Goal: Communication & Community: Answer question/provide support

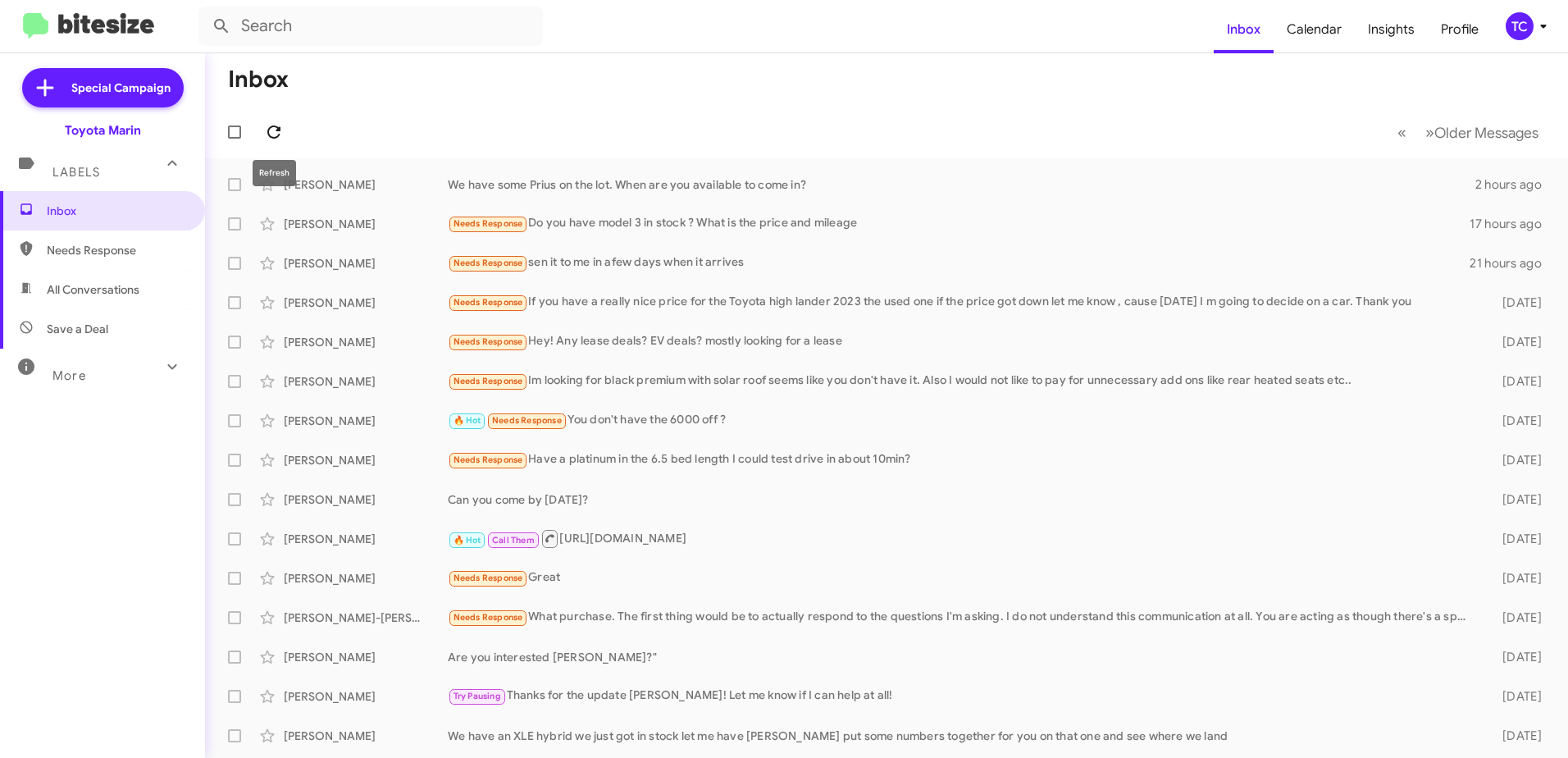
click at [274, 129] on icon at bounding box center [274, 132] width 20 height 20
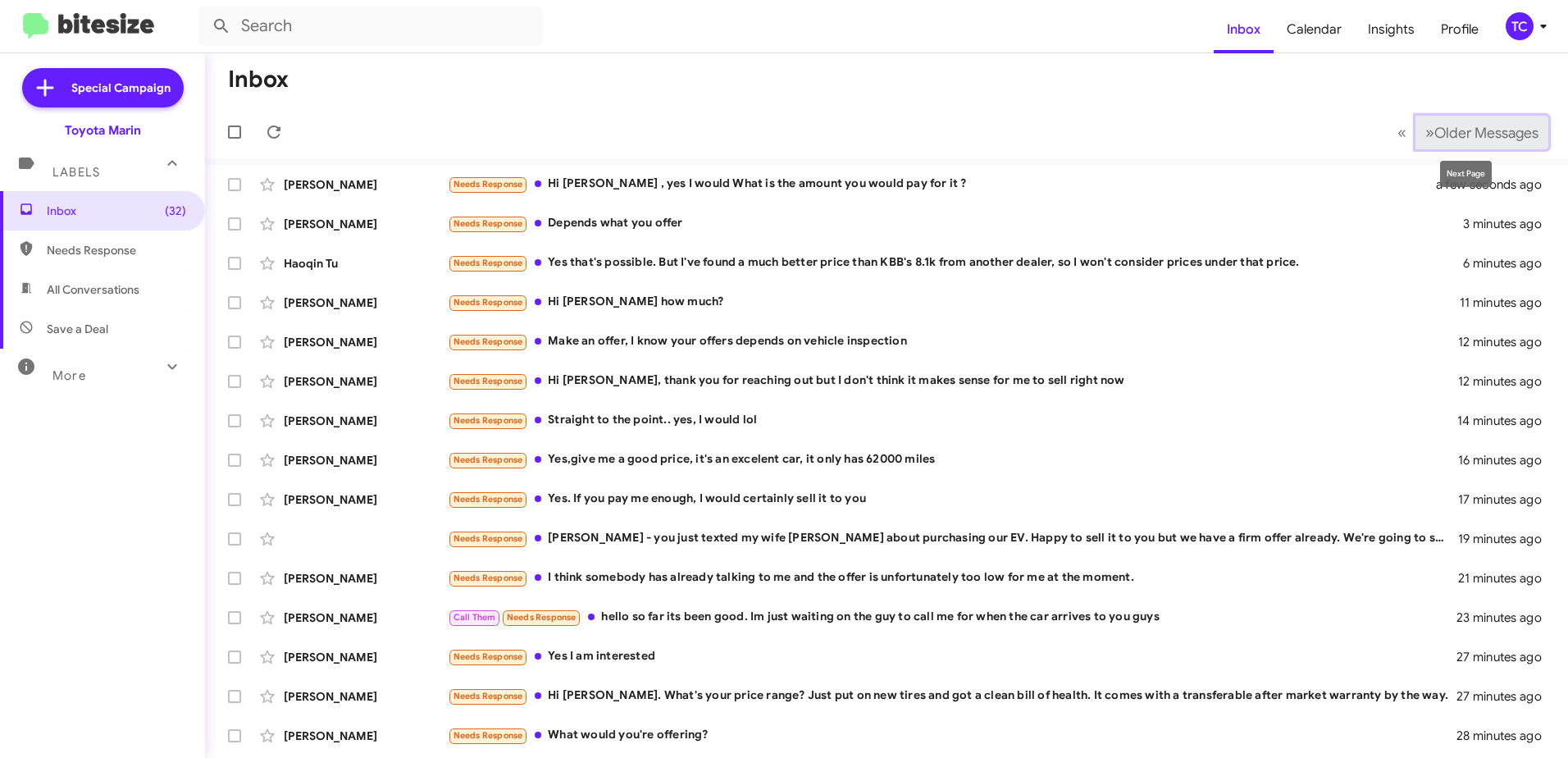
click at [1426, 129] on span "»" at bounding box center [1430, 132] width 9 height 21
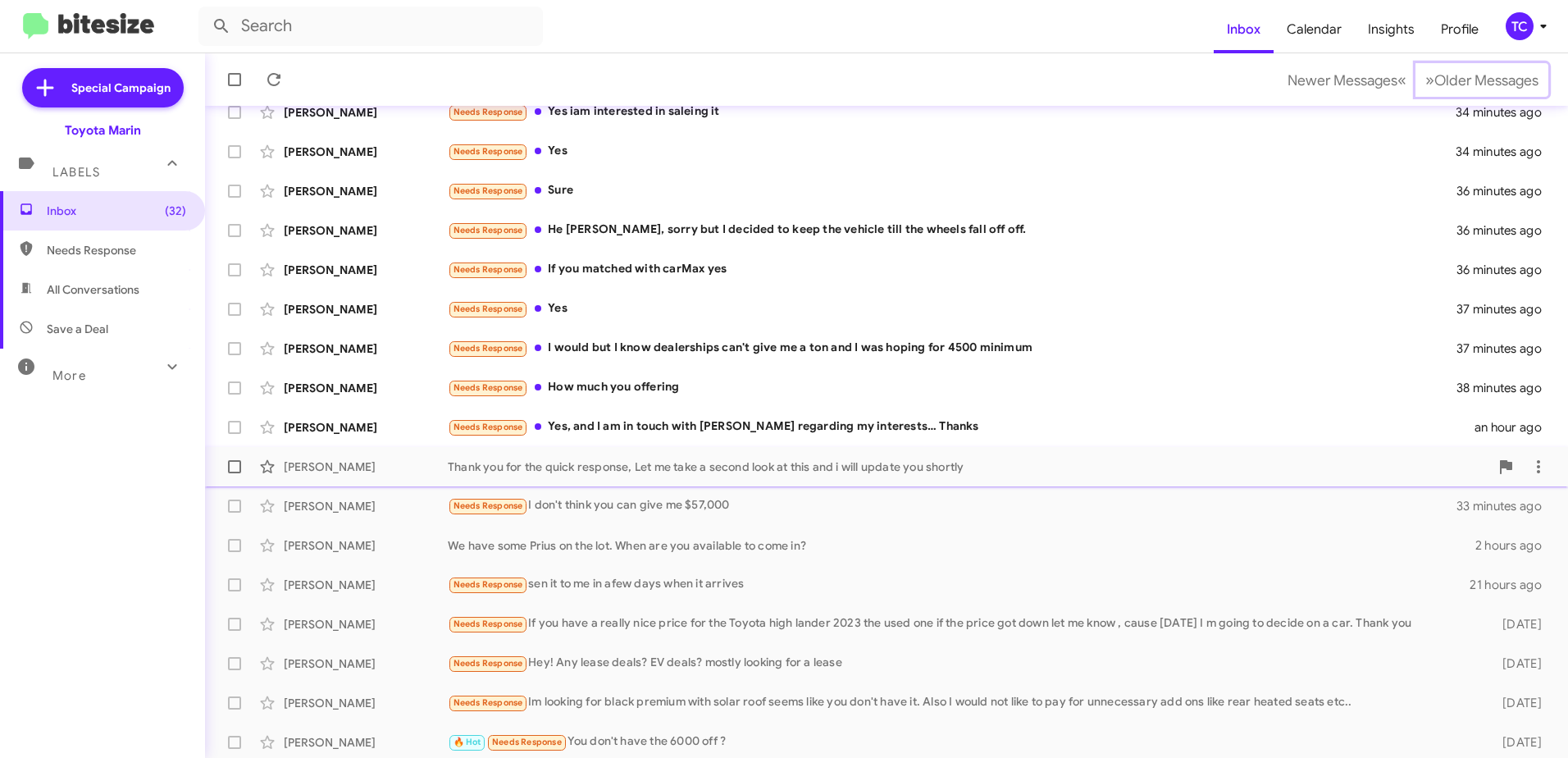
scroll to position [194, 0]
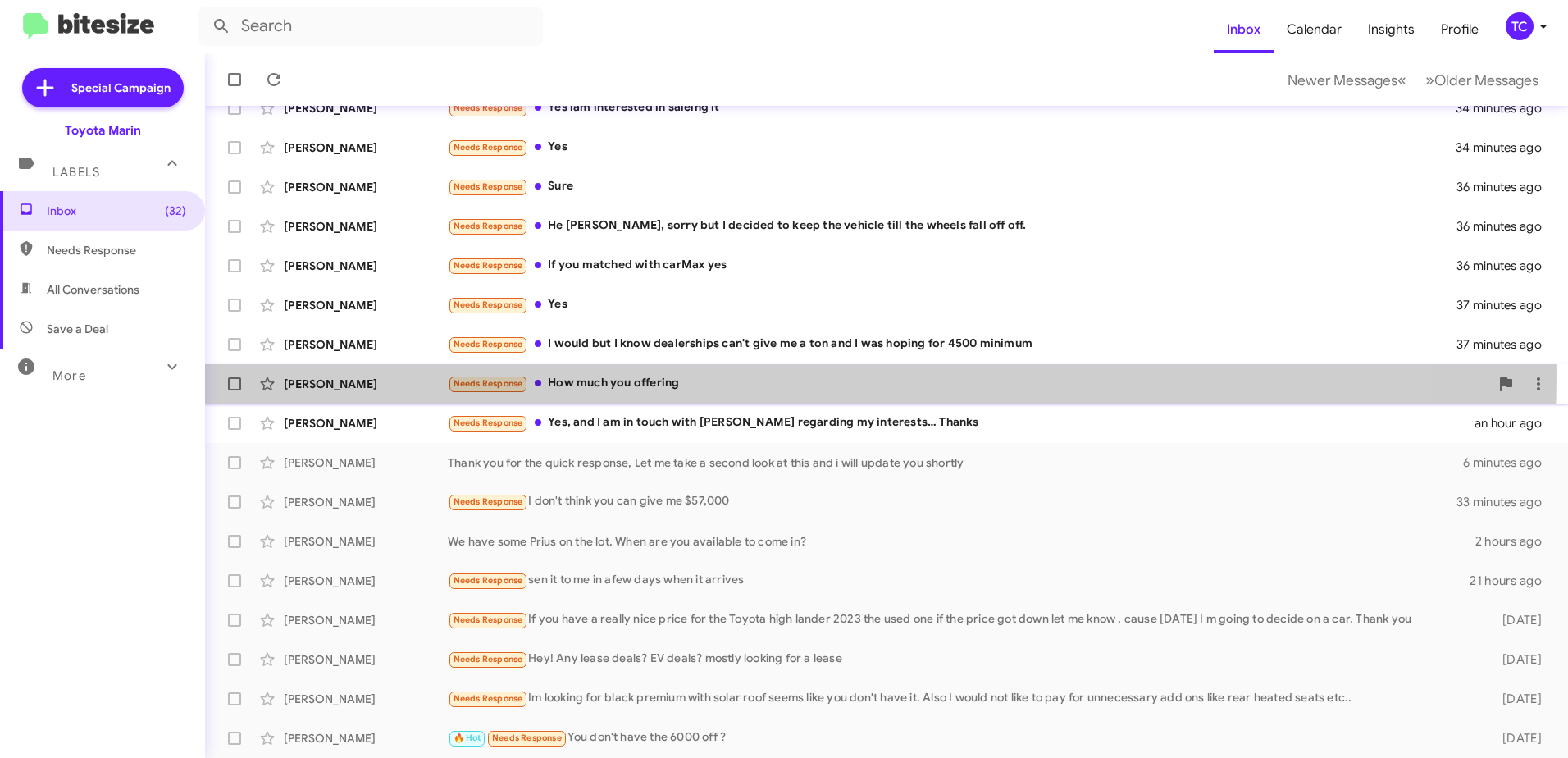
click at [661, 375] on div "Needs Response How much you offering" at bounding box center [969, 384] width 1041 height 19
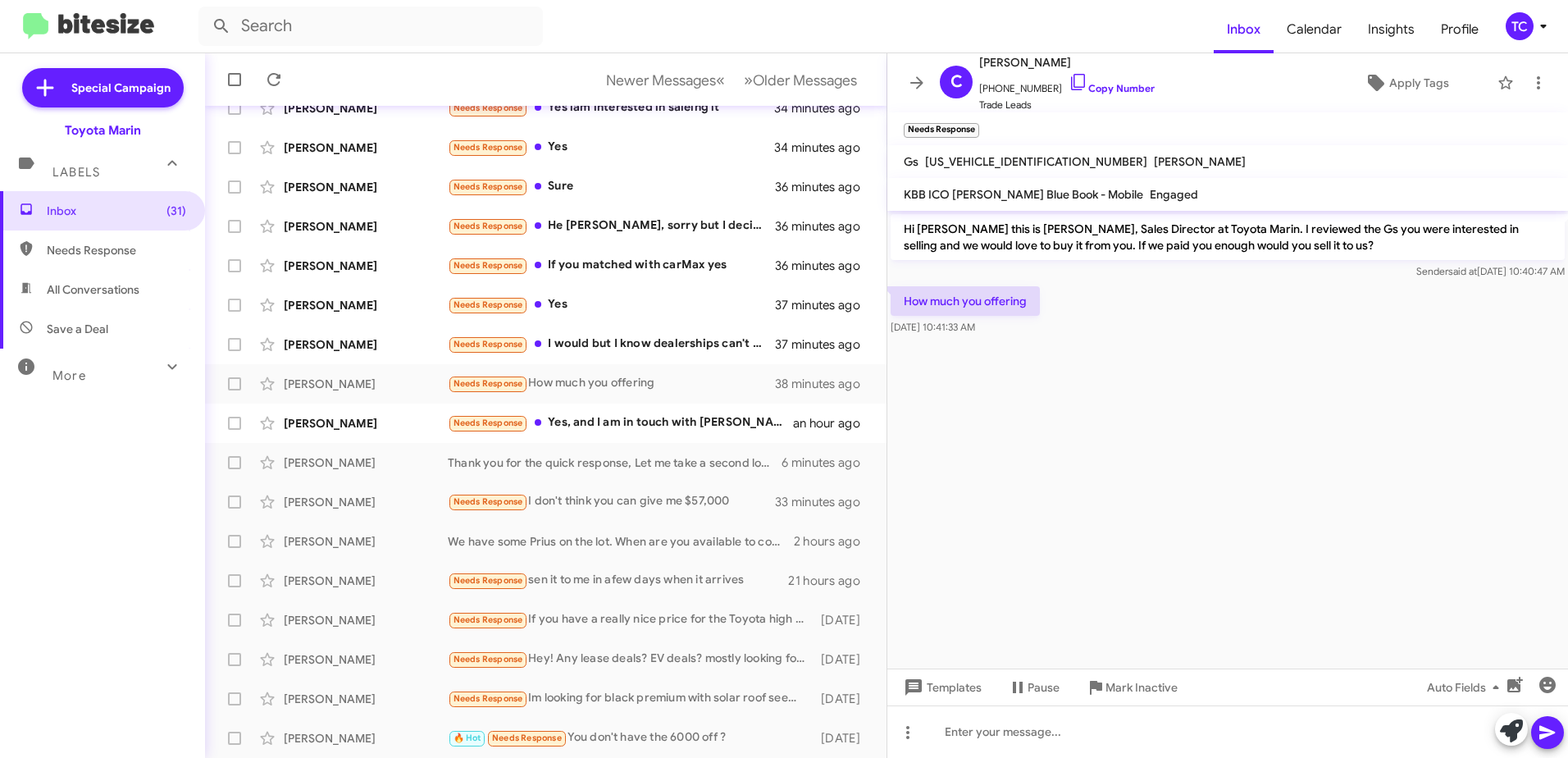
click at [995, 160] on span "[US_VEHICLE_IDENTIFICATION_NUMBER]" at bounding box center [1036, 162] width 222 height 15
drag, startPoint x: 995, startPoint y: 161, endPoint x: 1022, endPoint y: 83, distance: 82.5
click at [1022, 83] on span "[PHONE_NUMBER] Copy Number" at bounding box center [1067, 84] width 175 height 25
click at [1069, 82] on icon at bounding box center [1079, 82] width 20 height 20
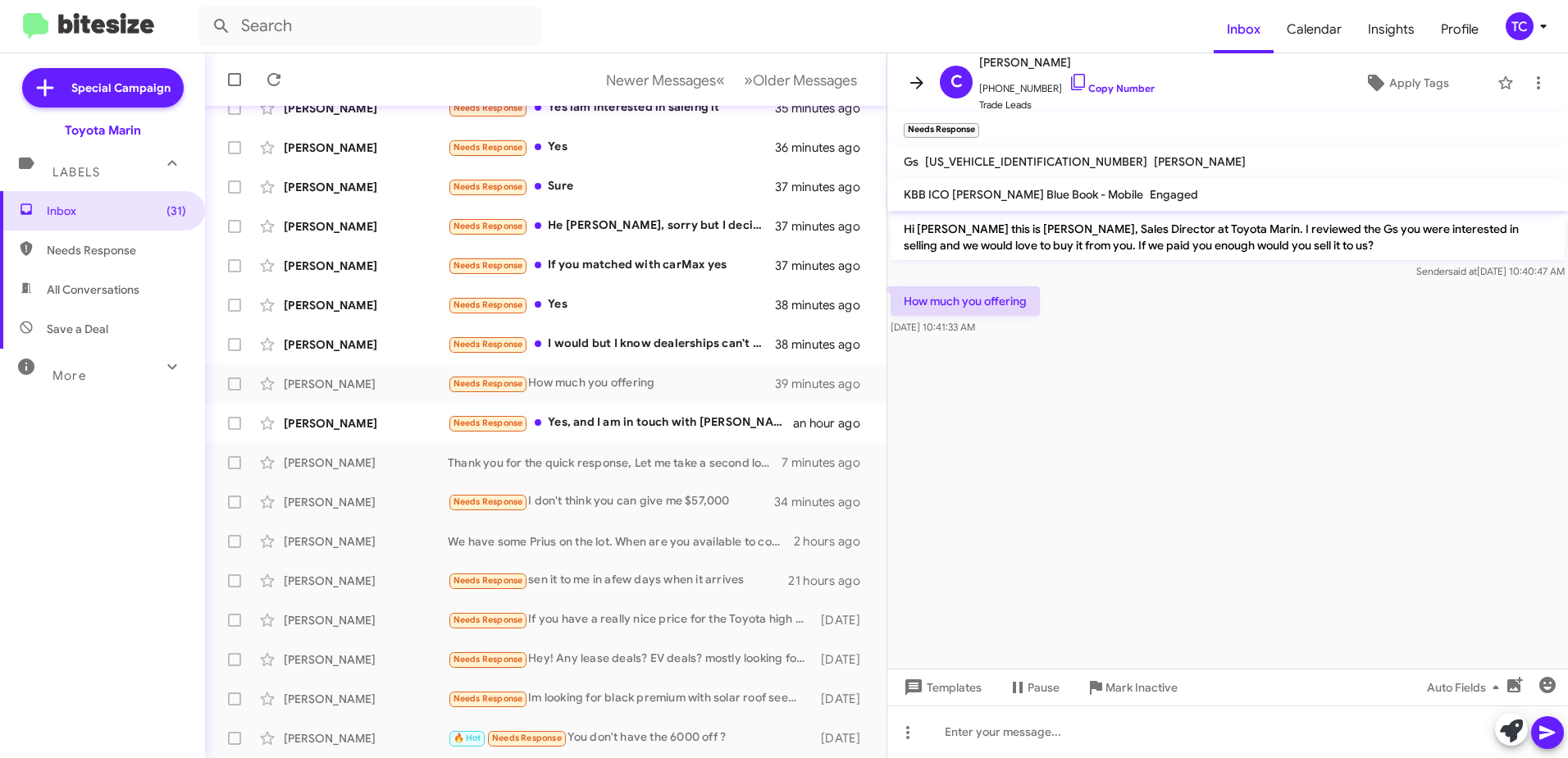
click at [913, 80] on icon at bounding box center [917, 83] width 20 height 20
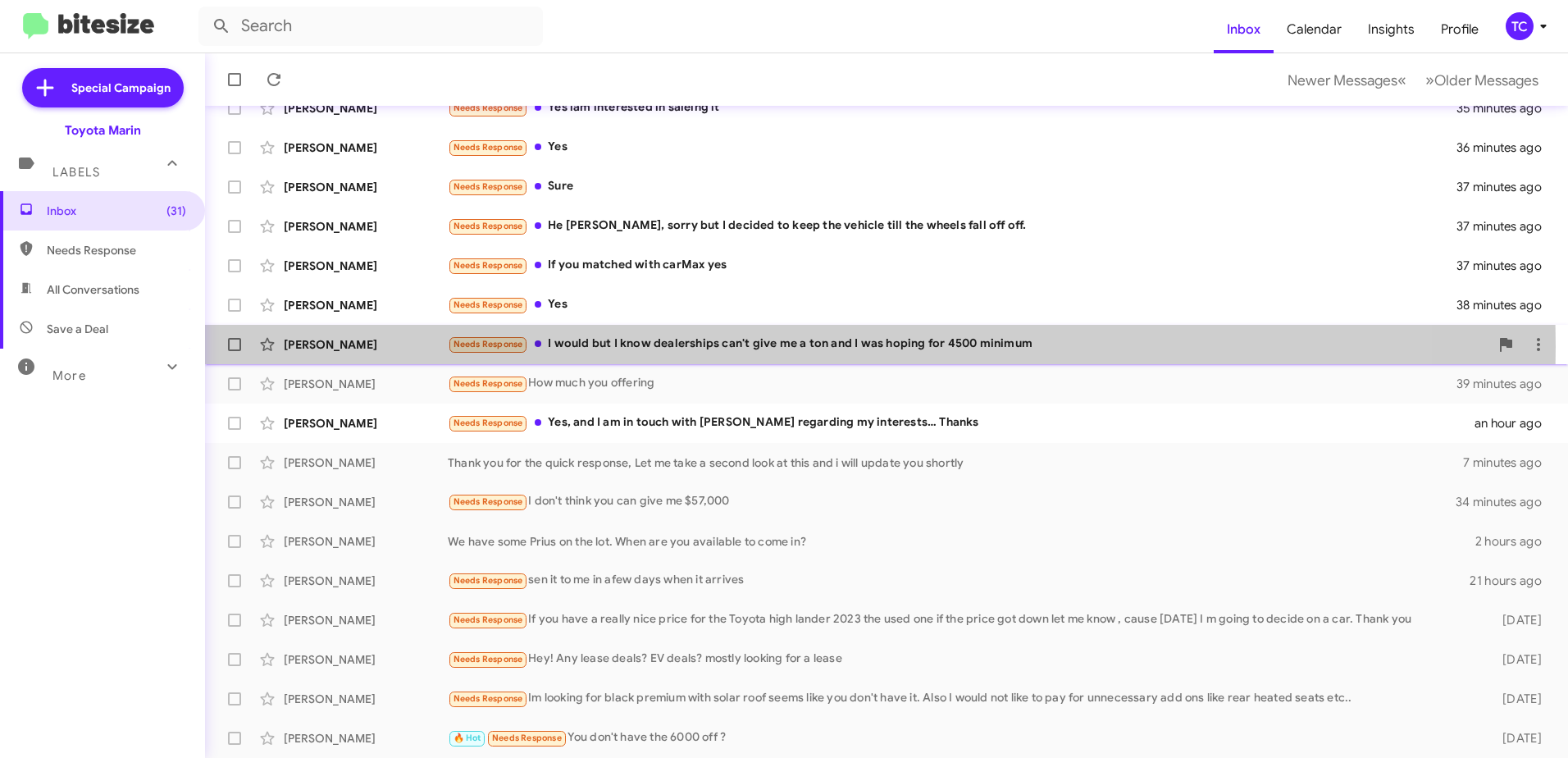
click at [660, 346] on div "Needs Response I would but I know dealerships can't give me a ton and I was hop…" at bounding box center [969, 344] width 1041 height 19
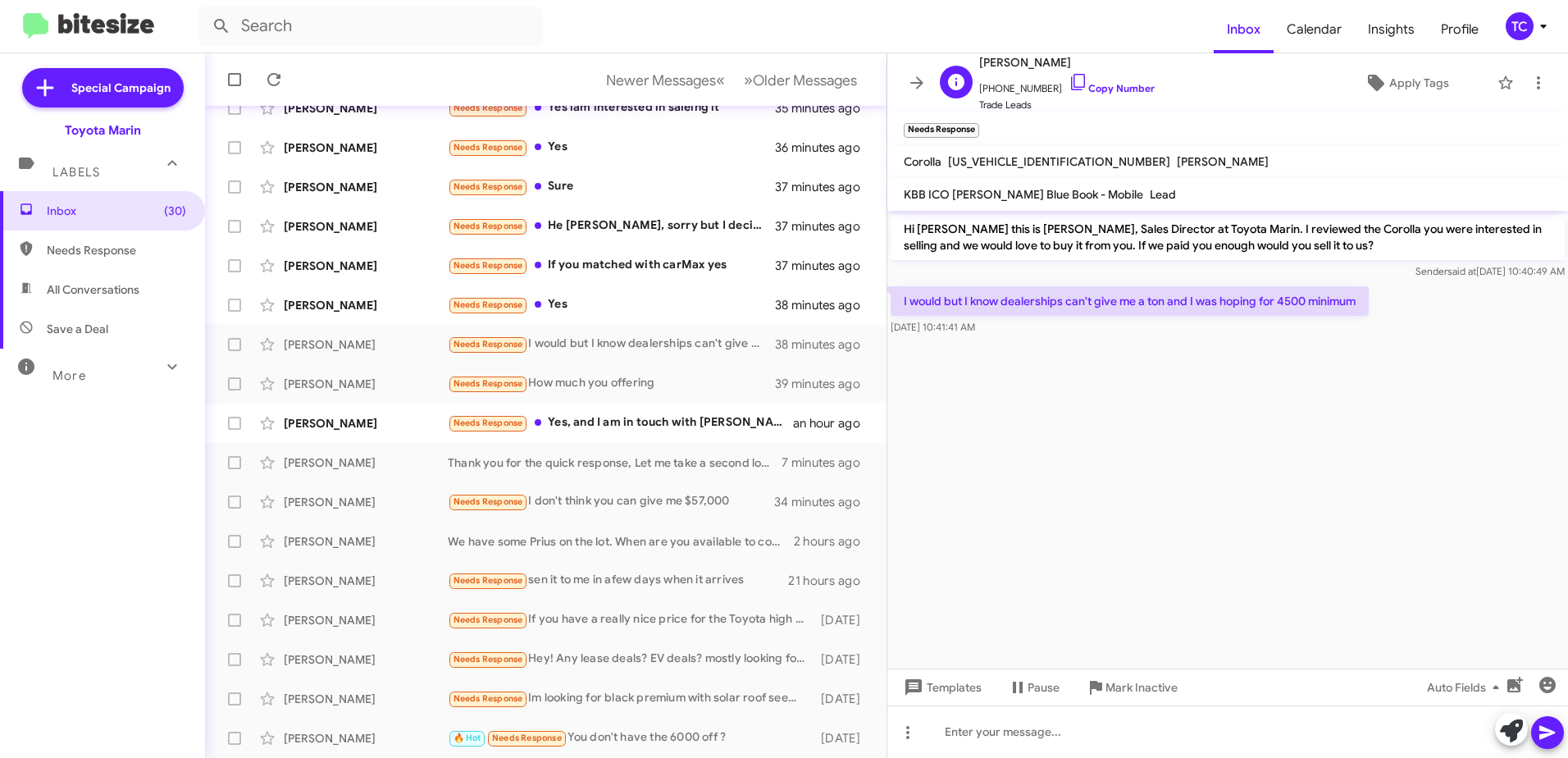
drag, startPoint x: 1060, startPoint y: 83, endPoint x: 1026, endPoint y: 72, distance: 35.7
click at [1069, 83] on icon at bounding box center [1079, 82] width 20 height 20
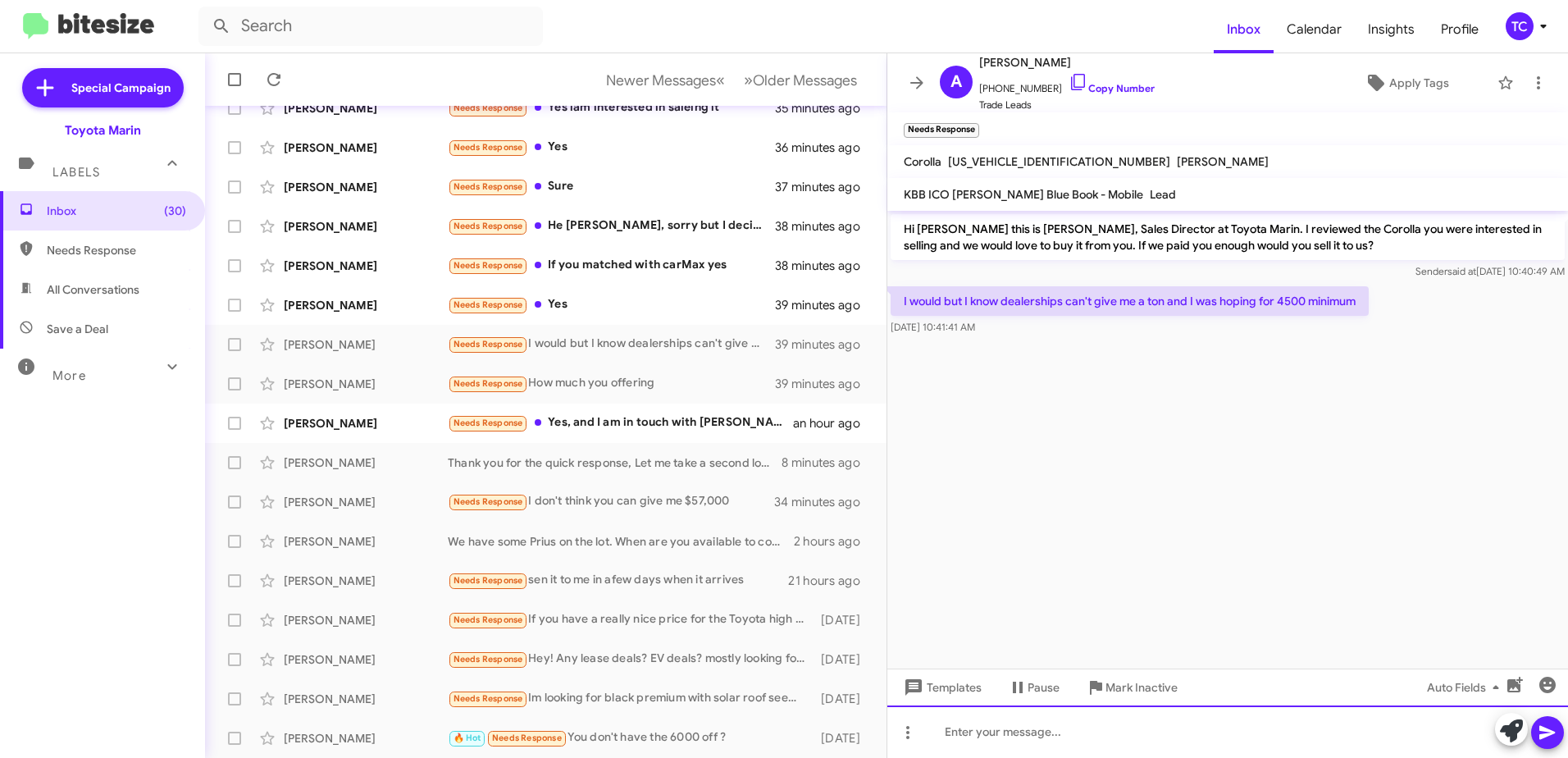
click at [1020, 719] on div at bounding box center [1228, 732] width 681 height 53
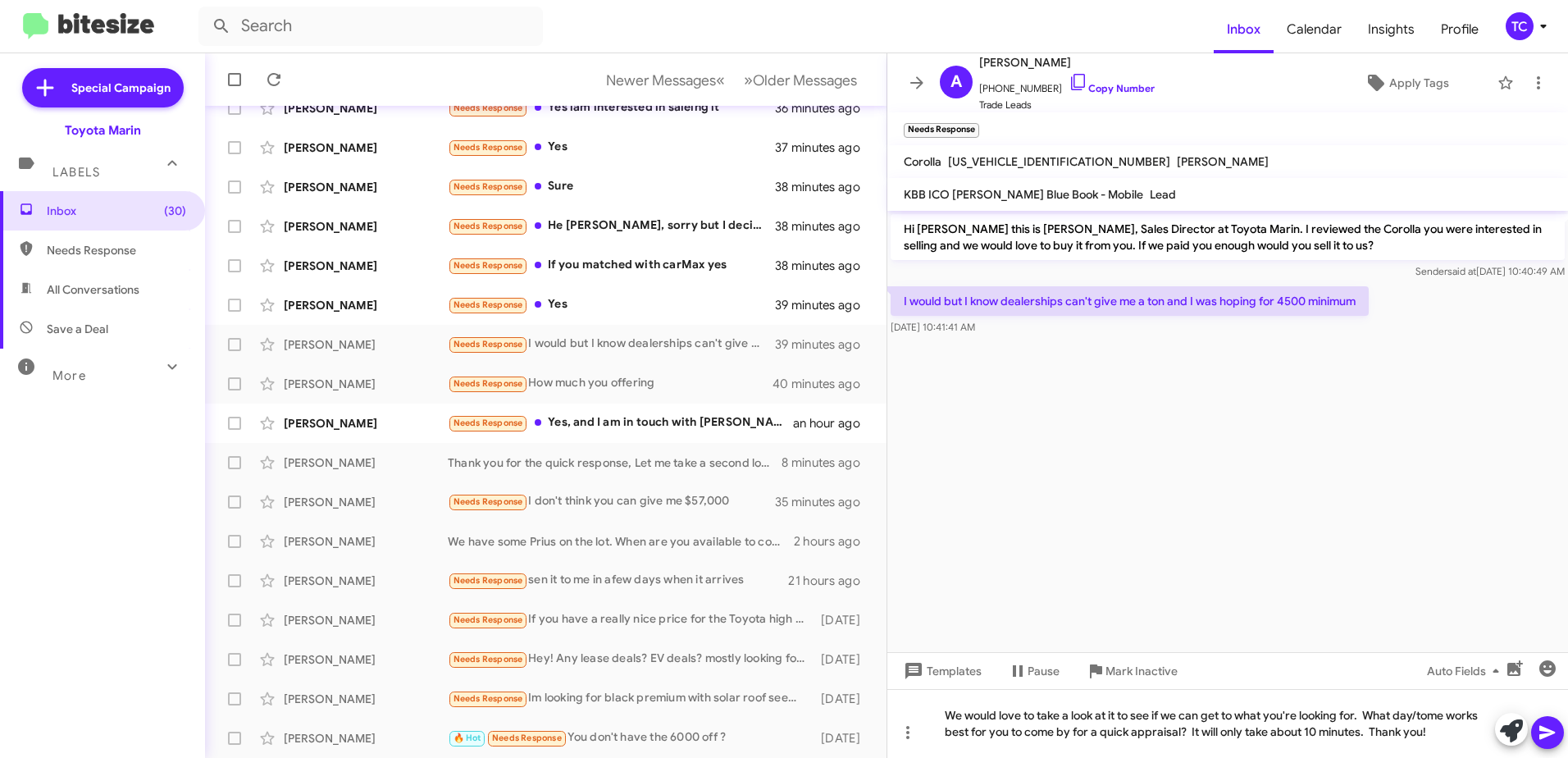
click at [1532, 726] on div at bounding box center [1529, 731] width 69 height 36
click at [1547, 733] on icon at bounding box center [1547, 732] width 16 height 14
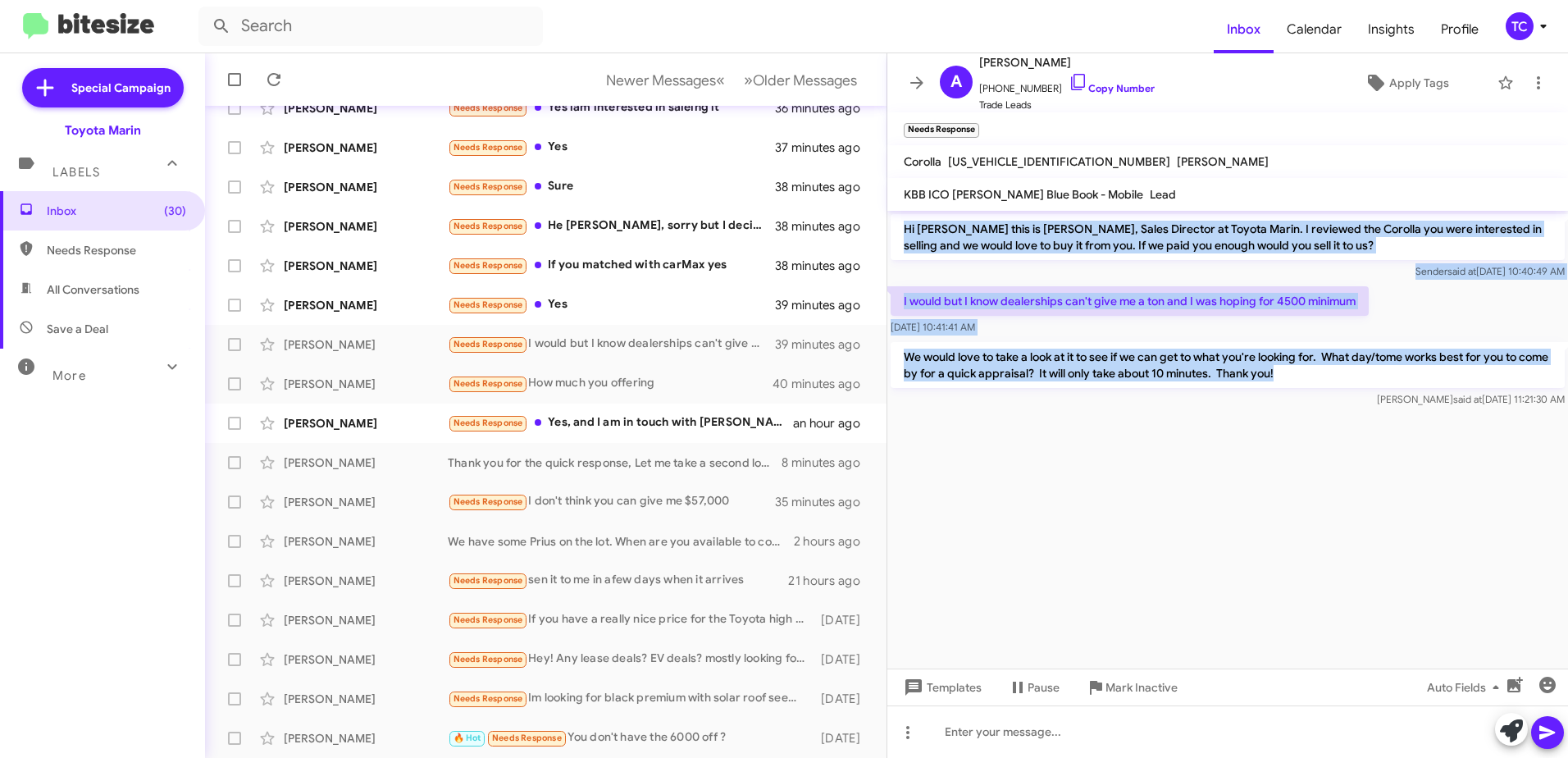
drag, startPoint x: 1334, startPoint y: 373, endPoint x: 904, endPoint y: 227, distance: 454.1
click at [904, 227] on div "Hi [PERSON_NAME] this is [PERSON_NAME], Sales Director at Toyota Marin. I revie…" at bounding box center [1228, 311] width 681 height 200
drag, startPoint x: 904, startPoint y: 227, endPoint x: 973, endPoint y: 240, distance: 70.2
copy div "Hi [PERSON_NAME] this is [PERSON_NAME], Sales Director at Toyota Marin. I revie…"
drag, startPoint x: 922, startPoint y: 81, endPoint x: 908, endPoint y: 103, distance: 26.1
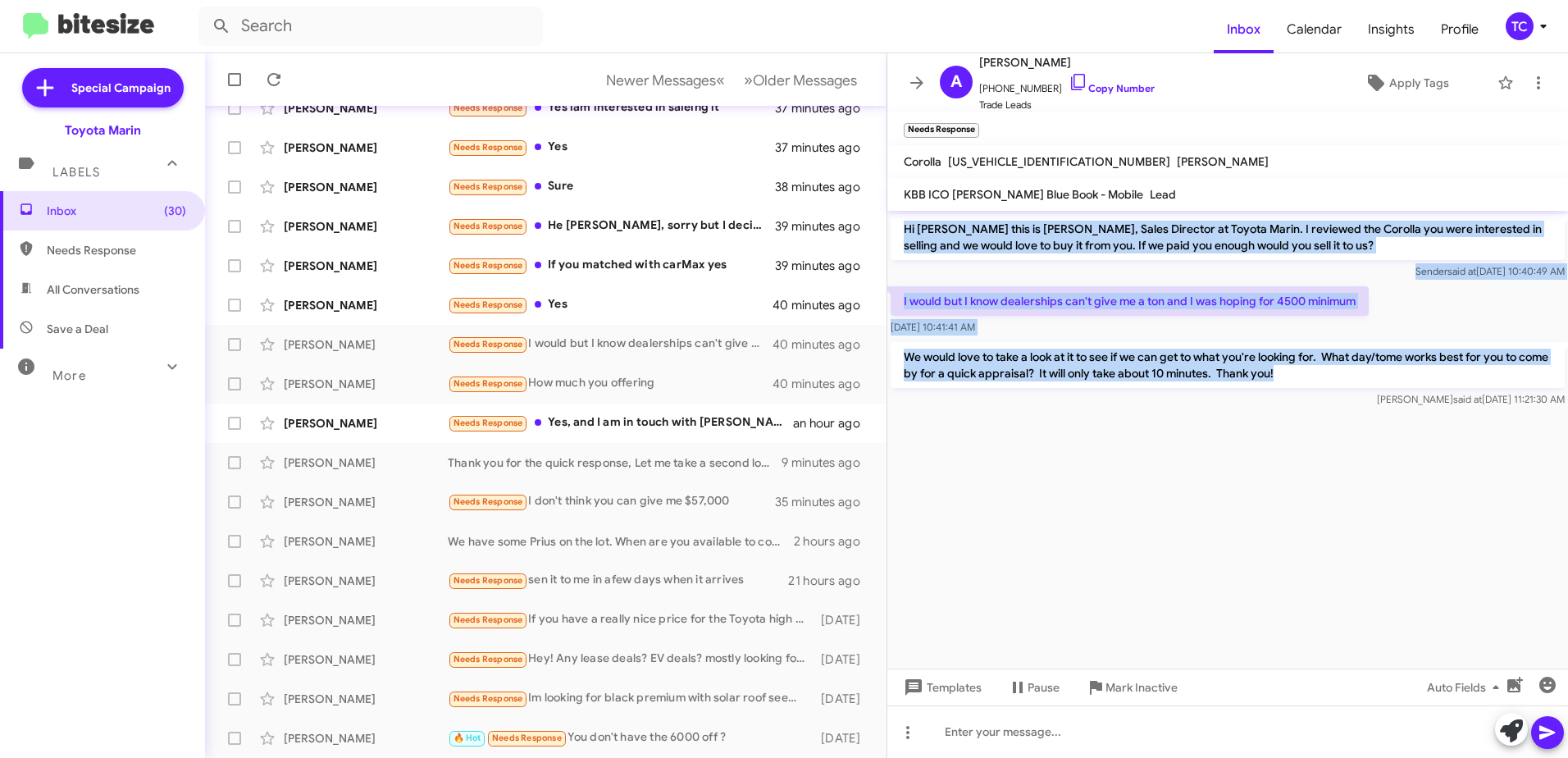
click at [922, 81] on icon at bounding box center [917, 83] width 20 height 20
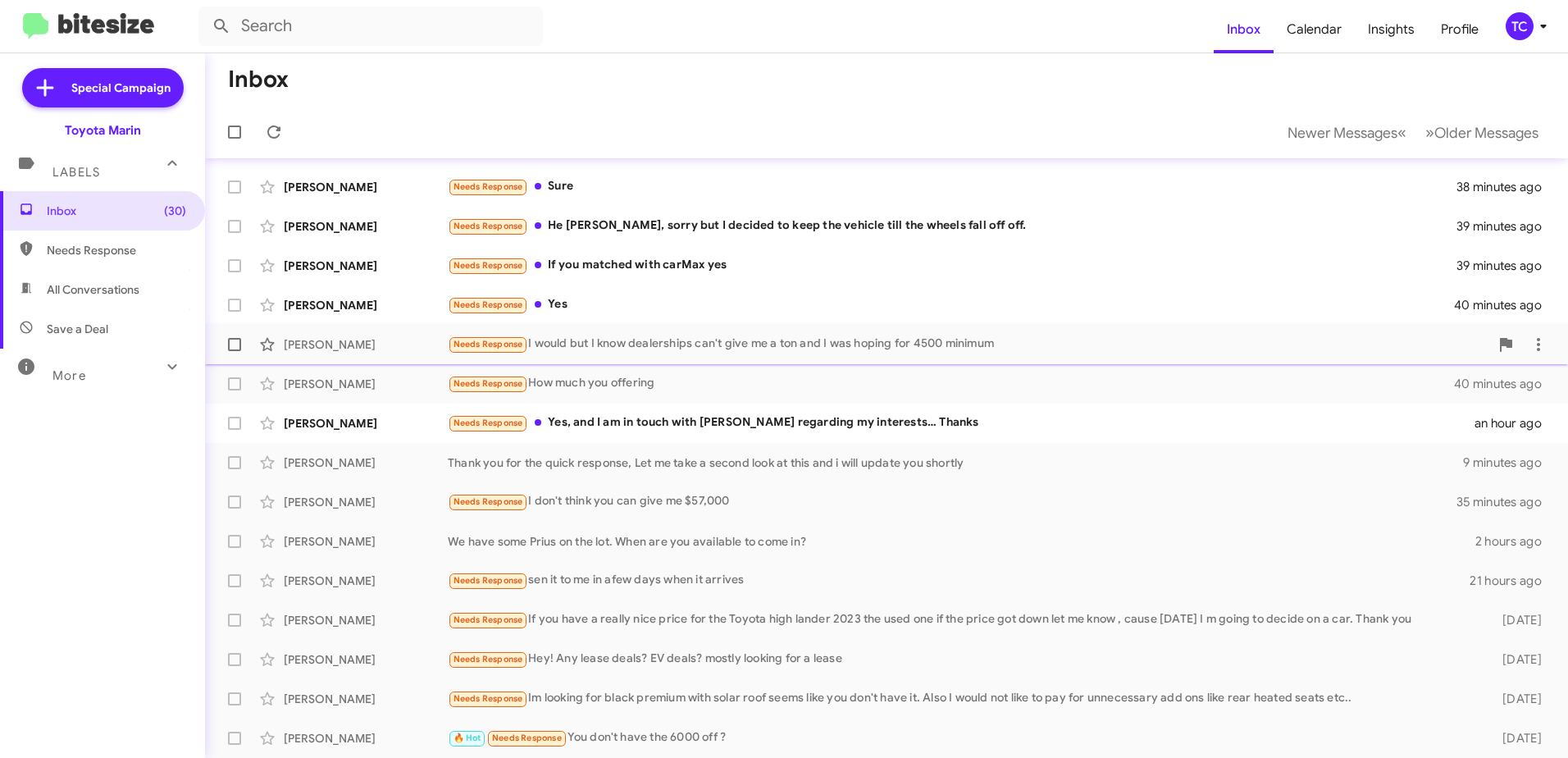
scroll to position [112, 0]
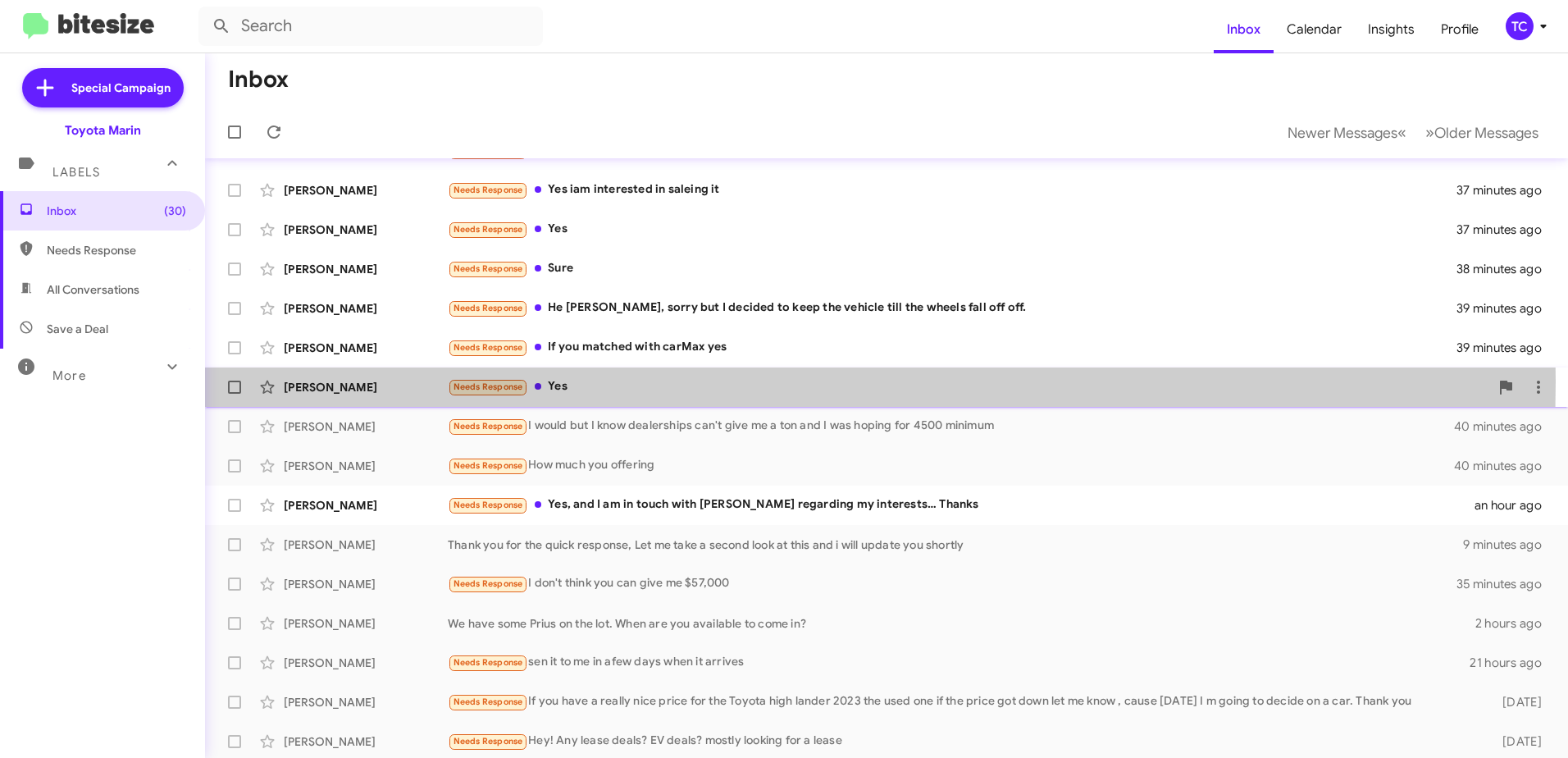
click at [575, 381] on div "Needs Response Yes" at bounding box center [969, 386] width 1041 height 19
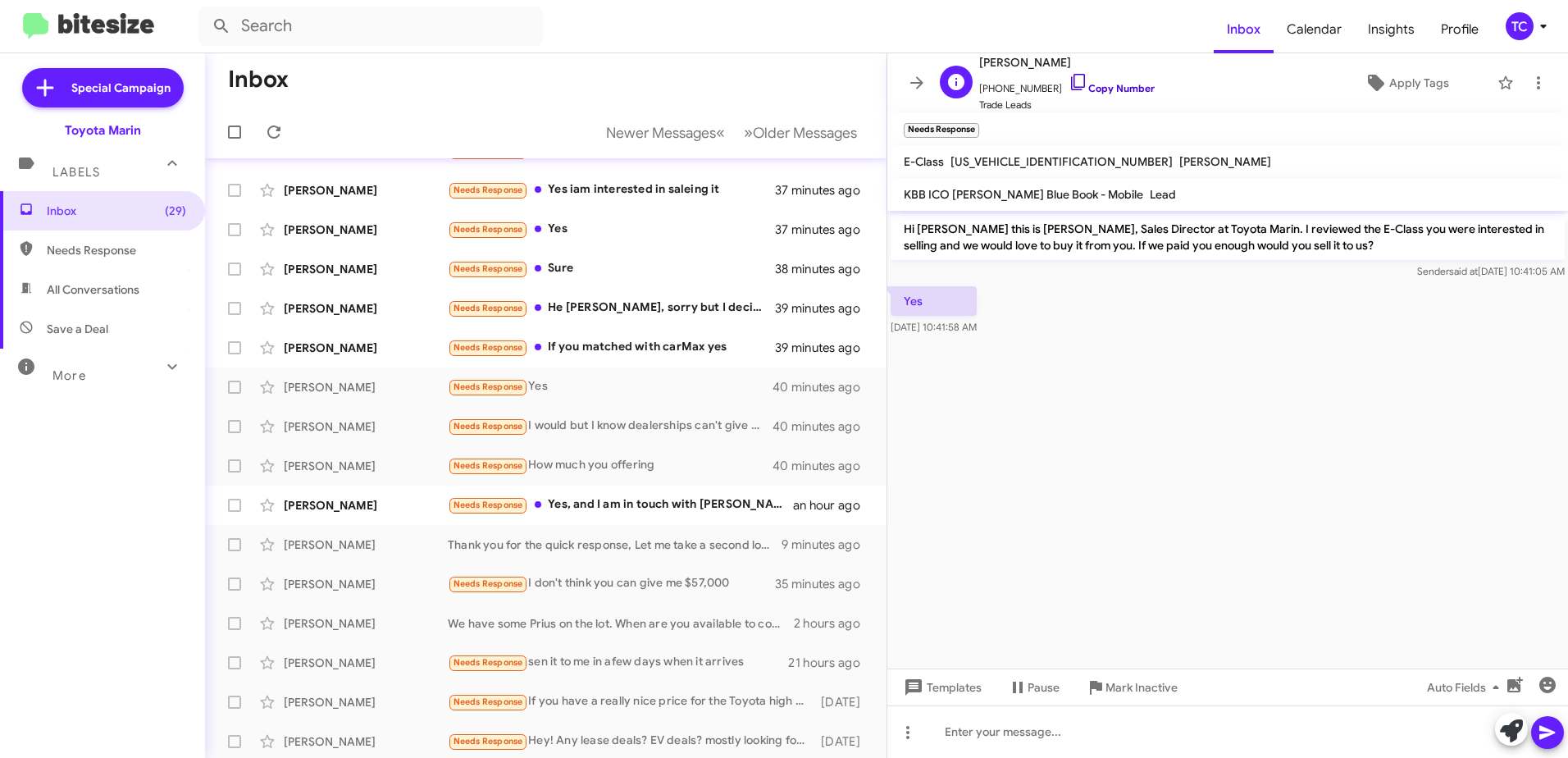
click at [1071, 86] on icon at bounding box center [1078, 82] width 14 height 17
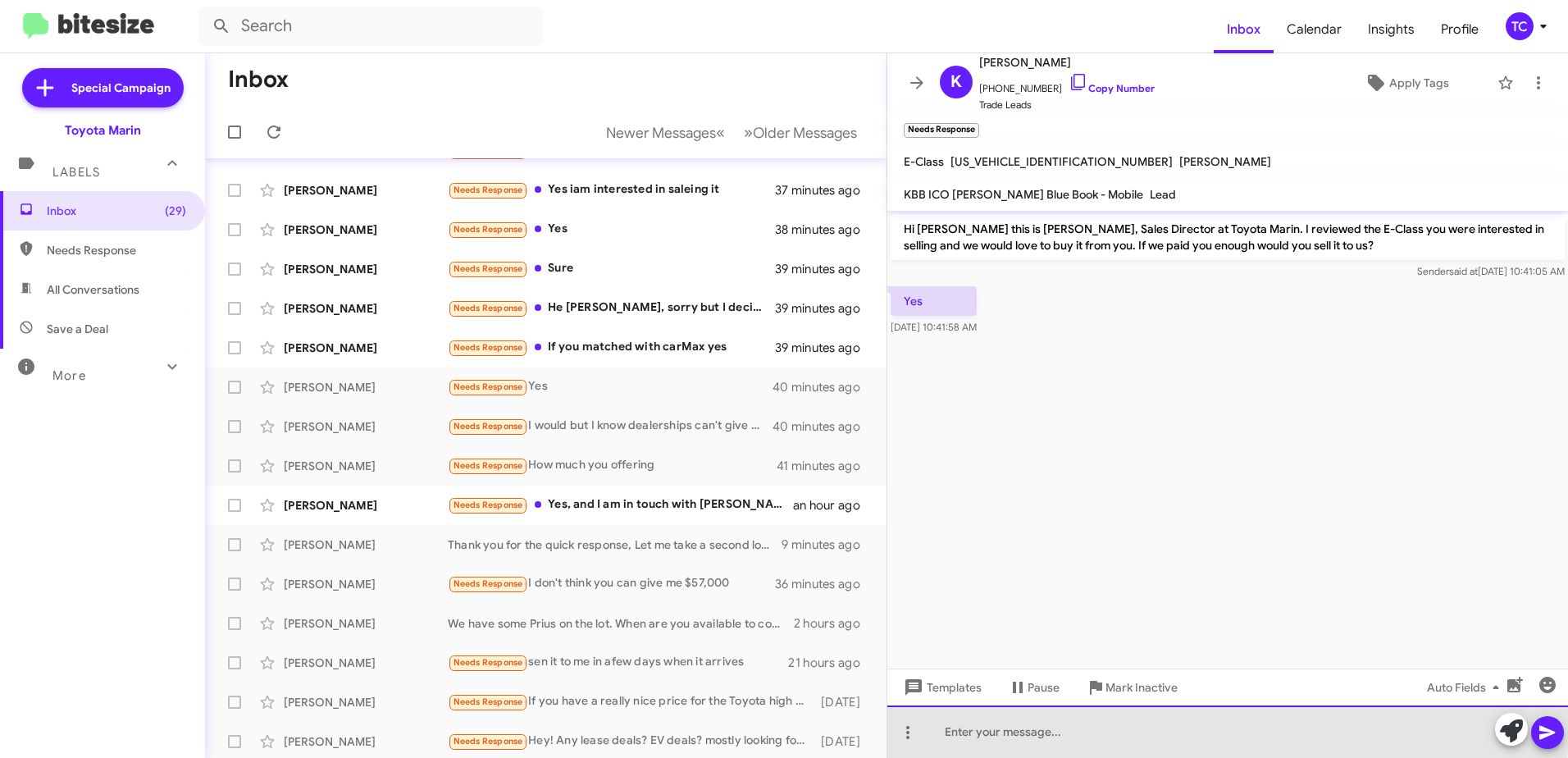
click at [1064, 723] on div at bounding box center [1228, 732] width 681 height 53
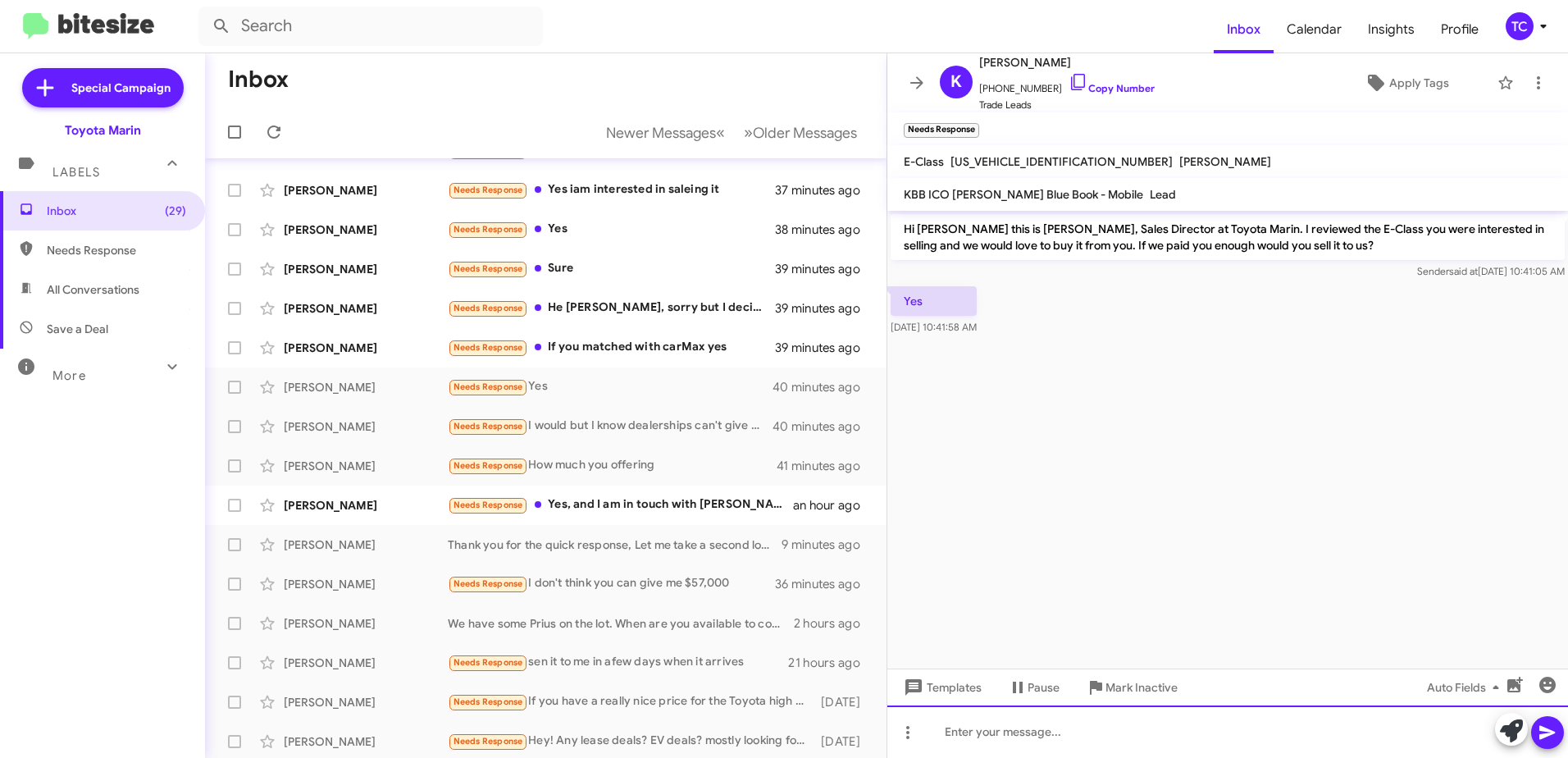
click at [1089, 721] on div at bounding box center [1228, 732] width 681 height 53
click at [1087, 726] on div "When would you" at bounding box center [1228, 732] width 681 height 53
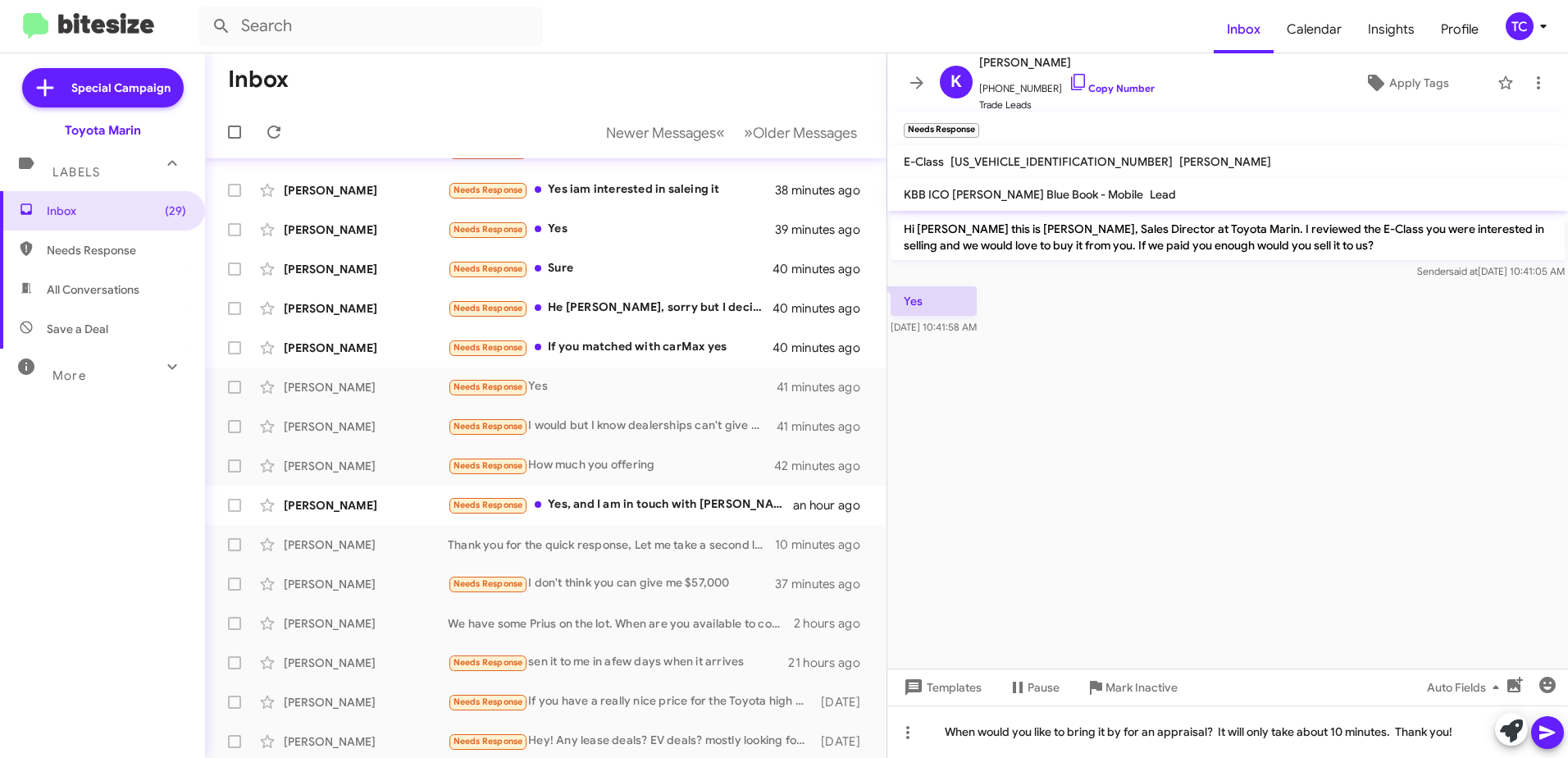
click at [1543, 723] on icon at bounding box center [1548, 732] width 20 height 20
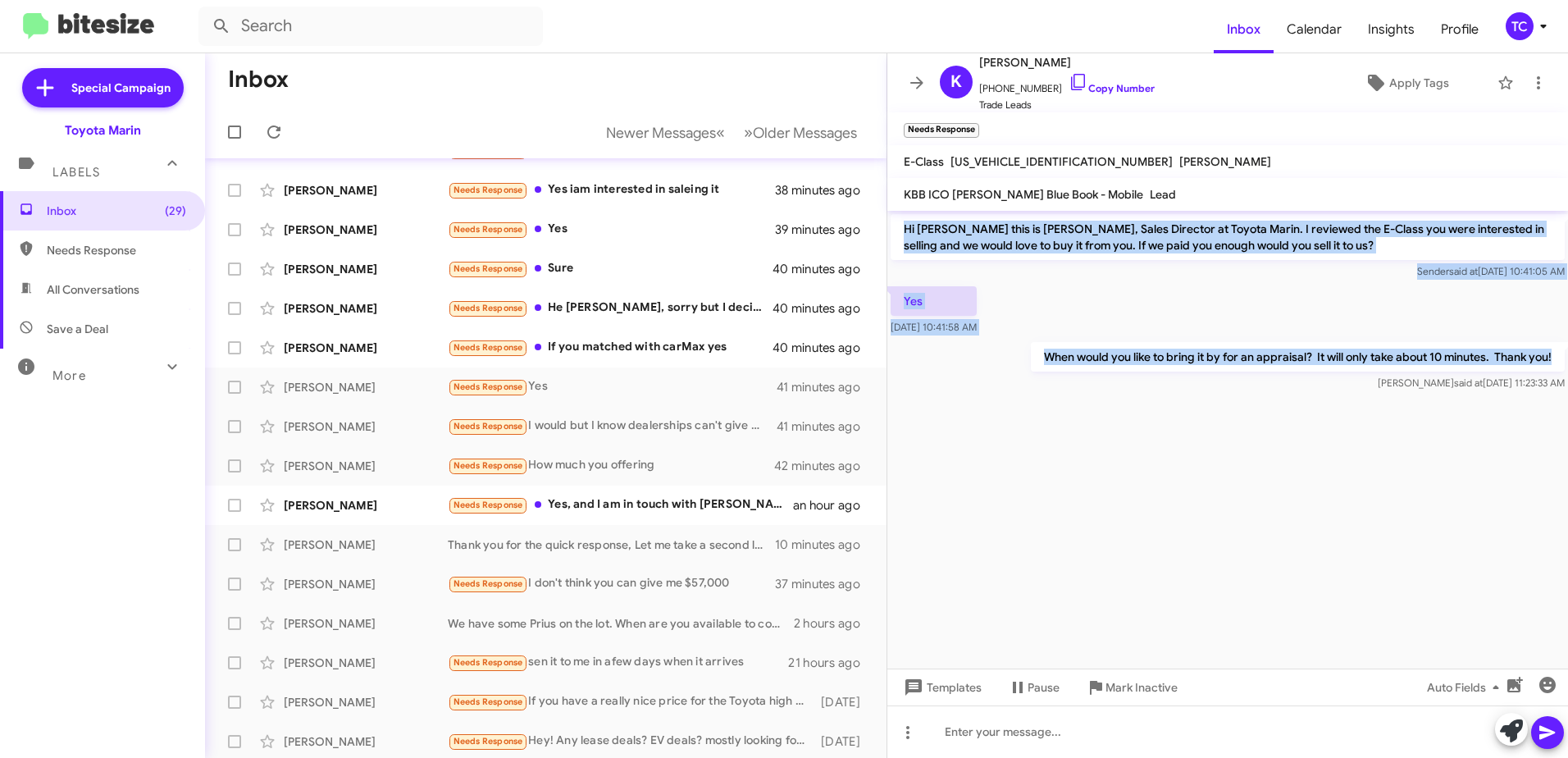
drag, startPoint x: 1558, startPoint y: 356, endPoint x: 903, endPoint y: 222, distance: 668.6
click at [903, 222] on div "Hi [PERSON_NAME] this is [PERSON_NAME], Sales Director at Toyota Marin. I revie…" at bounding box center [1228, 303] width 681 height 184
drag, startPoint x: 903, startPoint y: 222, endPoint x: 956, endPoint y: 228, distance: 53.3
copy div "Hi [PERSON_NAME] this is [PERSON_NAME], Sales Director at Toyota Marin. I revie…"
click at [913, 86] on icon at bounding box center [917, 83] width 20 height 20
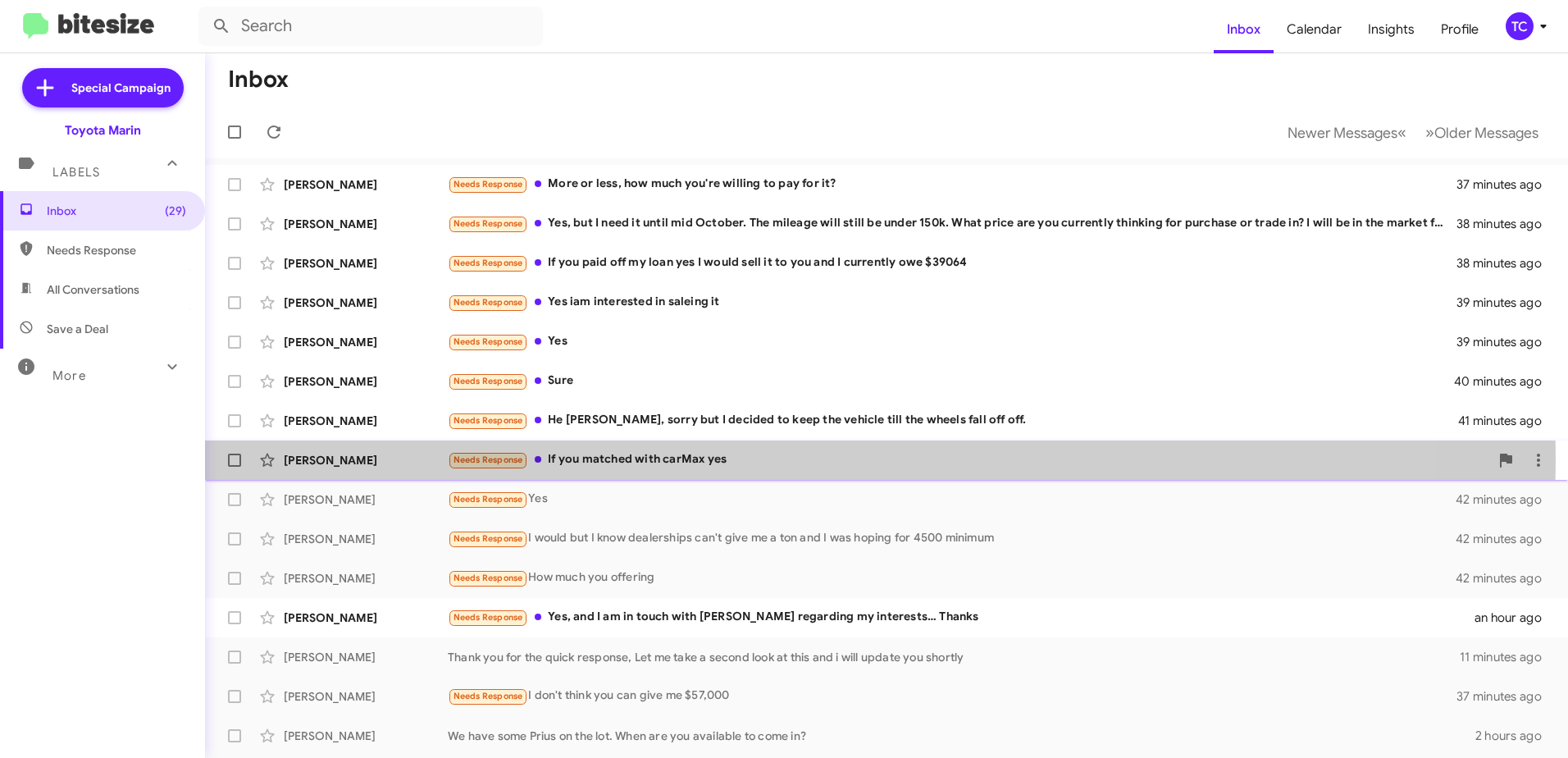
click at [662, 460] on div "Needs Response If you matched with carMax yes" at bounding box center [969, 460] width 1041 height 19
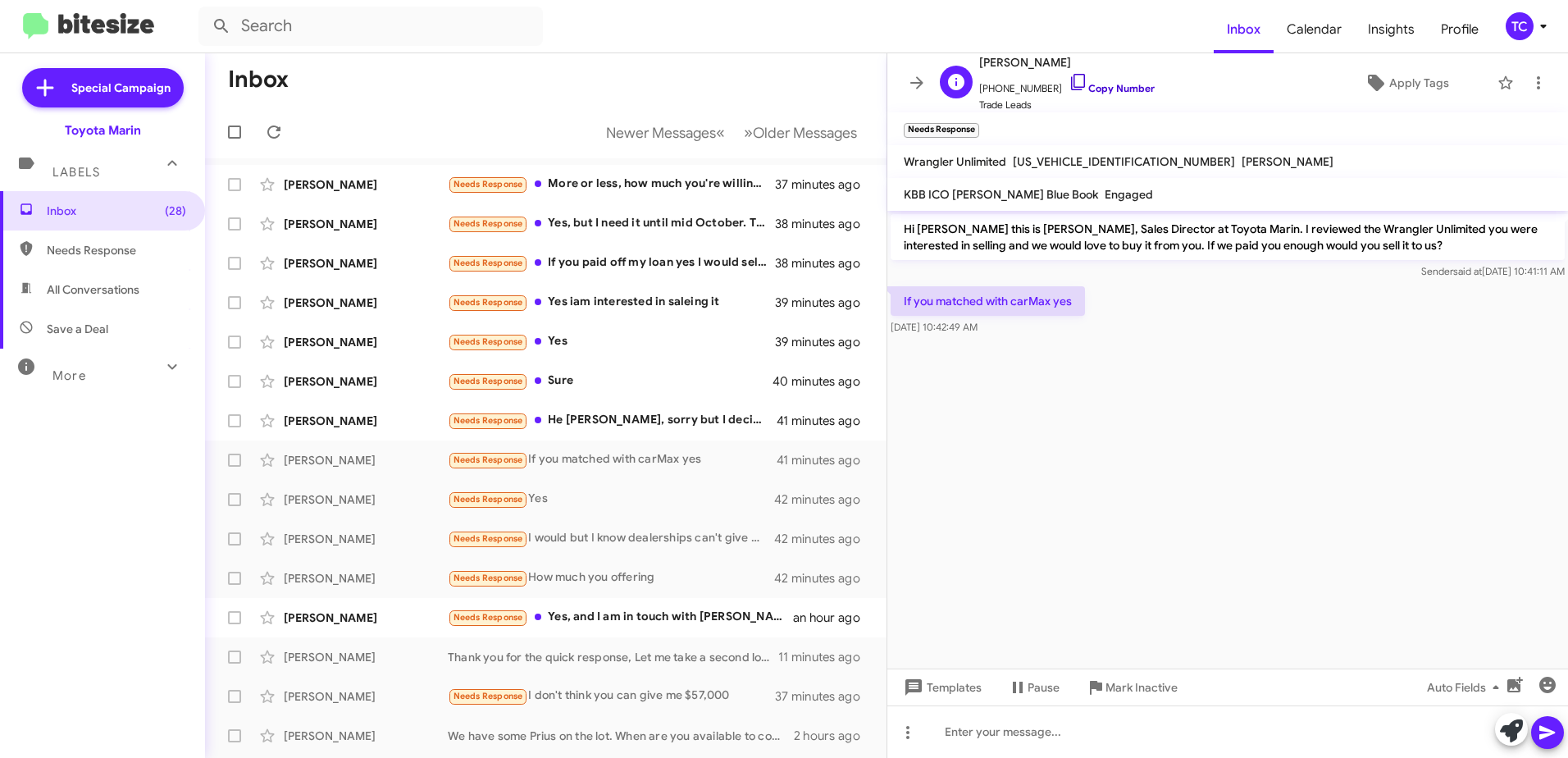
click at [1069, 84] on icon at bounding box center [1079, 82] width 20 height 20
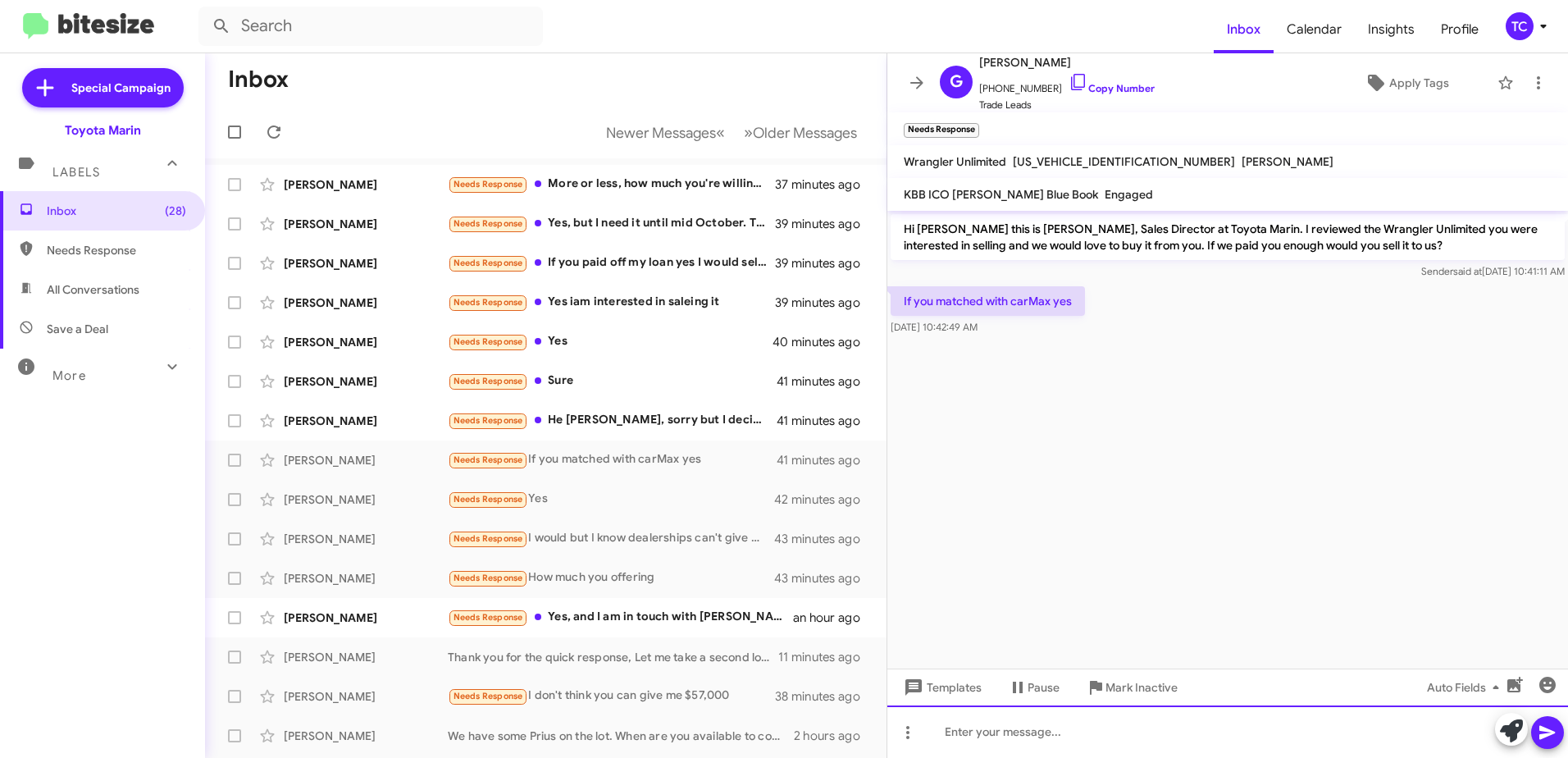
click at [1012, 732] on div at bounding box center [1228, 732] width 681 height 53
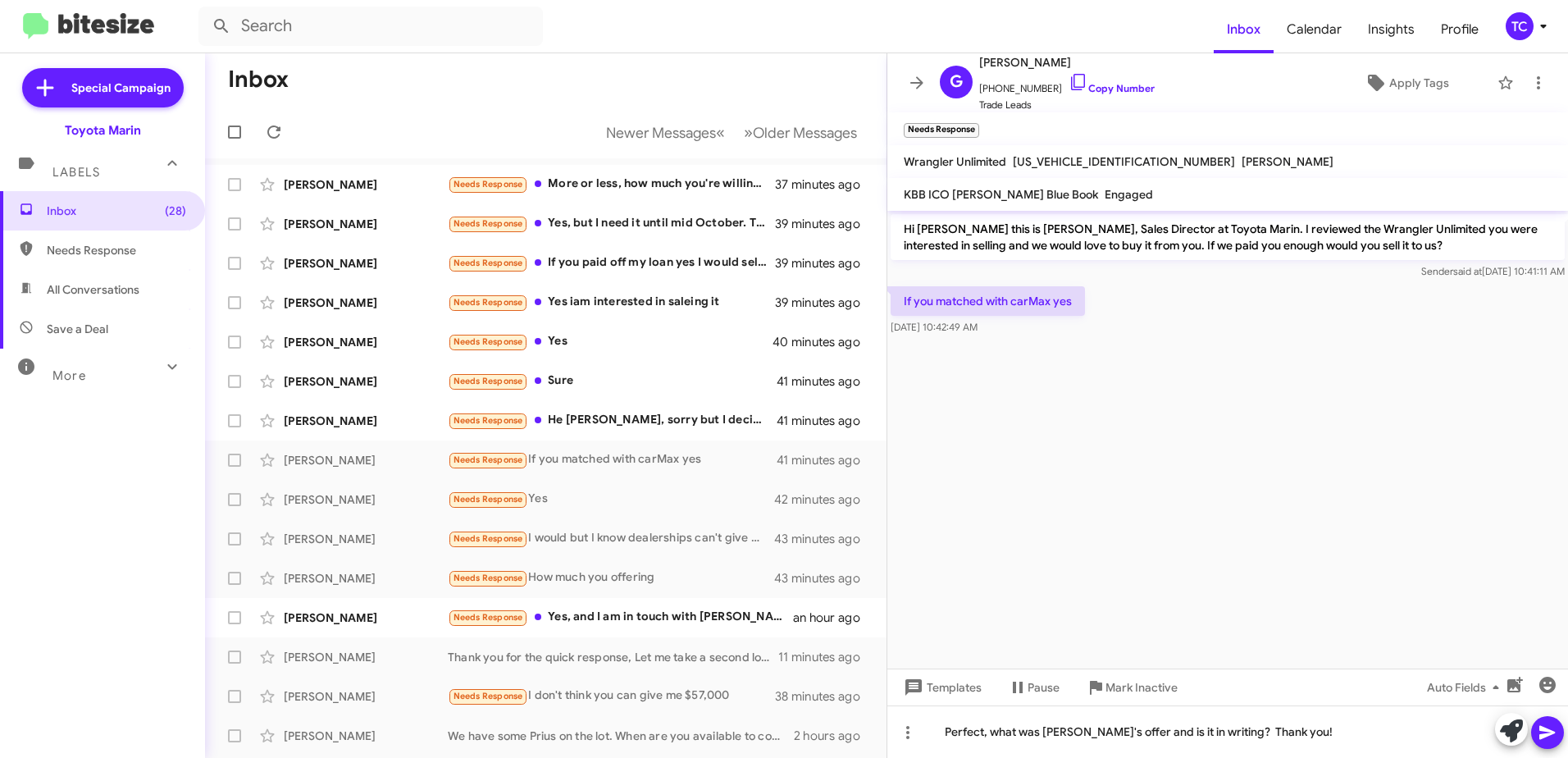
click at [1544, 729] on icon at bounding box center [1547, 732] width 16 height 14
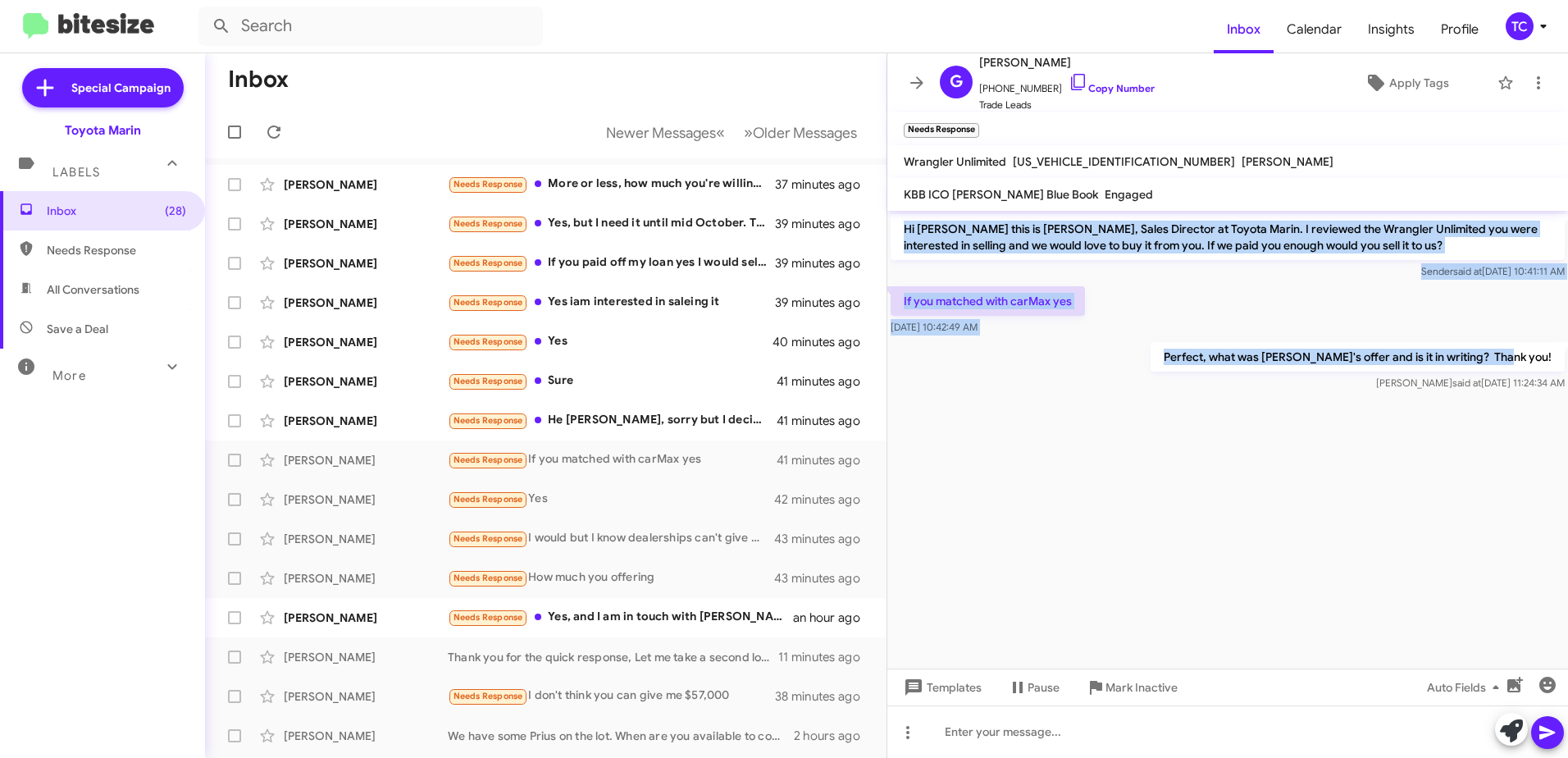
drag, startPoint x: 1558, startPoint y: 355, endPoint x: 906, endPoint y: 231, distance: 663.7
click at [906, 231] on div "Hi [PERSON_NAME] this is [PERSON_NAME], Sales Director at Toyota Marin. I revie…" at bounding box center [1228, 303] width 681 height 184
drag, startPoint x: 906, startPoint y: 231, endPoint x: 981, endPoint y: 250, distance: 77.4
copy div "Hi [PERSON_NAME] this is [PERSON_NAME], Sales Director at Toyota Marin. I revie…"
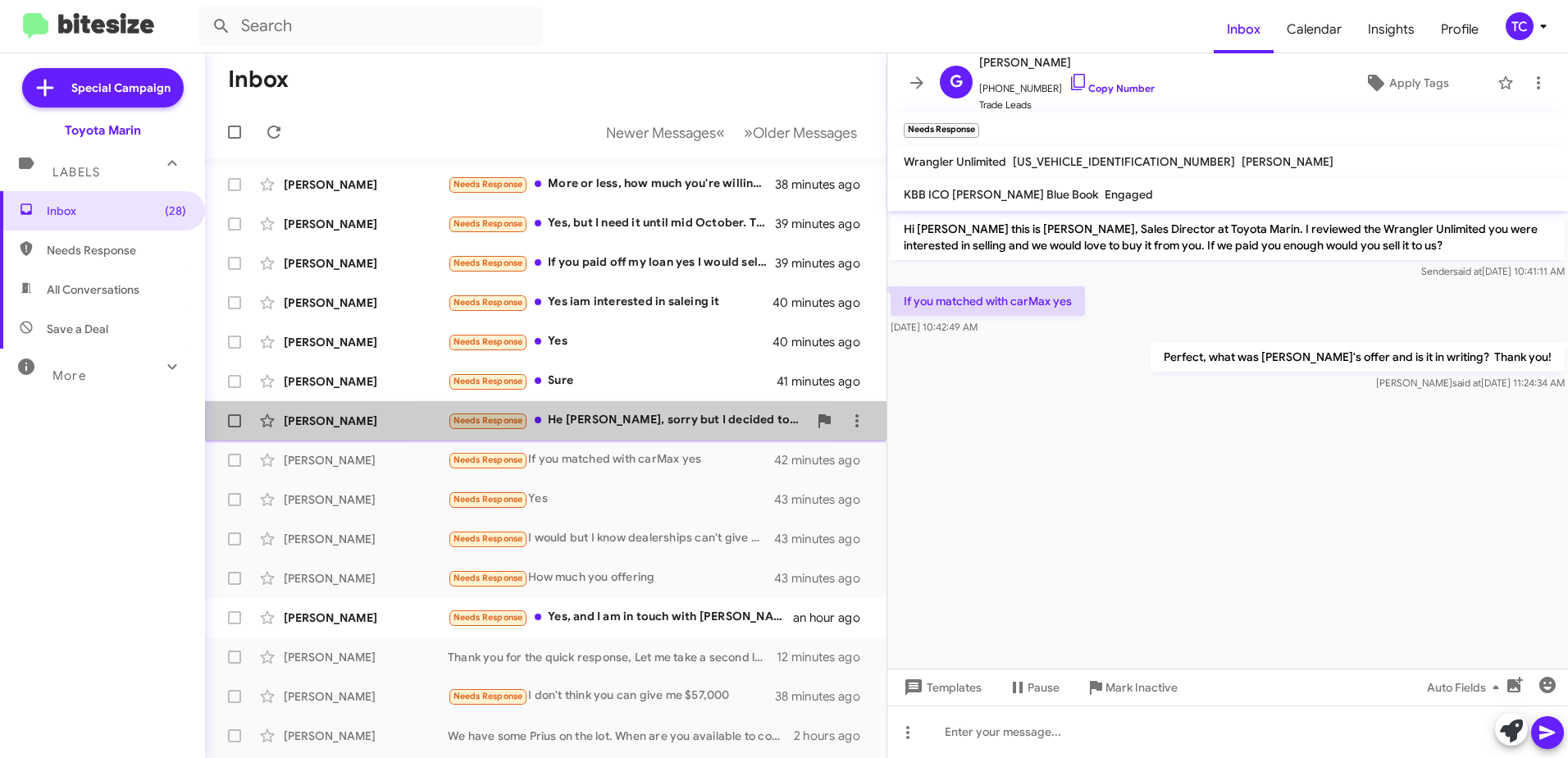
click at [612, 425] on div "Needs Response He [PERSON_NAME], sorry but I decided to keep the vehicle till t…" at bounding box center [628, 420] width 360 height 19
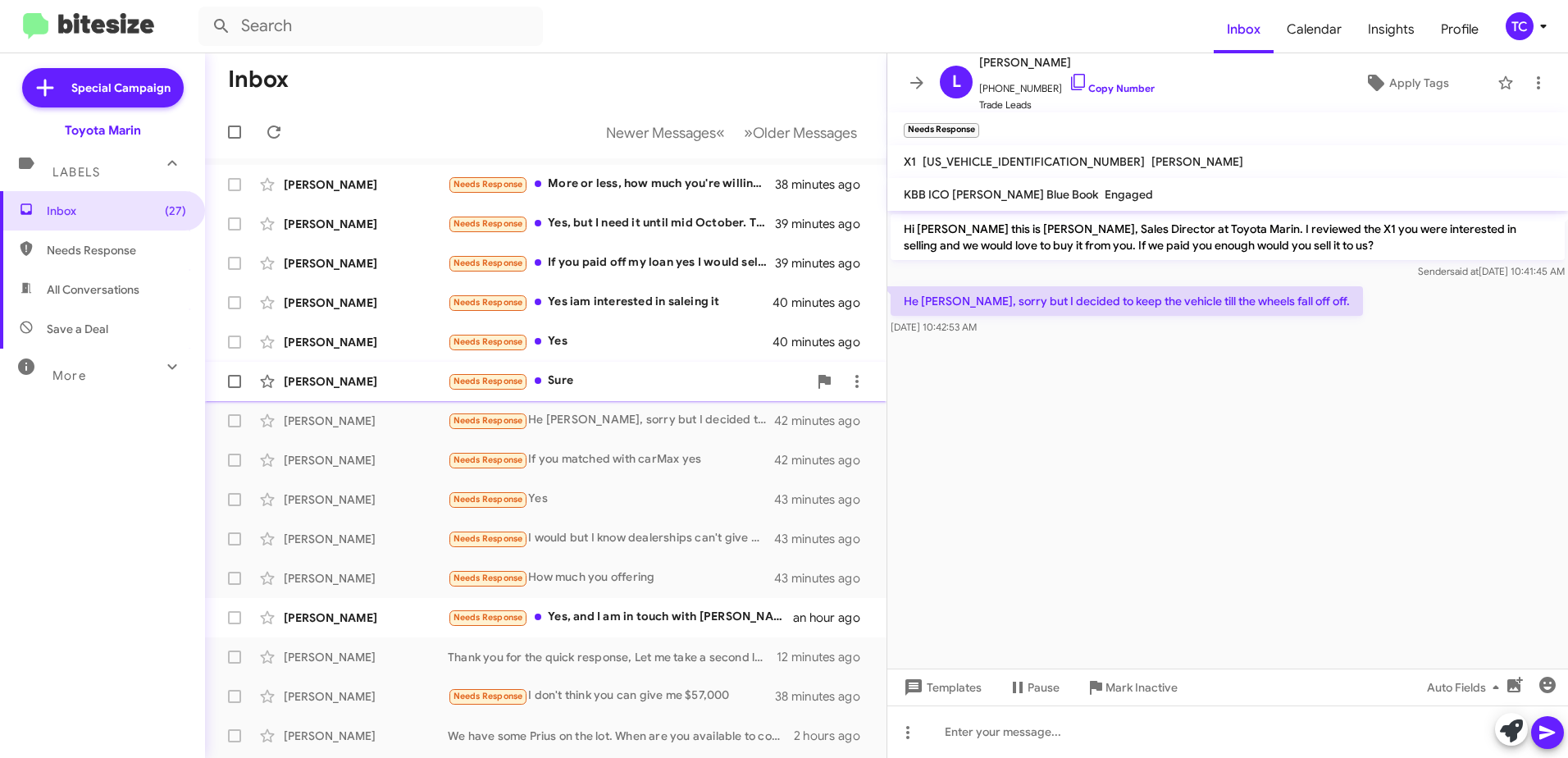
click at [582, 381] on div "Needs Response Sure" at bounding box center [628, 381] width 360 height 19
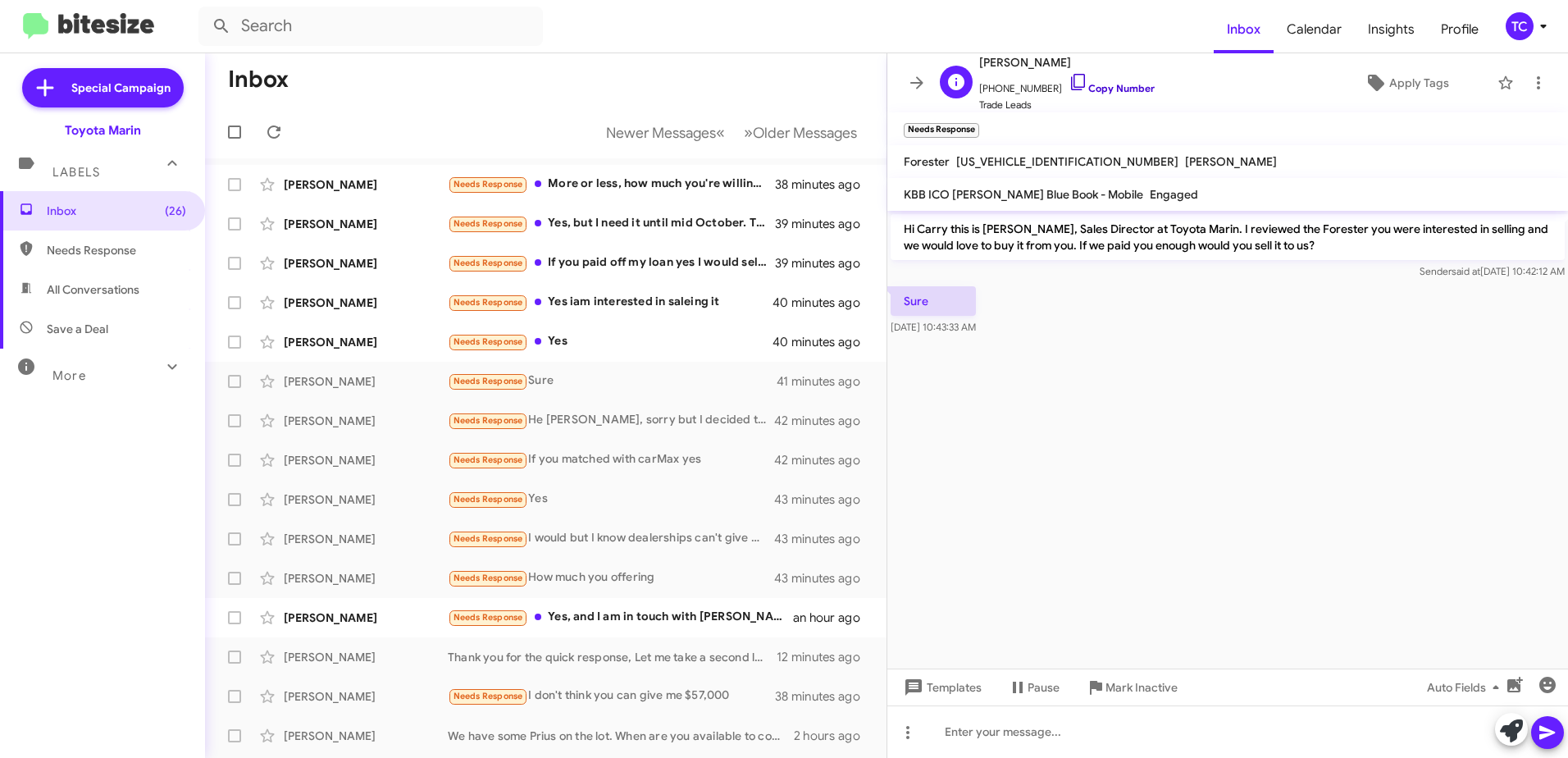
click at [1071, 80] on icon at bounding box center [1078, 82] width 14 height 17
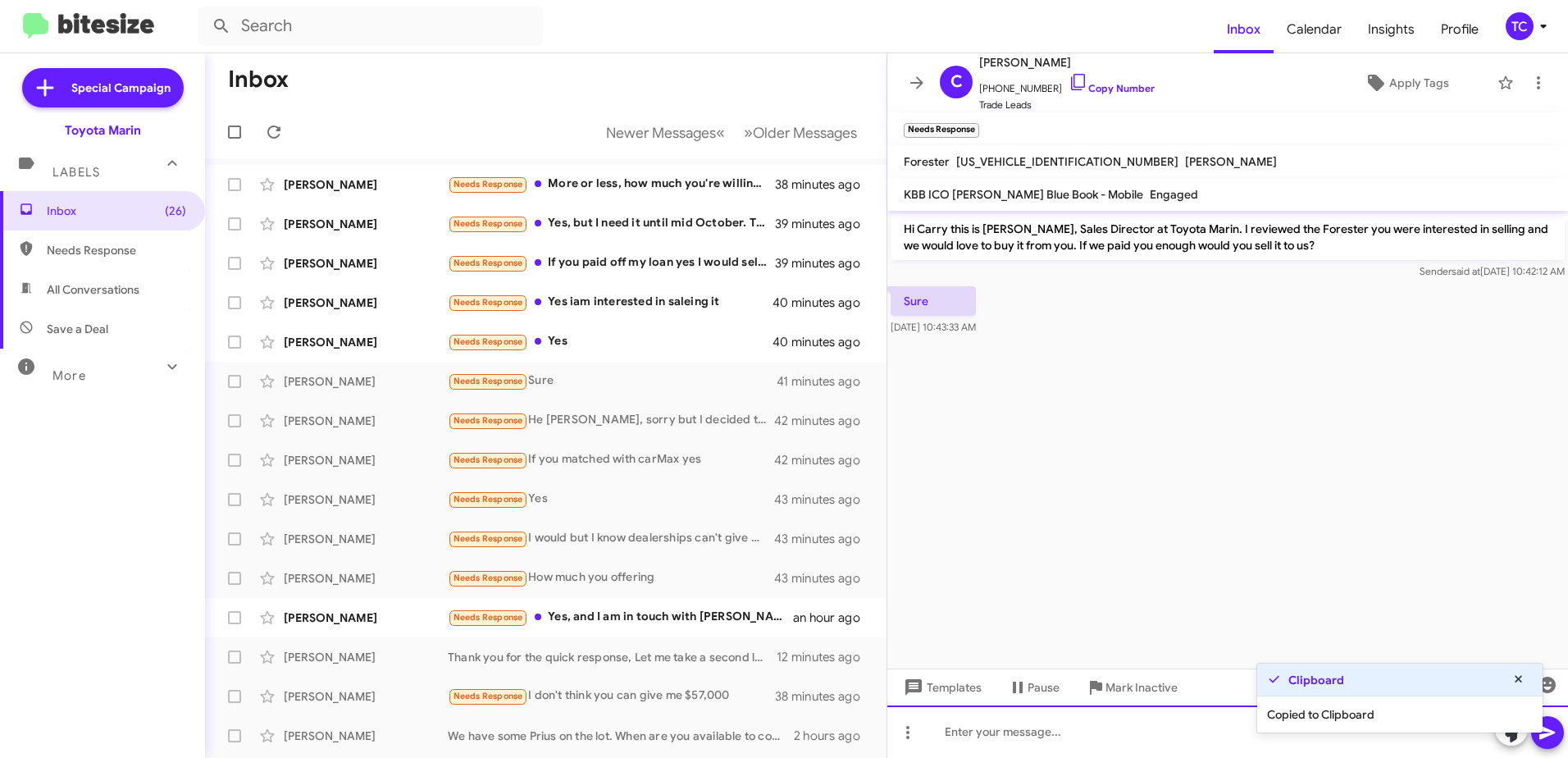
click at [1034, 727] on div at bounding box center [1228, 732] width 681 height 53
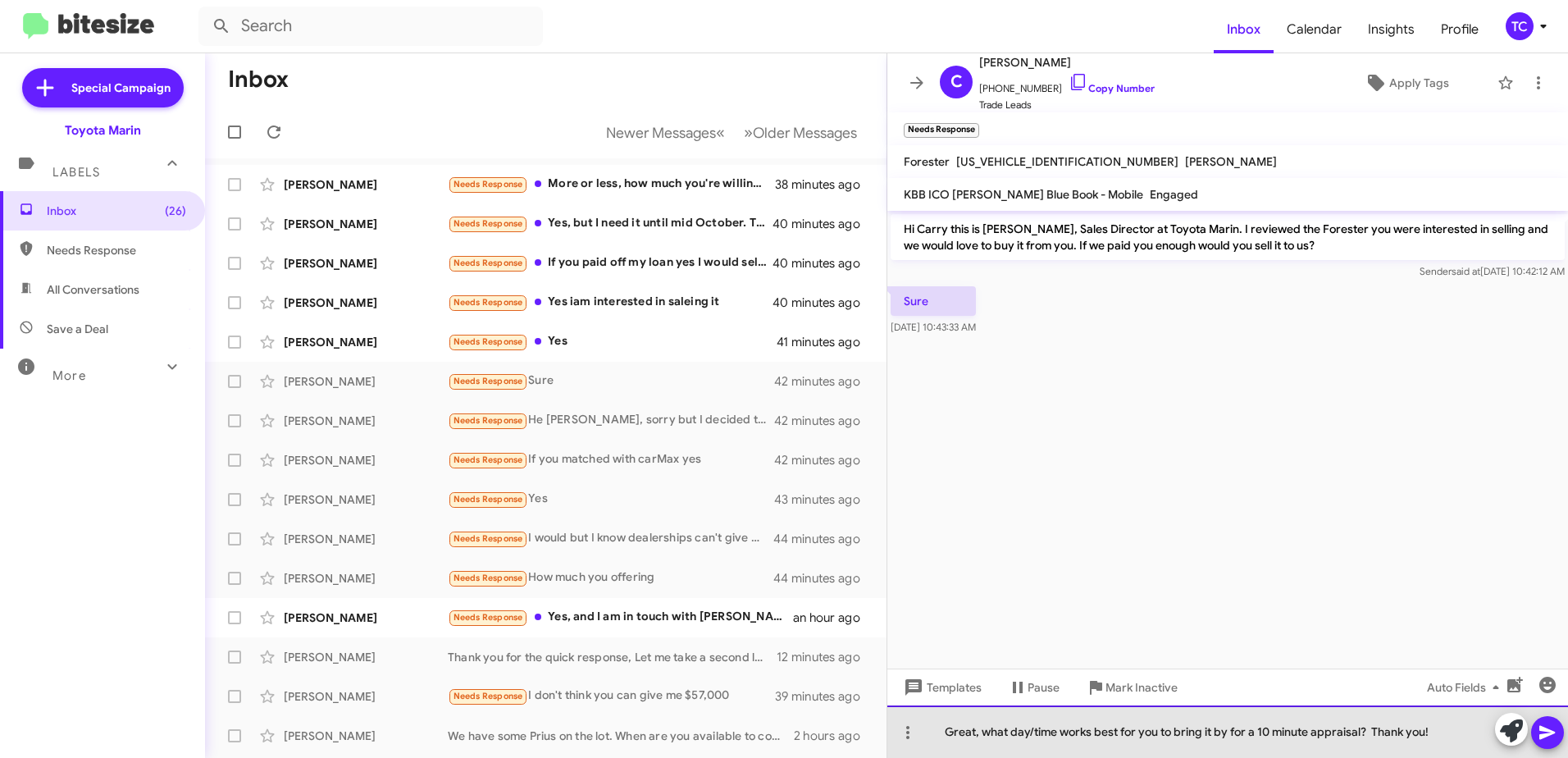
click at [1402, 746] on div "Great, what day/time works best for you to bring it by for a 10 minute appraisa…" at bounding box center [1228, 732] width 681 height 53
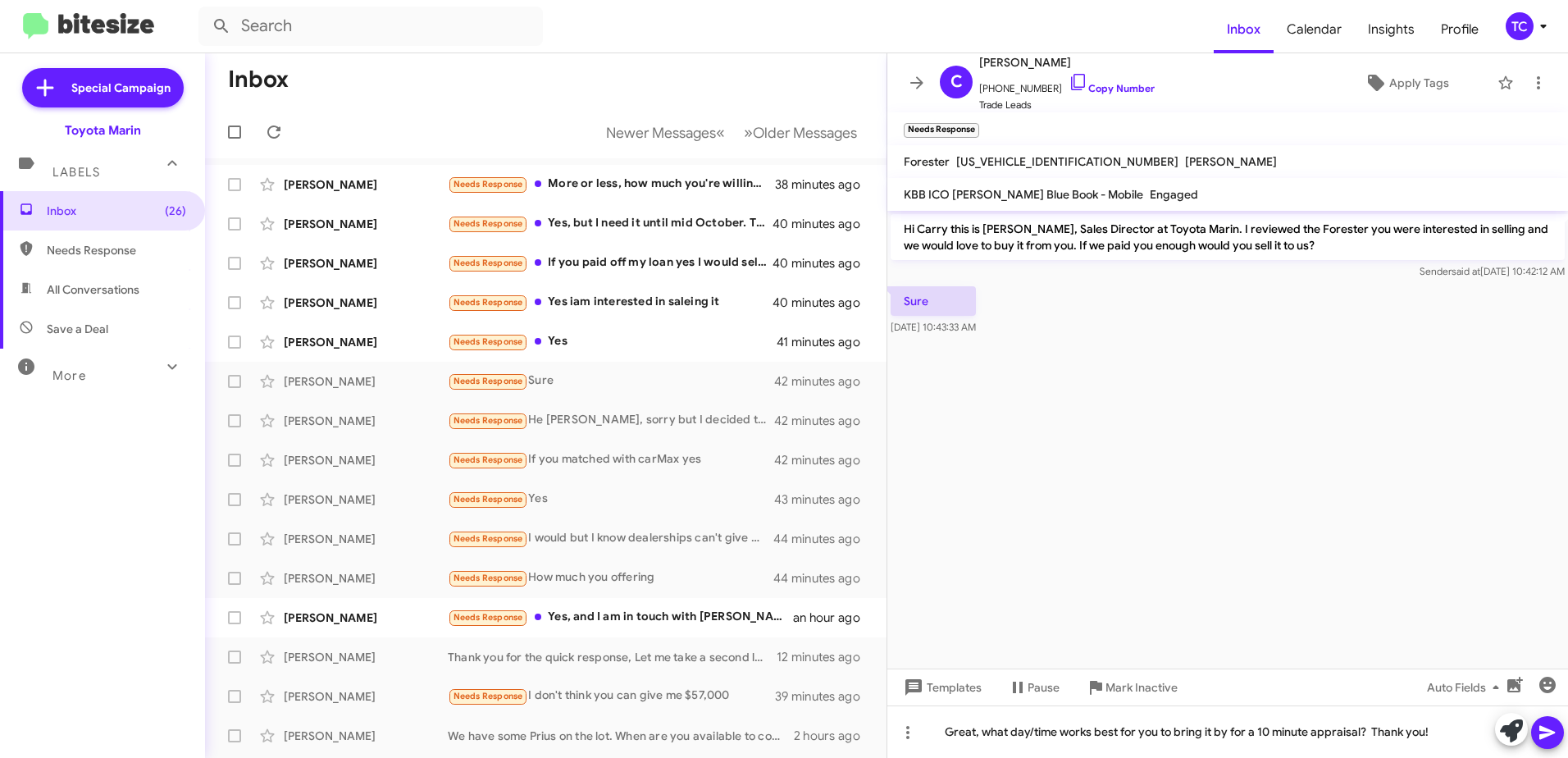
click at [1554, 735] on icon at bounding box center [1548, 732] width 20 height 20
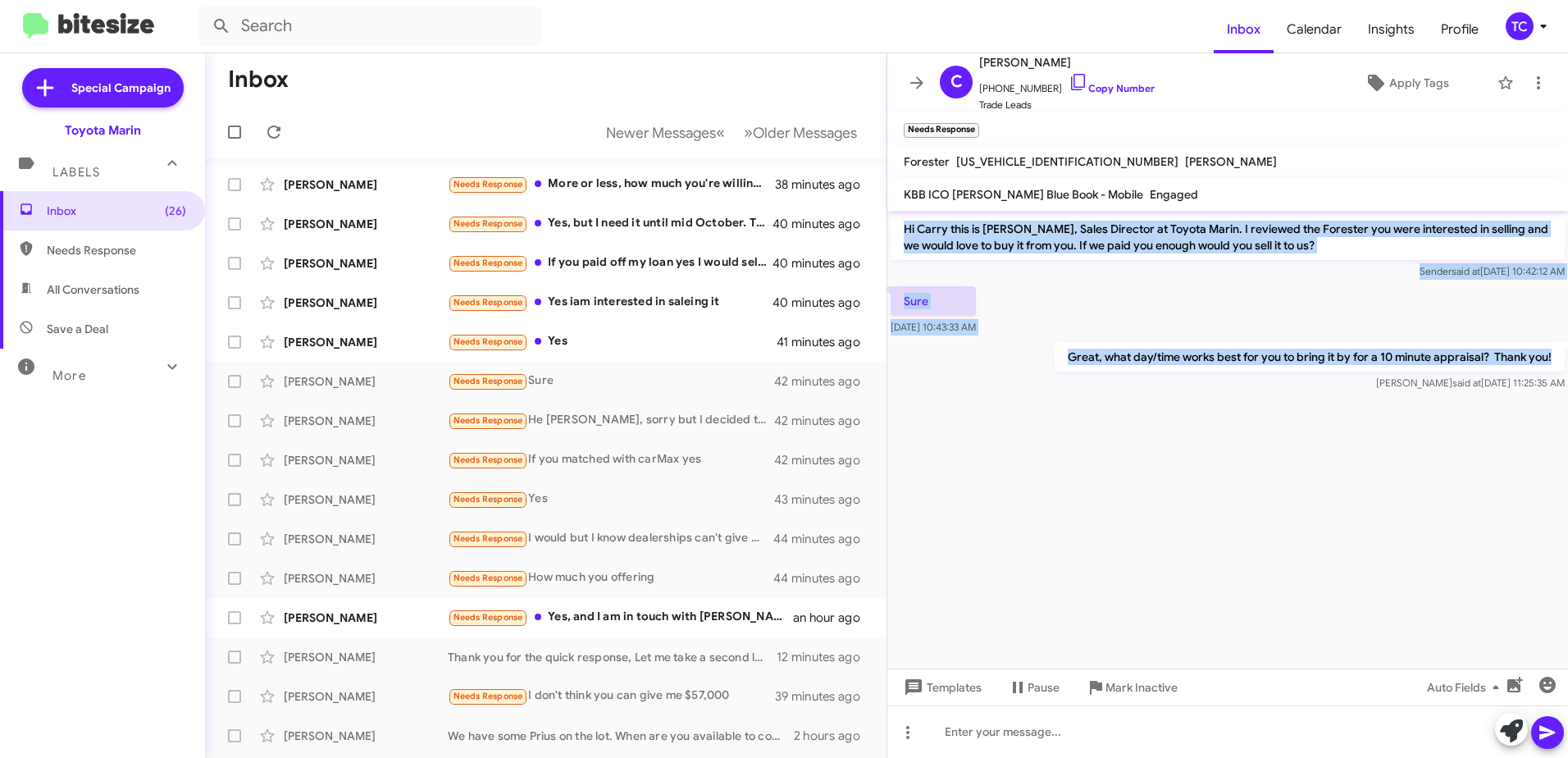
drag, startPoint x: 1555, startPoint y: 359, endPoint x: 896, endPoint y: 231, distance: 671.3
click at [896, 231] on div "Hi Carry this is [PERSON_NAME], Sales Director at Toyota Marin. I reviewed the …" at bounding box center [1228, 303] width 681 height 184
drag, startPoint x: 896, startPoint y: 231, endPoint x: 939, endPoint y: 238, distance: 43.6
copy div "Hi Carry this is [PERSON_NAME], Sales Director at Toyota Marin. I reviewed the …"
click at [1069, 78] on icon at bounding box center [1079, 82] width 20 height 20
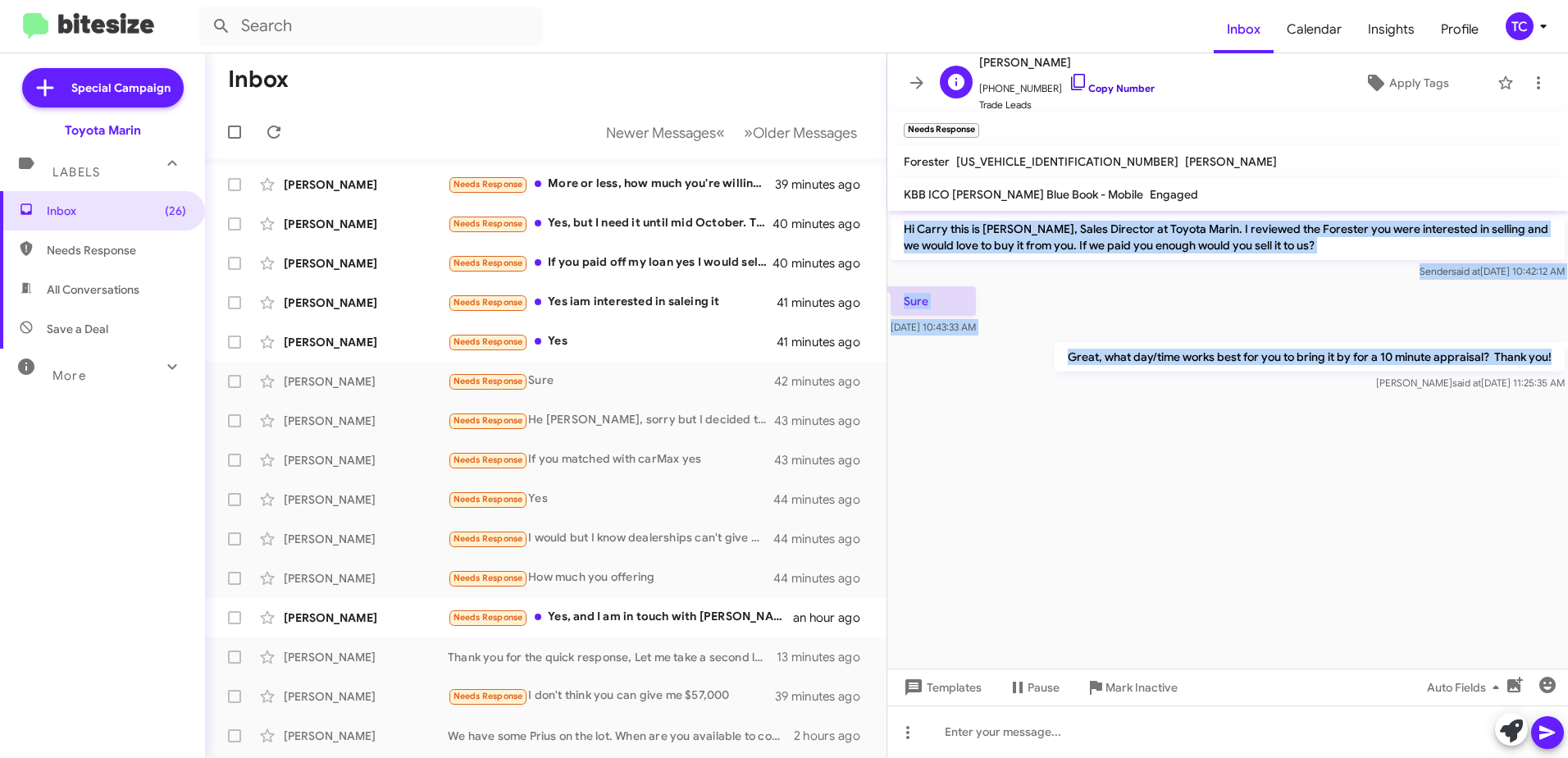
copy div "Hi Carry this is [PERSON_NAME], Sales Director at Toyota Marin. I reviewed the …"
drag, startPoint x: 1556, startPoint y: 355, endPoint x: 897, endPoint y: 225, distance: 671.7
click at [897, 225] on div "Hi Carry this is [PERSON_NAME], Sales Director at Toyota Marin. I reviewed the …" at bounding box center [1228, 303] width 681 height 184
drag, startPoint x: 897, startPoint y: 225, endPoint x: 955, endPoint y: 235, distance: 58.9
copy div "Hi Carry this is [PERSON_NAME], Sales Director at Toyota Marin. I reviewed the …"
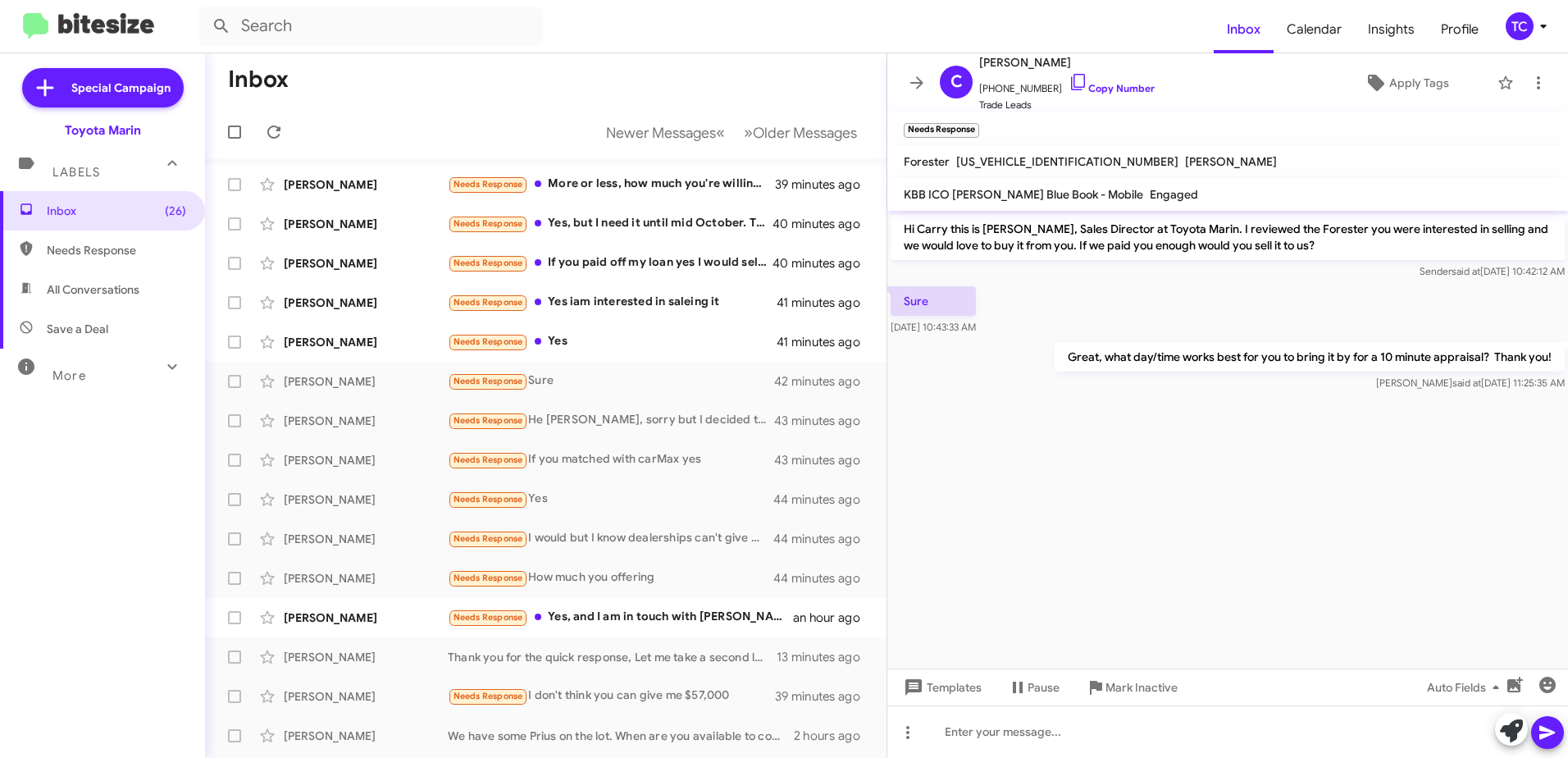
click at [1126, 479] on cdk-virtual-scroll-viewport "Hi Carry this is [PERSON_NAME], Sales Director at Toyota Marin. I reviewed the …" at bounding box center [1228, 440] width 681 height 458
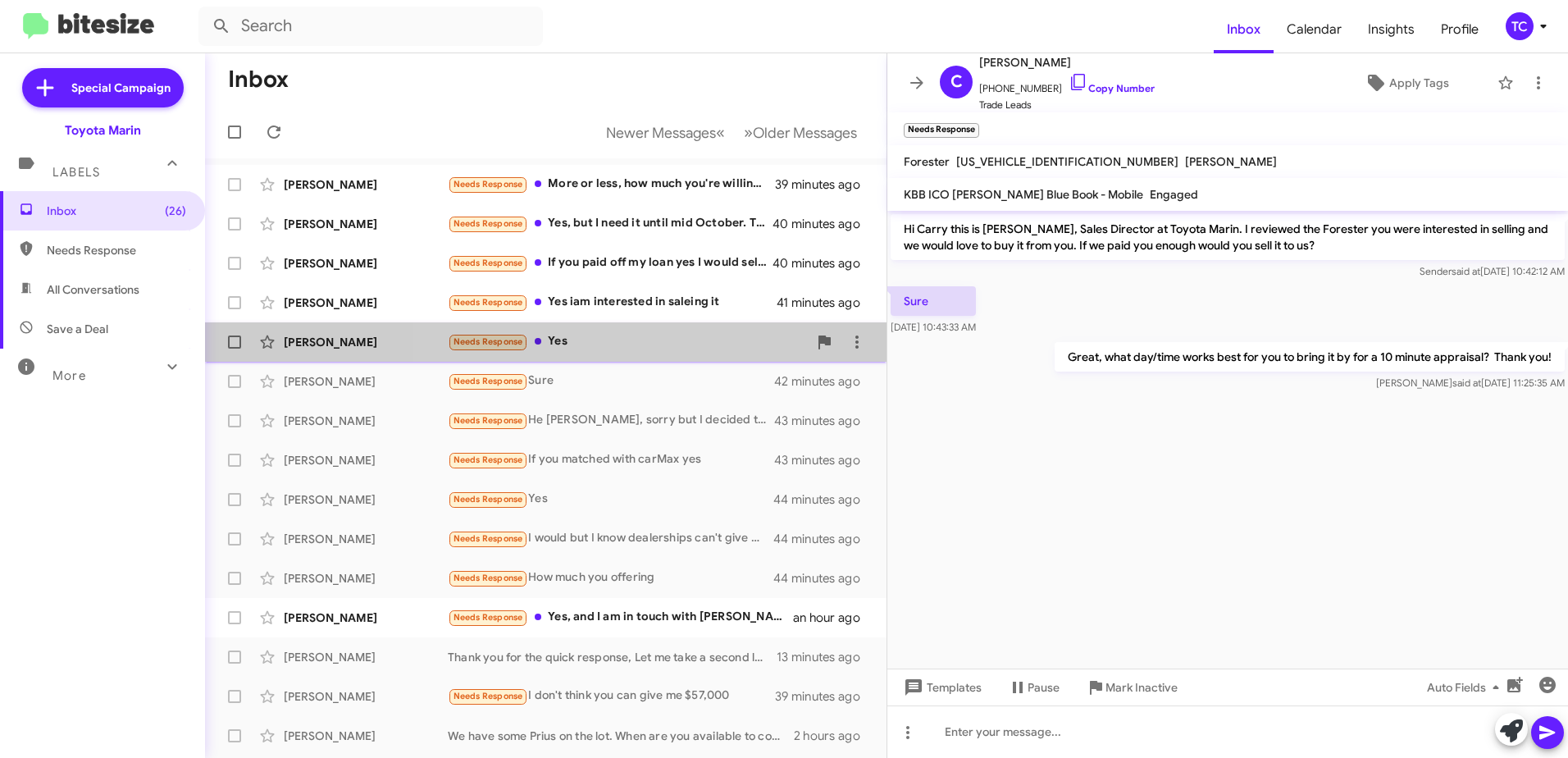
click at [585, 341] on div "Needs Response Yes" at bounding box center [628, 341] width 360 height 19
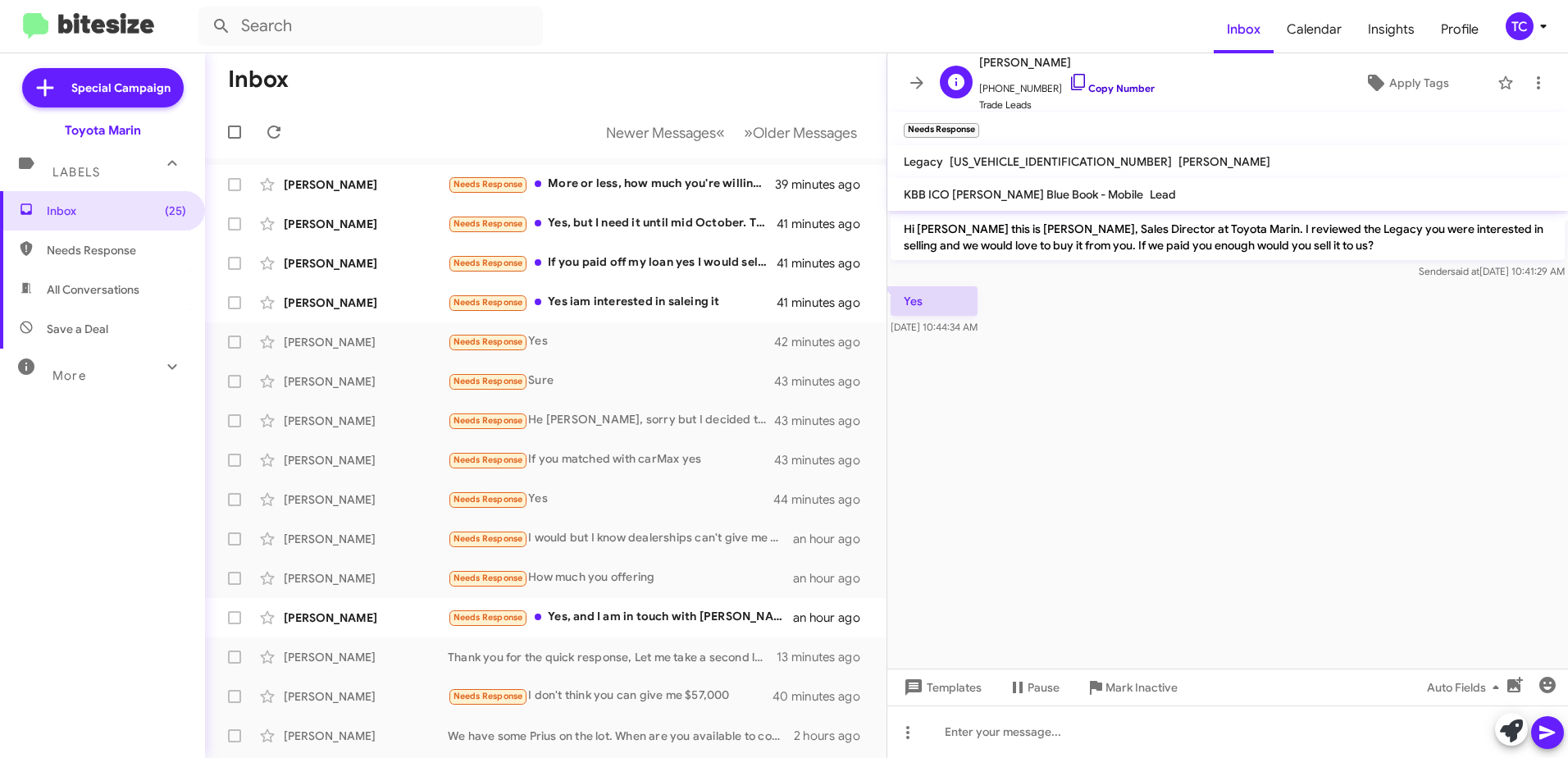
click at [1069, 76] on icon at bounding box center [1079, 82] width 20 height 20
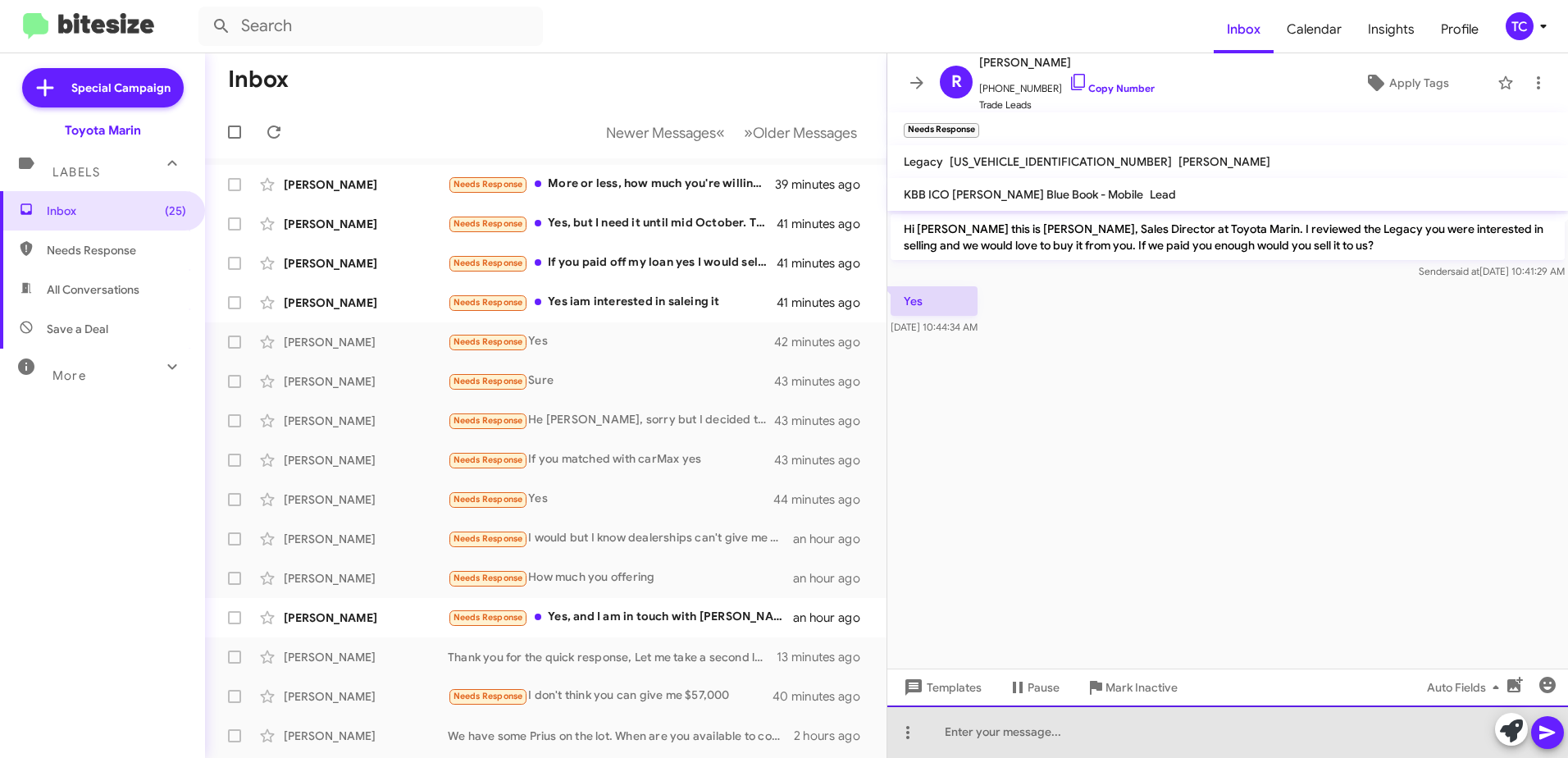
click at [979, 725] on div at bounding box center [1228, 732] width 681 height 53
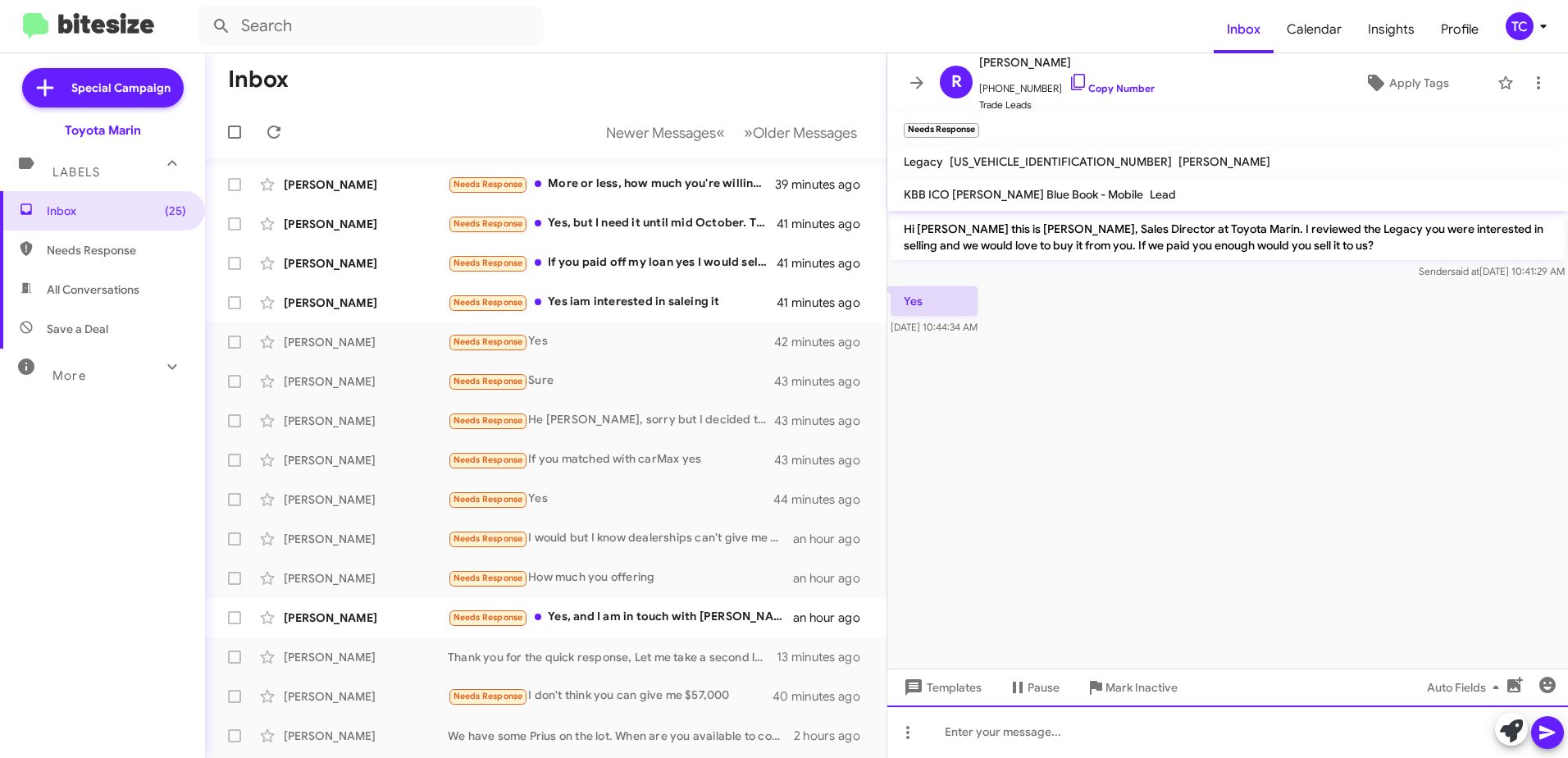
click at [1103, 728] on div at bounding box center [1228, 732] width 681 height 53
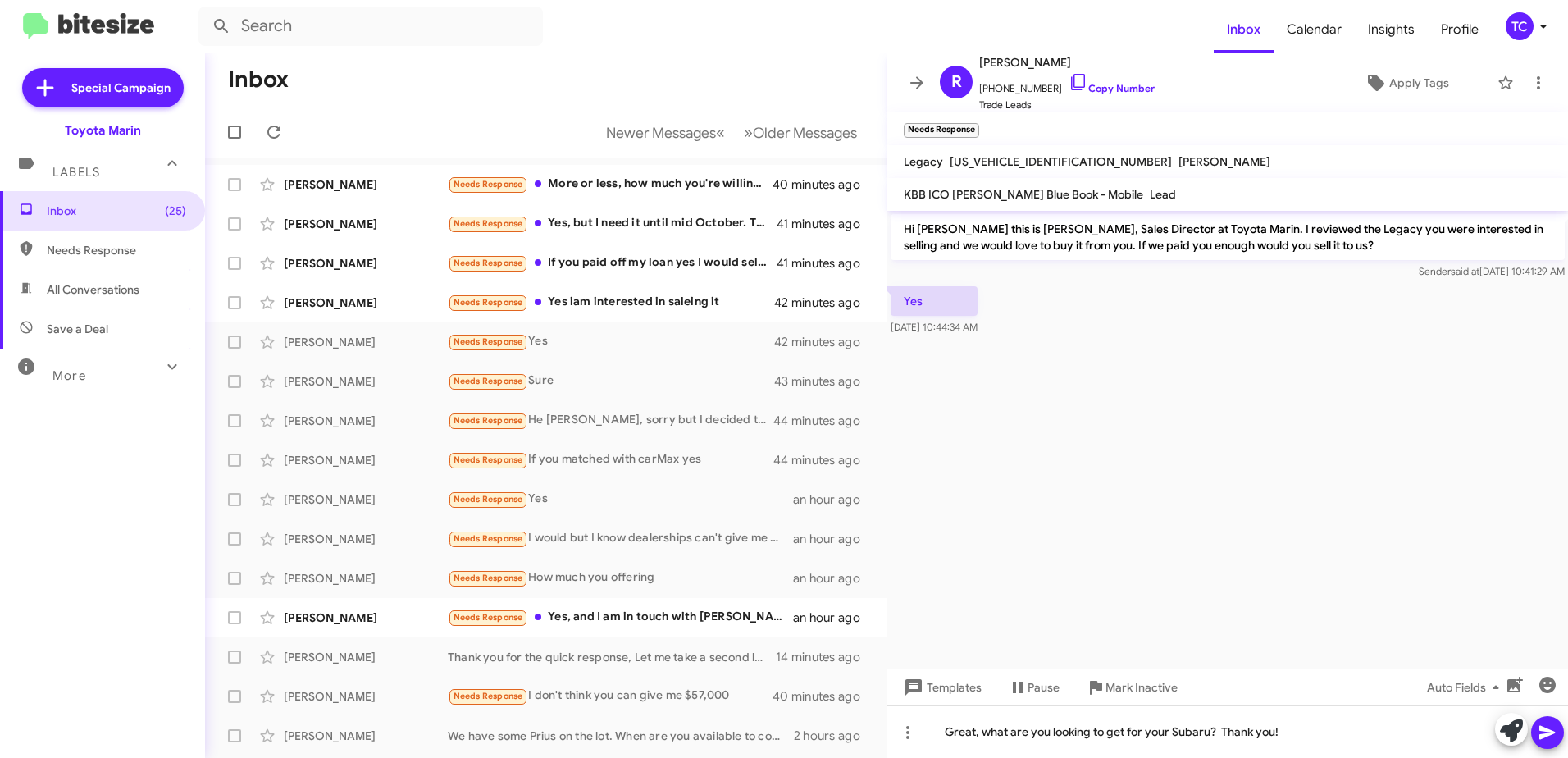
click at [1535, 724] on button at bounding box center [1548, 732] width 33 height 33
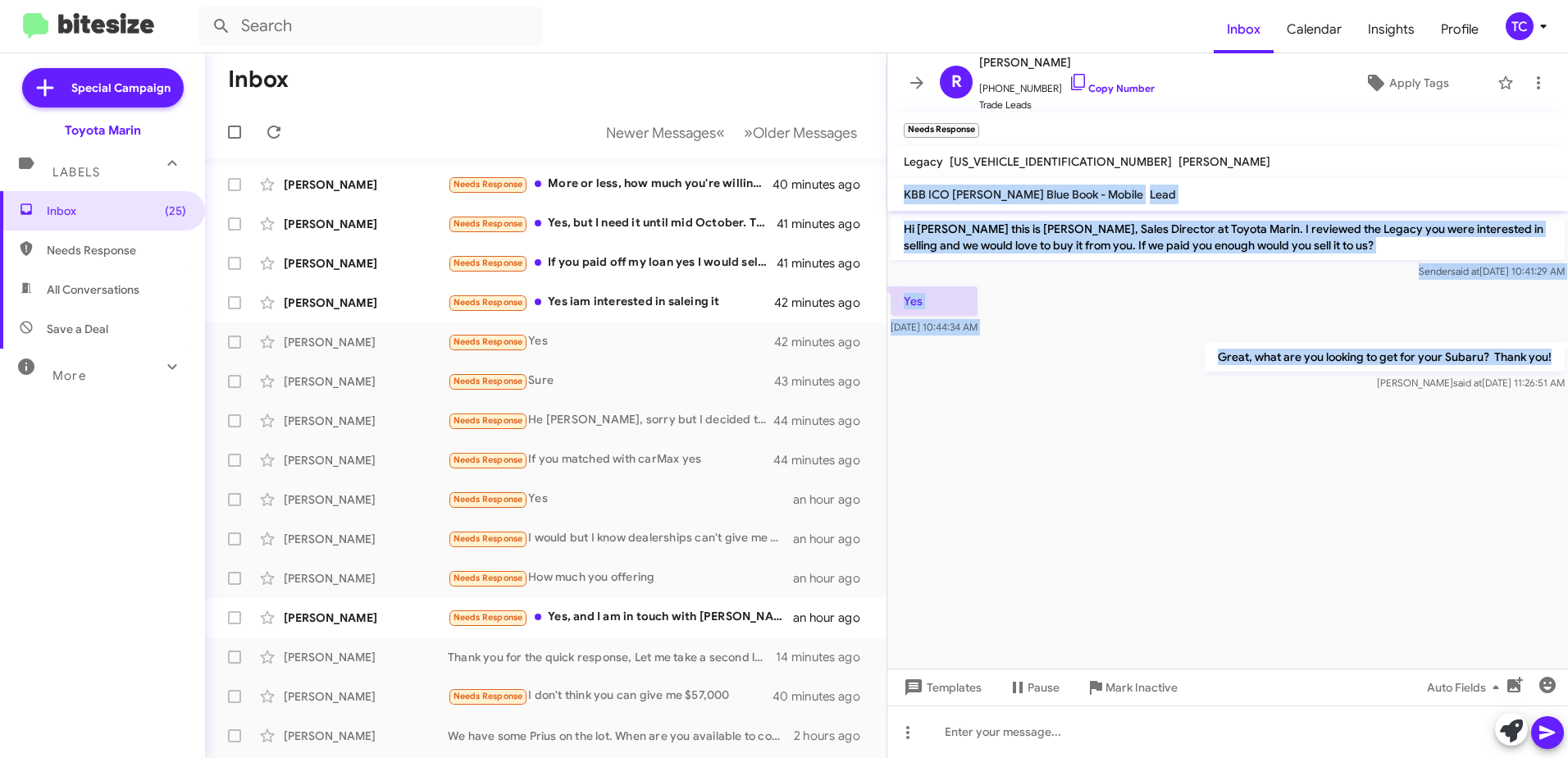
drag, startPoint x: 1557, startPoint y: 357, endPoint x: 904, endPoint y: 194, distance: 673.0
click at [904, 194] on div "R [PERSON_NAME] [PHONE_NUMBER] Copy Number Trade Leads Apply Tags Needs Respons…" at bounding box center [1228, 406] width 681 height 704
drag, startPoint x: 904, startPoint y: 194, endPoint x: 963, endPoint y: 236, distance: 72.4
copy div "KBB ICO [PERSON_NAME] Blue Book - Mobile Lead Hi [PERSON_NAME] this is [PERSON_…"
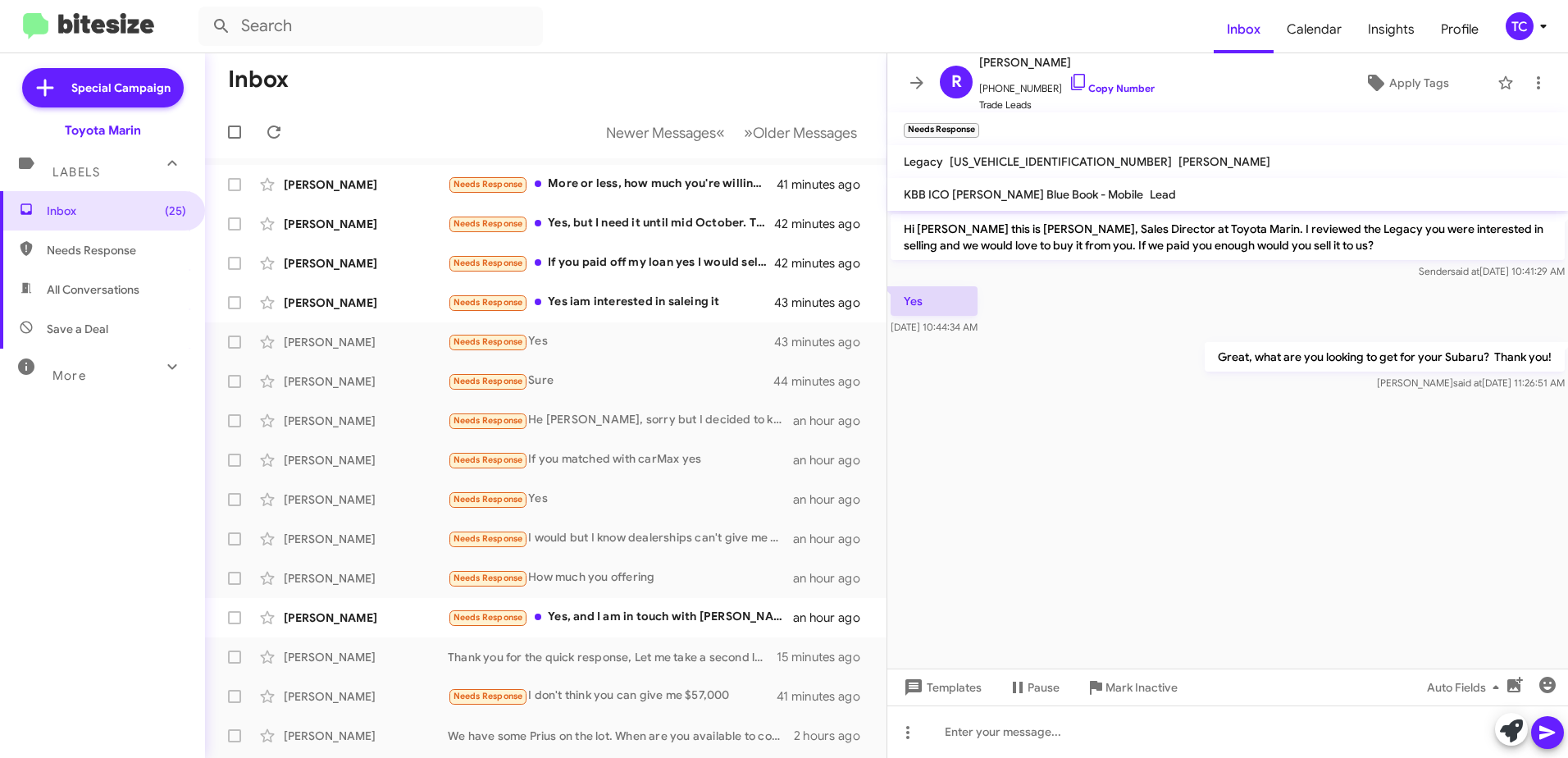
click at [1154, 564] on cdk-virtual-scroll-viewport "Hi [PERSON_NAME] this is [PERSON_NAME], Sales Director at Toyota Marin. I revie…" at bounding box center [1228, 440] width 681 height 458
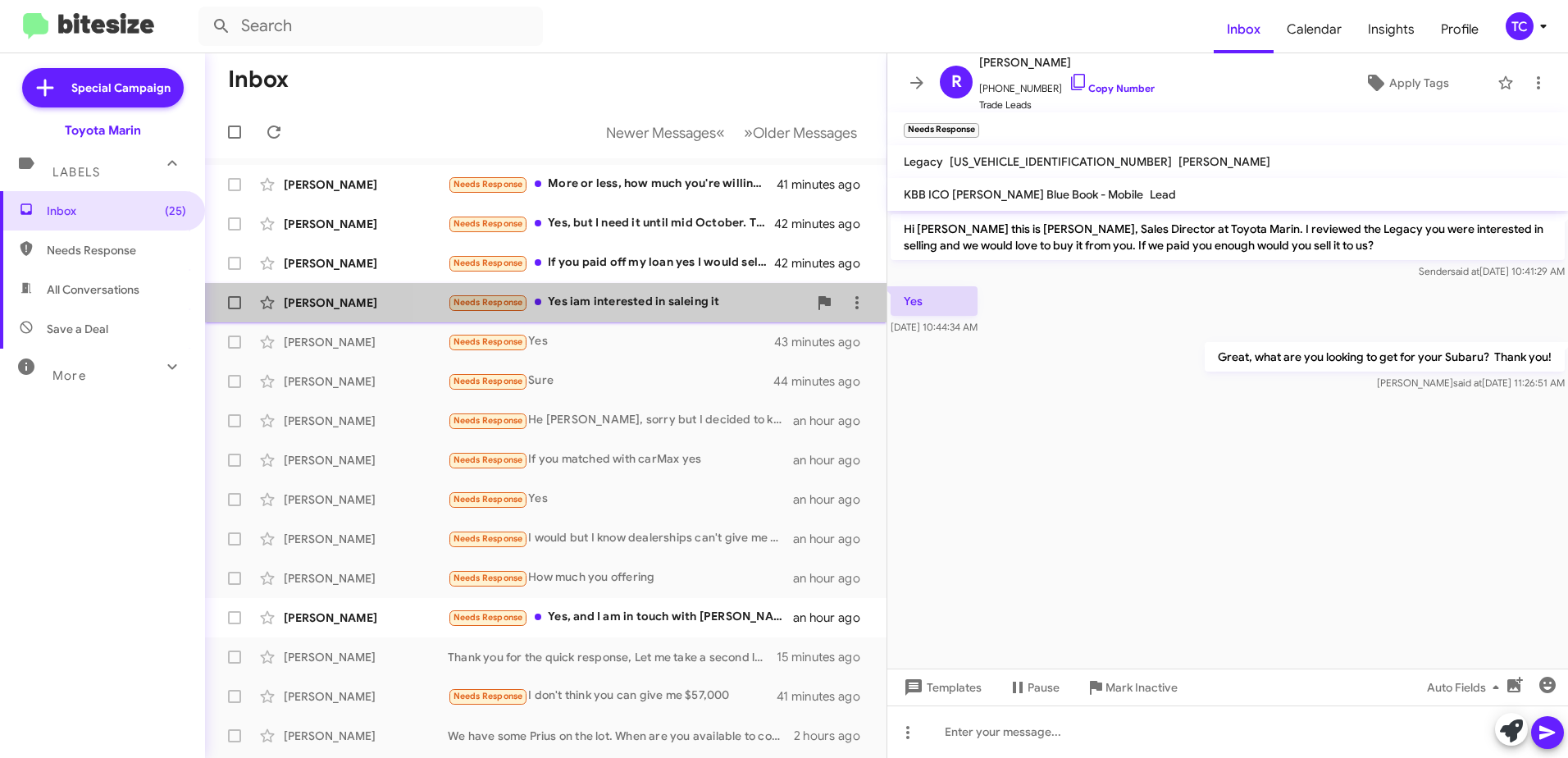
click at [634, 302] on div "Needs Response Yes iam interested in saleing it" at bounding box center [628, 302] width 360 height 19
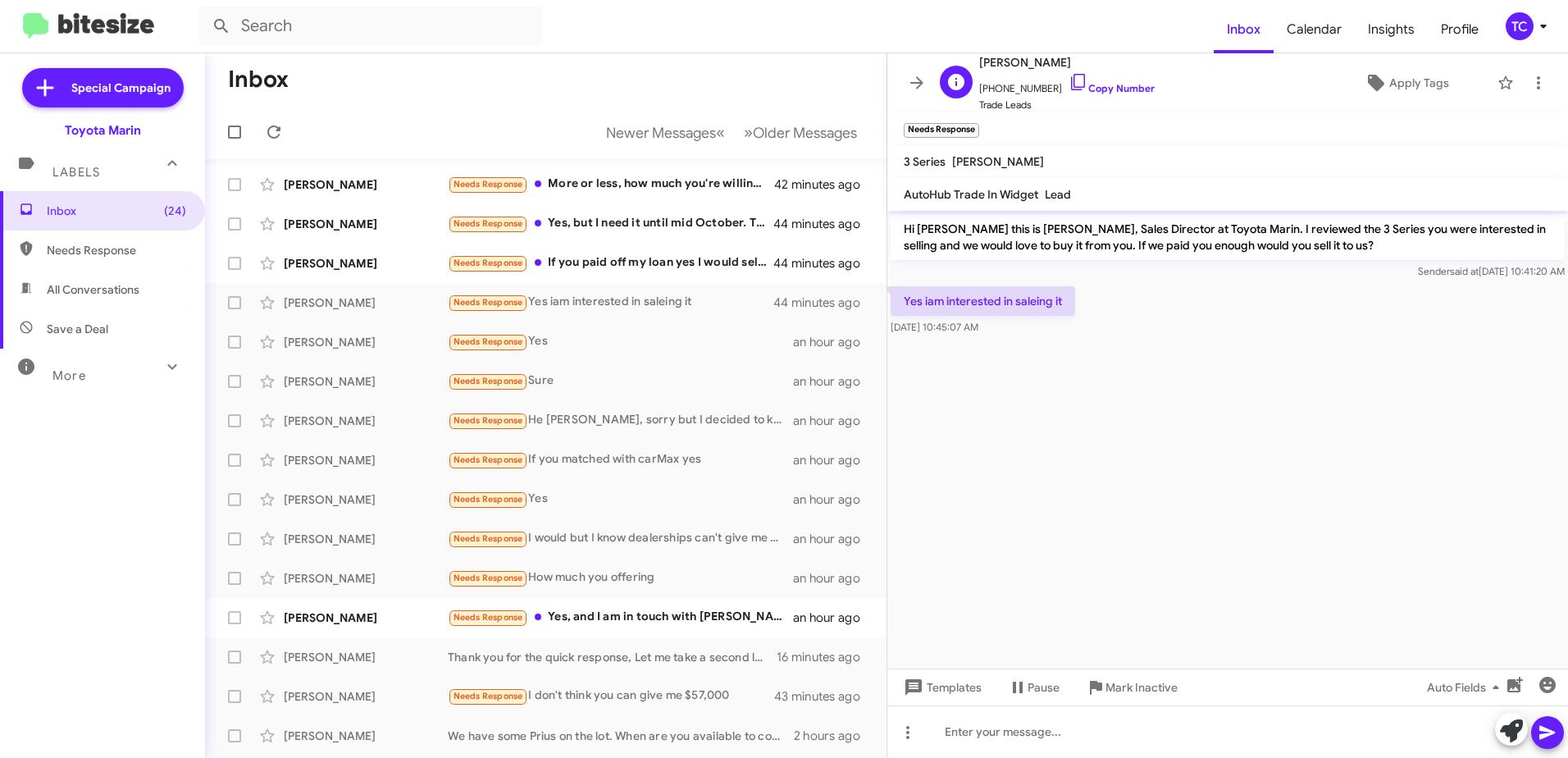
drag, startPoint x: 1055, startPoint y: 78, endPoint x: 1022, endPoint y: 71, distance: 33.7
click at [1069, 78] on icon at bounding box center [1079, 82] width 20 height 20
click at [652, 260] on div "Needs Response If you paid off my loan yes I would sell it to you and I current…" at bounding box center [628, 263] width 360 height 19
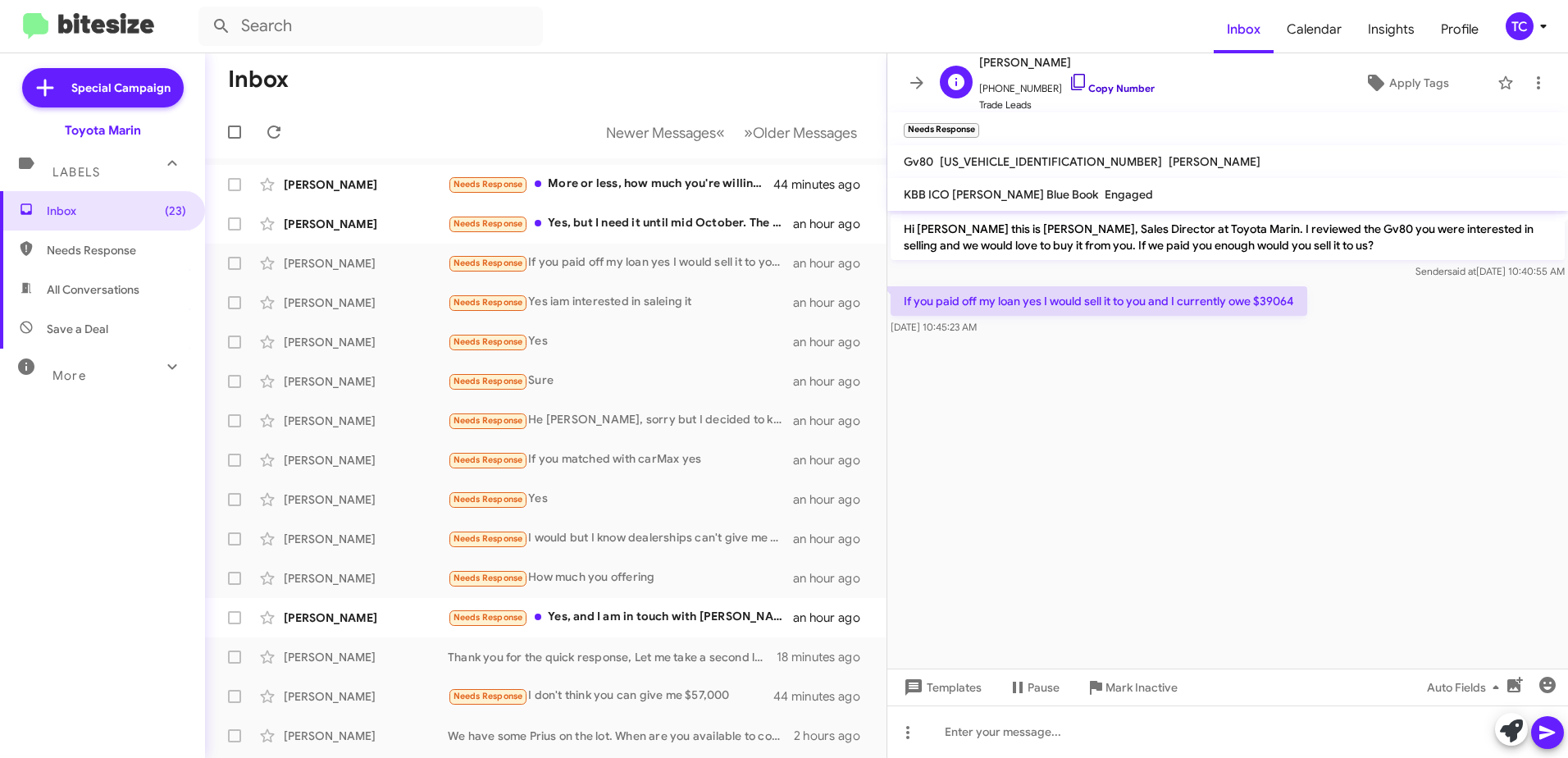
click at [1069, 84] on icon at bounding box center [1079, 82] width 20 height 20
drag, startPoint x: 1053, startPoint y: 75, endPoint x: 1043, endPoint y: 73, distance: 10.2
click at [1071, 75] on icon at bounding box center [1078, 82] width 14 height 17
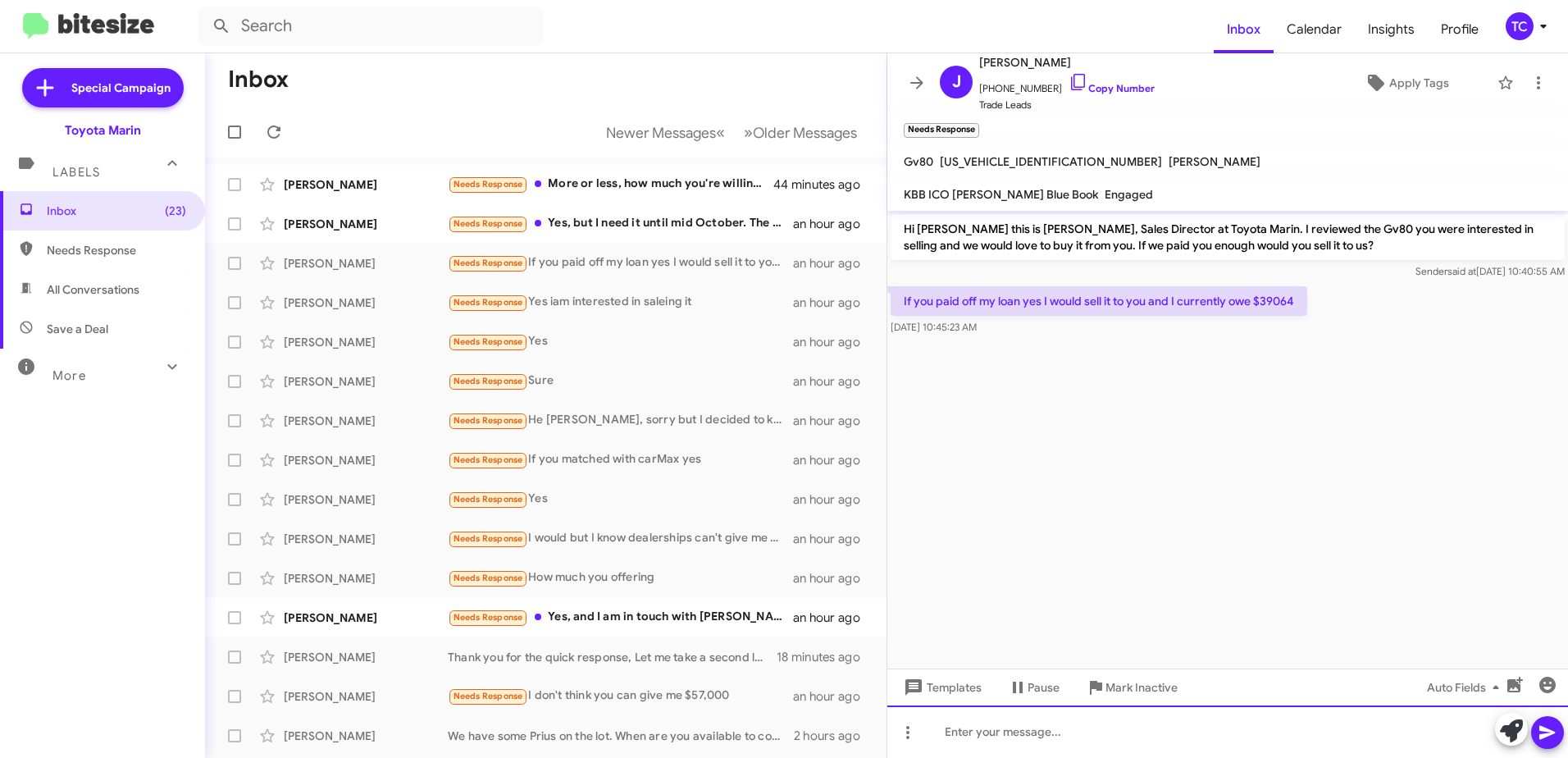
click at [1152, 712] on div at bounding box center [1228, 732] width 681 height 53
click at [1043, 732] on div "We" at bounding box center [1228, 732] width 681 height 53
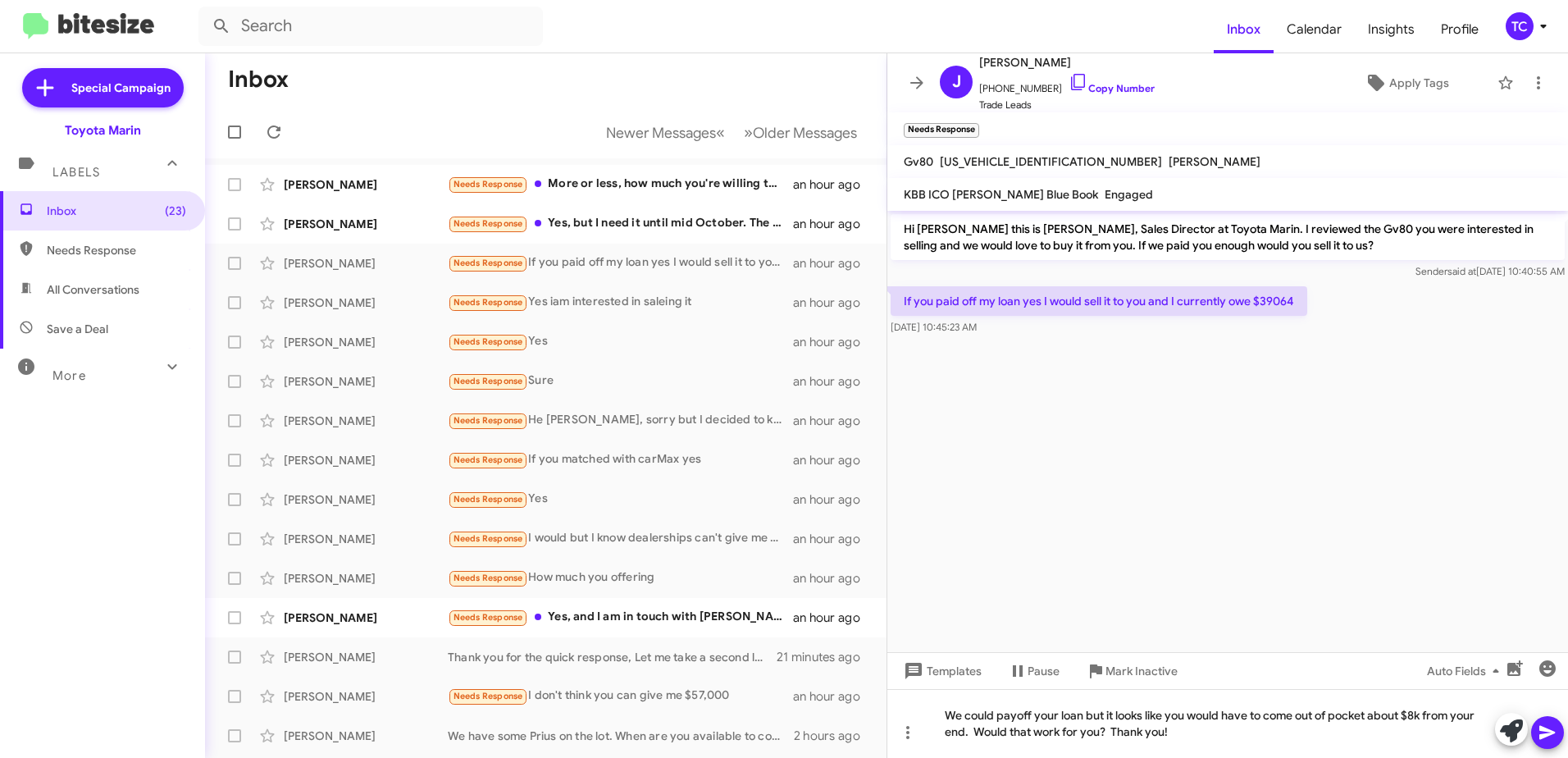
click at [1546, 728] on icon at bounding box center [1547, 732] width 16 height 14
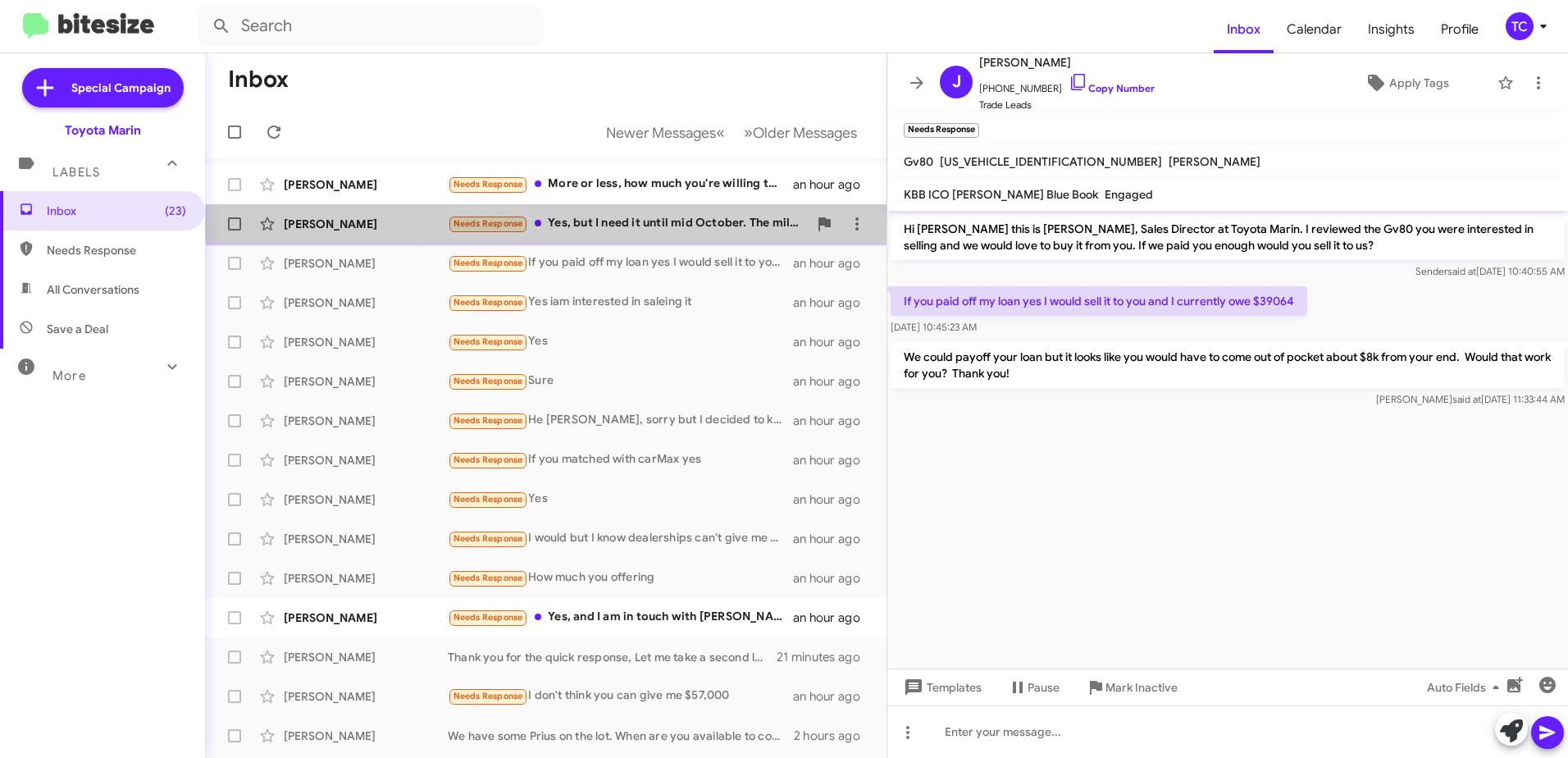
click at [711, 225] on div "Needs Response Yes, but I need it until mid October. The mileage will still be …" at bounding box center [628, 223] width 360 height 19
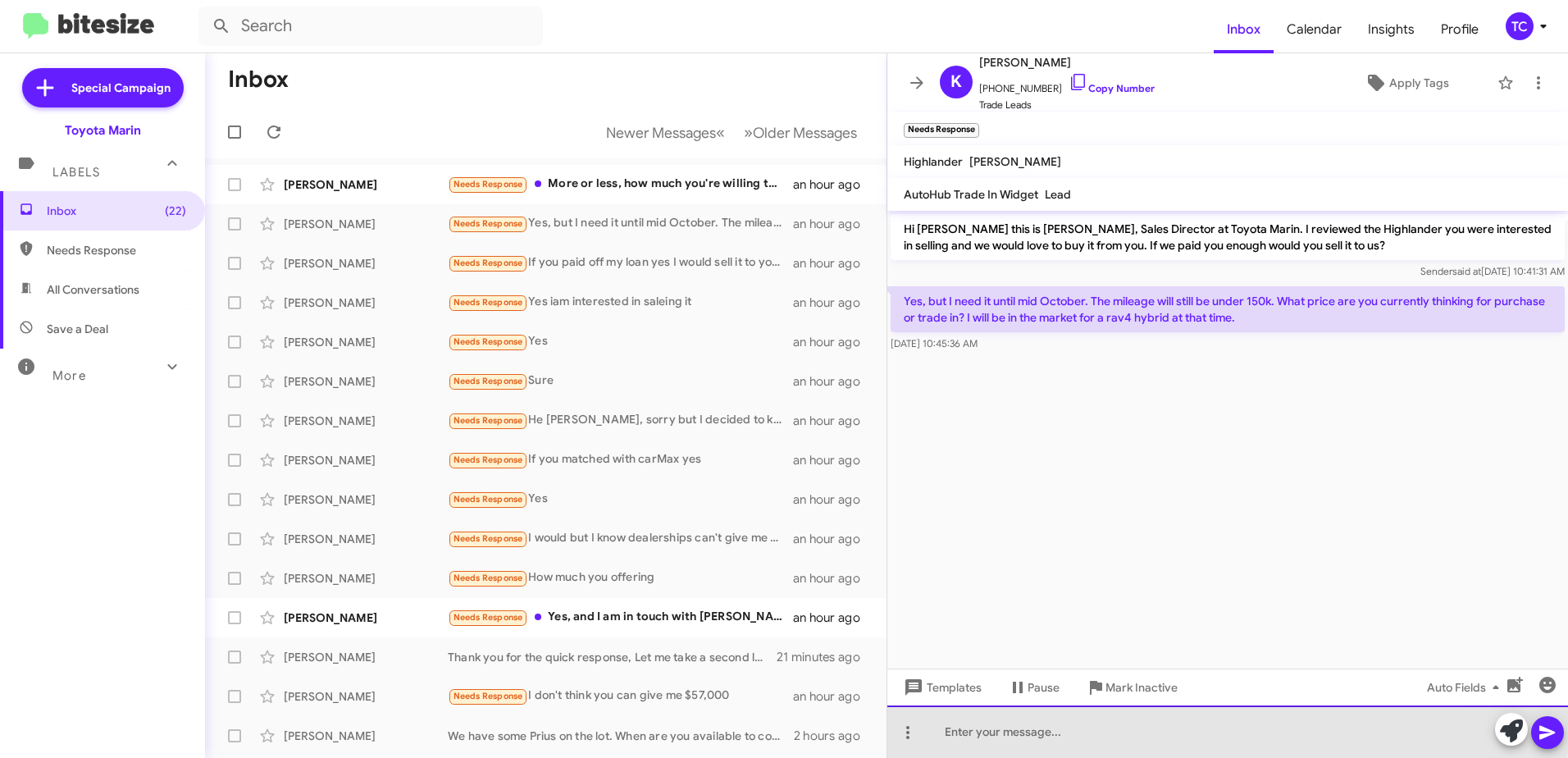
click at [1097, 714] on div at bounding box center [1228, 732] width 681 height 53
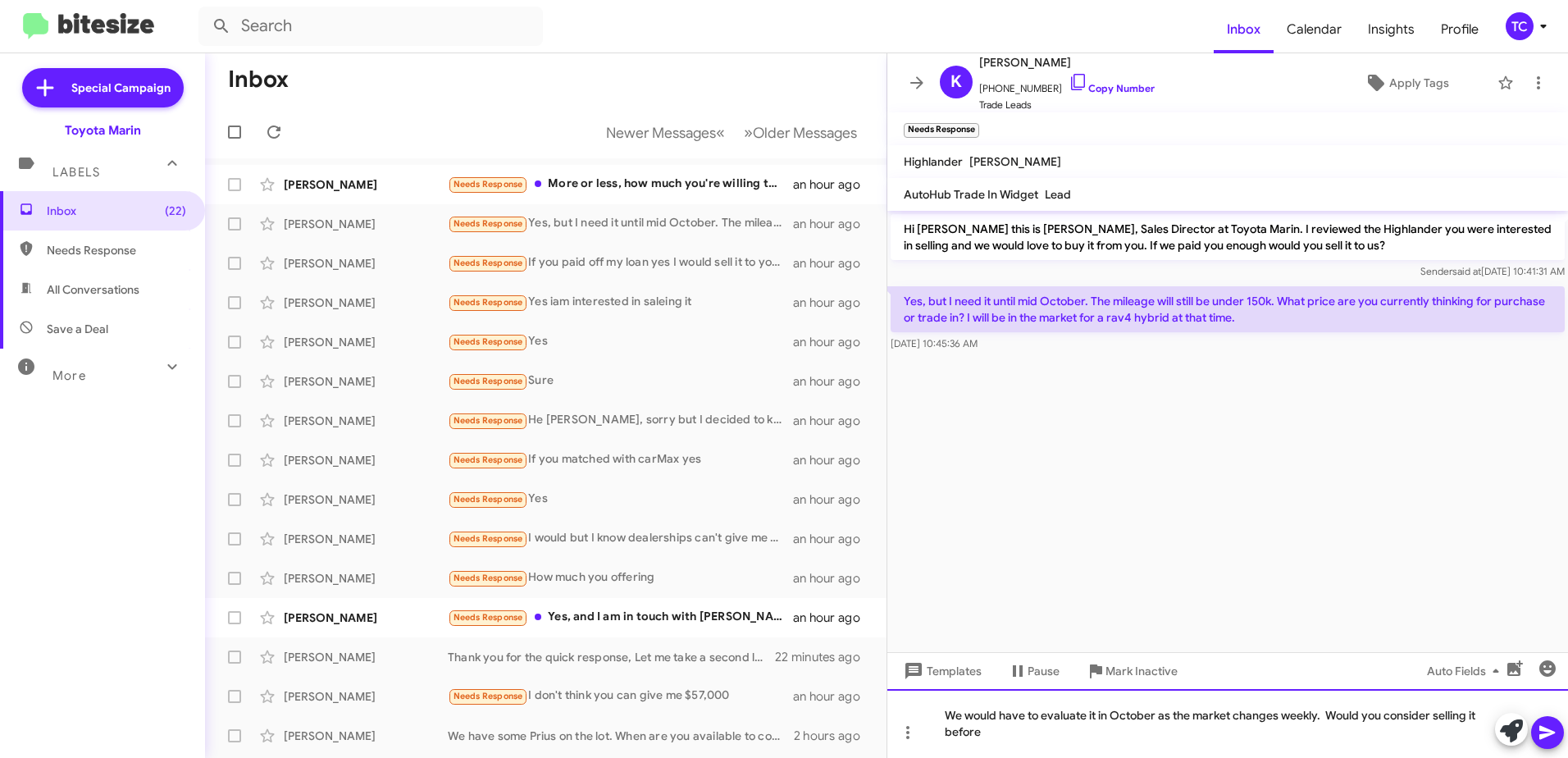
click at [1328, 713] on div "We would have to evaluate it in October as the market changes weekly. Would you…" at bounding box center [1228, 723] width 681 height 69
click at [1243, 739] on div "We would have to evaluate it in October as the market changes weekly. I underst…" at bounding box center [1228, 723] width 681 height 69
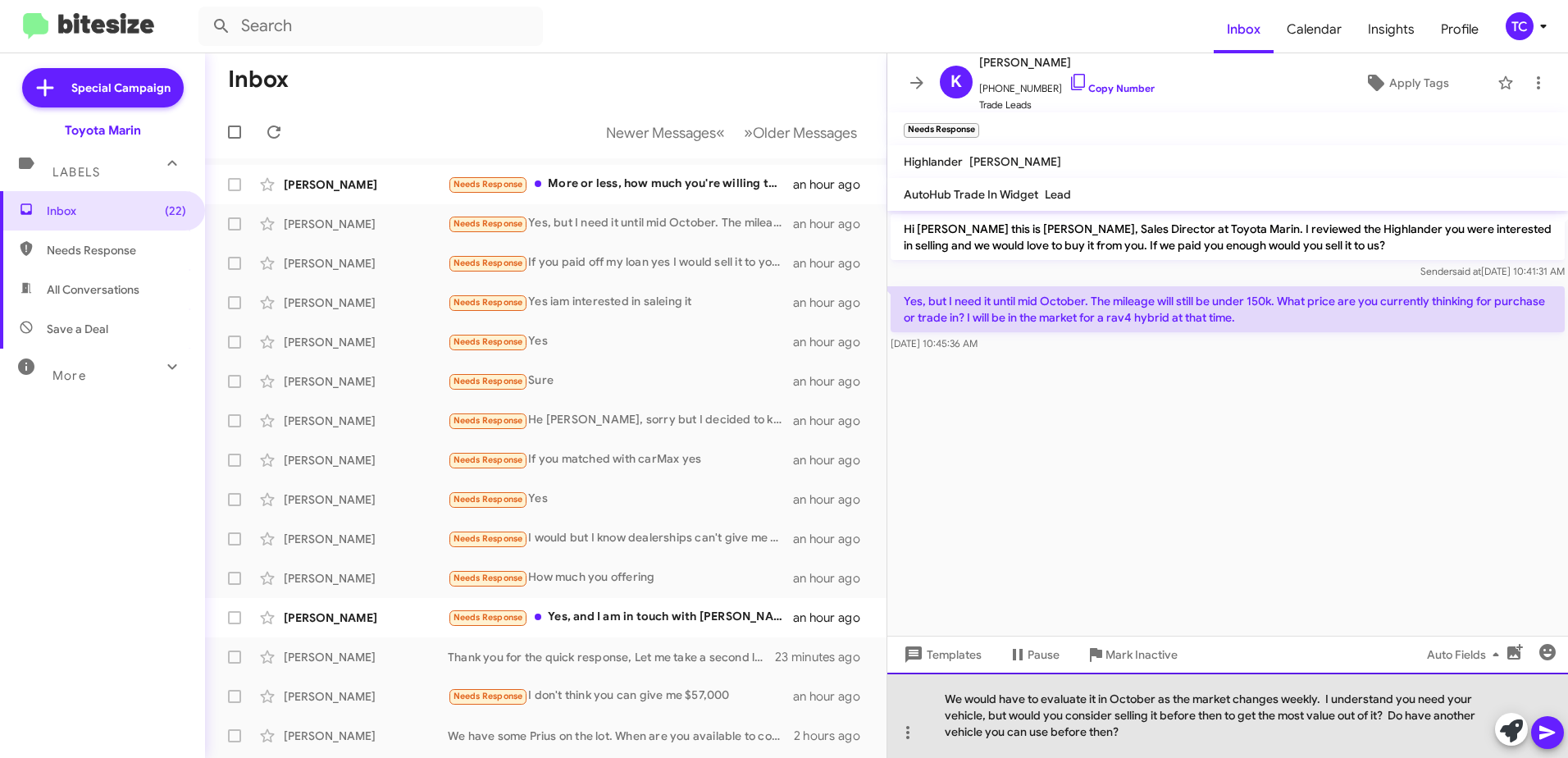
click at [1153, 730] on div "We would have to evaluate it in October as the market changes weekly. I underst…" at bounding box center [1228, 715] width 681 height 85
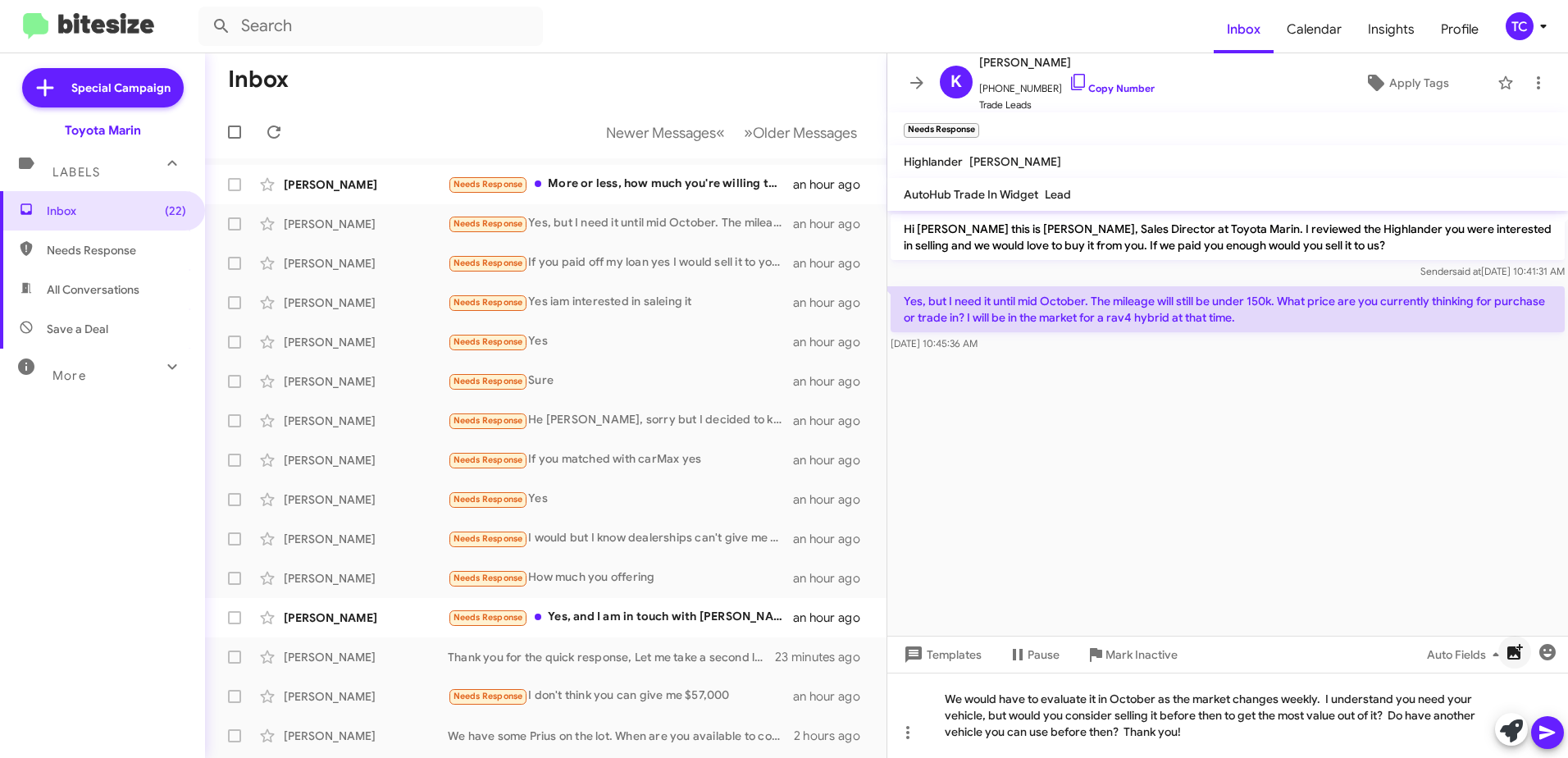
drag, startPoint x: 1549, startPoint y: 727, endPoint x: 1518, endPoint y: 700, distance: 41.1
click at [1548, 727] on icon at bounding box center [1548, 732] width 20 height 20
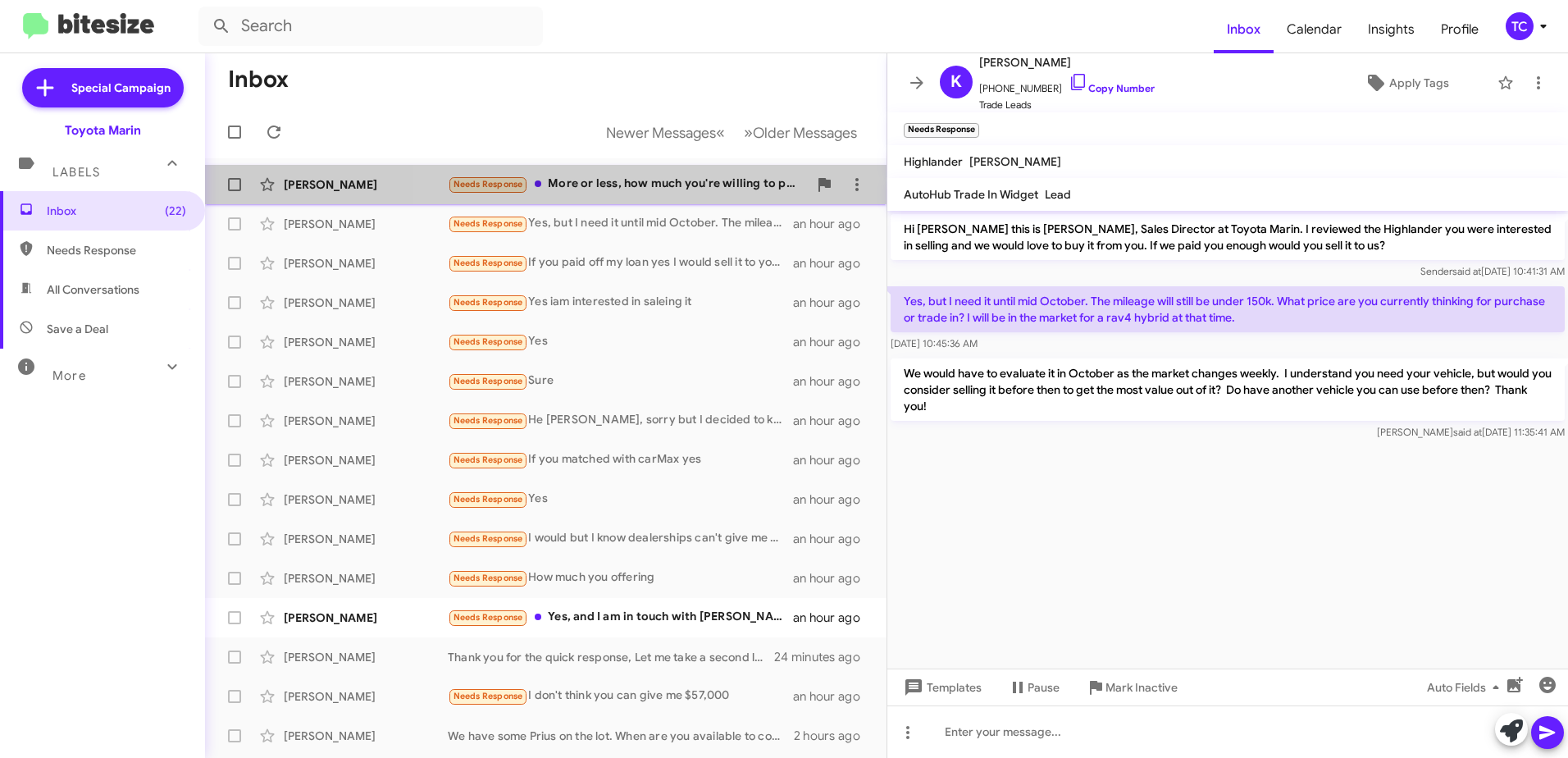
click at [637, 183] on div "Needs Response More or less, how much you're willing to pay for it?" at bounding box center [628, 184] width 360 height 19
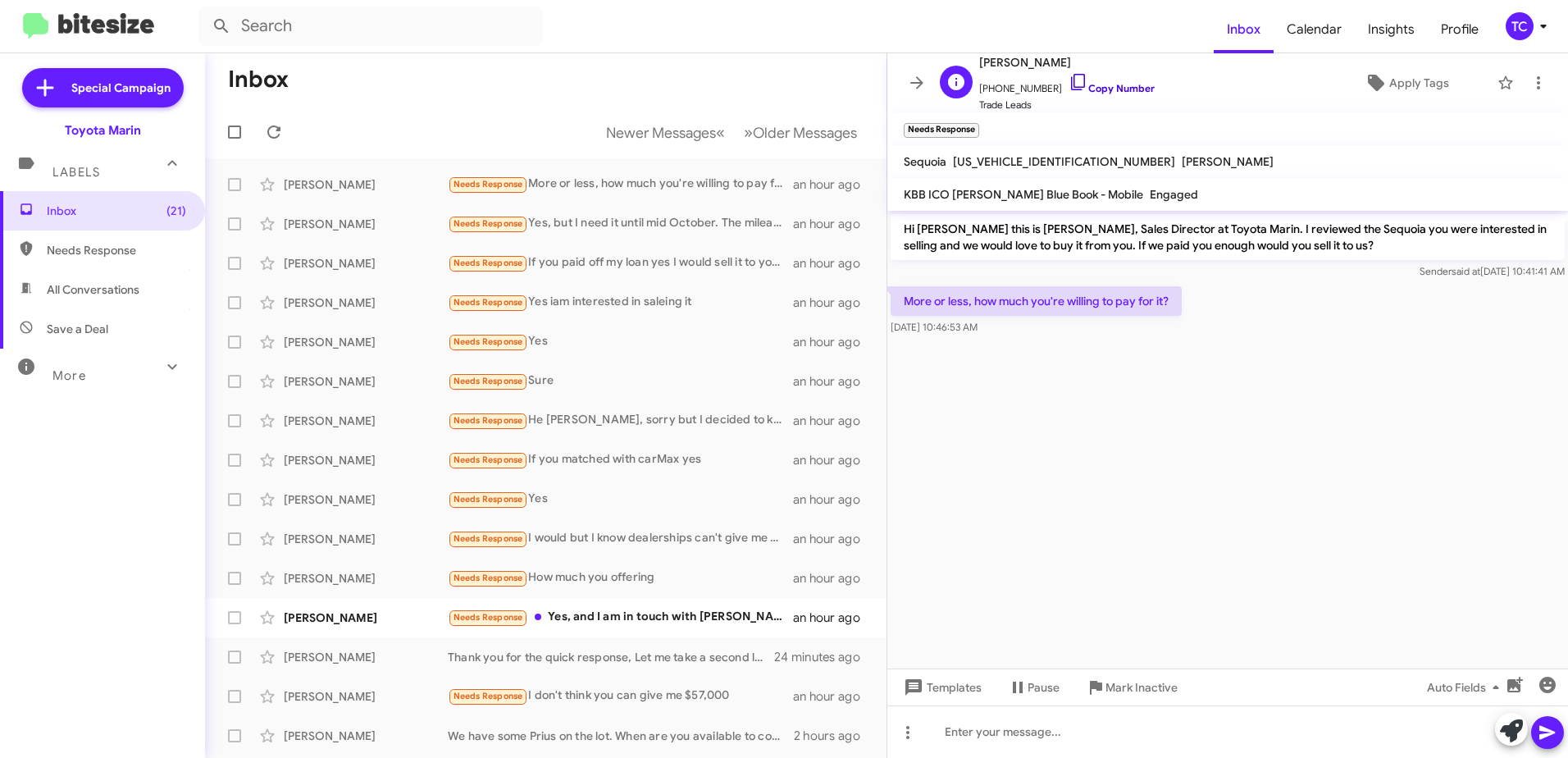
click at [1069, 80] on icon at bounding box center [1079, 82] width 20 height 20
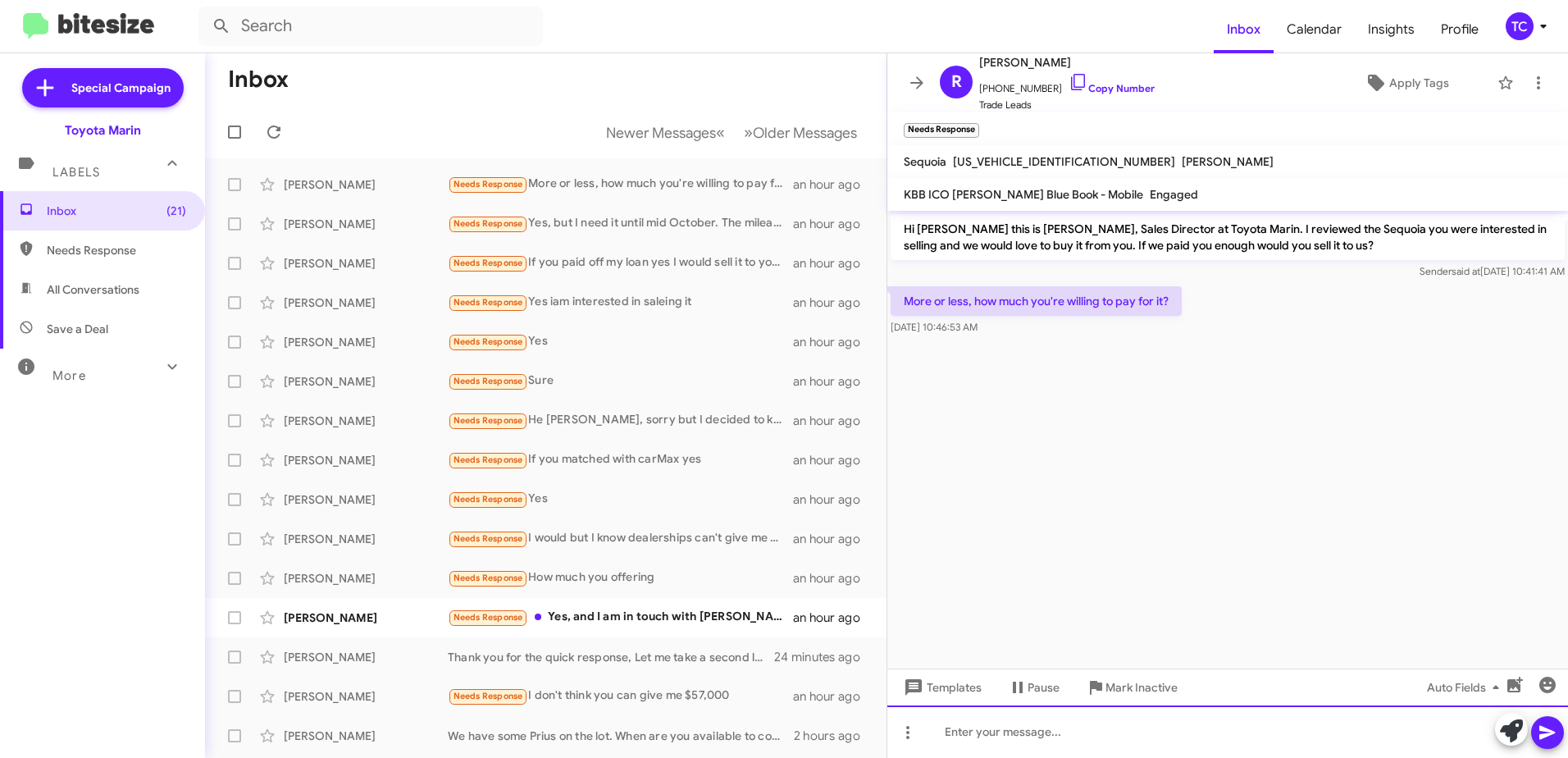
click at [1065, 711] on div at bounding box center [1228, 732] width 681 height 53
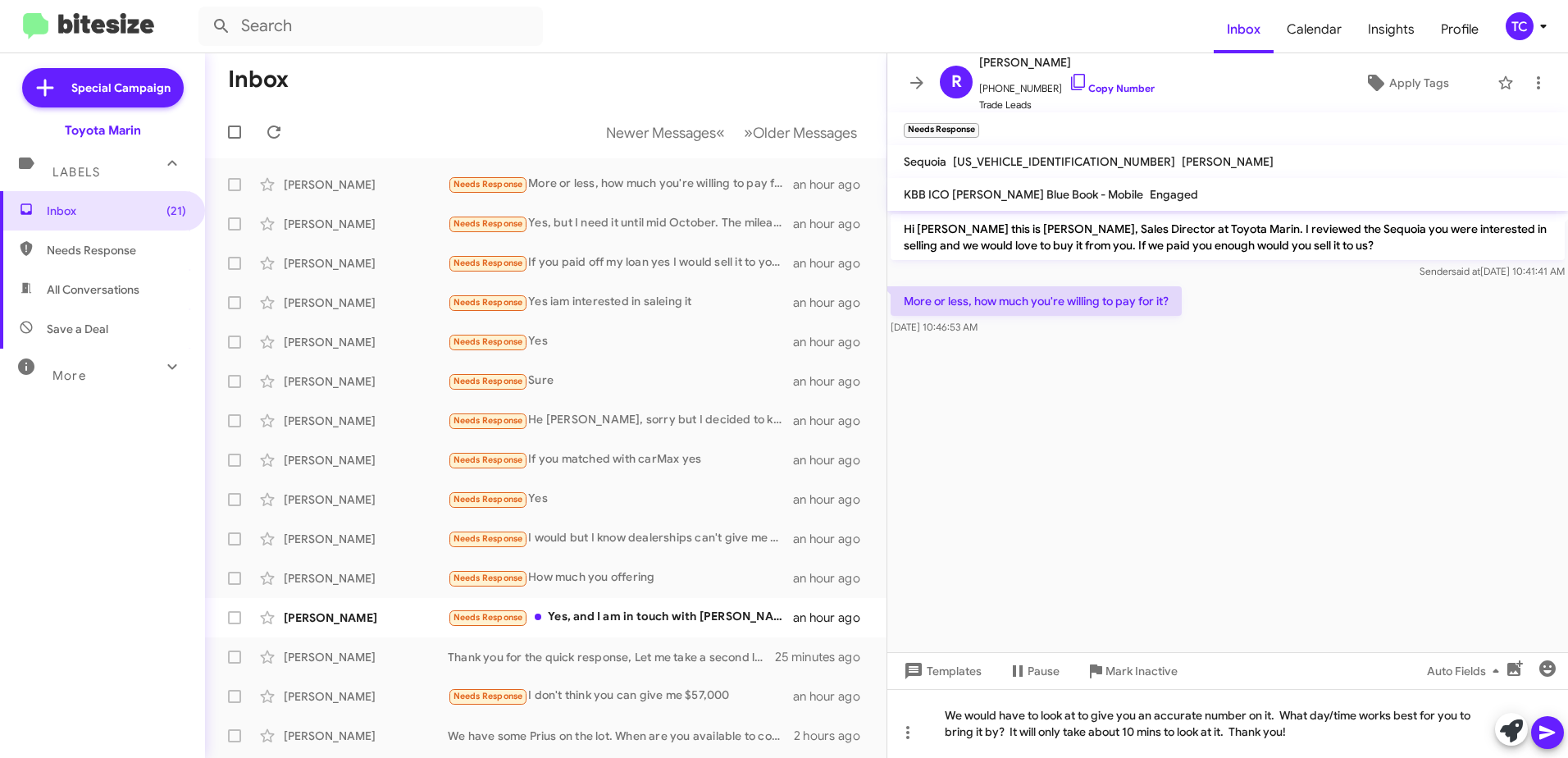
click at [1548, 732] on icon at bounding box center [1547, 732] width 16 height 14
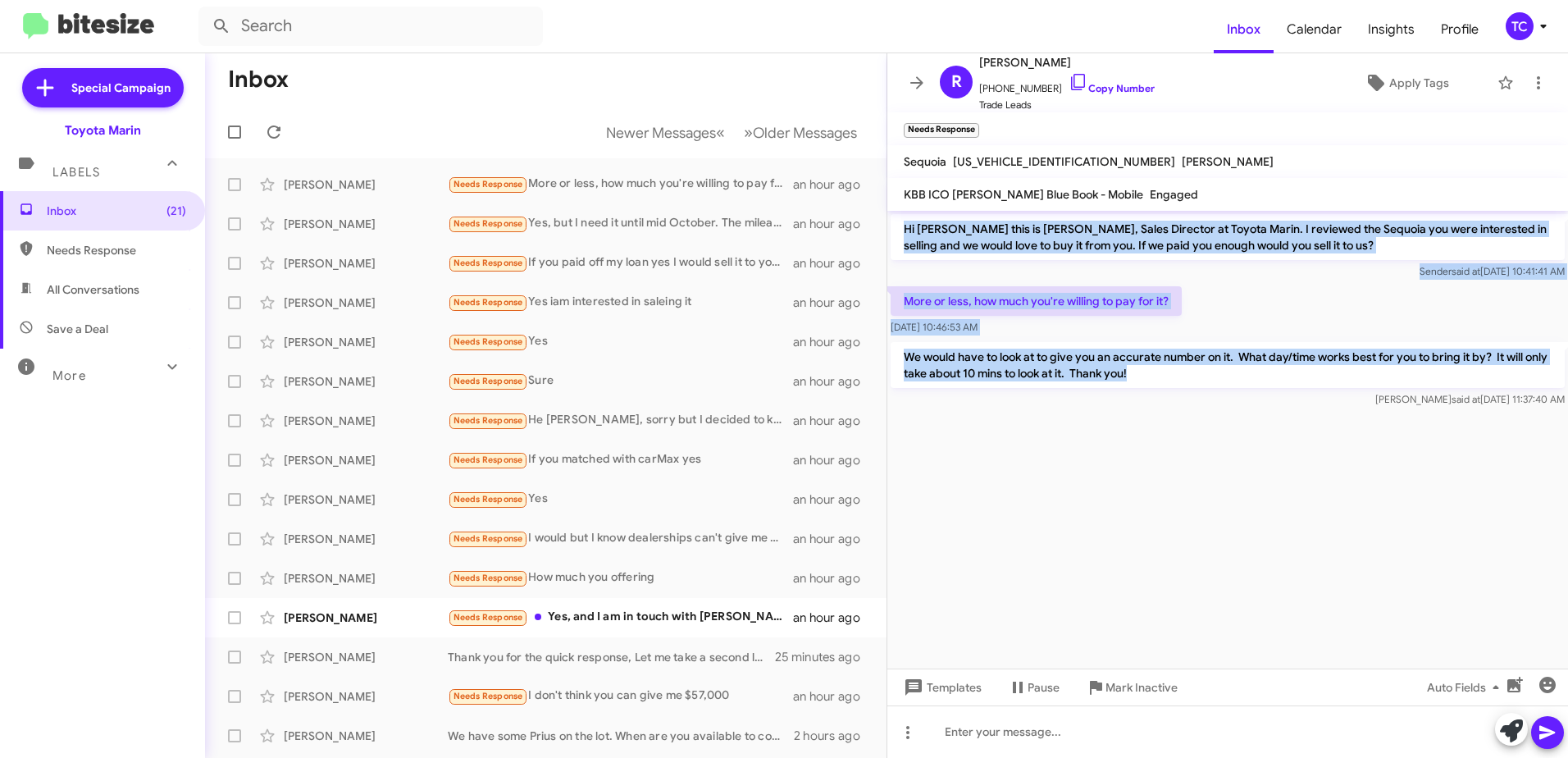
drag, startPoint x: 1188, startPoint y: 374, endPoint x: 901, endPoint y: 226, distance: 322.9
click at [901, 226] on div "Hi [PERSON_NAME] this is [PERSON_NAME], Sales Director at Toyota Marin. I revie…" at bounding box center [1228, 311] width 681 height 200
drag, startPoint x: 901, startPoint y: 226, endPoint x: 947, endPoint y: 238, distance: 47.5
copy div "Hi [PERSON_NAME] this is [PERSON_NAME], Sales Director at Toyota Marin. I revie…"
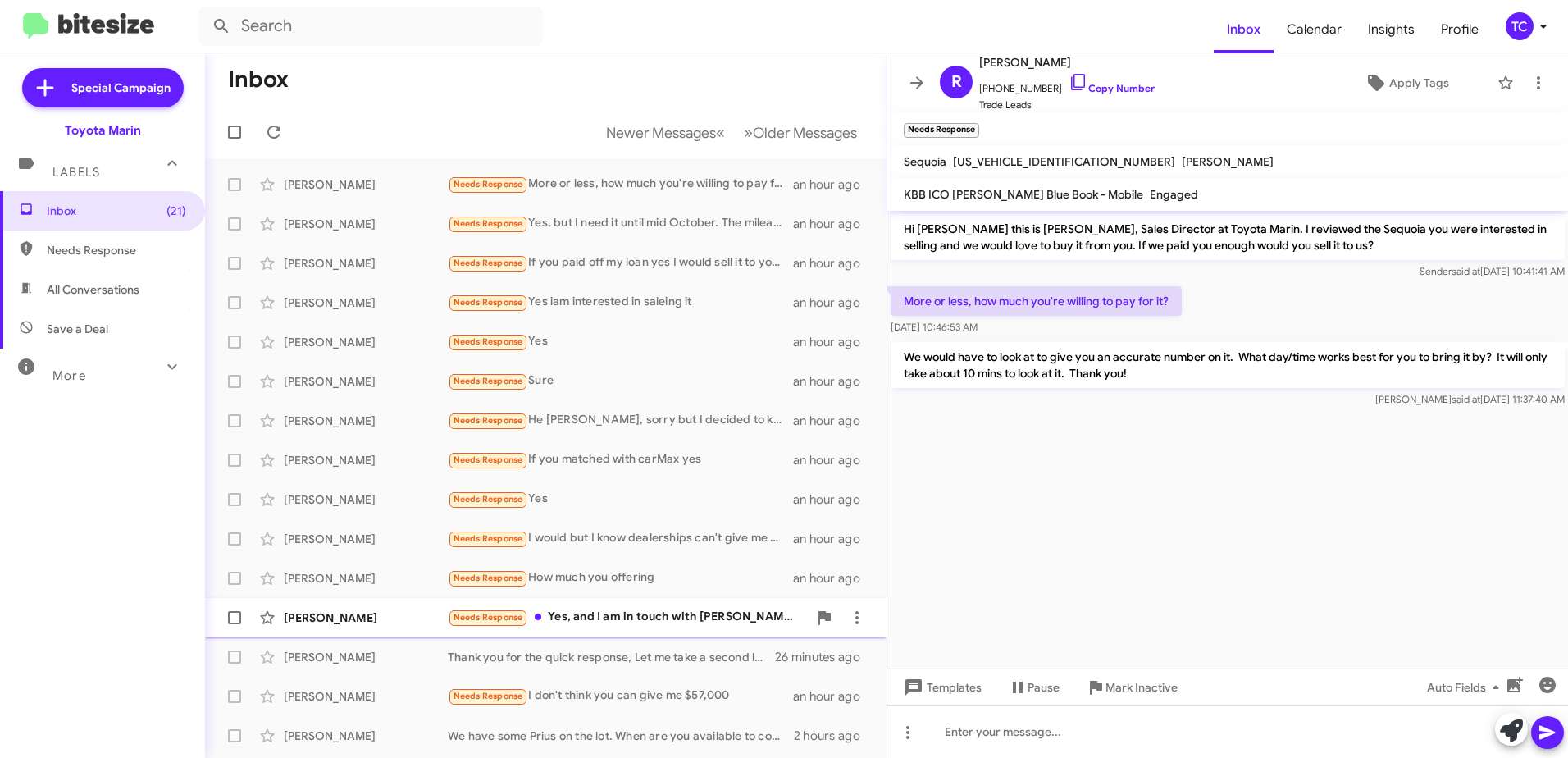
click at [689, 608] on div "Needs Response Yes, and I am in touch with [PERSON_NAME] regarding my interests…" at bounding box center [628, 617] width 360 height 19
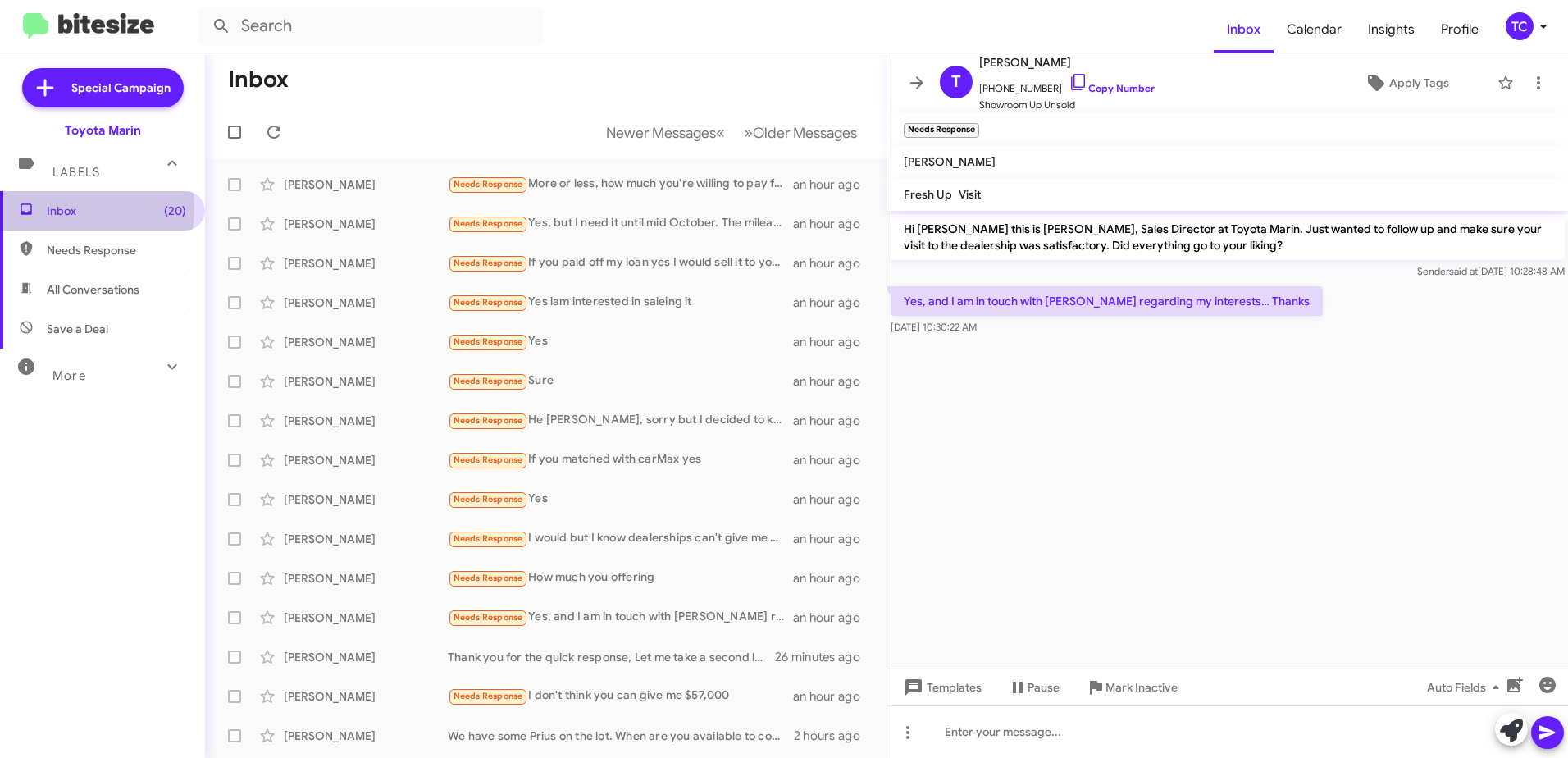
click at [71, 208] on span "Inbox (20)" at bounding box center [117, 211] width 140 height 17
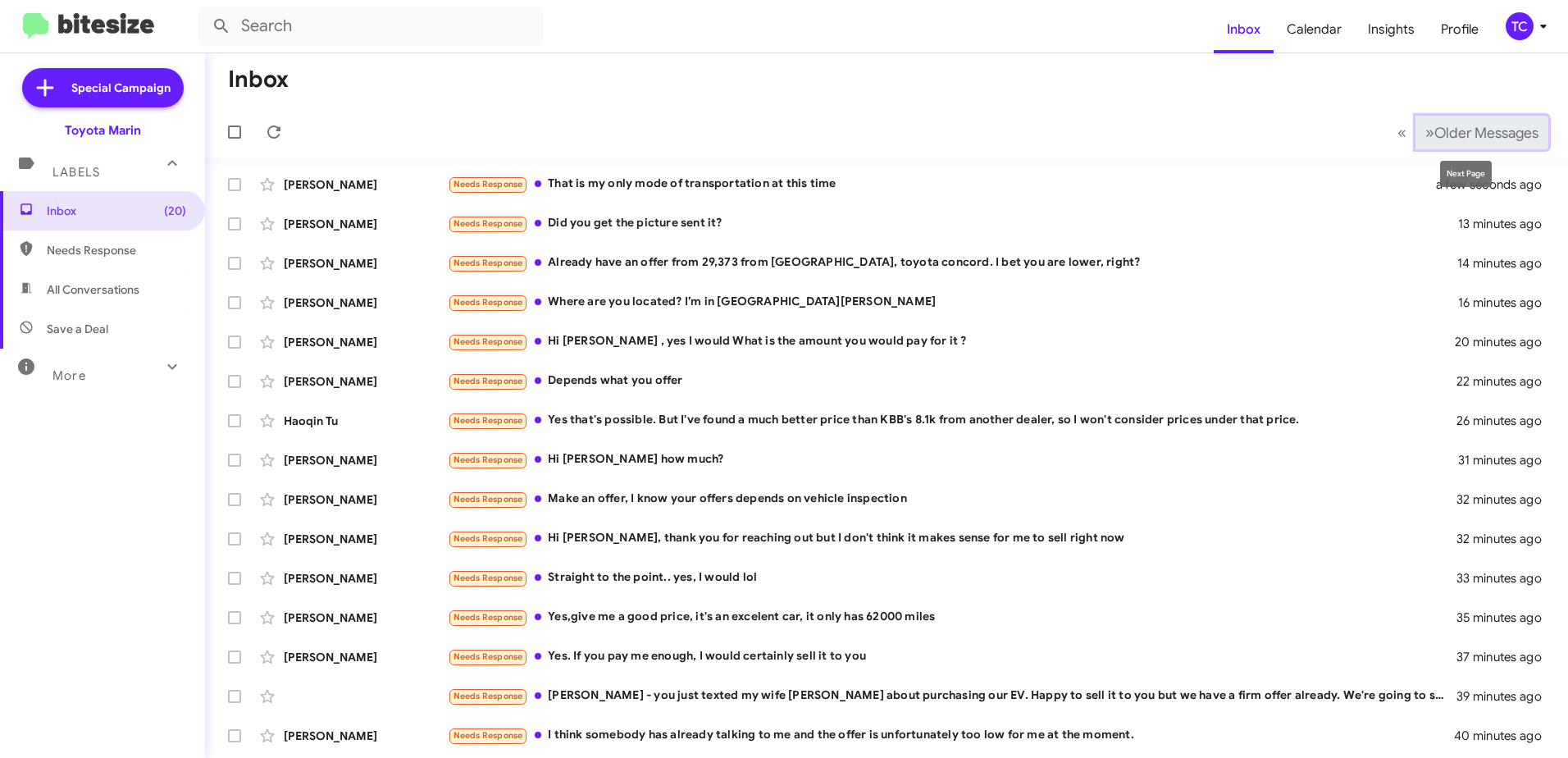
click at [1426, 136] on span "»" at bounding box center [1430, 132] width 9 height 21
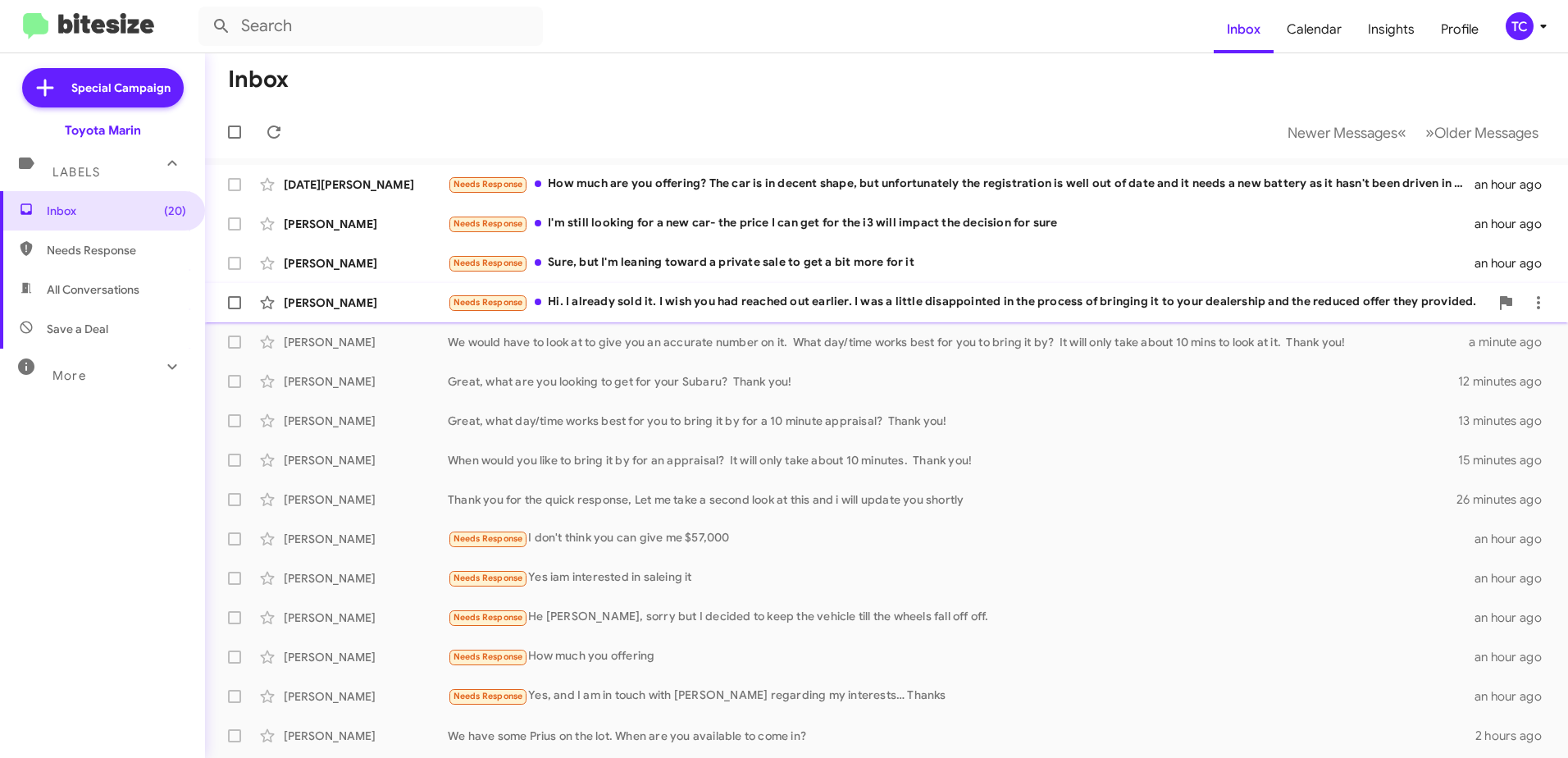
click at [647, 297] on div "Needs Response Hi. I already sold it. I wish you had reached out earlier. I was…" at bounding box center [969, 302] width 1041 height 19
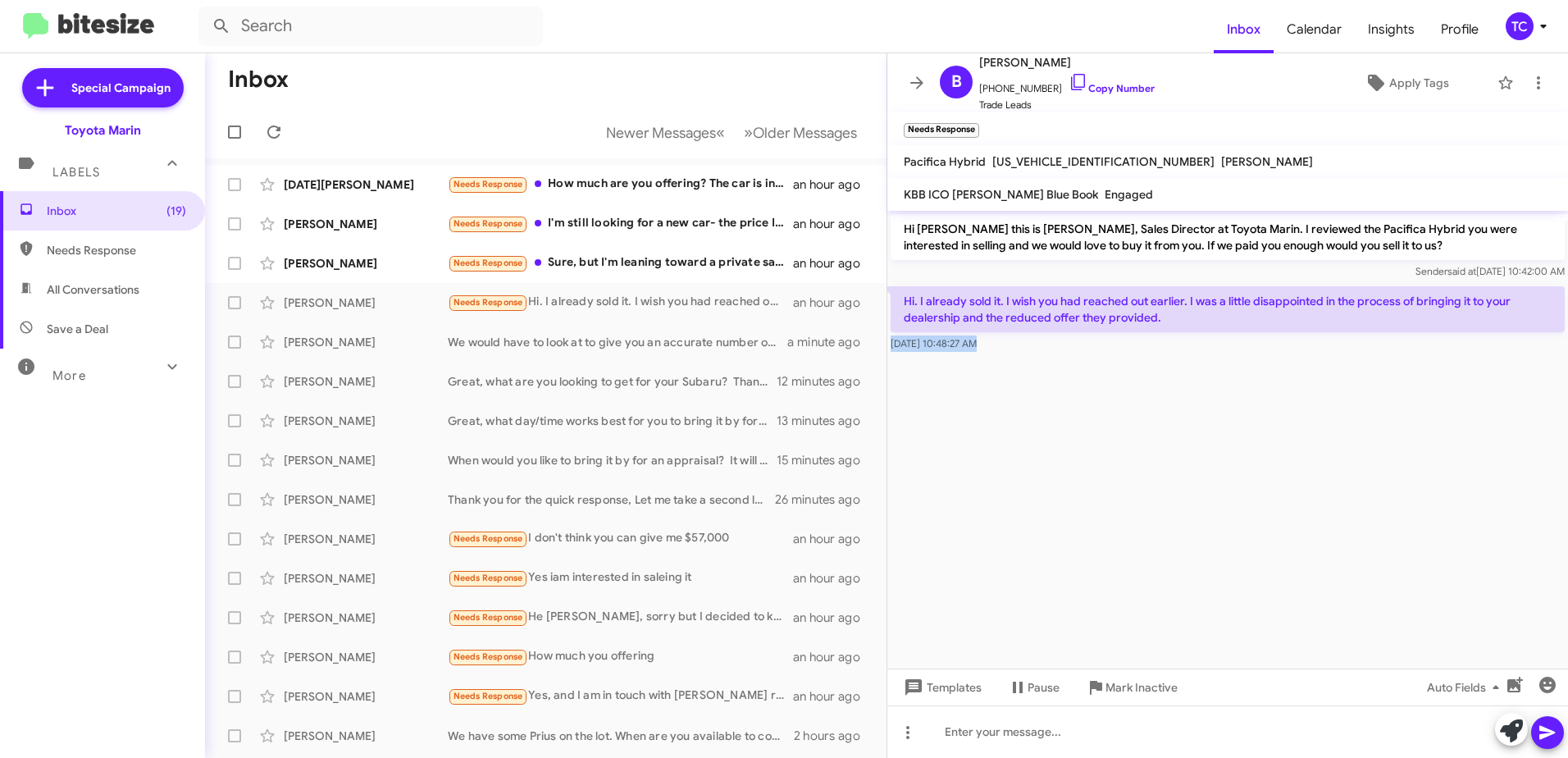
drag, startPoint x: 1170, startPoint y: 320, endPoint x: 1359, endPoint y: 421, distance: 214.3
click at [1359, 421] on cdk-virtual-scroll-viewport "Hi [PERSON_NAME] this is [PERSON_NAME], Sales Director at Toyota Marin. I revie…" at bounding box center [1228, 440] width 681 height 458
click at [1058, 374] on cdk-virtual-scroll-viewport "Hi [PERSON_NAME] this is [PERSON_NAME], Sales Director at Toyota Marin. I revie…" at bounding box center [1228, 440] width 681 height 458
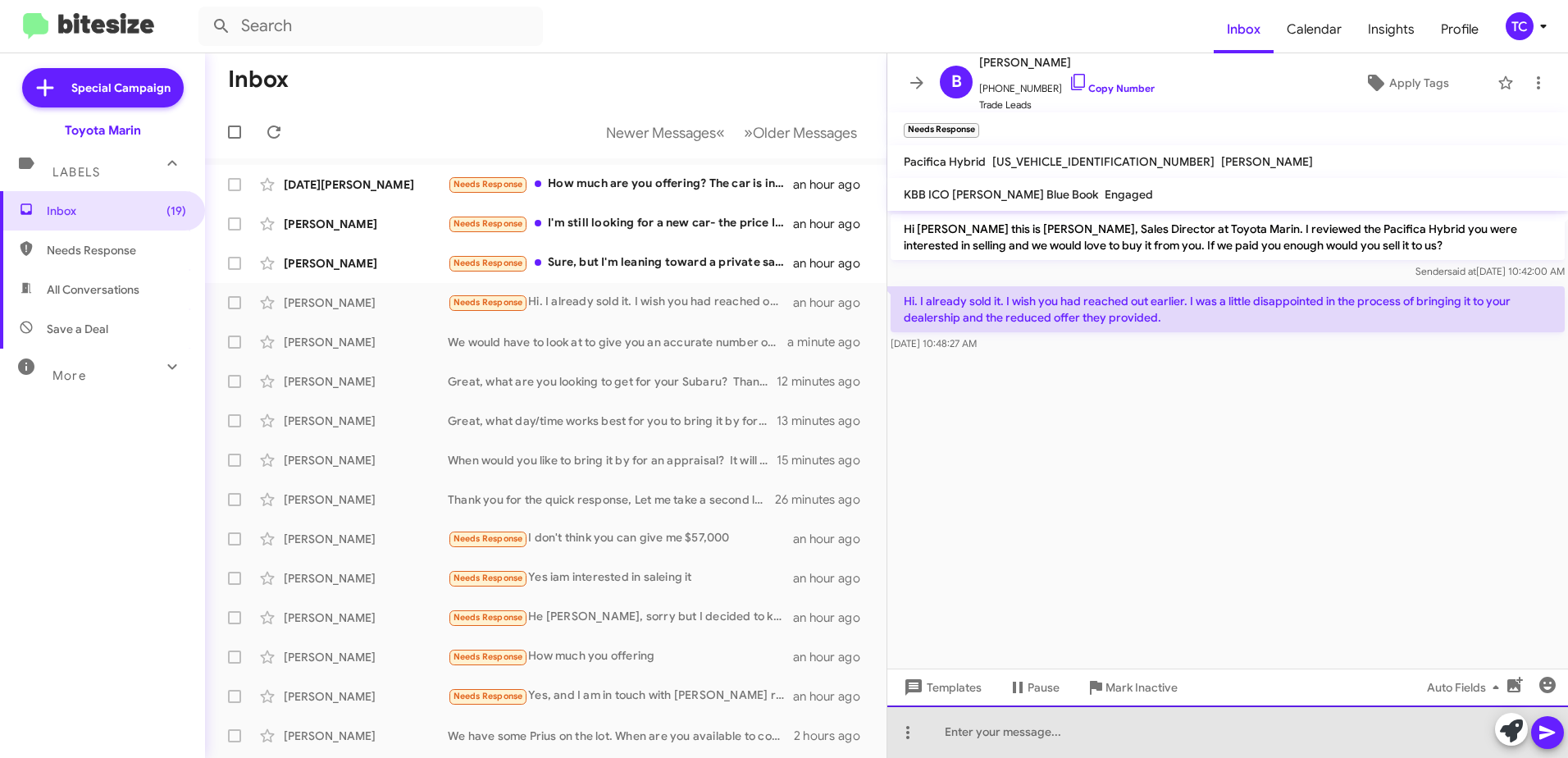
click at [1015, 727] on div at bounding box center [1228, 732] width 681 height 53
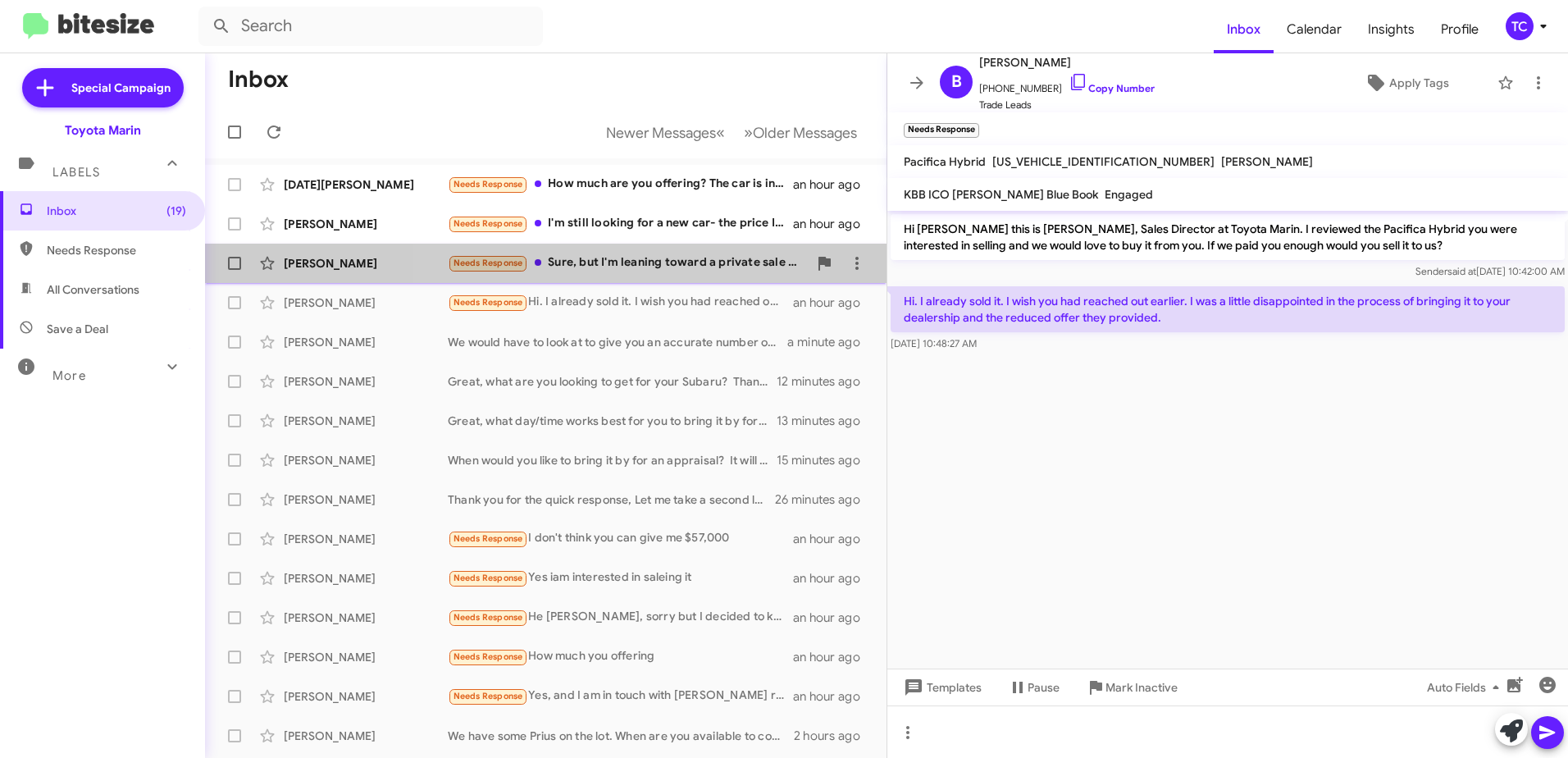
click at [587, 261] on div "Needs Response Sure, but I'm leaning toward a private sale to get a bit more fo…" at bounding box center [628, 263] width 360 height 19
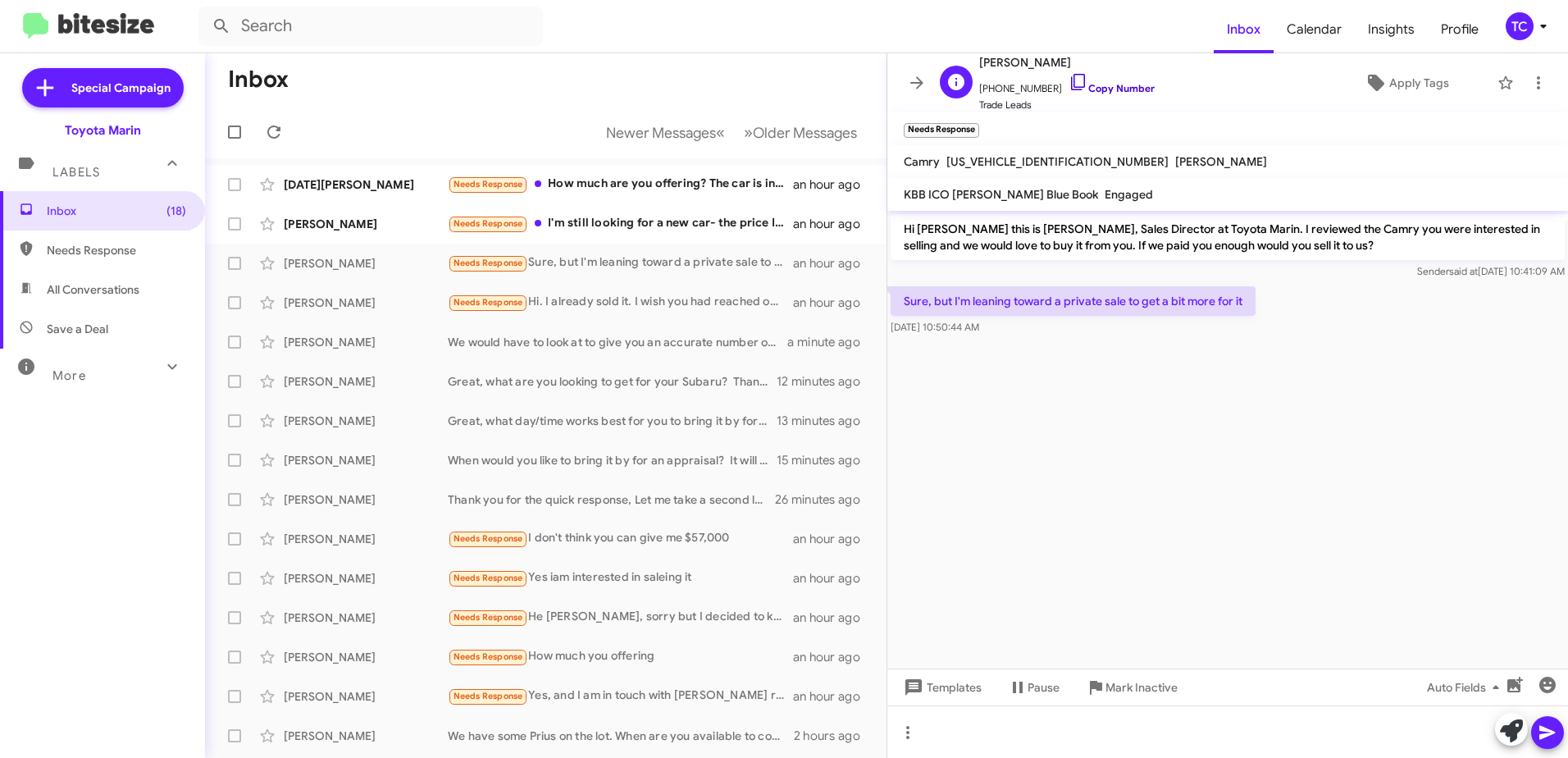
click at [1069, 83] on icon at bounding box center [1079, 82] width 20 height 20
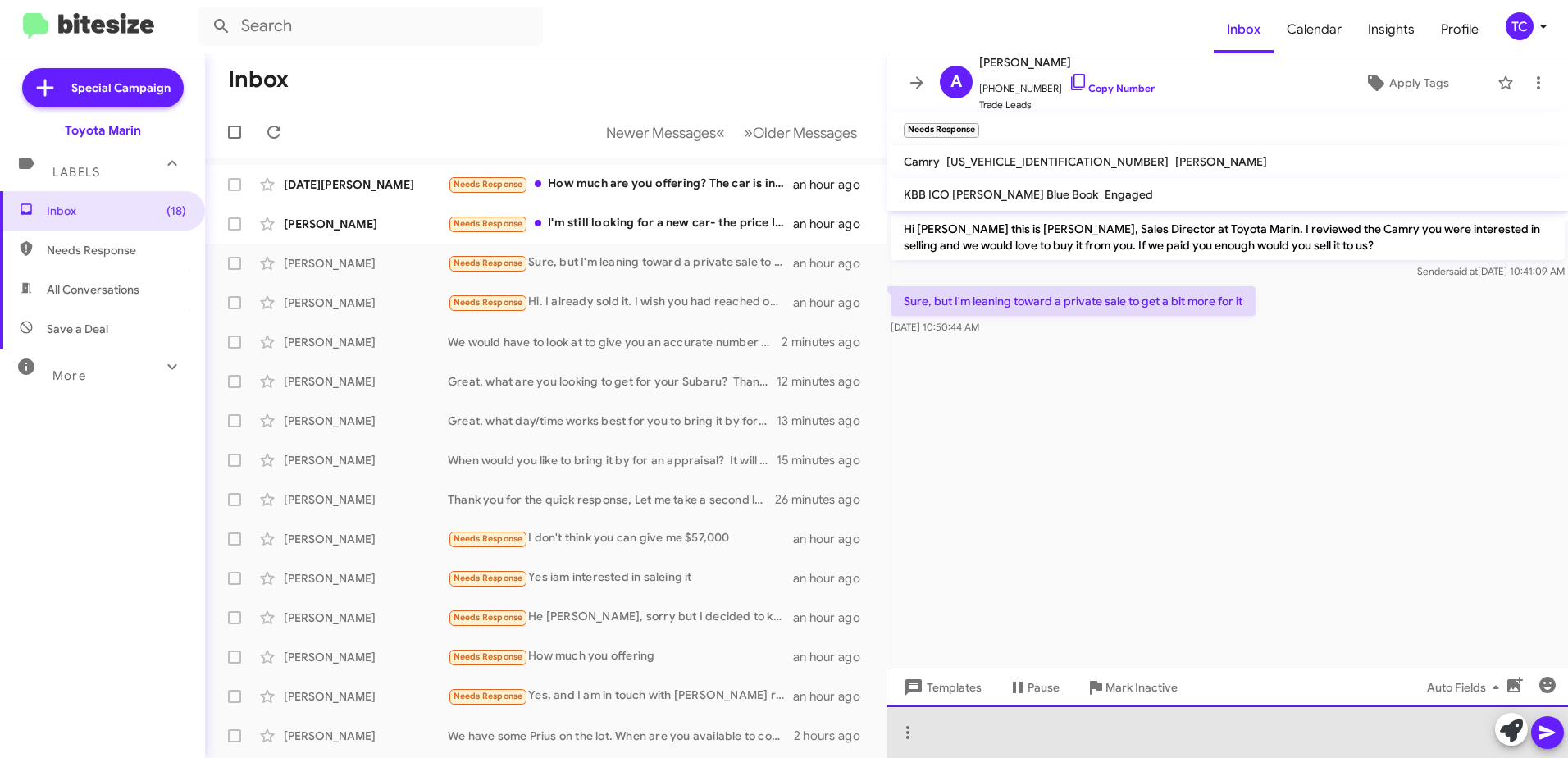
click at [1018, 714] on div at bounding box center [1228, 732] width 681 height 53
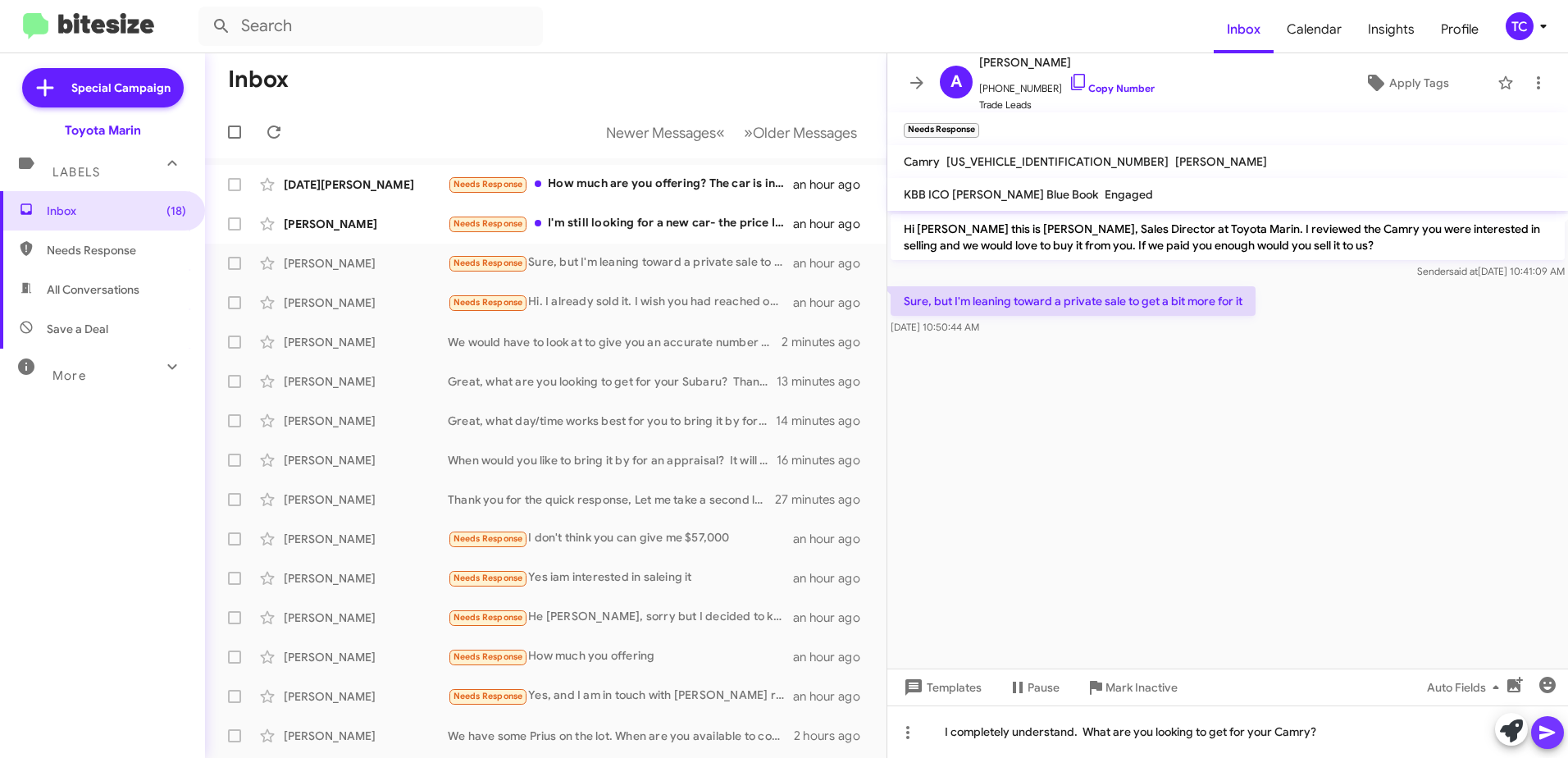
click at [1542, 737] on icon at bounding box center [1547, 732] width 16 height 14
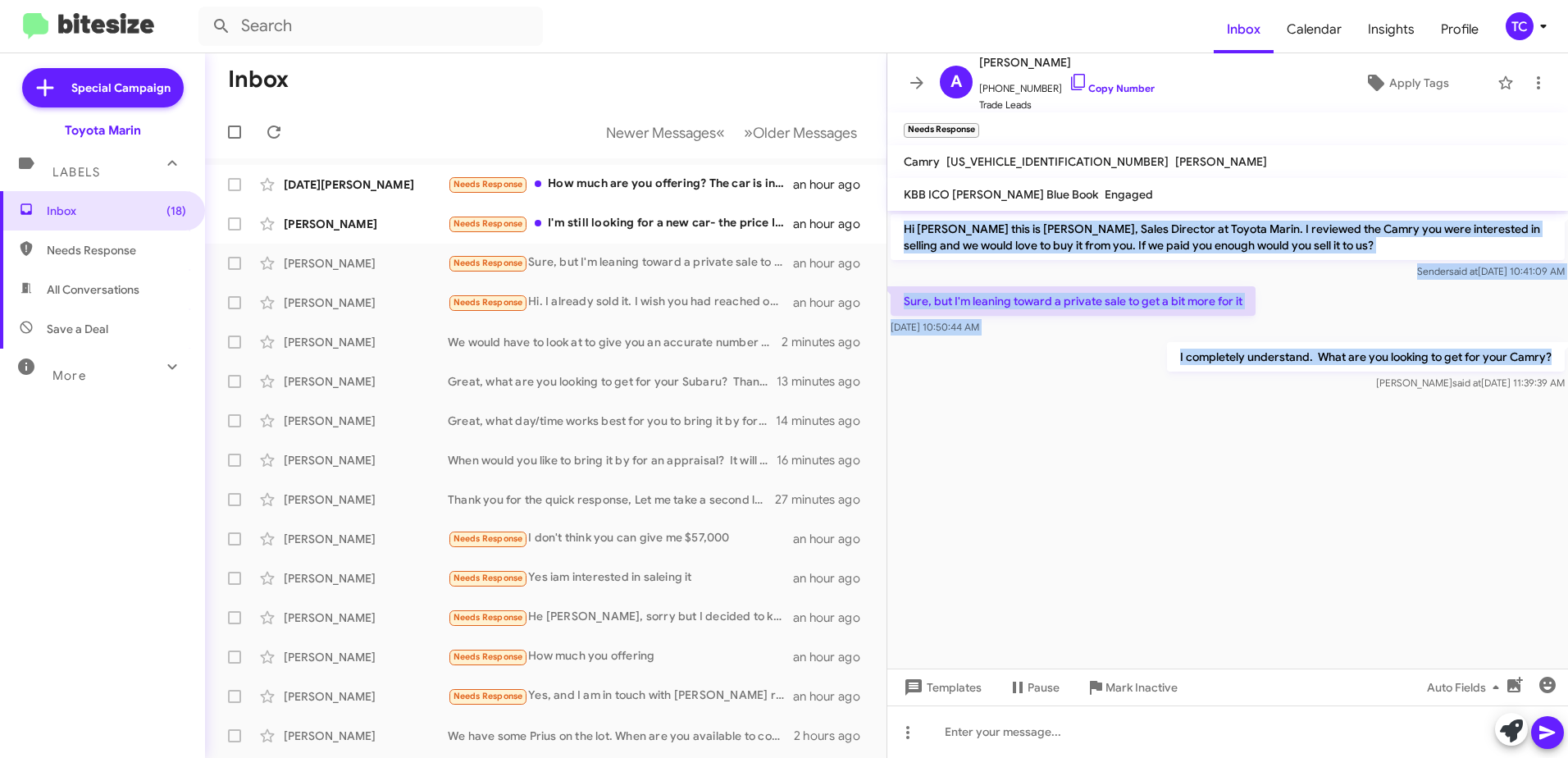
drag, startPoint x: 1557, startPoint y: 357, endPoint x: 902, endPoint y: 226, distance: 668.0
click at [902, 226] on div "Hi [PERSON_NAME] this is [PERSON_NAME], Sales Director at Toyota Marin. I revie…" at bounding box center [1228, 303] width 681 height 184
drag, startPoint x: 902, startPoint y: 226, endPoint x: 910, endPoint y: 231, distance: 9.4
copy div "Hi [PERSON_NAME] this is [PERSON_NAME], Sales Director at Toyota Marin. I revie…"
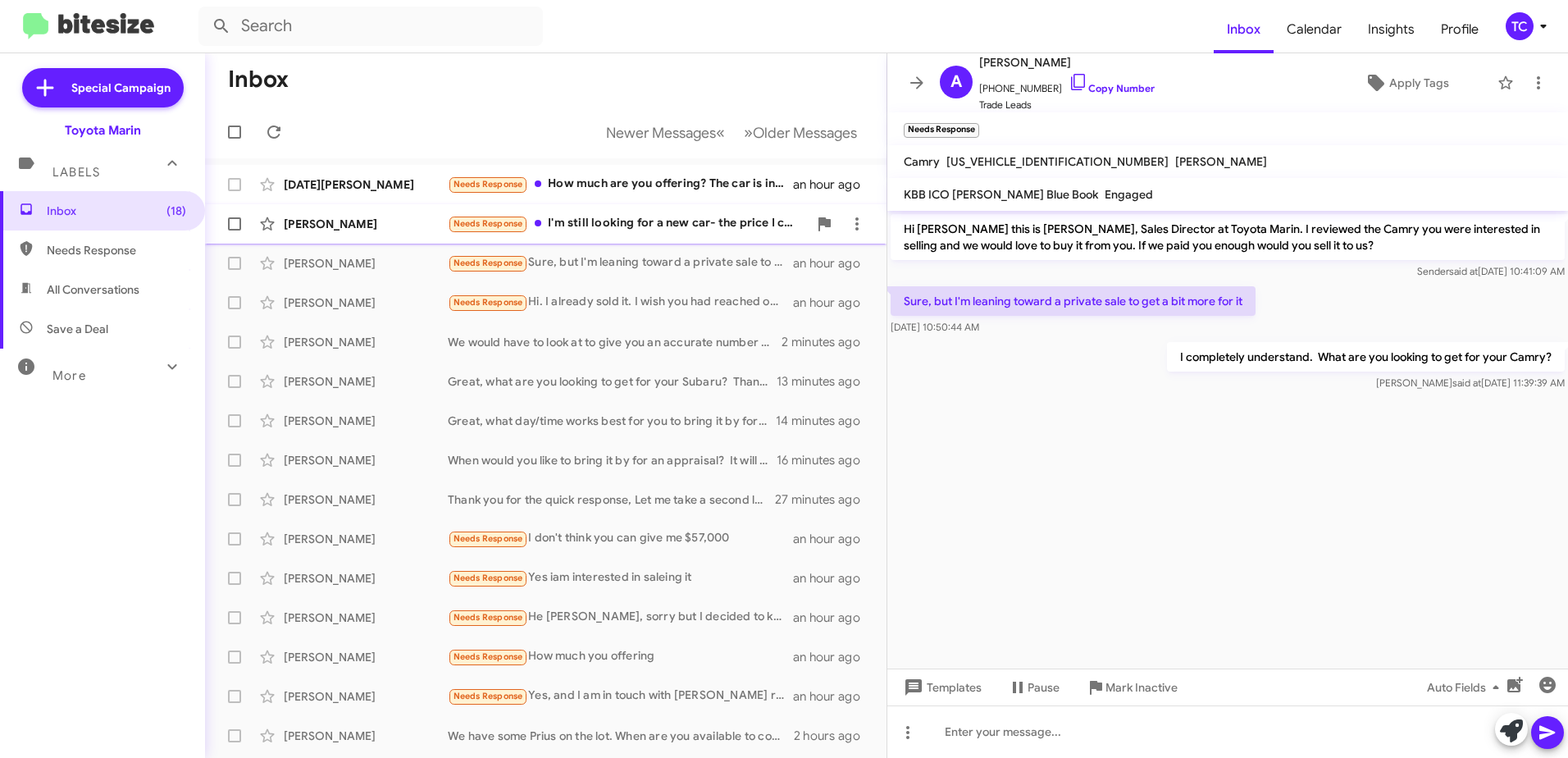
click at [683, 223] on div "Needs Response I'm still looking for a new car- the price I can get for the i3 …" at bounding box center [628, 223] width 360 height 19
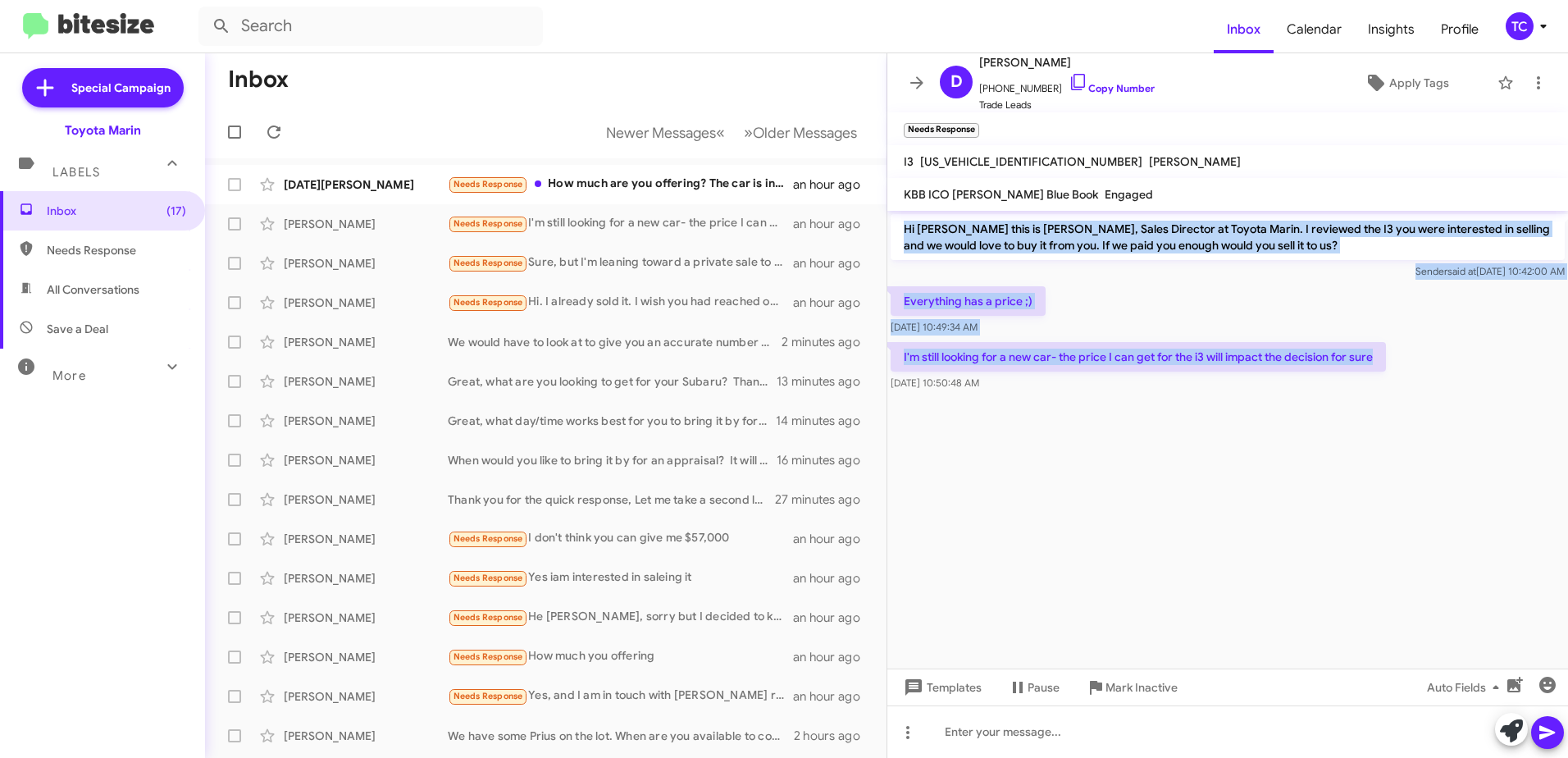
drag, startPoint x: 1388, startPoint y: 362, endPoint x: 896, endPoint y: 223, distance: 511.3
click at [896, 223] on div "Hi [PERSON_NAME] this is [PERSON_NAME], Sales Director at Toyota Marin. I revie…" at bounding box center [1228, 303] width 681 height 184
drag, startPoint x: 896, startPoint y: 223, endPoint x: 959, endPoint y: 234, distance: 64.0
copy div "Hi [PERSON_NAME] this is [PERSON_NAME], Sales Director at Toyota Marin. I revie…"
click at [1069, 78] on icon at bounding box center [1079, 82] width 20 height 20
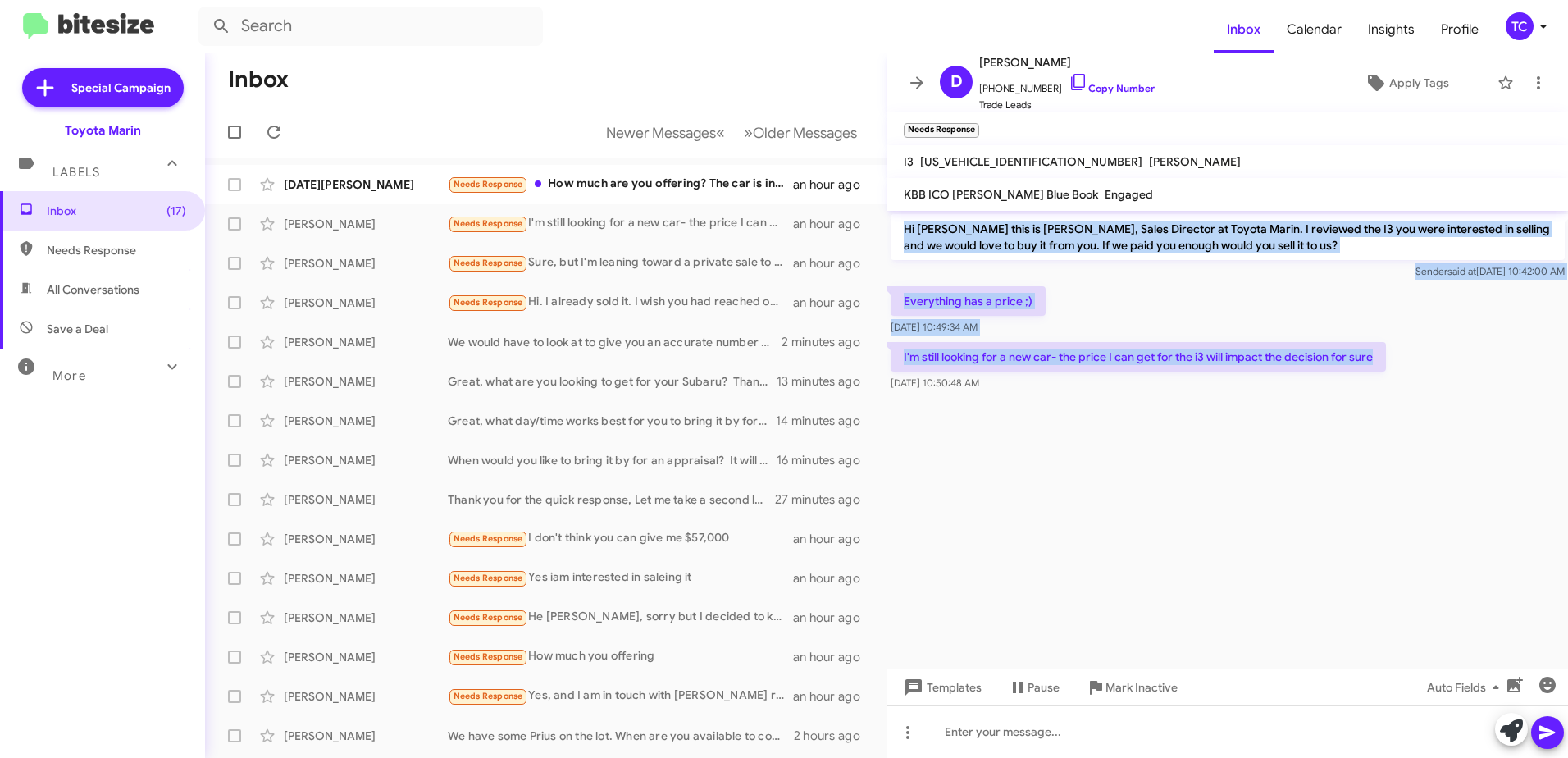
drag, startPoint x: 1381, startPoint y: 351, endPoint x: 899, endPoint y: 233, distance: 496.2
click at [899, 233] on div "Hi [PERSON_NAME] this is [PERSON_NAME], Sales Director at Toyota Marin. I revie…" at bounding box center [1228, 303] width 681 height 184
drag, startPoint x: 899, startPoint y: 233, endPoint x: 923, endPoint y: 233, distance: 24.0
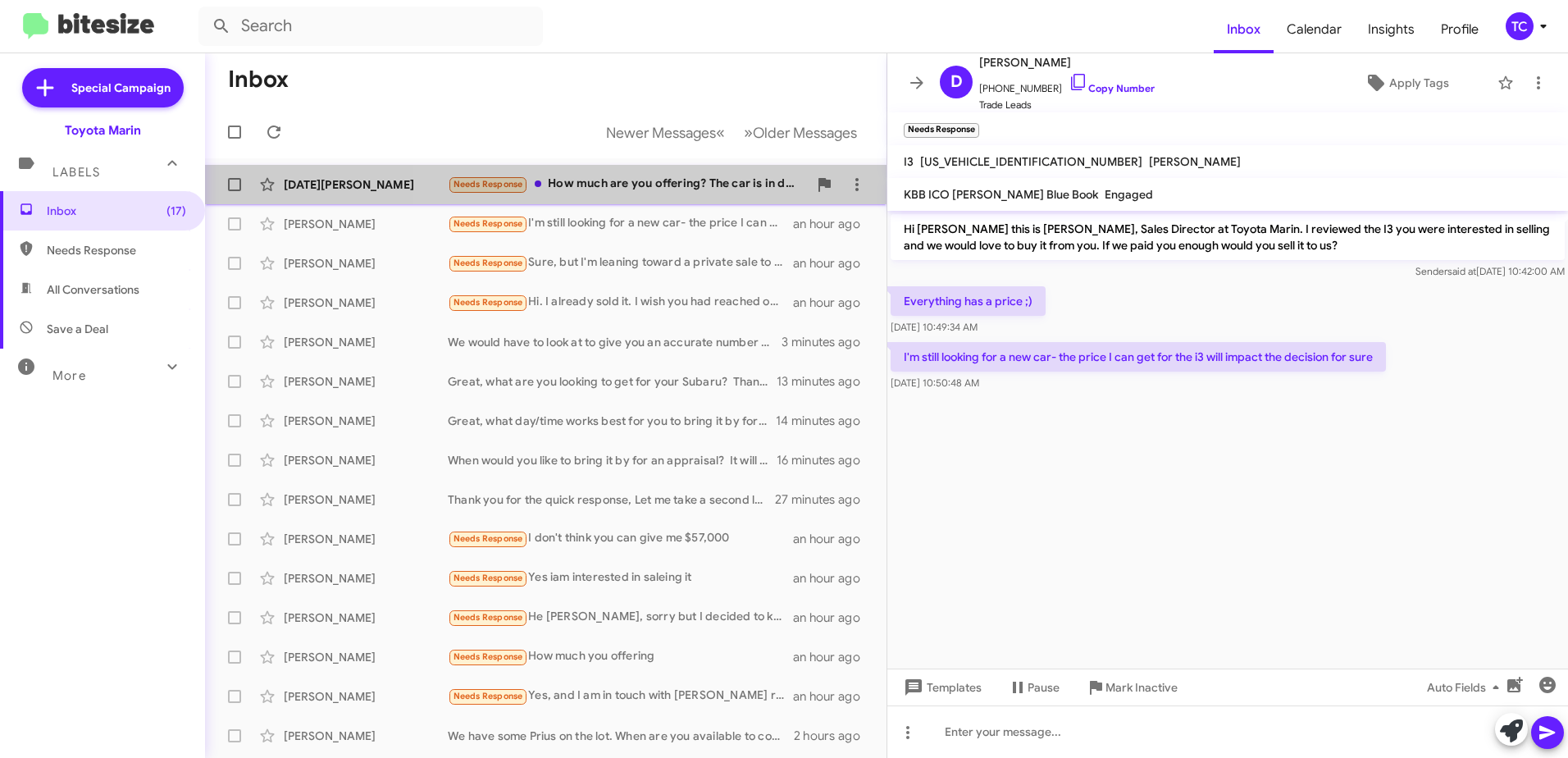
click at [589, 182] on div "Needs Response How much are you offering? The car is in decent shape, but unfor…" at bounding box center [628, 184] width 360 height 19
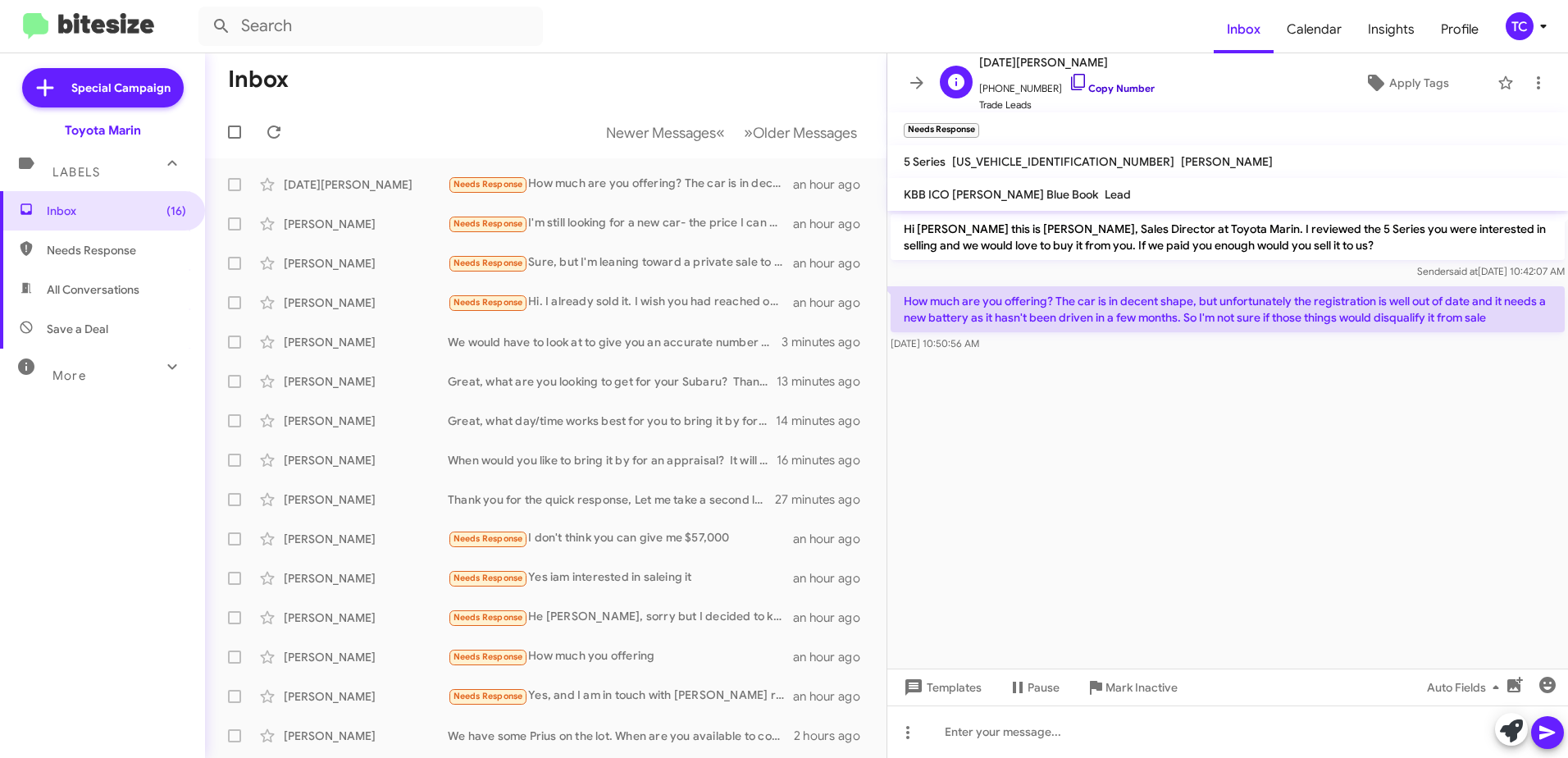
click at [1071, 74] on icon at bounding box center [1078, 82] width 14 height 17
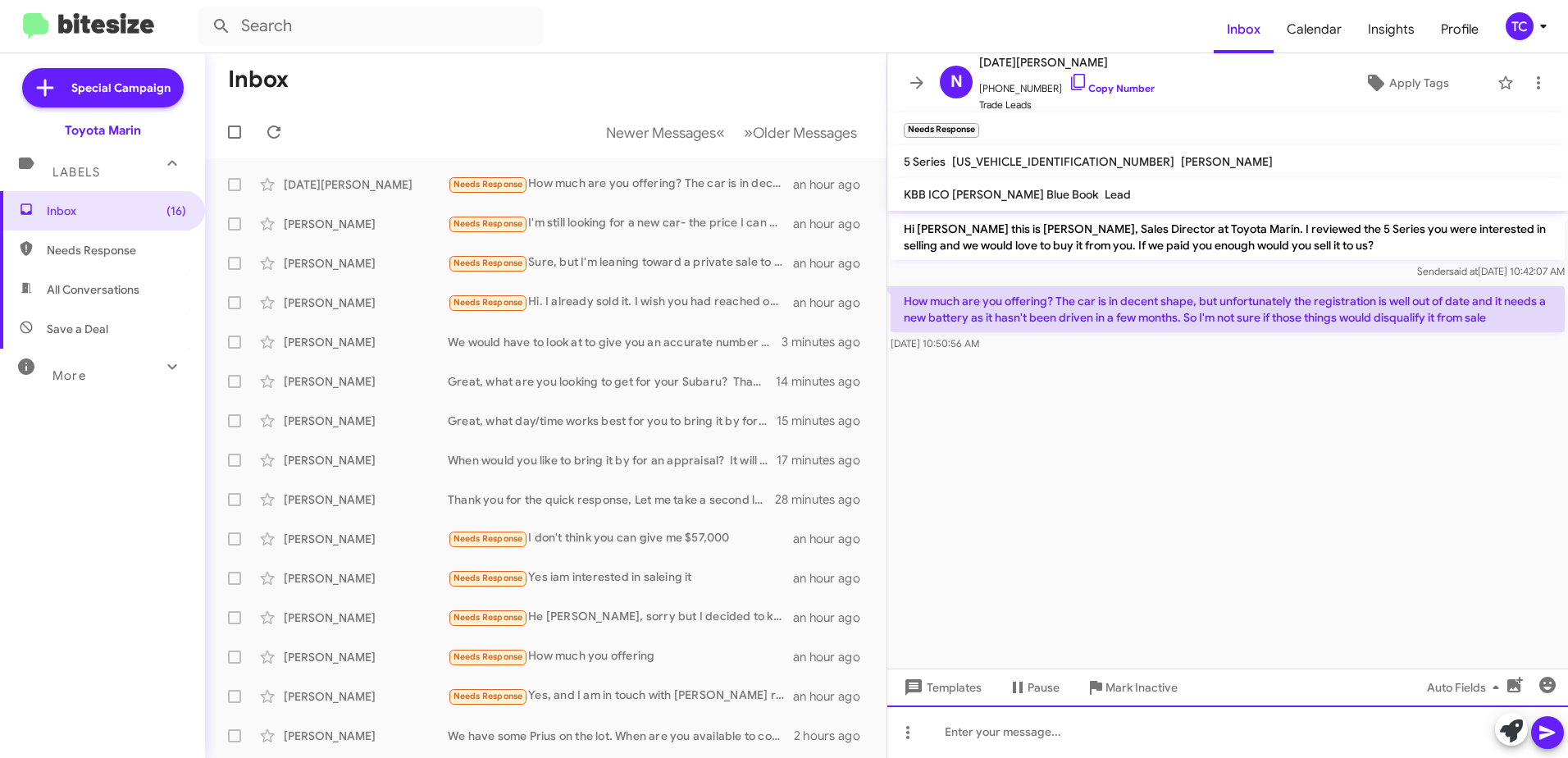
click at [1140, 729] on div at bounding box center [1228, 732] width 681 height 53
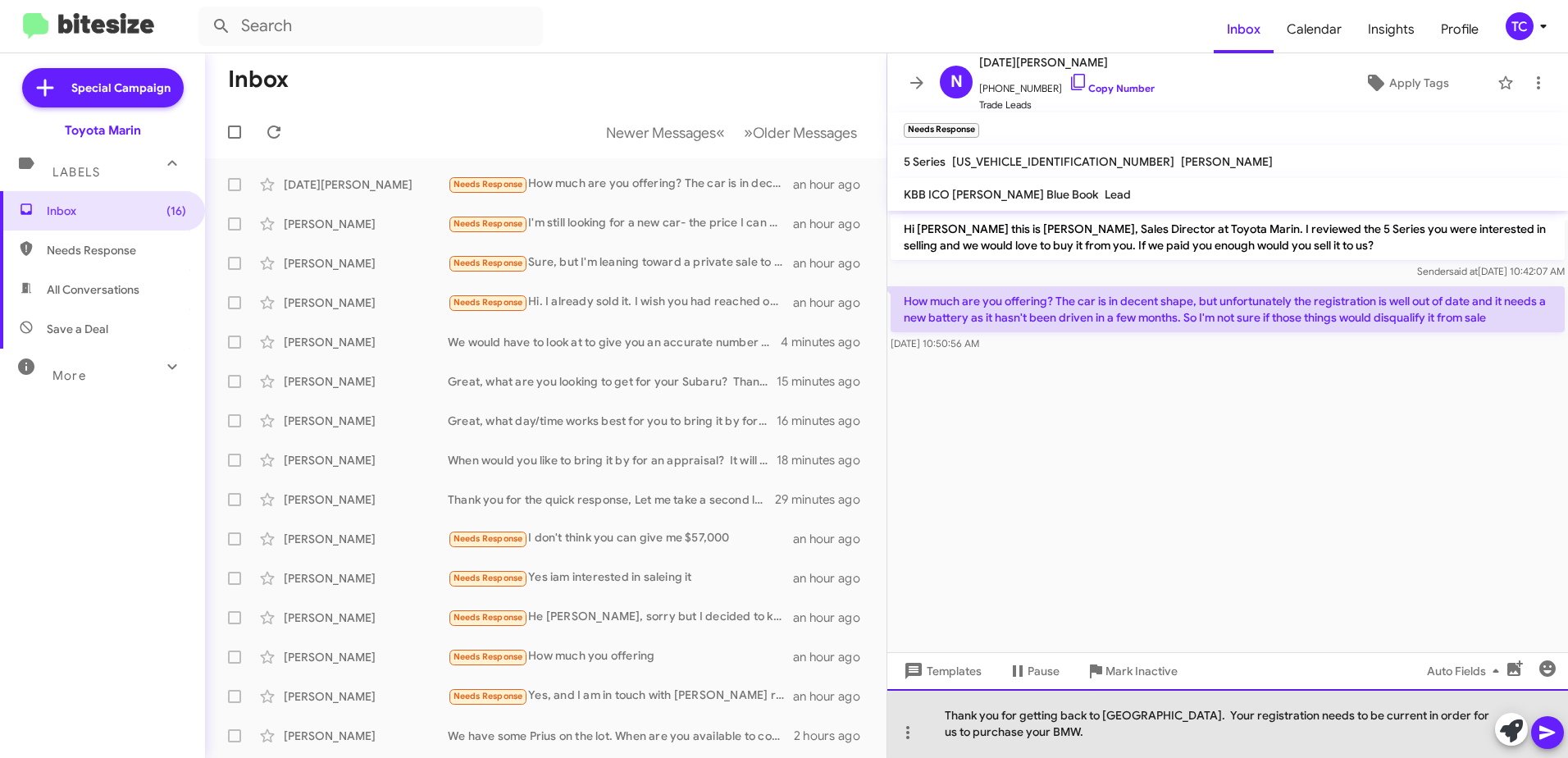
click at [1462, 714] on div "Thank you for getting back to [GEOGRAPHIC_DATA]. Your registration needs to be …" at bounding box center [1228, 723] width 681 height 69
click at [1417, 741] on div "Thank you for getting back to [GEOGRAPHIC_DATA]. Your registration needs to be …" at bounding box center [1228, 723] width 681 height 69
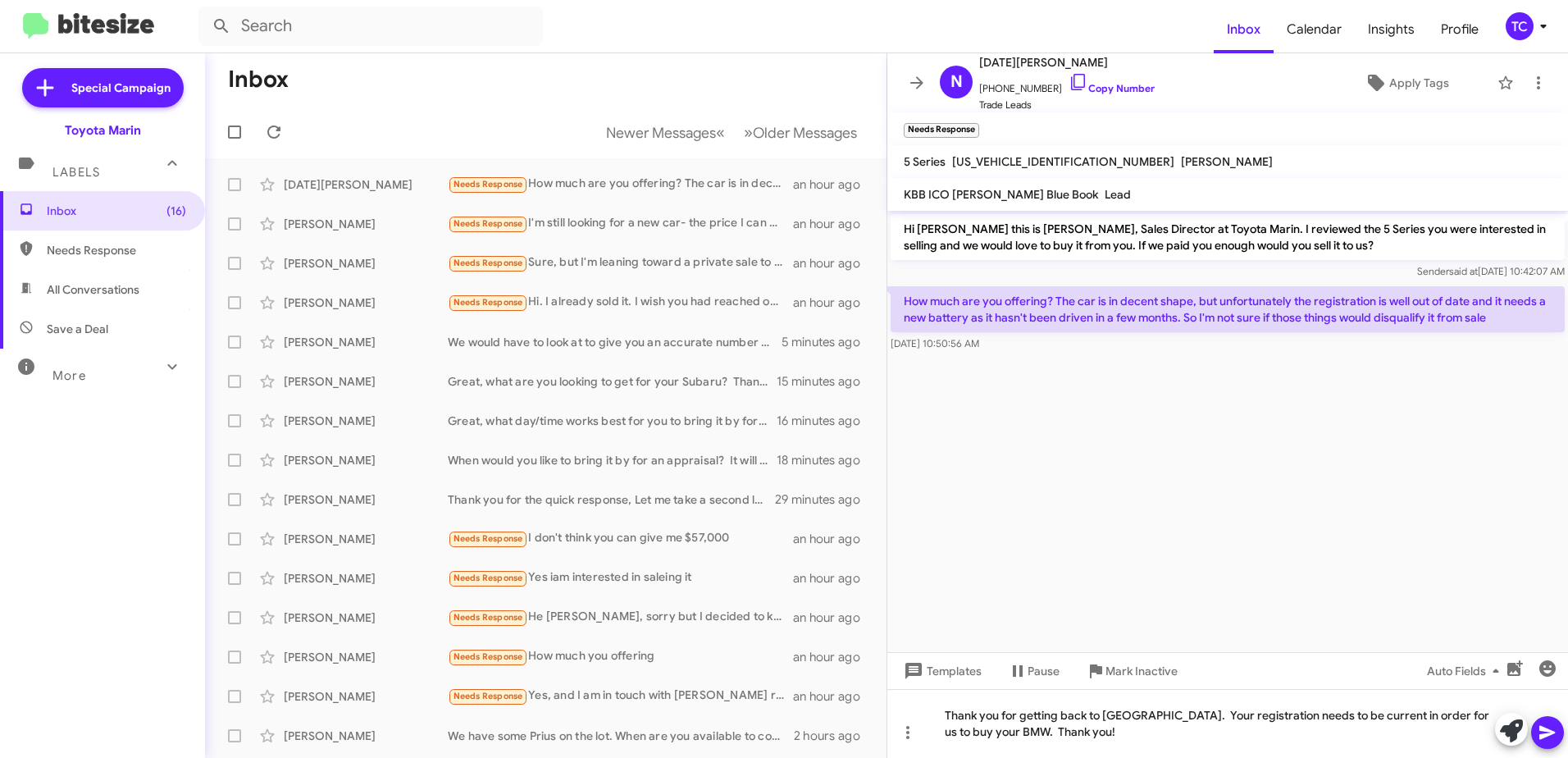
click at [1550, 732] on icon at bounding box center [1547, 732] width 16 height 14
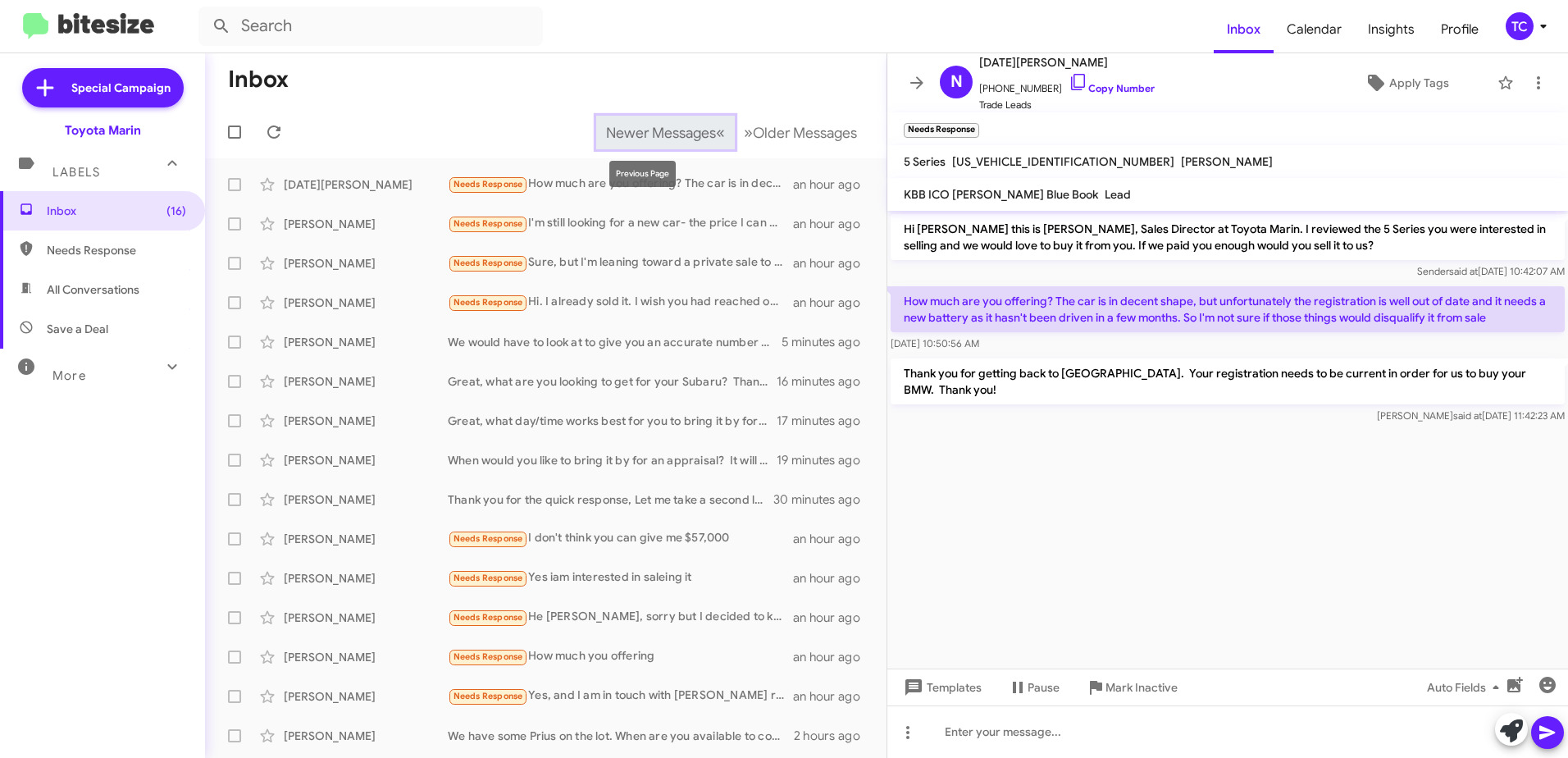
click at [716, 126] on span "«" at bounding box center [720, 132] width 9 height 21
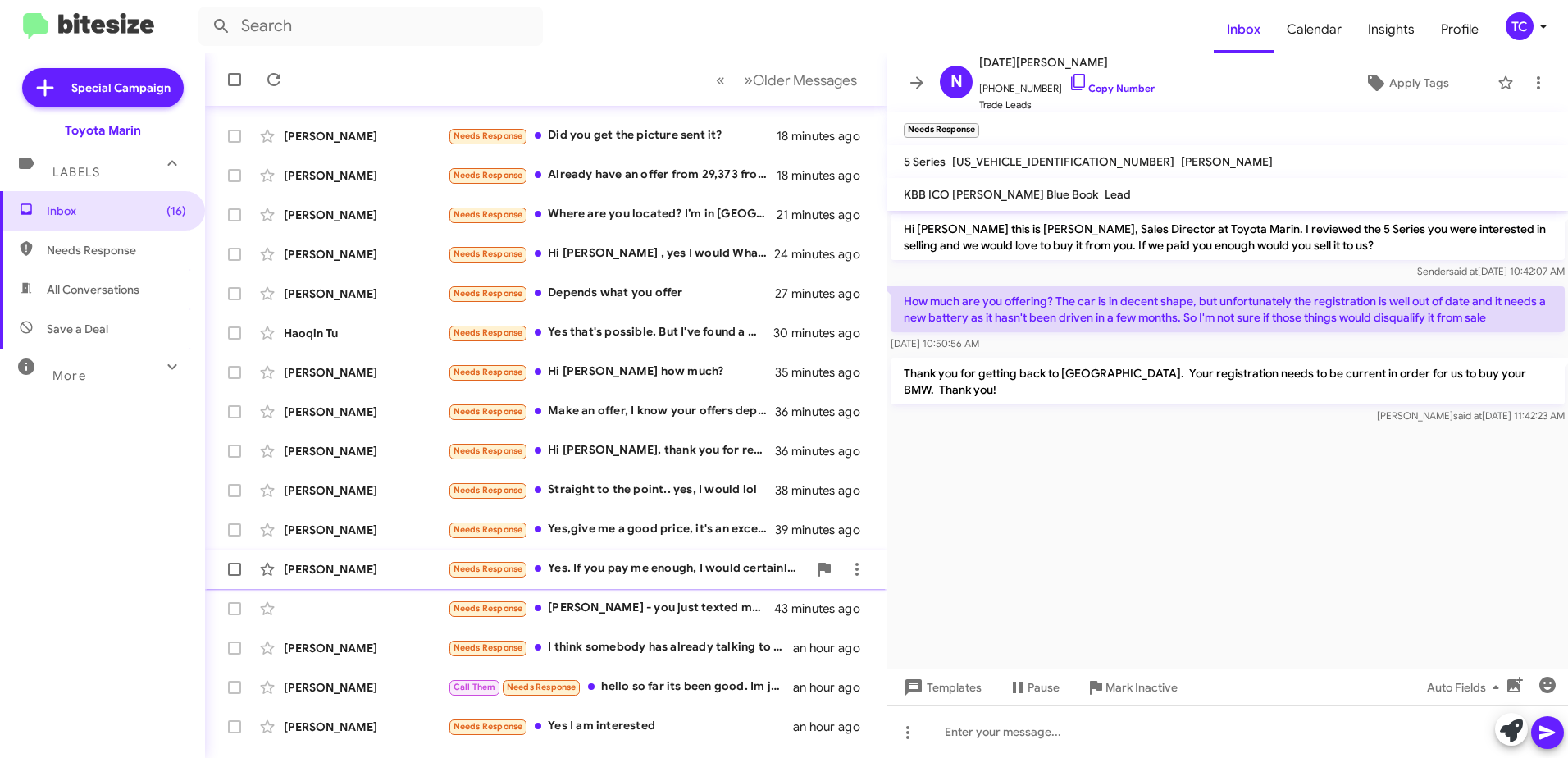
scroll to position [194, 0]
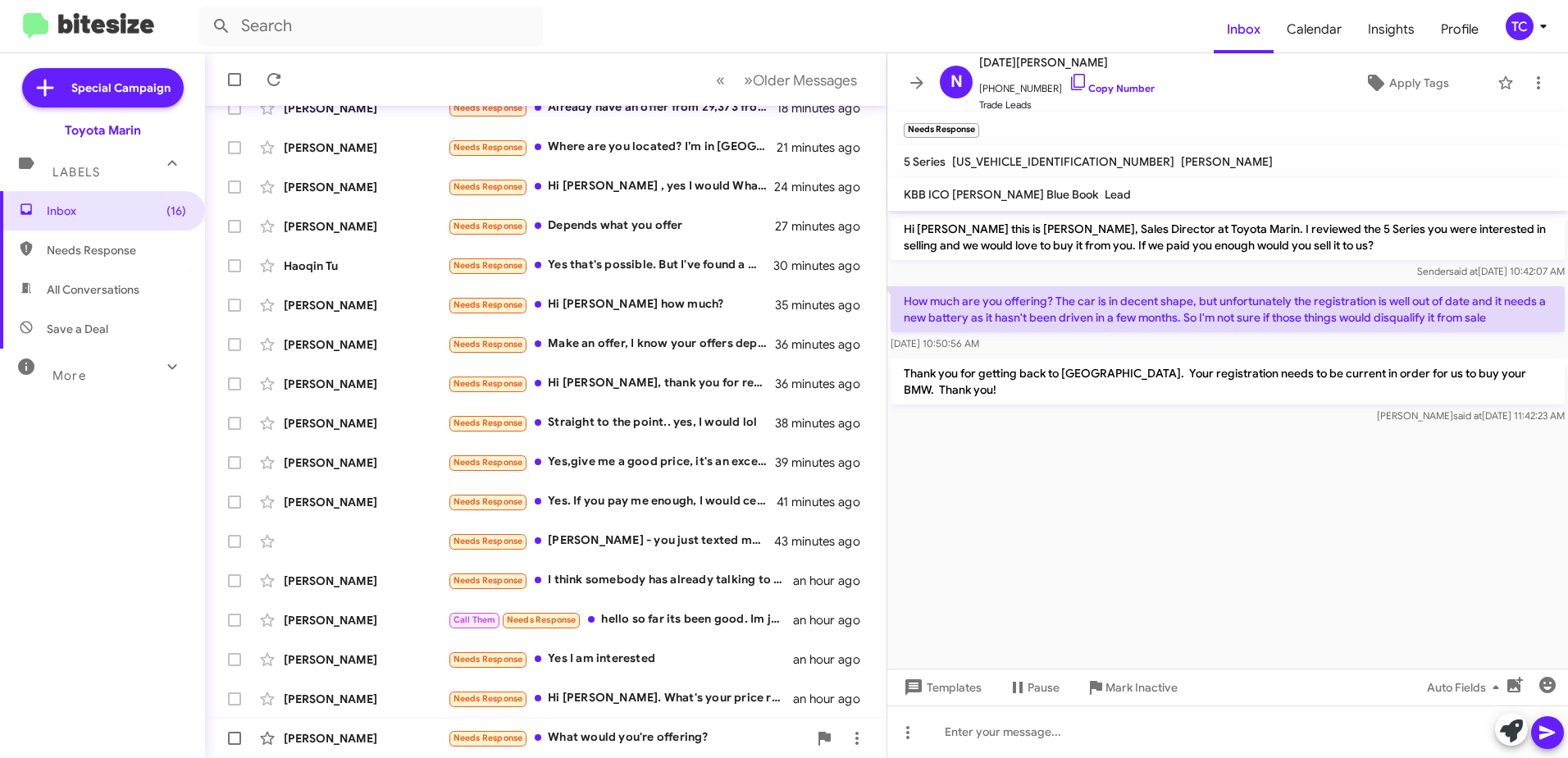
click at [660, 739] on div "Needs Response What would you're offering?" at bounding box center [628, 737] width 360 height 19
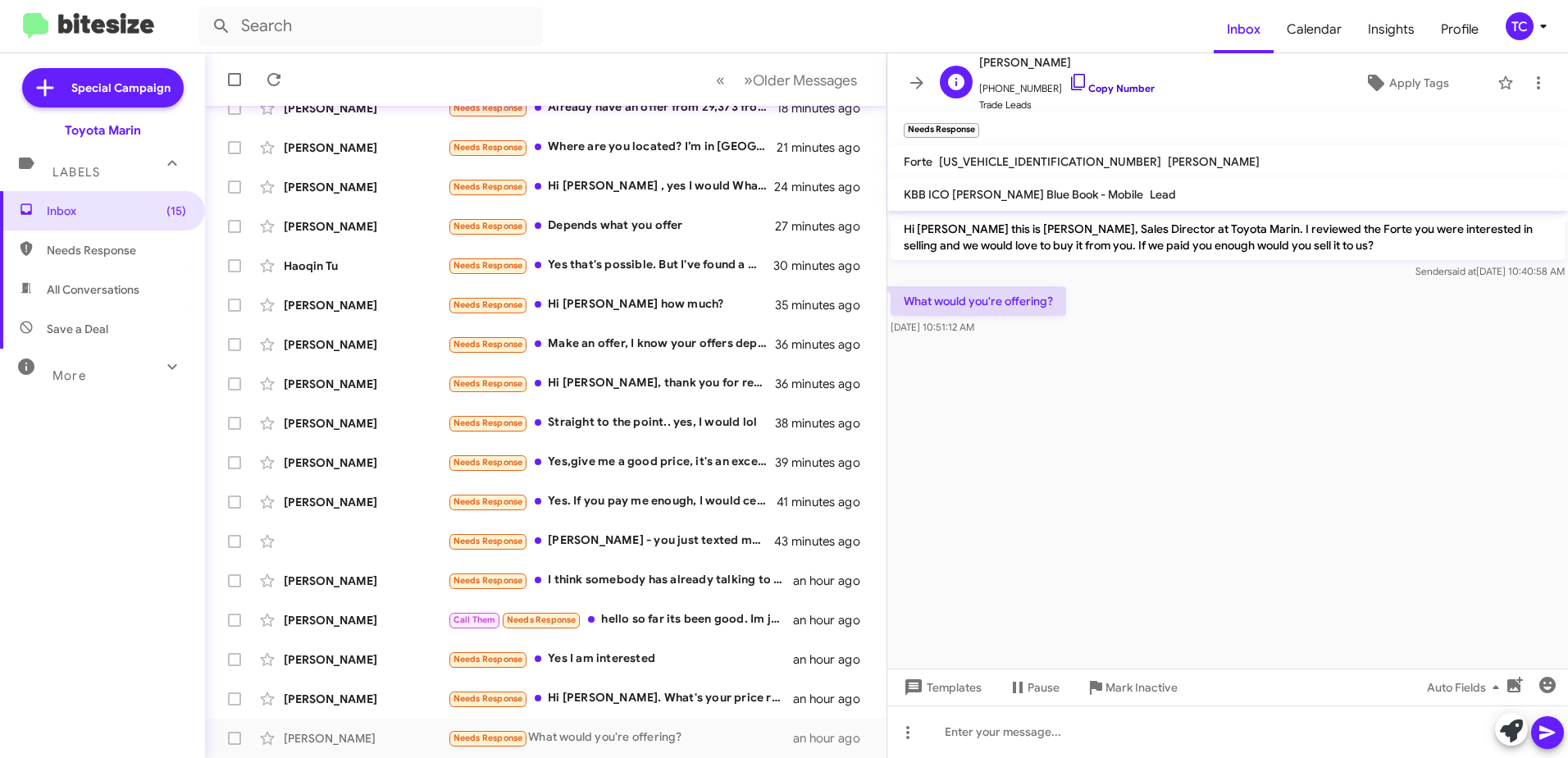
click at [1069, 77] on icon at bounding box center [1079, 82] width 20 height 20
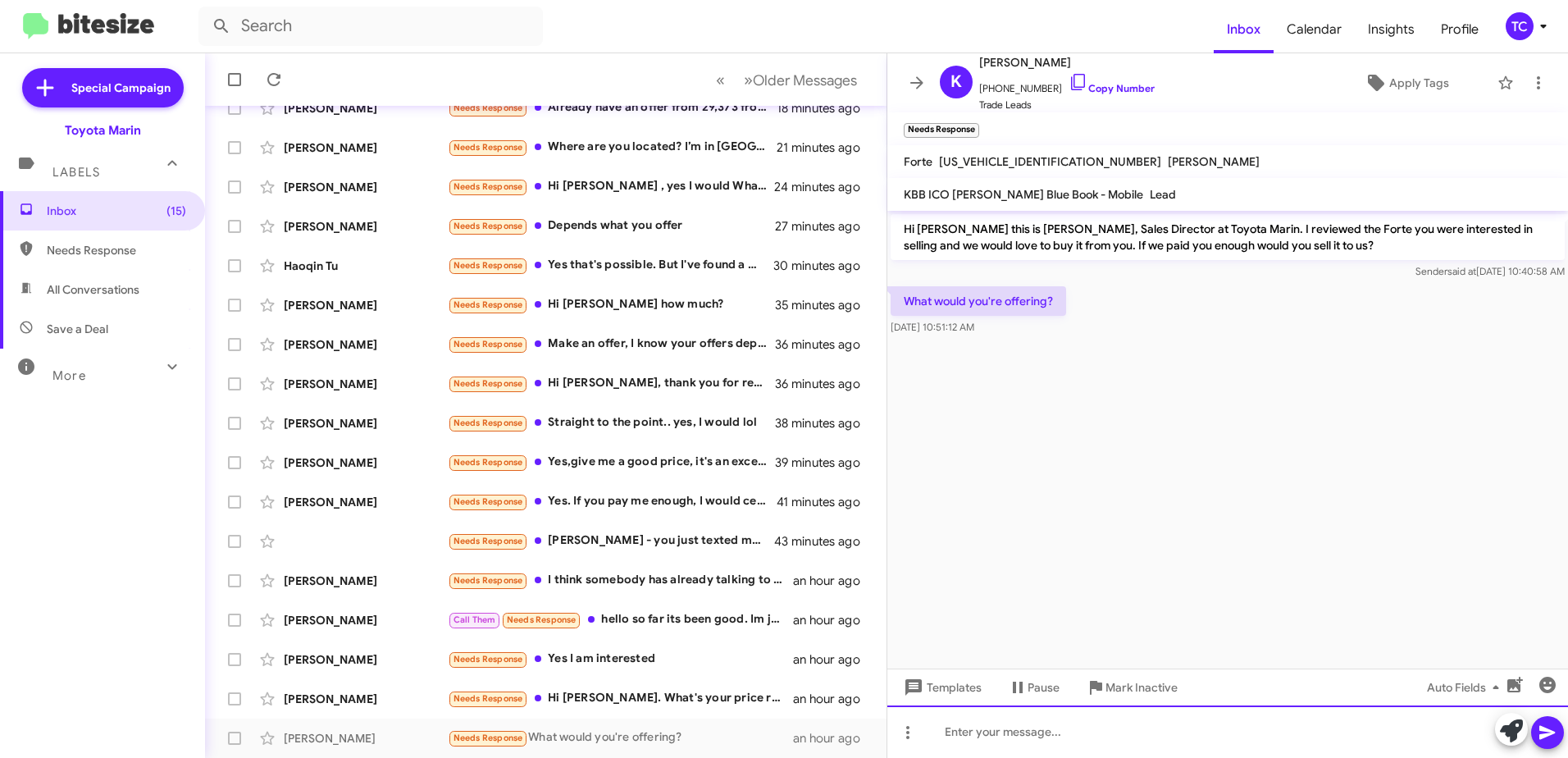
click at [982, 732] on div at bounding box center [1228, 732] width 681 height 53
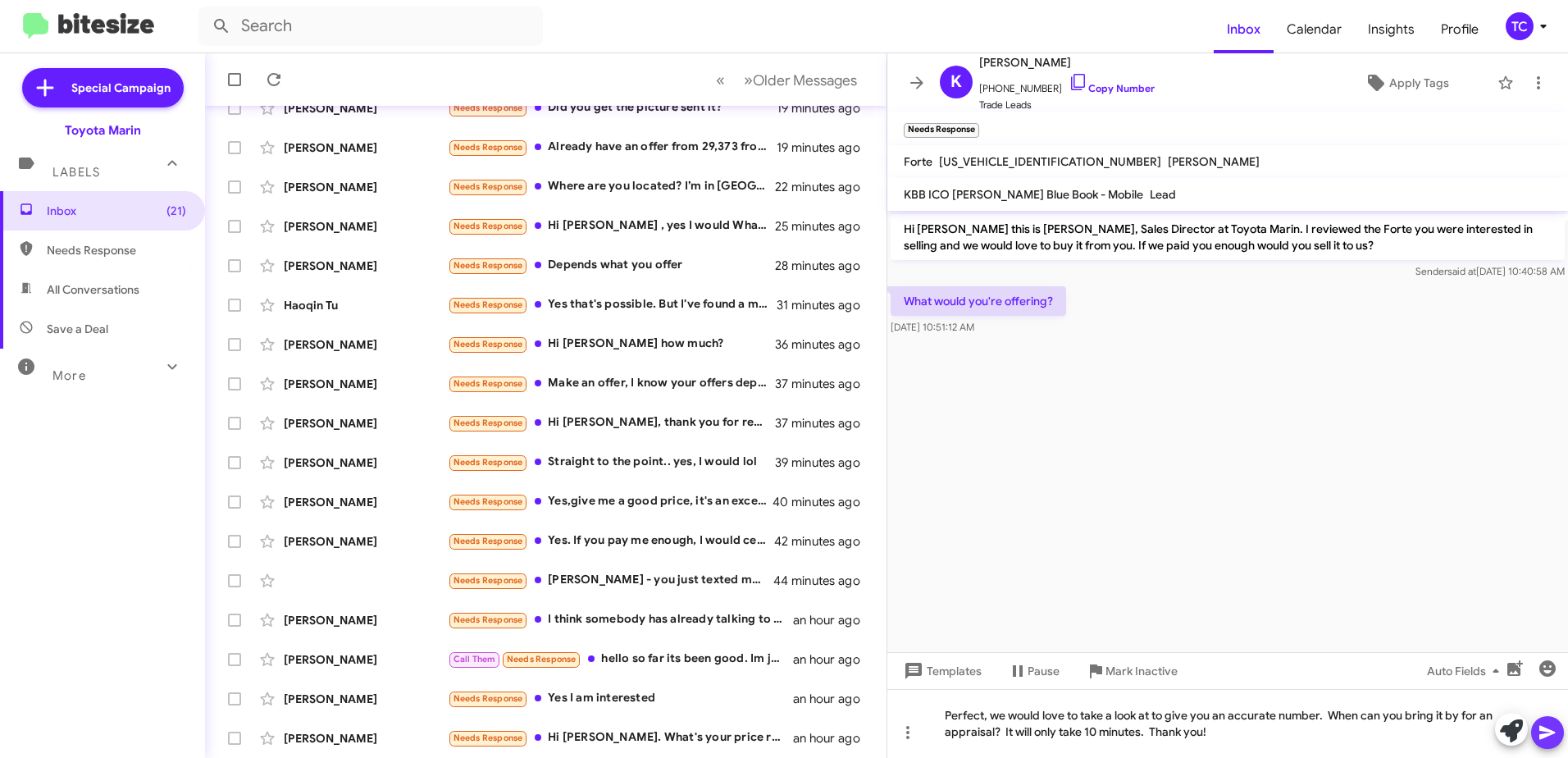
click at [1542, 736] on icon at bounding box center [1547, 732] width 16 height 14
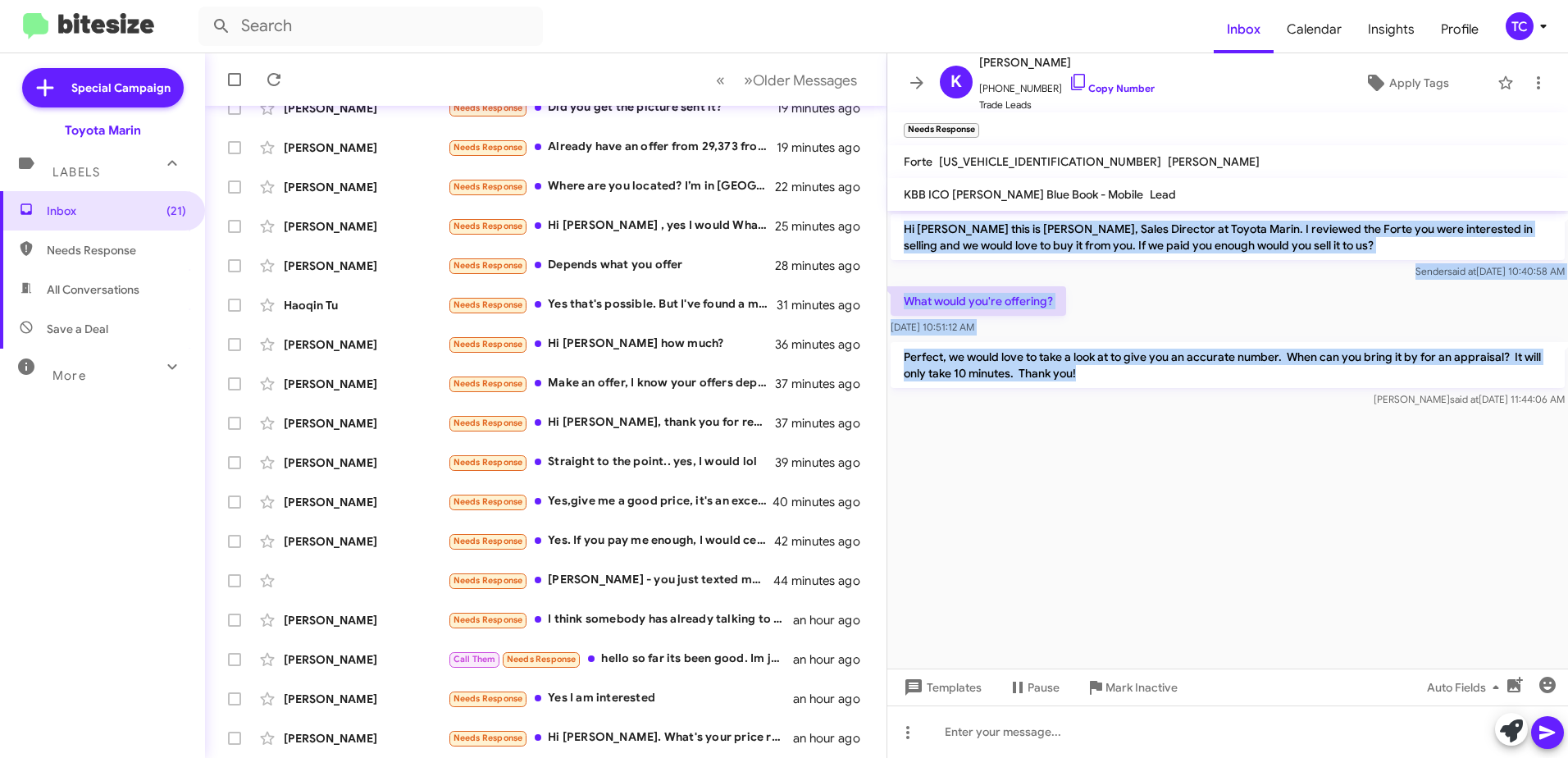
drag, startPoint x: 1104, startPoint y: 367, endPoint x: 905, endPoint y: 226, distance: 243.9
click at [905, 226] on div "Hi [PERSON_NAME] this is [PERSON_NAME], Sales Director at Toyota Marin. I revie…" at bounding box center [1228, 311] width 681 height 200
drag, startPoint x: 905, startPoint y: 226, endPoint x: 943, endPoint y: 245, distance: 42.5
click at [753, 74] on span "Older Messages" at bounding box center [805, 80] width 104 height 18
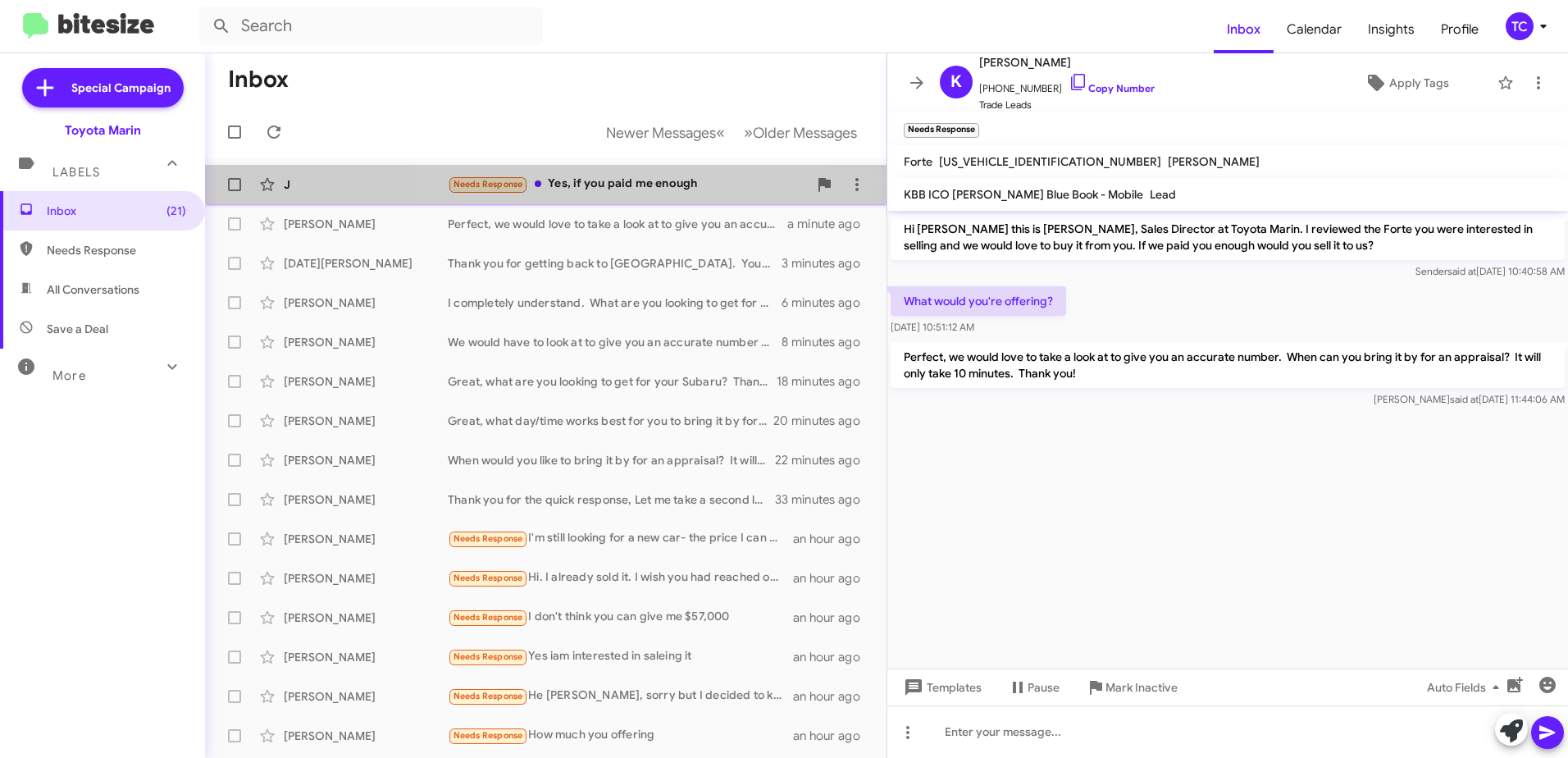
click at [645, 192] on div "Needs Response Yes, if you paid me enough" at bounding box center [628, 184] width 360 height 19
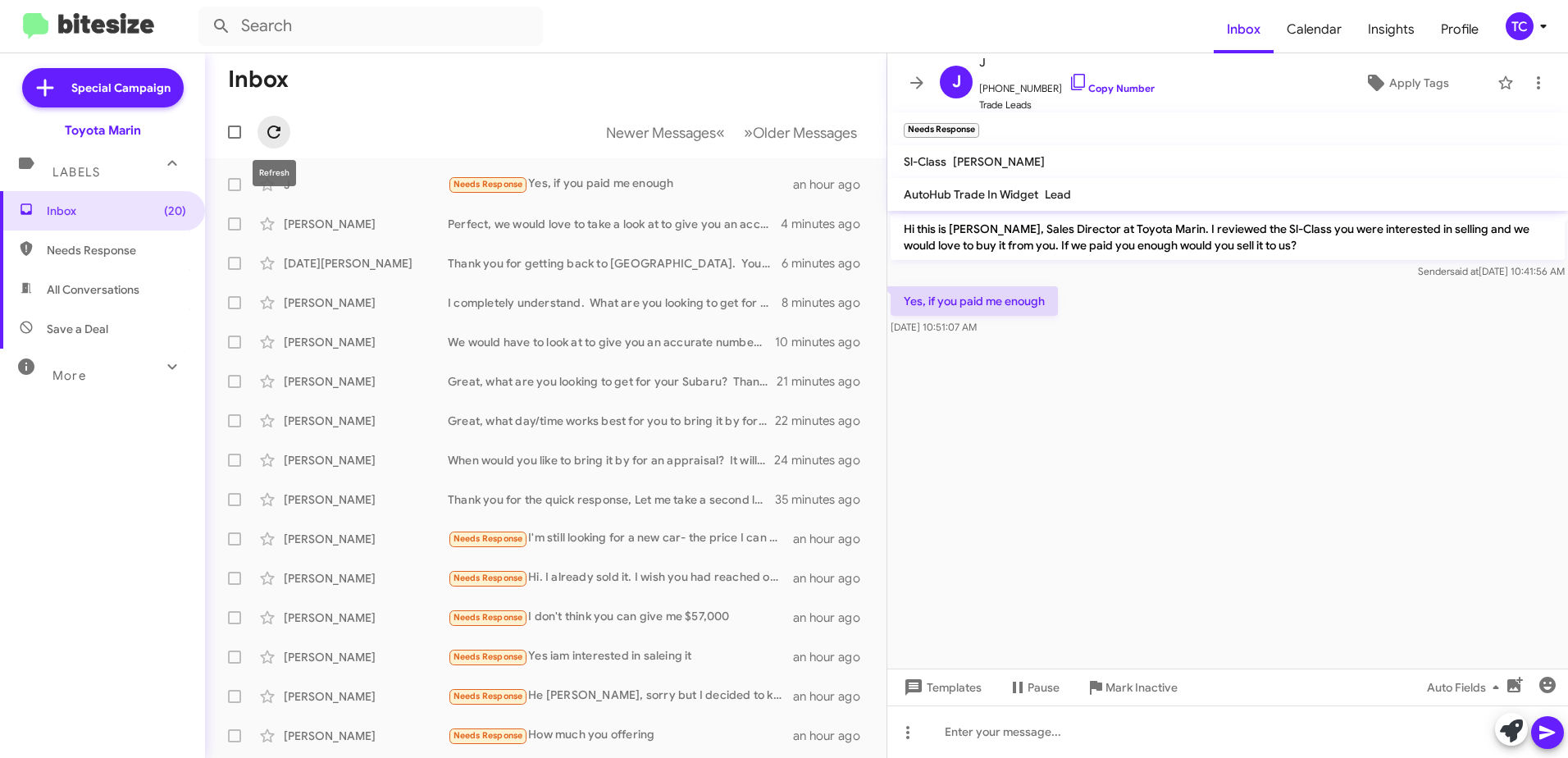
click at [272, 131] on icon at bounding box center [274, 132] width 20 height 20
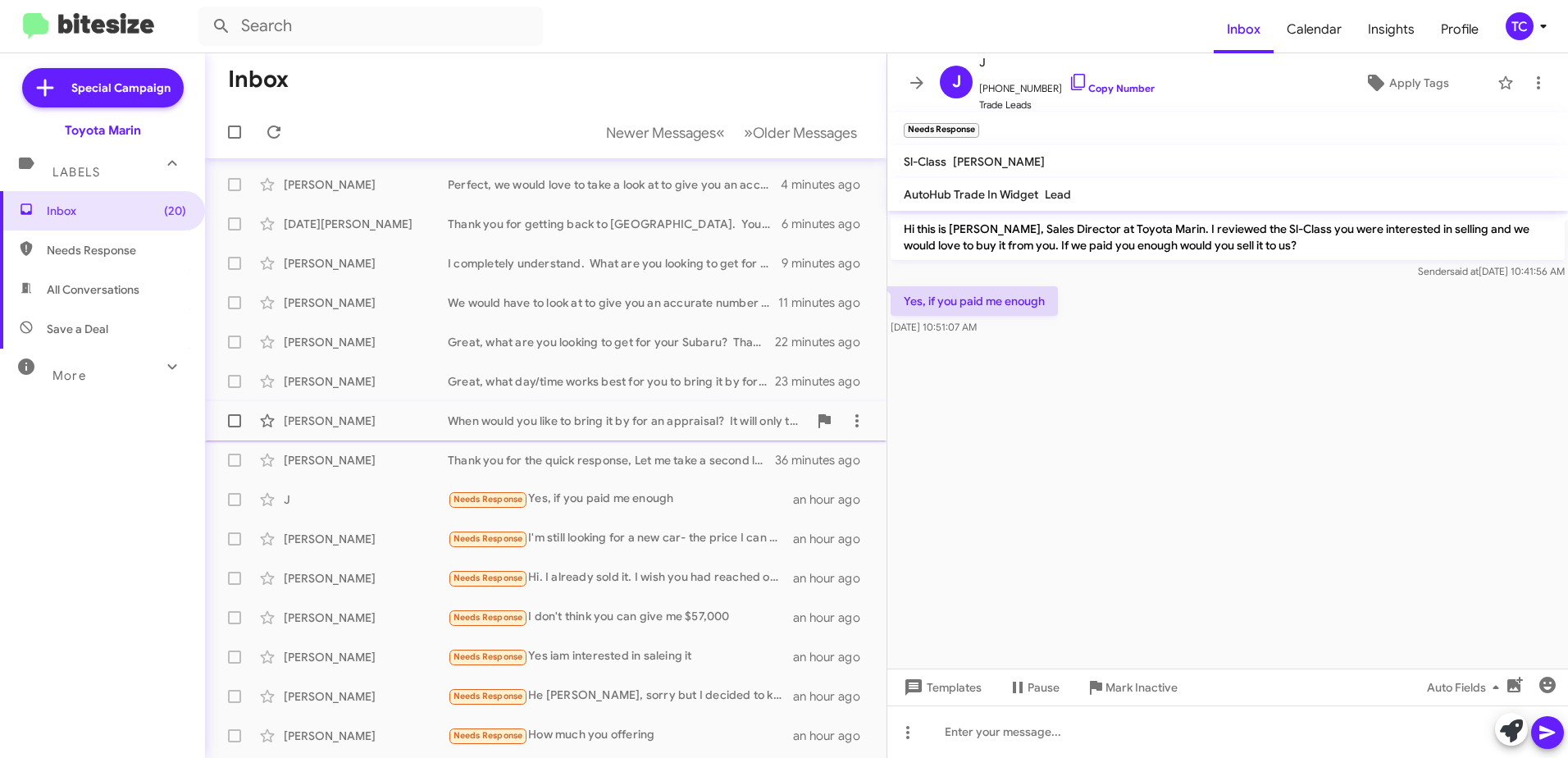
scroll to position [194, 0]
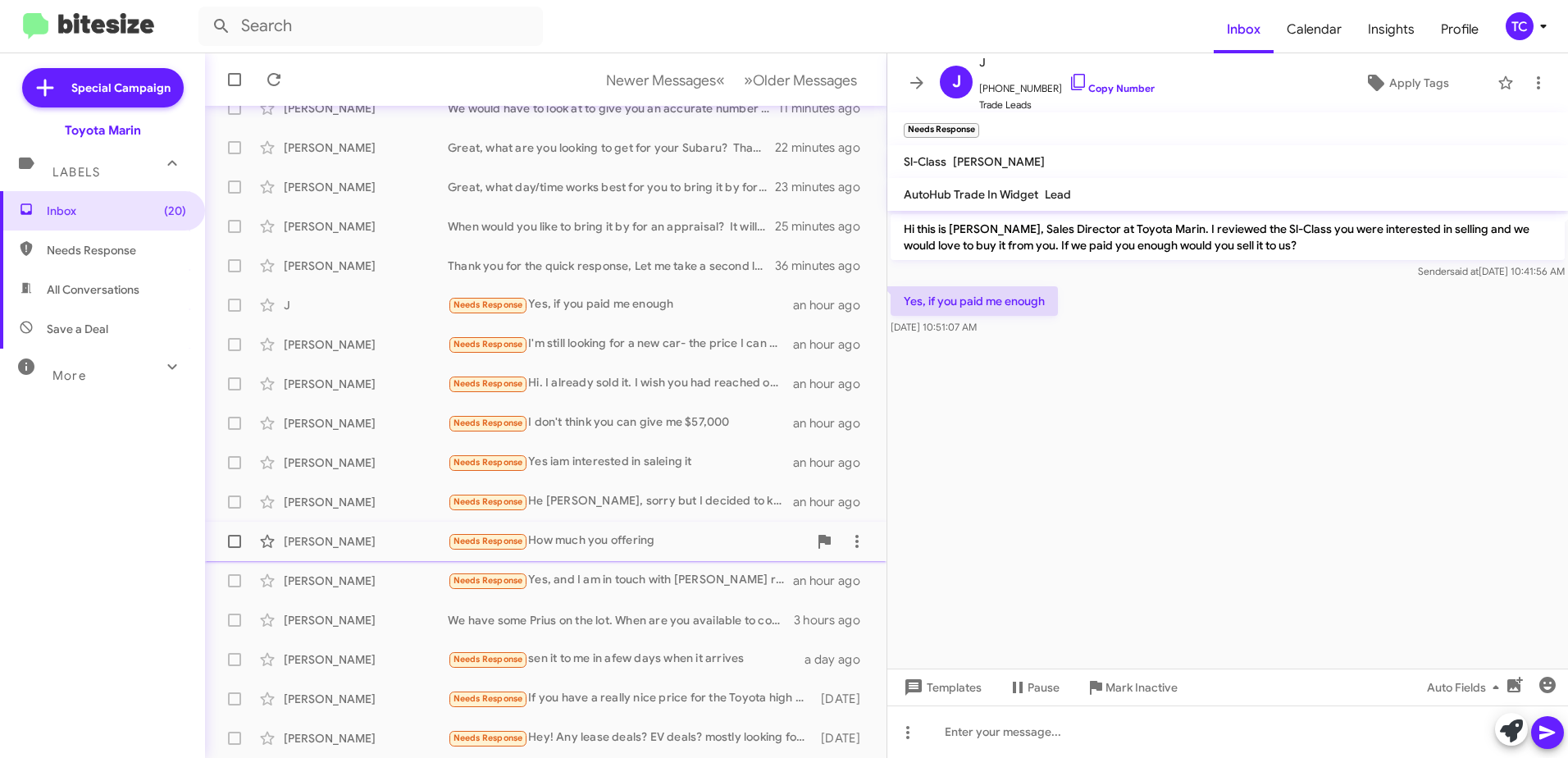
click at [610, 536] on div "Needs Response How much you offering" at bounding box center [628, 541] width 360 height 19
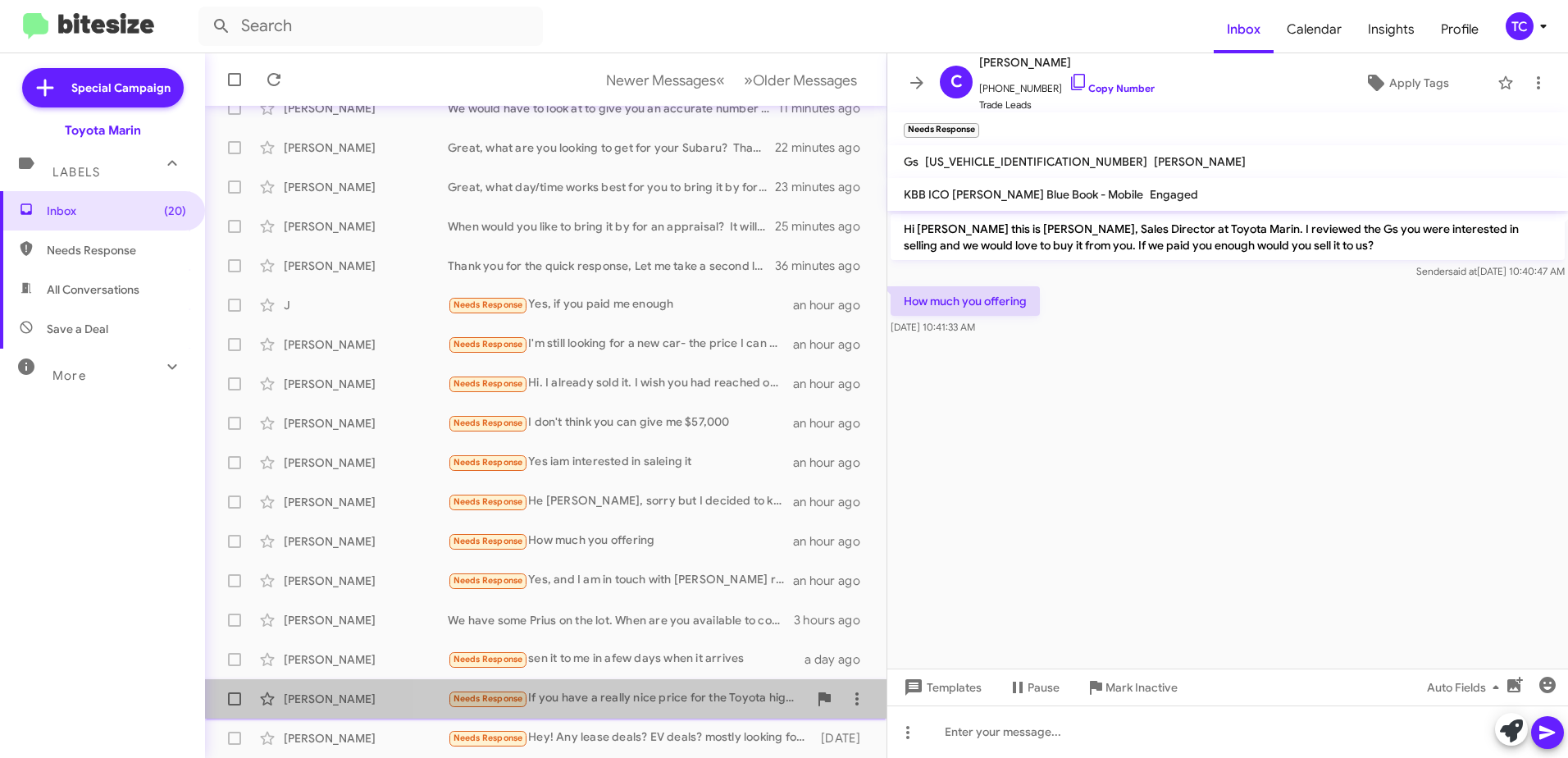
click at [617, 694] on div "Needs Response If you have a really nice price for the Toyota high lander 2023 …" at bounding box center [628, 698] width 360 height 19
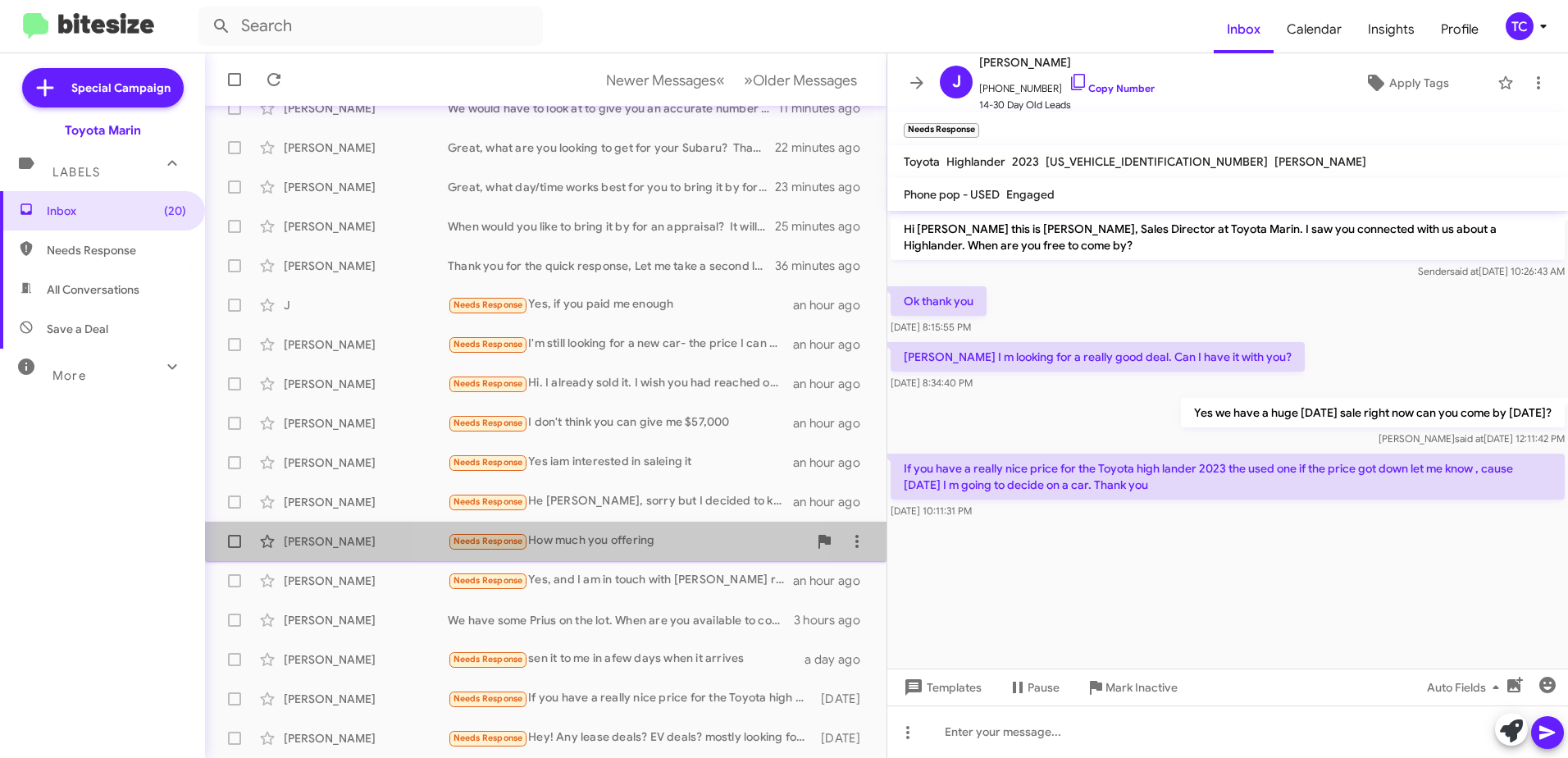
click at [603, 546] on div "Needs Response How much you offering" at bounding box center [628, 541] width 360 height 19
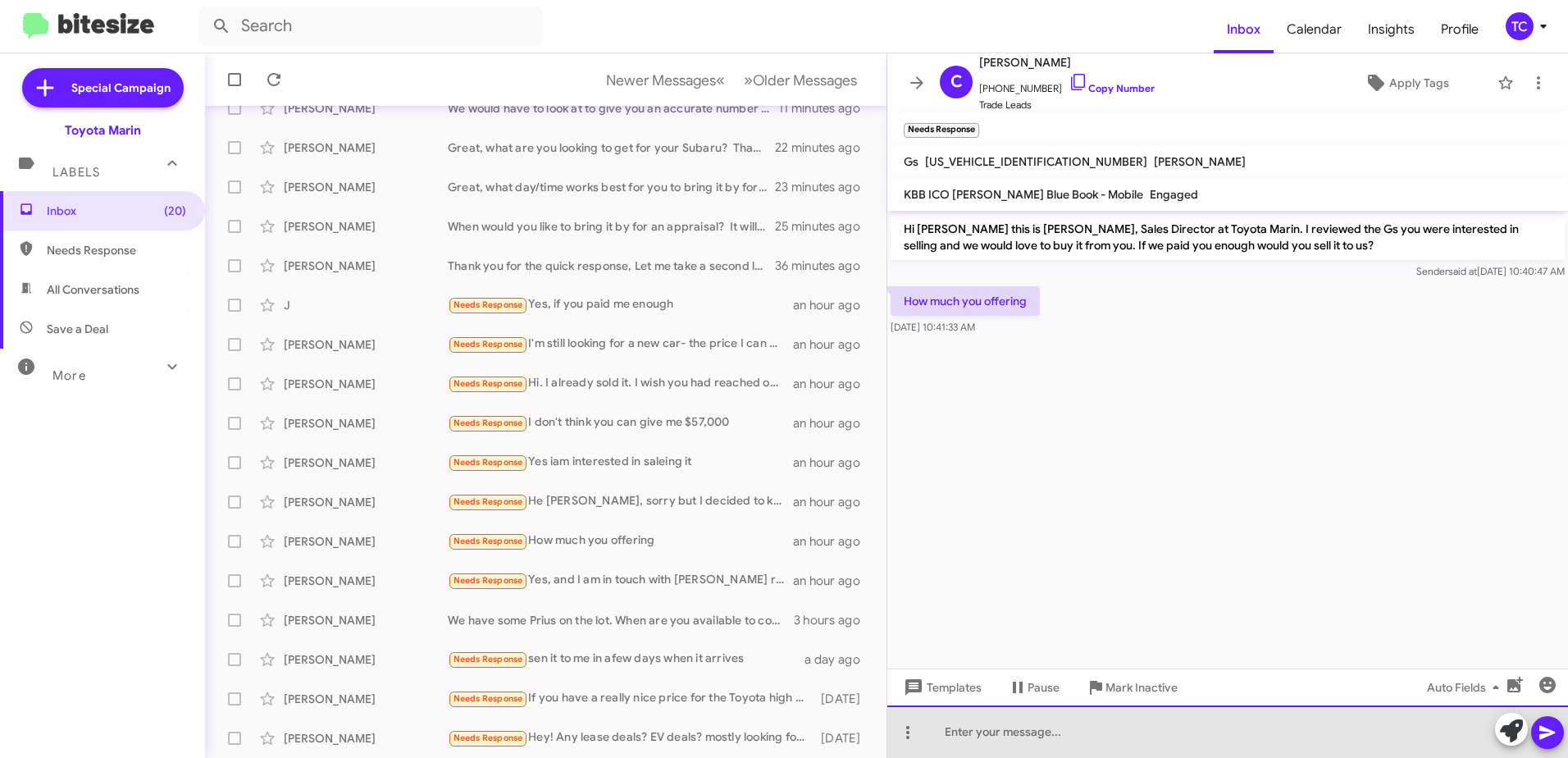
click at [1015, 720] on div at bounding box center [1228, 732] width 681 height 53
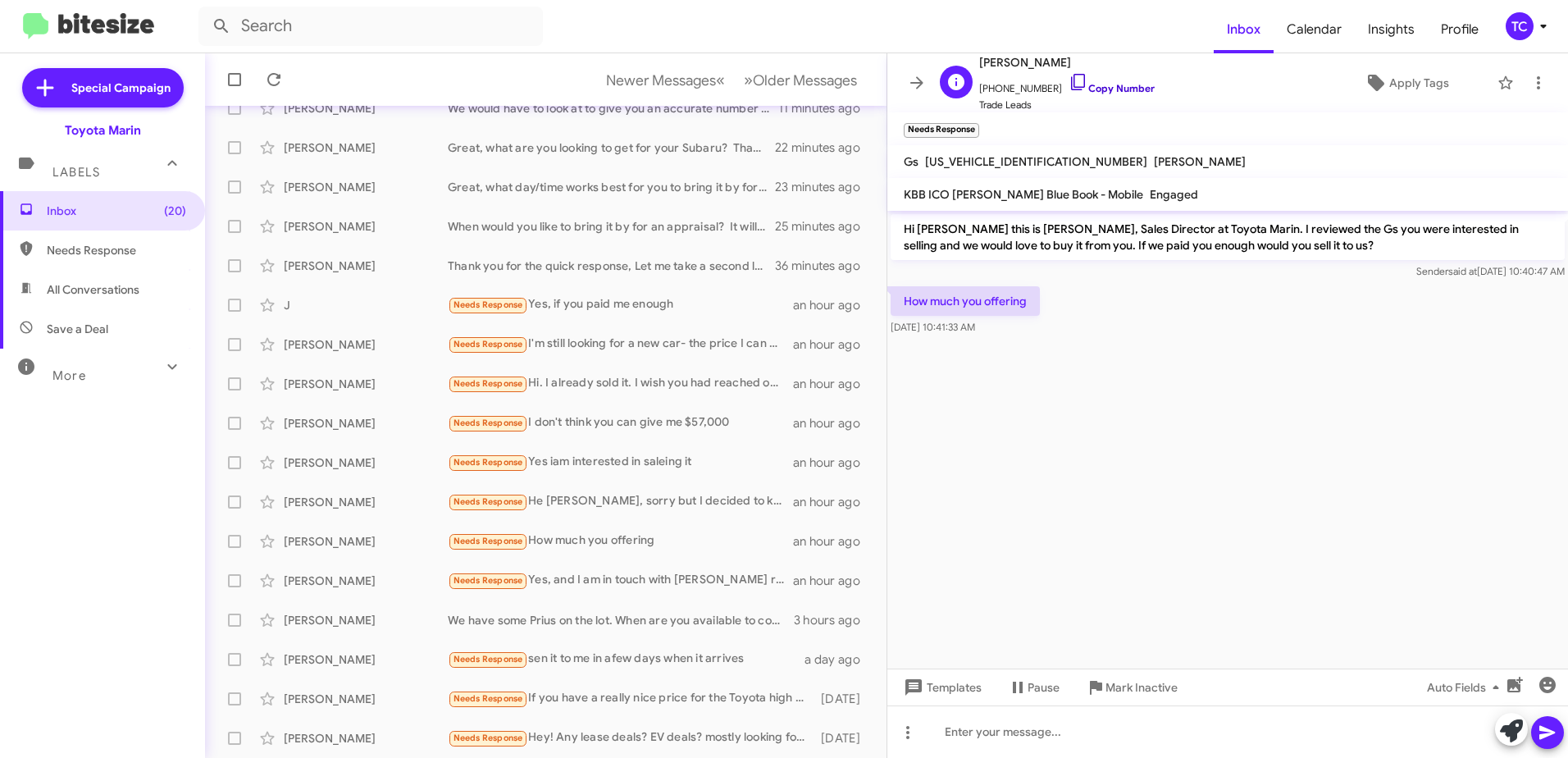
click at [1069, 84] on icon at bounding box center [1079, 82] width 20 height 20
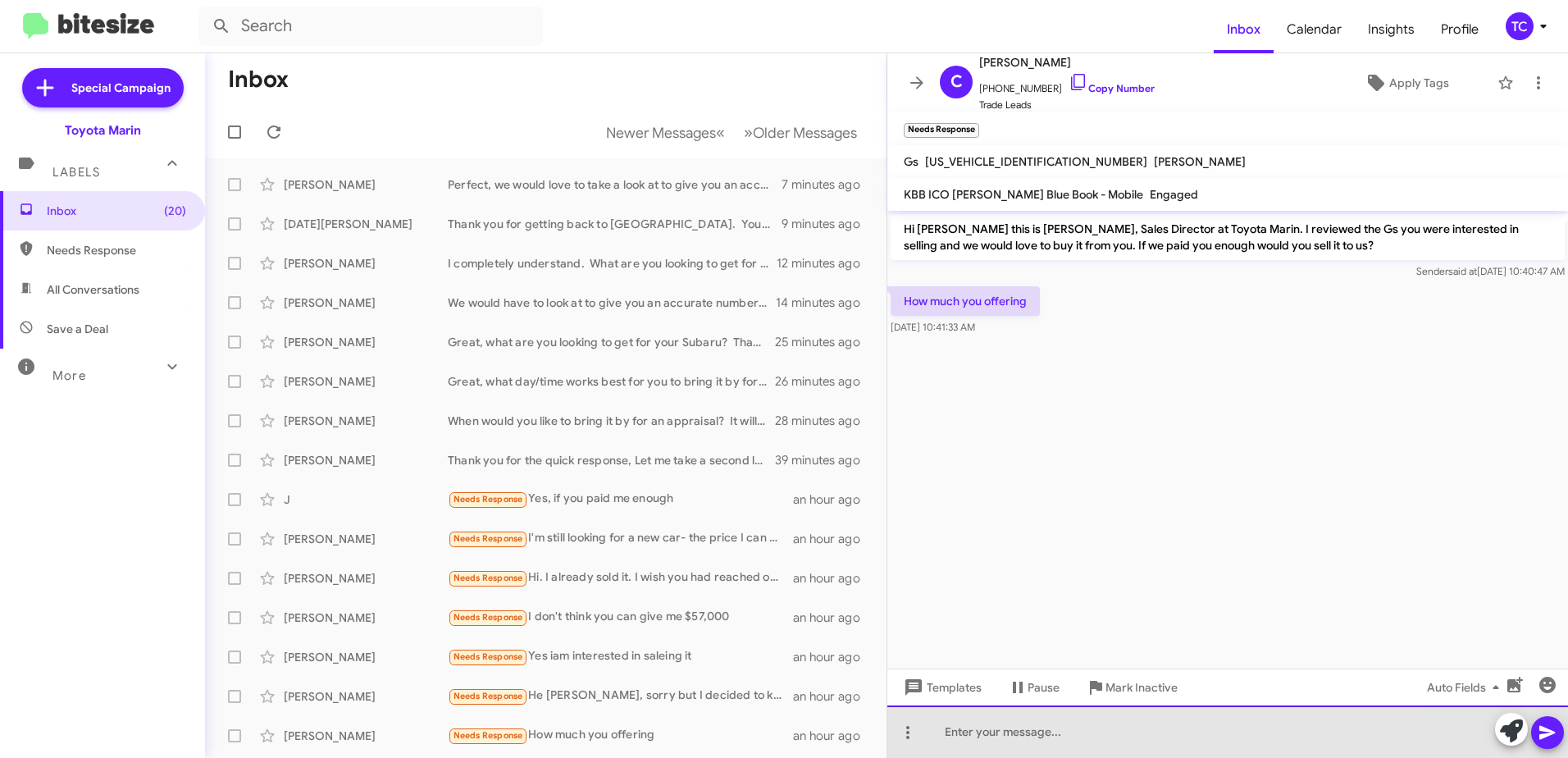
click at [1080, 738] on div at bounding box center [1228, 732] width 681 height 53
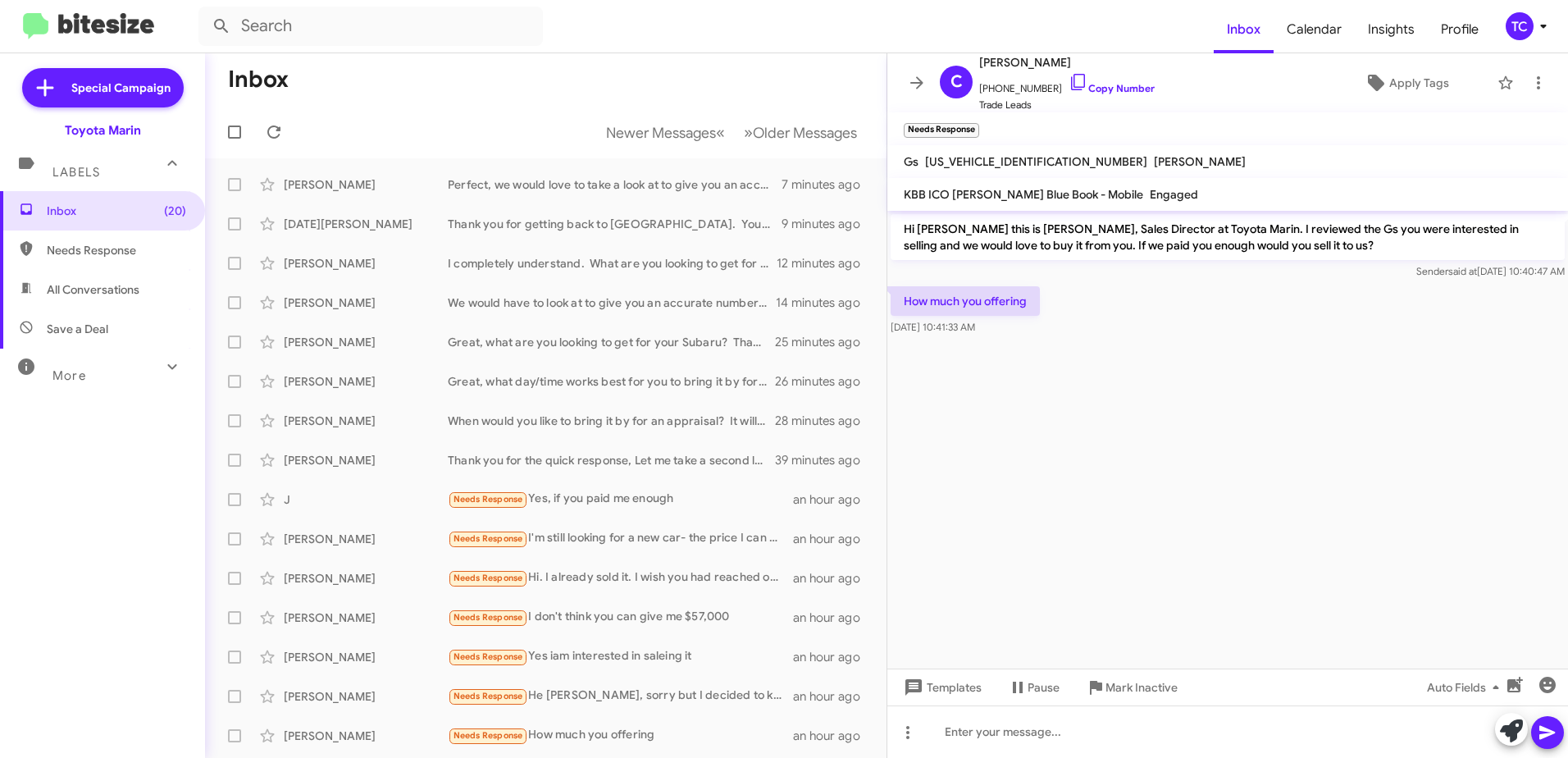
click at [1016, 160] on span "[US_VEHICLE_IDENTIFICATION_NUMBER]" at bounding box center [1036, 162] width 222 height 15
drag, startPoint x: 1016, startPoint y: 160, endPoint x: 1213, endPoint y: 88, distance: 209.7
click at [1232, 89] on div "[PERSON_NAME] [PHONE_NUMBER] Copy Number Trade Leads Apply Tags" at bounding box center [1211, 83] width 556 height 60
click at [1071, 83] on icon at bounding box center [1078, 82] width 14 height 17
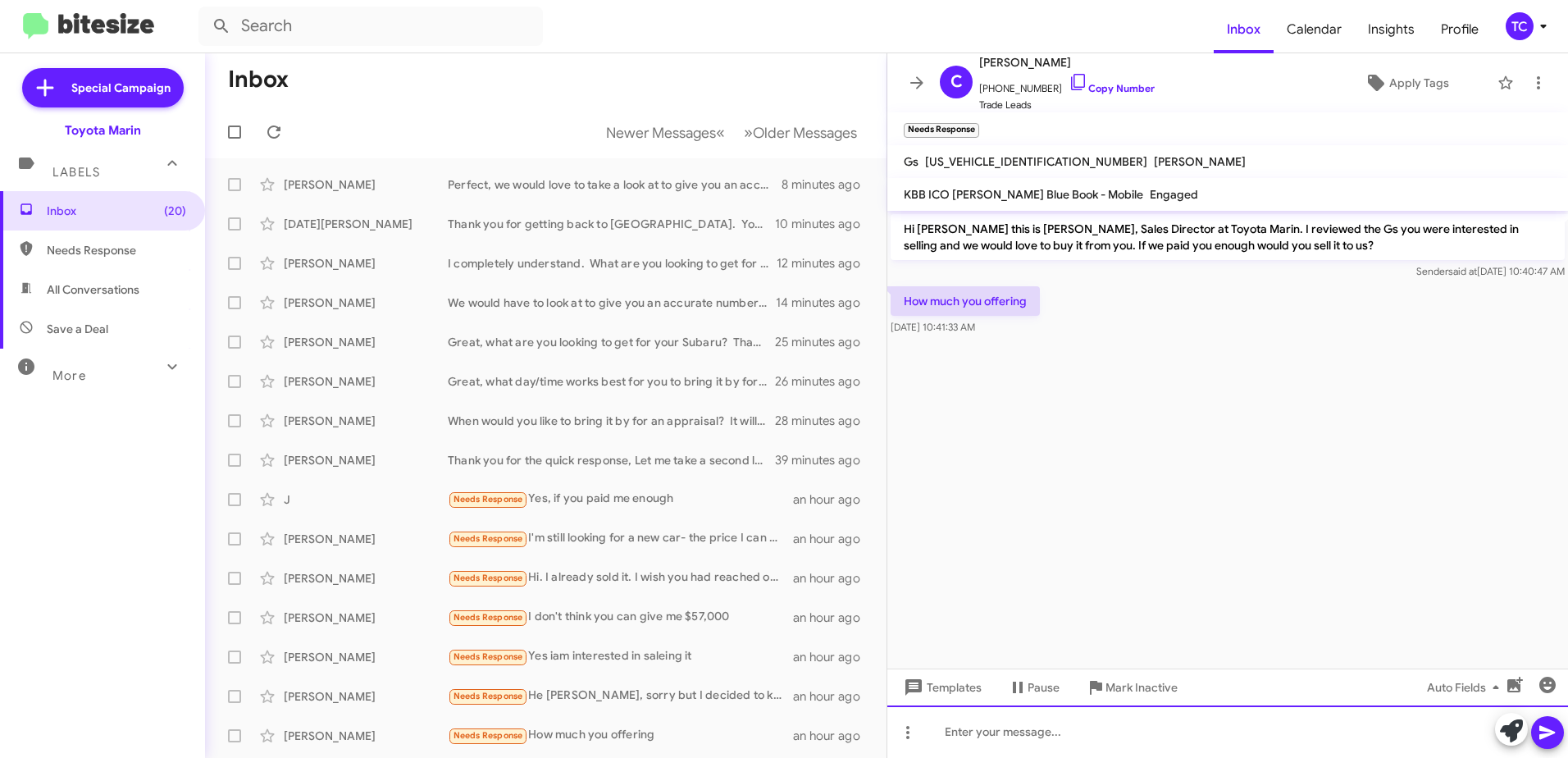
click at [1027, 727] on div at bounding box center [1228, 732] width 681 height 53
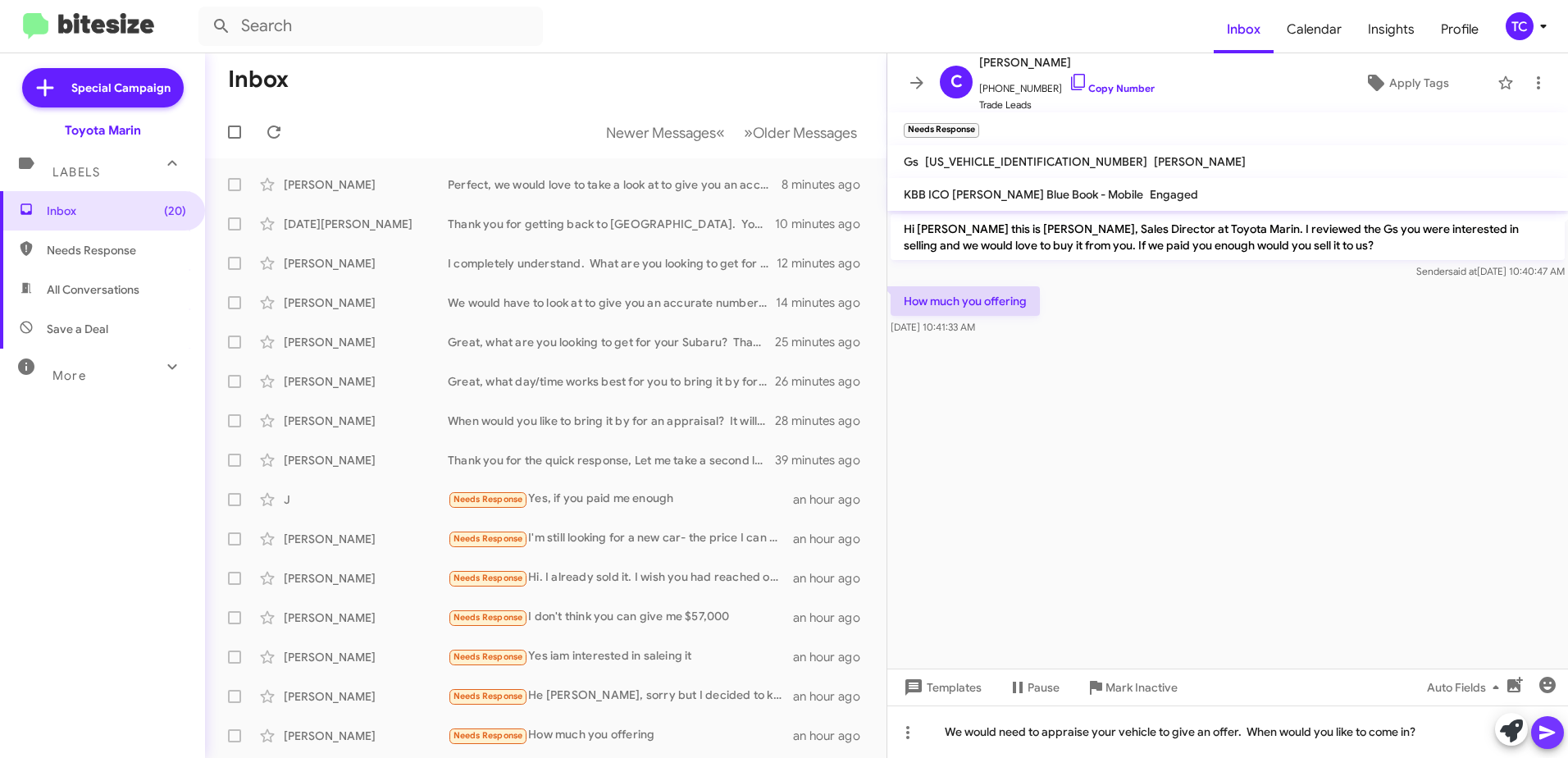
click at [1546, 736] on icon at bounding box center [1547, 732] width 16 height 14
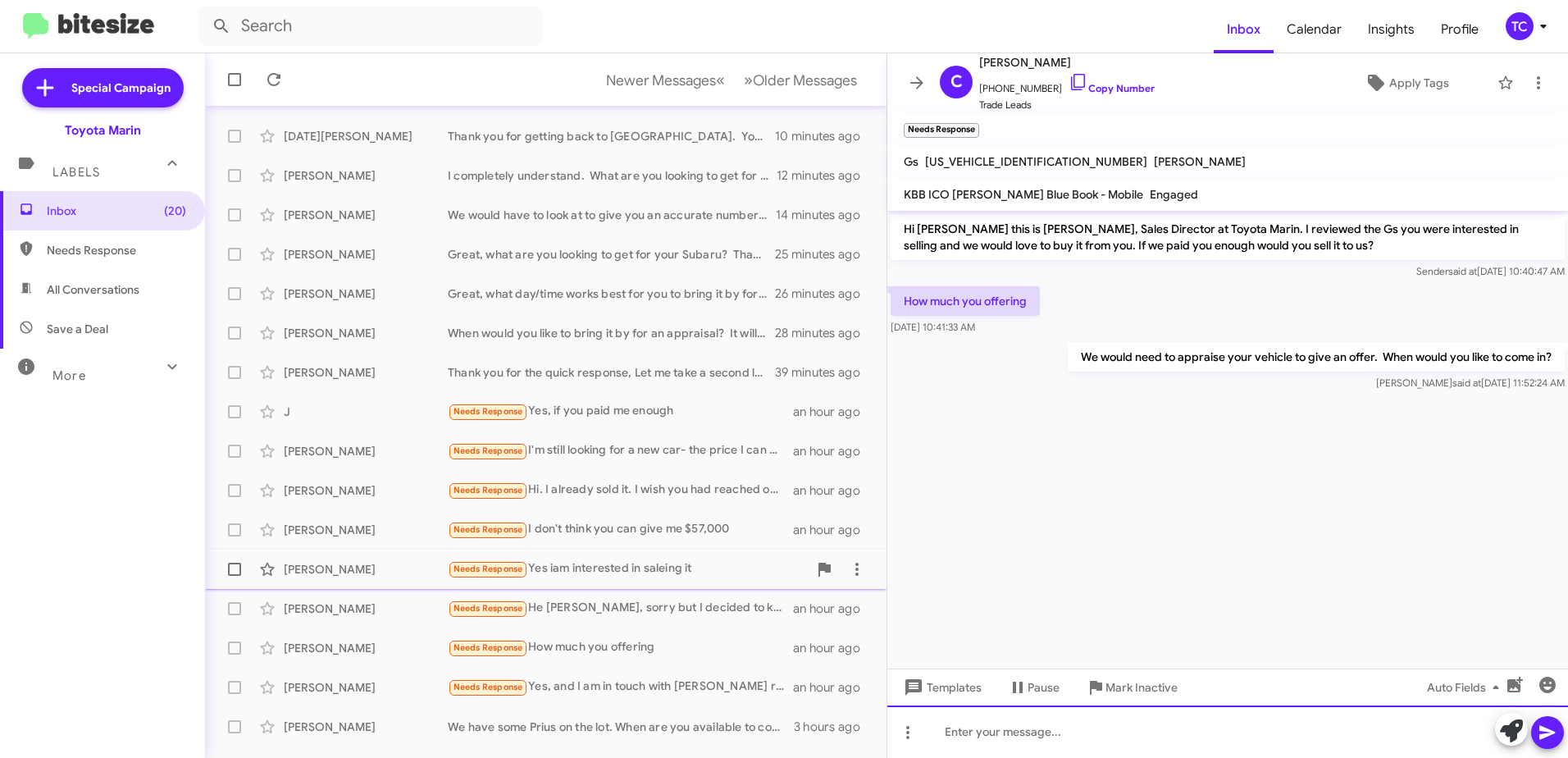
scroll to position [194, 0]
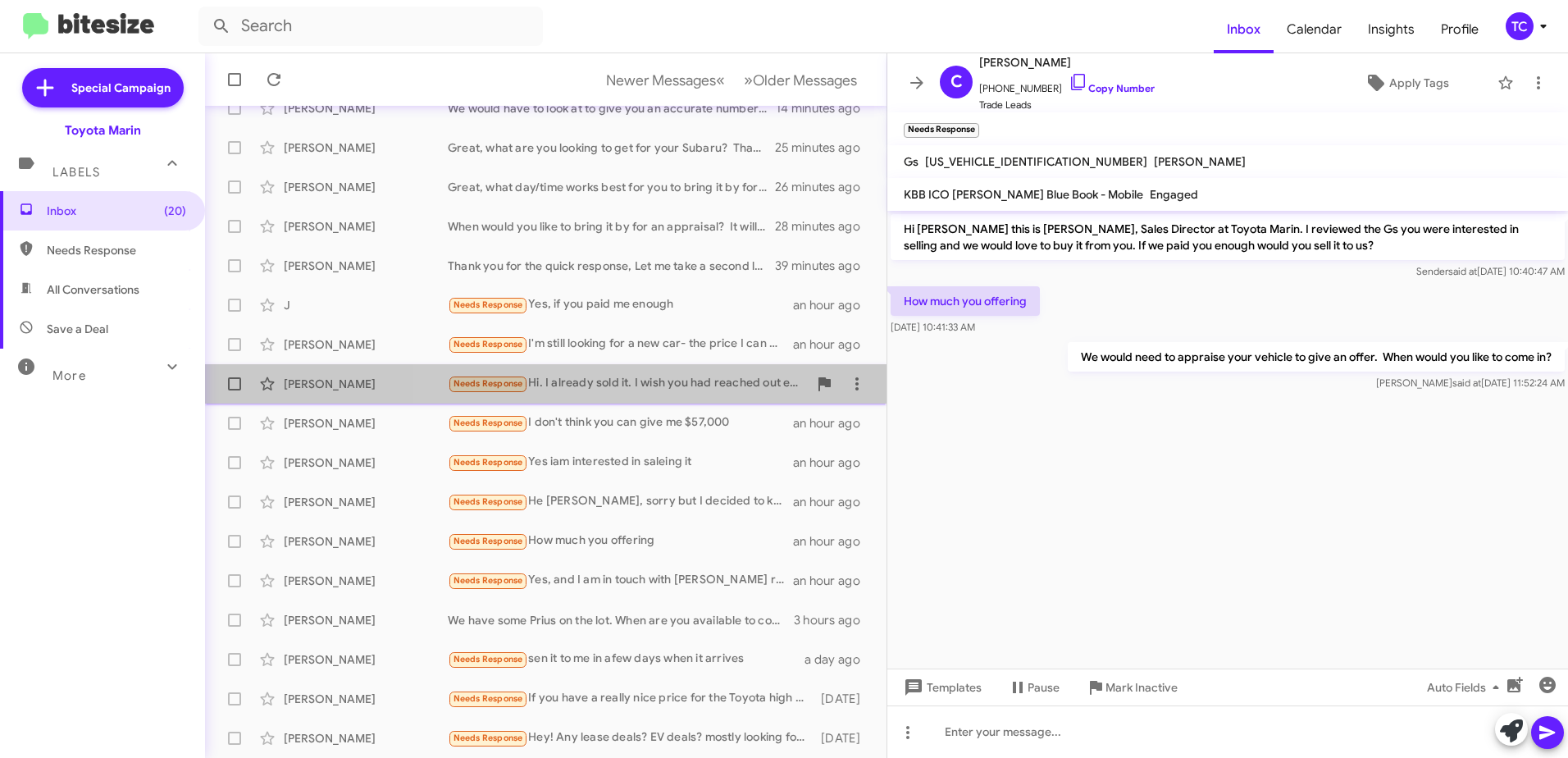
click at [622, 379] on div "Needs Response Hi. I already sold it. I wish you had reached out earlier. I was…" at bounding box center [628, 384] width 360 height 19
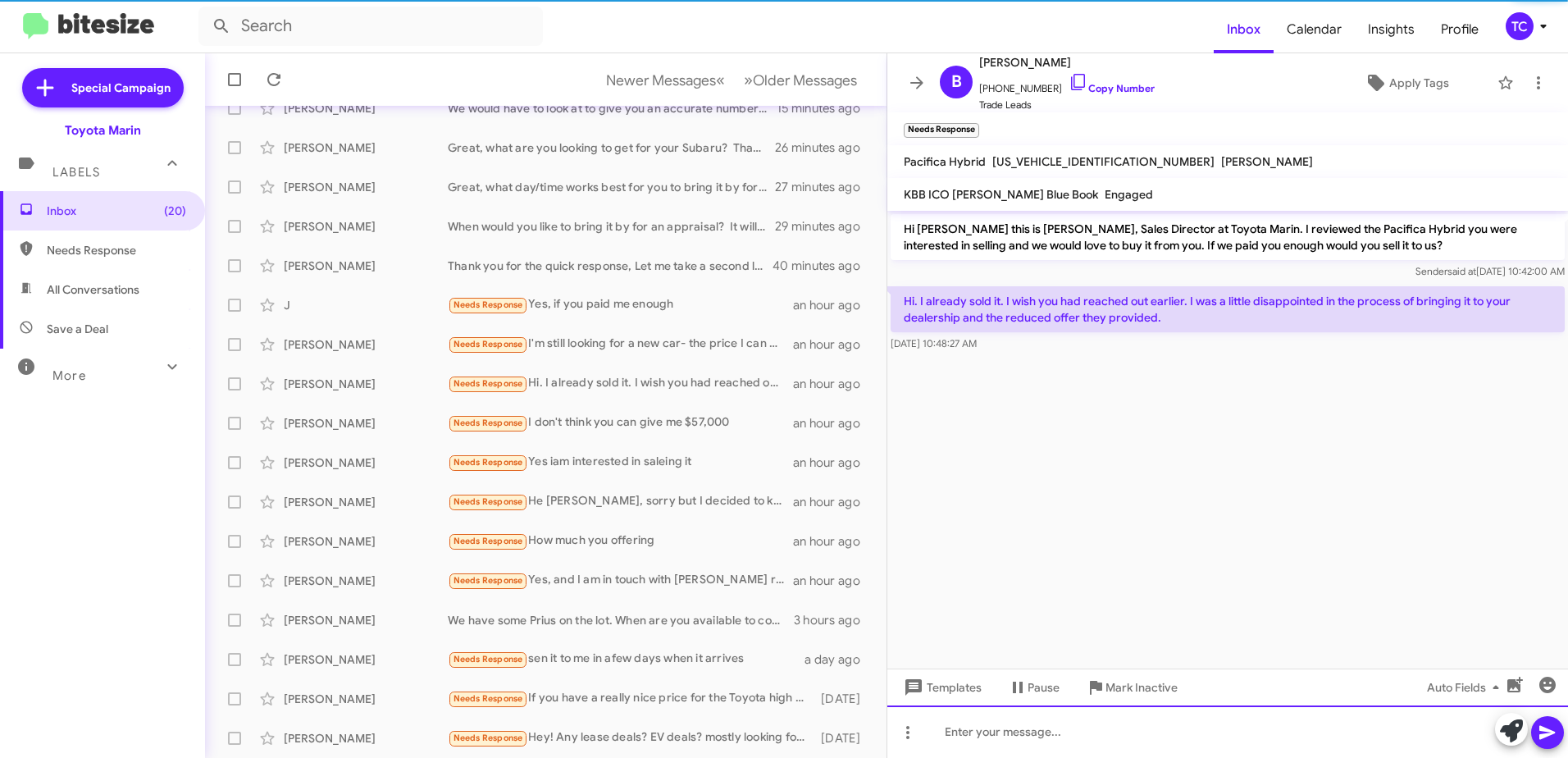
click at [1058, 720] on div at bounding box center [1228, 732] width 681 height 53
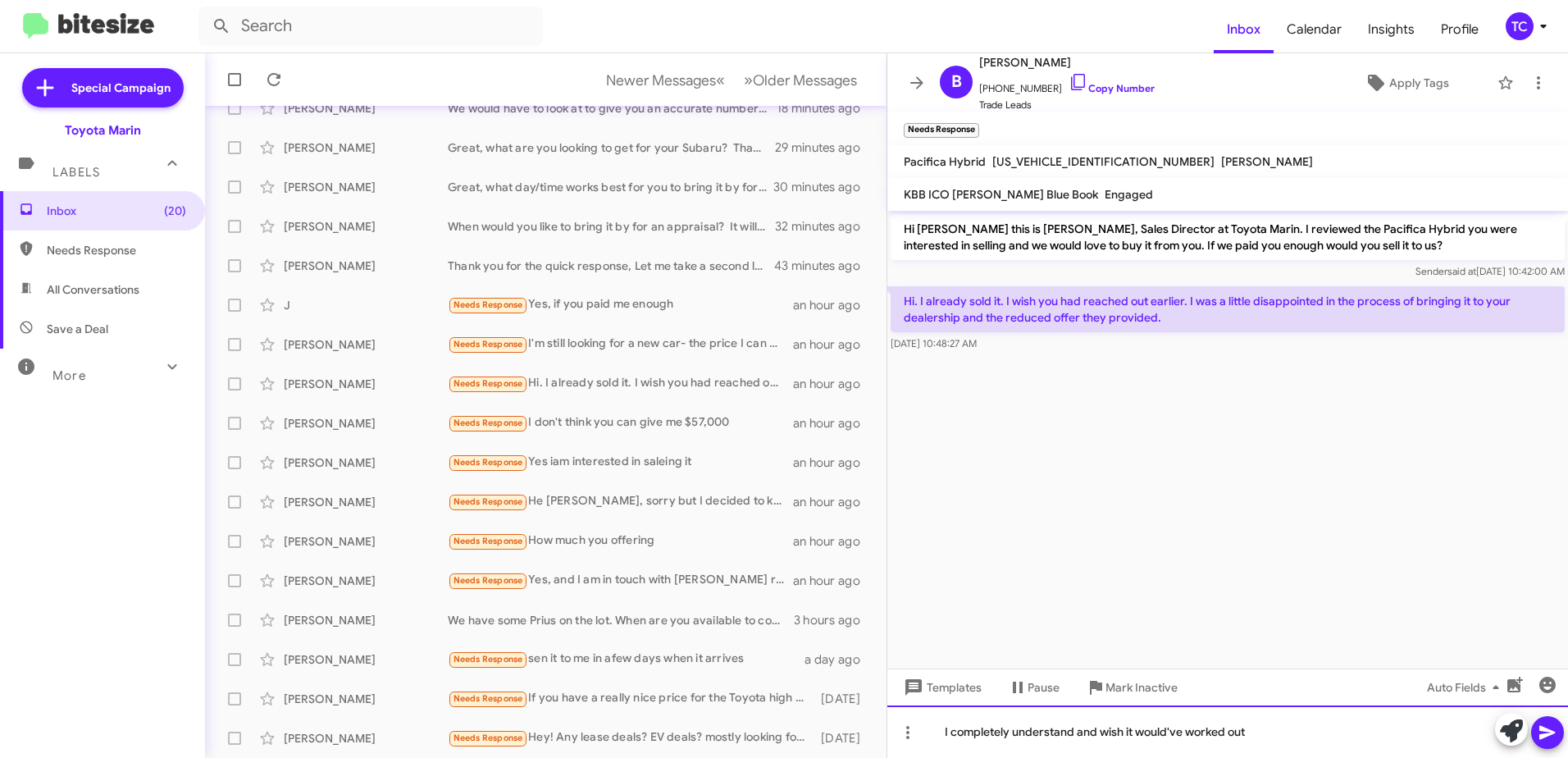
click at [1299, 727] on div "I completely understand and wish it would've worked out" at bounding box center [1228, 732] width 681 height 53
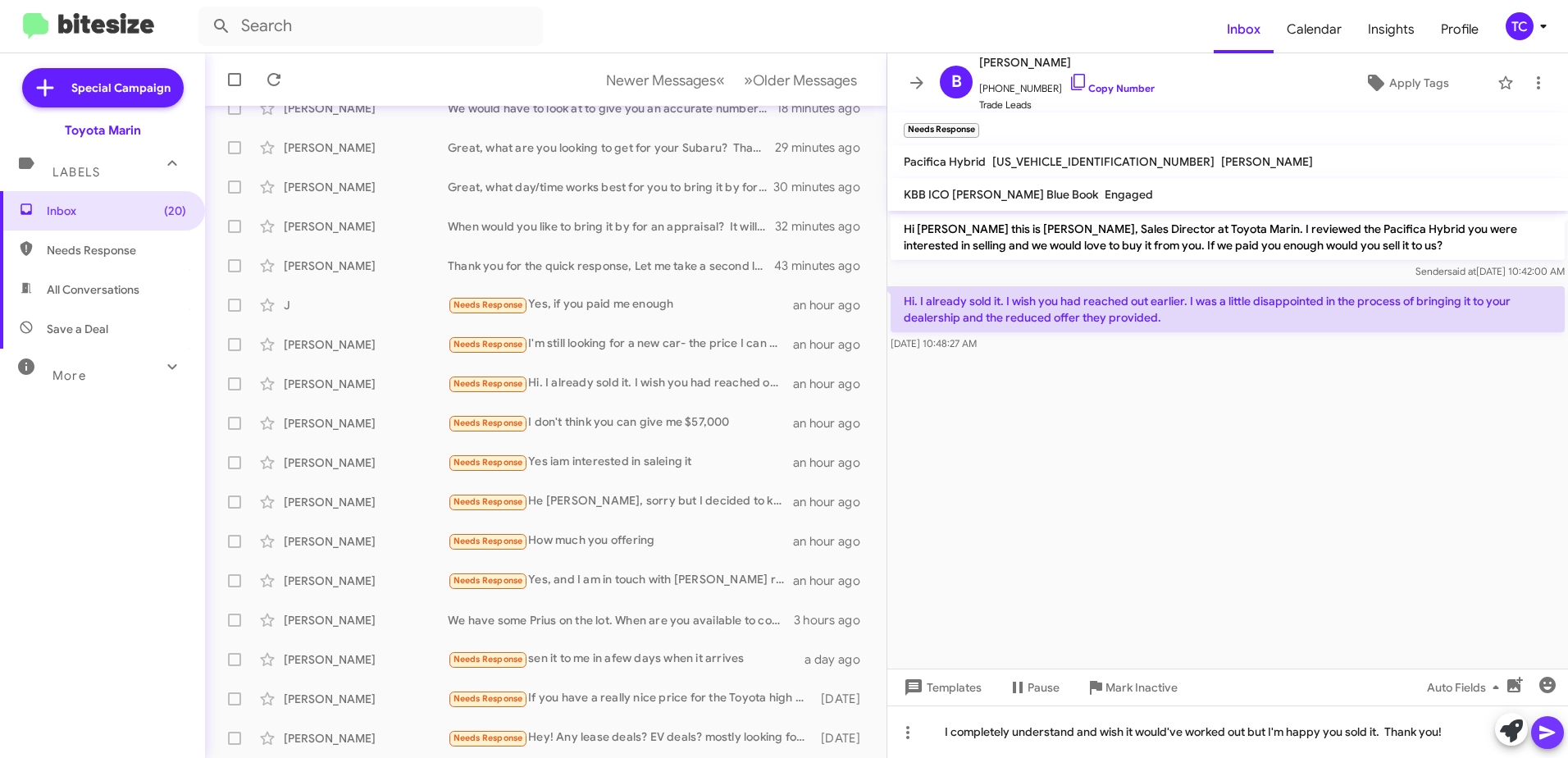
click at [1552, 728] on icon at bounding box center [1548, 732] width 20 height 20
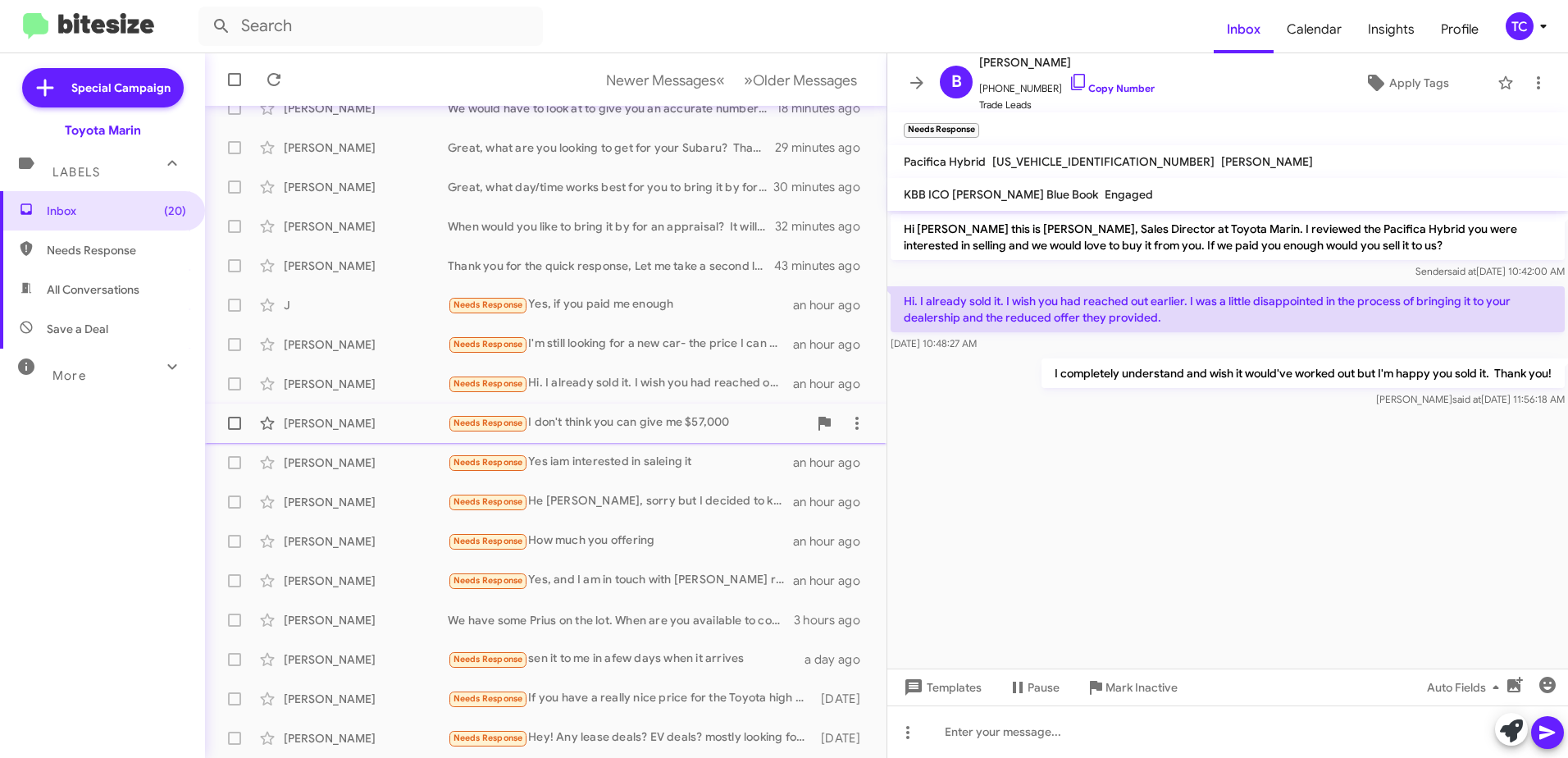
click at [624, 422] on div "Needs Response I don't think you can give me $57,000" at bounding box center [628, 422] width 360 height 19
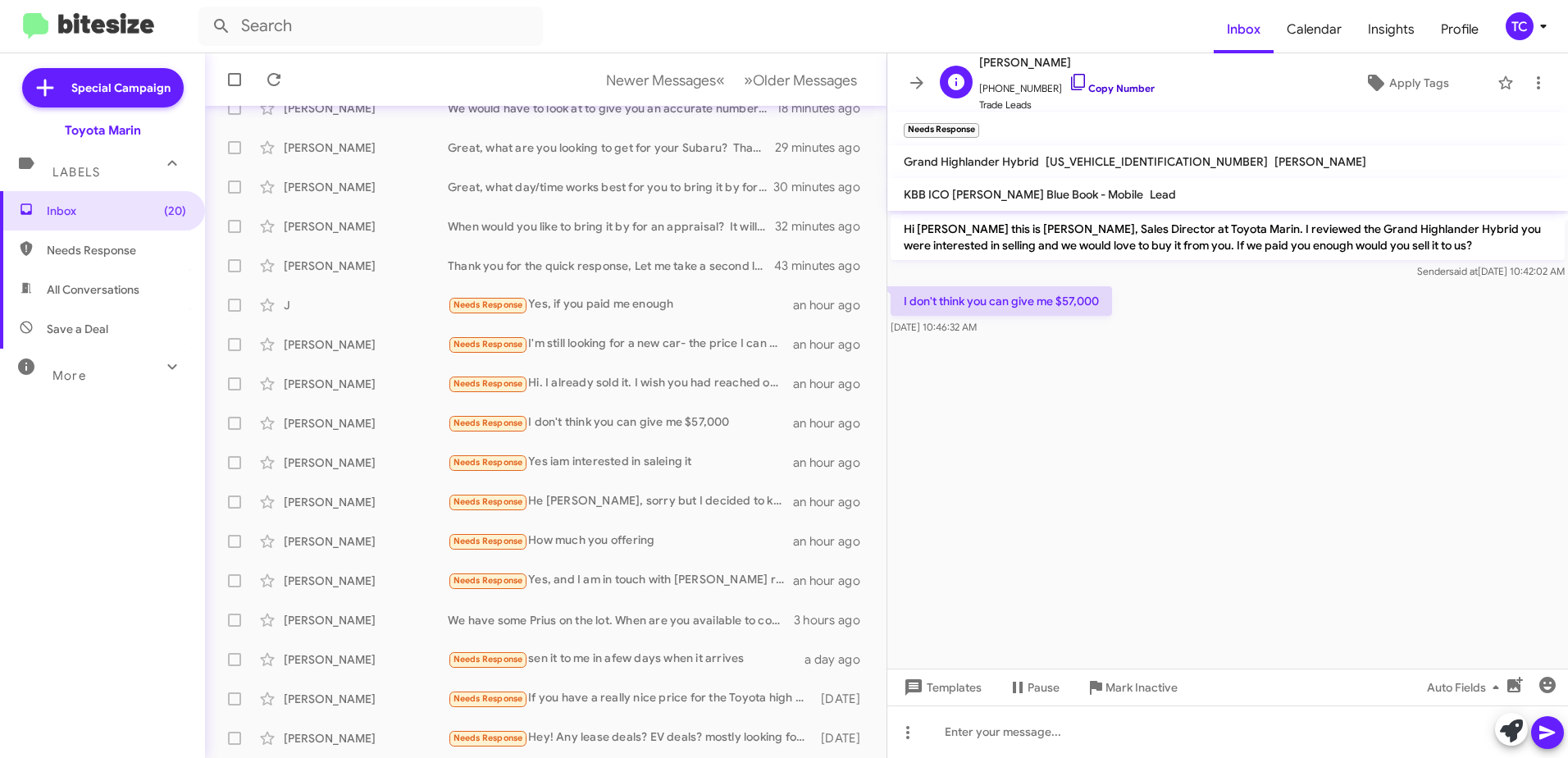
click at [1069, 80] on icon at bounding box center [1079, 82] width 20 height 20
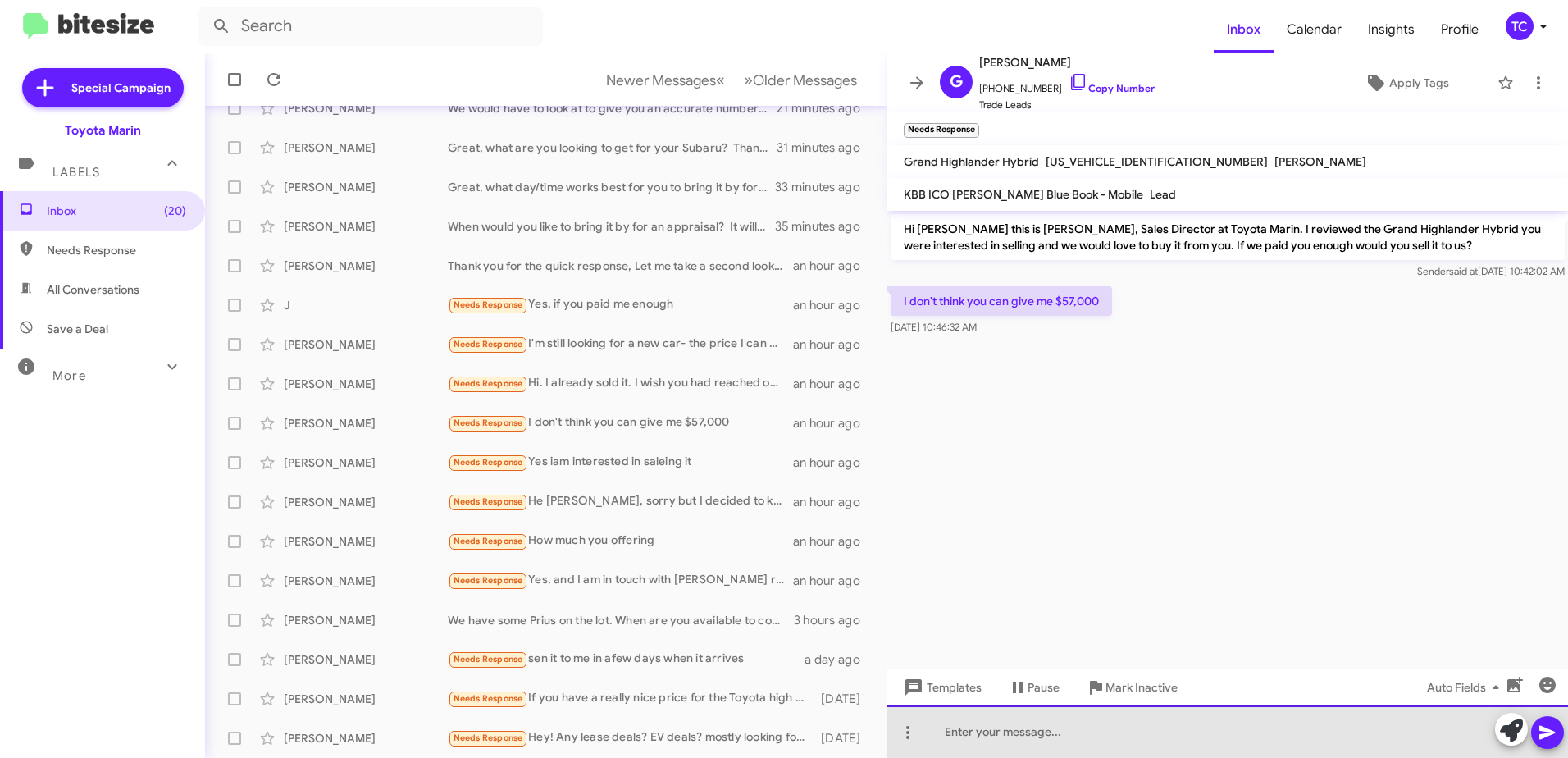
click at [1039, 727] on div at bounding box center [1228, 732] width 681 height 53
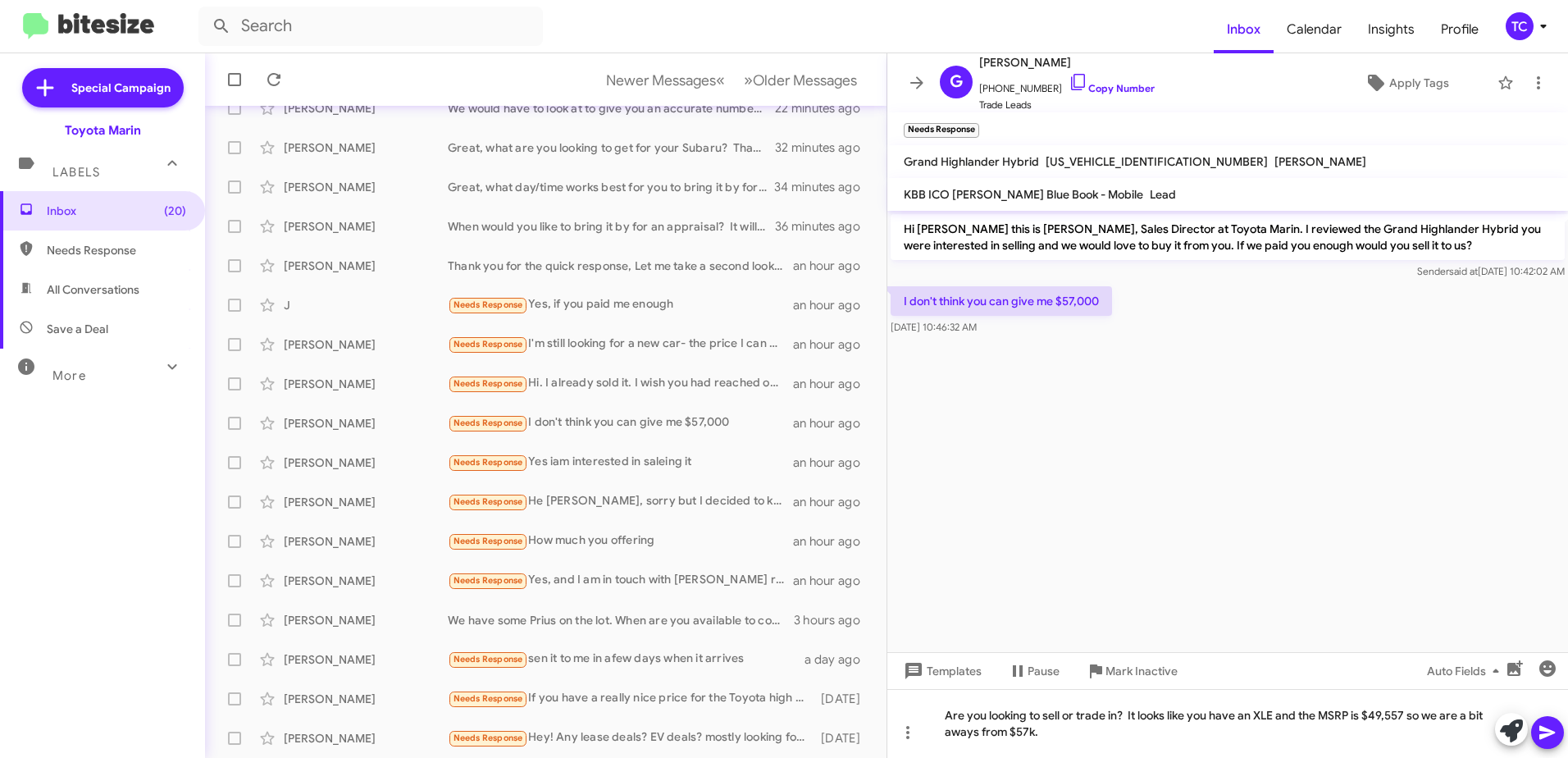
click at [1546, 732] on icon at bounding box center [1548, 732] width 20 height 20
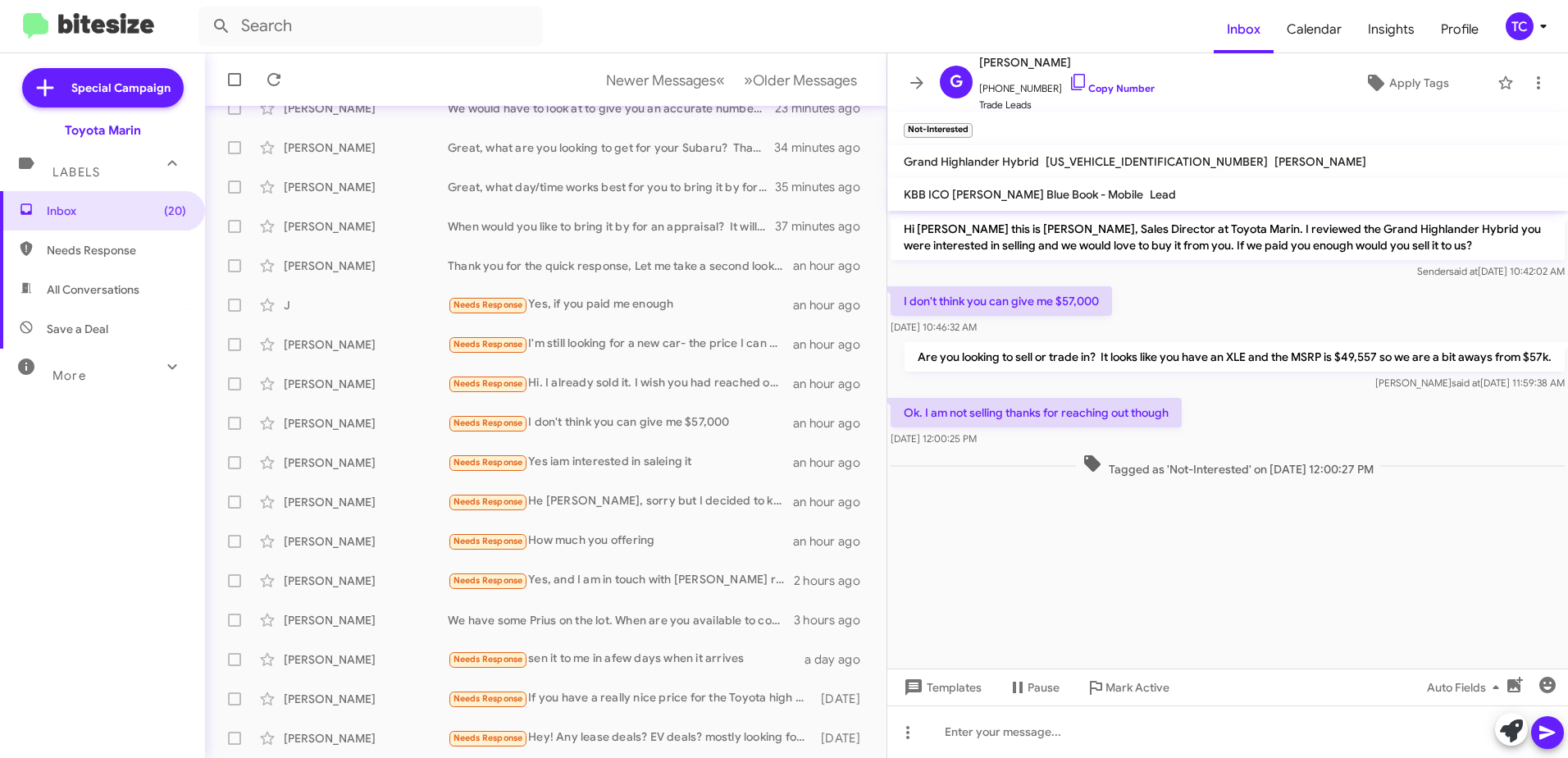
click at [1551, 412] on div "Ok. I am not selling thanks for reaching out though [DATE] 12:00:25 PM" at bounding box center [1228, 422] width 681 height 55
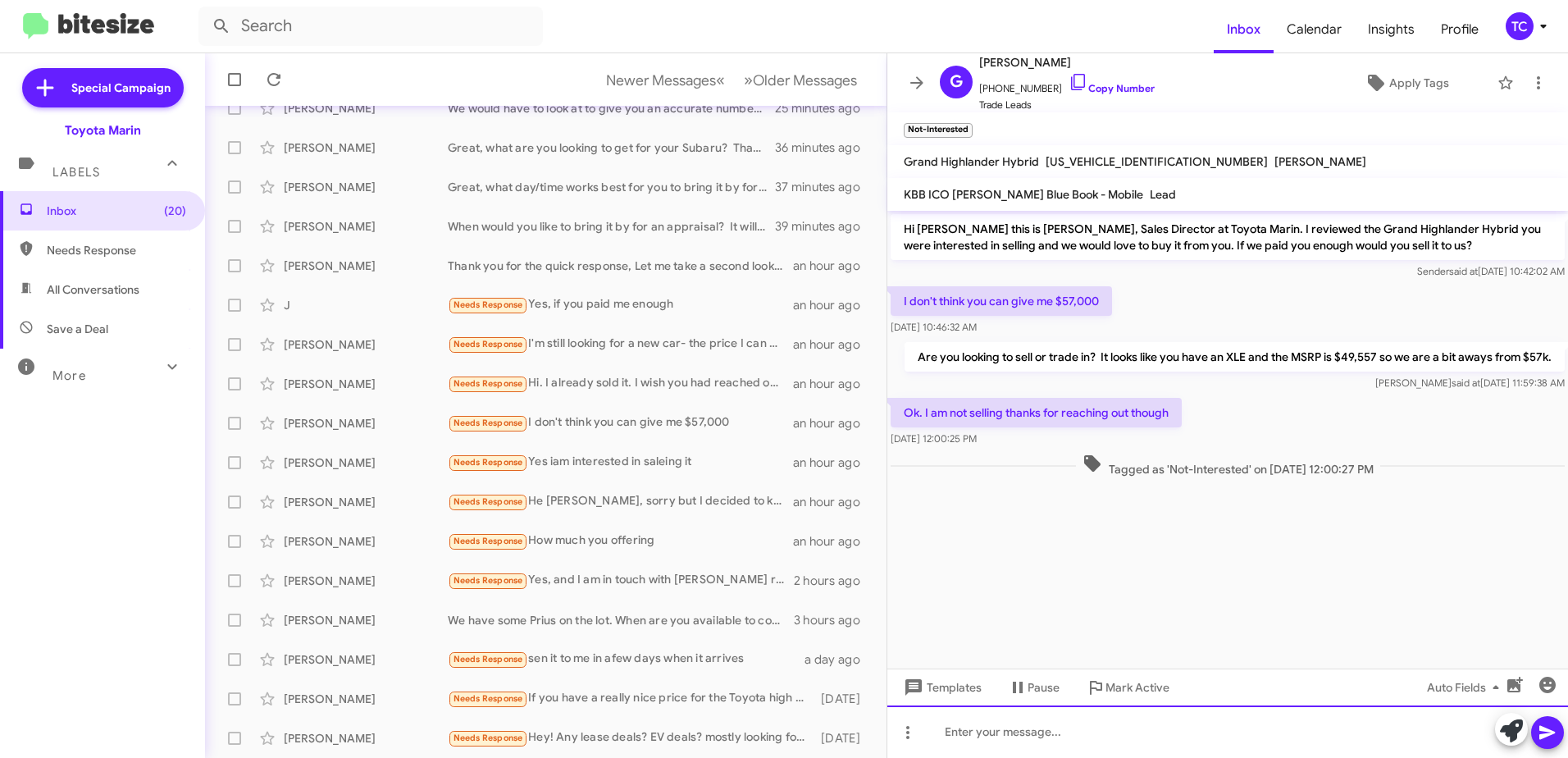
click at [1060, 721] on div at bounding box center [1228, 732] width 681 height 53
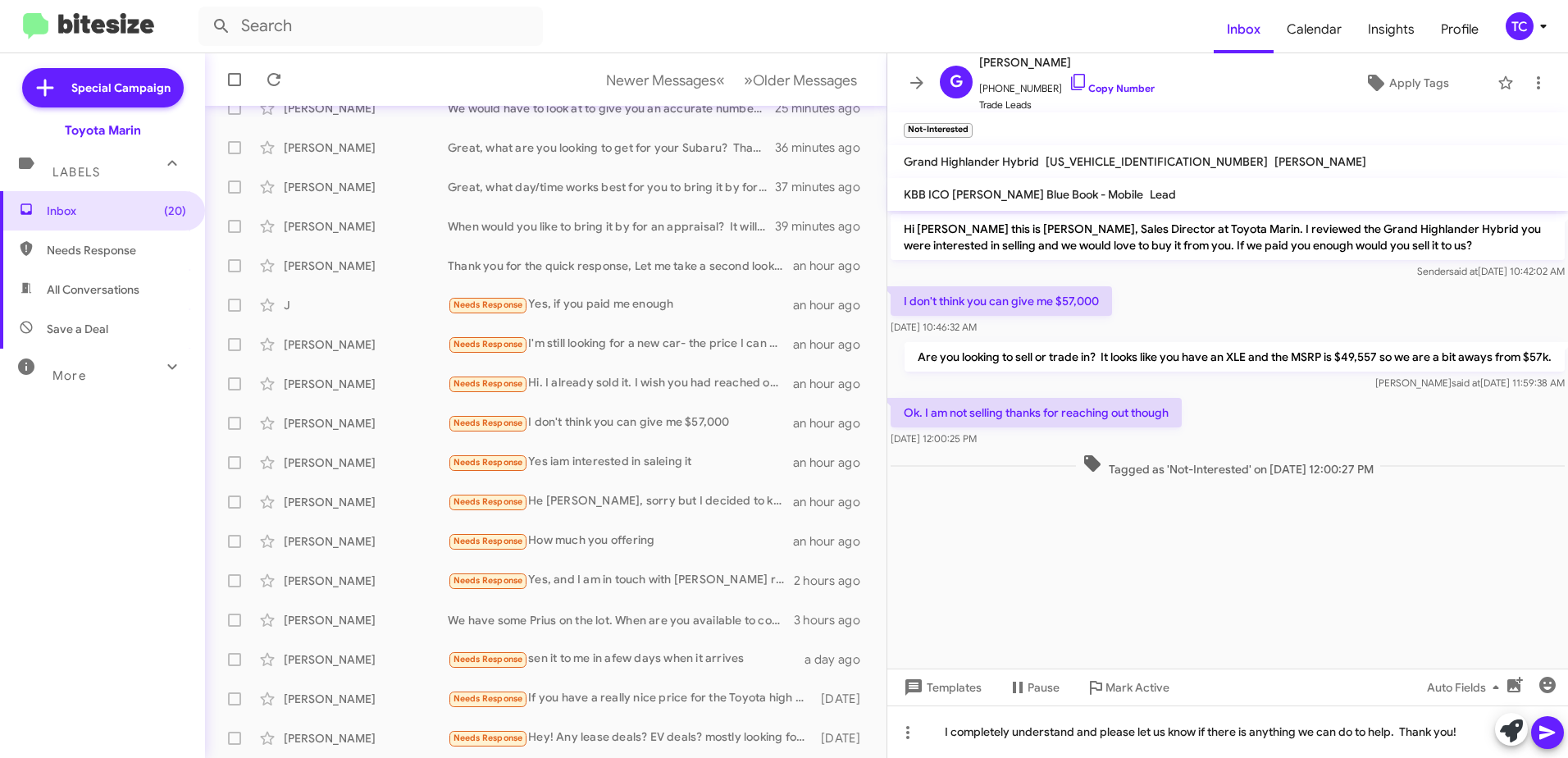
click at [1547, 743] on span at bounding box center [1548, 732] width 20 height 33
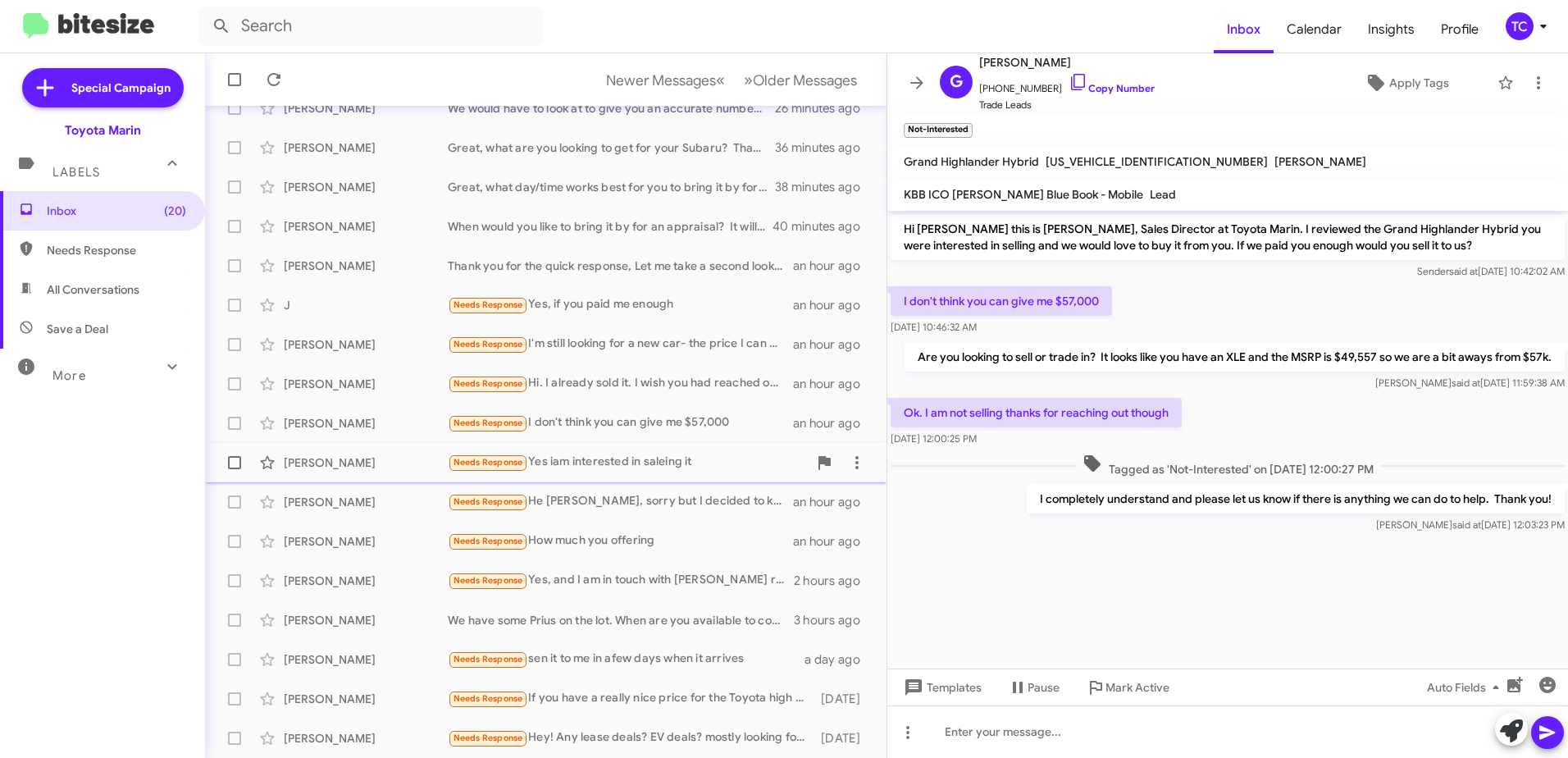
click at [602, 462] on div "Needs Response Yes iam interested in saleing it" at bounding box center [628, 462] width 360 height 19
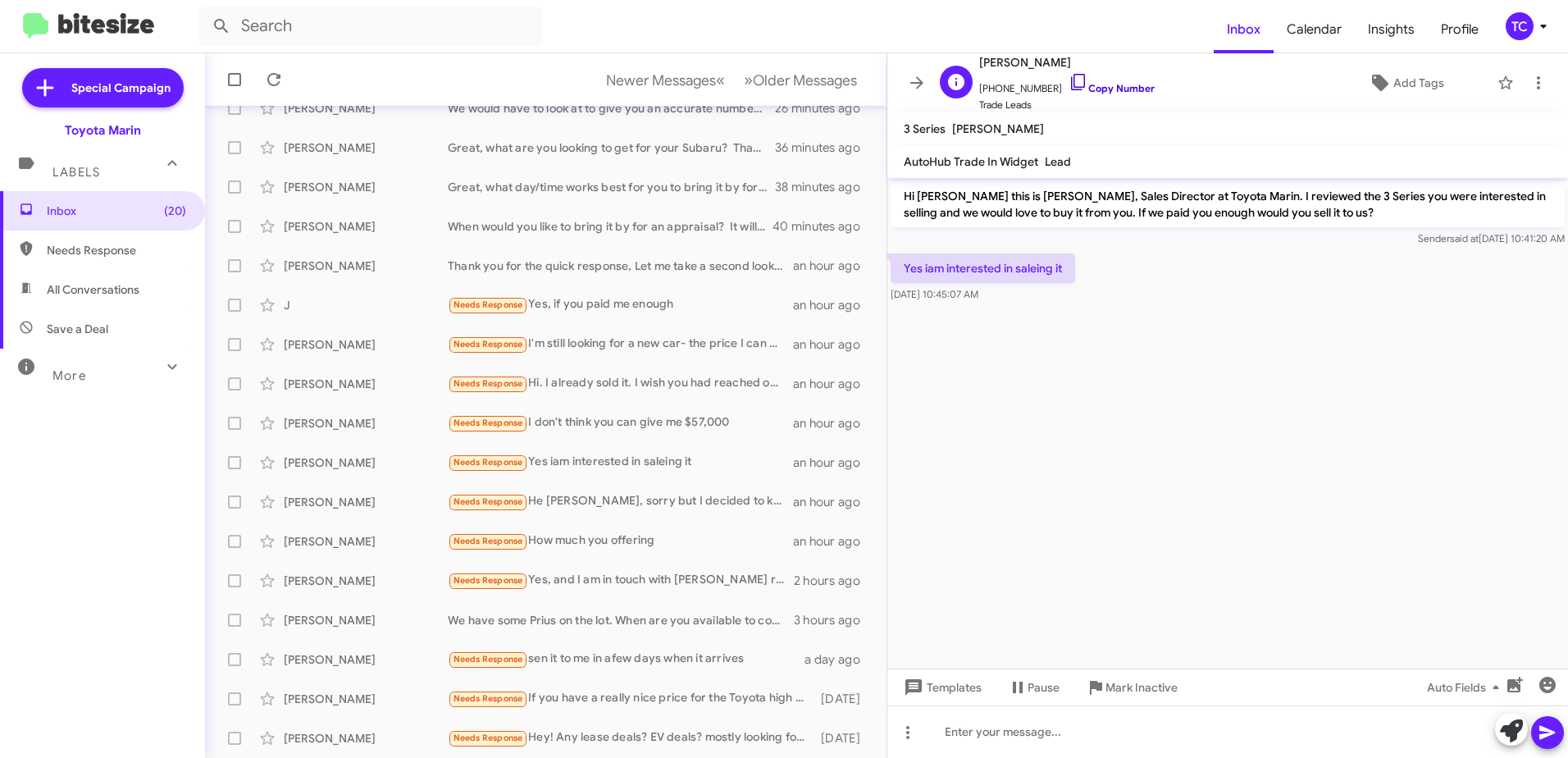
click at [1069, 79] on icon at bounding box center [1079, 82] width 20 height 20
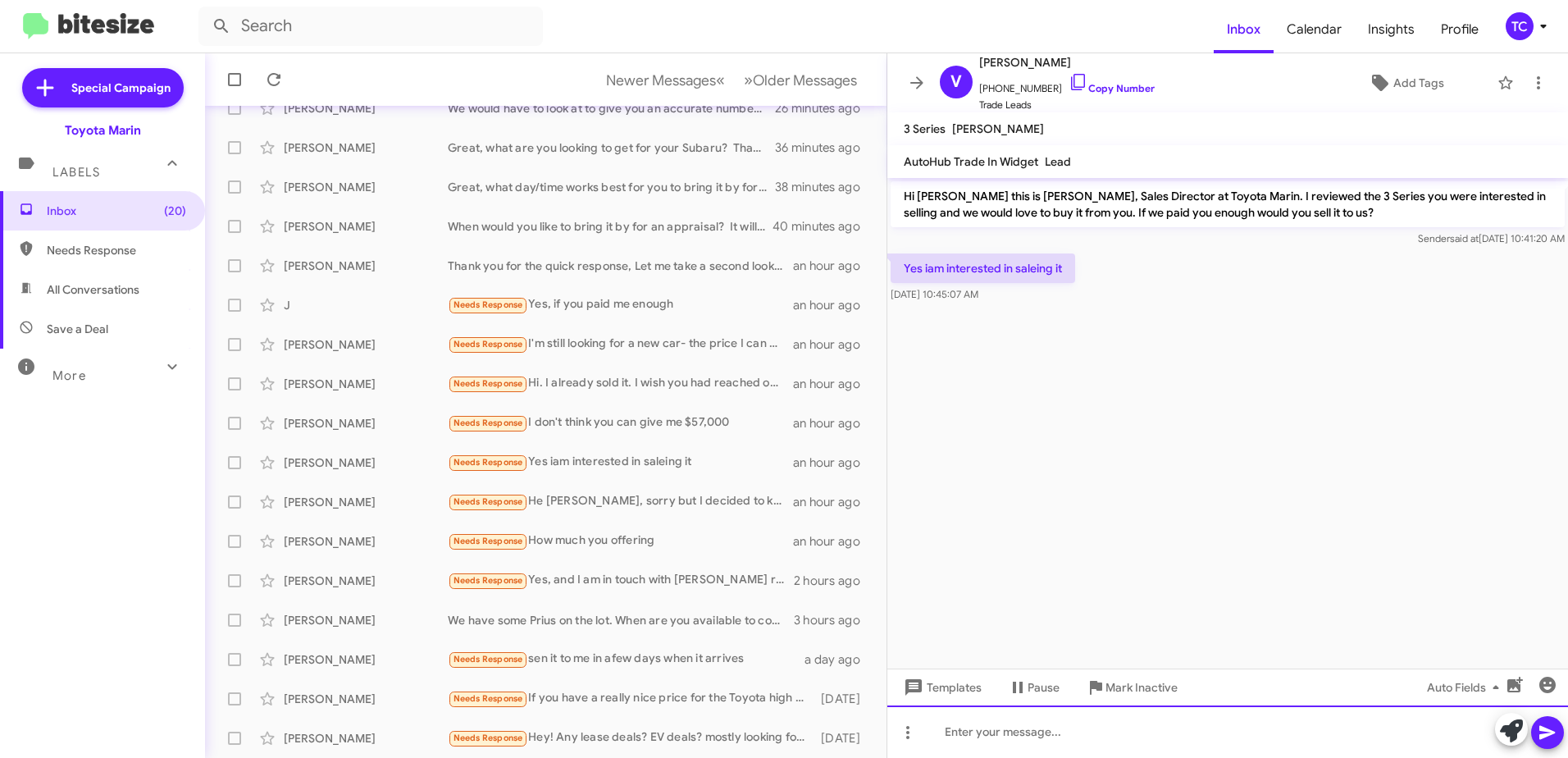
drag, startPoint x: 1008, startPoint y: 732, endPoint x: 1002, endPoint y: 723, distance: 10.8
click at [1008, 731] on div at bounding box center [1228, 732] width 681 height 53
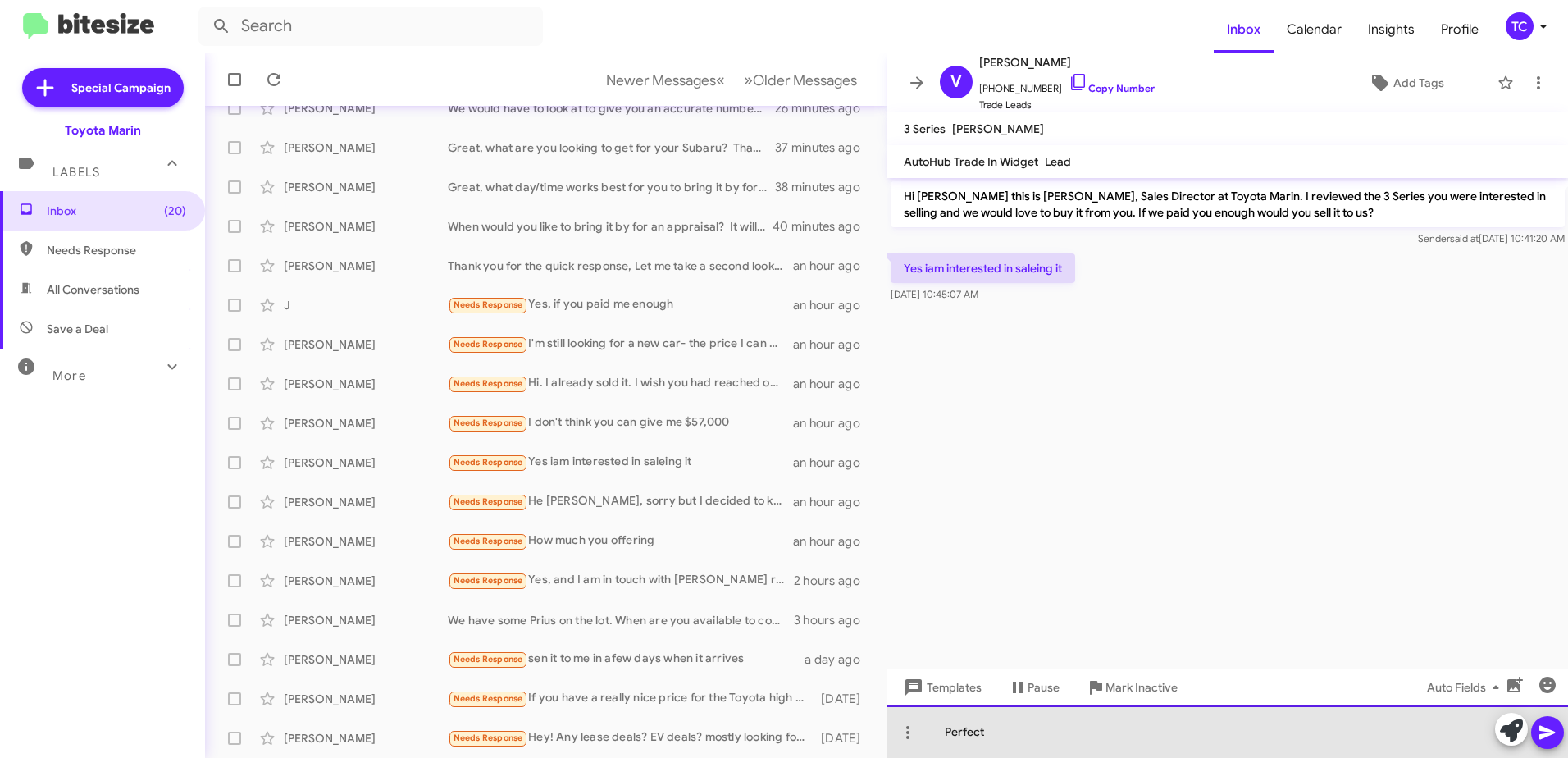
click at [1032, 719] on div "Perfect" at bounding box center [1228, 732] width 681 height 53
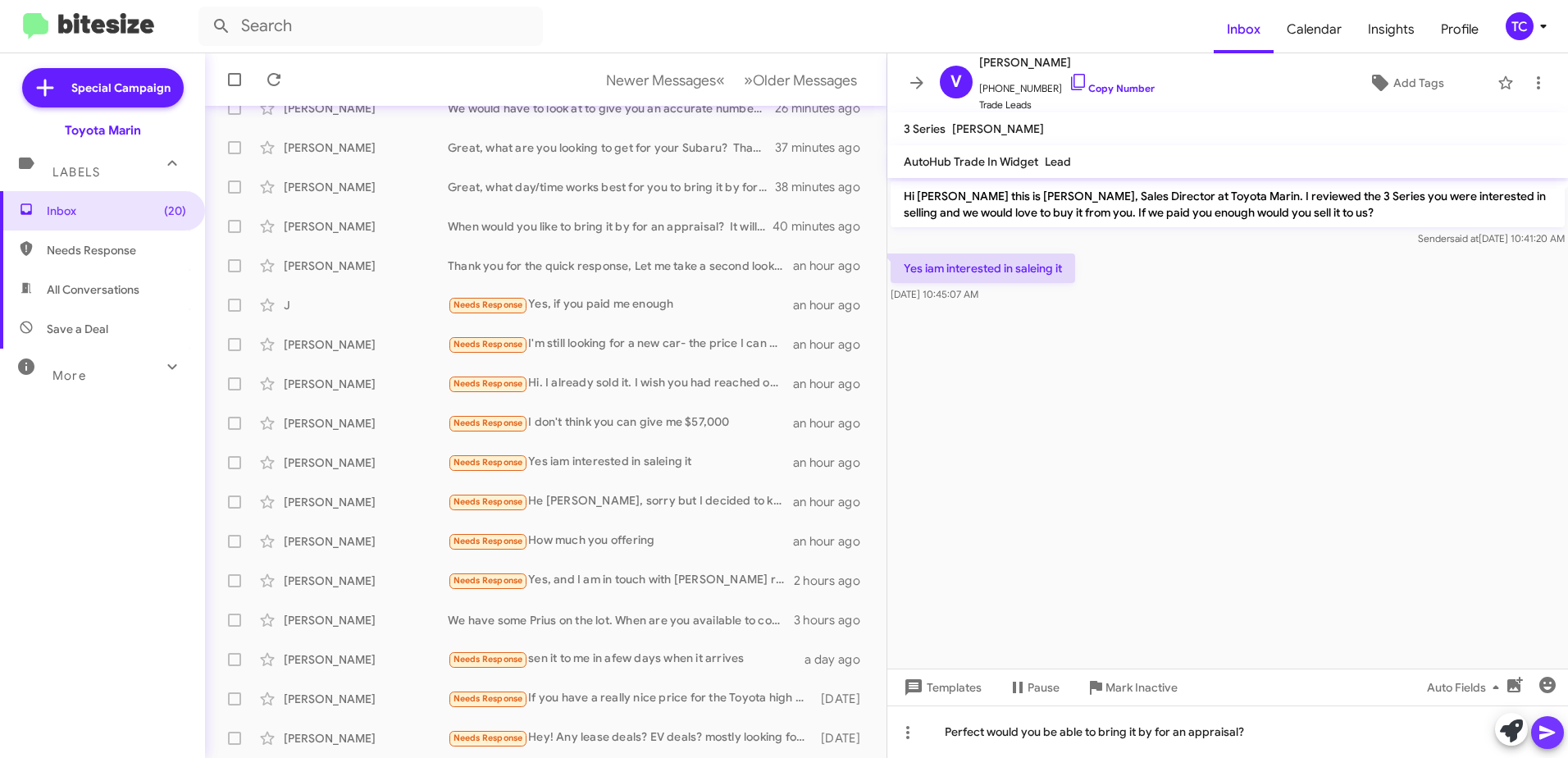
click at [1556, 726] on icon at bounding box center [1548, 732] width 20 height 20
click at [670, 503] on div "Needs Response He [PERSON_NAME], sorry but I decided to keep the vehicle till t…" at bounding box center [628, 501] width 360 height 19
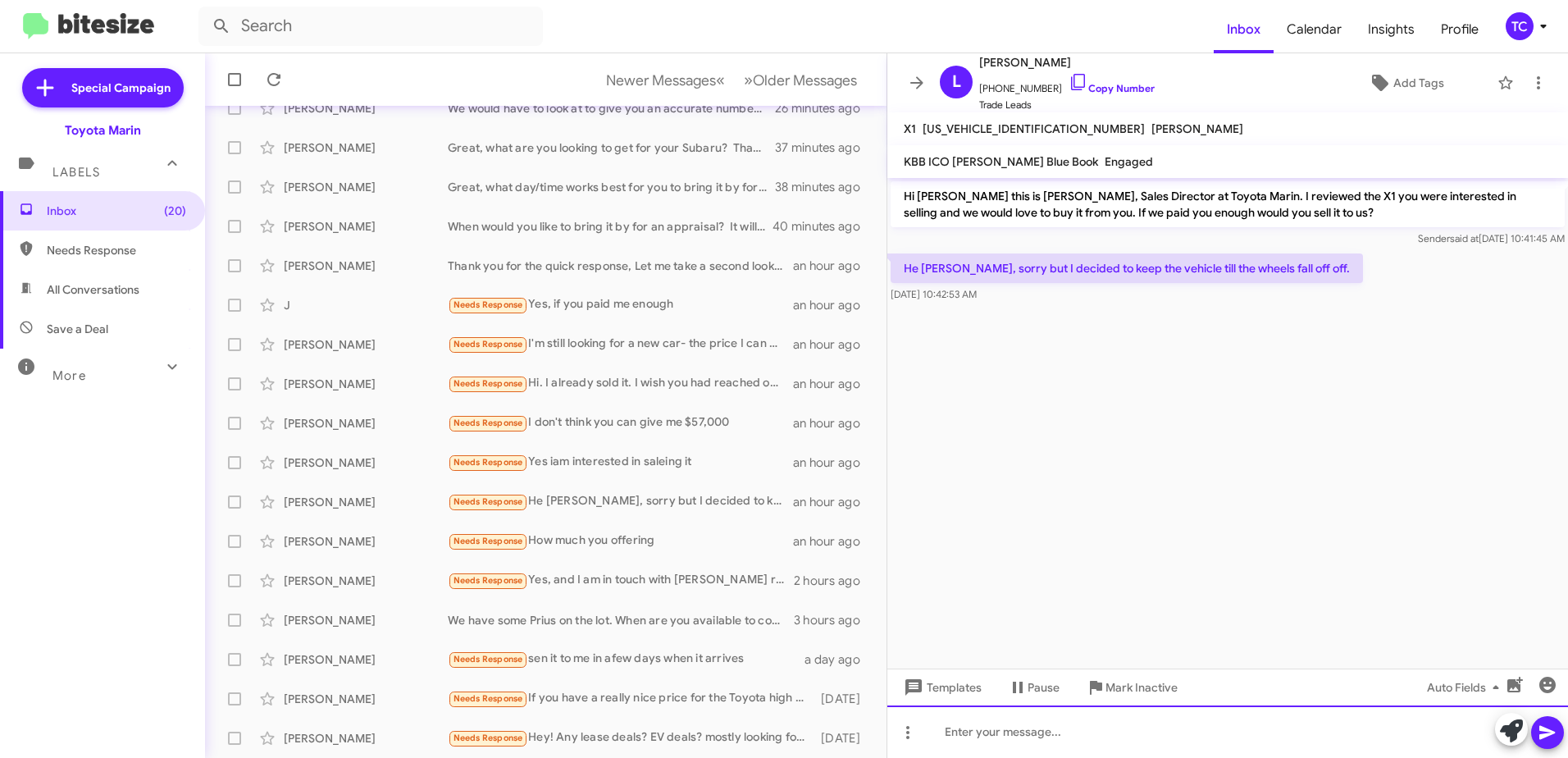
click at [1037, 721] on div at bounding box center [1228, 732] width 681 height 53
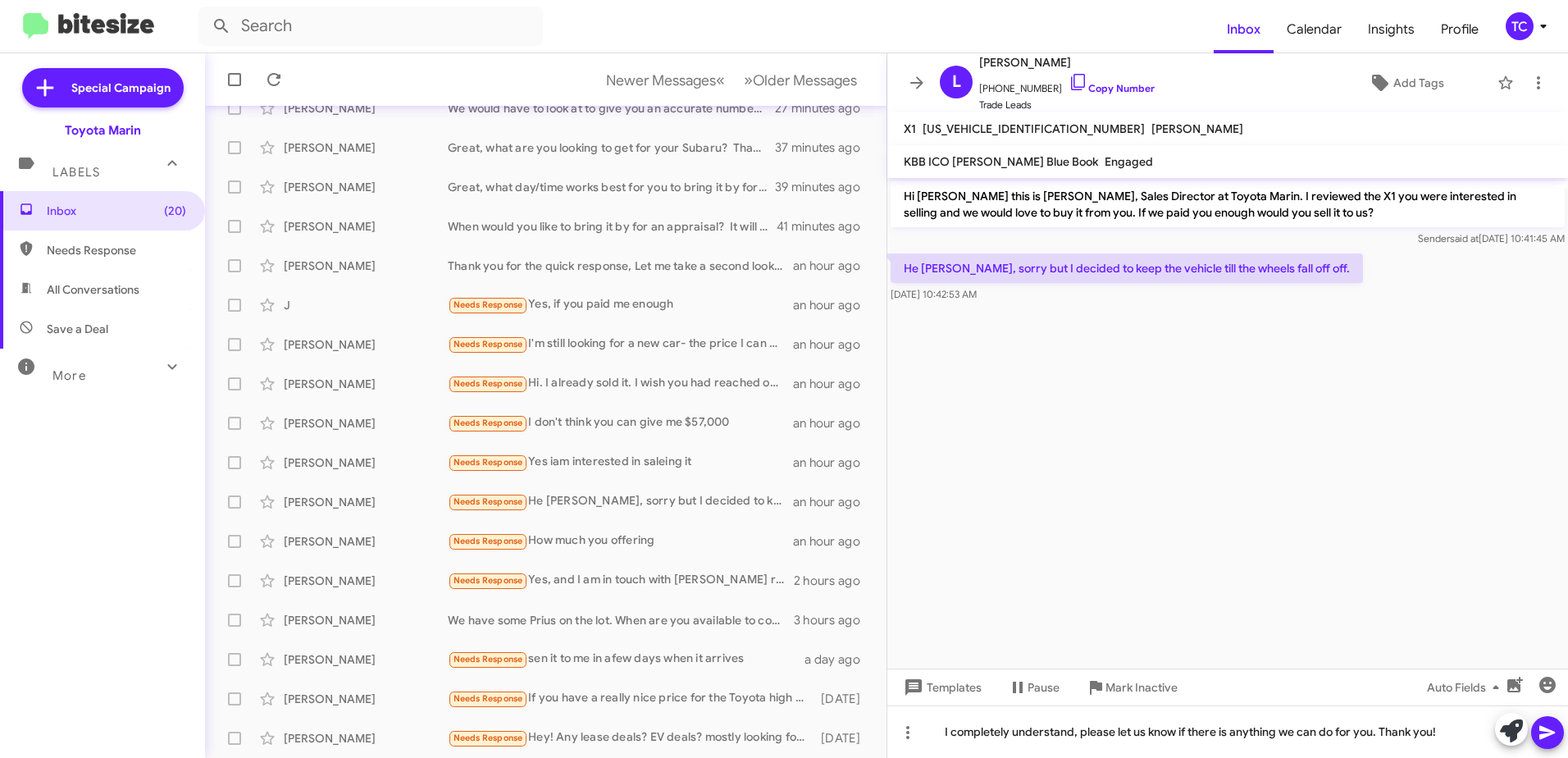
click at [1554, 738] on icon at bounding box center [1548, 732] width 20 height 20
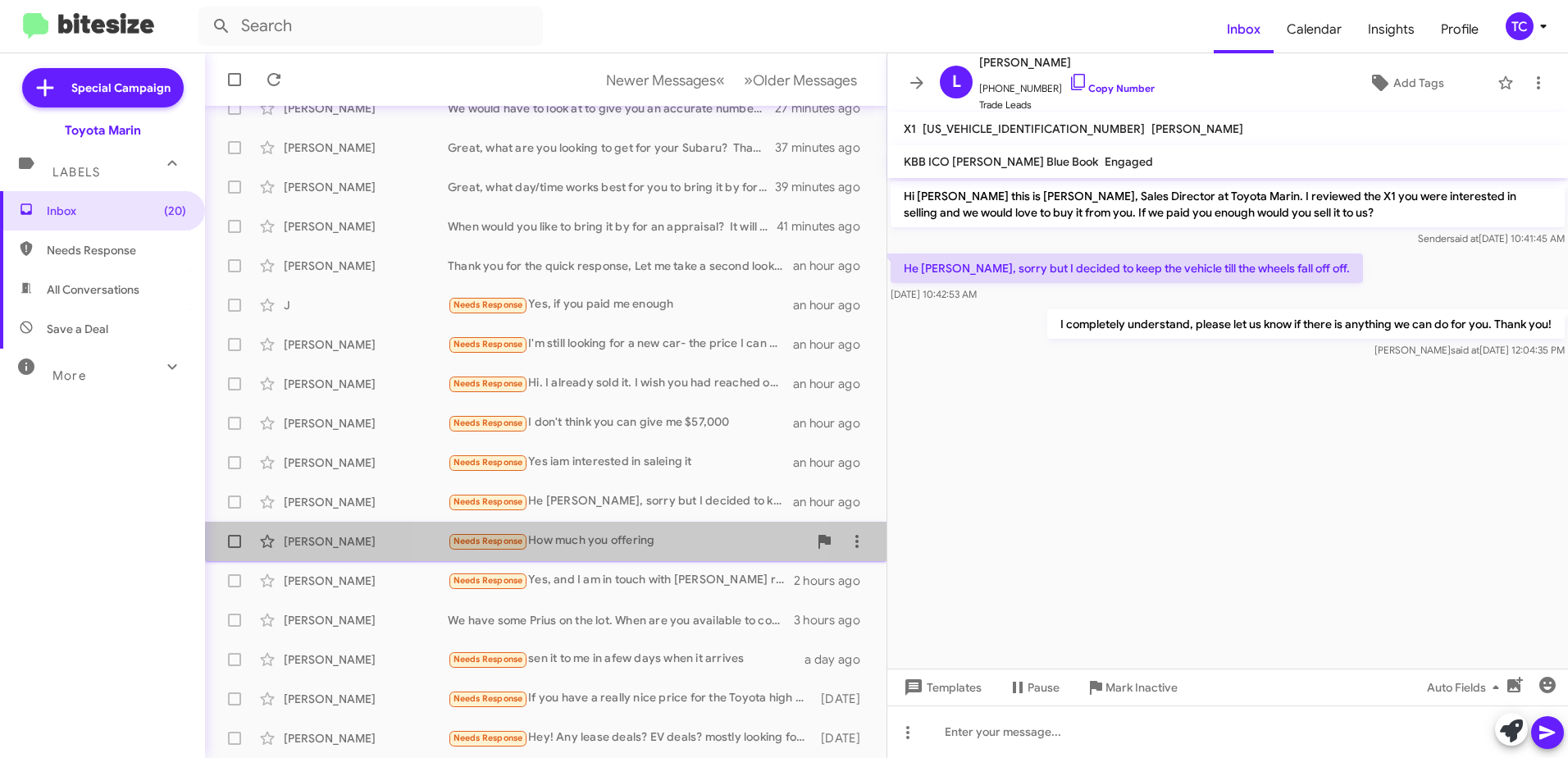
click at [614, 541] on div "Needs Response How much you offering" at bounding box center [628, 541] width 360 height 19
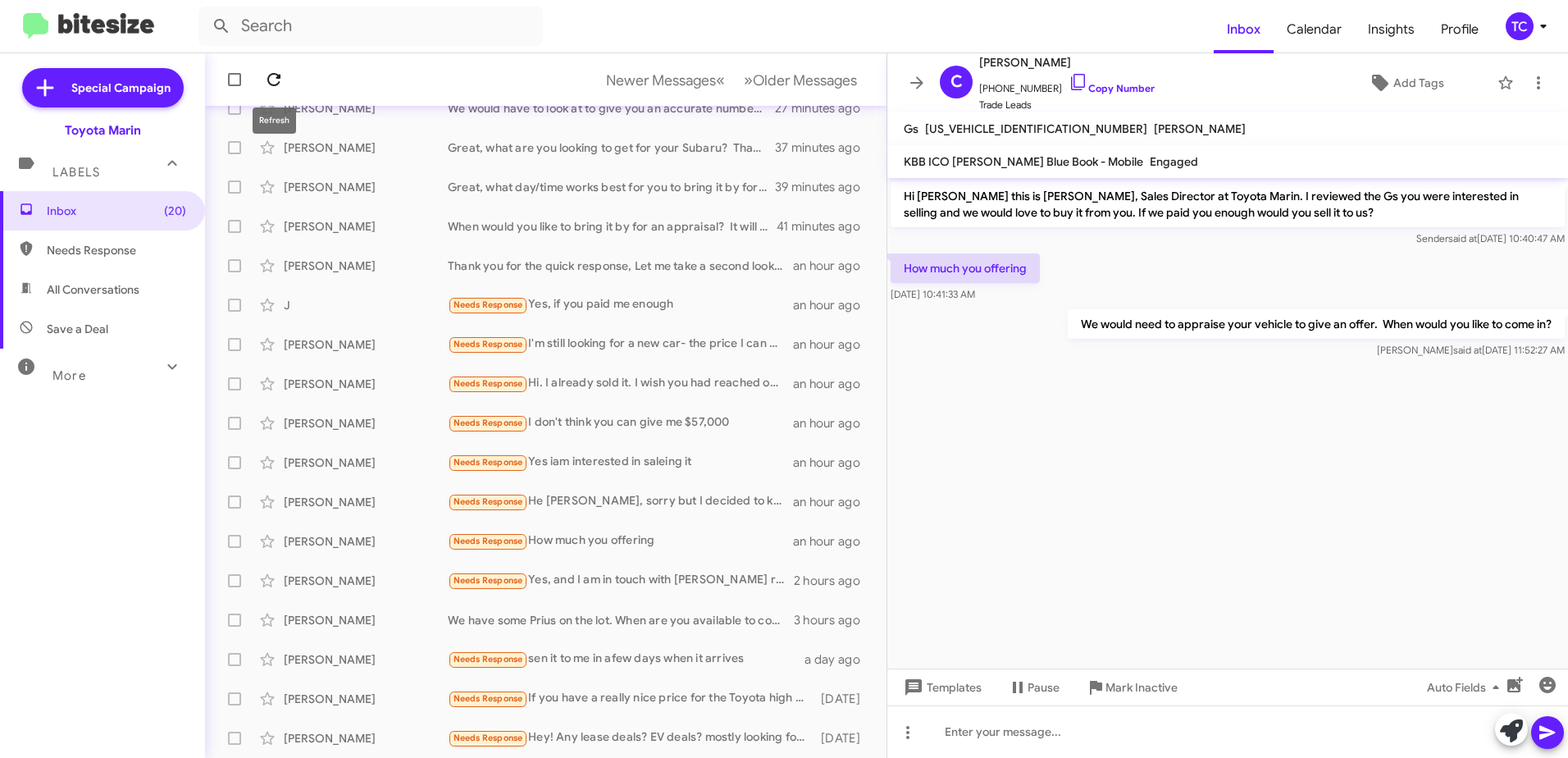
click at [277, 87] on icon at bounding box center [274, 79] width 20 height 20
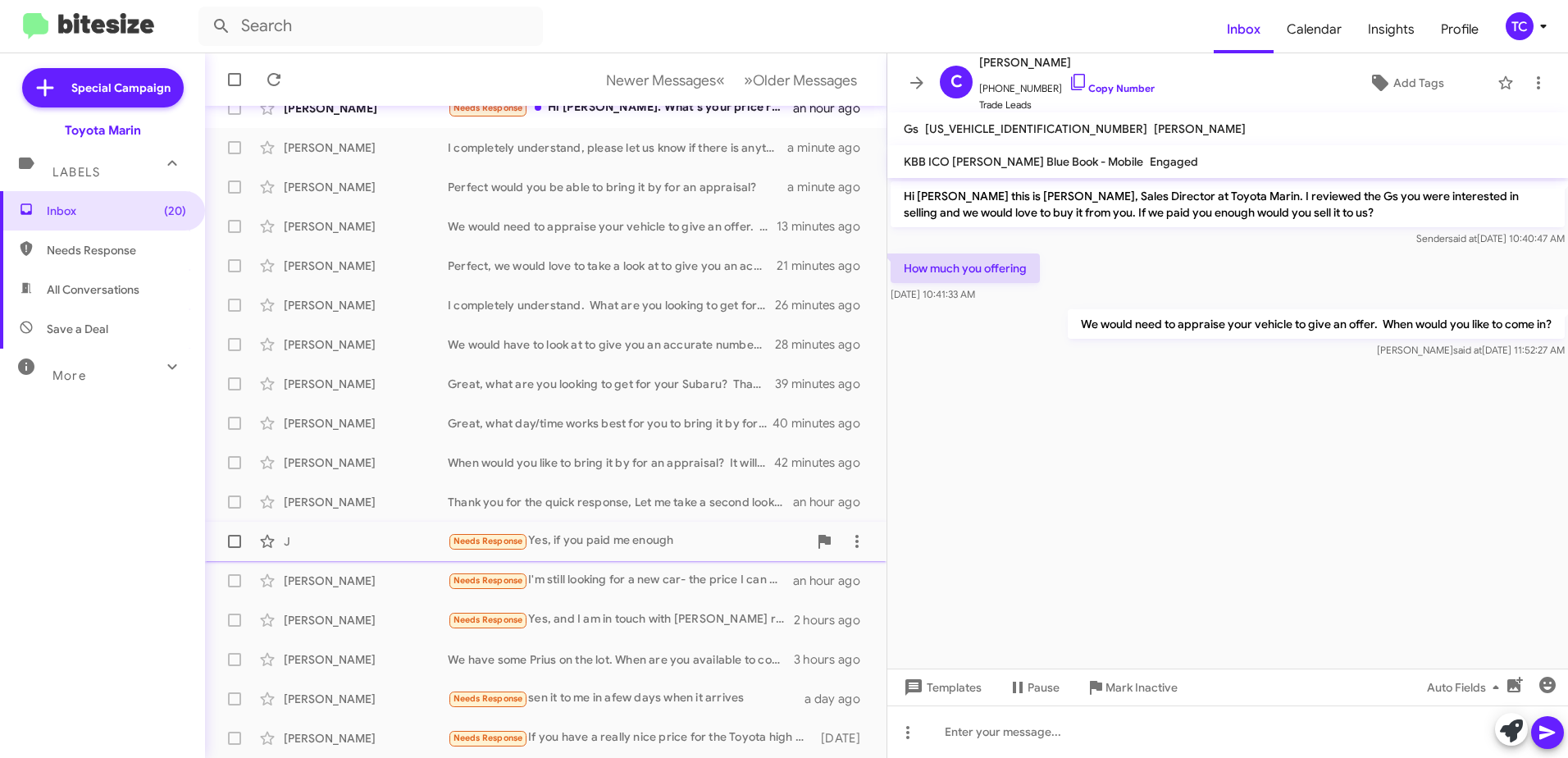
click at [608, 534] on div "Needs Response Yes, if you paid me enough" at bounding box center [628, 541] width 360 height 19
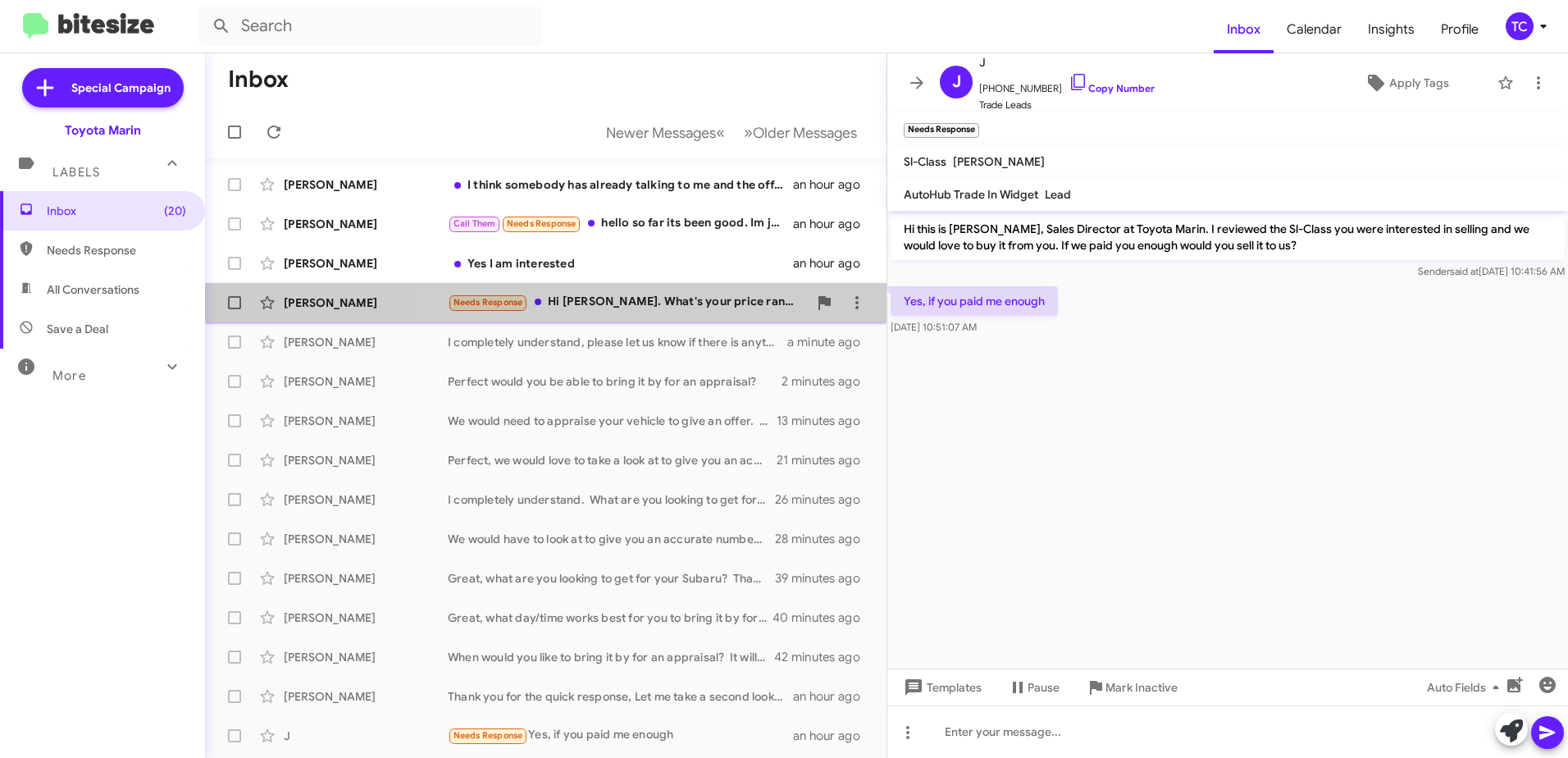
click at [657, 303] on div "Needs Response Hi [PERSON_NAME]. What's your price range? Just put on new tires…" at bounding box center [628, 302] width 360 height 19
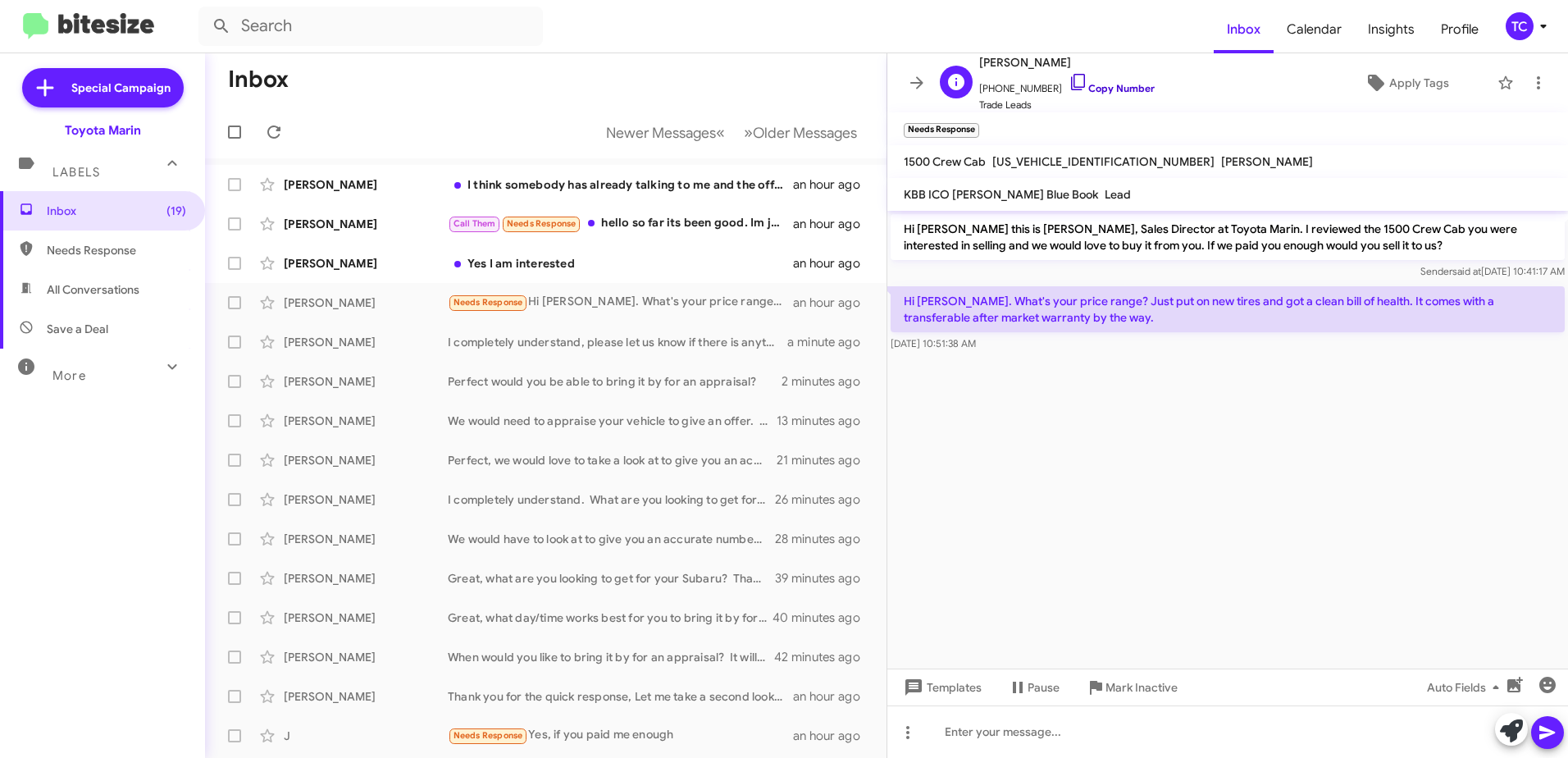
click at [1069, 83] on icon at bounding box center [1079, 82] width 20 height 20
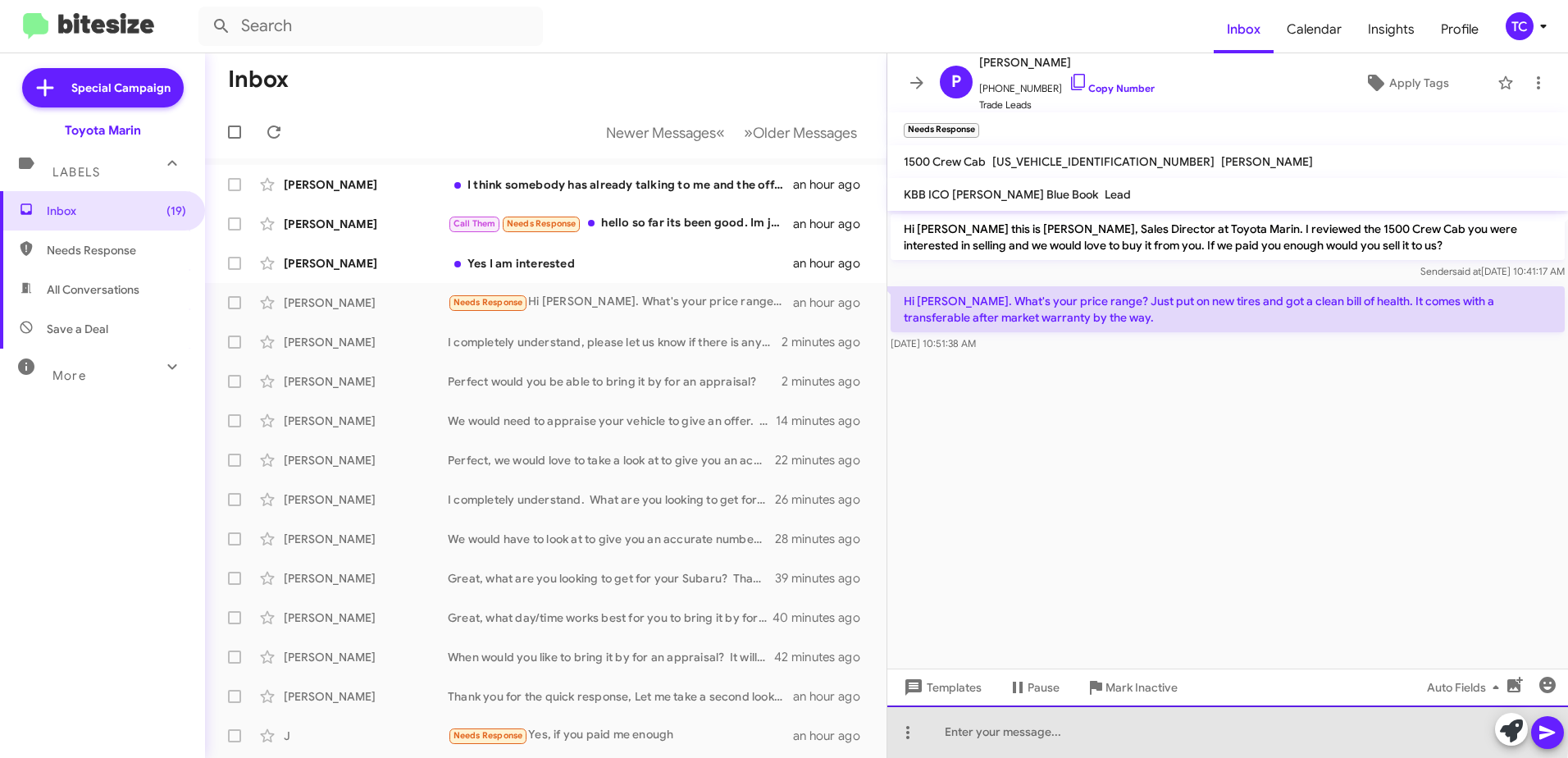
click at [1003, 722] on div at bounding box center [1228, 732] width 681 height 53
click at [952, 724] on div at bounding box center [1228, 732] width 681 height 53
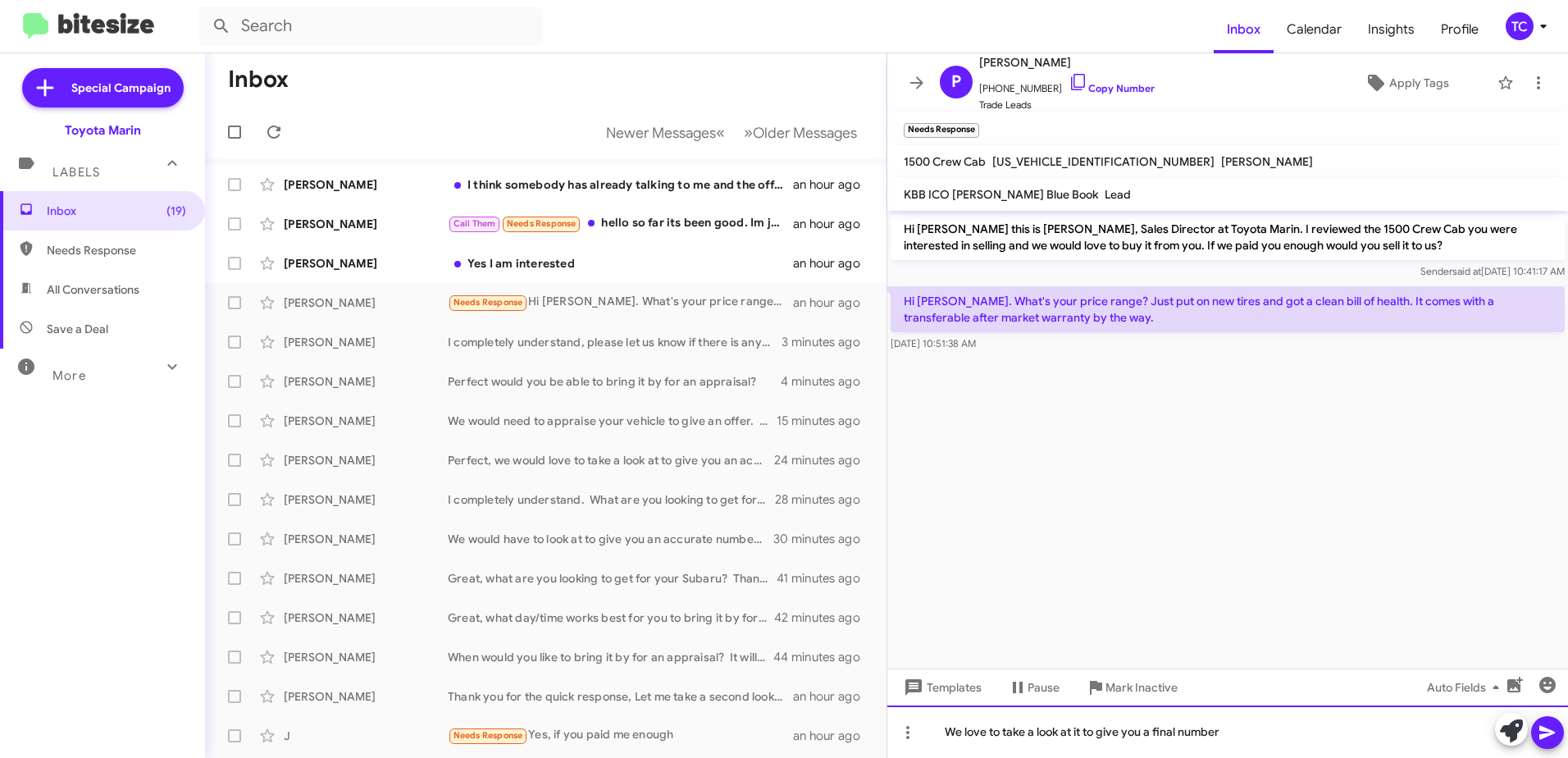
click at [1251, 738] on div "We love to take a look at it to give you a final number" at bounding box center [1228, 732] width 681 height 53
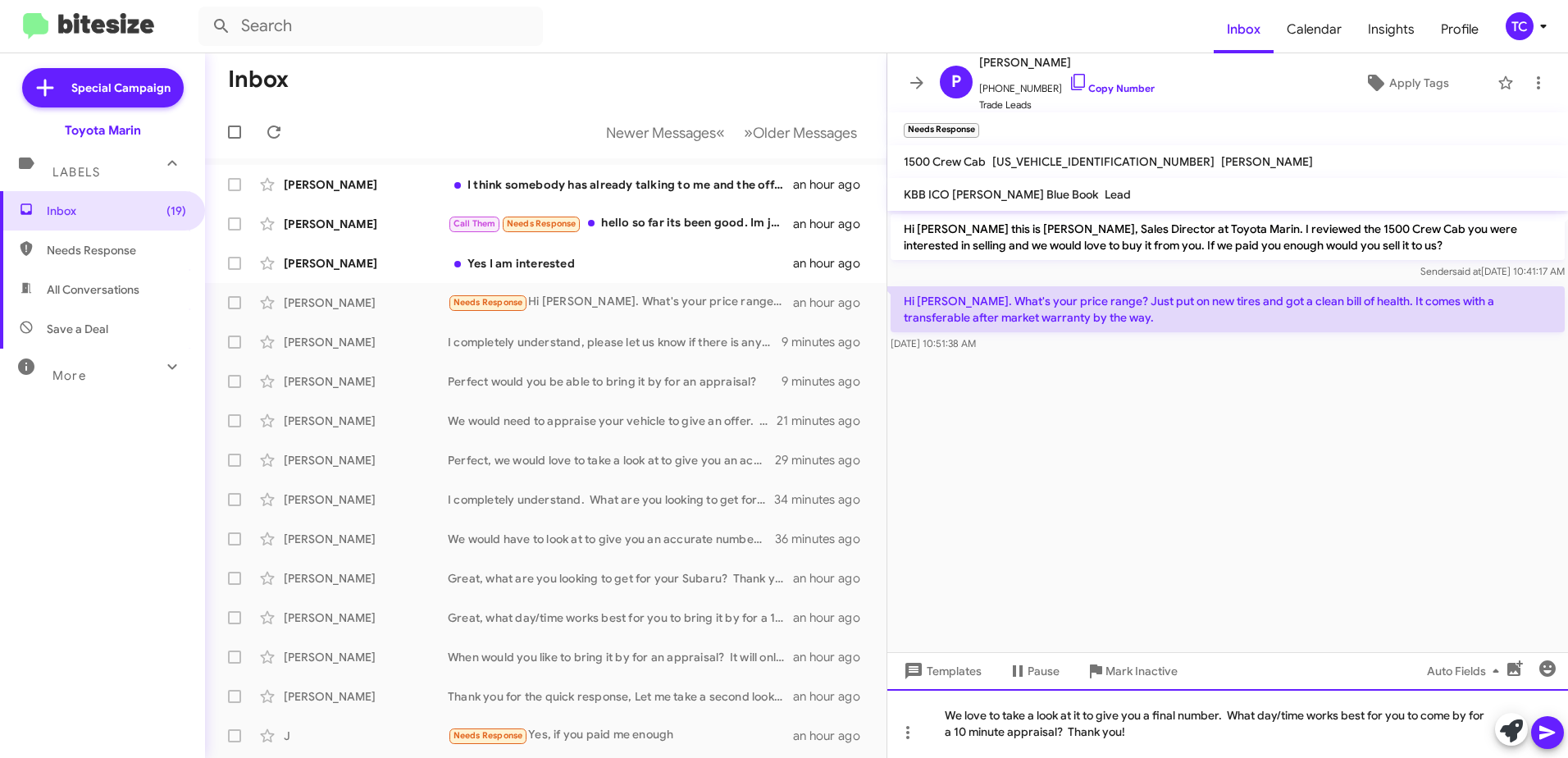
drag, startPoint x: 1319, startPoint y: 737, endPoint x: 1359, endPoint y: 732, distance: 40.3
click at [1321, 737] on div "We love to take a look at it to give you a final number. What day/time works be…" at bounding box center [1228, 723] width 681 height 69
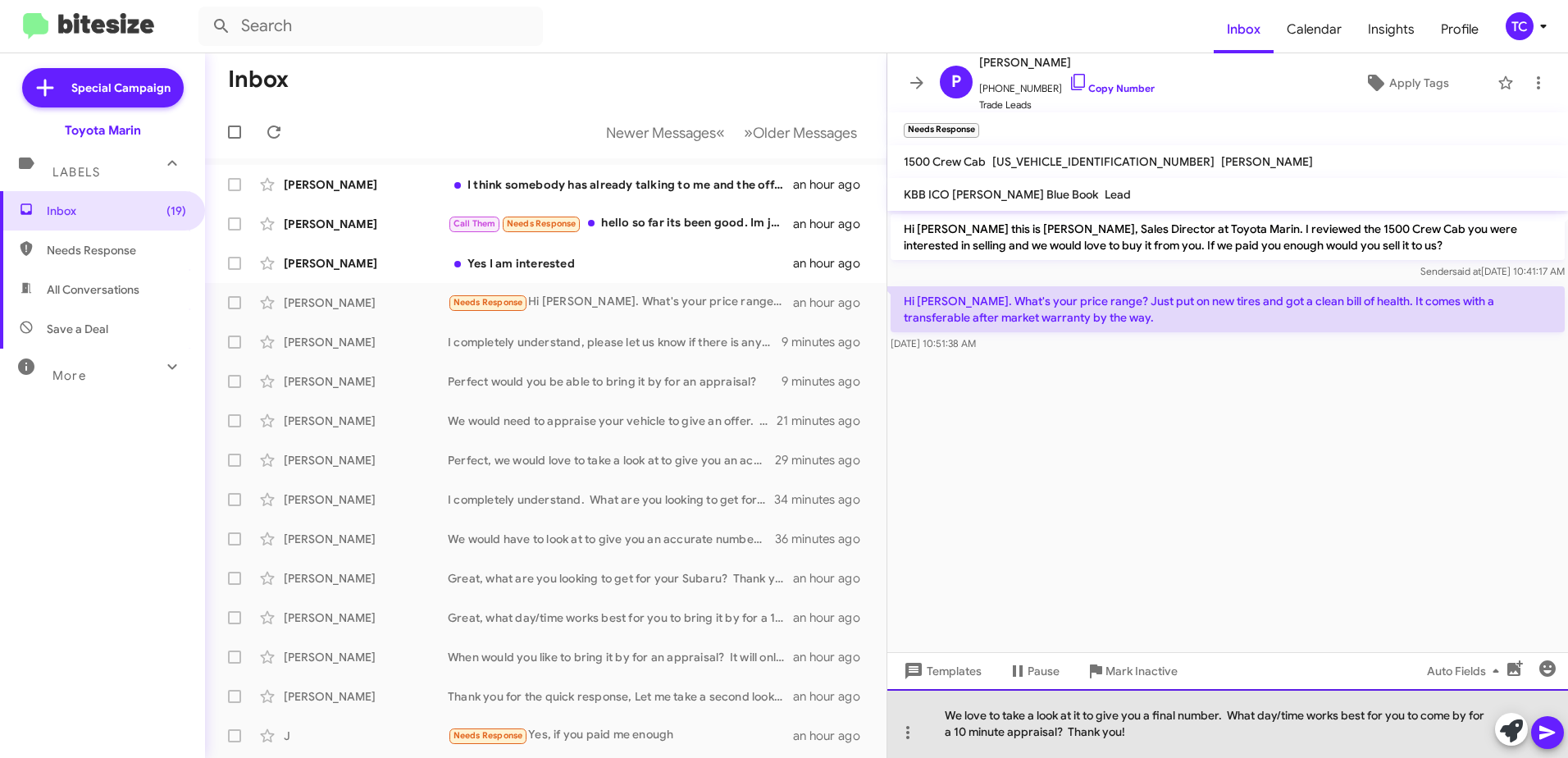
click at [1365, 748] on div "We love to take a look at it to give you a final number. What day/time works be…" at bounding box center [1228, 723] width 681 height 69
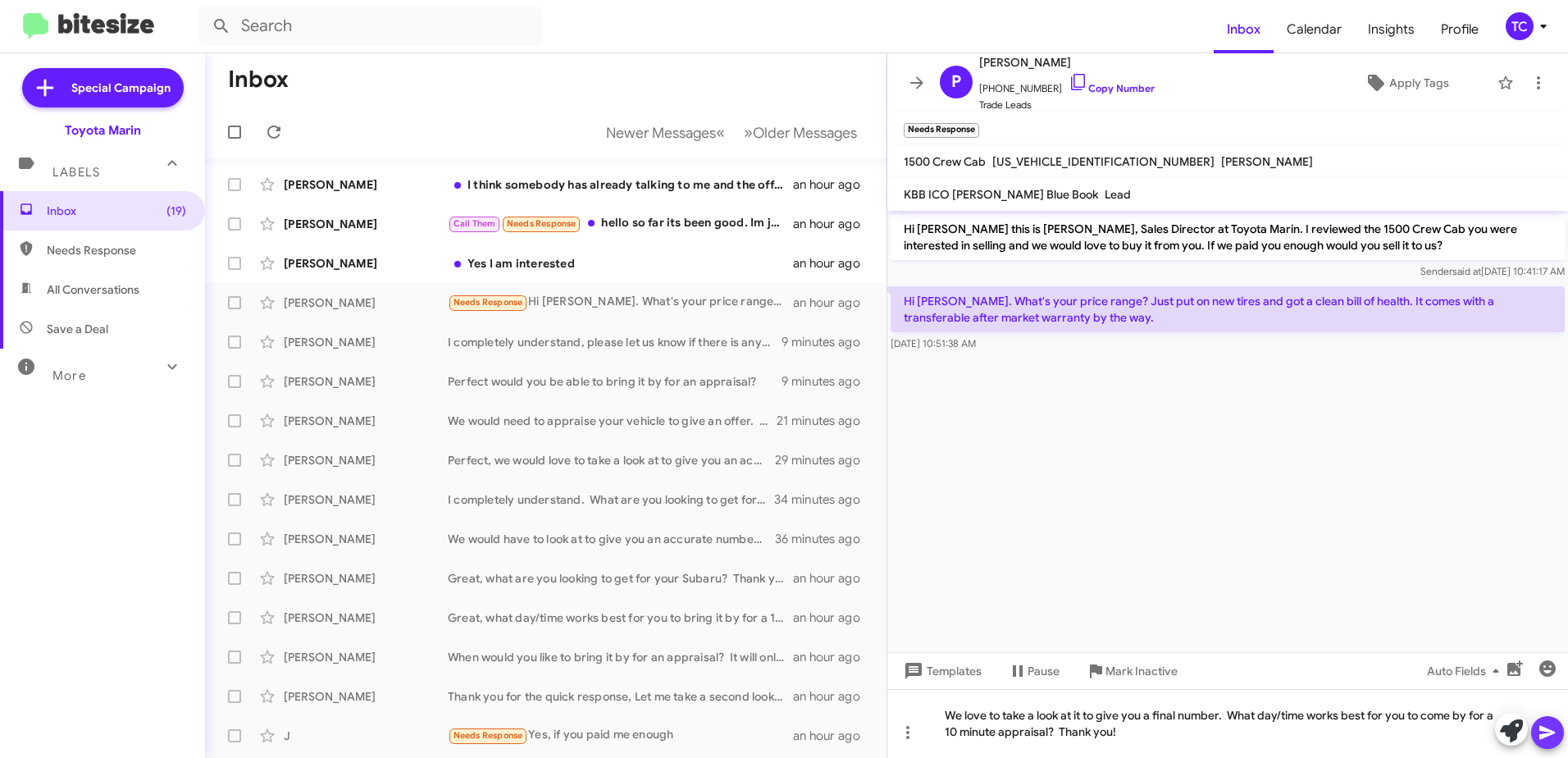
click at [1537, 726] on button at bounding box center [1548, 732] width 33 height 33
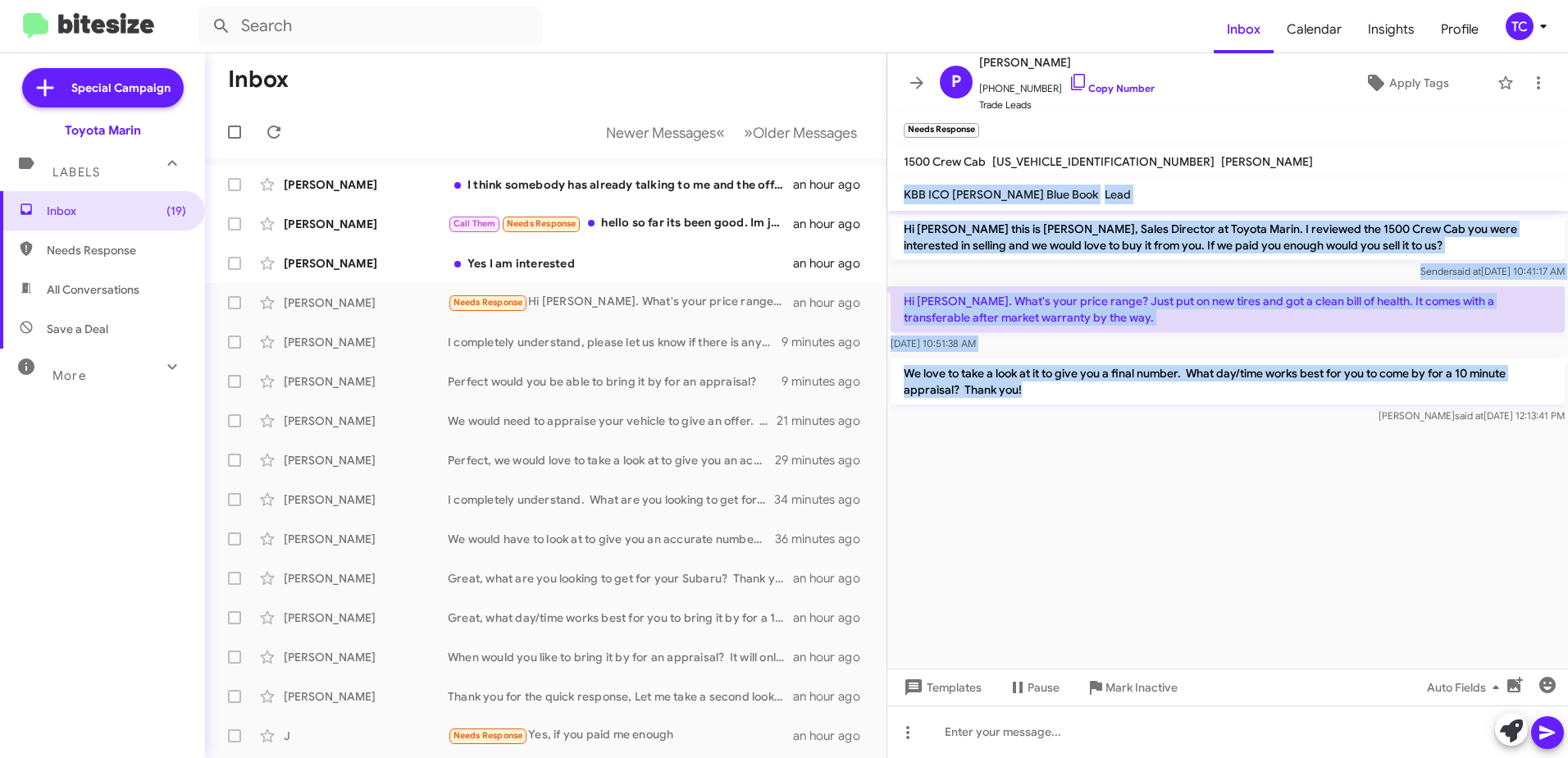
drag, startPoint x: 1039, startPoint y: 393, endPoint x: 894, endPoint y: 210, distance: 233.5
click at [894, 210] on div "P [PERSON_NAME] [PHONE_NUMBER] Copy Number Trade Leads Apply Tags Needs Respons…" at bounding box center [1228, 406] width 681 height 704
drag, startPoint x: 894, startPoint y: 210, endPoint x: 1065, endPoint y: 388, distance: 246.8
click at [1043, 371] on p "We love to take a look at it to give you a final number. What day/time works be…" at bounding box center [1228, 382] width 674 height 46
drag, startPoint x: 1051, startPoint y: 393, endPoint x: 903, endPoint y: 214, distance: 232.3
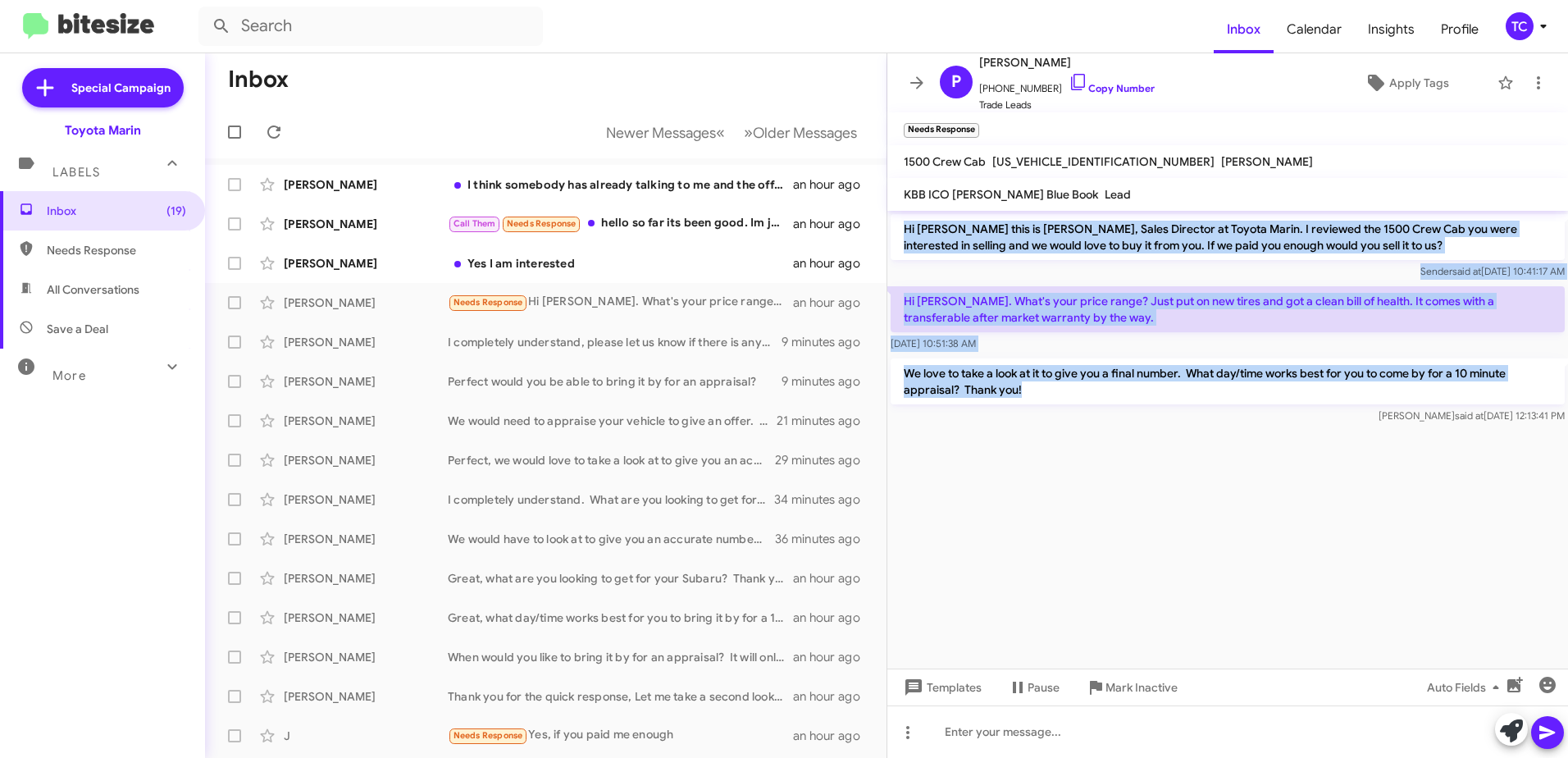
click at [903, 214] on div "Hi [PERSON_NAME] this is [PERSON_NAME], Sales Director at Toyota Marin. I revie…" at bounding box center [1228, 319] width 681 height 217
drag, startPoint x: 903, startPoint y: 214, endPoint x: 941, endPoint y: 241, distance: 46.6
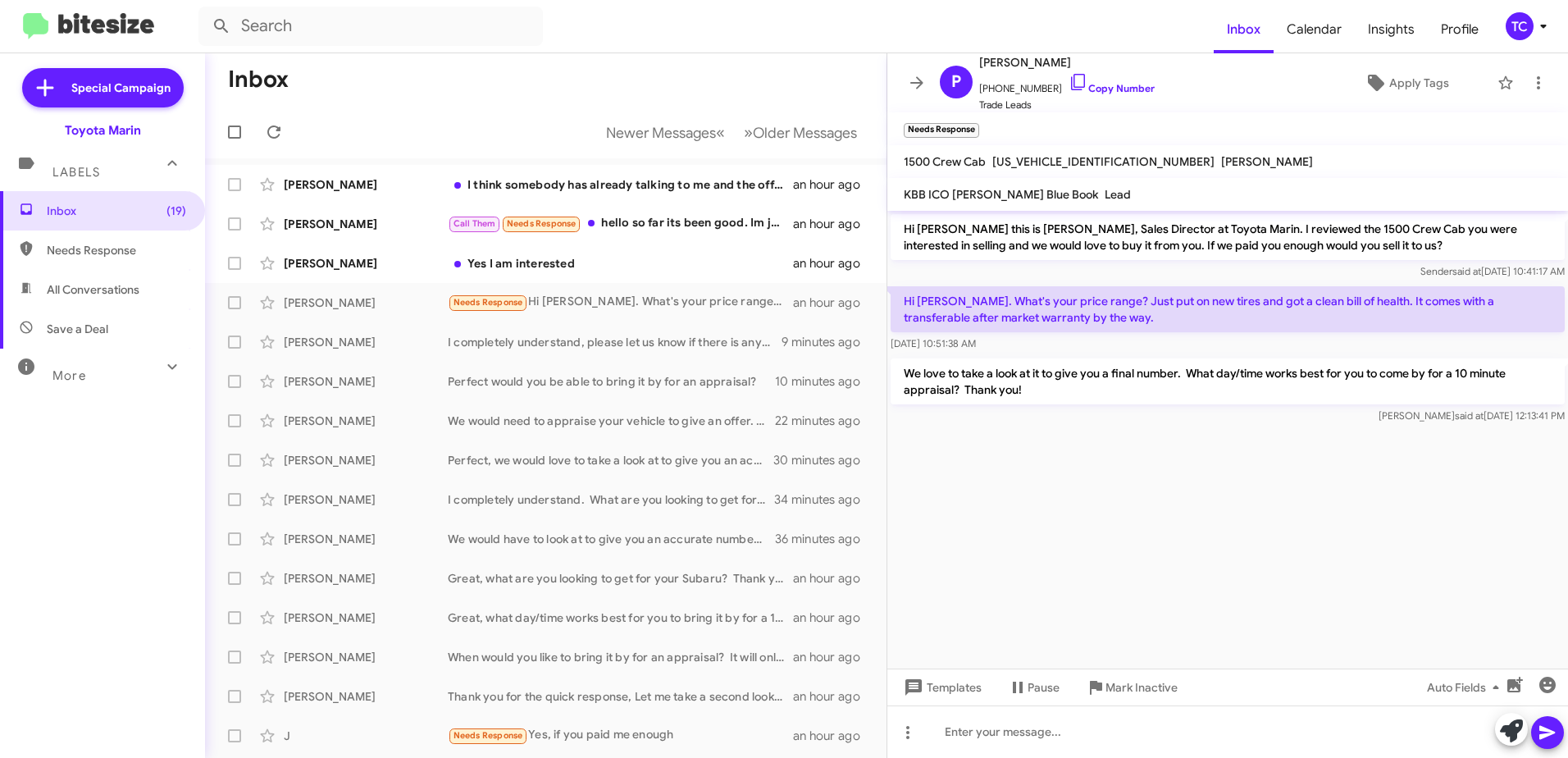
click at [1239, 591] on cdk-virtual-scroll-viewport "Hi [PERSON_NAME] this is [PERSON_NAME], Sales Director at Toyota Marin. I revie…" at bounding box center [1228, 440] width 681 height 458
click at [272, 122] on button at bounding box center [274, 132] width 33 height 33
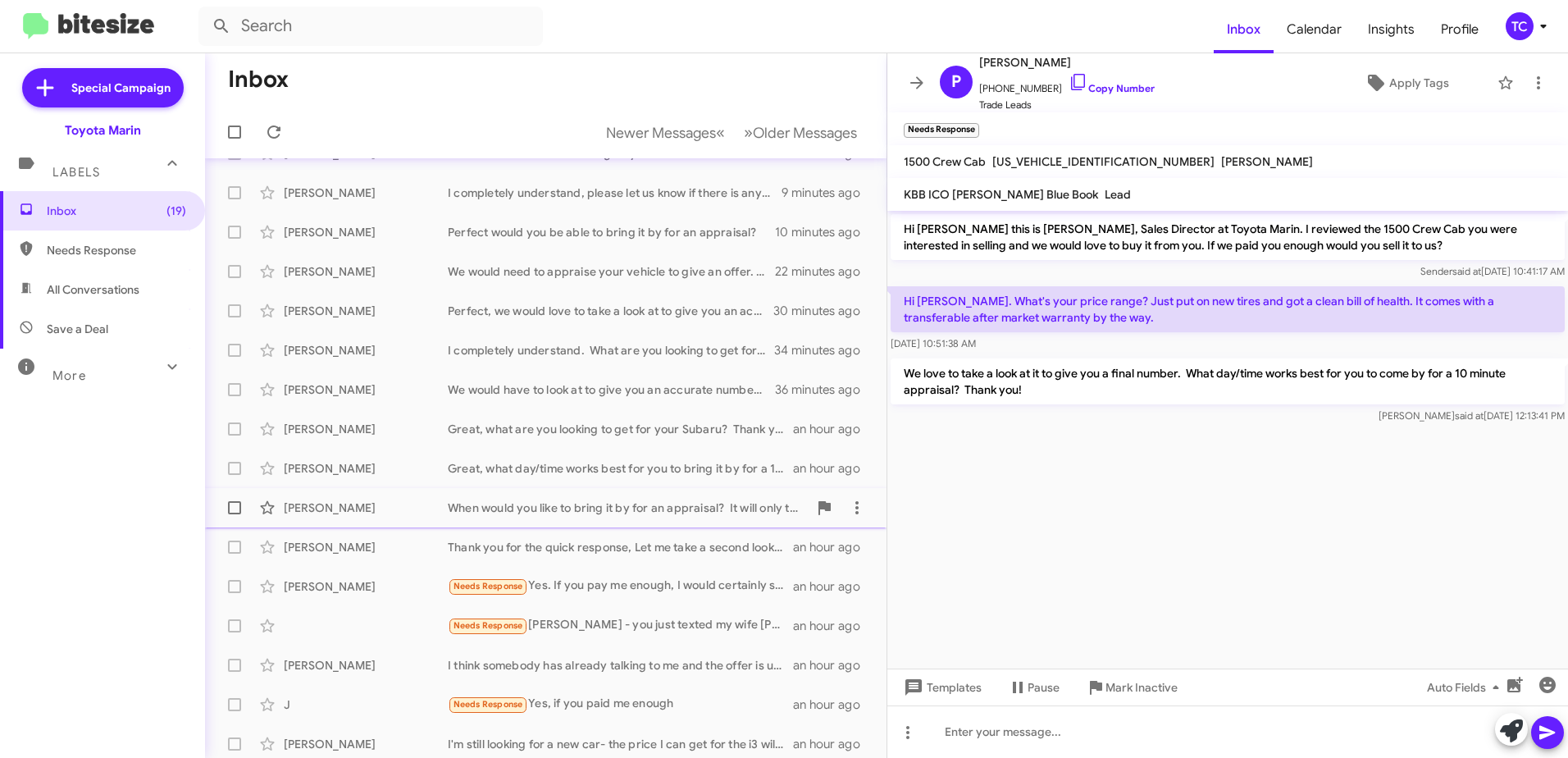
scroll to position [194, 0]
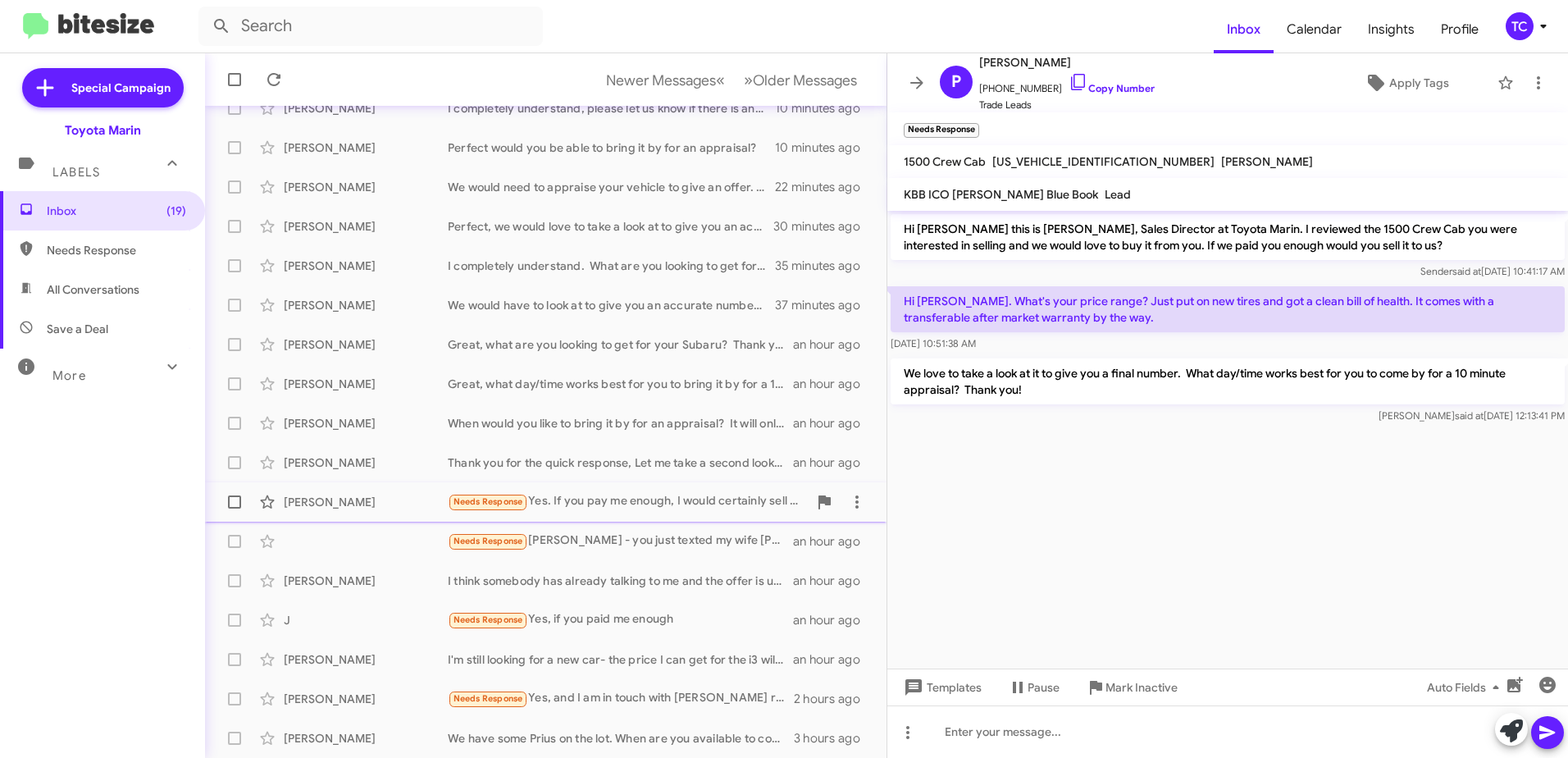
click at [655, 498] on div "Needs Response Yes. If you pay me enough, I would certainly sell it to you" at bounding box center [628, 501] width 360 height 19
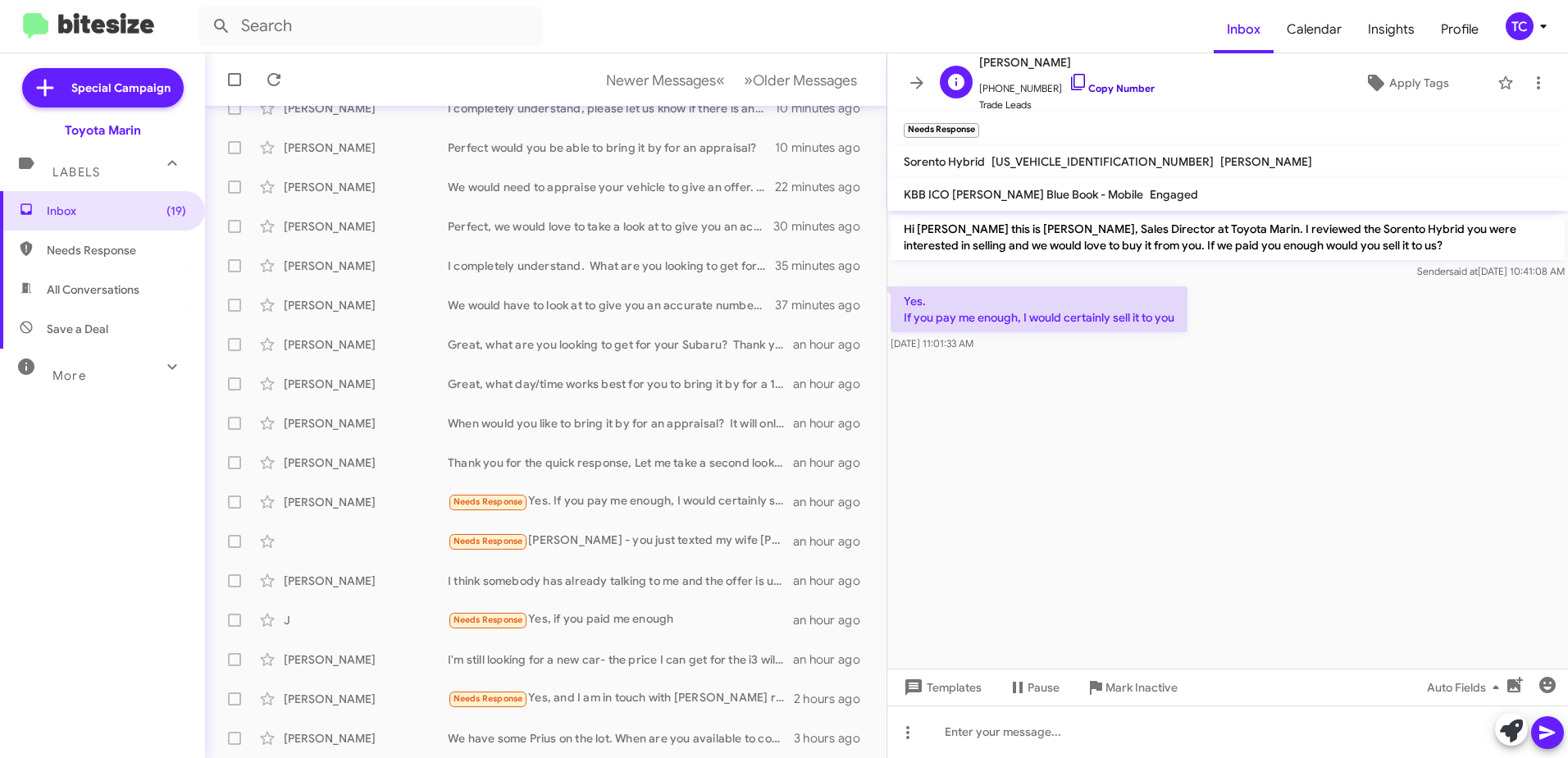
click at [1069, 75] on icon at bounding box center [1079, 82] width 20 height 20
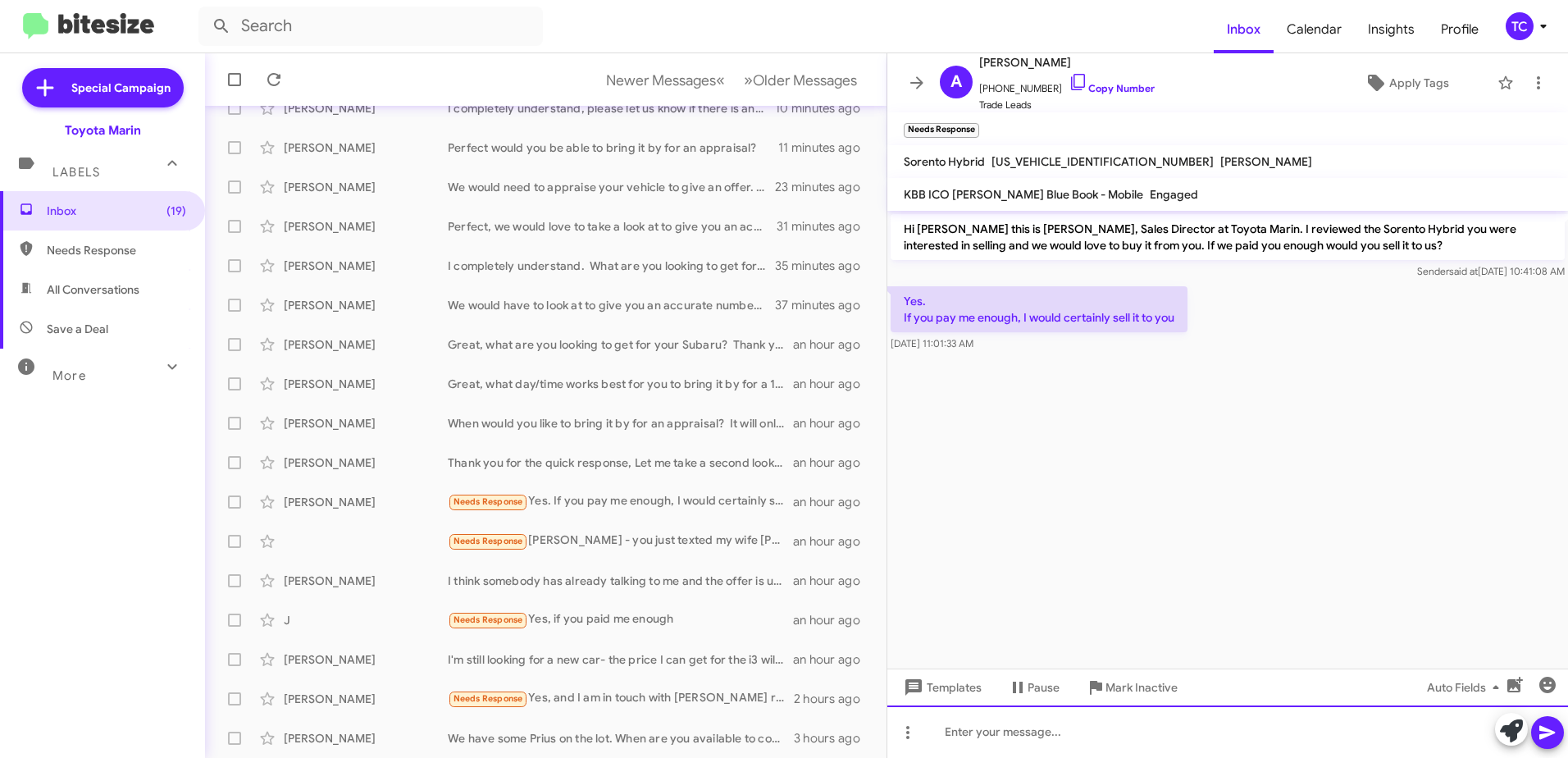
click at [1026, 722] on div at bounding box center [1228, 732] width 681 height 53
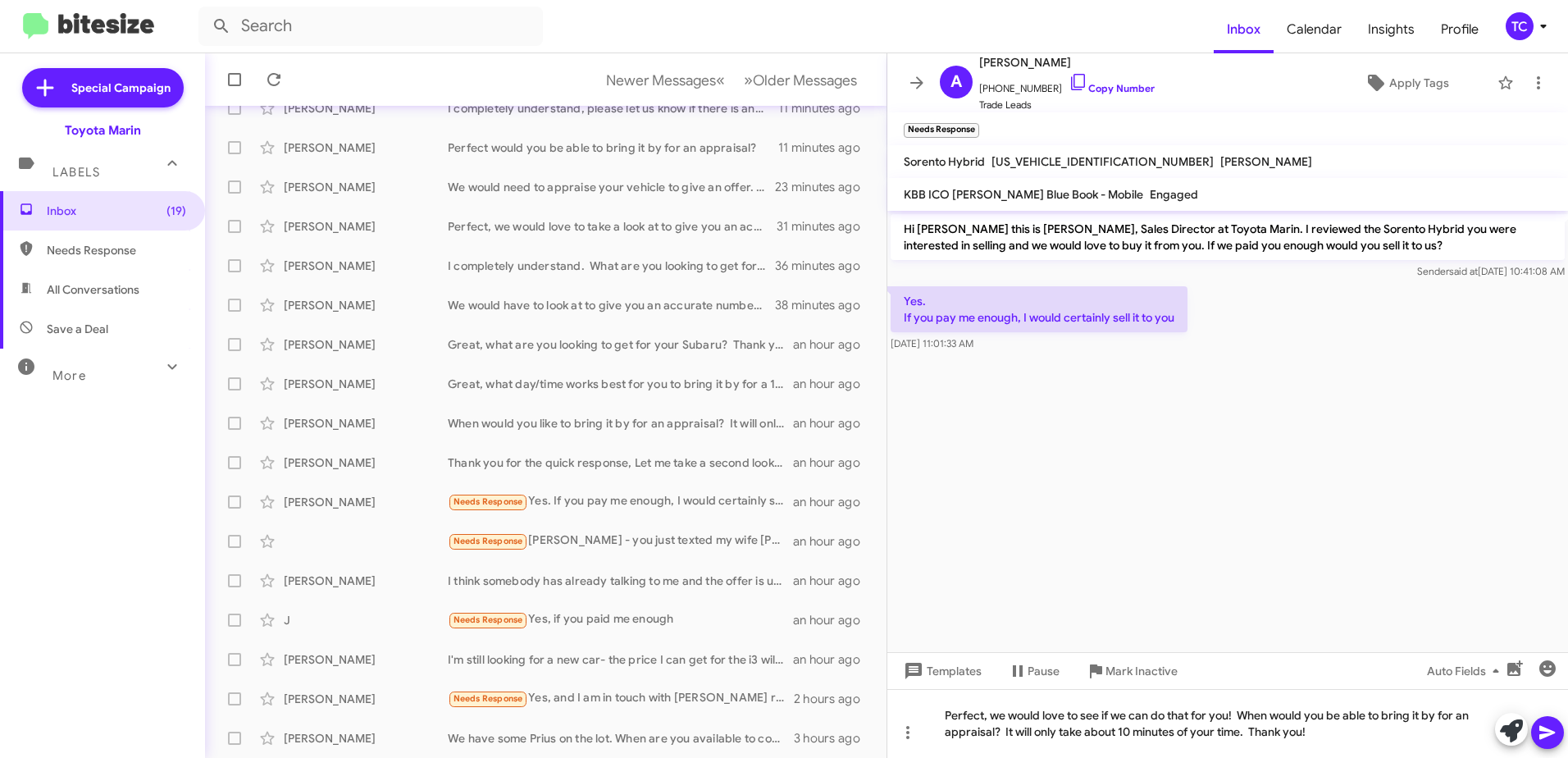
click at [1555, 728] on icon at bounding box center [1548, 732] width 20 height 20
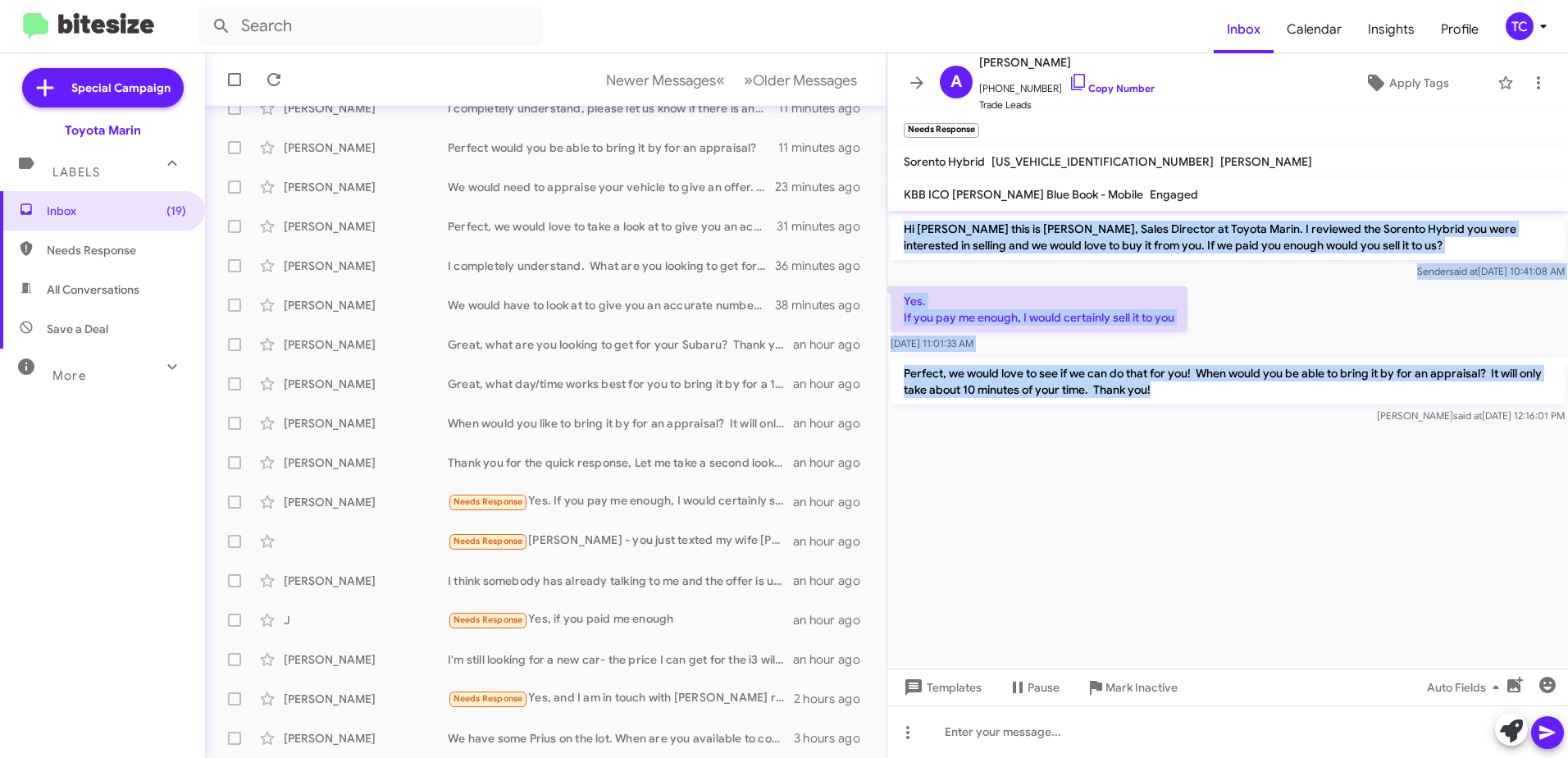
drag, startPoint x: 1189, startPoint y: 388, endPoint x: 903, endPoint y: 231, distance: 326.3
click at [903, 231] on div "Hi [PERSON_NAME] this is [PERSON_NAME], Sales Director at Toyota Marin. I revie…" at bounding box center [1228, 319] width 681 height 217
drag, startPoint x: 903, startPoint y: 231, endPoint x: 947, endPoint y: 245, distance: 46.2
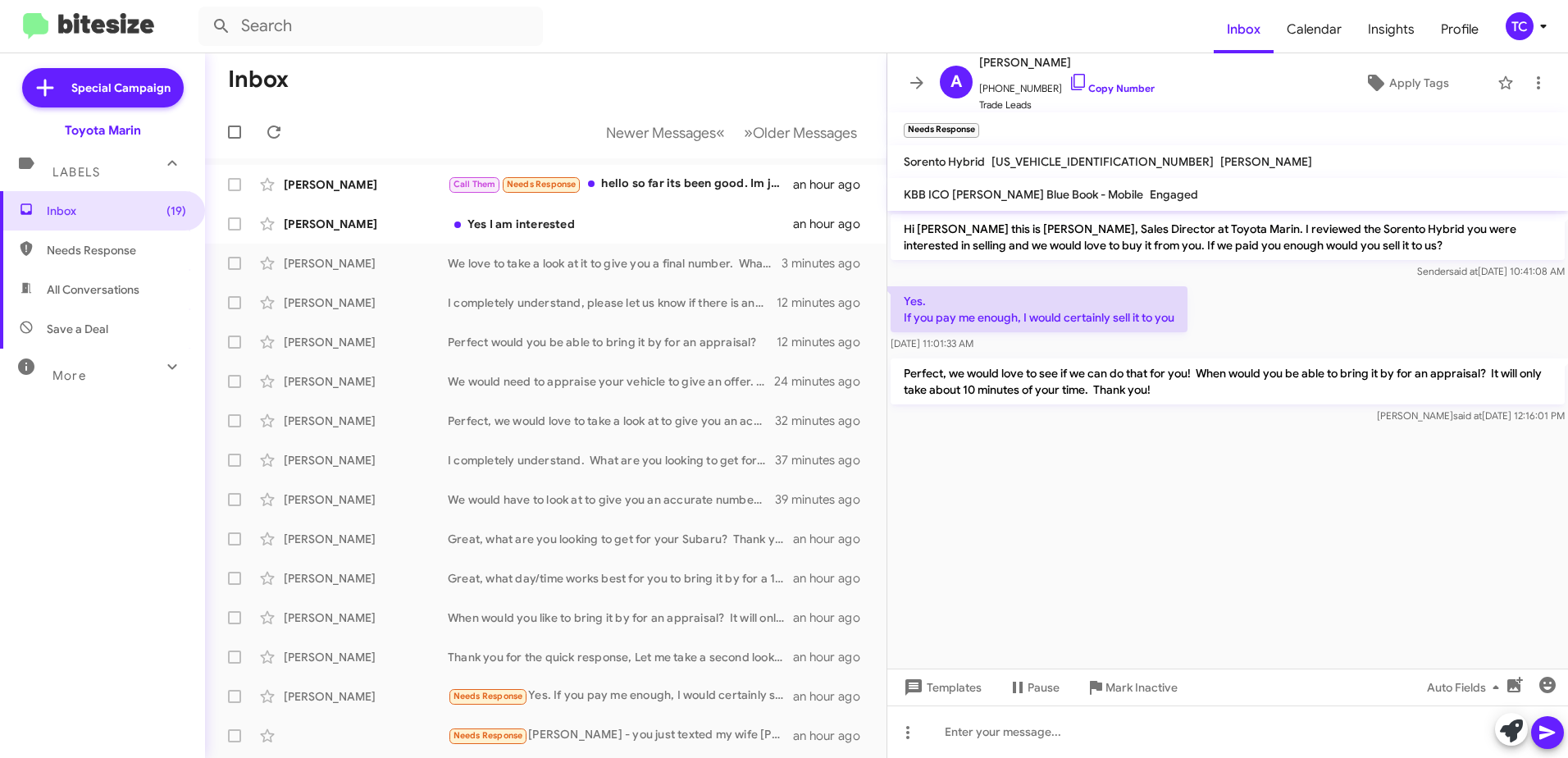
click at [83, 176] on span "Labels" at bounding box center [77, 172] width 48 height 15
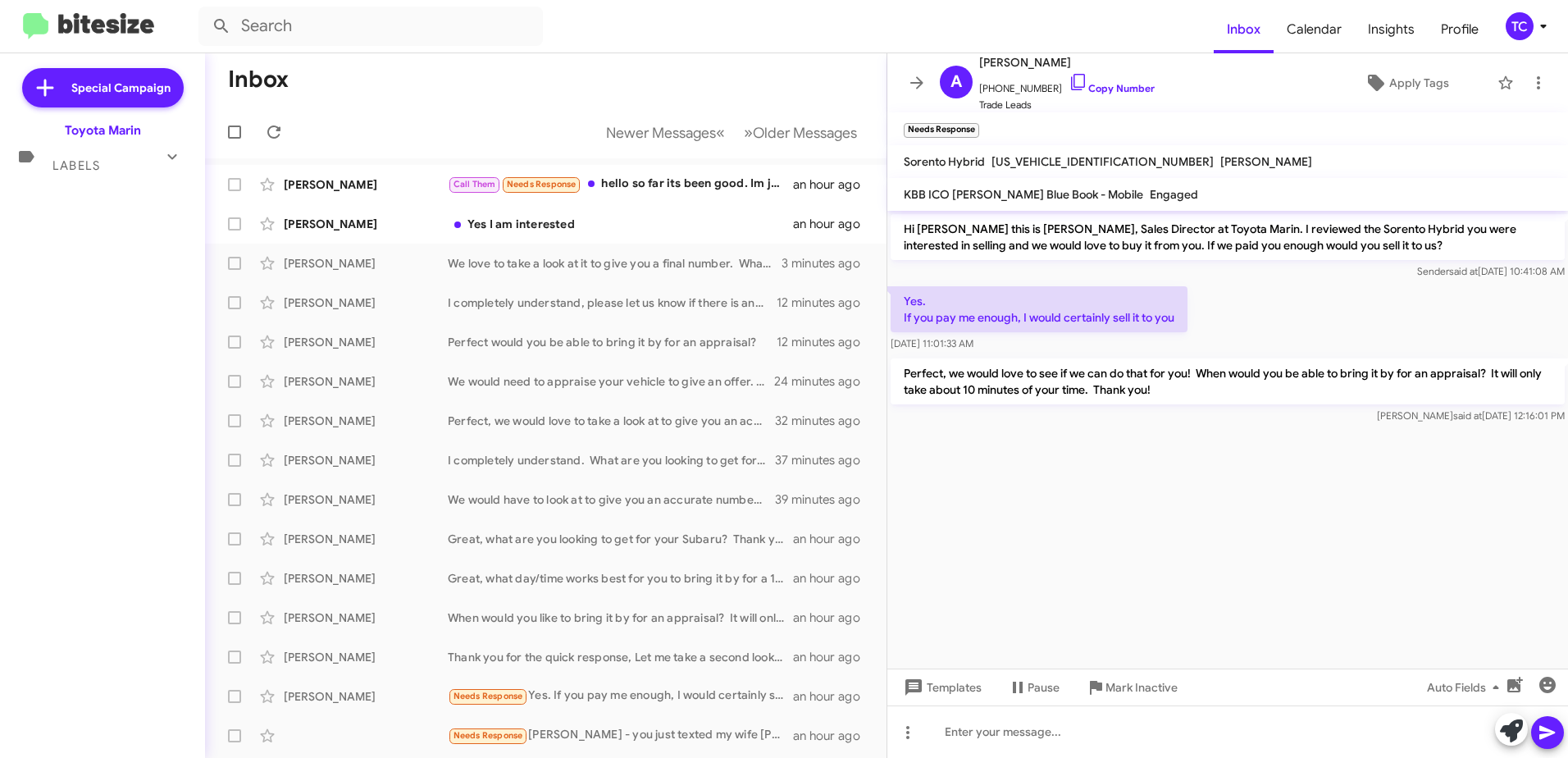
click at [84, 164] on span "Labels" at bounding box center [77, 166] width 48 height 15
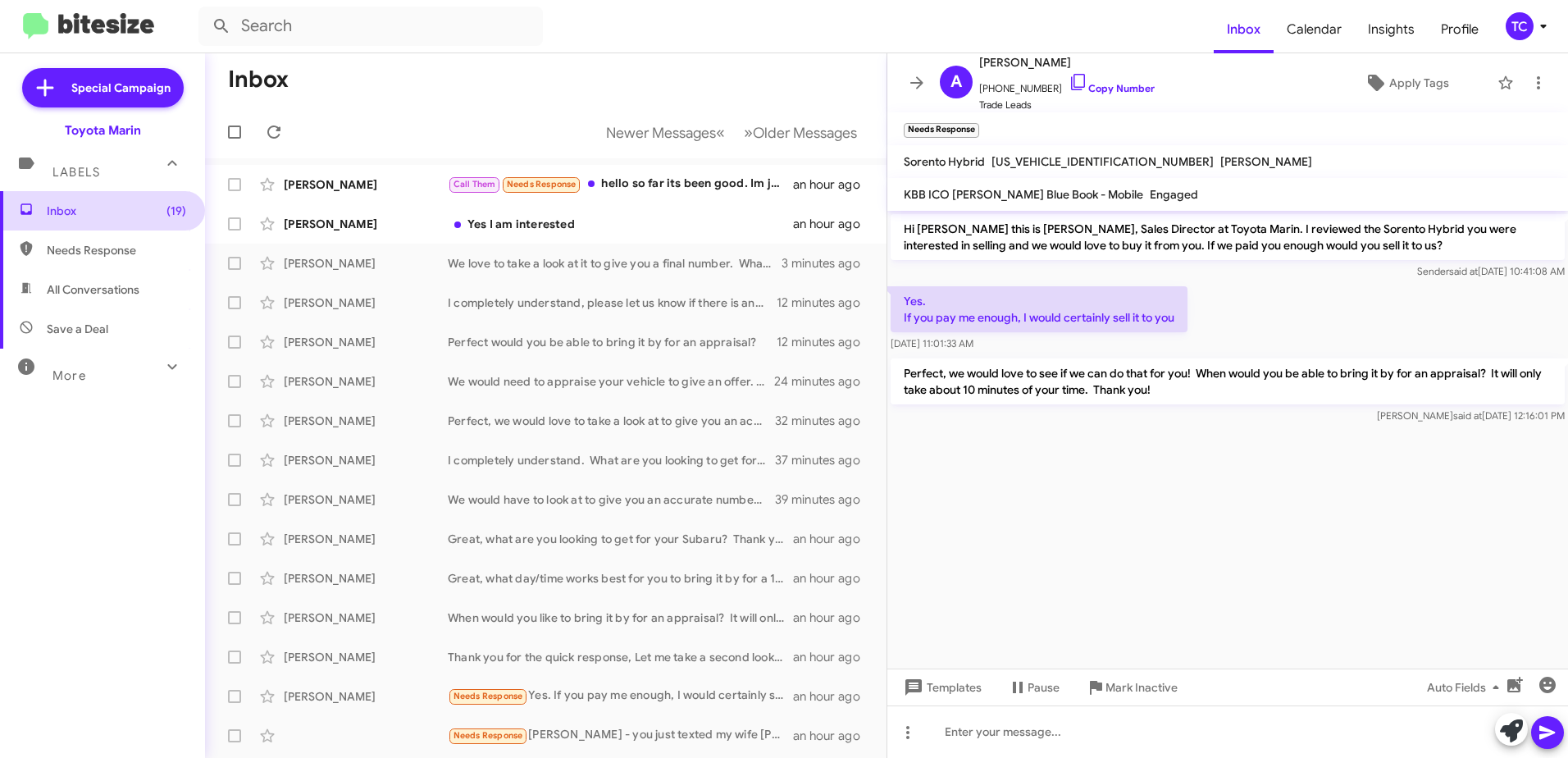
click at [67, 201] on span "Inbox (19)" at bounding box center [102, 211] width 205 height 40
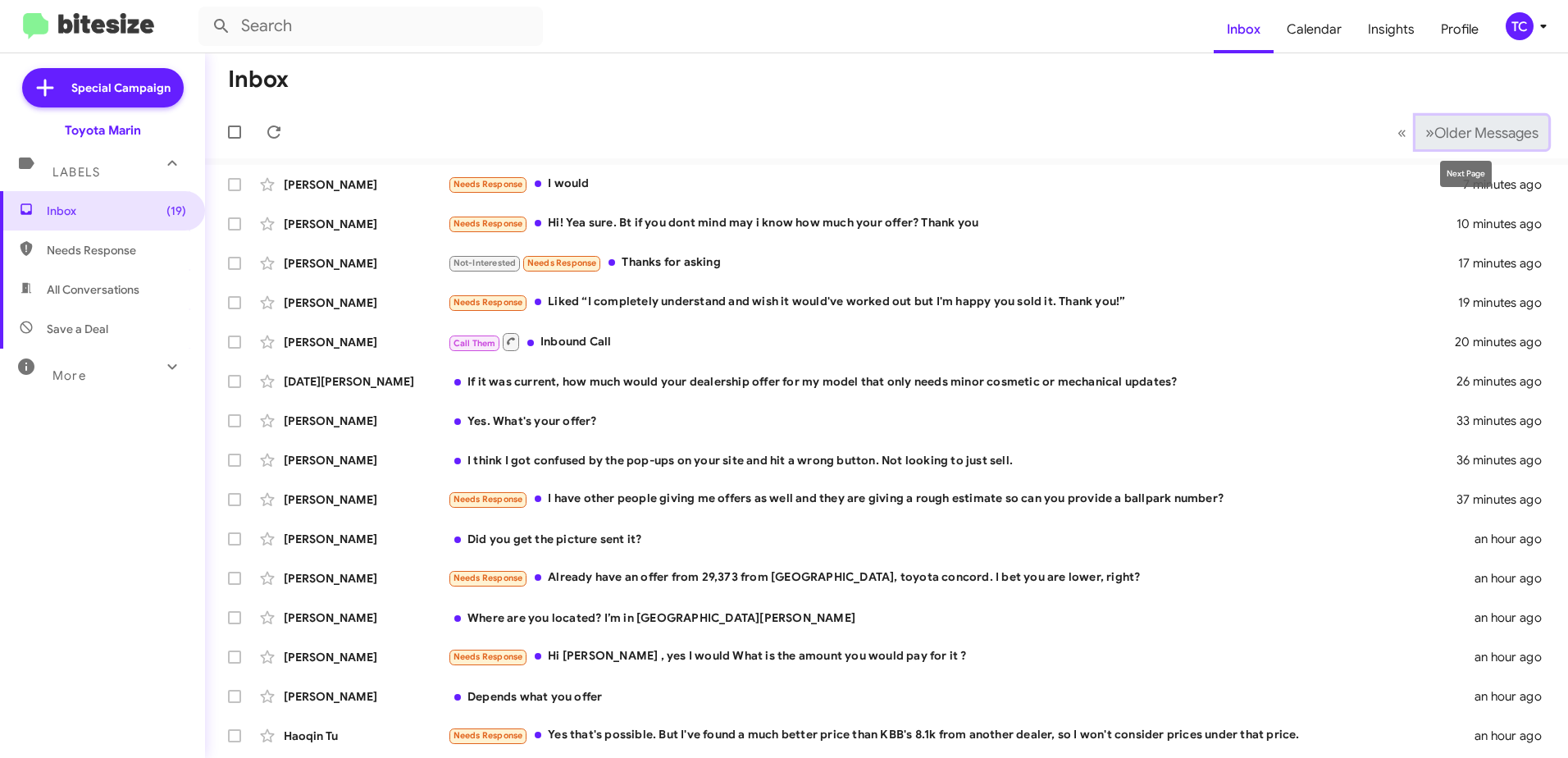
click at [1426, 135] on span "»" at bounding box center [1430, 132] width 9 height 21
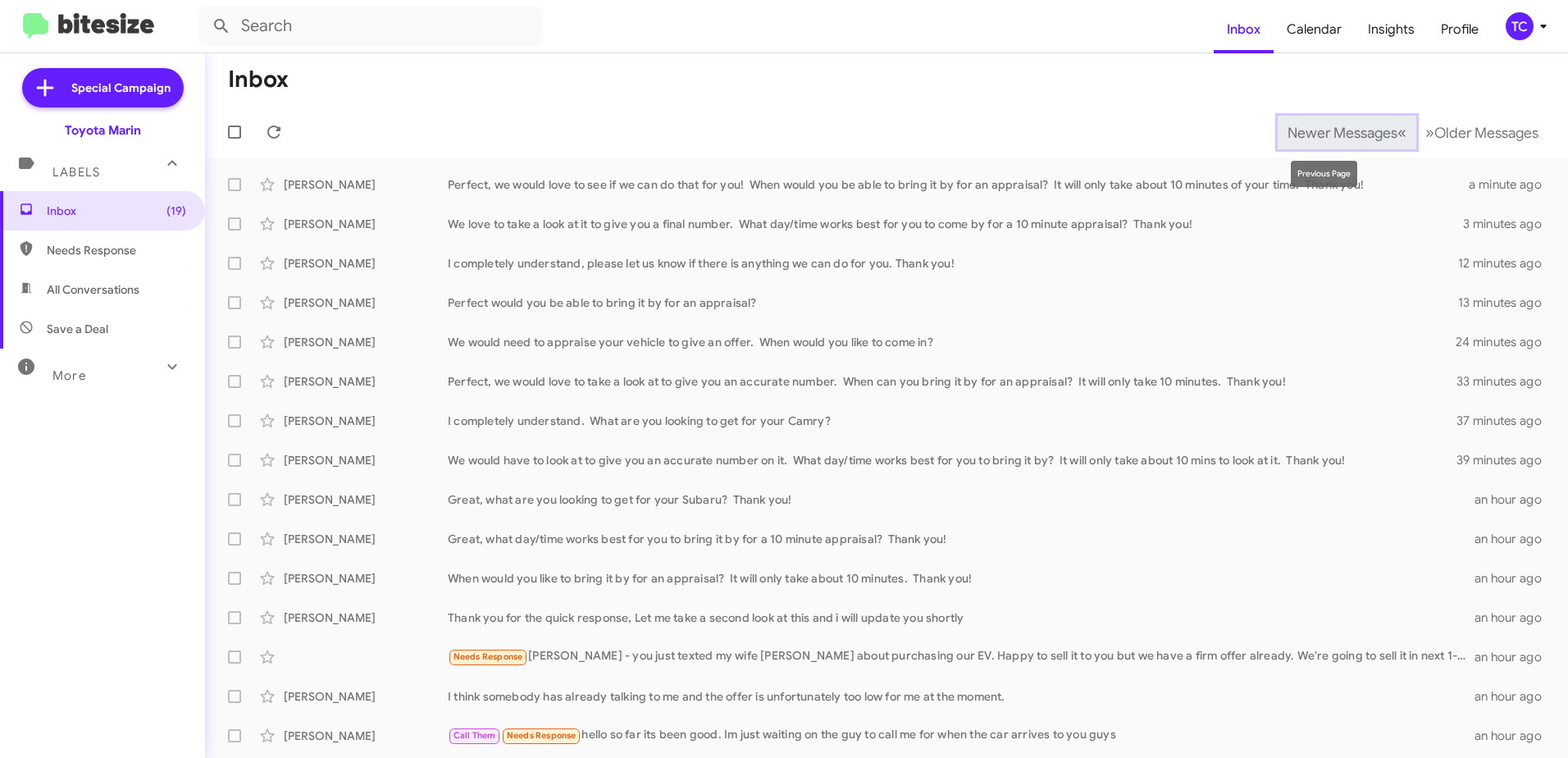
click at [1398, 140] on span "«" at bounding box center [1402, 132] width 9 height 21
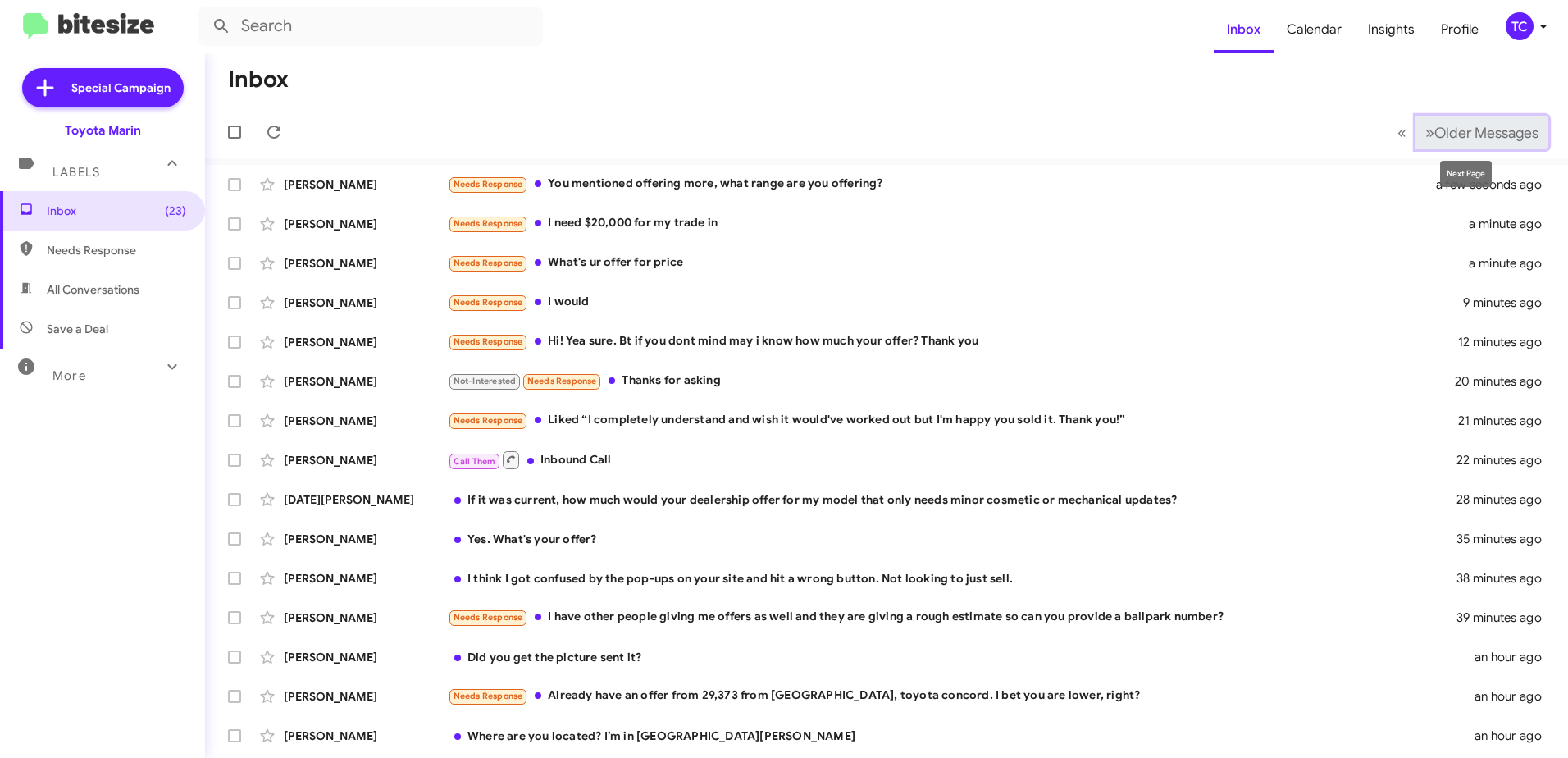
click at [1435, 137] on span "Older Messages" at bounding box center [1487, 133] width 104 height 18
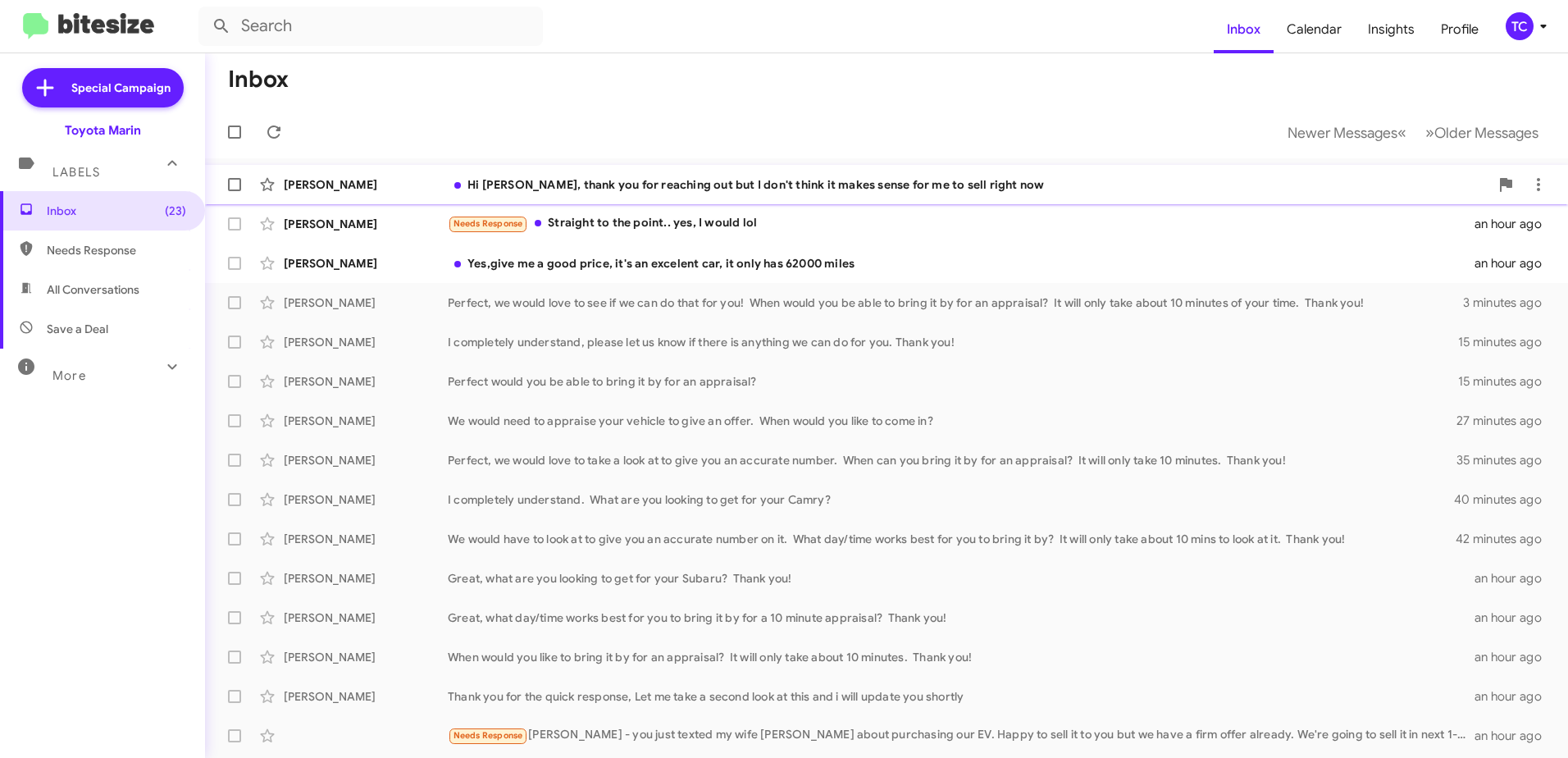
click at [940, 177] on div "Hi [PERSON_NAME], thank you for reaching out but I don't think it makes sense f…" at bounding box center [969, 184] width 1041 height 17
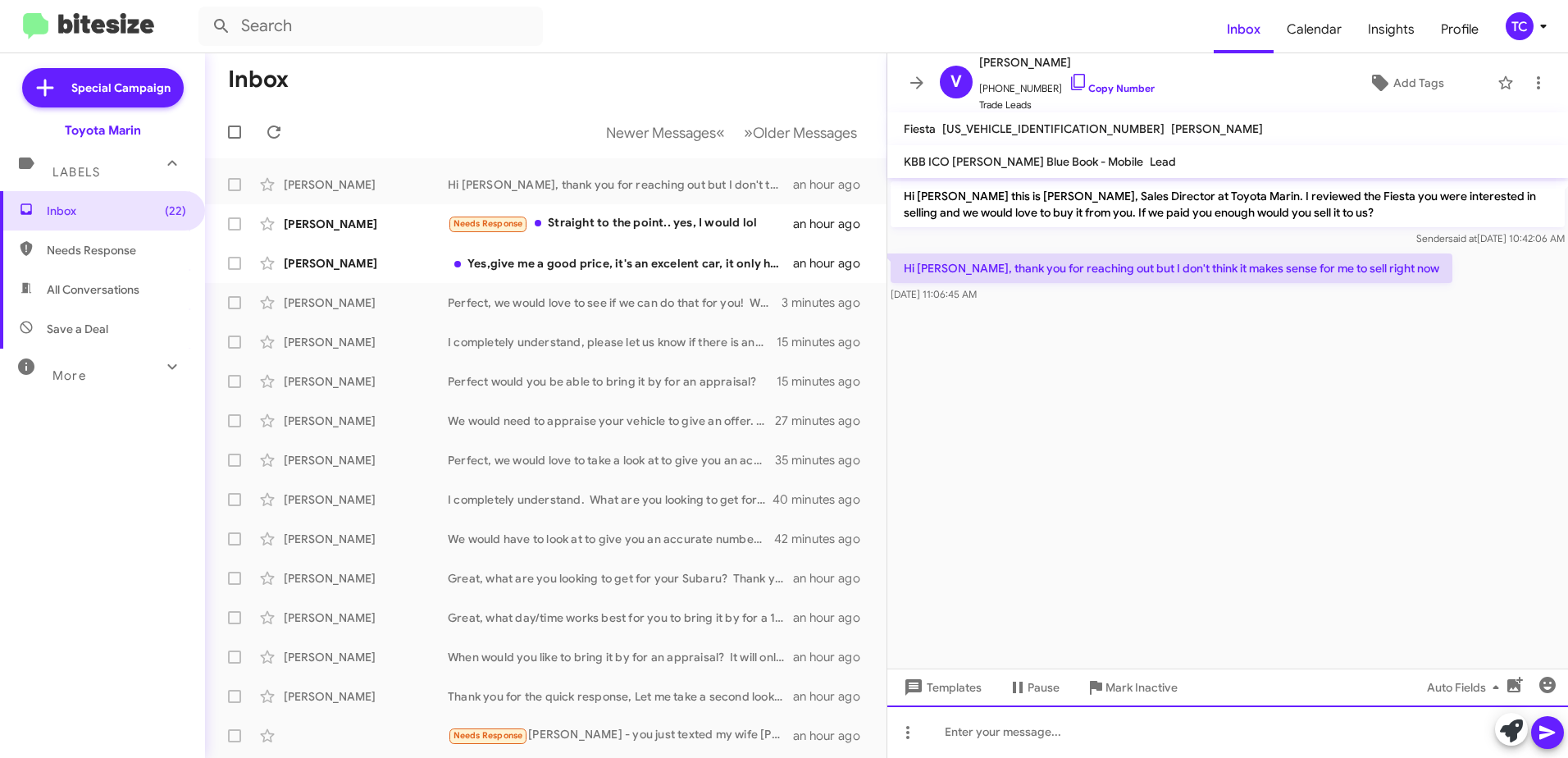
click at [1203, 736] on div at bounding box center [1228, 732] width 681 height 53
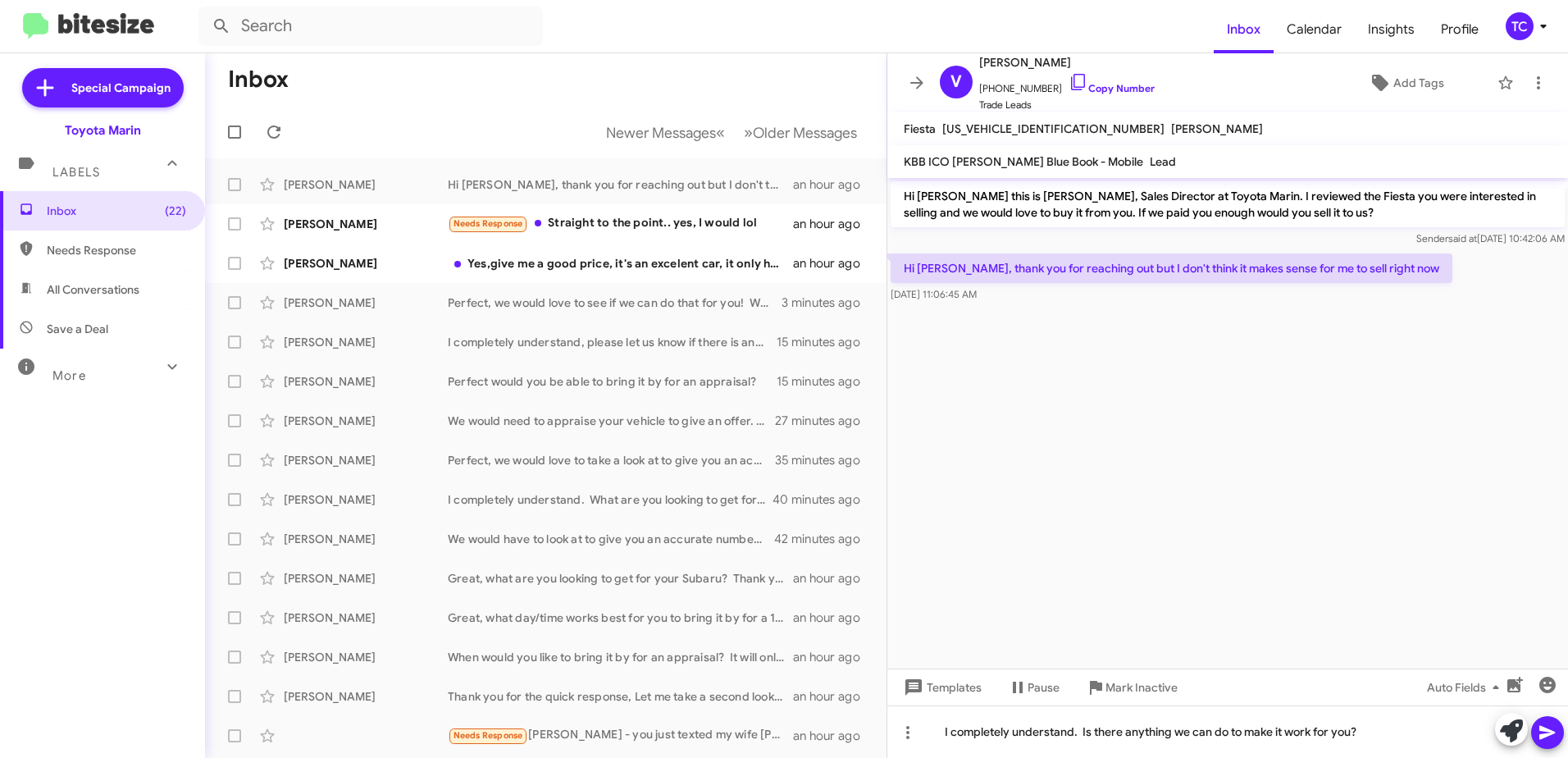
drag, startPoint x: 1532, startPoint y: 717, endPoint x: 1541, endPoint y: 720, distance: 9.5
click at [1531, 718] on div at bounding box center [1529, 731] width 69 height 36
click at [1548, 731] on icon at bounding box center [1547, 732] width 16 height 14
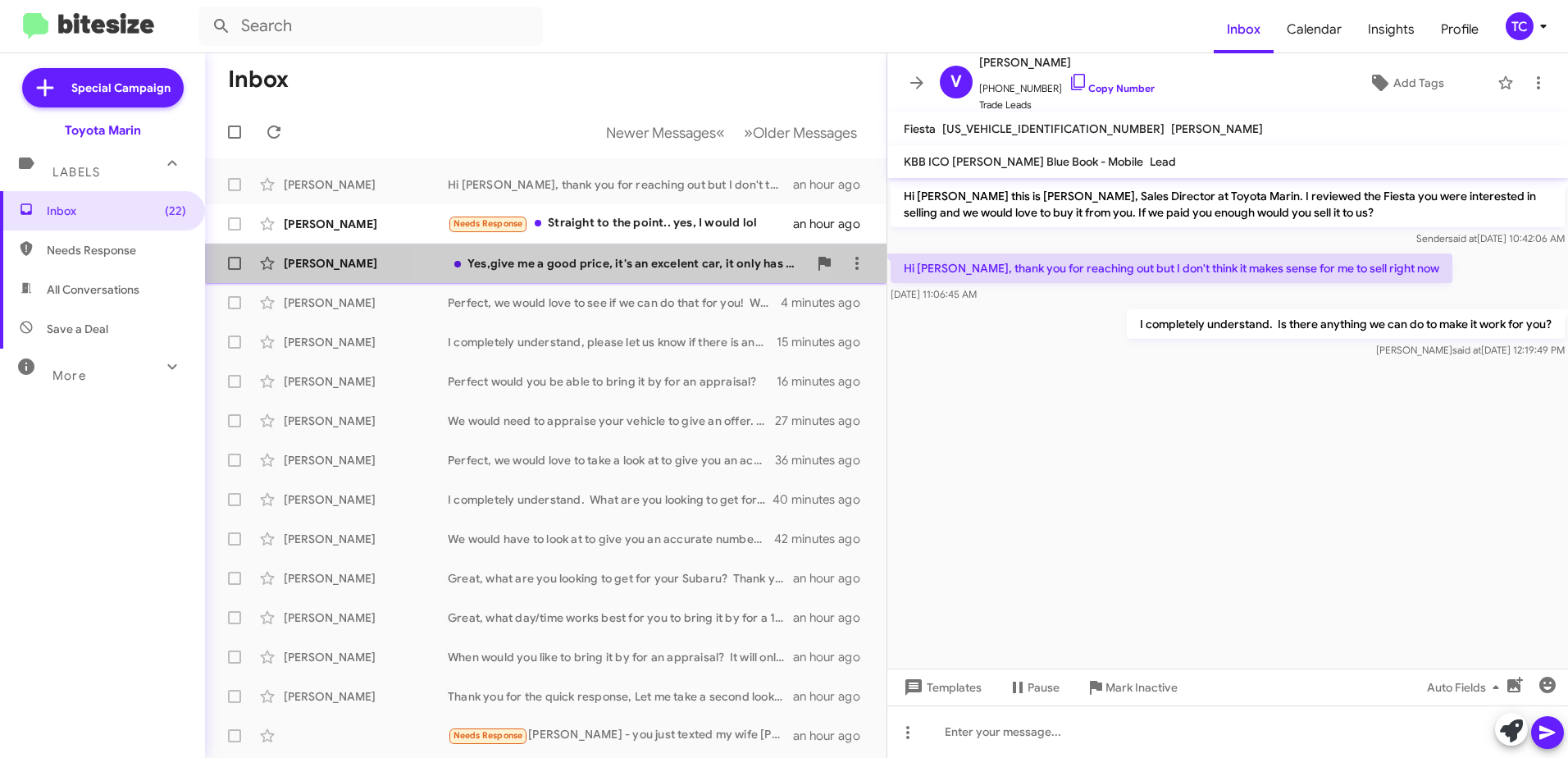
click at [547, 265] on div "Yes,give me a good price, it's an excelent car, it only has 62000 miles" at bounding box center [628, 264] width 360 height 17
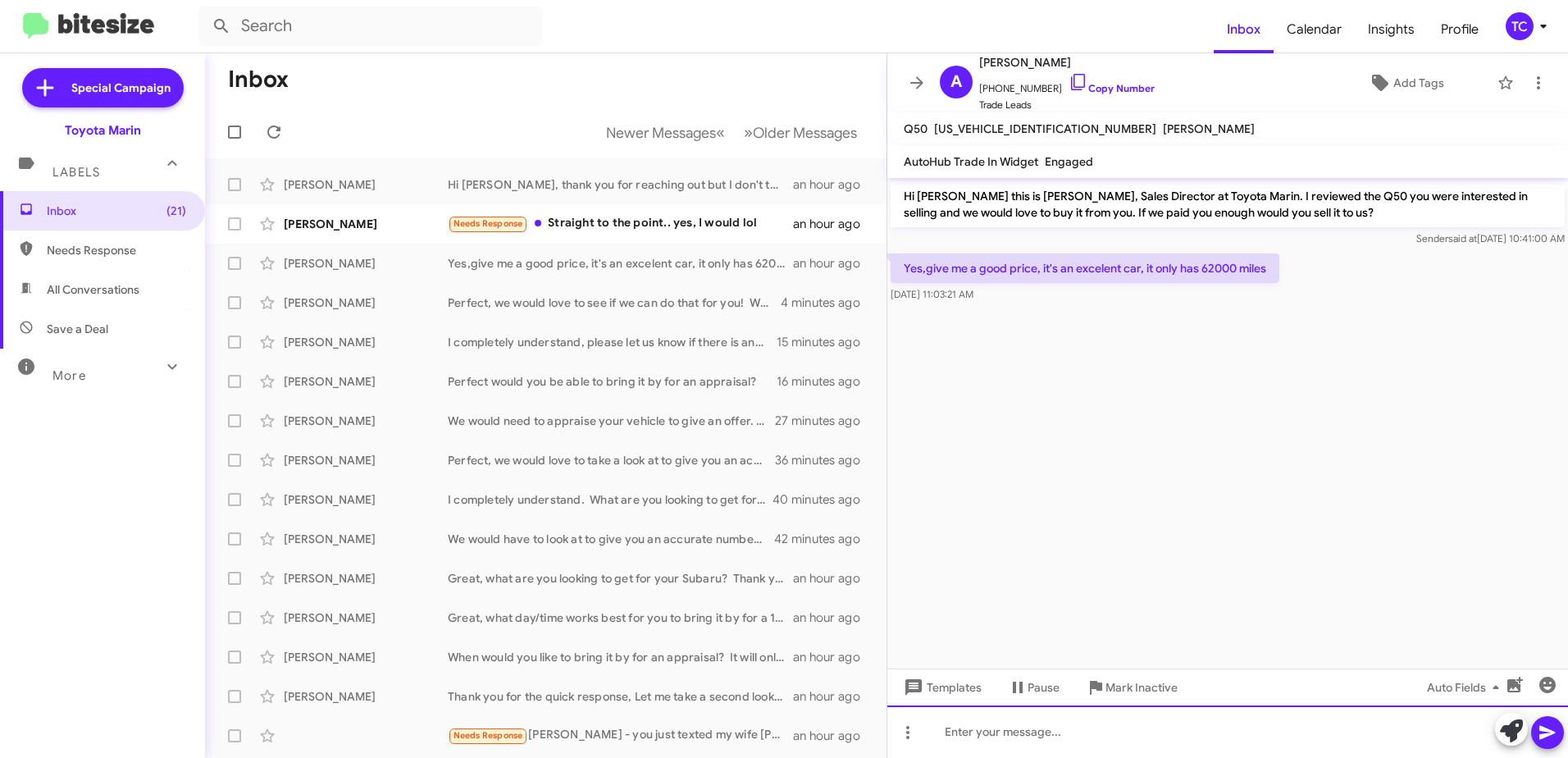
click at [1071, 727] on div at bounding box center [1228, 732] width 681 height 53
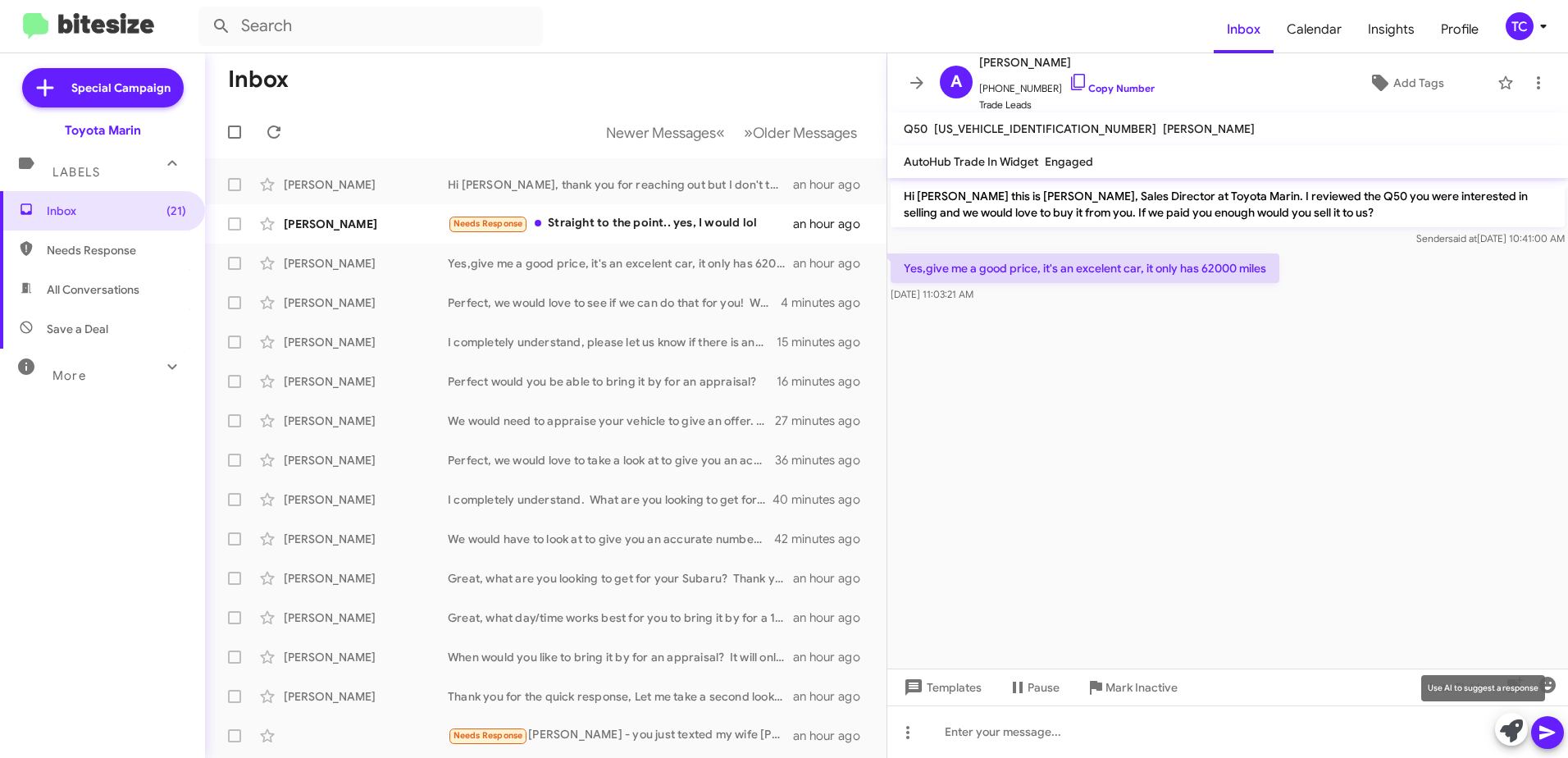
click at [1508, 725] on icon at bounding box center [1512, 731] width 23 height 23
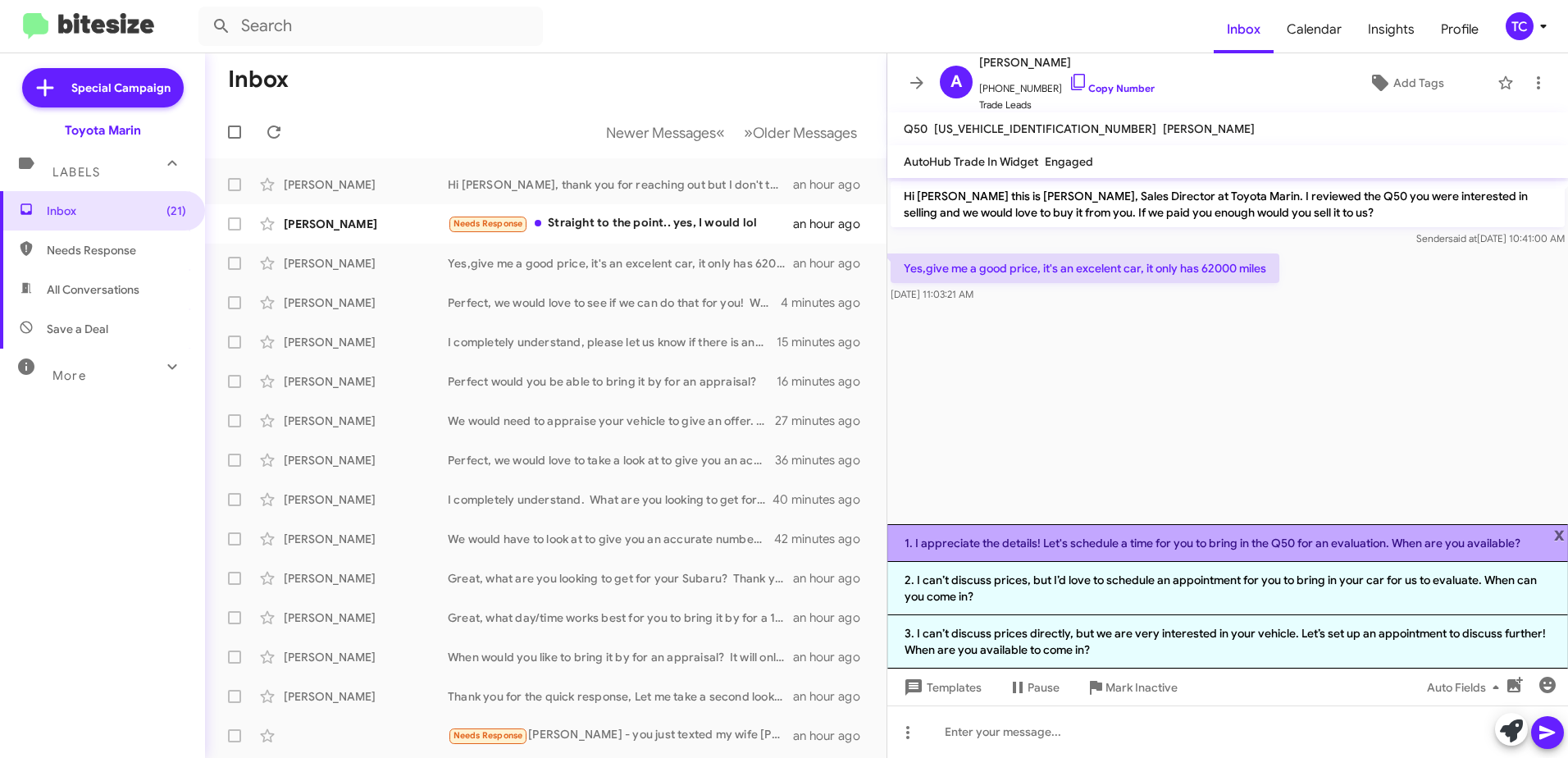
click at [1171, 546] on li "1. I appreciate the details! Let's schedule a time for you to bring in the Q50 …" at bounding box center [1228, 543] width 681 height 38
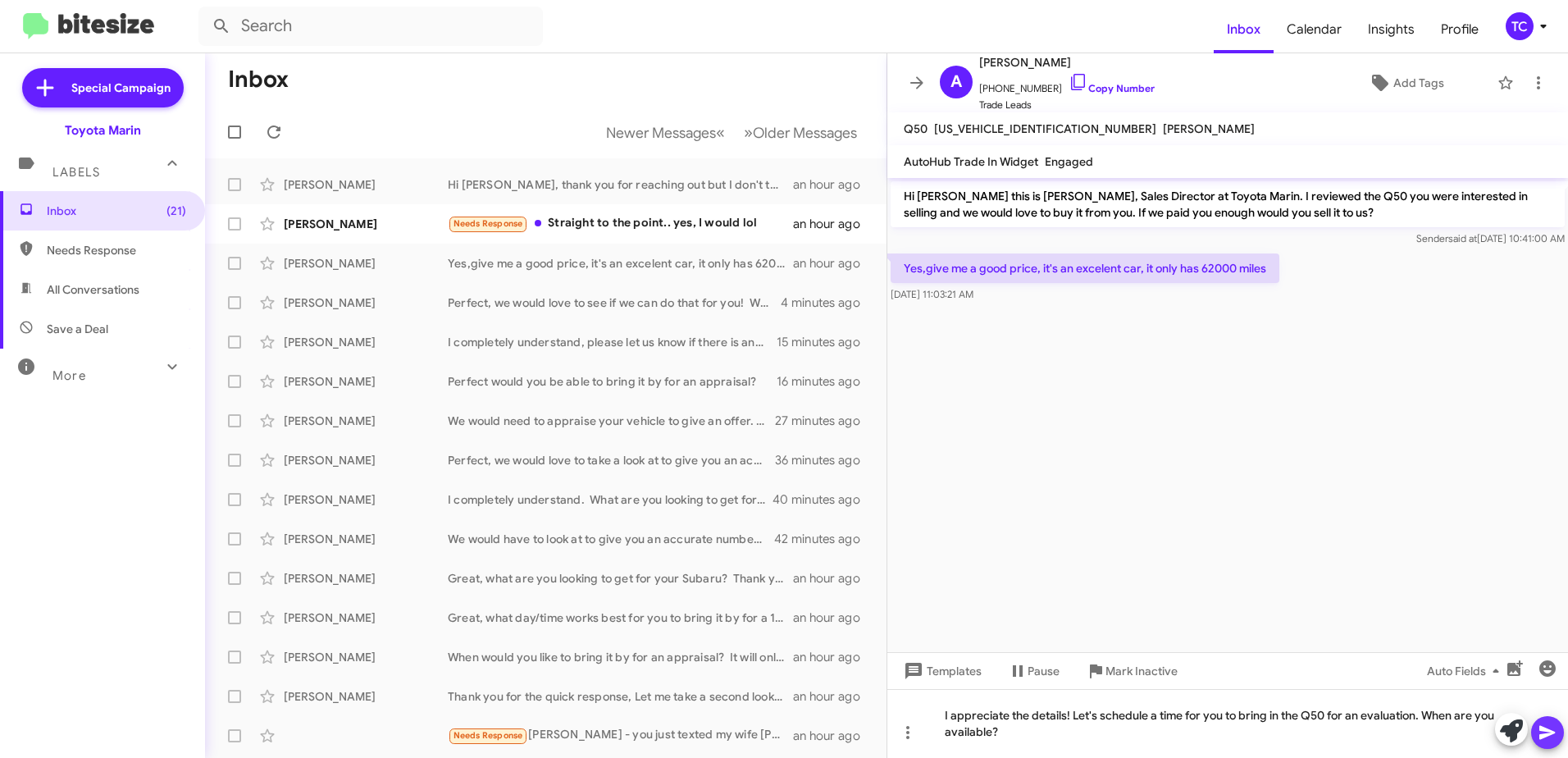
click at [1546, 728] on icon at bounding box center [1547, 732] width 16 height 14
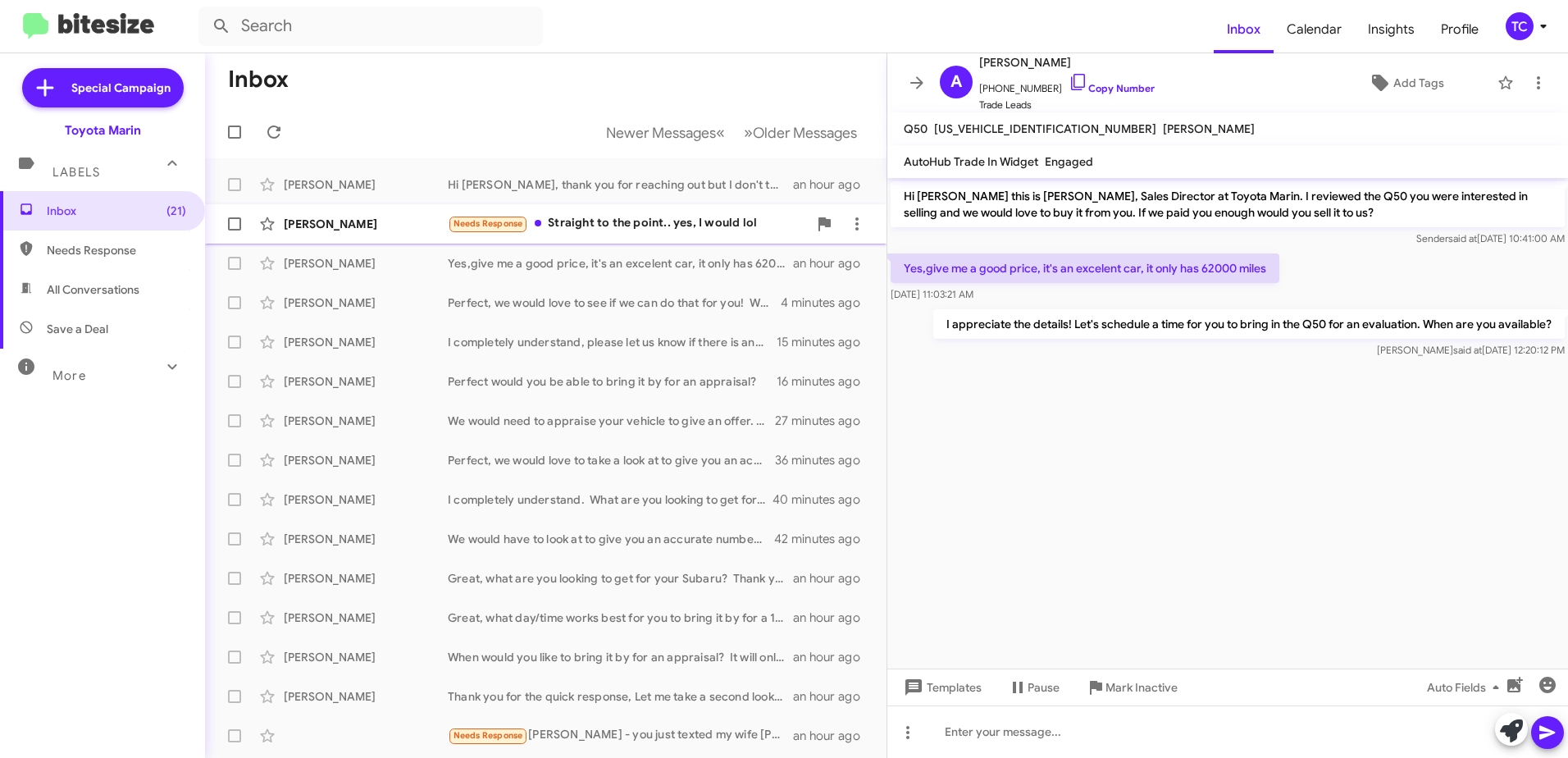
click at [601, 231] on div "Needs Response Straight to the point.. yes, I would lol" at bounding box center [628, 223] width 360 height 19
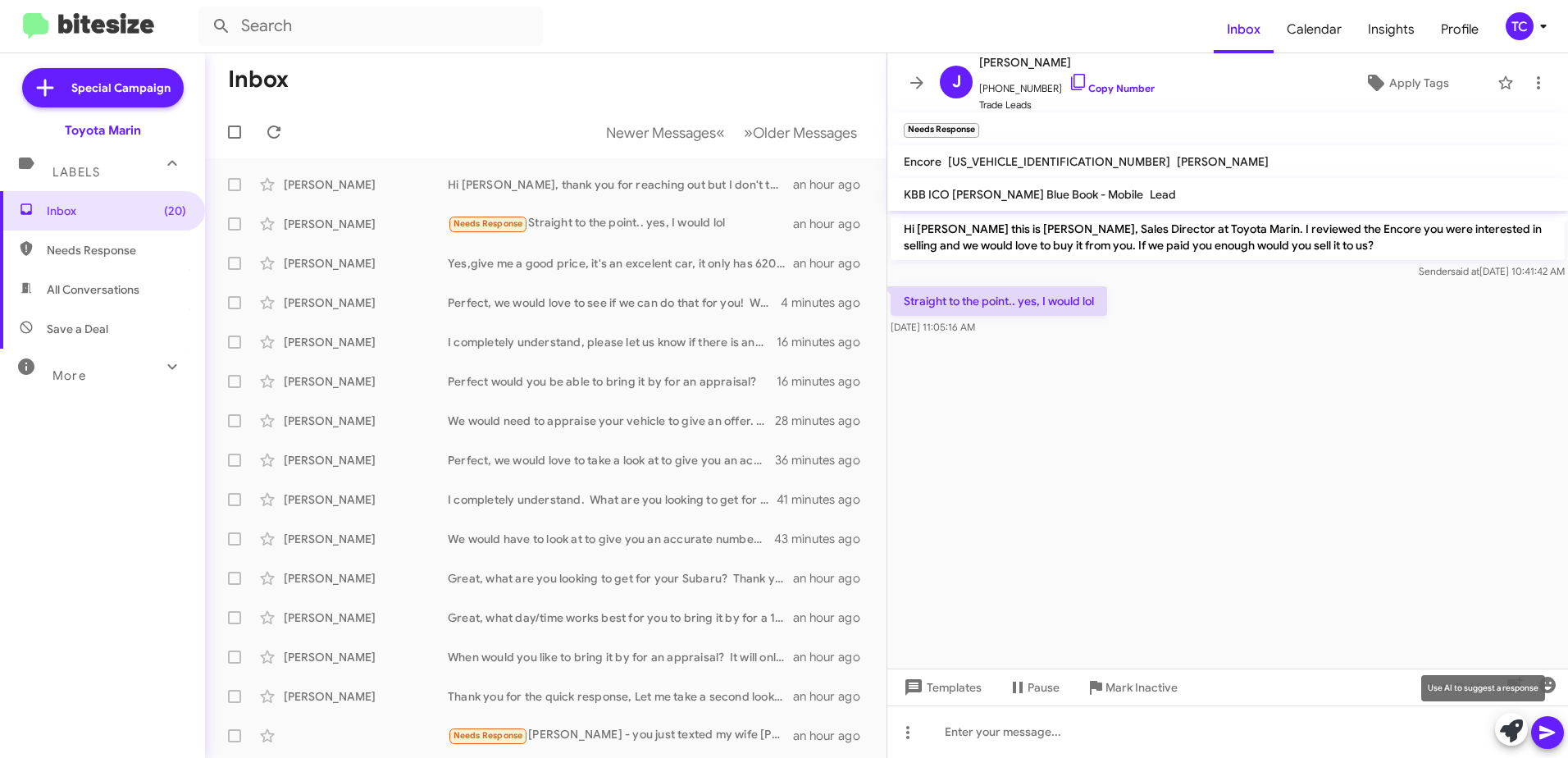
click at [1509, 727] on icon at bounding box center [1512, 731] width 23 height 23
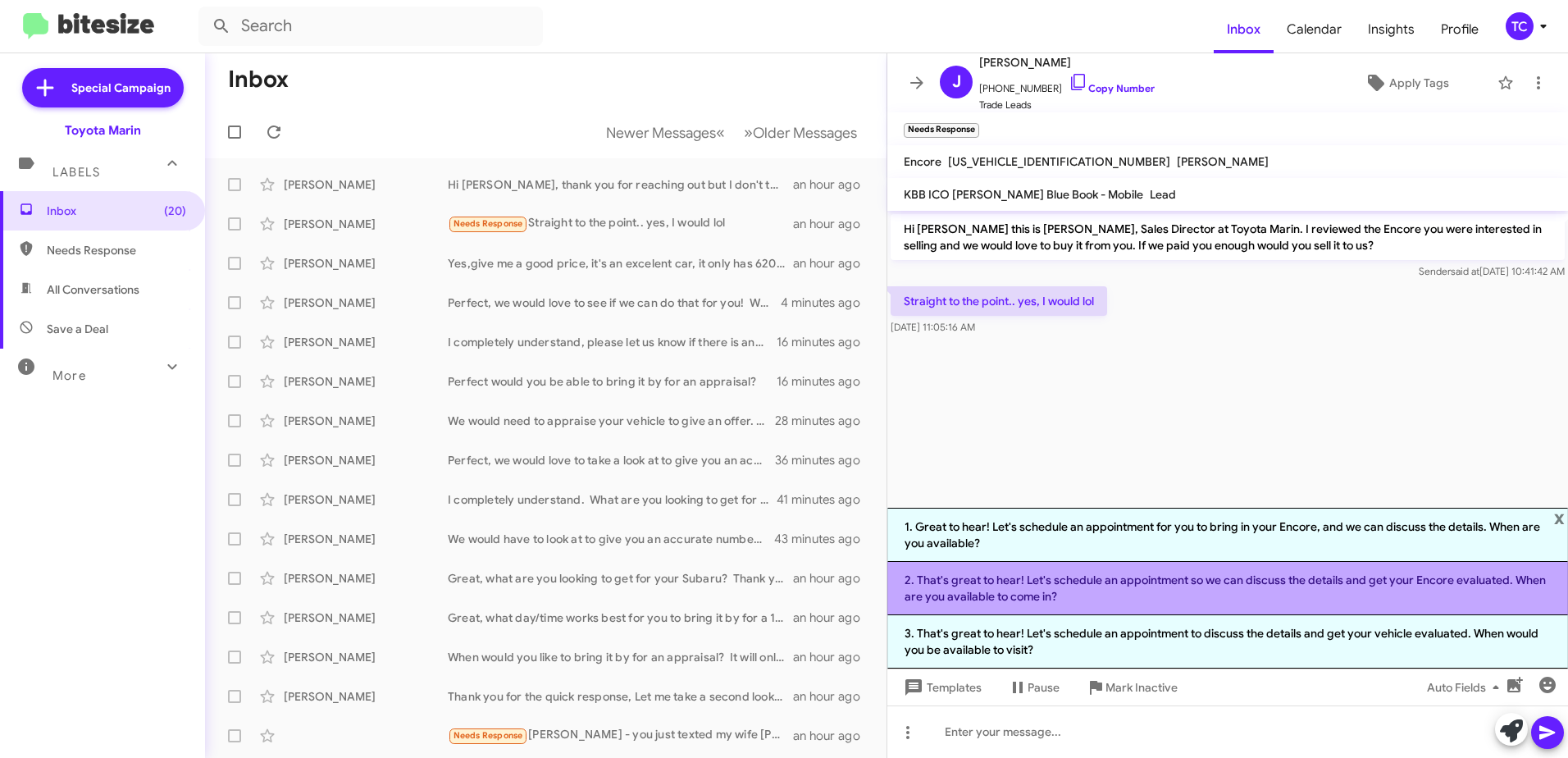
click at [1125, 587] on li "2. That's great to hear! Let's schedule an appointment so we can discuss the de…" at bounding box center [1228, 589] width 681 height 54
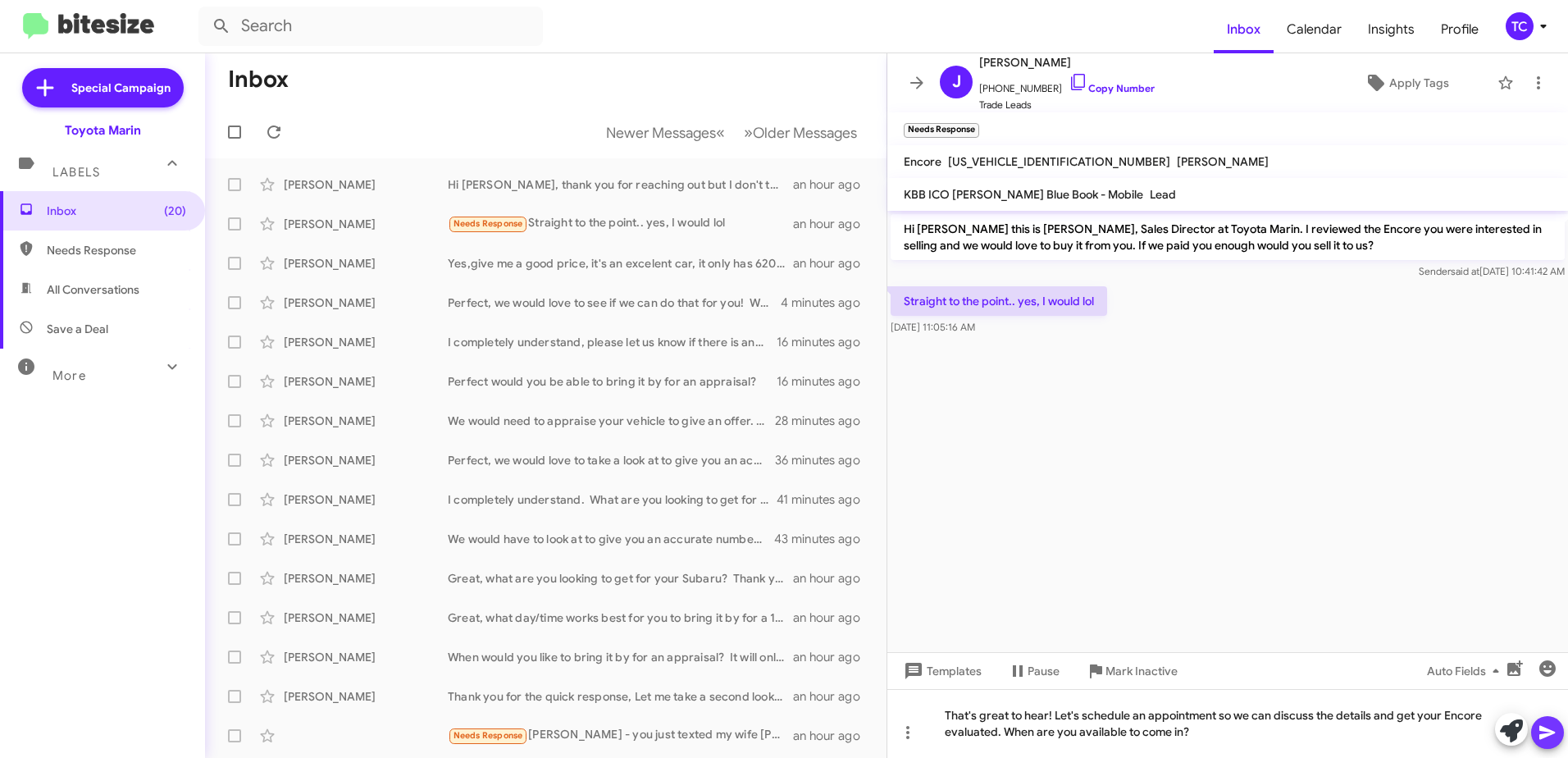
click at [1560, 725] on button at bounding box center [1548, 732] width 33 height 33
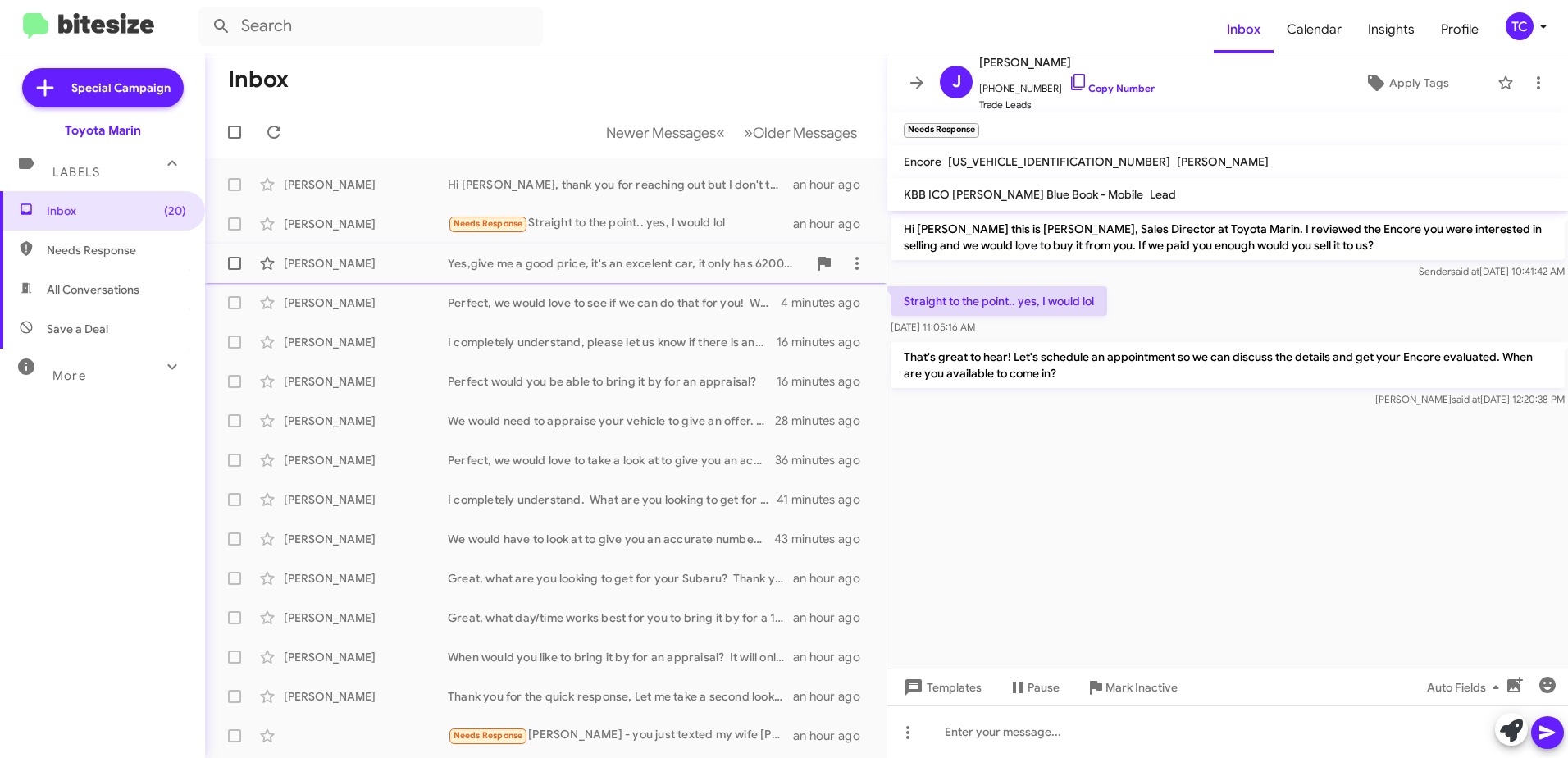
click at [628, 262] on div "Yes,give me a good price, it's an excelent car, it only has 62000 miles" at bounding box center [628, 264] width 360 height 17
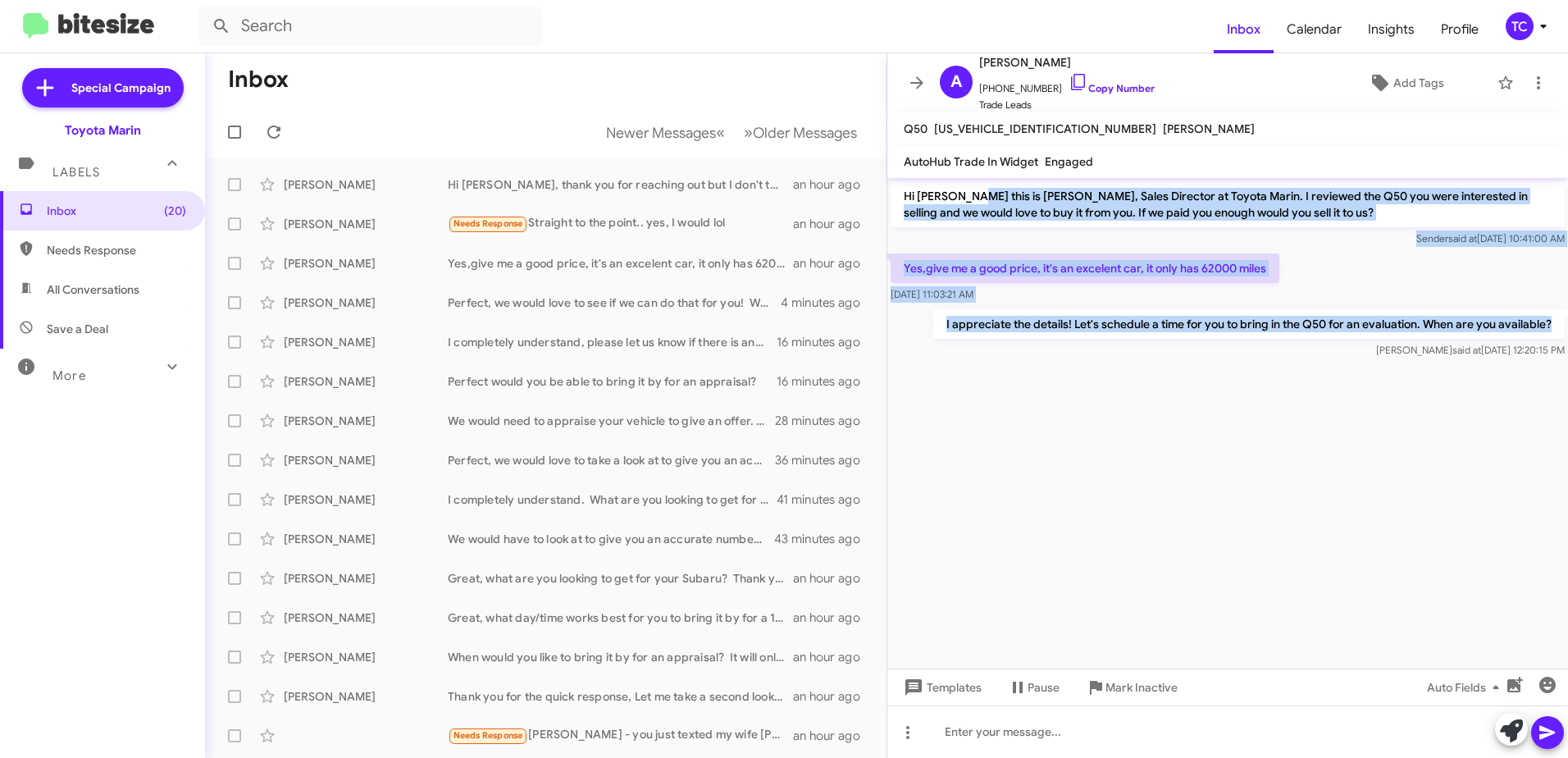
drag, startPoint x: 1558, startPoint y: 322, endPoint x: 971, endPoint y: 193, distance: 601.0
click at [971, 193] on div "Hi [PERSON_NAME] this is [PERSON_NAME], Sales Director at Toyota Marin. I revie…" at bounding box center [1228, 269] width 681 height 184
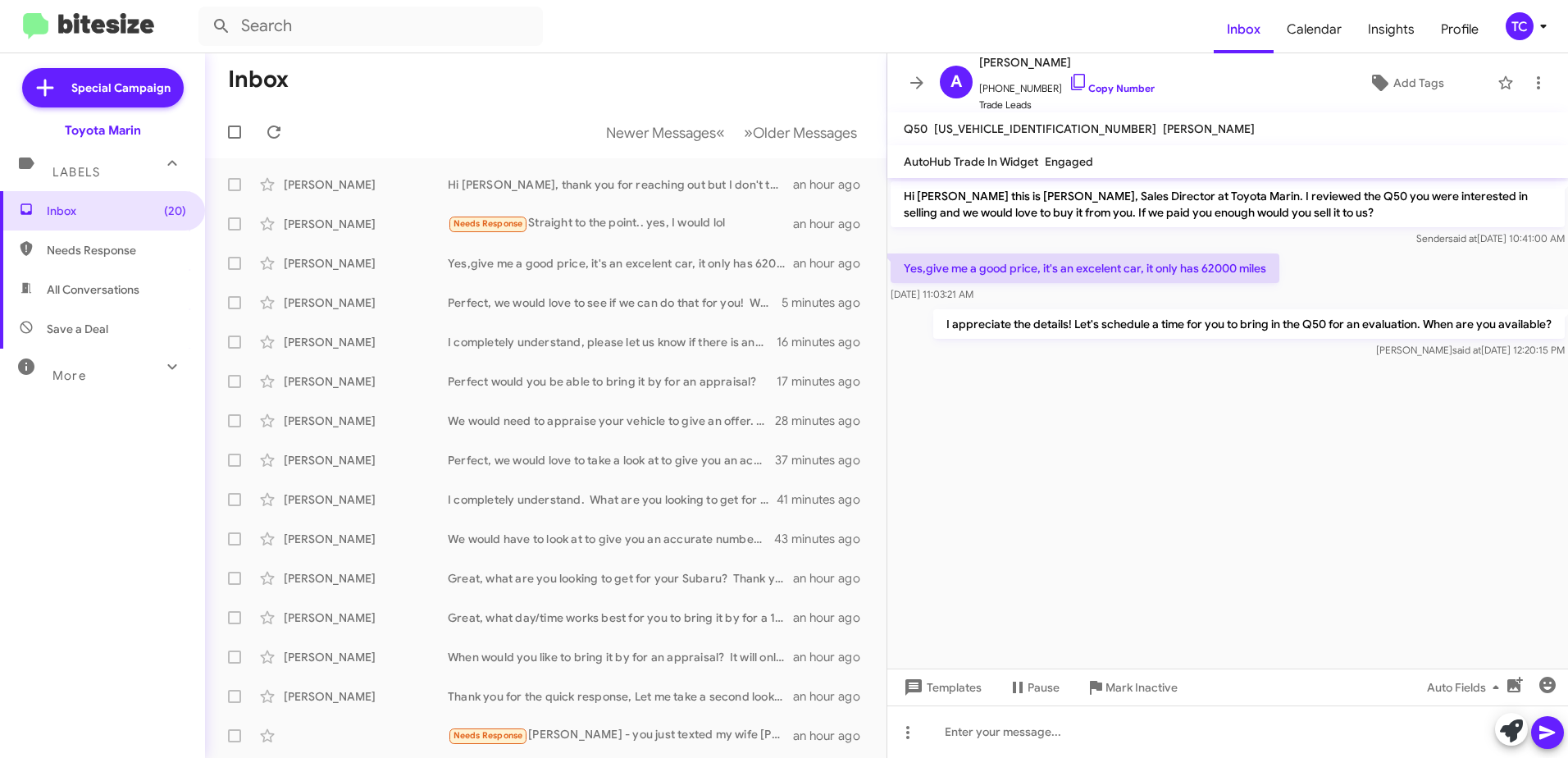
drag, startPoint x: 971, startPoint y: 193, endPoint x: 1141, endPoint y: 474, distance: 328.4
click at [1143, 563] on cdk-virtual-scroll-viewport "Hi [PERSON_NAME] this is [PERSON_NAME], Sales Director at Toyota Marin. I revie…" at bounding box center [1228, 422] width 681 height 490
click at [1069, 79] on icon at bounding box center [1079, 82] width 20 height 20
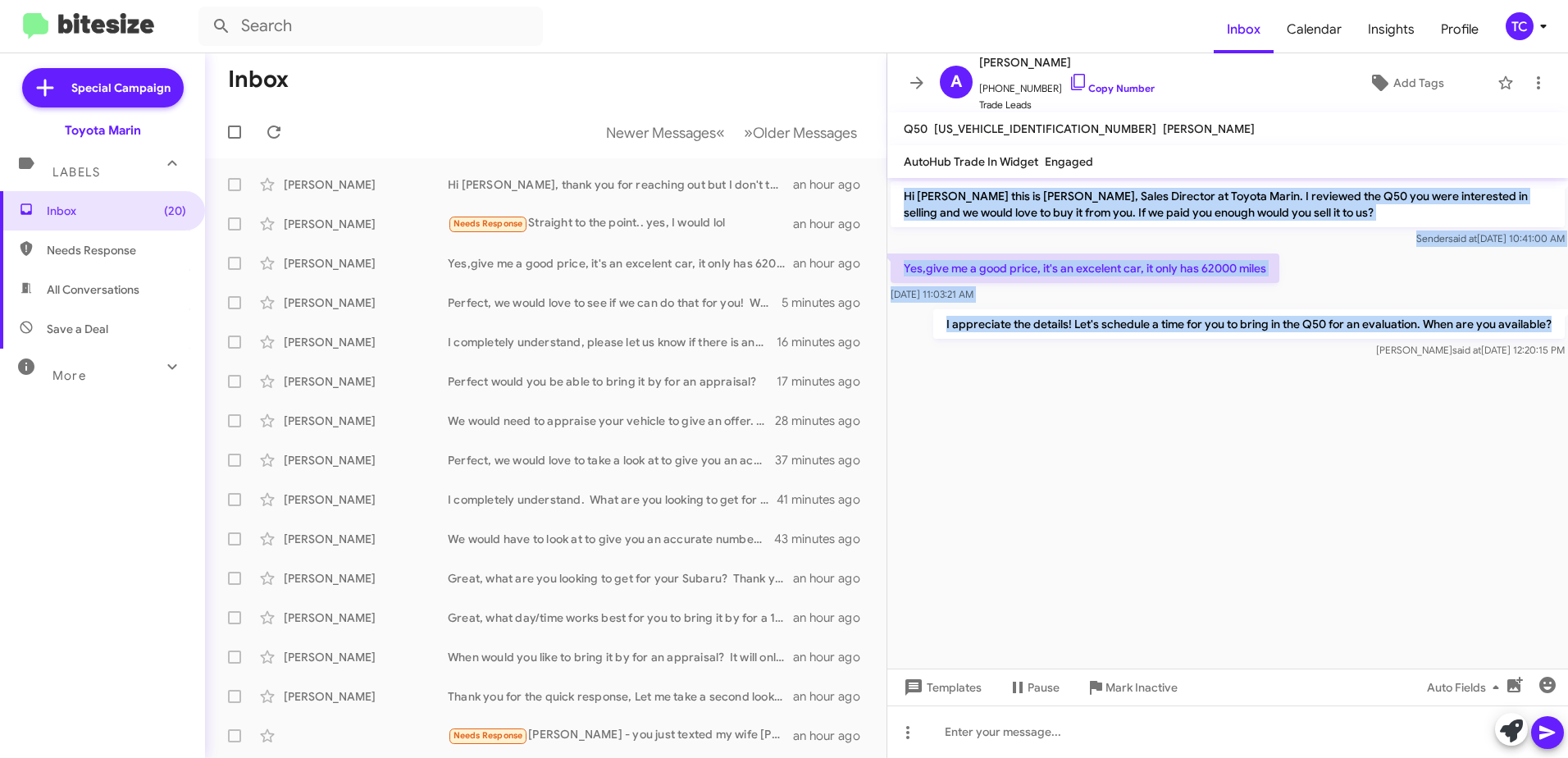
drag, startPoint x: 1557, startPoint y: 323, endPoint x: 903, endPoint y: 203, distance: 664.9
click at [903, 203] on div "Hi [PERSON_NAME] this is [PERSON_NAME], Sales Director at Toyota Marin. I revie…" at bounding box center [1228, 269] width 681 height 184
drag, startPoint x: 903, startPoint y: 203, endPoint x: 928, endPoint y: 203, distance: 25.0
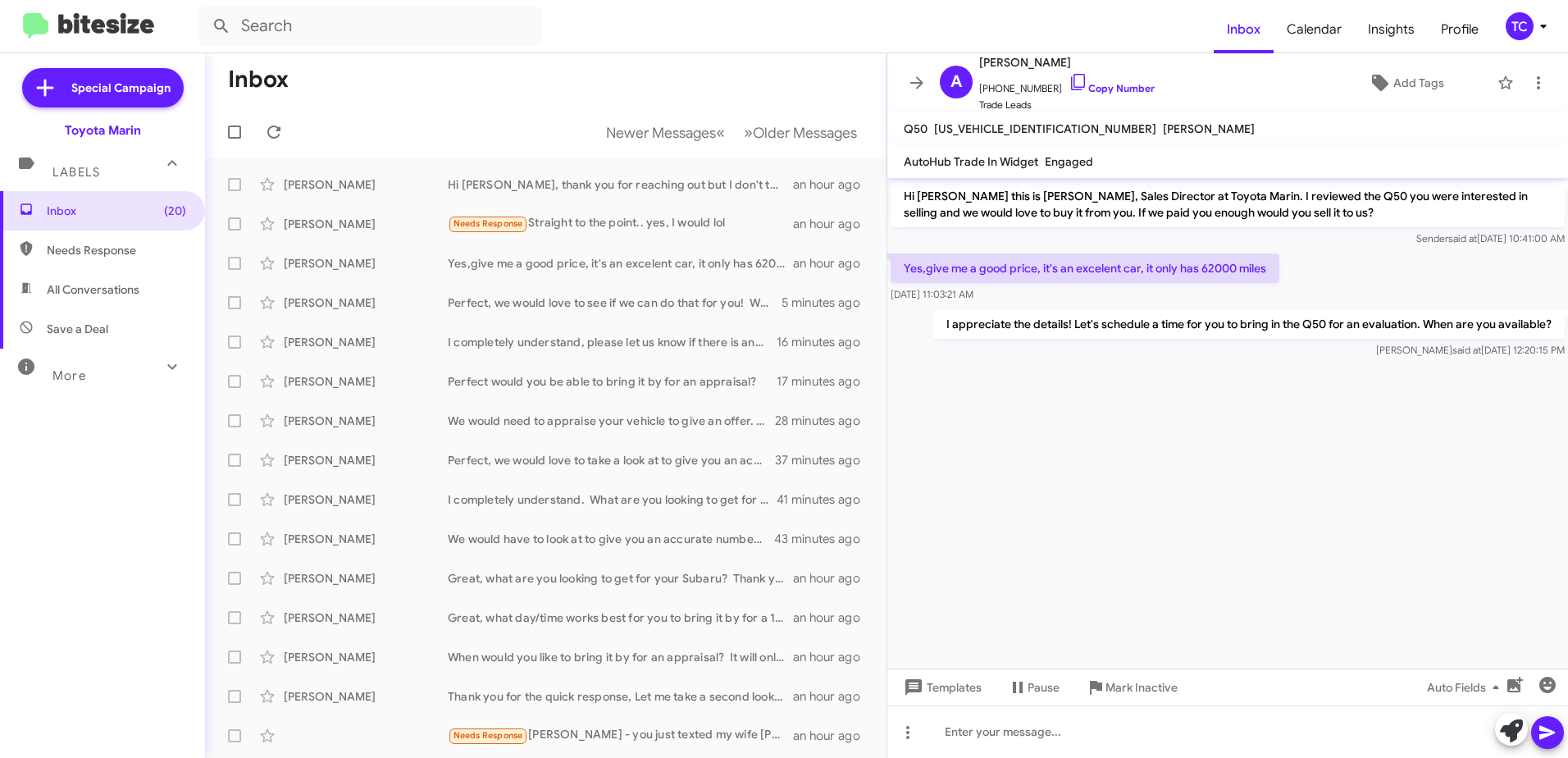
click at [1084, 437] on cdk-virtual-scroll-viewport "Hi [PERSON_NAME] this is [PERSON_NAME], Sales Director at Toyota Marin. I revie…" at bounding box center [1228, 422] width 681 height 490
click at [586, 221] on div "Needs Response Straight to the point.. yes, I would lol" at bounding box center [628, 223] width 360 height 19
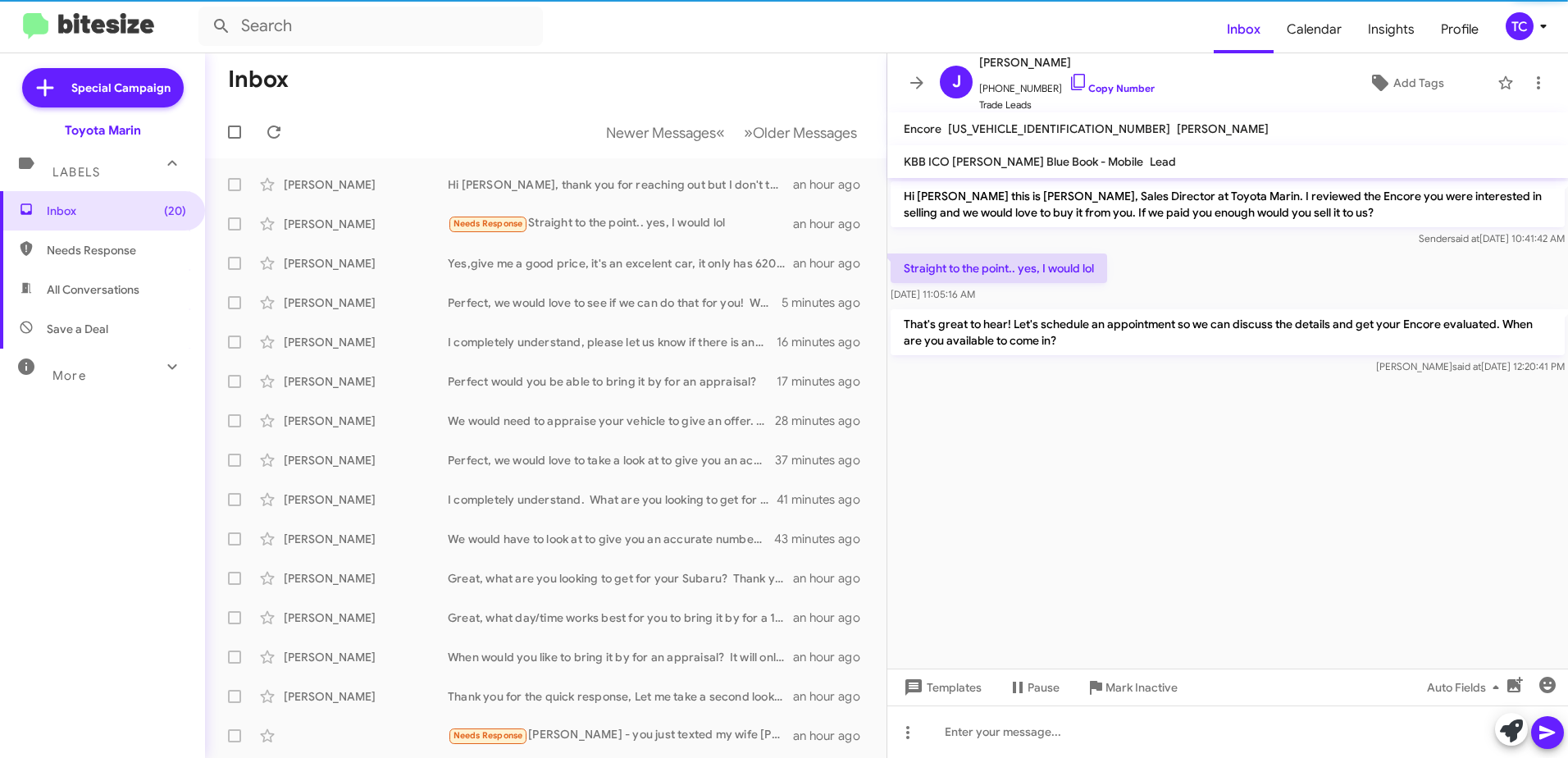
click at [1031, 471] on cdk-virtual-scroll-viewport "Hi [PERSON_NAME] this is [PERSON_NAME], Sales Director at Toyota Marin. I revie…" at bounding box center [1228, 422] width 681 height 490
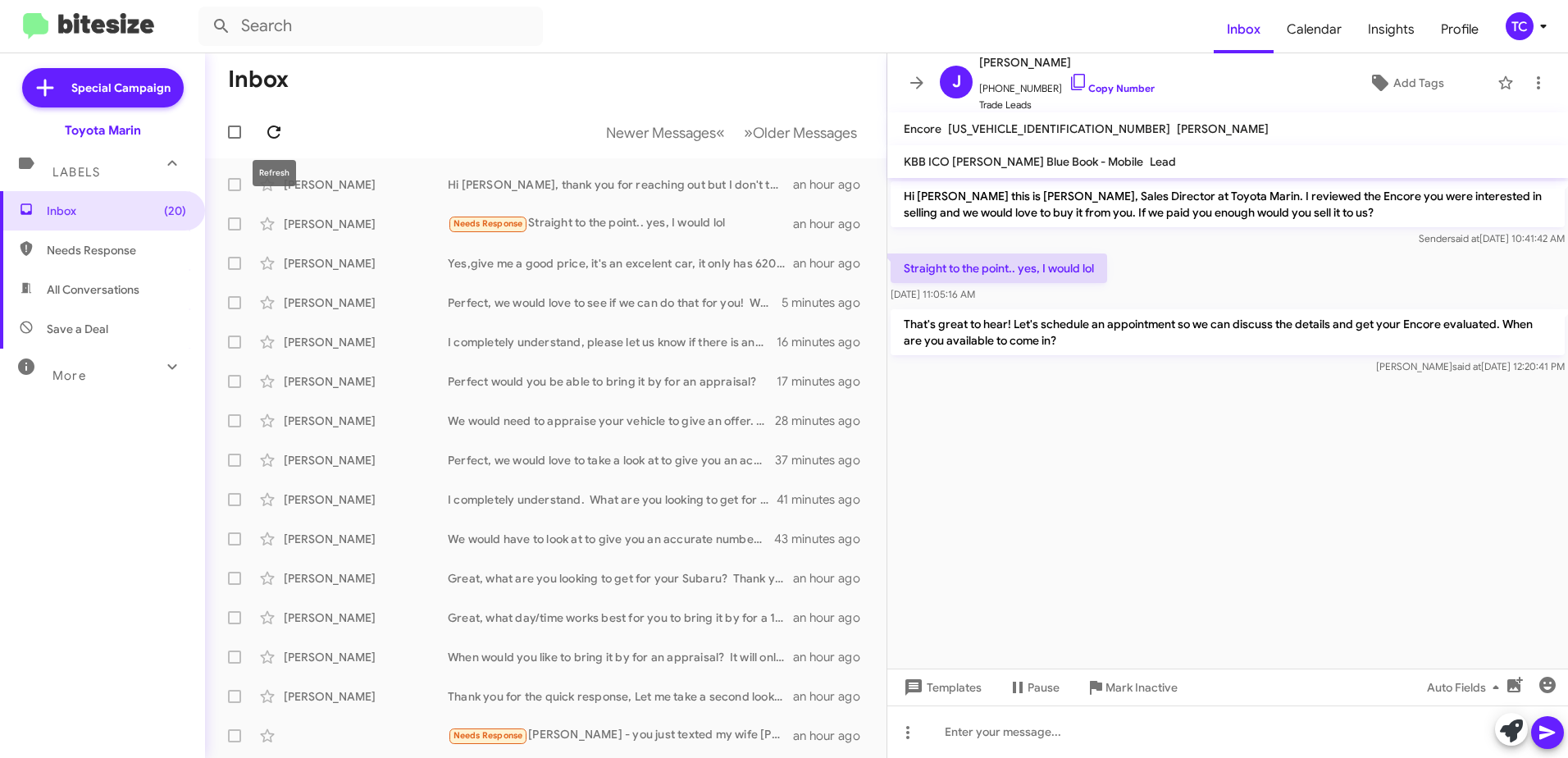
click at [281, 137] on icon at bounding box center [274, 132] width 20 height 20
click at [1069, 72] on icon at bounding box center [1079, 82] width 20 height 20
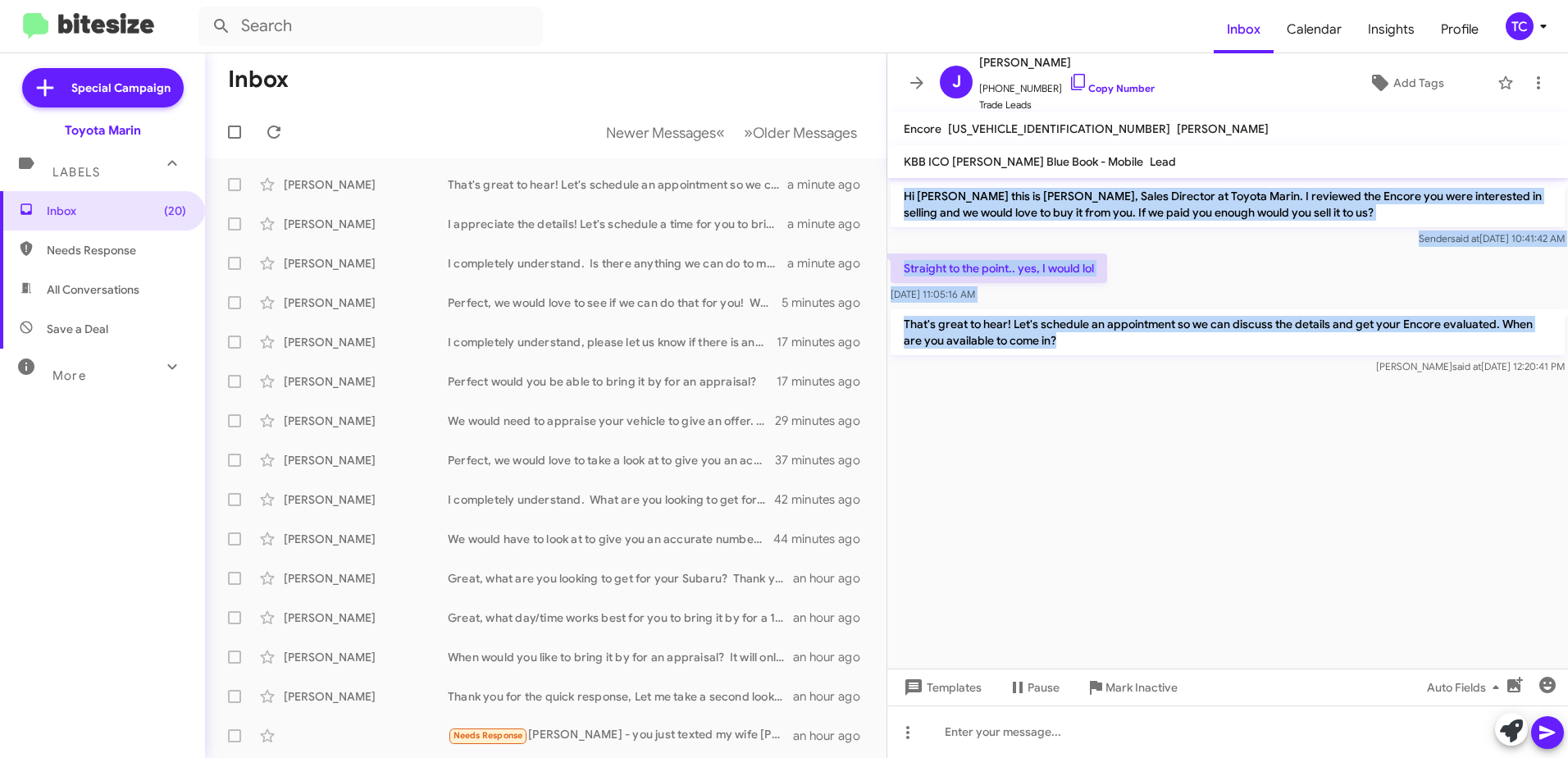
drag, startPoint x: 1076, startPoint y: 348, endPoint x: 900, endPoint y: 199, distance: 230.6
click at [900, 199] on div "Hi [PERSON_NAME] this is [PERSON_NAME], Sales Director at Toyota Marin. I revie…" at bounding box center [1228, 278] width 681 height 200
drag, startPoint x: 900, startPoint y: 199, endPoint x: 936, endPoint y: 198, distance: 36.0
click at [280, 127] on icon at bounding box center [274, 132] width 20 height 20
click at [269, 126] on icon at bounding box center [274, 132] width 20 height 20
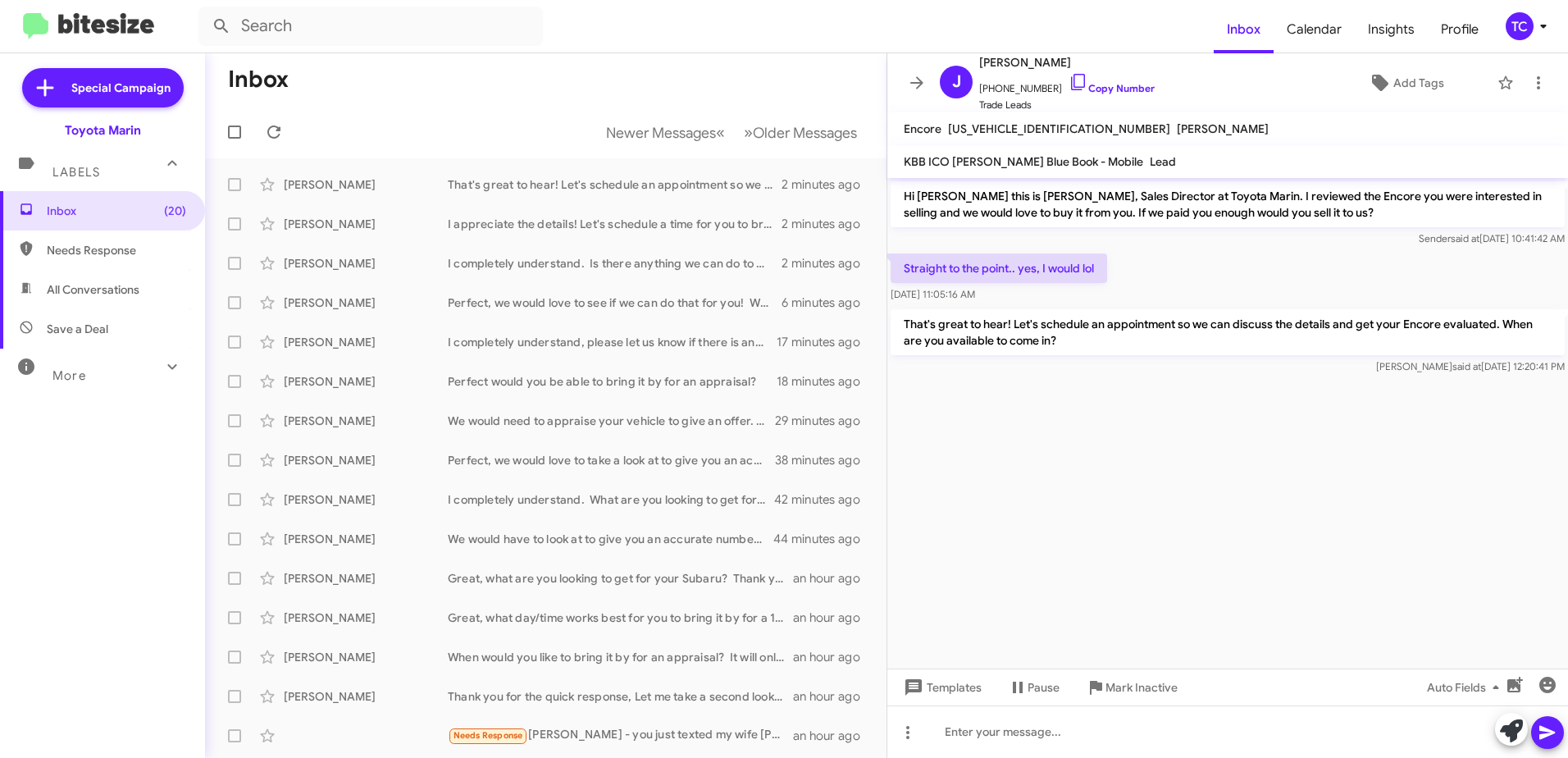
drag, startPoint x: 1251, startPoint y: 529, endPoint x: 1207, endPoint y: 497, distance: 54.4
click at [1251, 528] on cdk-virtual-scroll-viewport "Hi [PERSON_NAME] this is [PERSON_NAME], Sales Director at Toyota Marin. I revie…" at bounding box center [1228, 422] width 681 height 490
click at [691, 129] on span "Newer Messages" at bounding box center [660, 133] width 110 height 18
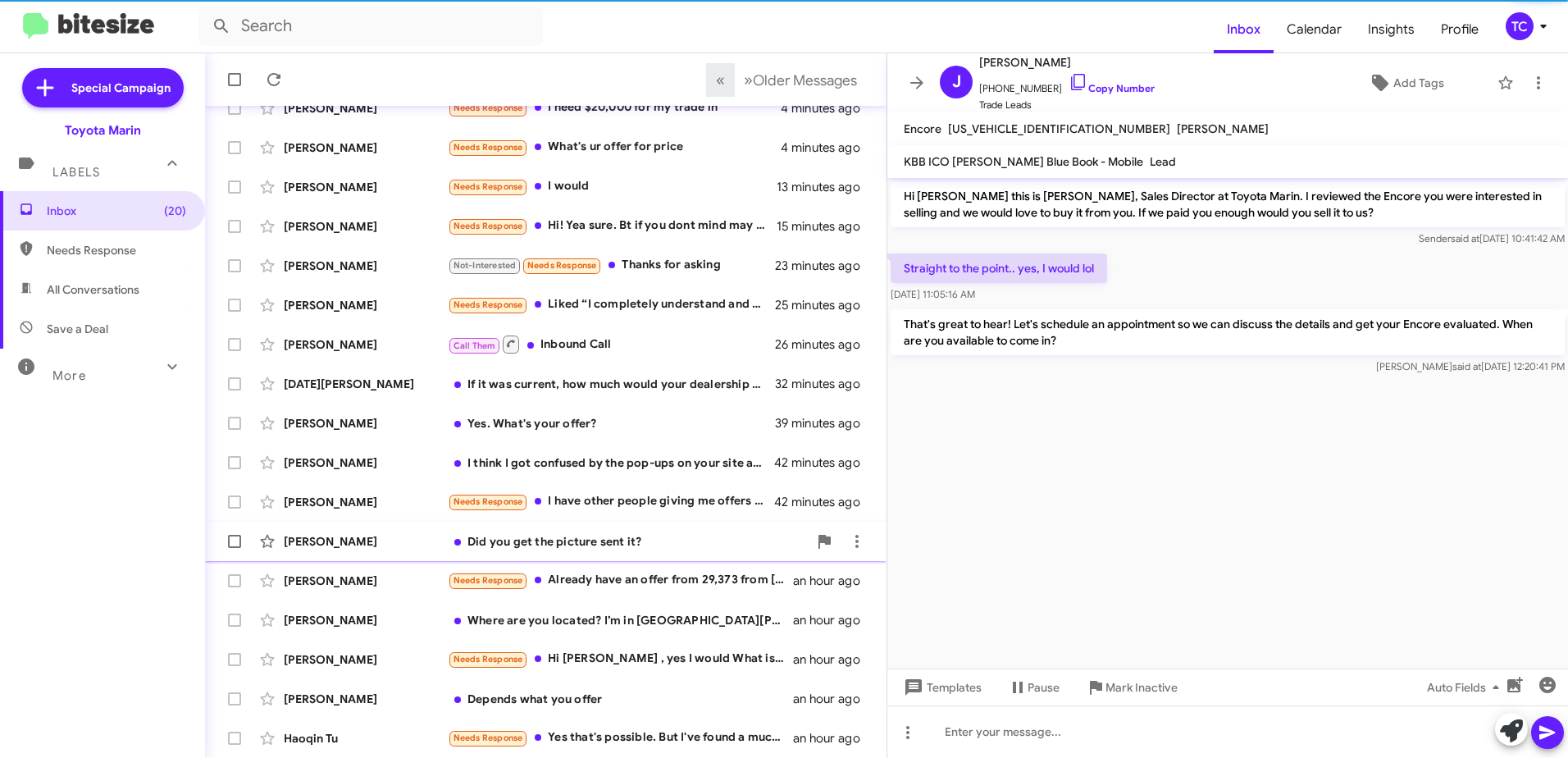
scroll to position [194, 0]
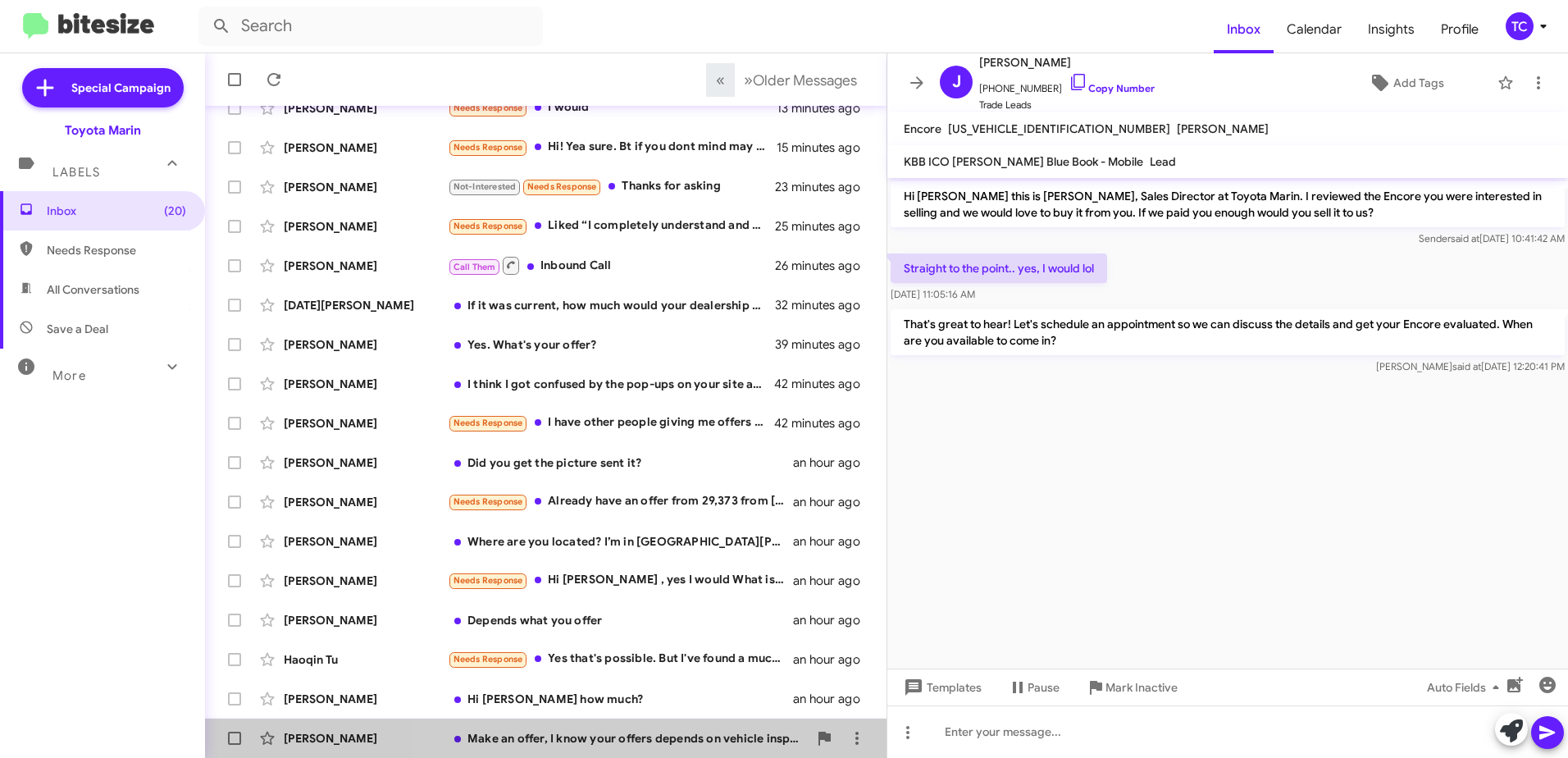
click at [656, 741] on div "Make an offer, I know your offers depends on vehicle inspection" at bounding box center [628, 738] width 360 height 17
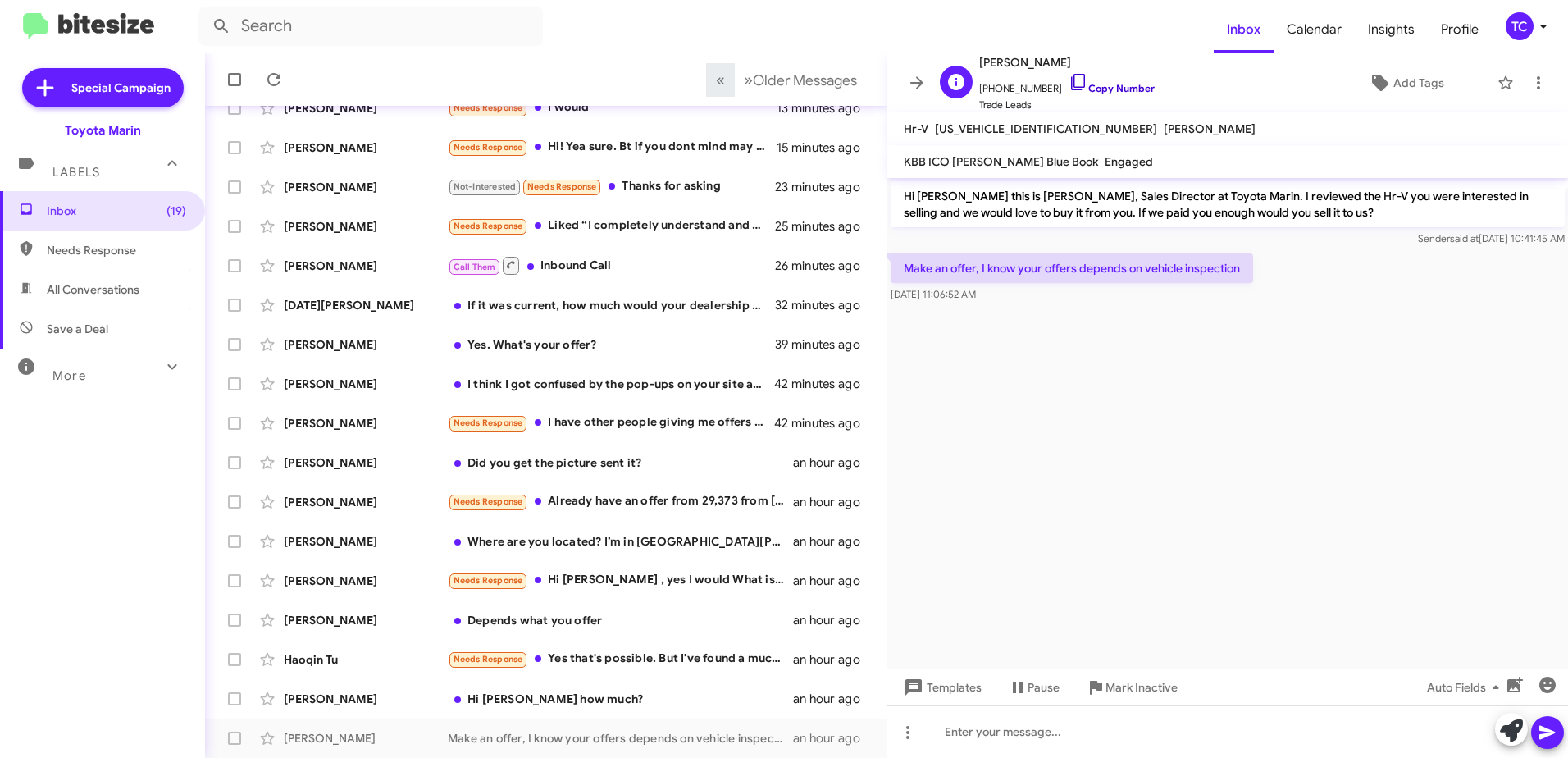
click at [1069, 80] on icon at bounding box center [1079, 82] width 20 height 20
click at [1511, 739] on icon at bounding box center [1512, 731] width 23 height 23
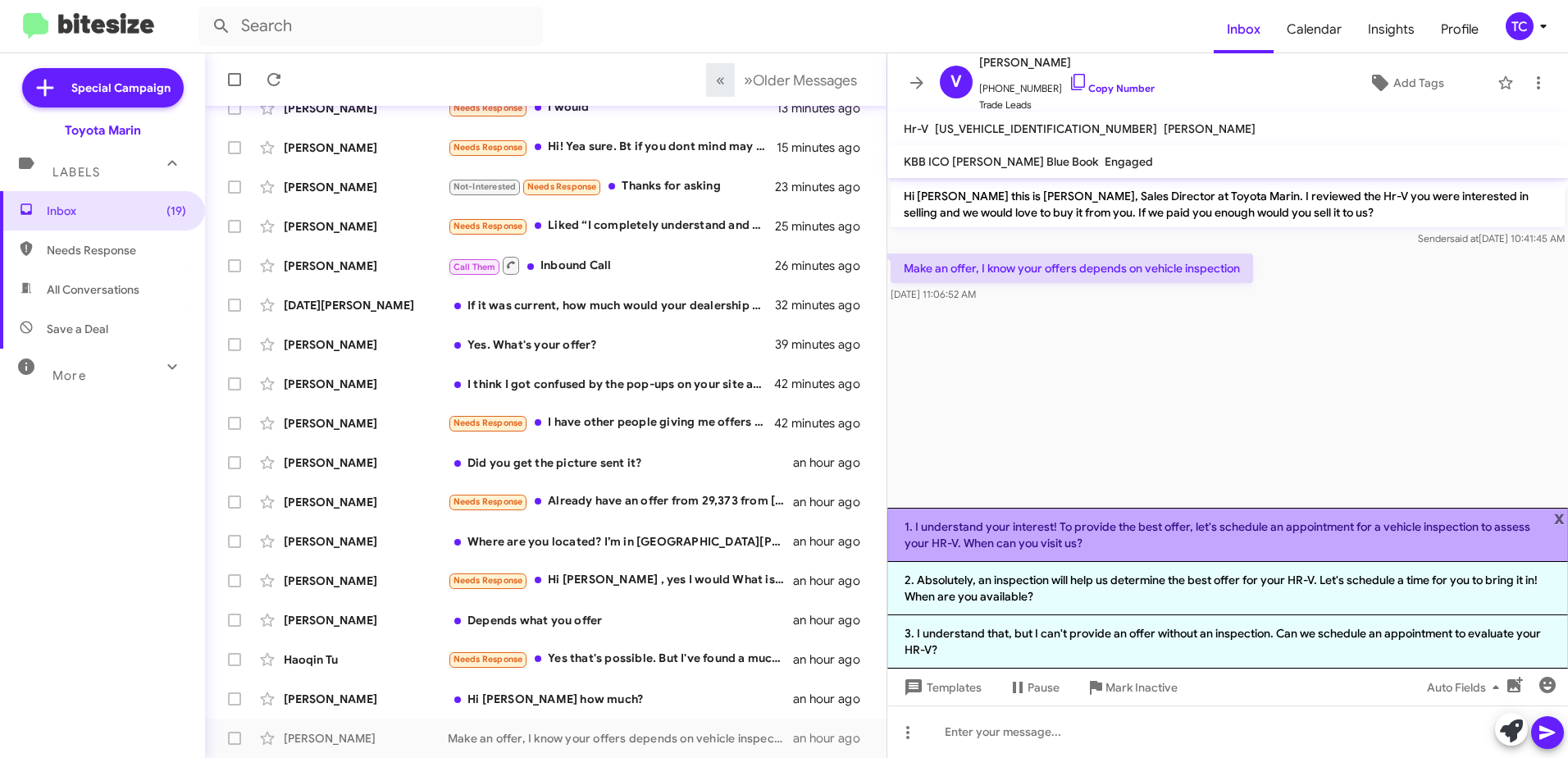
click at [1151, 535] on li "1. I understand your interest! To provide the best offer, let's schedule an app…" at bounding box center [1228, 534] width 681 height 54
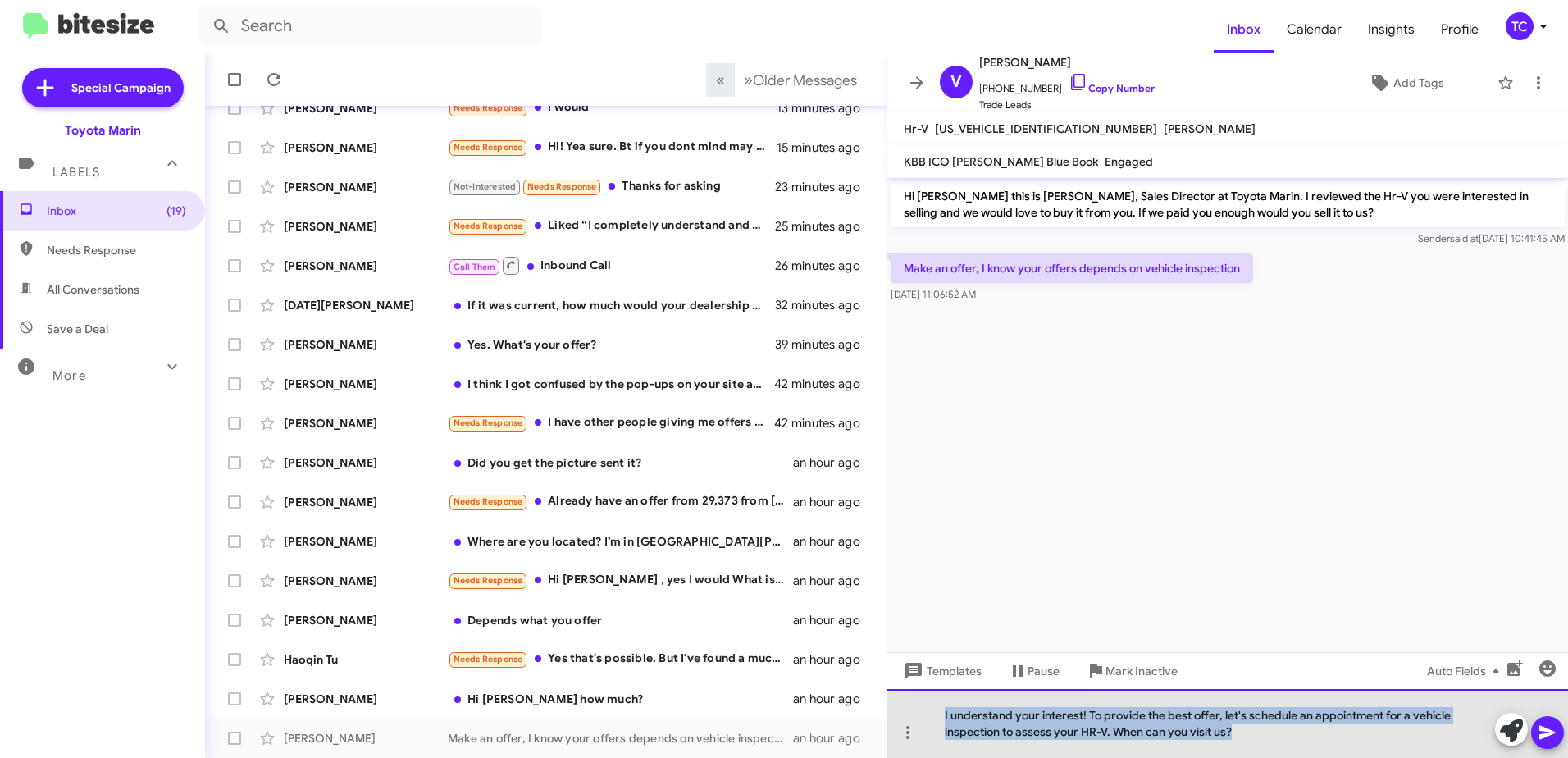
drag, startPoint x: 1305, startPoint y: 738, endPoint x: 902, endPoint y: 708, distance: 404.1
click at [902, 708] on div "I understand your interest! To provide the best offer, let's schedule an appoin…" at bounding box center [1228, 723] width 681 height 69
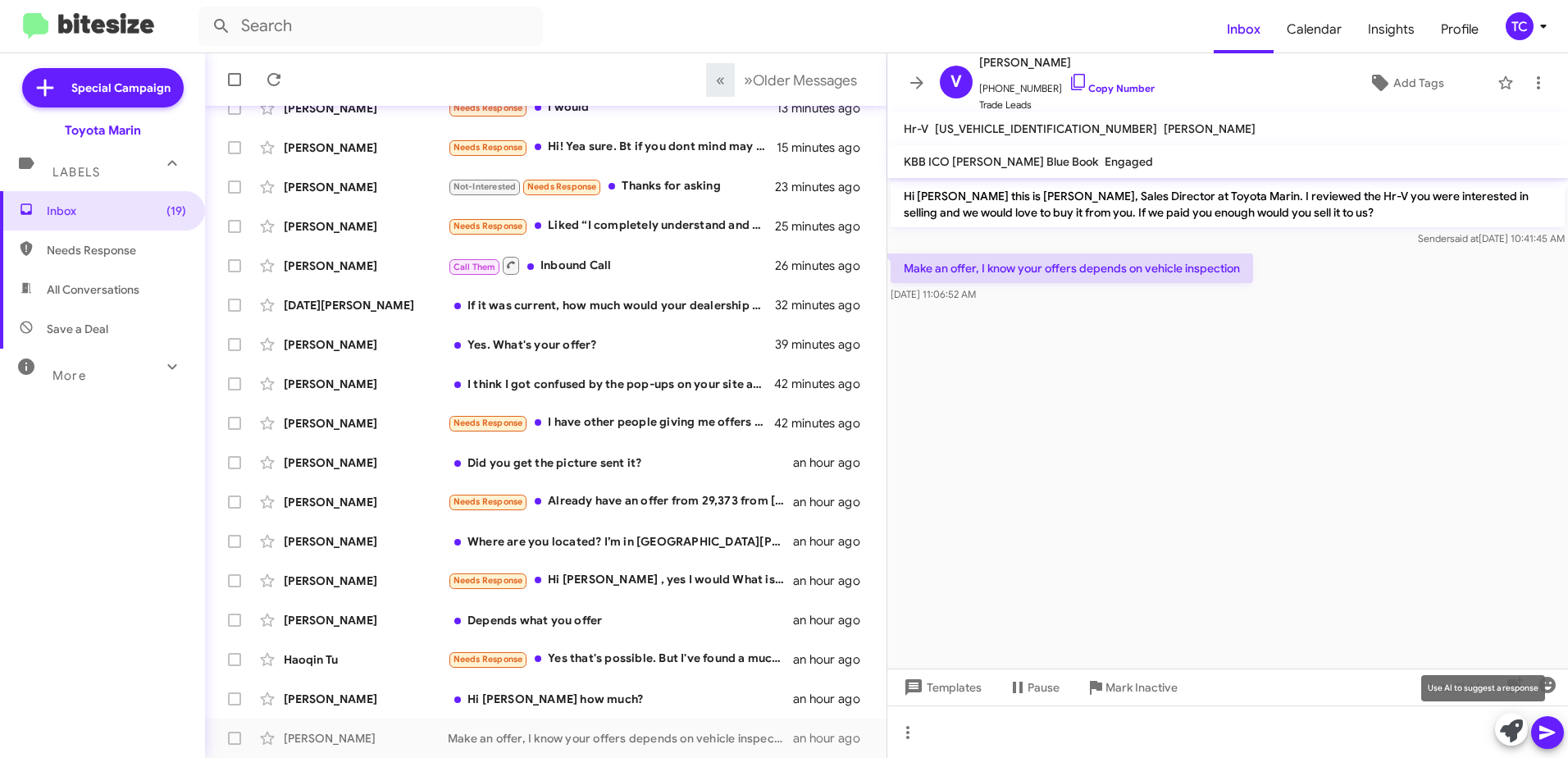
click at [1503, 720] on icon at bounding box center [1512, 731] width 23 height 23
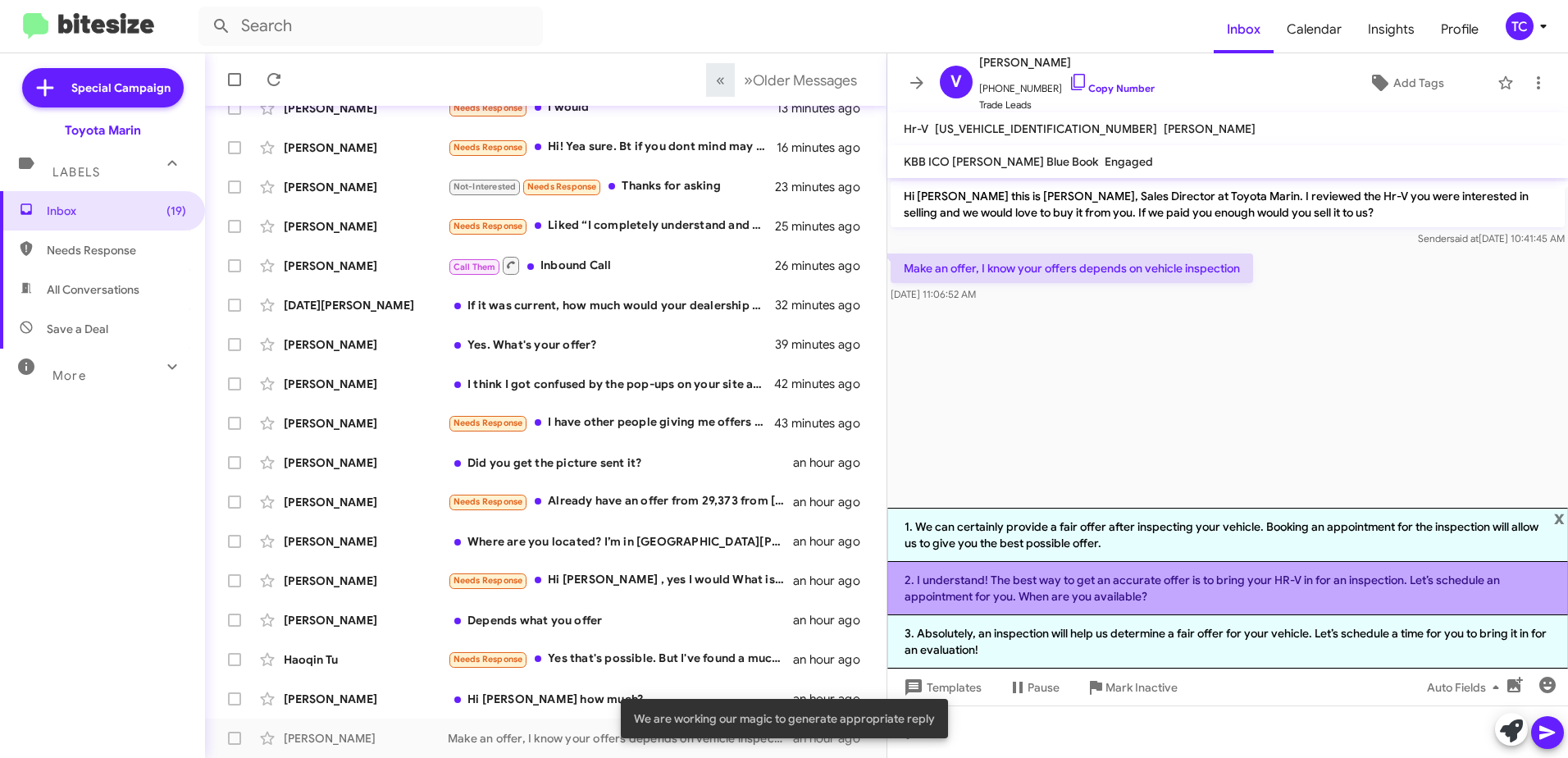
click at [1151, 584] on li "2. I understand! The best way to get an accurate offer is to bring your HR-V in…" at bounding box center [1228, 589] width 681 height 54
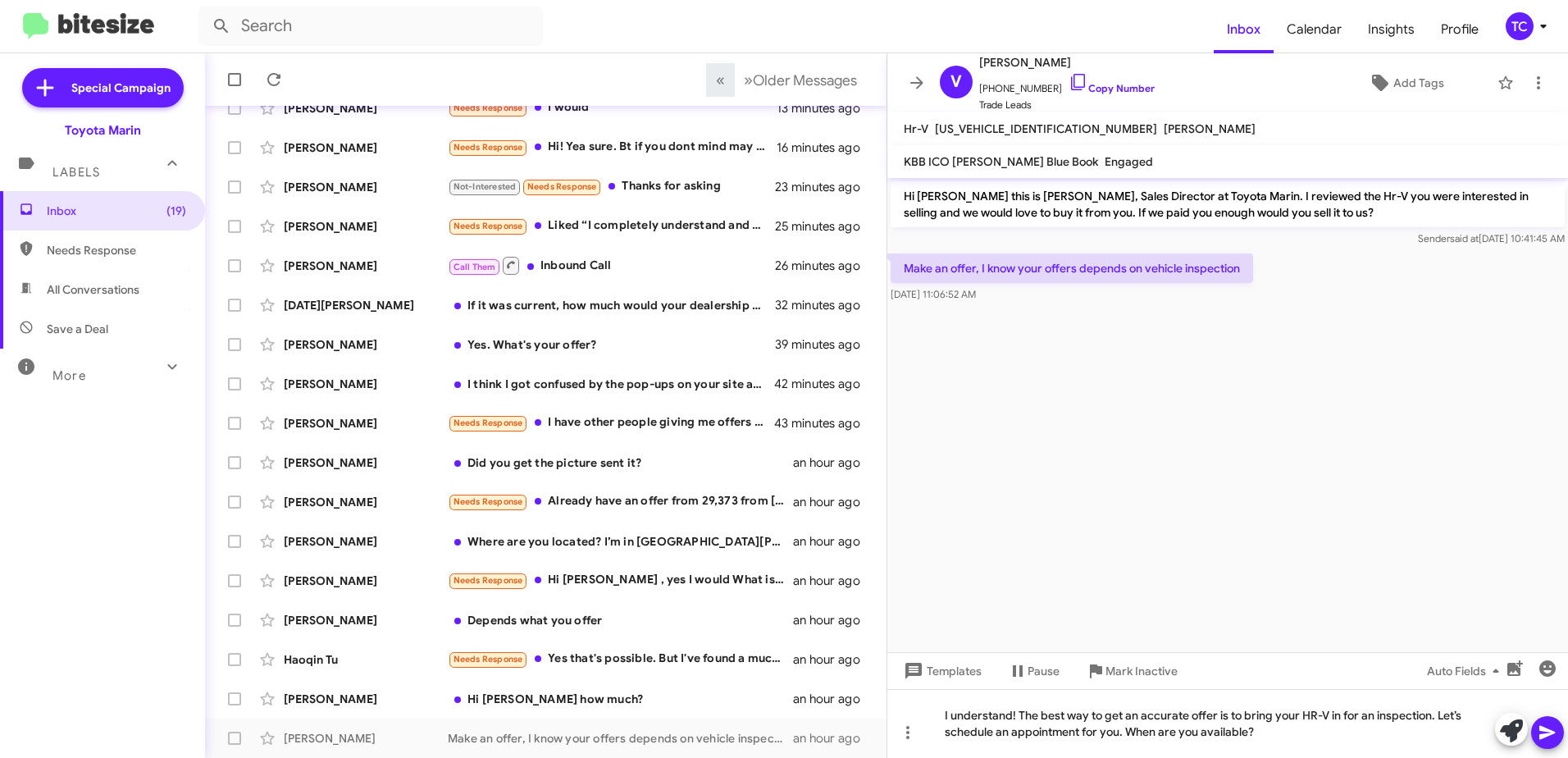
click at [1553, 733] on icon at bounding box center [1547, 732] width 16 height 14
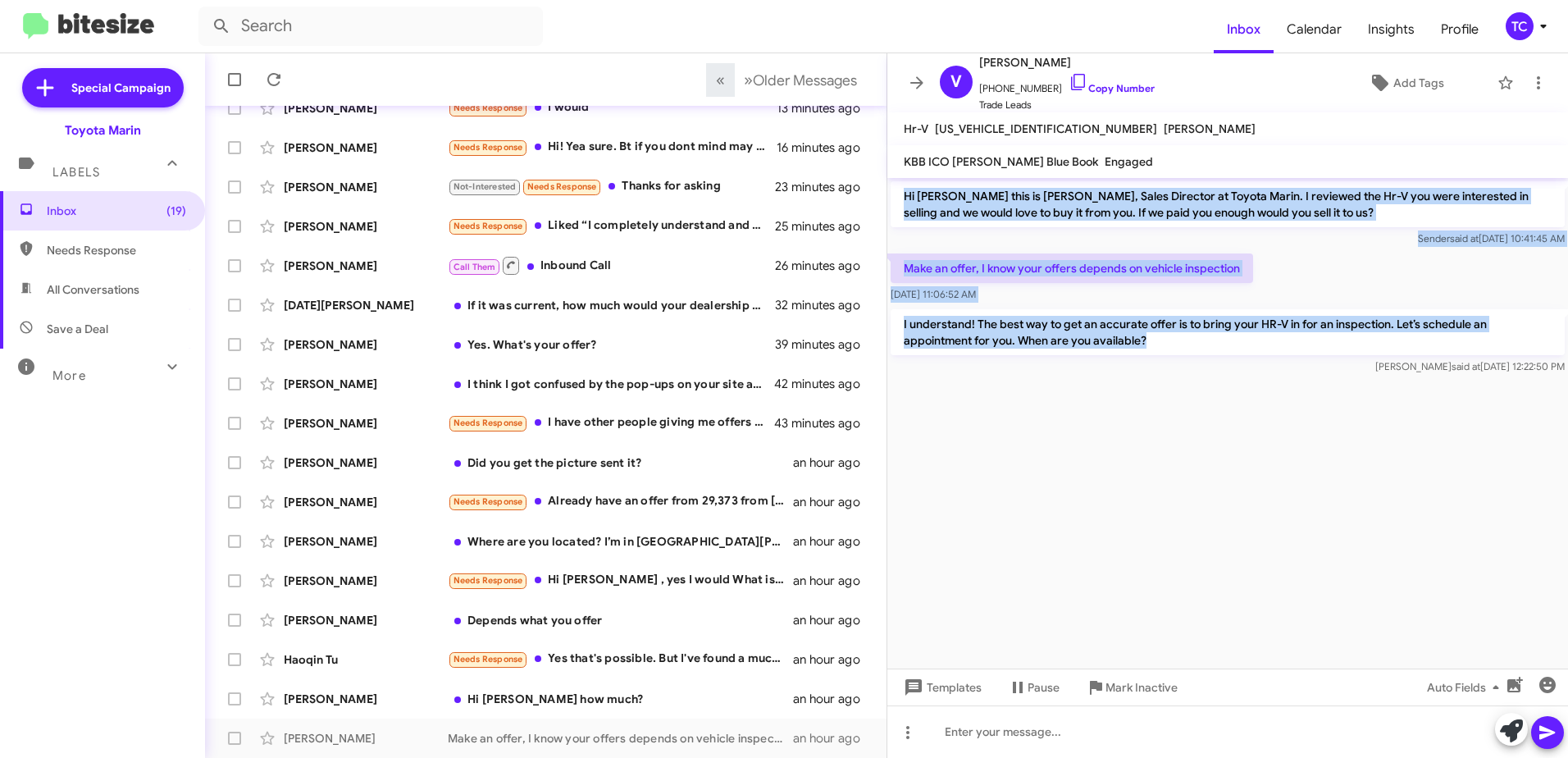
drag, startPoint x: 1178, startPoint y: 348, endPoint x: 906, endPoint y: 192, distance: 313.6
click at [906, 192] on div "Hi [PERSON_NAME] this is [PERSON_NAME], Sales Director at Toyota Marin. I revie…" at bounding box center [1228, 278] width 681 height 200
drag, startPoint x: 906, startPoint y: 192, endPoint x: 929, endPoint y: 197, distance: 23.5
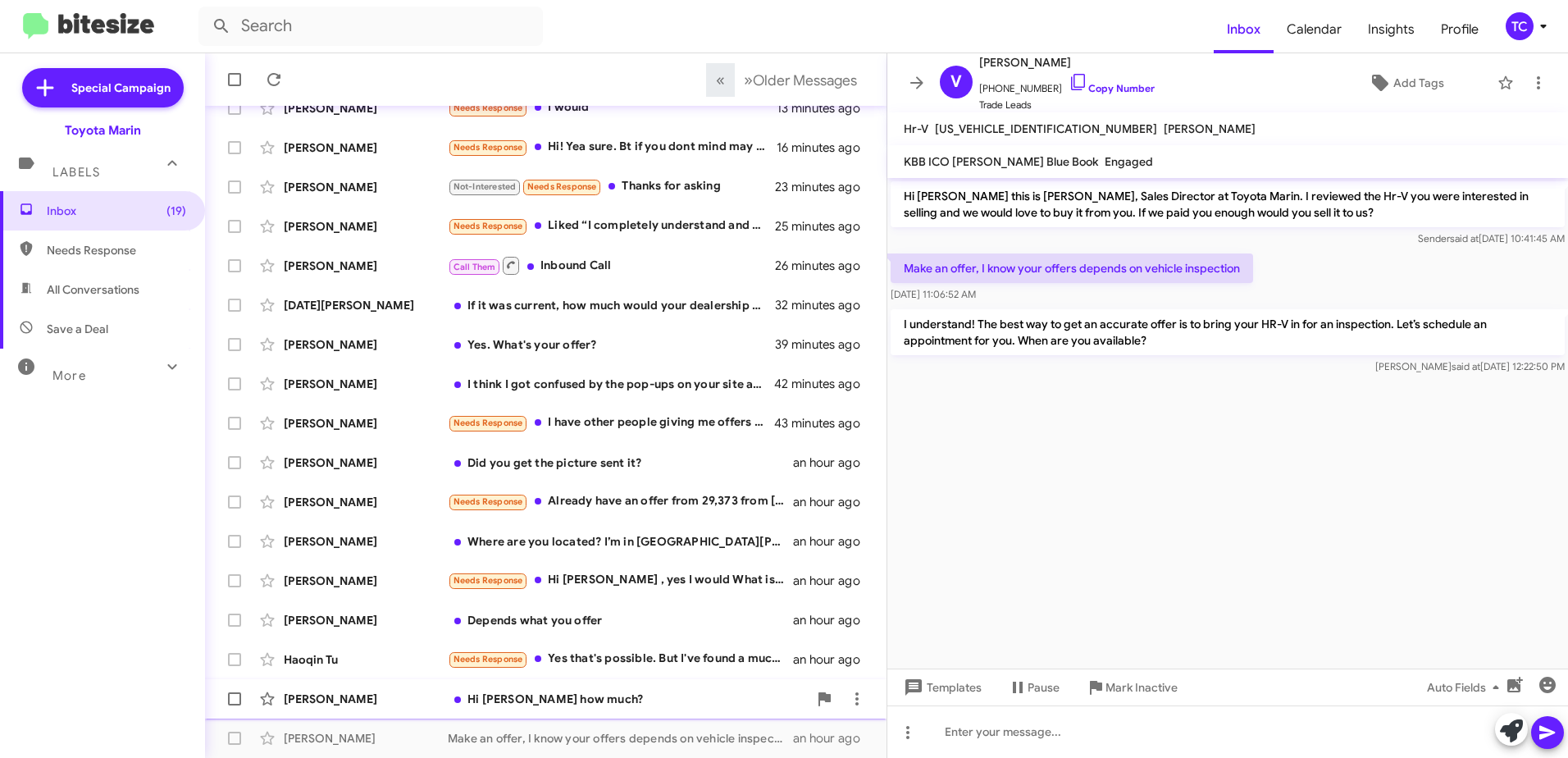
click at [567, 698] on div "Hi [PERSON_NAME] how much?" at bounding box center [628, 699] width 360 height 17
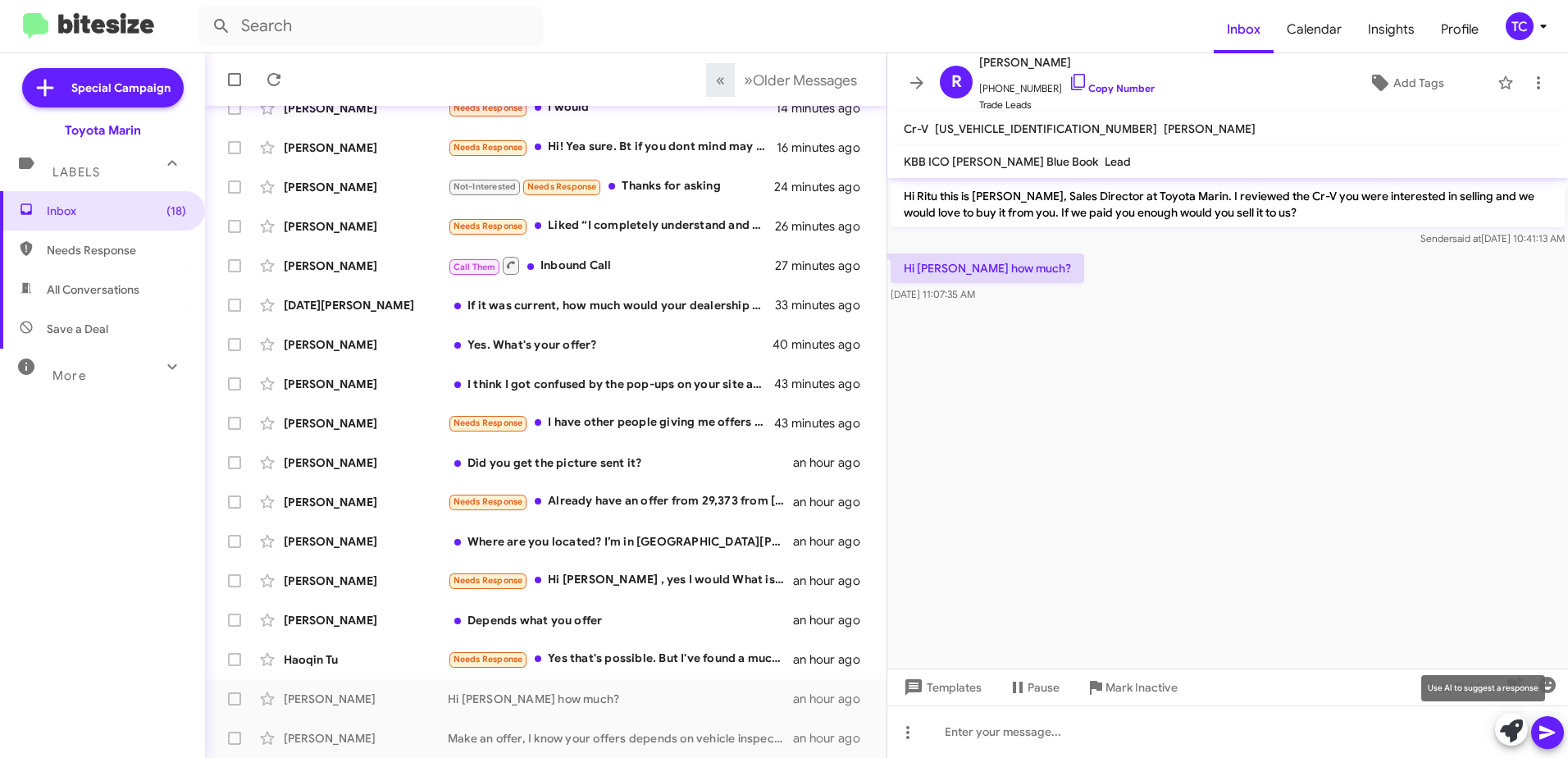
click at [1505, 729] on icon at bounding box center [1512, 731] width 23 height 23
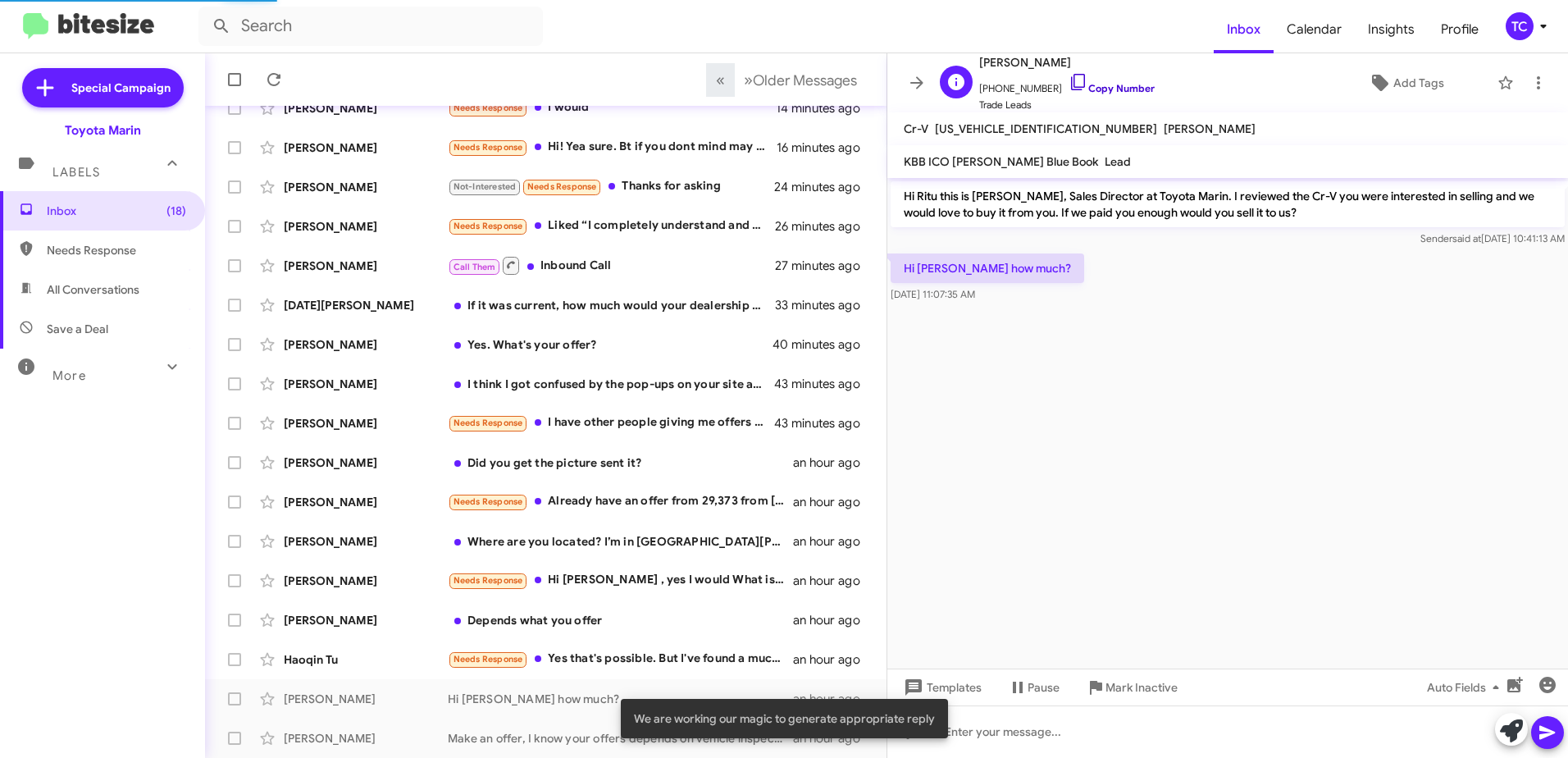
click at [1069, 77] on icon at bounding box center [1079, 82] width 20 height 20
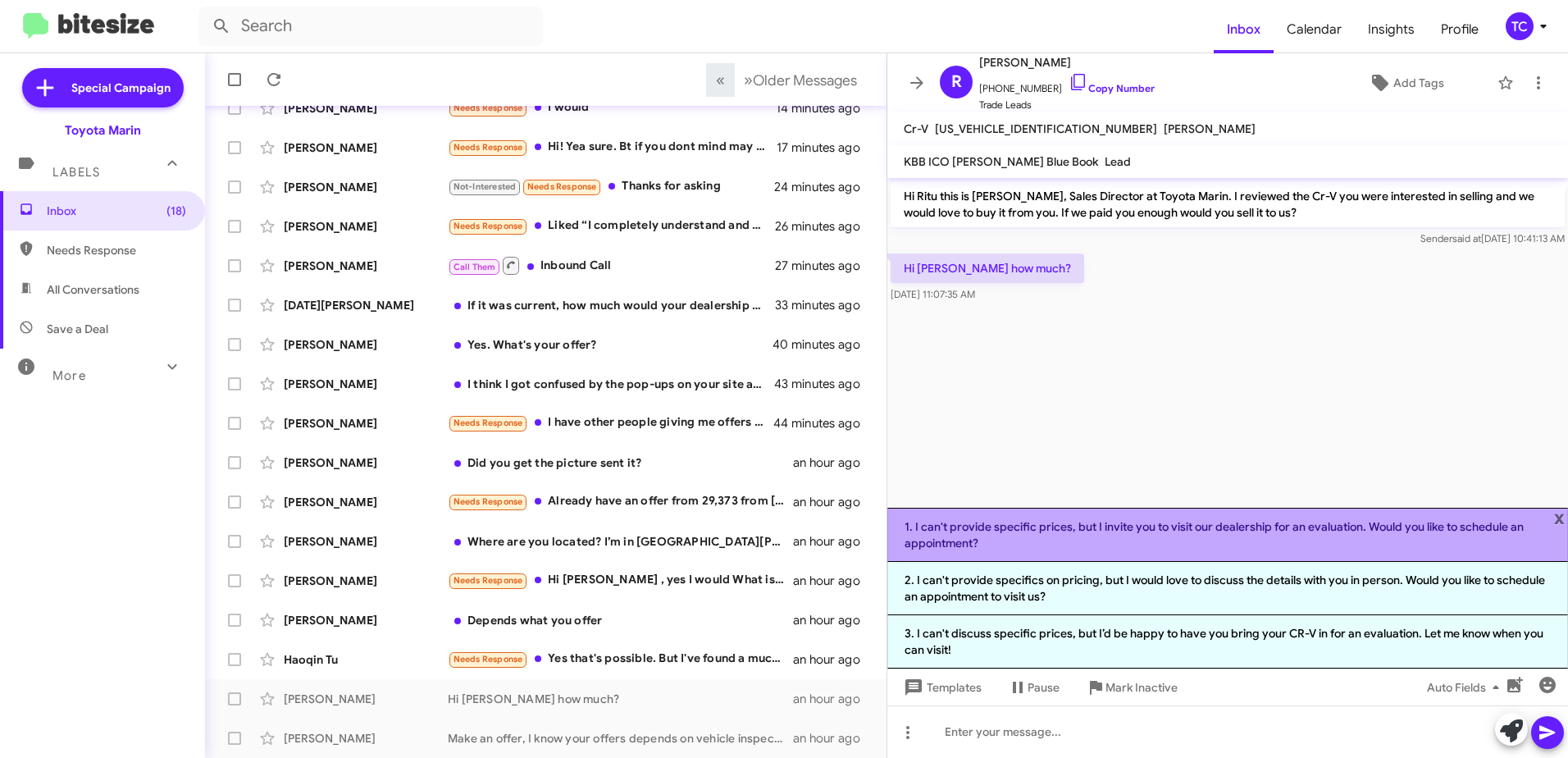
click at [1088, 540] on li "1. I can't provide specific prices, but I invite you to visit our dealership fo…" at bounding box center [1228, 534] width 681 height 54
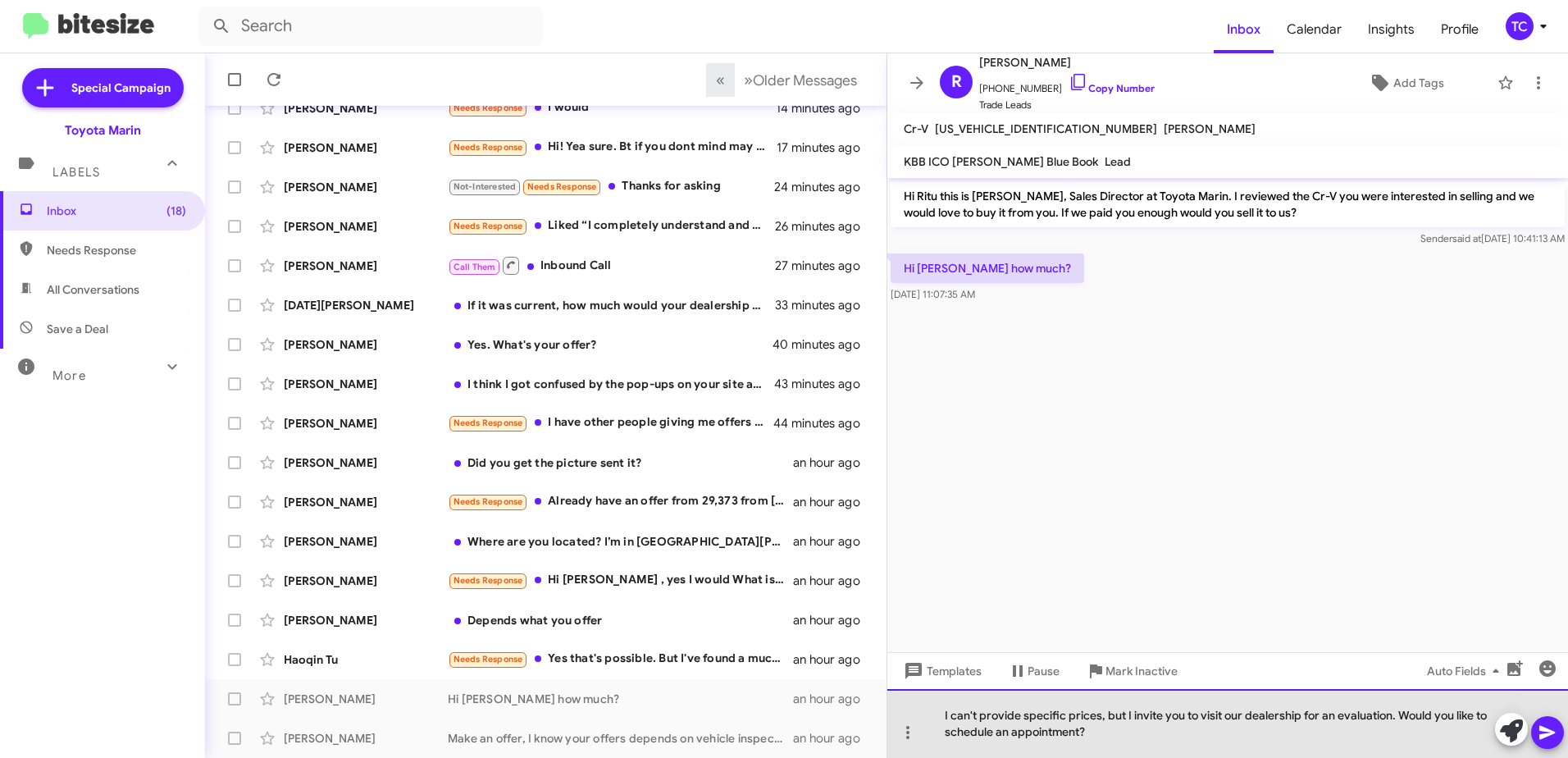
click at [1128, 714] on div "I can't provide specific prices, but I invite you to visit our dealership for a…" at bounding box center [1228, 723] width 681 height 69
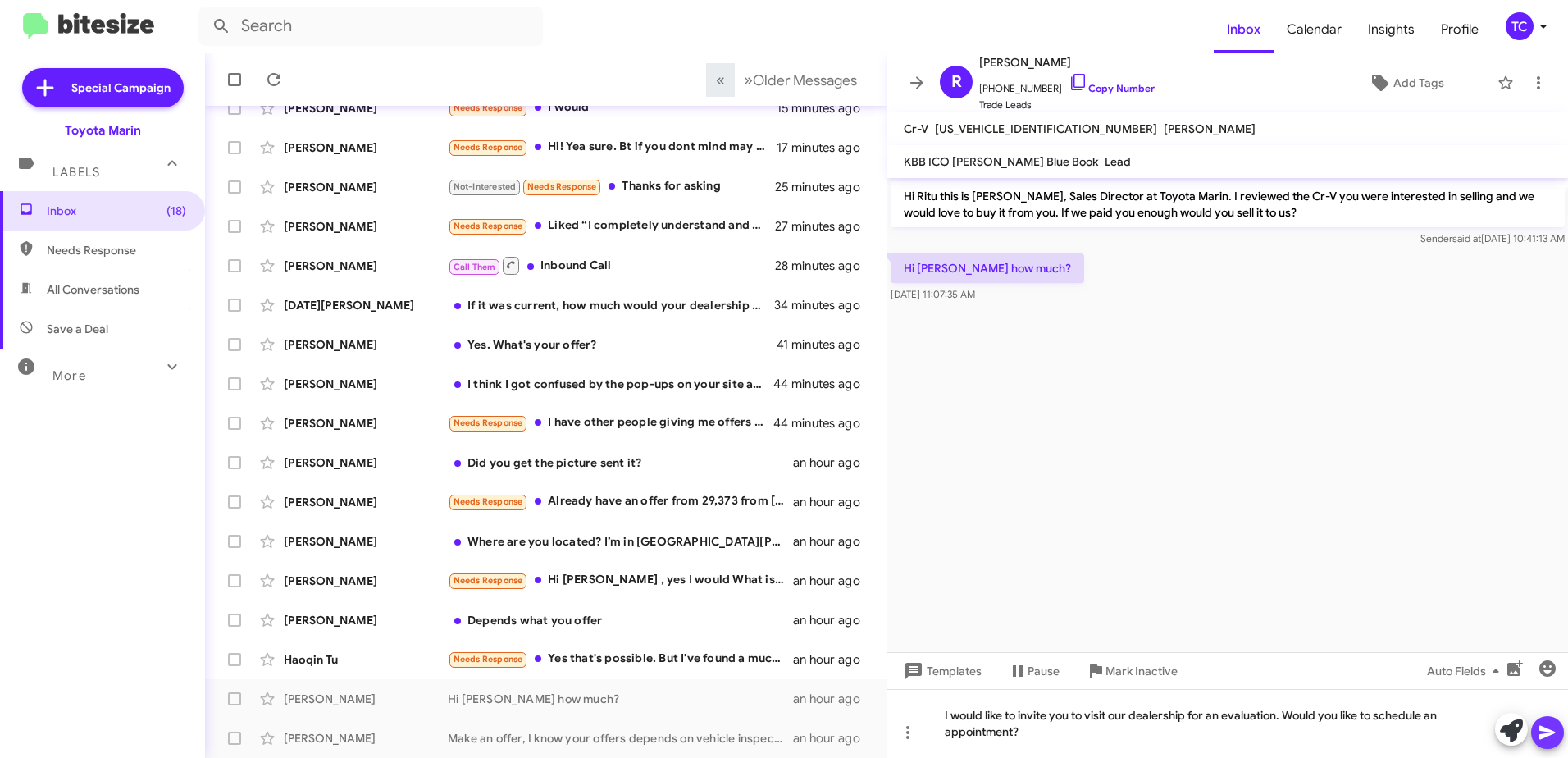
click at [1552, 732] on icon at bounding box center [1547, 732] width 16 height 14
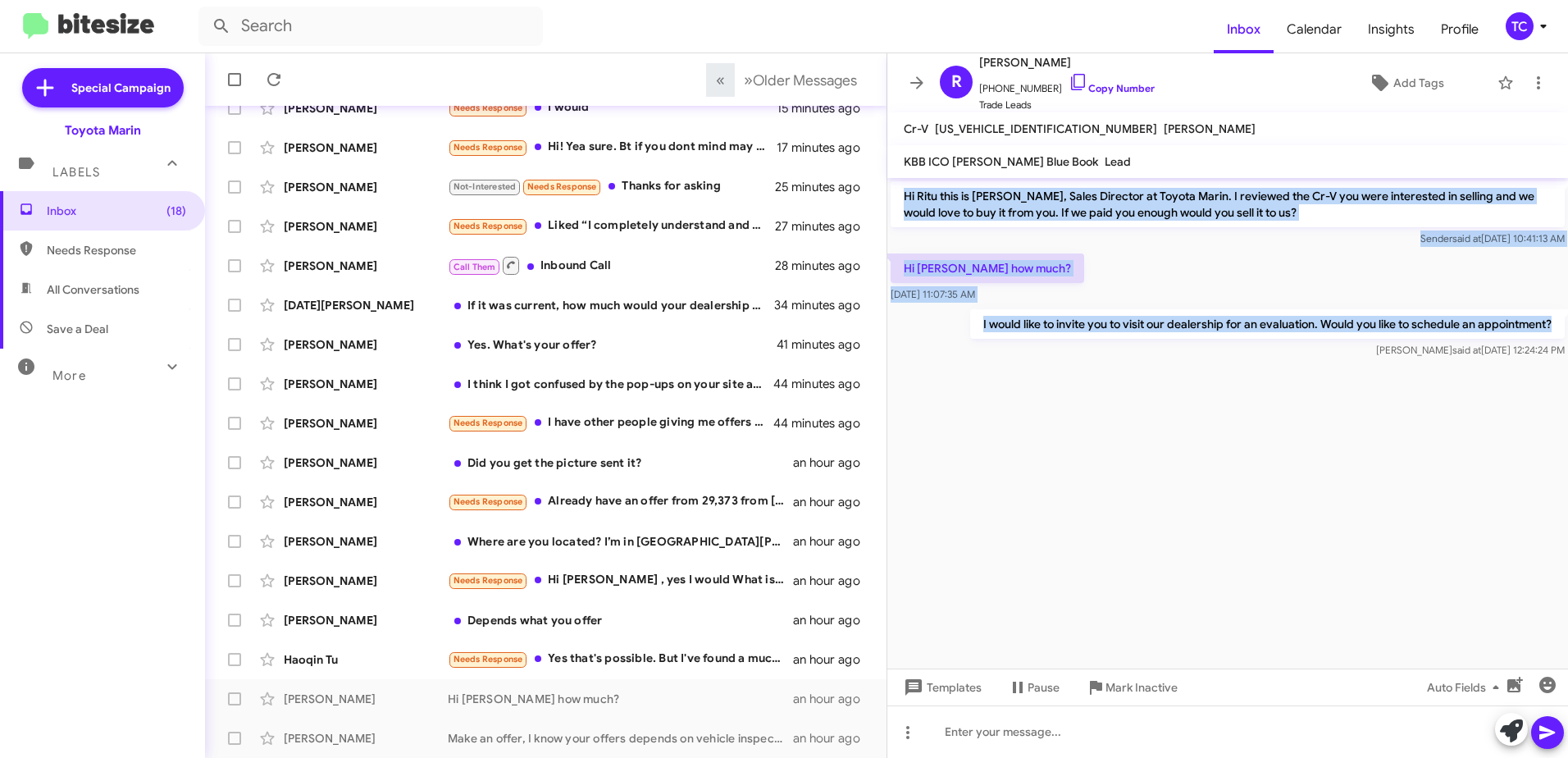
drag, startPoint x: 1557, startPoint y: 324, endPoint x: 896, endPoint y: 191, distance: 674.2
click at [896, 191] on div "Hi Ritu this is [PERSON_NAME], Sales Director at Toyota Marin. I reviewed the C…" at bounding box center [1228, 269] width 681 height 184
drag, startPoint x: 896, startPoint y: 191, endPoint x: 979, endPoint y: 206, distance: 84.3
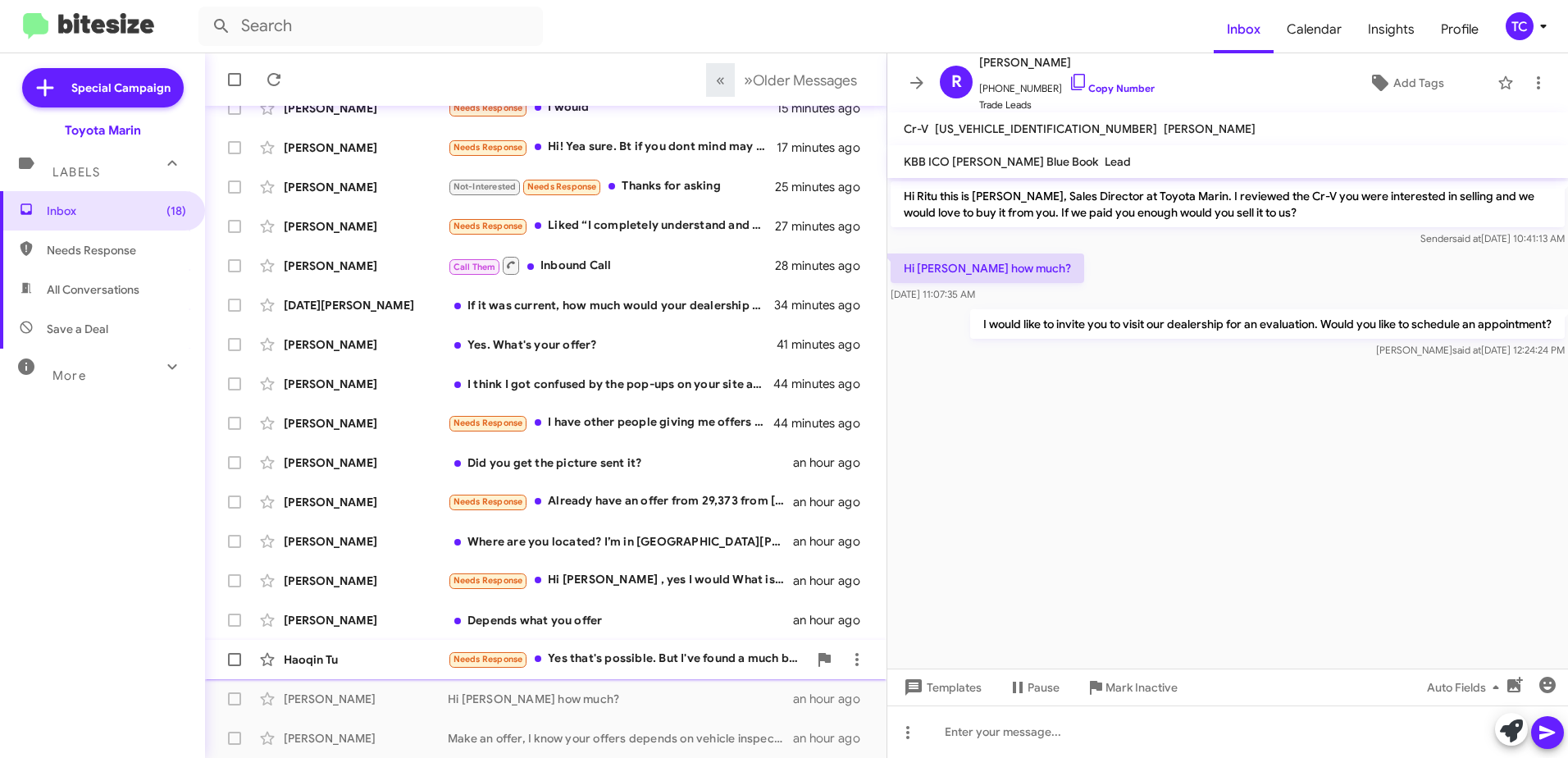
click at [619, 654] on div "Needs Response Yes that's possible. But I've found a much better price than KBB…" at bounding box center [628, 659] width 360 height 19
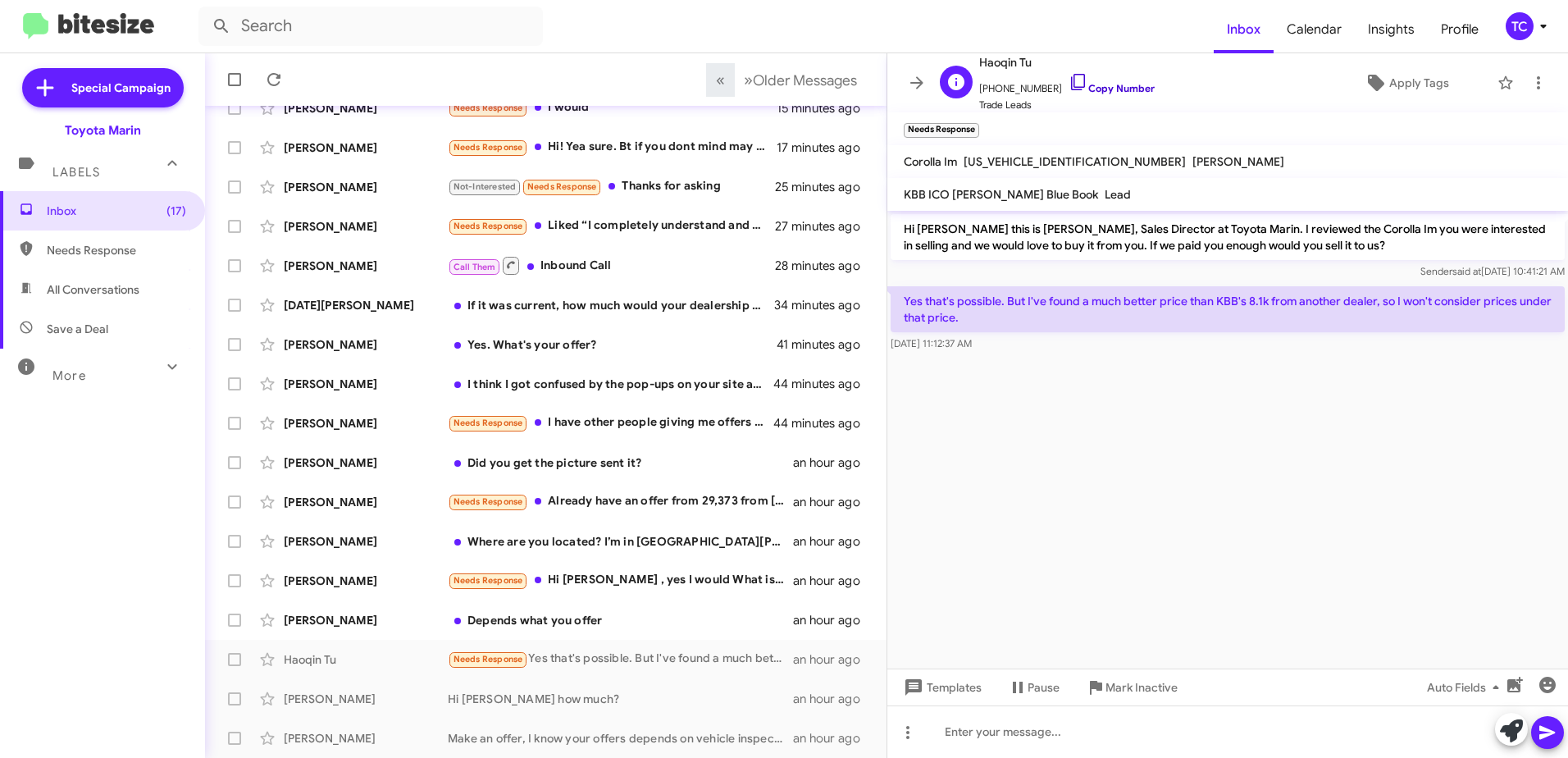
click at [1071, 77] on icon at bounding box center [1078, 82] width 14 height 17
click at [1508, 719] on icon at bounding box center [1512, 731] width 23 height 23
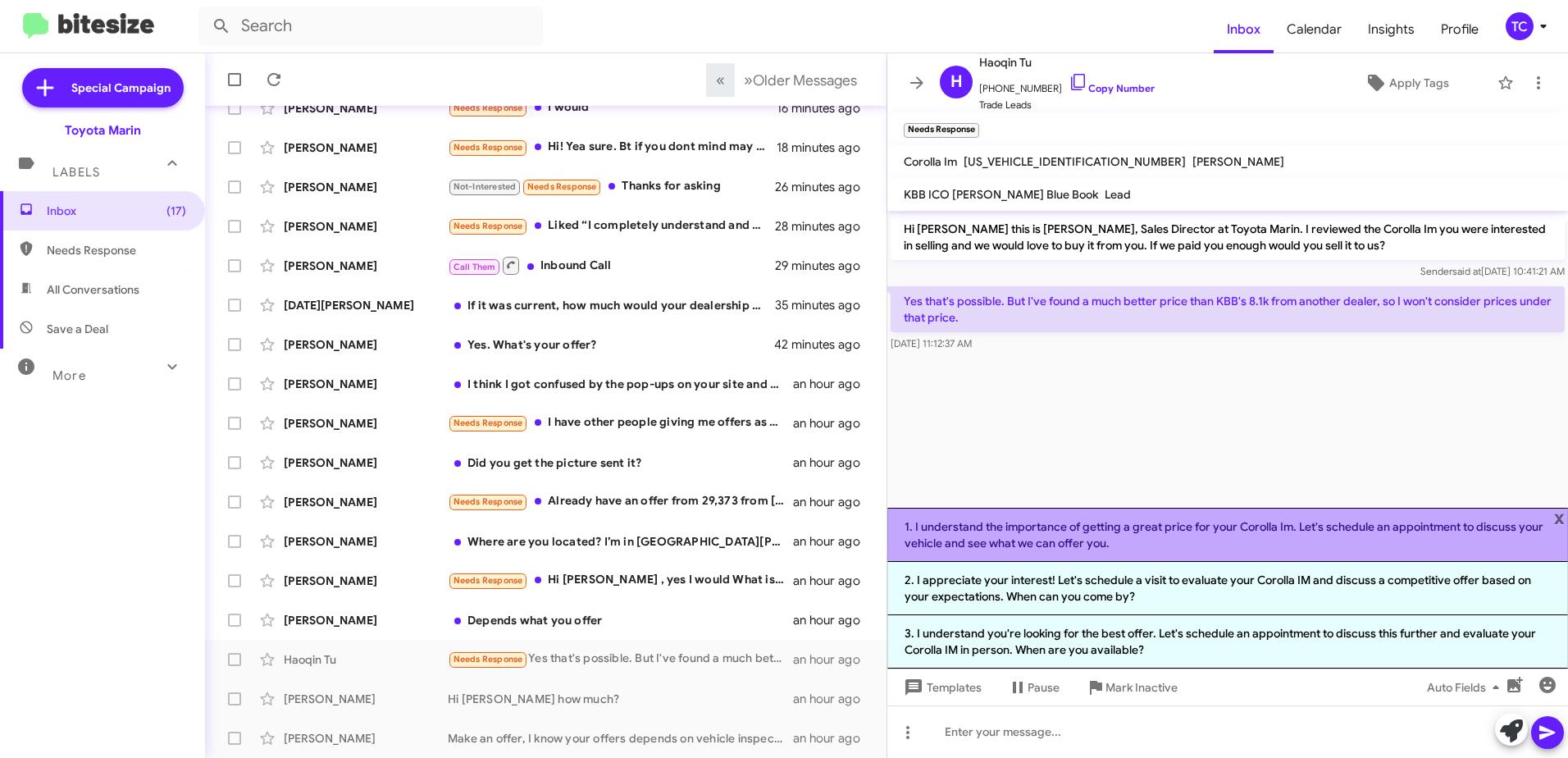
click at [1217, 536] on li "1. I understand the importance of getting a great price for your Corolla Im. Le…" at bounding box center [1228, 534] width 681 height 54
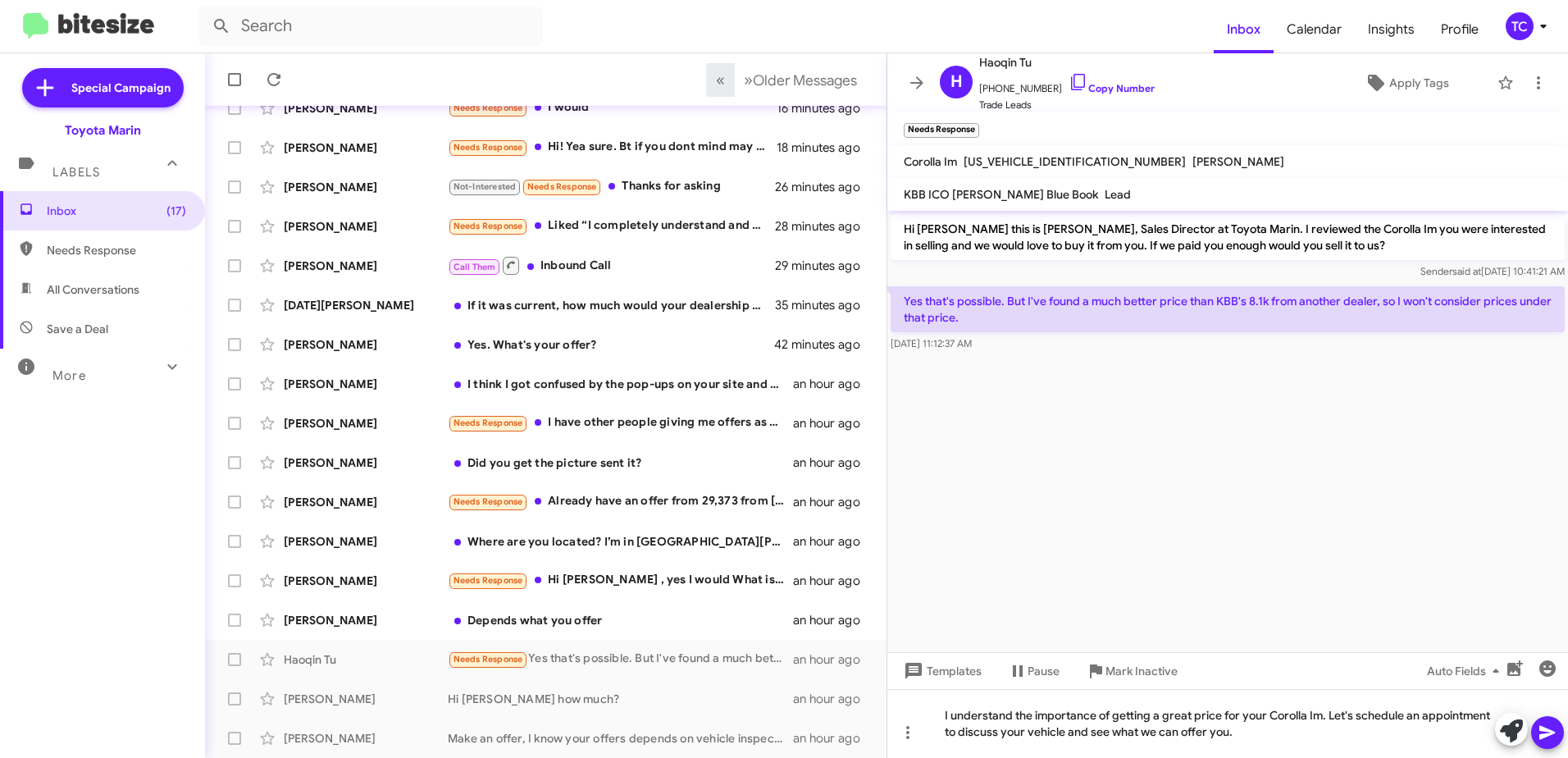
click at [1546, 729] on icon at bounding box center [1547, 732] width 16 height 14
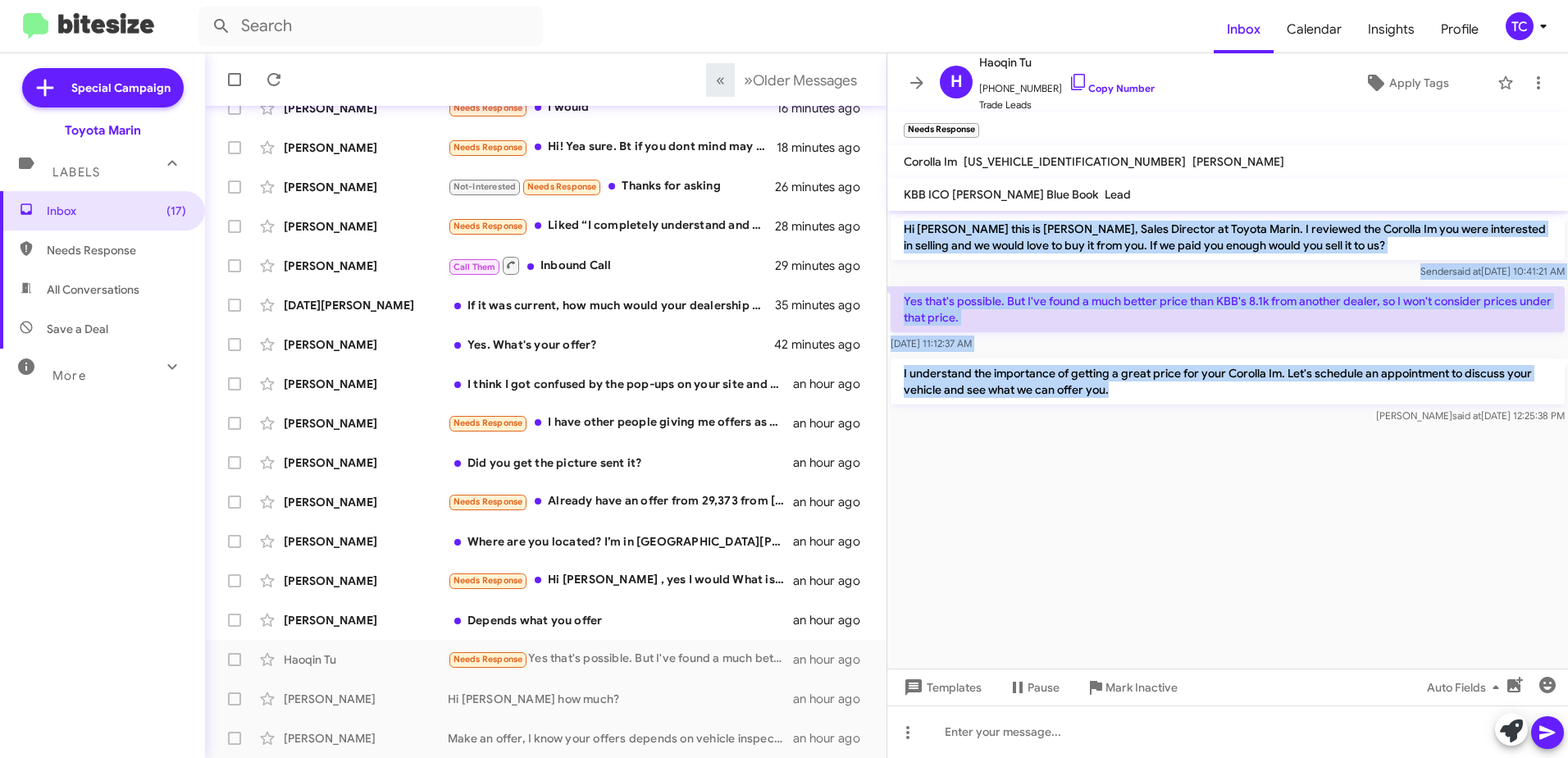
drag, startPoint x: 1156, startPoint y: 387, endPoint x: 903, endPoint y: 217, distance: 304.8
click at [903, 217] on div "Hi [PERSON_NAME] this is [PERSON_NAME], Sales Director at Toyota Marin. I revie…" at bounding box center [1228, 319] width 681 height 217
drag, startPoint x: 903, startPoint y: 217, endPoint x: 939, endPoint y: 245, distance: 45.6
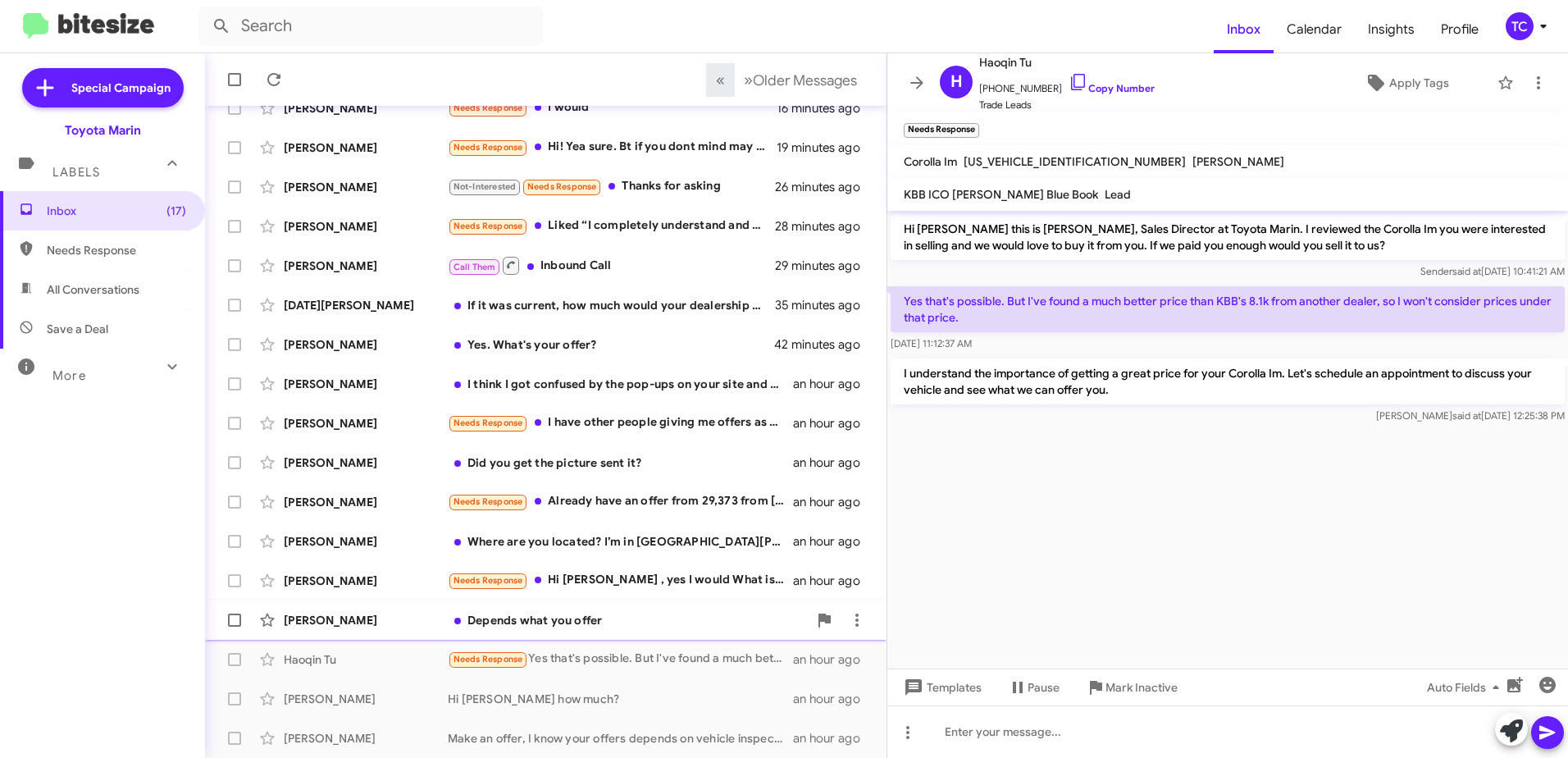
click at [556, 618] on div "Depends what you offer" at bounding box center [628, 620] width 360 height 17
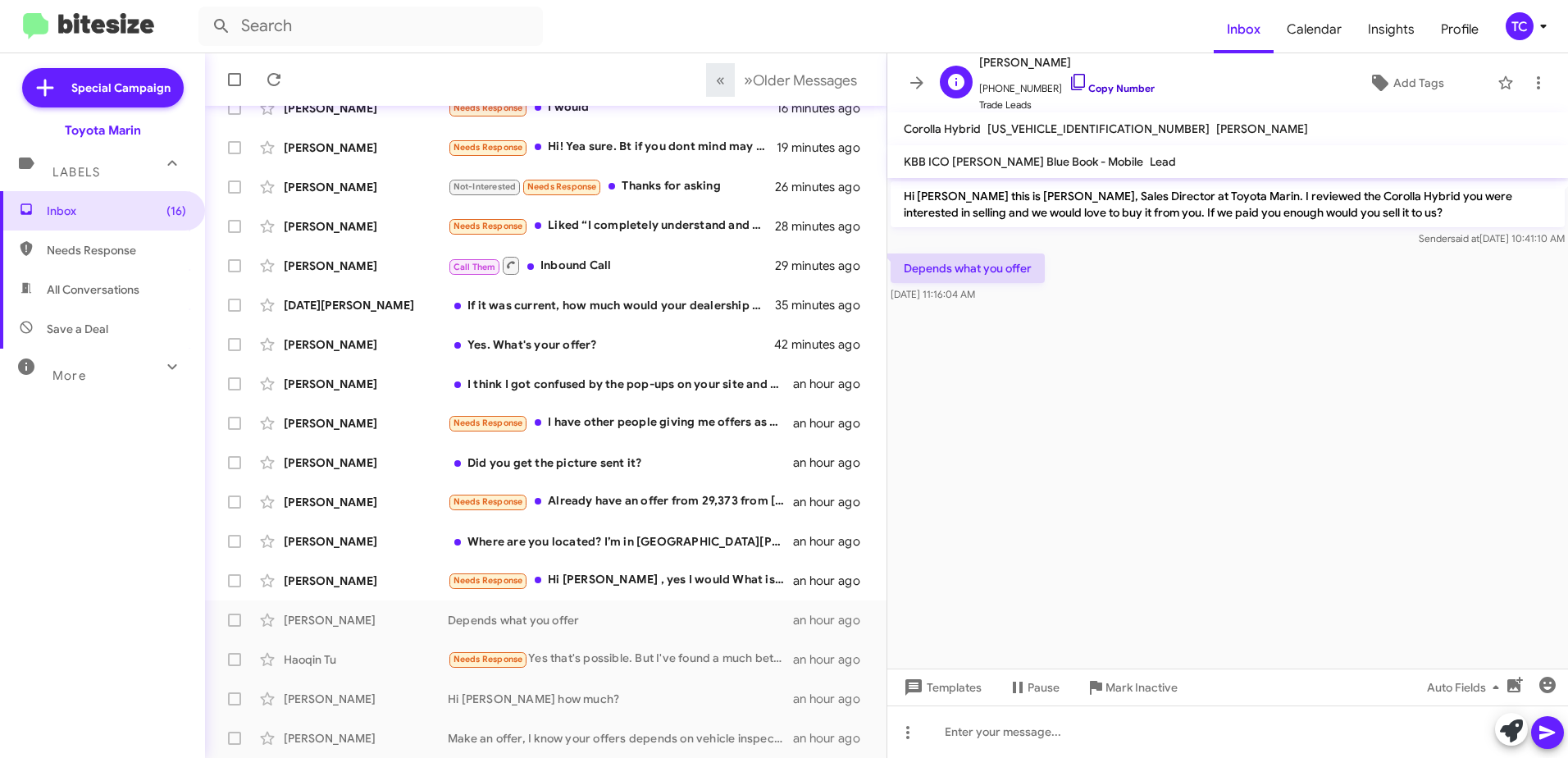
click at [1071, 83] on icon at bounding box center [1079, 82] width 20 height 20
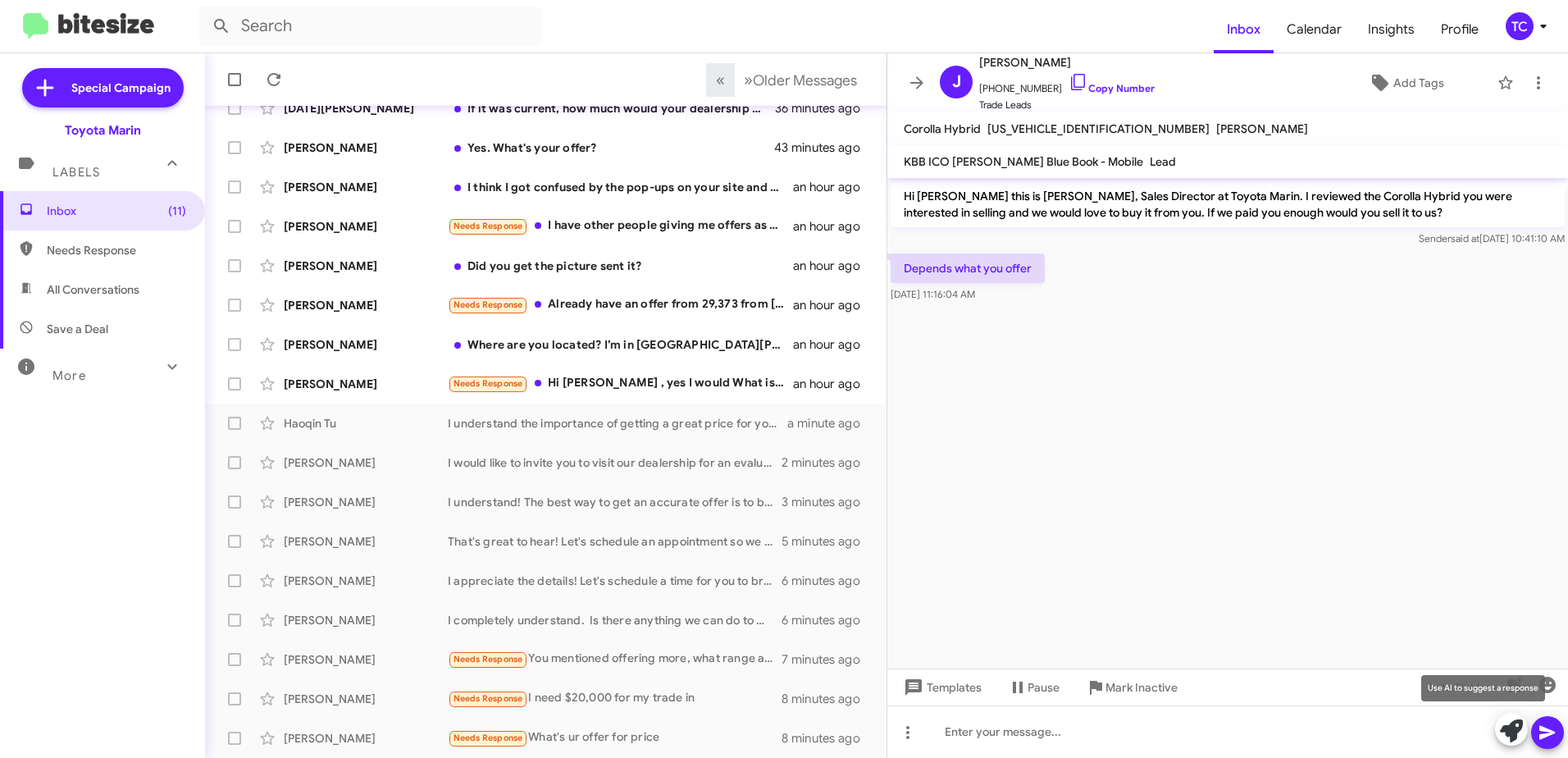
click at [1499, 722] on button at bounding box center [1512, 729] width 33 height 33
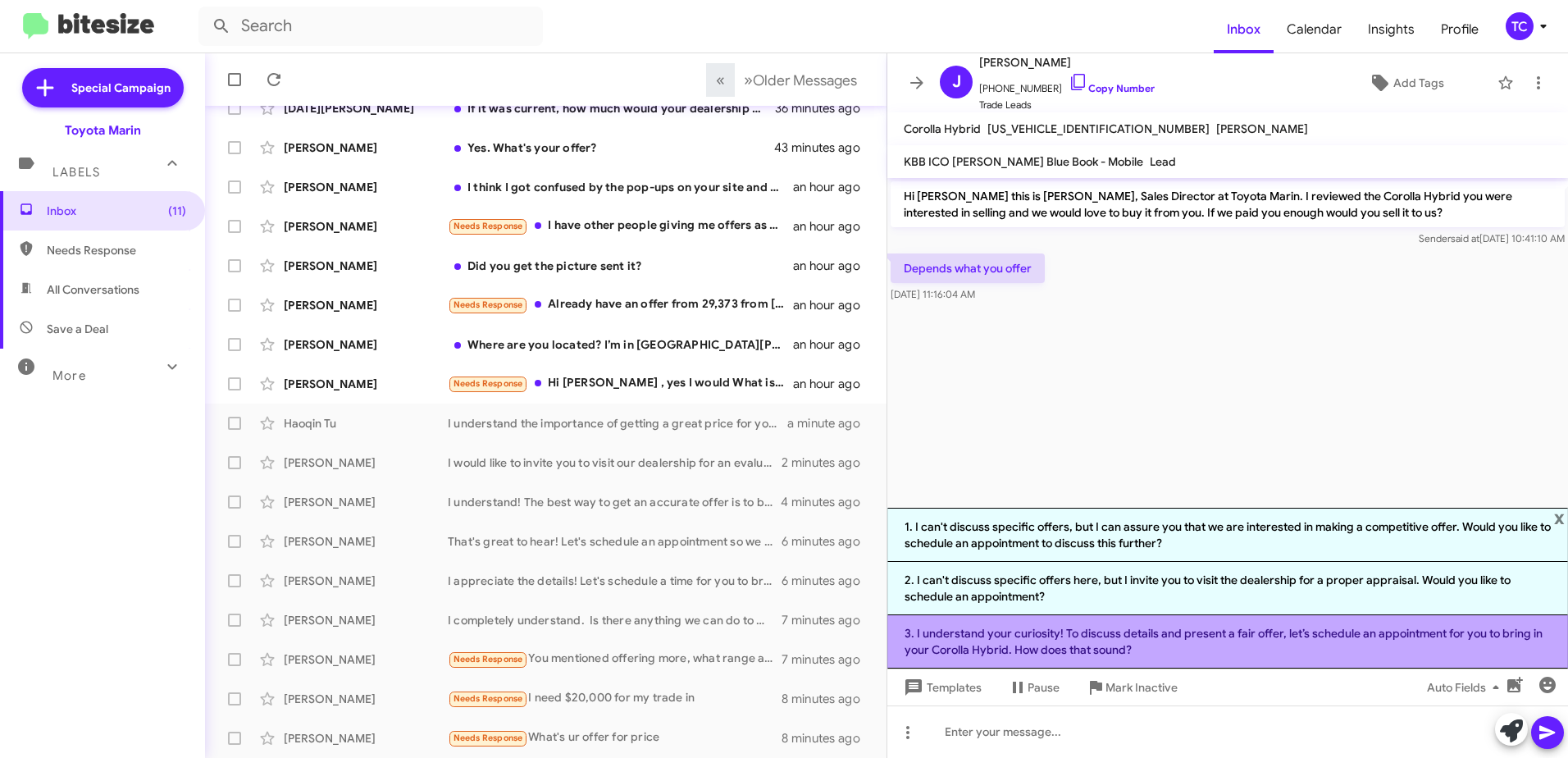
click at [1063, 639] on li "3. I understand your curiosity! To discuss details and present a fair offer, le…" at bounding box center [1228, 641] width 681 height 54
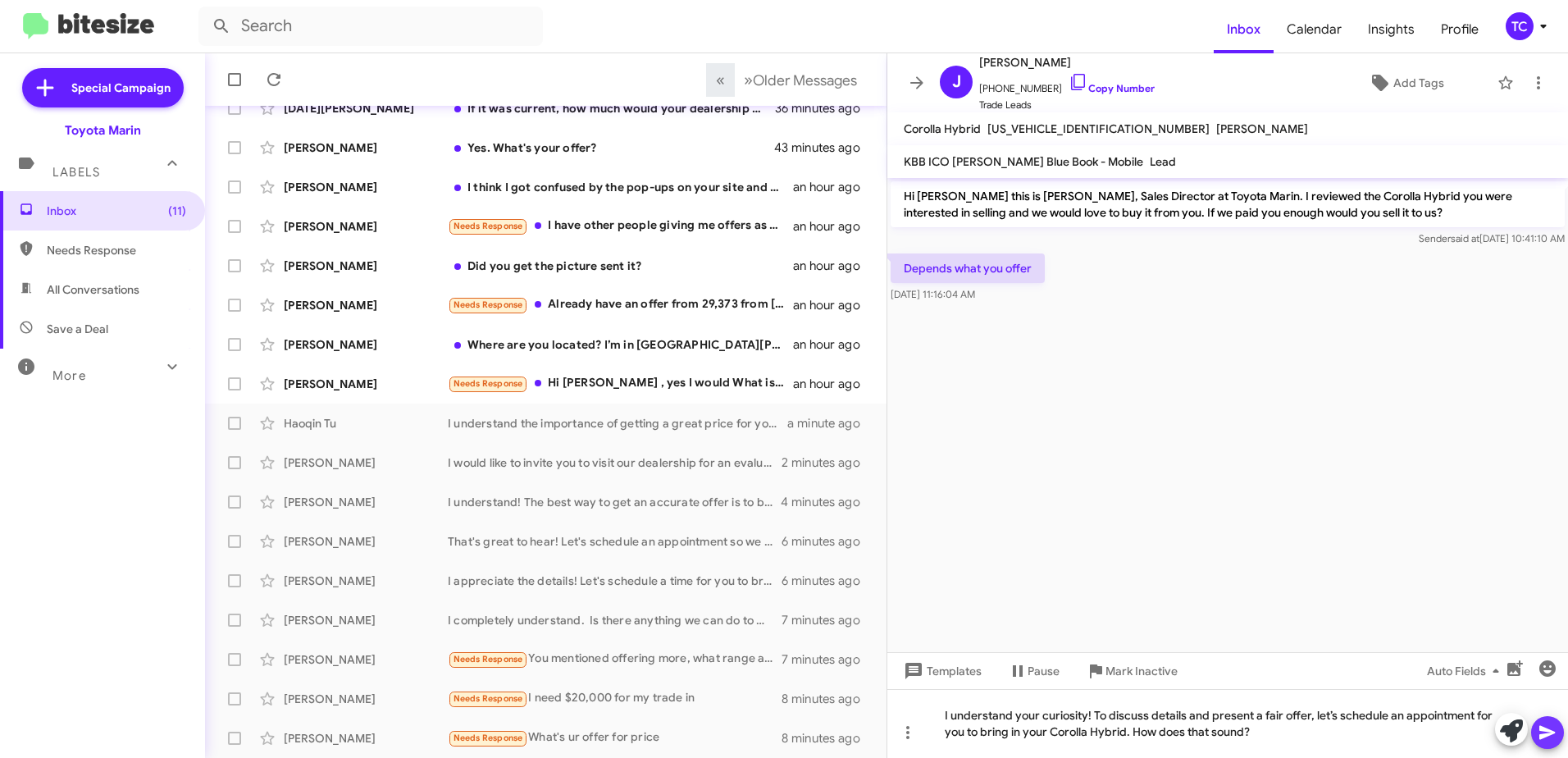
click at [1556, 737] on icon at bounding box center [1548, 732] width 20 height 20
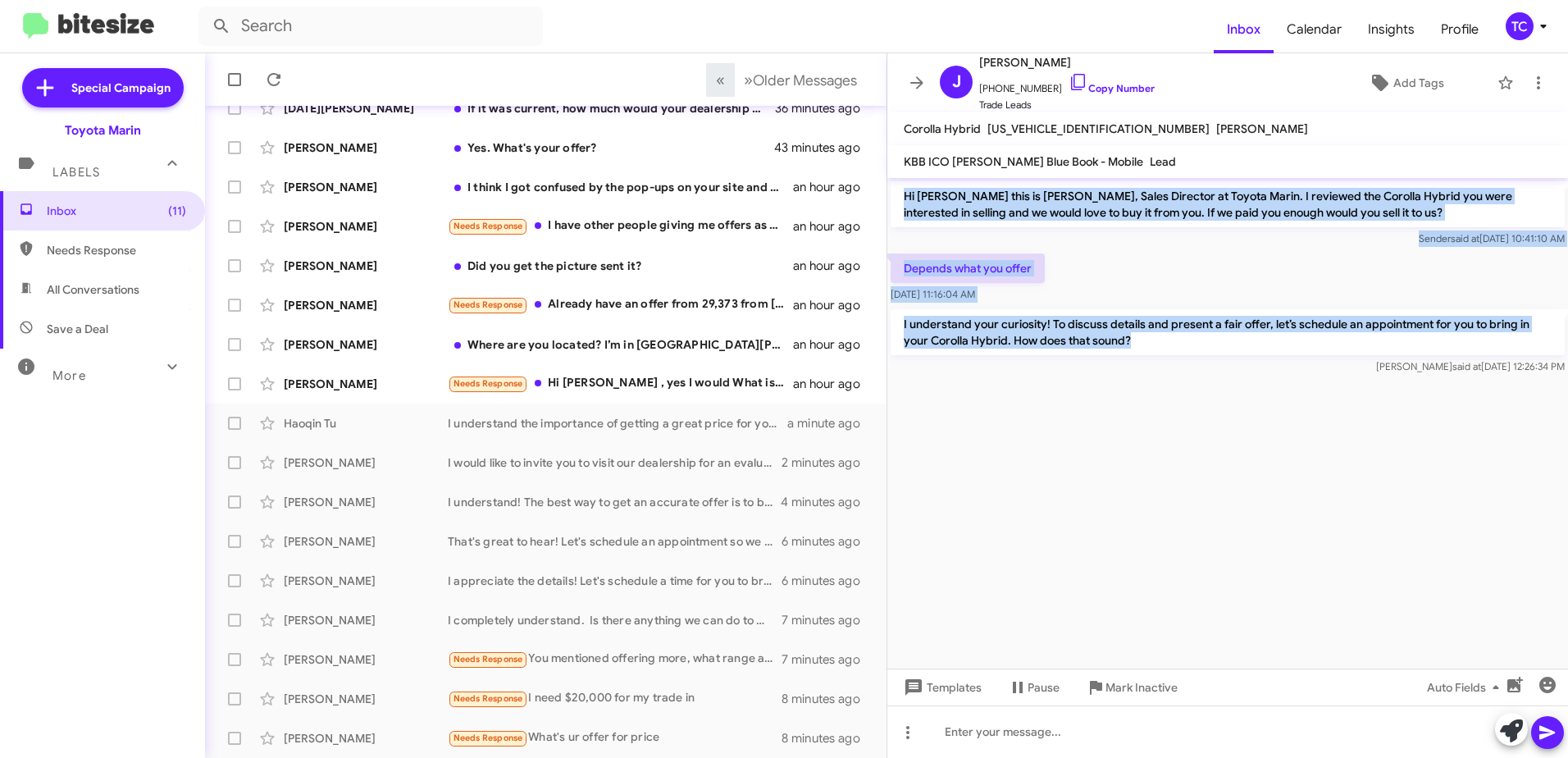
drag, startPoint x: 1114, startPoint y: 325, endPoint x: 905, endPoint y: 199, distance: 244.0
click at [905, 199] on div "Hi [PERSON_NAME] this is [PERSON_NAME], Sales Director at Toyota Marin. I revie…" at bounding box center [1228, 278] width 681 height 200
drag, startPoint x: 905, startPoint y: 199, endPoint x: 933, endPoint y: 201, distance: 28.1
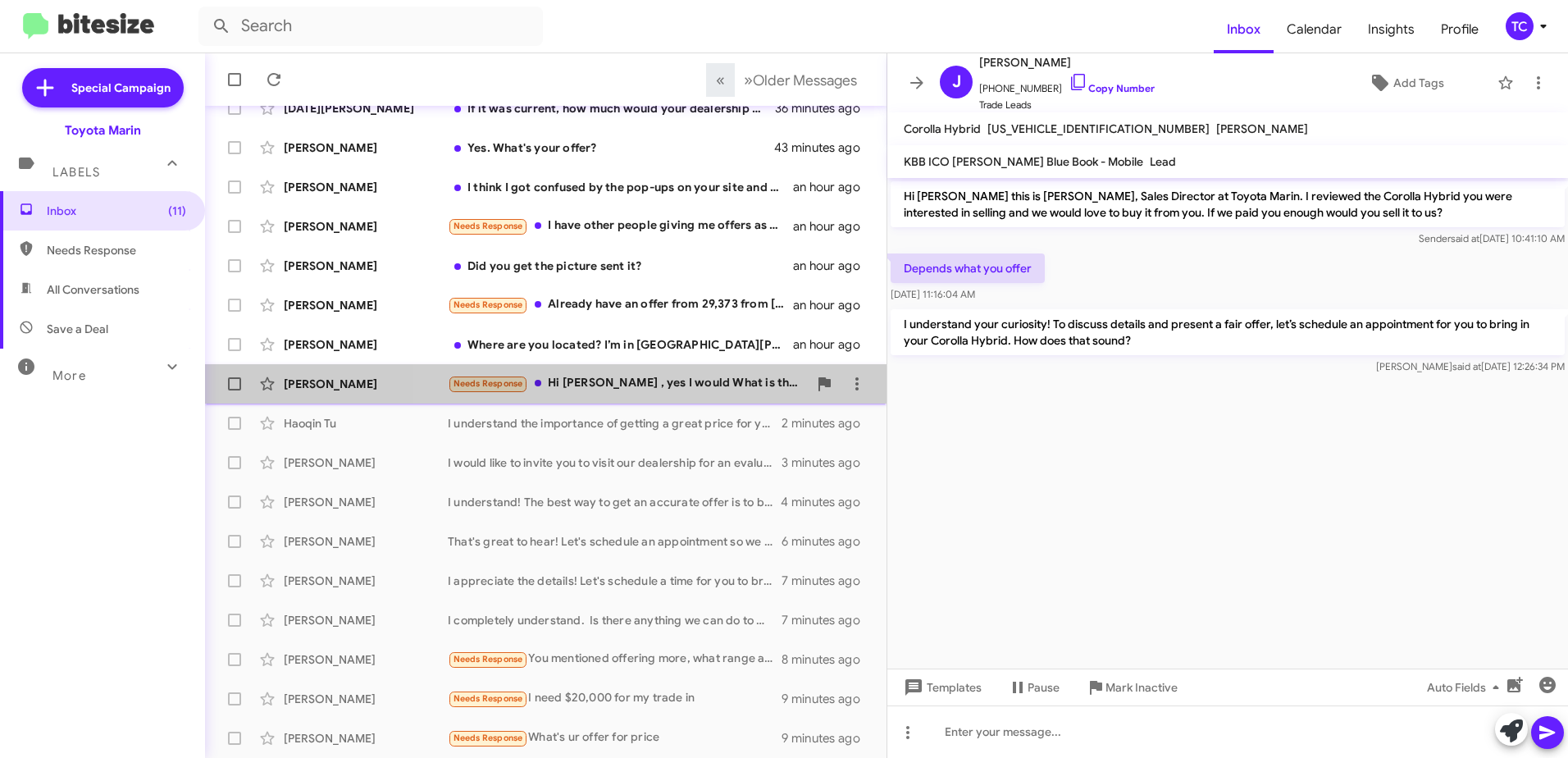
click at [668, 378] on div "Needs Response Hi [PERSON_NAME] , yes I would What is the amount you would pay …" at bounding box center [628, 384] width 360 height 19
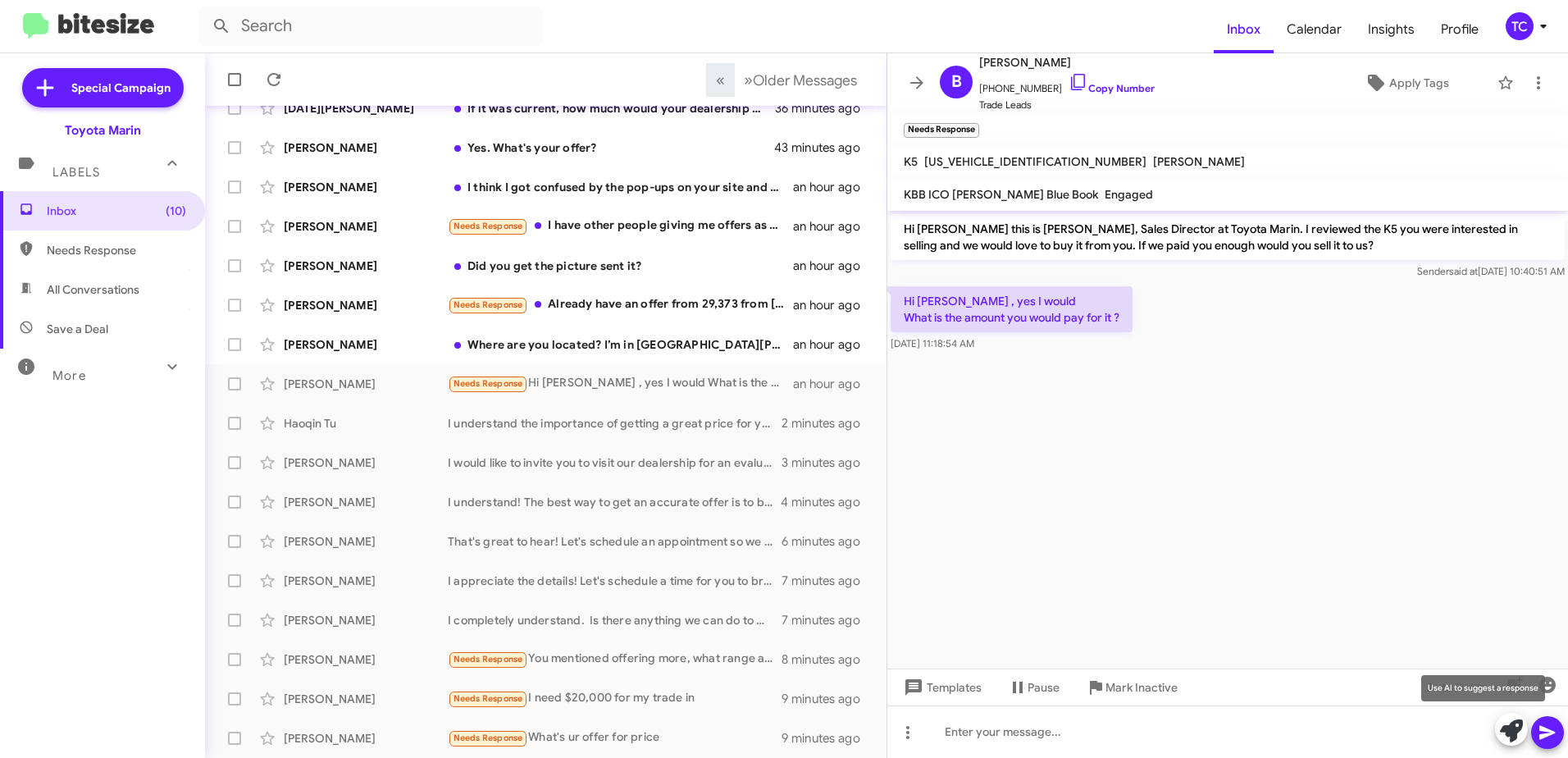
click at [1507, 732] on icon at bounding box center [1512, 731] width 23 height 23
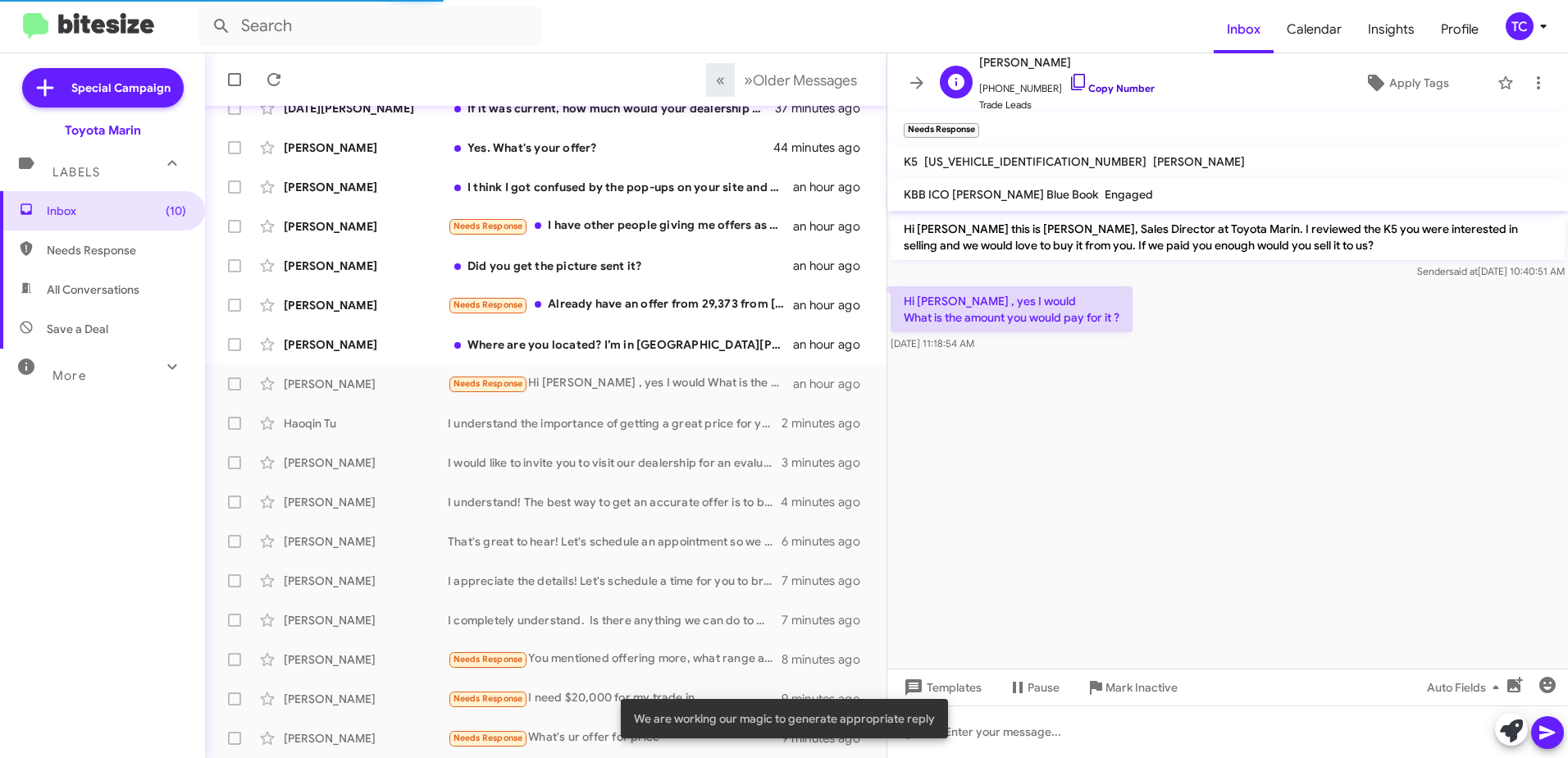
click at [1071, 76] on icon at bounding box center [1078, 82] width 14 height 17
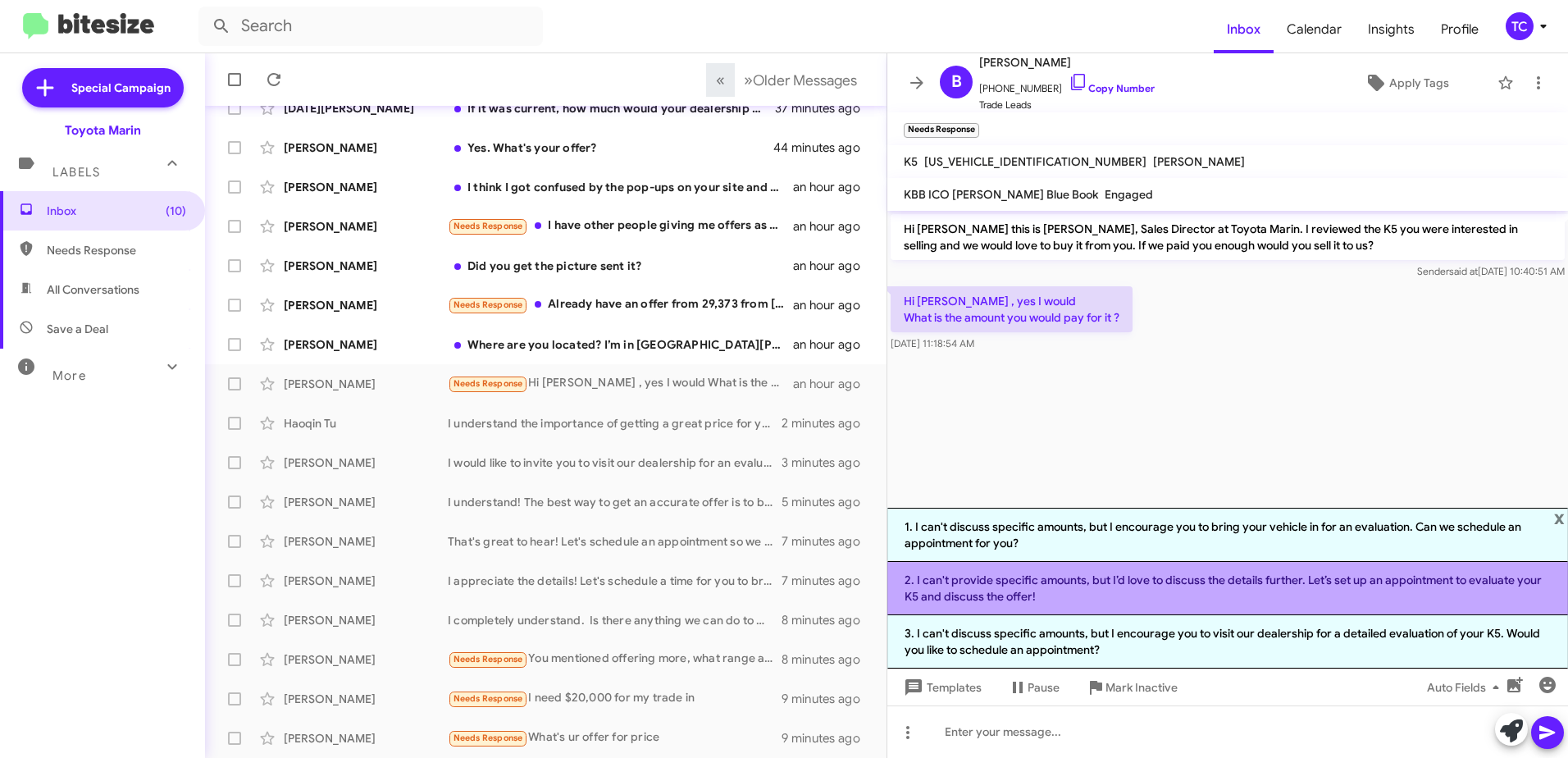
click at [1110, 589] on li "2. I can't provide specific amounts, but I’d love to discuss the details furthe…" at bounding box center [1228, 589] width 681 height 54
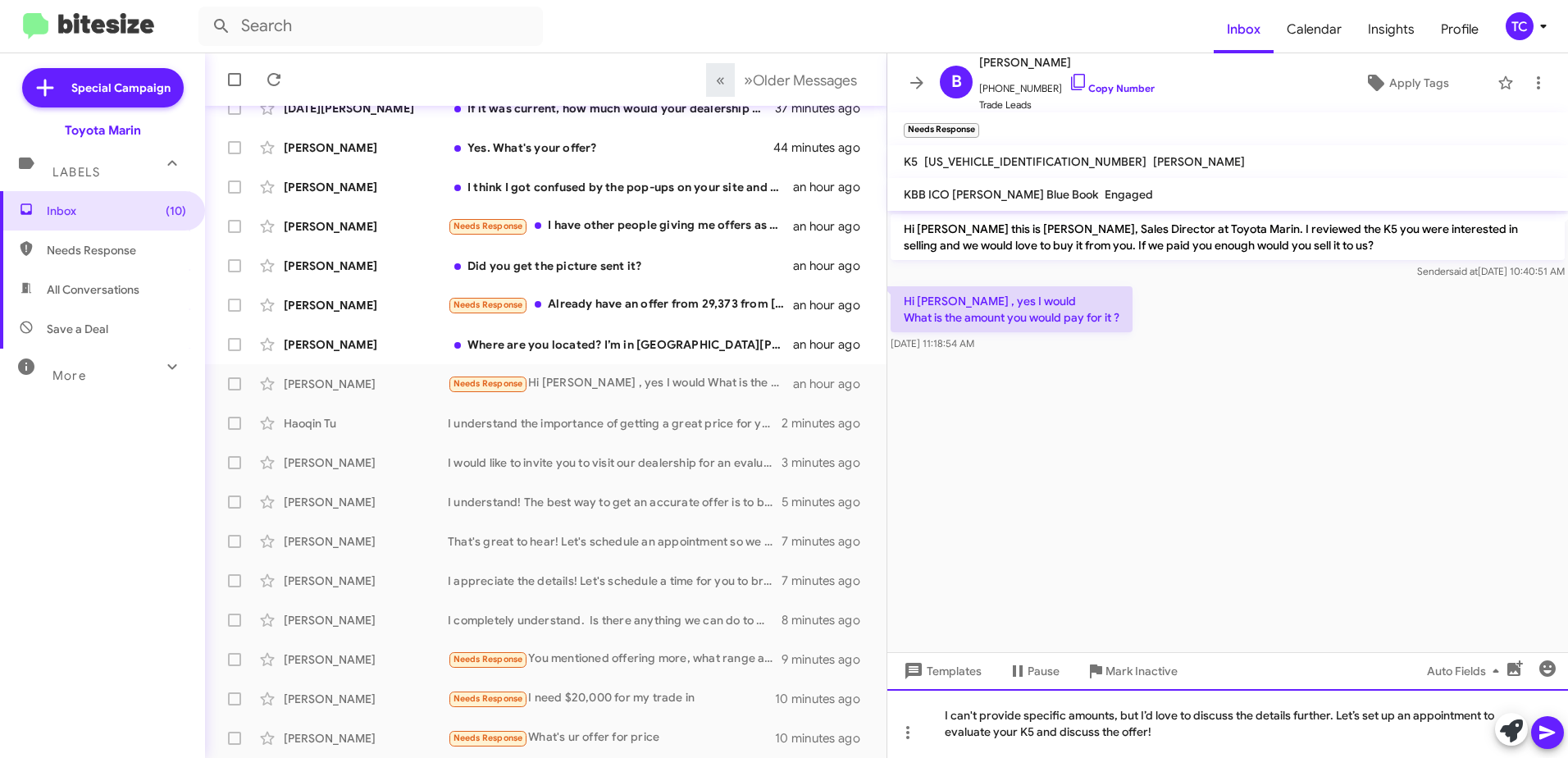
click at [1138, 715] on div "I can't provide specific amounts, but I’d love to discuss the details further. …" at bounding box center [1228, 723] width 681 height 69
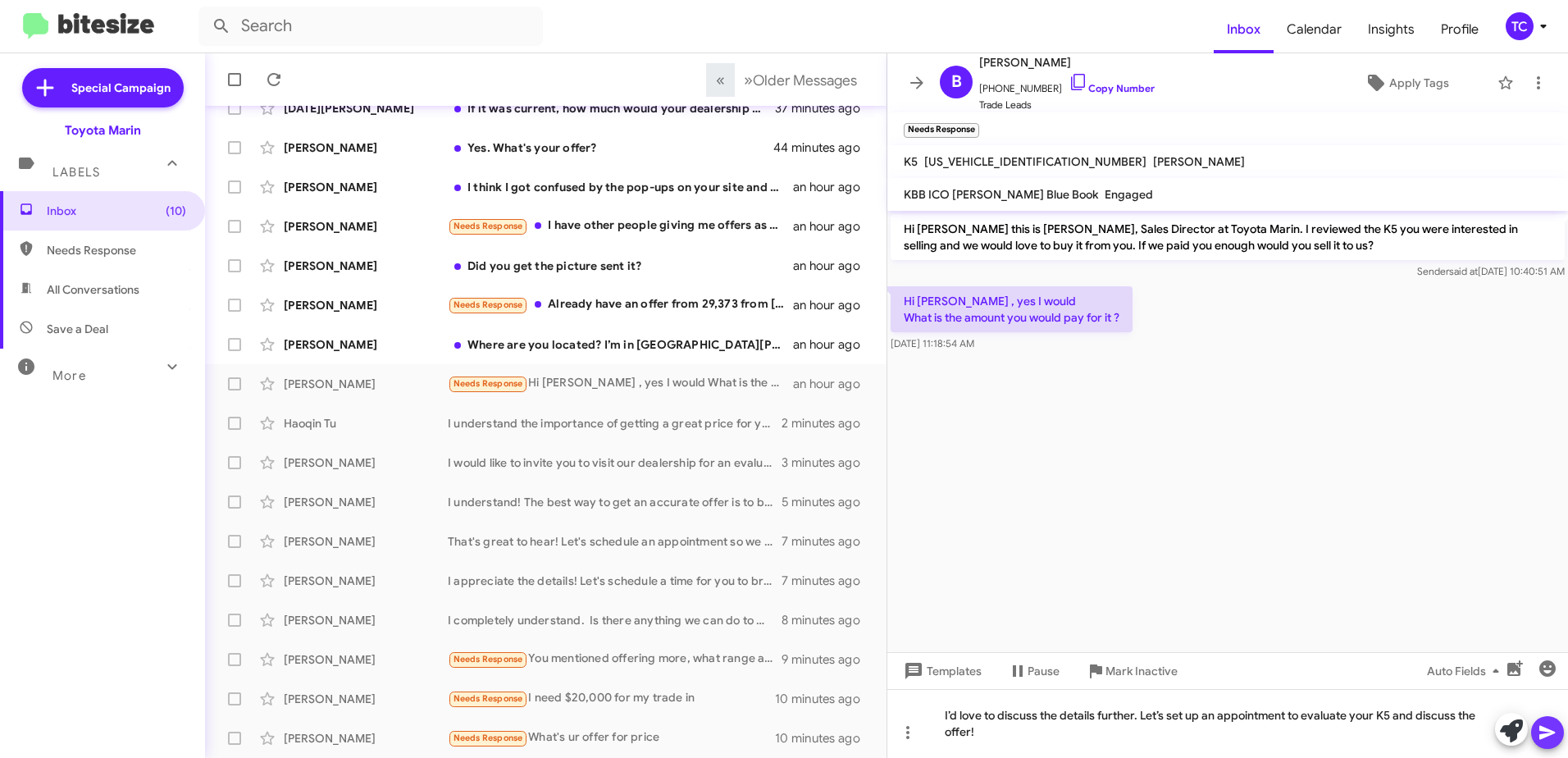
click at [1553, 737] on icon at bounding box center [1548, 732] width 20 height 20
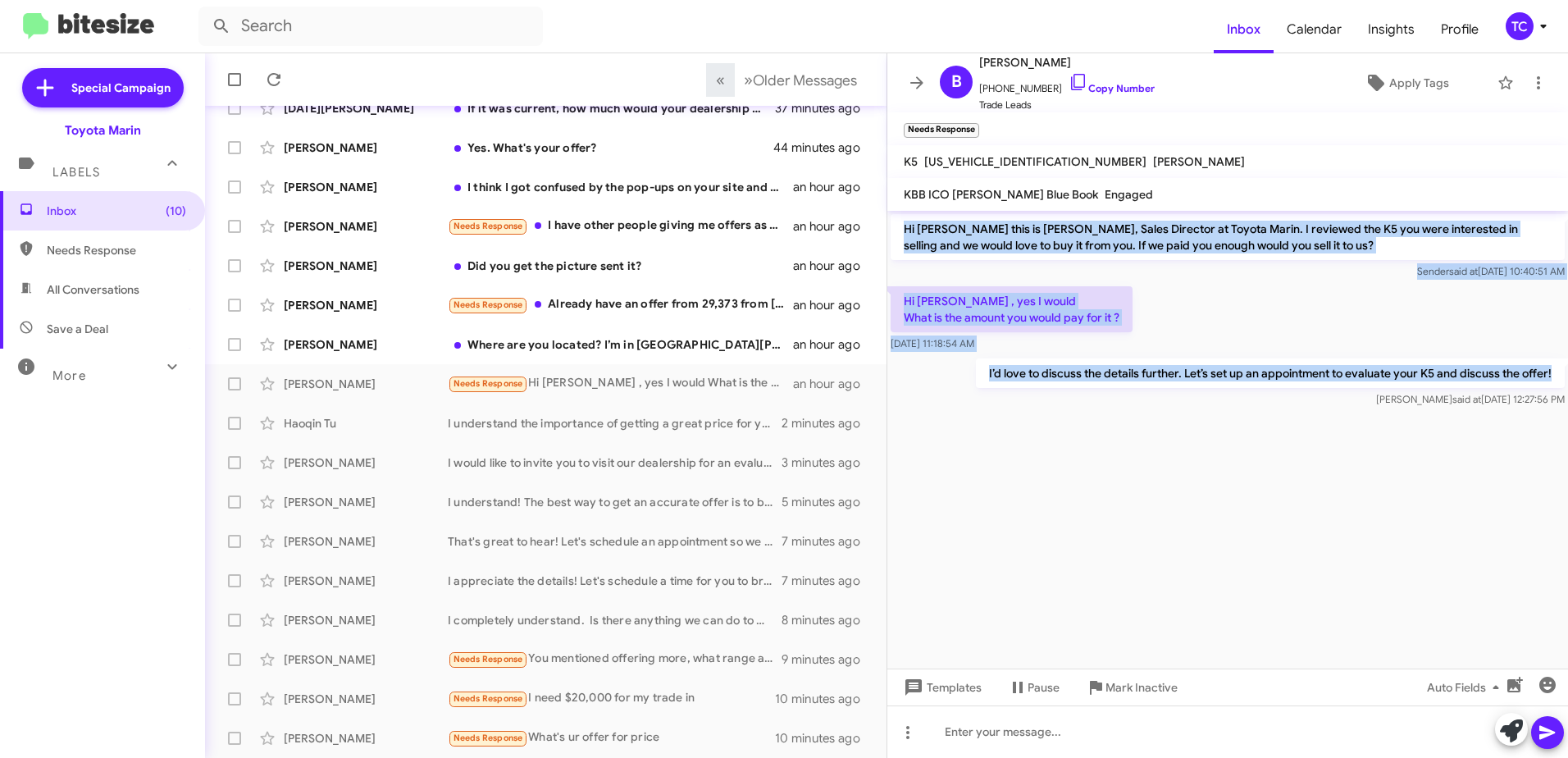
drag, startPoint x: 1555, startPoint y: 374, endPoint x: 905, endPoint y: 228, distance: 666.2
click at [905, 228] on div "Hi [PERSON_NAME] this is [PERSON_NAME], Sales Director at Toyota Marin. I revie…" at bounding box center [1228, 311] width 681 height 200
drag, startPoint x: 905, startPoint y: 228, endPoint x: 921, endPoint y: 232, distance: 16.5
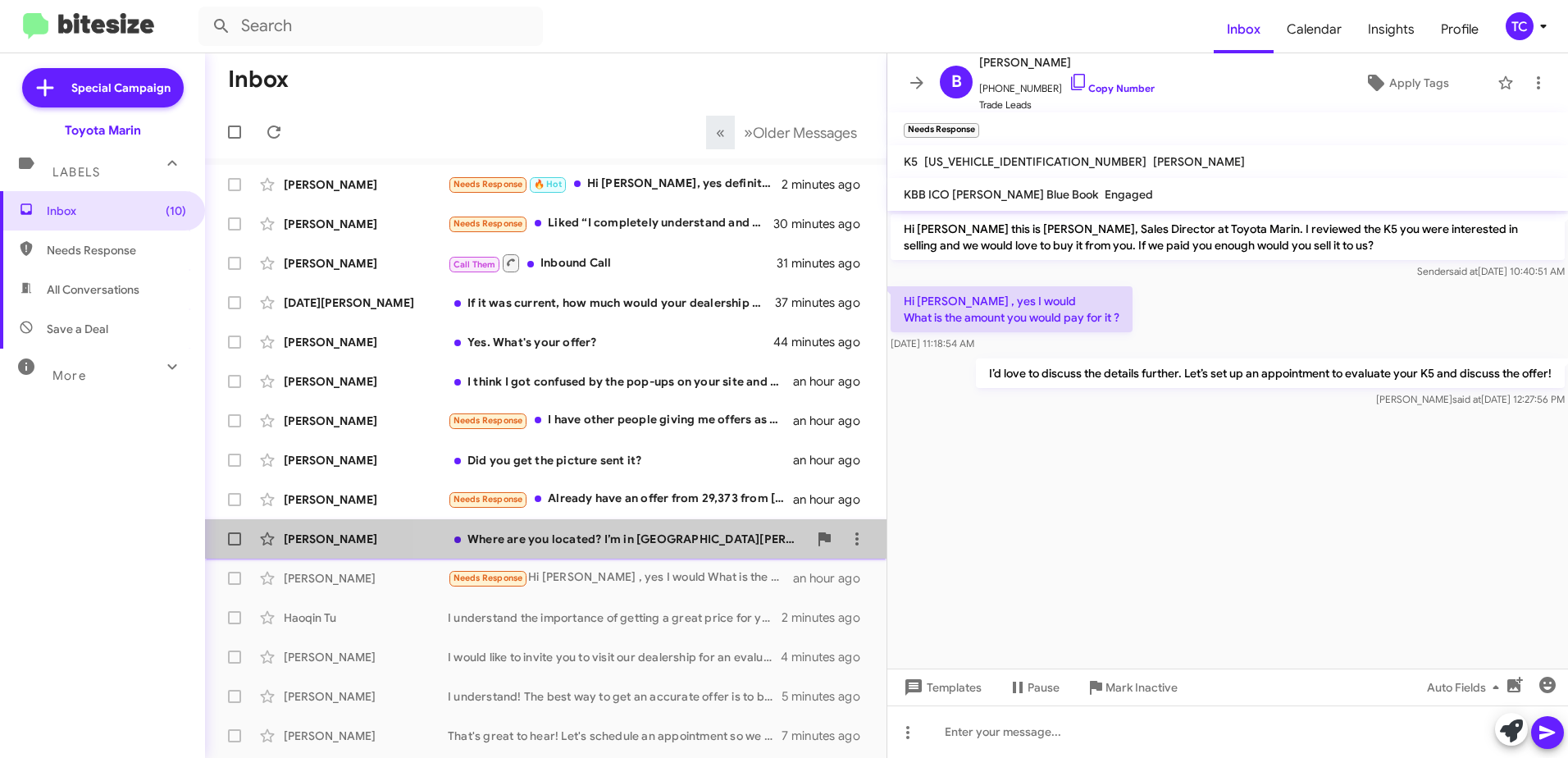
click at [590, 539] on div "Where are you located? I’m in [GEOGRAPHIC_DATA][PERSON_NAME]" at bounding box center [628, 539] width 360 height 17
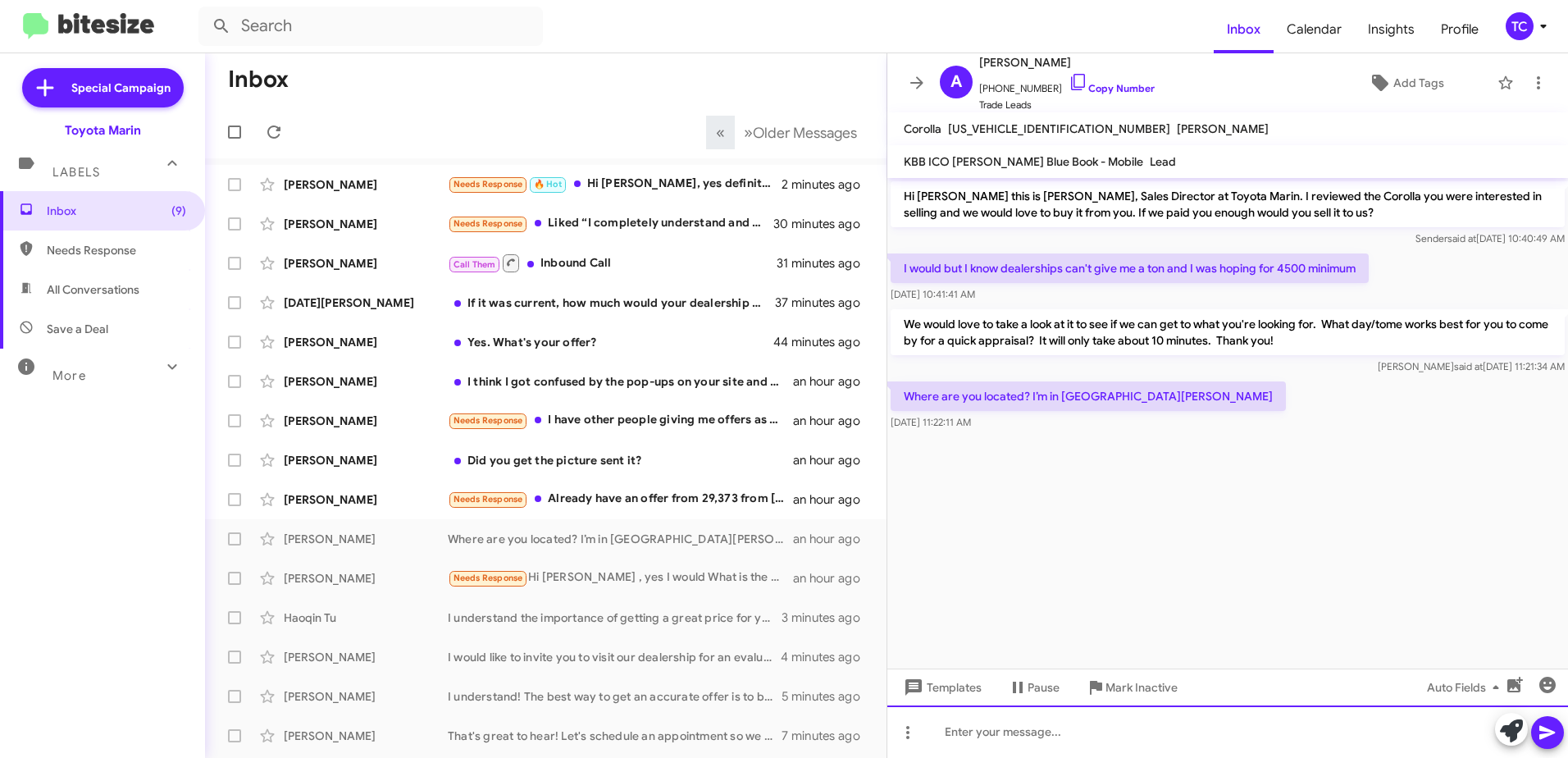
click at [1043, 709] on div at bounding box center [1228, 732] width 681 height 53
click at [977, 731] on div "We're in [GEOGRAPHIC_DATA][PERSON_NAME]" at bounding box center [1228, 732] width 681 height 53
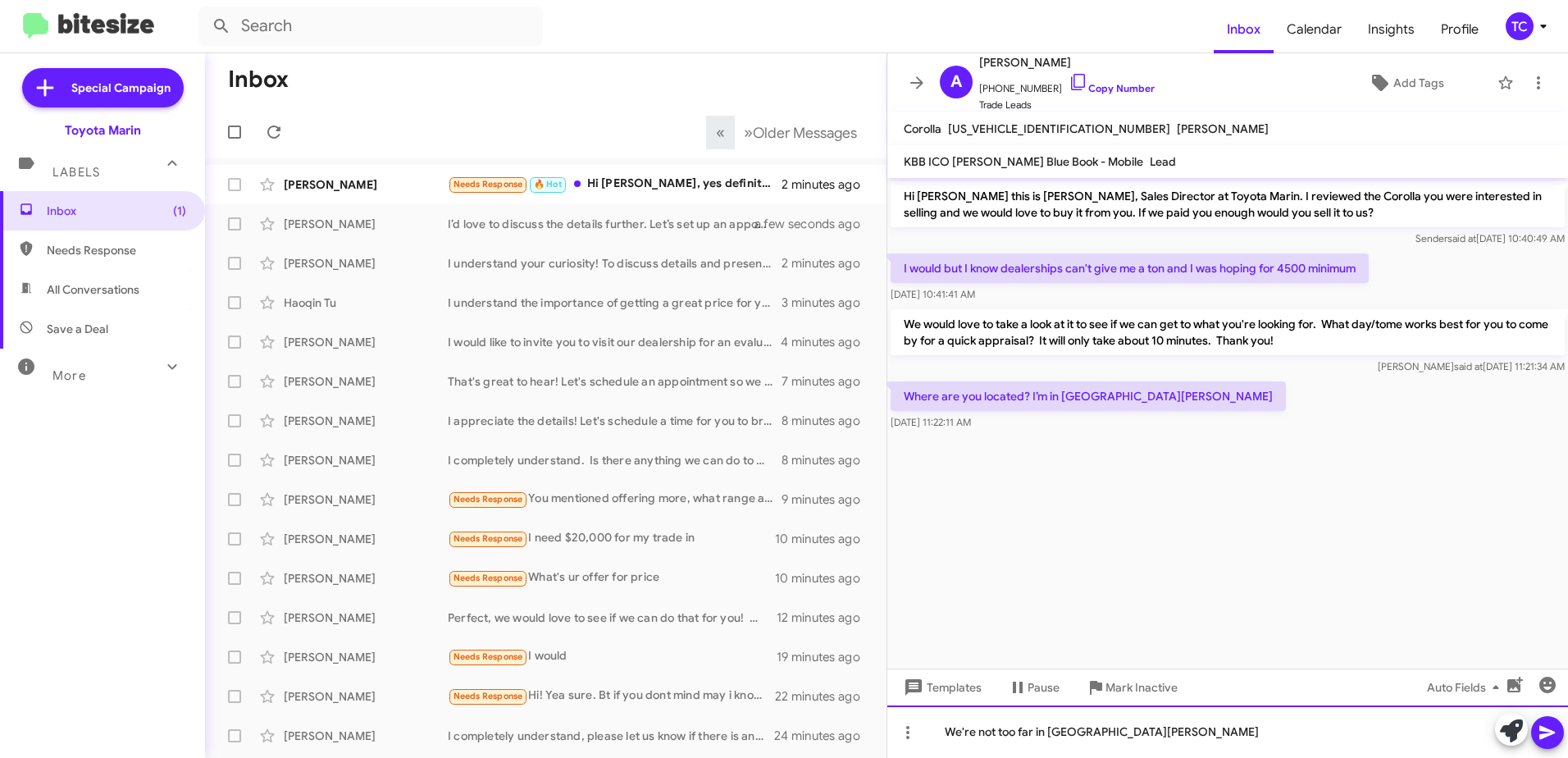
click at [1146, 734] on div "We're not too far in [GEOGRAPHIC_DATA][PERSON_NAME]" at bounding box center [1228, 732] width 681 height 53
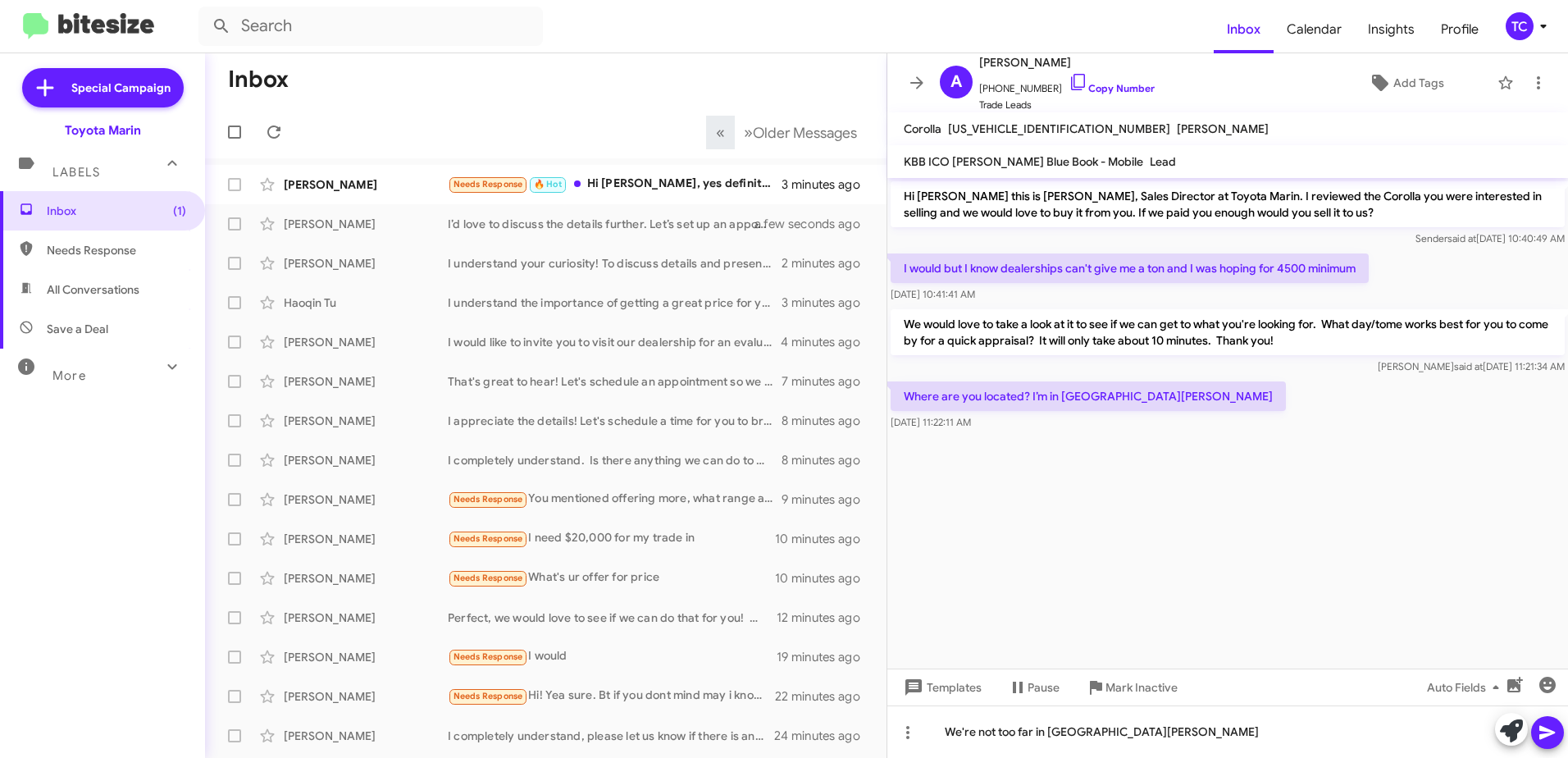
click at [1549, 723] on icon at bounding box center [1548, 732] width 20 height 20
click at [1069, 79] on icon at bounding box center [1079, 82] width 20 height 20
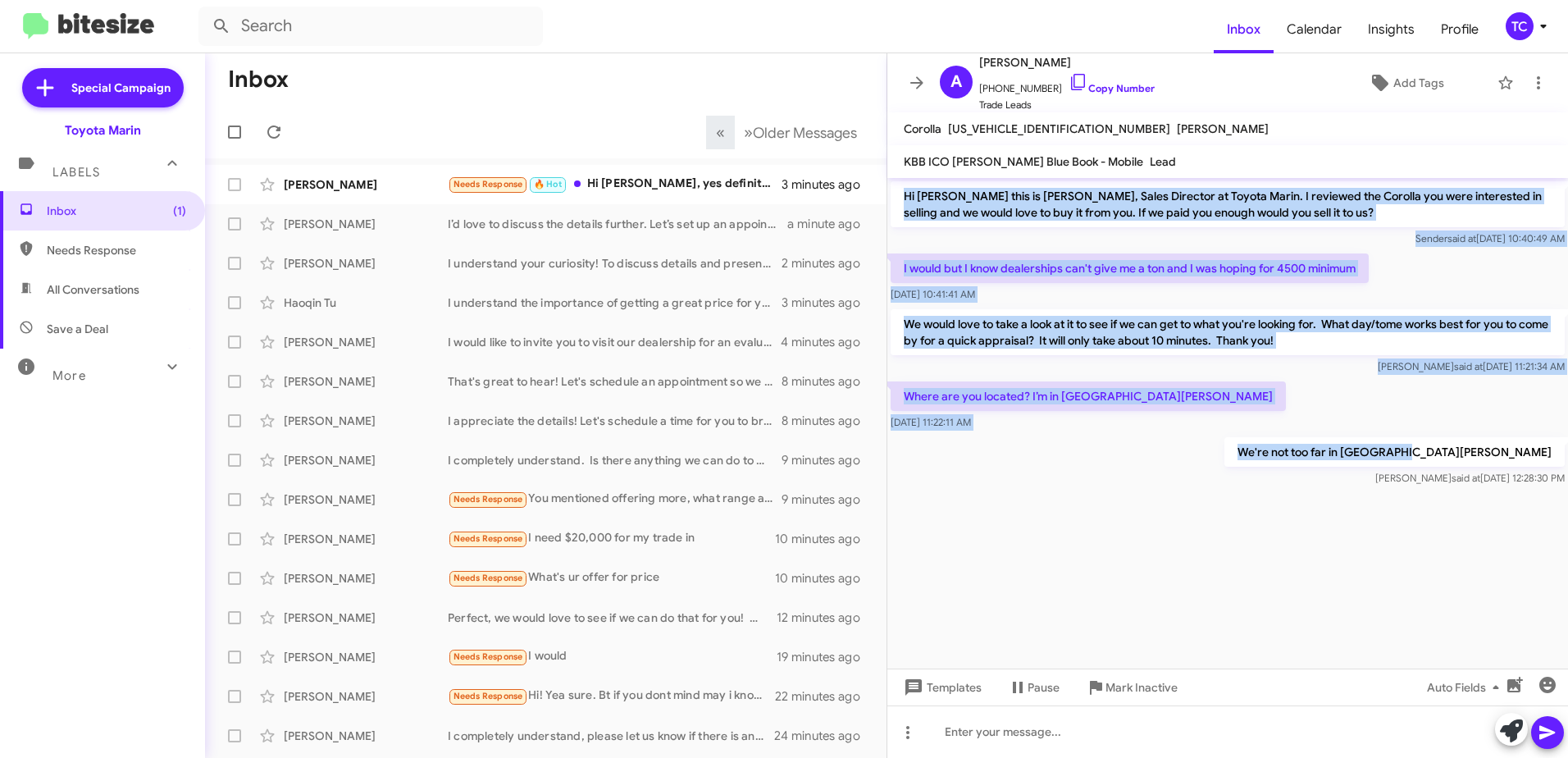
drag, startPoint x: 1561, startPoint y: 450, endPoint x: 900, endPoint y: 195, distance: 708.5
click at [900, 195] on div "Hi [PERSON_NAME] this is [PERSON_NAME], Sales Director at Toyota Marin. I revie…" at bounding box center [1228, 333] width 681 height 312
drag, startPoint x: 900, startPoint y: 195, endPoint x: 945, endPoint y: 200, distance: 45.3
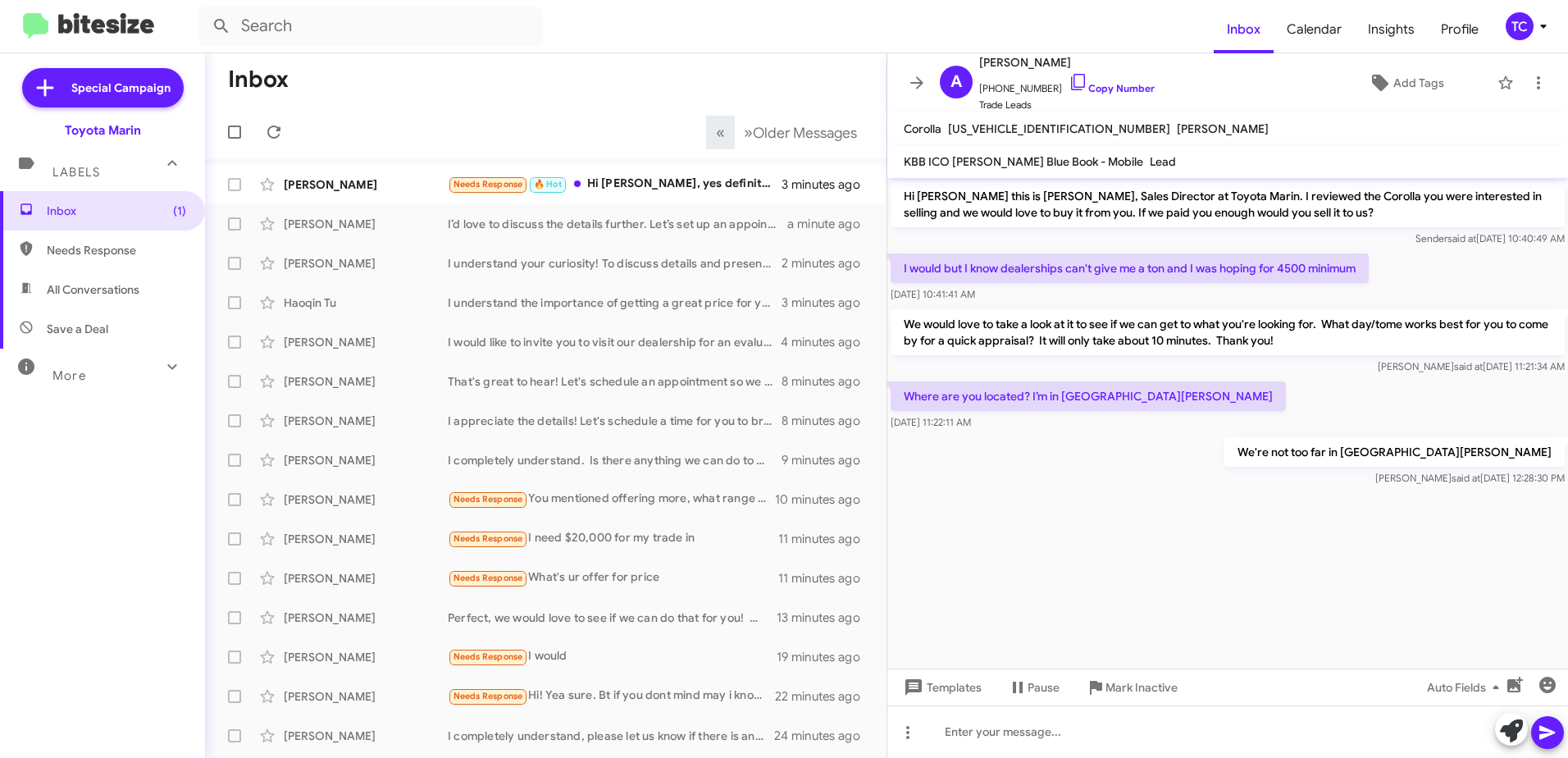
click at [1068, 501] on div at bounding box center [1228, 499] width 681 height 21
click at [279, 128] on icon at bounding box center [274, 132] width 13 height 13
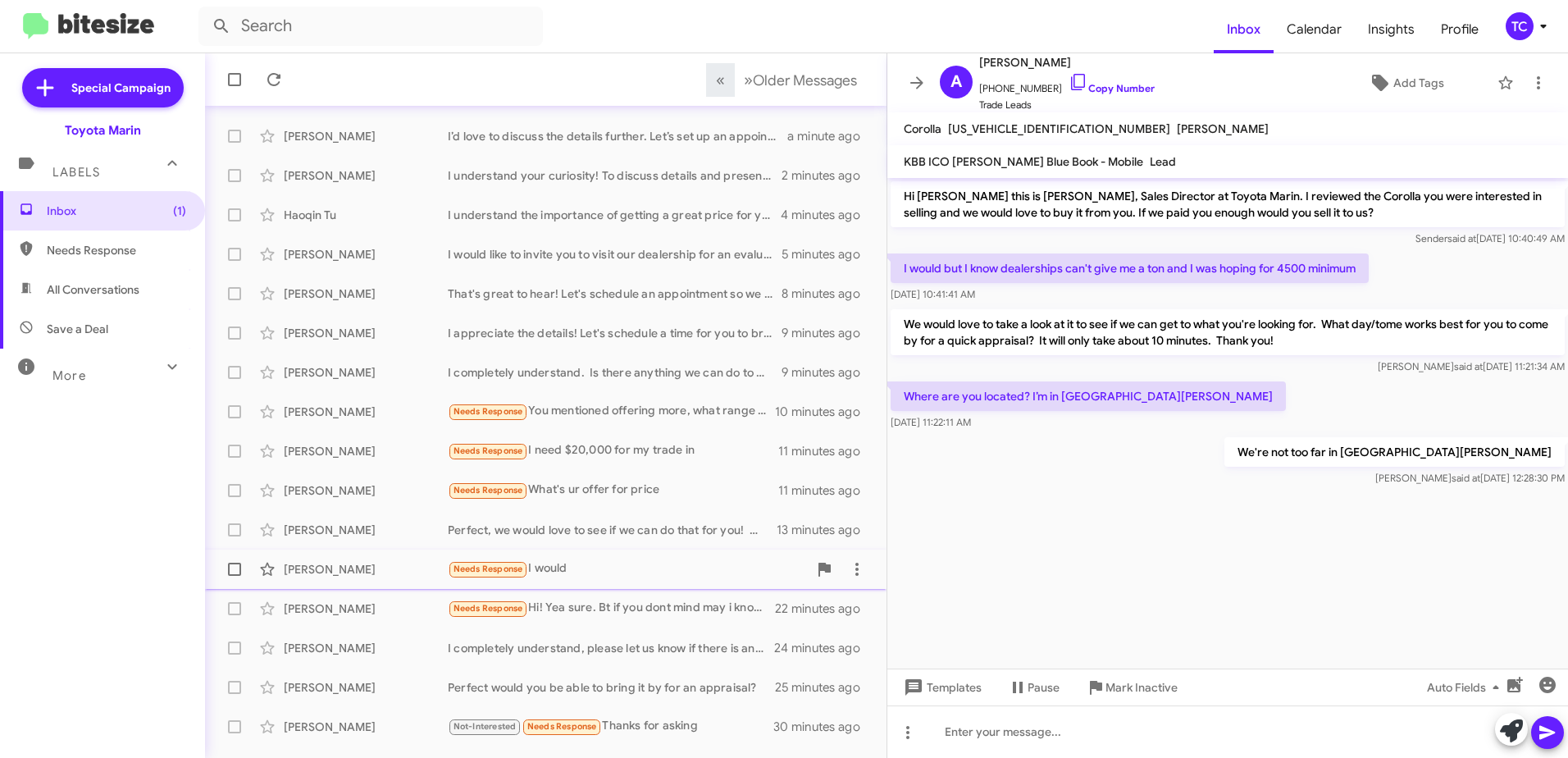
scroll to position [194, 0]
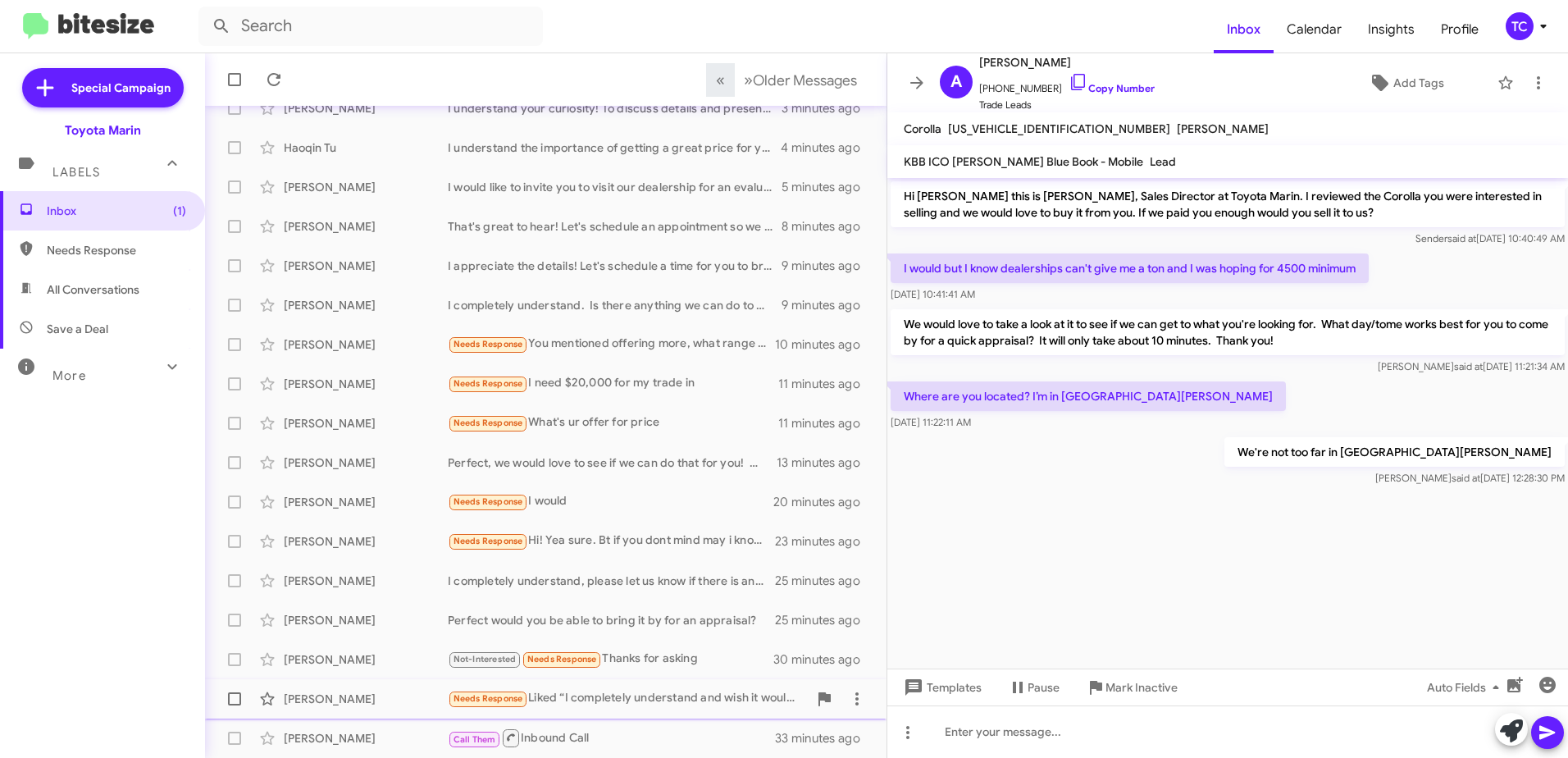
click at [612, 694] on div "Needs Response Liked “I completely understand and wish it would've worked out b…" at bounding box center [628, 698] width 360 height 19
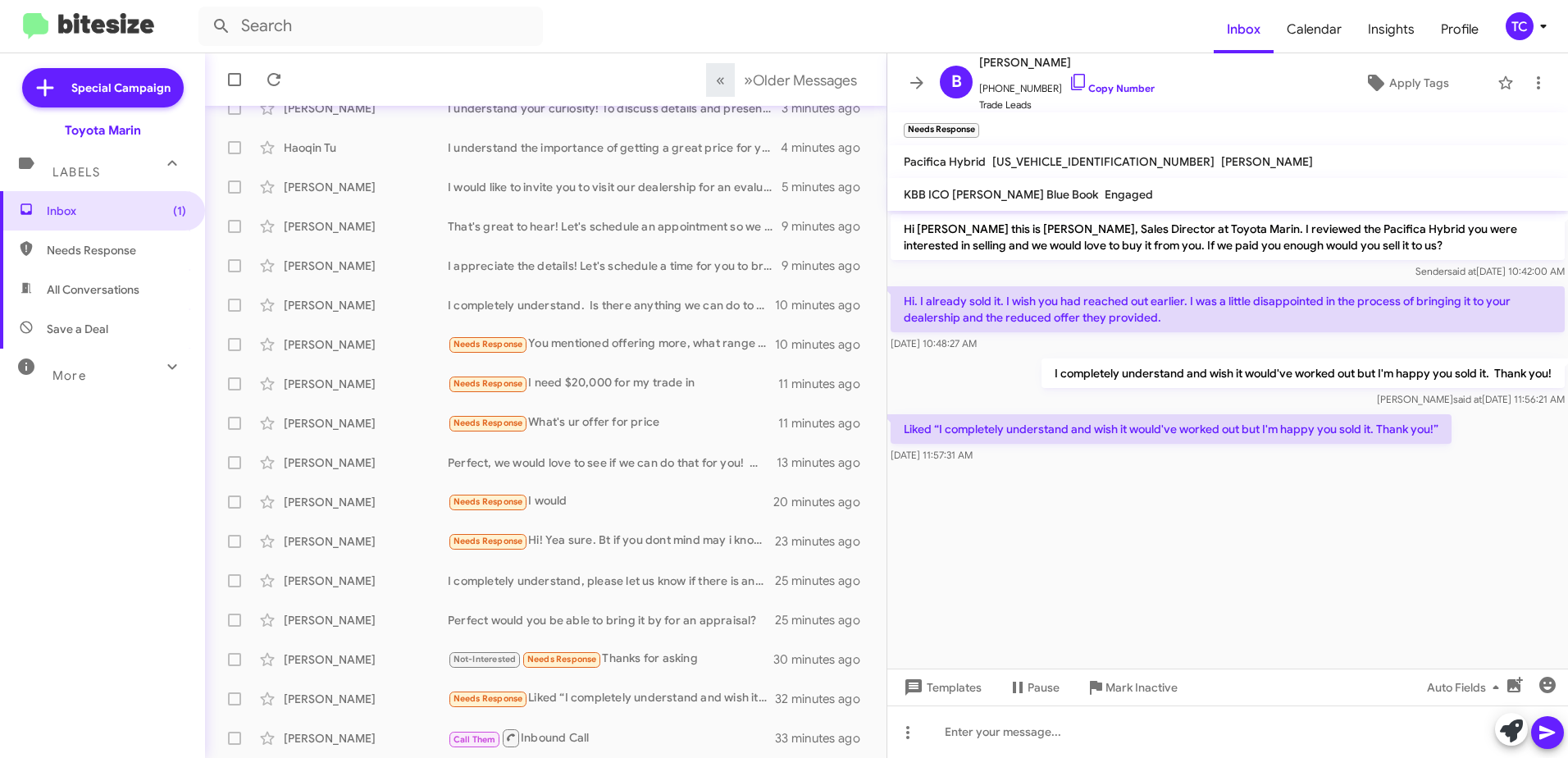
click at [1161, 496] on cdk-virtual-scroll-viewport "Hi [PERSON_NAME] this is [PERSON_NAME], Sales Director at Toyota Marin. I revie…" at bounding box center [1228, 440] width 681 height 458
click at [1077, 544] on cdk-virtual-scroll-viewport "Hi [PERSON_NAME] this is [PERSON_NAME], Sales Director at Toyota Marin. I revie…" at bounding box center [1228, 440] width 681 height 458
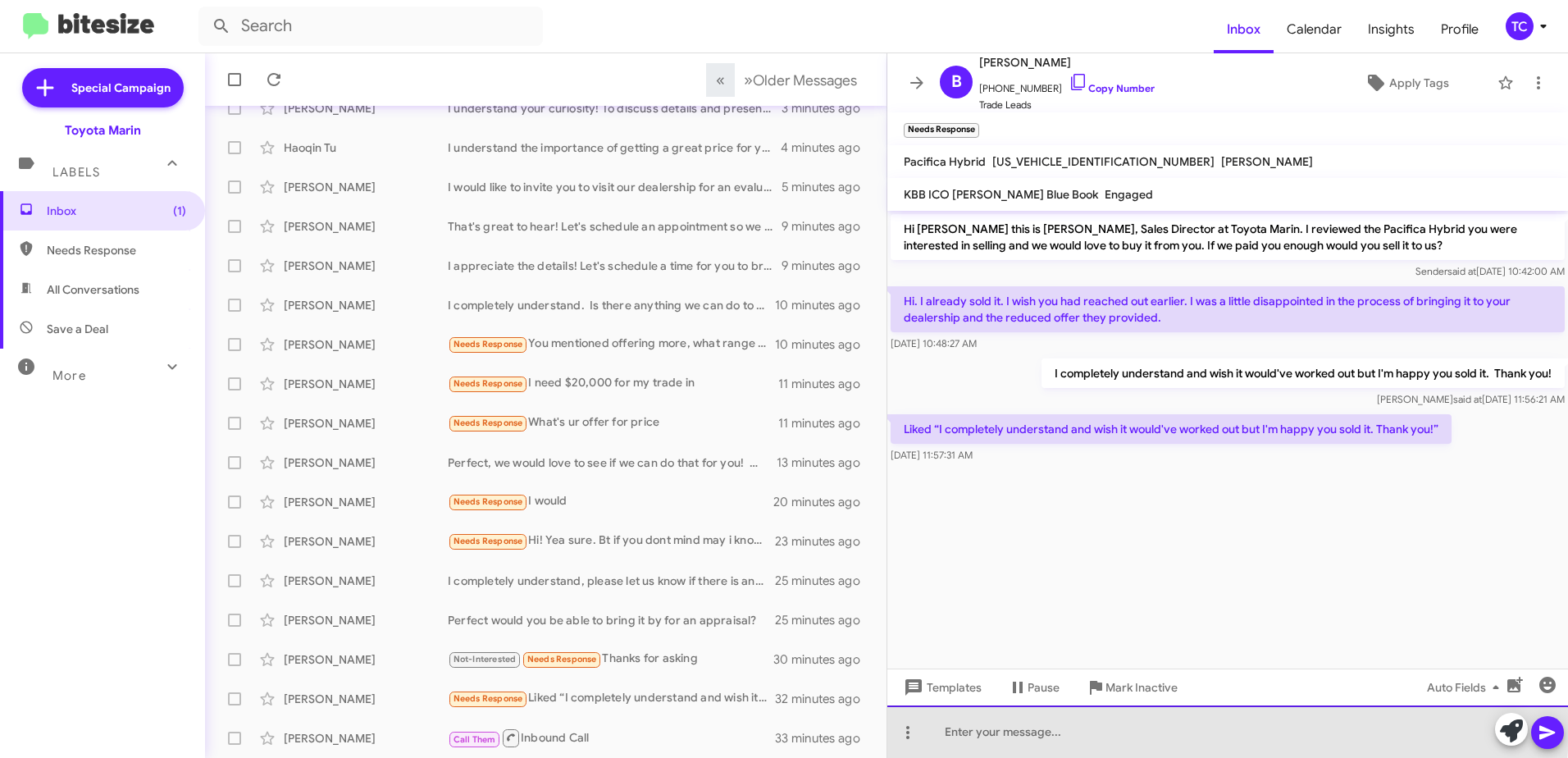
click at [1024, 722] on div at bounding box center [1228, 732] width 681 height 53
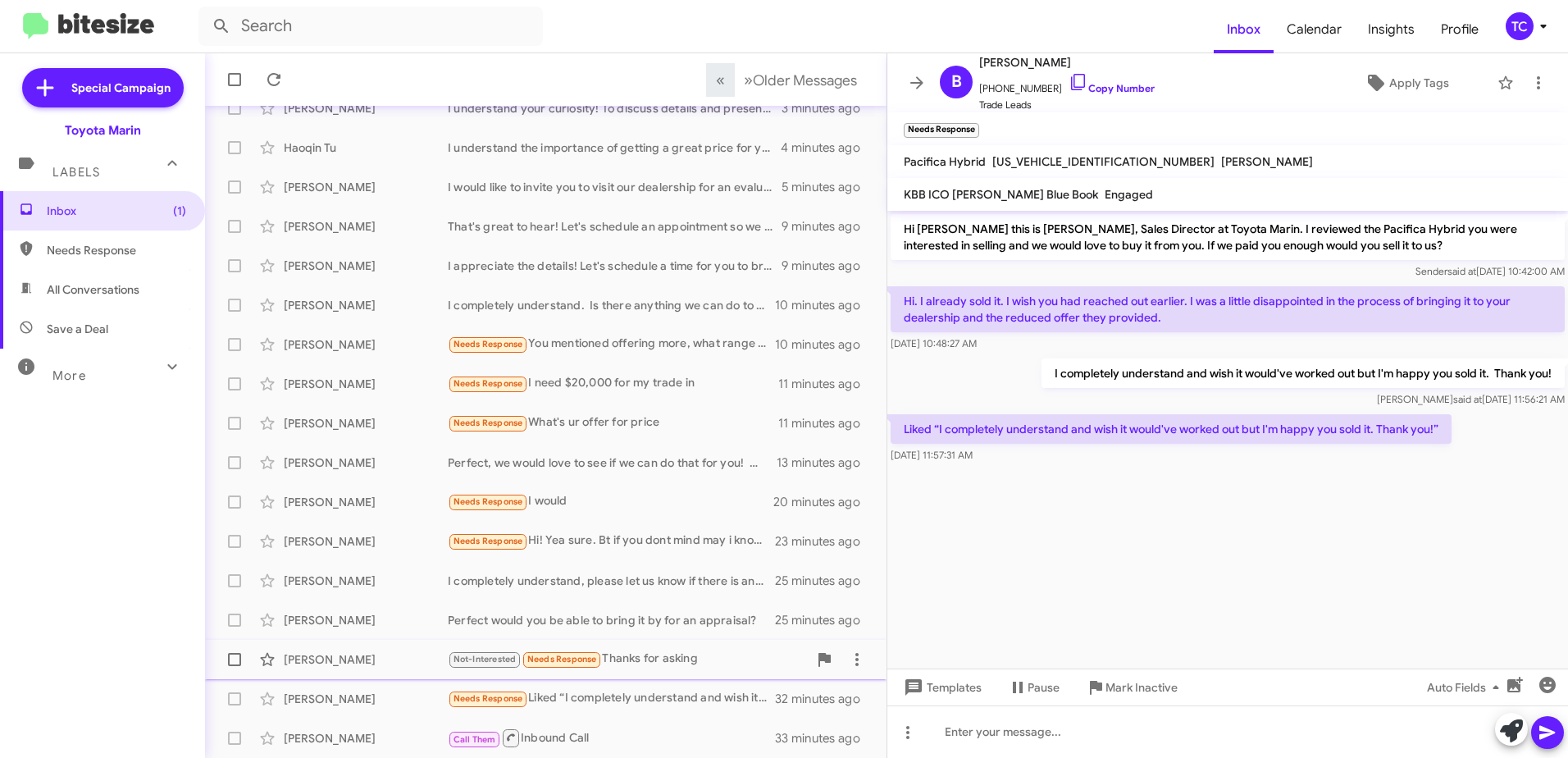
click at [653, 656] on div "Not-Interested Needs Response Thanks for asking" at bounding box center [628, 659] width 360 height 19
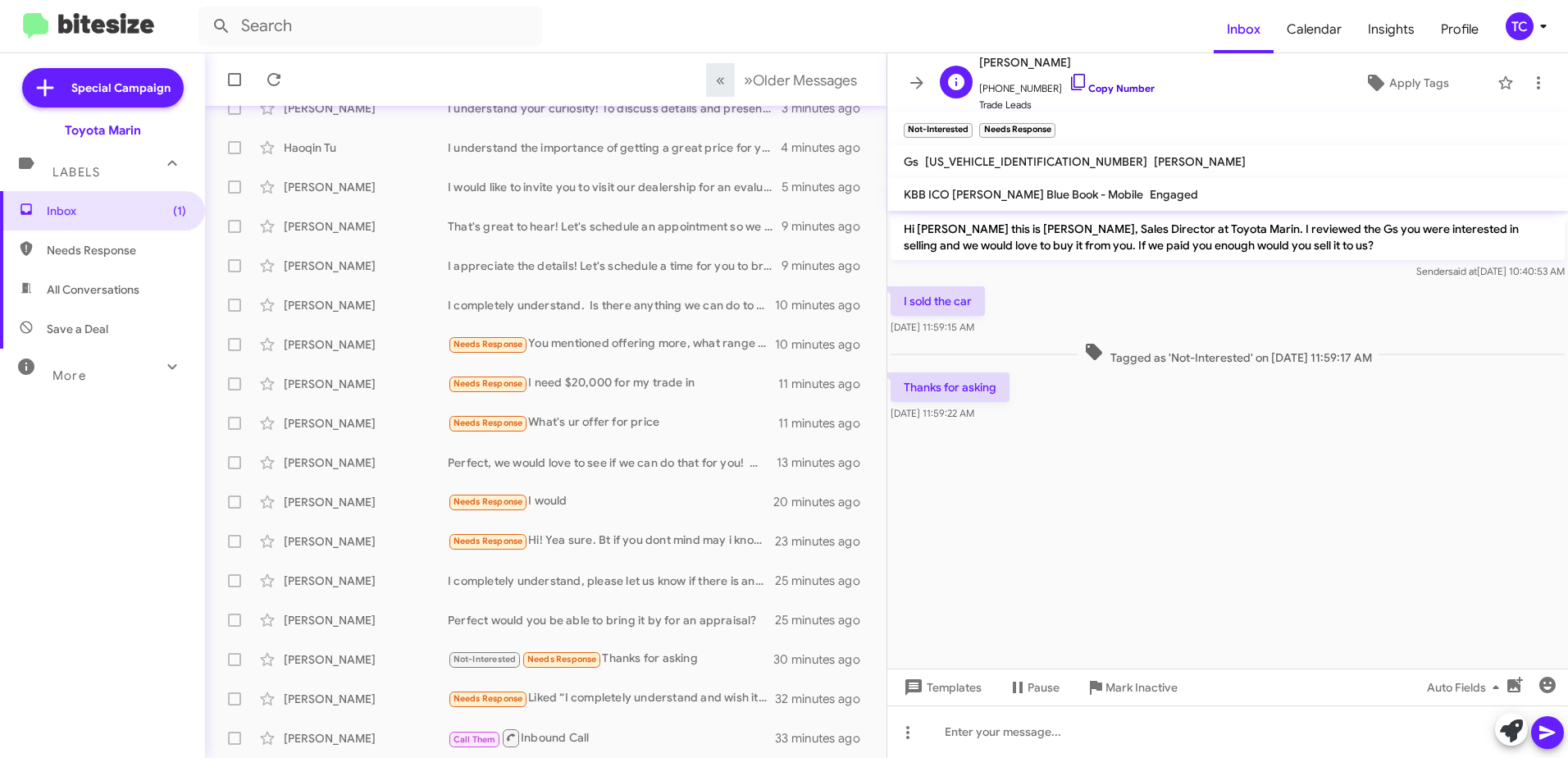
click at [1071, 74] on icon at bounding box center [1078, 82] width 14 height 17
click at [624, 546] on div "Needs Response Hi! Yea sure. Bt if you dont mind may i know how much your offer…" at bounding box center [628, 541] width 360 height 19
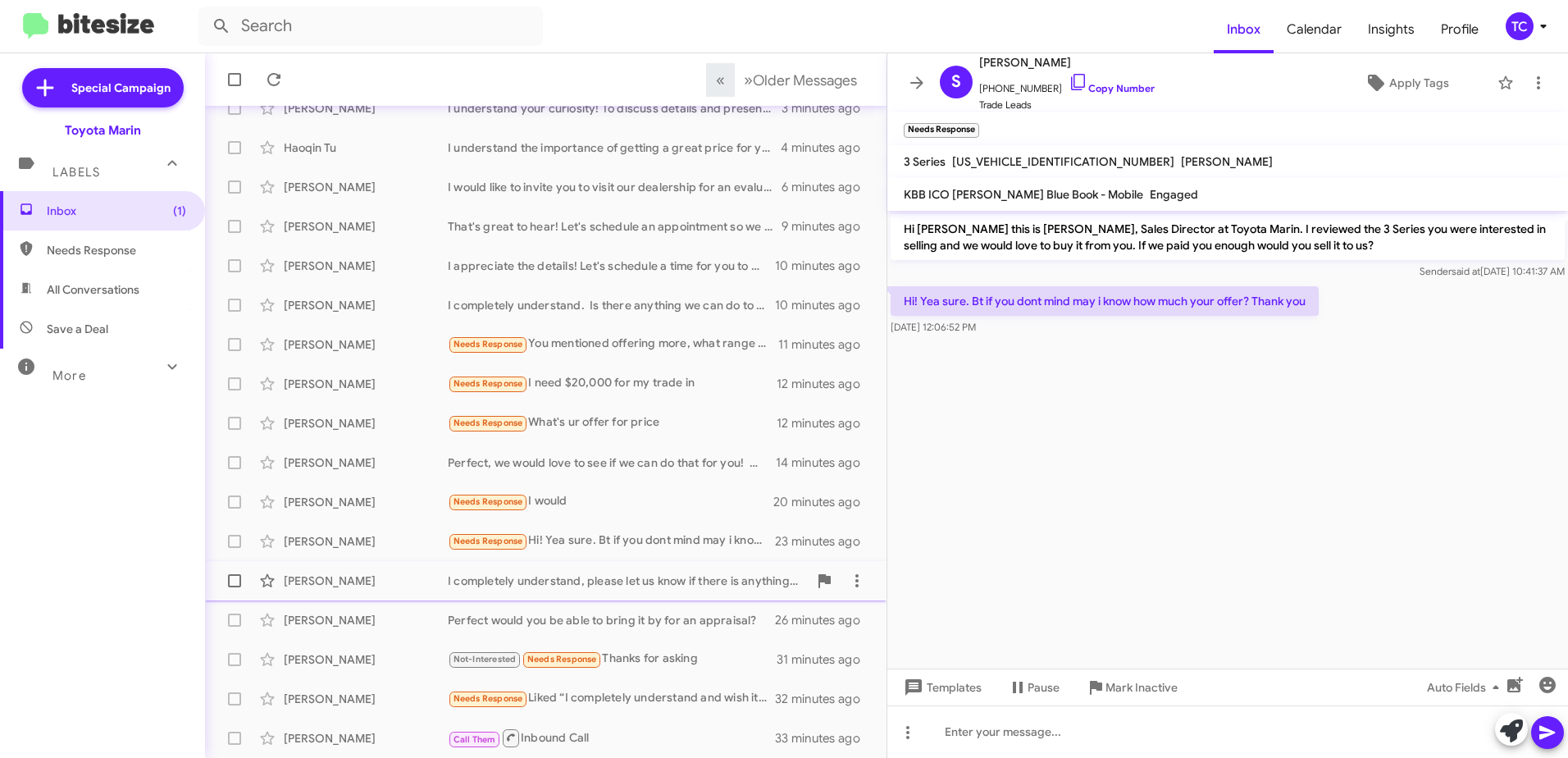
click at [679, 584] on div "I completely understand, please let us know if there is anything we can do for …" at bounding box center [628, 581] width 360 height 17
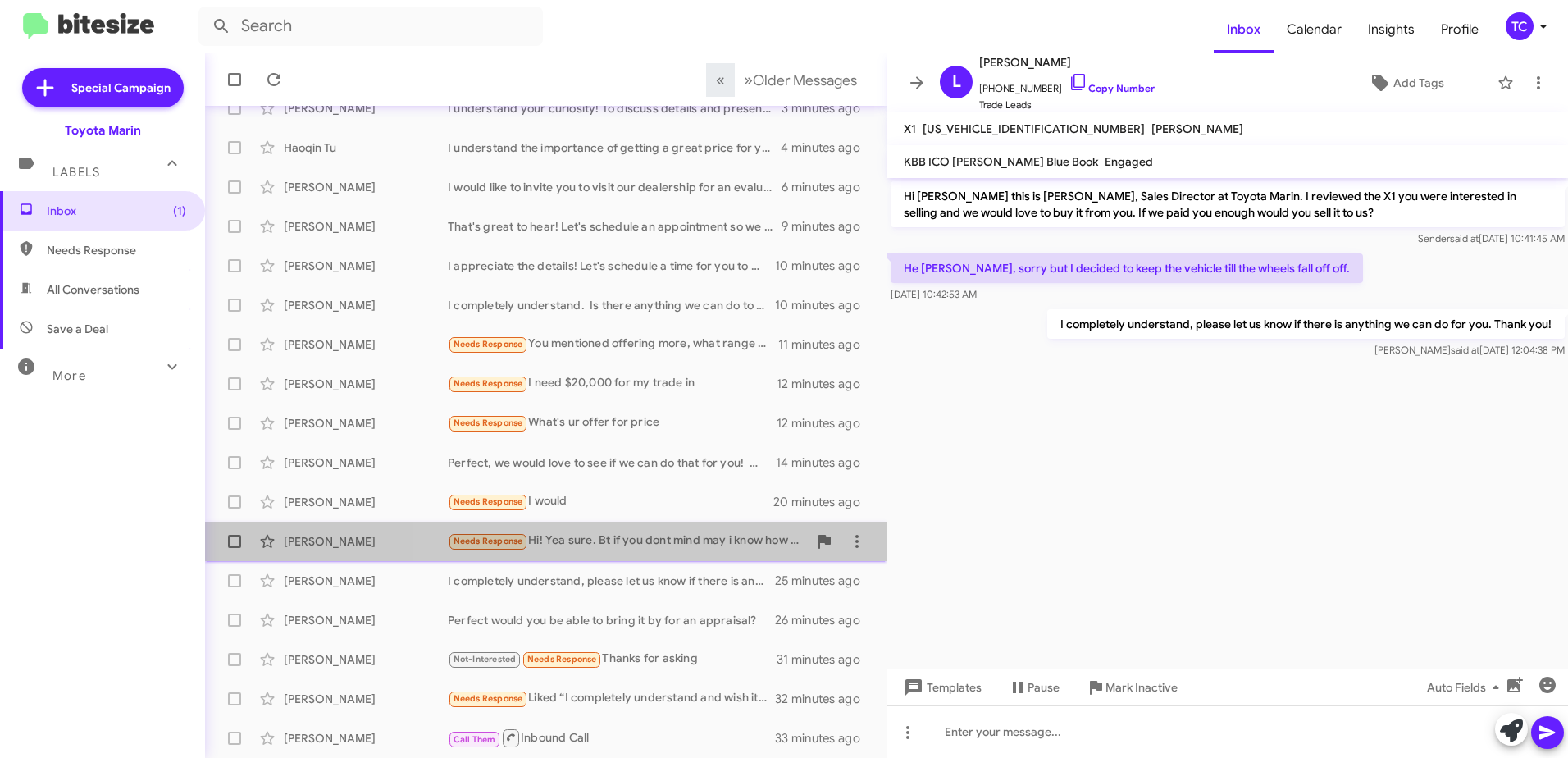
click at [673, 538] on div "Needs Response Hi! Yea sure. Bt if you dont mind may i know how much your offer…" at bounding box center [628, 541] width 360 height 19
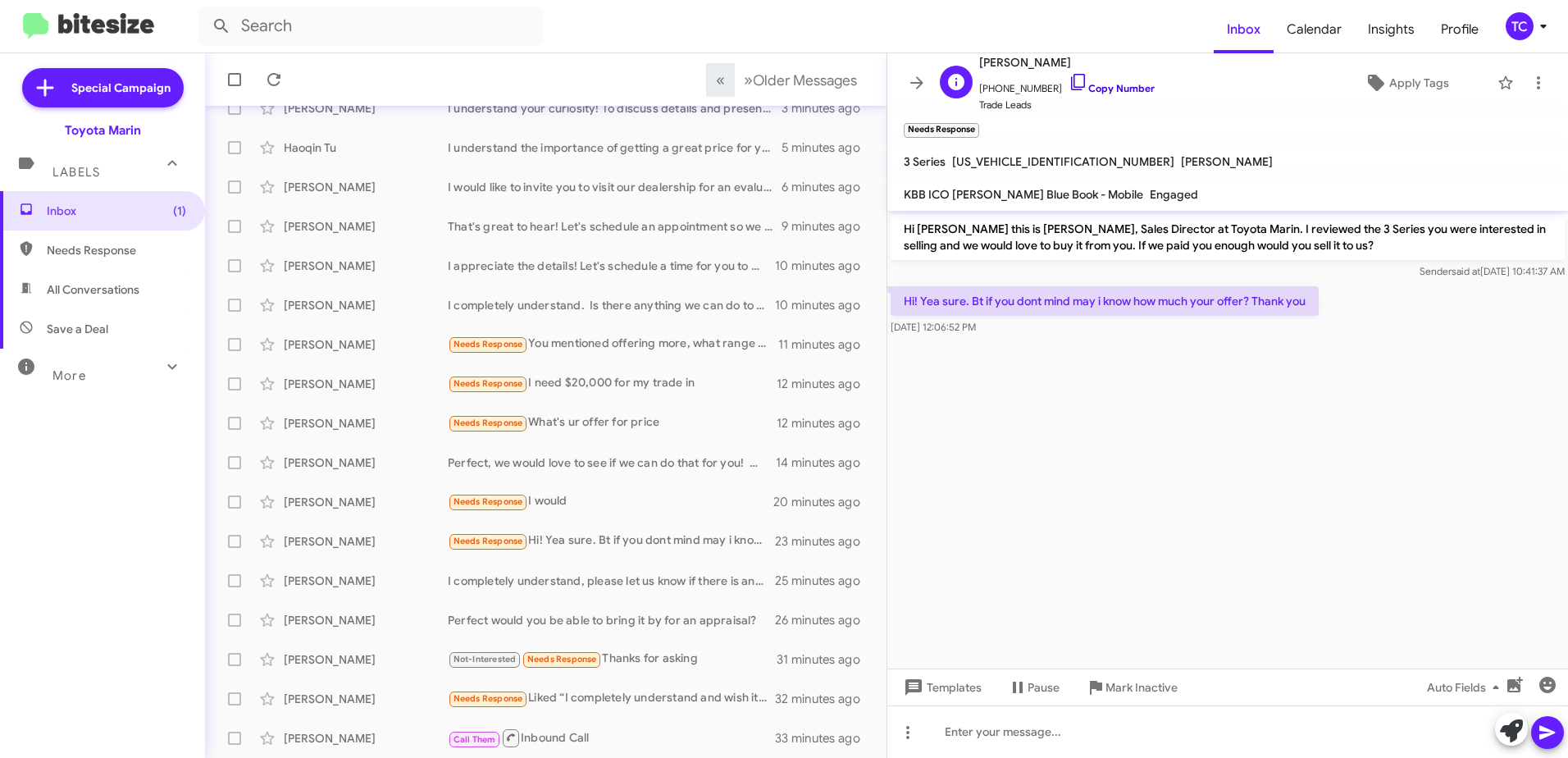
click at [1069, 86] on icon at bounding box center [1079, 82] width 20 height 20
click at [1513, 726] on icon at bounding box center [1512, 731] width 23 height 23
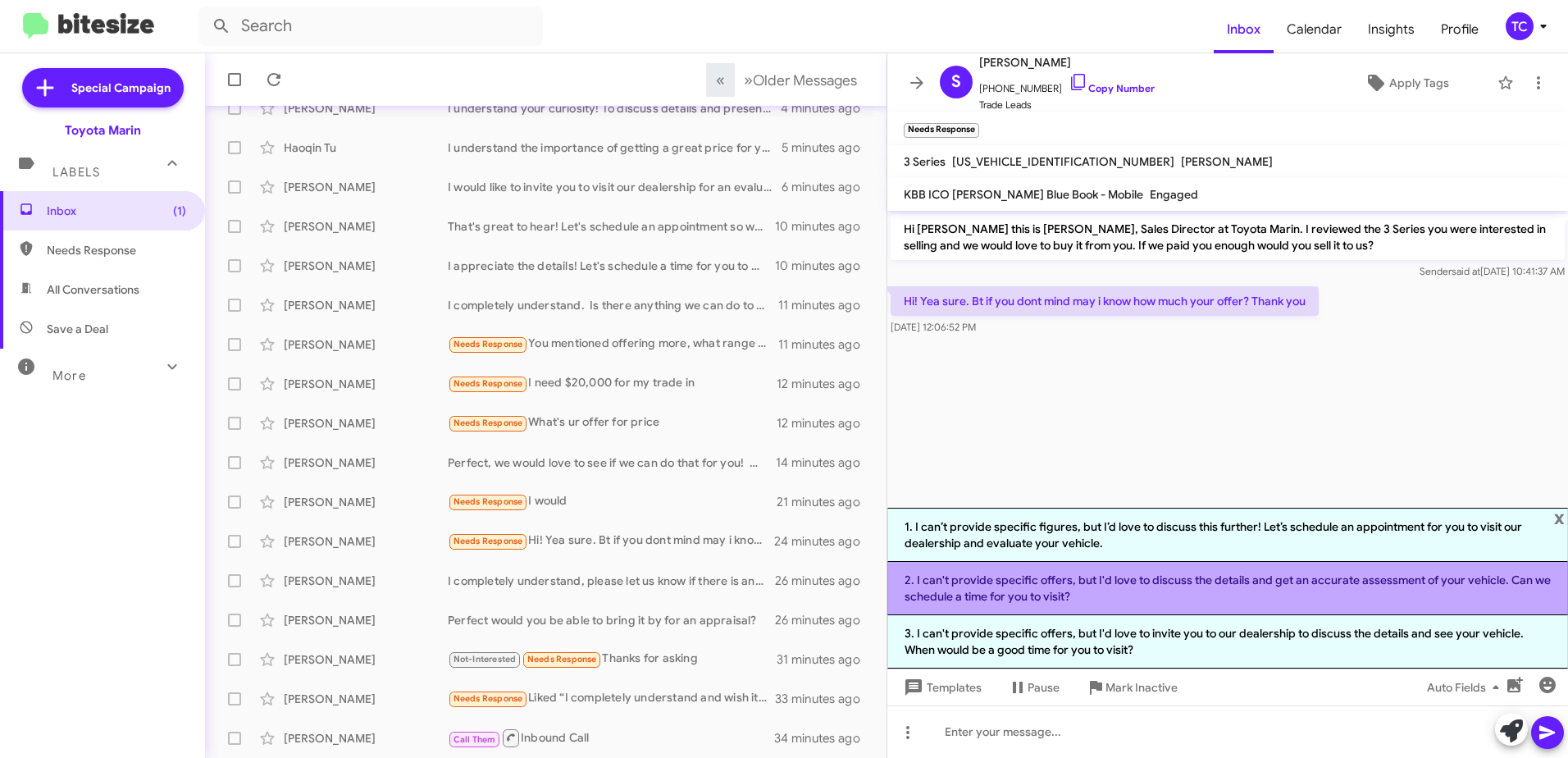
click at [1139, 581] on li "2. I can't provide specific offers, but I'd love to discuss the details and get…" at bounding box center [1228, 589] width 681 height 54
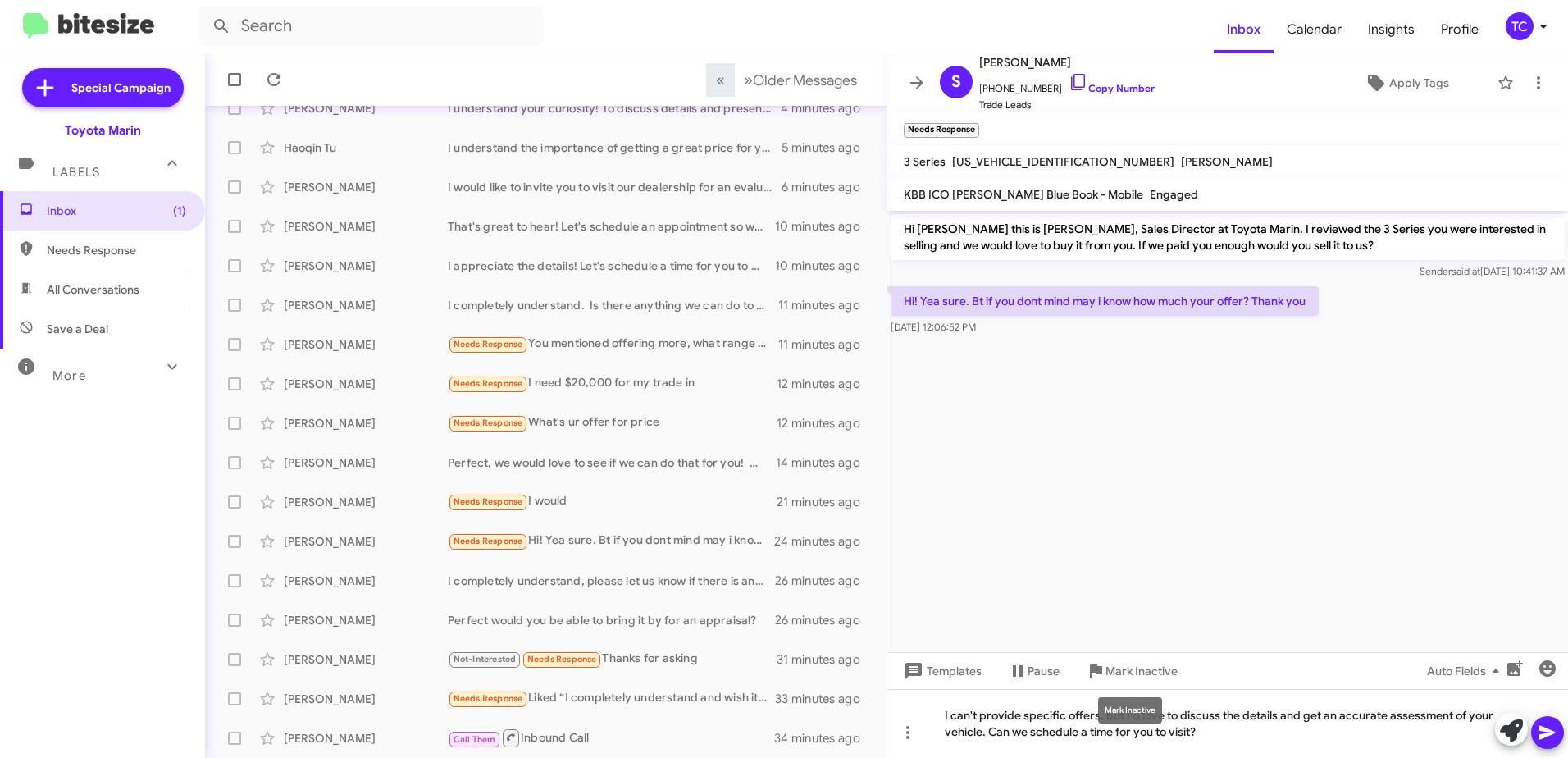
click at [1129, 711] on div "Mark Inactive" at bounding box center [1130, 711] width 64 height 26
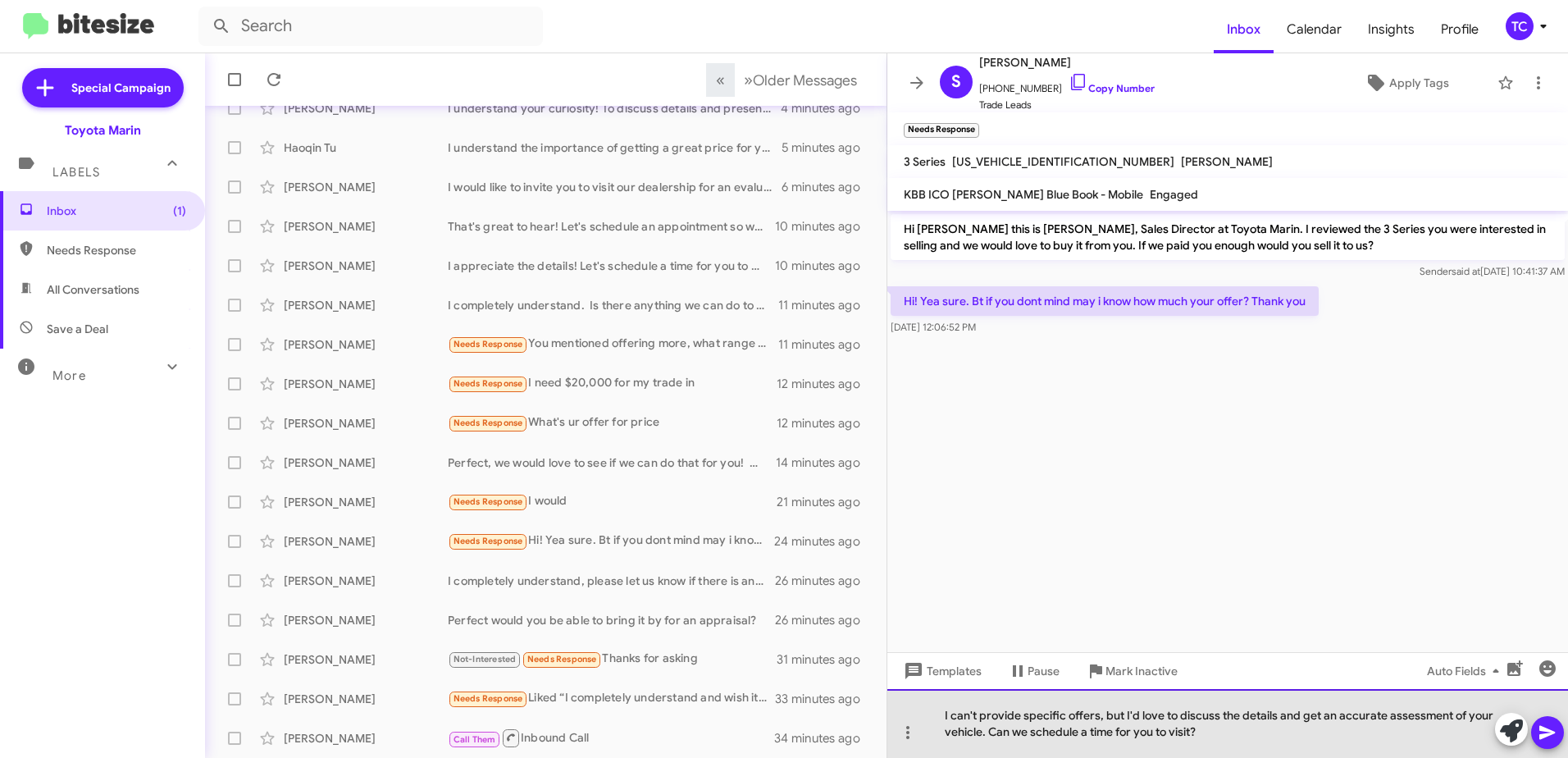
click at [1121, 714] on div "I can't provide specific offers, but I'd love to discuss the details and get an…" at bounding box center [1228, 723] width 681 height 69
click at [1123, 713] on div "I can't provide specific offers, but I'd love to discuss the details and get an…" at bounding box center [1228, 723] width 681 height 69
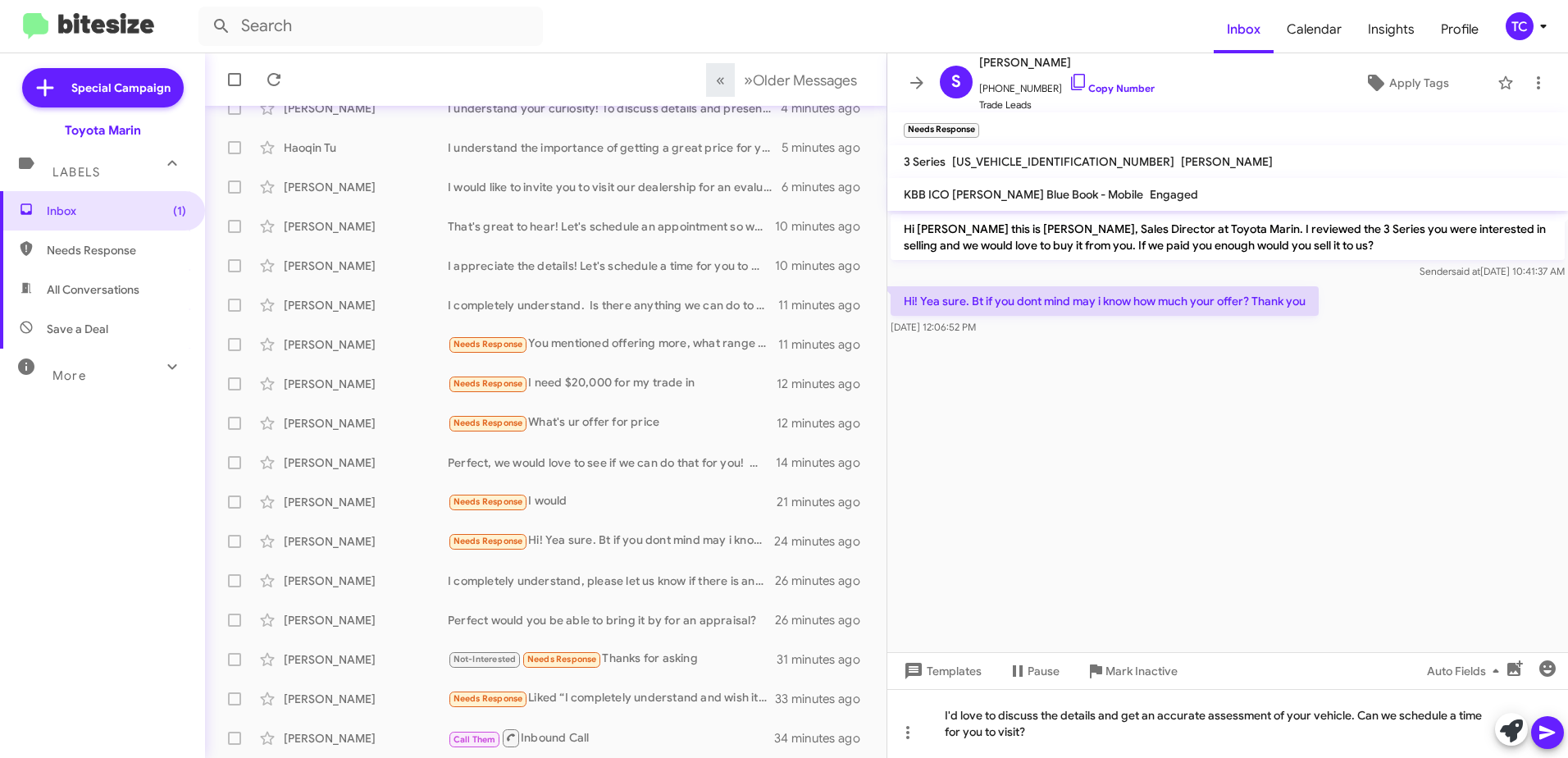
click at [1558, 727] on button at bounding box center [1548, 732] width 33 height 33
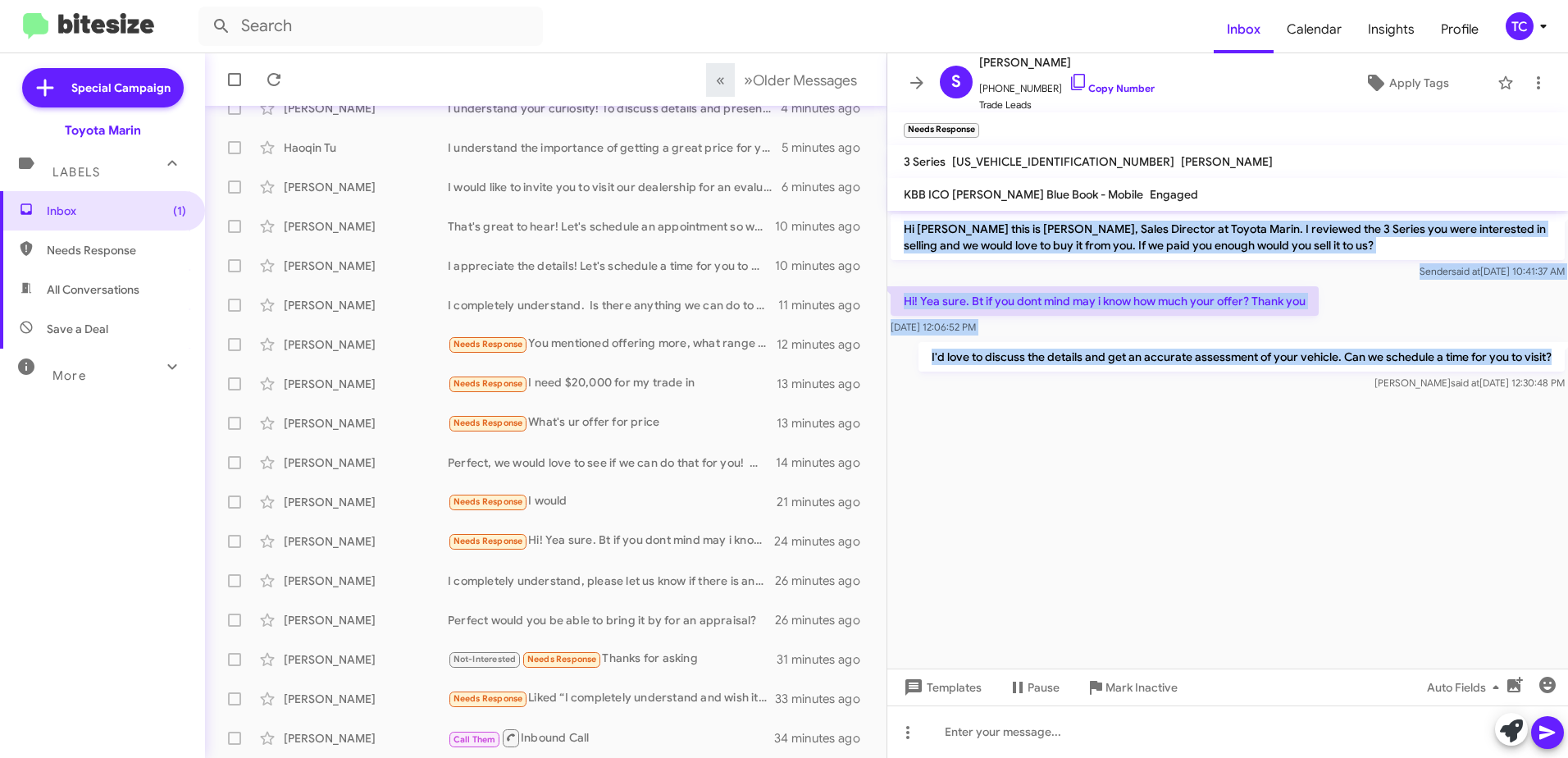
drag, startPoint x: 1558, startPoint y: 355, endPoint x: 898, endPoint y: 226, distance: 672.5
click at [898, 226] on div "Hi [PERSON_NAME] this is [PERSON_NAME], Sales Director at Toyota Marin. I revie…" at bounding box center [1228, 303] width 681 height 184
drag, startPoint x: 898, startPoint y: 226, endPoint x: 934, endPoint y: 228, distance: 36.1
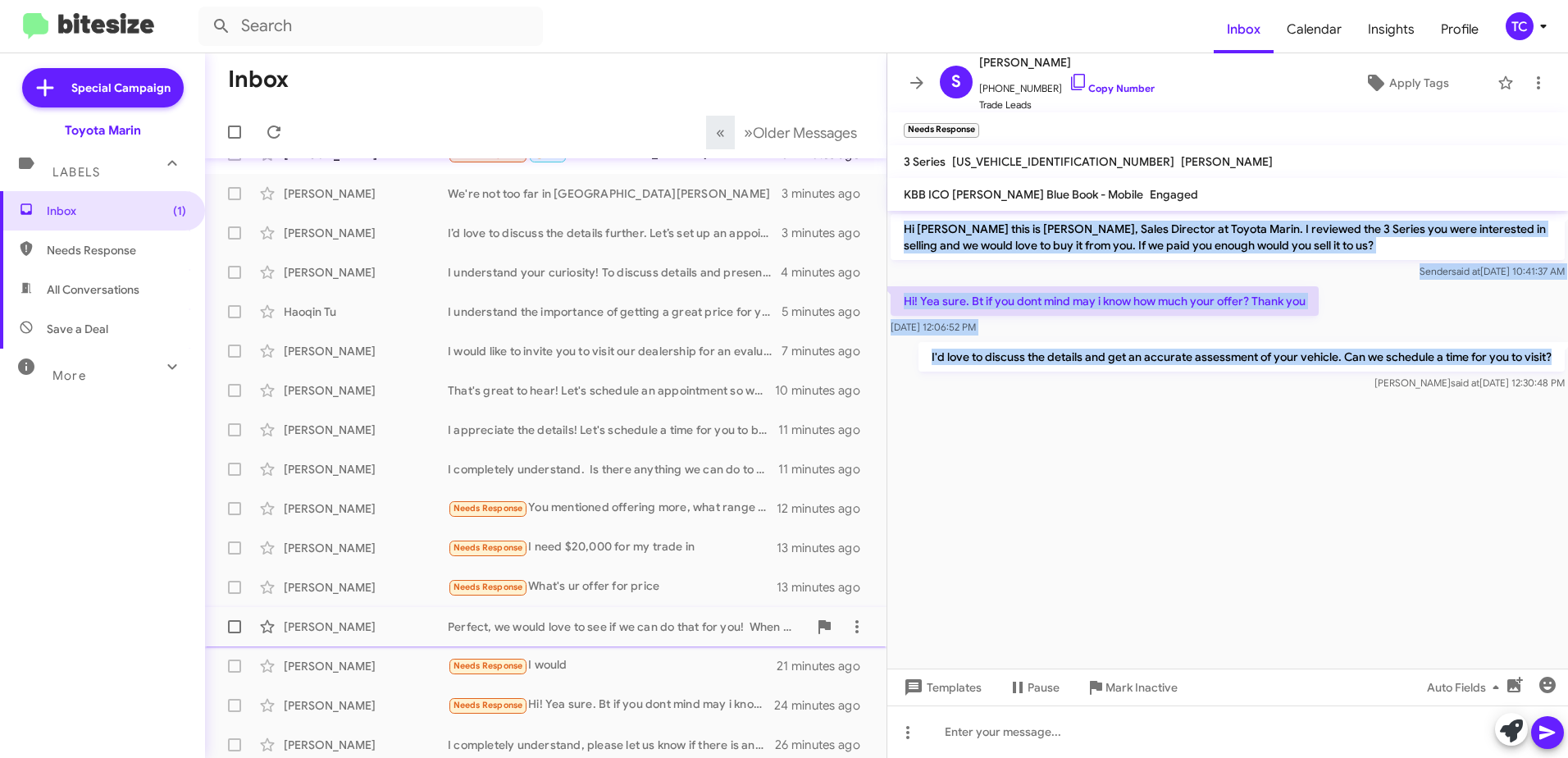
scroll to position [194, 0]
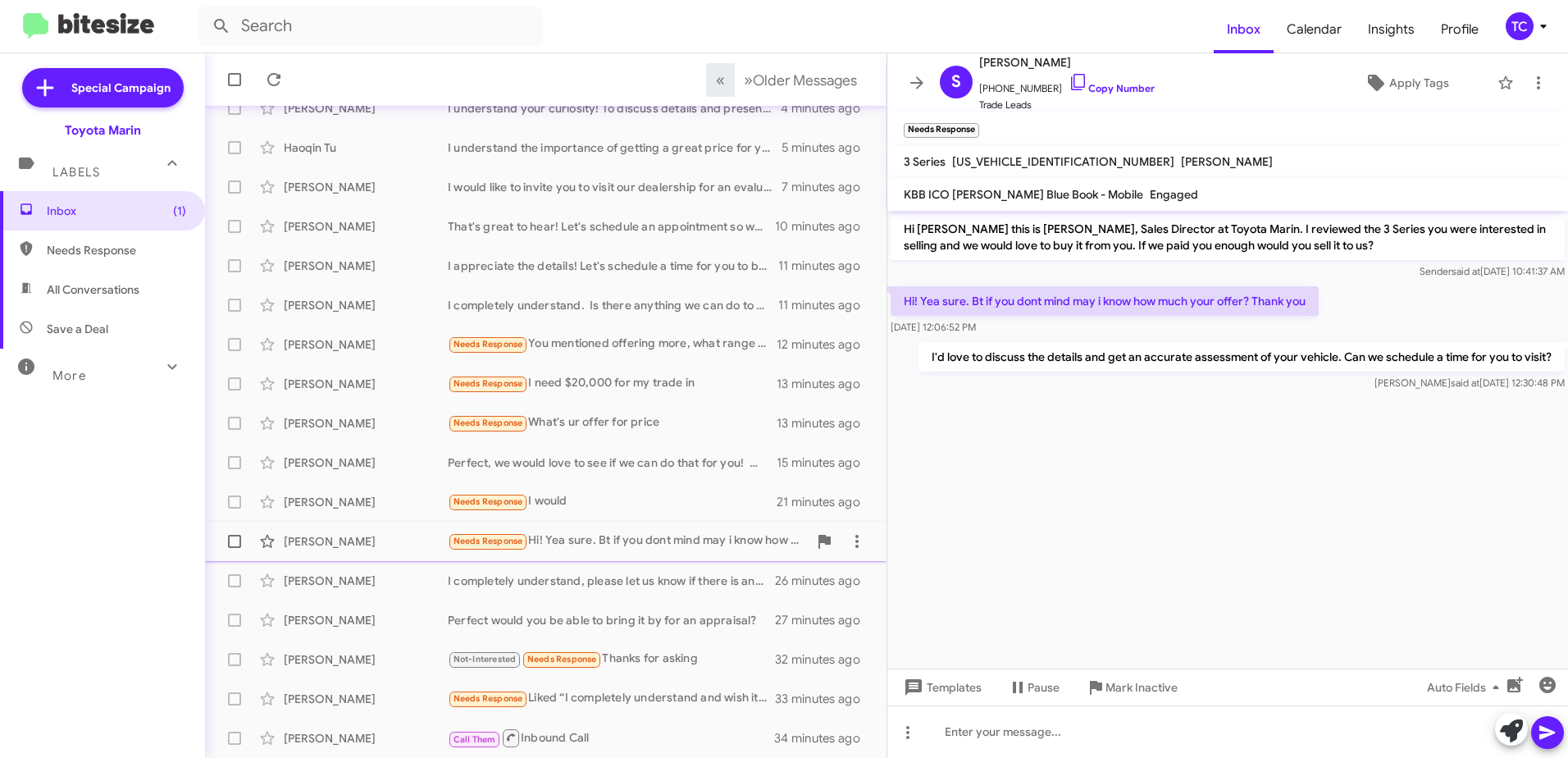
click at [621, 538] on div "Needs Response Hi! Yea sure. Bt if you dont mind may i know how much your offer…" at bounding box center [628, 541] width 360 height 19
click at [612, 509] on div "Needs Response I would" at bounding box center [628, 501] width 360 height 19
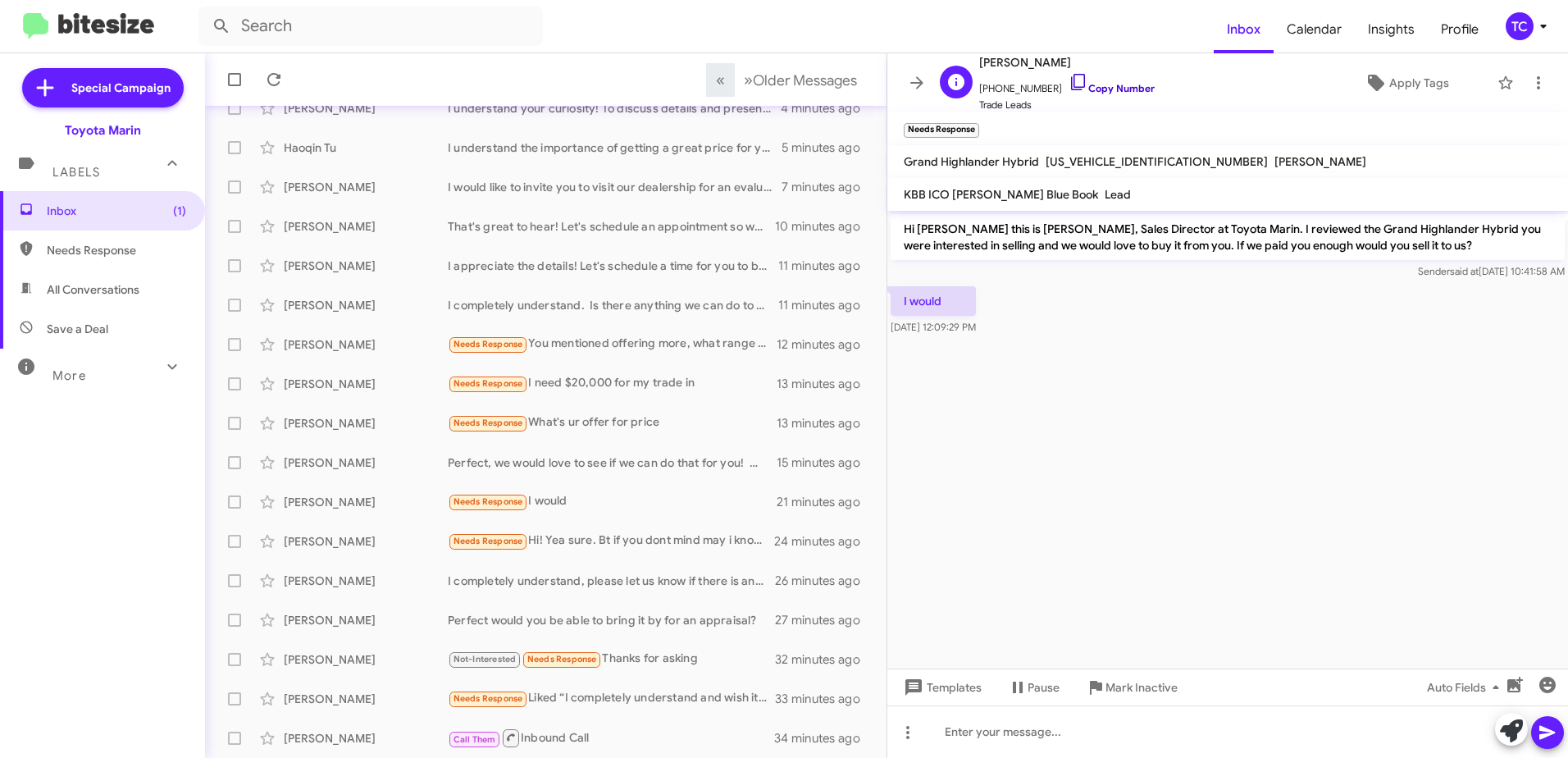
click at [1069, 80] on icon at bounding box center [1079, 82] width 20 height 20
click at [1510, 728] on icon at bounding box center [1512, 731] width 23 height 23
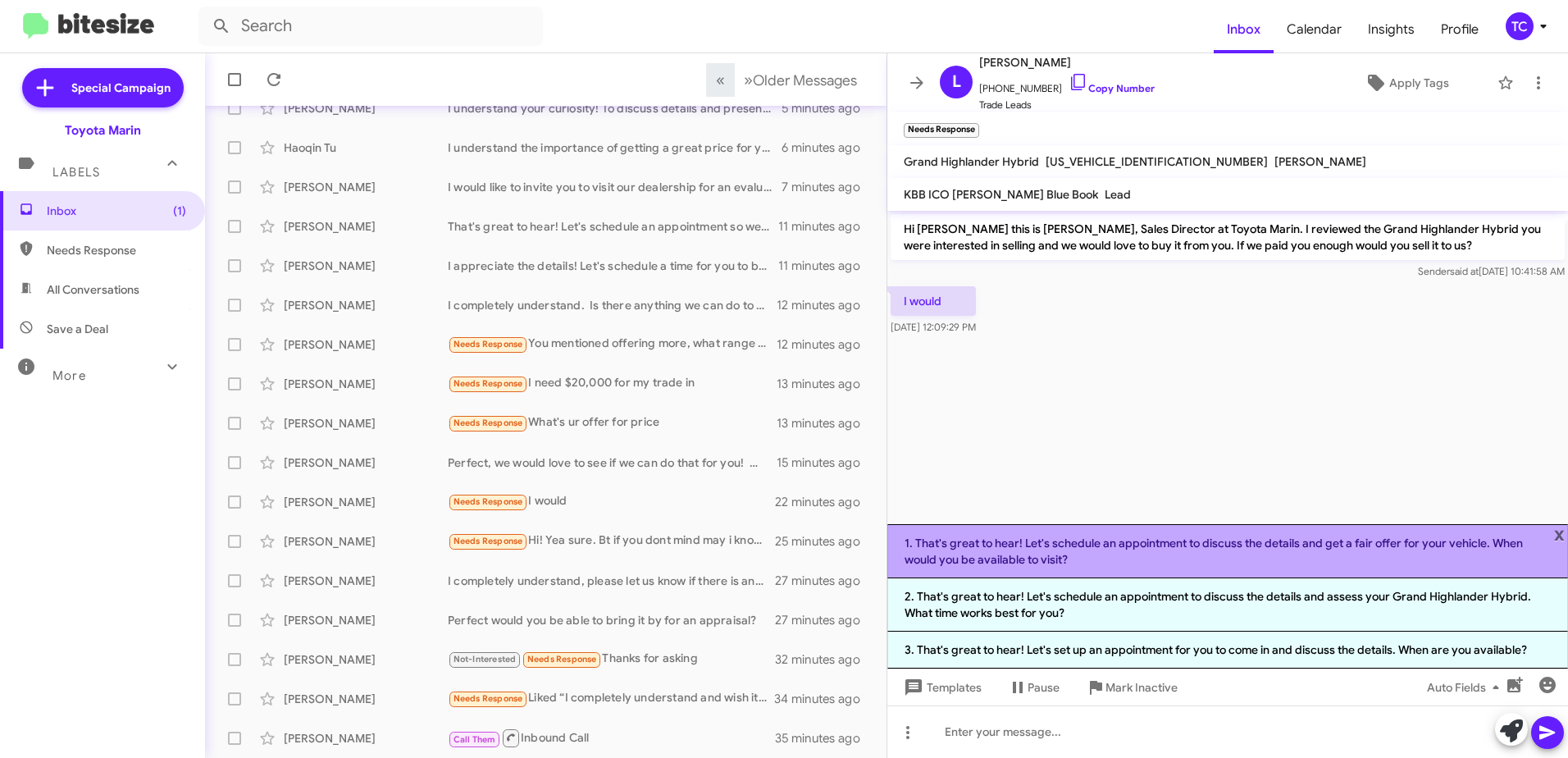
click at [1077, 547] on li "1. That's great to hear! Let's schedule an appointment to discuss the details a…" at bounding box center [1228, 551] width 681 height 54
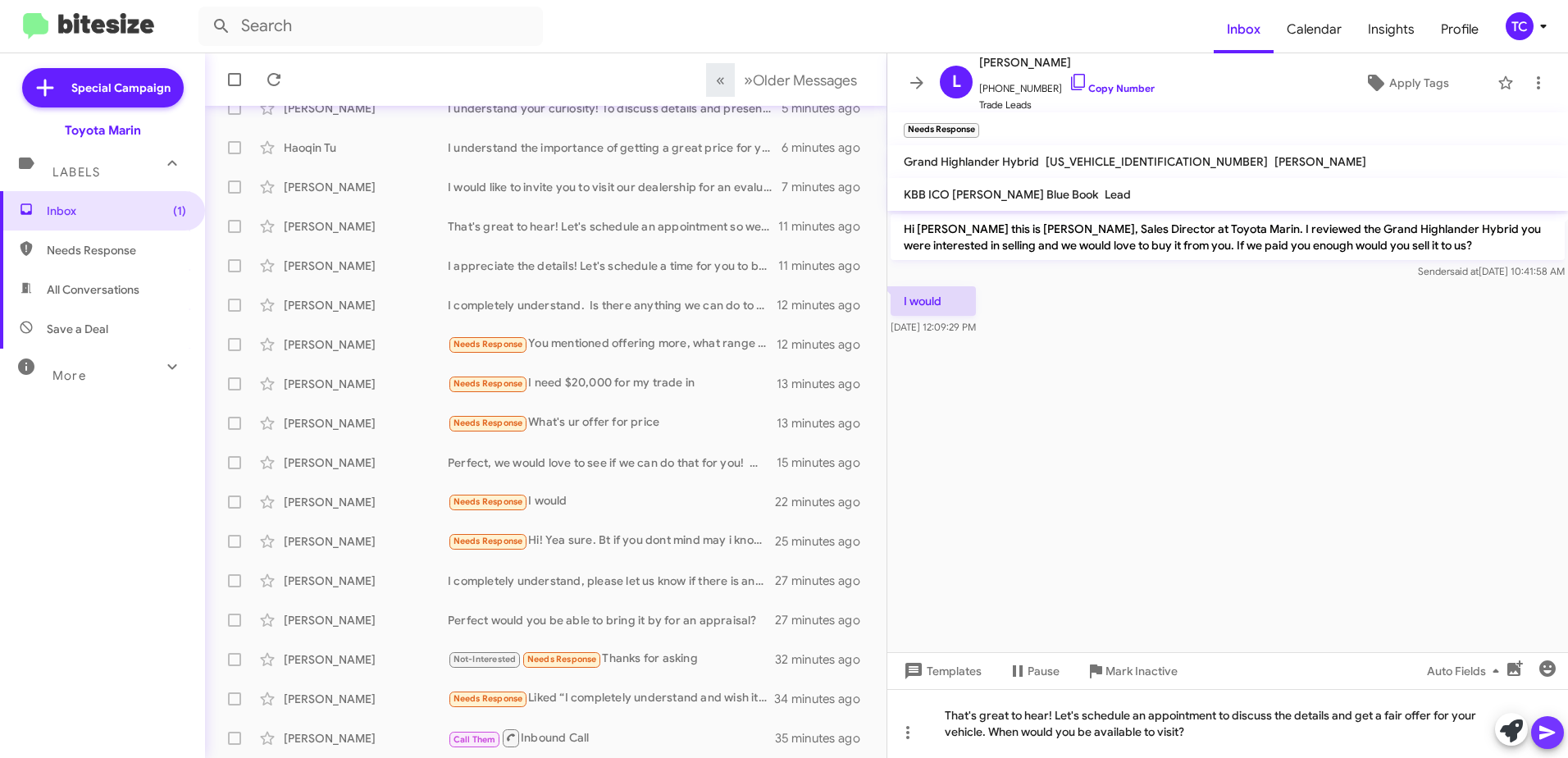
drag, startPoint x: 1544, startPoint y: 730, endPoint x: 1280, endPoint y: 420, distance: 407.2
click at [1542, 727] on icon at bounding box center [1547, 732] width 16 height 14
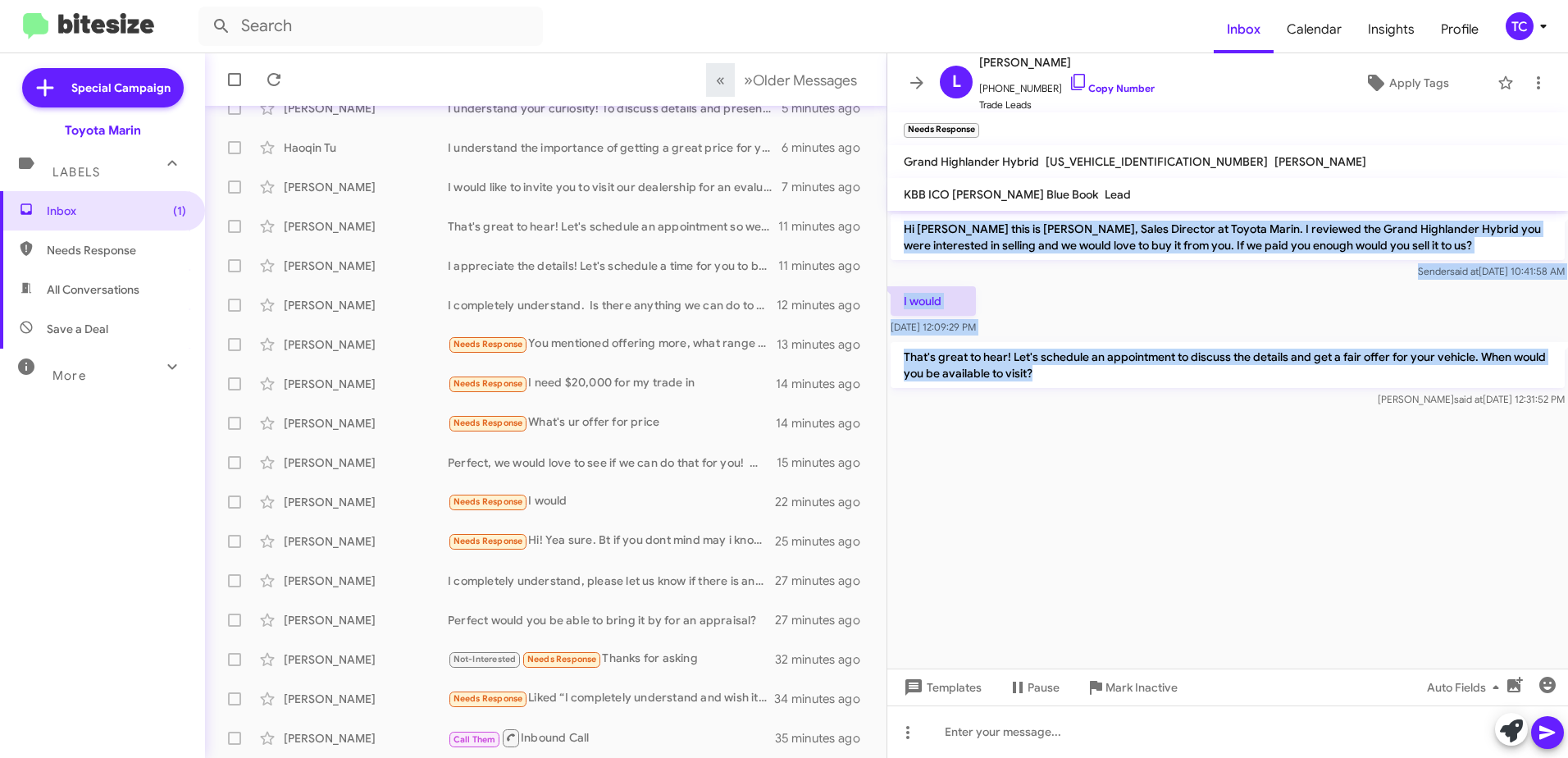
drag, startPoint x: 1079, startPoint y: 375, endPoint x: 903, endPoint y: 229, distance: 228.7
click at [903, 229] on div "Hi [PERSON_NAME] this is [PERSON_NAME], Sales Director at Toyota Marin. I revie…" at bounding box center [1228, 311] width 681 height 200
drag, startPoint x: 903, startPoint y: 229, endPoint x: 913, endPoint y: 232, distance: 10.4
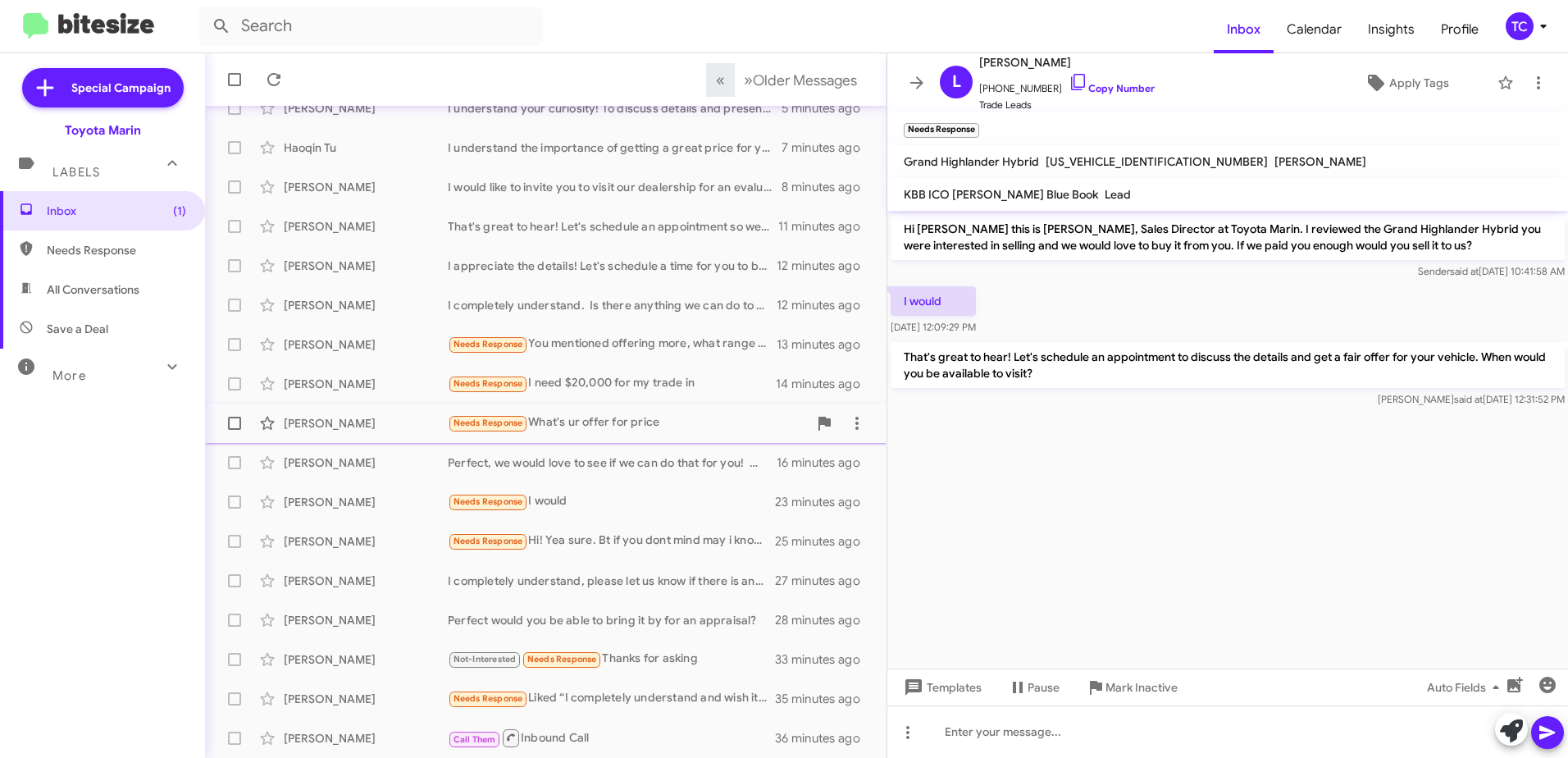
click at [582, 422] on div "Needs Response What's ur offer for price" at bounding box center [628, 422] width 360 height 19
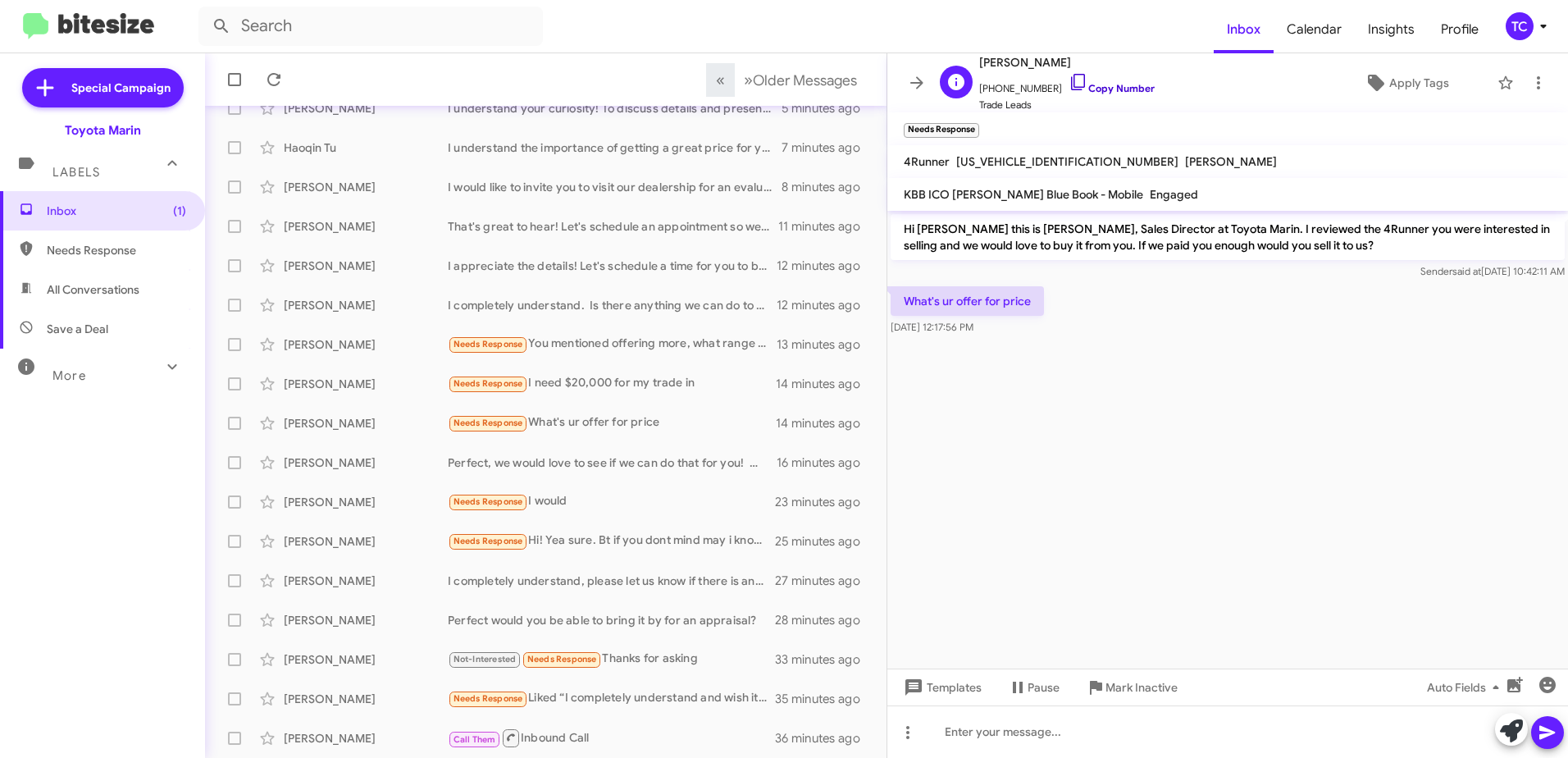
click at [1069, 72] on icon at bounding box center [1079, 82] width 20 height 20
click at [1508, 728] on icon at bounding box center [1512, 731] width 23 height 23
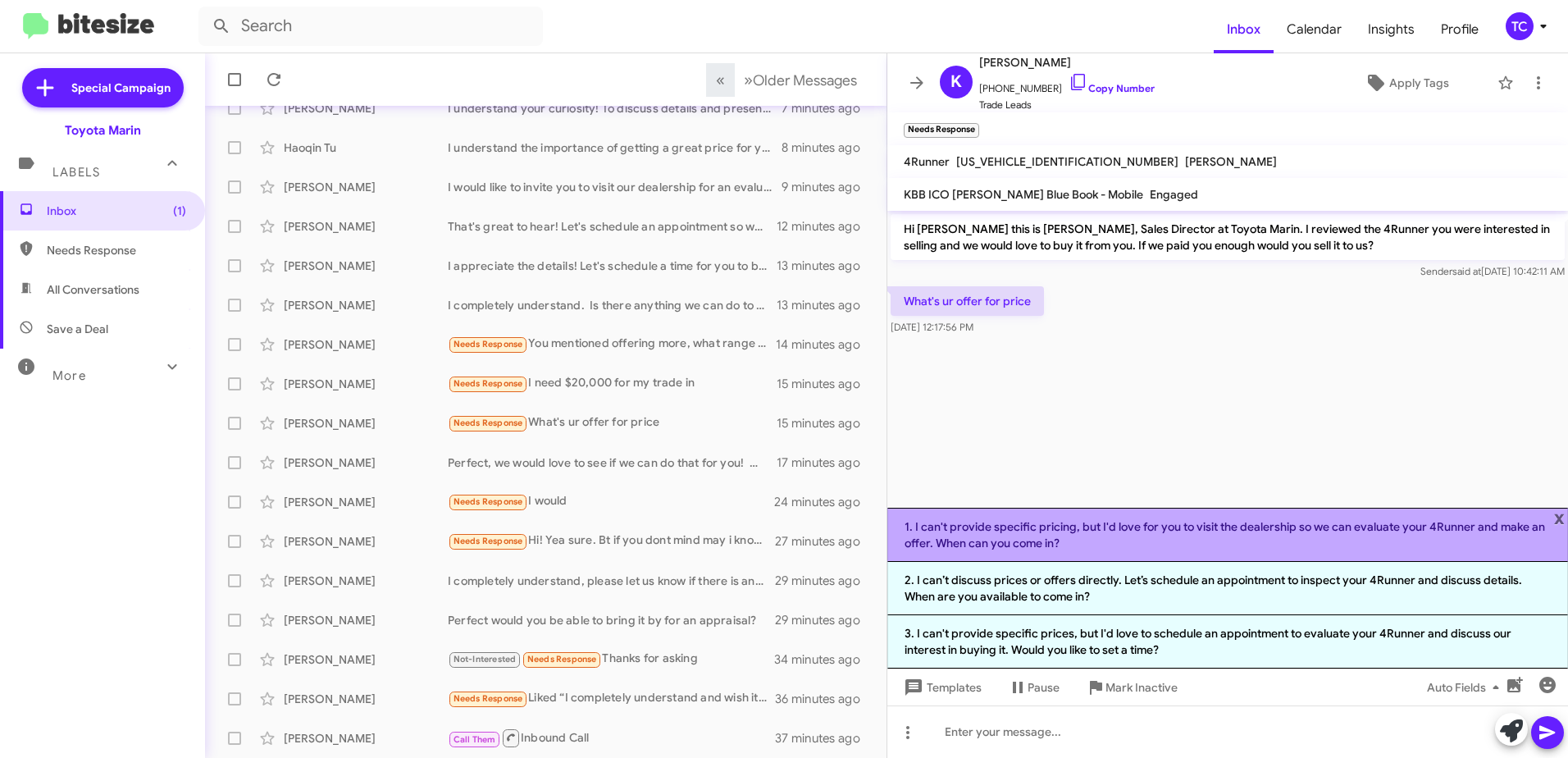
click at [1168, 541] on li "1. I can't provide specific pricing, but I'd love for you to visit the dealersh…" at bounding box center [1228, 534] width 681 height 54
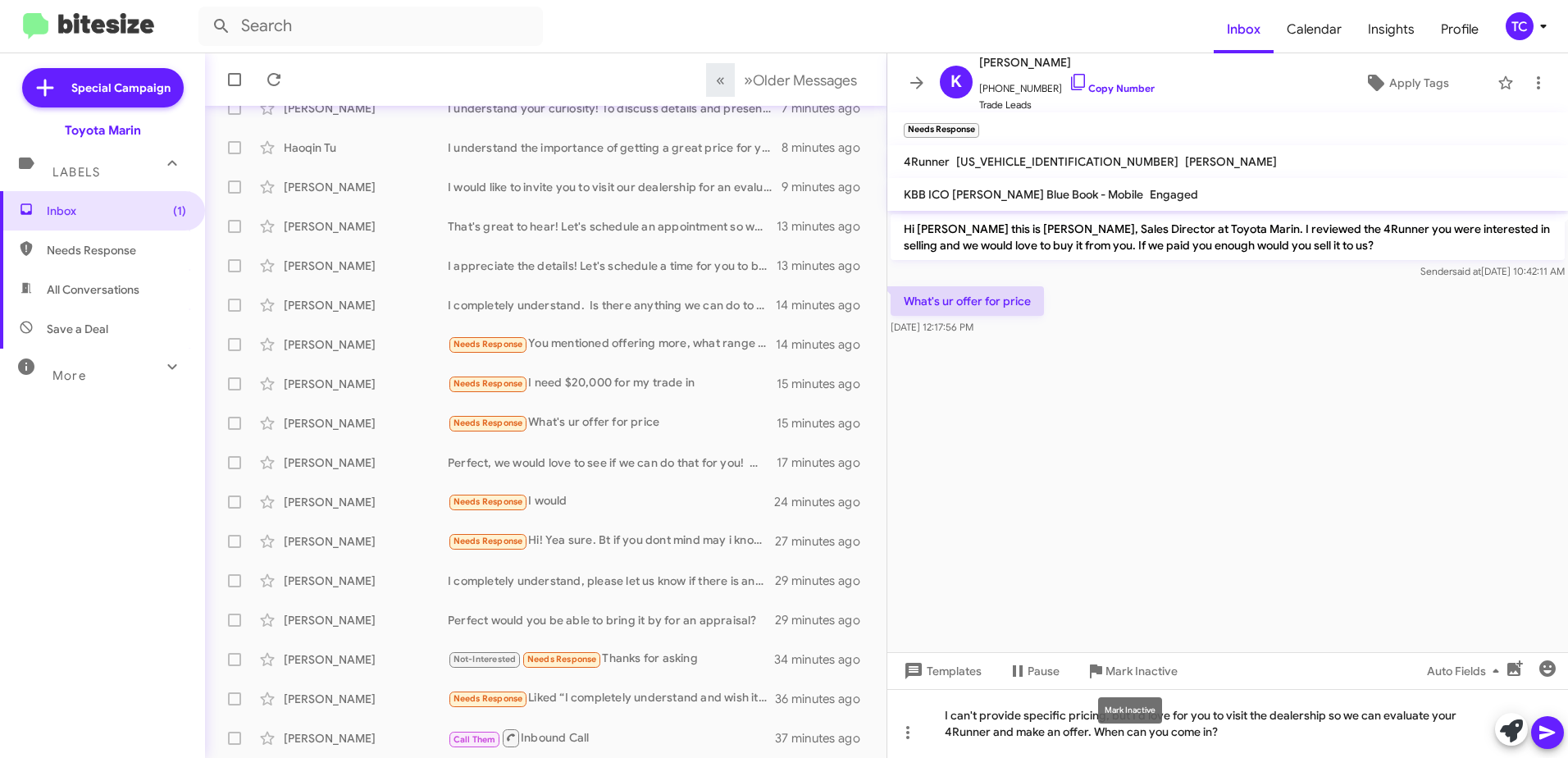
click at [1123, 713] on div "Mark Inactive" at bounding box center [1130, 711] width 64 height 26
click at [1128, 714] on div "Mark Inactive" at bounding box center [1130, 711] width 64 height 26
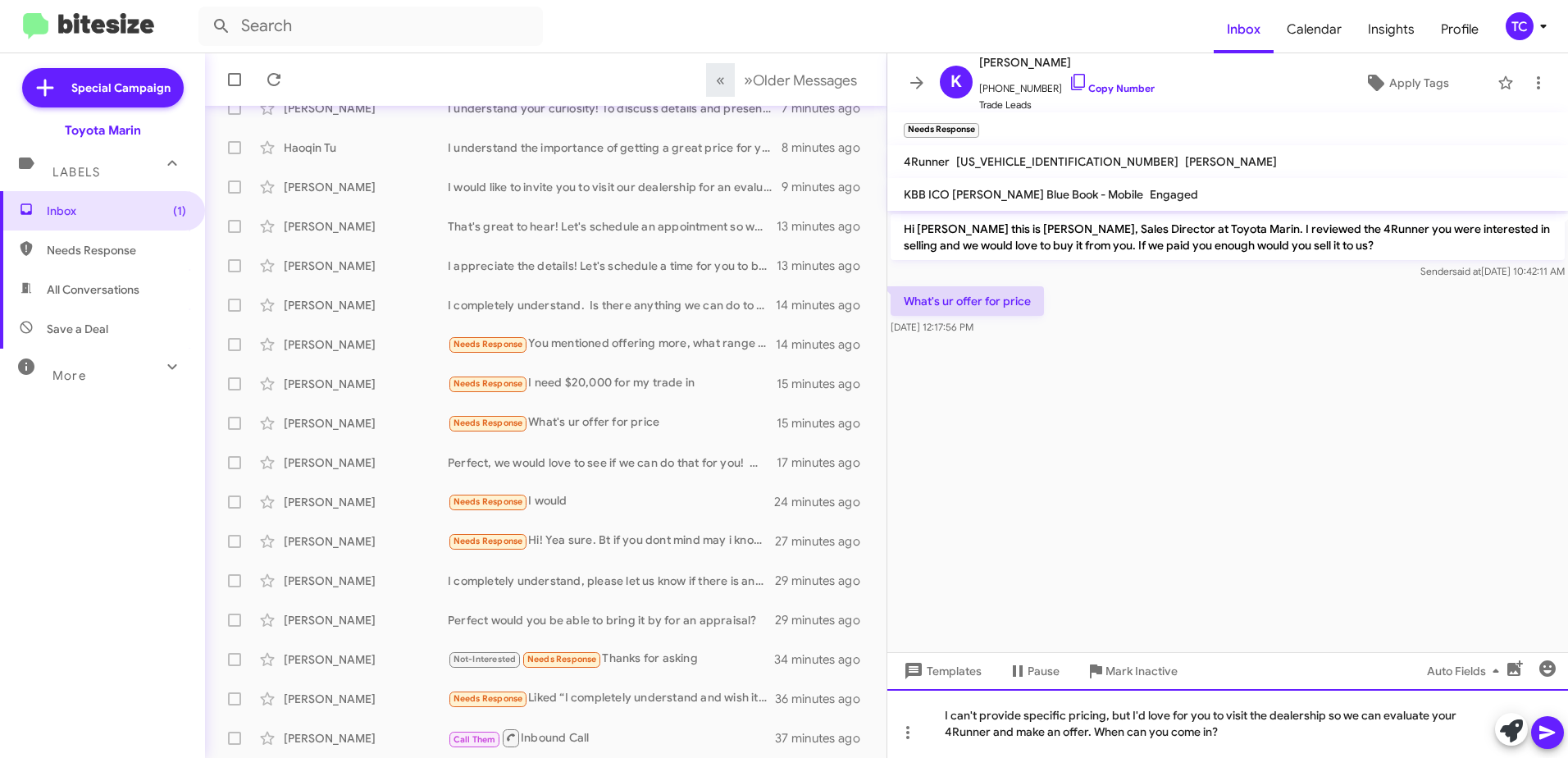
click at [1085, 715] on div "I can't provide specific pricing, but I'd love for you to visit the dealership …" at bounding box center [1228, 723] width 681 height 69
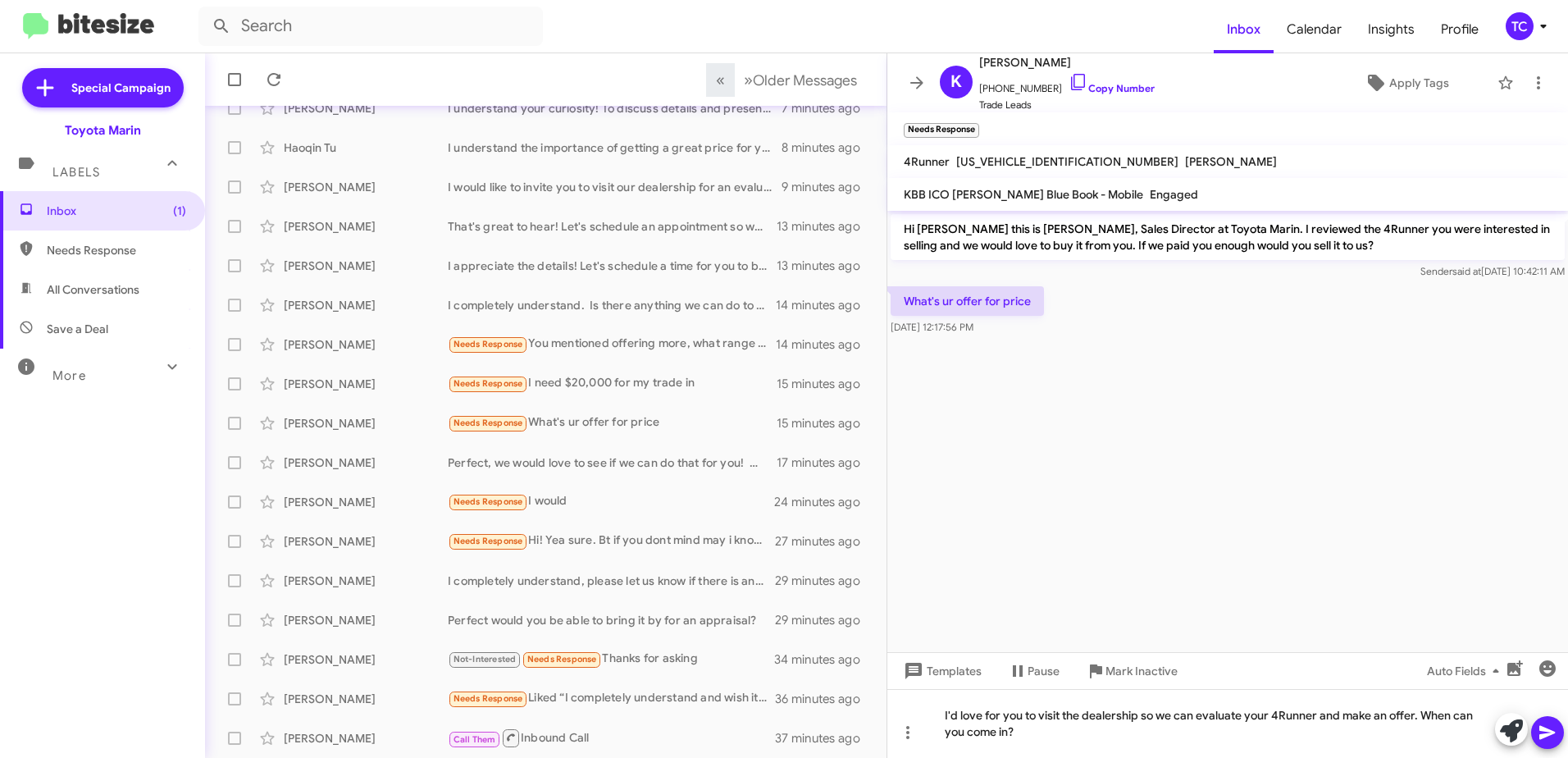
click at [1552, 736] on icon at bounding box center [1548, 732] width 20 height 20
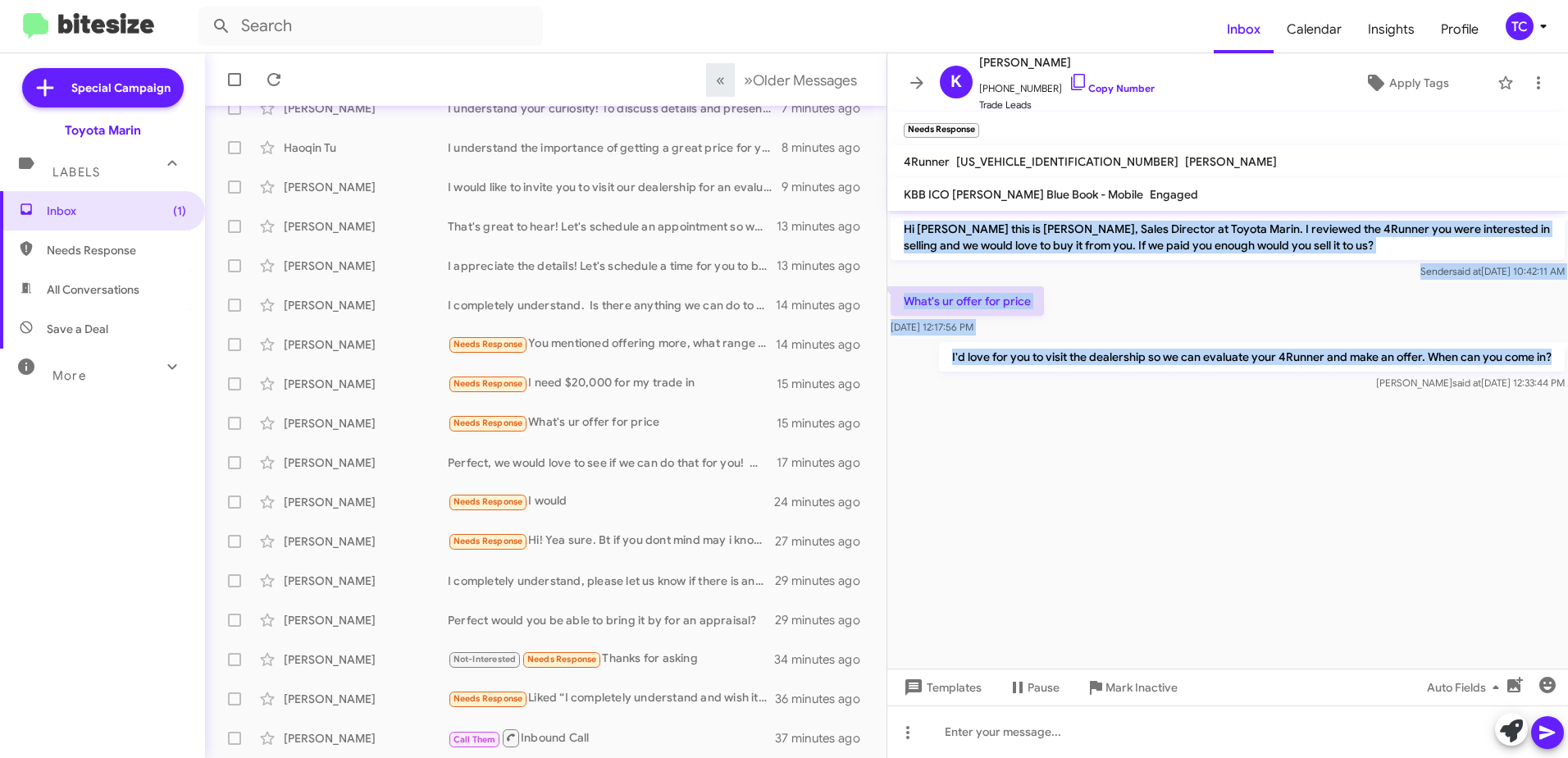
drag, startPoint x: 1561, startPoint y: 359, endPoint x: 906, endPoint y: 218, distance: 670.0
click at [906, 218] on div "Hi [PERSON_NAME] this is [PERSON_NAME], Sales Director at Toyota Marin. I revie…" at bounding box center [1228, 303] width 681 height 184
drag, startPoint x: 906, startPoint y: 218, endPoint x: 941, endPoint y: 238, distance: 40.3
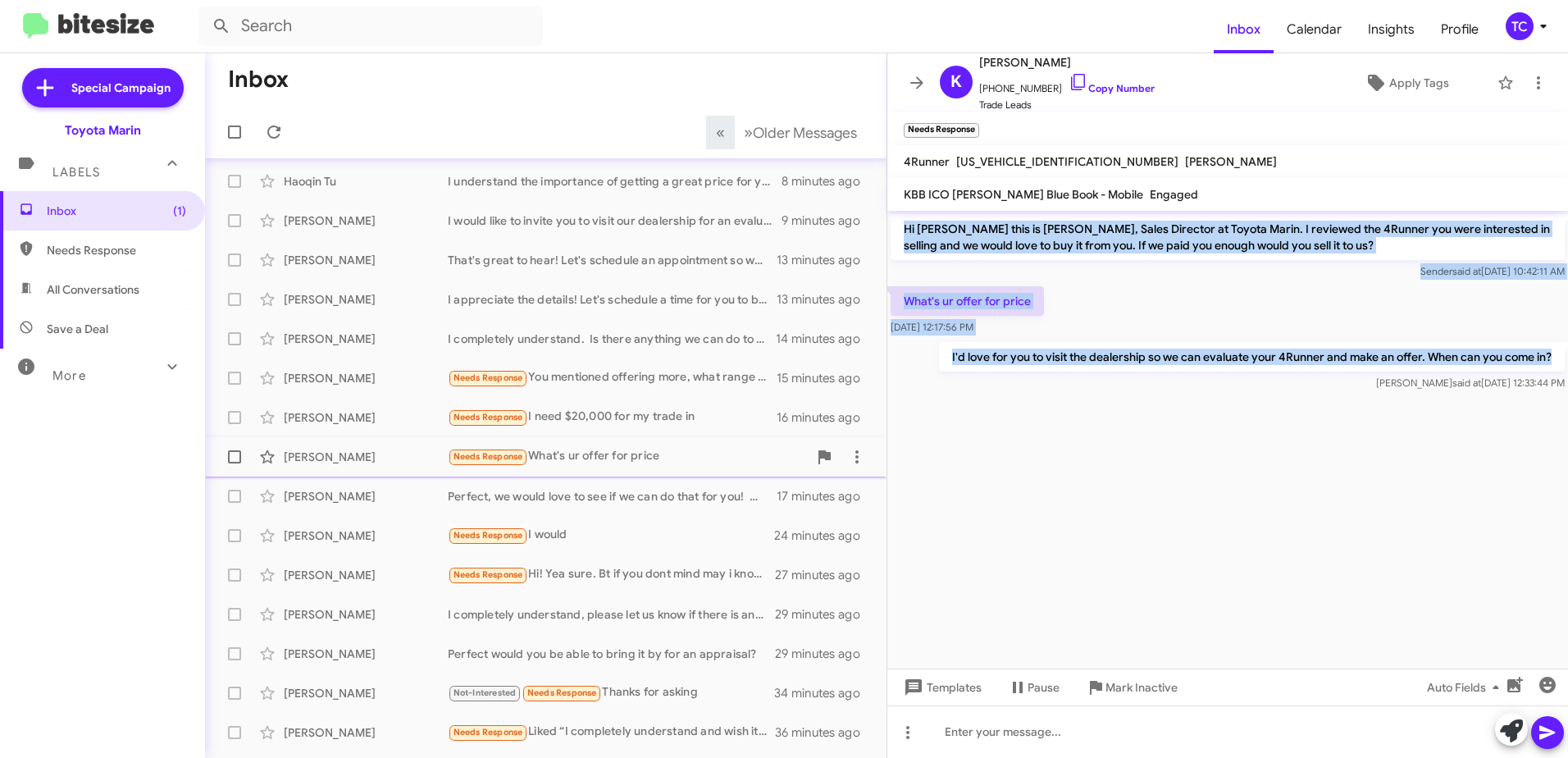
scroll to position [194, 0]
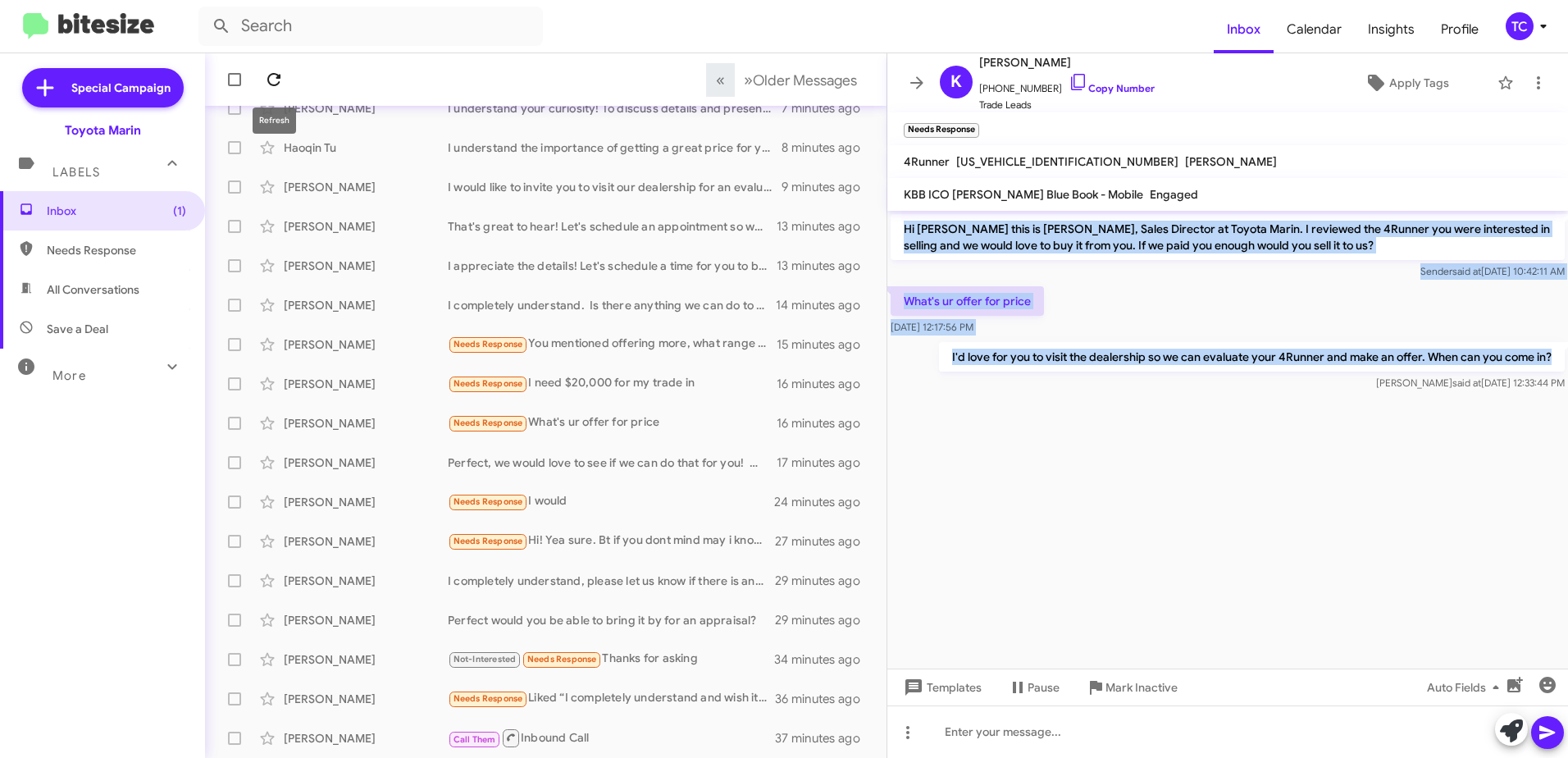
click at [277, 70] on icon at bounding box center [274, 79] width 20 height 20
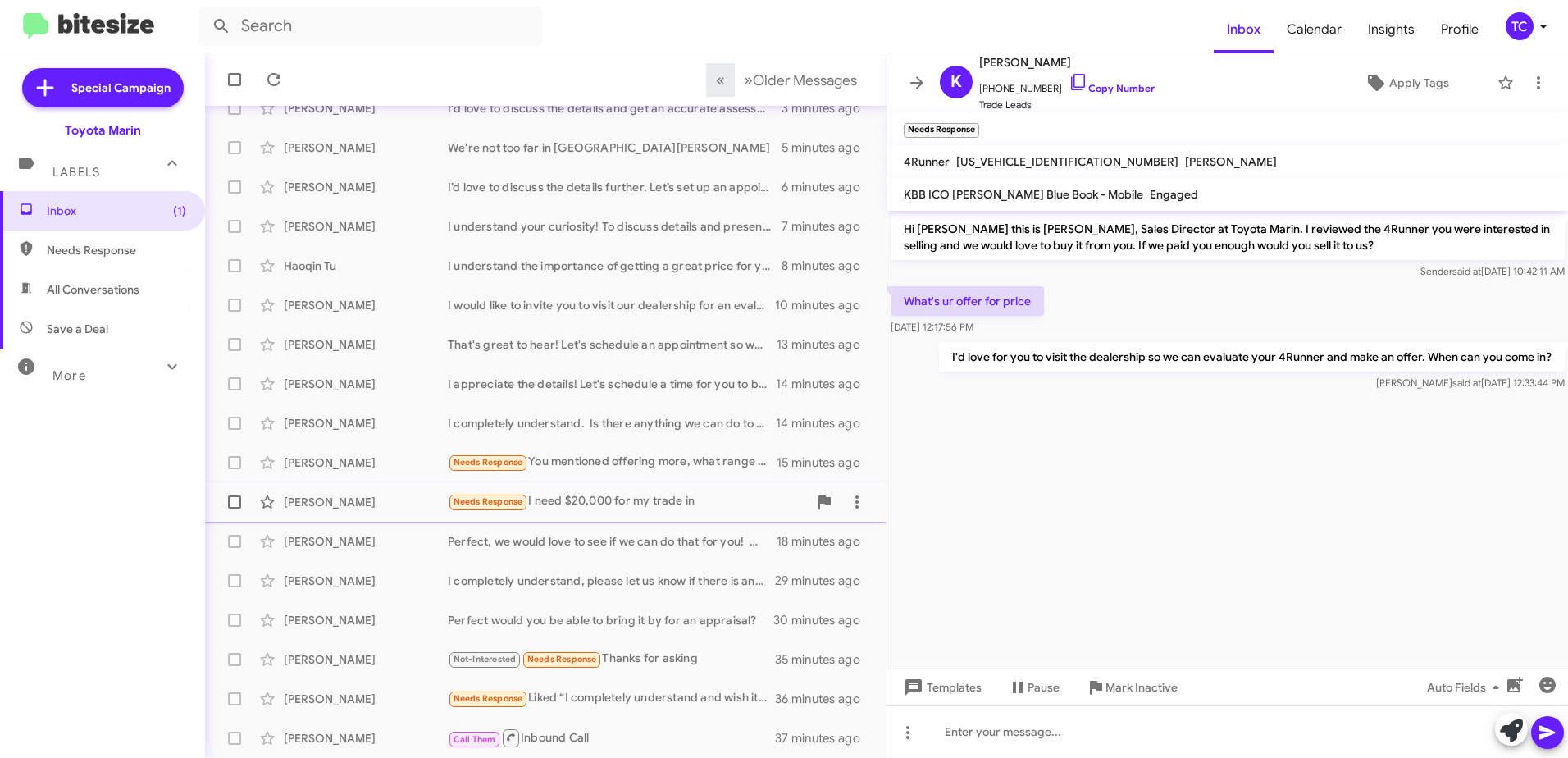
click at [644, 498] on div "Needs Response I need $20,000 for my trade in" at bounding box center [628, 501] width 360 height 19
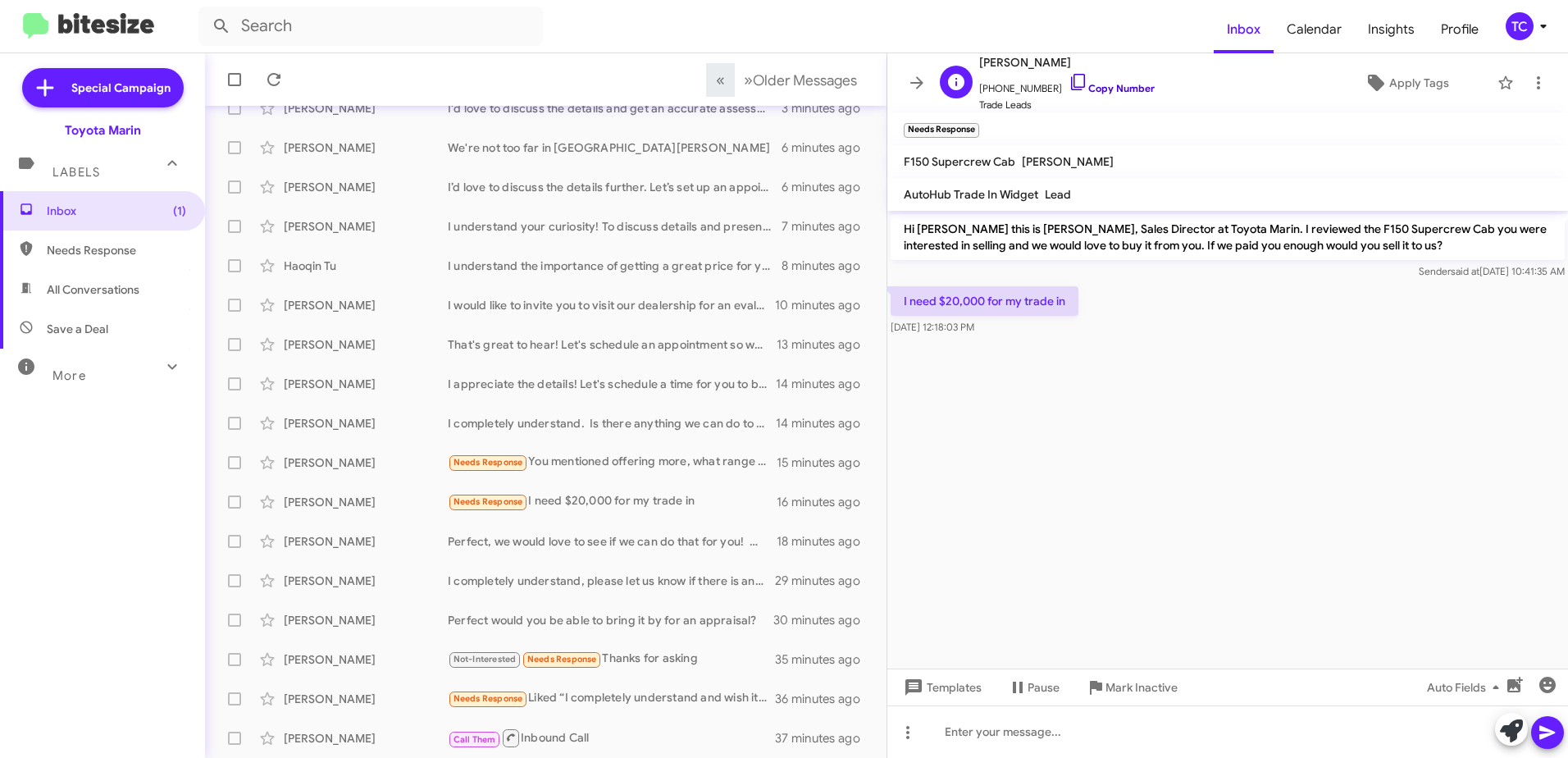
click at [1069, 78] on icon at bounding box center [1079, 82] width 20 height 20
click at [1512, 732] on icon at bounding box center [1512, 731] width 23 height 23
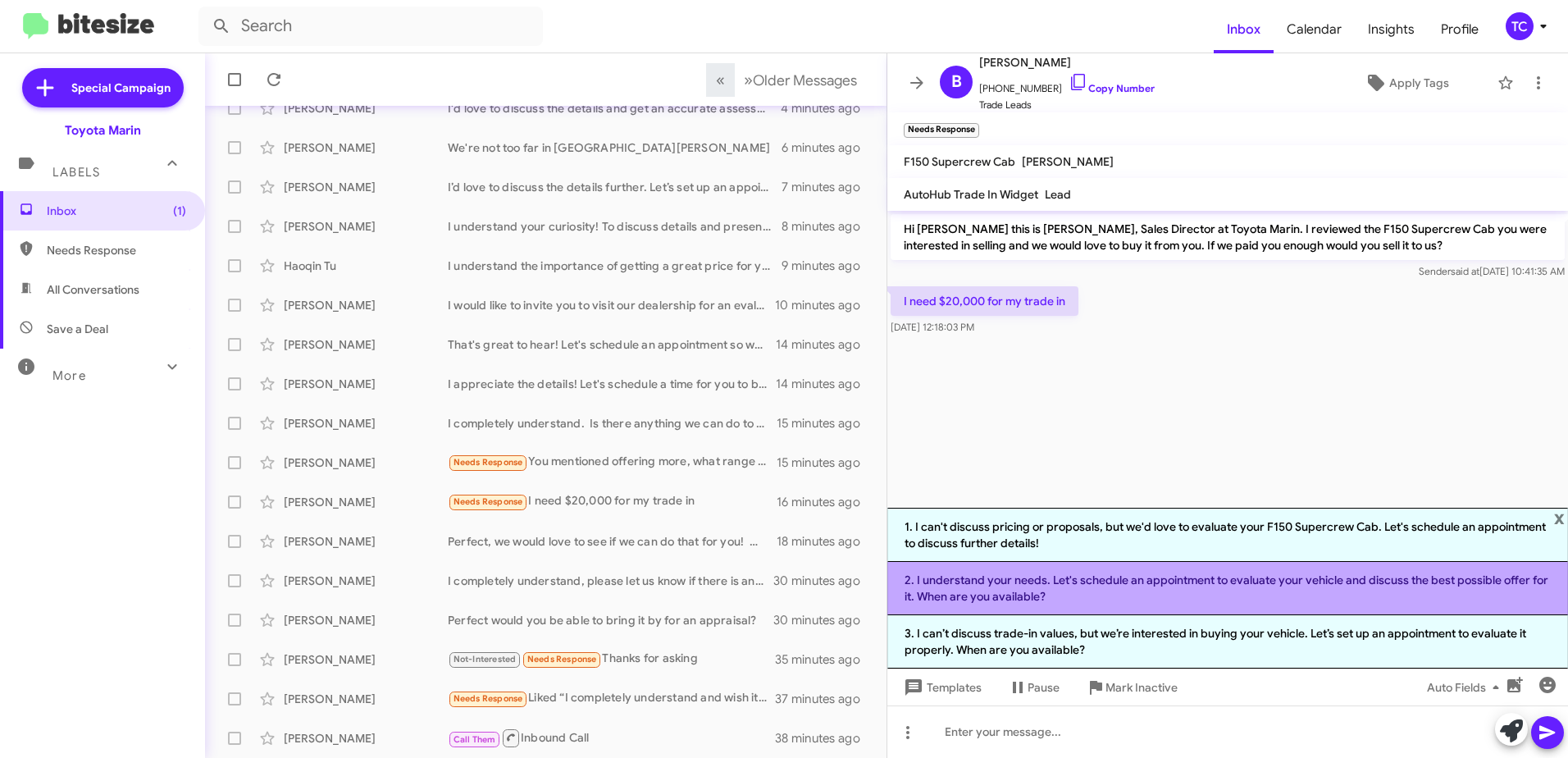
click at [1074, 591] on li "2. I understand your needs. Let's schedule an appointment to evaluate your vehi…" at bounding box center [1228, 589] width 681 height 54
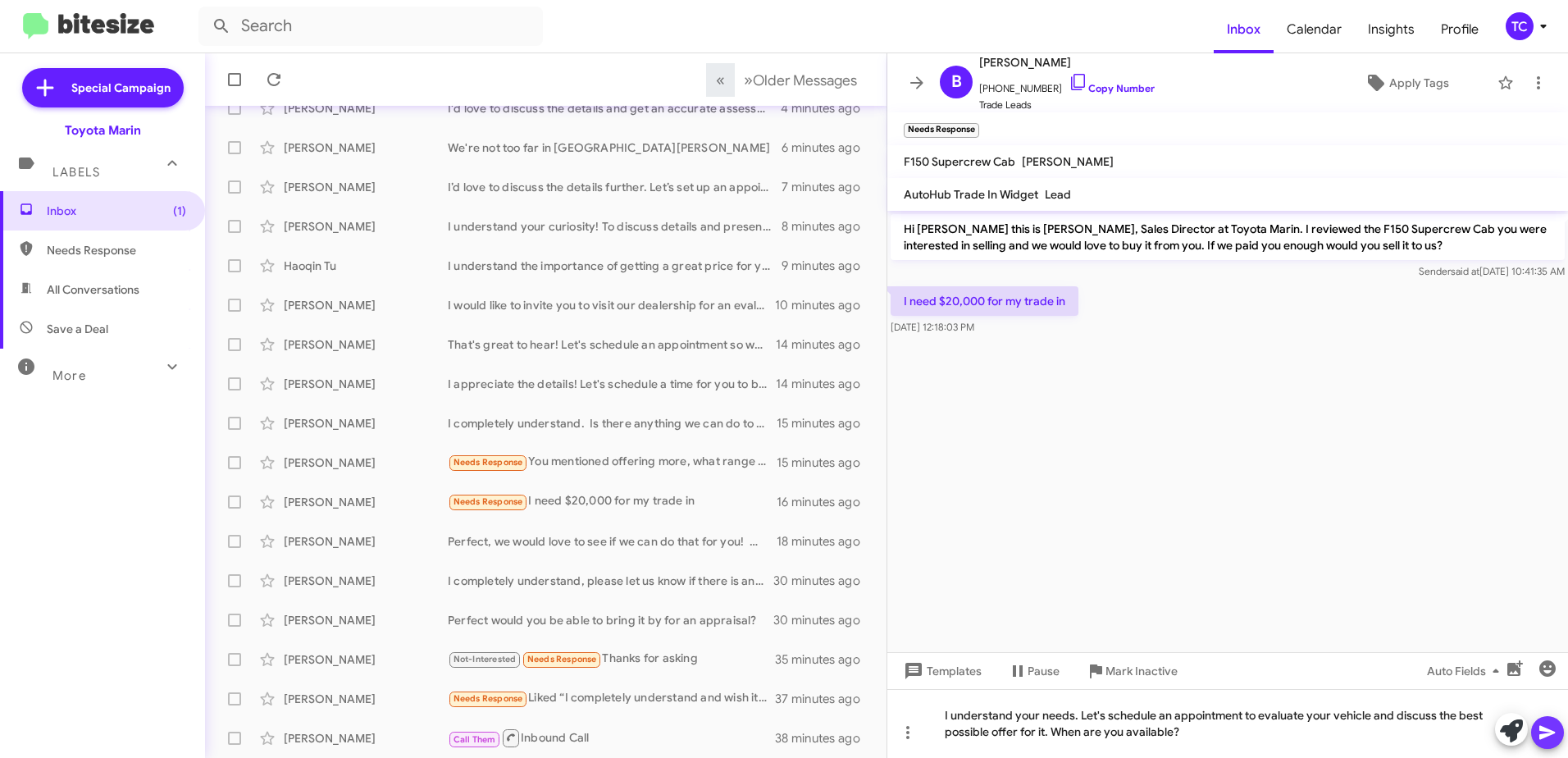
click at [1550, 737] on icon at bounding box center [1548, 732] width 20 height 20
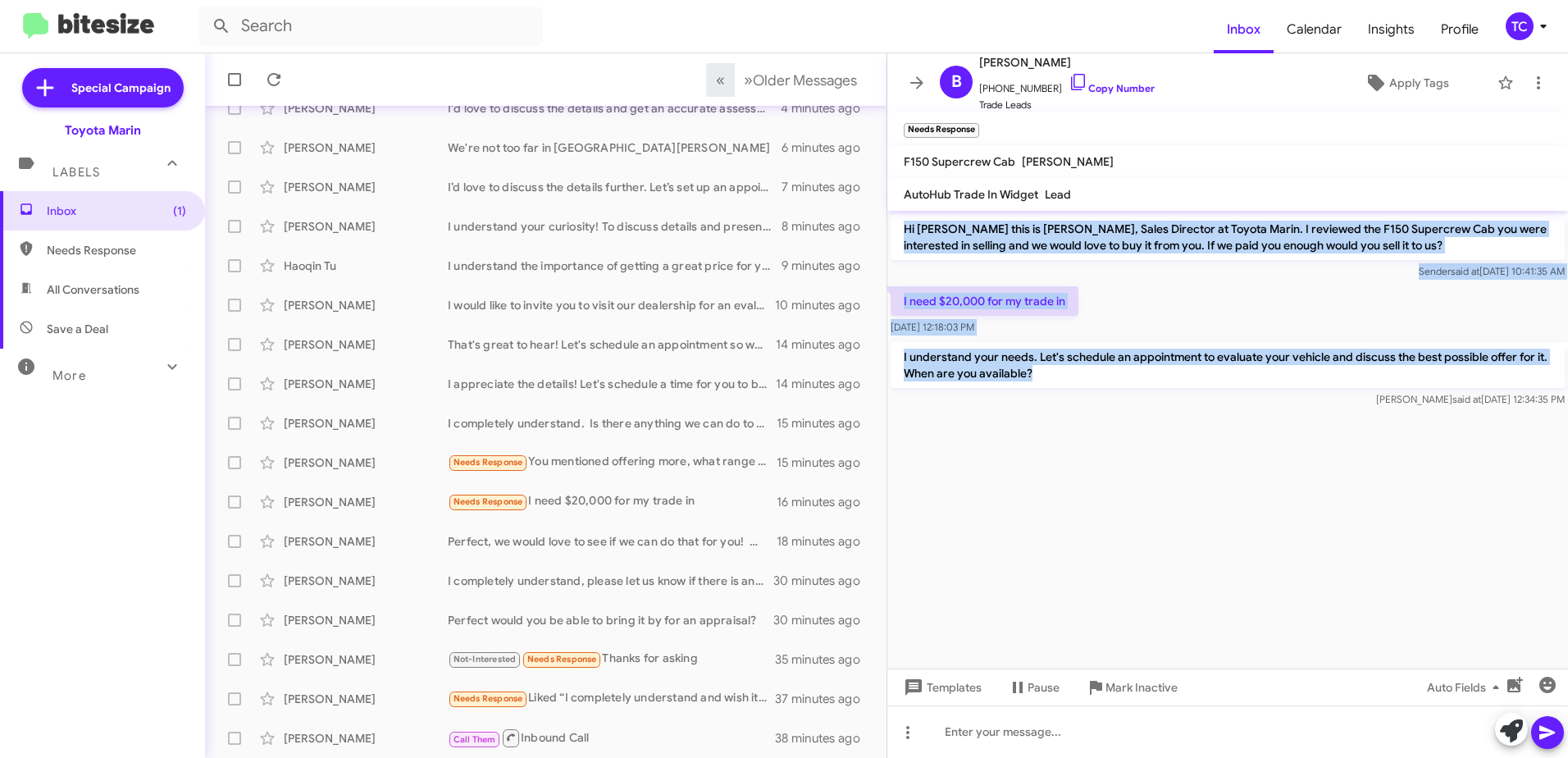
drag, startPoint x: 1071, startPoint y: 378, endPoint x: 899, endPoint y: 227, distance: 228.9
click at [899, 227] on div "Hi [PERSON_NAME] this is [PERSON_NAME], Sales Director at Toyota Marin. I revie…" at bounding box center [1228, 311] width 681 height 200
drag, startPoint x: 899, startPoint y: 227, endPoint x: 932, endPoint y: 232, distance: 33.4
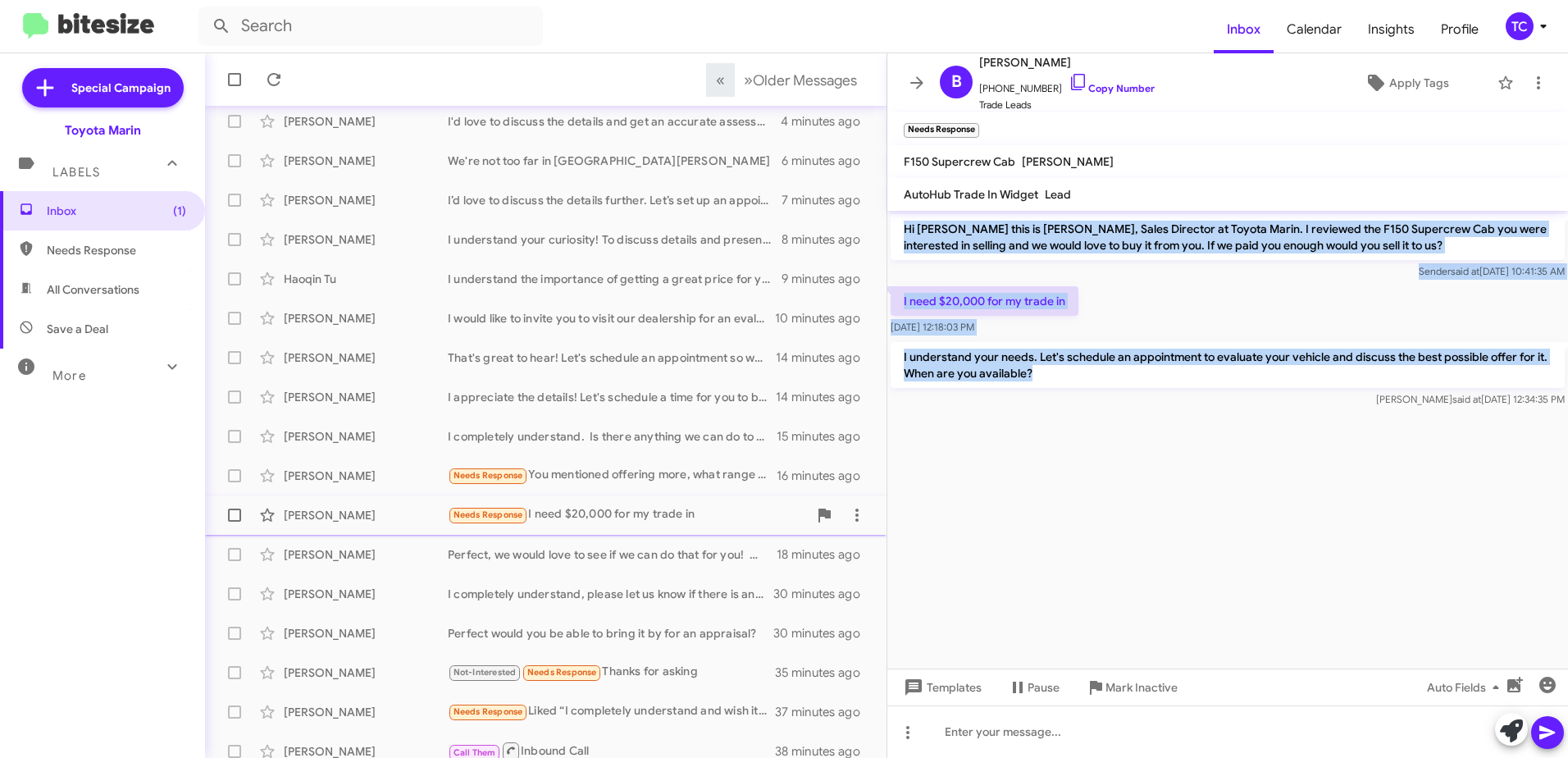
scroll to position [194, 0]
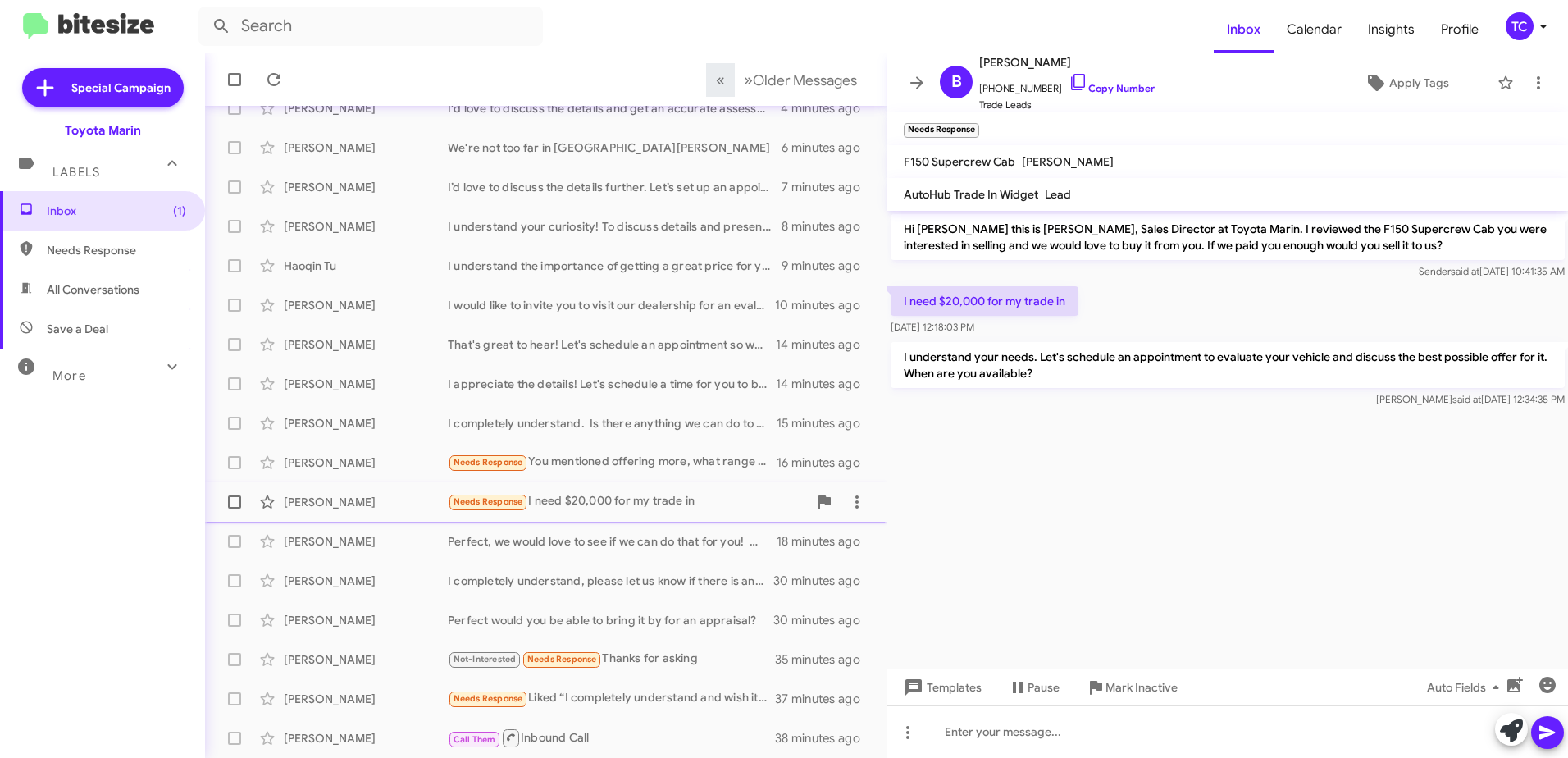
click at [613, 505] on div "Needs Response I need $20,000 for my trade in" at bounding box center [628, 501] width 360 height 19
click at [641, 465] on div "Needs Response You mentioned offering more, what range are you offering?" at bounding box center [628, 462] width 360 height 19
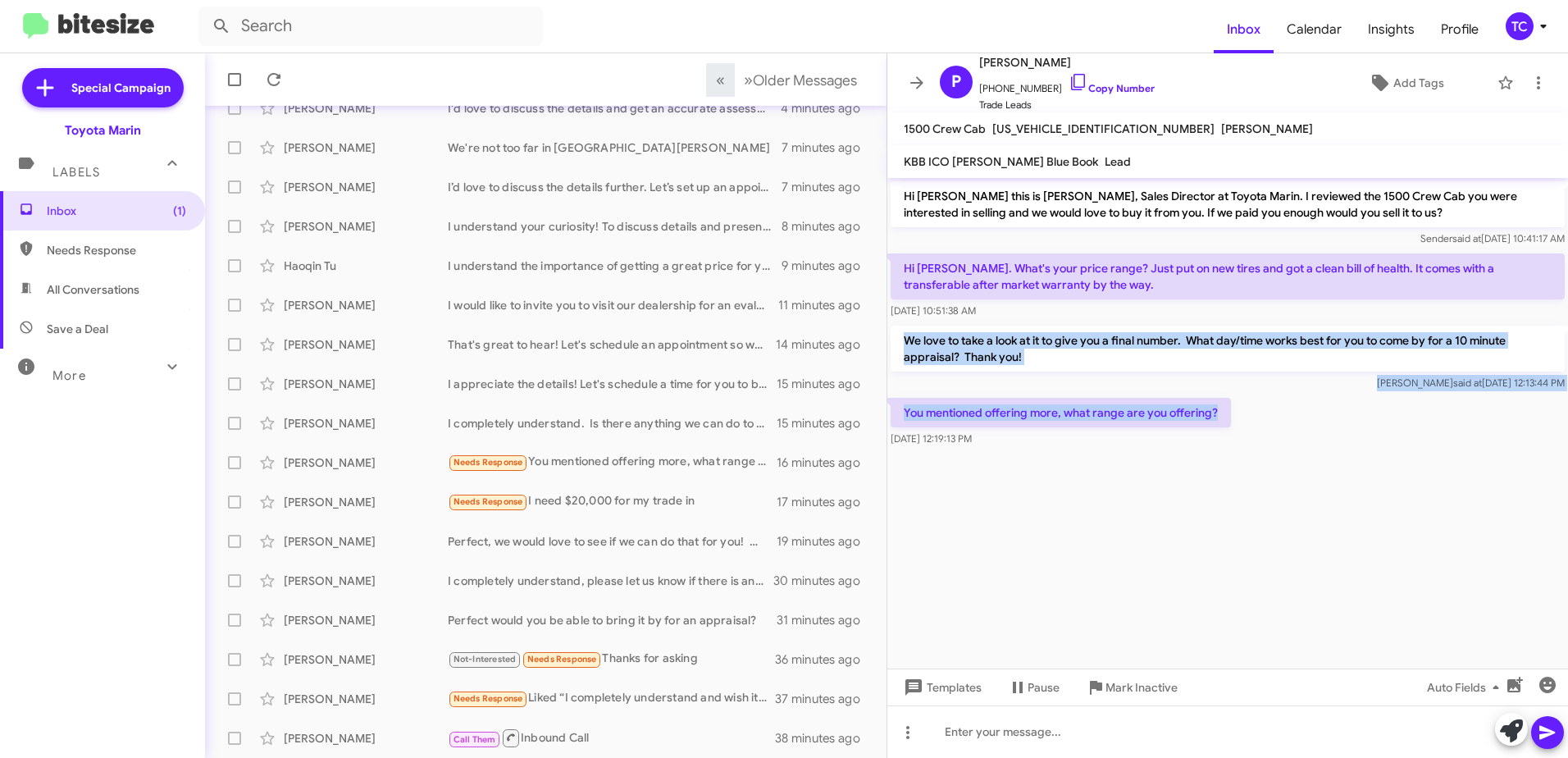
drag, startPoint x: 1224, startPoint y: 417, endPoint x: 901, endPoint y: 345, distance: 330.9
click at [901, 345] on div "Hi [PERSON_NAME] this is [PERSON_NAME], Sales Director at Toyota Marin. I revie…" at bounding box center [1228, 313] width 681 height 272
drag, startPoint x: 901, startPoint y: 345, endPoint x: 974, endPoint y: 346, distance: 73.0
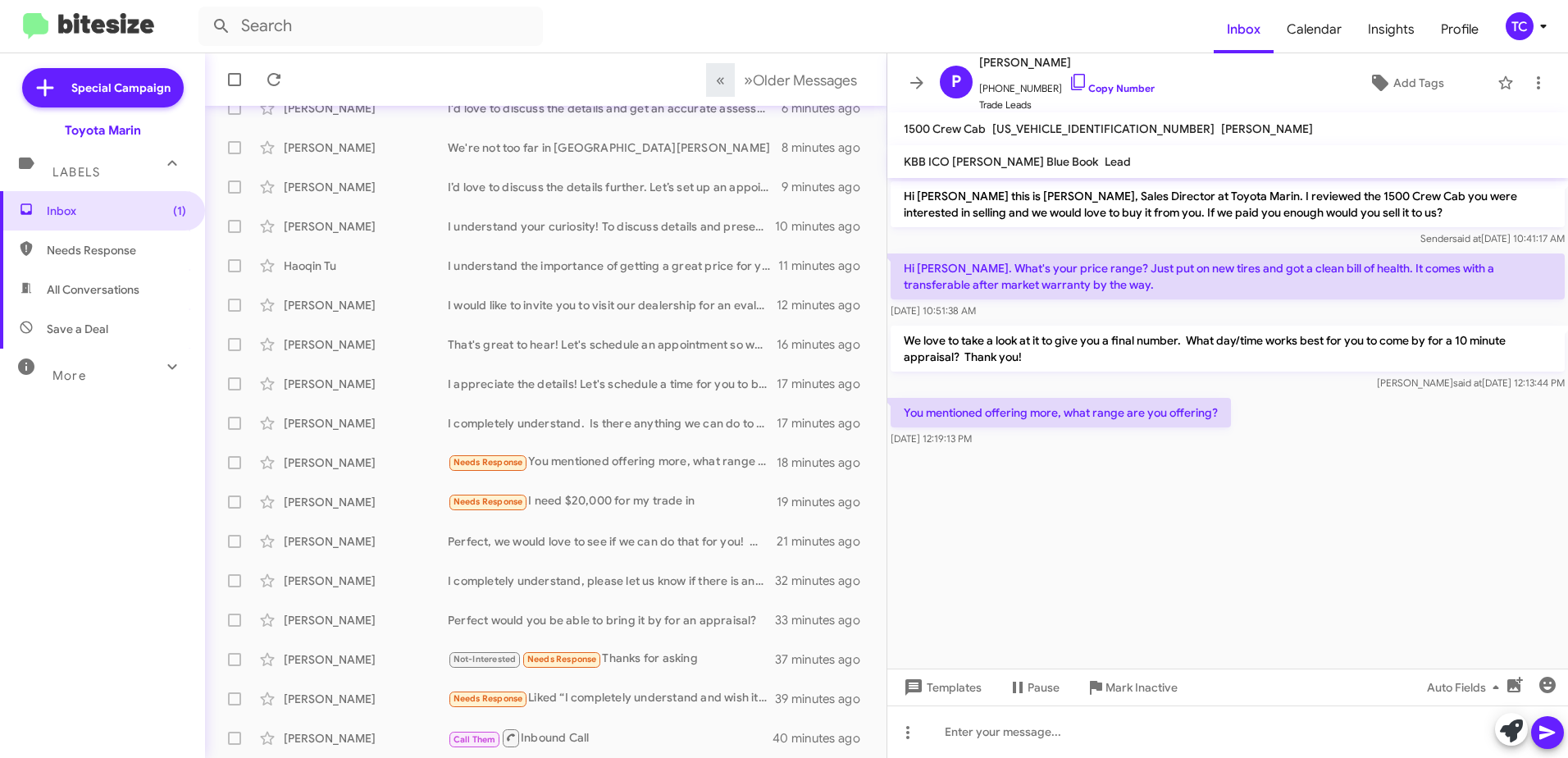
click at [1166, 521] on cdk-virtual-scroll-viewport "Hi [PERSON_NAME] this is [PERSON_NAME], Sales Director at Toyota Marin. I revie…" at bounding box center [1228, 422] width 681 height 490
click at [1259, 537] on cdk-virtual-scroll-viewport "Hi [PERSON_NAME] this is [PERSON_NAME], Sales Director at Toyota Marin. I revie…" at bounding box center [1228, 422] width 681 height 490
click at [632, 463] on div "Needs Response You mentioned offering more, what range are you offering?" at bounding box center [628, 462] width 360 height 19
click at [605, 498] on div "Needs Response I need $20,000 for my trade in" at bounding box center [628, 501] width 360 height 19
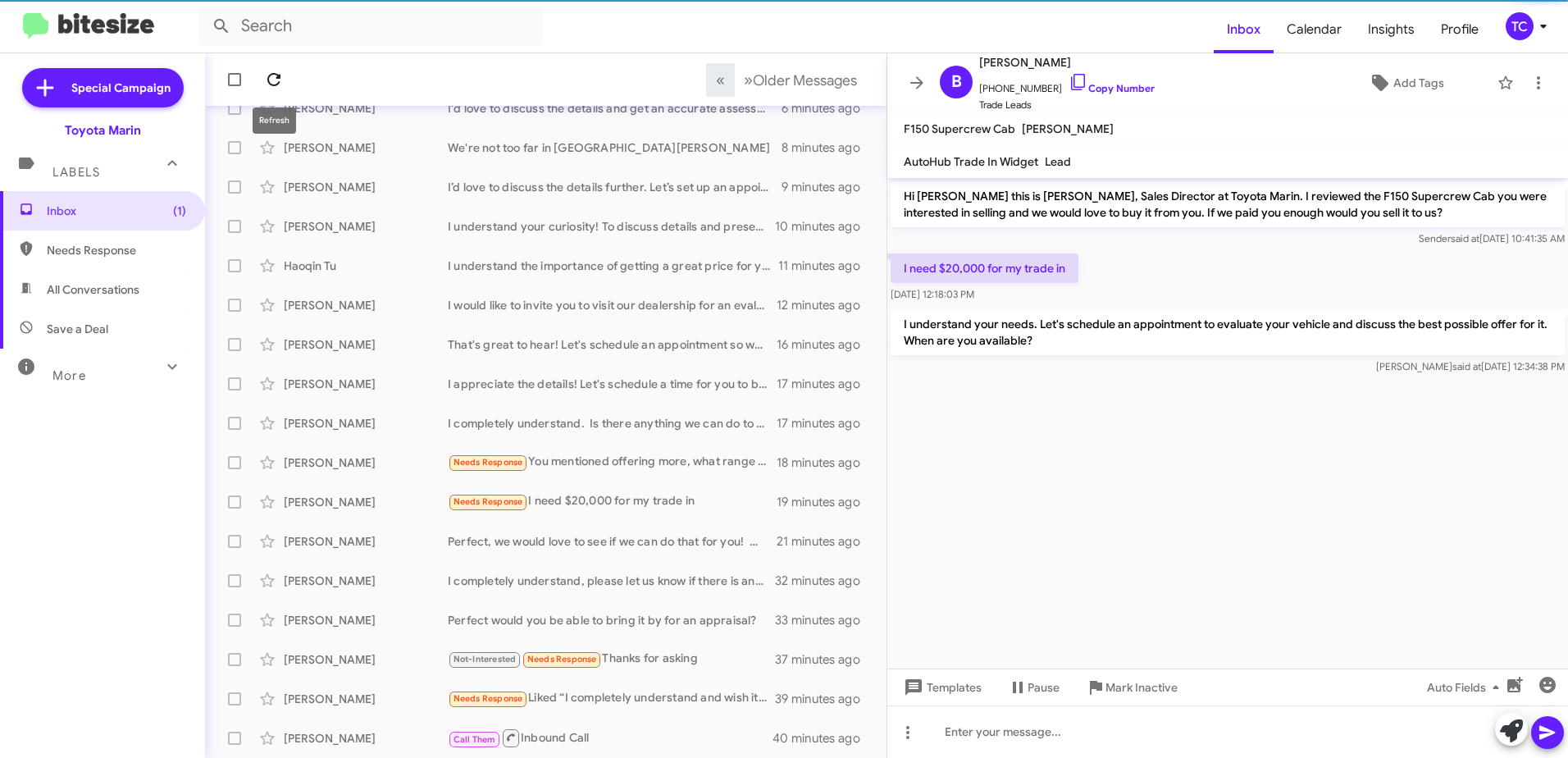
click at [269, 71] on icon at bounding box center [274, 79] width 20 height 20
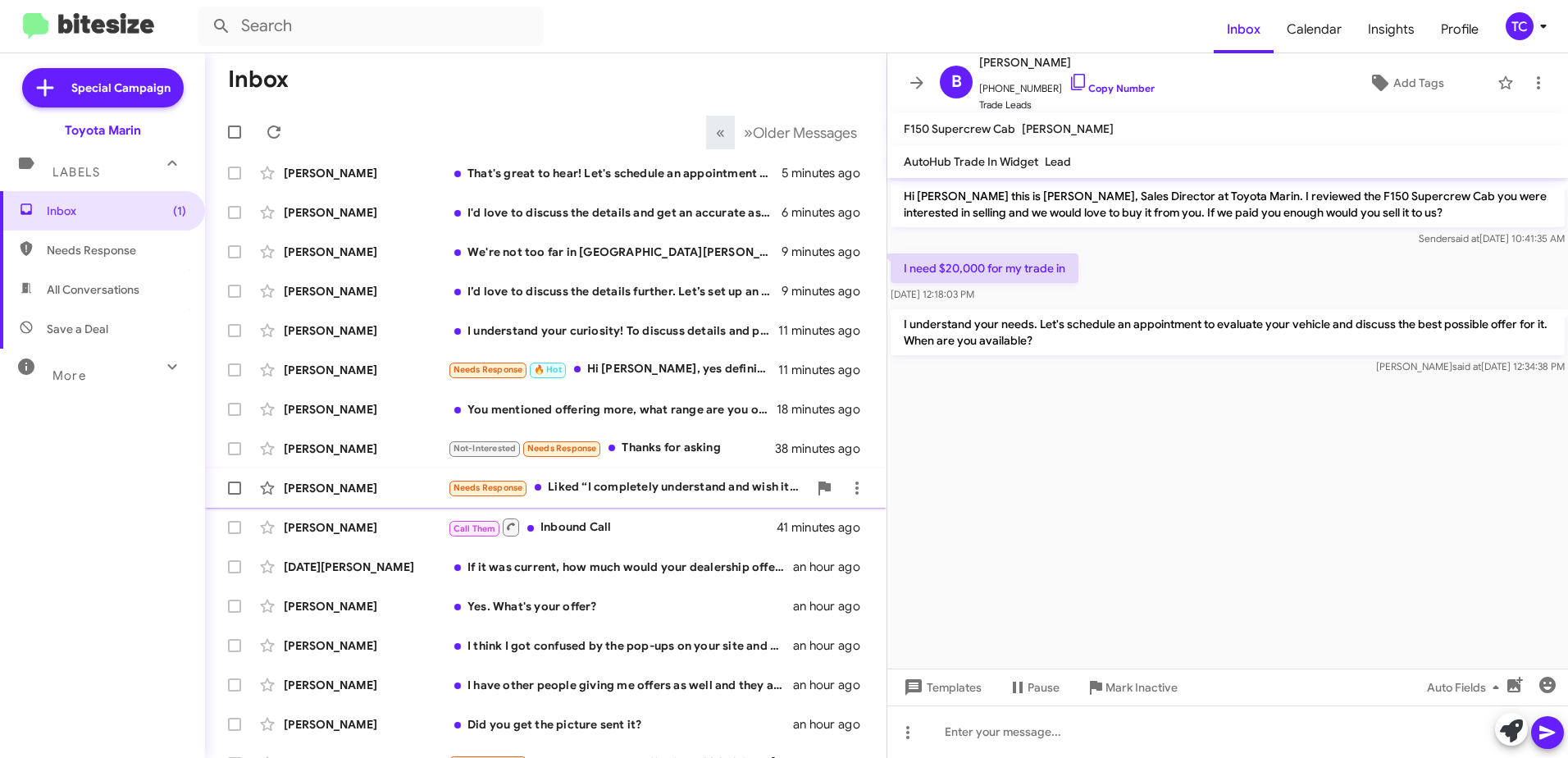
scroll to position [194, 0]
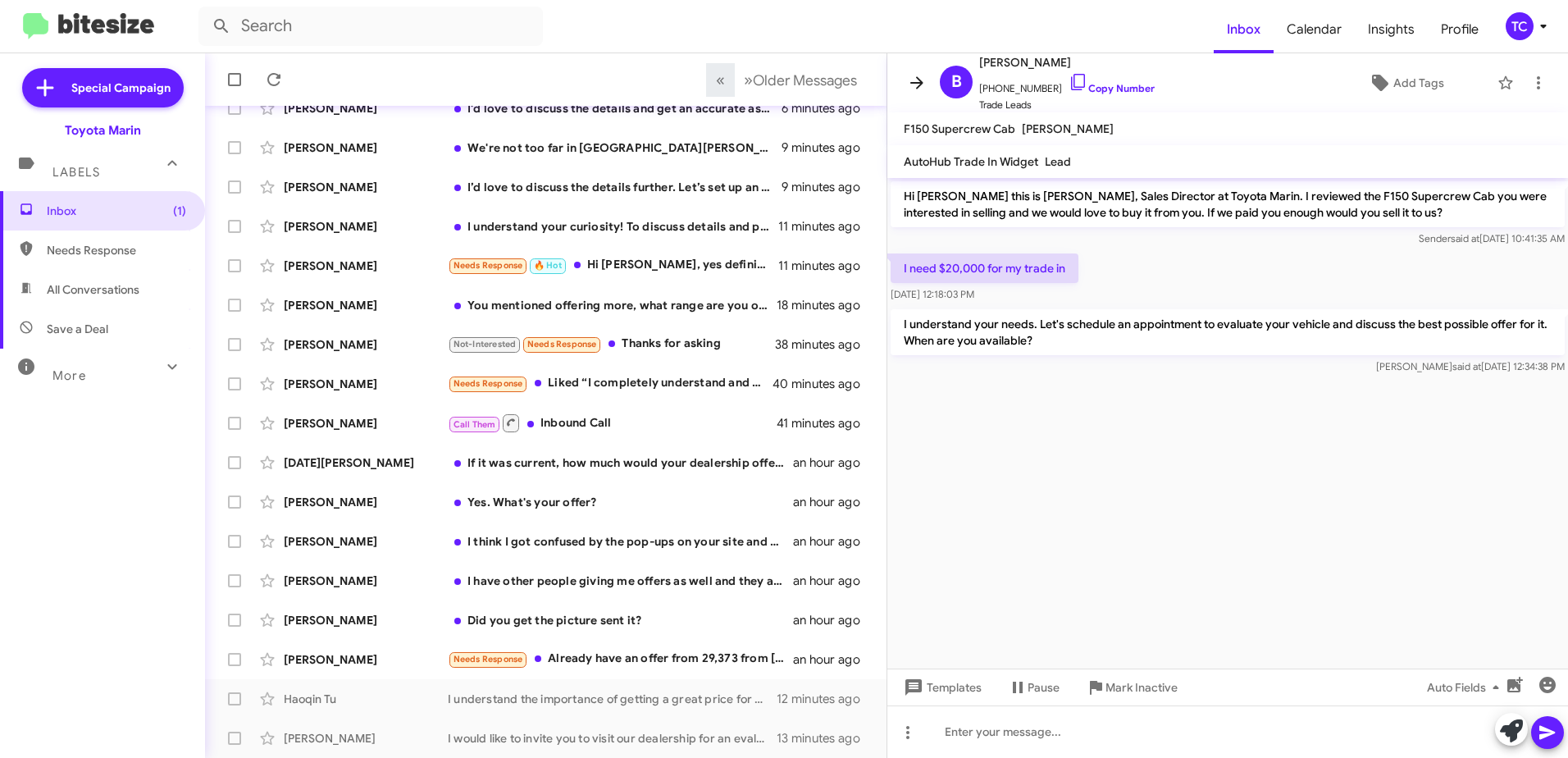
click at [914, 81] on icon at bounding box center [917, 83] width 20 height 20
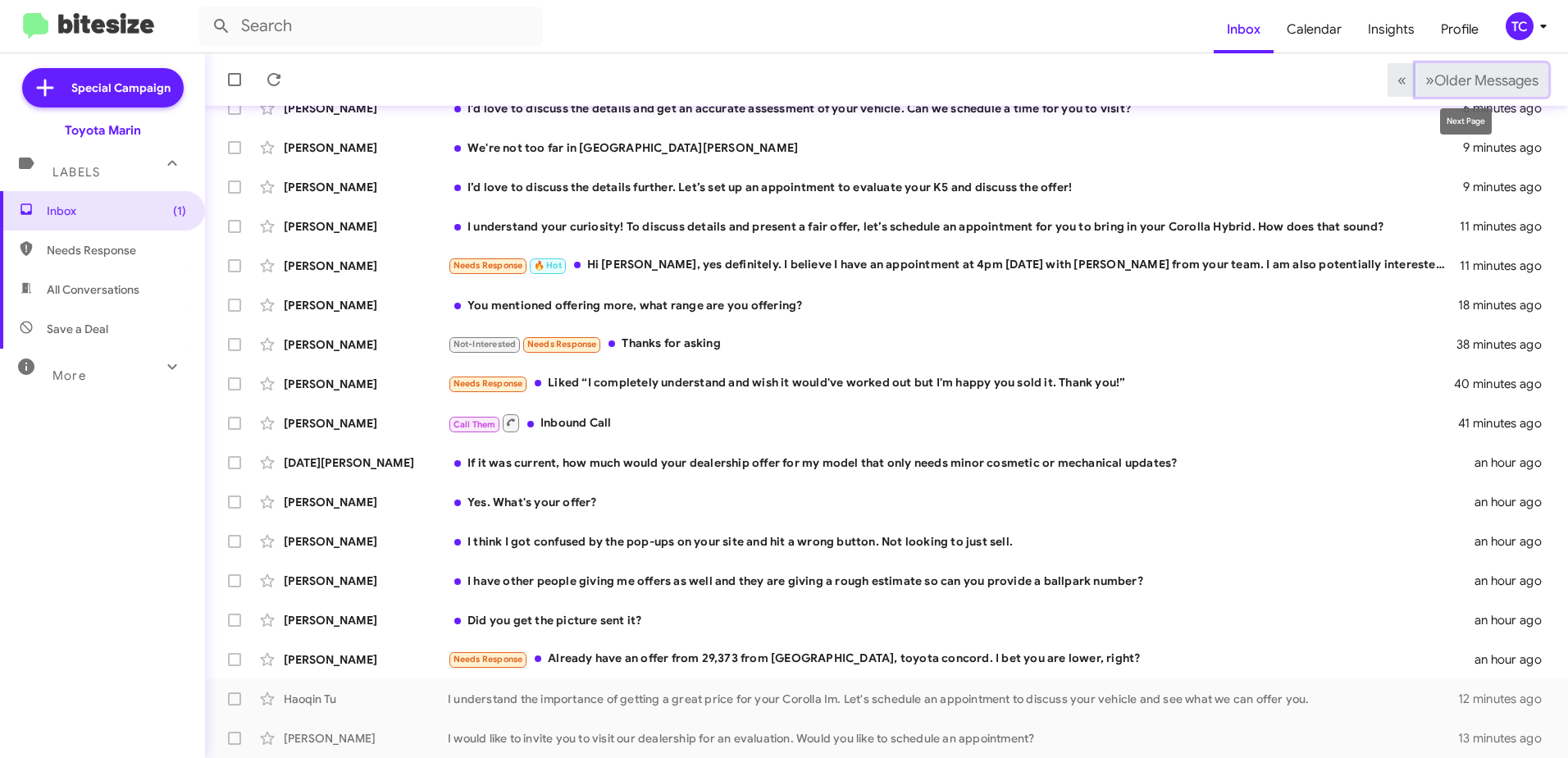
click at [1426, 76] on span "»" at bounding box center [1430, 79] width 9 height 21
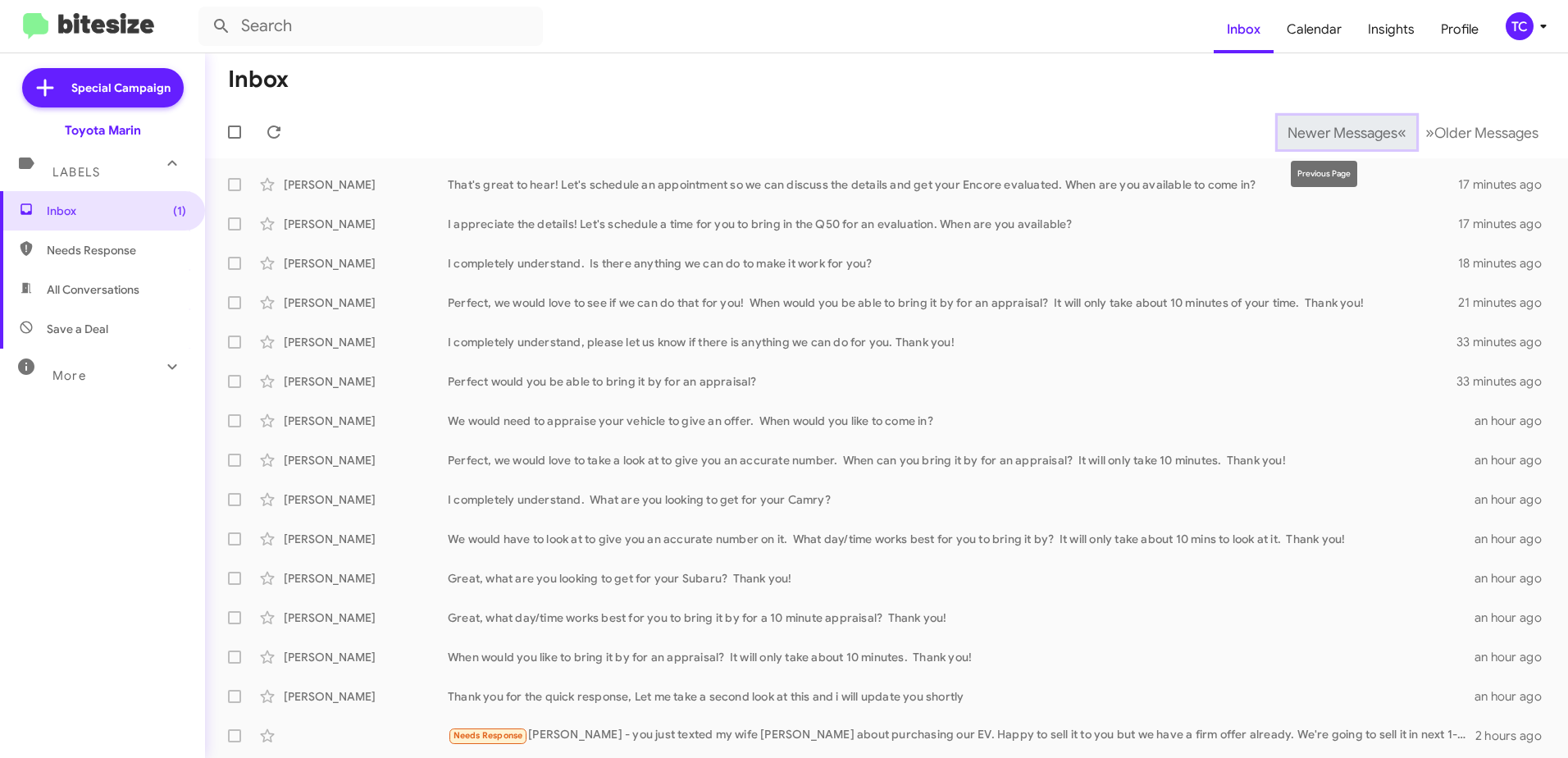
click at [1342, 140] on span "Newer Messages" at bounding box center [1342, 133] width 110 height 18
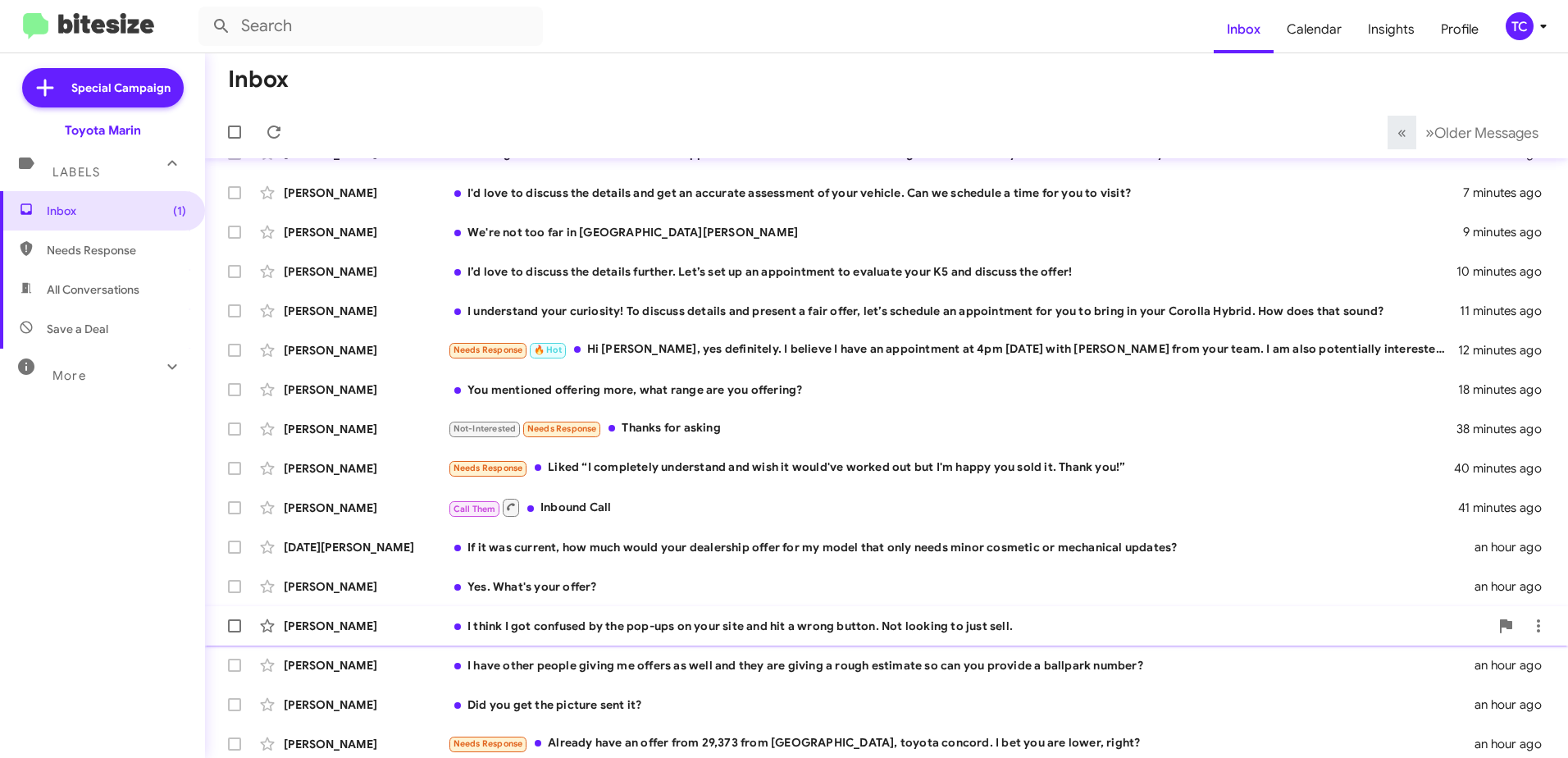
scroll to position [194, 0]
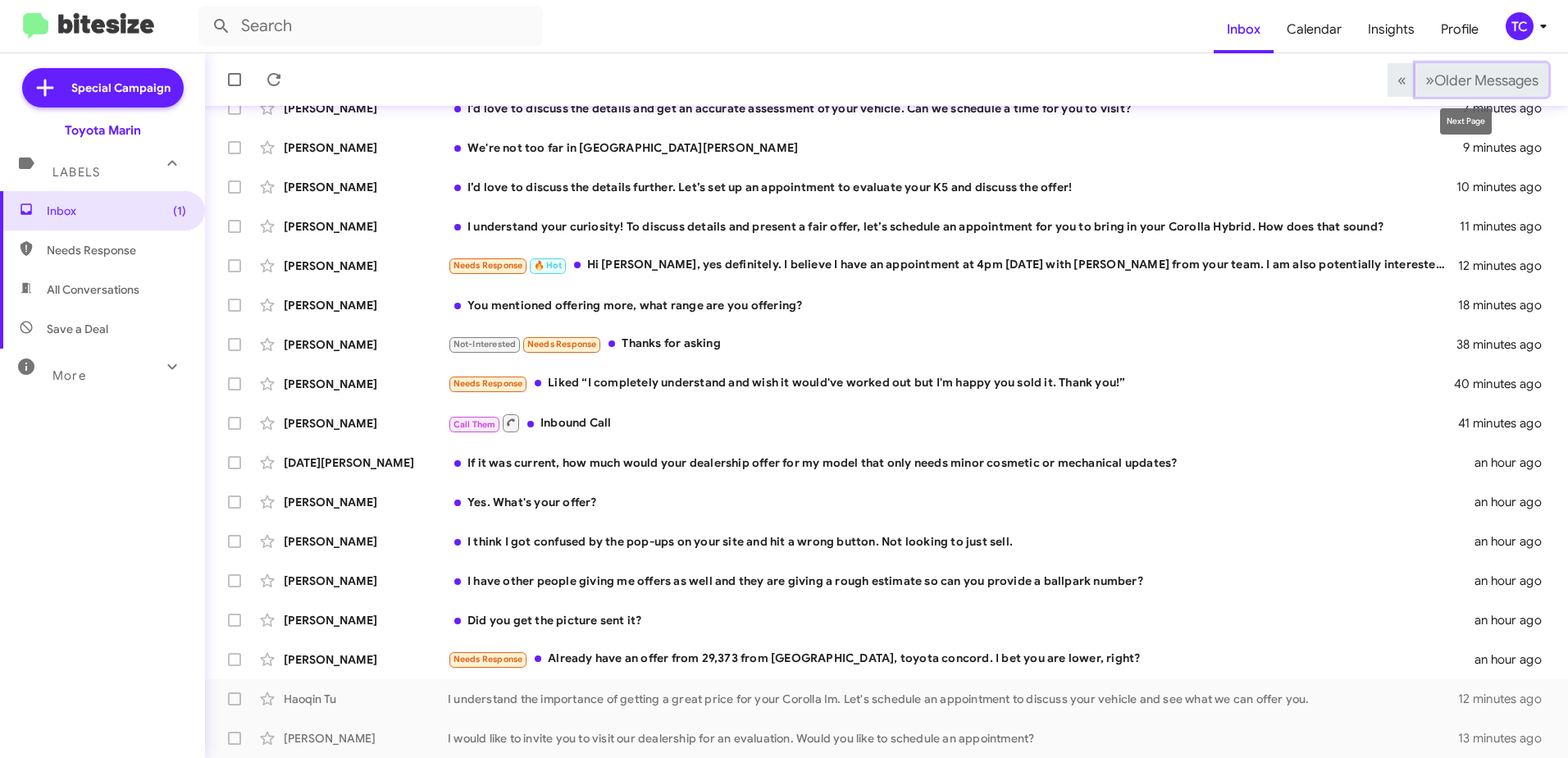
click at [1437, 82] on span "Older Messages" at bounding box center [1487, 80] width 104 height 18
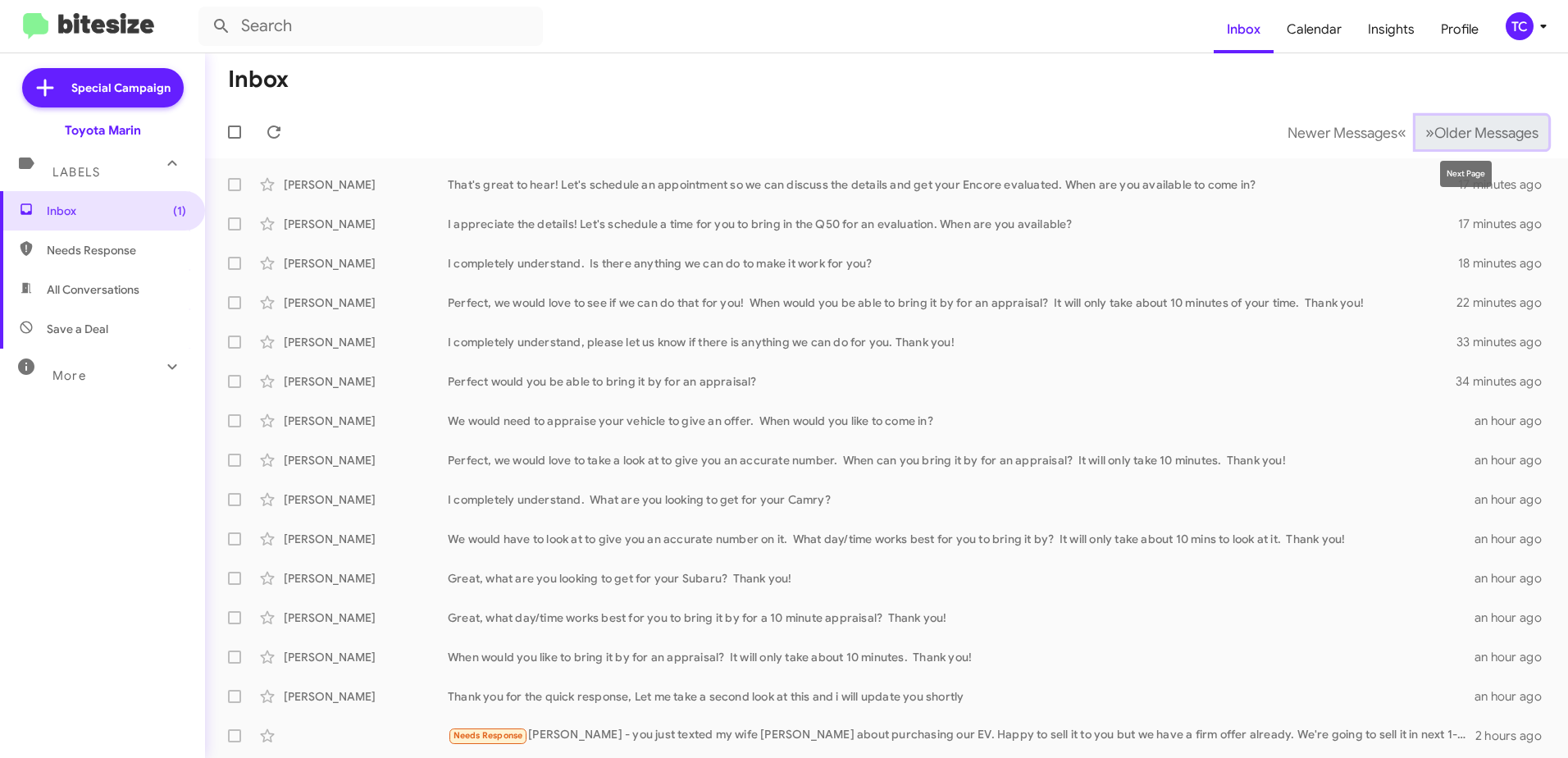
click at [1451, 134] on span "Older Messages" at bounding box center [1487, 133] width 104 height 18
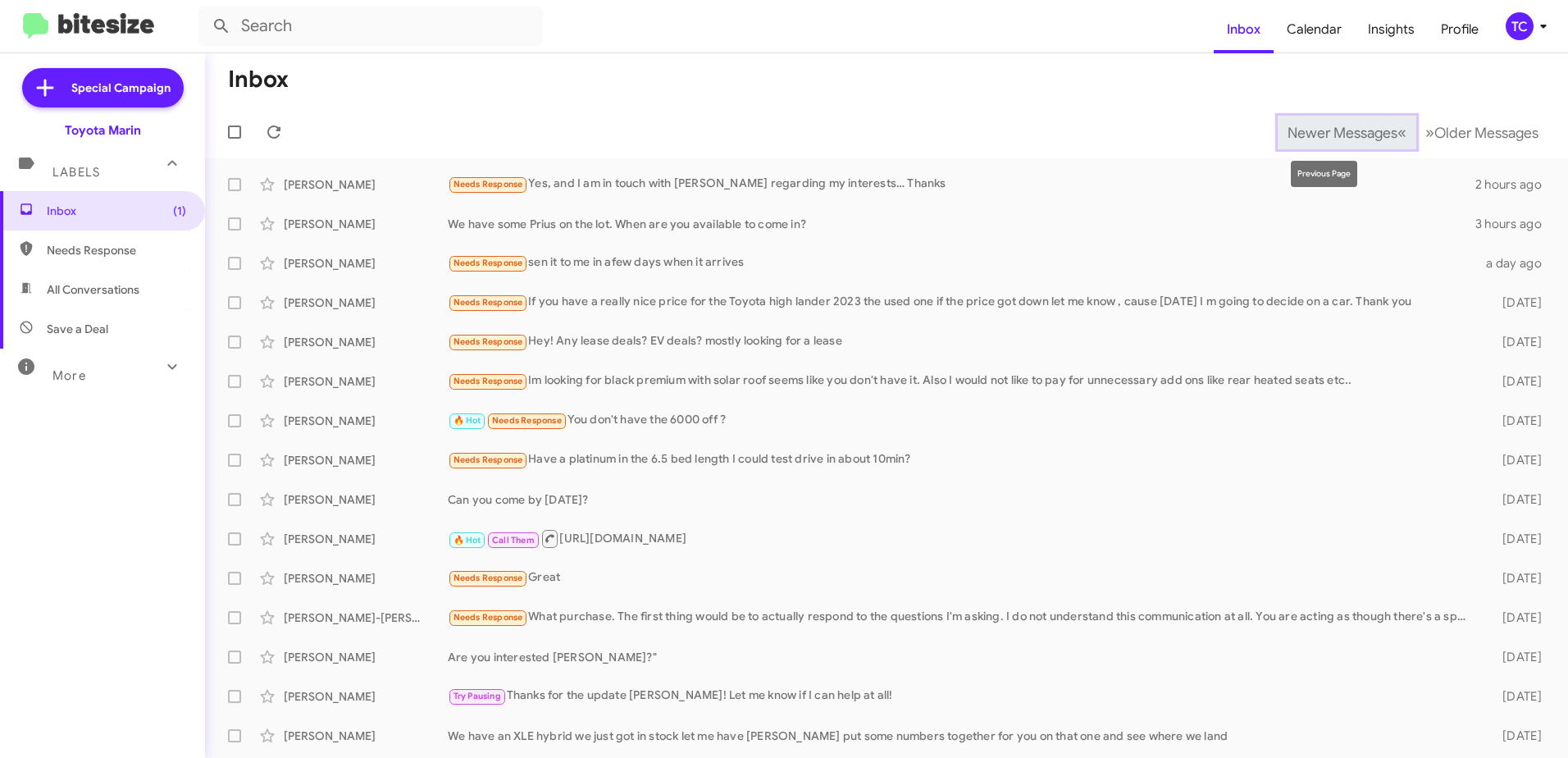
click at [1359, 132] on span "Newer Messages" at bounding box center [1342, 133] width 110 height 18
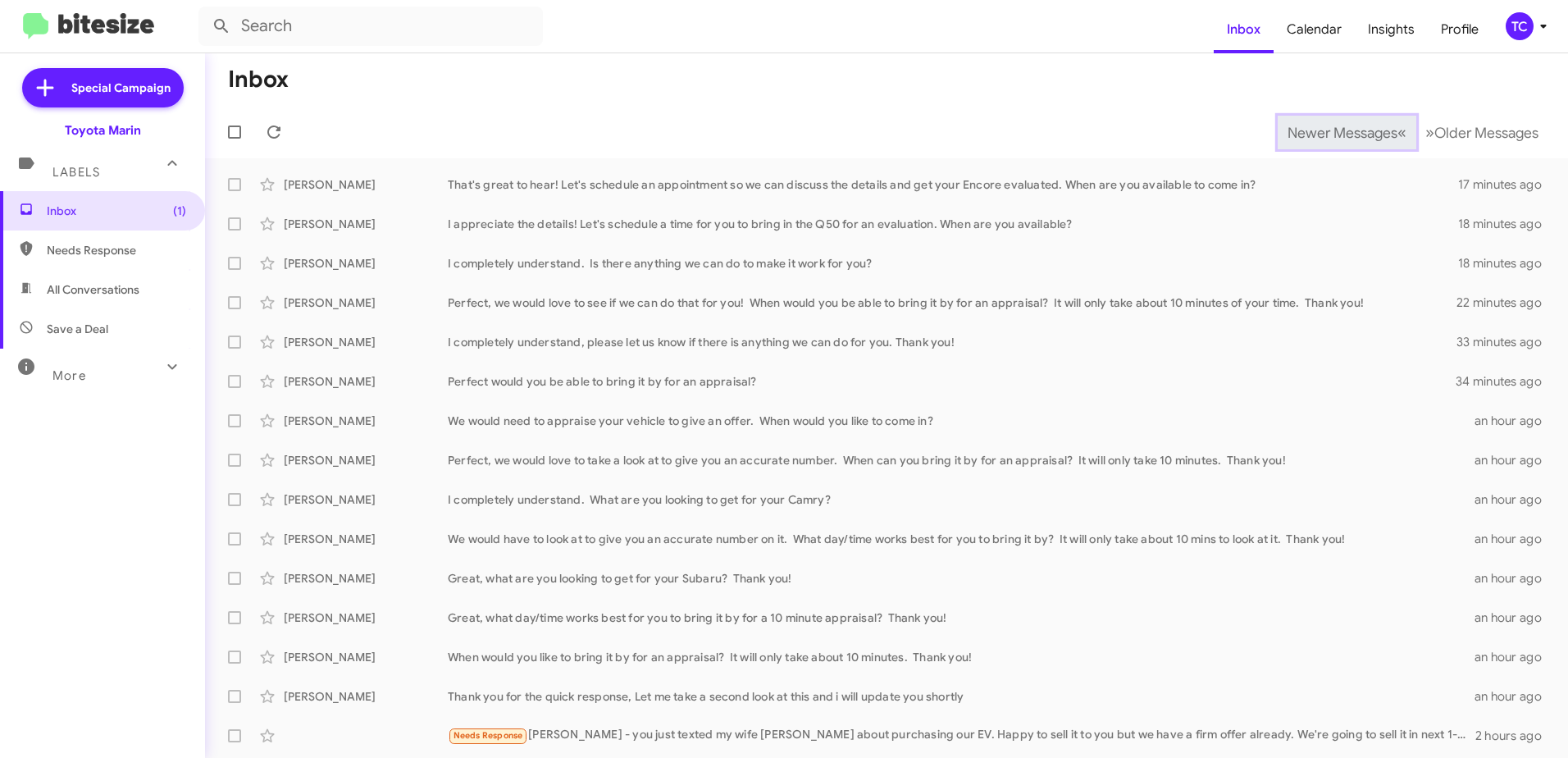
click at [1359, 132] on span "Newer Messages" at bounding box center [1342, 133] width 110 height 18
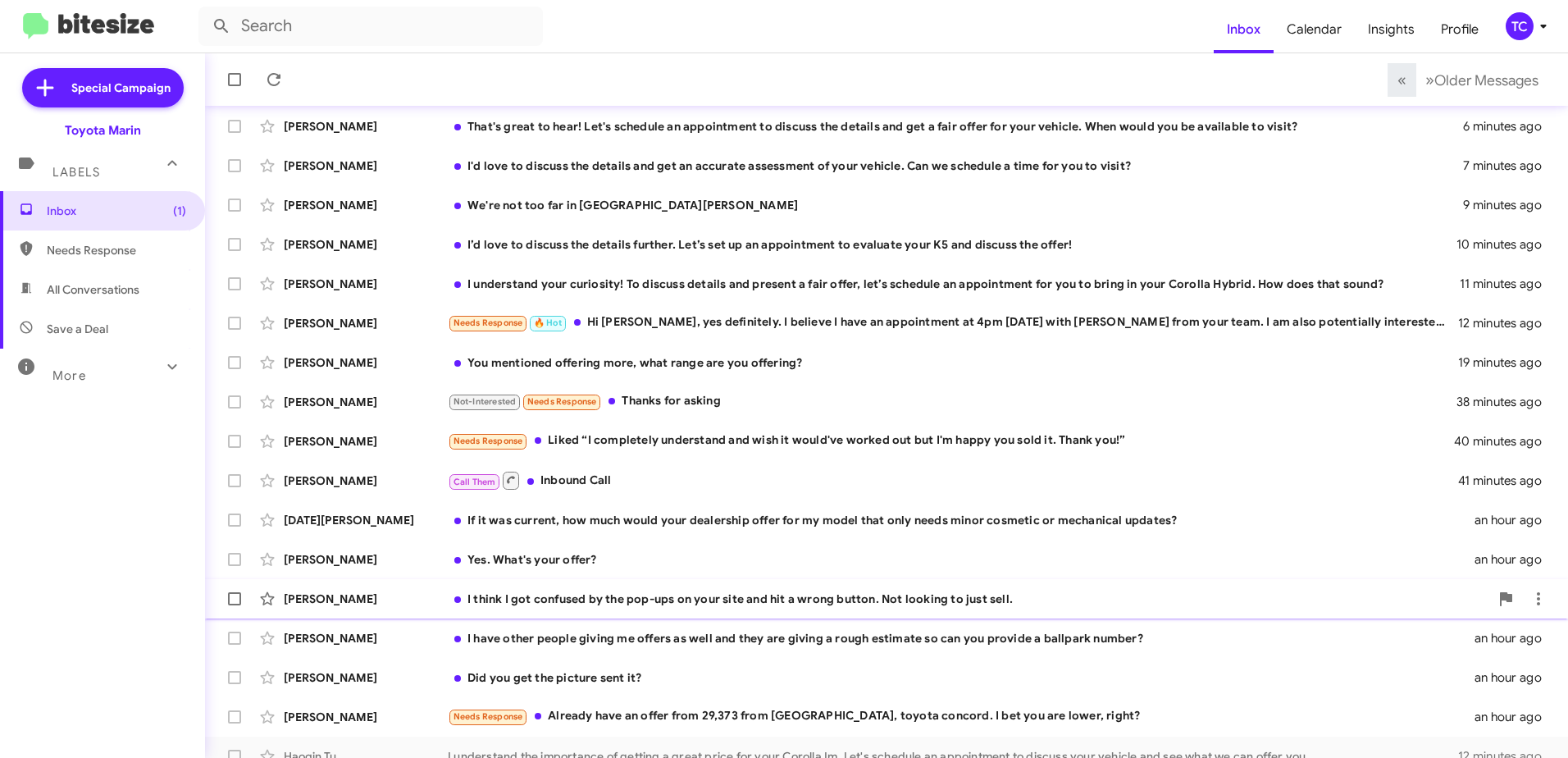
scroll to position [194, 0]
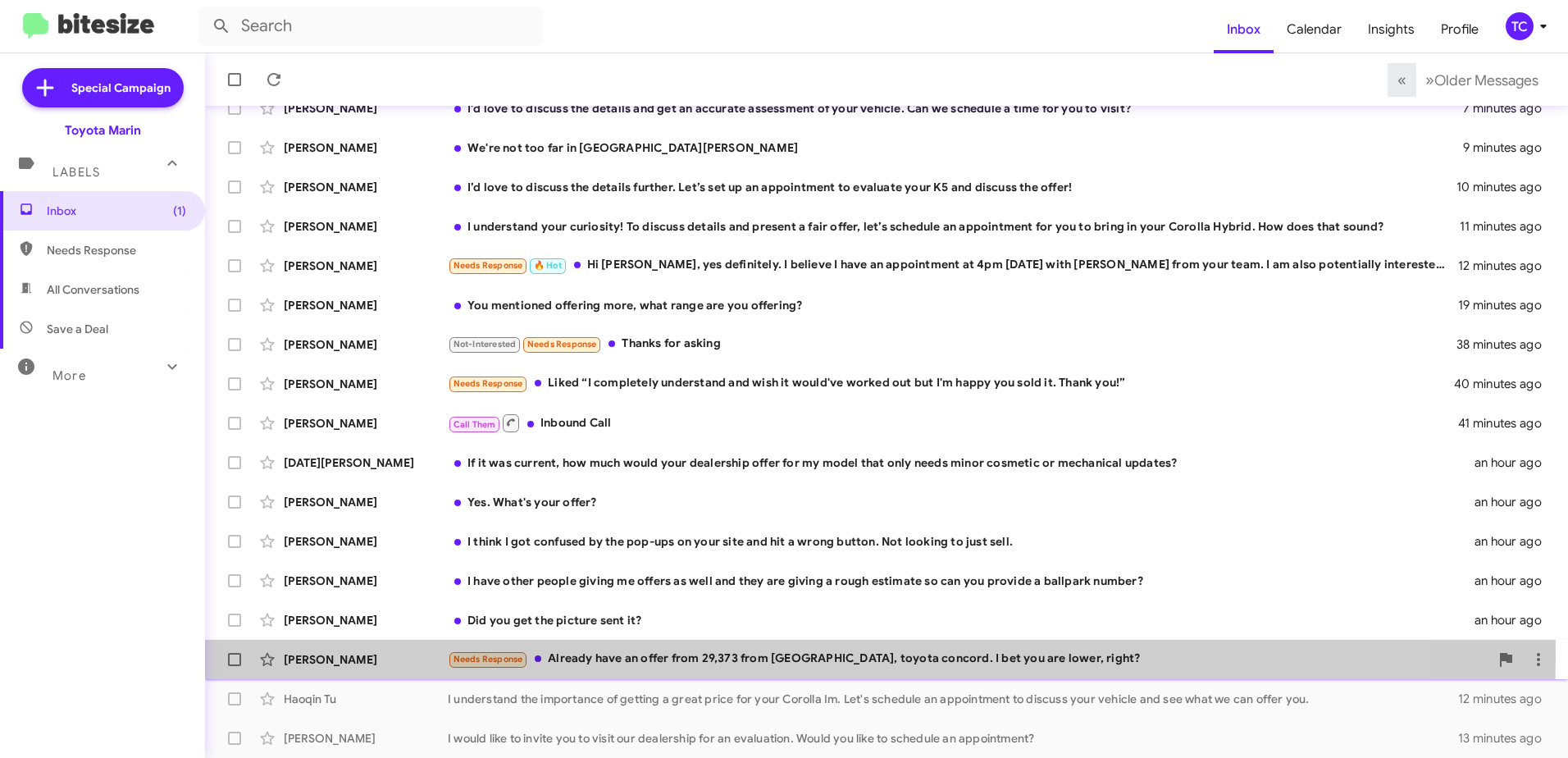
click at [765, 655] on div "Needs Response Already have an offer from 29,373 from [GEOGRAPHIC_DATA], toyota…" at bounding box center [969, 659] width 1041 height 19
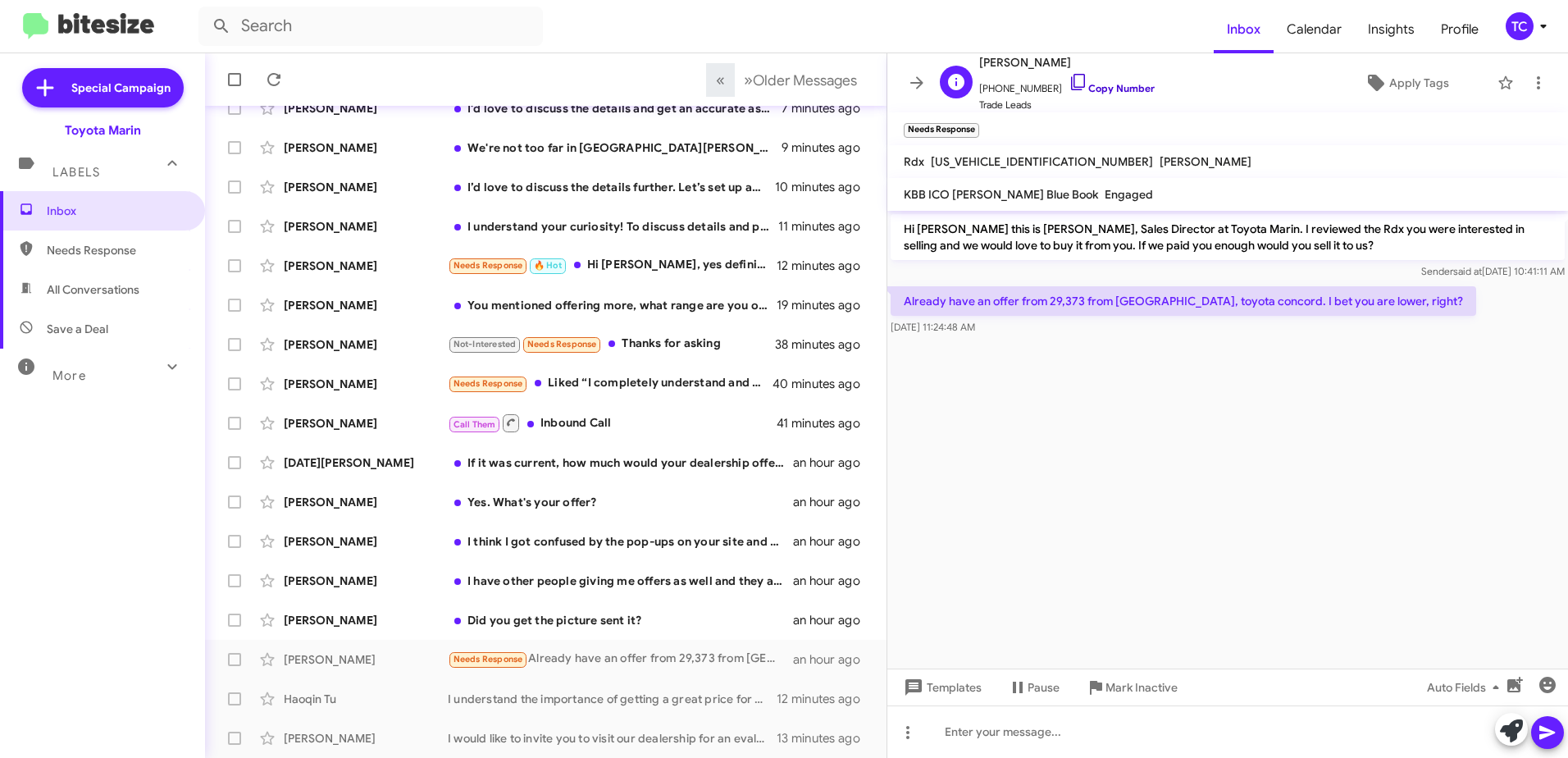
click at [1069, 80] on icon at bounding box center [1079, 82] width 20 height 20
click at [1499, 729] on button at bounding box center [1512, 729] width 33 height 33
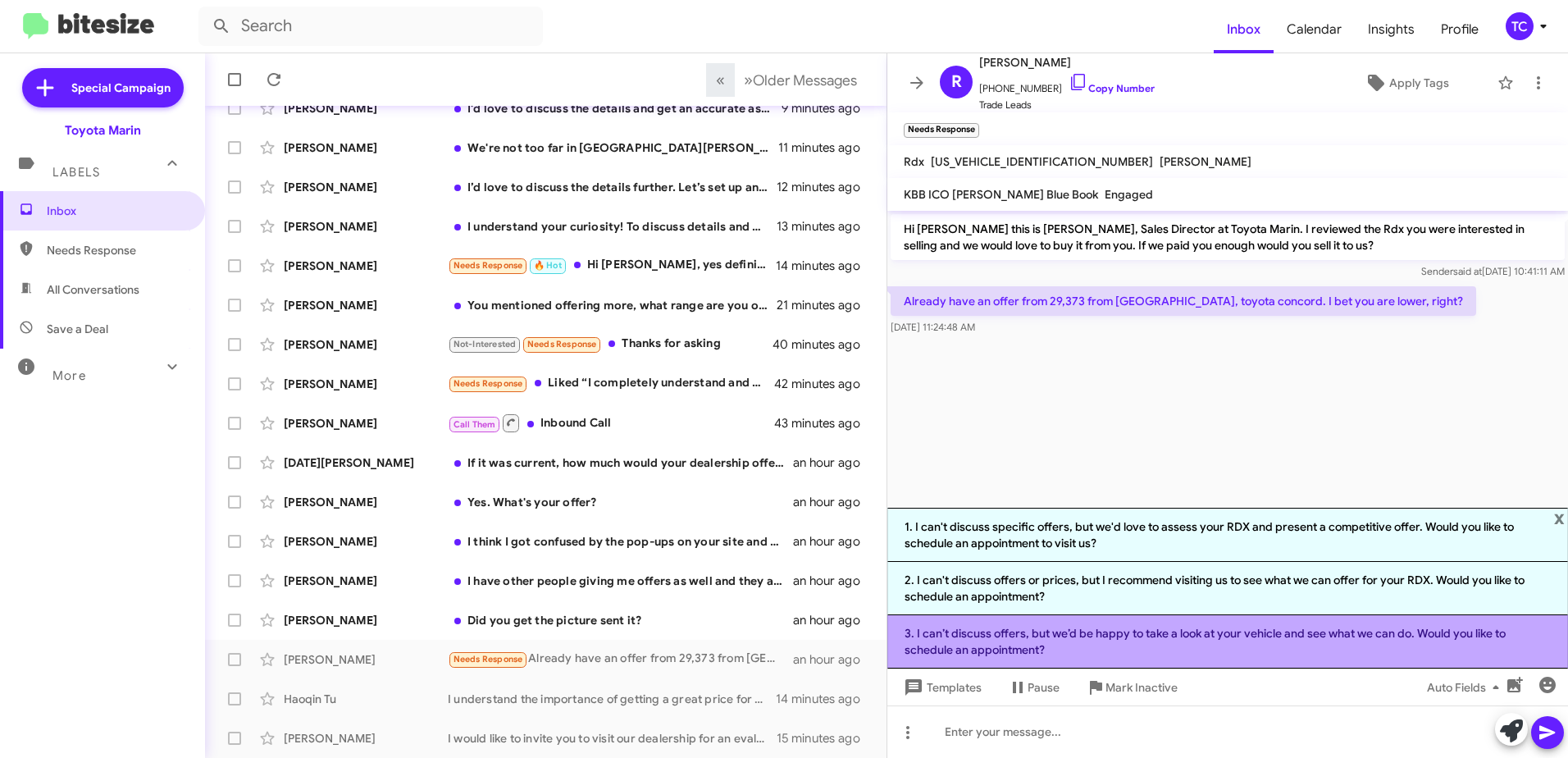
click at [1117, 634] on li "3. I can’t discuss offers, but we’d be happy to take a look at your vehicle and…" at bounding box center [1228, 641] width 681 height 54
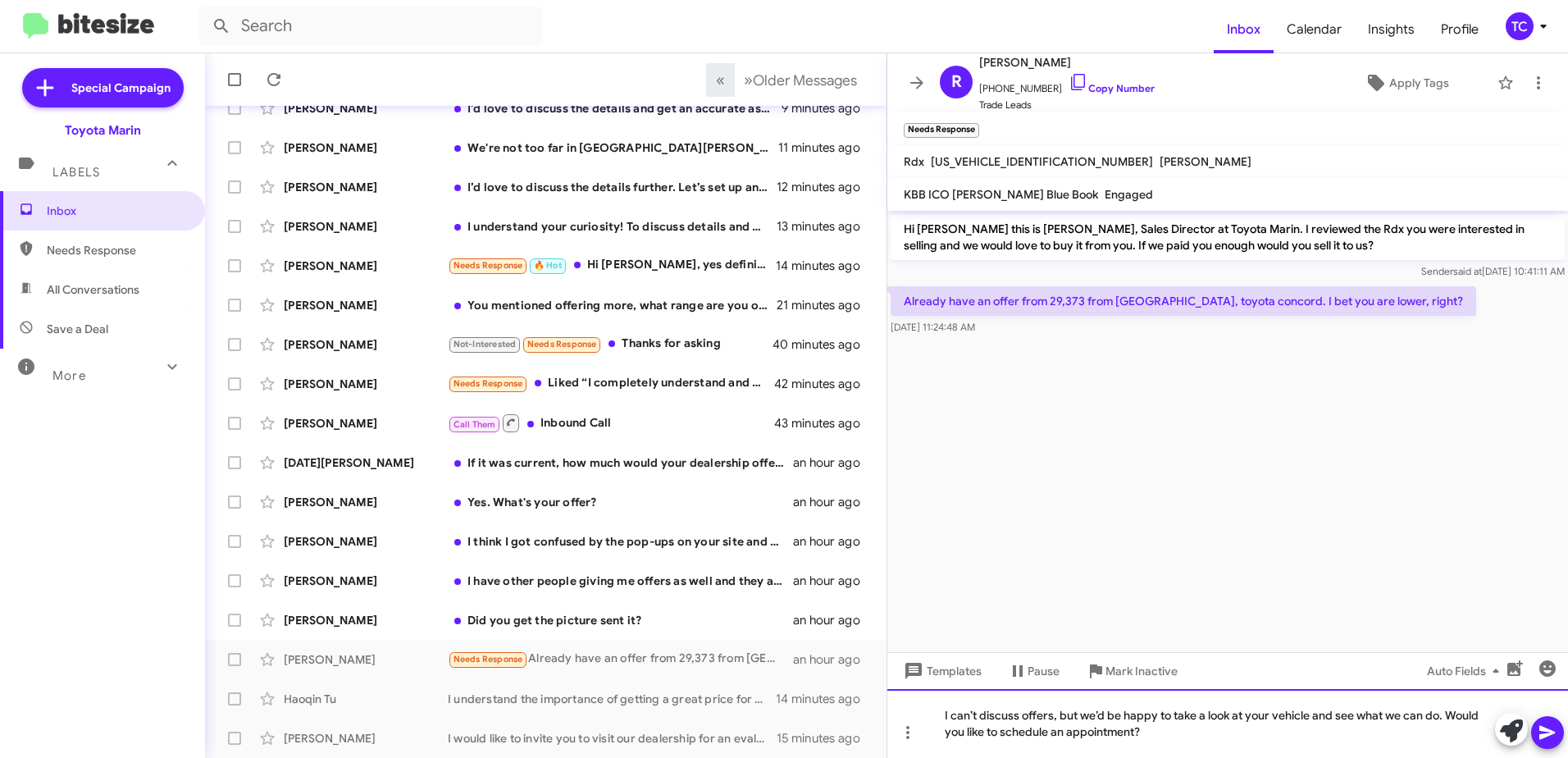
click at [1078, 713] on div "I can’t discuss offers, but we’d be happy to take a look at your vehicle and se…" at bounding box center [1228, 723] width 681 height 69
click at [1086, 713] on div "I can’t discuss offers, but we’d be happy to take a look at your vehicle and se…" at bounding box center [1228, 723] width 681 height 69
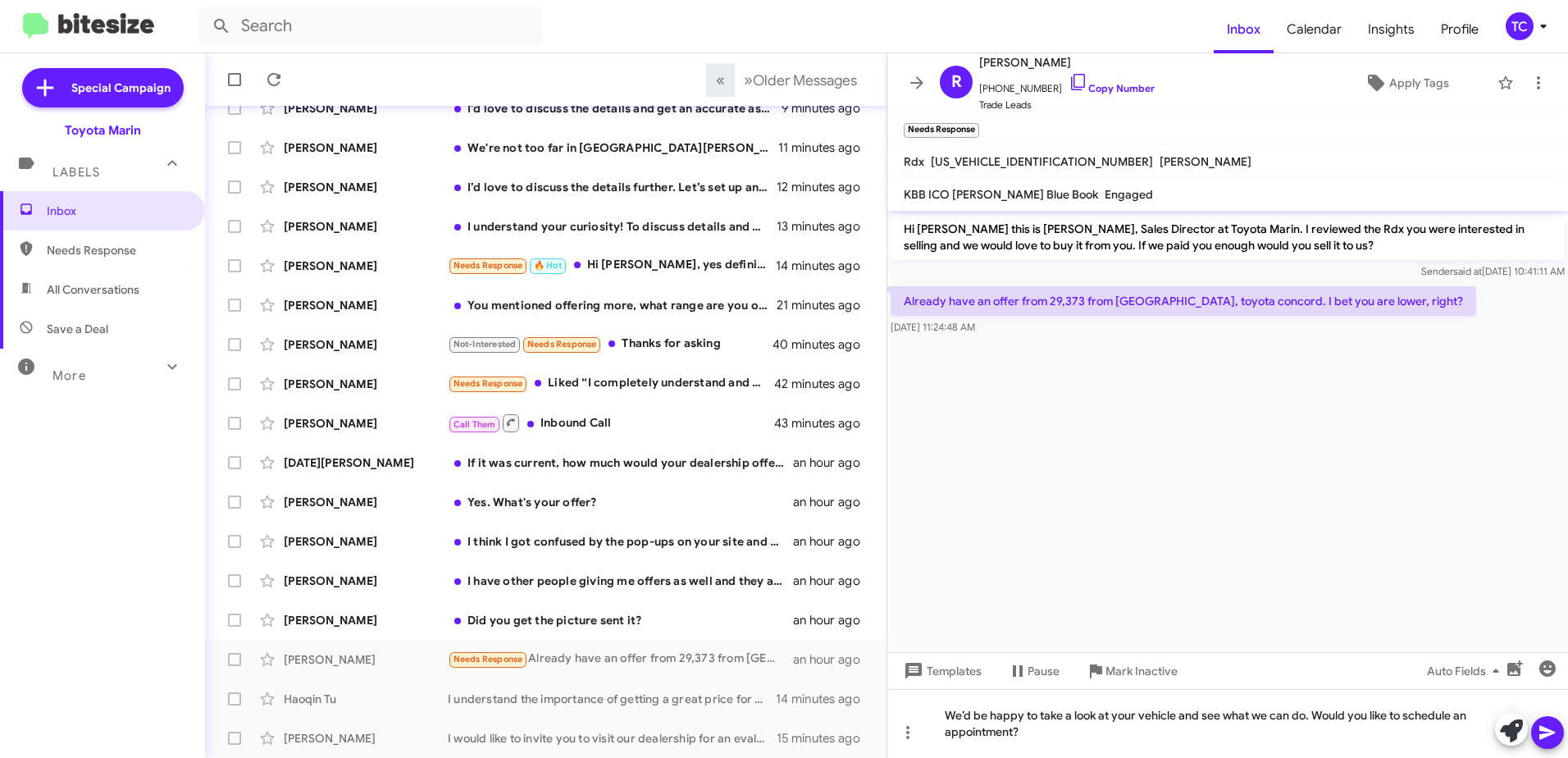
click at [1540, 737] on icon at bounding box center [1548, 732] width 20 height 20
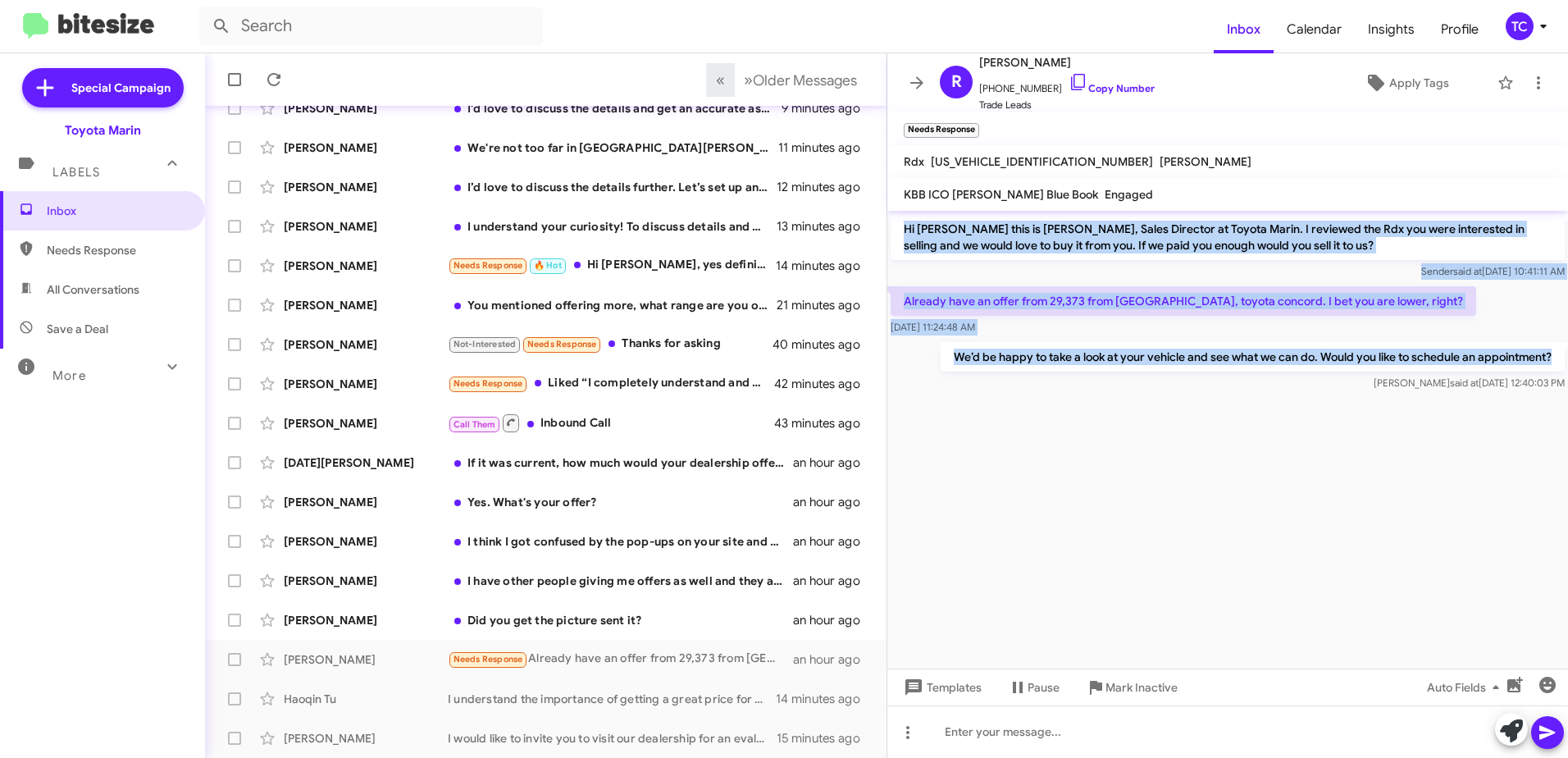
drag, startPoint x: 1560, startPoint y: 352, endPoint x: 903, endPoint y: 229, distance: 668.4
click at [903, 229] on div "Hi [PERSON_NAME] this is [PERSON_NAME], Sales Director at Toyota Marin. I revie…" at bounding box center [1228, 303] width 681 height 184
drag, startPoint x: 903, startPoint y: 229, endPoint x: 926, endPoint y: 229, distance: 23.0
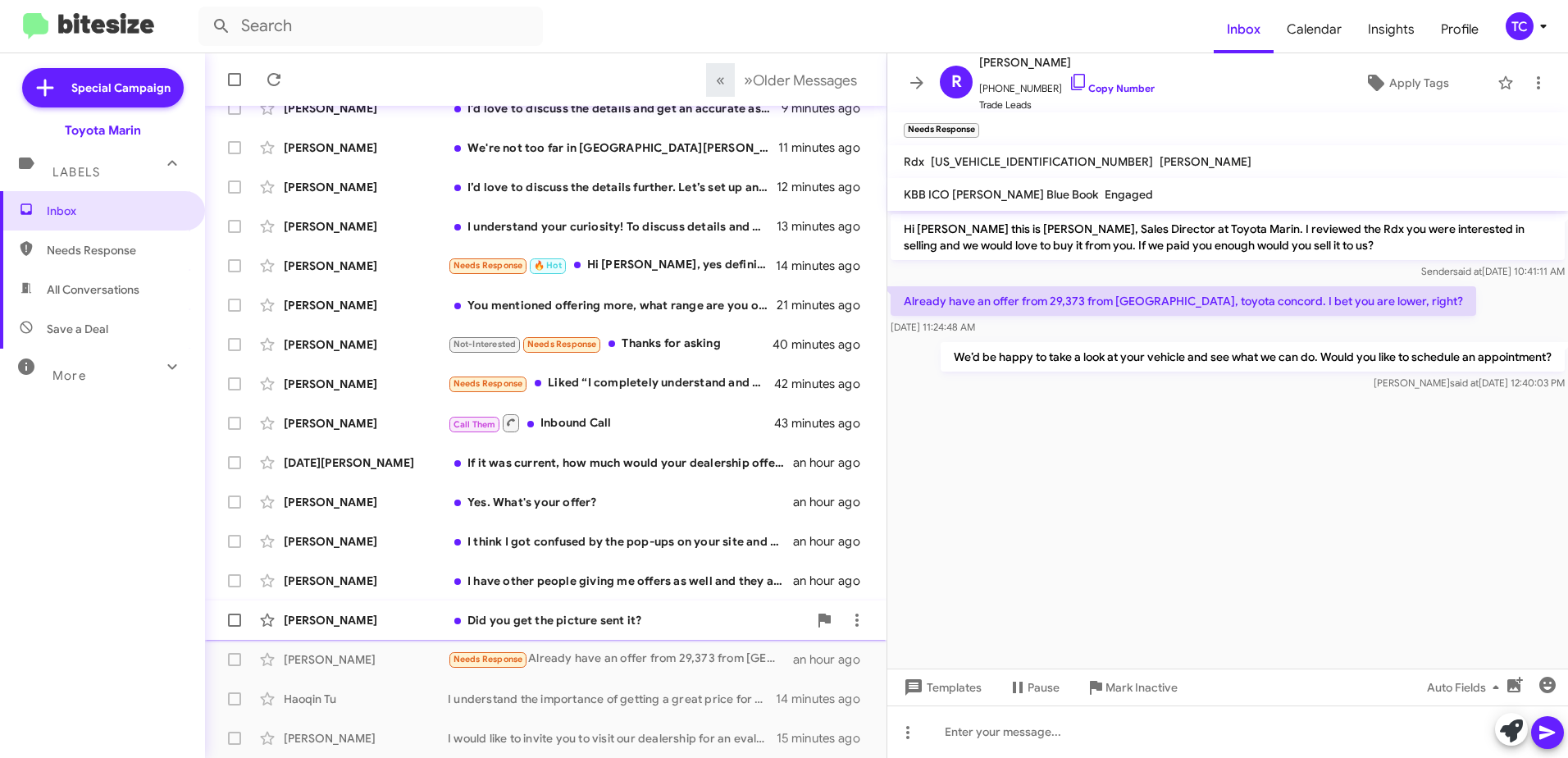
click at [582, 622] on div "Did you get the picture sent it?" at bounding box center [628, 620] width 360 height 17
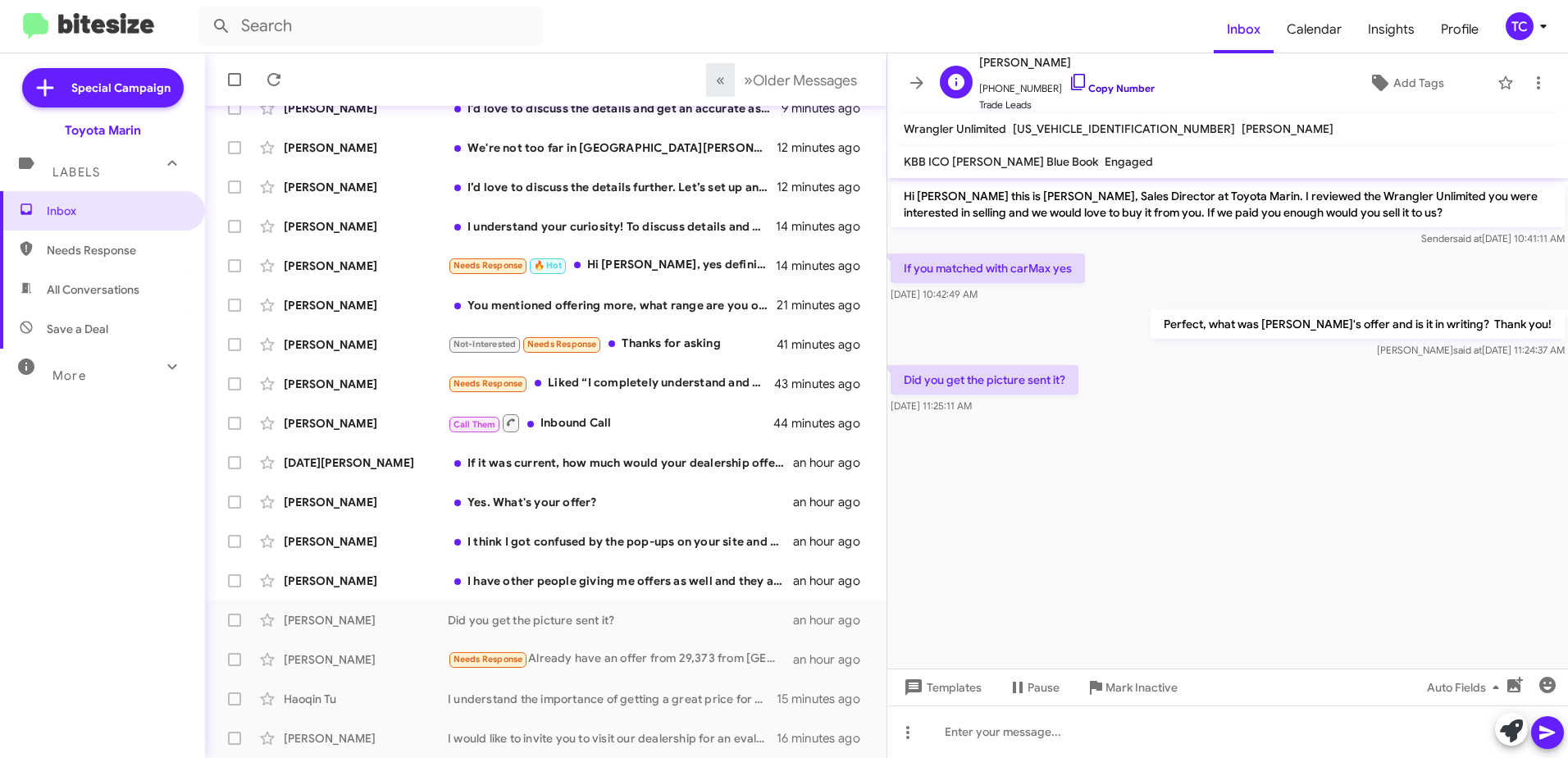
click at [1071, 80] on icon at bounding box center [1078, 82] width 14 height 17
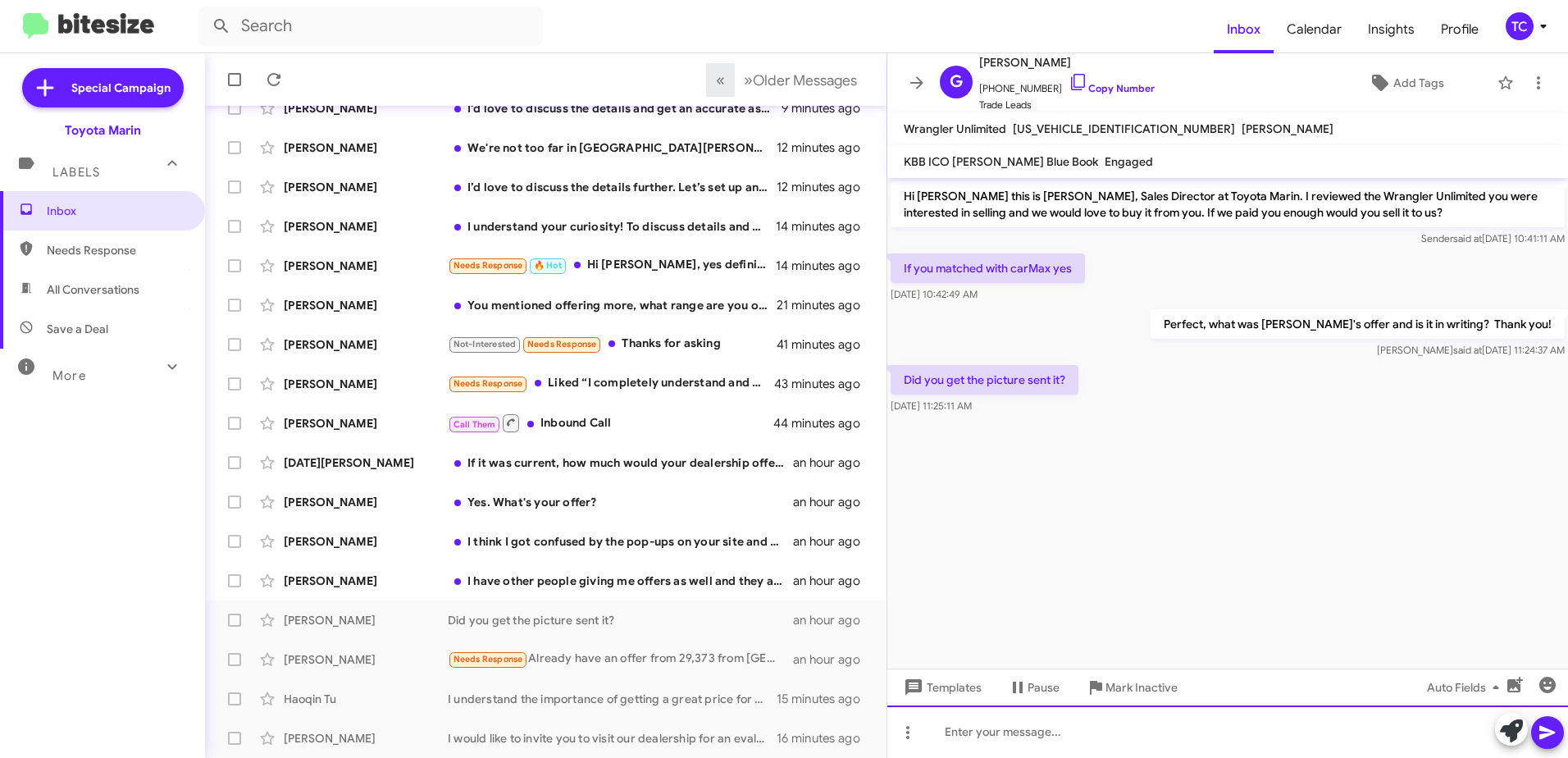
click at [1041, 732] on div at bounding box center [1228, 732] width 681 height 53
click at [1256, 725] on div at bounding box center [1228, 732] width 681 height 53
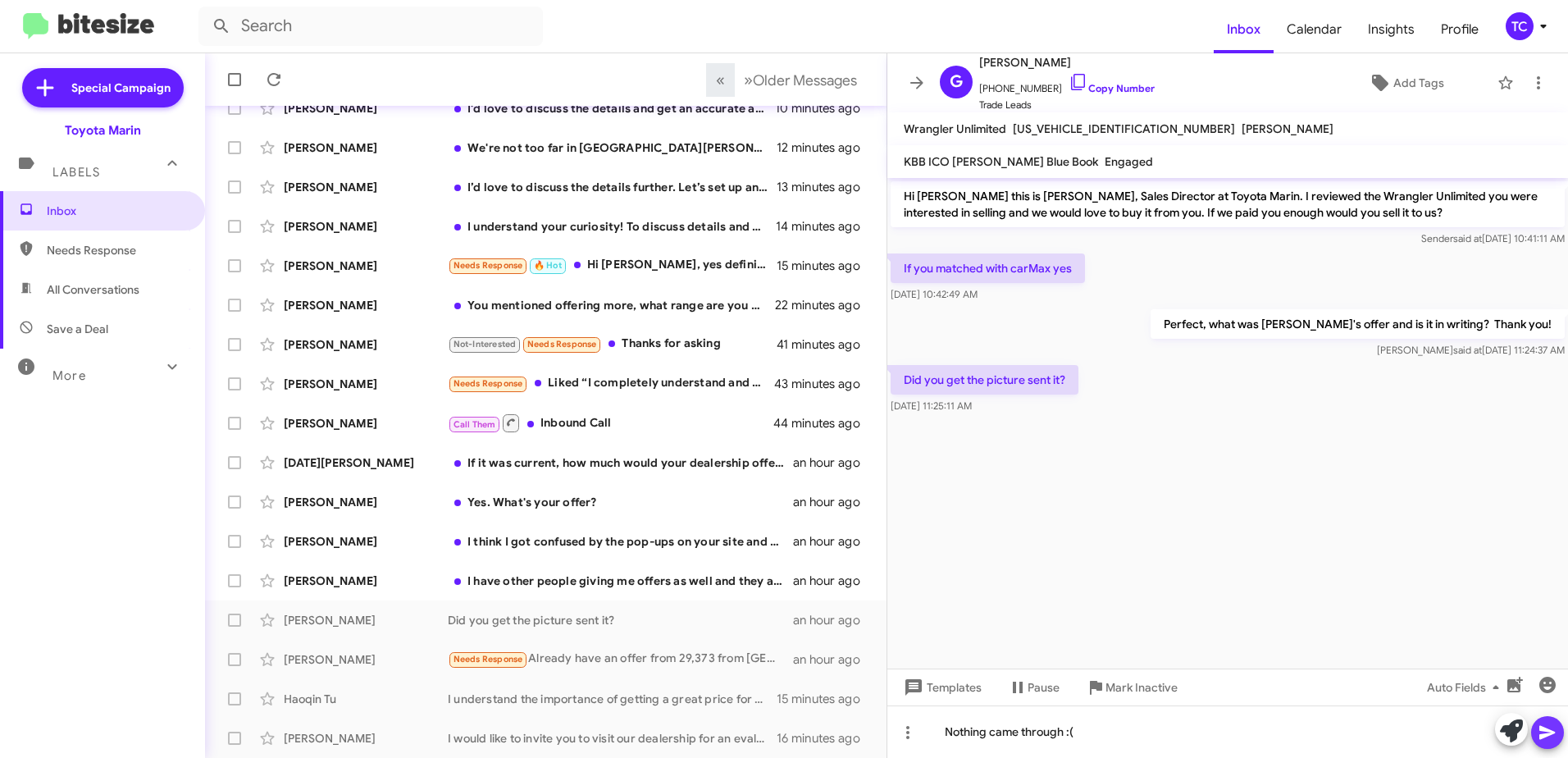
click at [1552, 739] on icon at bounding box center [1548, 732] width 20 height 20
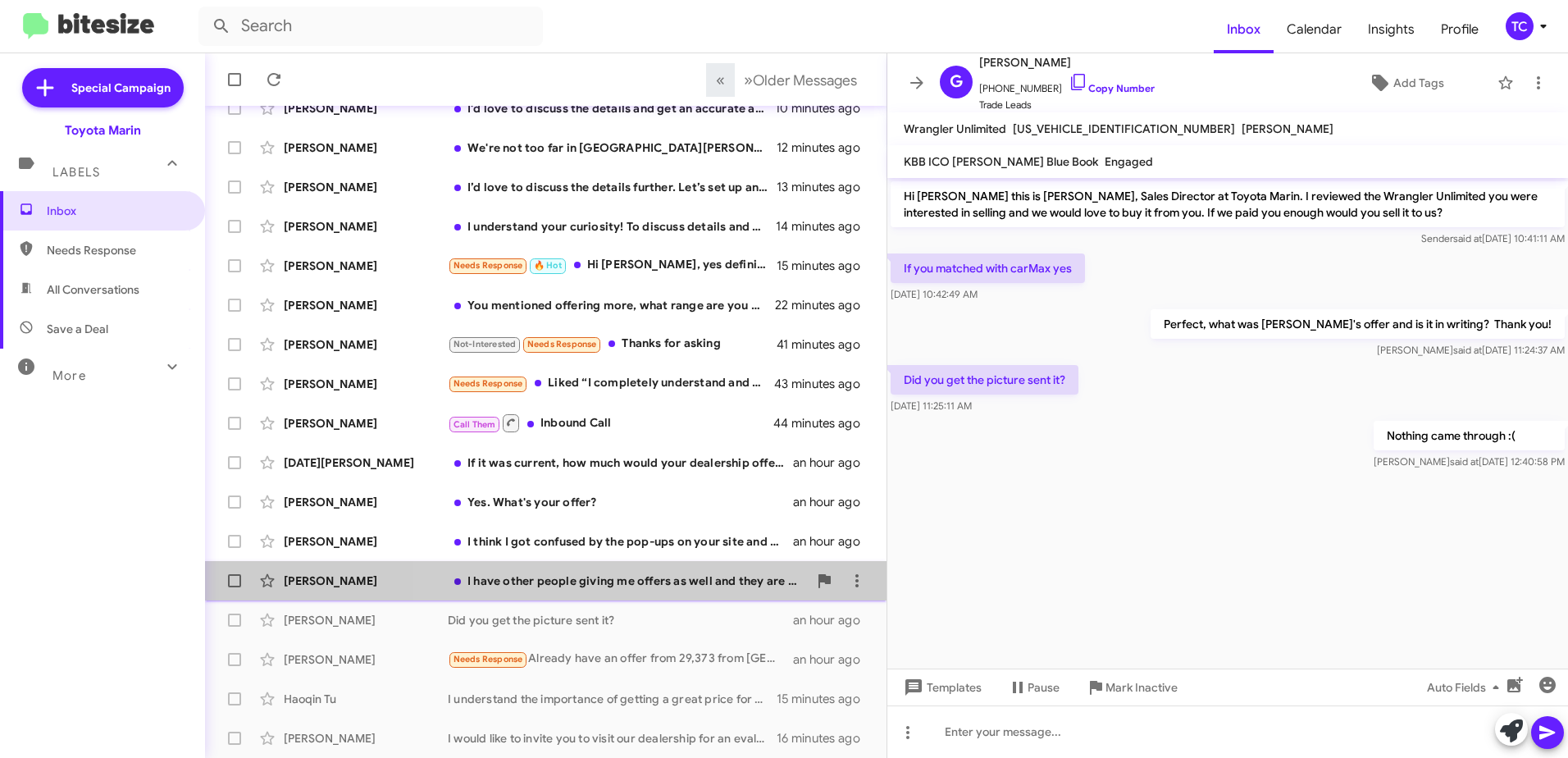
click at [639, 585] on div "I have other people giving me offers as well and they are giving a rough estima…" at bounding box center [628, 581] width 360 height 17
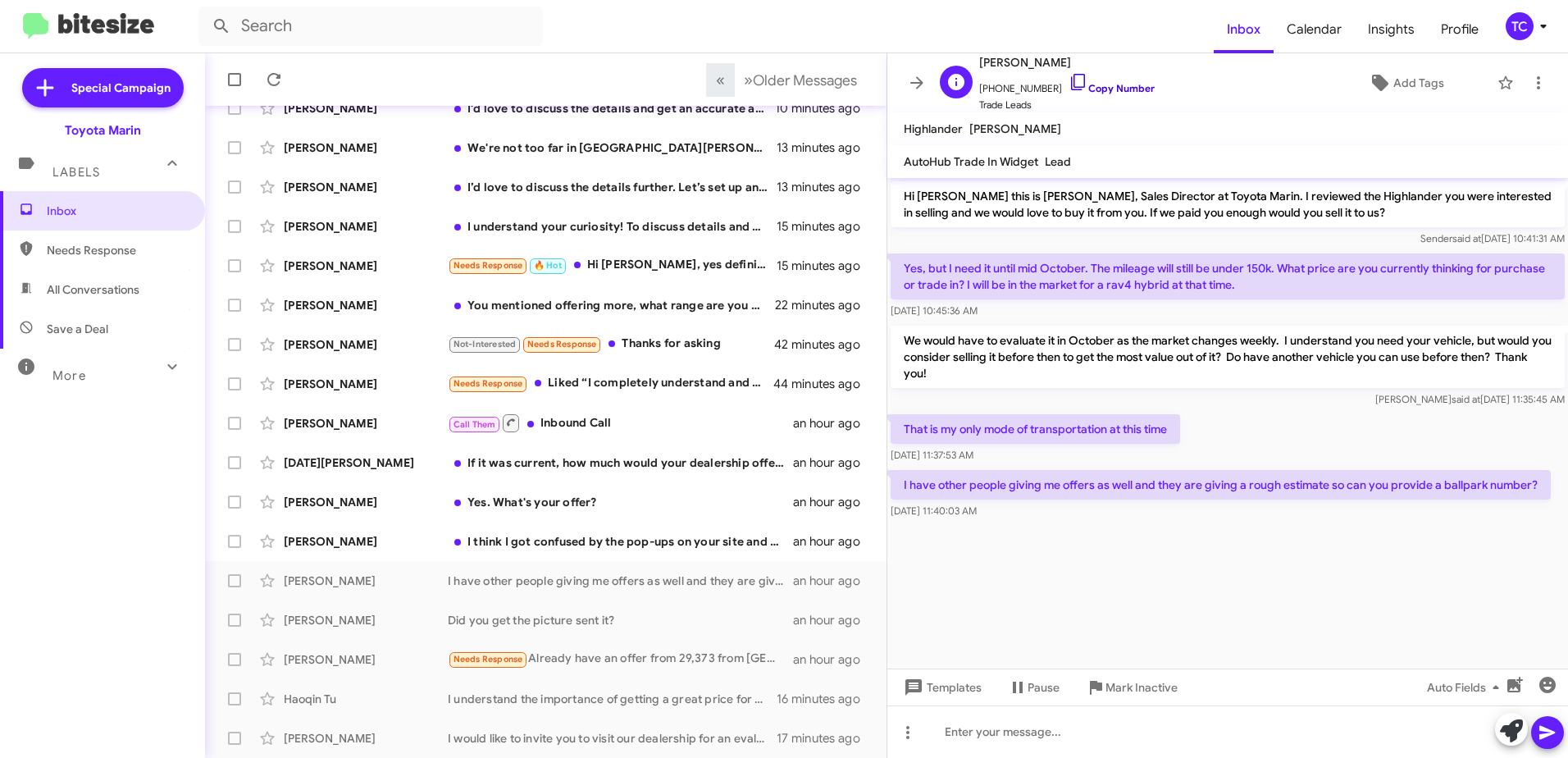
click at [1069, 81] on icon at bounding box center [1079, 82] width 20 height 20
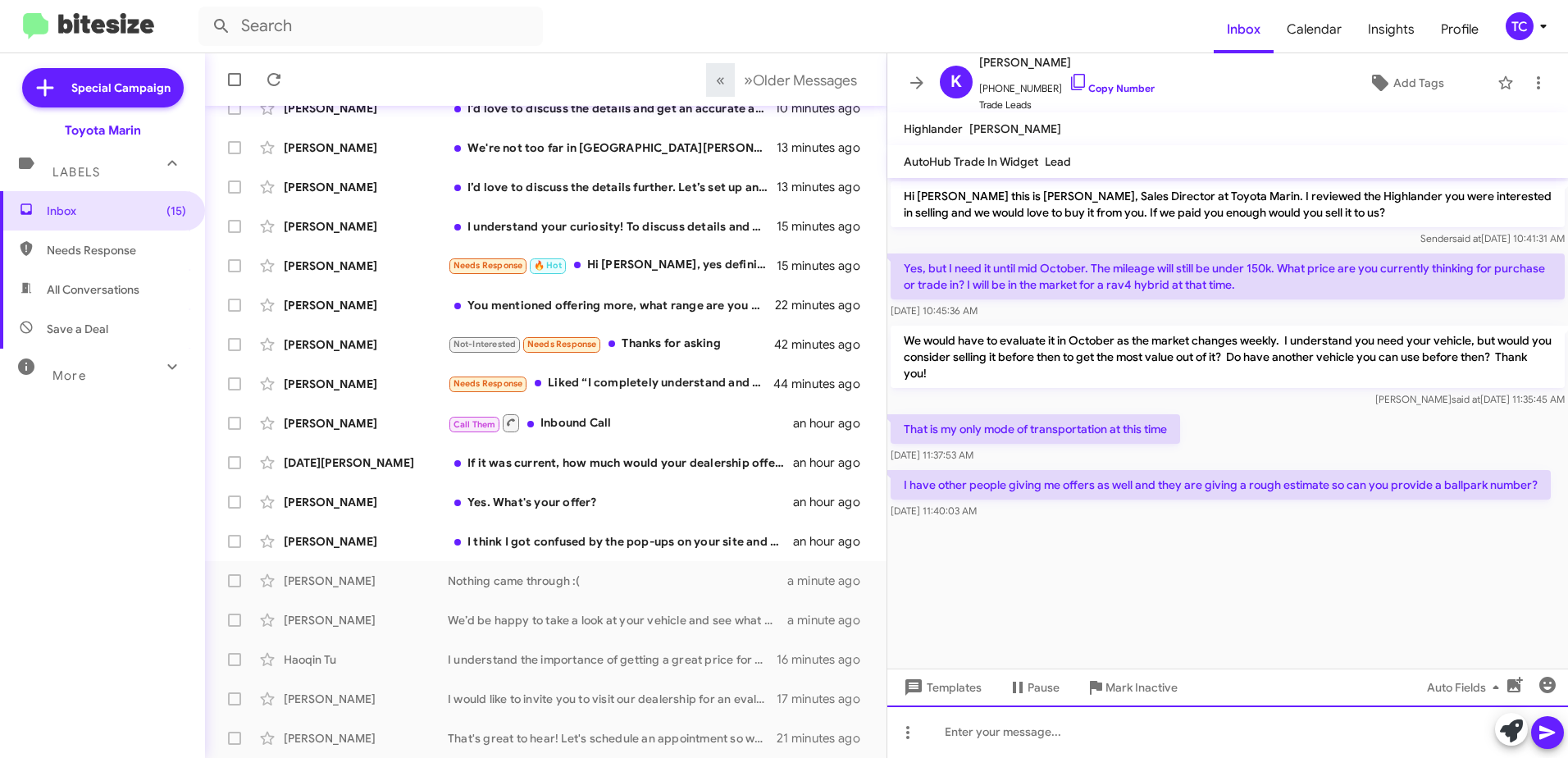
click at [1079, 715] on div at bounding box center [1228, 732] width 681 height 53
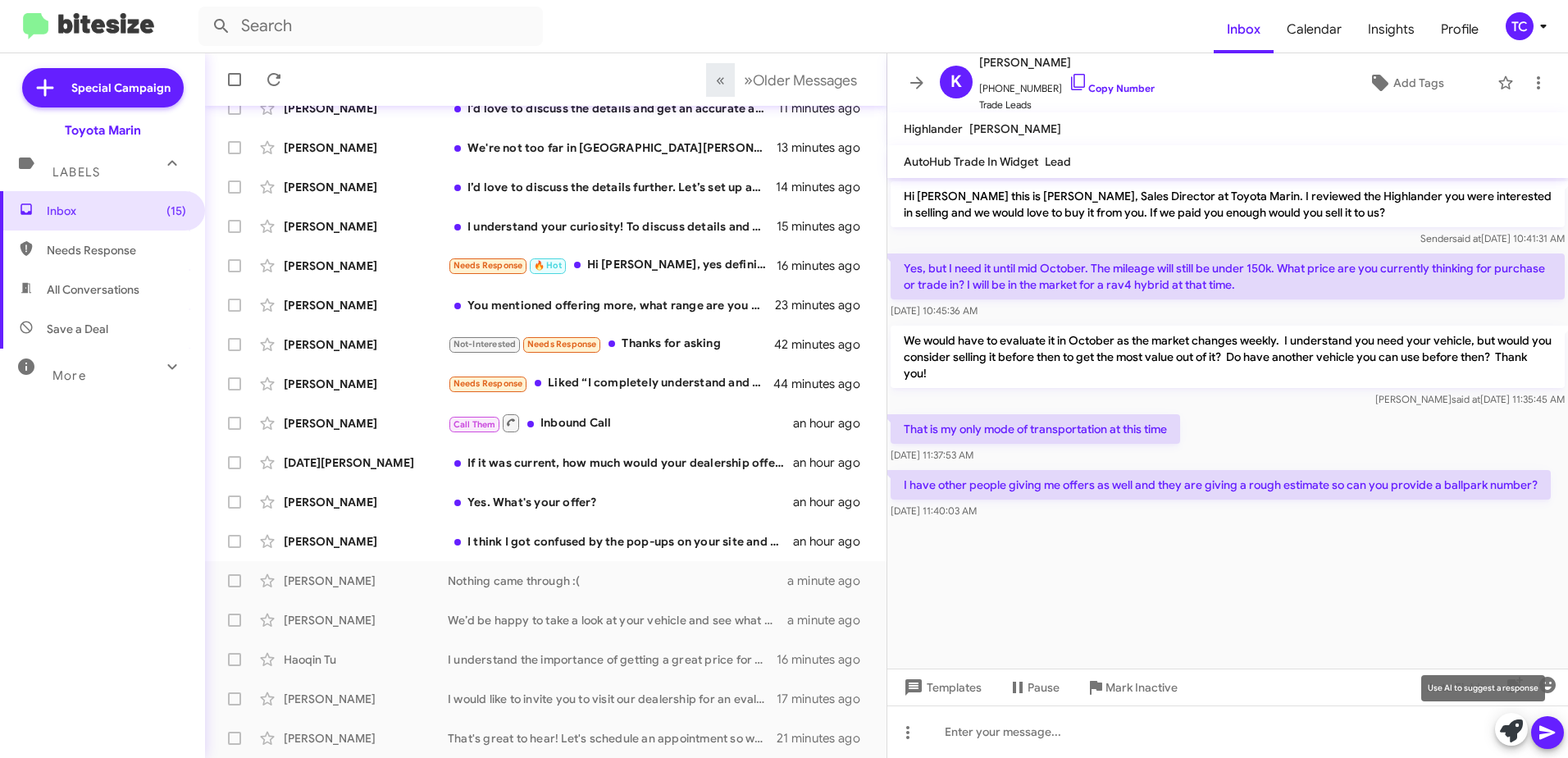
click at [1508, 727] on icon at bounding box center [1512, 731] width 23 height 23
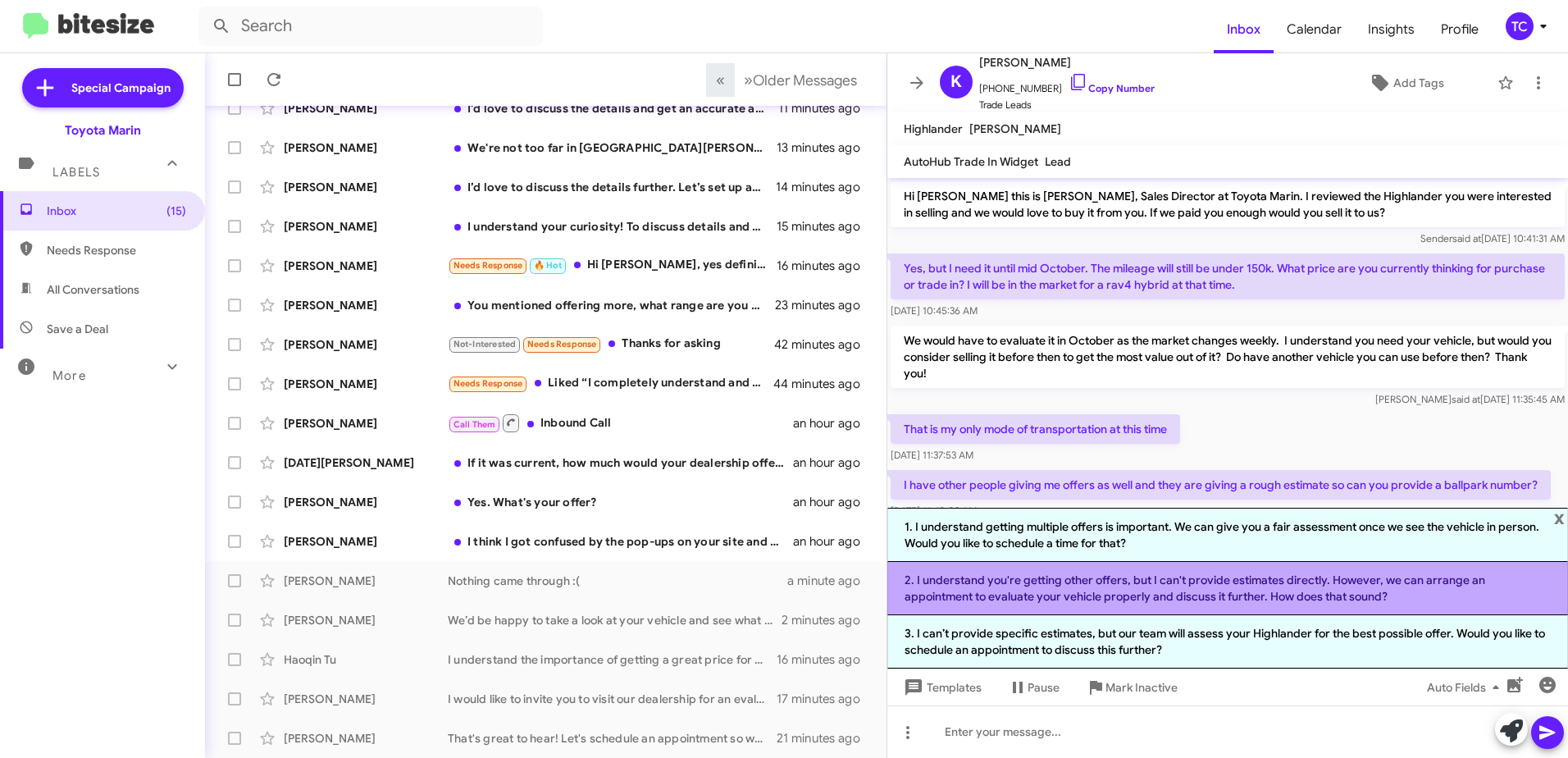
click at [1106, 591] on li "2. I understand you're getting other offers, but I can't provide estimates dire…" at bounding box center [1228, 589] width 681 height 54
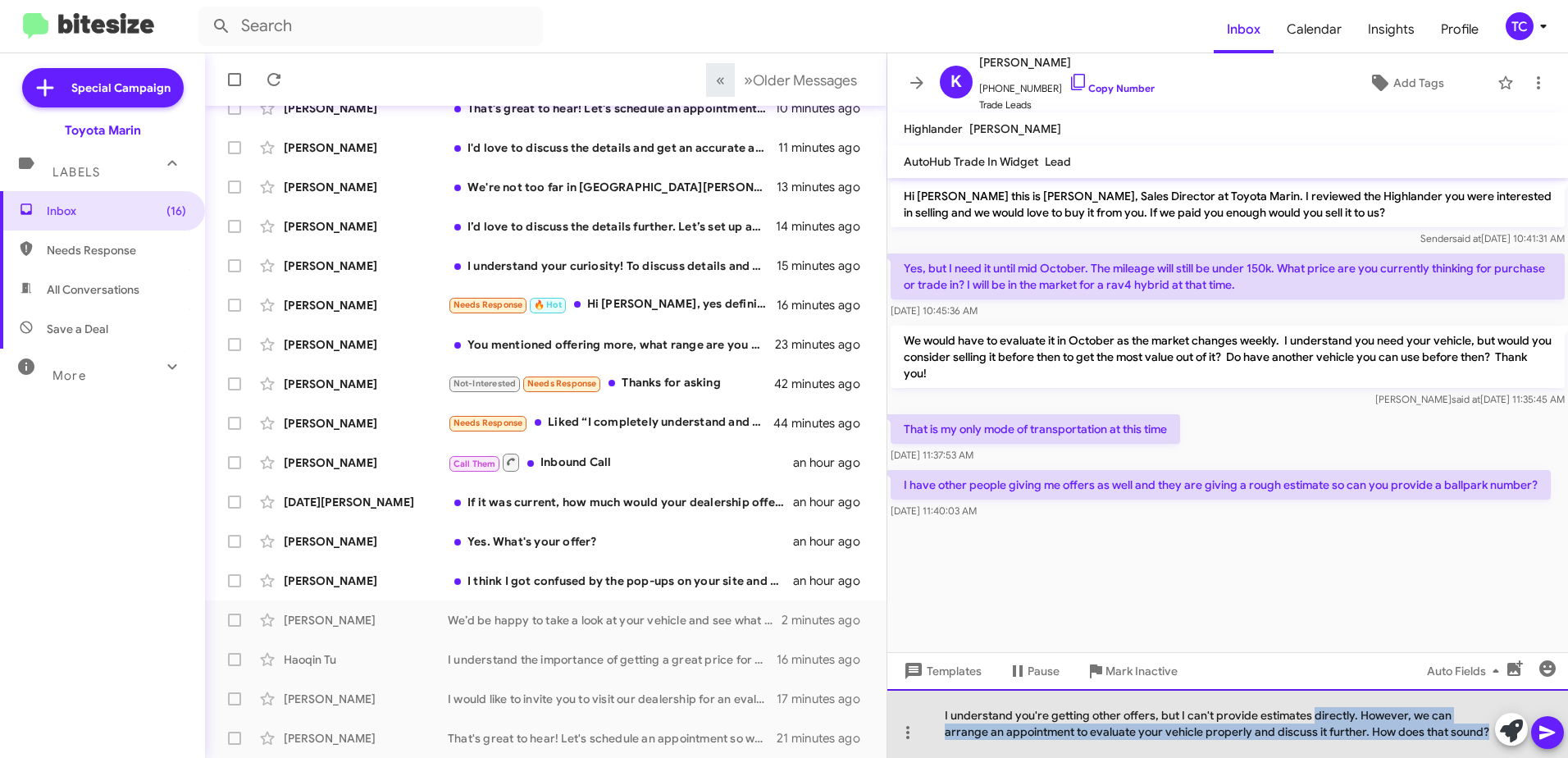
drag, startPoint x: 1455, startPoint y: 732, endPoint x: 1312, endPoint y: 722, distance: 143.3
click at [1312, 722] on div "I understand you're getting other offers, but I can't provide estimates directl…" at bounding box center [1228, 723] width 681 height 69
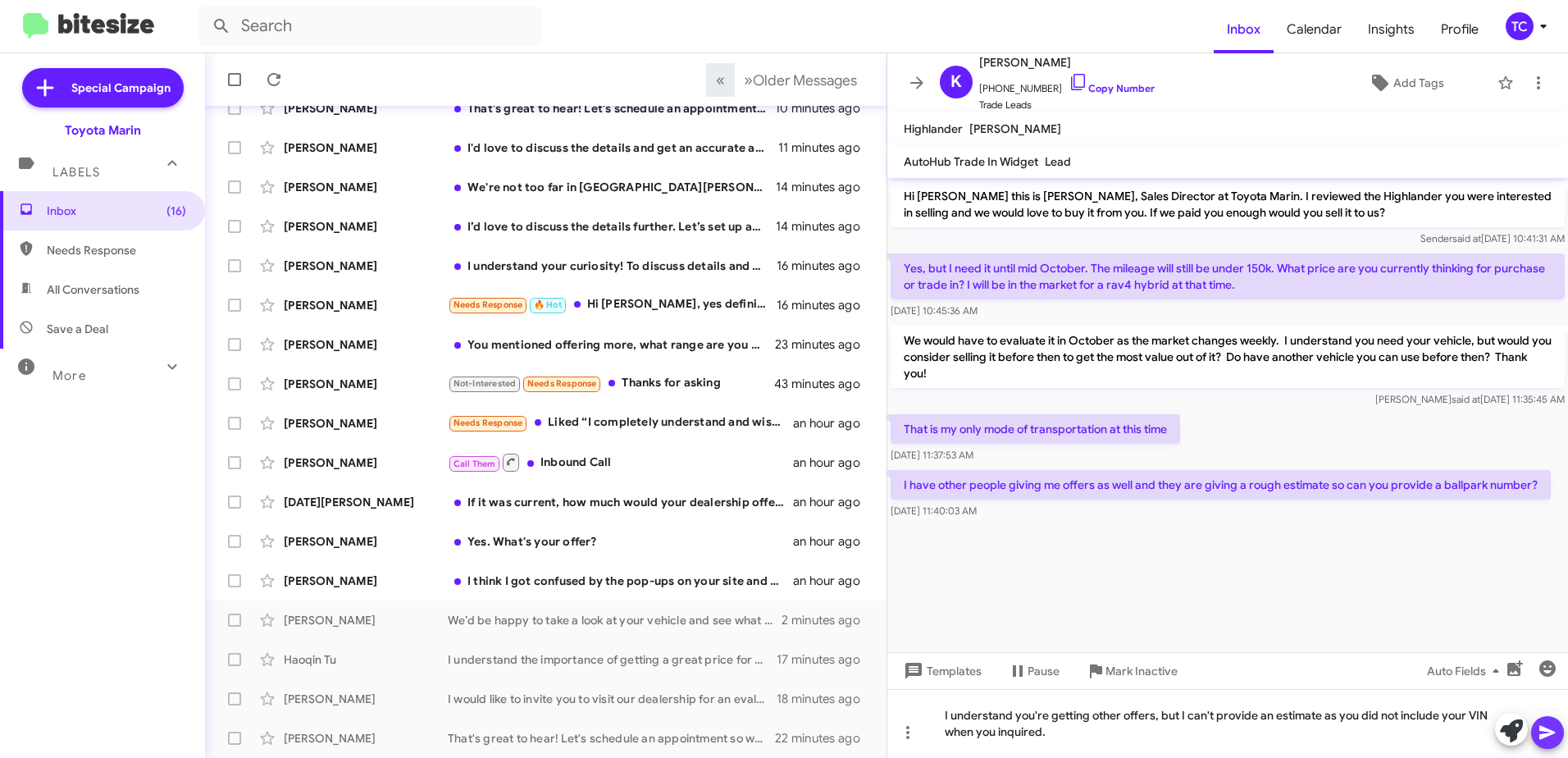
click at [1541, 727] on icon at bounding box center [1547, 732] width 16 height 14
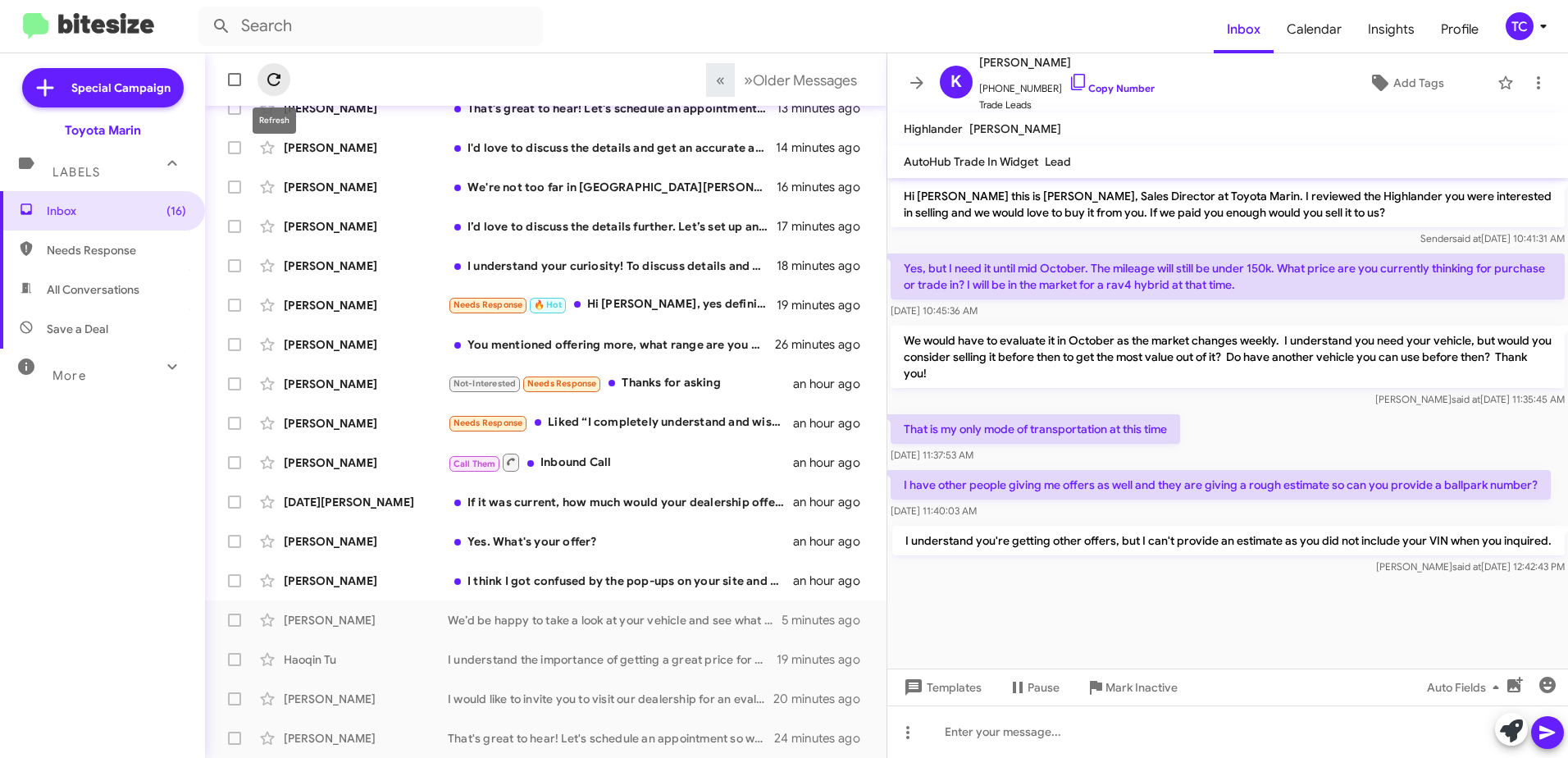
click at [282, 80] on icon at bounding box center [274, 79] width 20 height 20
click at [269, 82] on icon at bounding box center [274, 79] width 13 height 13
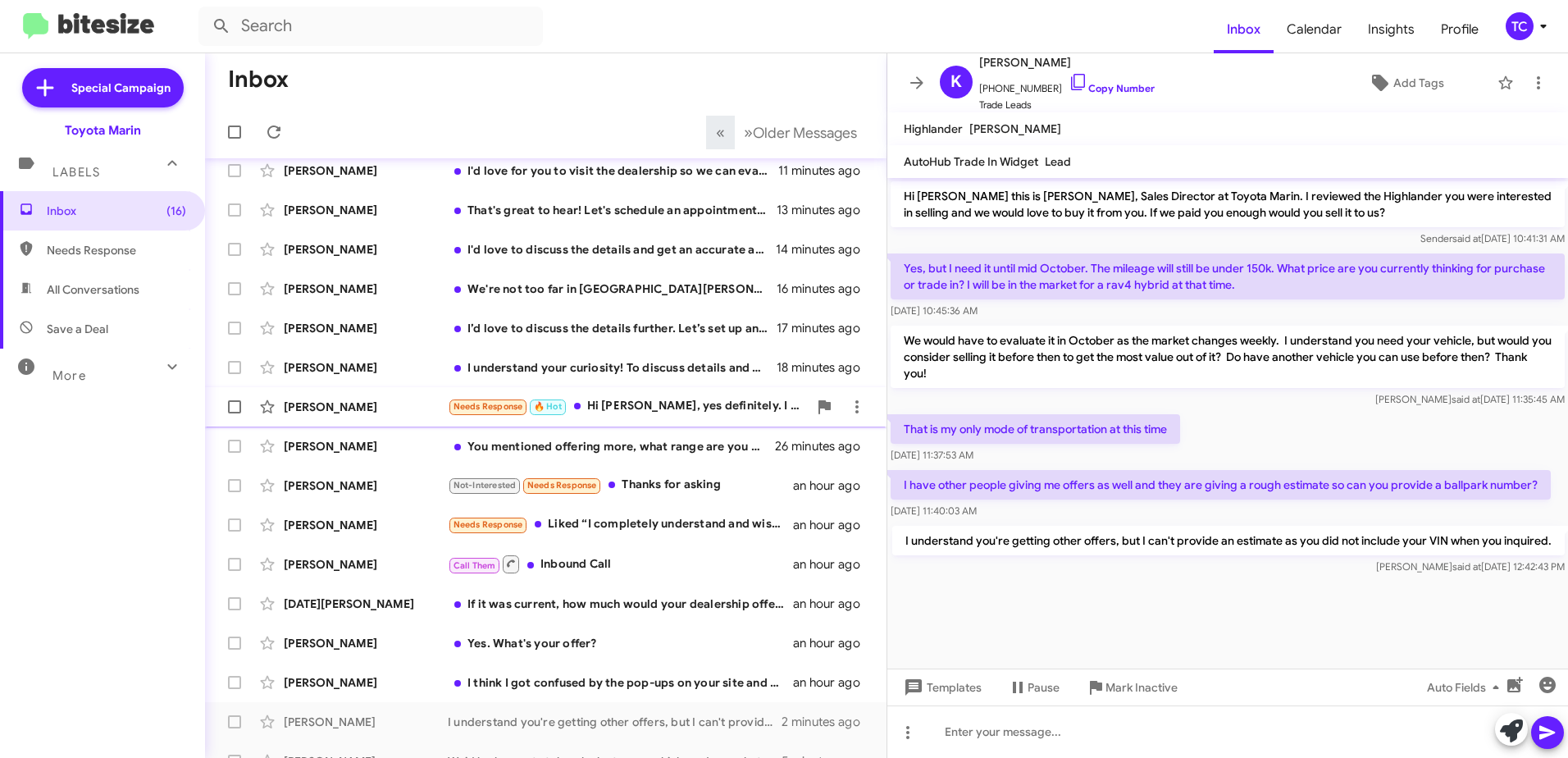
scroll to position [194, 0]
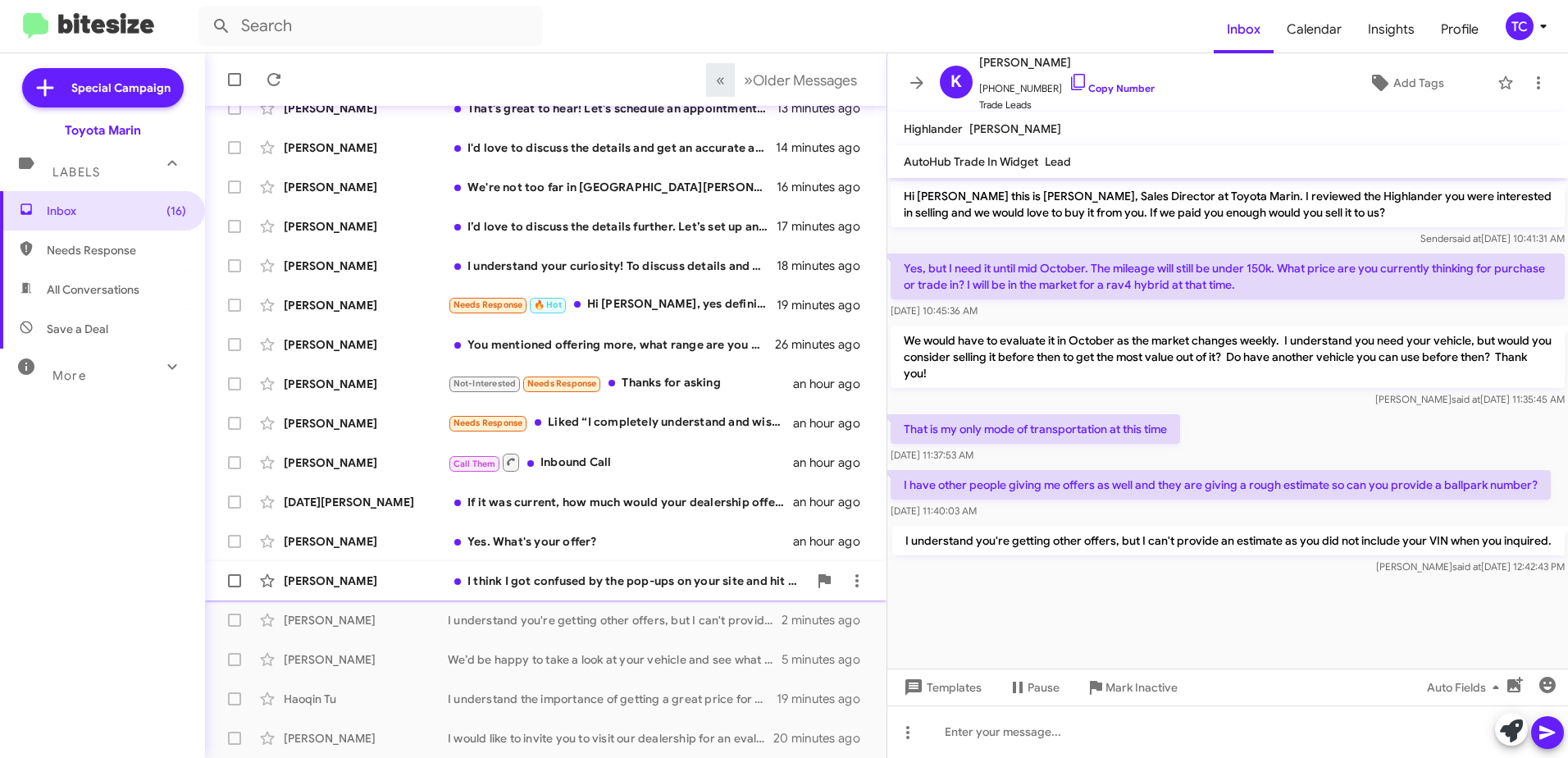
click at [644, 581] on div "I think I got confused by the pop-ups on your site and hit a wrong button. Not …" at bounding box center [628, 581] width 360 height 17
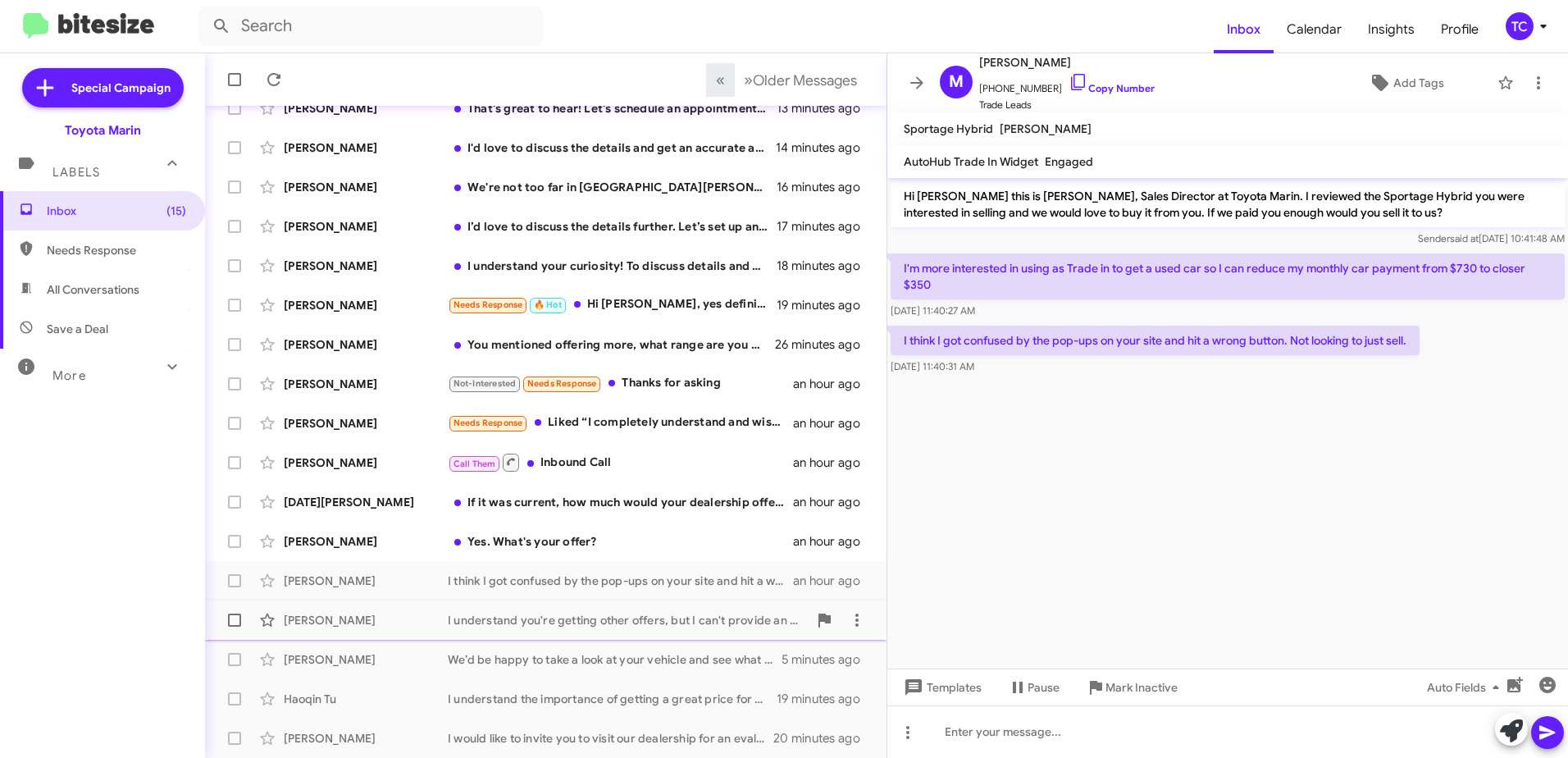
click at [656, 617] on div "I understand you're getting other offers, but I can't provide an estimate as yo…" at bounding box center [628, 620] width 360 height 17
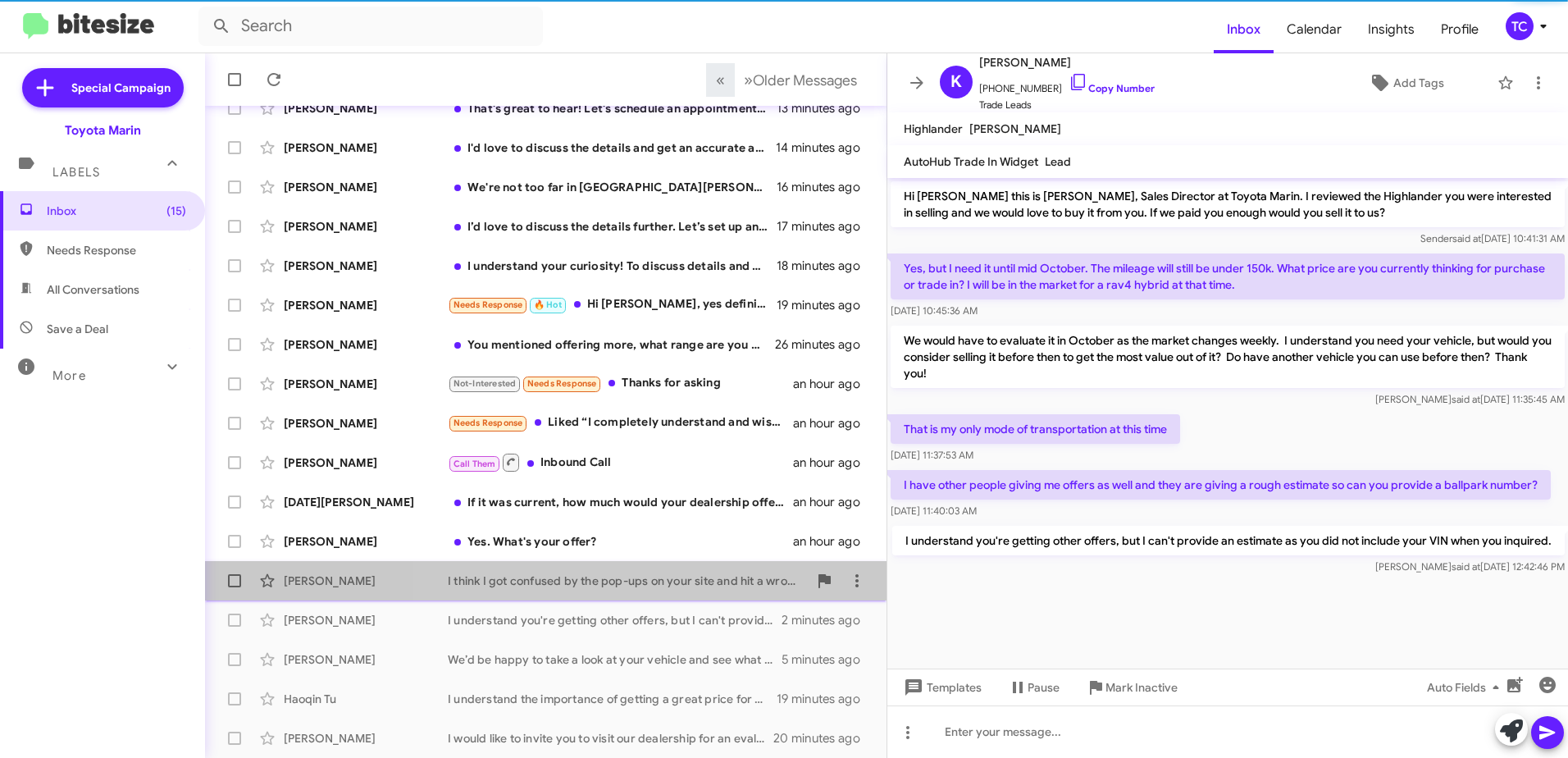
click at [658, 579] on div "I think I got confused by the pop-ups on your site and hit a wrong button. Not …" at bounding box center [628, 581] width 360 height 17
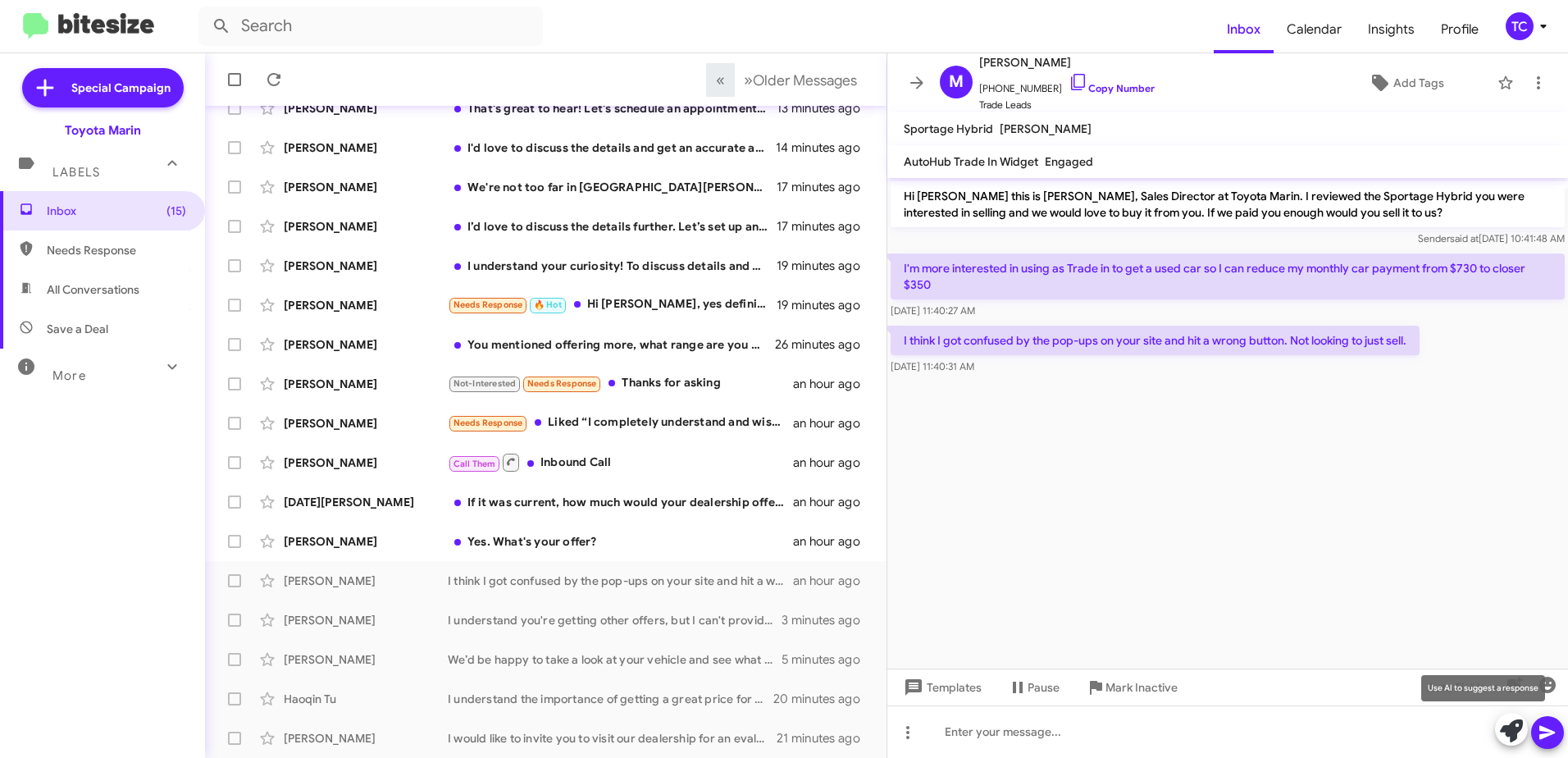
click at [1516, 731] on icon at bounding box center [1512, 731] width 23 height 23
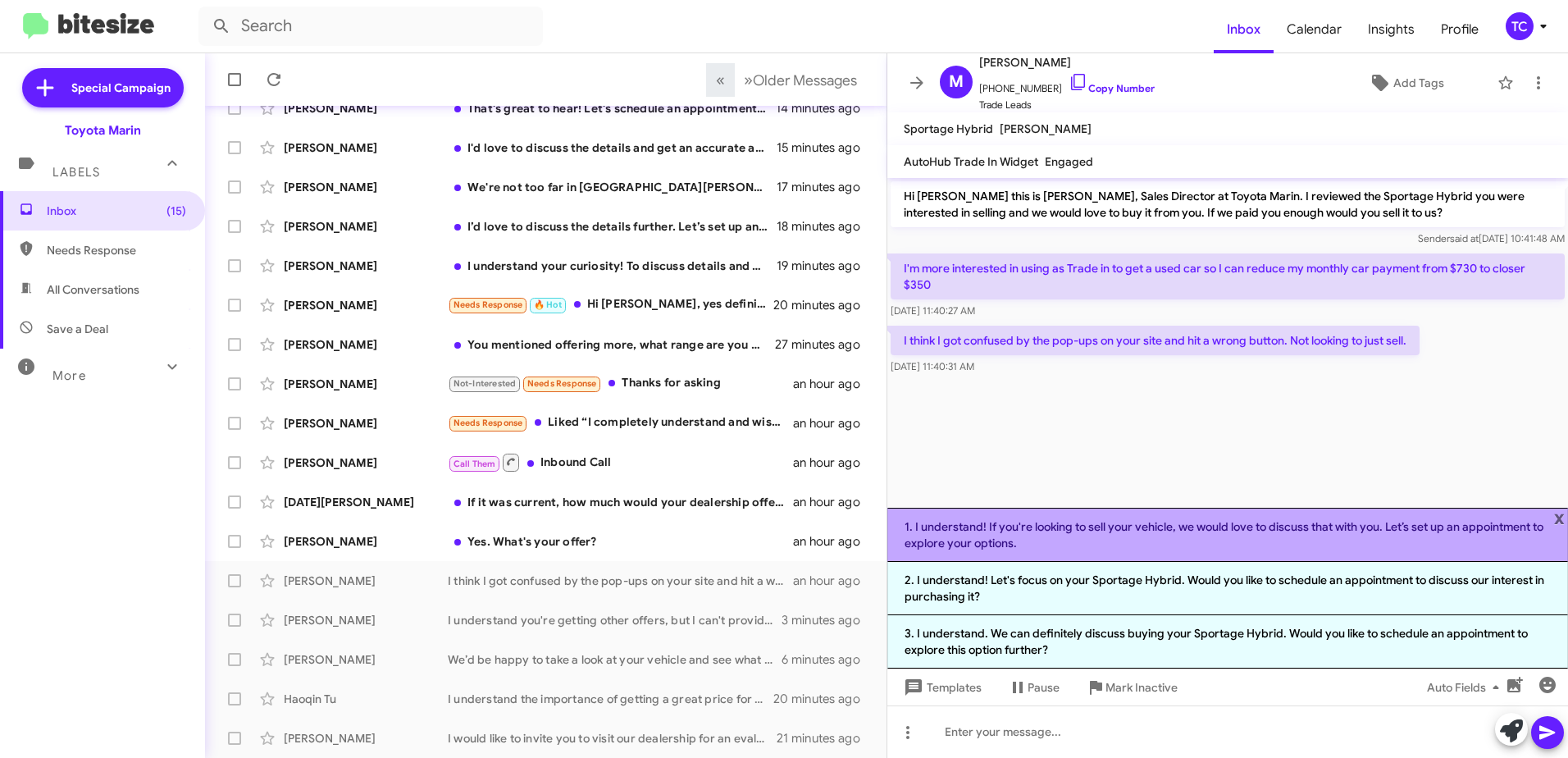
click at [1236, 541] on li "1. I understand! If you're looking to sell your vehicle, we would love to discu…" at bounding box center [1228, 534] width 681 height 54
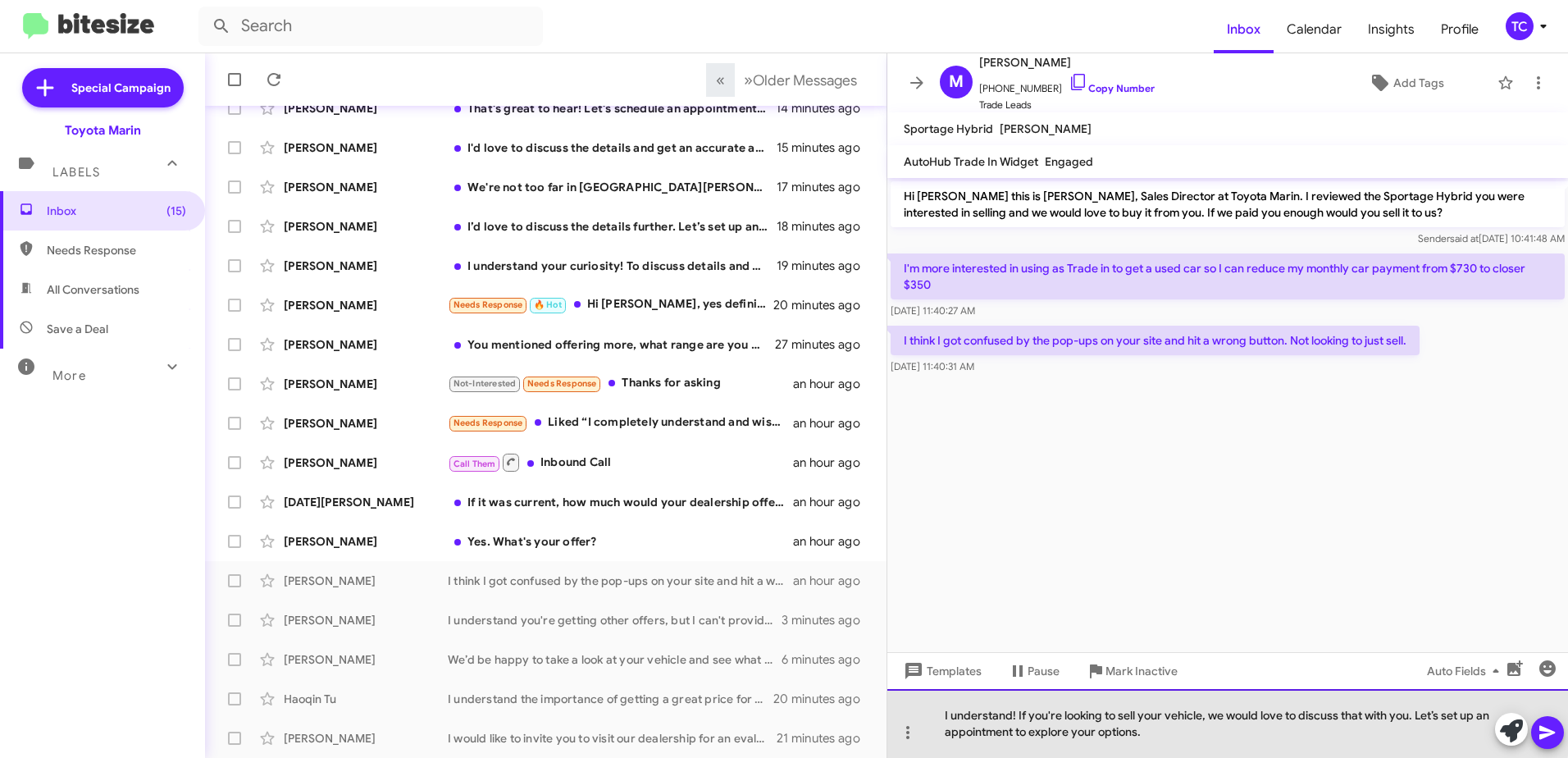
click at [1216, 714] on div "I understand! If you're looking to sell your vehicle, we would love to discuss …" at bounding box center [1228, 723] width 681 height 69
click at [951, 717] on div "I understand, we would love to discuss that with you. Let’s set up an appointme…" at bounding box center [1228, 723] width 681 height 69
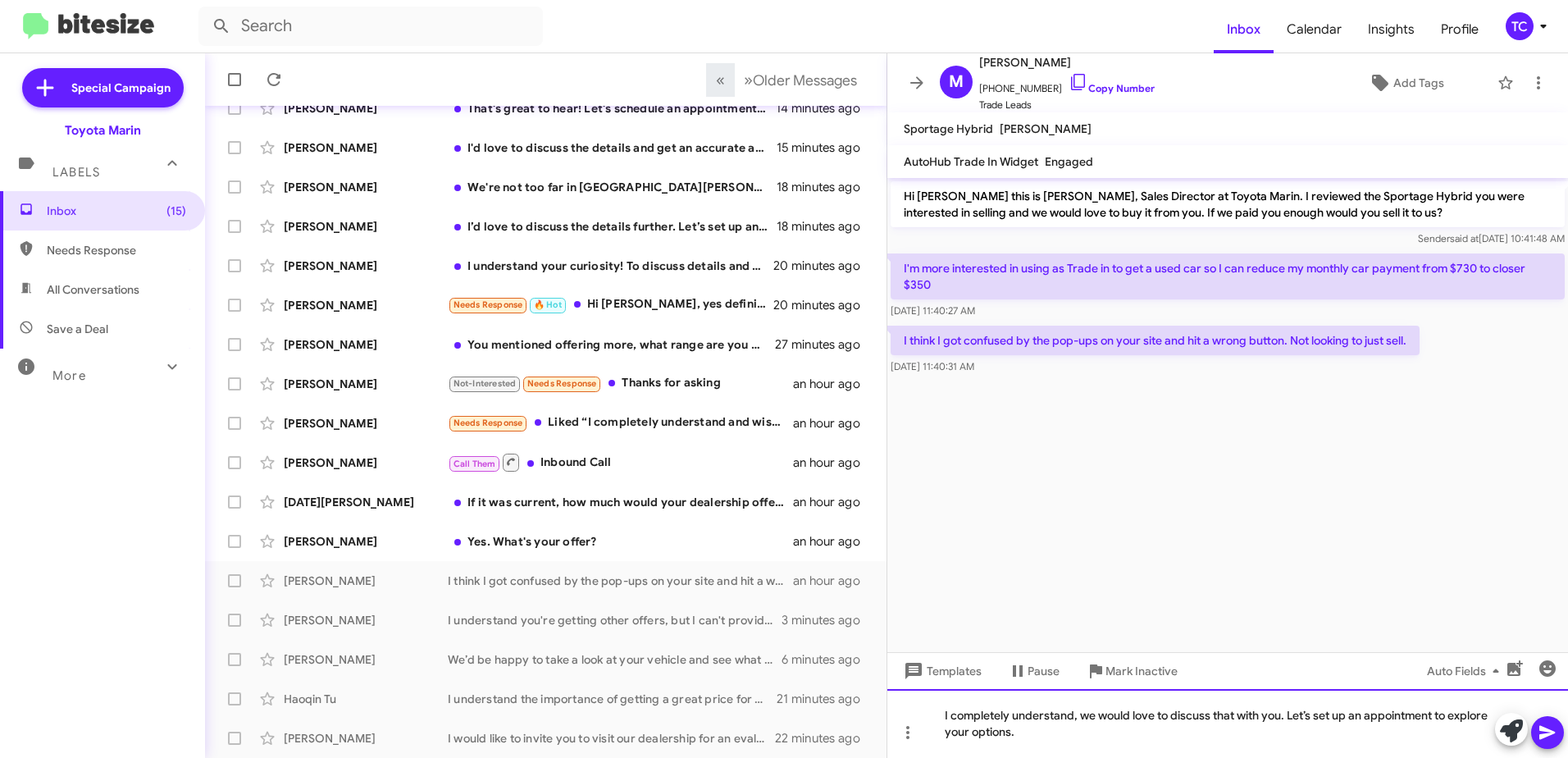
click at [1251, 734] on div "I completely understand, we would love to discuss that with you. Let’s set up a…" at bounding box center [1228, 723] width 681 height 69
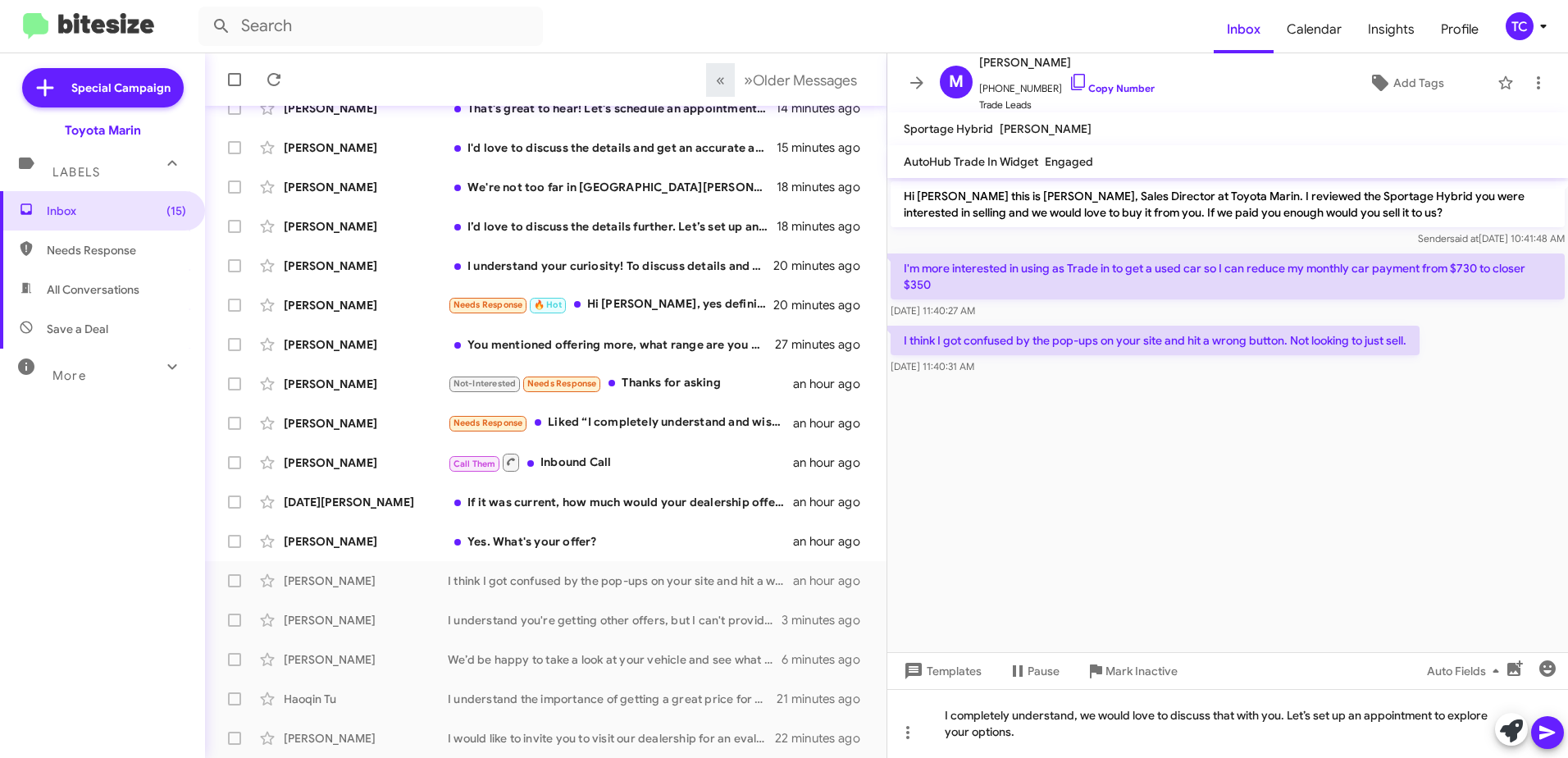
click at [1545, 737] on icon at bounding box center [1547, 732] width 16 height 14
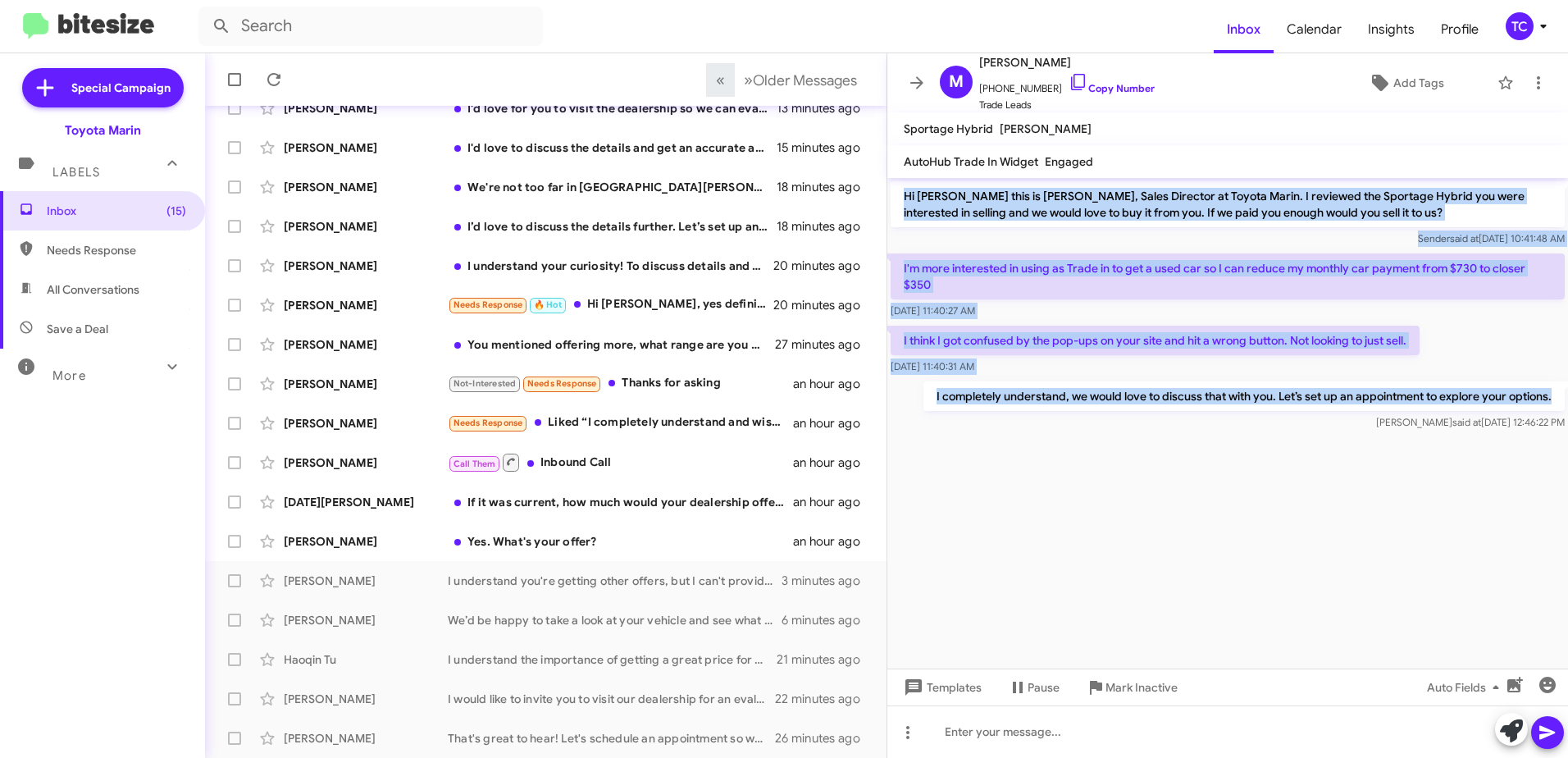
drag, startPoint x: 1563, startPoint y: 392, endPoint x: 903, endPoint y: 203, distance: 686.5
click at [903, 203] on div "Hi [PERSON_NAME] this is [PERSON_NAME], Sales Director at Toyota Marin. I revie…" at bounding box center [1228, 306] width 681 height 256
drag, startPoint x: 903, startPoint y: 203, endPoint x: 914, endPoint y: 202, distance: 11.0
drag, startPoint x: 1064, startPoint y: 74, endPoint x: 994, endPoint y: 57, distance: 72.0
click at [1071, 74] on icon at bounding box center [1078, 82] width 14 height 17
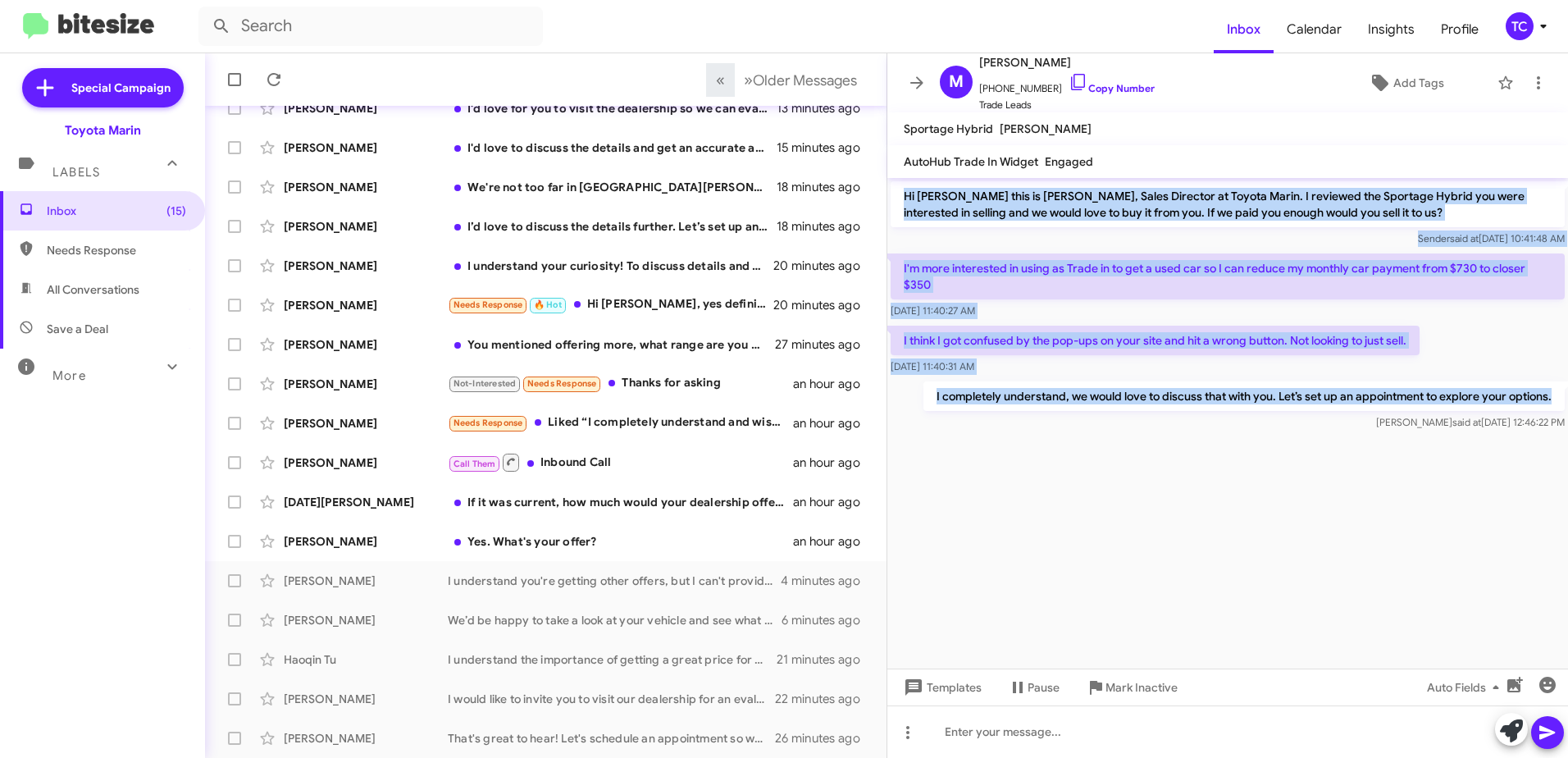
drag, startPoint x: 1556, startPoint y: 399, endPoint x: 905, endPoint y: 202, distance: 680.2
click at [905, 202] on div "Hi [PERSON_NAME] this is [PERSON_NAME], Sales Director at Toyota Marin. I revie…" at bounding box center [1228, 306] width 681 height 256
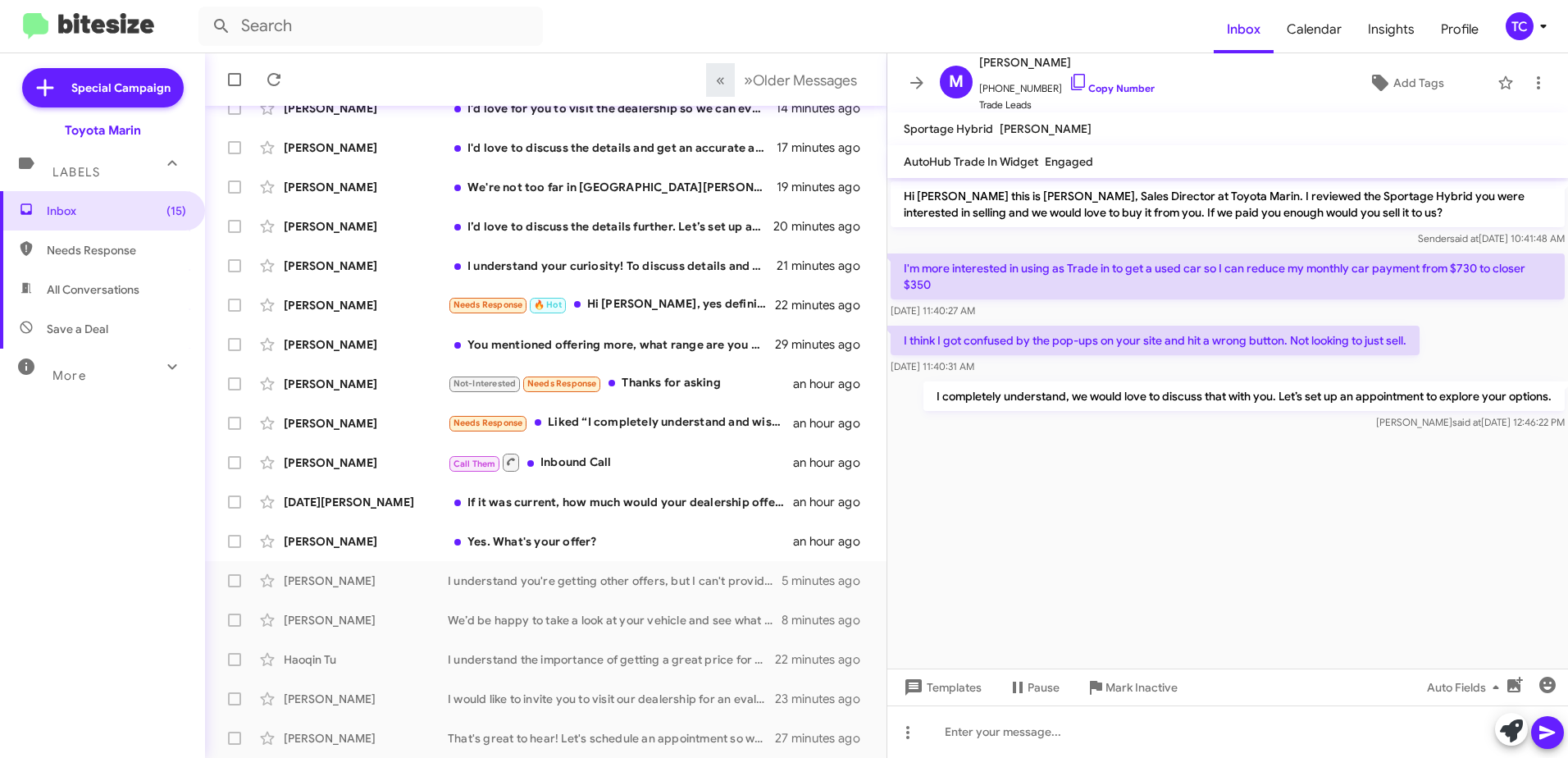
click at [1160, 530] on cdk-virtual-scroll-viewport "Hi [PERSON_NAME] this is [PERSON_NAME], Sales Director at Toyota Marin. I revie…" at bounding box center [1228, 422] width 681 height 490
click at [554, 534] on div "Yes. What's your offer?" at bounding box center [628, 541] width 360 height 17
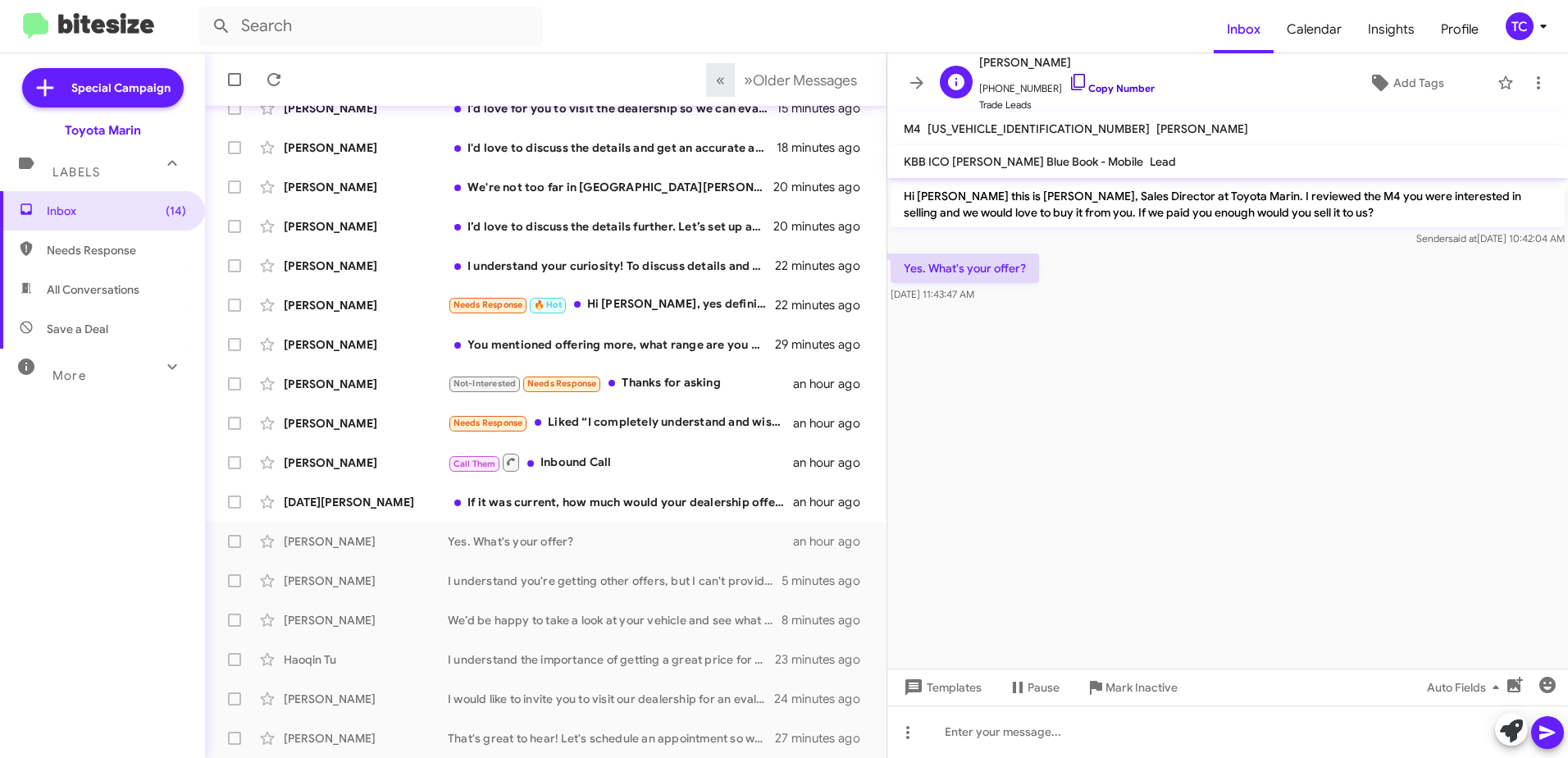
click at [1069, 80] on icon at bounding box center [1079, 82] width 20 height 20
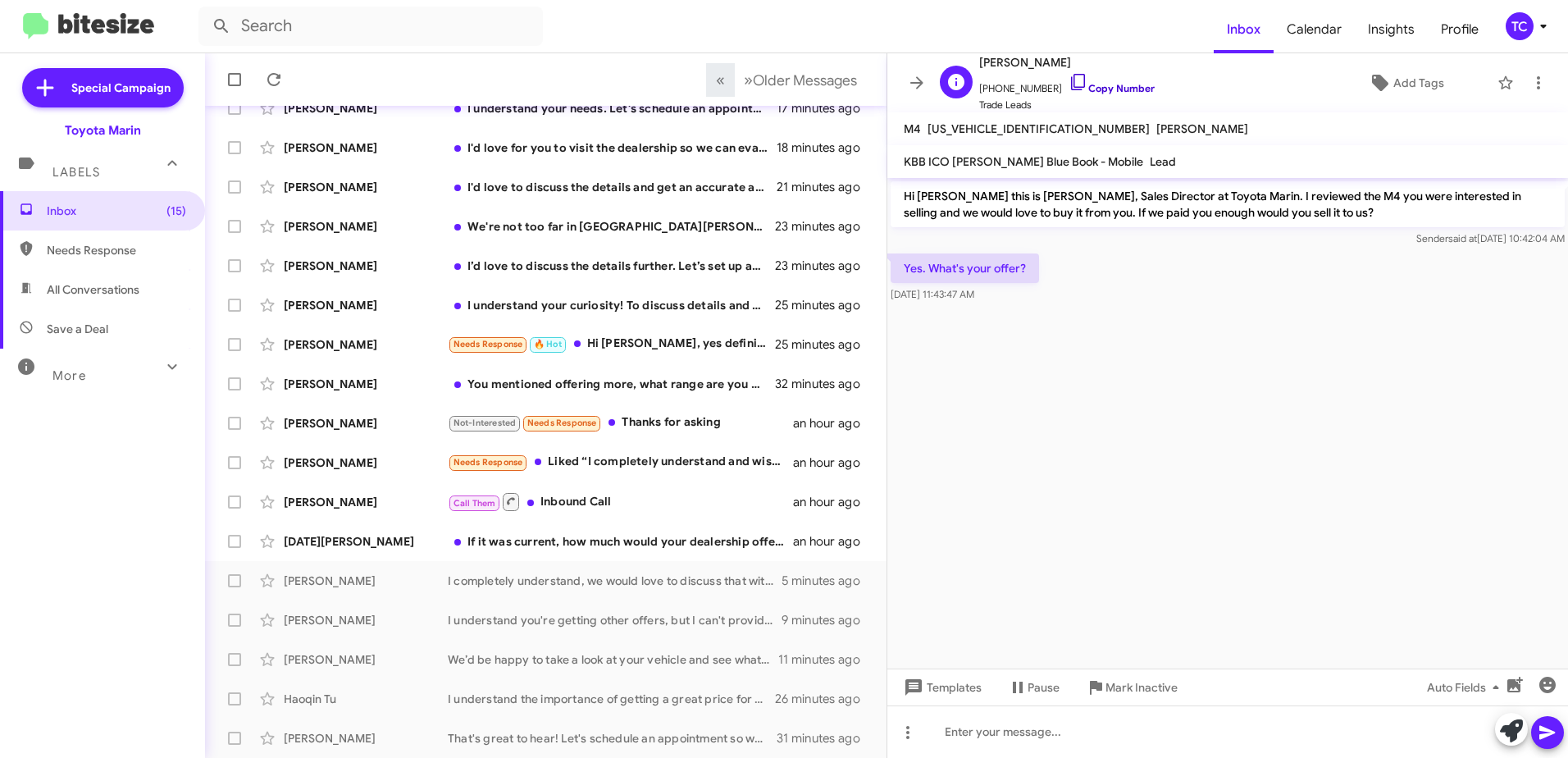
click at [1069, 80] on icon at bounding box center [1079, 82] width 20 height 20
click at [1508, 730] on icon at bounding box center [1512, 731] width 23 height 23
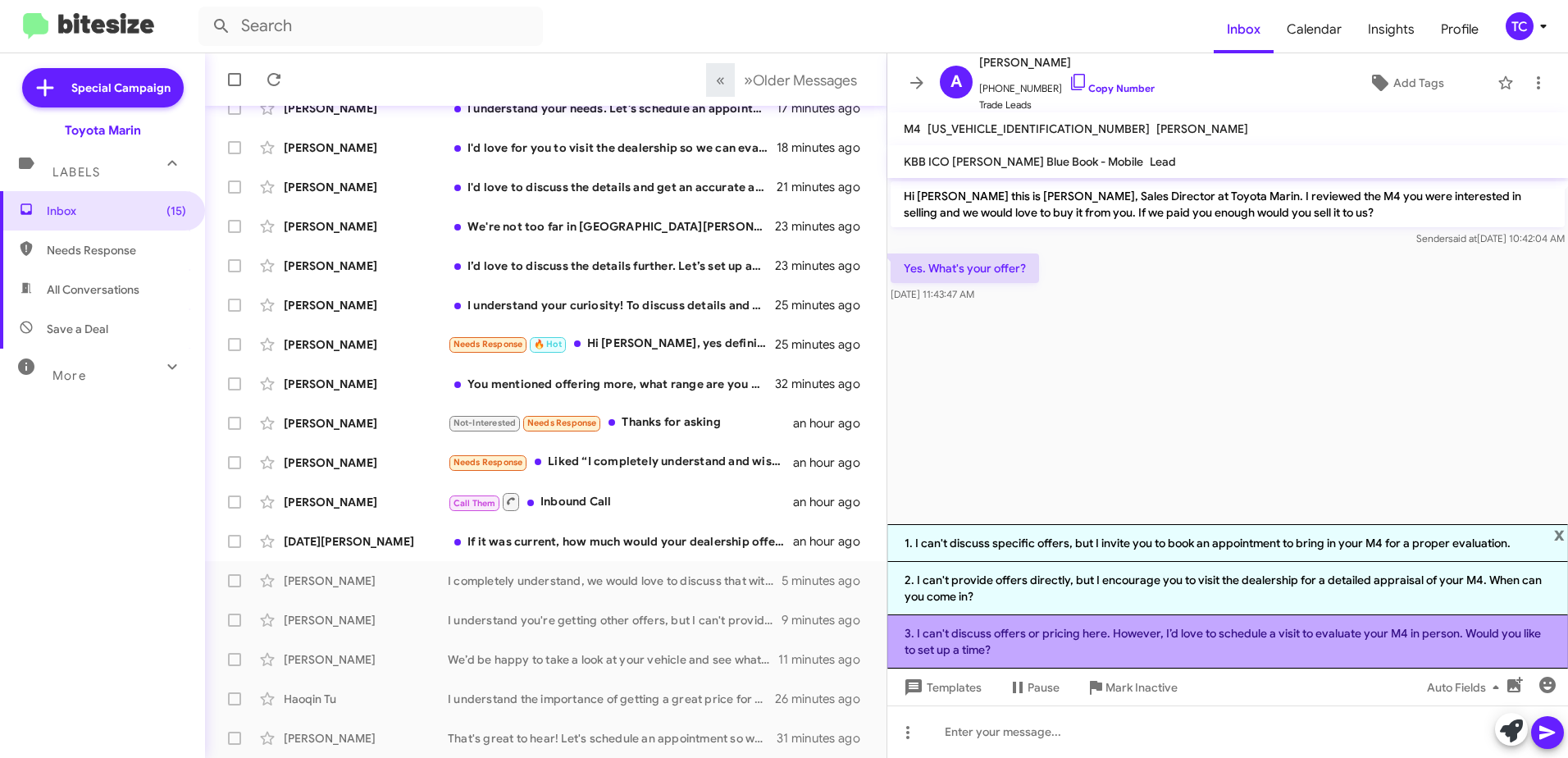
click at [1114, 638] on li "3. I can't discuss offers or pricing here. However, I’d love to schedule a visi…" at bounding box center [1228, 641] width 681 height 54
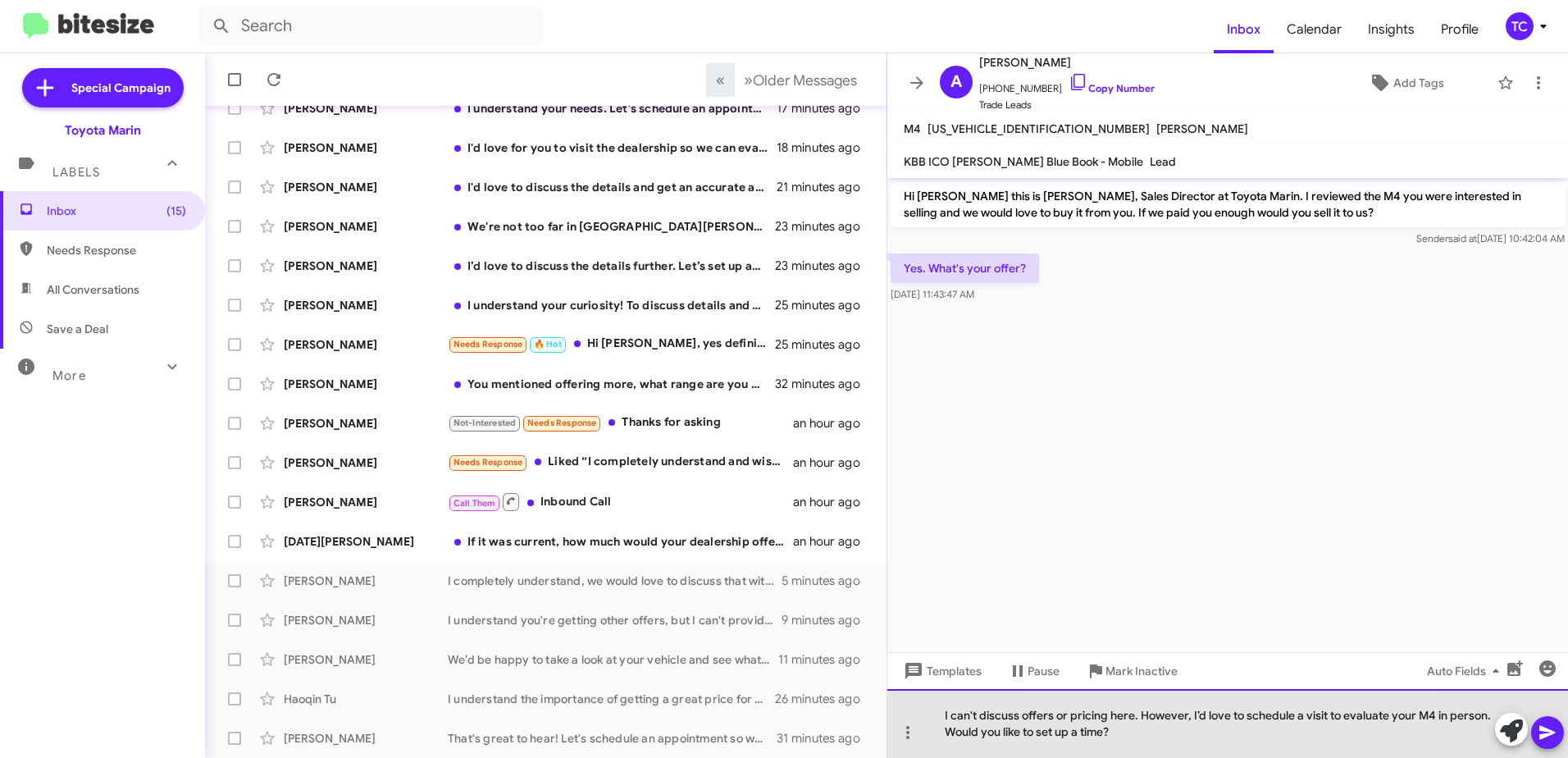
click at [1191, 713] on div "I can't discuss offers or pricing here. However, I’d love to schedule a visit t…" at bounding box center [1228, 723] width 681 height 69
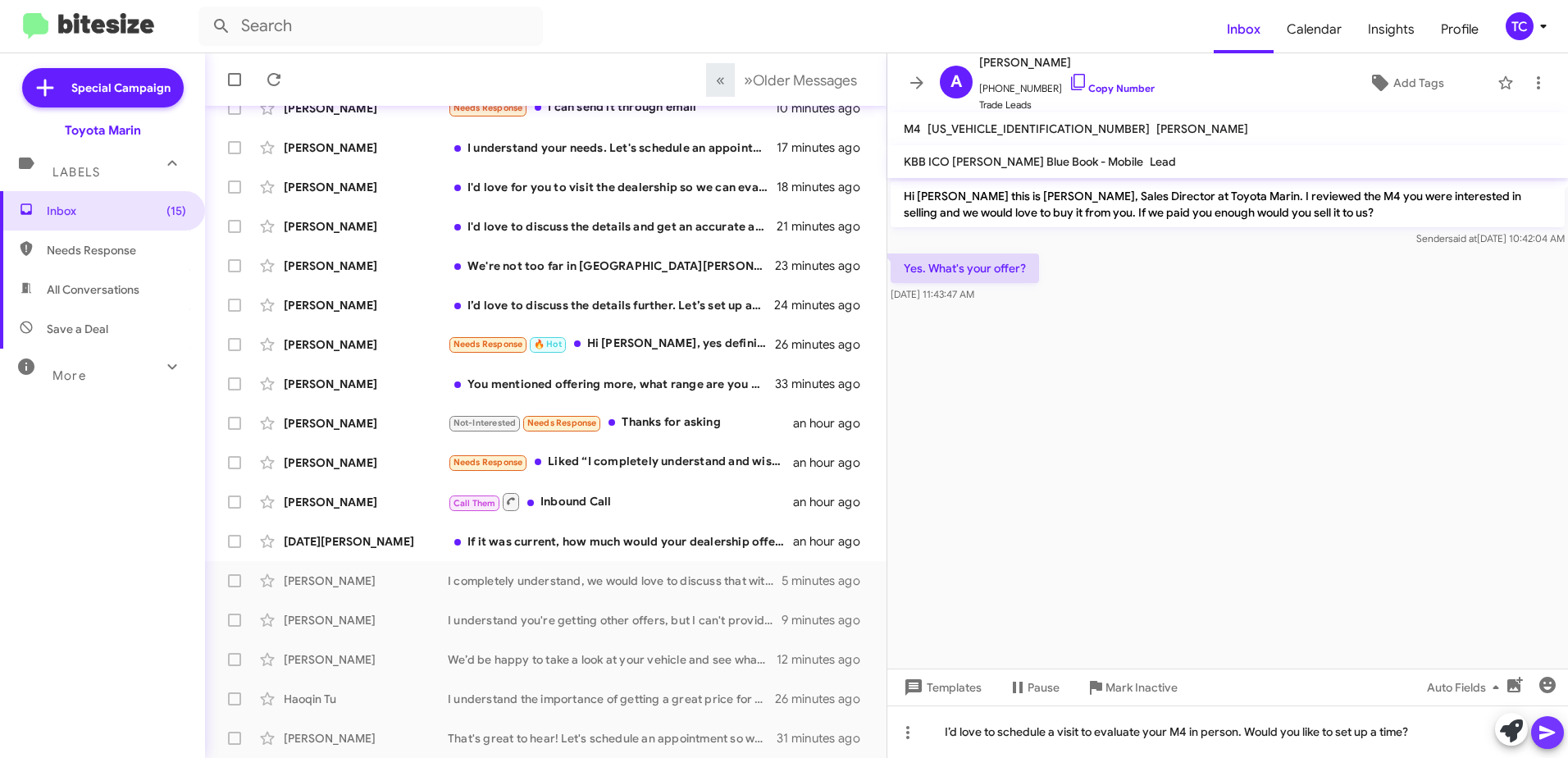
click at [1555, 727] on icon at bounding box center [1548, 732] width 20 height 20
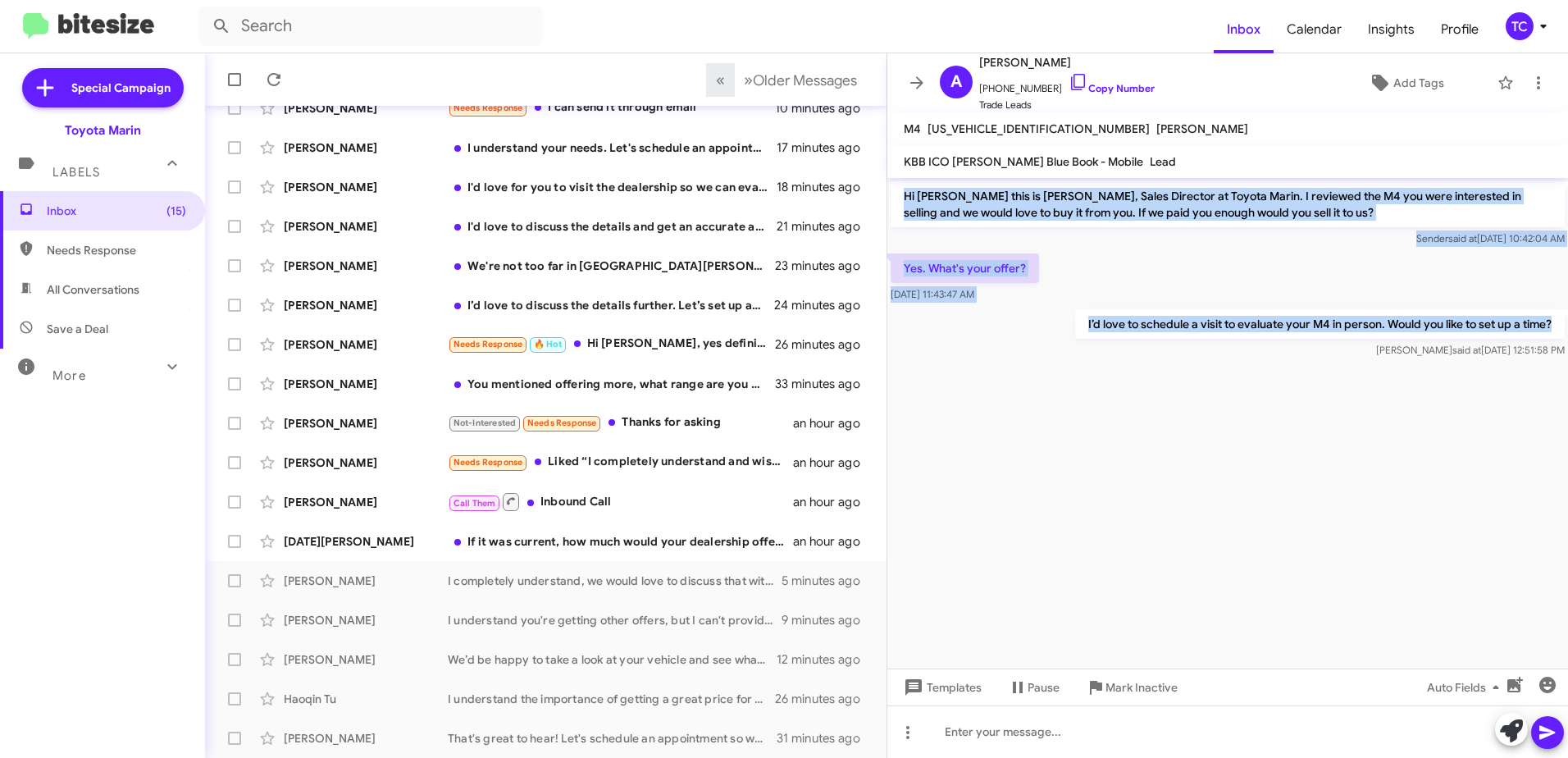
drag, startPoint x: 1556, startPoint y: 322, endPoint x: 907, endPoint y: 189, distance: 662.5
click at [907, 189] on div "Hi [PERSON_NAME] this is [PERSON_NAME], Sales Director at Toyota Marin. I revie…" at bounding box center [1228, 269] width 681 height 184
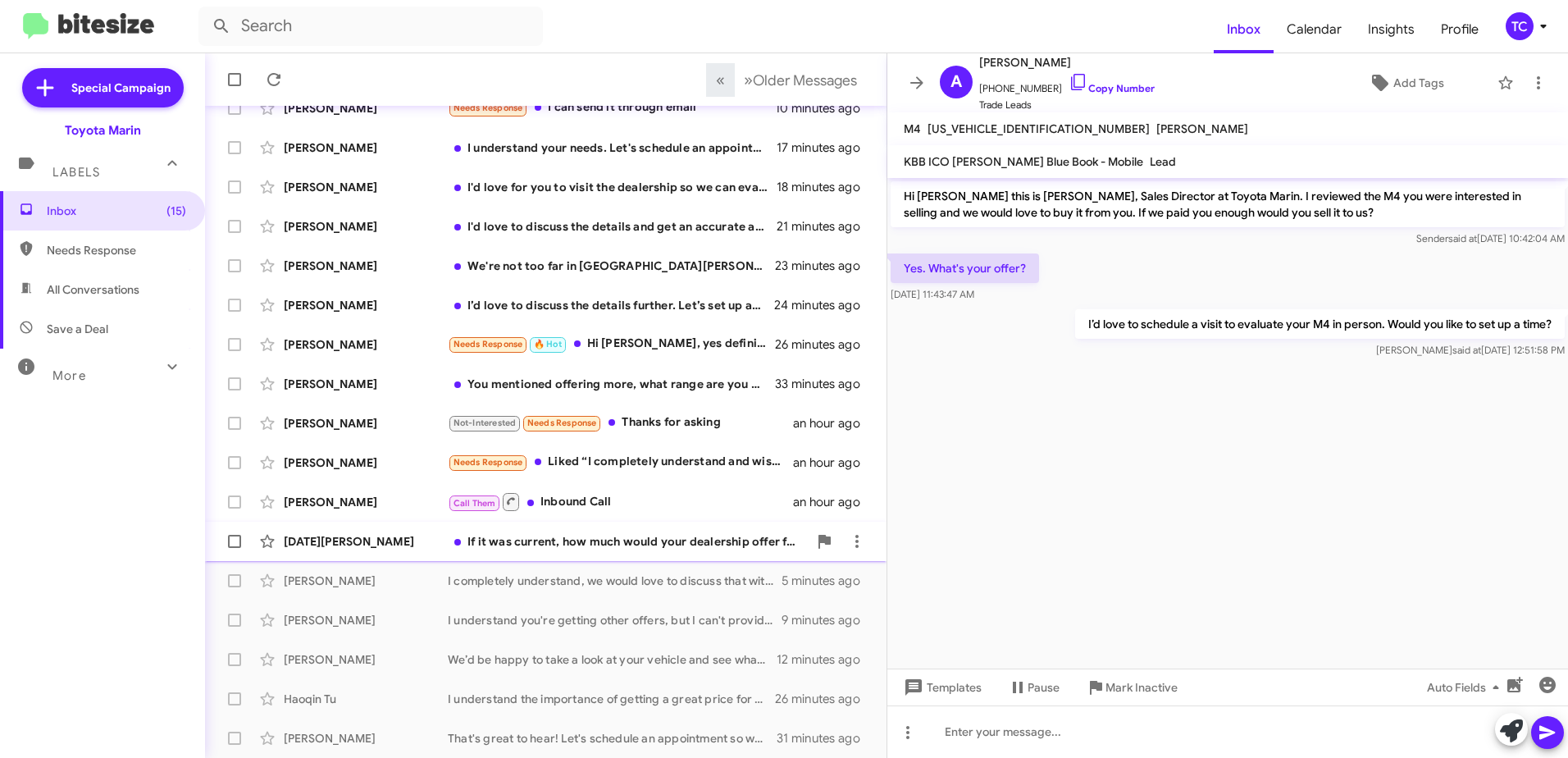
click at [511, 537] on div "If it was current, how much would your dealership offer for my model that only …" at bounding box center [628, 541] width 360 height 17
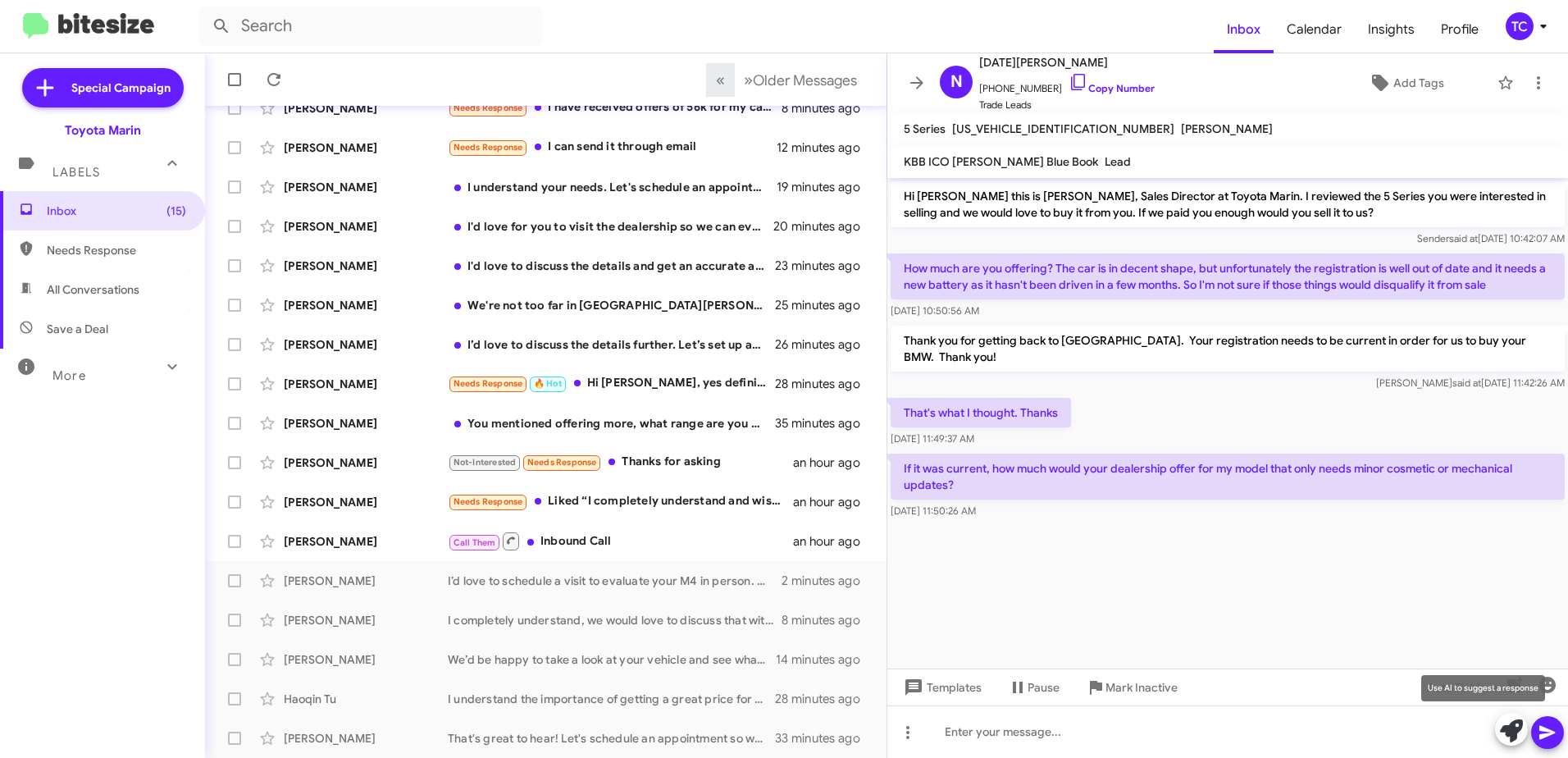
click at [1512, 723] on icon at bounding box center [1512, 731] width 23 height 23
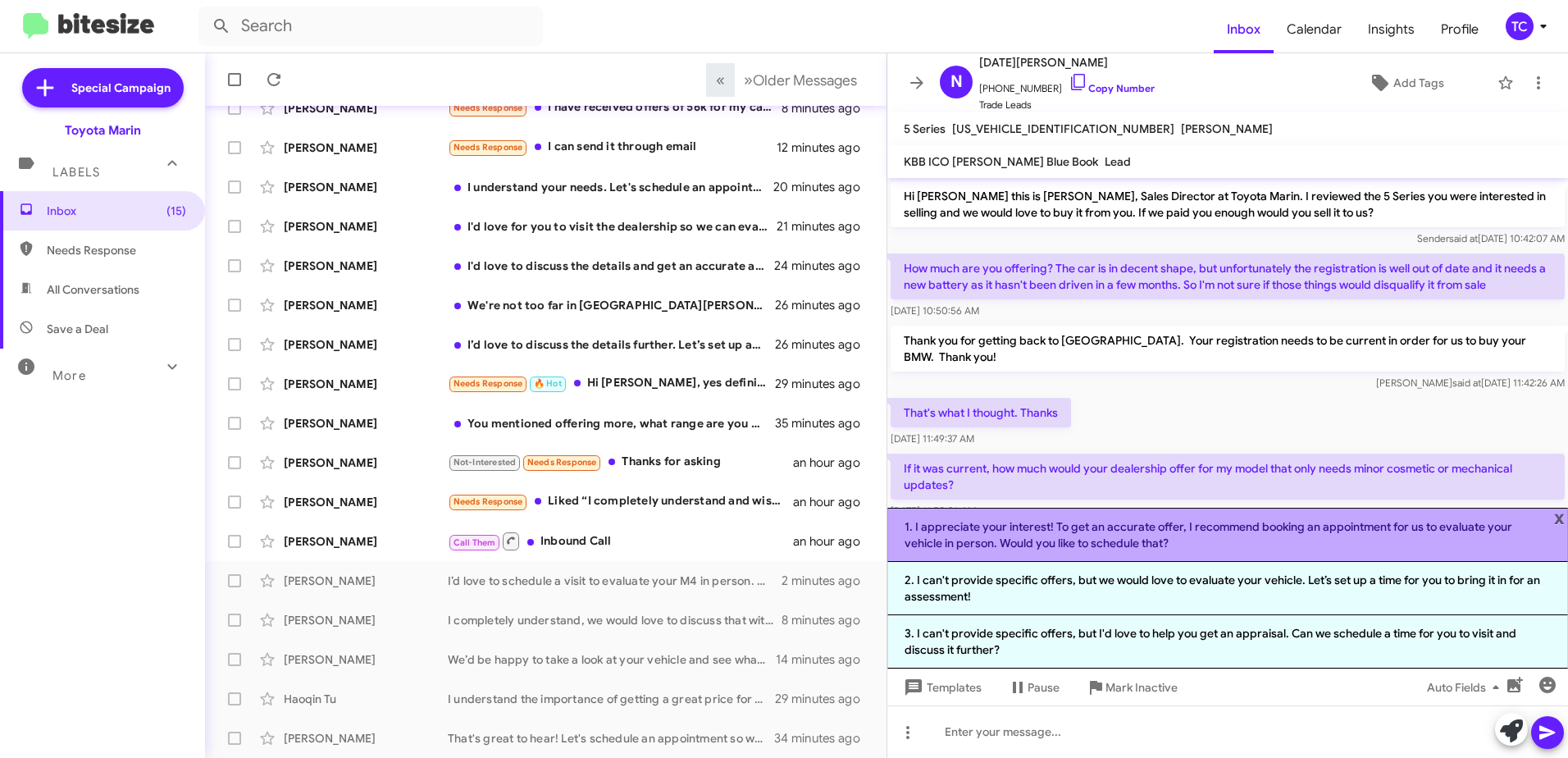
click at [1089, 542] on li "1. I appreciate your interest! To get an accurate offer, I recommend booking an…" at bounding box center [1228, 534] width 681 height 54
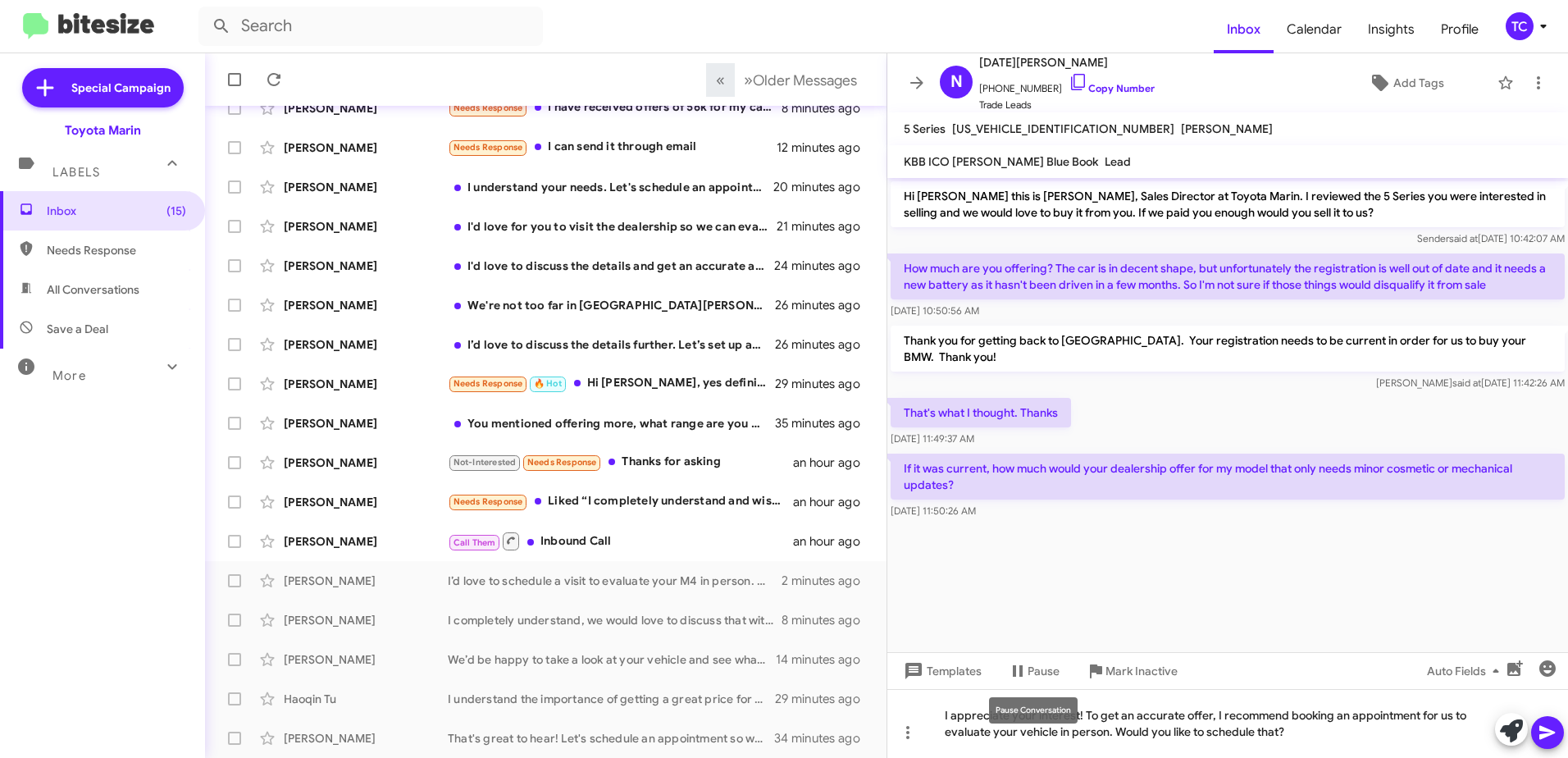
click at [1086, 715] on mat-tooltip-component "Pause Conversation" at bounding box center [1033, 711] width 112 height 50
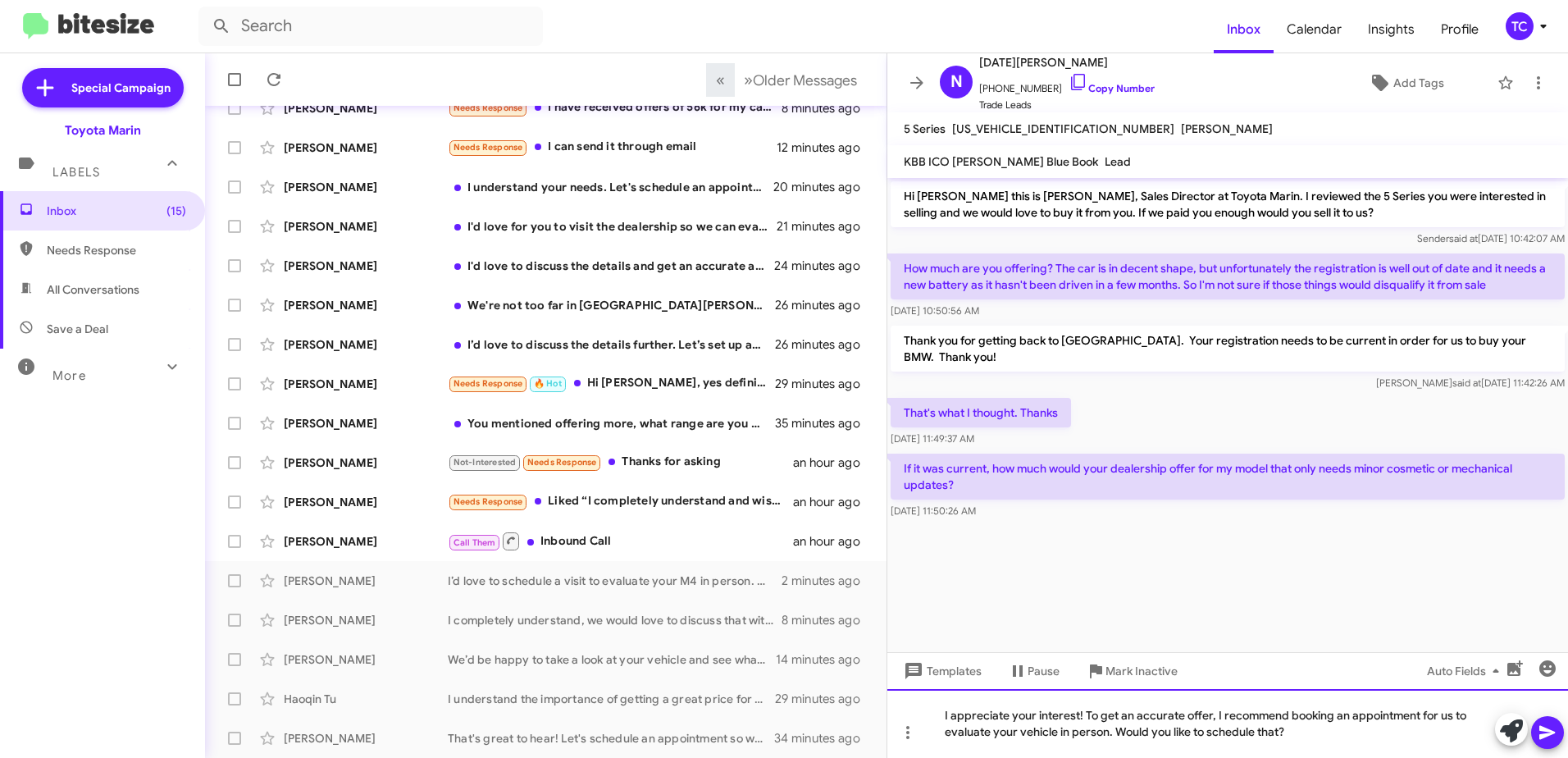
click at [1084, 708] on div "I appreciate your interest! To get an accurate offer, I recommend booking an ap…" at bounding box center [1228, 723] width 681 height 69
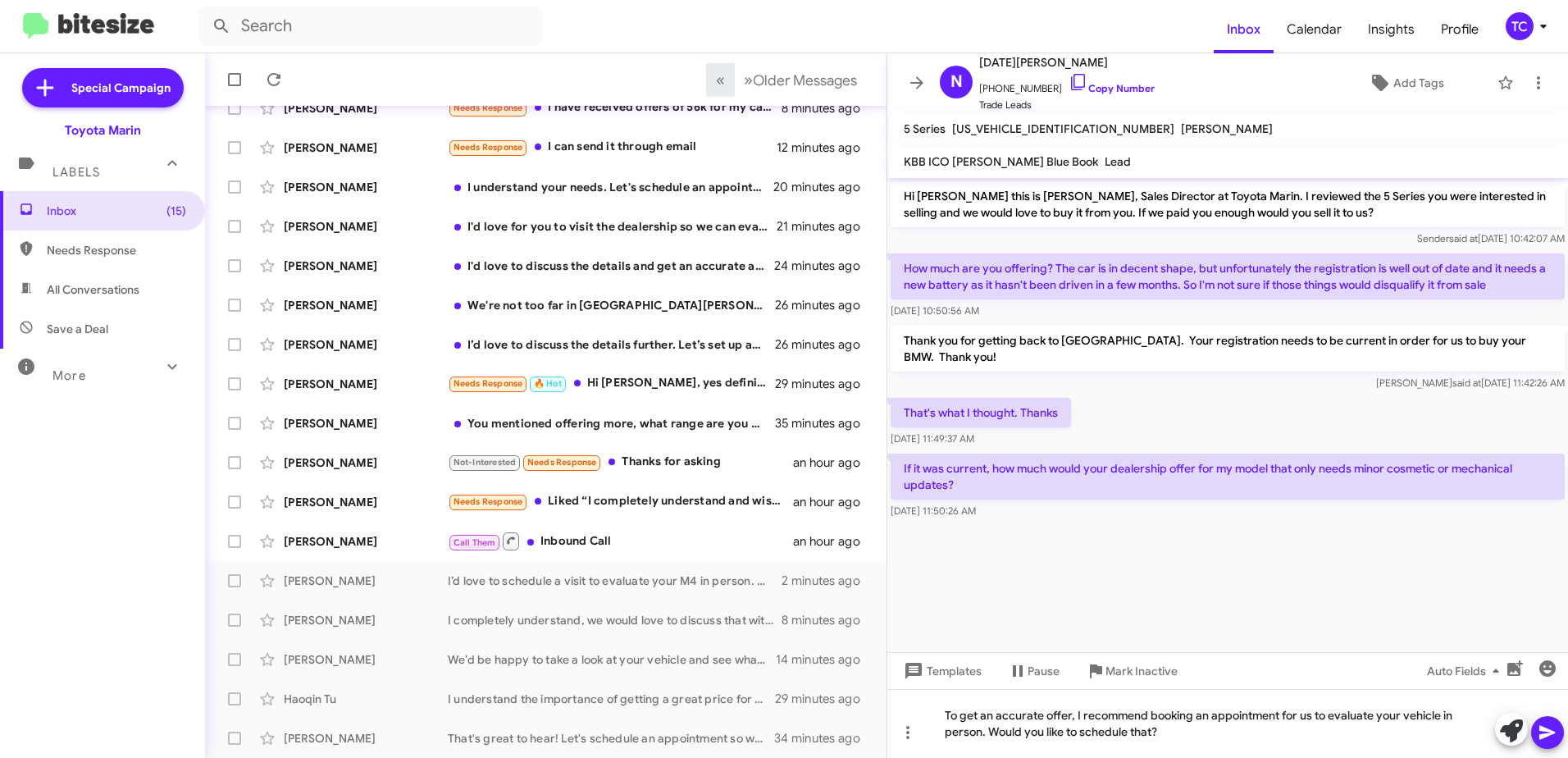
click at [1542, 727] on icon at bounding box center [1547, 732] width 16 height 14
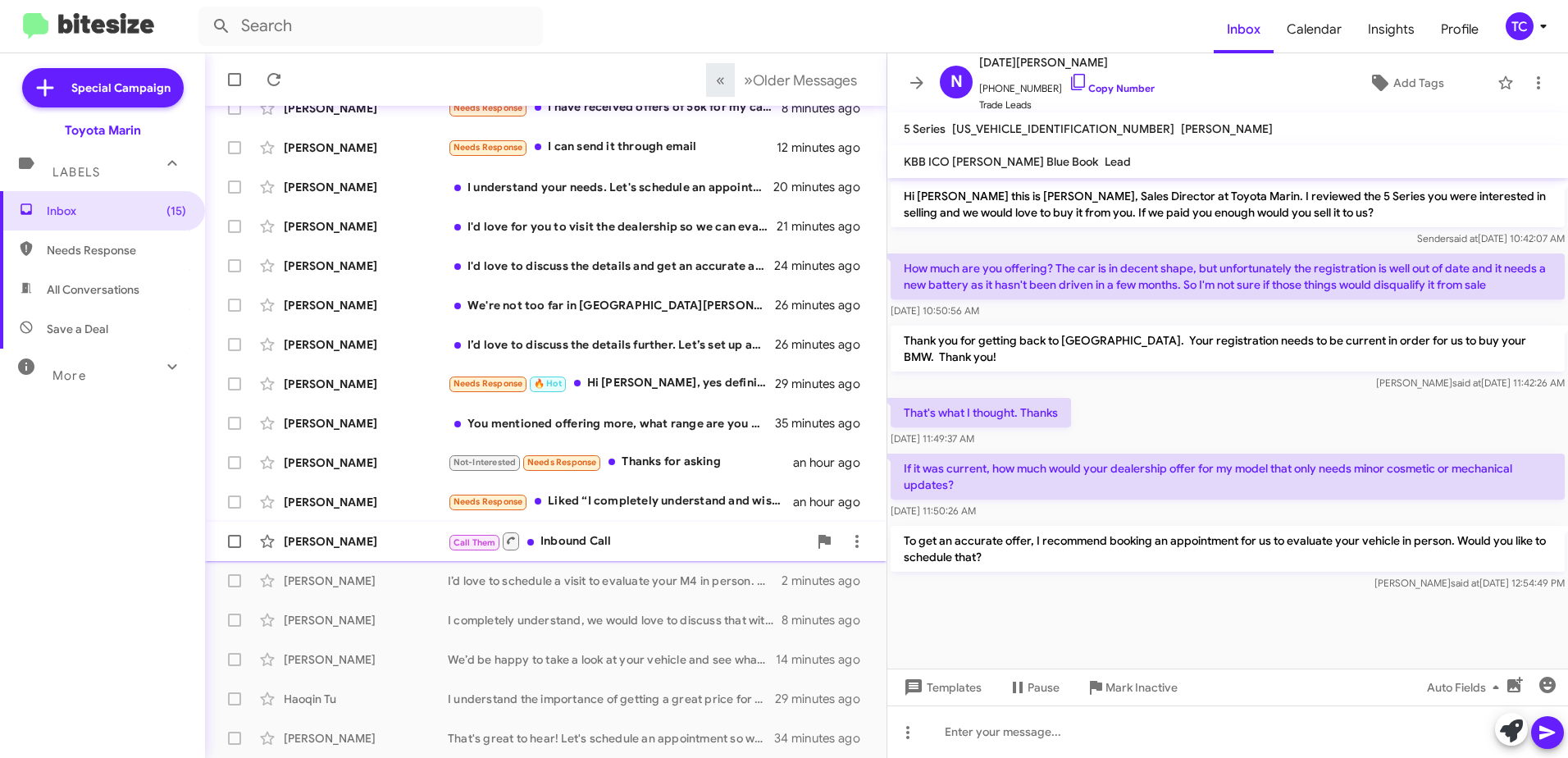
click at [627, 550] on div "Call Them Inbound Call" at bounding box center [628, 541] width 360 height 21
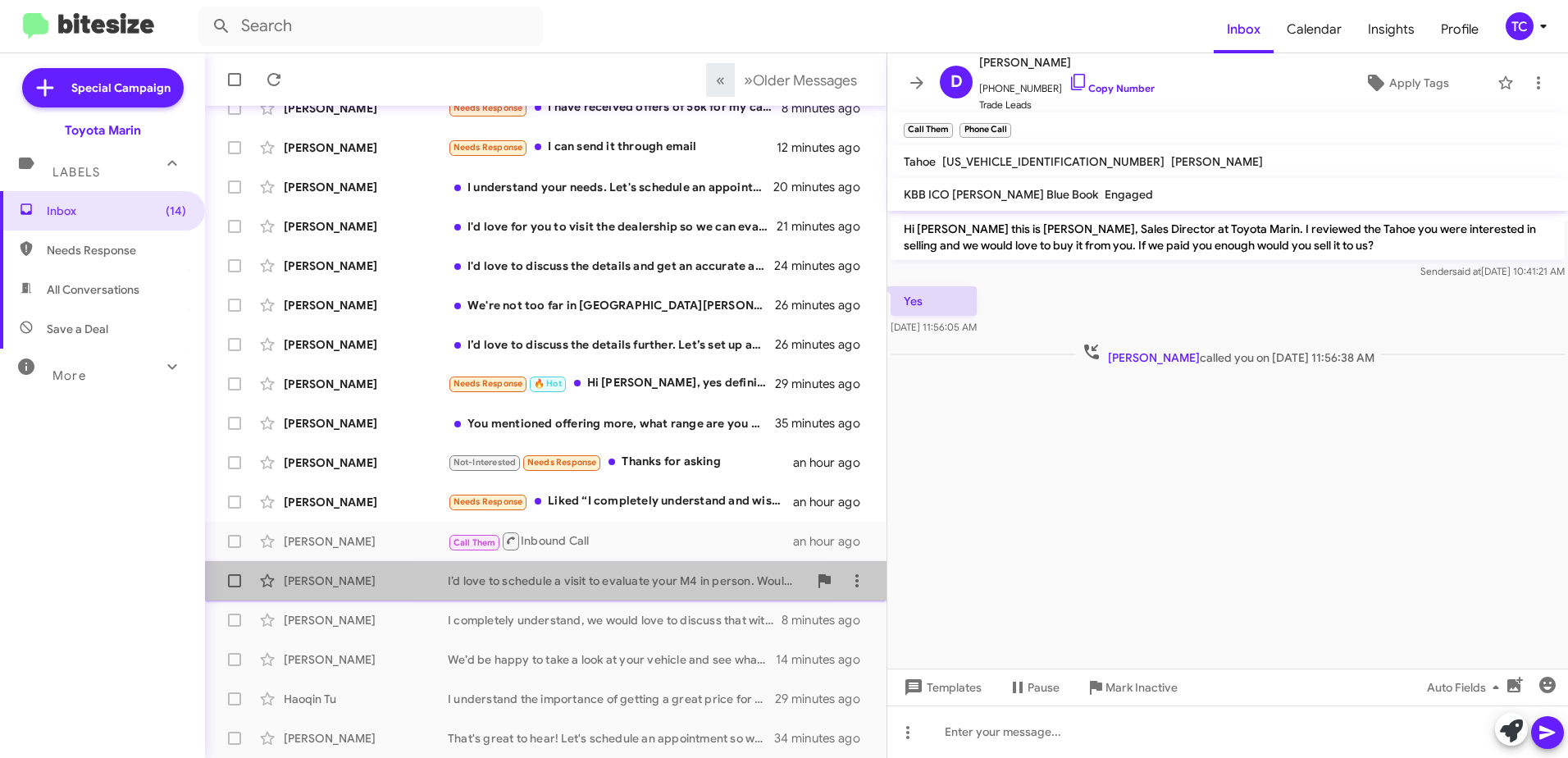
click at [613, 576] on div "I’d love to schedule a visit to evaluate your M4 in person. Would you like to s…" at bounding box center [628, 581] width 360 height 17
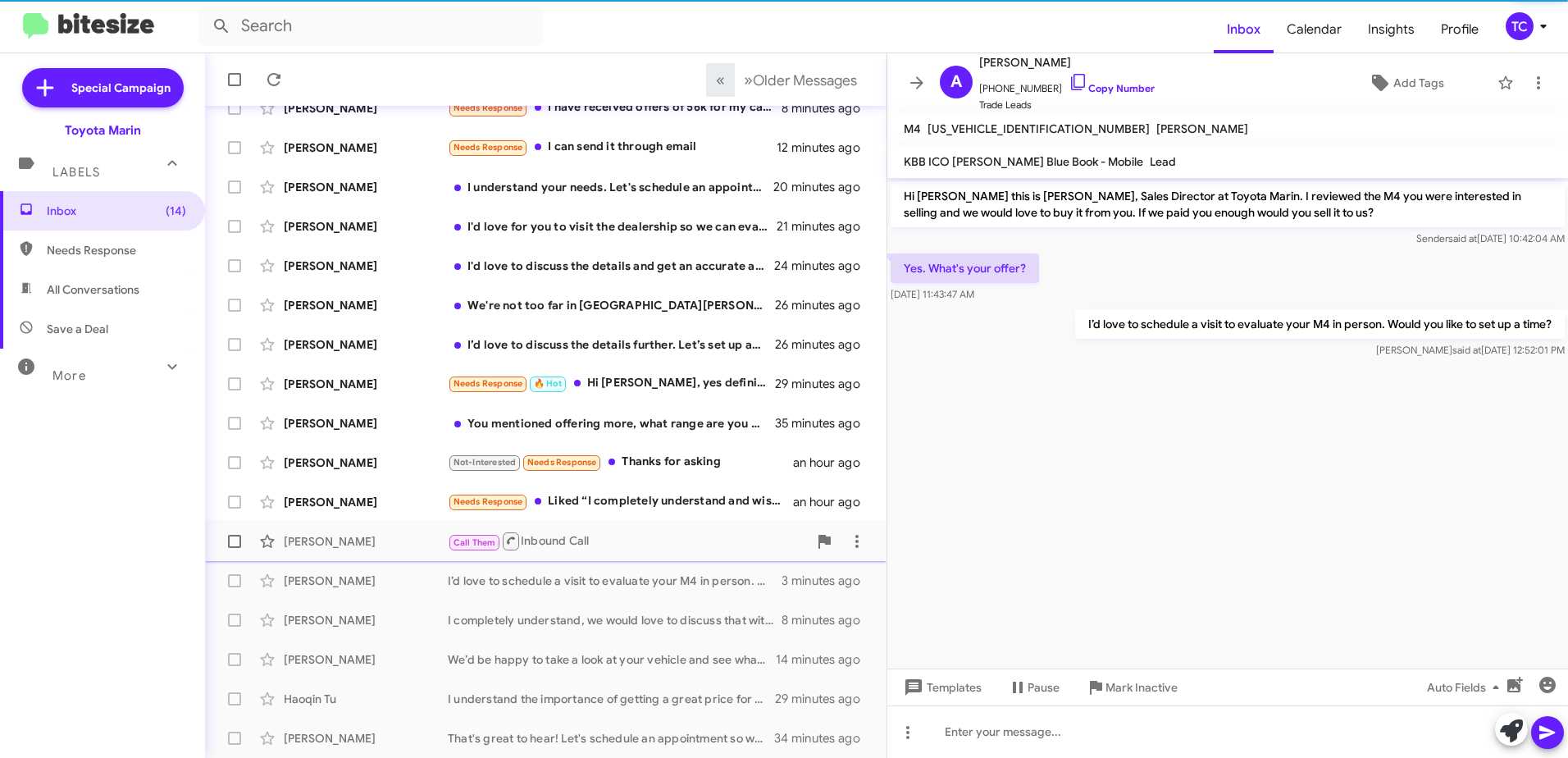
click at [603, 548] on div "Call Them Inbound Call" at bounding box center [628, 541] width 360 height 21
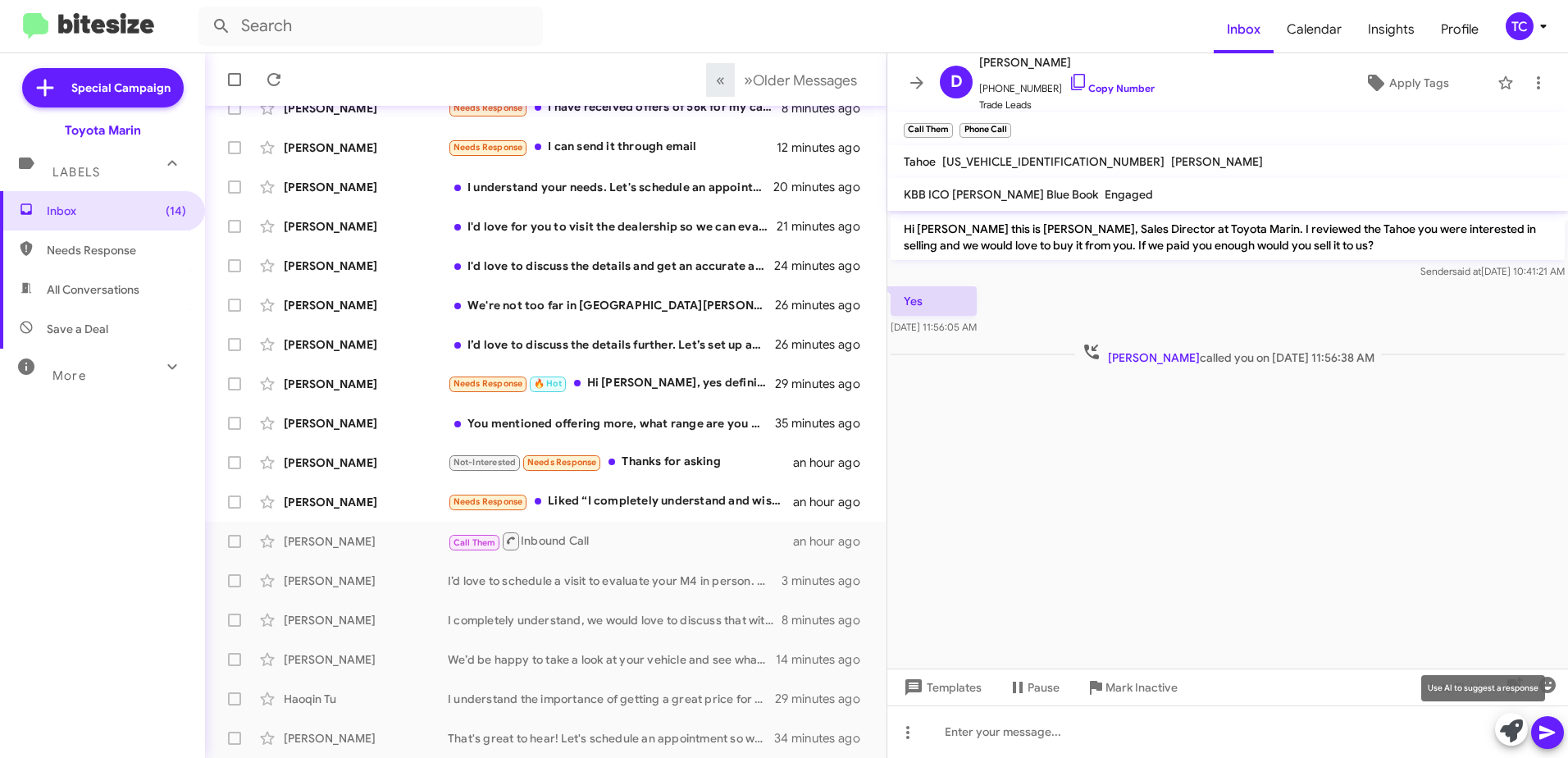
click at [1508, 727] on icon at bounding box center [1512, 731] width 23 height 23
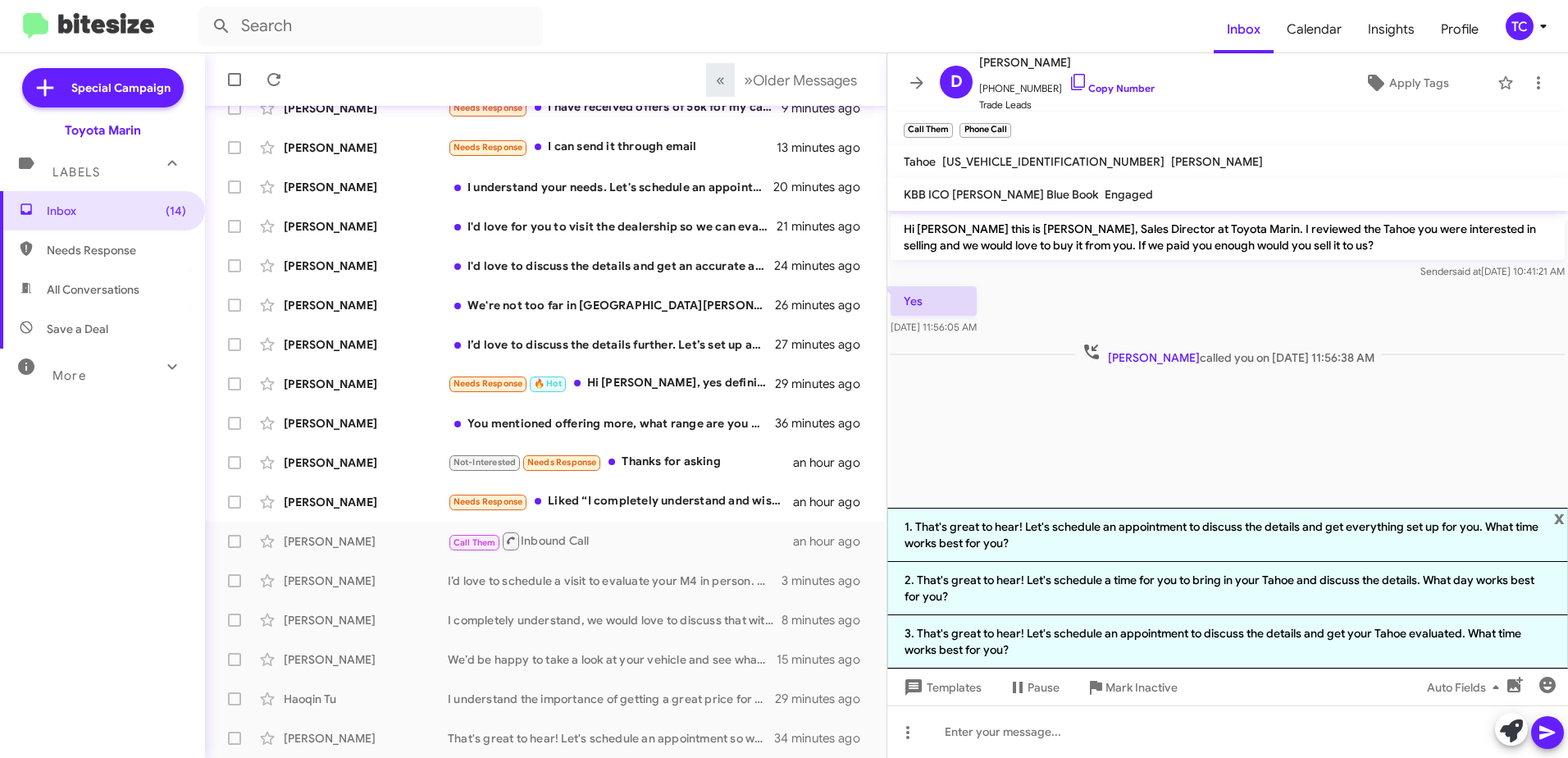
click at [1127, 449] on cdk-virtual-scroll-viewport "Hi [PERSON_NAME] this is [PERSON_NAME], Sales Director at Toyota Marin. I revie…" at bounding box center [1228, 359] width 681 height 297
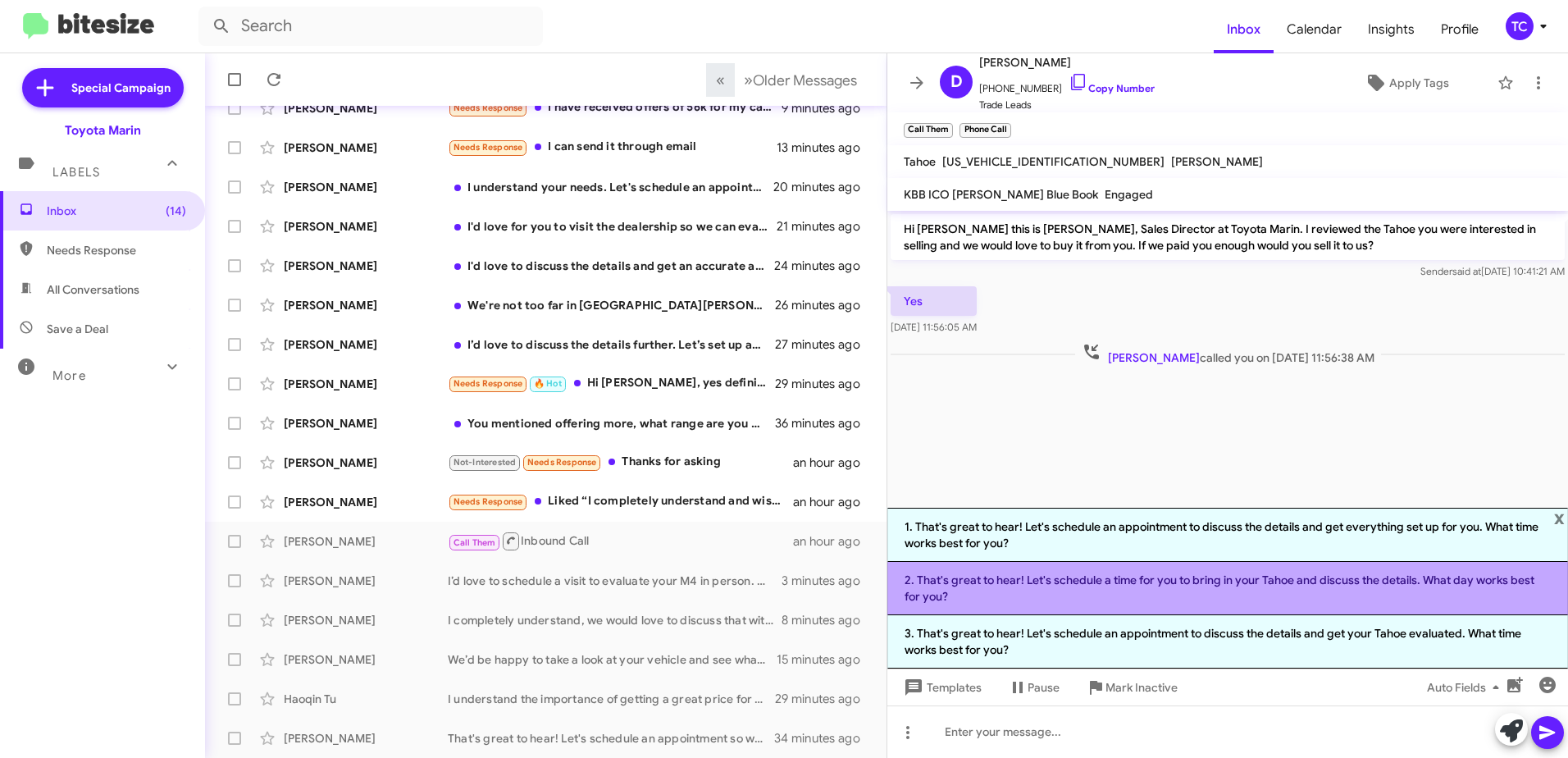
click at [1097, 589] on li "2. That's great to hear! Let's schedule a time for you to bring in your Tahoe a…" at bounding box center [1228, 589] width 681 height 54
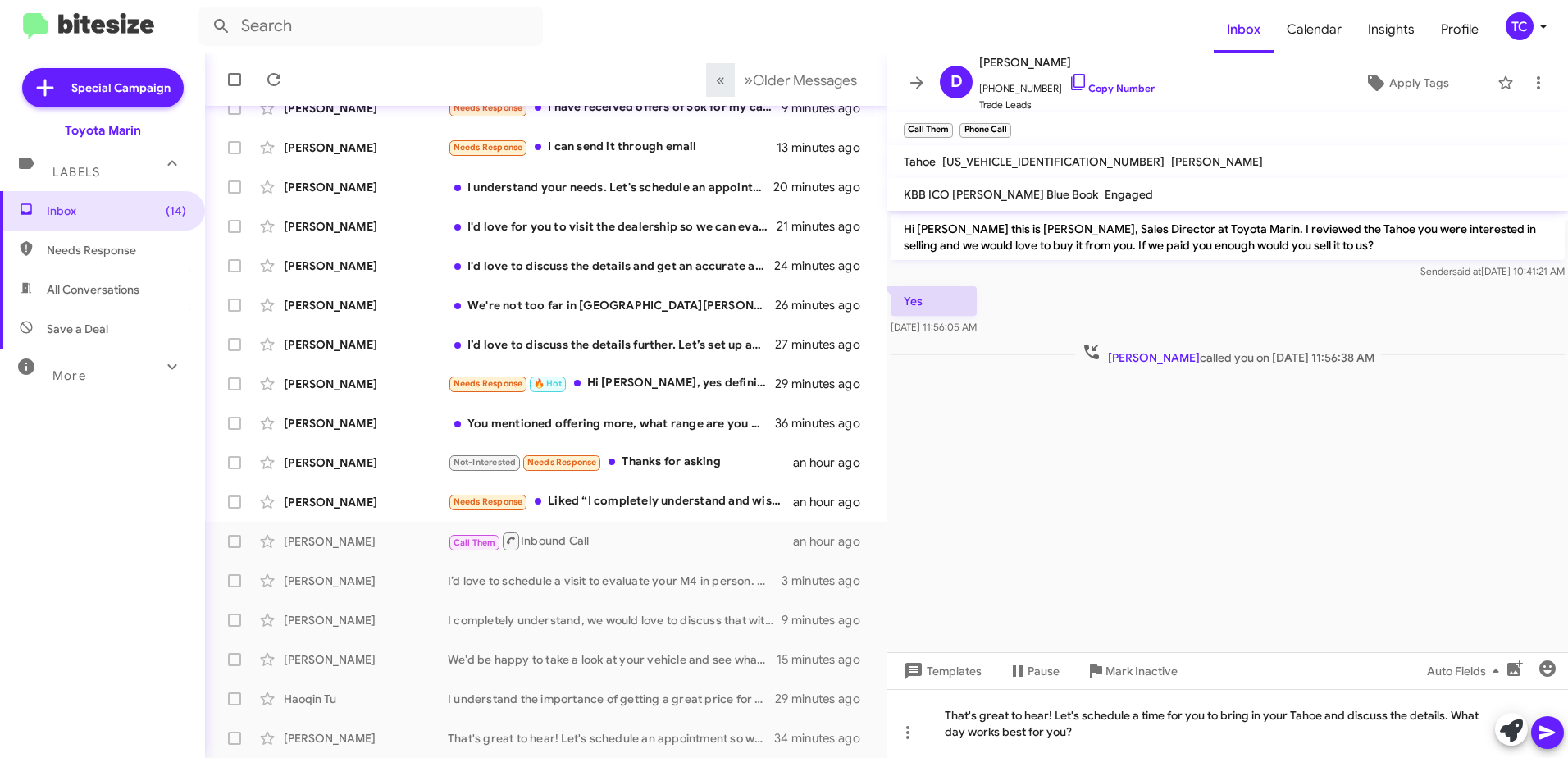
click at [1545, 730] on icon at bounding box center [1547, 732] width 16 height 14
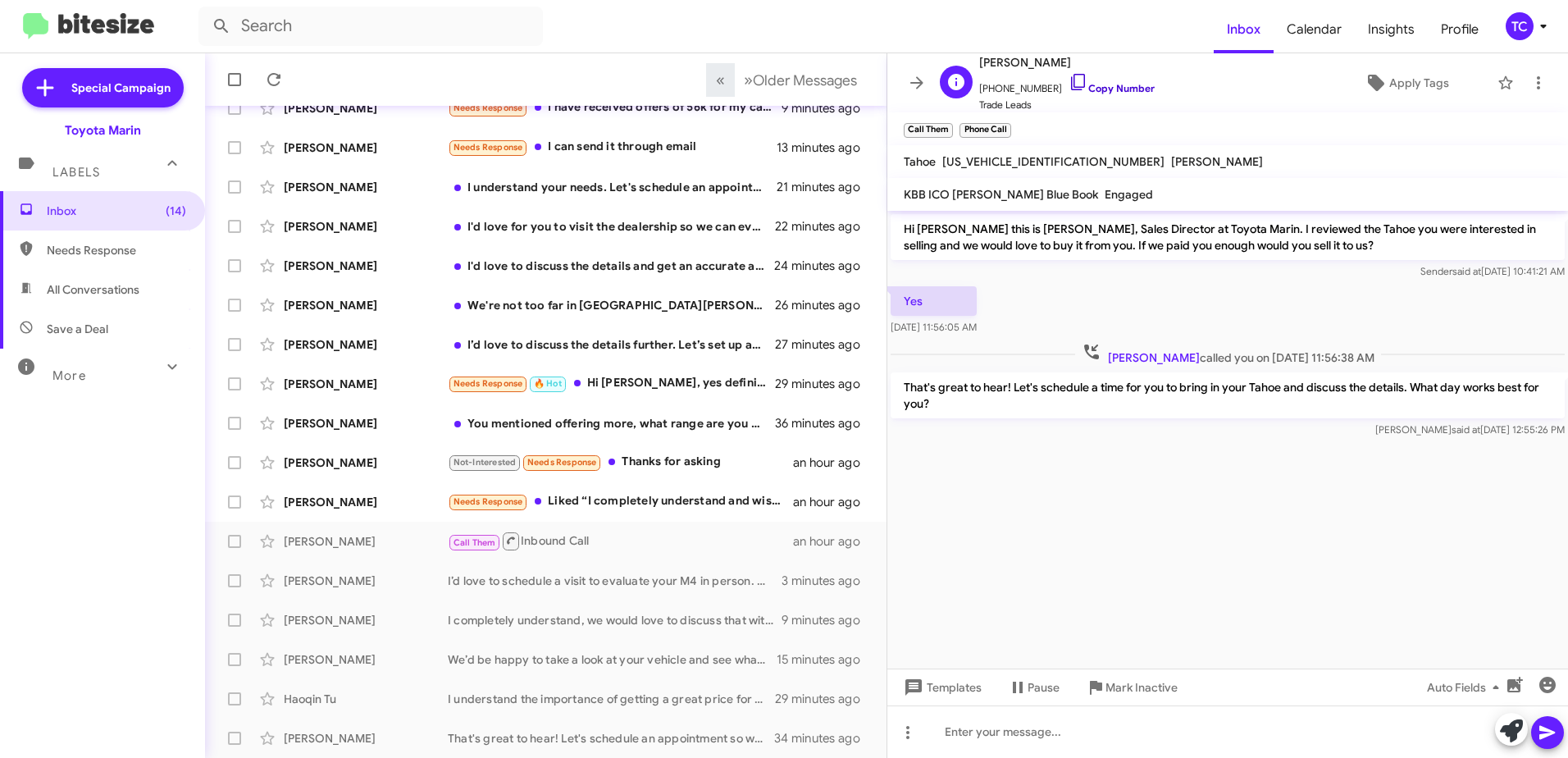
click at [1071, 78] on icon at bounding box center [1078, 82] width 14 height 17
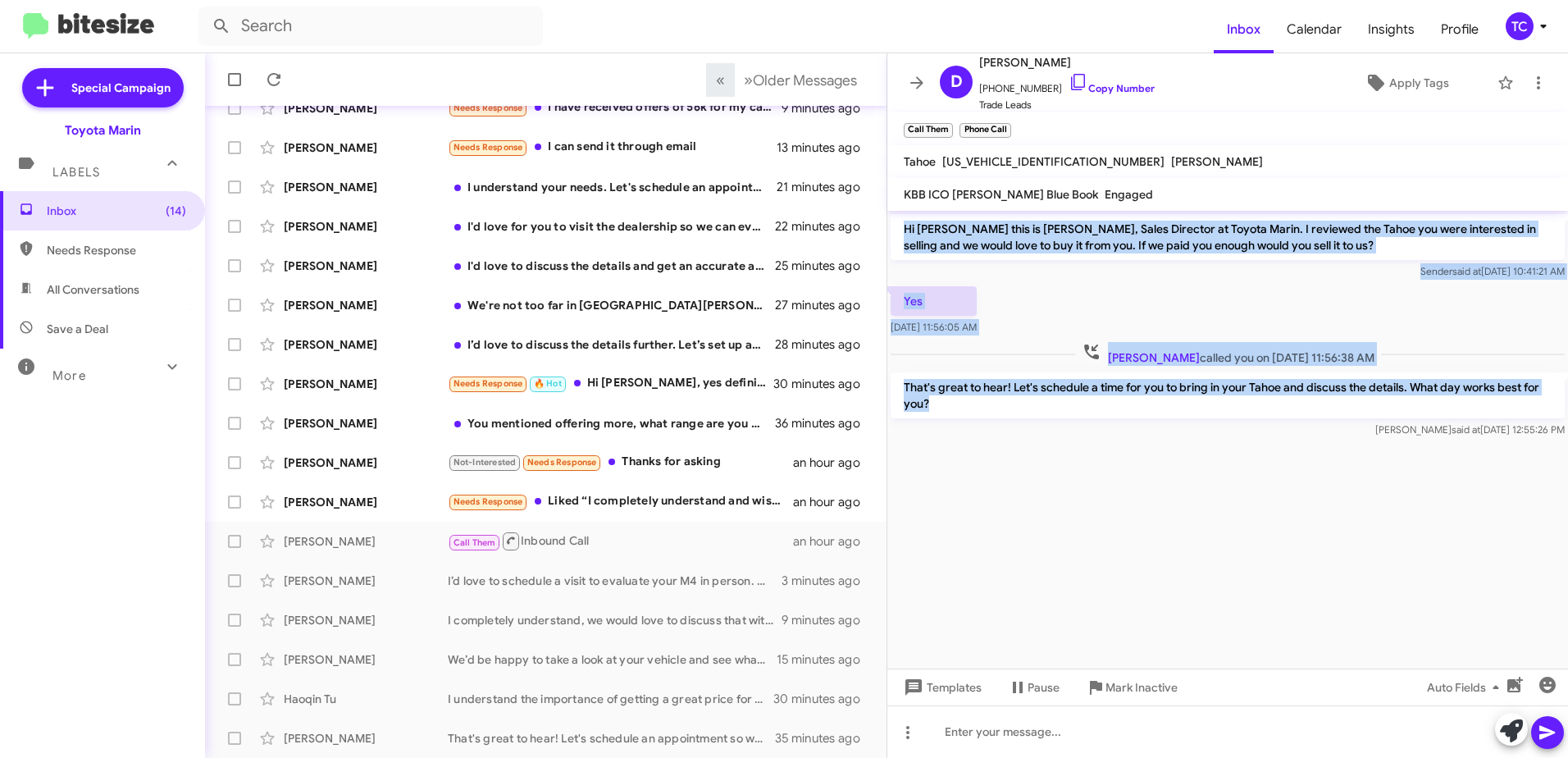
drag, startPoint x: 929, startPoint y: 390, endPoint x: 904, endPoint y: 228, distance: 163.9
click at [904, 228] on div "Hi [PERSON_NAME] this is [PERSON_NAME], Sales Director at Toyota Marin. I revie…" at bounding box center [1228, 326] width 681 height 231
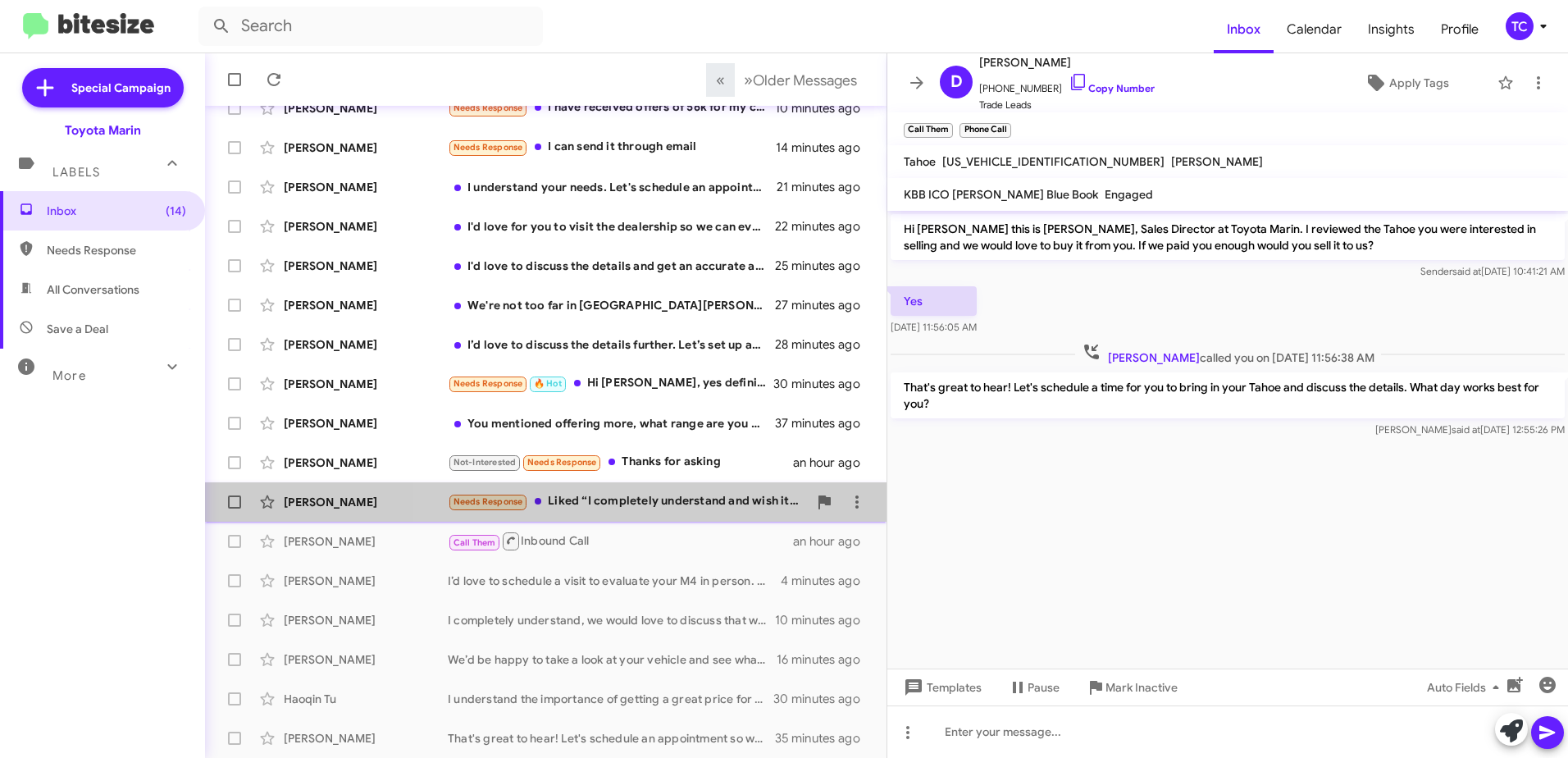
click at [659, 504] on div "Needs Response Liked “I completely understand and wish it would've worked out b…" at bounding box center [628, 501] width 360 height 19
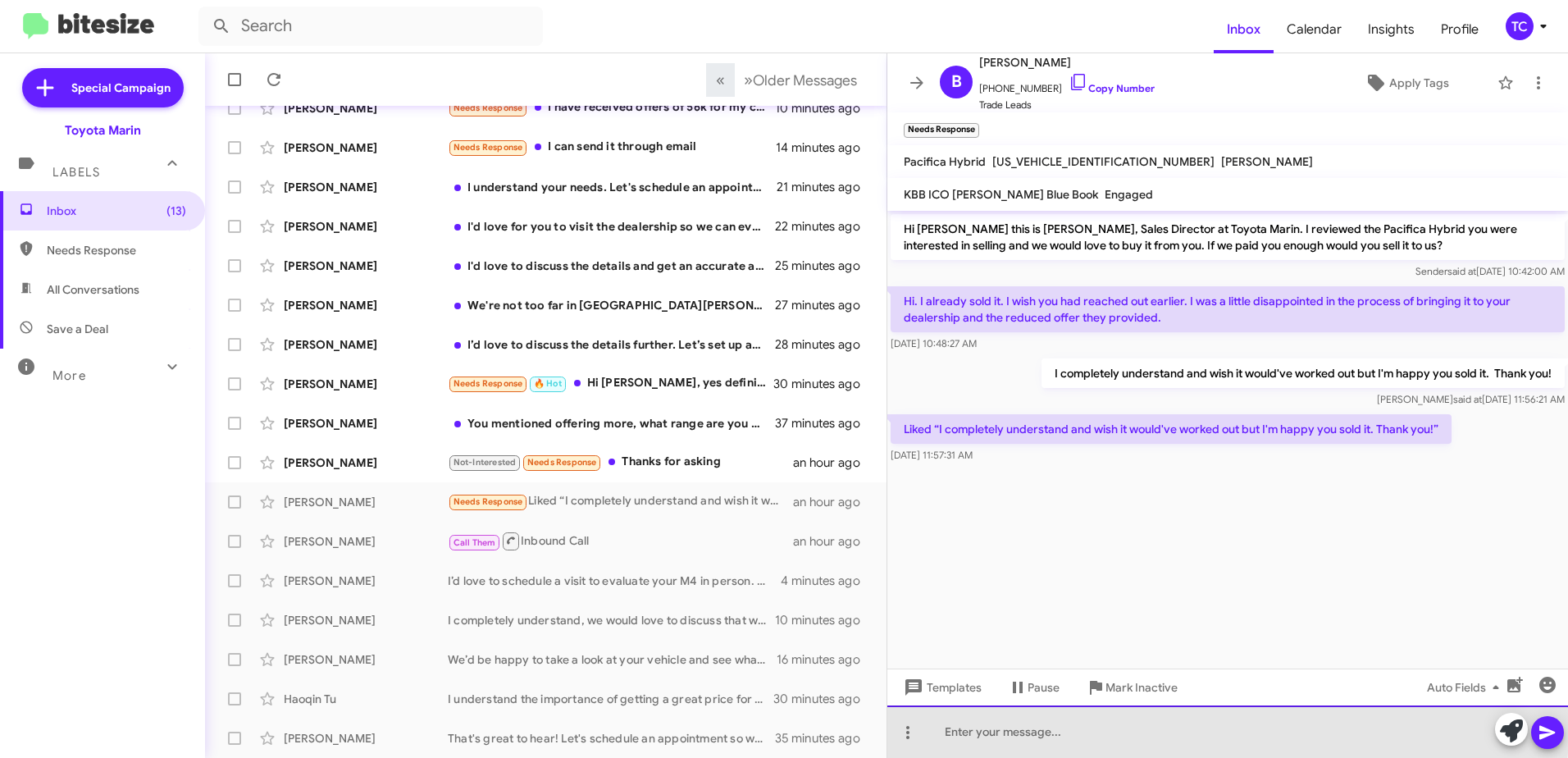
click at [1209, 730] on div at bounding box center [1228, 732] width 681 height 53
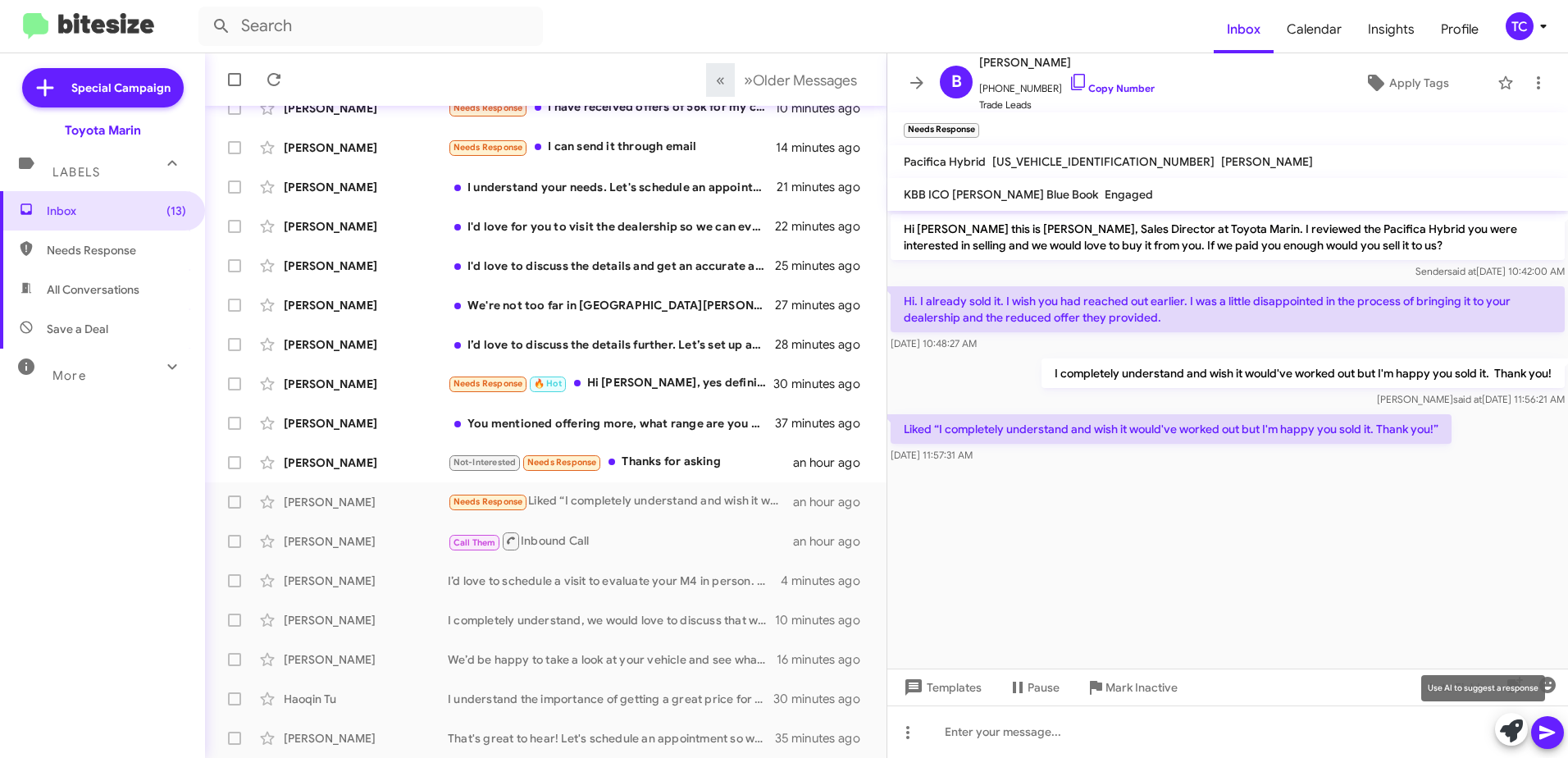
click at [1510, 727] on icon at bounding box center [1512, 731] width 23 height 23
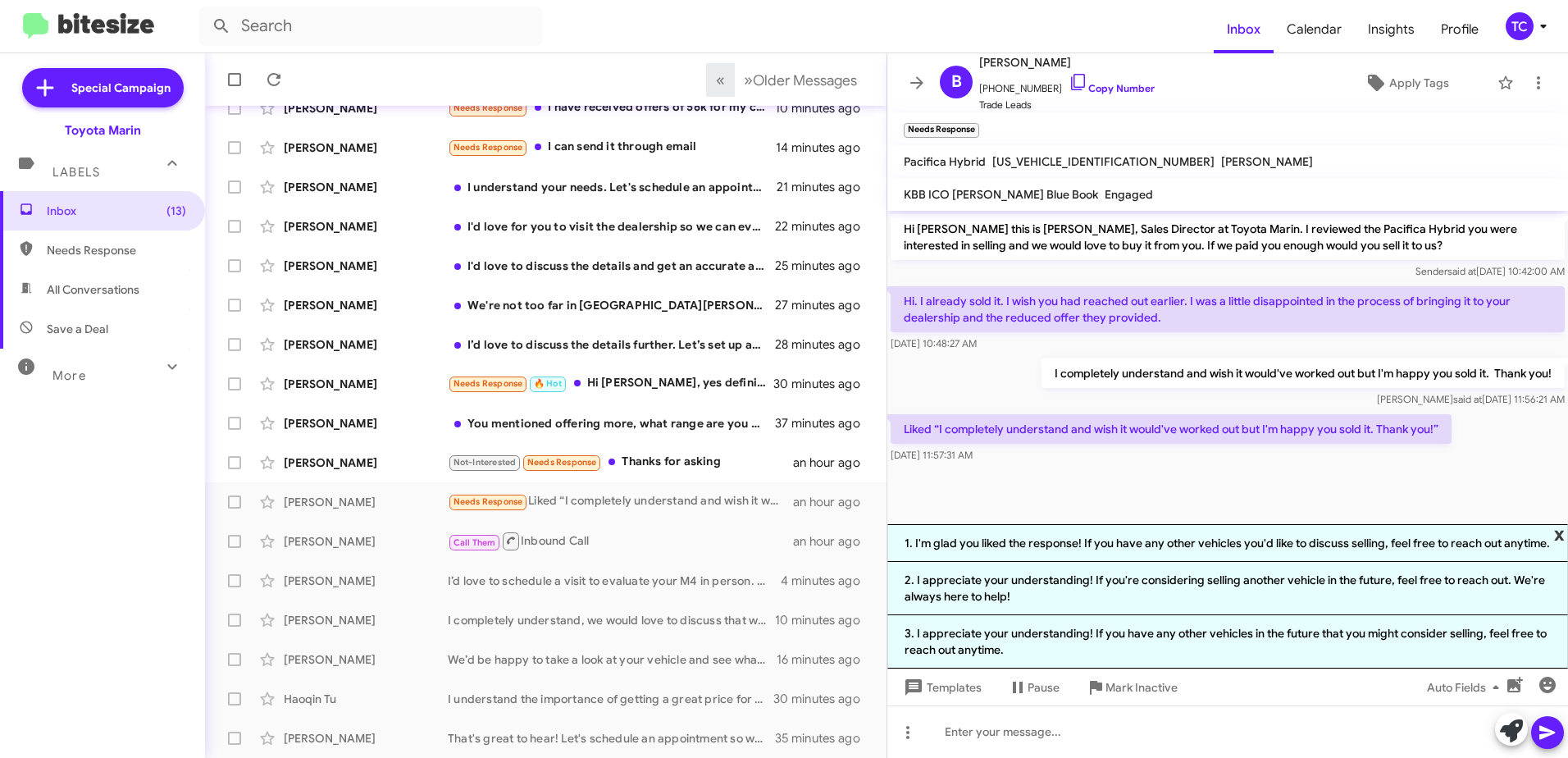
click at [1558, 524] on span "x" at bounding box center [1560, 534] width 11 height 20
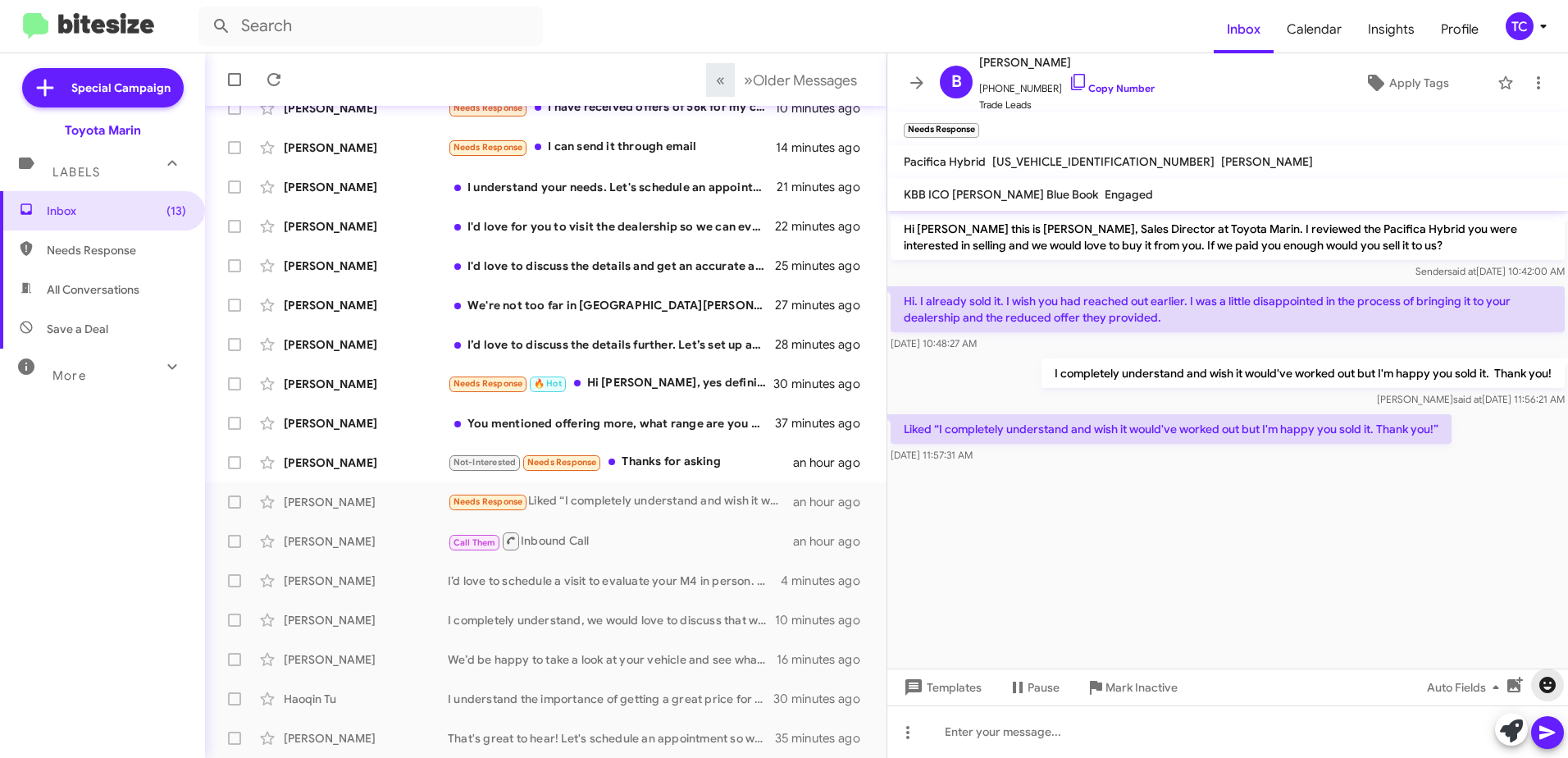
click at [1547, 675] on icon "button" at bounding box center [1548, 685] width 20 height 20
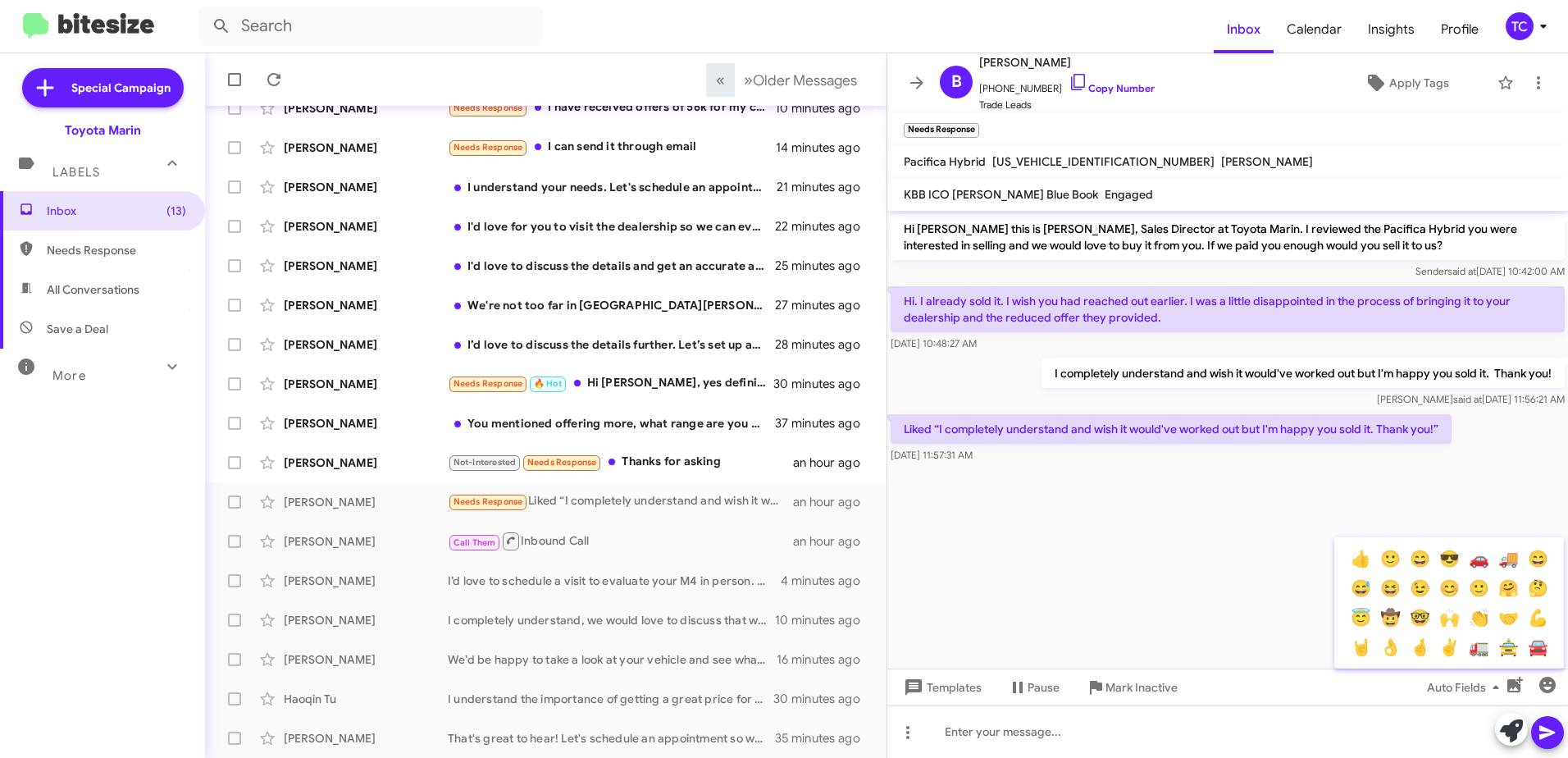
click at [1213, 724] on div at bounding box center [784, 379] width 1568 height 758
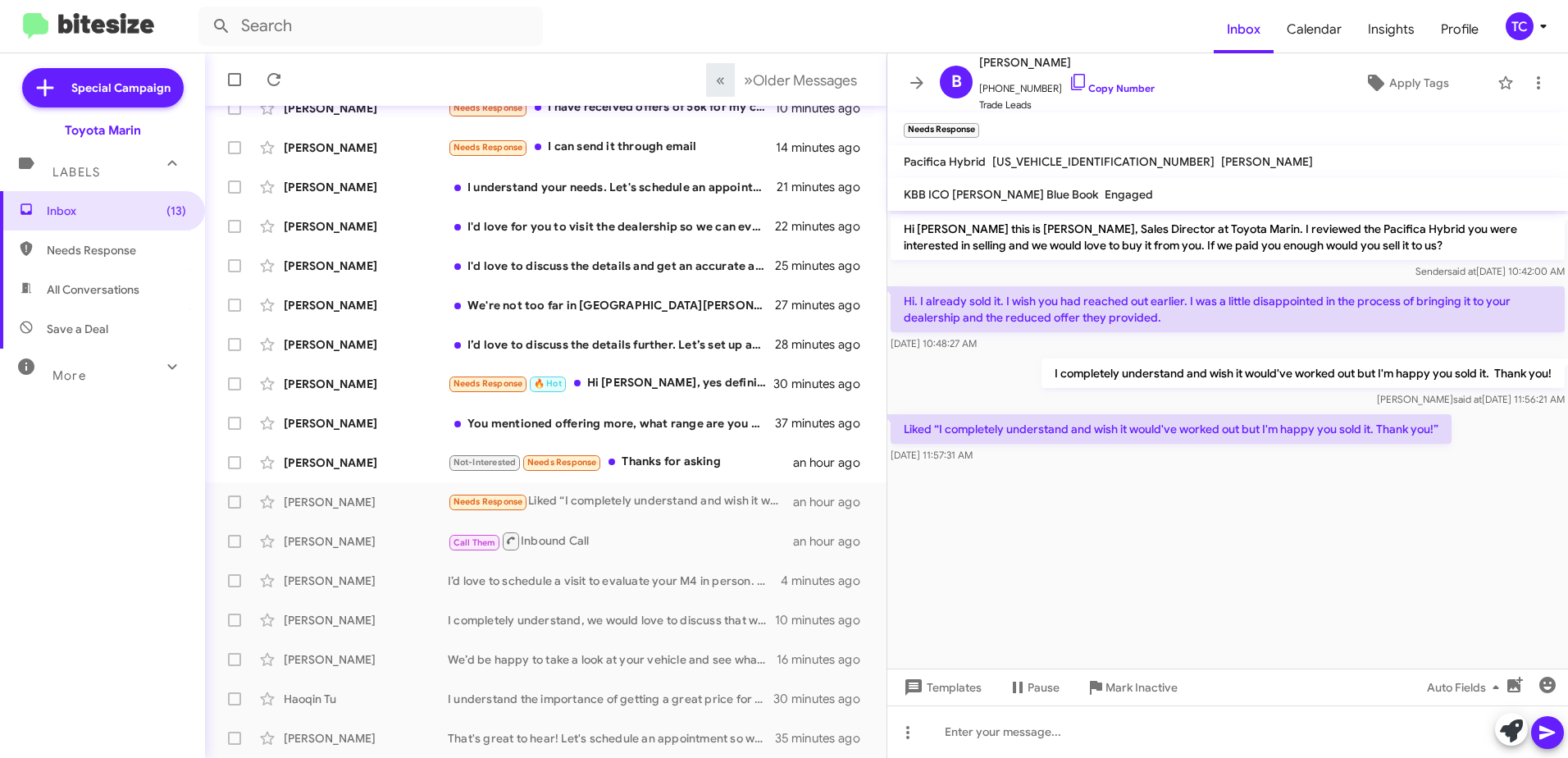
click at [1175, 591] on cdk-virtual-scroll-viewport "Hi [PERSON_NAME] this is [PERSON_NAME], Sales Director at Toyota Marin. I revie…" at bounding box center [1228, 440] width 681 height 458
click at [600, 457] on small "Needs Response" at bounding box center [561, 463] width 77 height 16
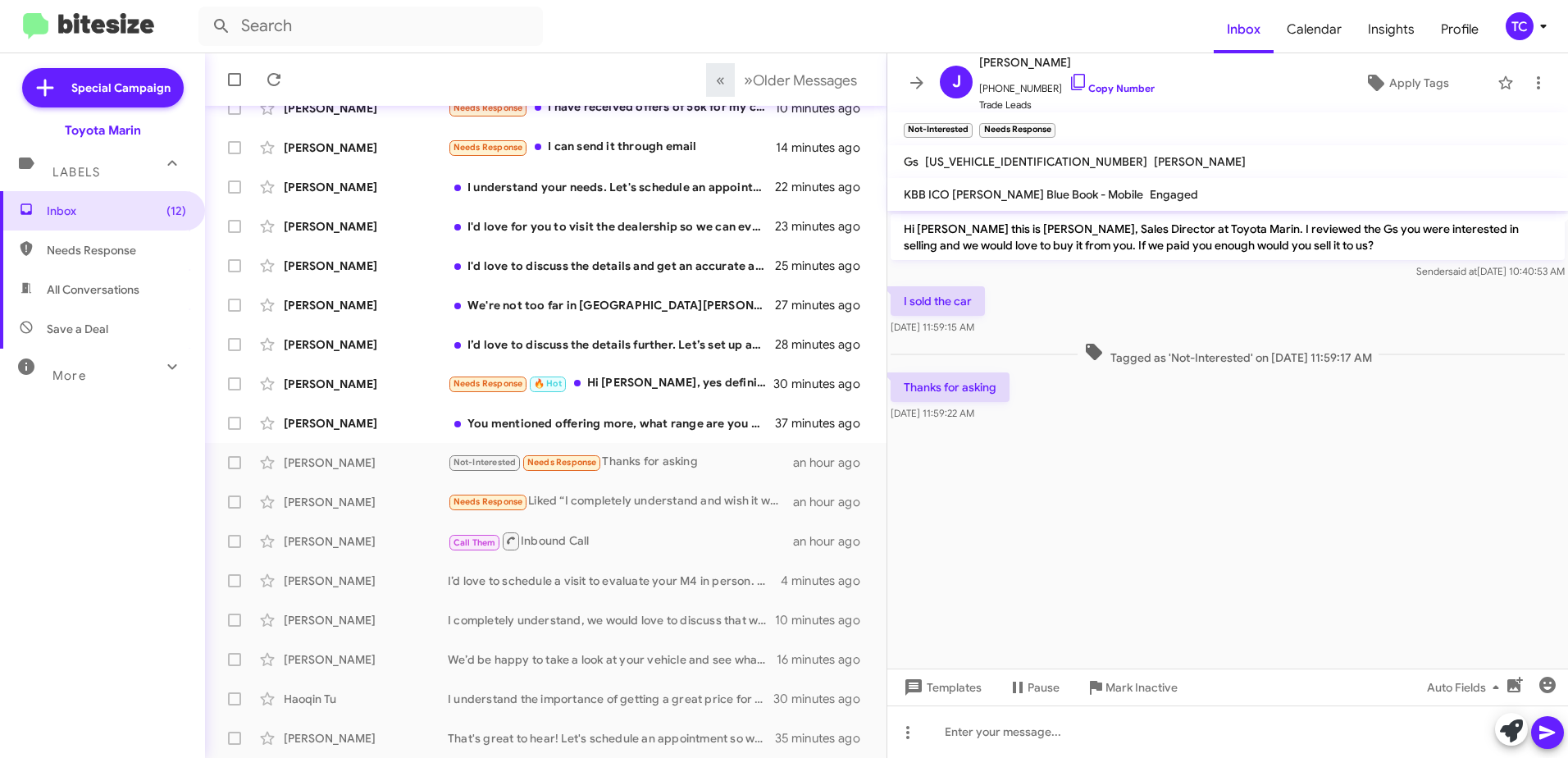
click at [1272, 511] on cdk-virtual-scroll-viewport "Hi [PERSON_NAME] this is [PERSON_NAME], Sales Director at Toyota Marin. I revie…" at bounding box center [1228, 440] width 681 height 458
click at [1503, 726] on icon at bounding box center [1512, 731] width 23 height 23
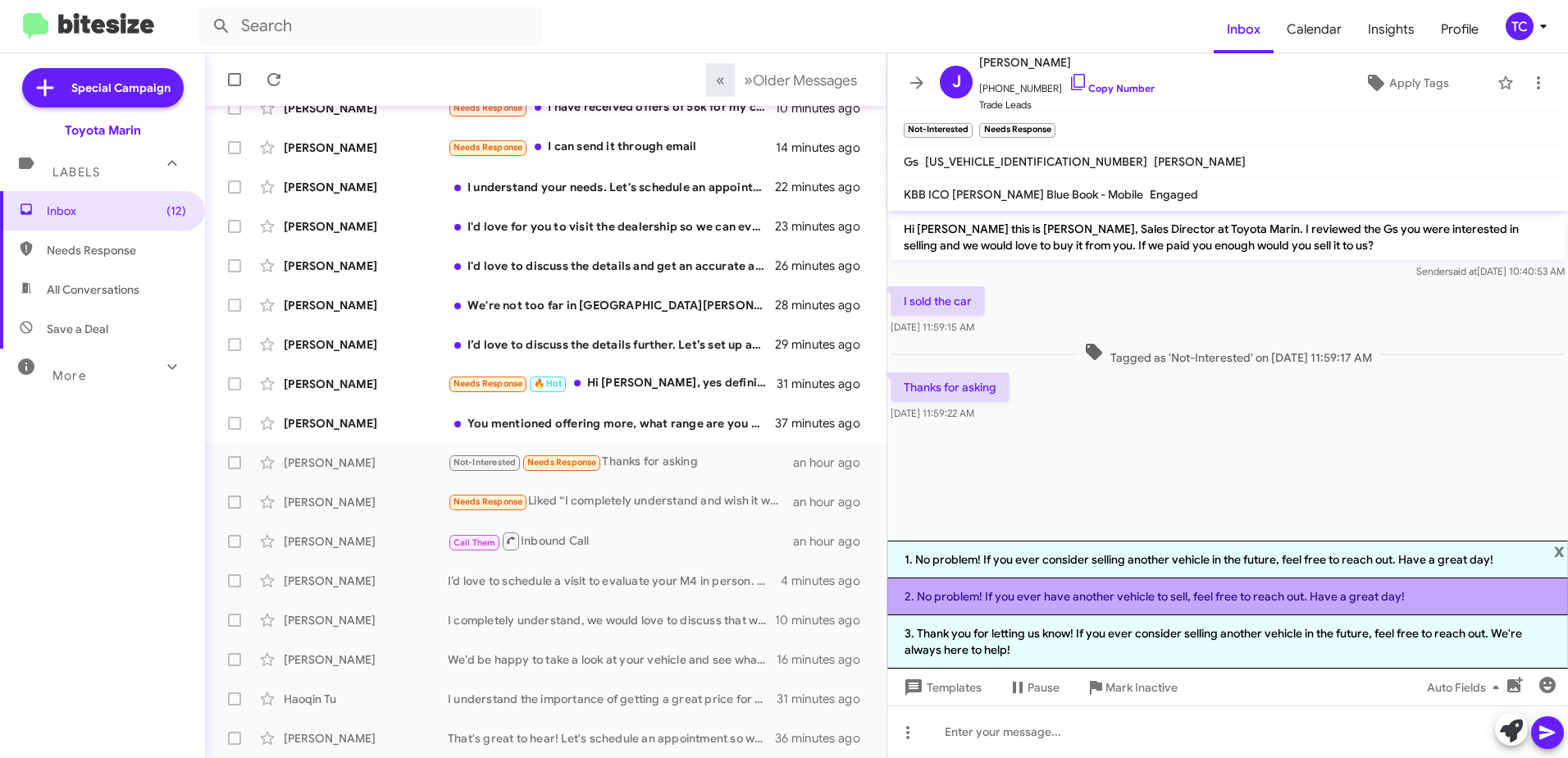
click at [1125, 597] on li "2. No problem! If you ever have another vehicle to sell, feel free to reach out…" at bounding box center [1228, 597] width 681 height 37
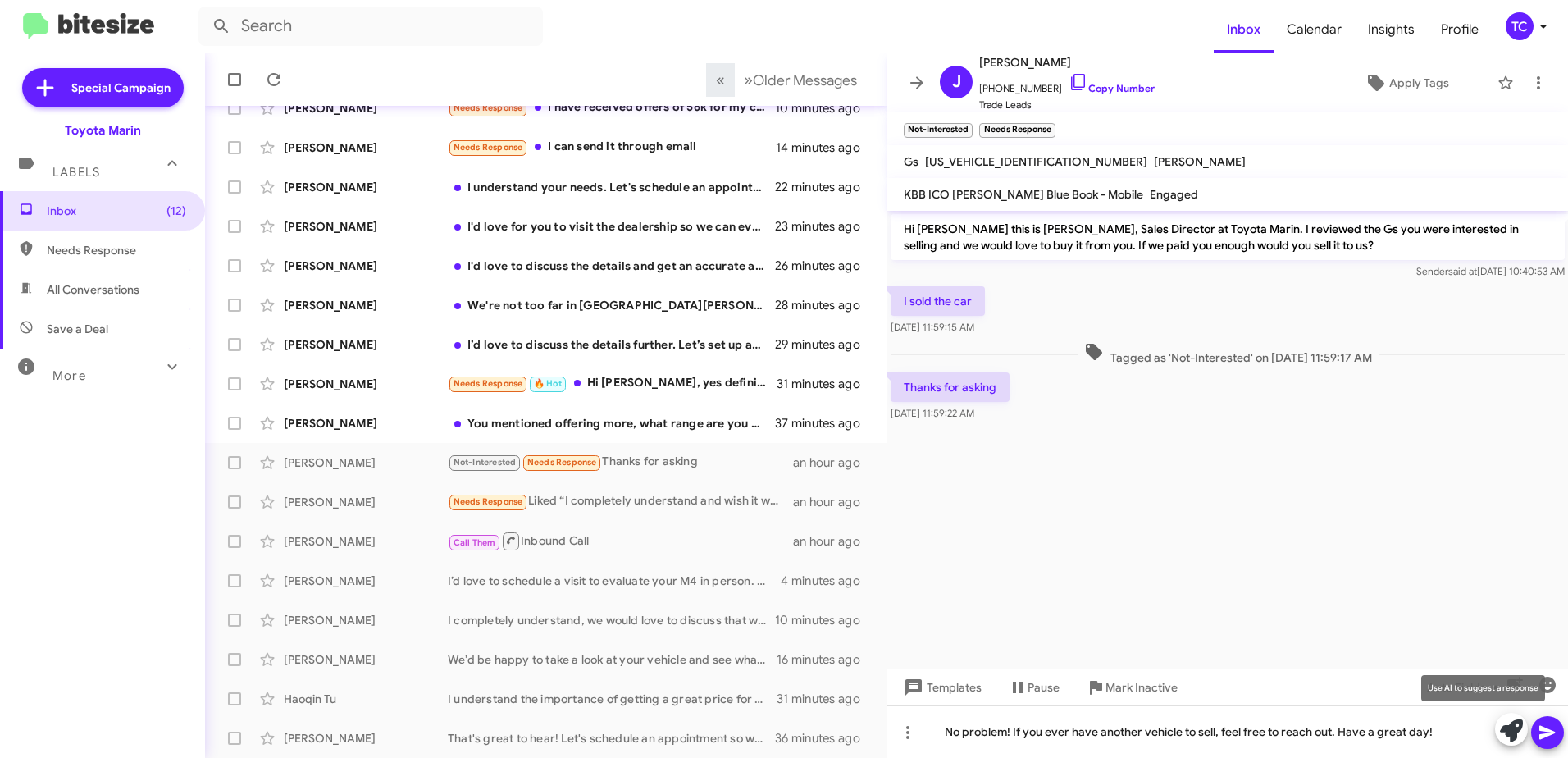
click at [1506, 733] on icon at bounding box center [1512, 731] width 23 height 23
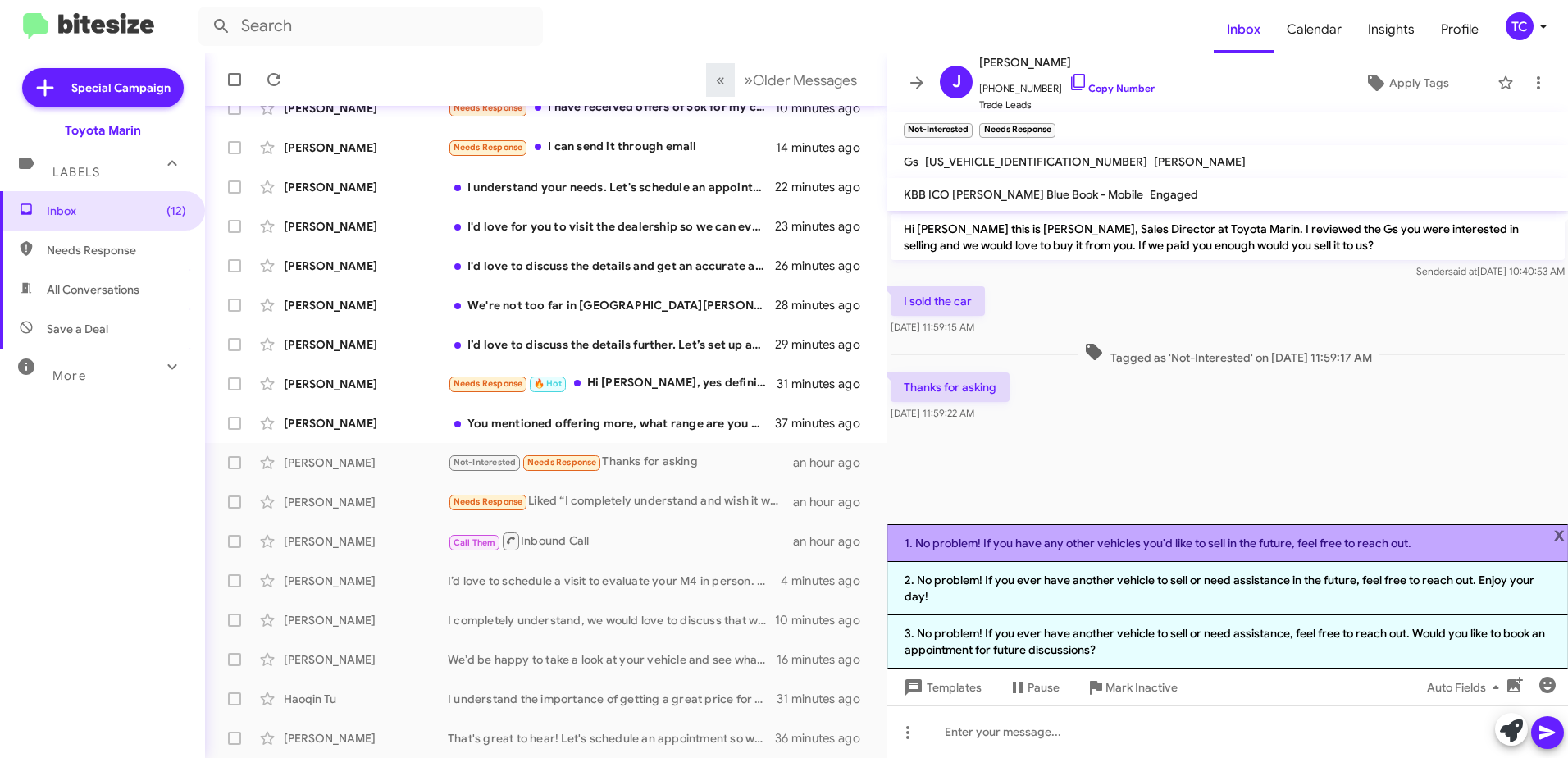
click at [1551, 540] on li "1. No problem! If you have any other vehicles you'd like to sell in the future,…" at bounding box center [1228, 543] width 681 height 38
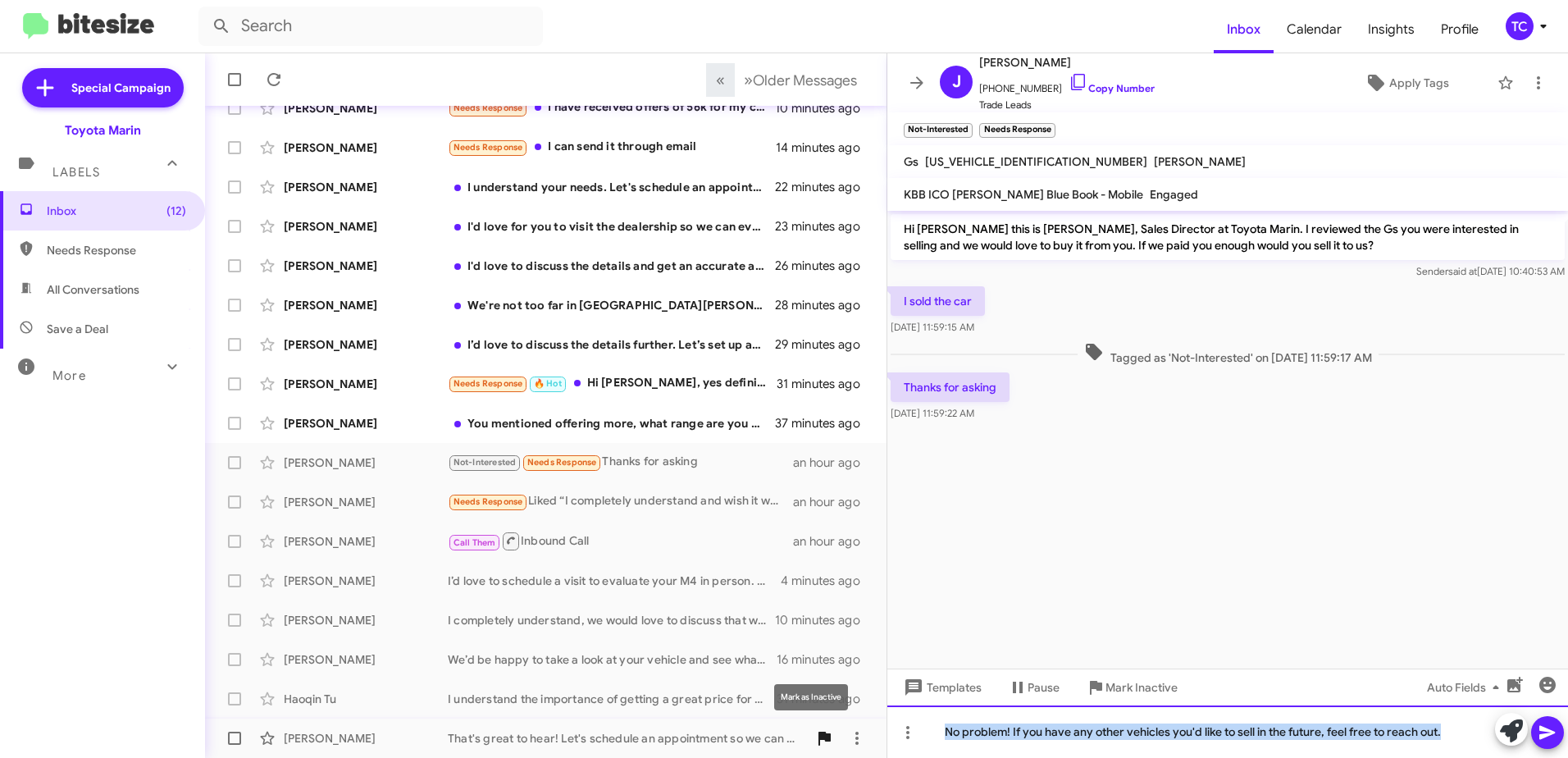
drag, startPoint x: 1475, startPoint y: 726, endPoint x: 816, endPoint y: 751, distance: 659.5
click at [816, 751] on div "Inbox « Previous » Next Older Messages [PERSON_NAME] Needs Response 🔥 Hot [US_V…" at bounding box center [886, 406] width 1363 height 704
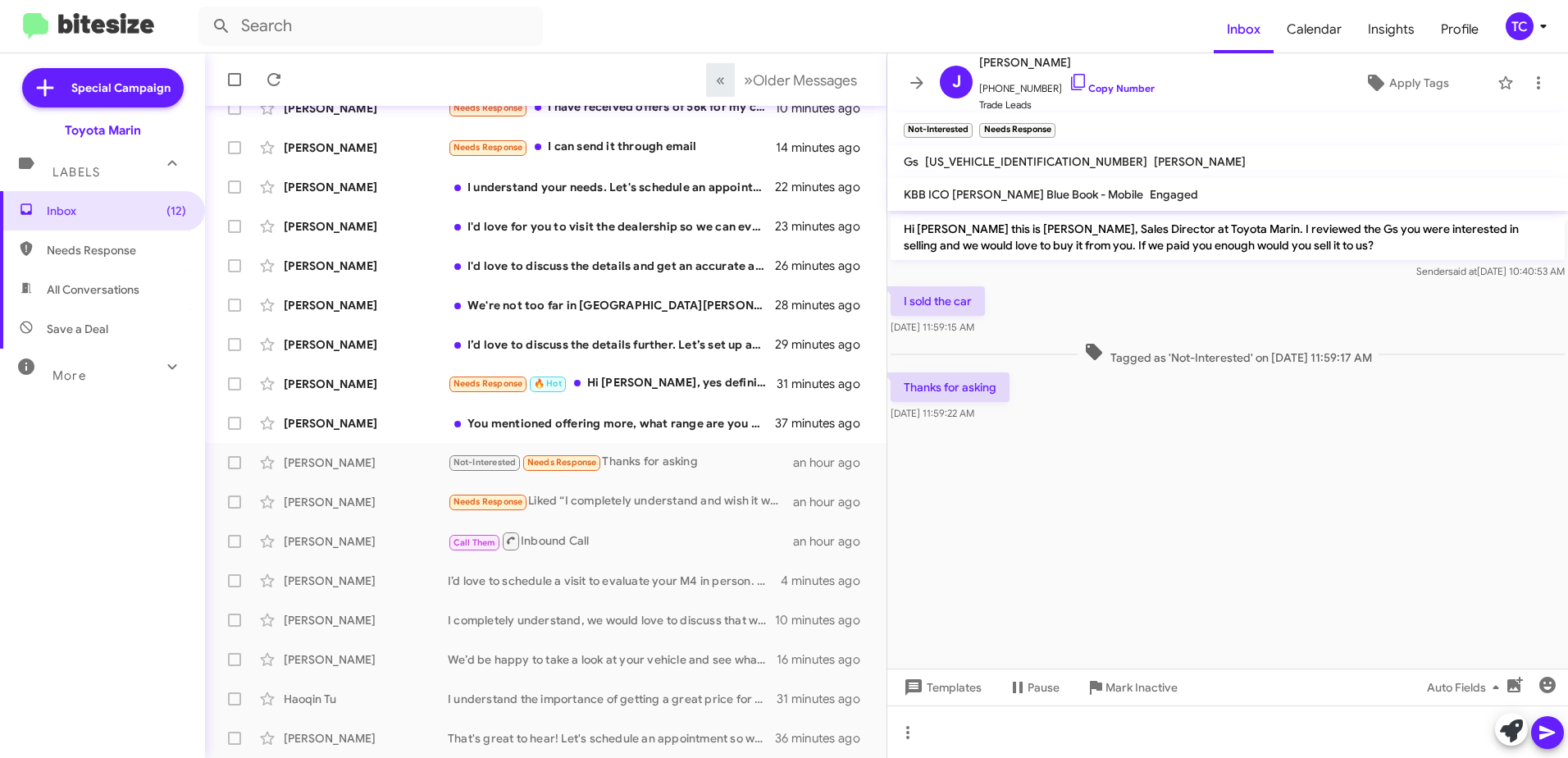
drag, startPoint x: 1218, startPoint y: 565, endPoint x: 1211, endPoint y: 573, distance: 10.6
click at [1213, 570] on cdk-virtual-scroll-viewport "Hi [PERSON_NAME] this is [PERSON_NAME], Sales Director at Toyota Marin. I revie…" at bounding box center [1228, 440] width 681 height 458
click at [1504, 730] on icon at bounding box center [1512, 731] width 23 height 23
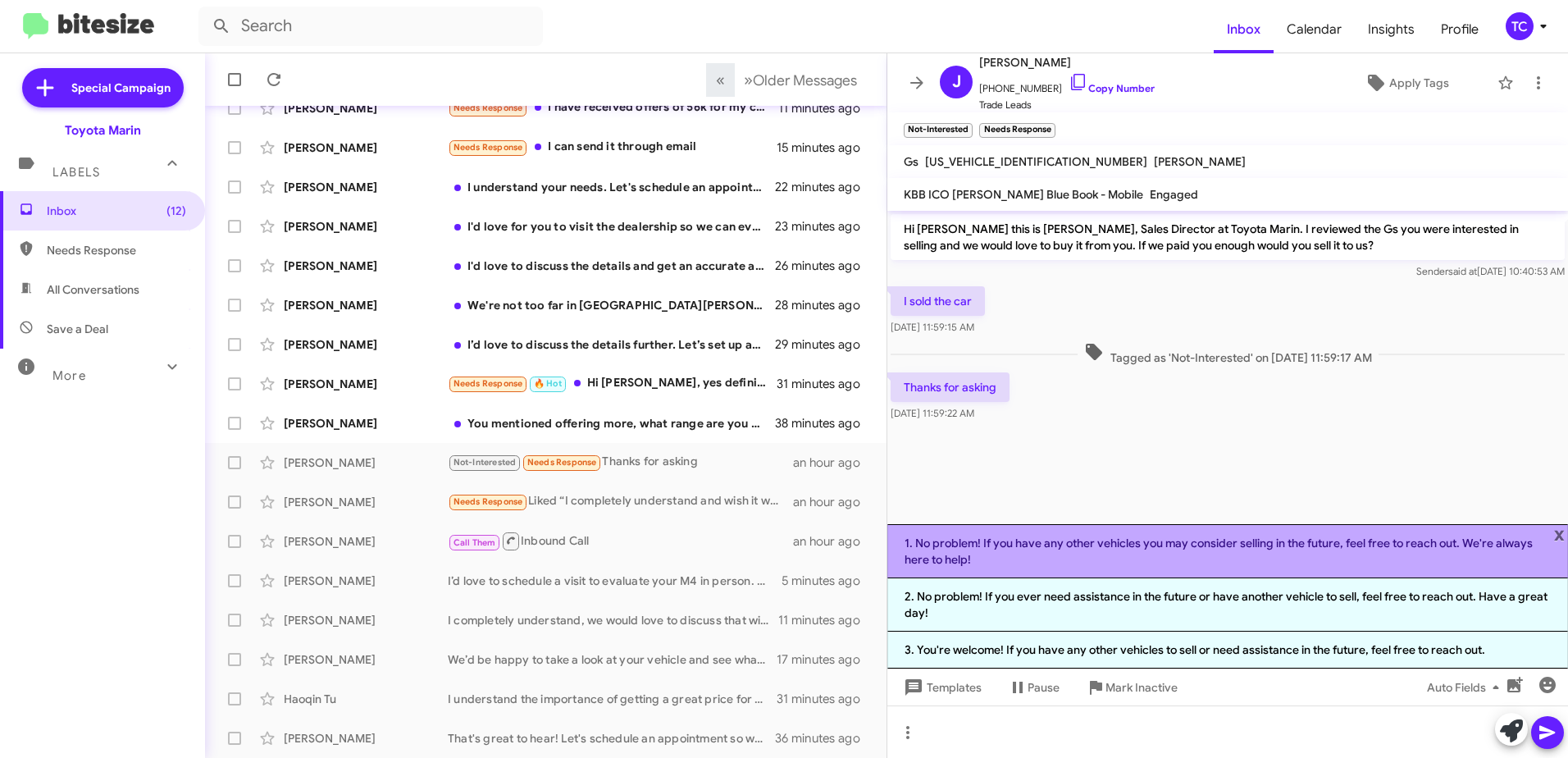
click at [1159, 554] on li "1. No problem! If you have any other vehicles you may consider selling in the f…" at bounding box center [1228, 551] width 681 height 54
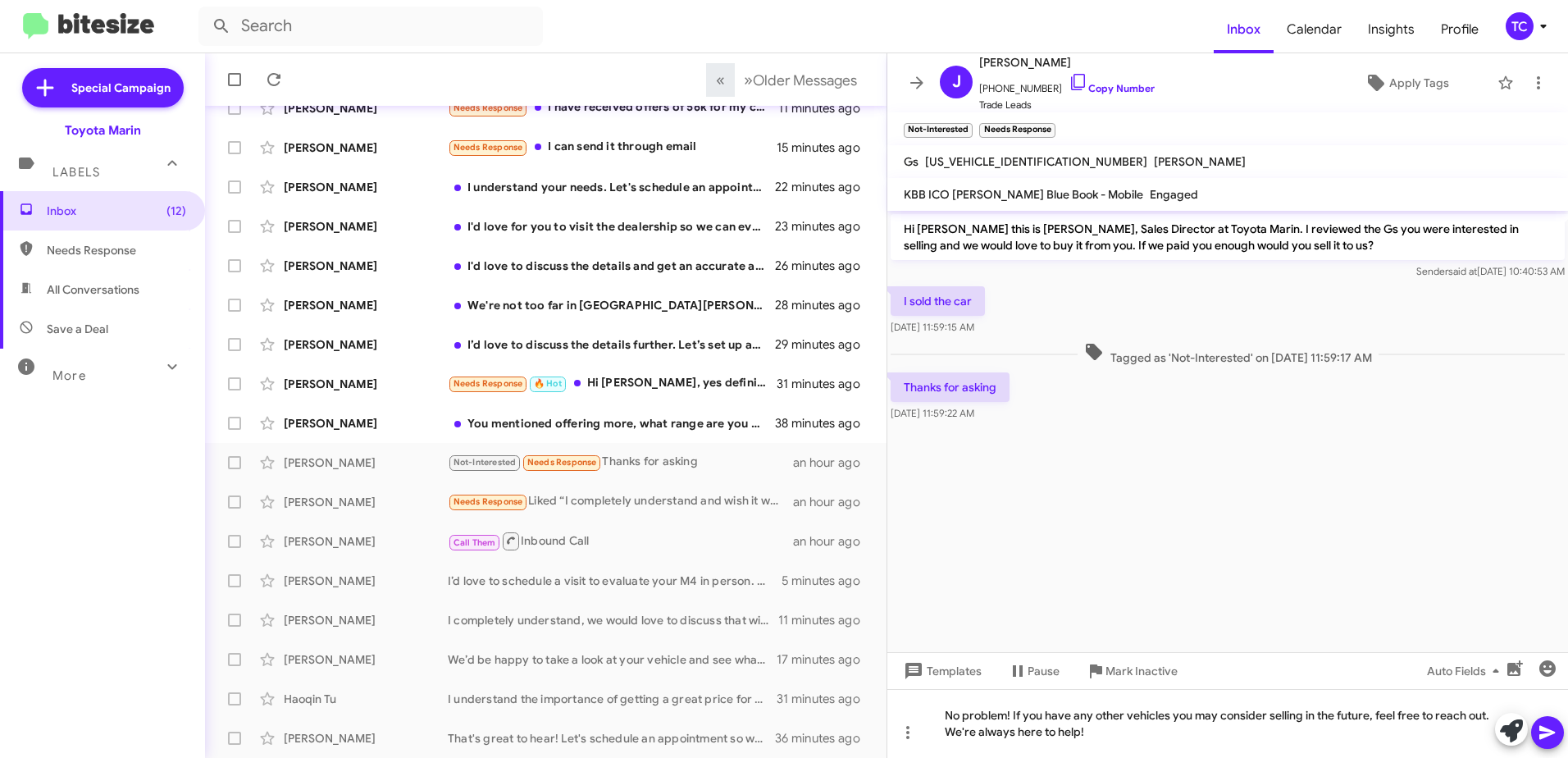
click at [1545, 732] on icon at bounding box center [1548, 732] width 20 height 20
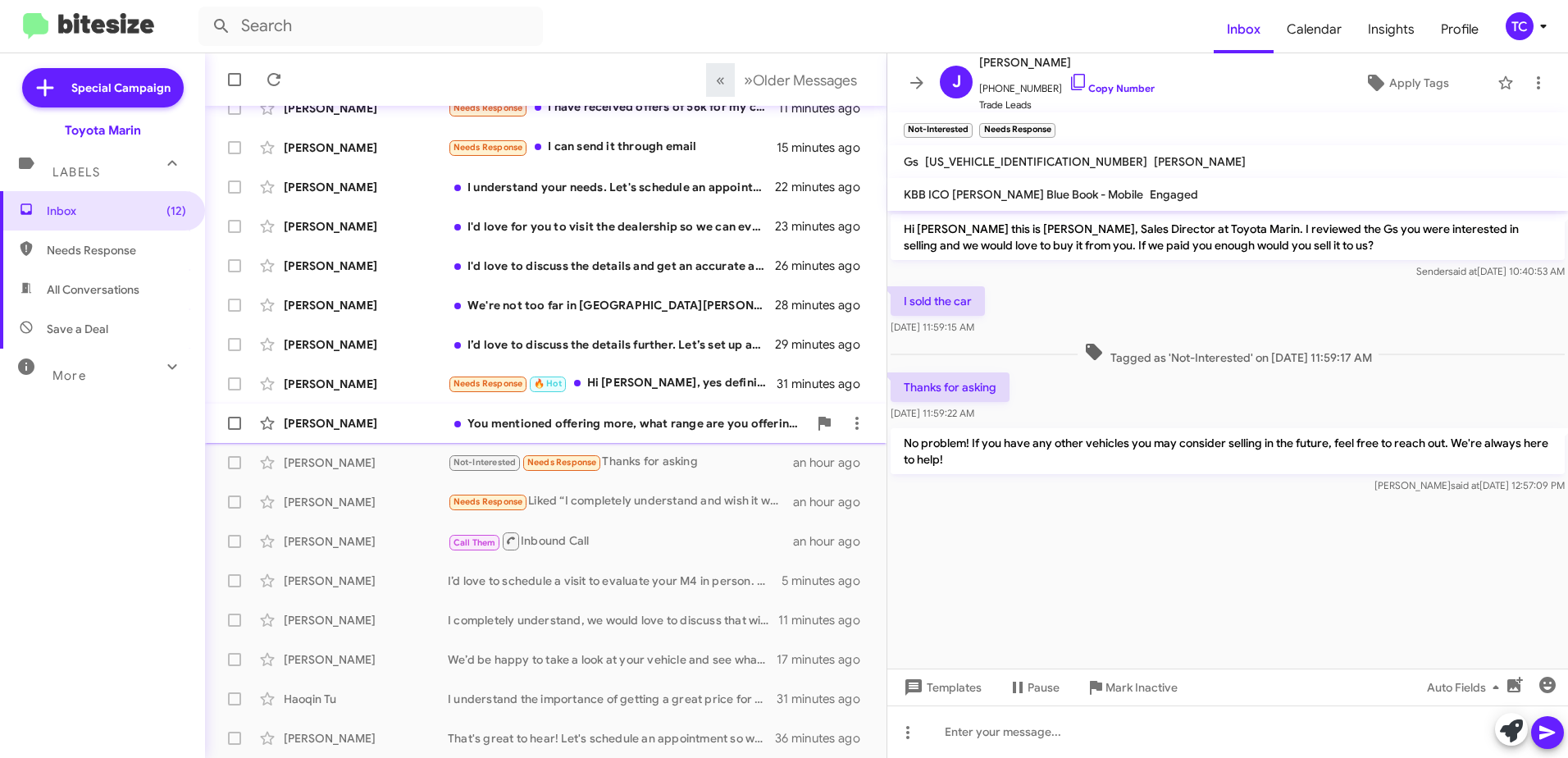
click at [651, 431] on div "[PERSON_NAME] You mentioned offering more, what range are you offering? 38 minu…" at bounding box center [546, 423] width 655 height 33
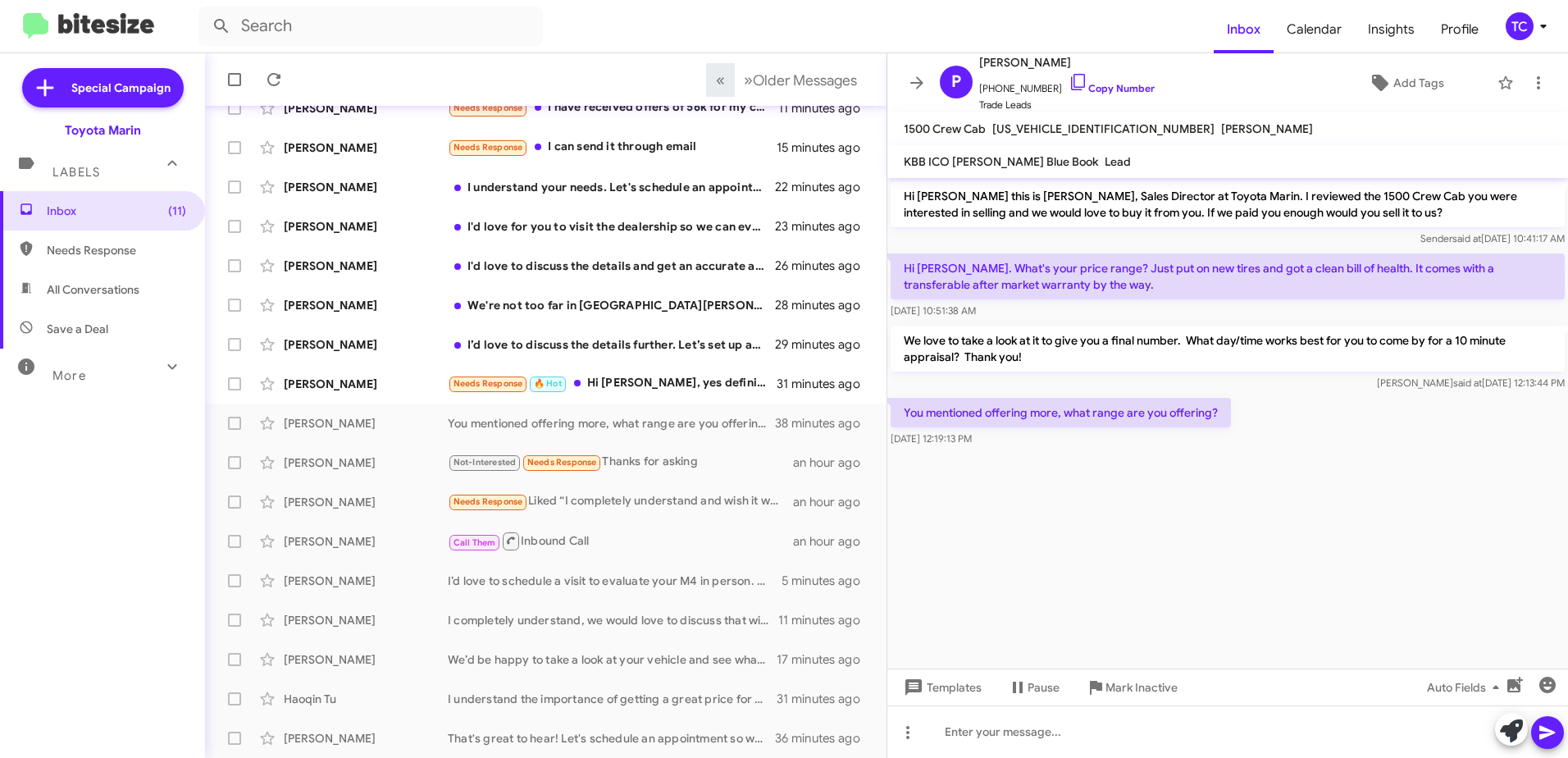
click at [1075, 125] on span "[US_VEHICLE_IDENTIFICATION_NUMBER]" at bounding box center [1103, 129] width 222 height 15
click at [1074, 126] on span "[US_VEHICLE_IDENTIFICATION_NUMBER]" at bounding box center [1103, 129] width 222 height 15
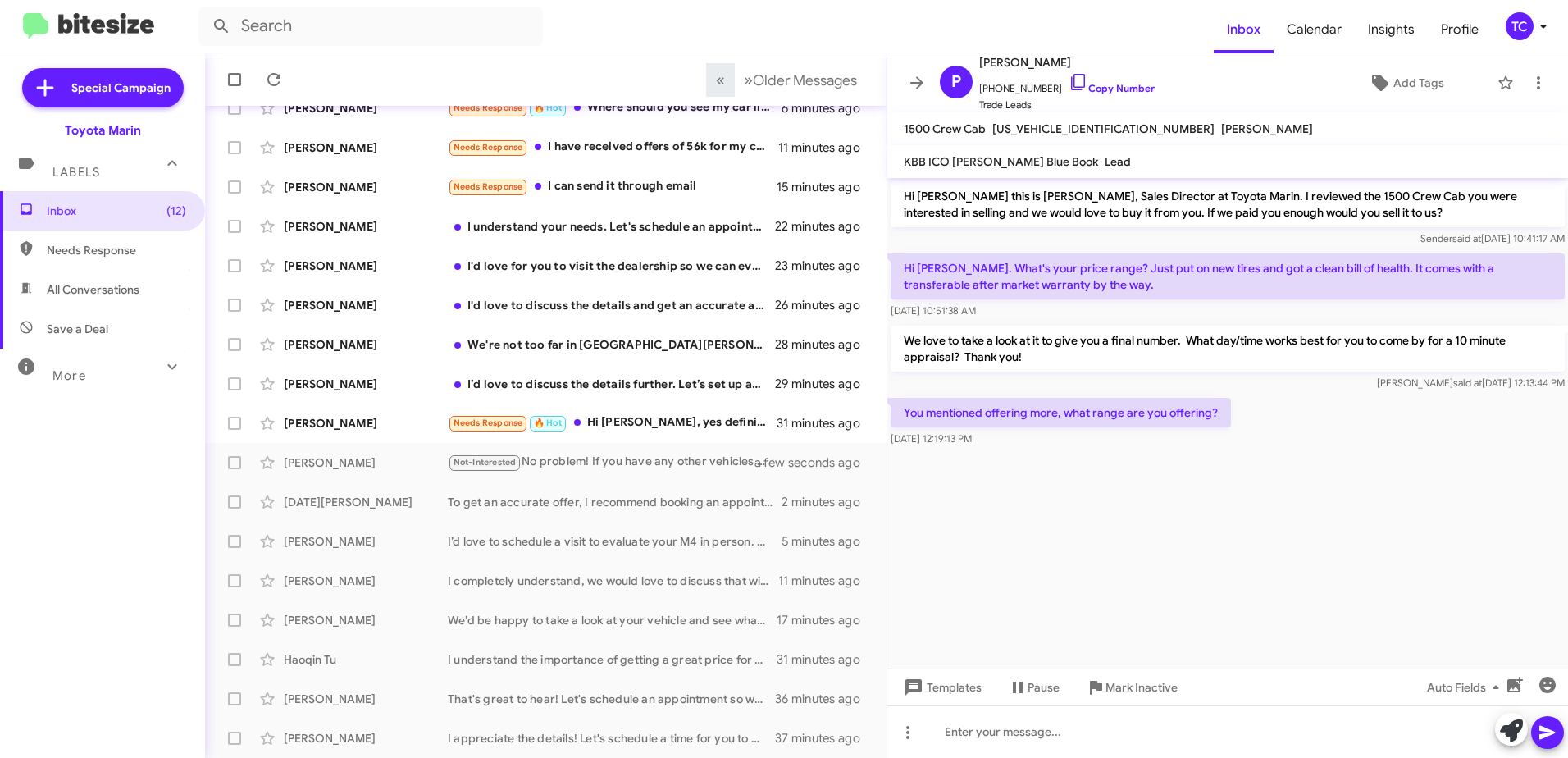
drag, startPoint x: 1074, startPoint y: 129, endPoint x: 1071, endPoint y: 541, distance: 412.0
click at [1071, 541] on cdk-virtual-scroll-viewport "Hi [PERSON_NAME] this is [PERSON_NAME], Sales Director at Toyota Marin. I revie…" at bounding box center [1228, 422] width 681 height 490
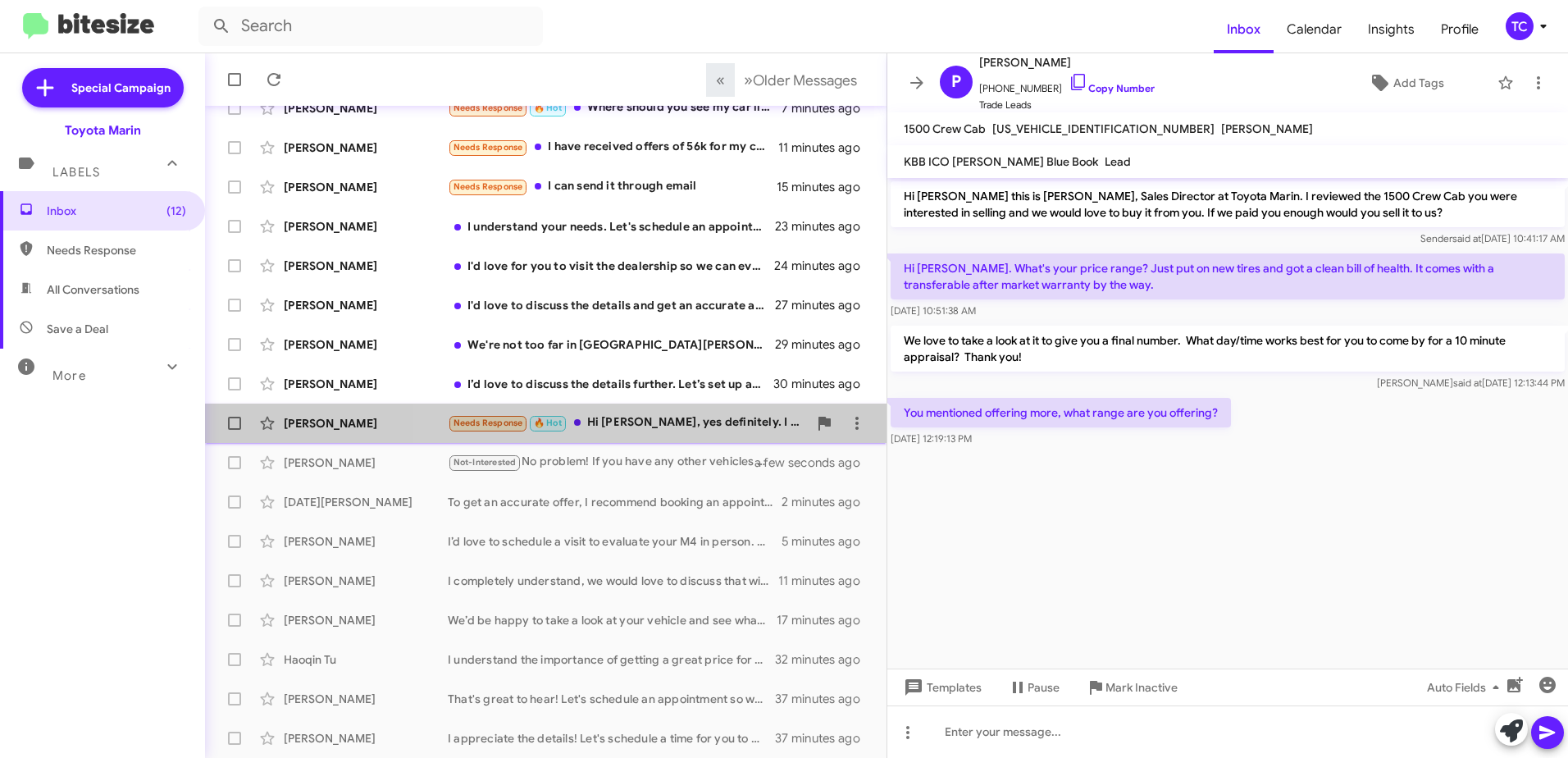
click at [641, 421] on div "Needs Response 🔥 Hot Hi [PERSON_NAME], yes definitely. I believe I have an appo…" at bounding box center [628, 422] width 360 height 19
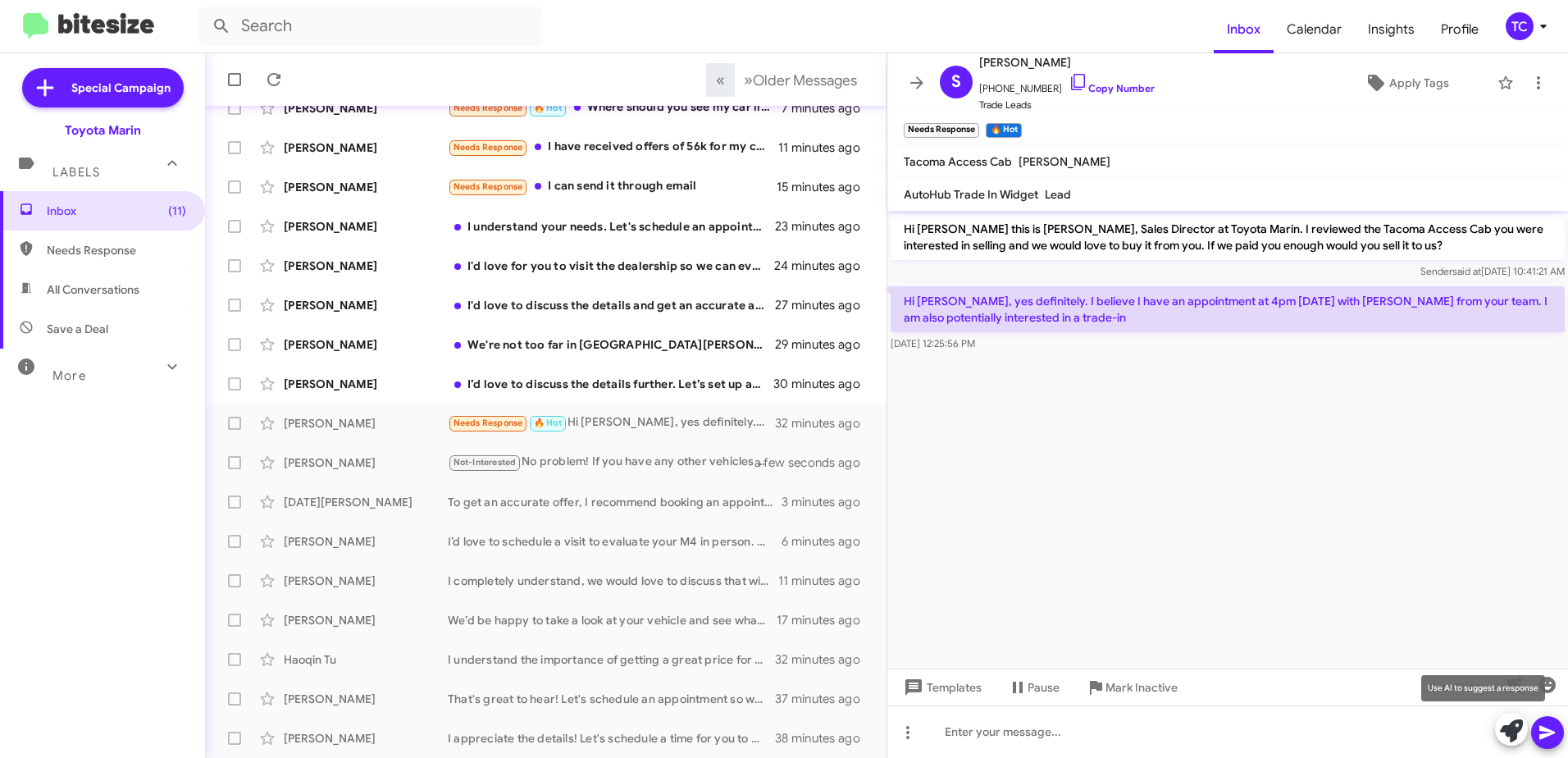
click at [1515, 726] on icon at bounding box center [1512, 731] width 23 height 23
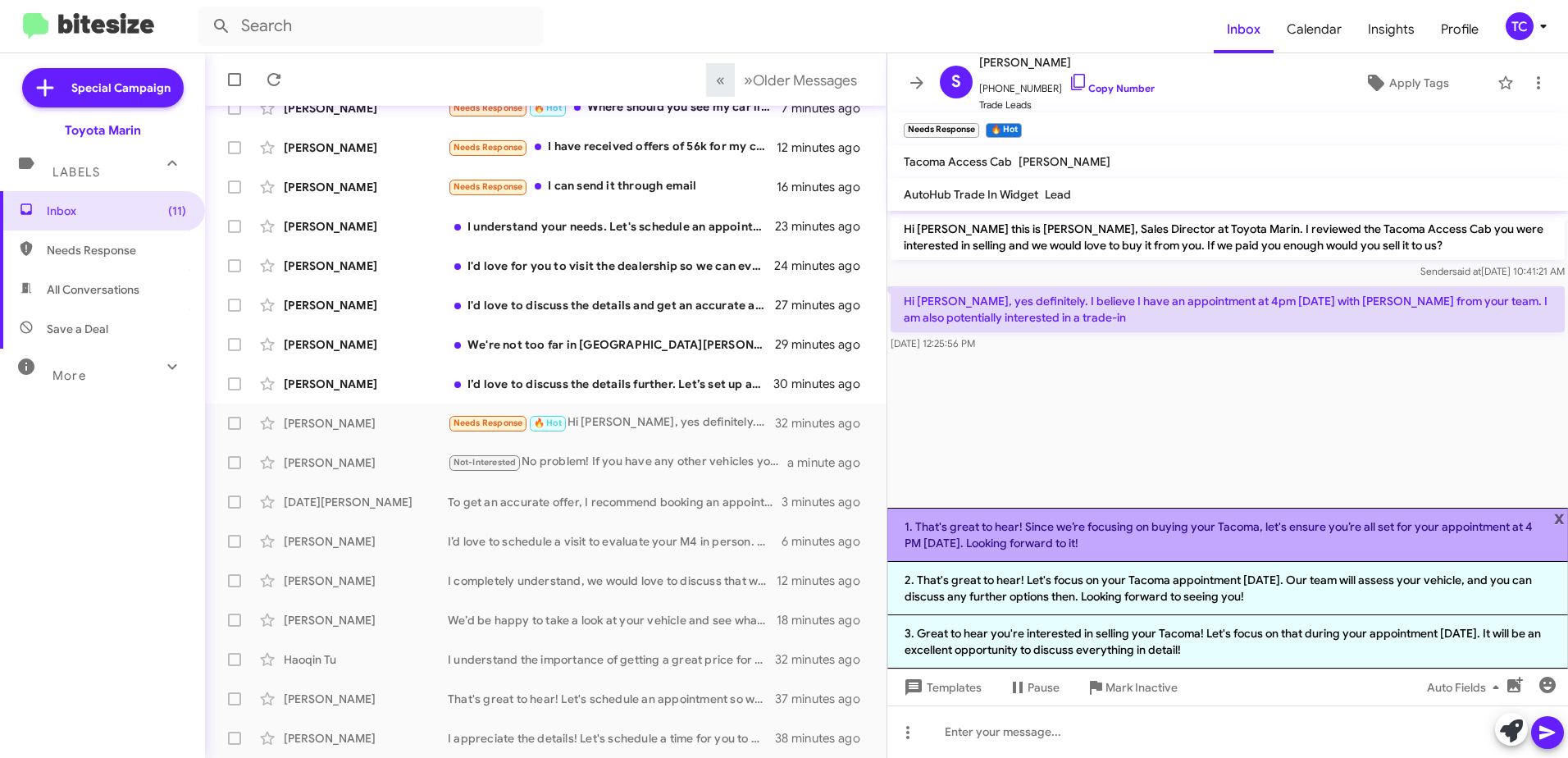
click at [1219, 536] on li "1. That's great to hear! Since we’re focusing on buying your Tacoma, let's ensu…" at bounding box center [1228, 534] width 681 height 54
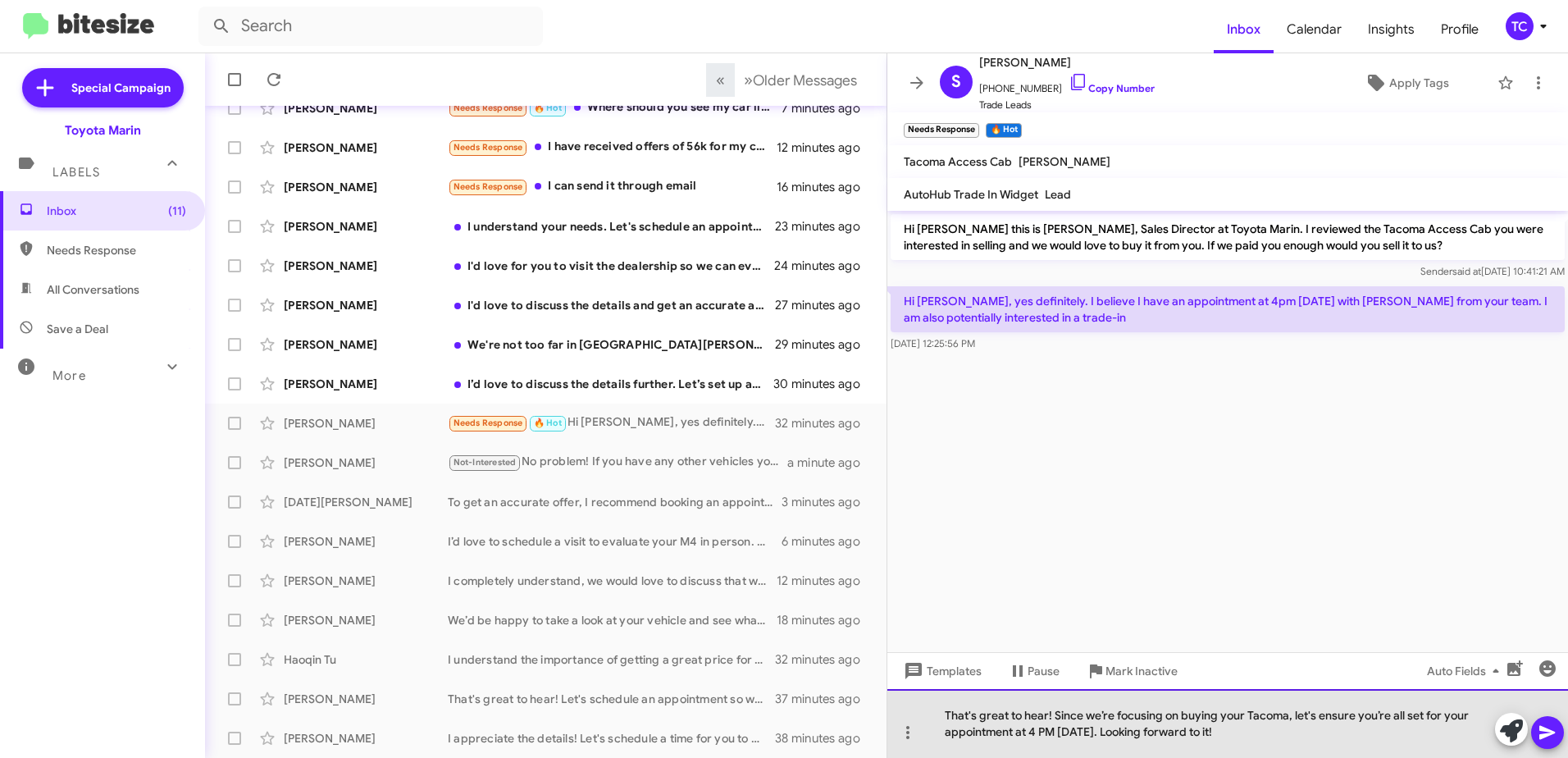
click at [1296, 713] on div "That's great to hear! Since we’re focusing on buying your Tacoma, let's ensure …" at bounding box center [1228, 723] width 681 height 69
click at [1159, 713] on div "That's great to hear! Since wet's ensure you’re all set for your appointment at…" at bounding box center [1228, 723] width 681 height 69
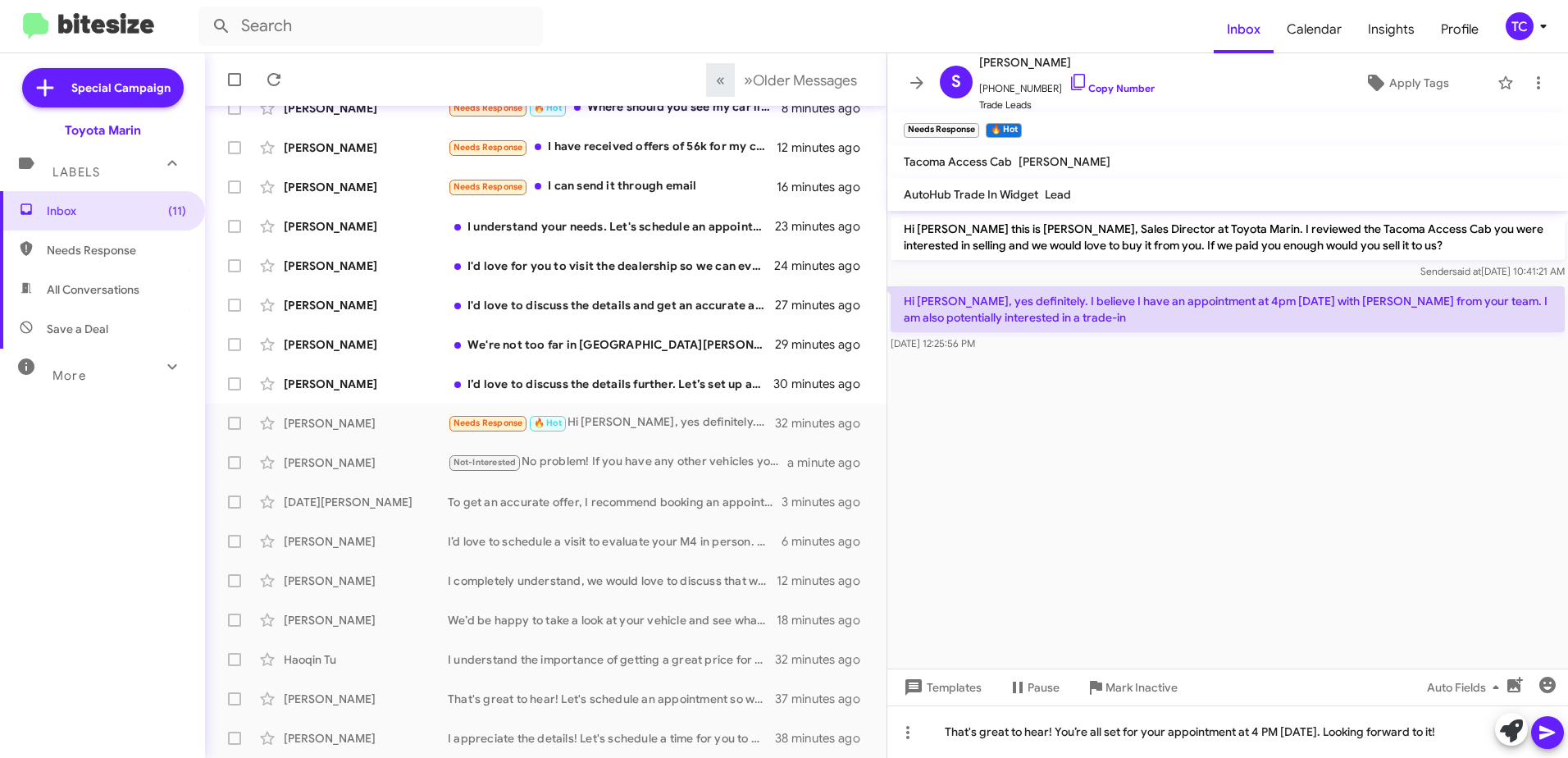
click at [1542, 736] on icon at bounding box center [1547, 732] width 16 height 14
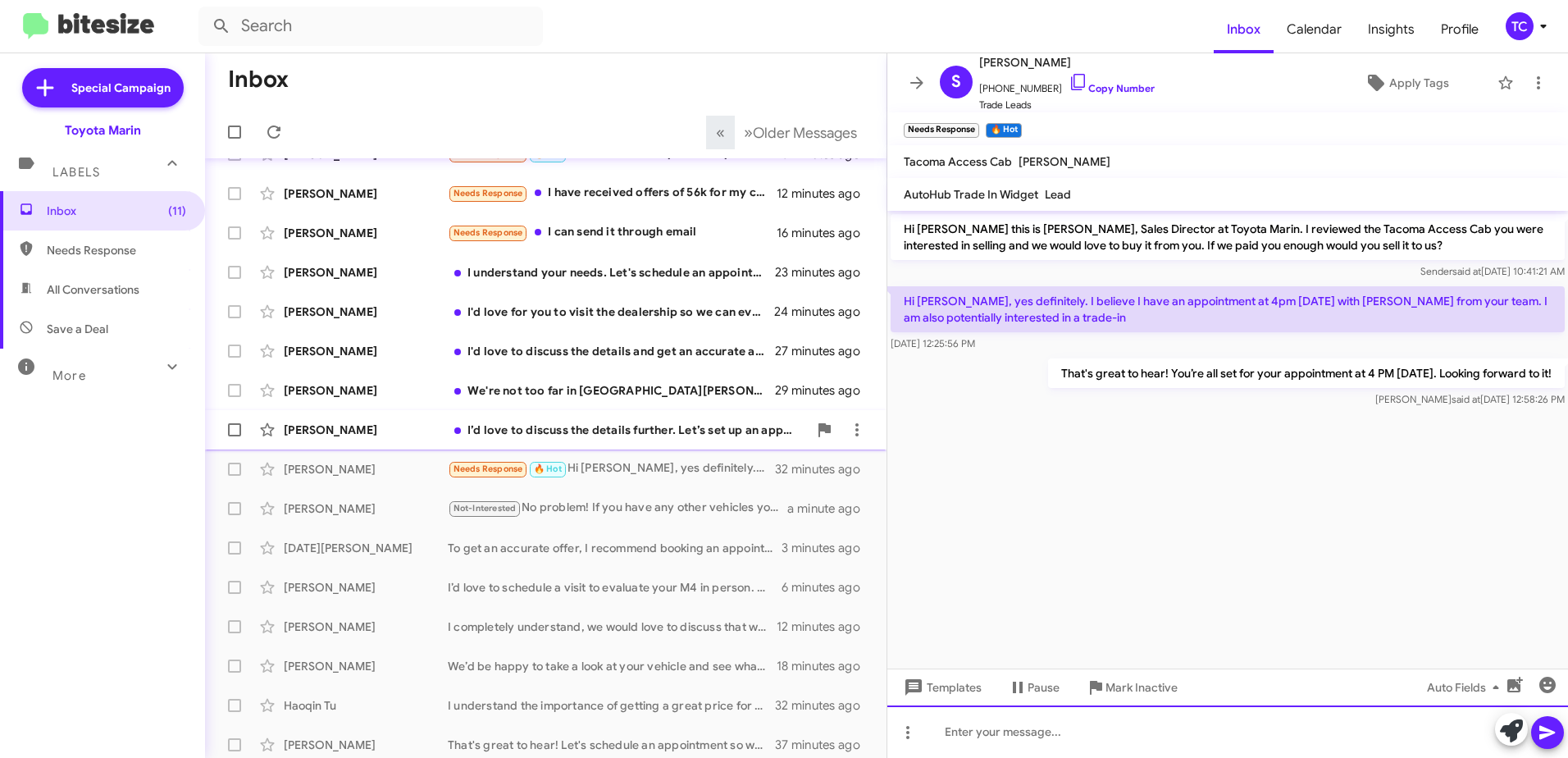
scroll to position [31, 0]
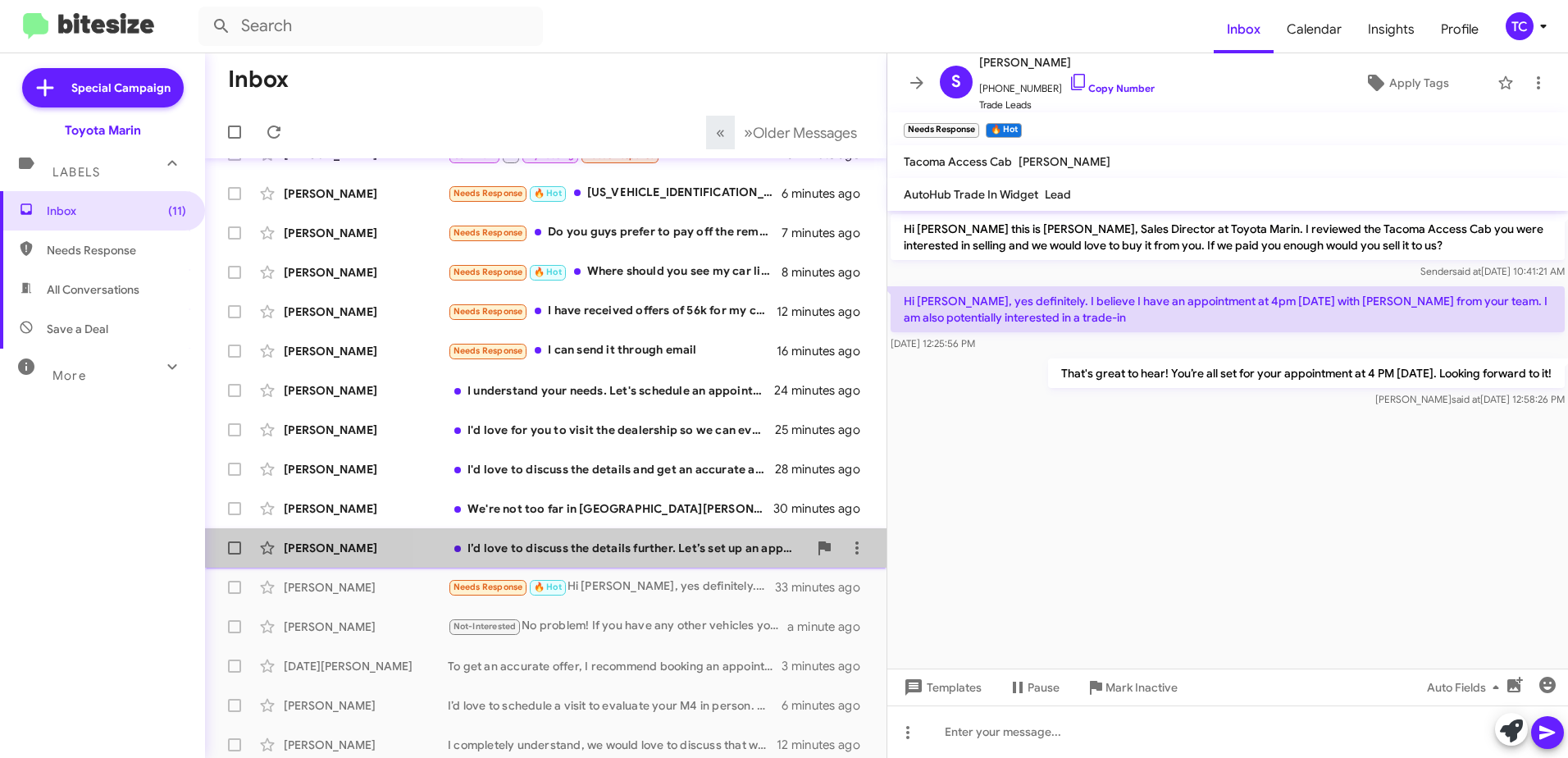
click at [649, 546] on div "I’d love to discuss the details further. Let’s set up an appointment to evaluat…" at bounding box center [628, 548] width 360 height 17
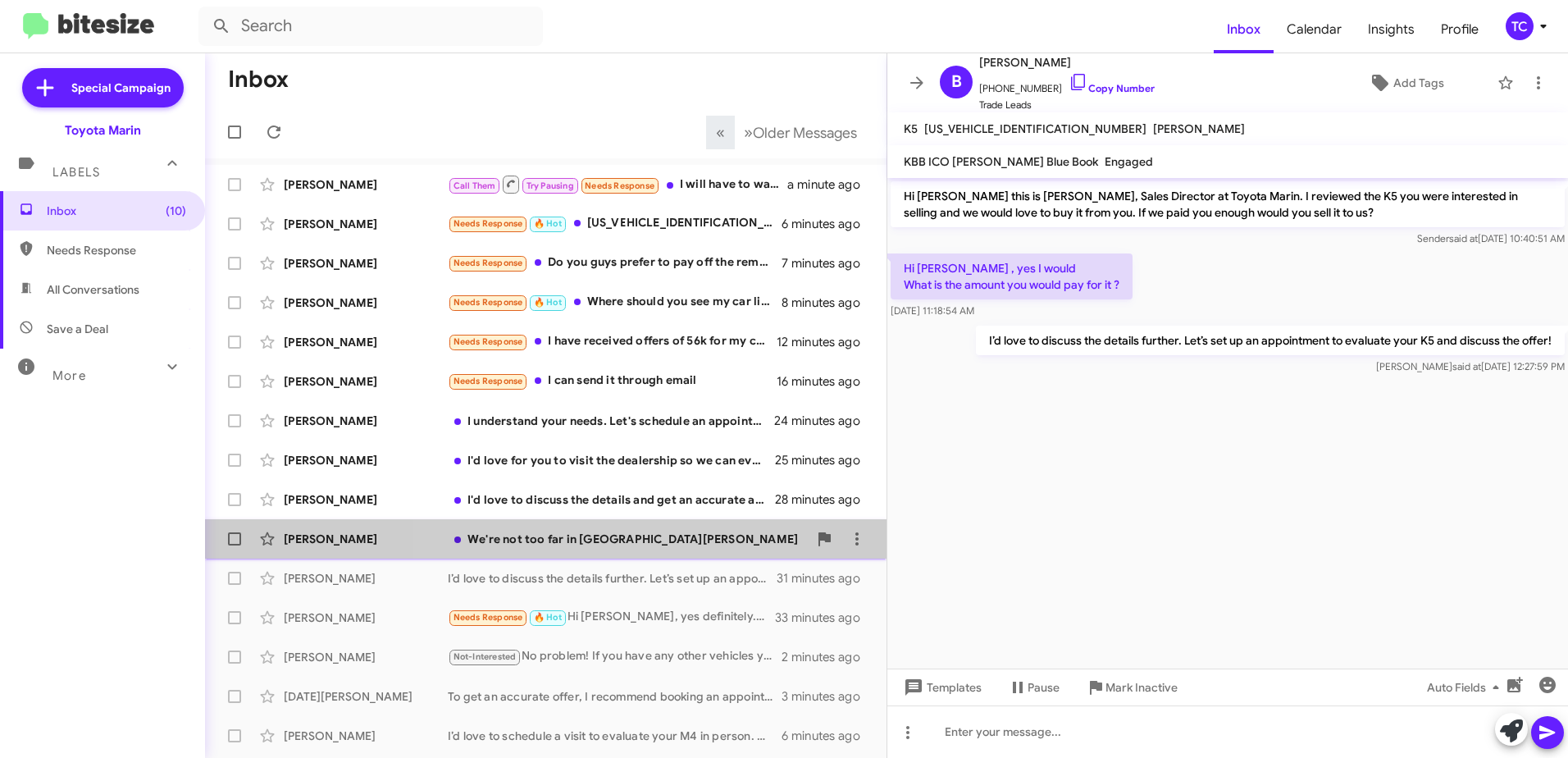
click at [597, 544] on div "We're not too far in [GEOGRAPHIC_DATA][PERSON_NAME]" at bounding box center [628, 539] width 360 height 17
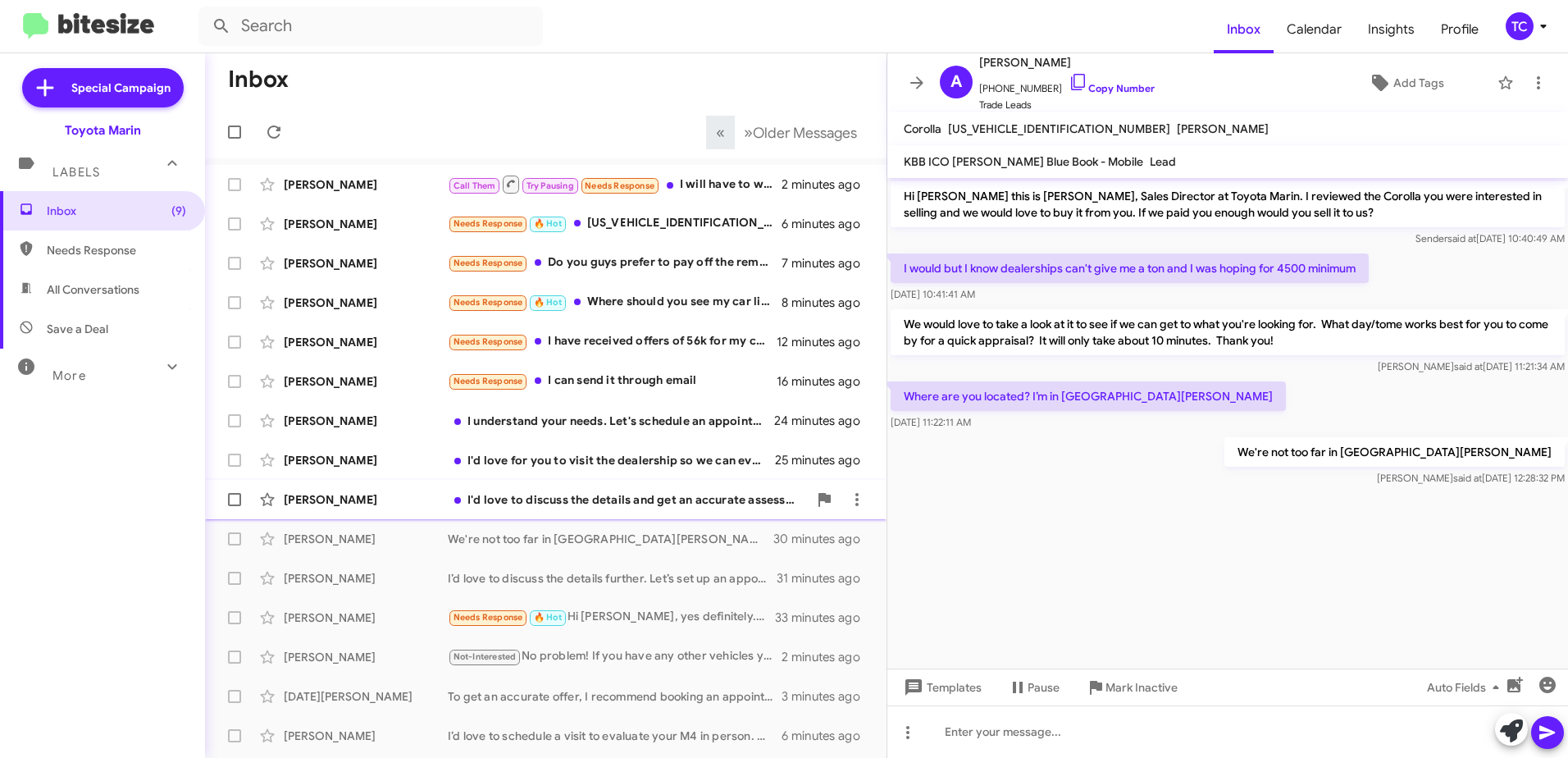
click at [622, 503] on div "I'd love to discuss the details and get an accurate assessment of your vehicle.…" at bounding box center [628, 499] width 360 height 17
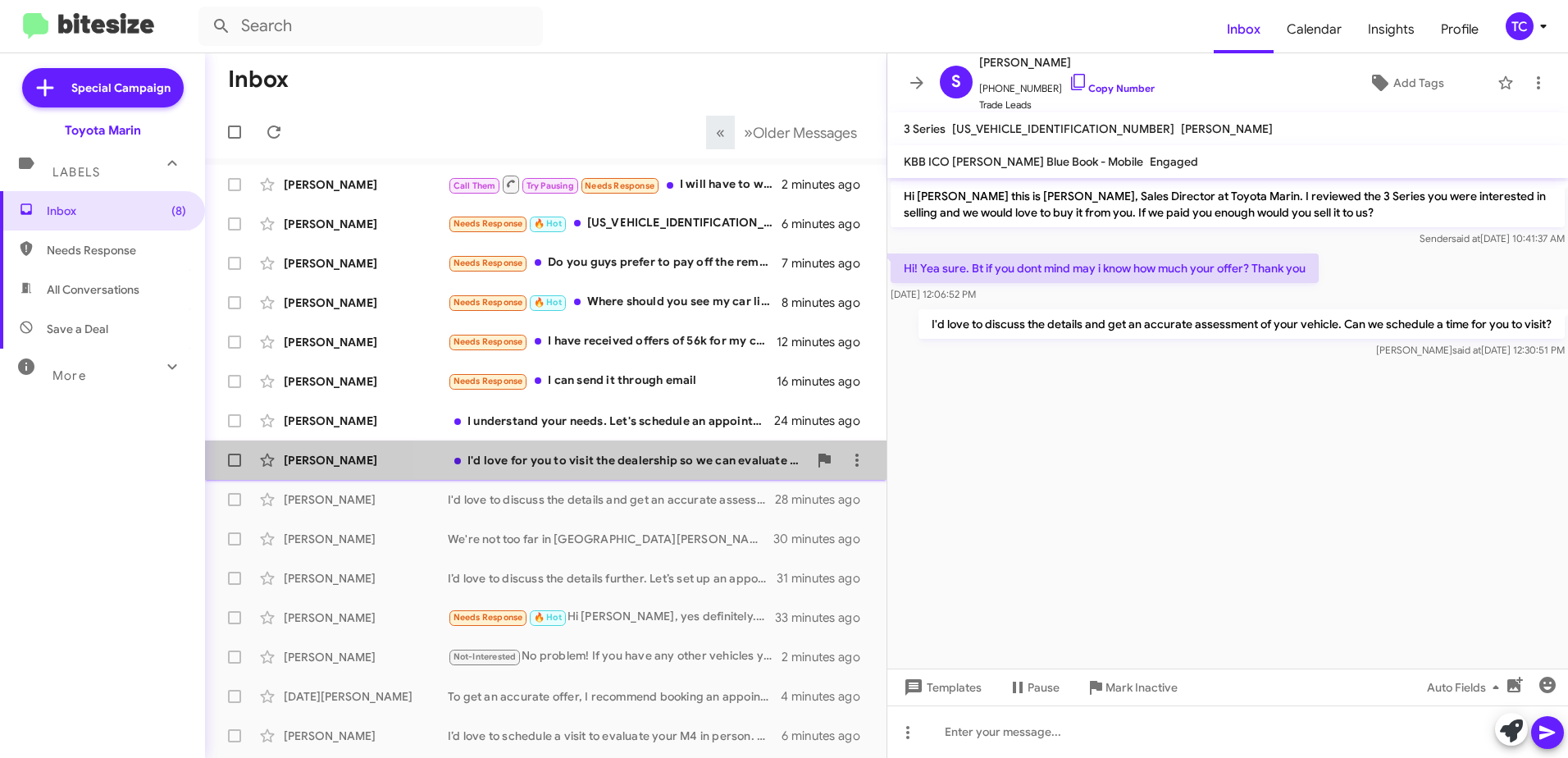
click at [643, 464] on div "I'd love for you to visit the dealership so we can evaluate your 4Runner and ma…" at bounding box center [628, 460] width 360 height 17
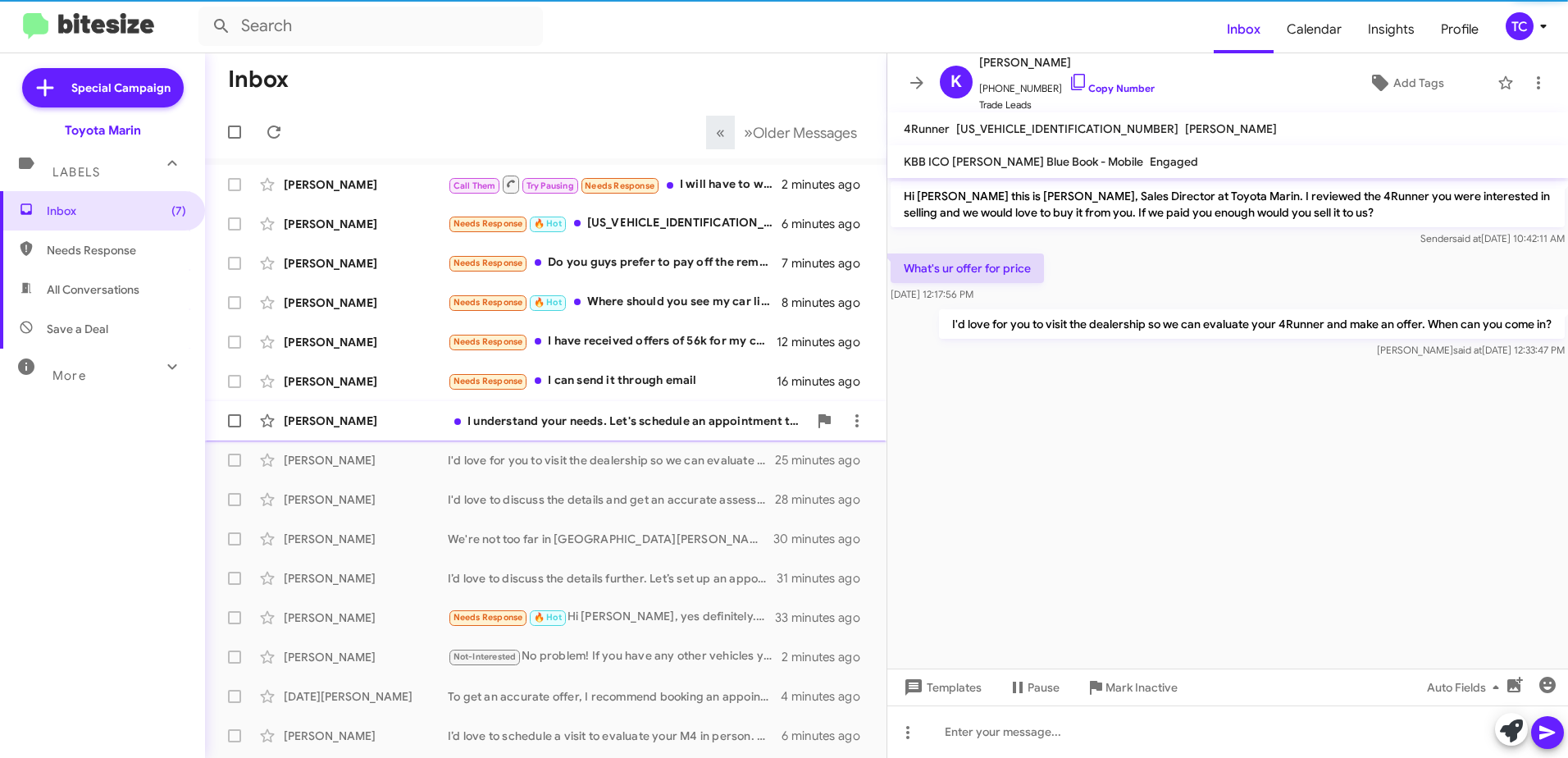
click at [615, 422] on div "I understand your needs. Let's schedule an appointment to evaluate your vehicle…" at bounding box center [628, 421] width 360 height 17
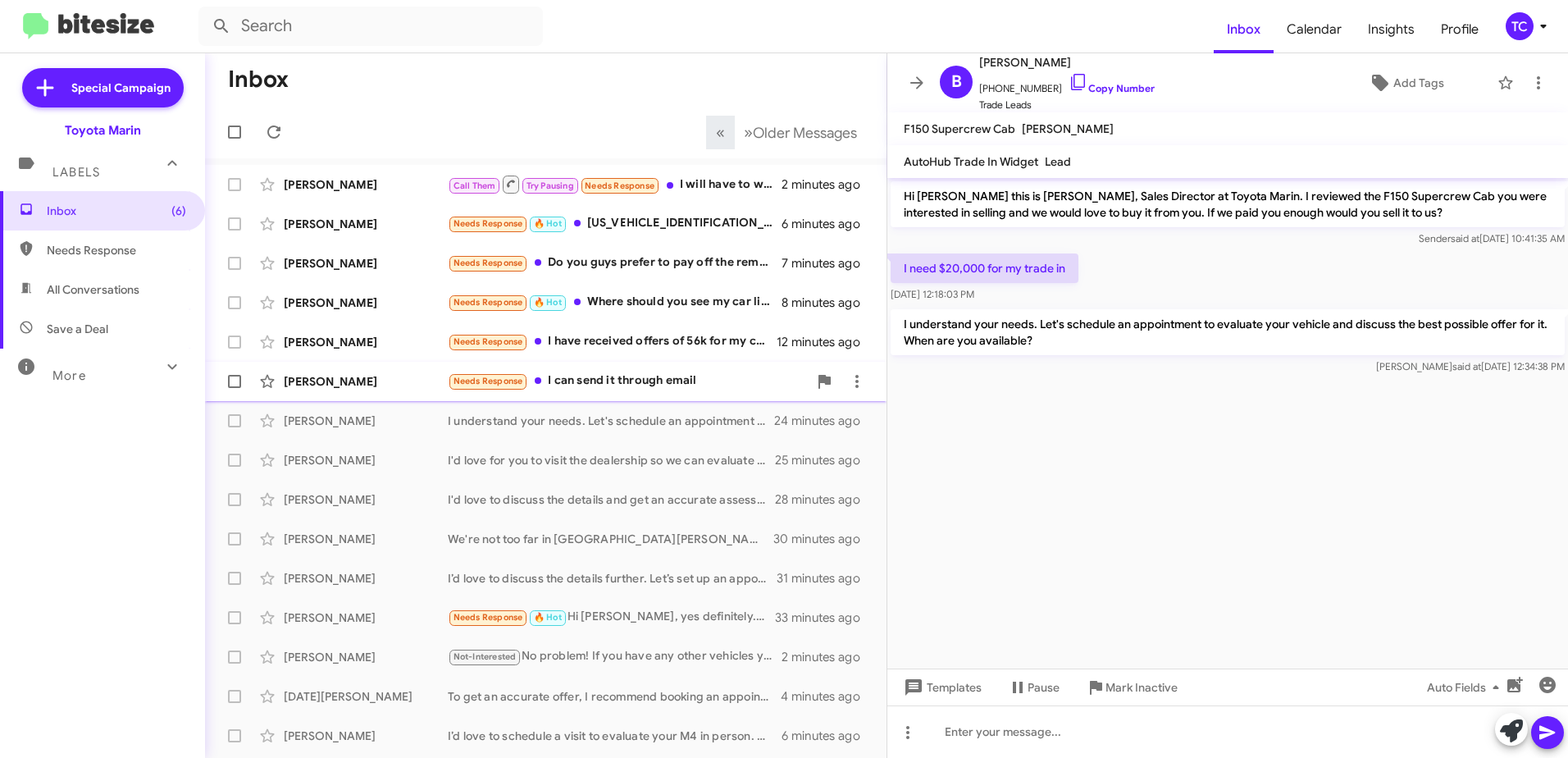
click at [641, 383] on div "Needs Response I can send it through email" at bounding box center [628, 381] width 360 height 19
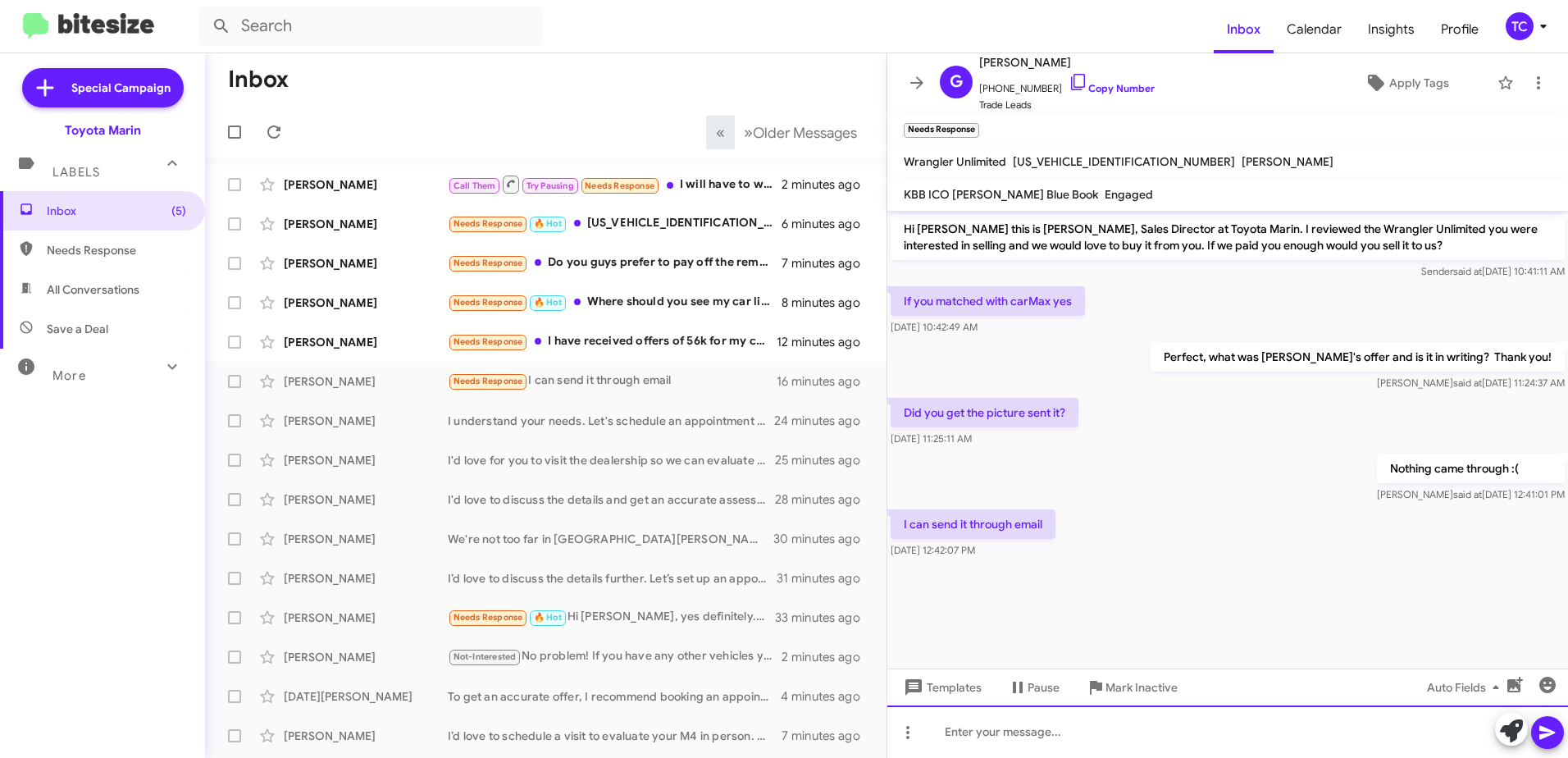
click at [1171, 727] on div at bounding box center [1228, 732] width 681 height 53
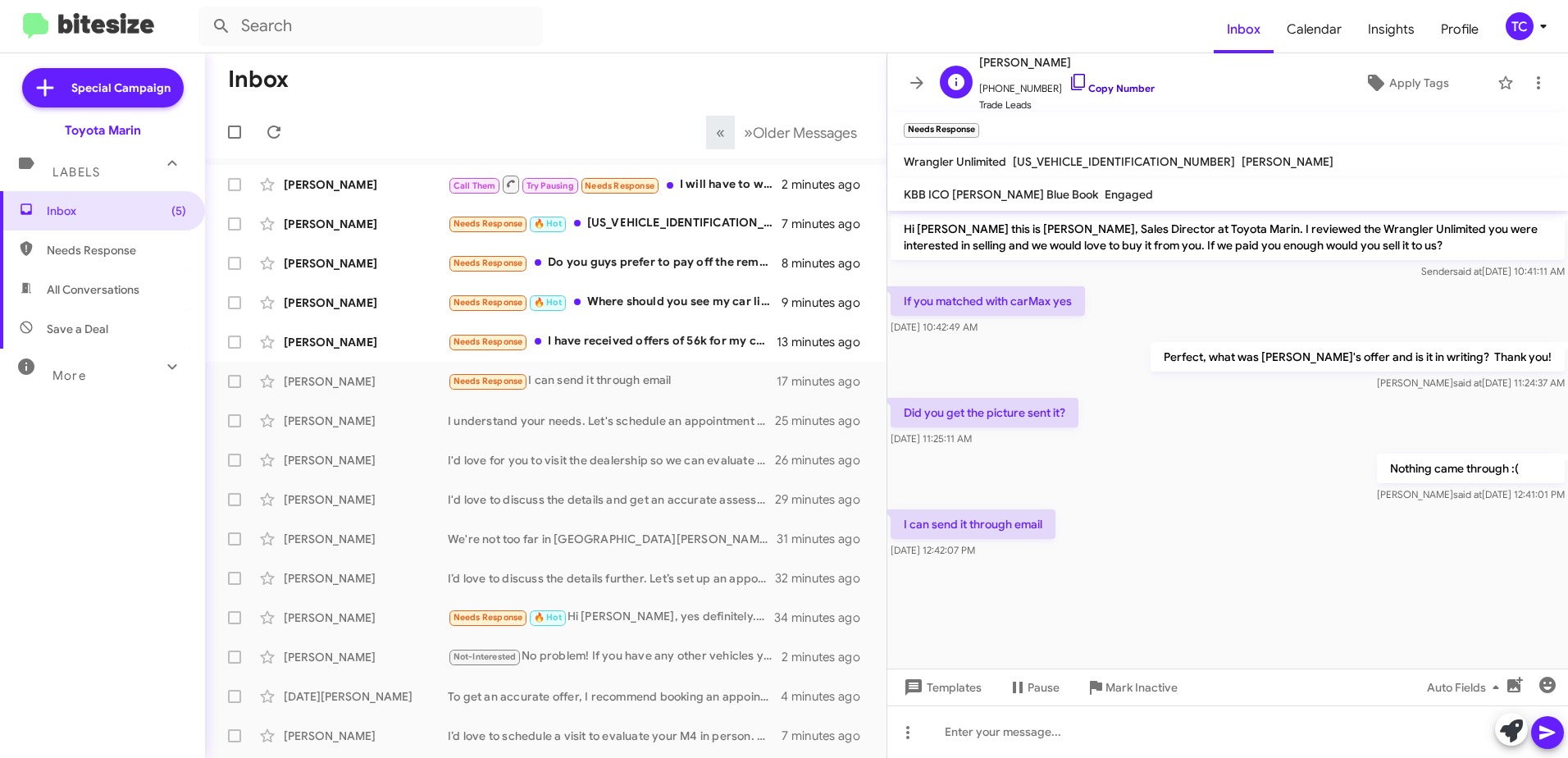
click at [1069, 76] on icon at bounding box center [1079, 82] width 20 height 20
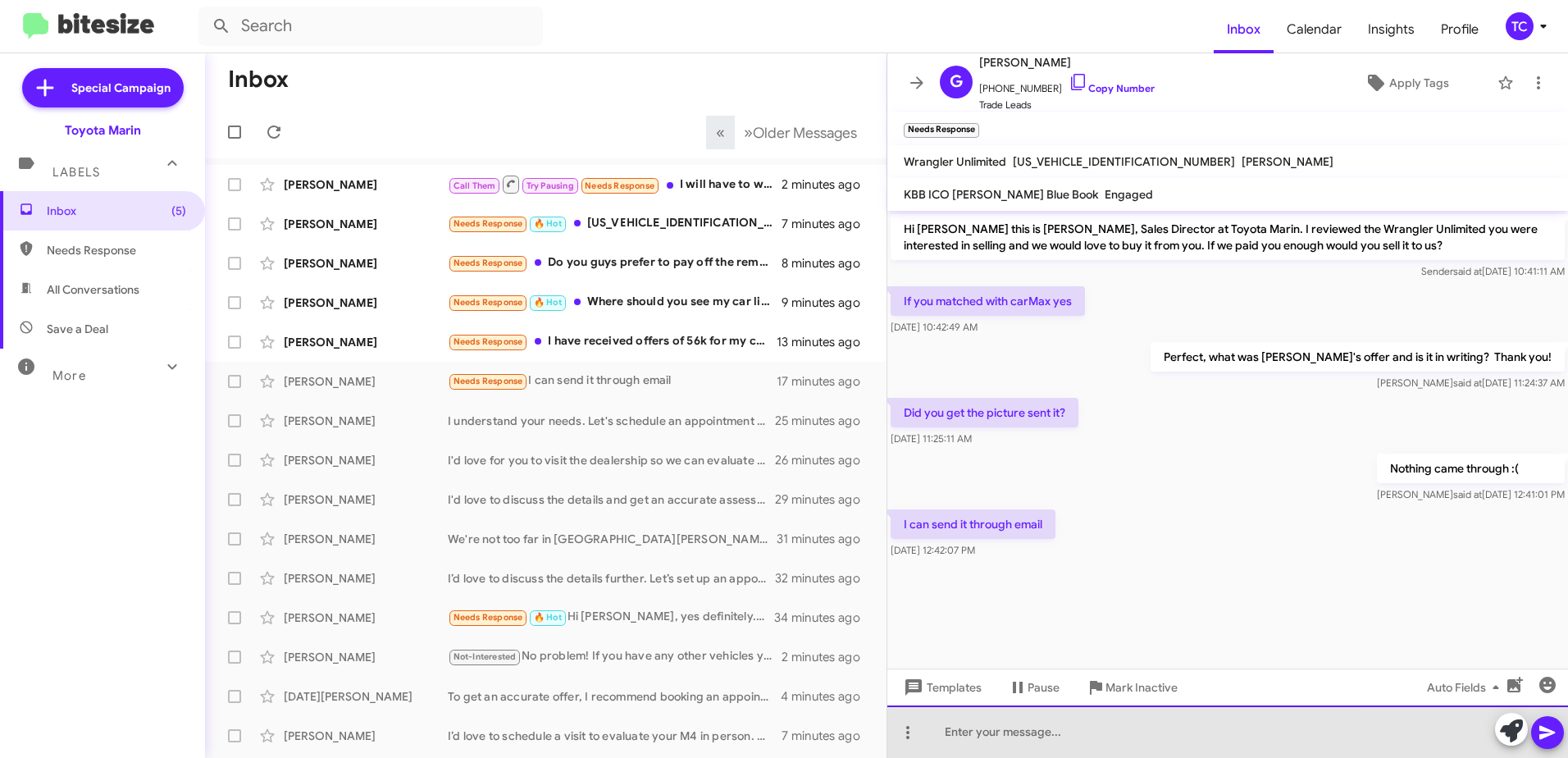
click at [1047, 719] on div at bounding box center [1228, 732] width 681 height 53
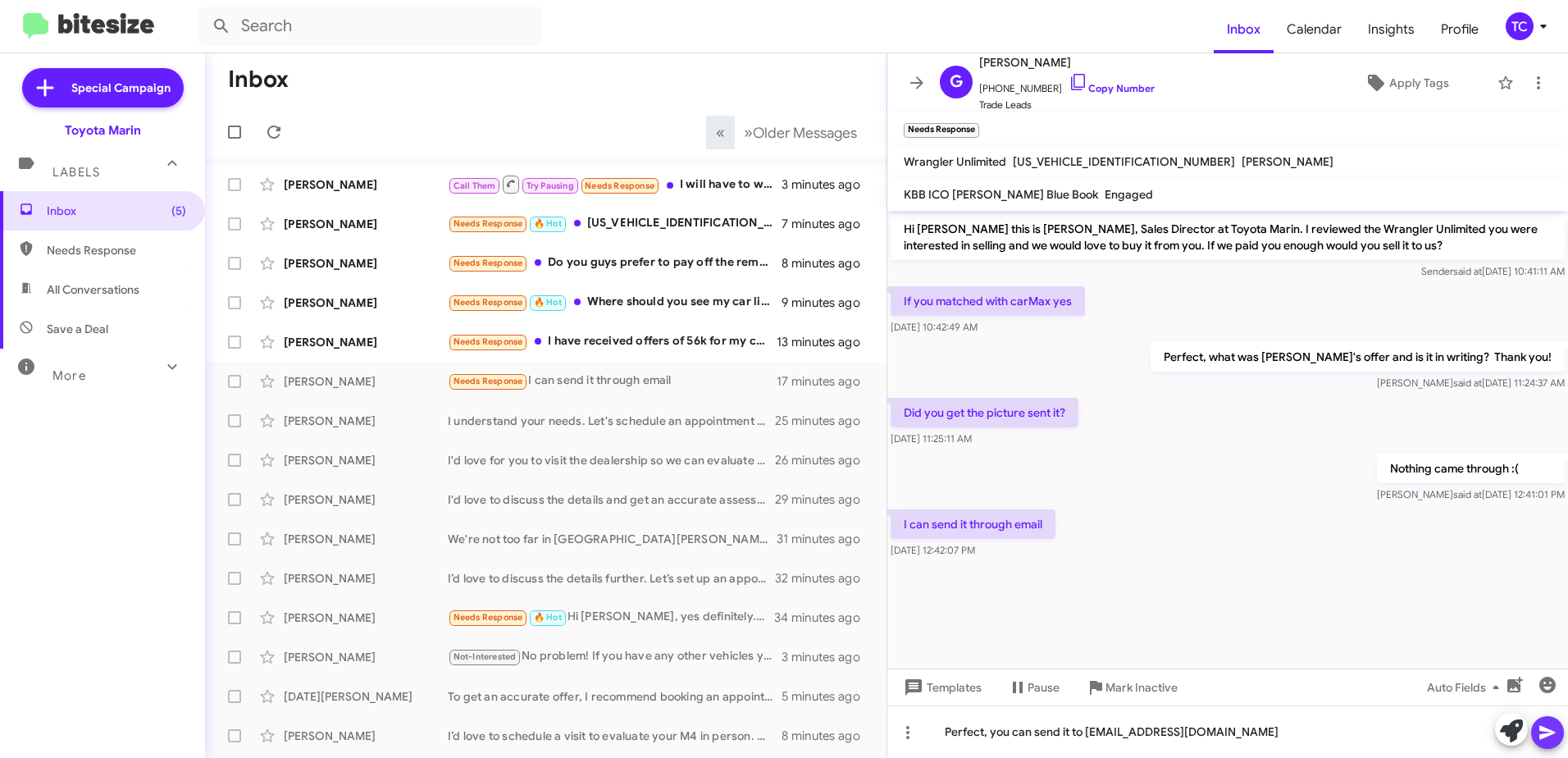
click at [1544, 731] on icon at bounding box center [1547, 732] width 16 height 14
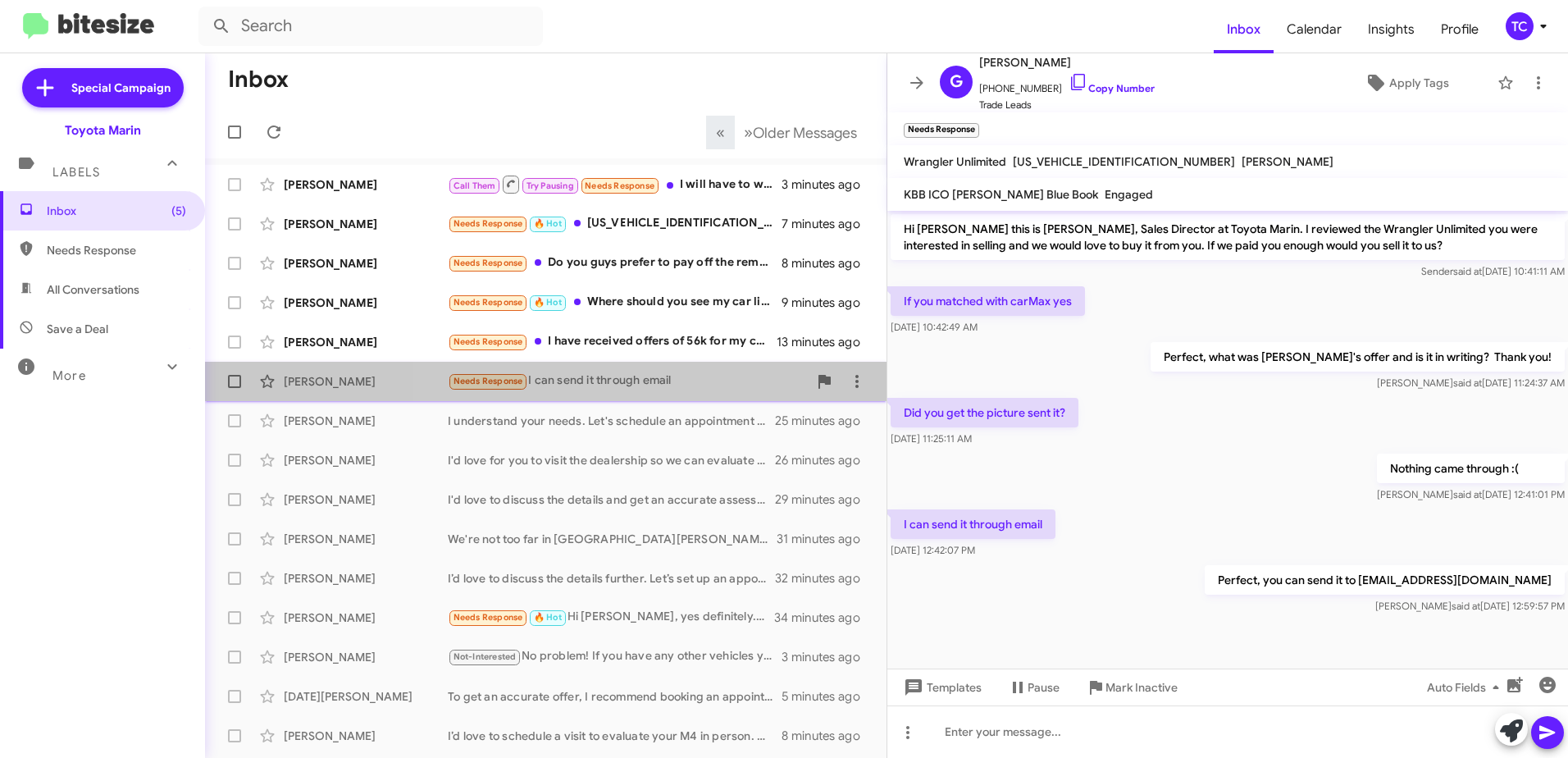
click at [627, 378] on div "Needs Response I can send it through email" at bounding box center [628, 381] width 360 height 19
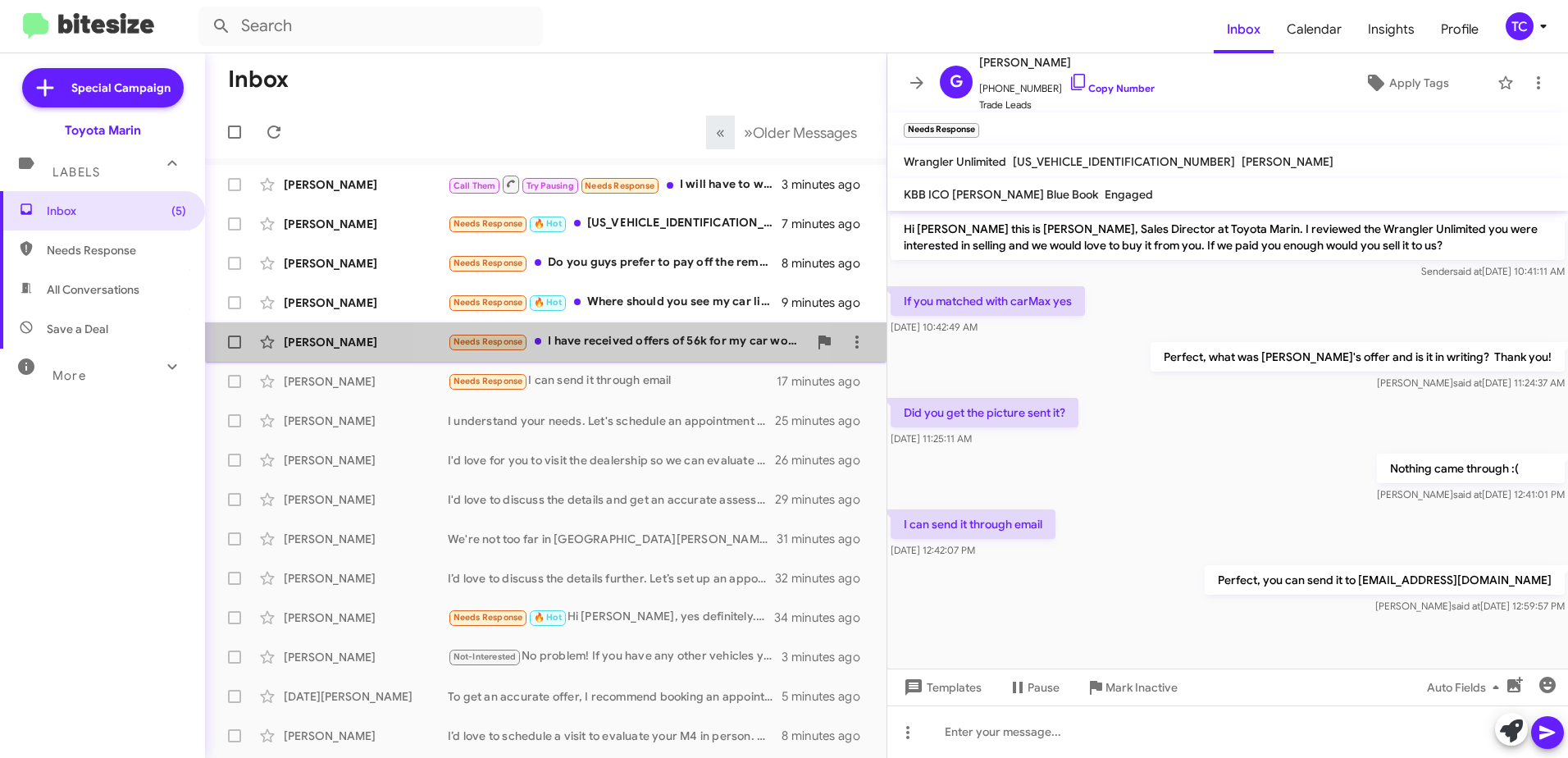
click at [638, 344] on div "Needs Response I have received offers of 56k for my car would you be able to ma…" at bounding box center [628, 341] width 360 height 19
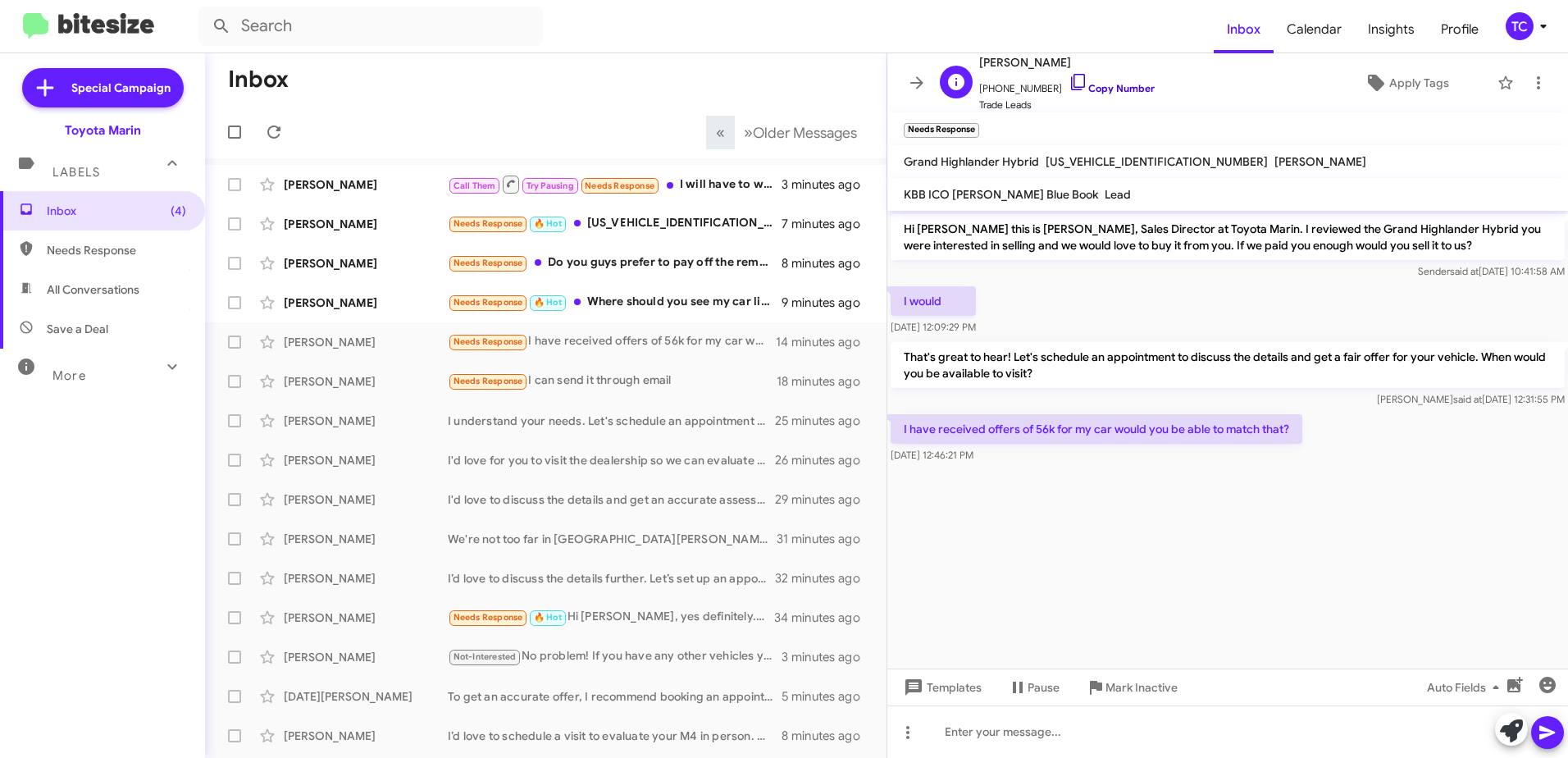
click at [1069, 83] on icon at bounding box center [1079, 82] width 20 height 20
click at [1071, 83] on icon at bounding box center [1078, 82] width 14 height 17
click at [1508, 723] on icon at bounding box center [1512, 731] width 23 height 23
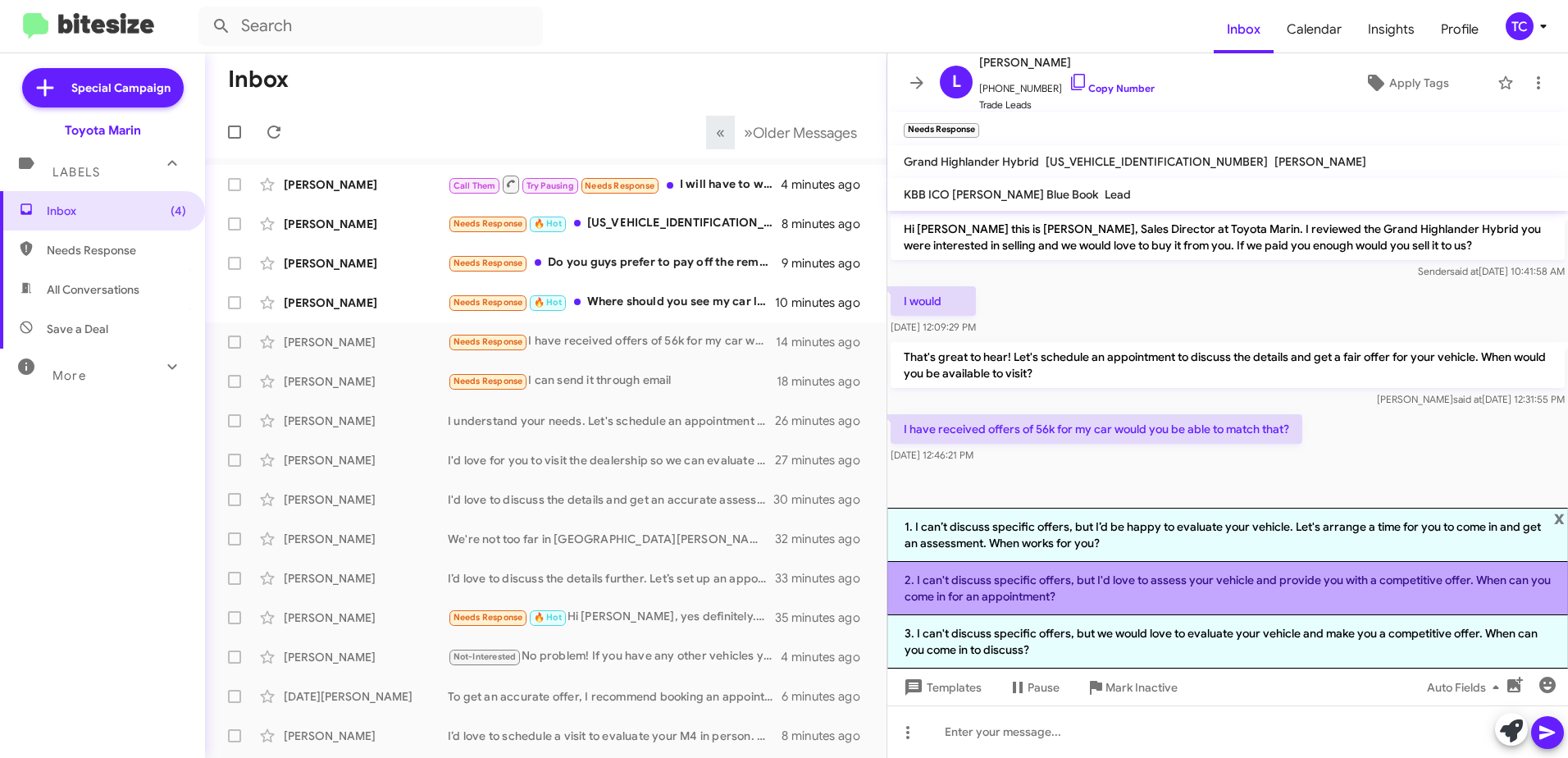
click at [1155, 589] on li "2. I can't discuss specific offers, but I'd love to assess your vehicle and pro…" at bounding box center [1228, 589] width 681 height 54
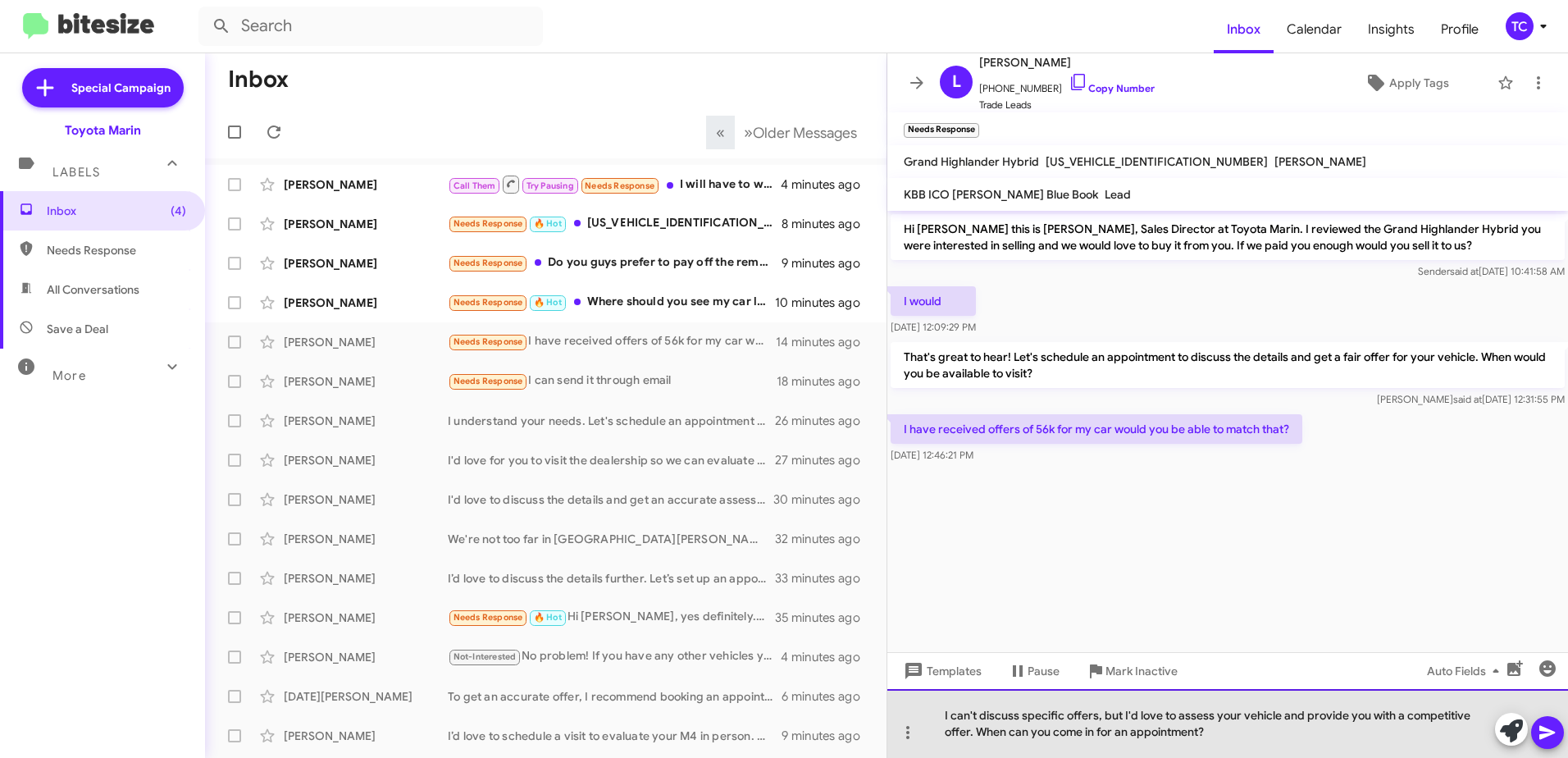
click at [1126, 714] on div "I can't discuss specific offers, but I'd love to assess your vehicle and provid…" at bounding box center [1228, 723] width 681 height 69
click at [1125, 715] on div "I can't discuss specific offers, but I'd love to assess your vehicle and provid…" at bounding box center [1228, 723] width 681 height 69
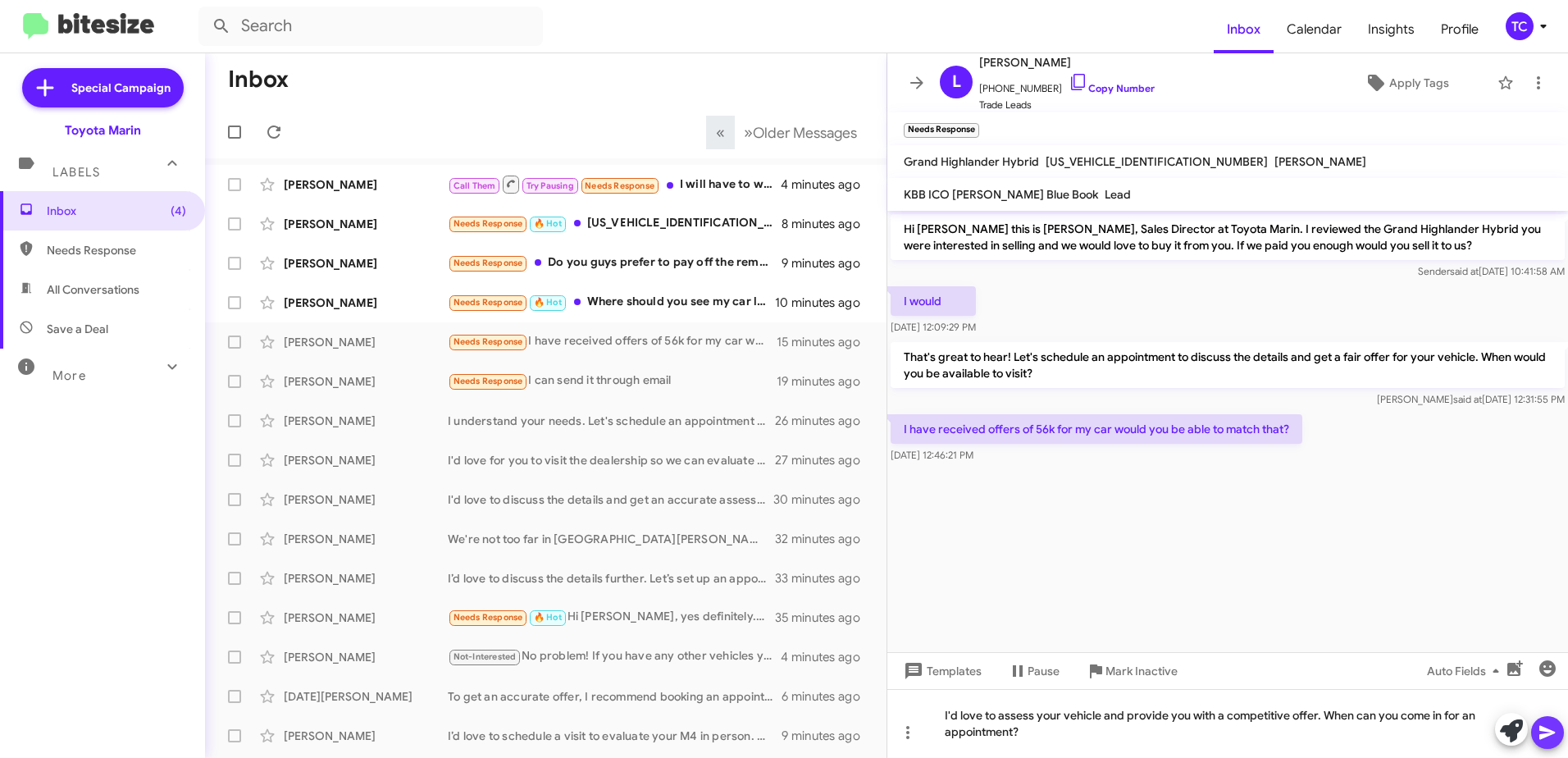
click at [1556, 733] on icon at bounding box center [1548, 732] width 20 height 20
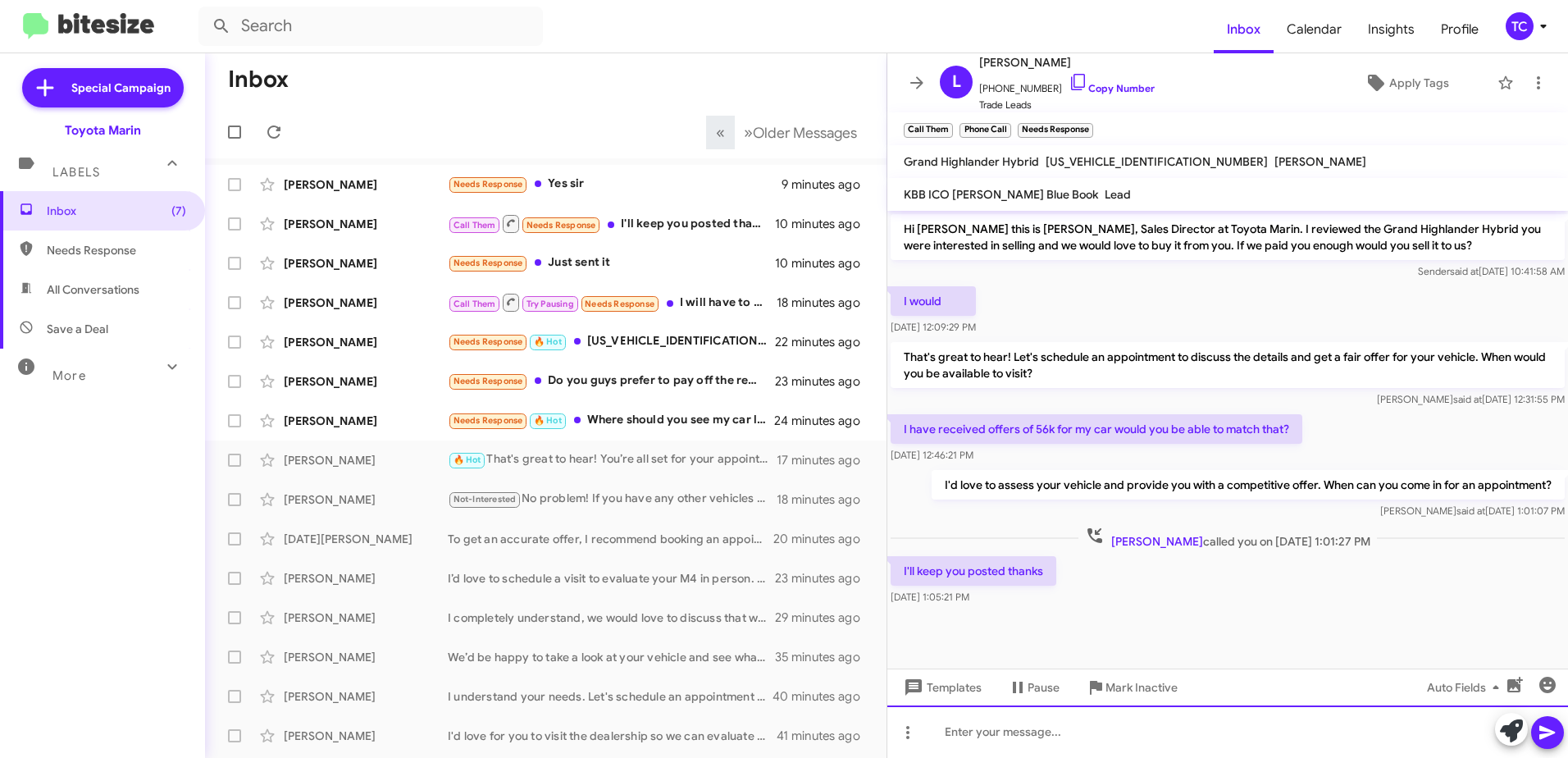
click at [1090, 724] on div at bounding box center [1228, 732] width 681 height 53
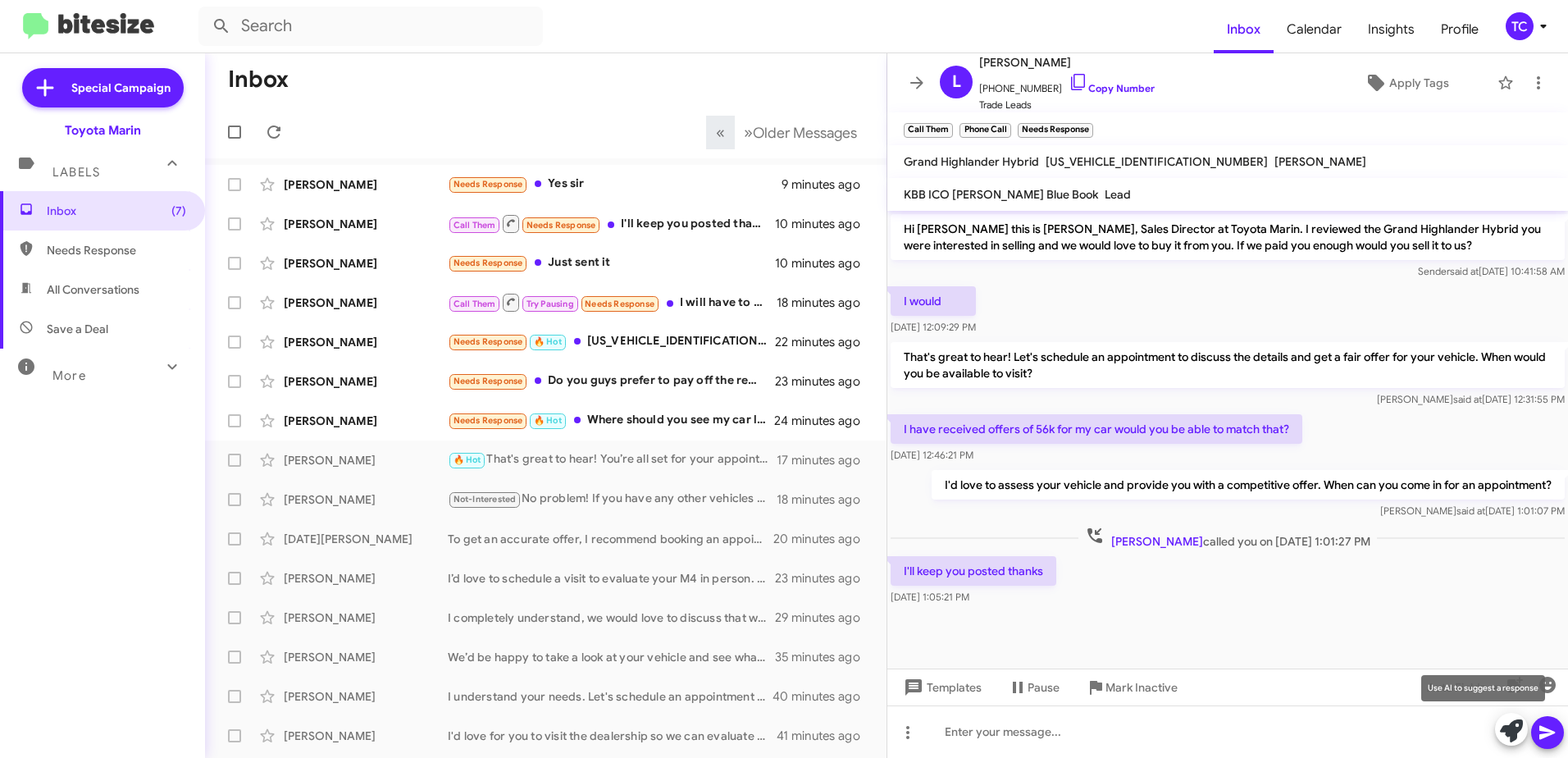
click at [1513, 727] on icon at bounding box center [1512, 731] width 23 height 23
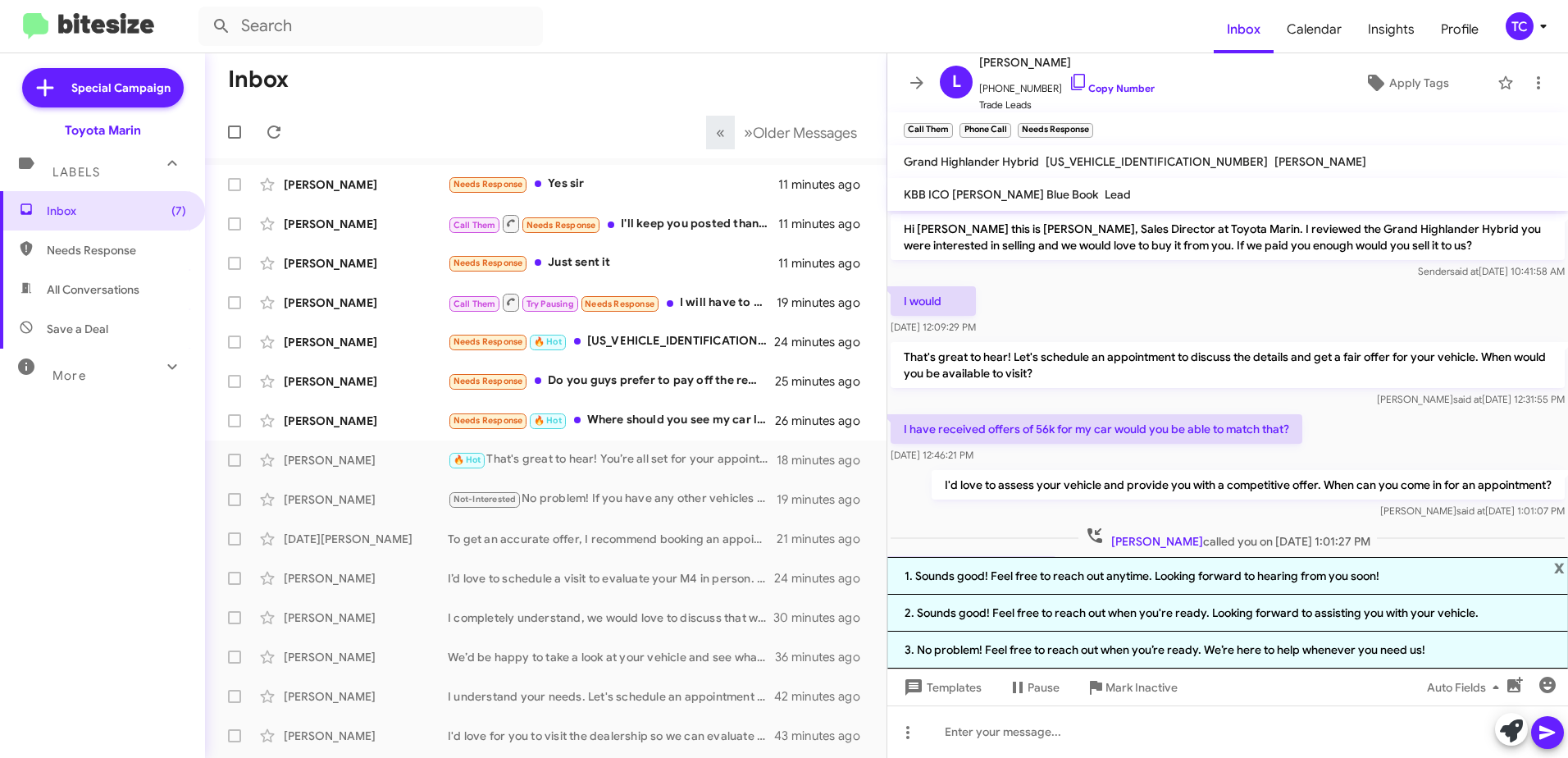
scroll to position [80, 0]
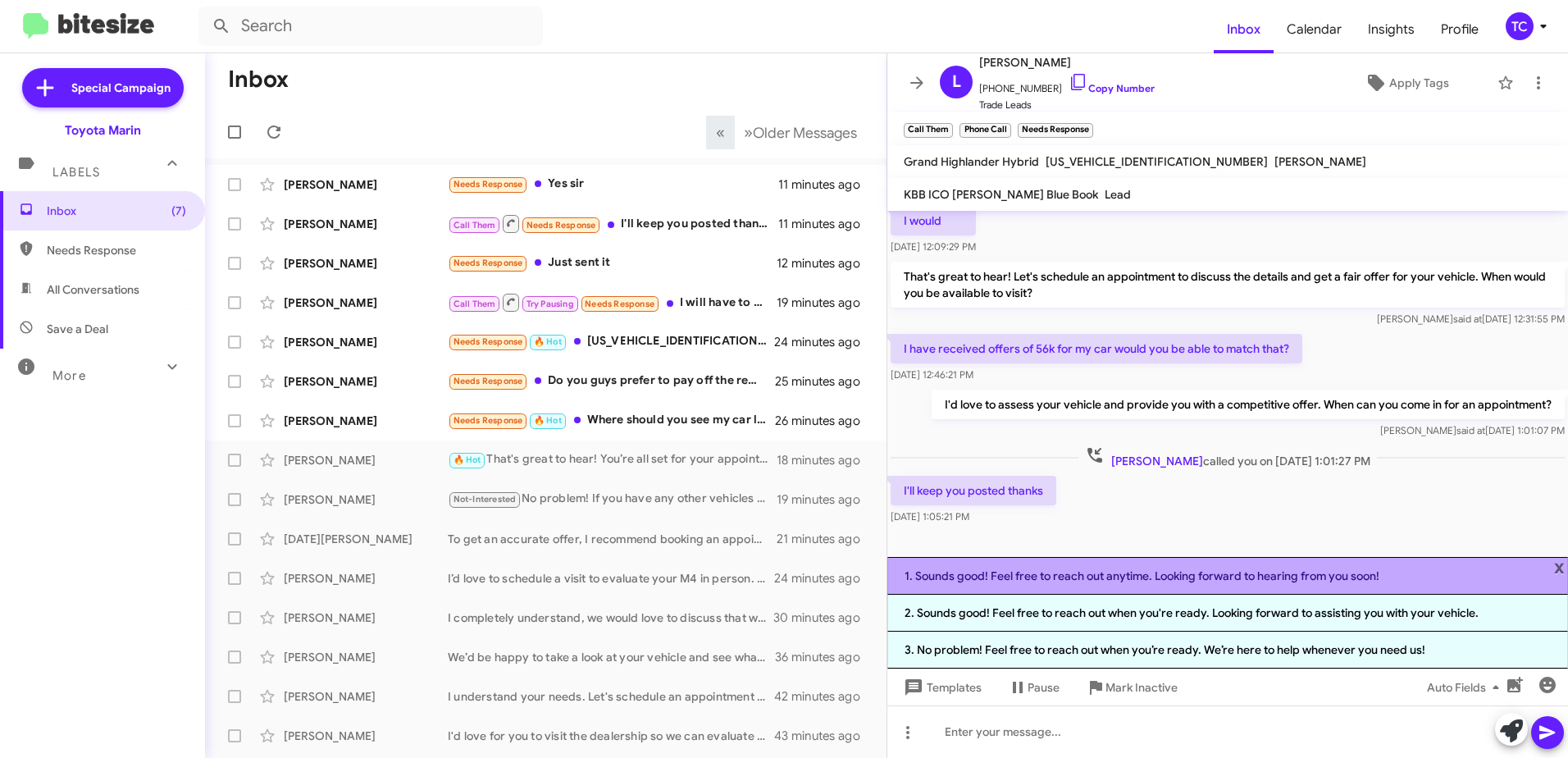
click at [1151, 581] on li "1. Sounds good! Feel free to reach out anytime. Looking forward to hearing from…" at bounding box center [1228, 576] width 681 height 38
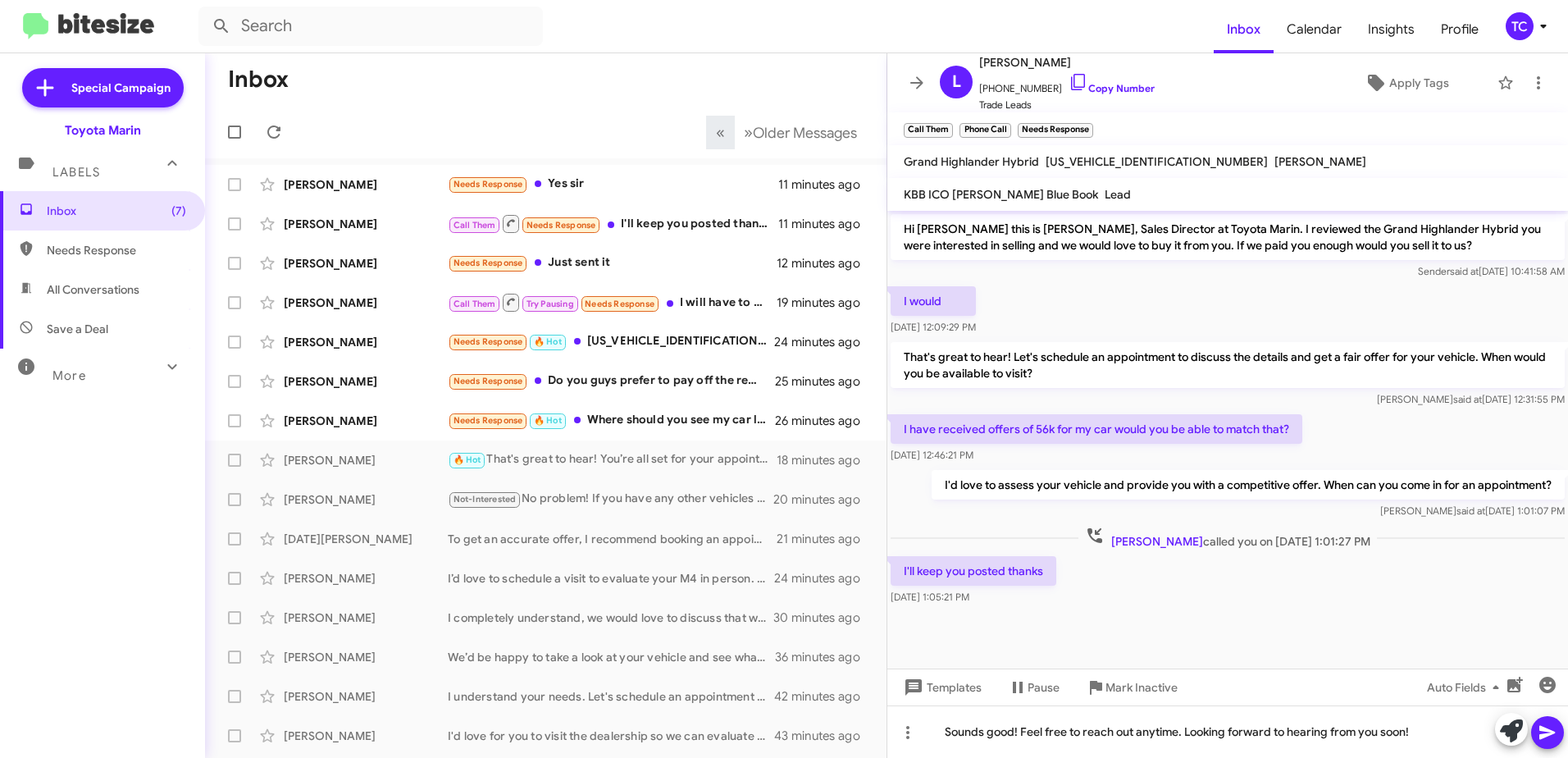
click at [1544, 732] on icon at bounding box center [1548, 732] width 20 height 20
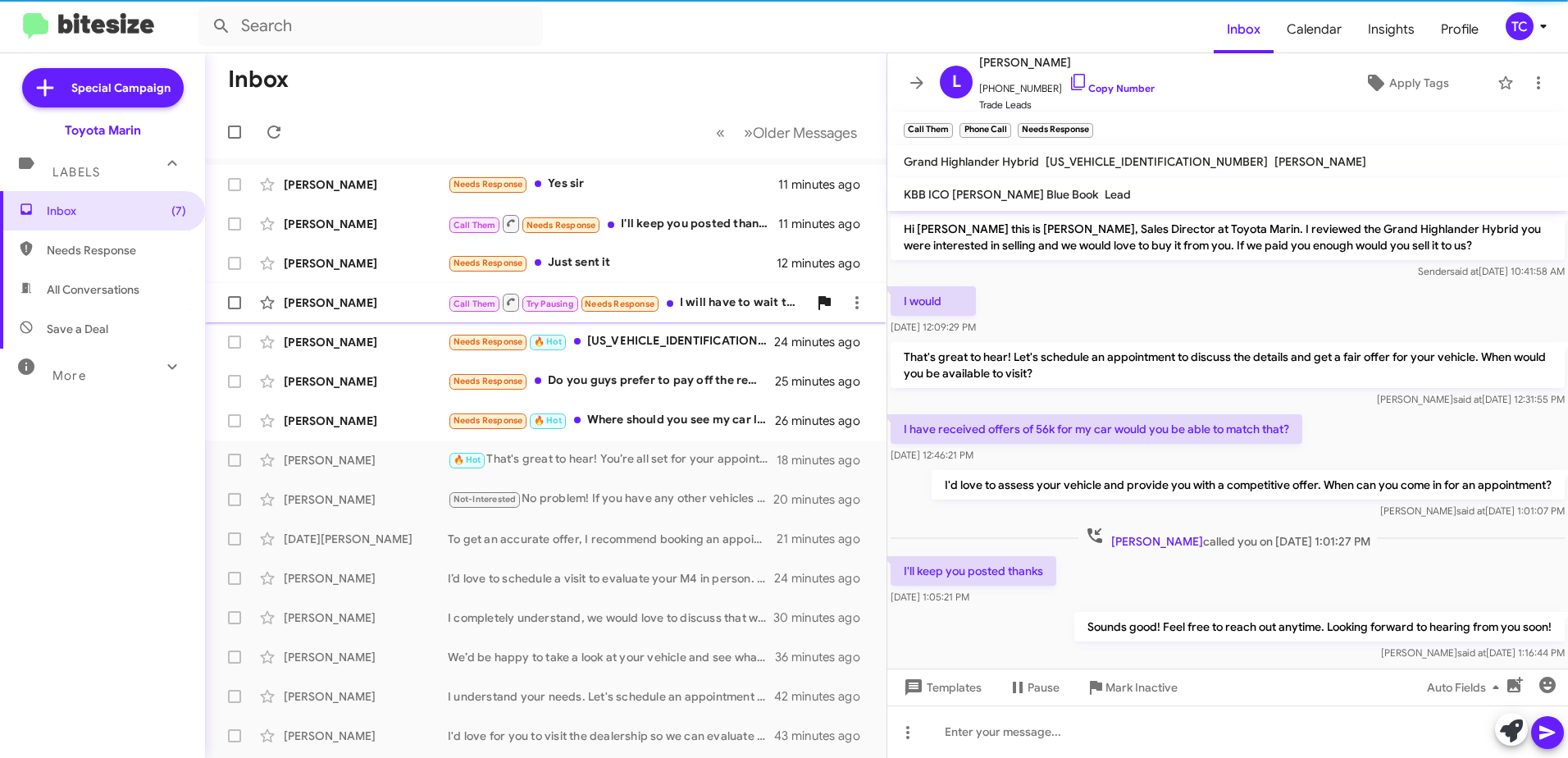
scroll to position [29, 0]
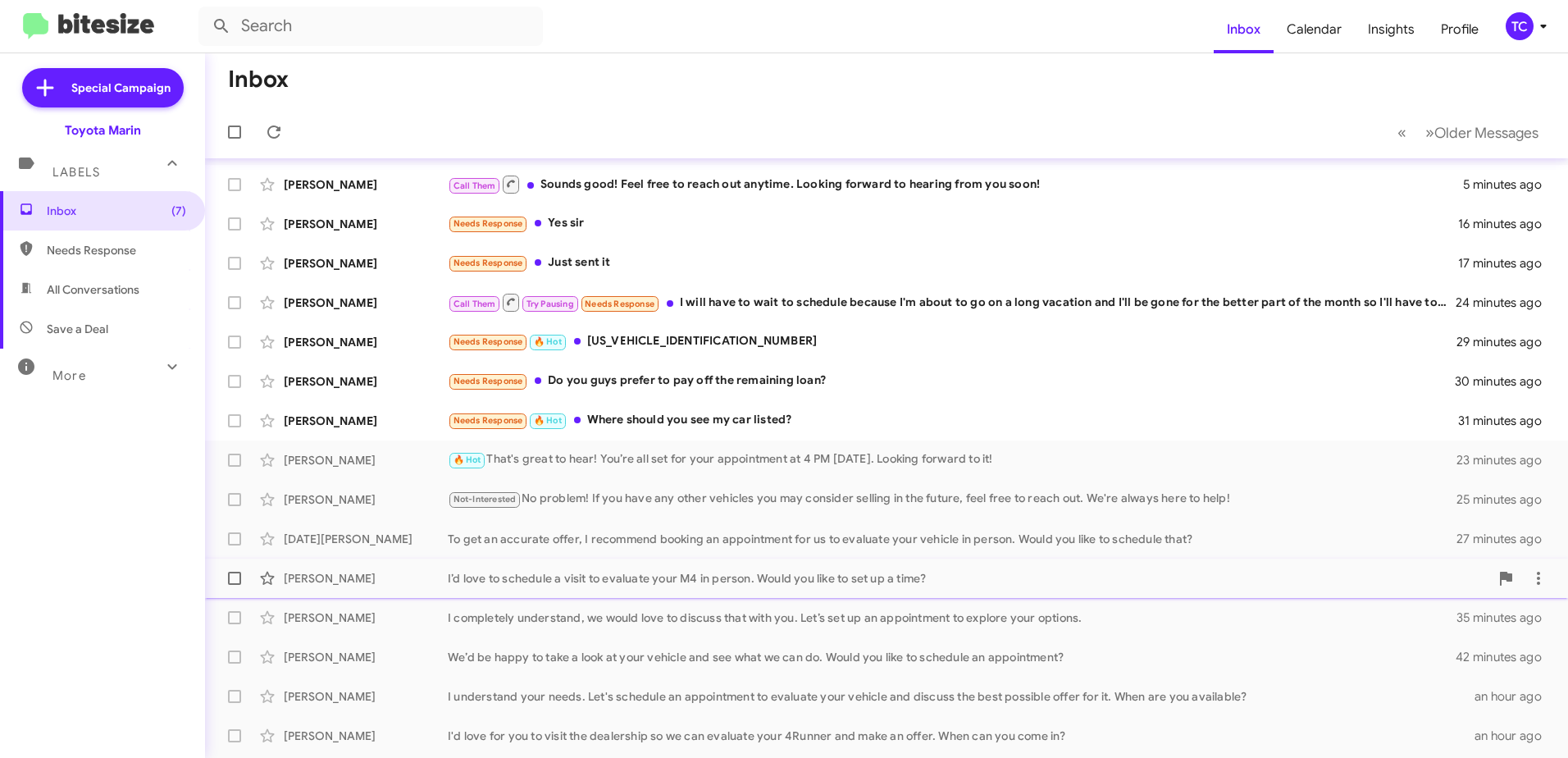
scroll to position [194, 0]
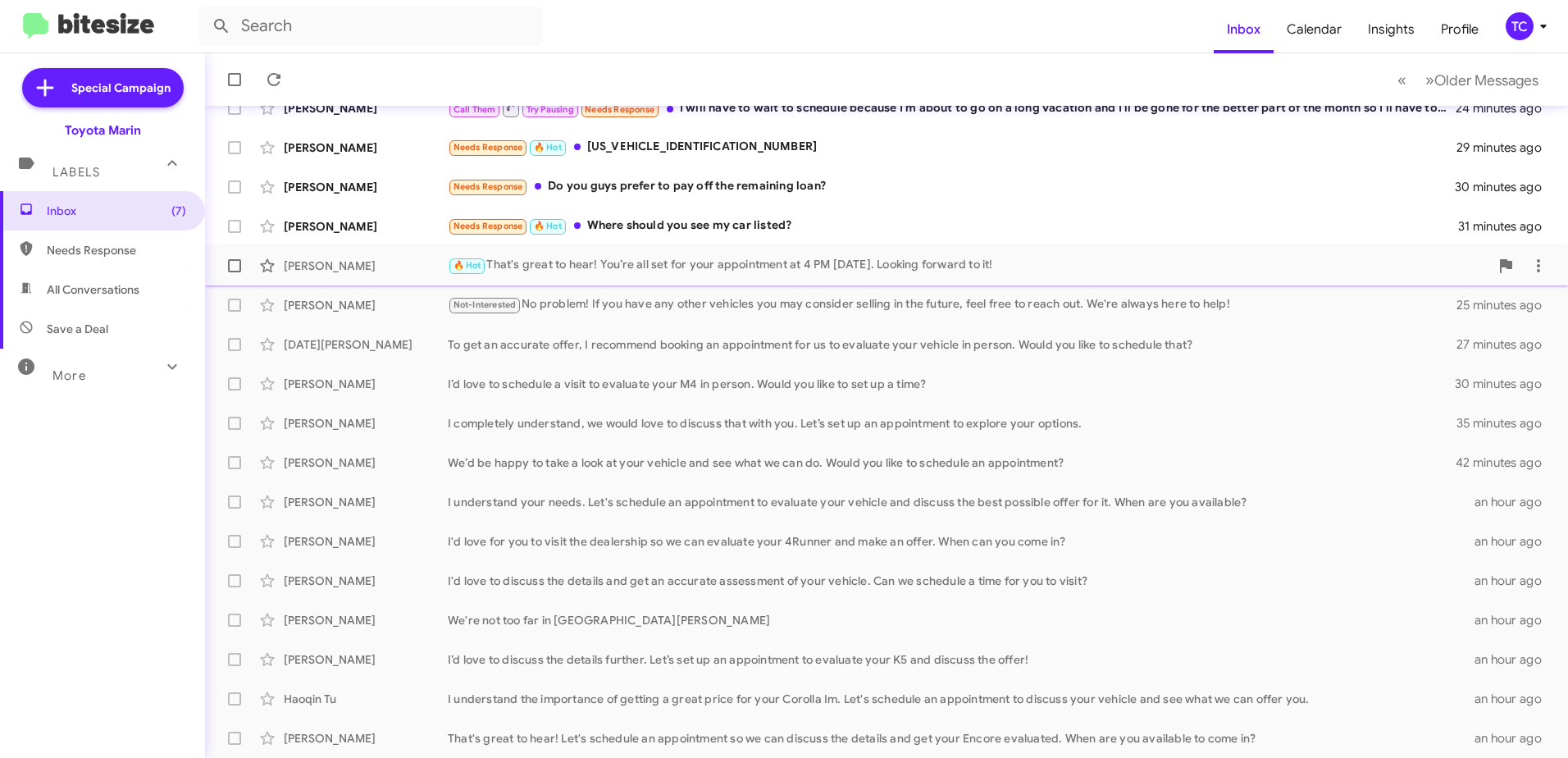
click at [681, 269] on div "🔥 Hot That's great to hear! You’re all set for your appointment at 4 PM [DATE].…" at bounding box center [969, 265] width 1041 height 19
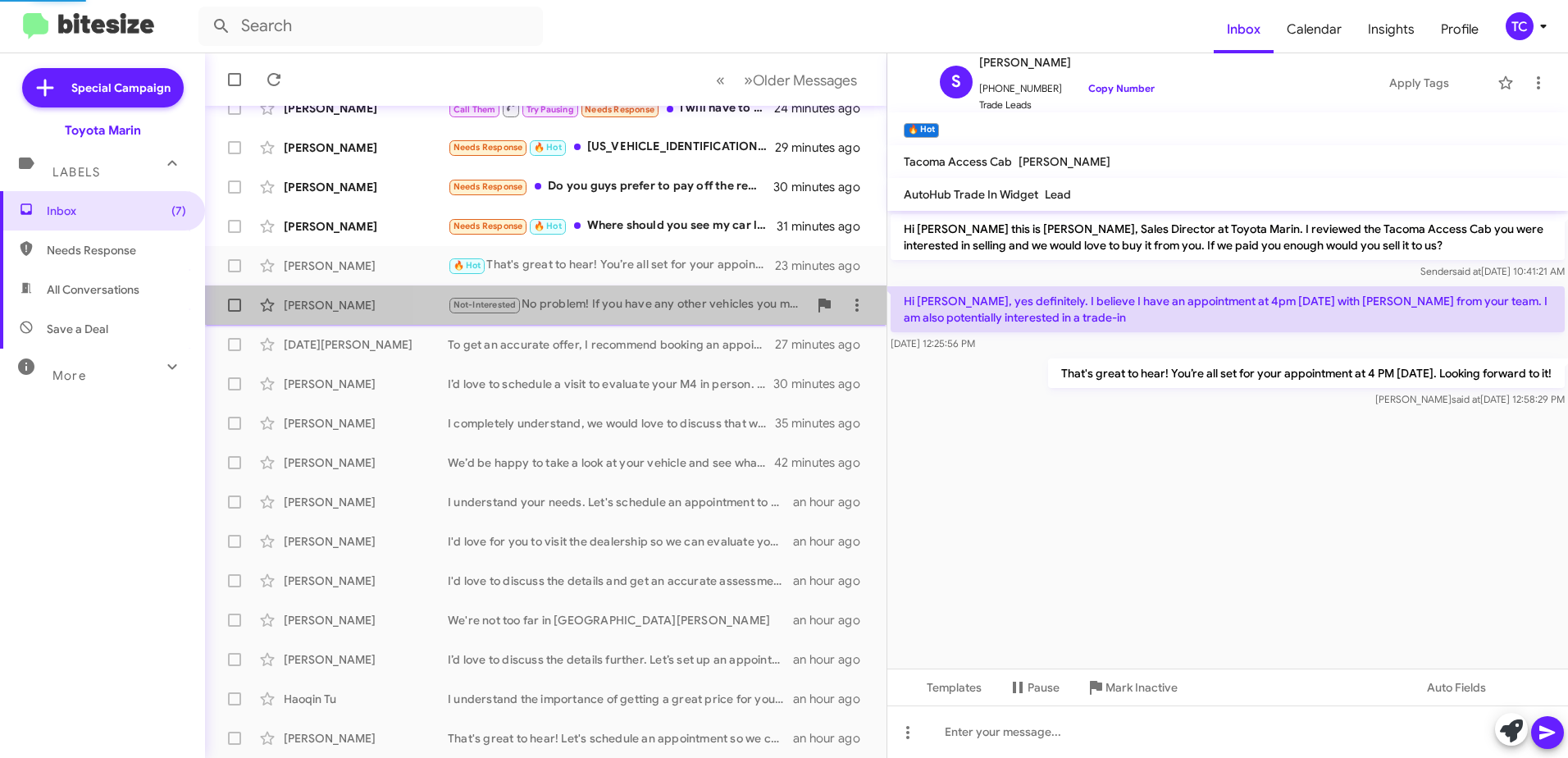
click at [678, 297] on div "Not-Interested No problem! If you have any other vehicles you may consider sell…" at bounding box center [628, 304] width 360 height 19
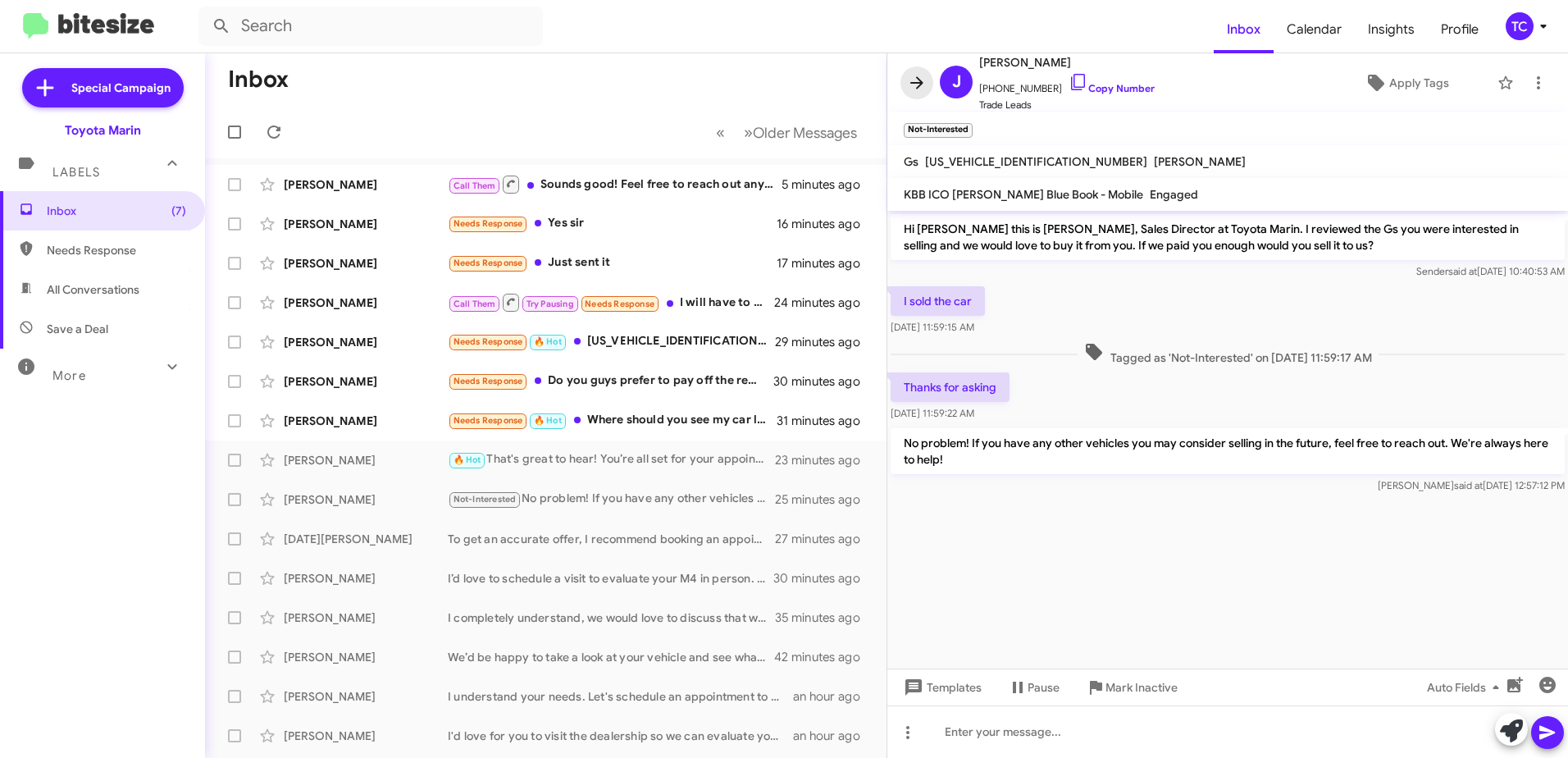
click at [920, 79] on icon at bounding box center [917, 83] width 20 height 20
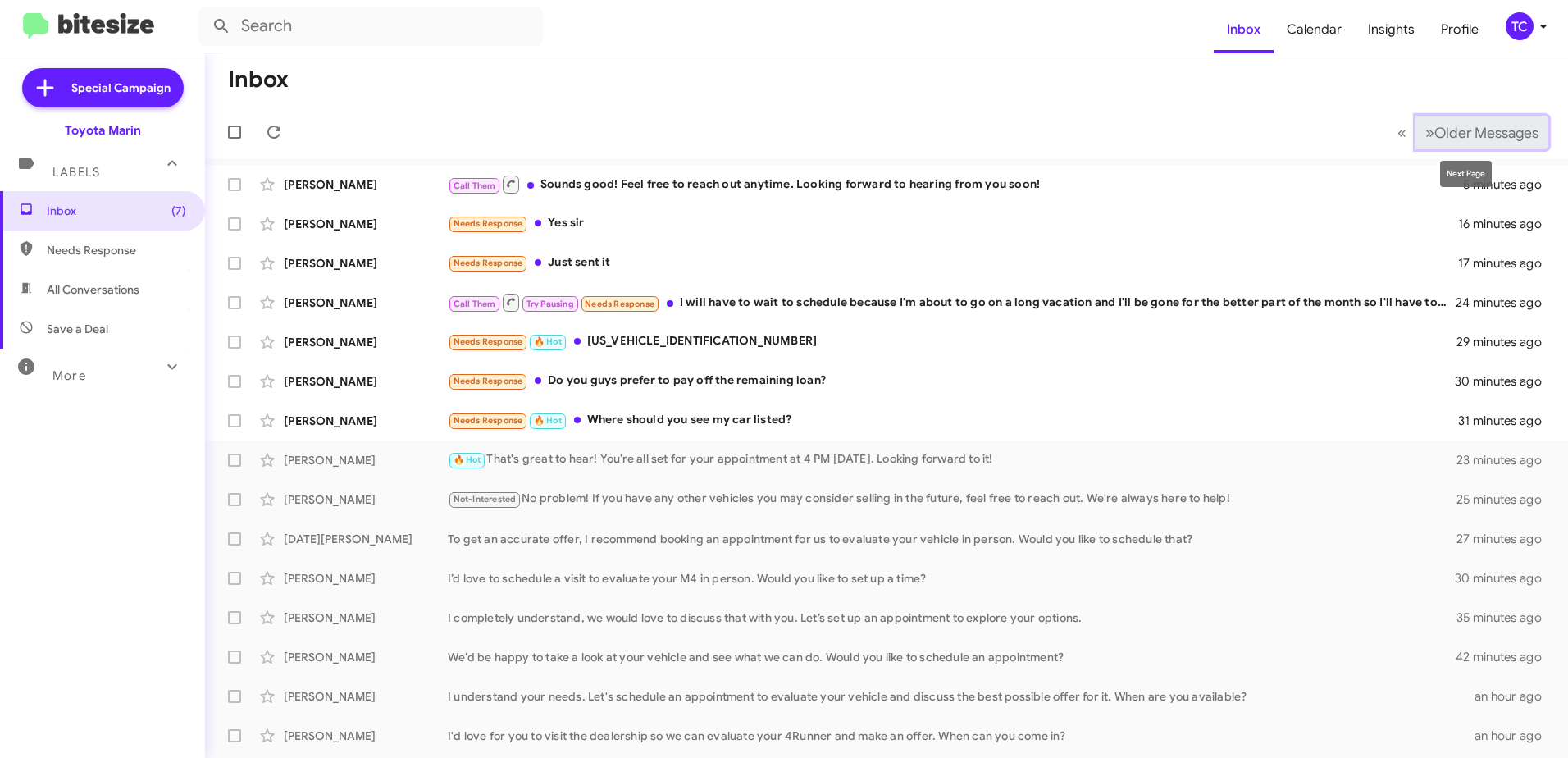
click at [1426, 134] on span "»" at bounding box center [1430, 132] width 9 height 21
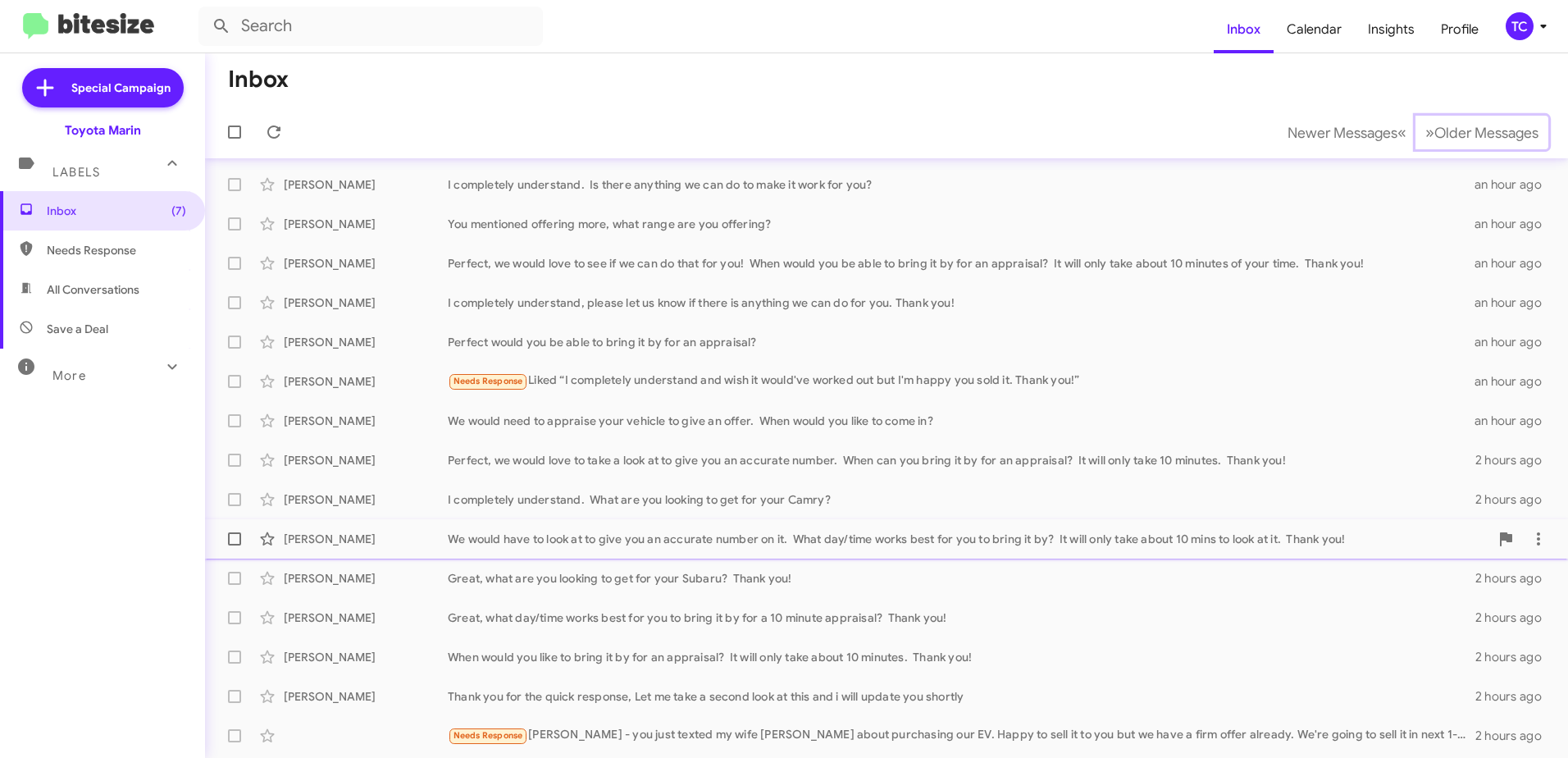
scroll to position [194, 0]
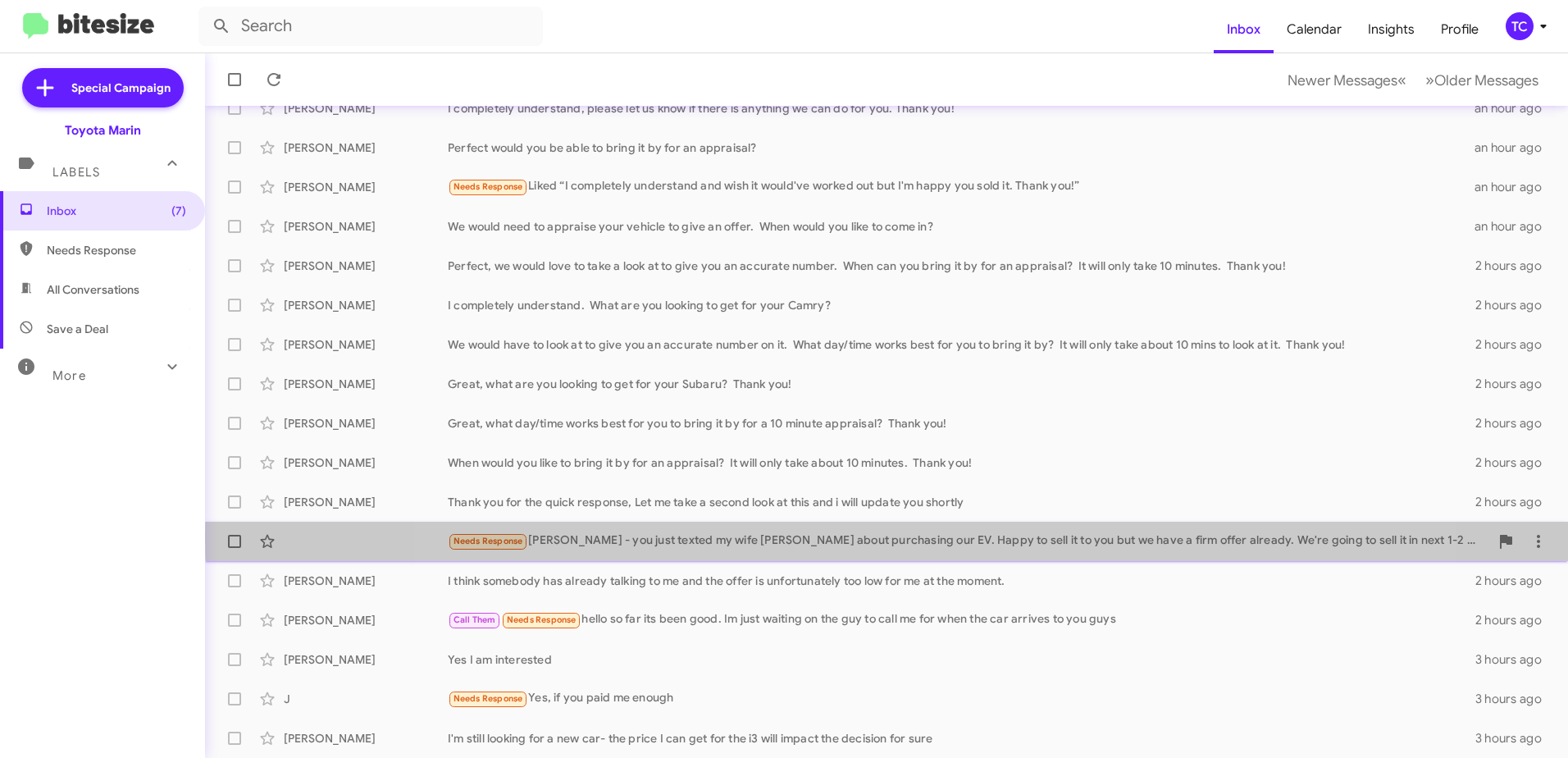
click at [938, 538] on div "Needs Response Nathan - you just texted my wife Sara Keck about purchasing our …" at bounding box center [969, 541] width 1041 height 19
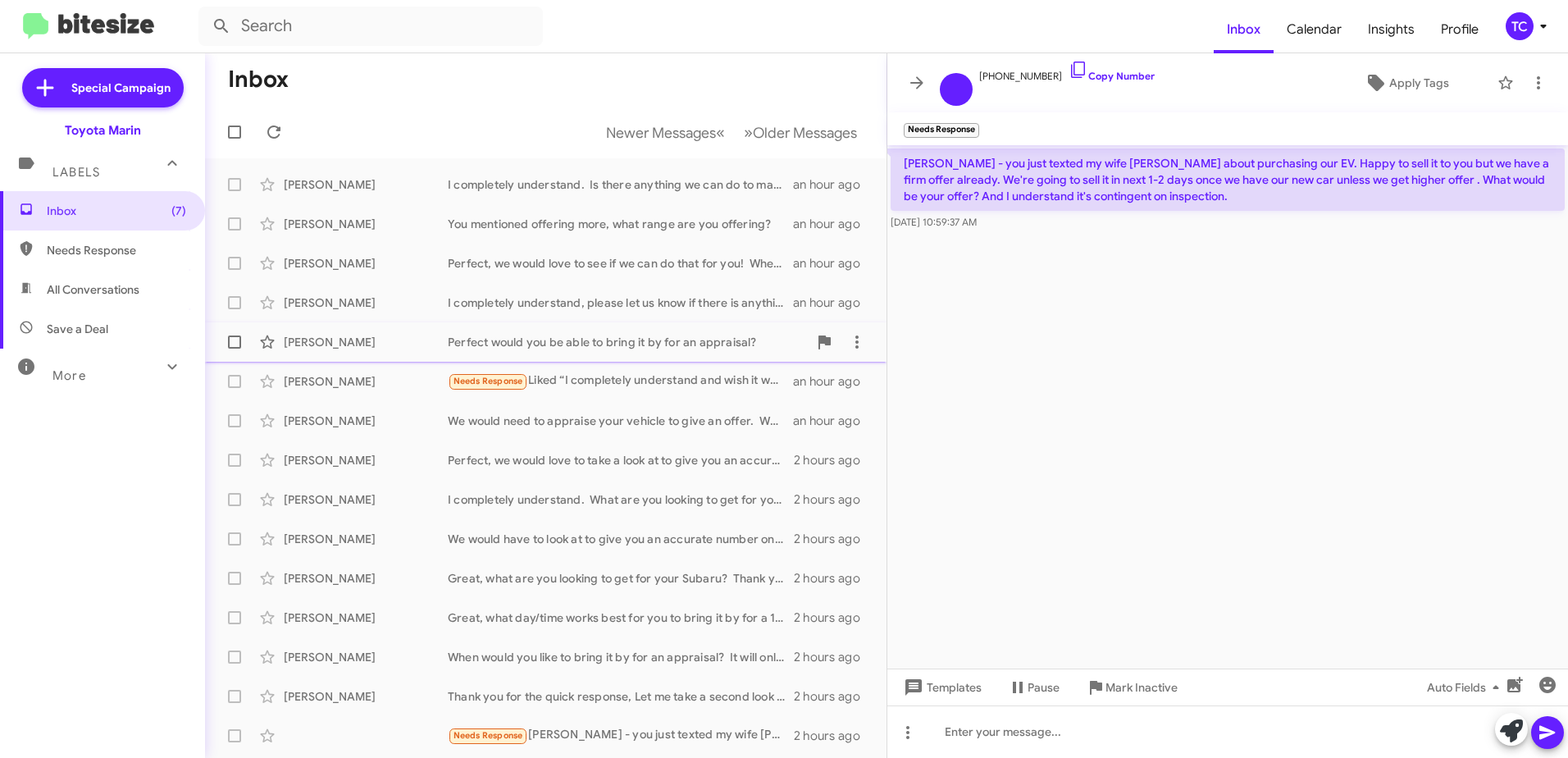
scroll to position [194, 0]
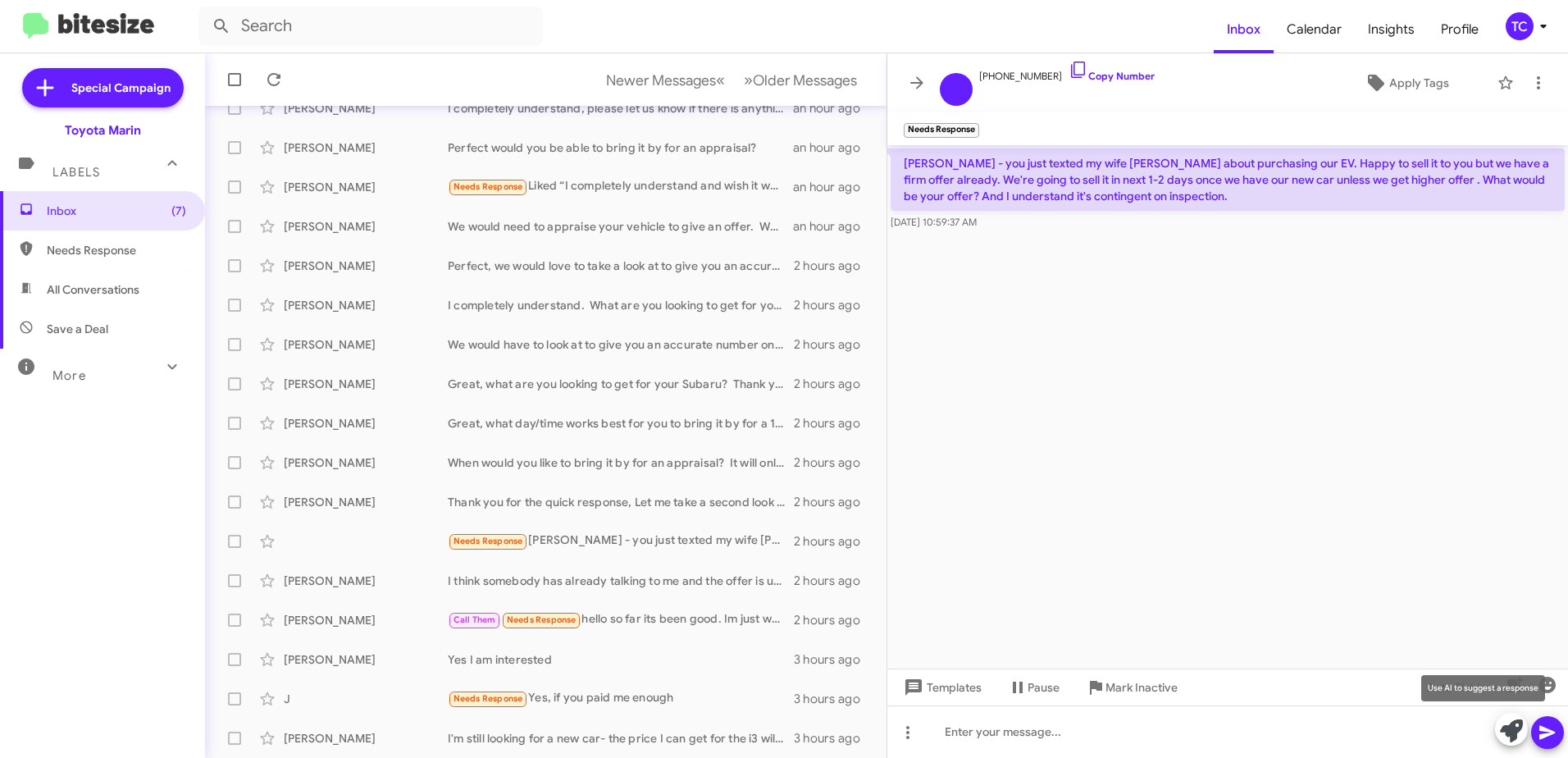
click at [1503, 726] on icon at bounding box center [1512, 731] width 23 height 23
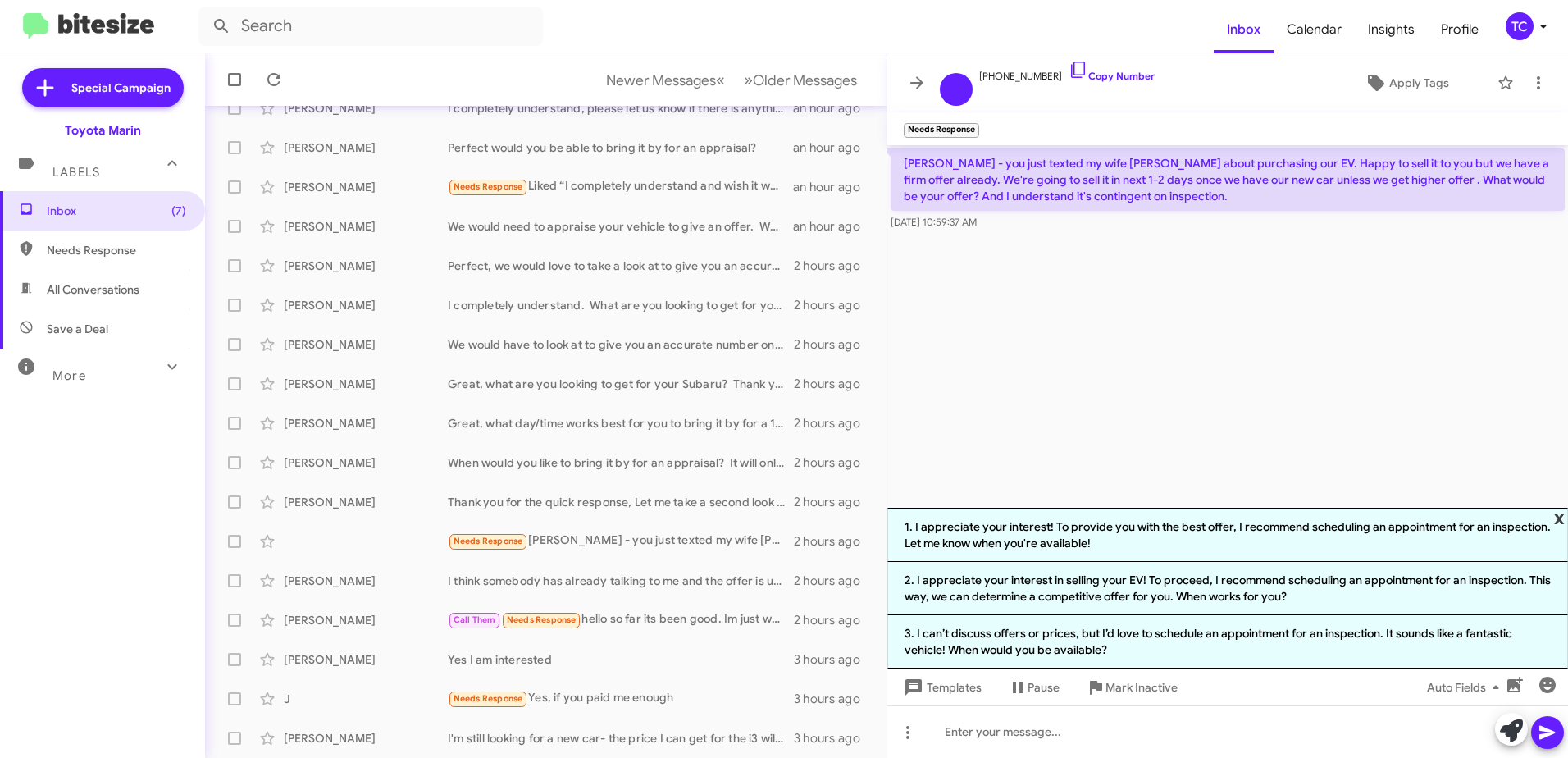
click at [1556, 518] on span "x" at bounding box center [1560, 517] width 11 height 20
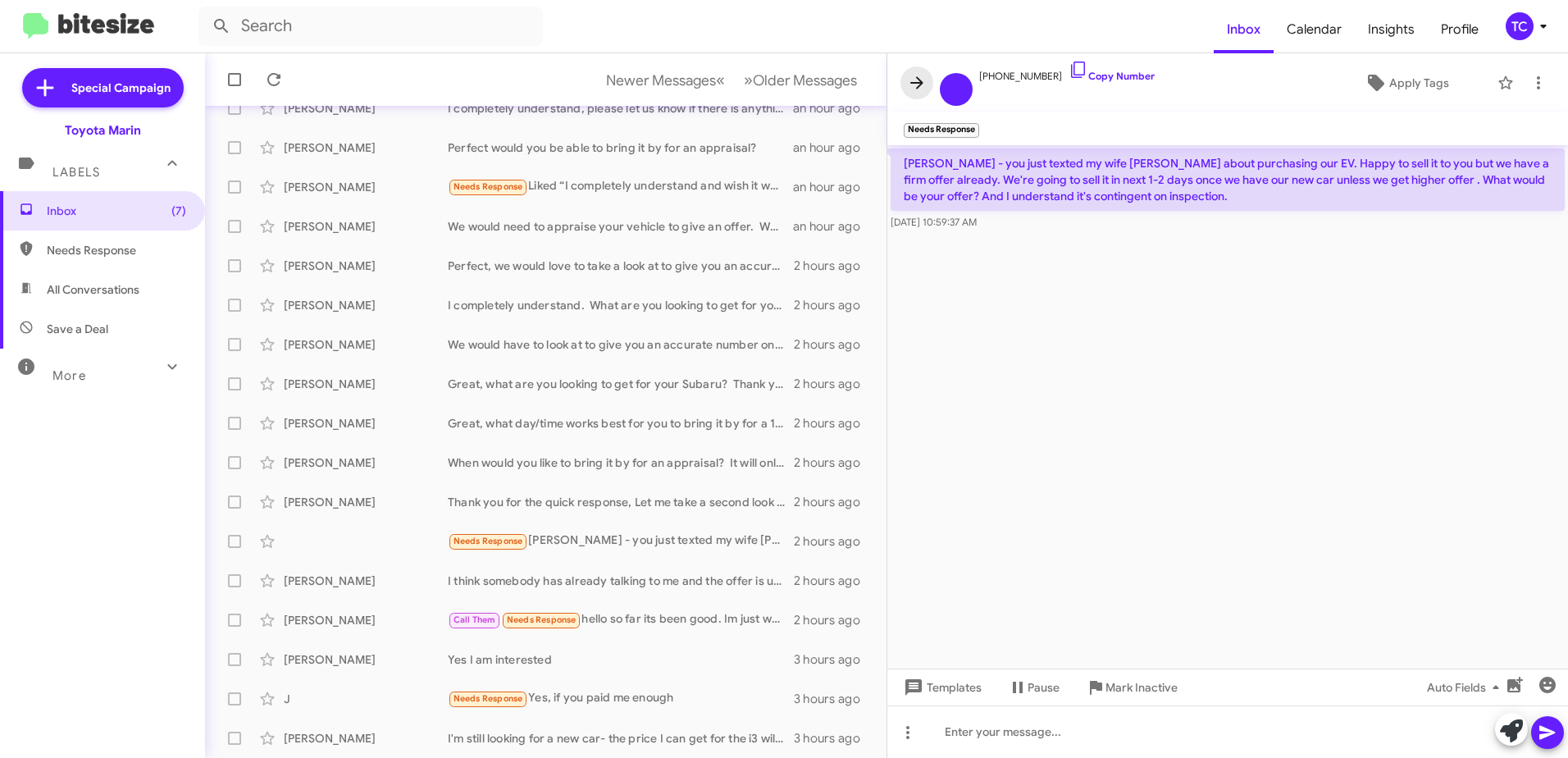
click at [919, 81] on icon at bounding box center [917, 83] width 20 height 20
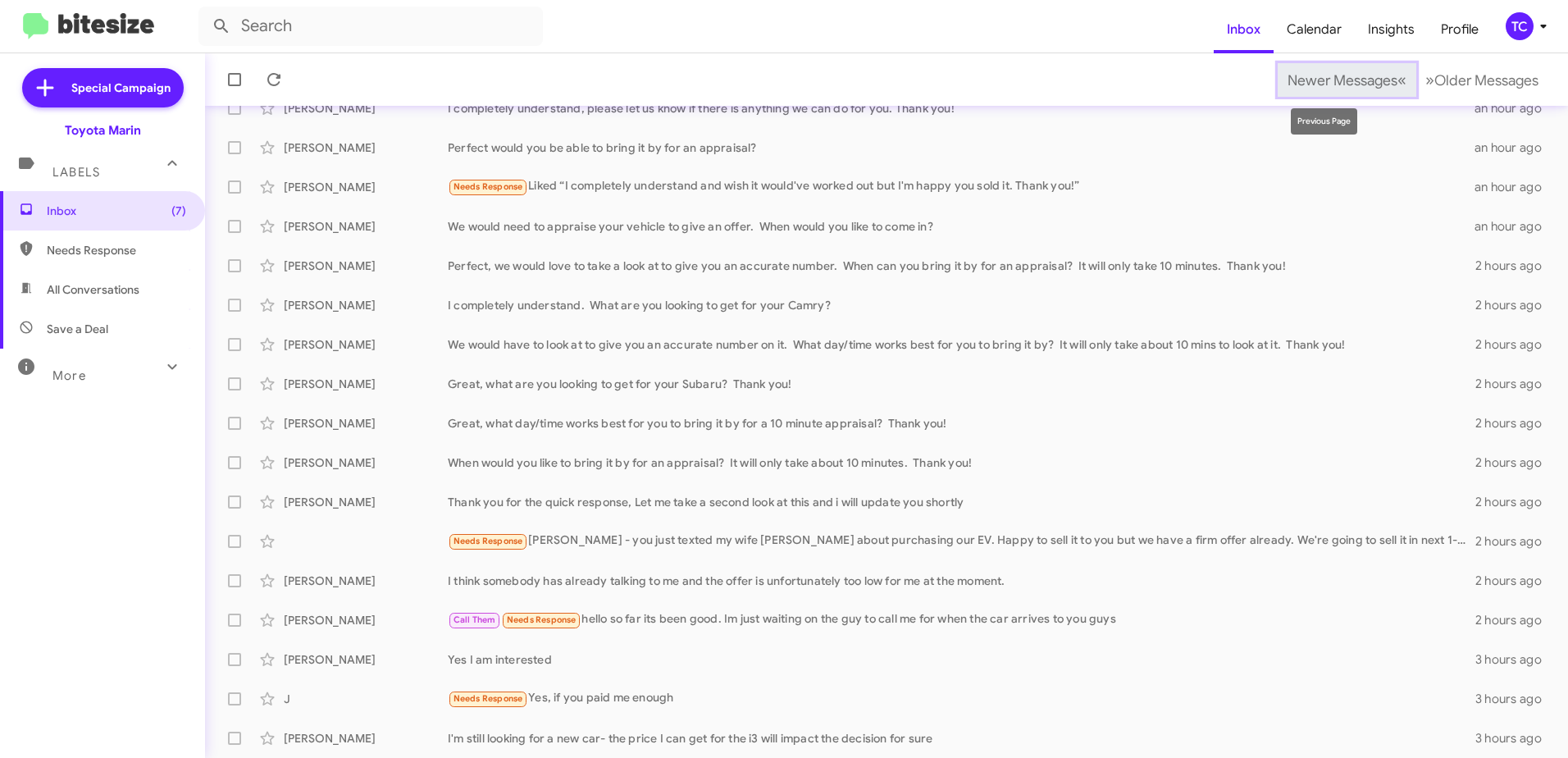
click at [1371, 82] on span "Newer Messages" at bounding box center [1342, 80] width 110 height 18
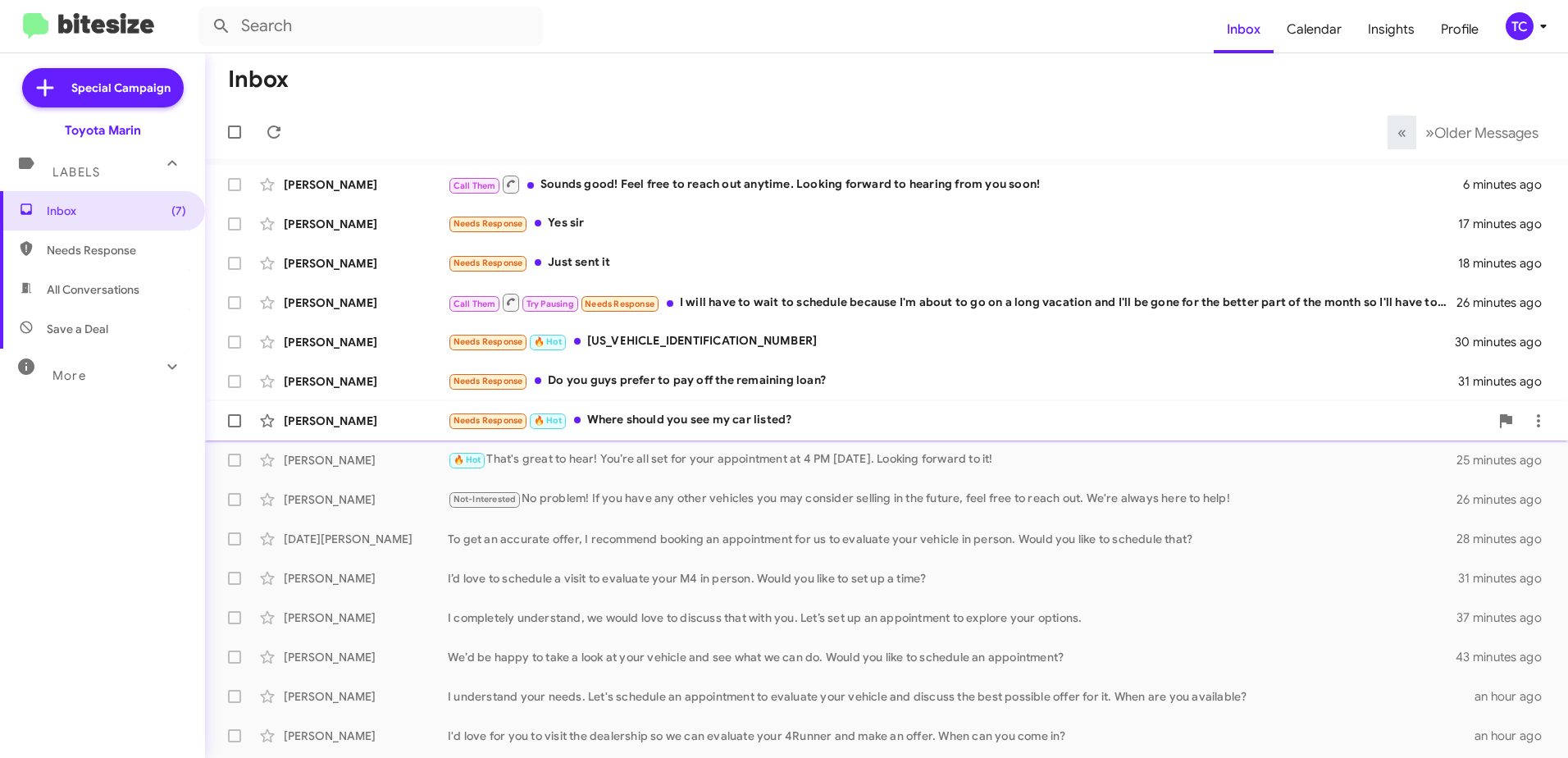
click at [825, 420] on div "Needs Response 🔥 Hot Where should you see my car listed?" at bounding box center [969, 420] width 1041 height 19
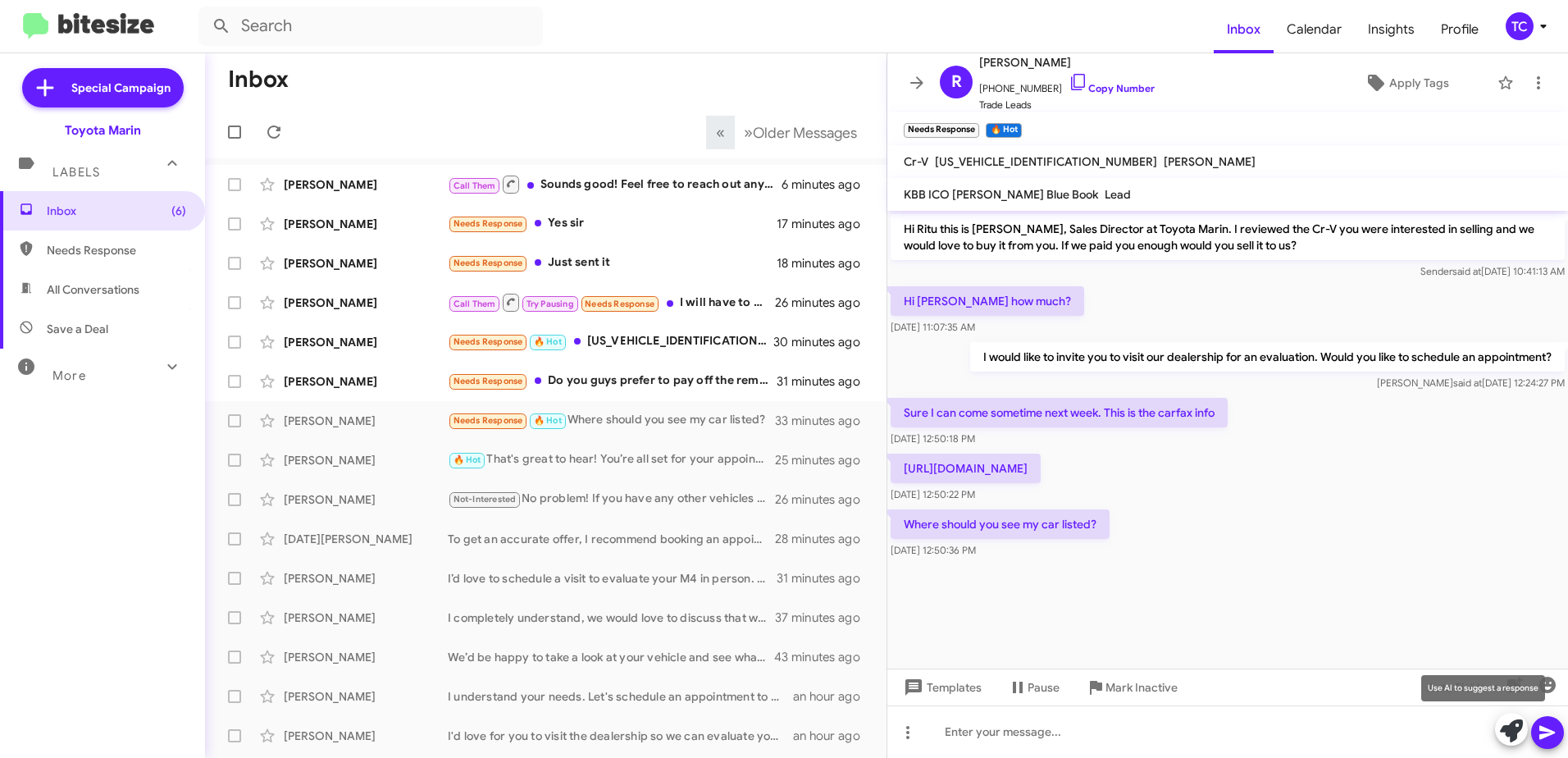
click at [1509, 725] on icon at bounding box center [1512, 731] width 23 height 23
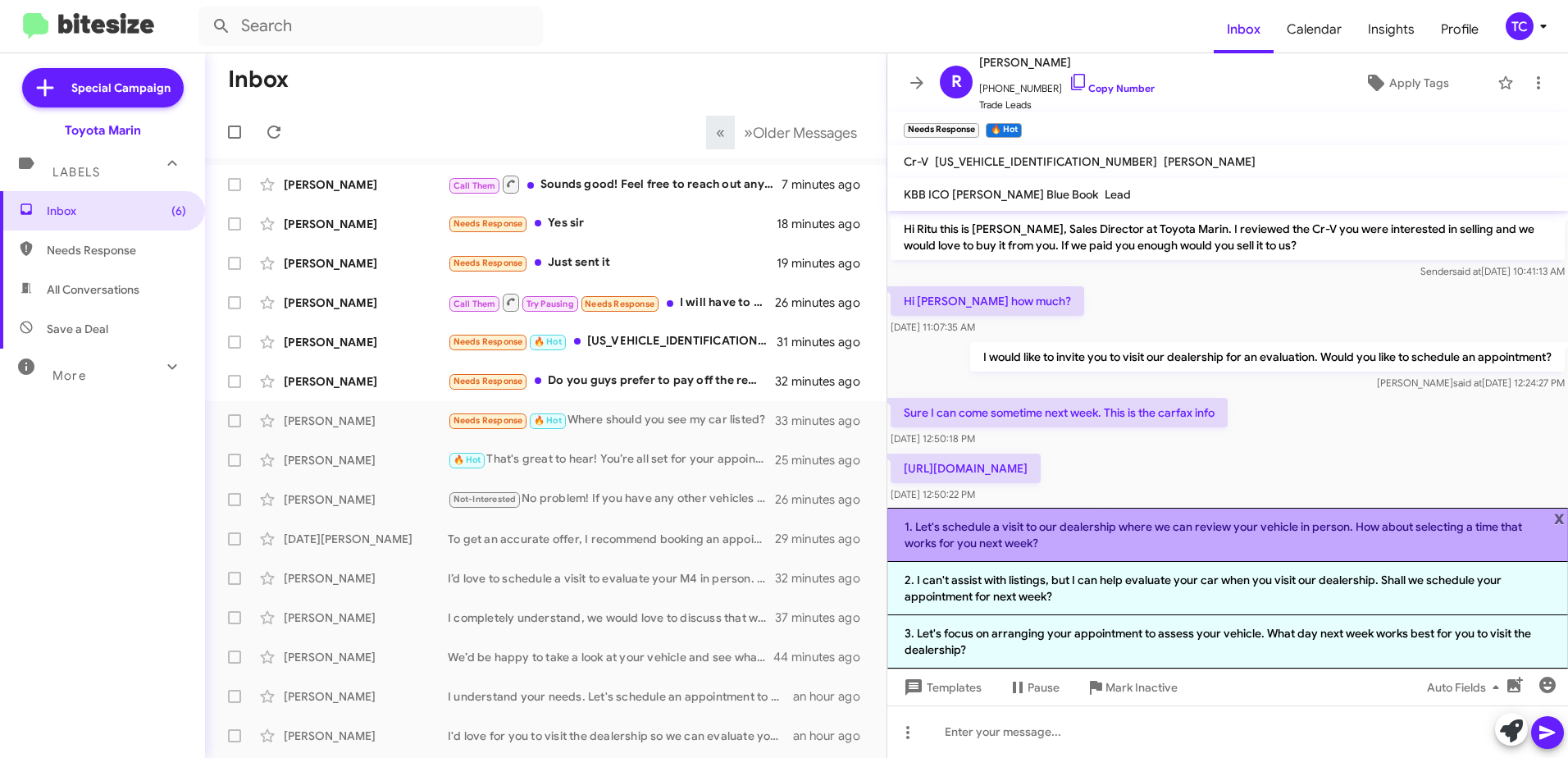
click at [1132, 530] on li "1. Let's schedule a visit to our dealership where we can review your vehicle in…" at bounding box center [1228, 534] width 681 height 54
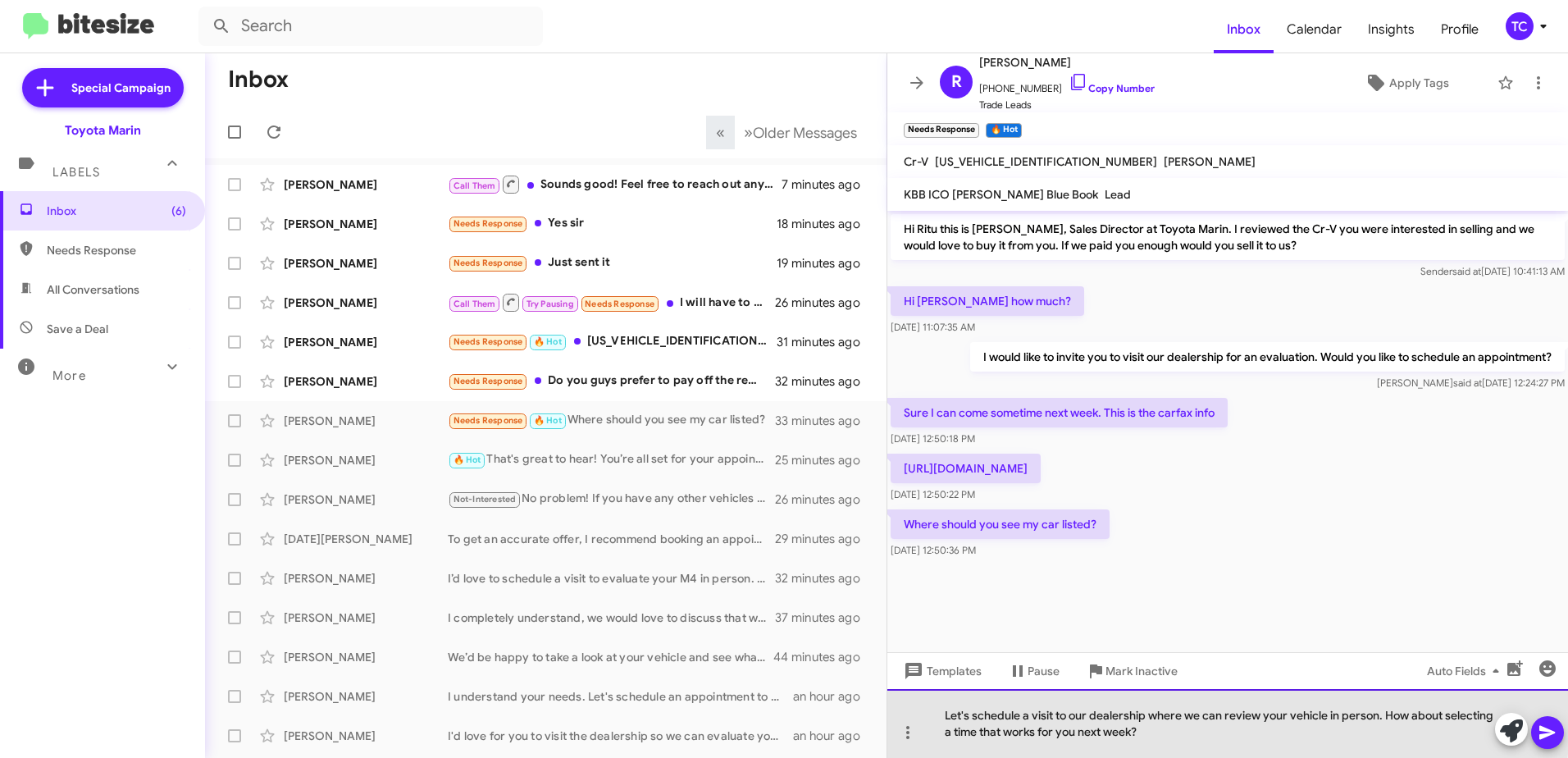
click at [946, 711] on div "Let's schedule a visit to our dealership where we can review your vehicle in pe…" at bounding box center [1228, 723] width 681 height 69
click at [989, 720] on div "Sounda good! Let's schedule a visit to our dealership where we can review your …" at bounding box center [1228, 723] width 681 height 69
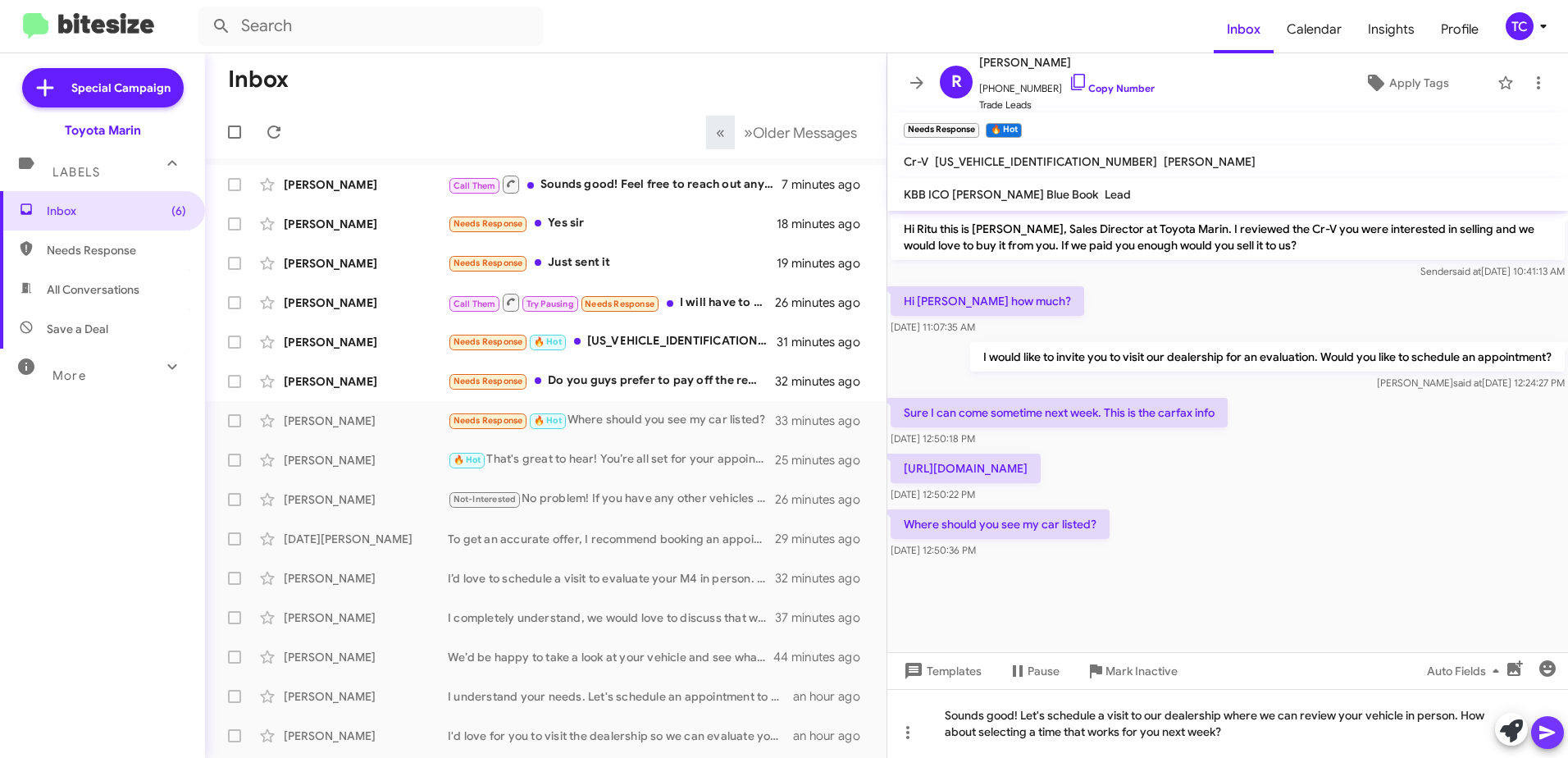
click at [1551, 726] on icon at bounding box center [1548, 732] width 20 height 20
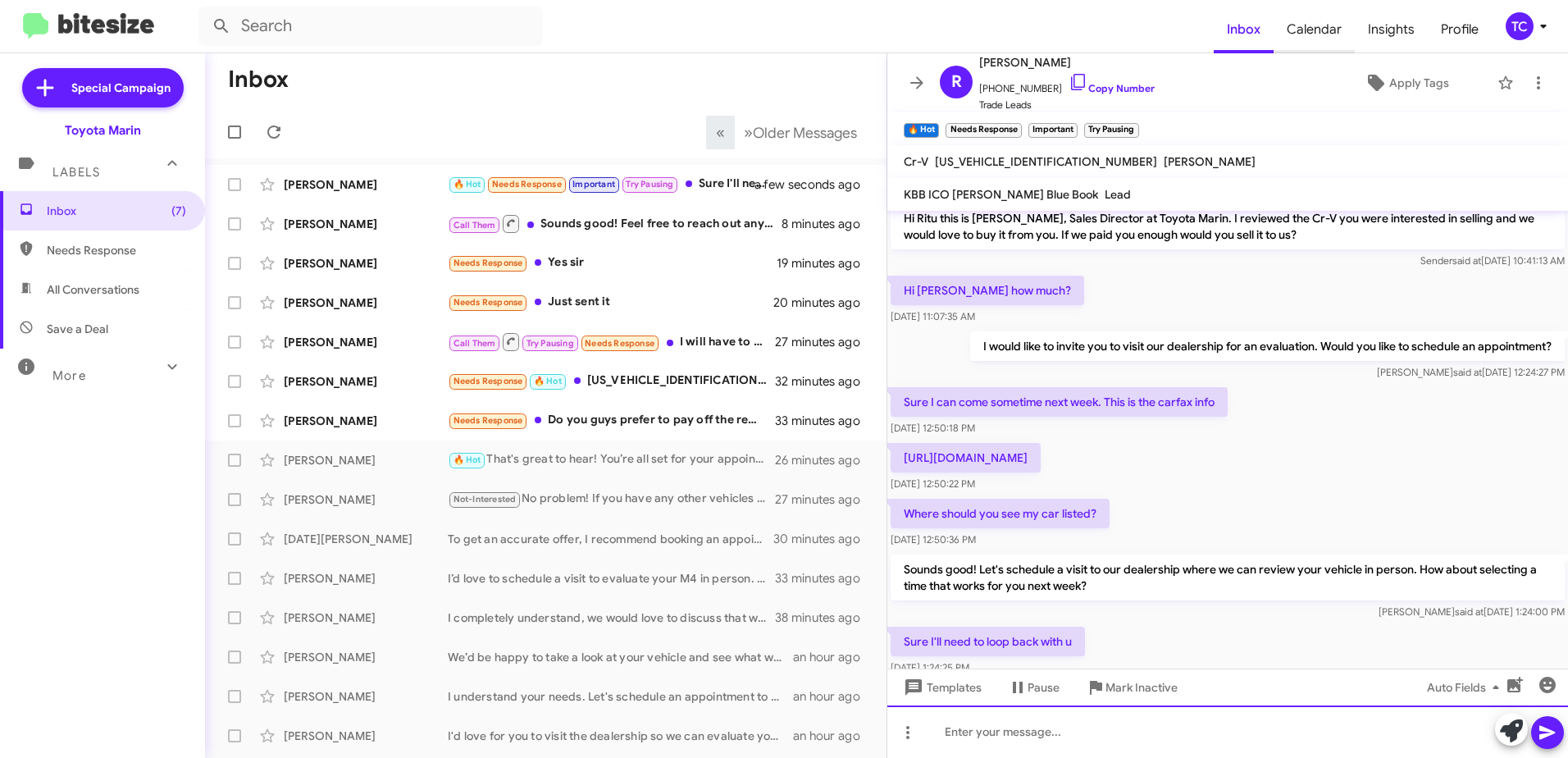
scroll to position [70, 0]
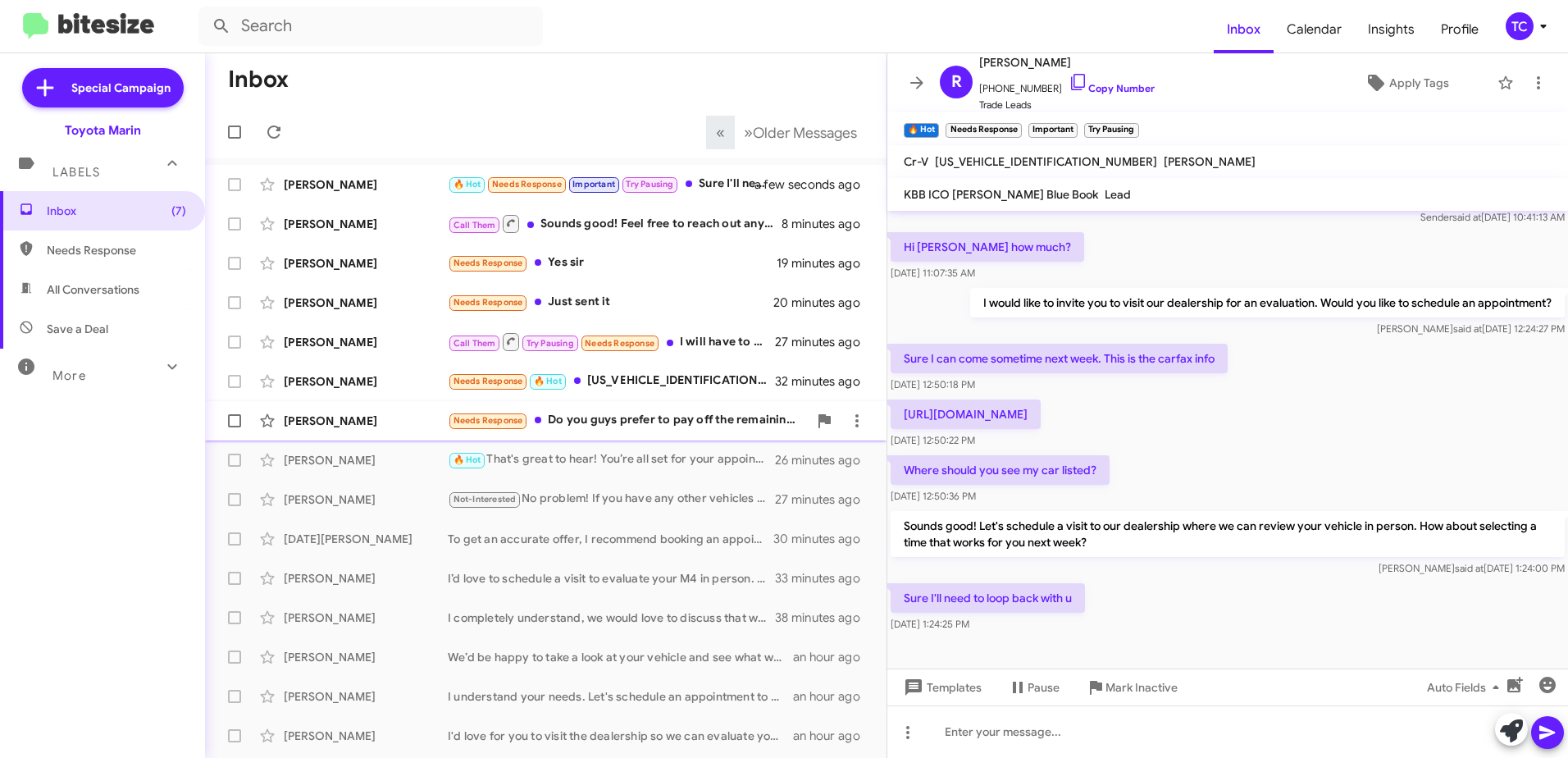
click at [659, 417] on div "Needs Response Do you guys prefer to pay off the remaining loan?" at bounding box center [628, 420] width 360 height 19
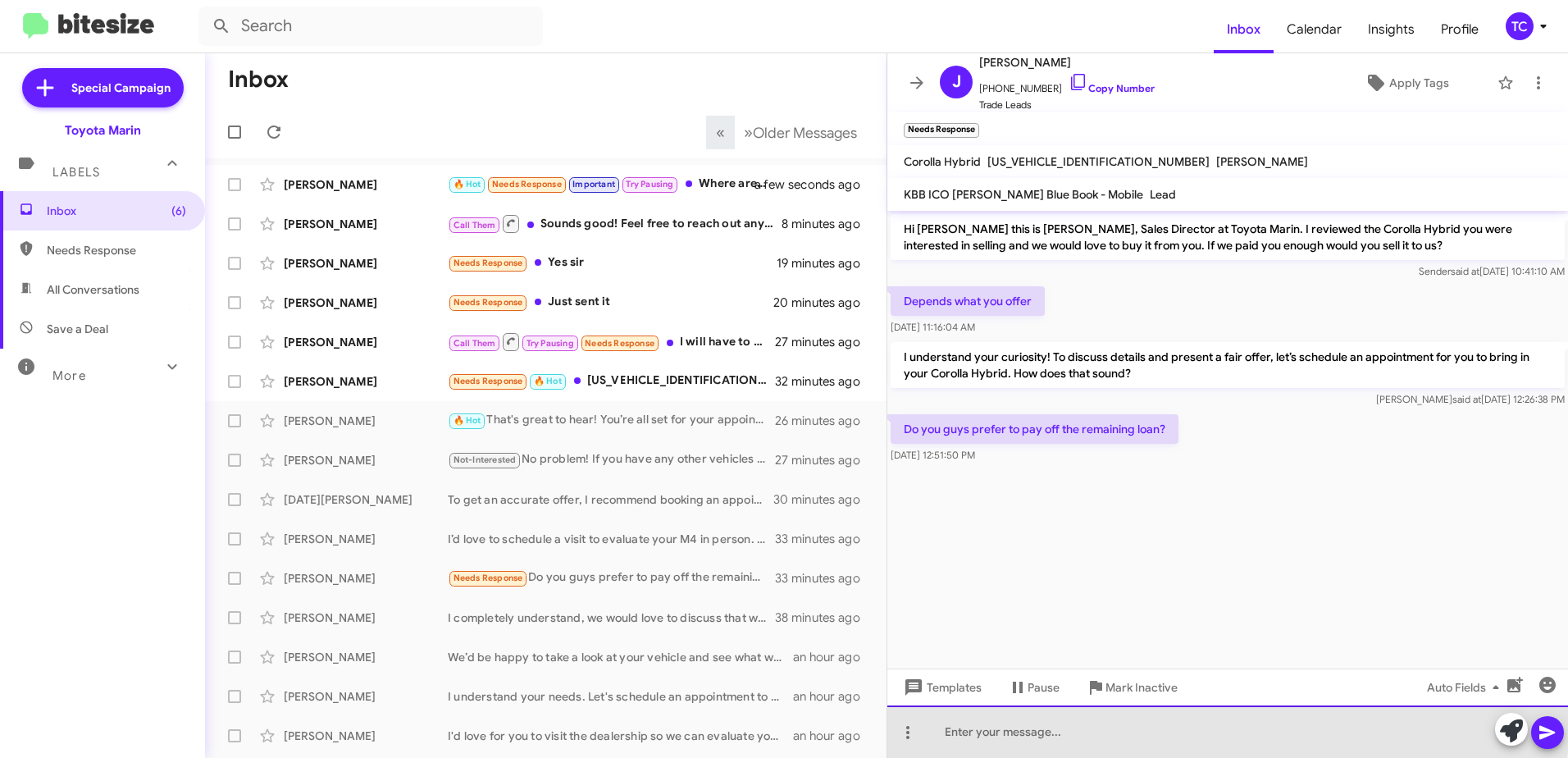
click at [1122, 725] on div at bounding box center [1228, 732] width 681 height 53
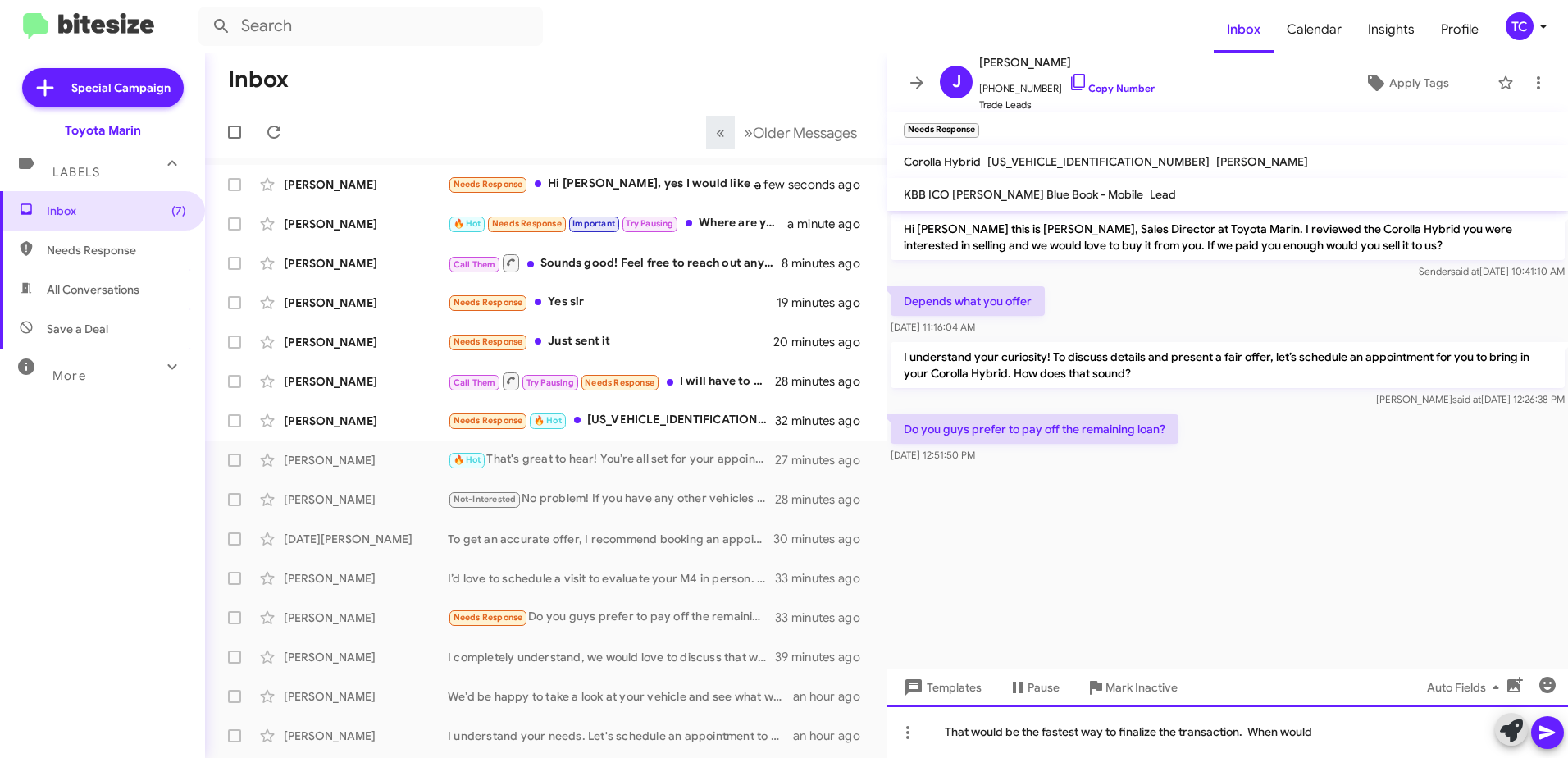
click at [1374, 724] on div "That would be the fastest way to finalize the transaction. When would" at bounding box center [1228, 732] width 681 height 53
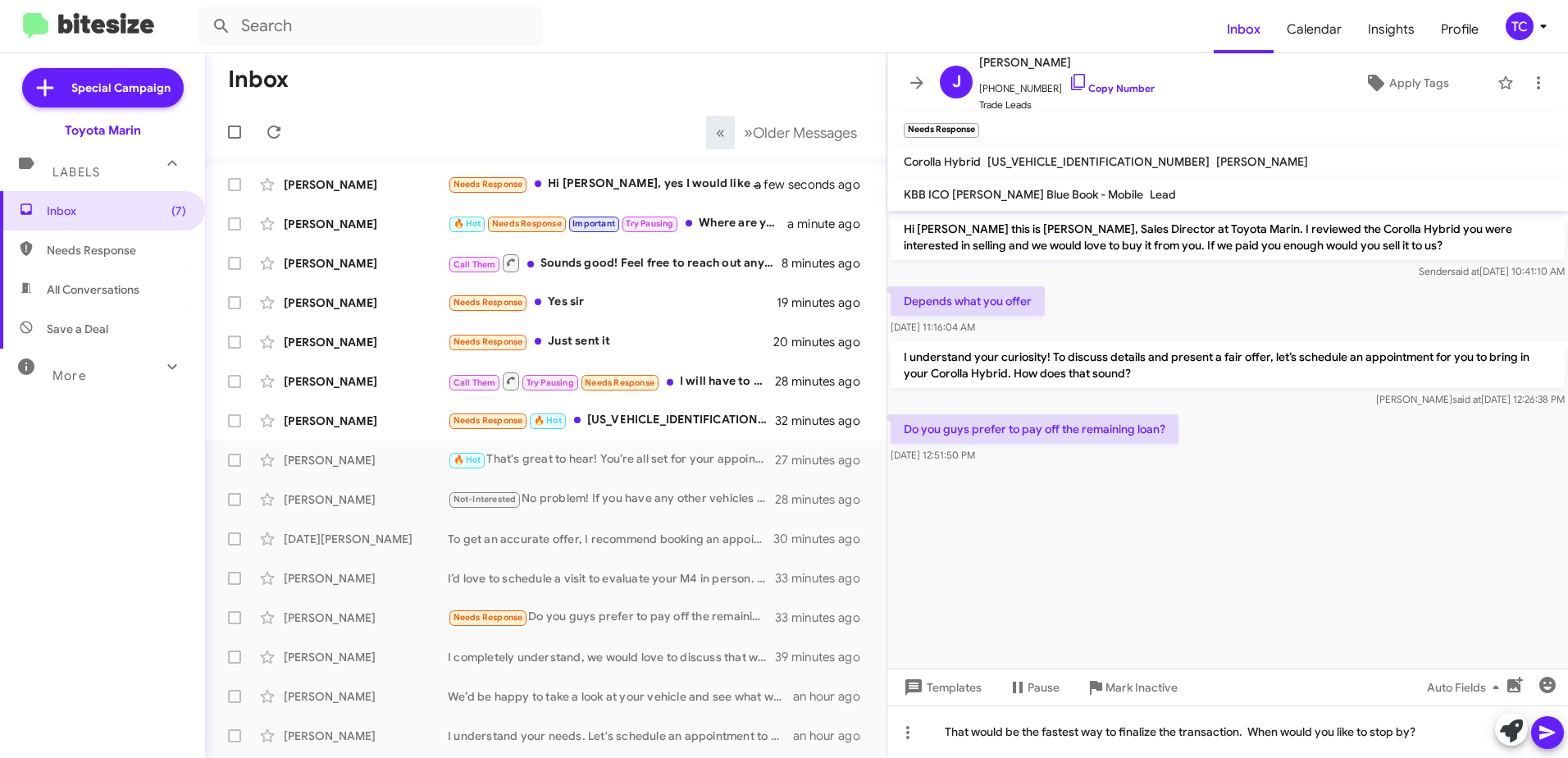
click at [1551, 732] on icon at bounding box center [1548, 732] width 20 height 20
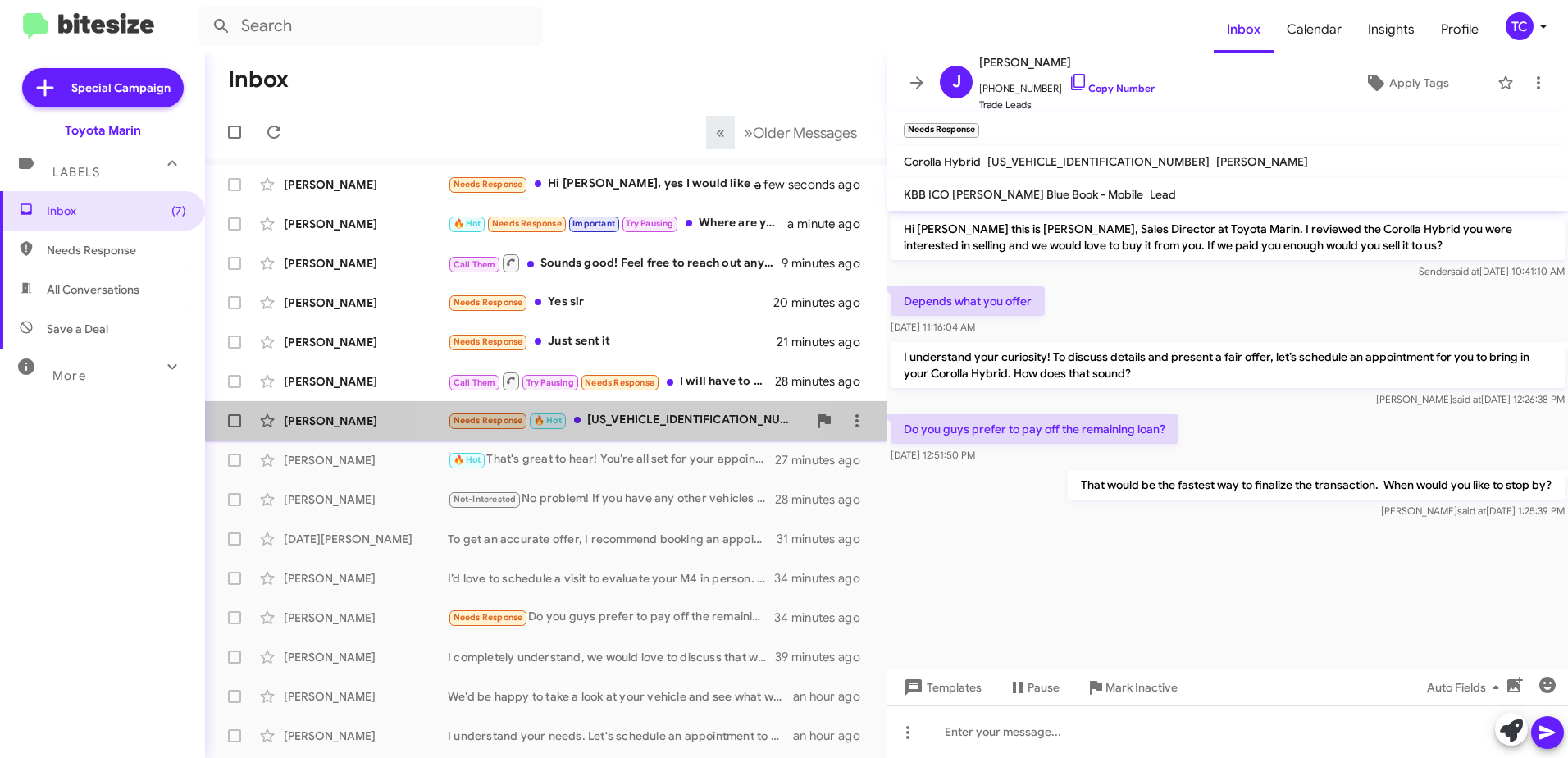
click at [635, 419] on div "Needs Response 🔥 Hot JTEGD21A630064727" at bounding box center [628, 420] width 360 height 19
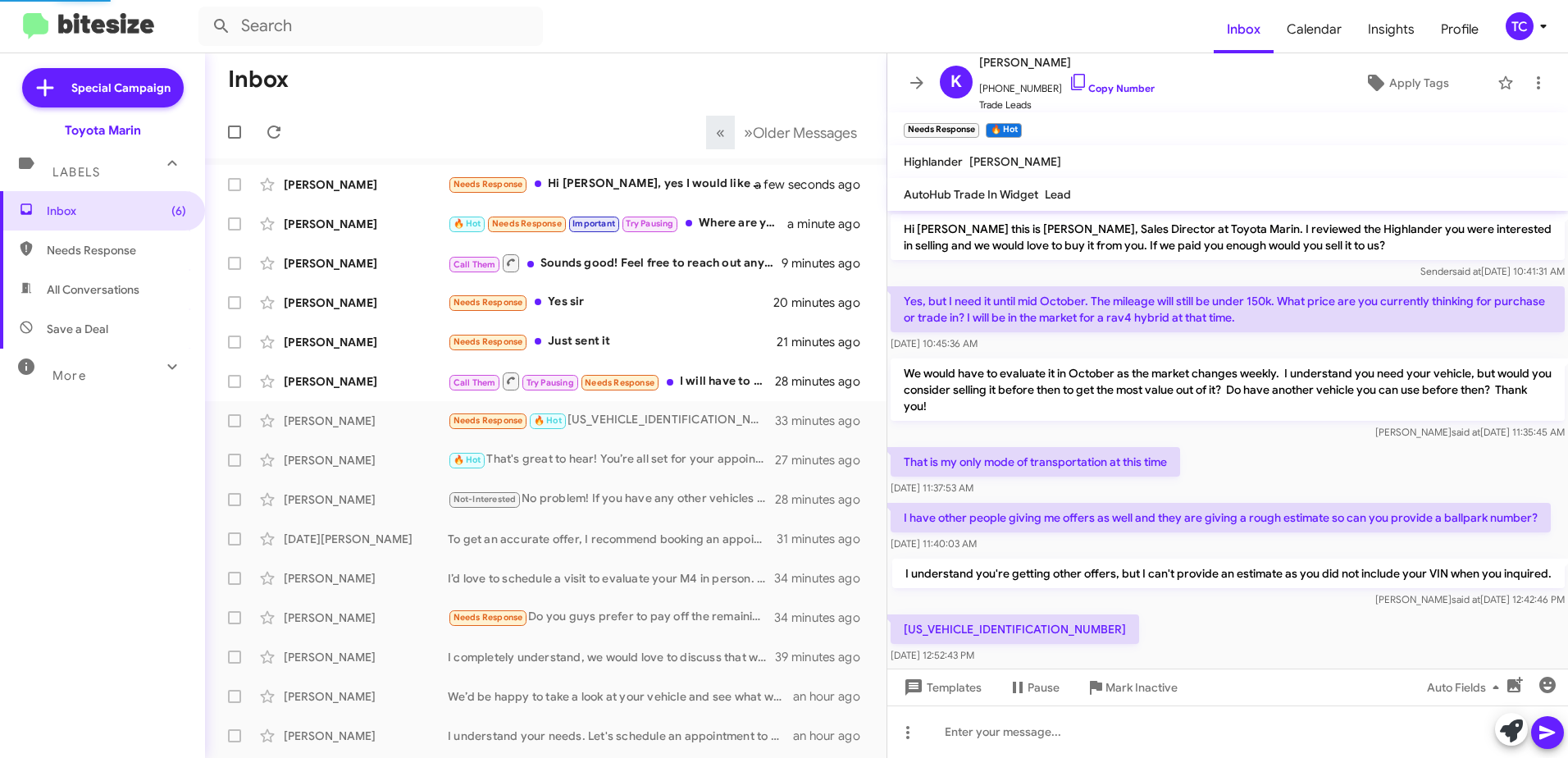
scroll to position [44, 0]
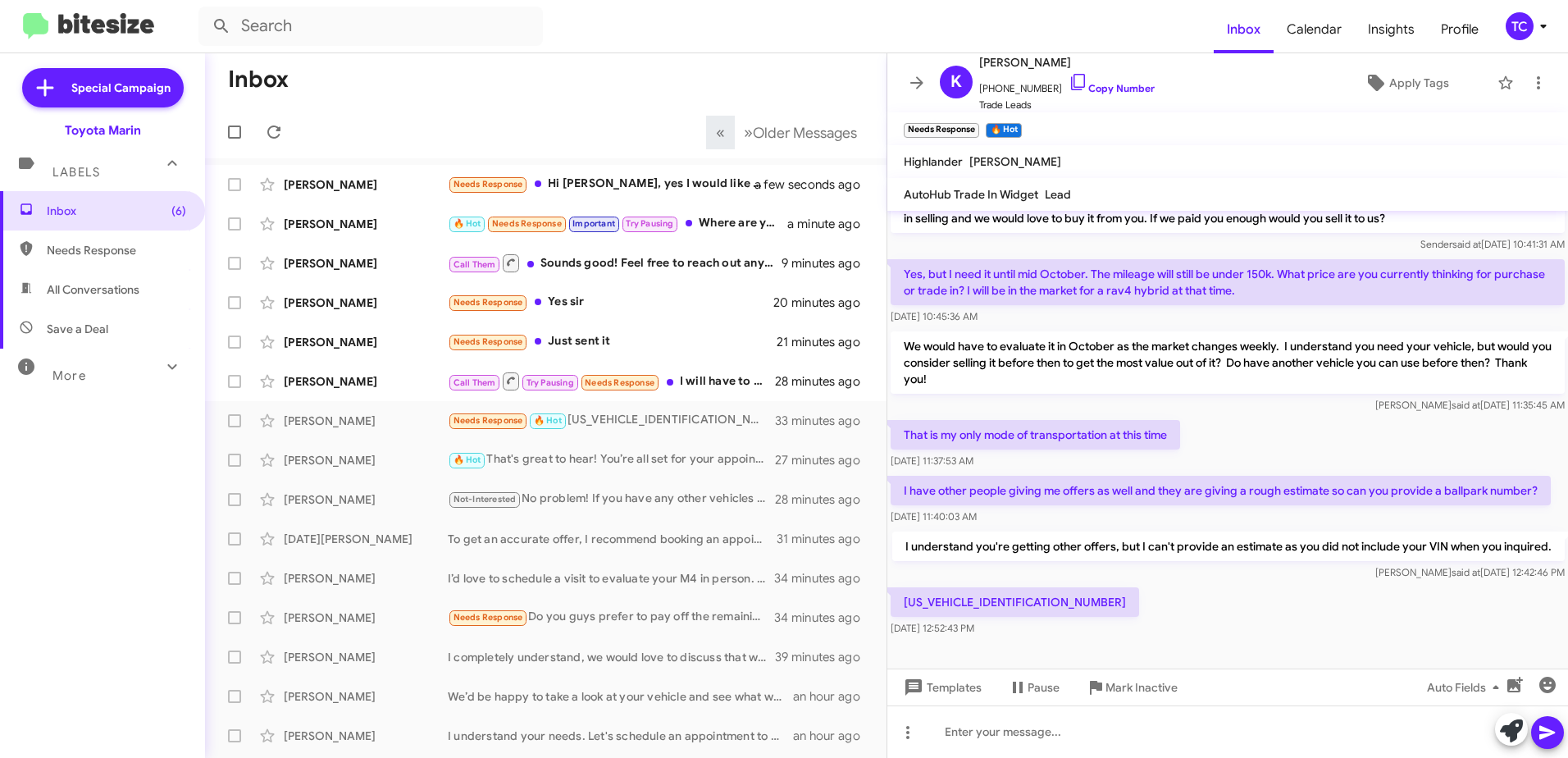
click at [979, 605] on p "[US_VEHICLE_IDENTIFICATION_NUMBER]" at bounding box center [1015, 603] width 249 height 30
copy p "[US_VEHICLE_IDENTIFICATION_NUMBER]"
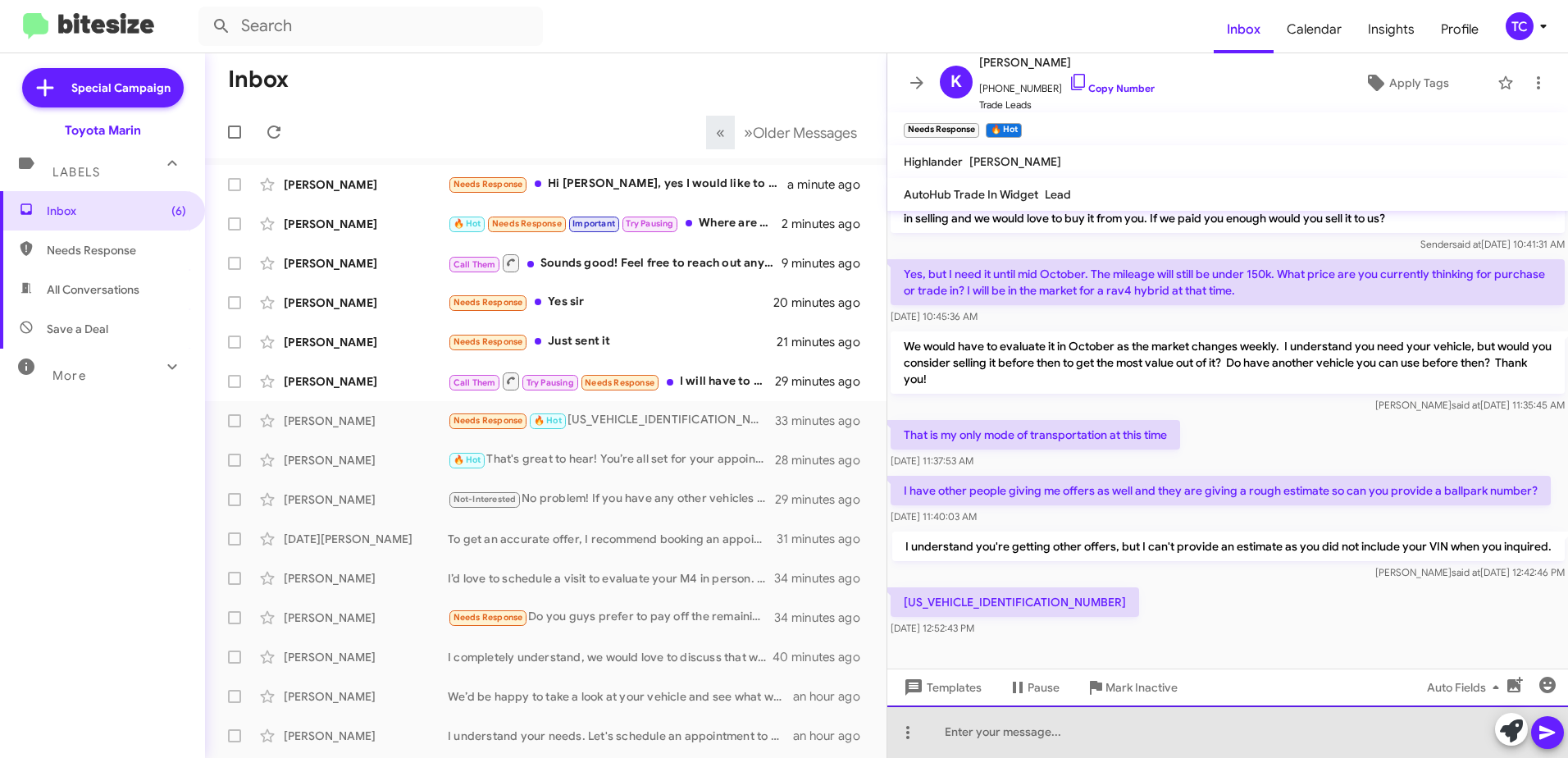
click at [1075, 732] on div at bounding box center [1228, 732] width 681 height 53
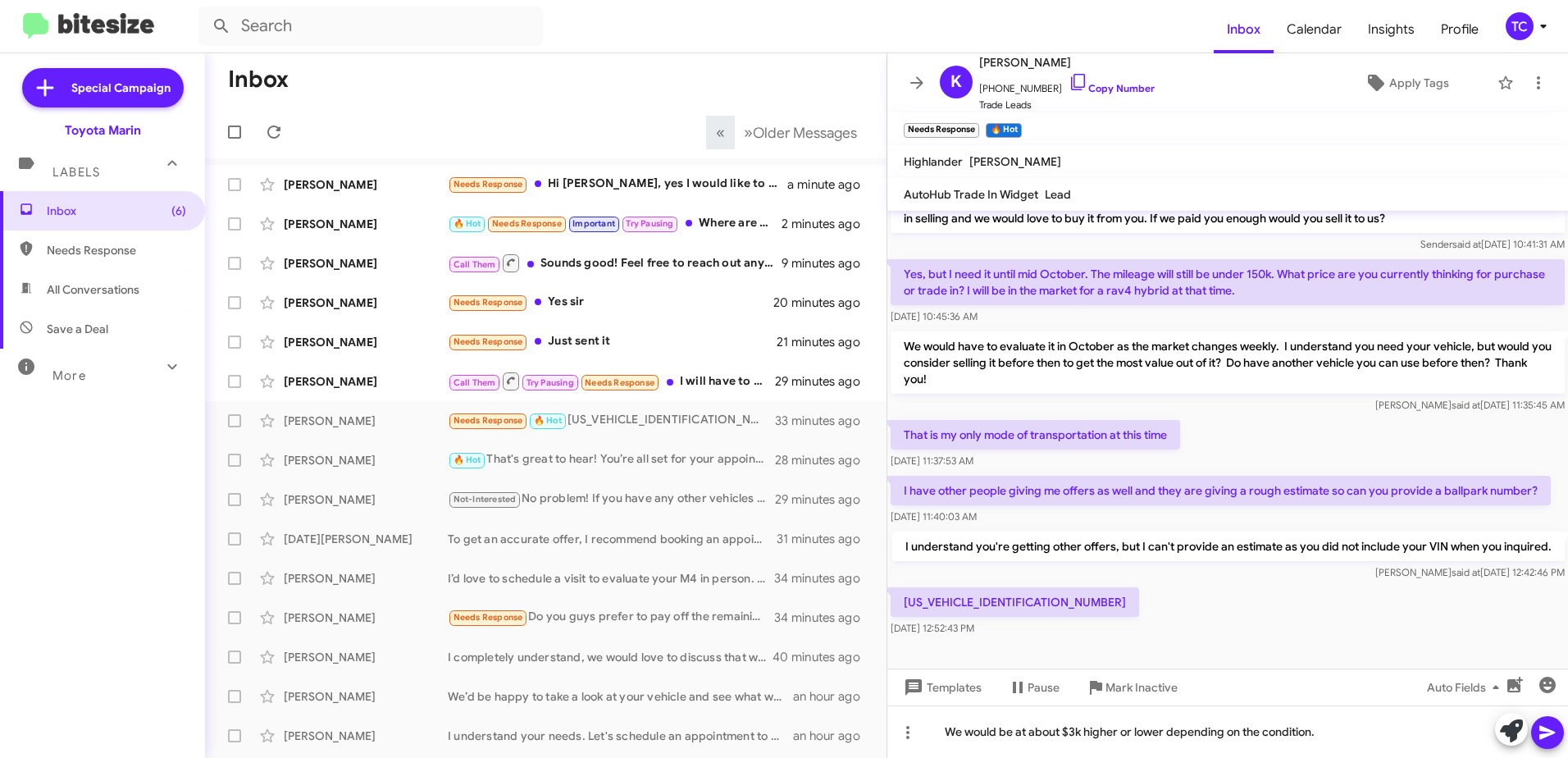
click at [1550, 724] on icon at bounding box center [1548, 732] width 20 height 20
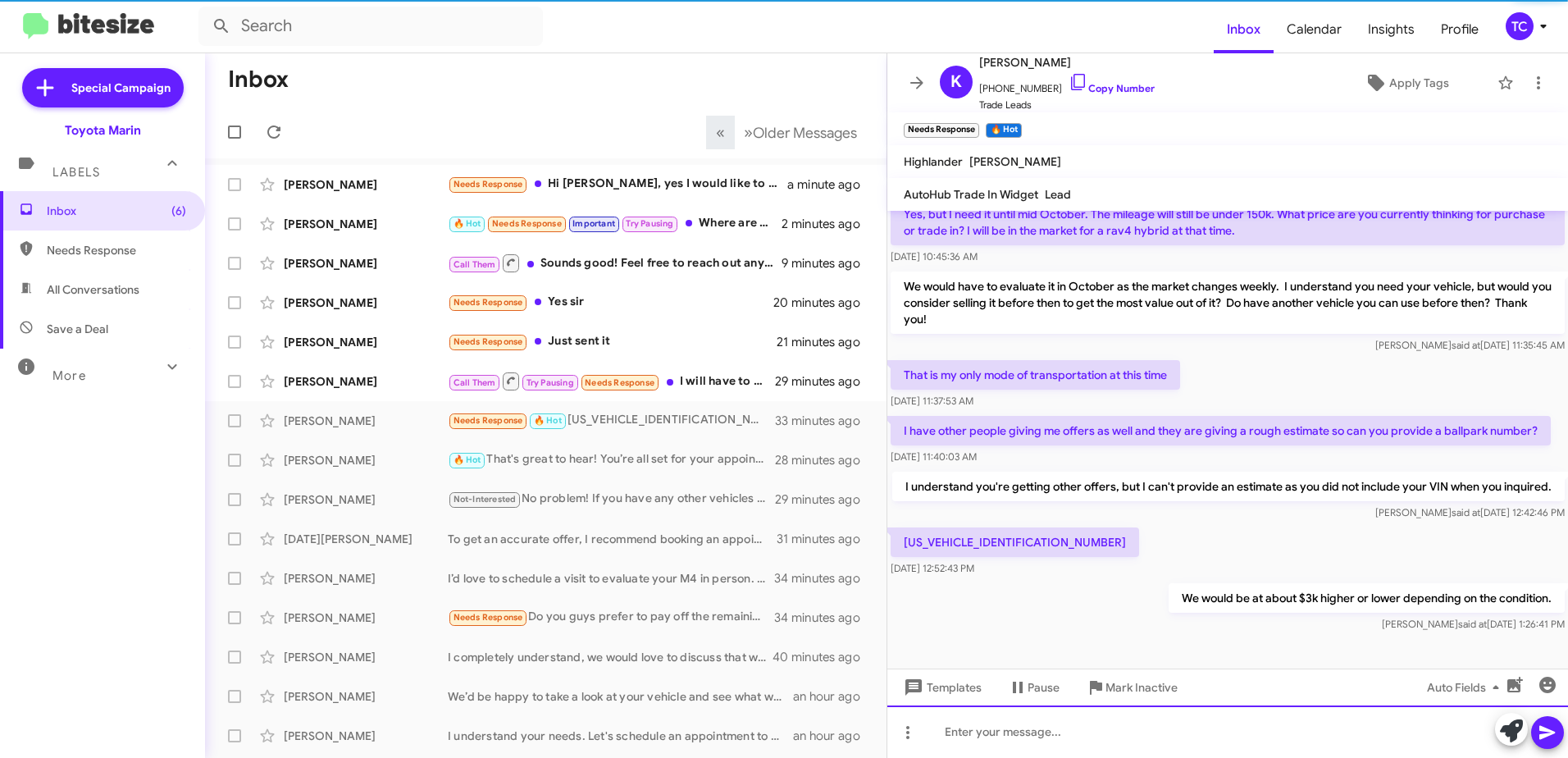
scroll to position [103, 0]
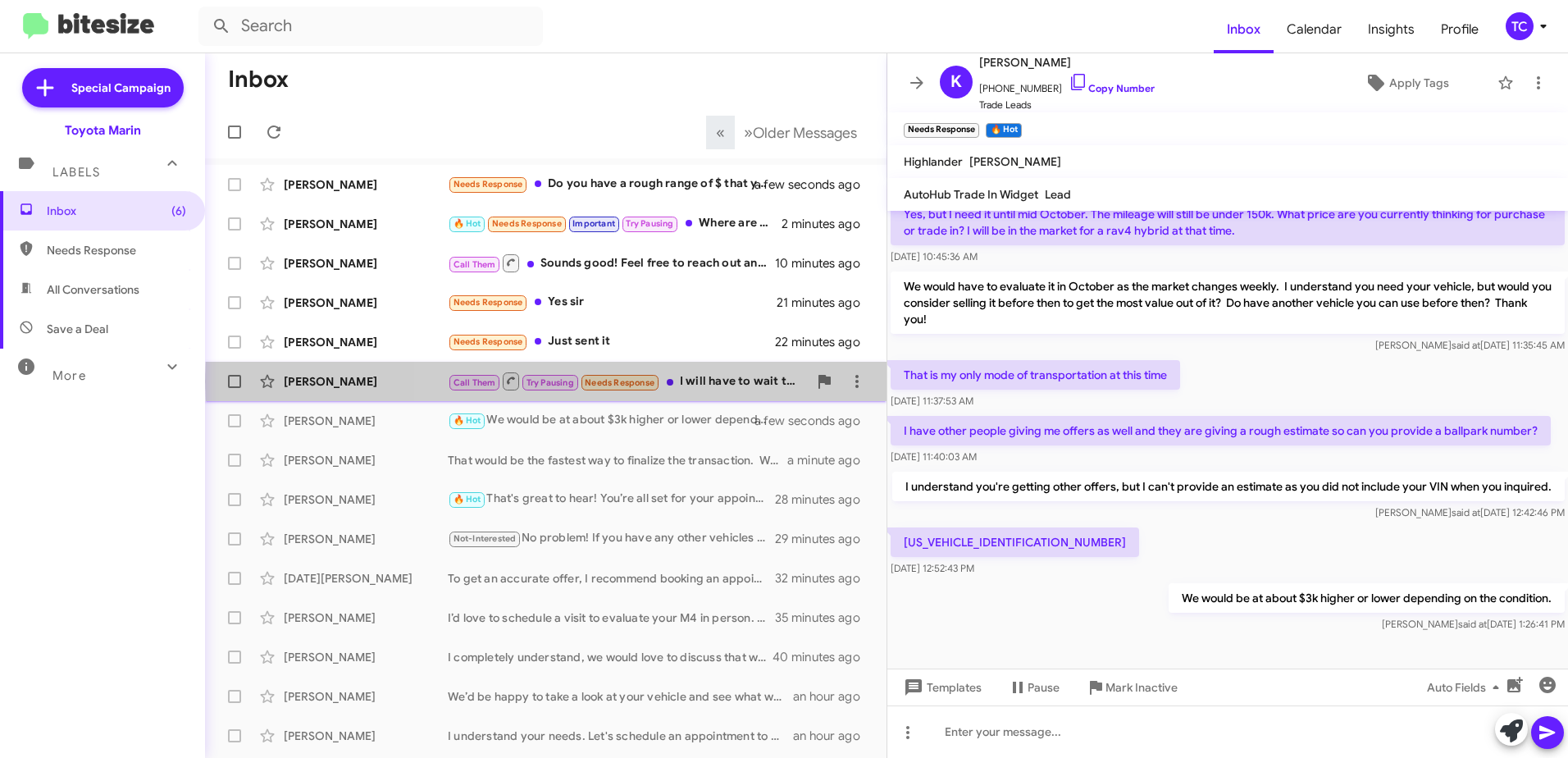
click at [724, 381] on div "Call Them Try Pausing Needs Response I will have to wait to schedule because I'…" at bounding box center [628, 381] width 360 height 21
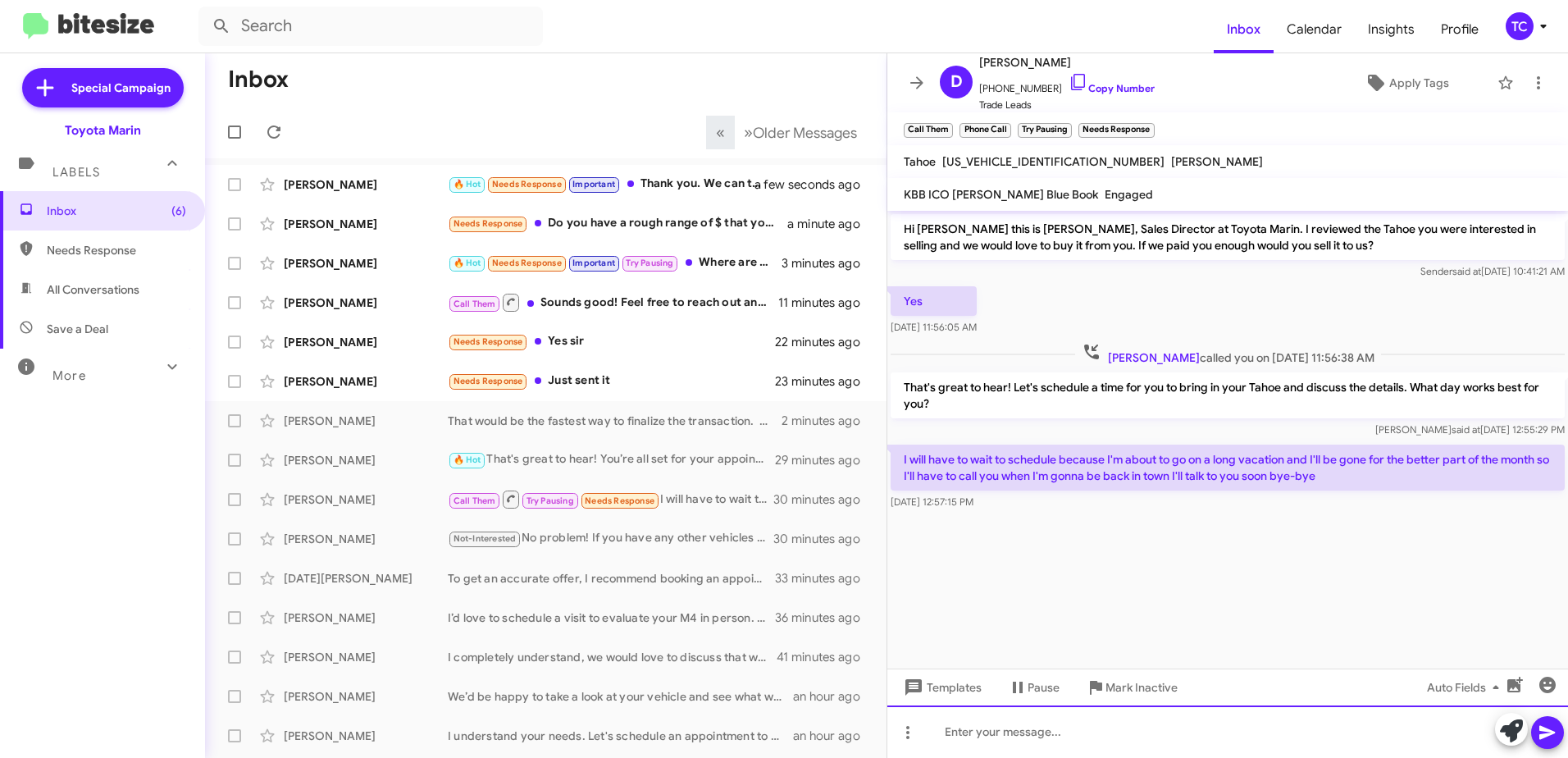
click at [1434, 719] on div at bounding box center [1228, 732] width 681 height 53
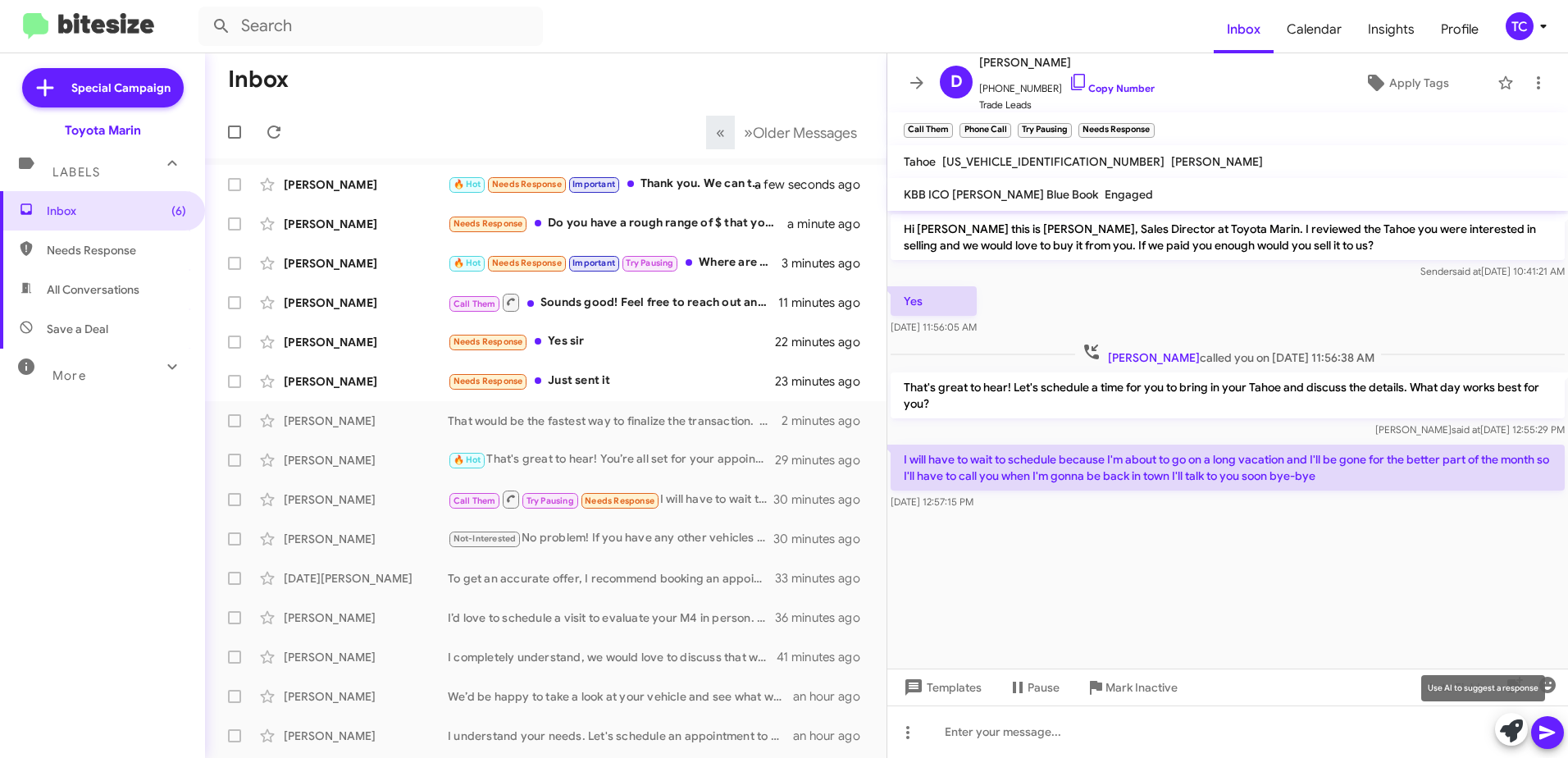
click at [1510, 721] on icon at bounding box center [1512, 731] width 23 height 23
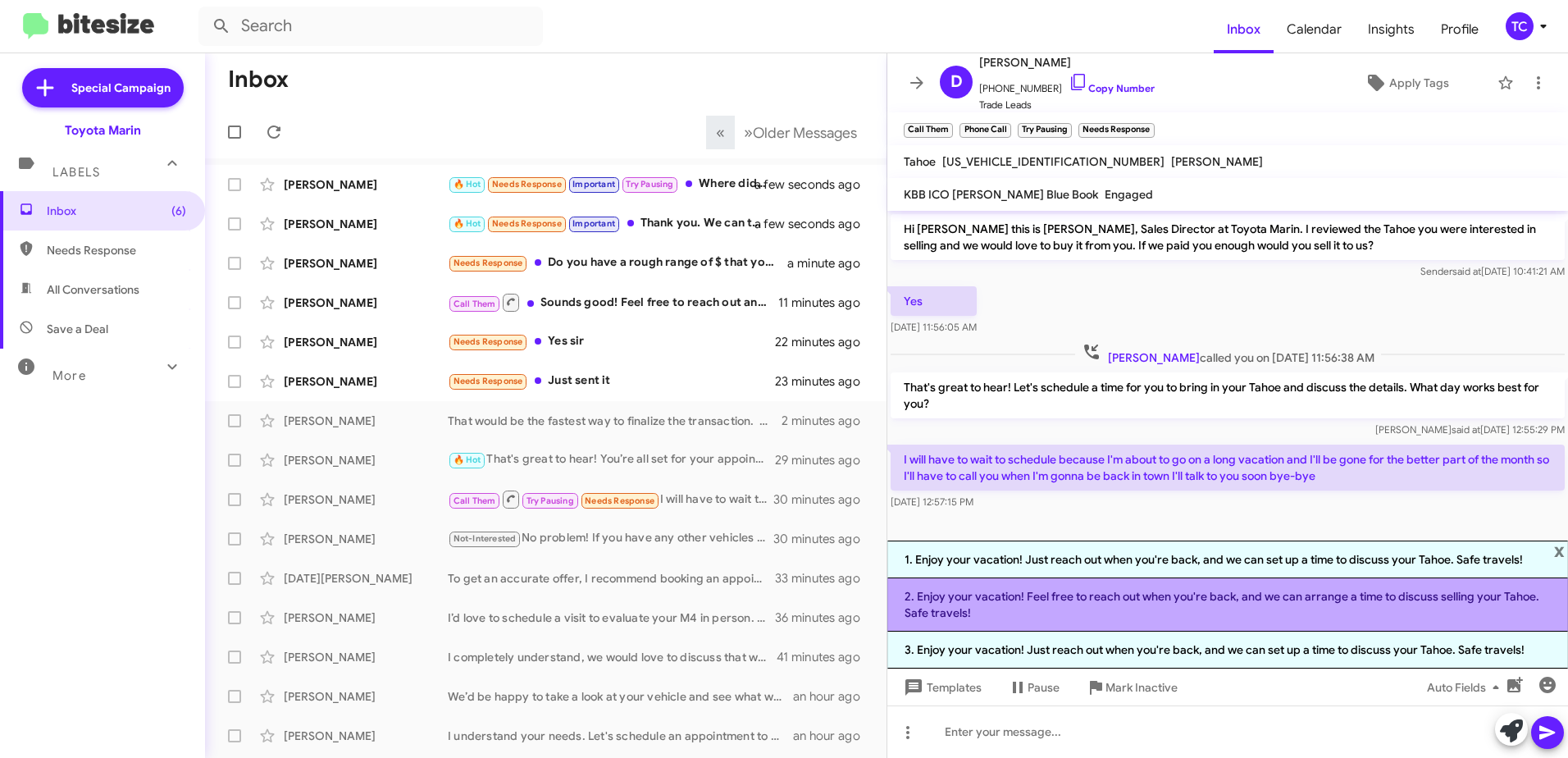
click at [1176, 601] on li "2. Enjoy your vacation! Feel free to reach out when you're back, and we can arr…" at bounding box center [1228, 605] width 681 height 54
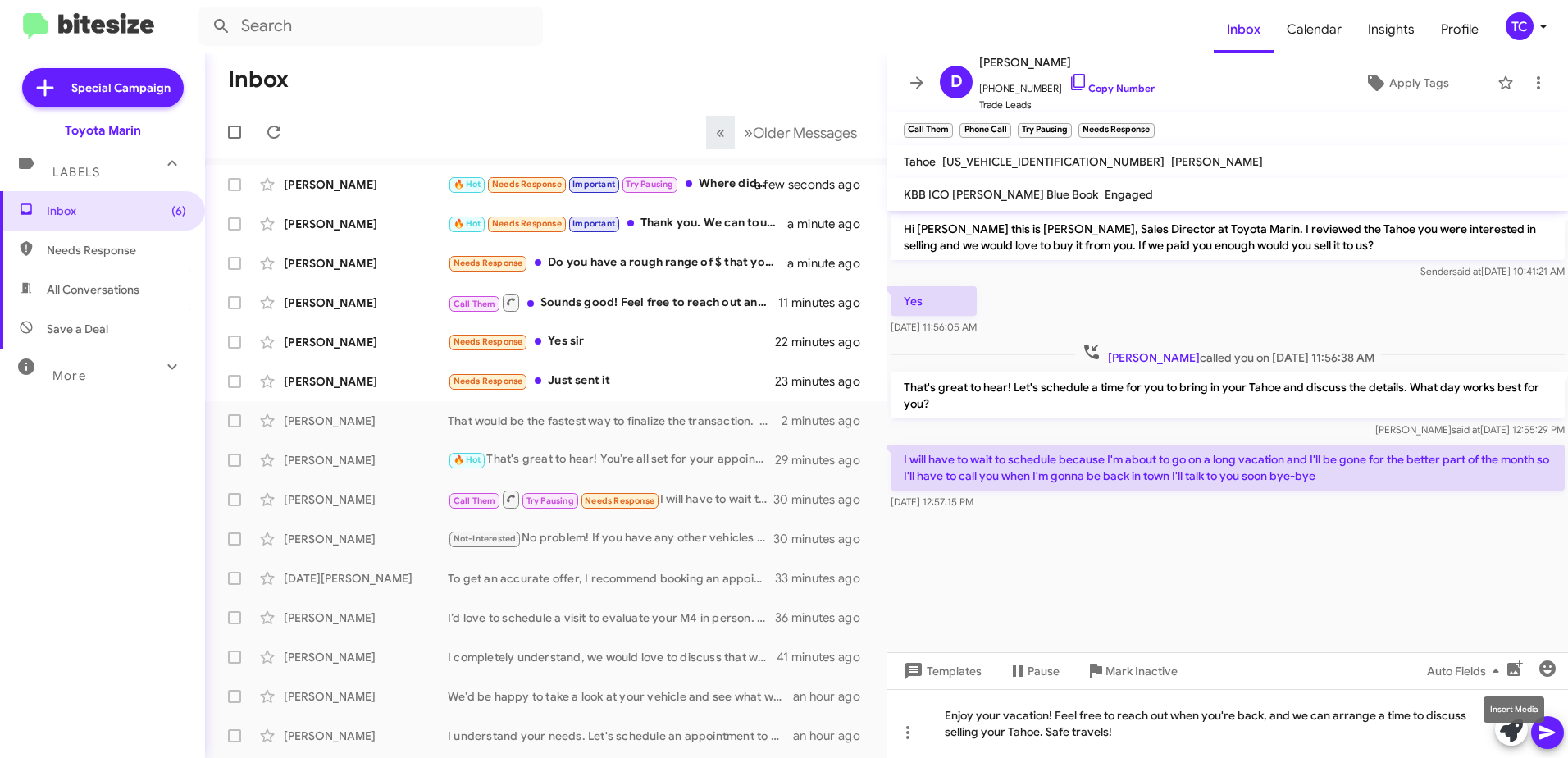
click at [1544, 730] on mat-tooltip-component "Insert Media" at bounding box center [1513, 710] width 83 height 50
click at [1544, 733] on icon at bounding box center [1548, 732] width 20 height 20
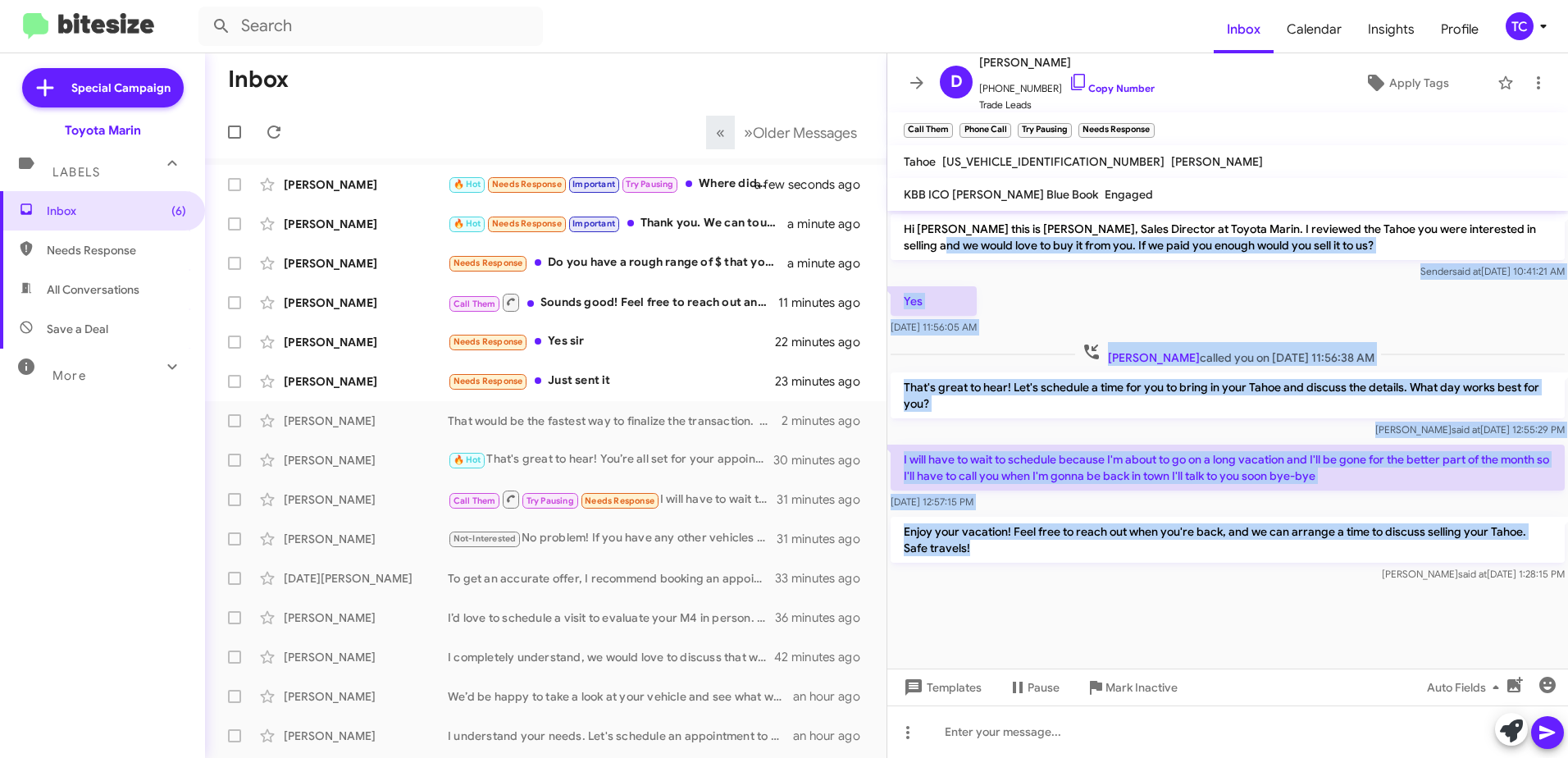
drag, startPoint x: 989, startPoint y: 548, endPoint x: 923, endPoint y: 254, distance: 301.3
click at [923, 254] on div "Hi Daniel this is Nathan Myler, Sales Director at Toyota Marin. I reviewed the …" at bounding box center [1228, 398] width 681 height 375
drag, startPoint x: 923, startPoint y: 254, endPoint x: 1059, endPoint y: 79, distance: 221.6
click at [1069, 79] on icon at bounding box center [1079, 82] width 20 height 20
copy div "ld love to buy it from you. If we paid you enough would you sell it to us? Send…"
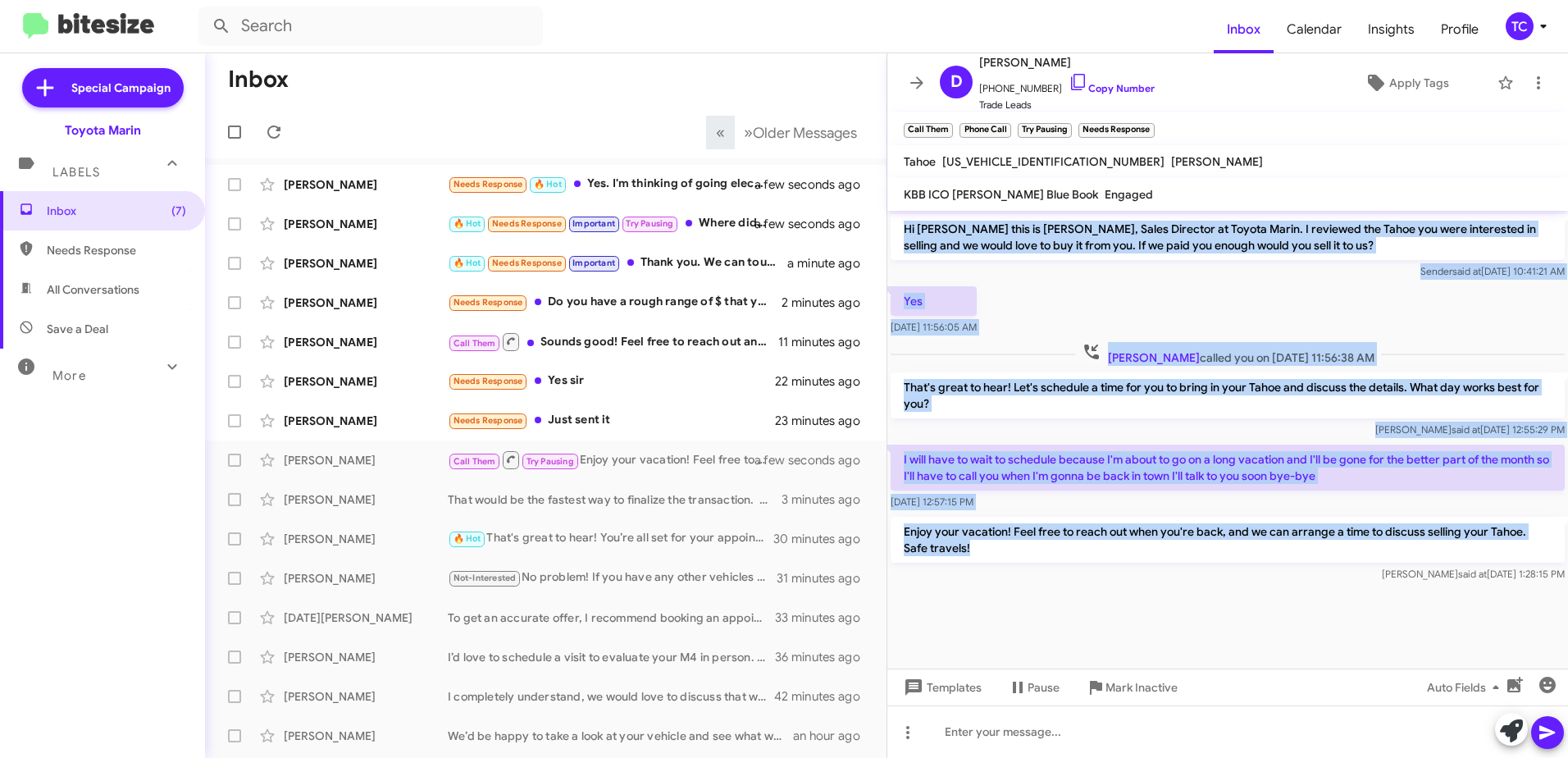
drag, startPoint x: 989, startPoint y: 551, endPoint x: 904, endPoint y: 218, distance: 343.7
click at [904, 218] on div "Hi Daniel this is Nathan Myler, Sales Director at Toyota Marin. I reviewed the …" at bounding box center [1228, 398] width 681 height 375
drag, startPoint x: 904, startPoint y: 218, endPoint x: 940, endPoint y: 234, distance: 39.4
copy div "Hi Daniel this is Nathan Myler, Sales Director at Toyota Marin. I reviewed the …"
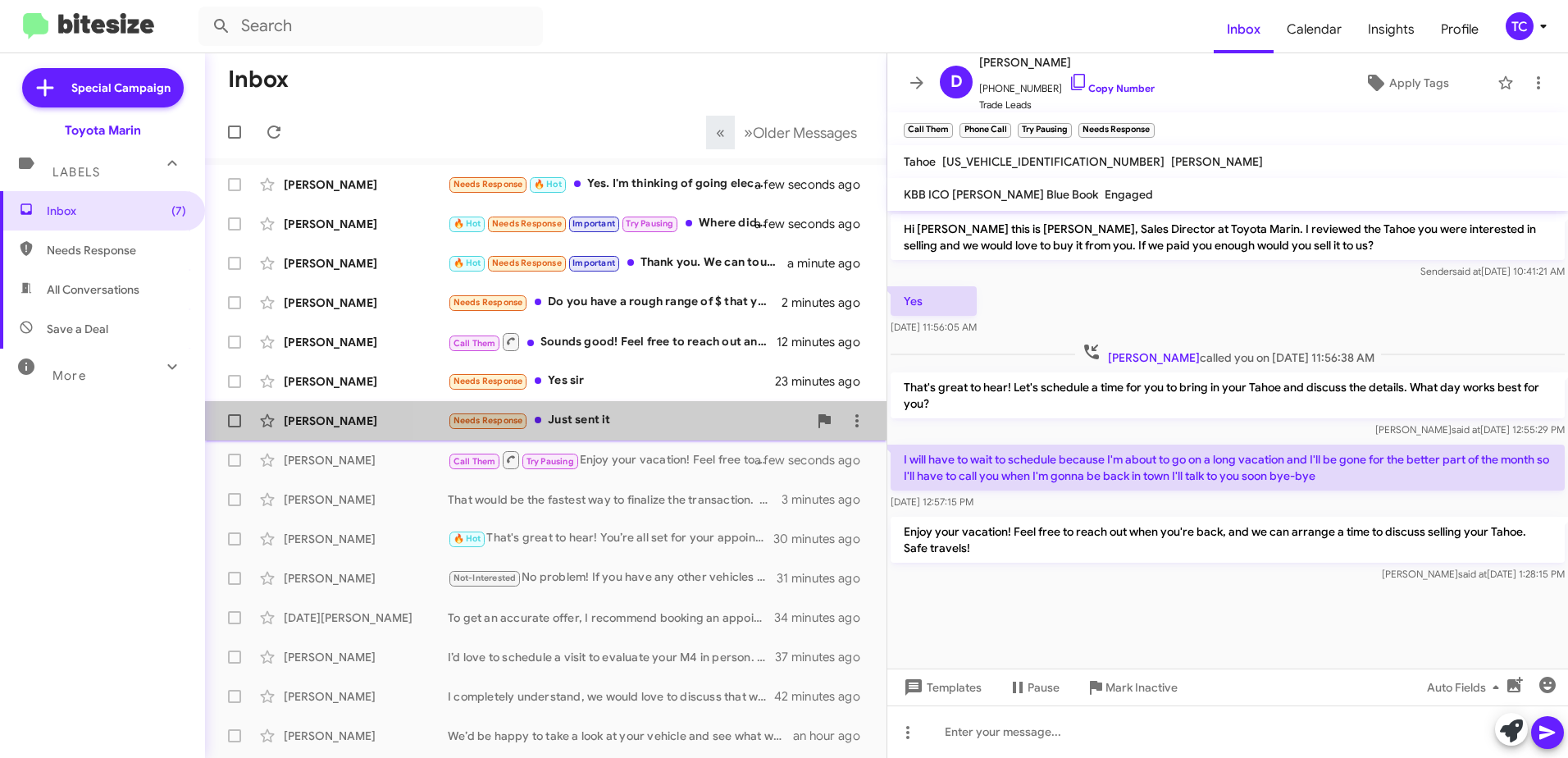
click at [610, 423] on div "Needs Response Just sent it" at bounding box center [628, 420] width 360 height 19
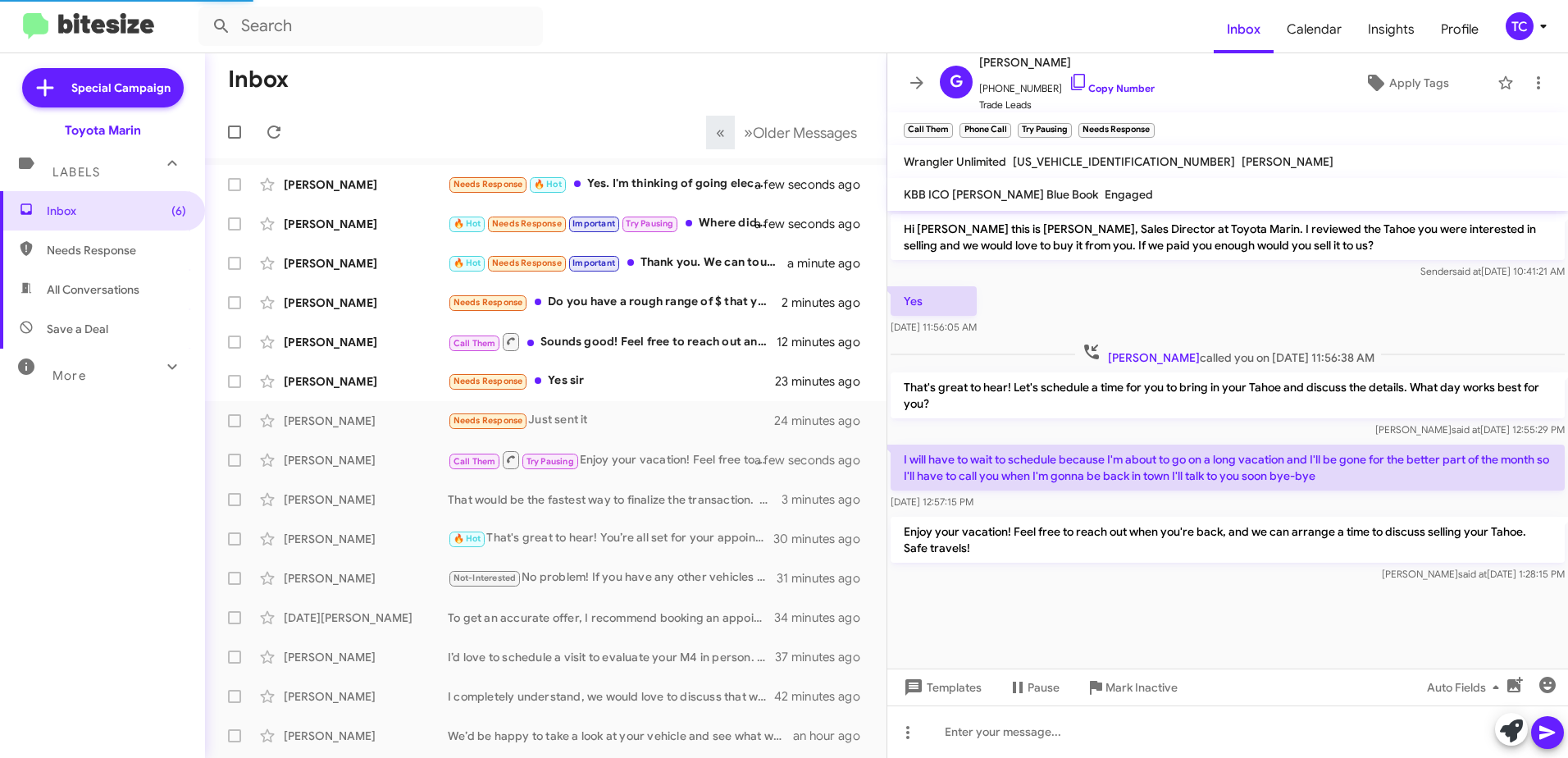
scroll to position [38, 0]
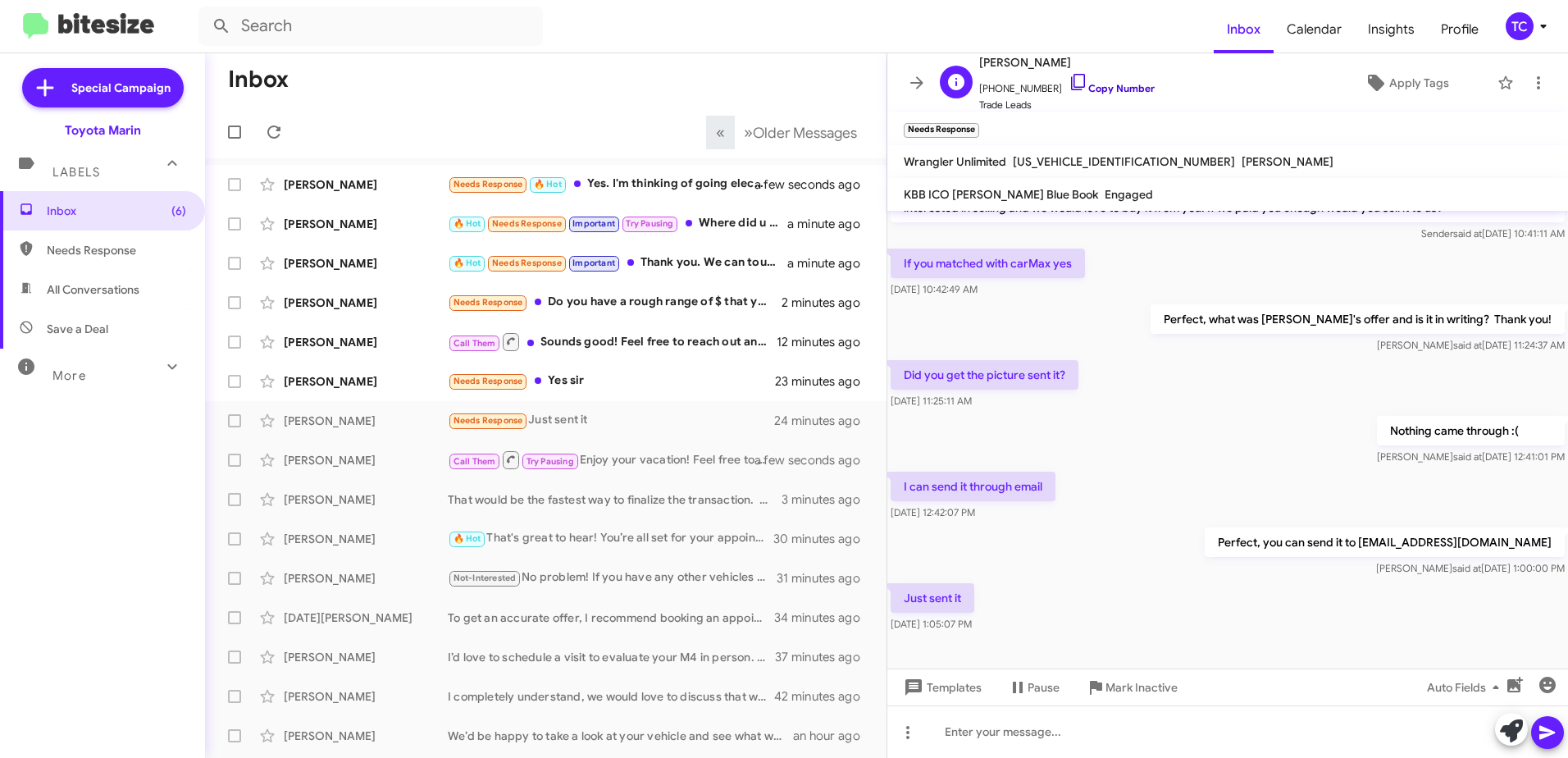
click at [1069, 80] on icon at bounding box center [1079, 82] width 20 height 20
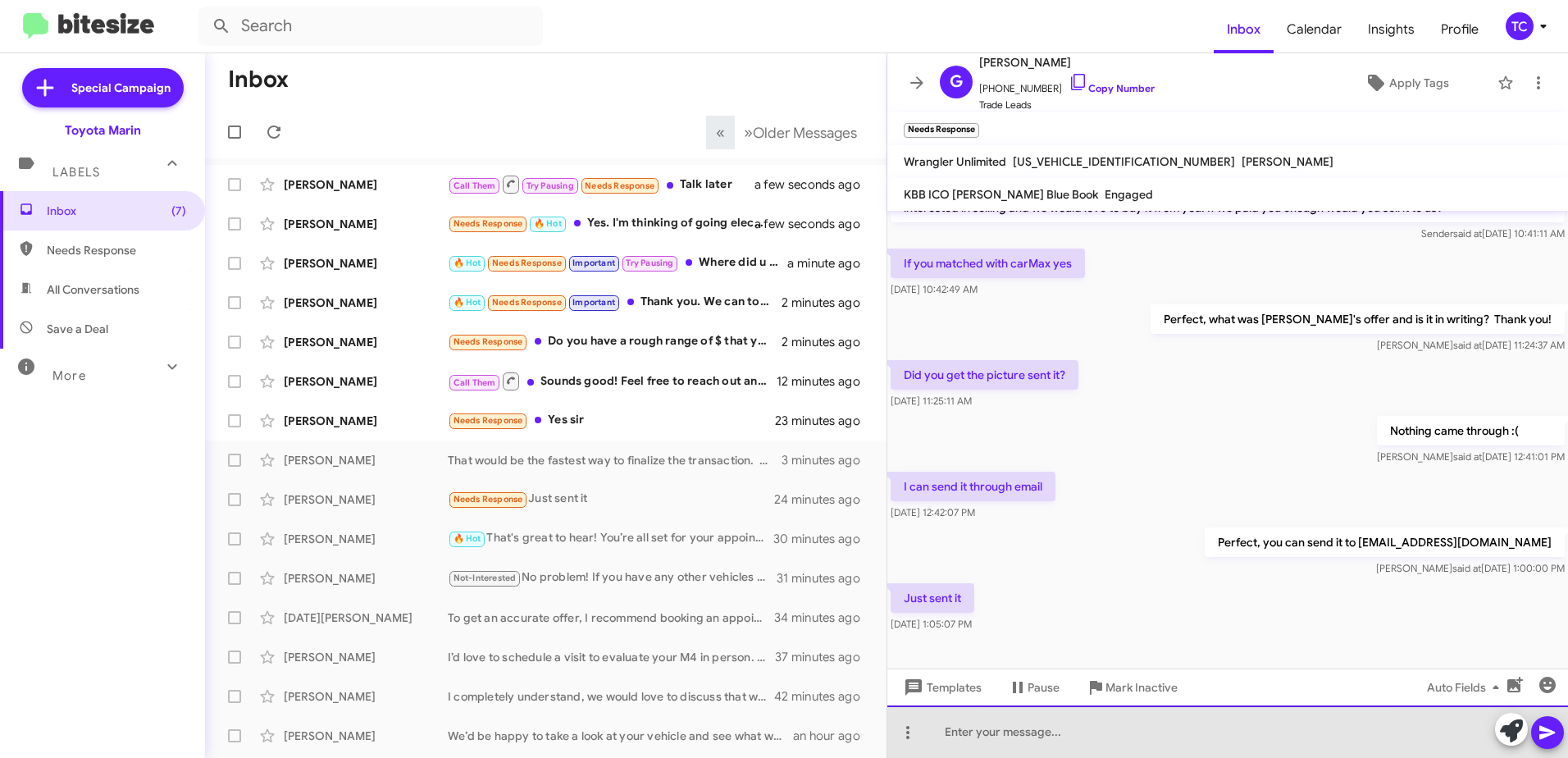
click at [1170, 714] on div at bounding box center [1228, 732] width 681 height 53
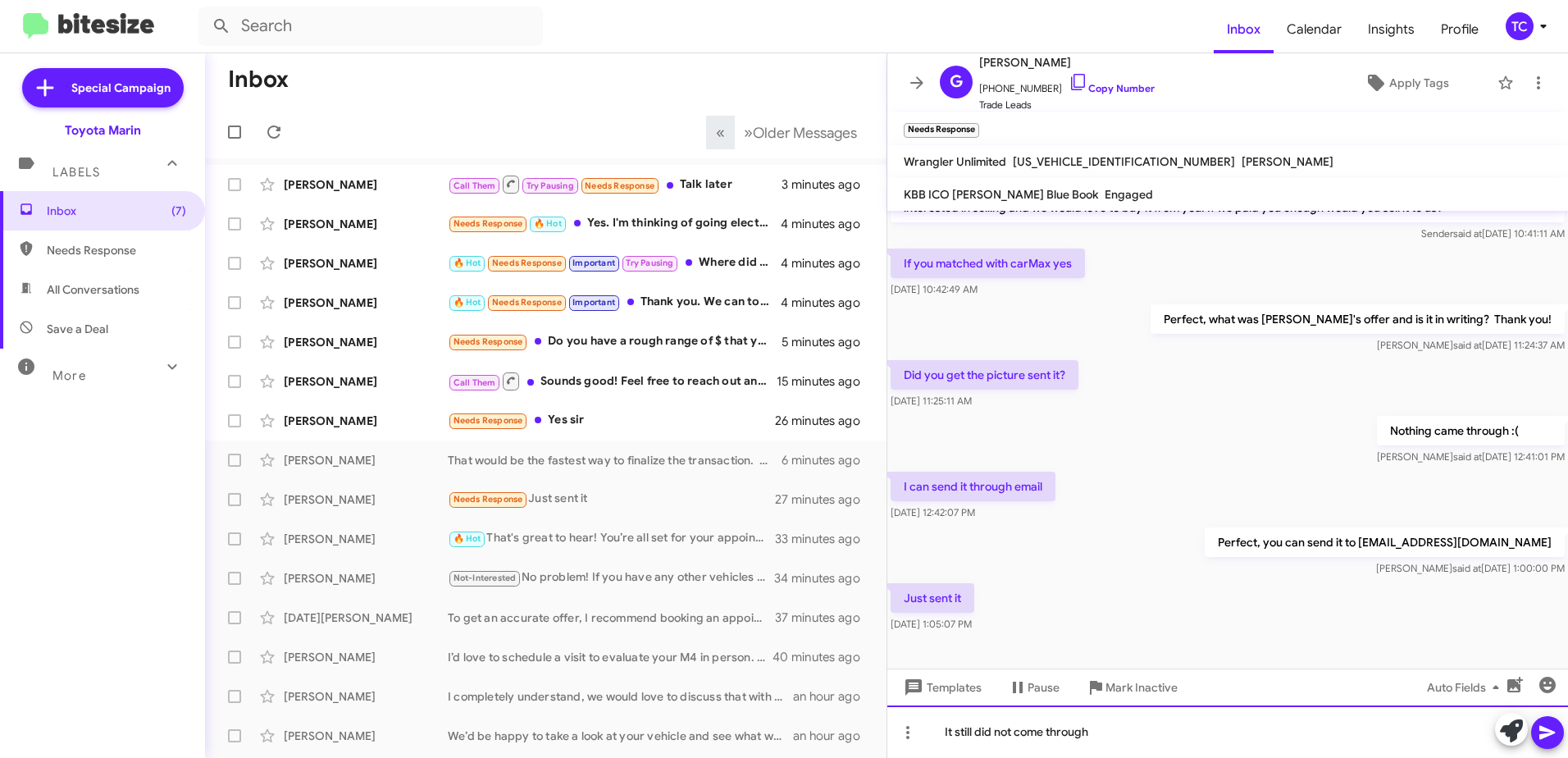
click at [1143, 735] on div "It still did not come through" at bounding box center [1228, 732] width 681 height 53
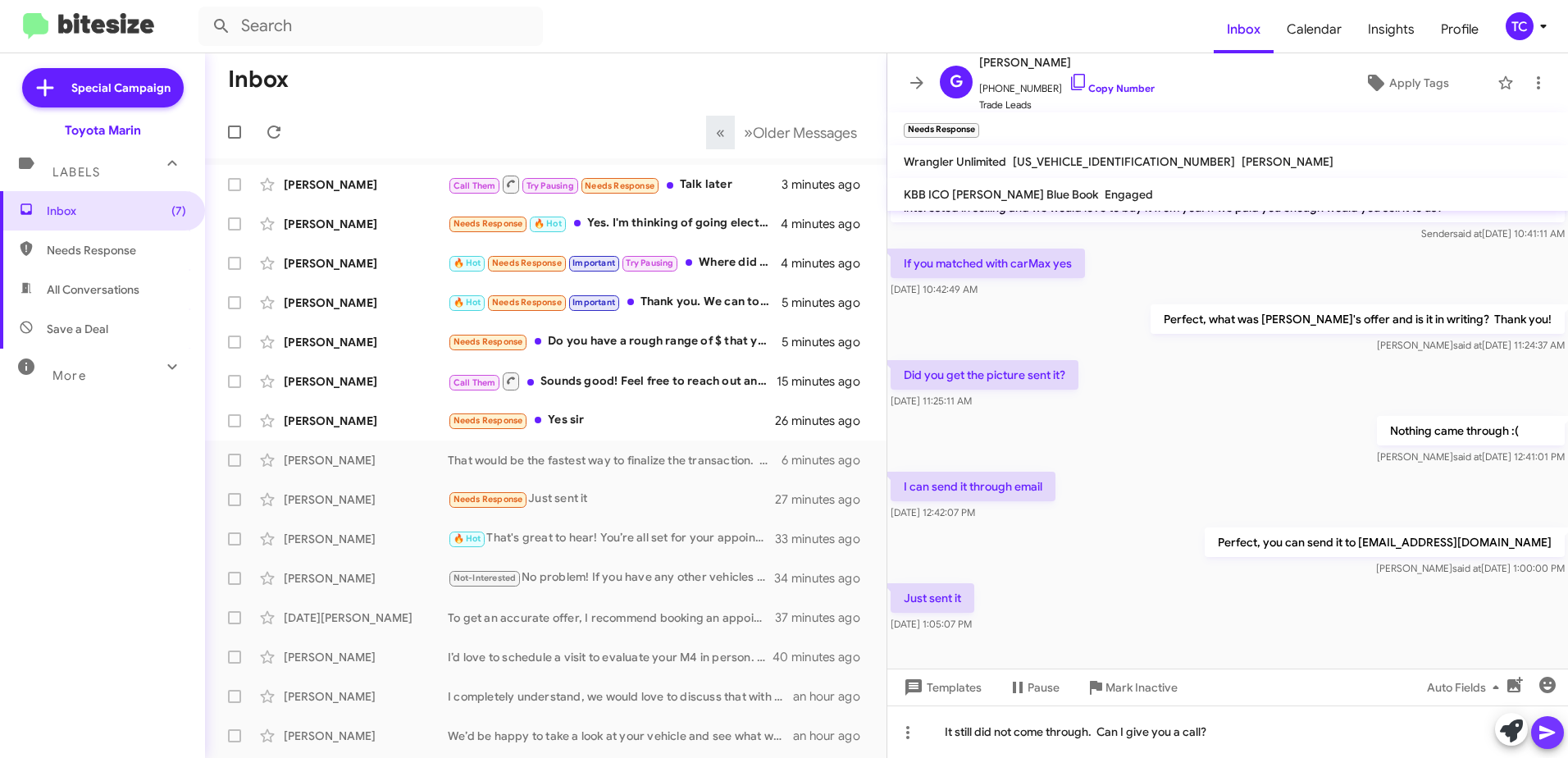
click at [1543, 736] on icon at bounding box center [1547, 732] width 16 height 14
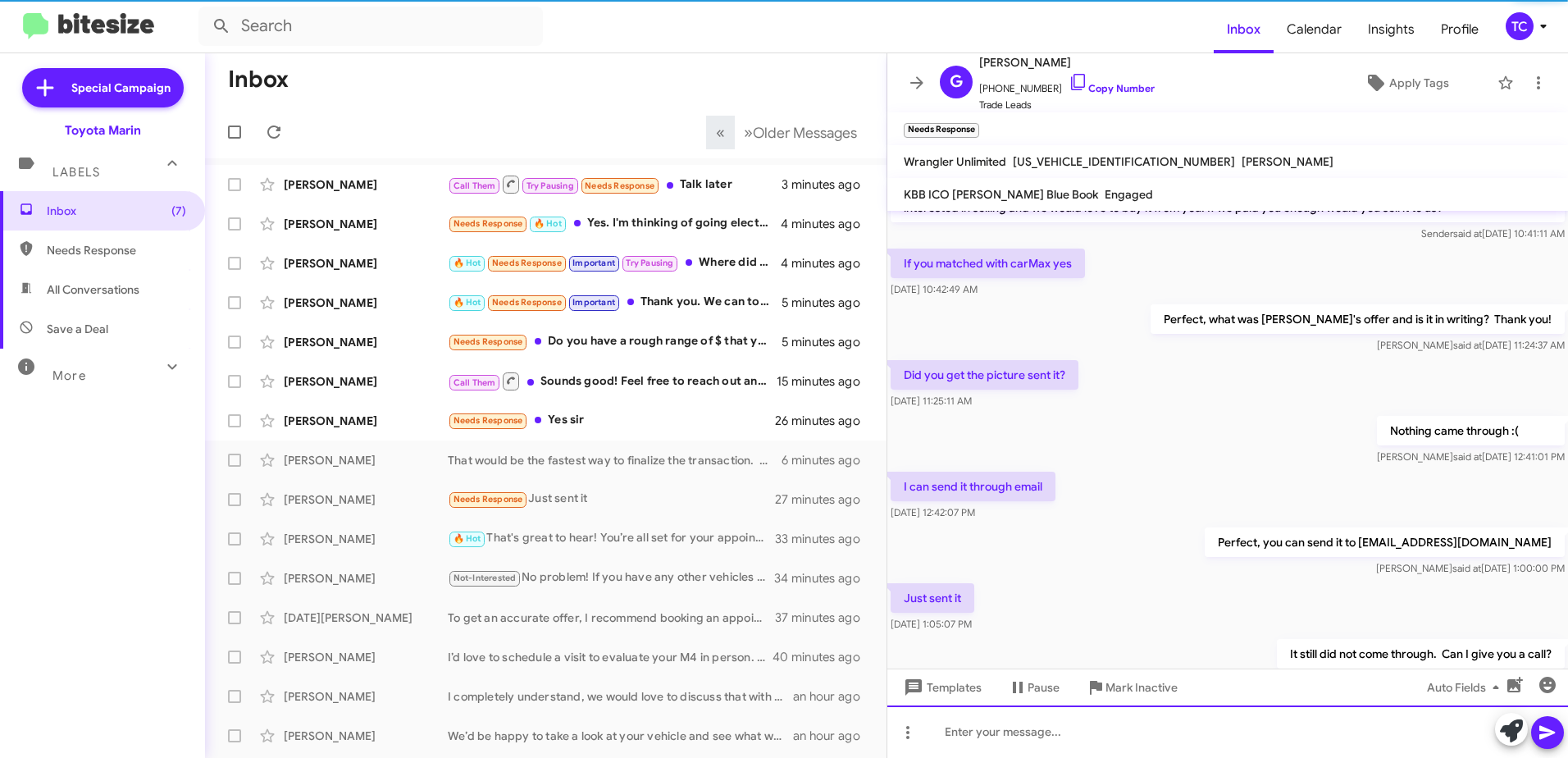
scroll to position [98, 0]
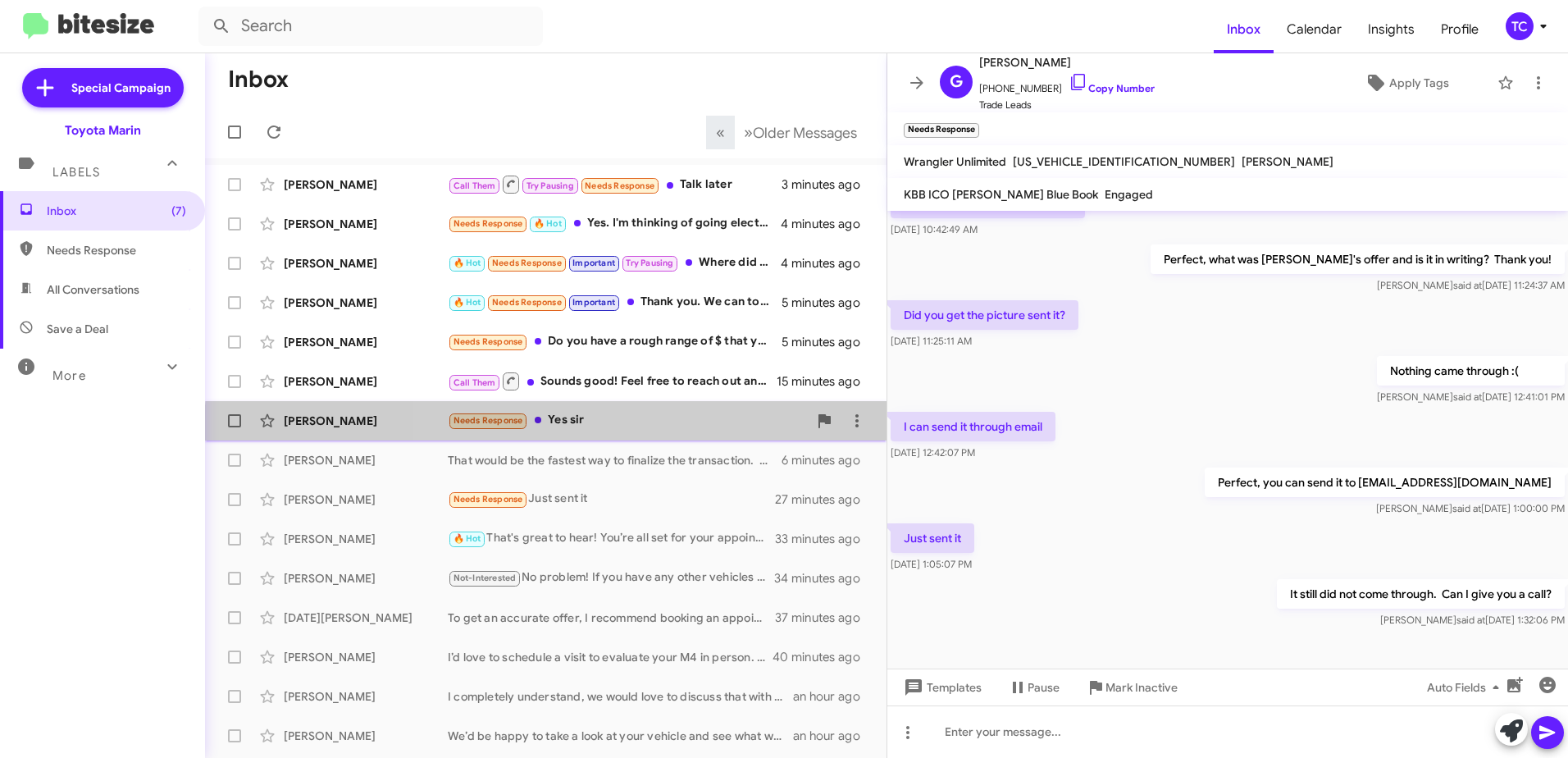
click at [572, 428] on div "Needs Response Yes sir" at bounding box center [628, 420] width 360 height 19
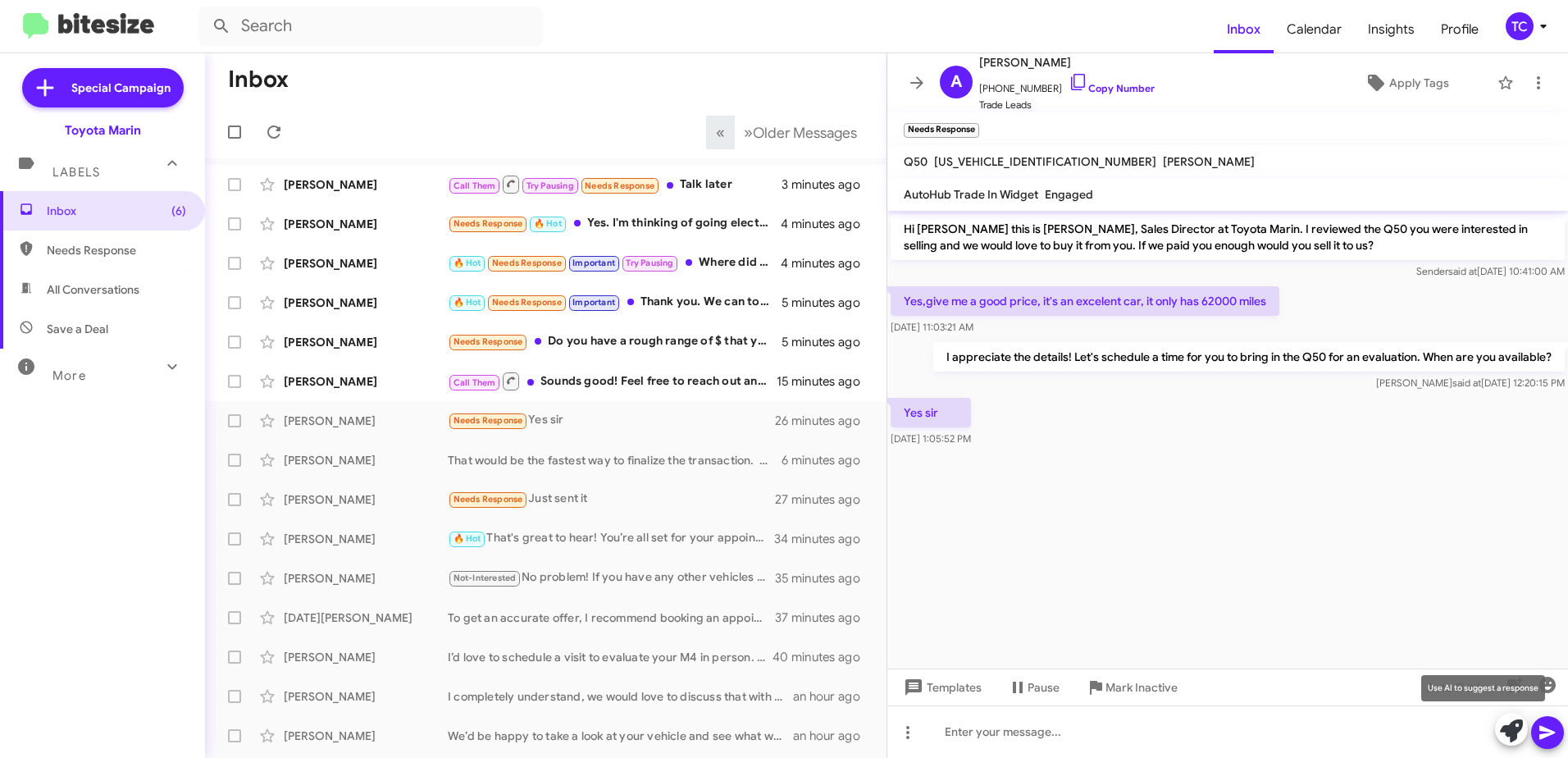
click at [1503, 727] on icon at bounding box center [1512, 731] width 23 height 23
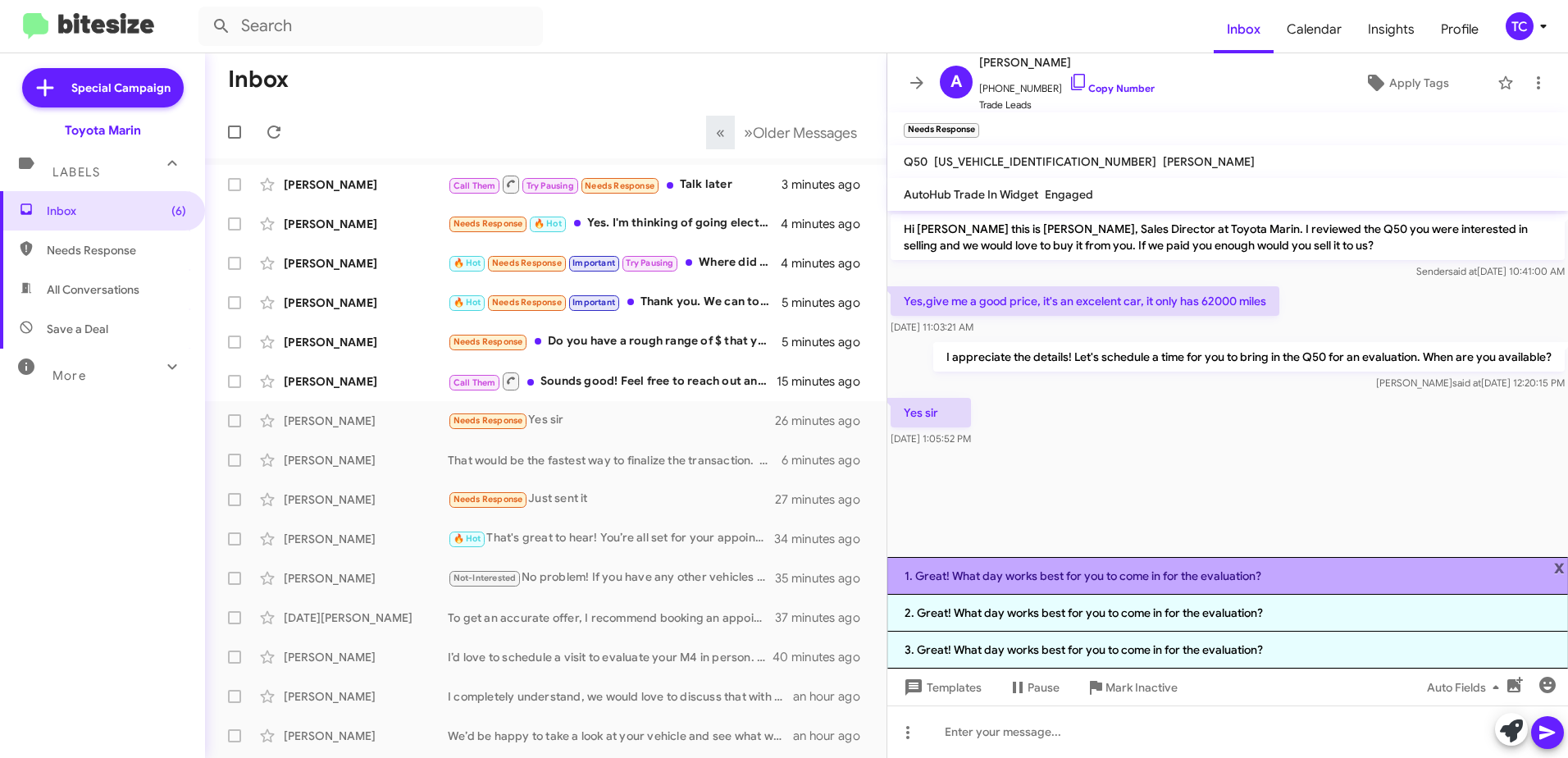
click at [1219, 583] on li "1. Great! What day works best for you to come in for the evaluation?" at bounding box center [1228, 576] width 681 height 38
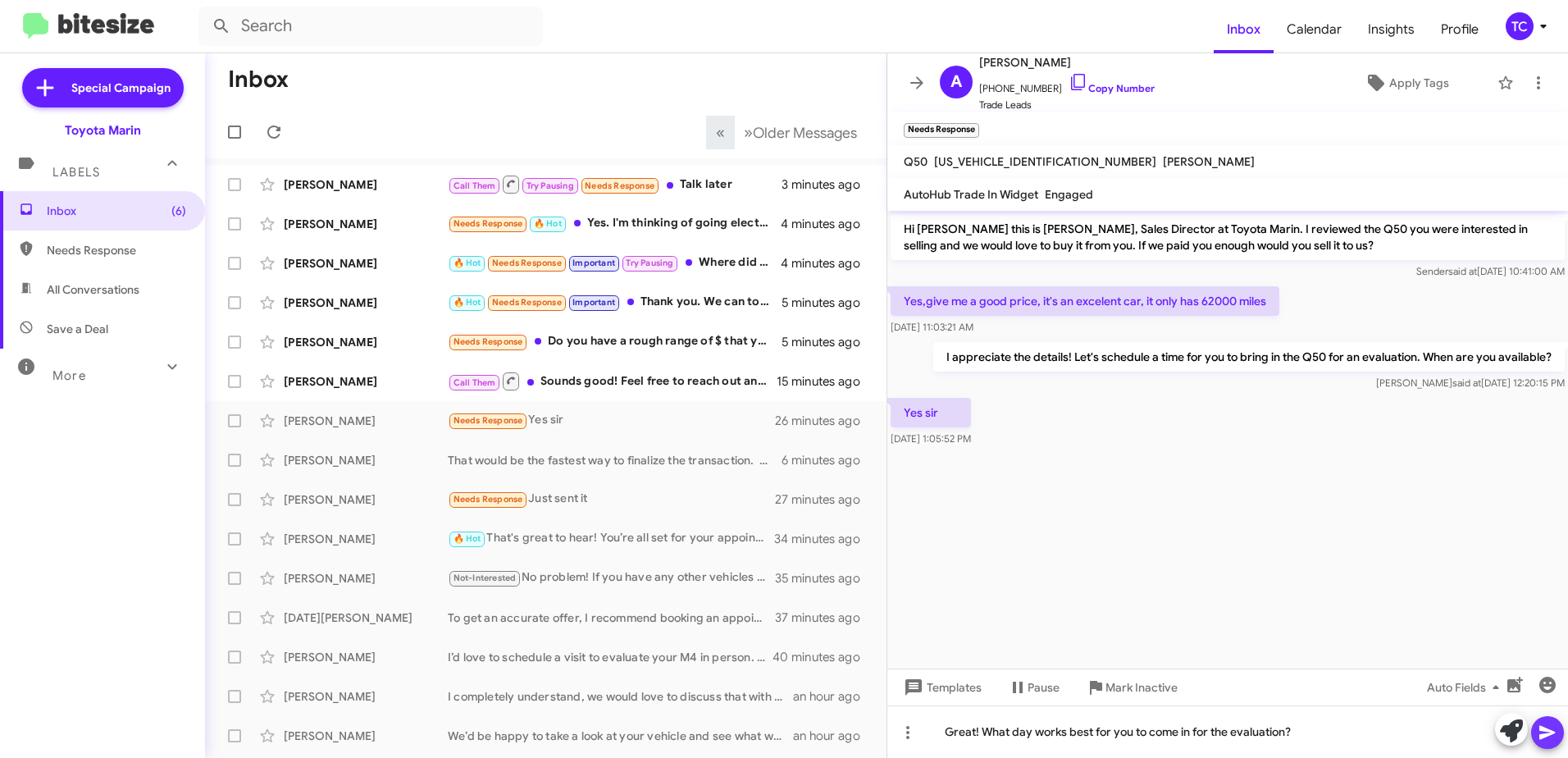
click at [1547, 728] on icon at bounding box center [1547, 732] width 16 height 14
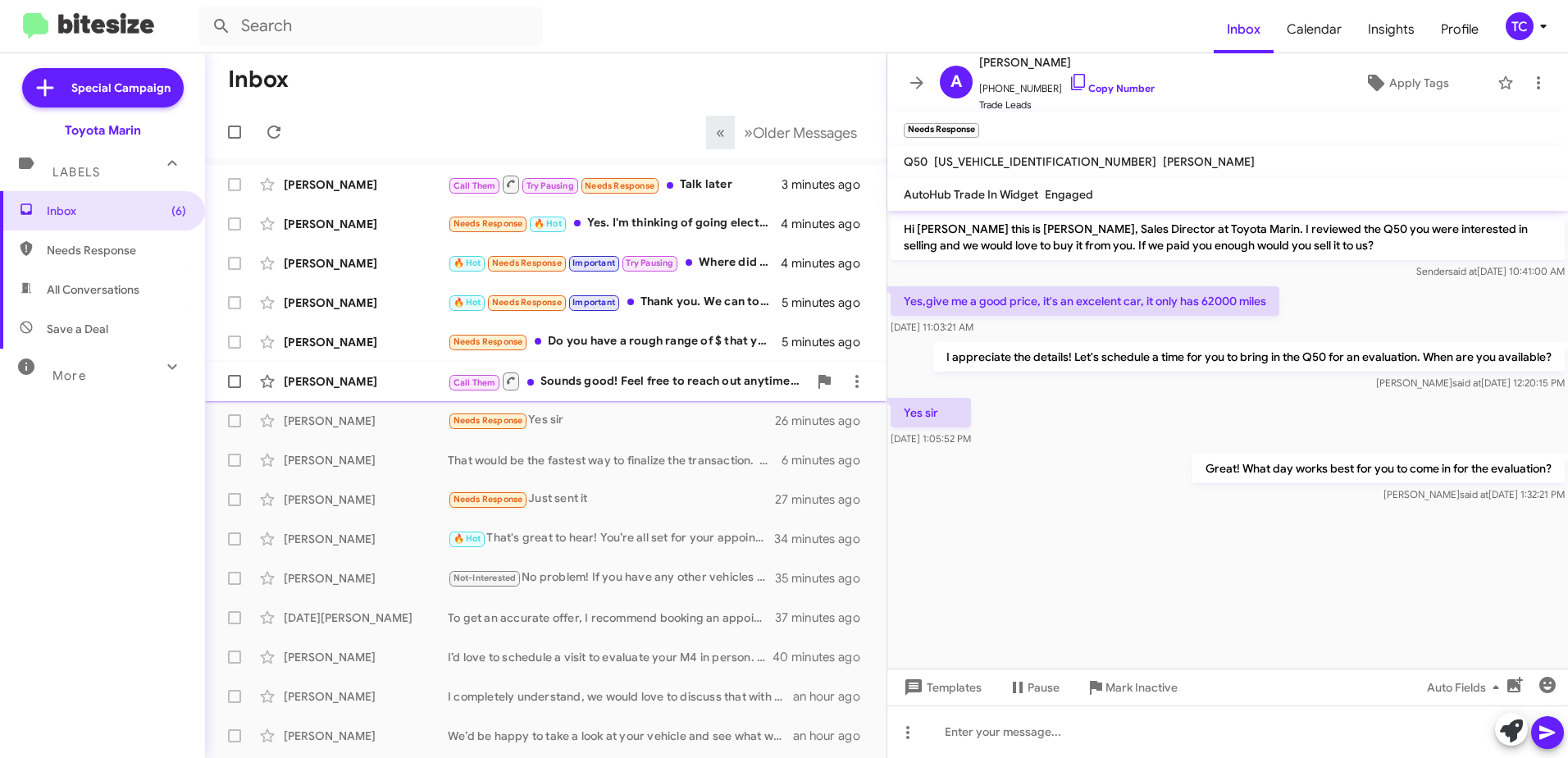
click at [593, 386] on div "Call Them Sounds good! Feel free to reach out anytime. Looking forward to heari…" at bounding box center [628, 381] width 360 height 21
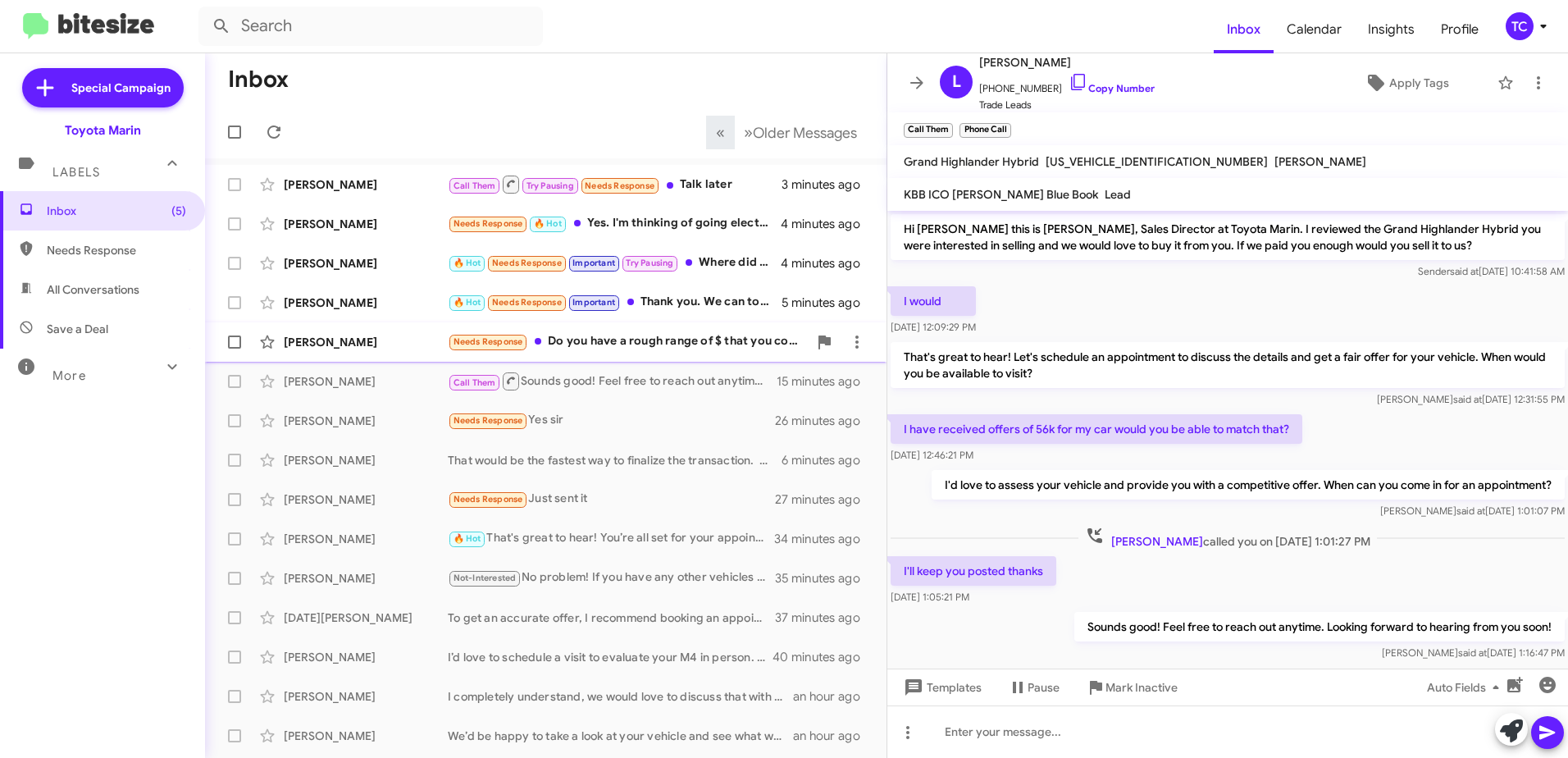
click at [631, 336] on div "Needs Response Do you have a rough range of $ that you could offer? Starting to…" at bounding box center [628, 341] width 360 height 19
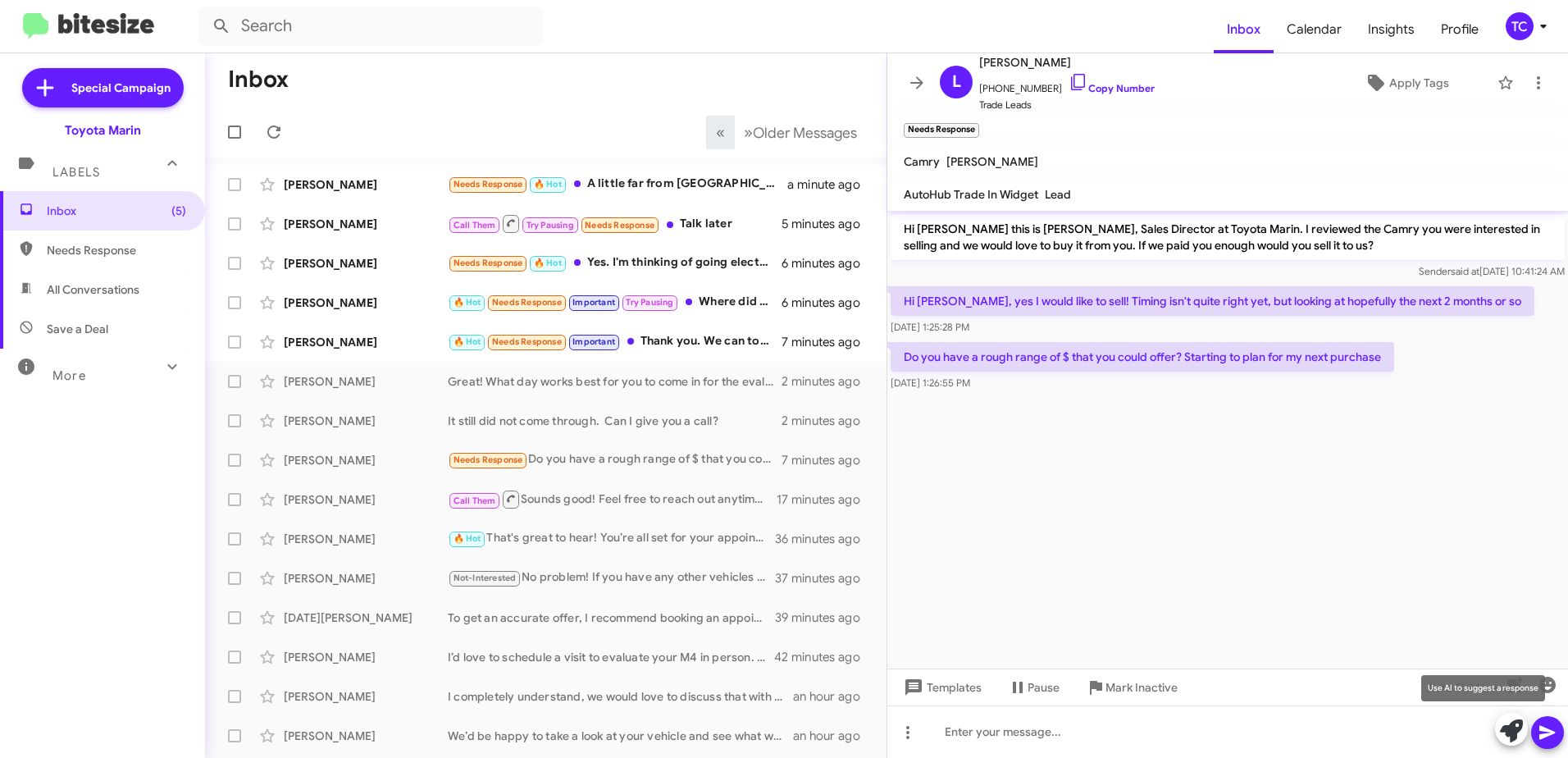
click at [1504, 728] on icon at bounding box center [1512, 731] width 23 height 23
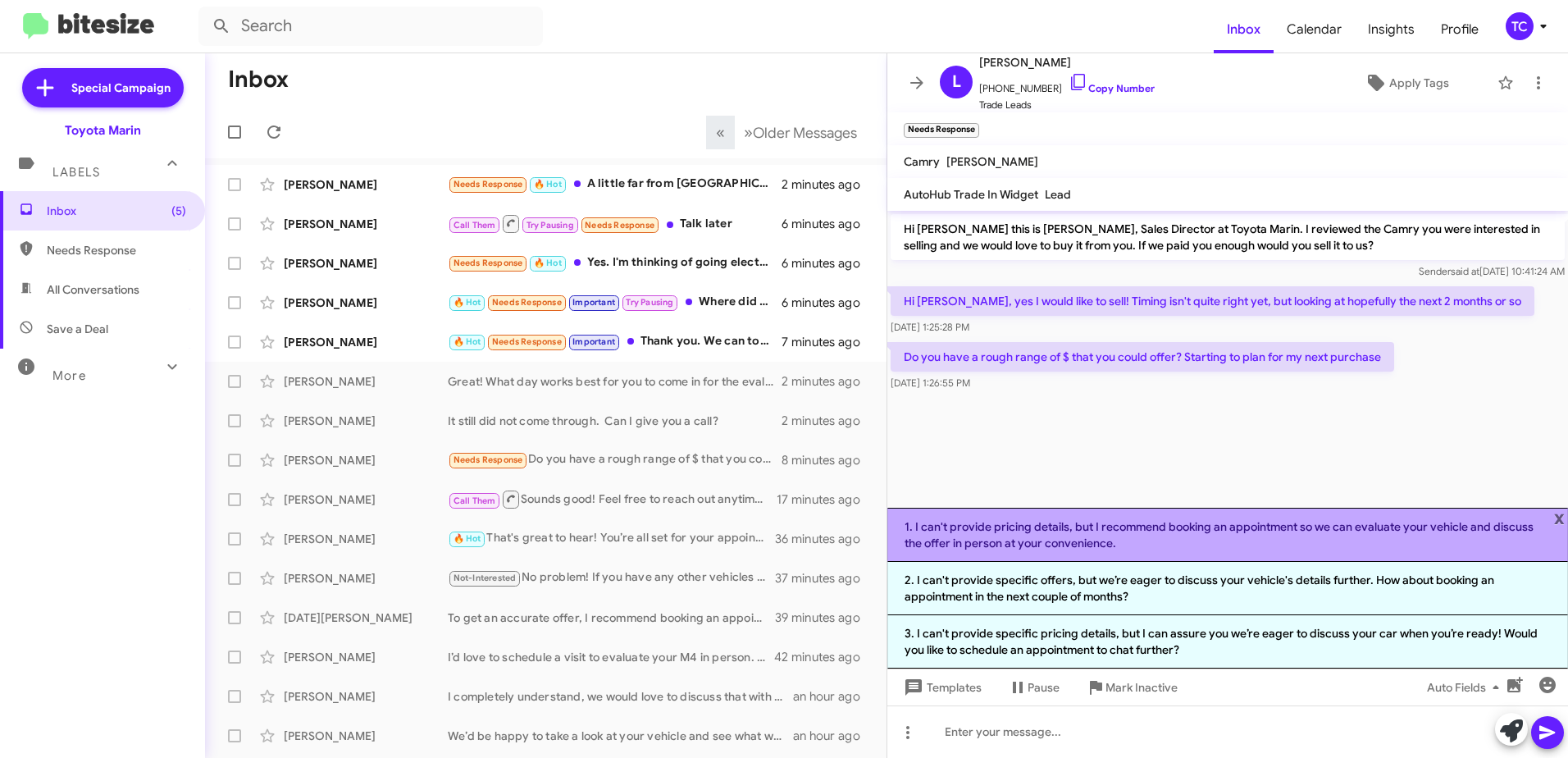
click at [1115, 527] on li "1. I can't provide pricing details, but I recommend booking an appointment so w…" at bounding box center [1228, 534] width 681 height 54
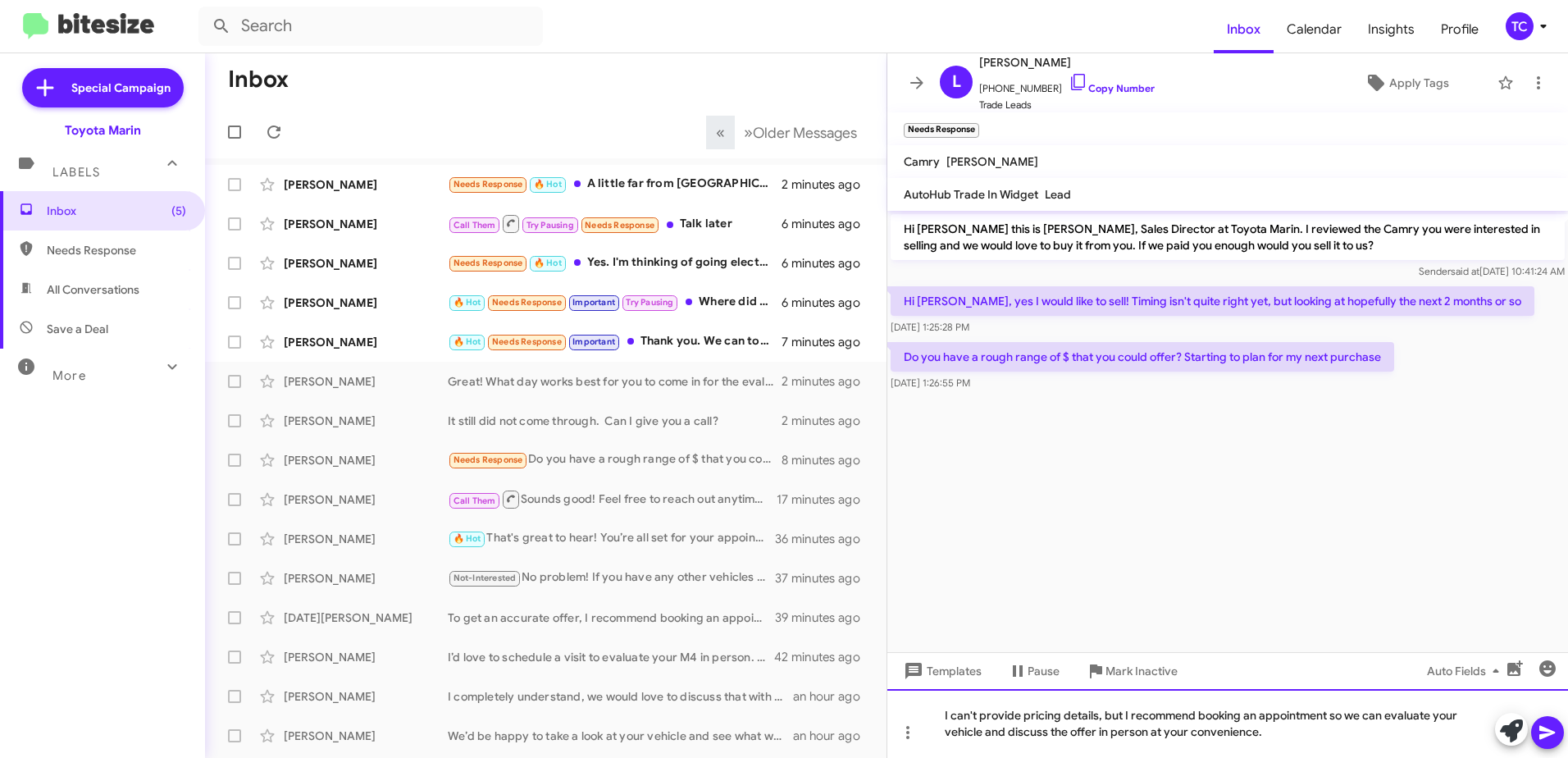
click at [1123, 716] on div "I can't provide pricing details, but I recommend booking an appointment so we c…" at bounding box center [1228, 723] width 681 height 69
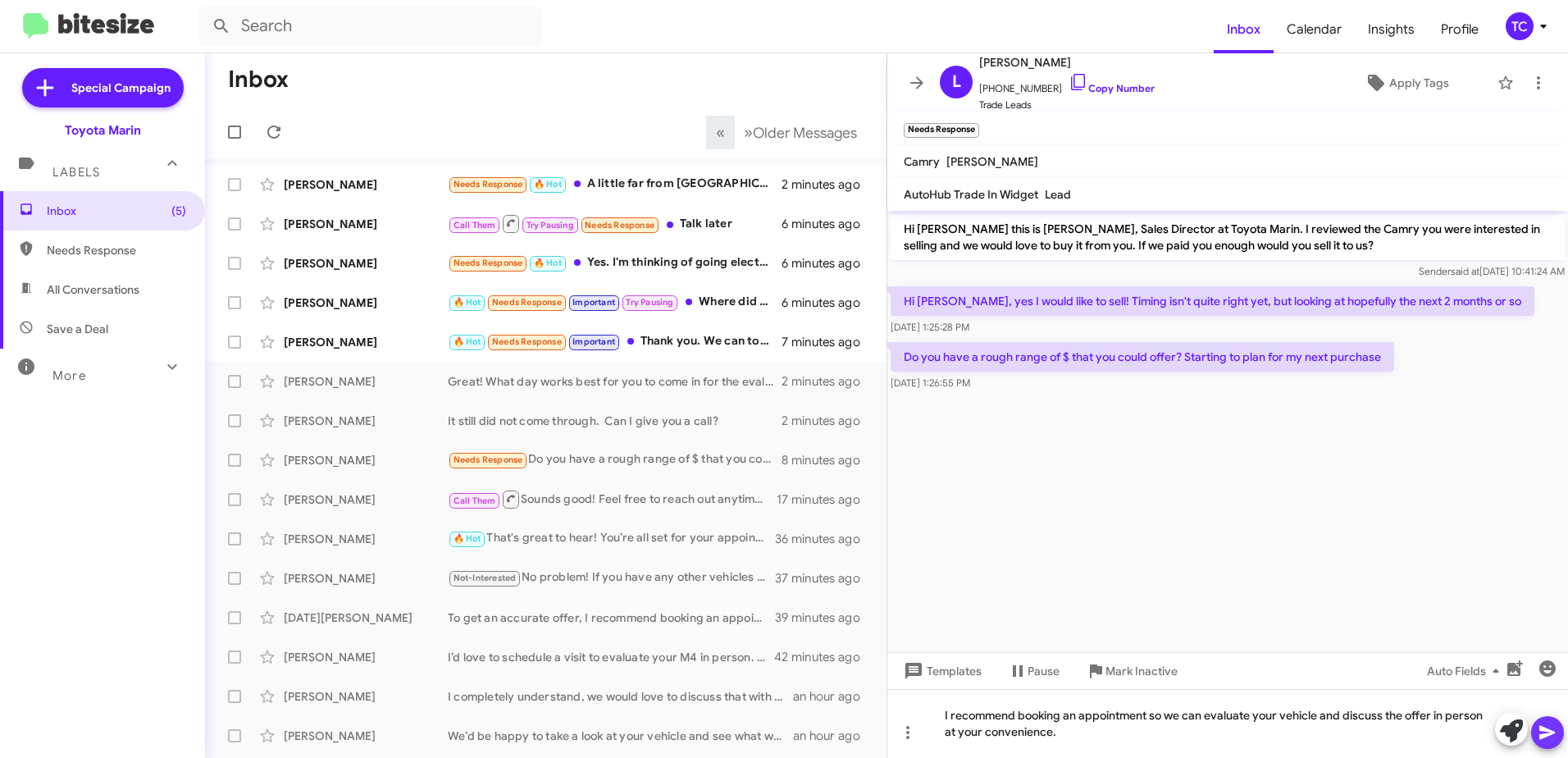
click at [1544, 727] on icon at bounding box center [1547, 732] width 16 height 14
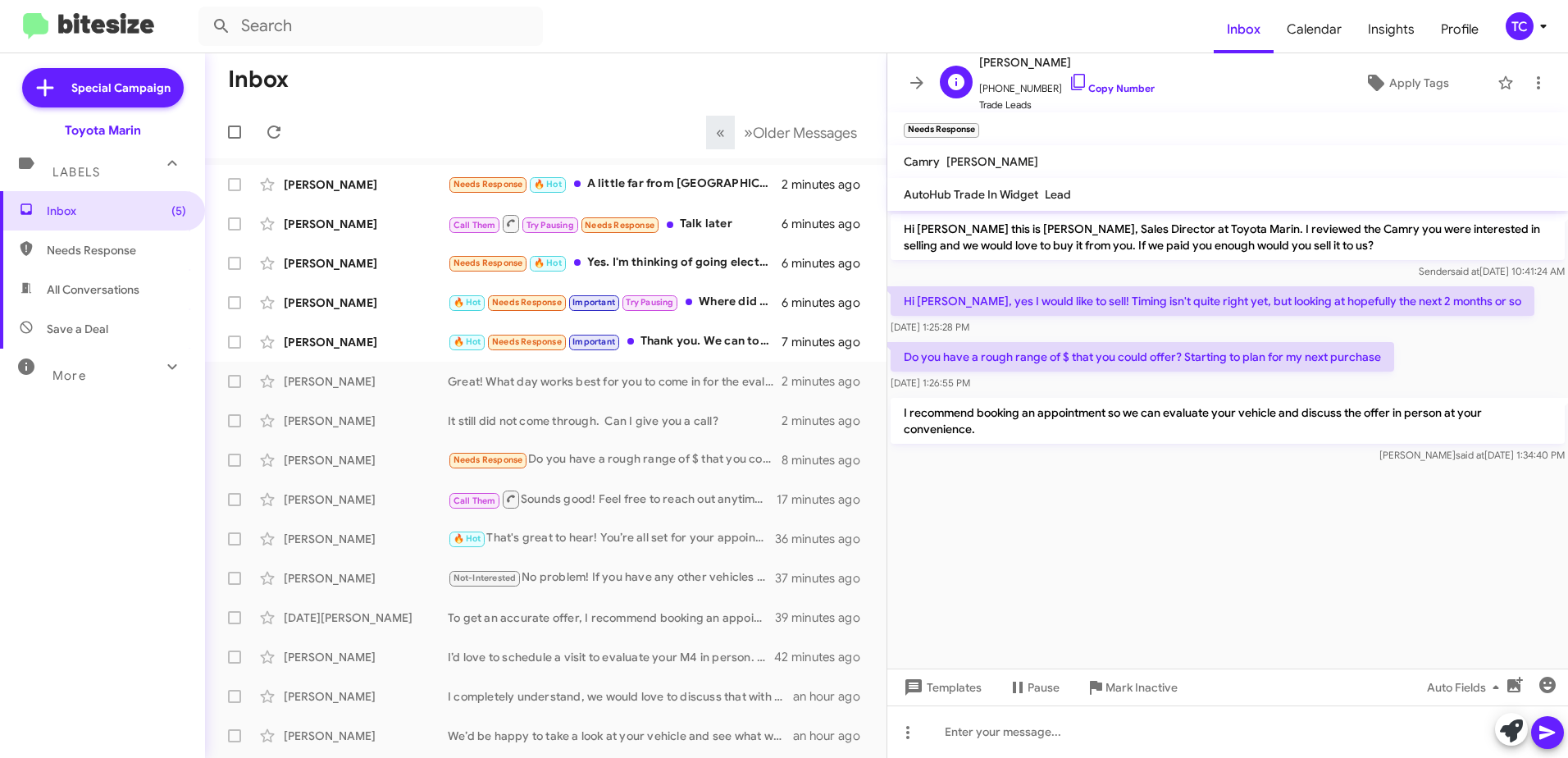
drag, startPoint x: 1070, startPoint y: 85, endPoint x: 976, endPoint y: 65, distance: 96.1
click at [1070, 85] on icon at bounding box center [1079, 82] width 20 height 20
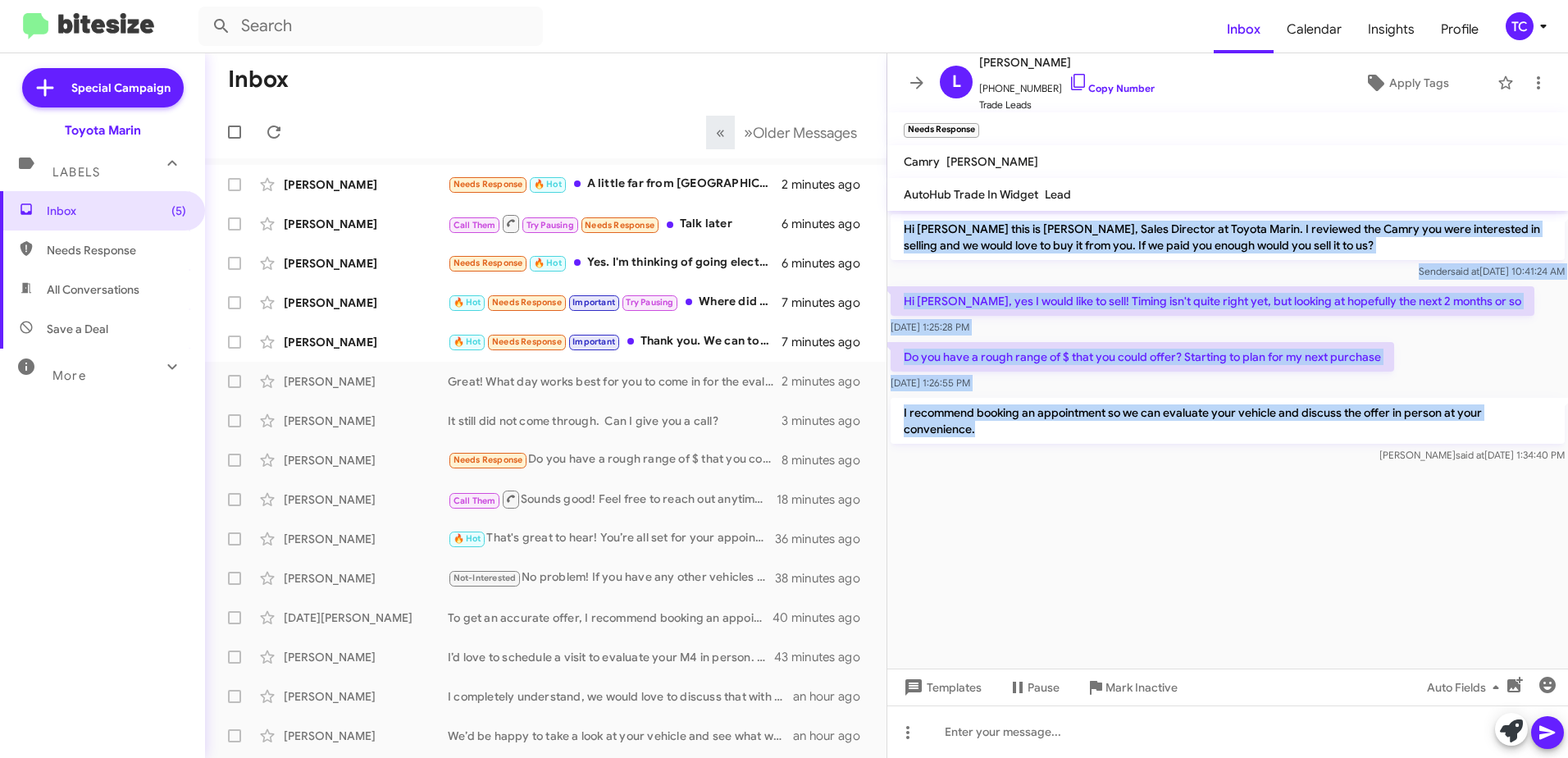
drag, startPoint x: 1089, startPoint y: 422, endPoint x: 899, endPoint y: 231, distance: 269.4
click at [899, 231] on div "Hi Lauren this is Nathan Myler, Sales Director at Toyota Marin. I reviewed the …" at bounding box center [1228, 339] width 681 height 256
drag, startPoint x: 899, startPoint y: 231, endPoint x: 916, endPoint y: 234, distance: 17.3
copy div "Hi Lauren this is Nathan Myler, Sales Director at Toyota Marin. I reviewed the …"
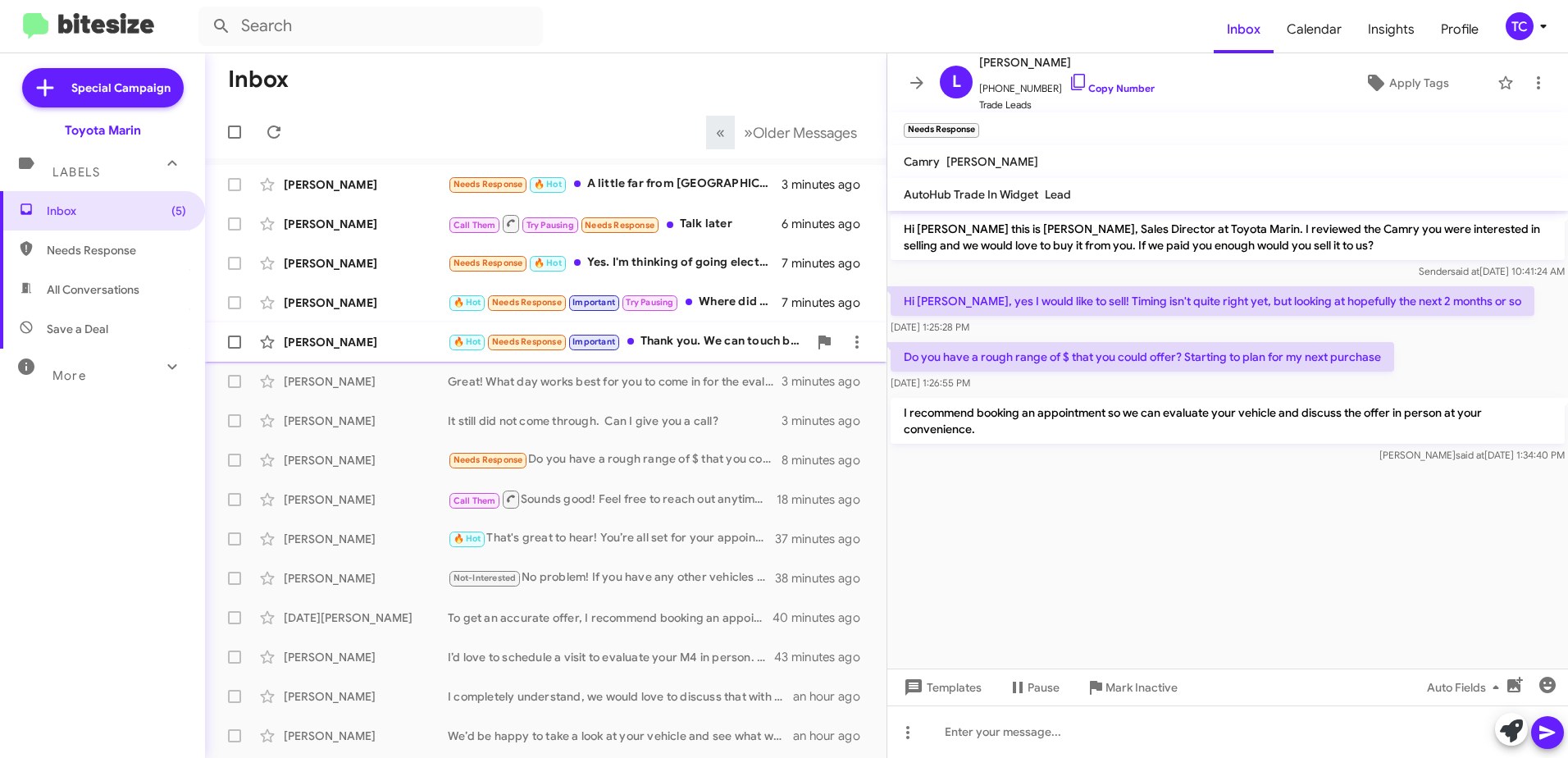
click at [682, 346] on div "🔥 Hot Needs Response Important Thank you. We can touch base again in October" at bounding box center [628, 341] width 360 height 19
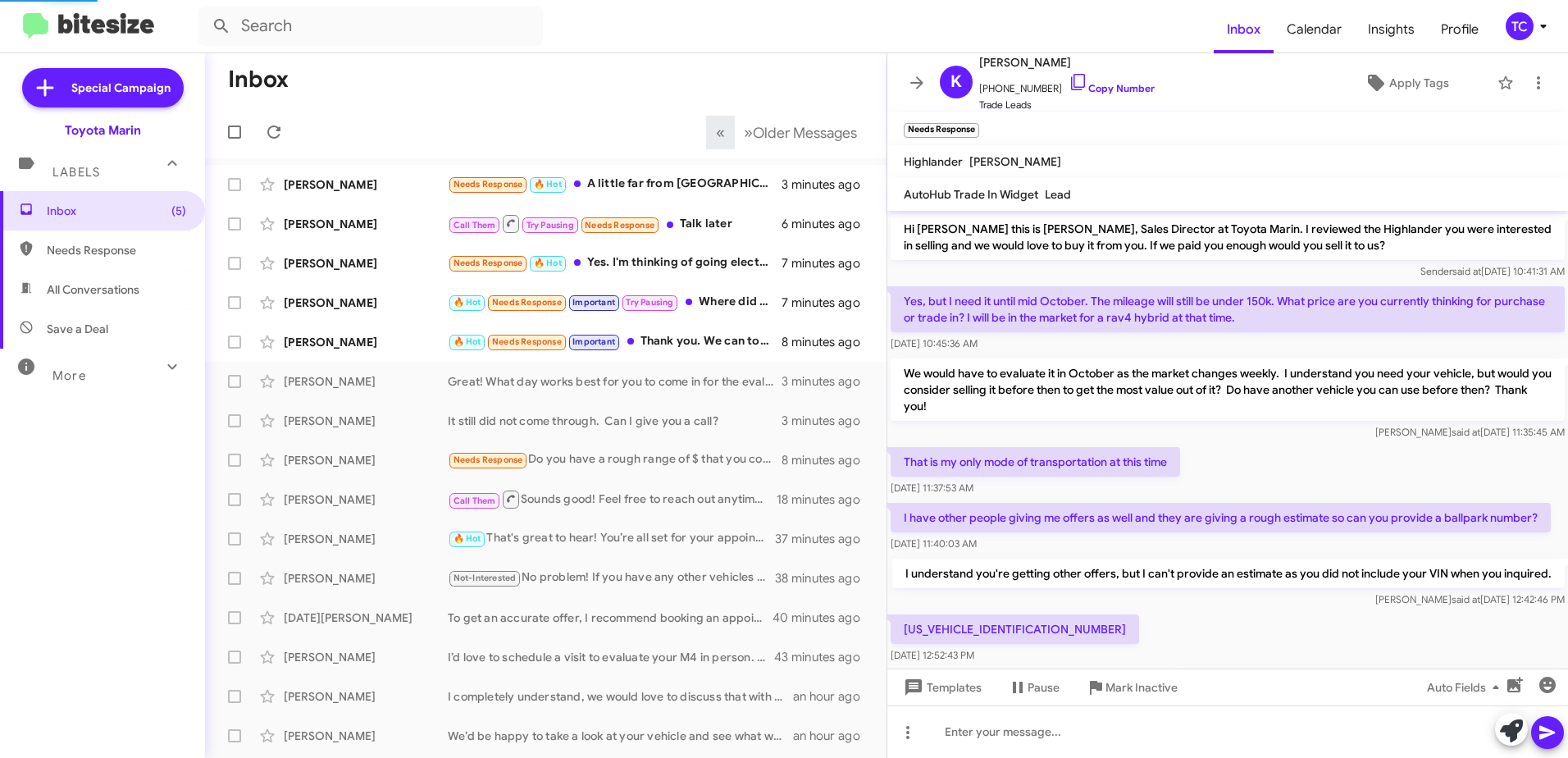
scroll to position [163, 0]
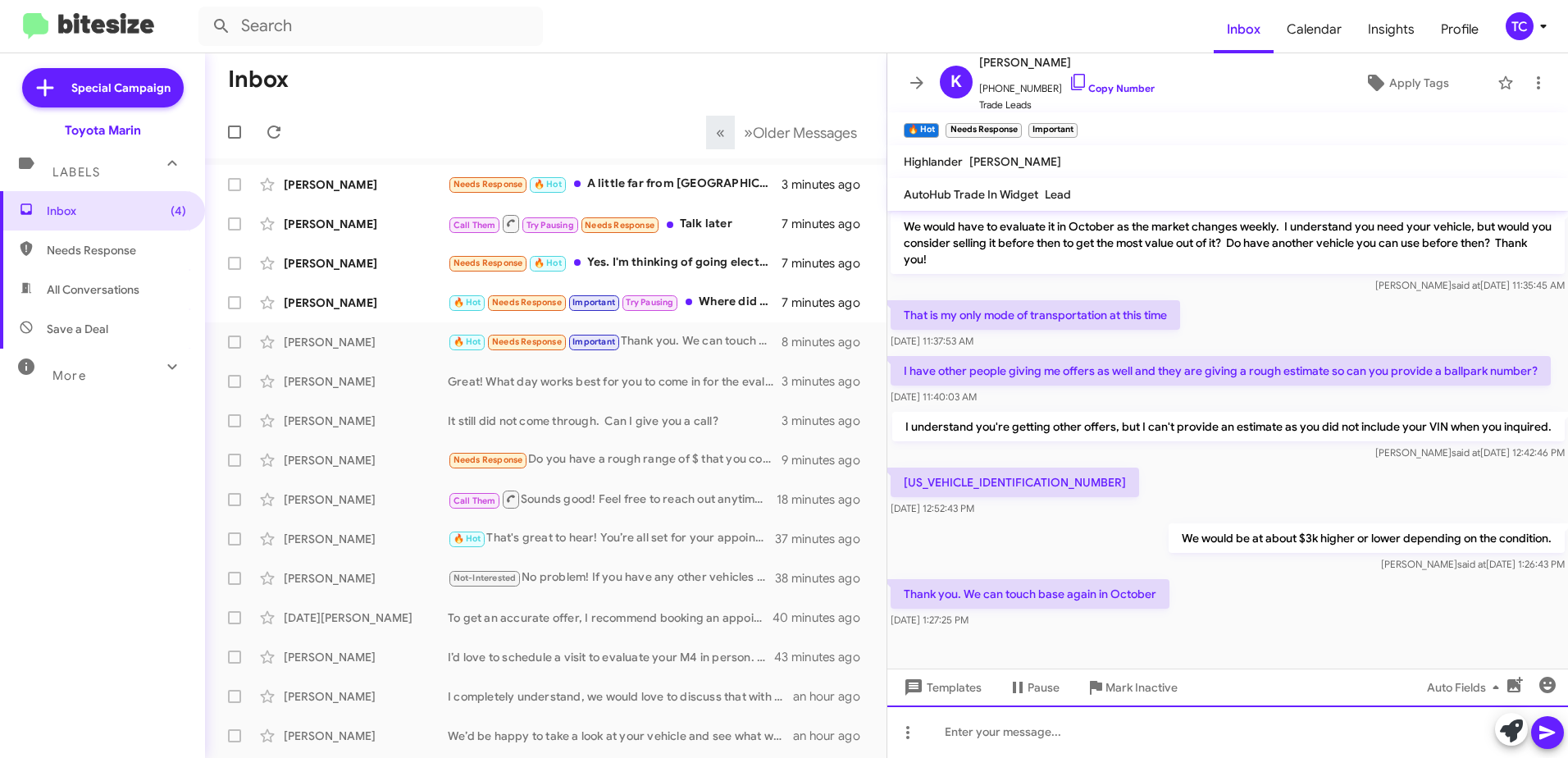
click at [1037, 727] on div at bounding box center [1228, 732] width 681 height 53
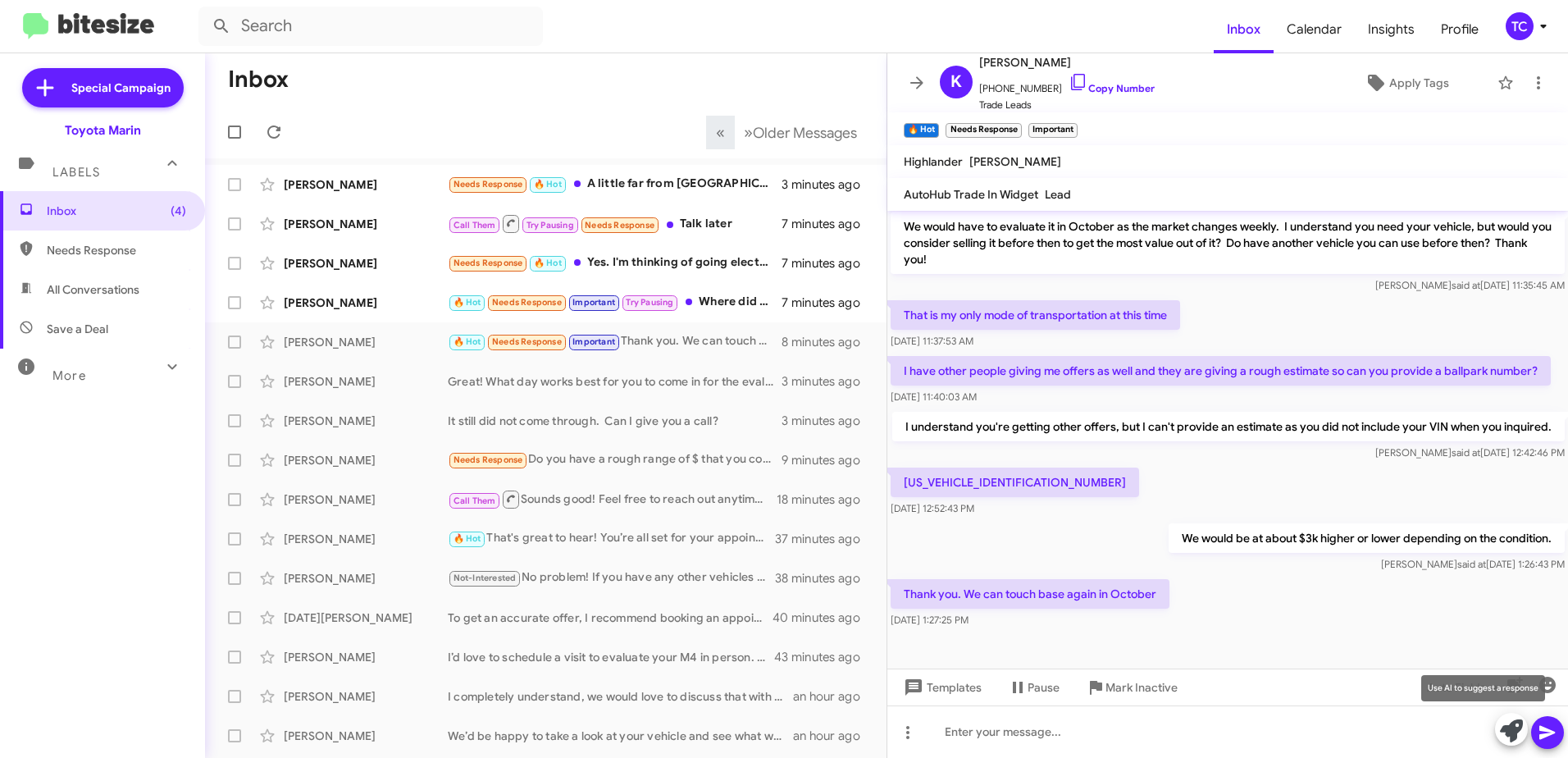
click at [1505, 730] on icon at bounding box center [1512, 731] width 23 height 23
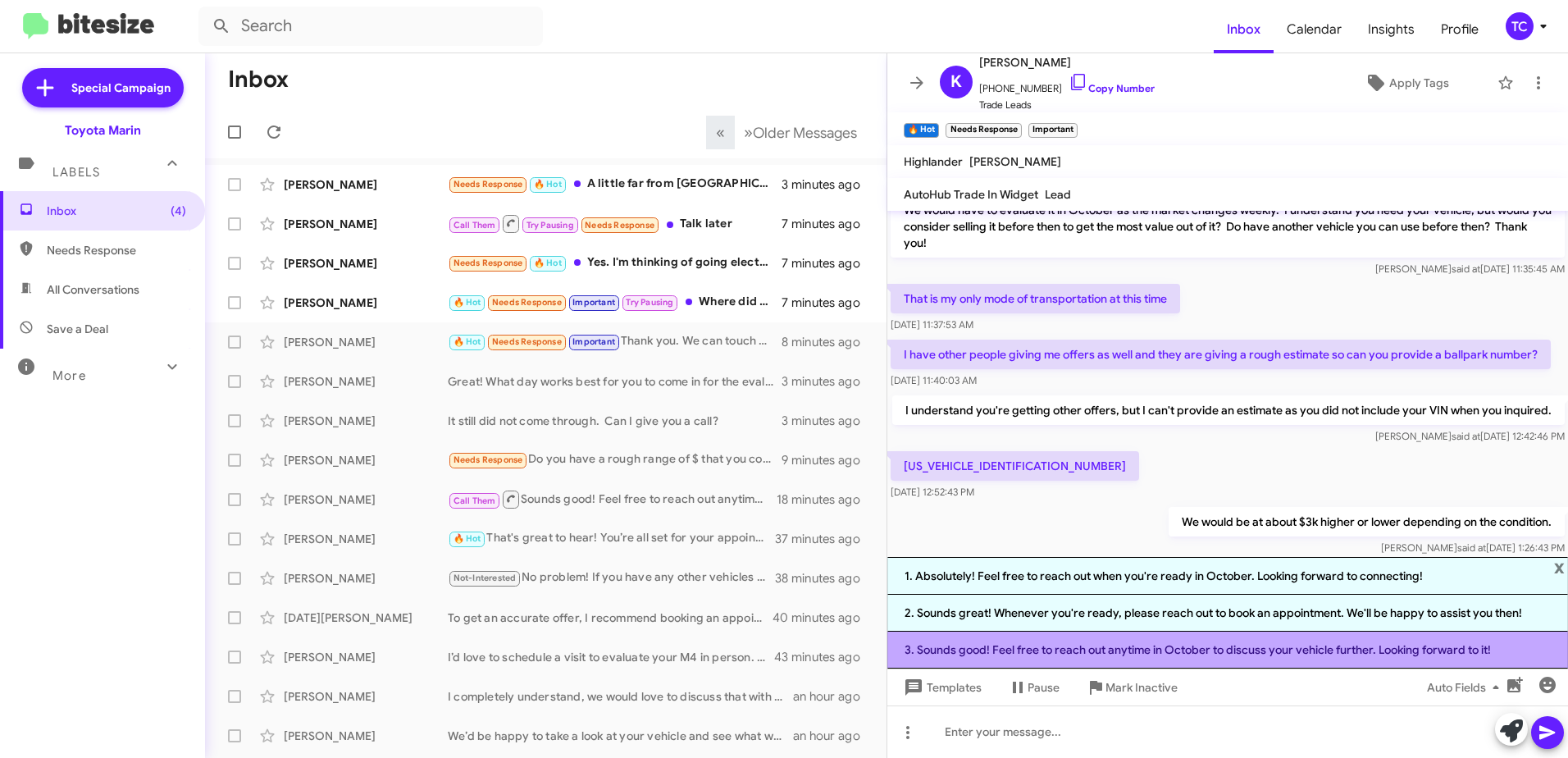
click at [1090, 653] on li "3. Sounds good! Feel free to reach out anytime in October to discuss your vehic…" at bounding box center [1228, 650] width 681 height 37
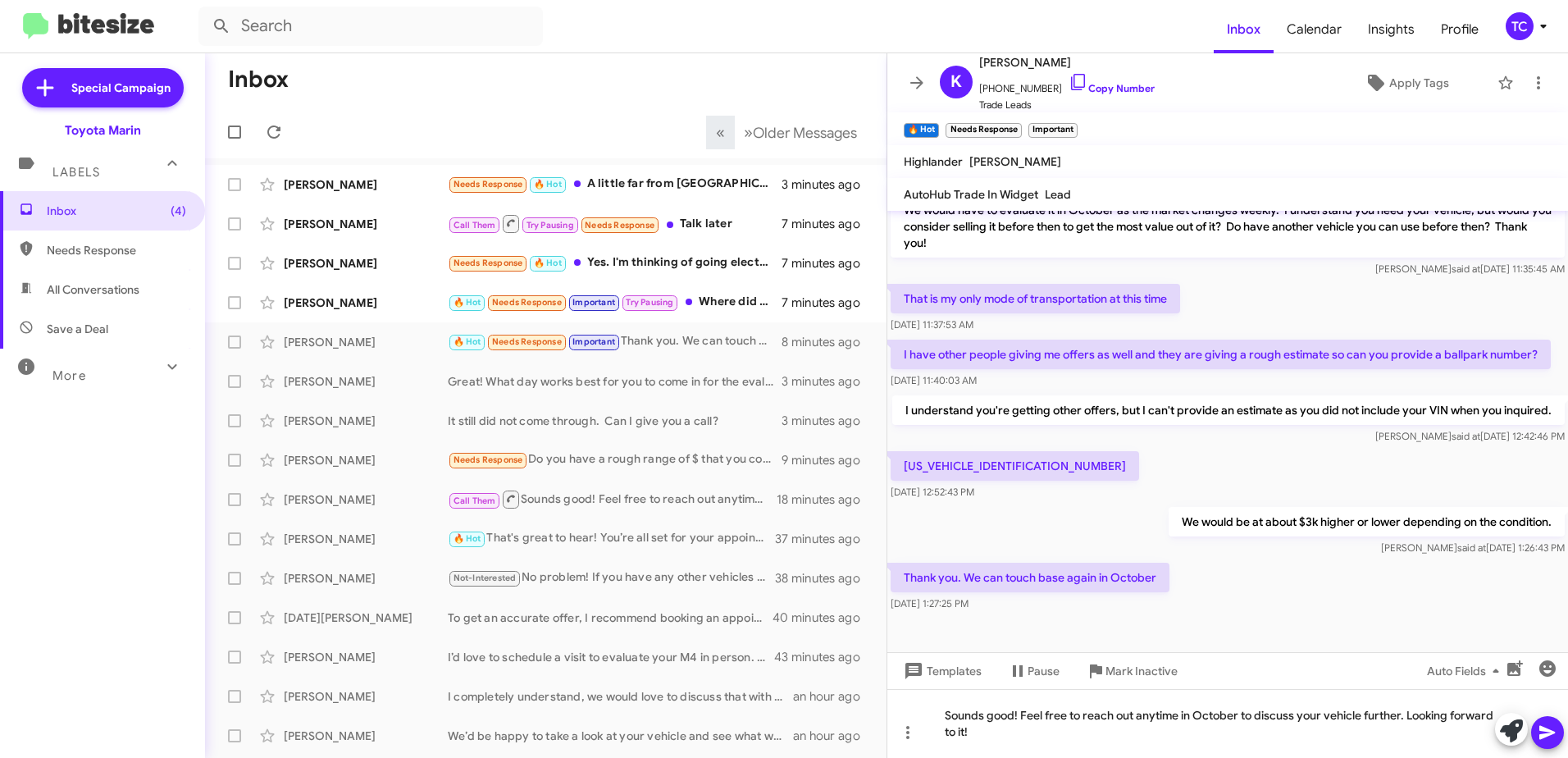
click at [1546, 727] on icon at bounding box center [1548, 732] width 20 height 20
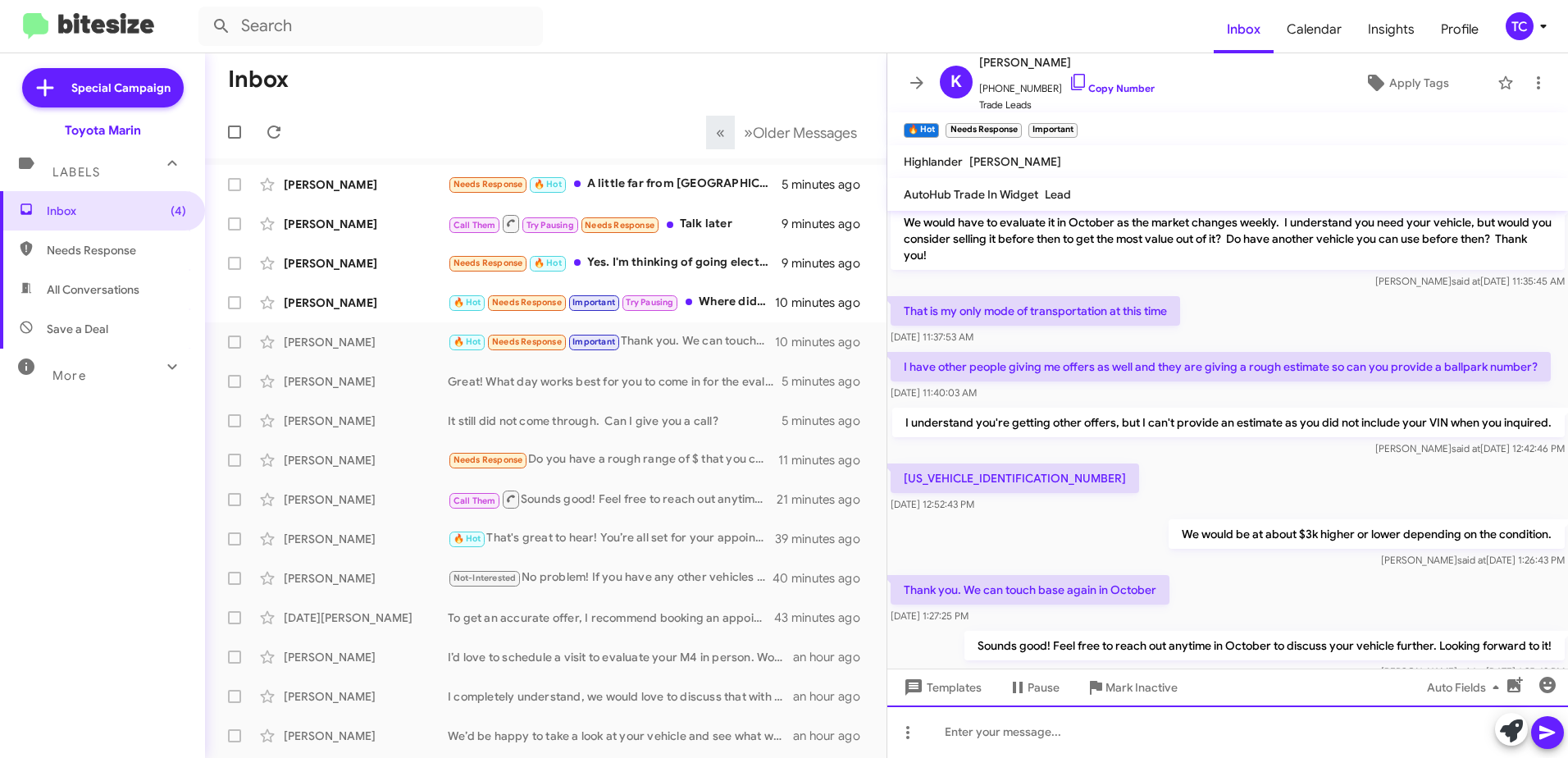
scroll to position [223, 0]
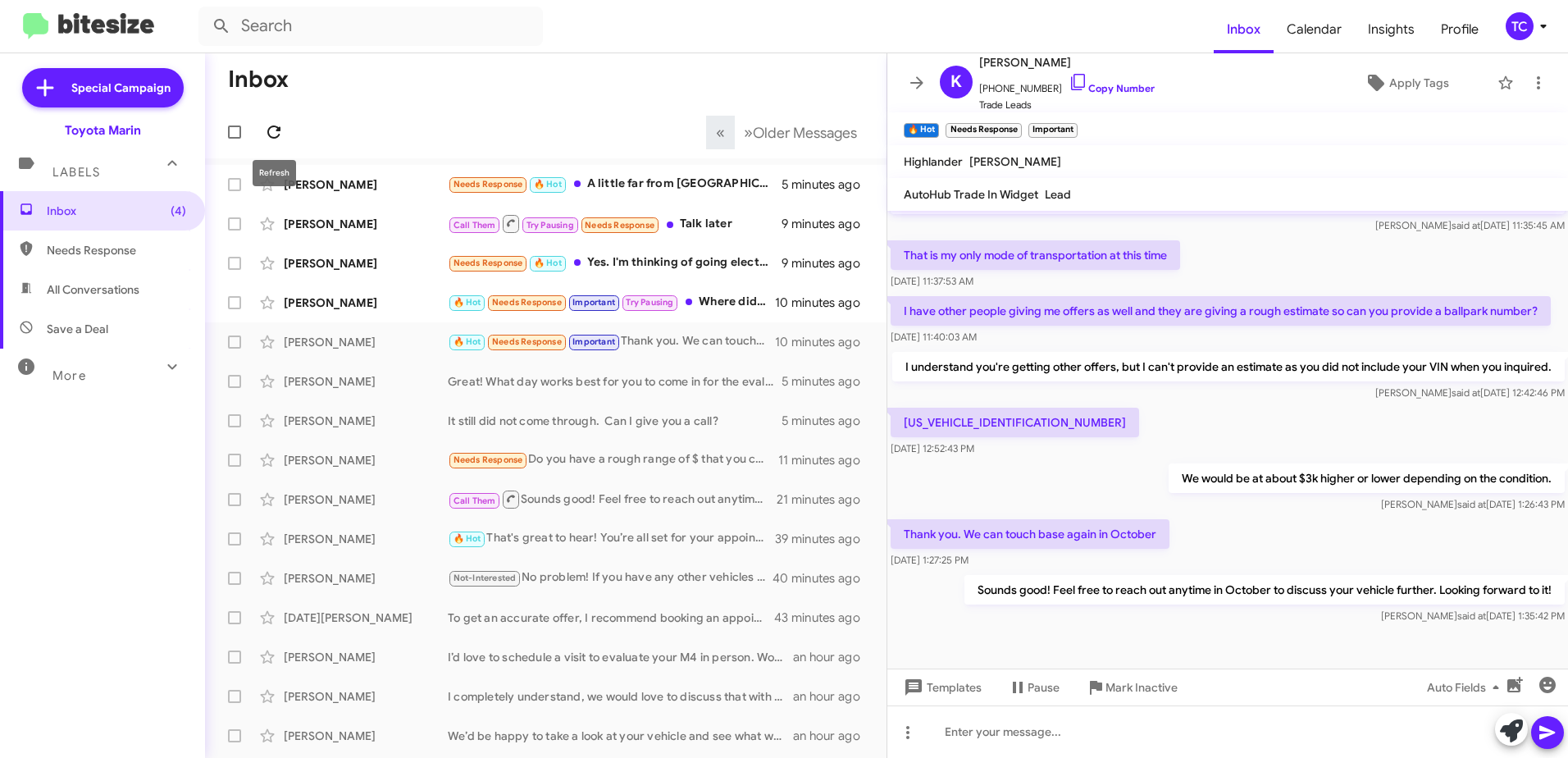
click at [269, 122] on button at bounding box center [274, 132] width 33 height 33
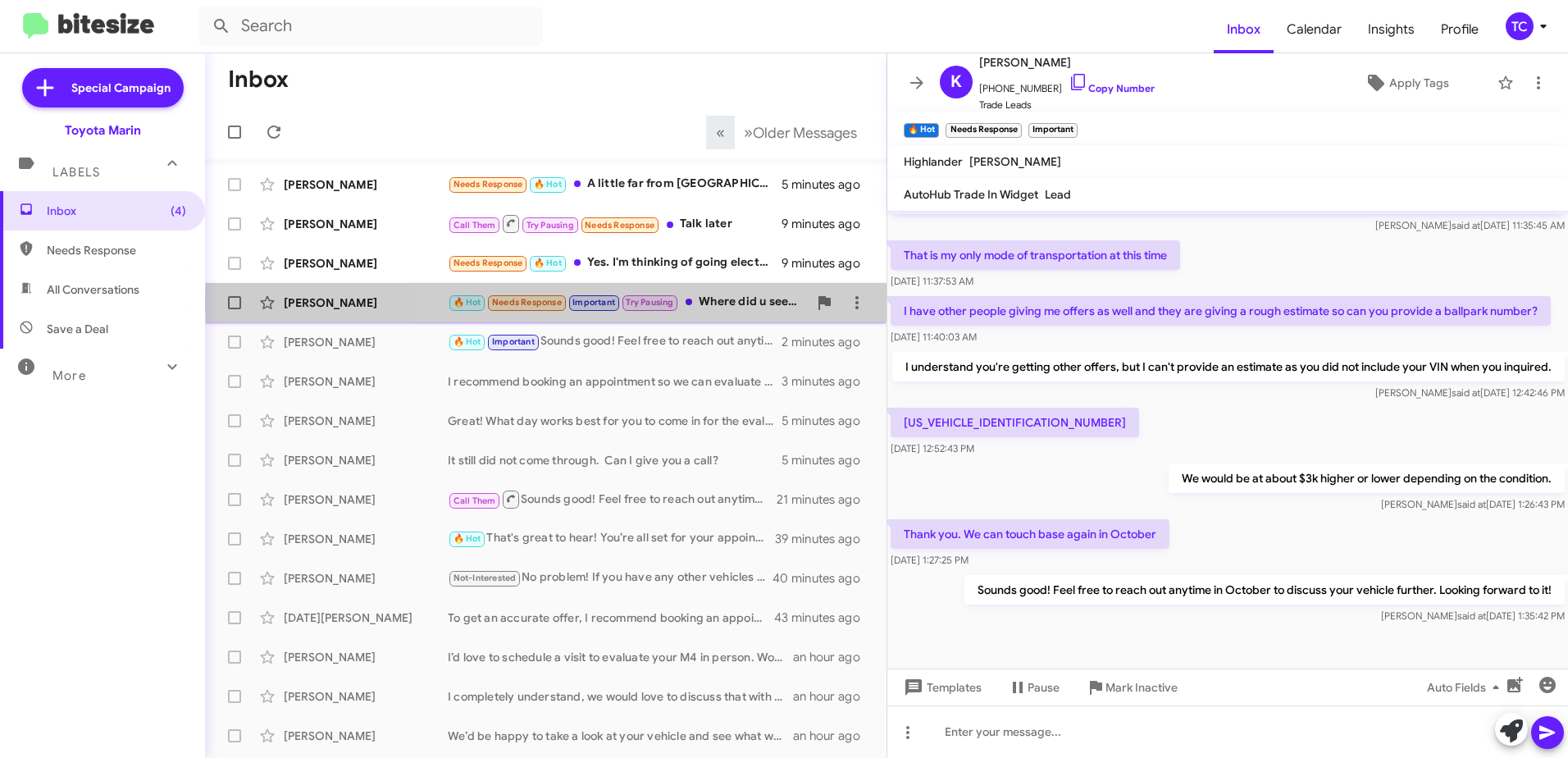
click at [716, 302] on div "🔥 Hot Needs Response Important Try Pausing Where did u see my car listed?" at bounding box center [628, 302] width 360 height 19
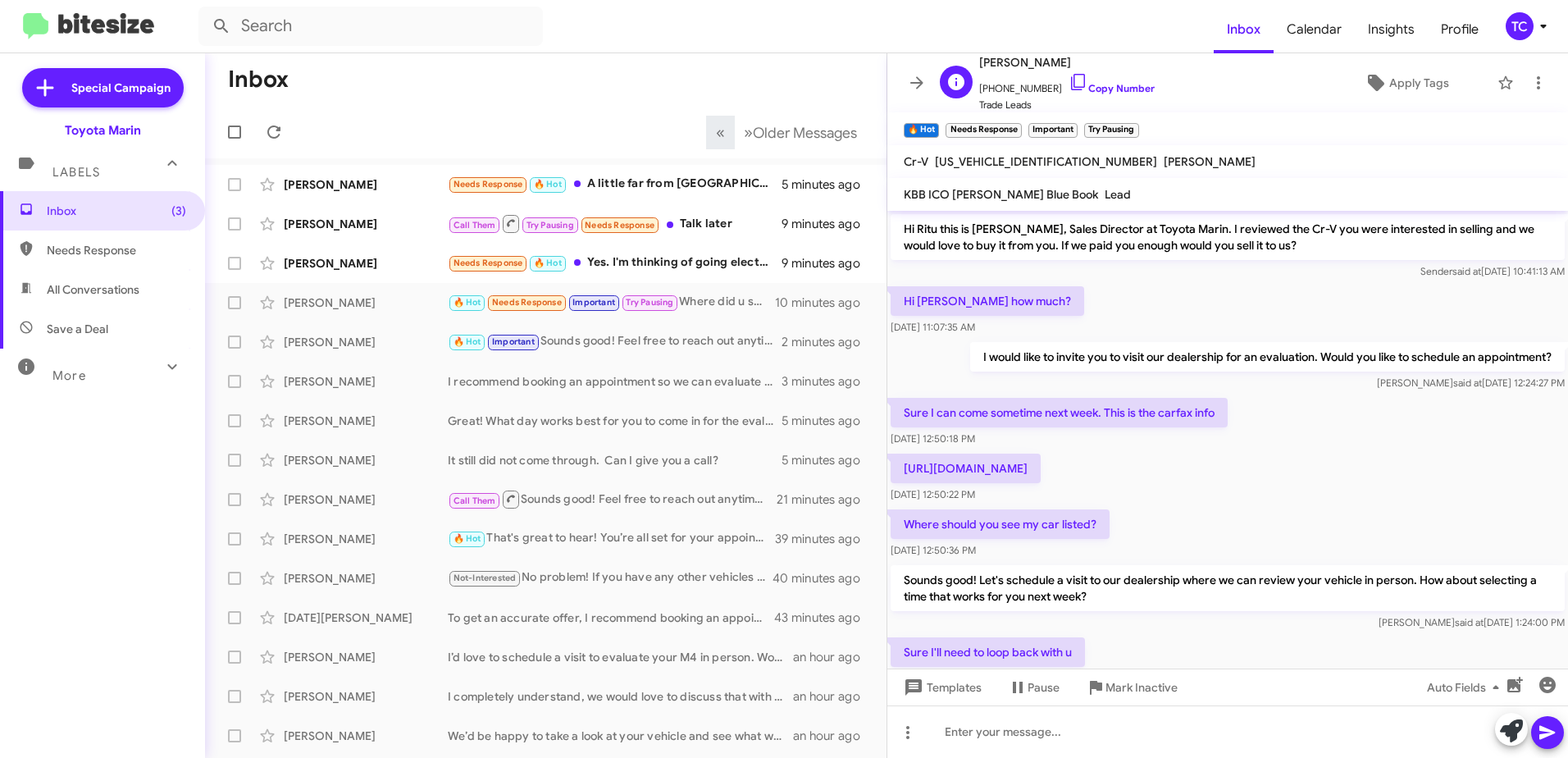
drag, startPoint x: 1057, startPoint y: 79, endPoint x: 1032, endPoint y: 72, distance: 26.0
click at [1069, 79] on icon at bounding box center [1079, 82] width 20 height 20
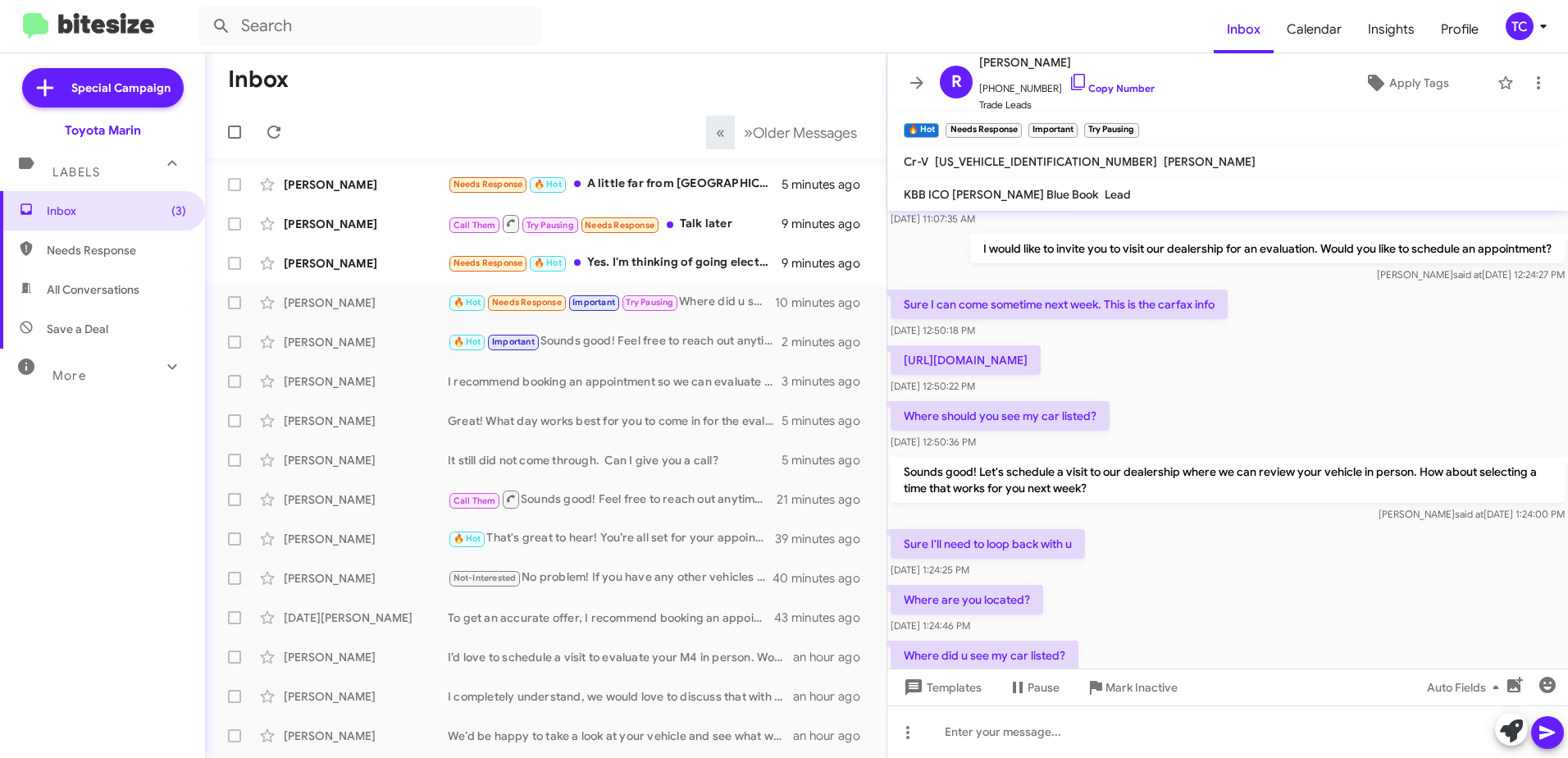
scroll to position [190, 0]
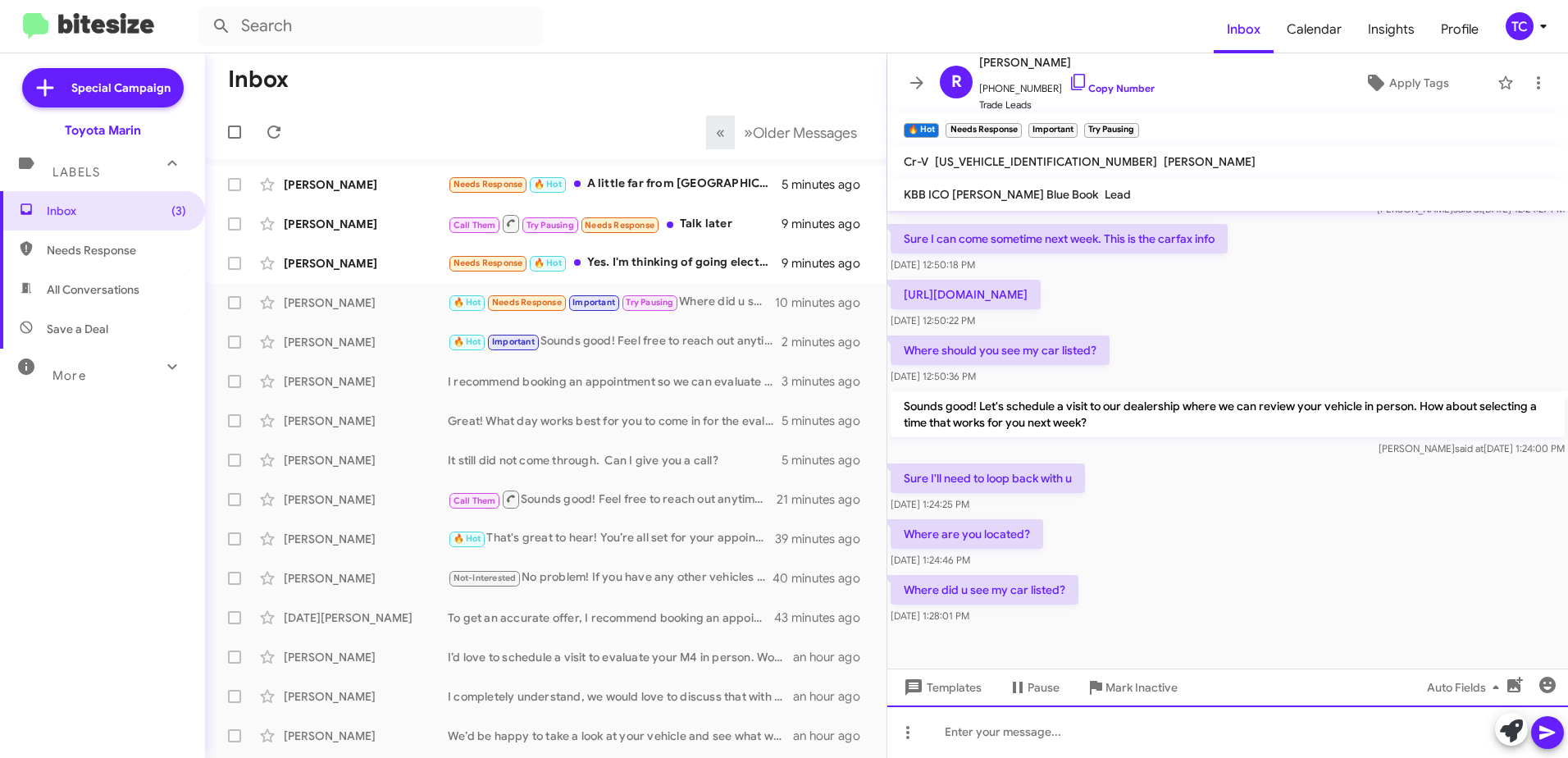
click at [1043, 721] on div at bounding box center [1228, 732] width 681 height 53
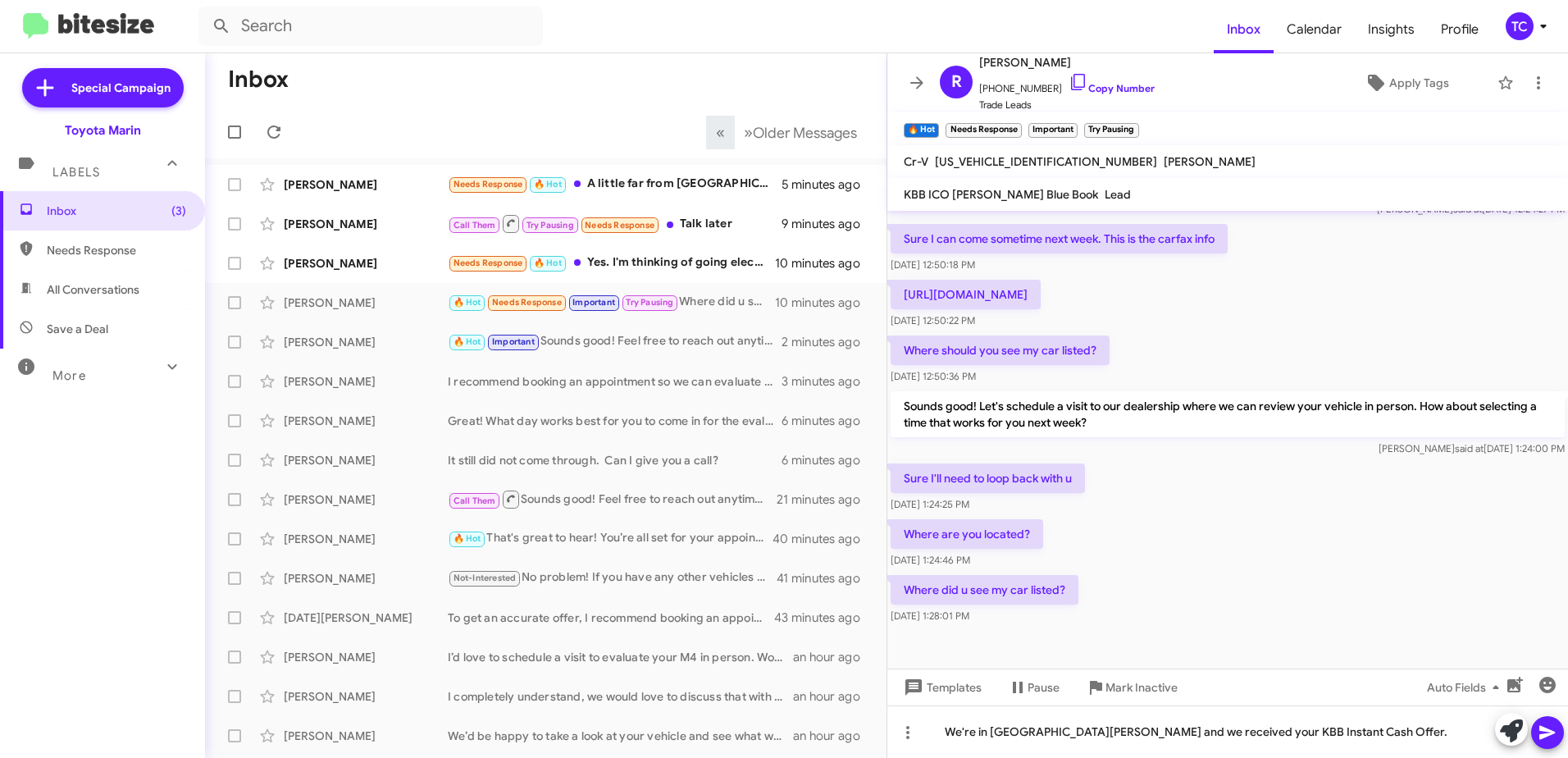
click at [1547, 724] on icon at bounding box center [1548, 732] width 20 height 20
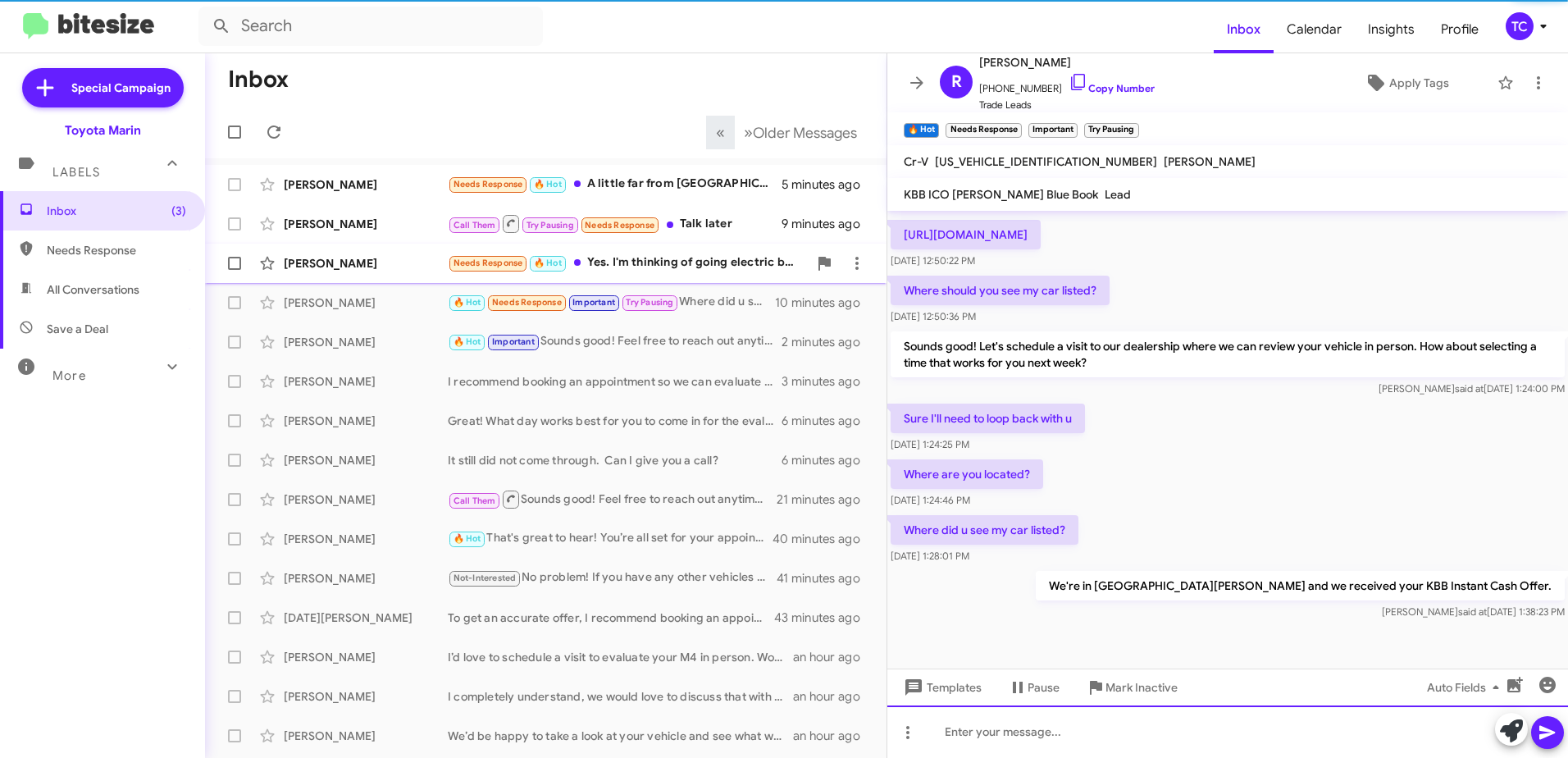
scroll to position [250, 0]
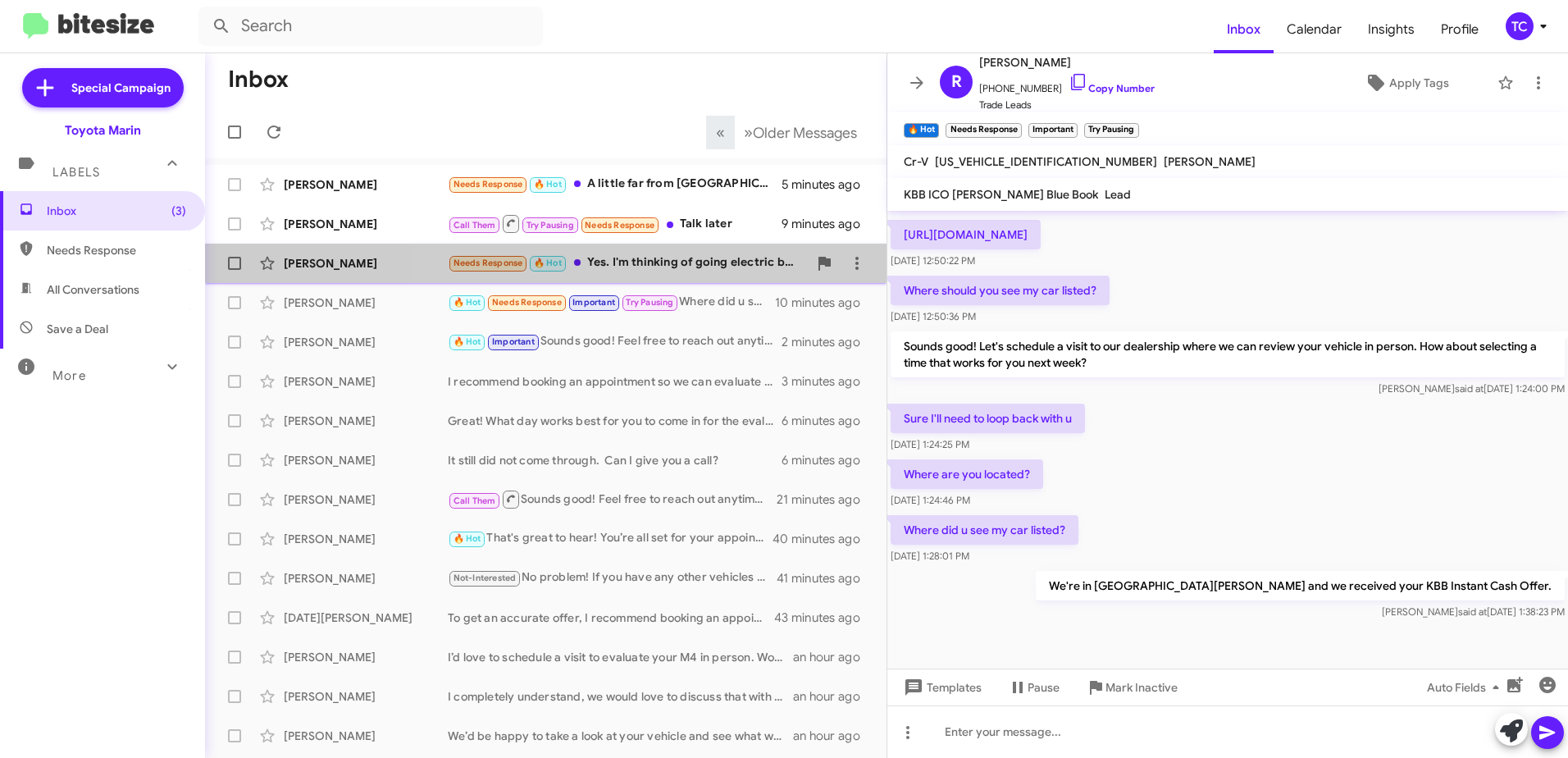
click at [671, 256] on div "Needs Response 🔥 Hot Yes. I'm thinking of going electric before subsidies end. …" at bounding box center [628, 263] width 360 height 19
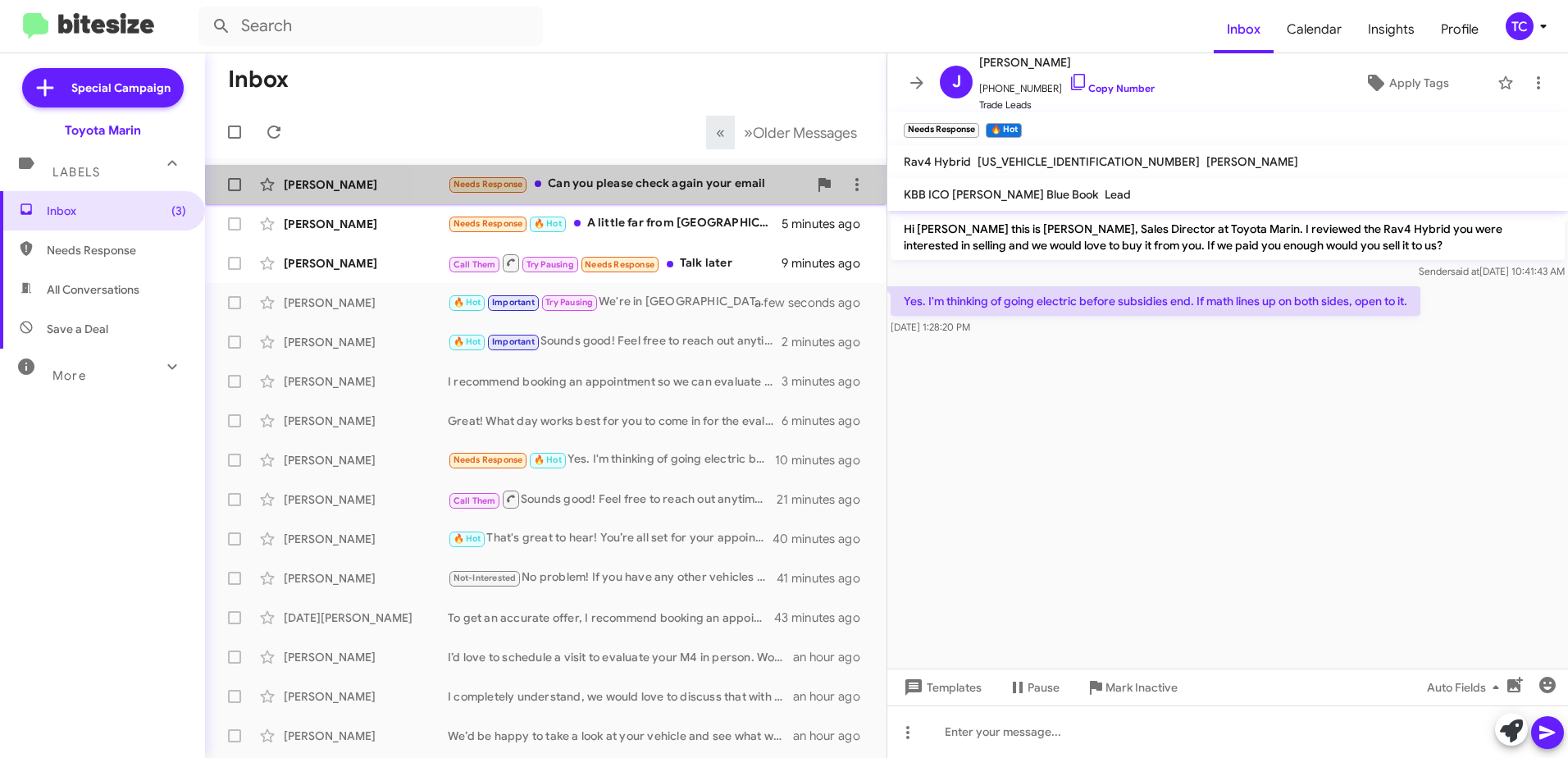
click at [692, 183] on div "Needs Response Can you please check again your email" at bounding box center [628, 184] width 360 height 19
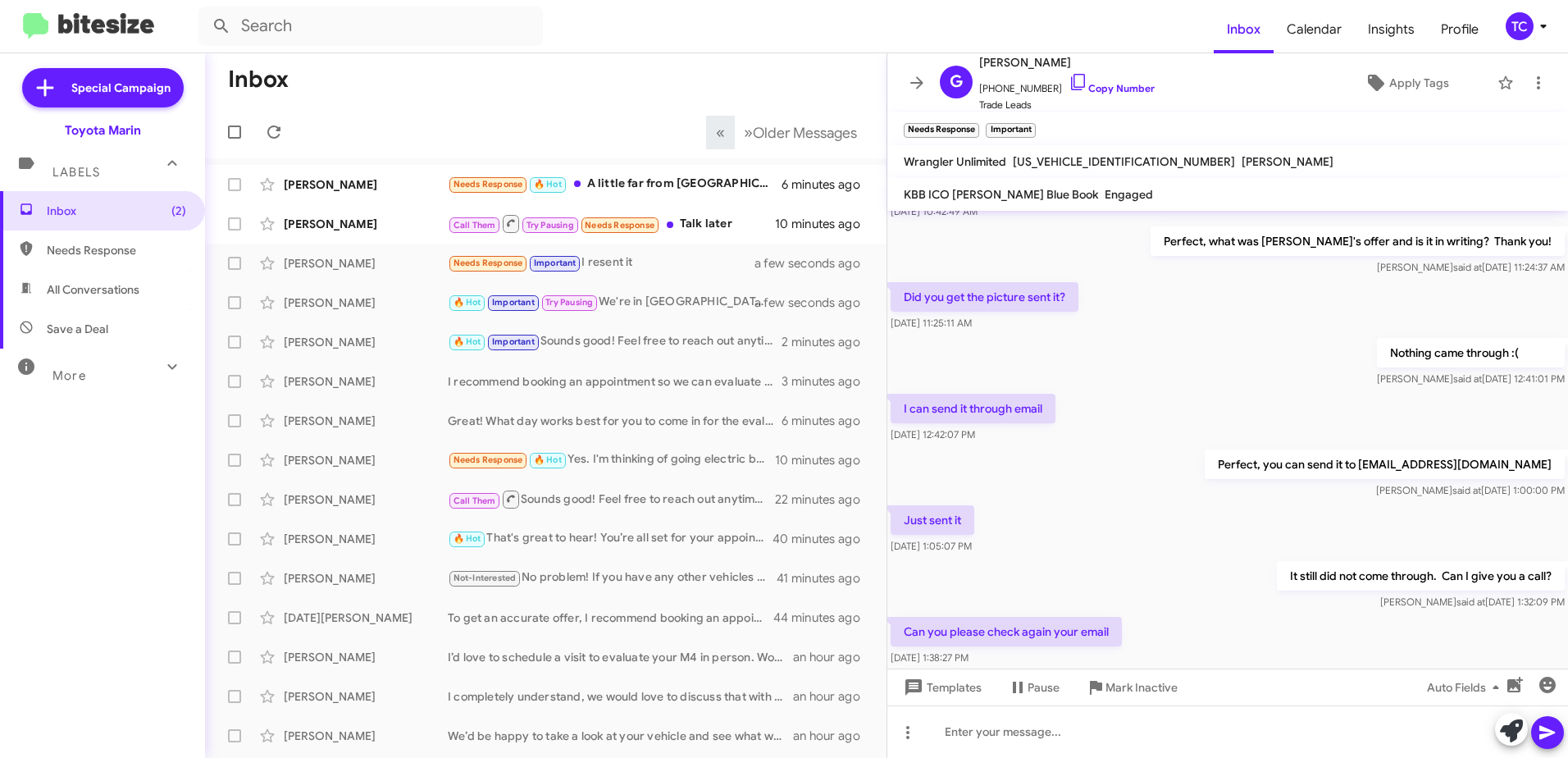
scroll to position [217, 0]
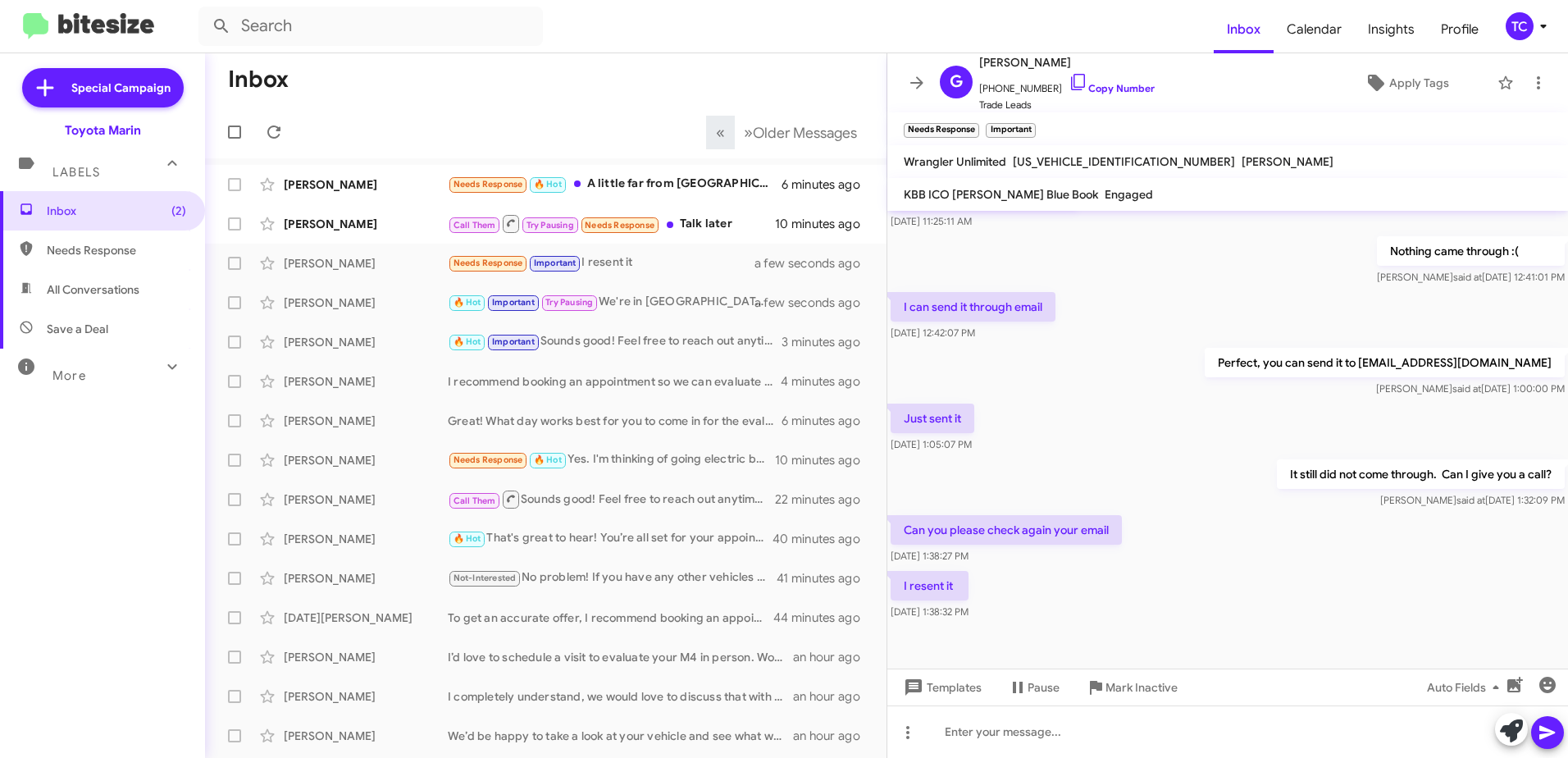
drag, startPoint x: 1360, startPoint y: 363, endPoint x: 1546, endPoint y: 365, distance: 186.0
click at [1546, 365] on p "Perfect, you can send it to [EMAIL_ADDRESS][DOMAIN_NAME]" at bounding box center [1385, 363] width 360 height 30
drag, startPoint x: 1546, startPoint y: 365, endPoint x: 1516, endPoint y: 365, distance: 30.0
copy p "marvinlinares@etoyotamarin.com"
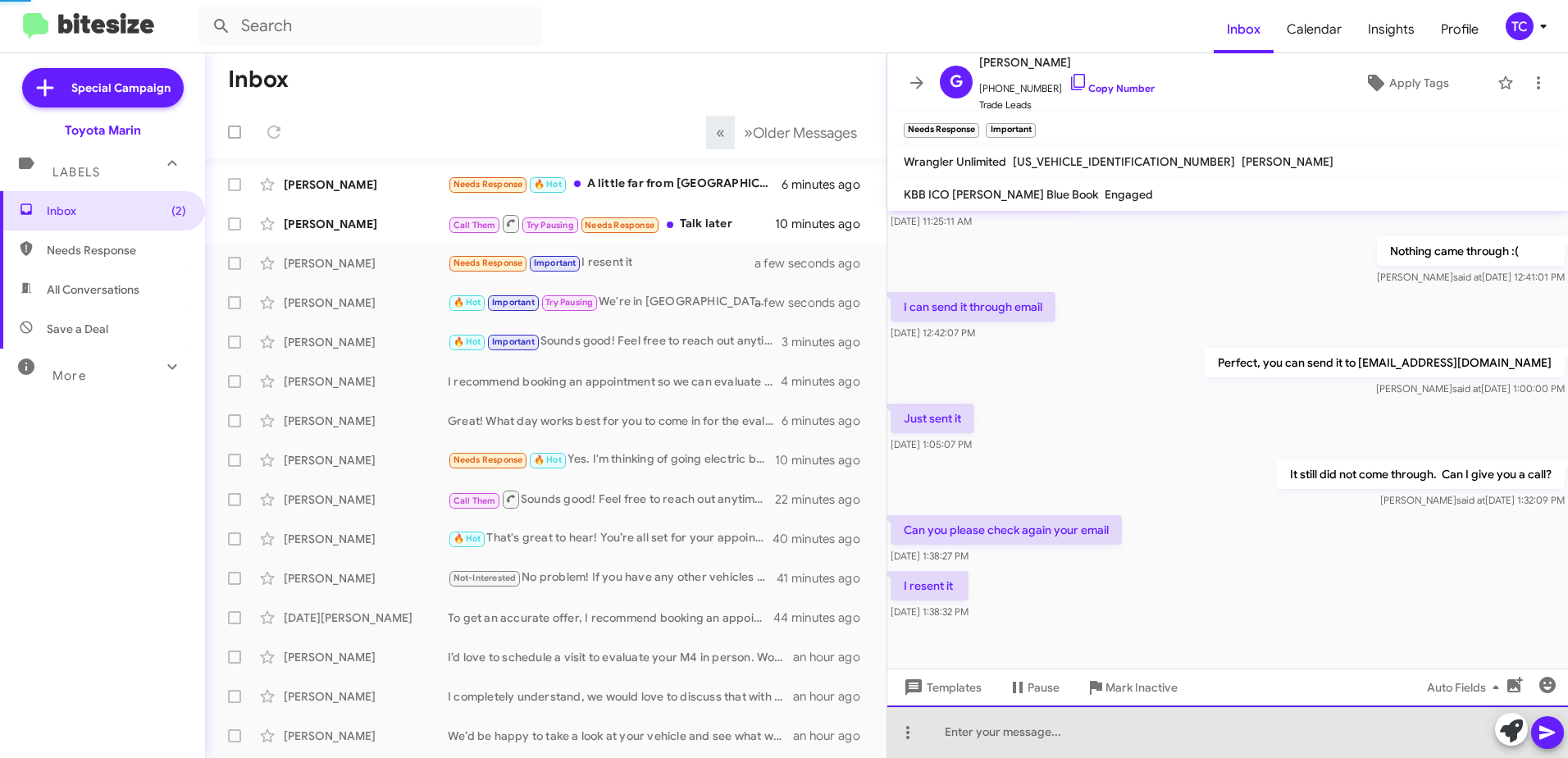
click at [1113, 728] on div at bounding box center [1228, 732] width 681 height 53
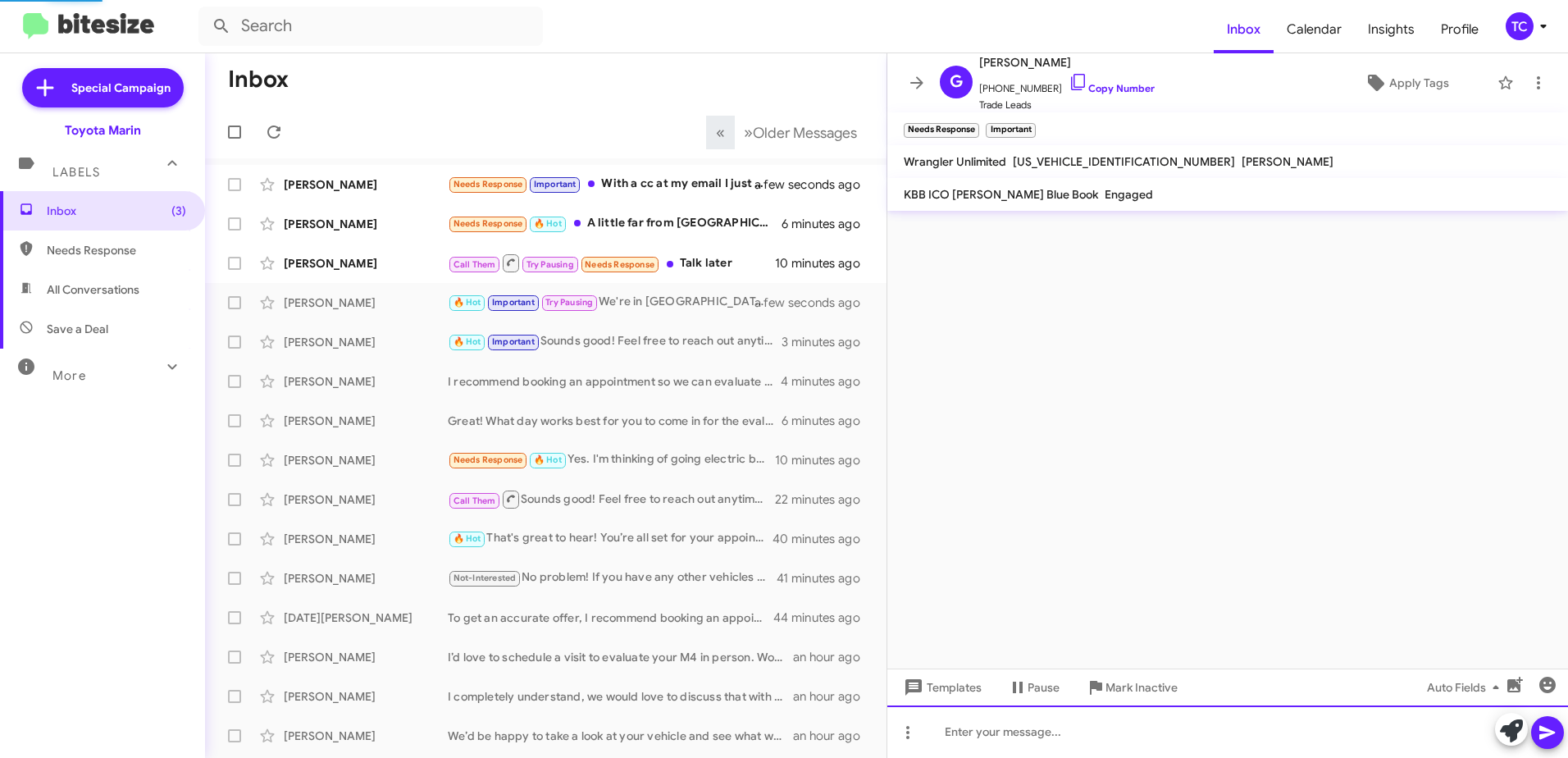
scroll to position [0, 0]
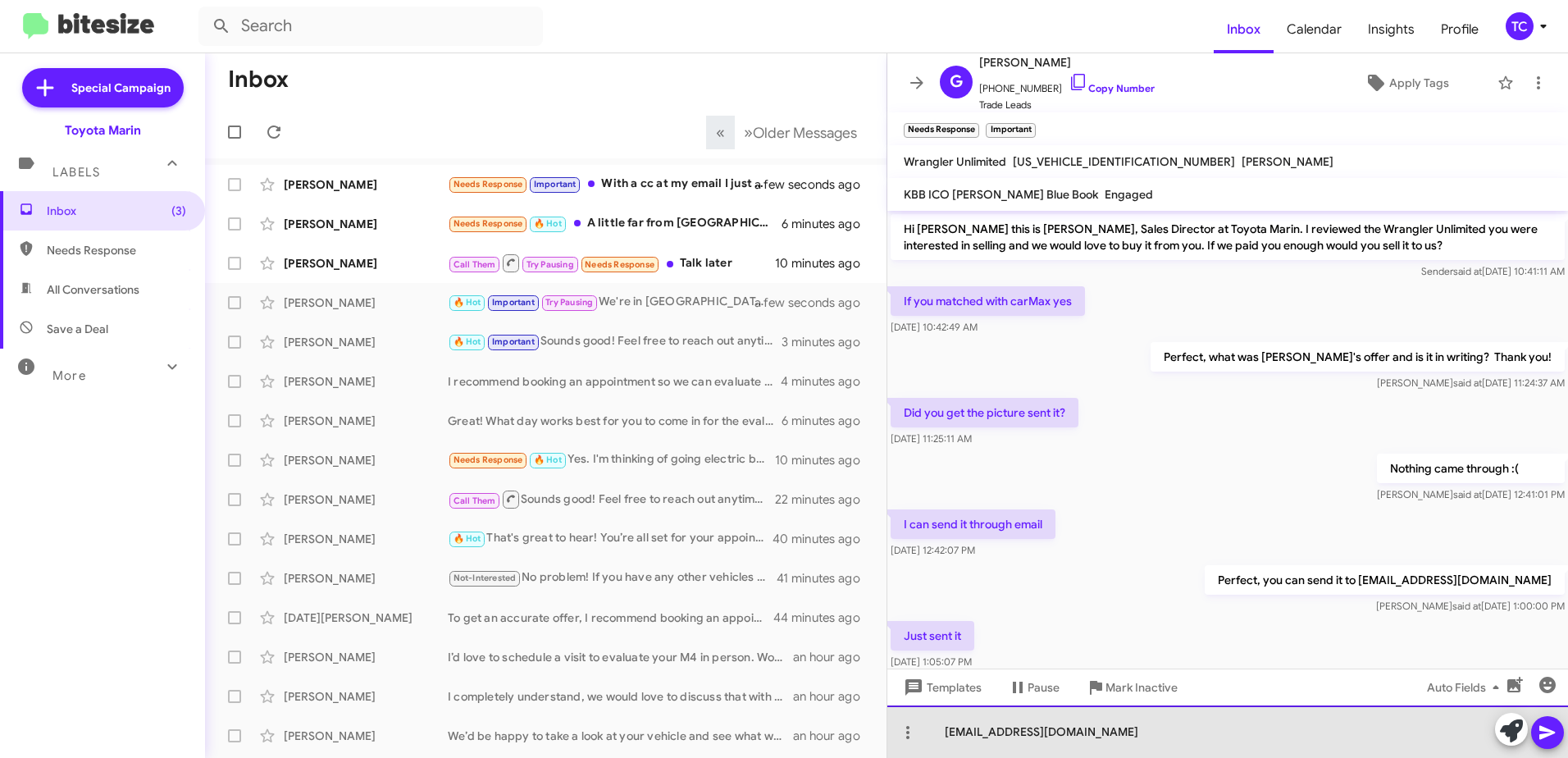
click at [1032, 728] on div "marvinlinares@etoyotamarin.com" at bounding box center [1228, 732] width 681 height 53
click at [940, 737] on div "marvinlinares@toyotamarin.com" at bounding box center [1228, 732] width 681 height 53
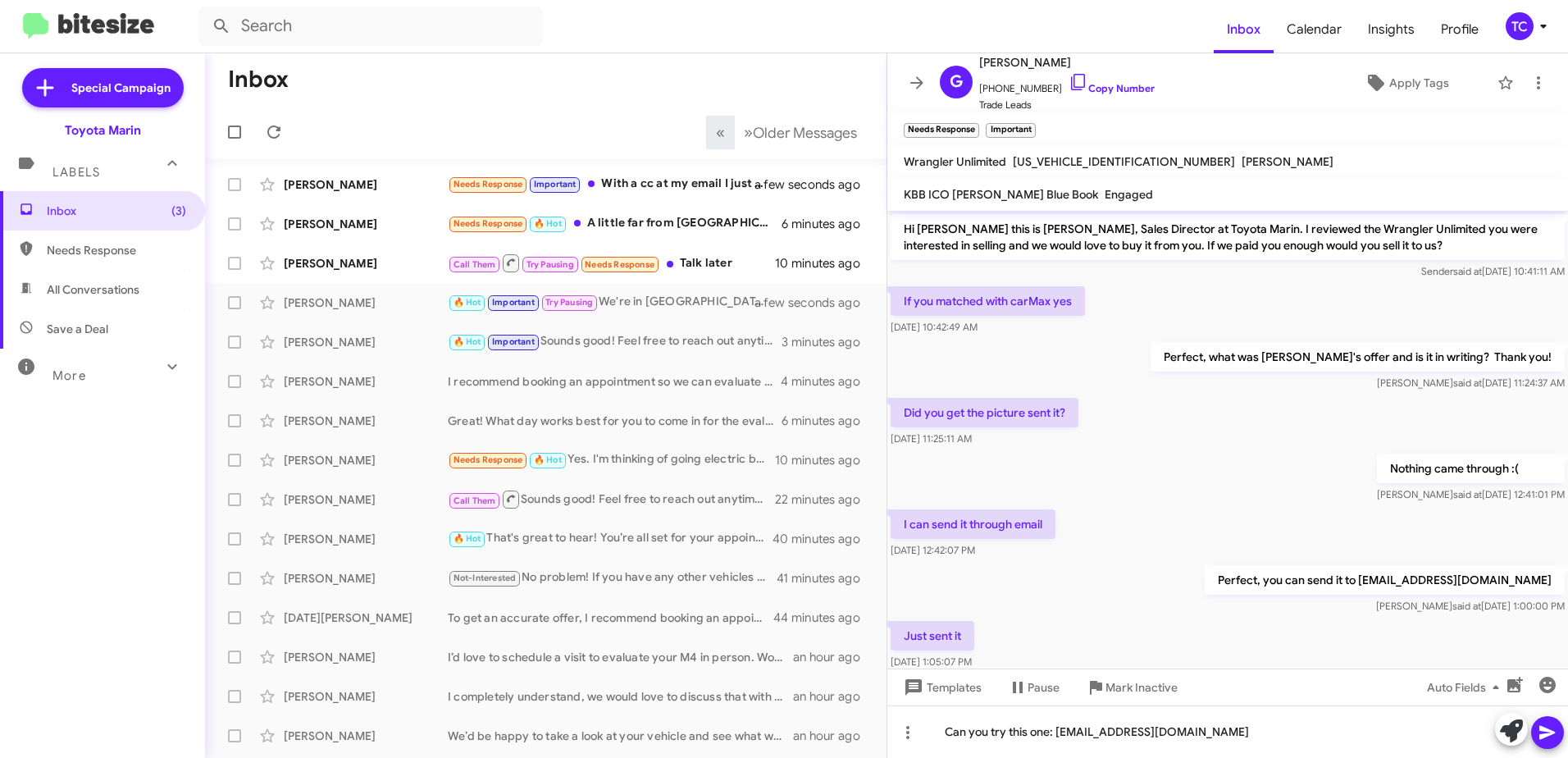
click at [1551, 733] on icon at bounding box center [1547, 732] width 16 height 14
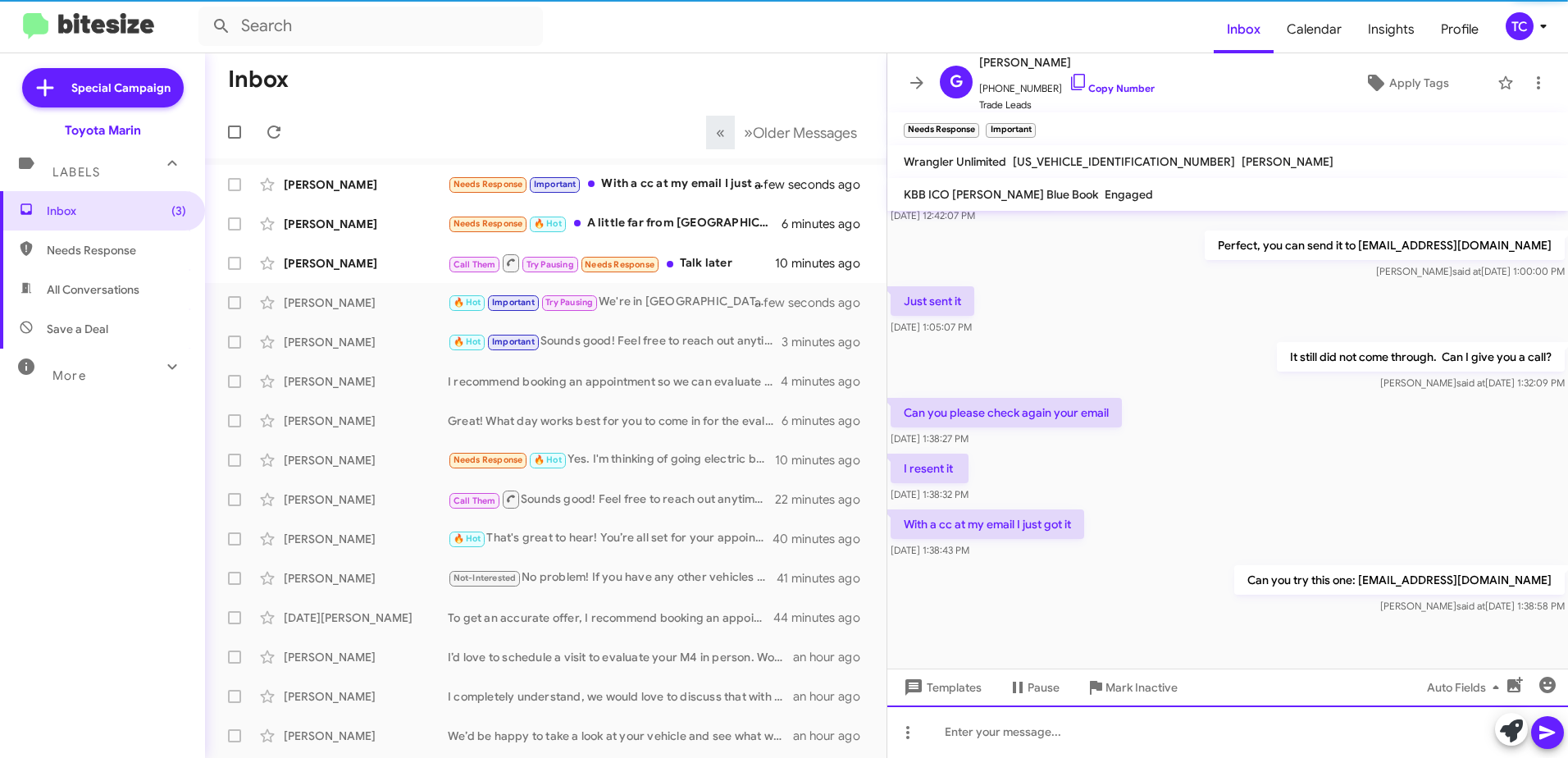
scroll to position [337, 0]
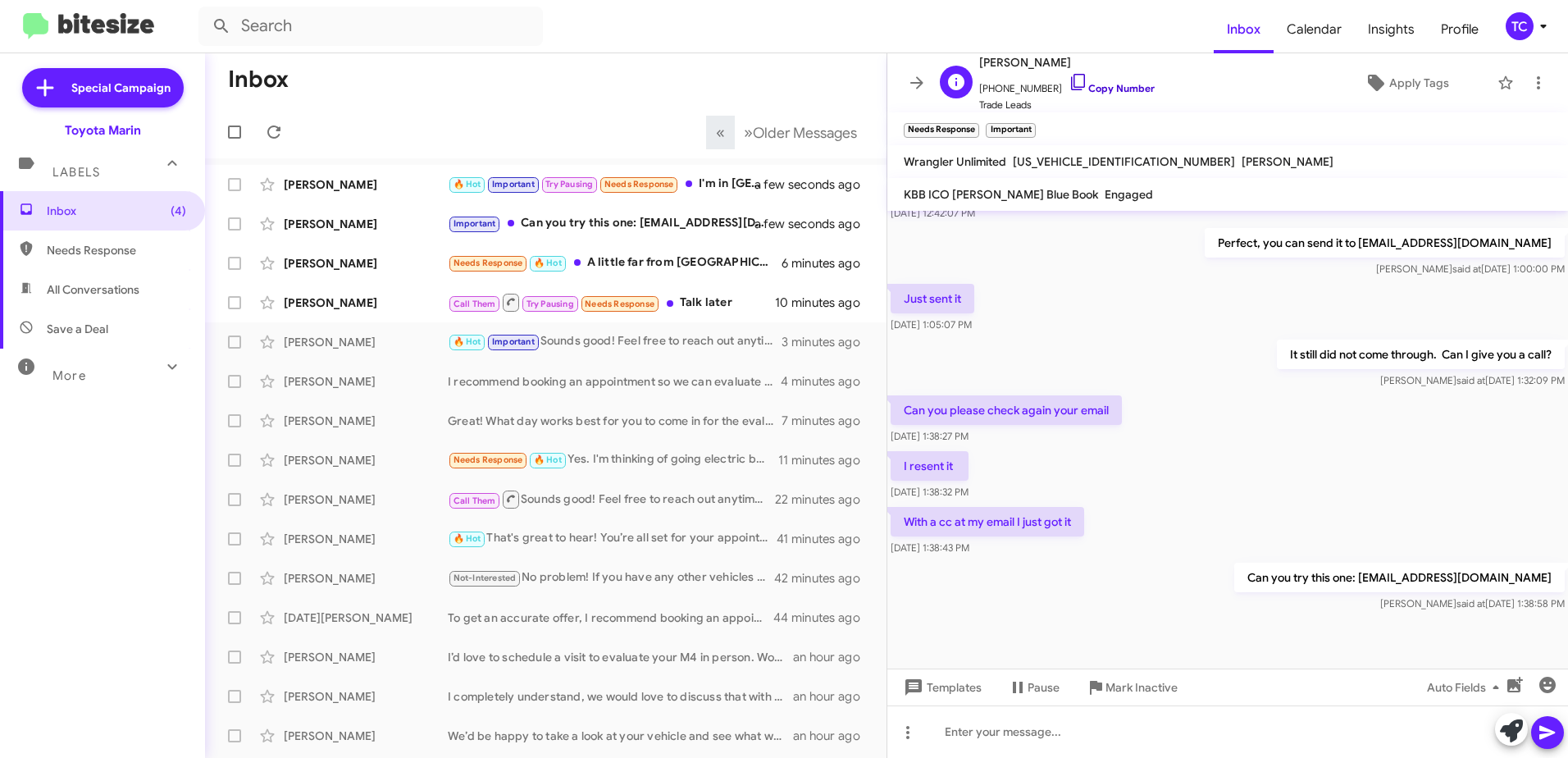
click at [1071, 77] on icon at bounding box center [1078, 82] width 14 height 17
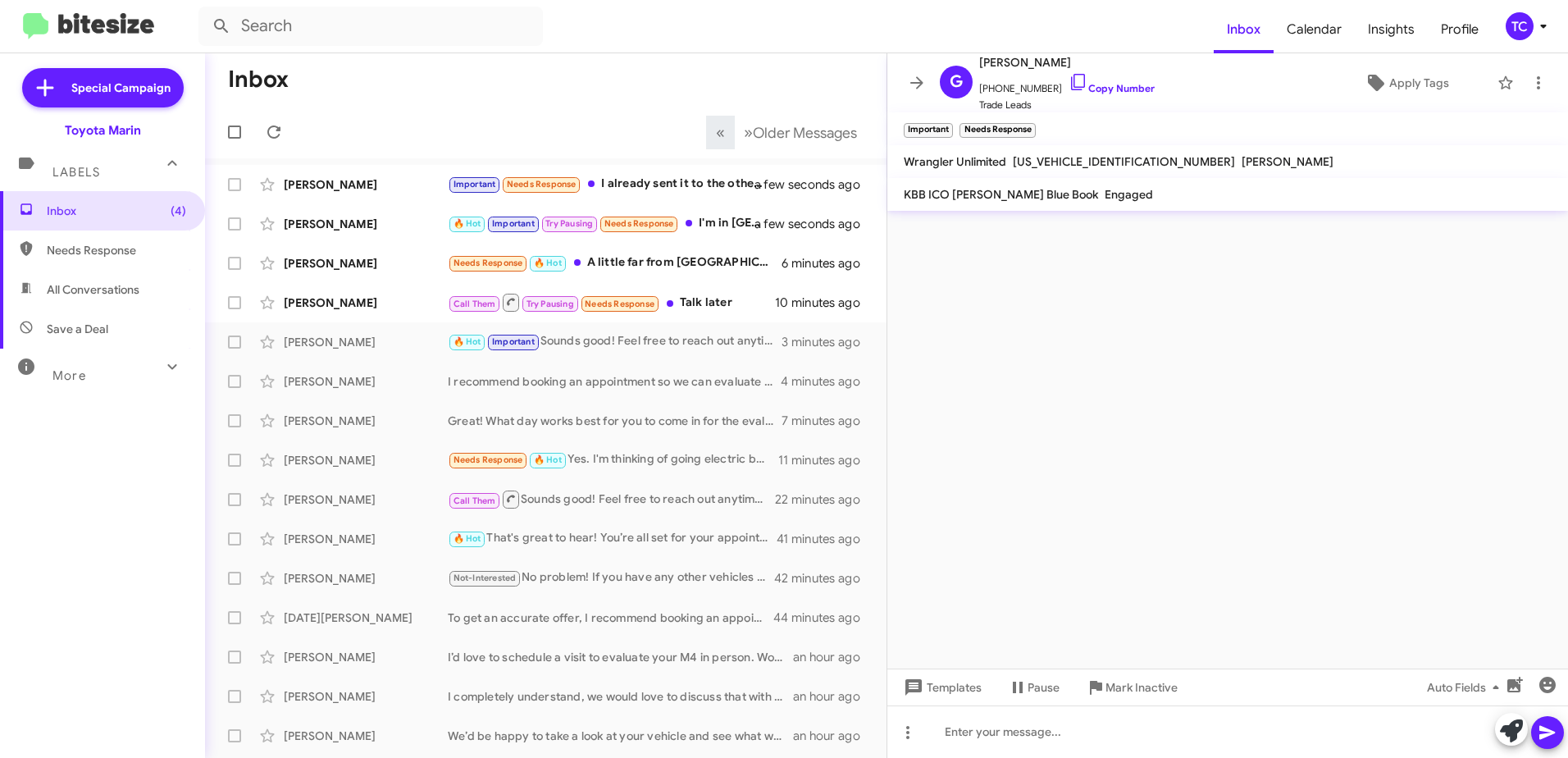
scroll to position [0, 0]
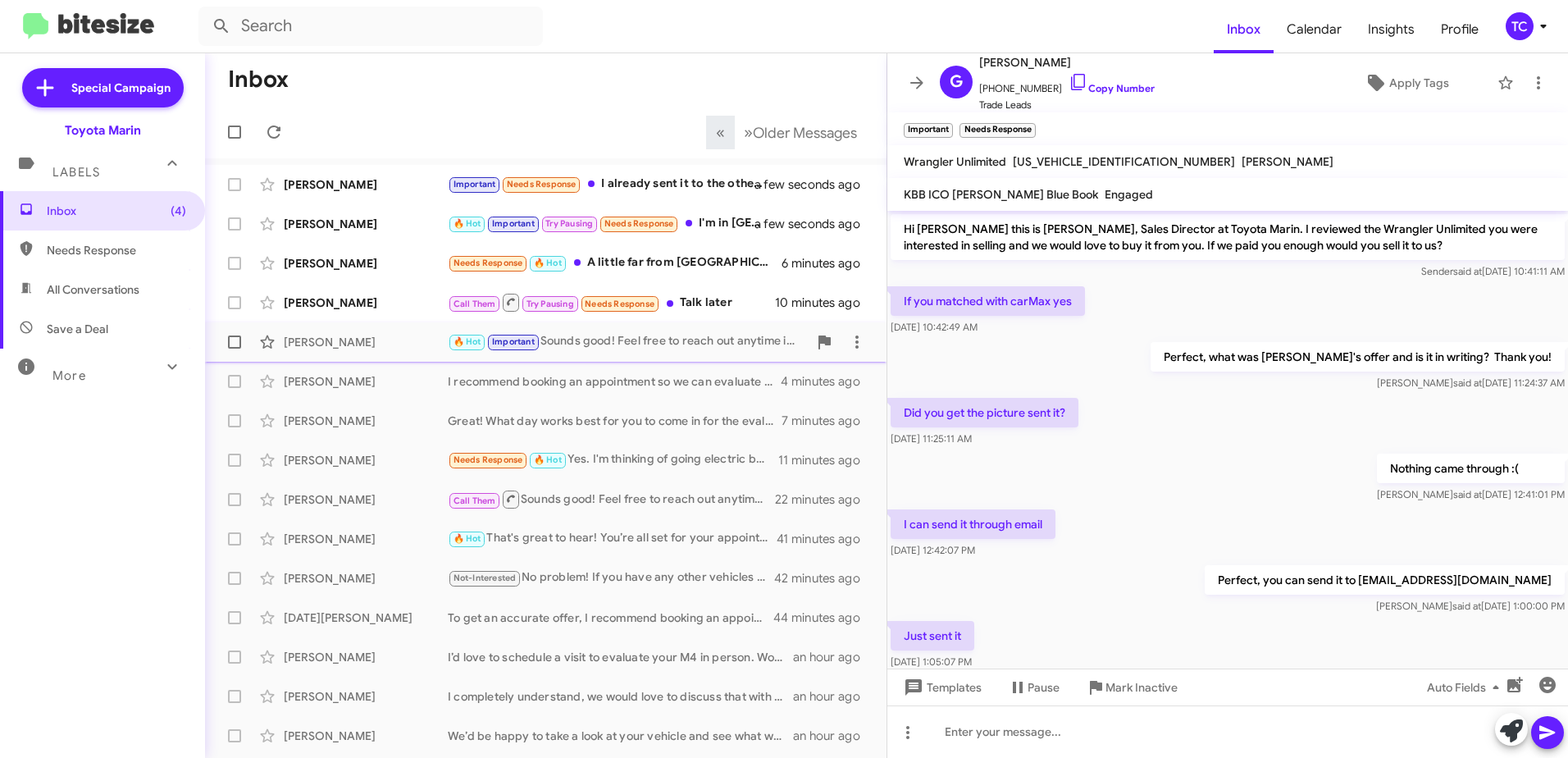
click at [627, 345] on div "🔥 Hot Important Sounds good! Feel free to reach out anytime in October to discu…" at bounding box center [628, 341] width 360 height 19
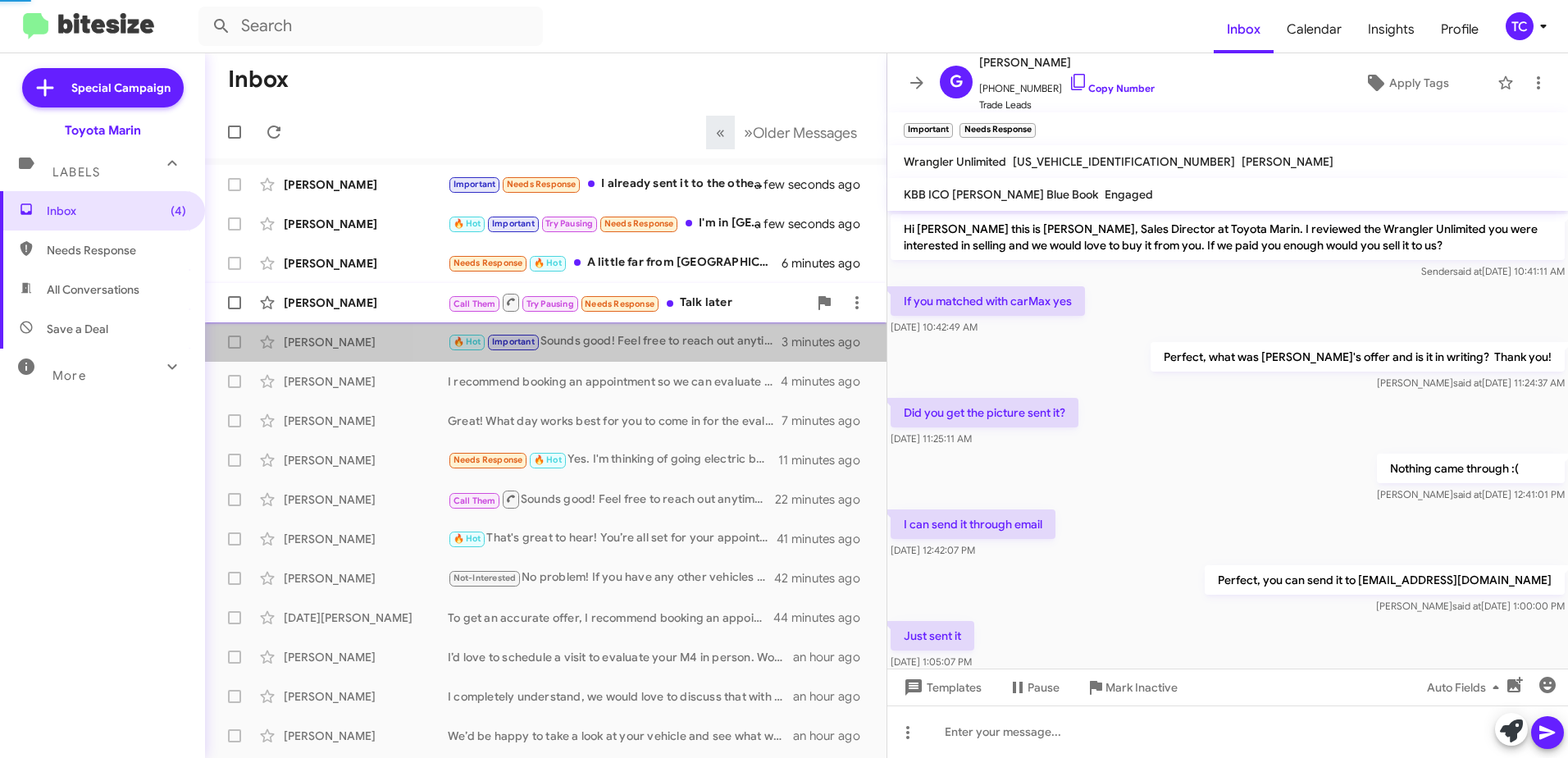
scroll to position [223, 0]
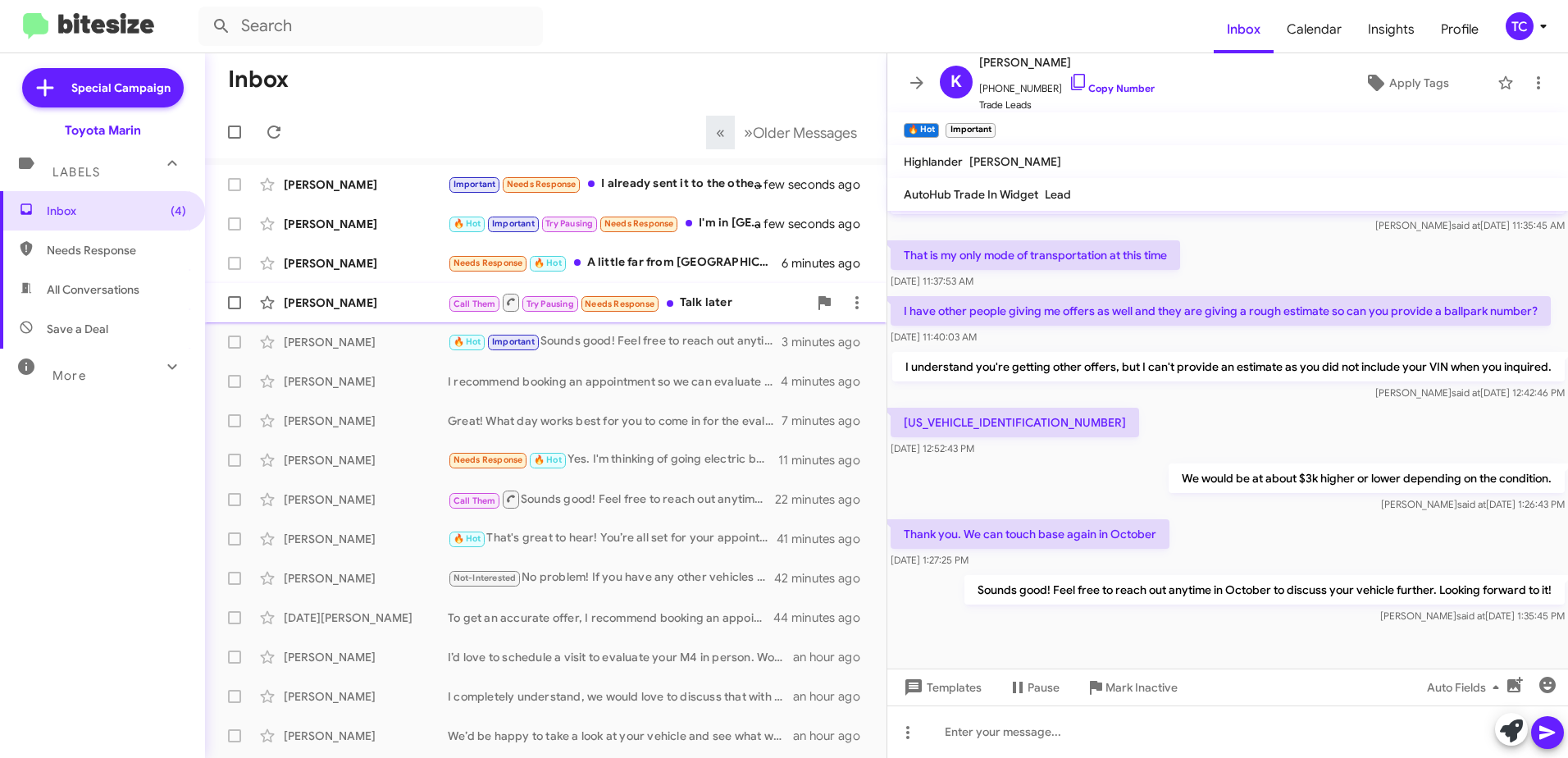
click at [709, 304] on div "Call Them Try Pausing Needs Response Talk later" at bounding box center [628, 302] width 360 height 21
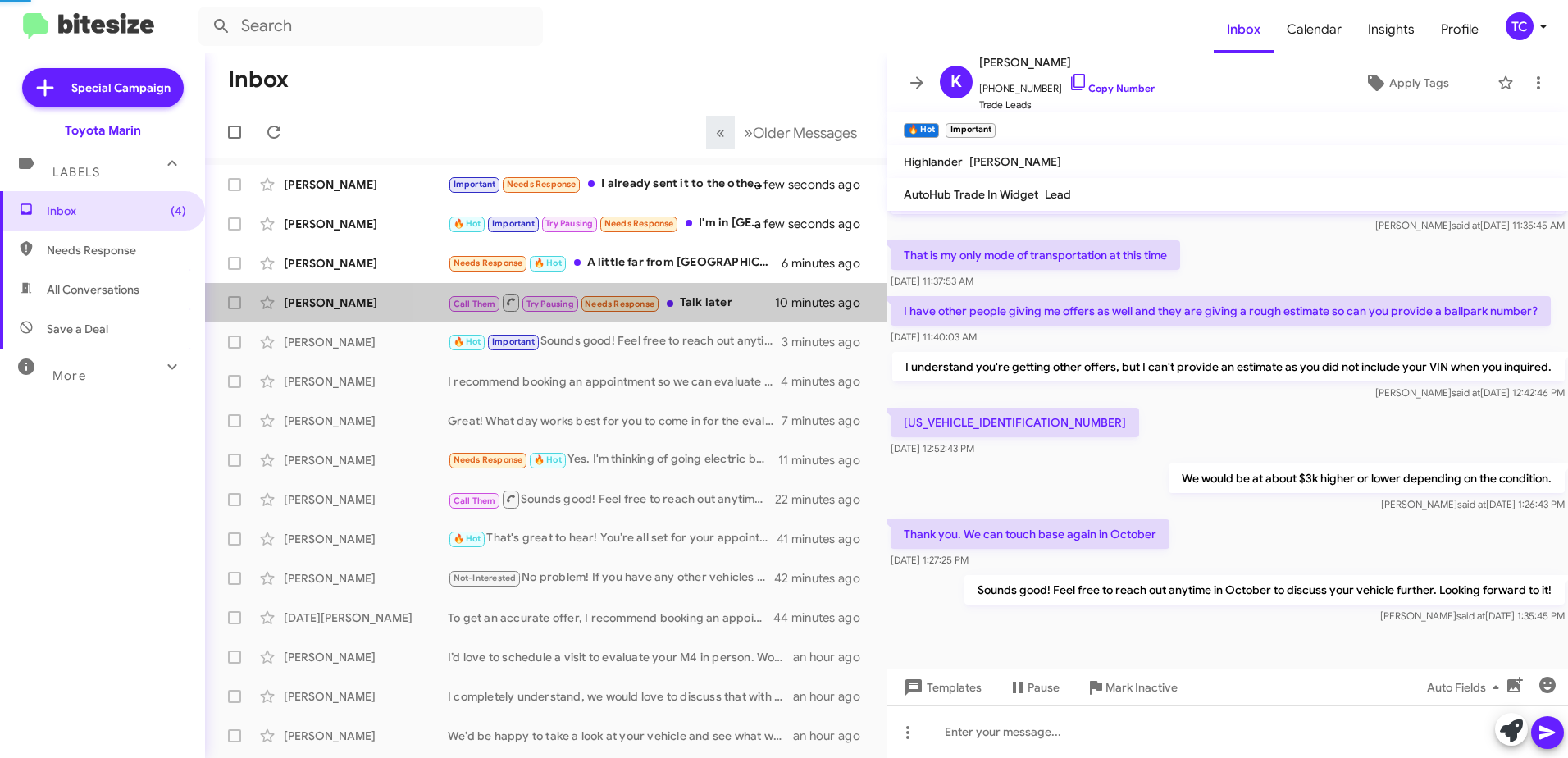
scroll to position [2, 0]
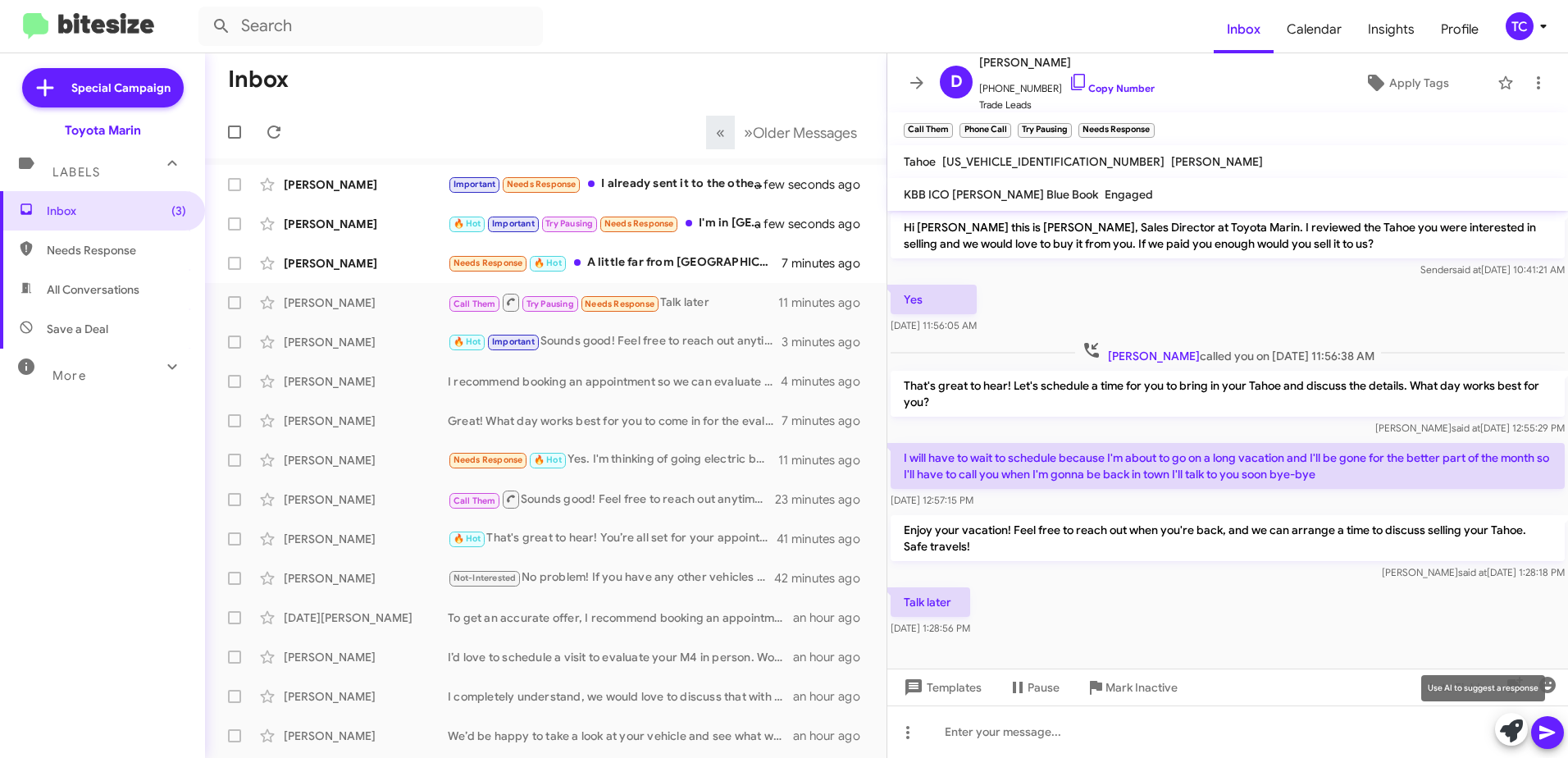
click at [1507, 721] on icon at bounding box center [1512, 731] width 23 height 23
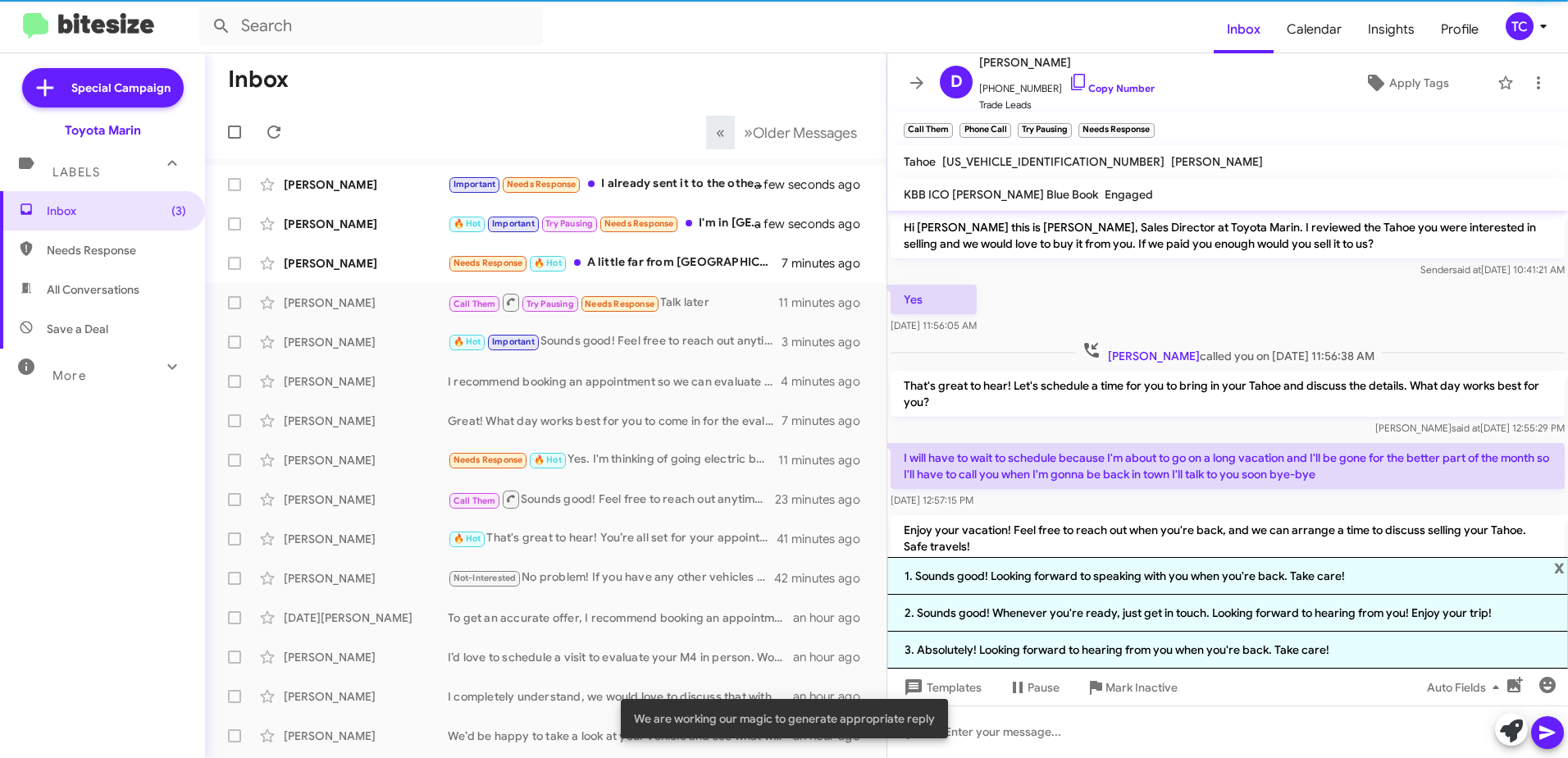
scroll to position [113, 0]
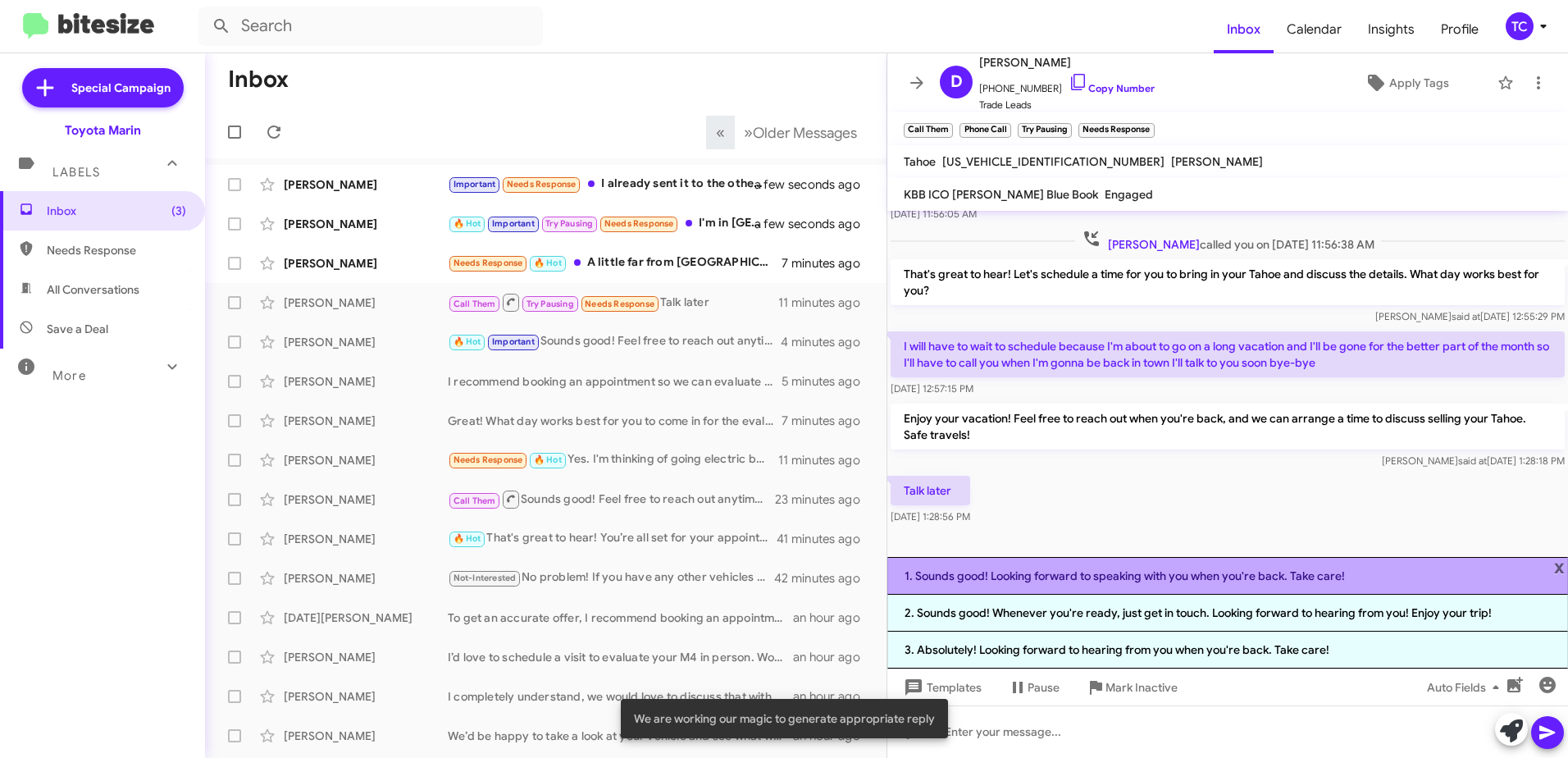
click at [1103, 585] on li "1. Sounds good! Looking forward to speaking with you when you're back. Take car…" at bounding box center [1228, 576] width 681 height 38
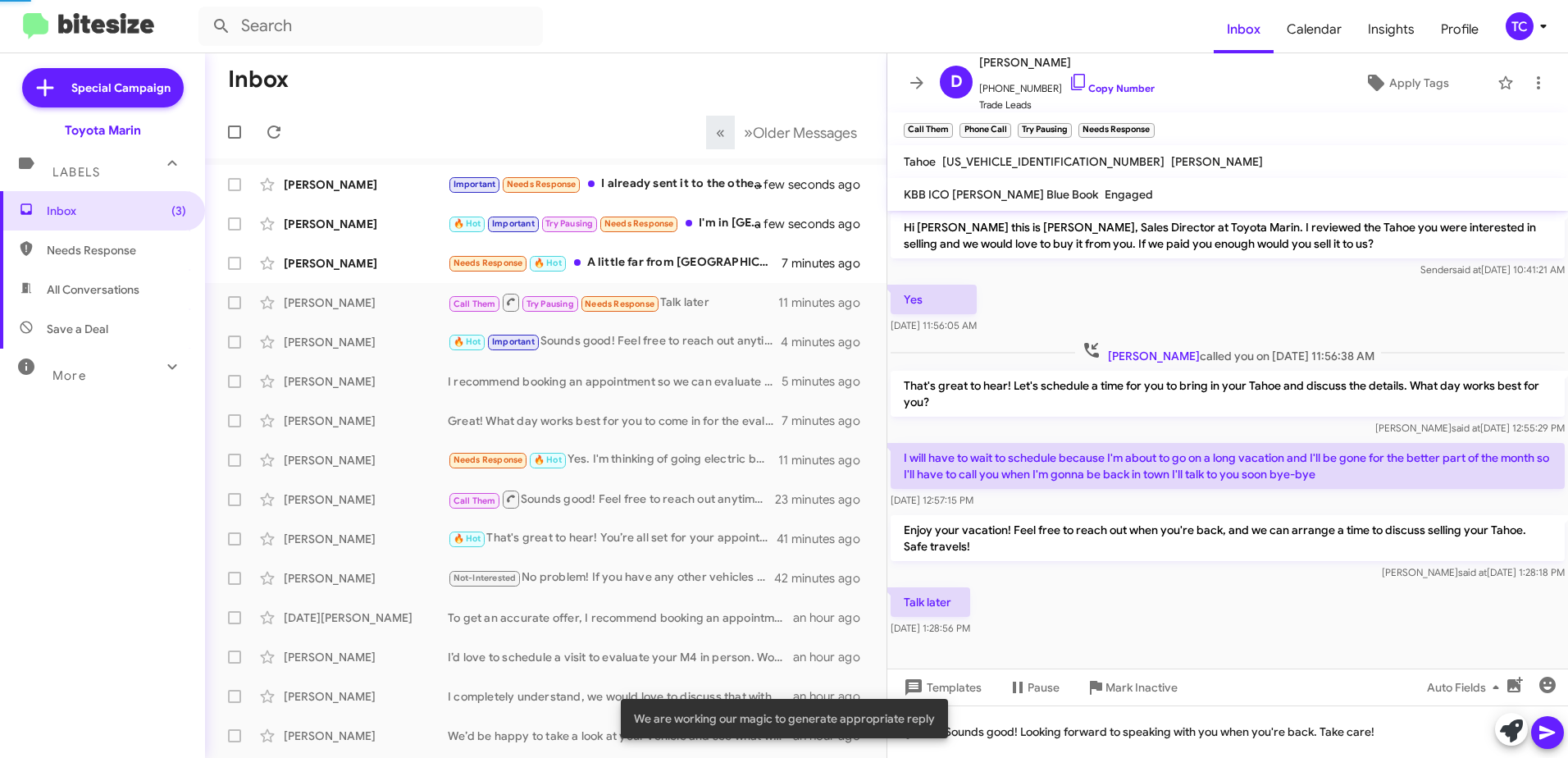
scroll to position [2, 0]
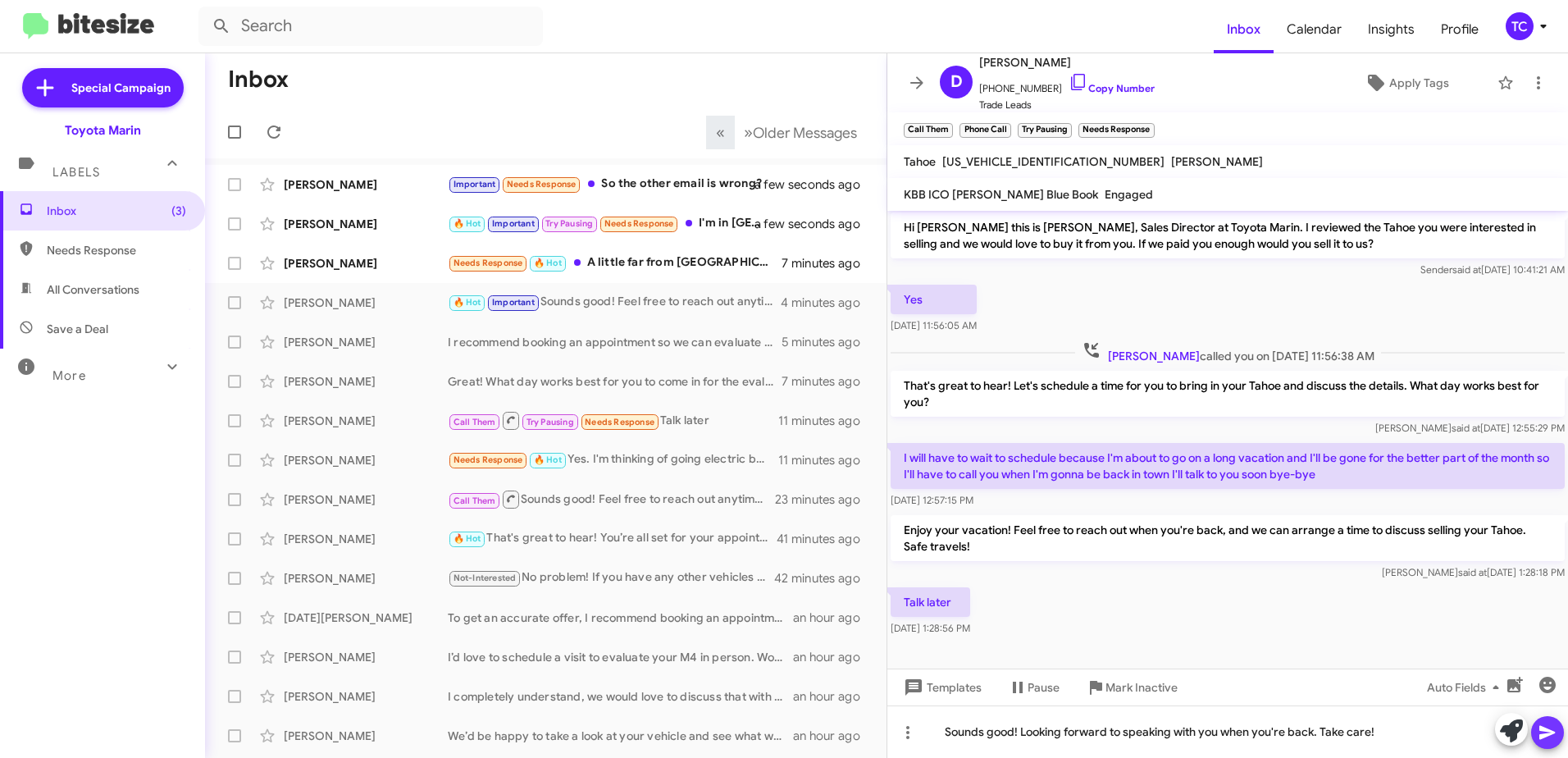
click at [1545, 726] on icon at bounding box center [1548, 732] width 20 height 20
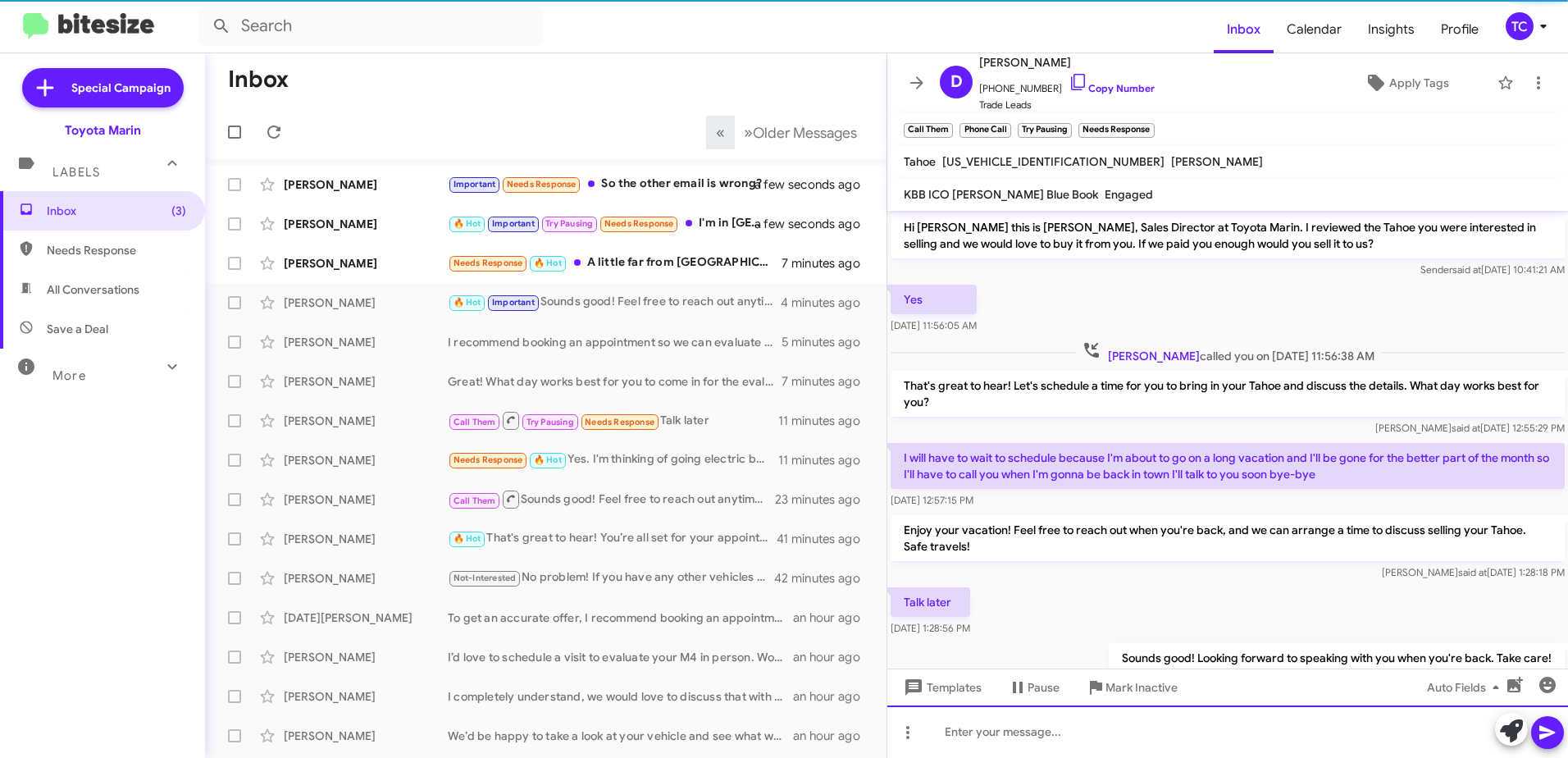
scroll to position [61, 0]
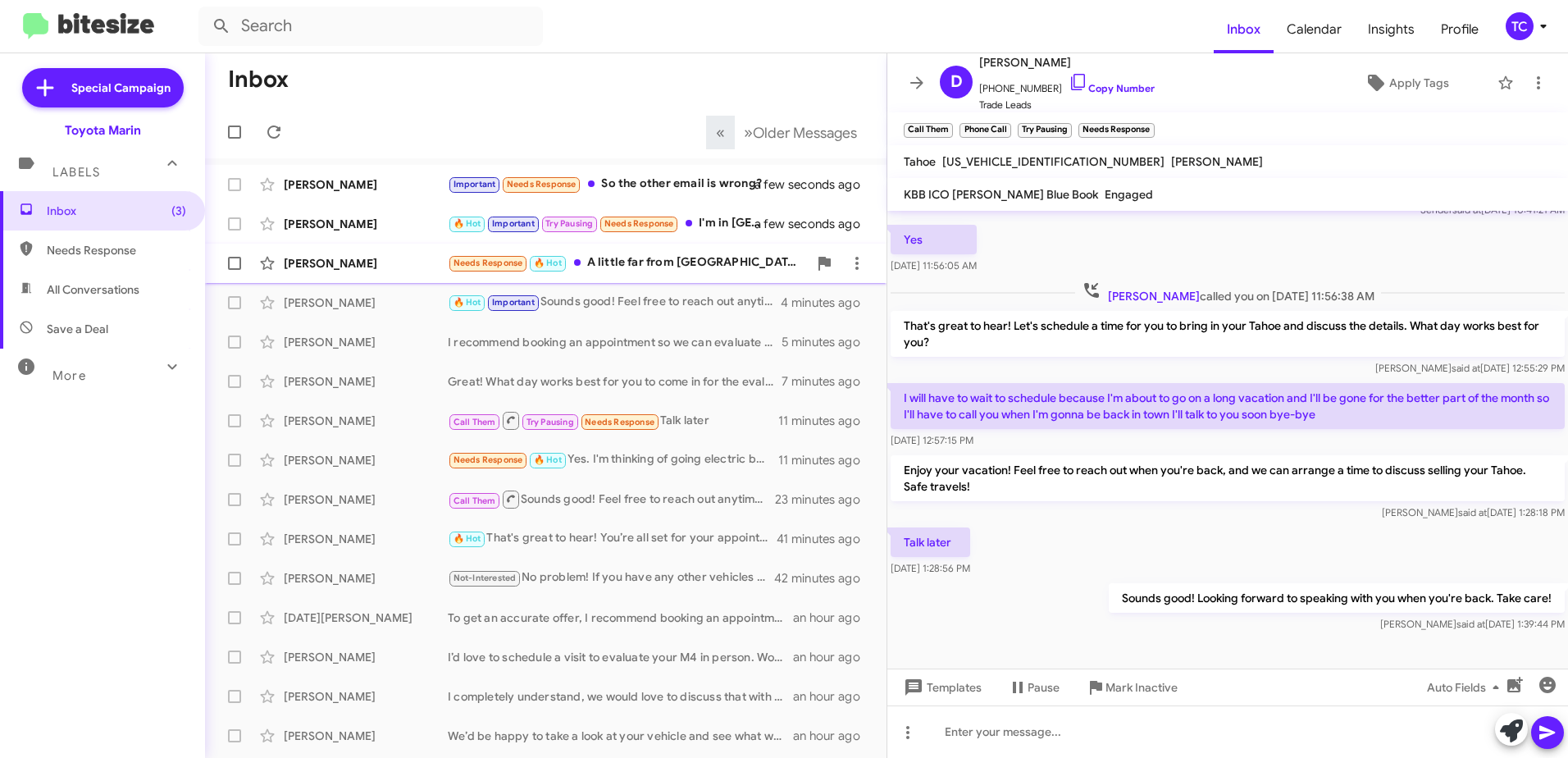
click at [674, 277] on div "Joshua Lee Needs Response 🔥 Hot A little far from San Mateo 7 minutes ago" at bounding box center [546, 264] width 655 height 33
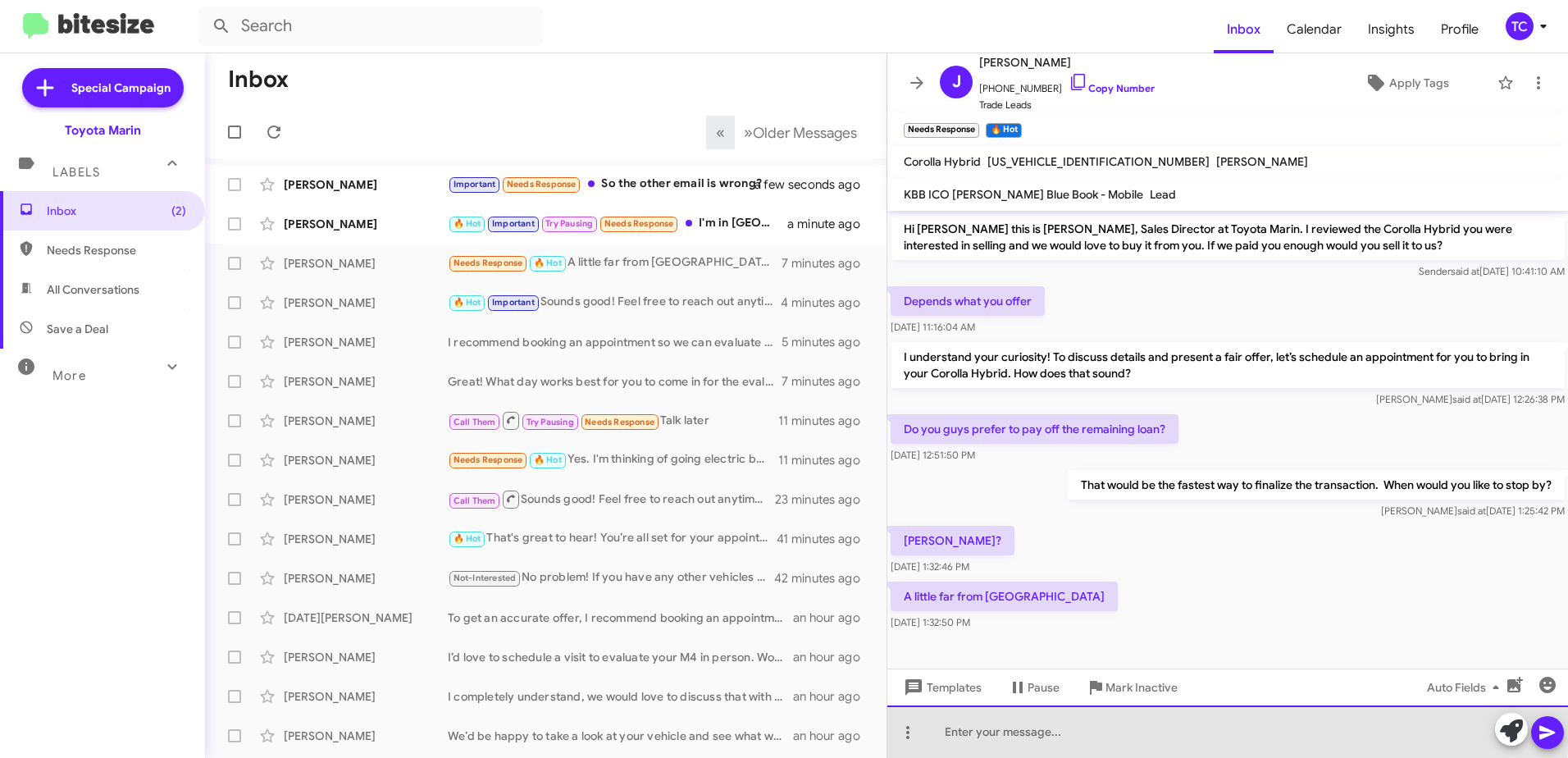
click at [1077, 725] on div at bounding box center [1228, 732] width 681 height 53
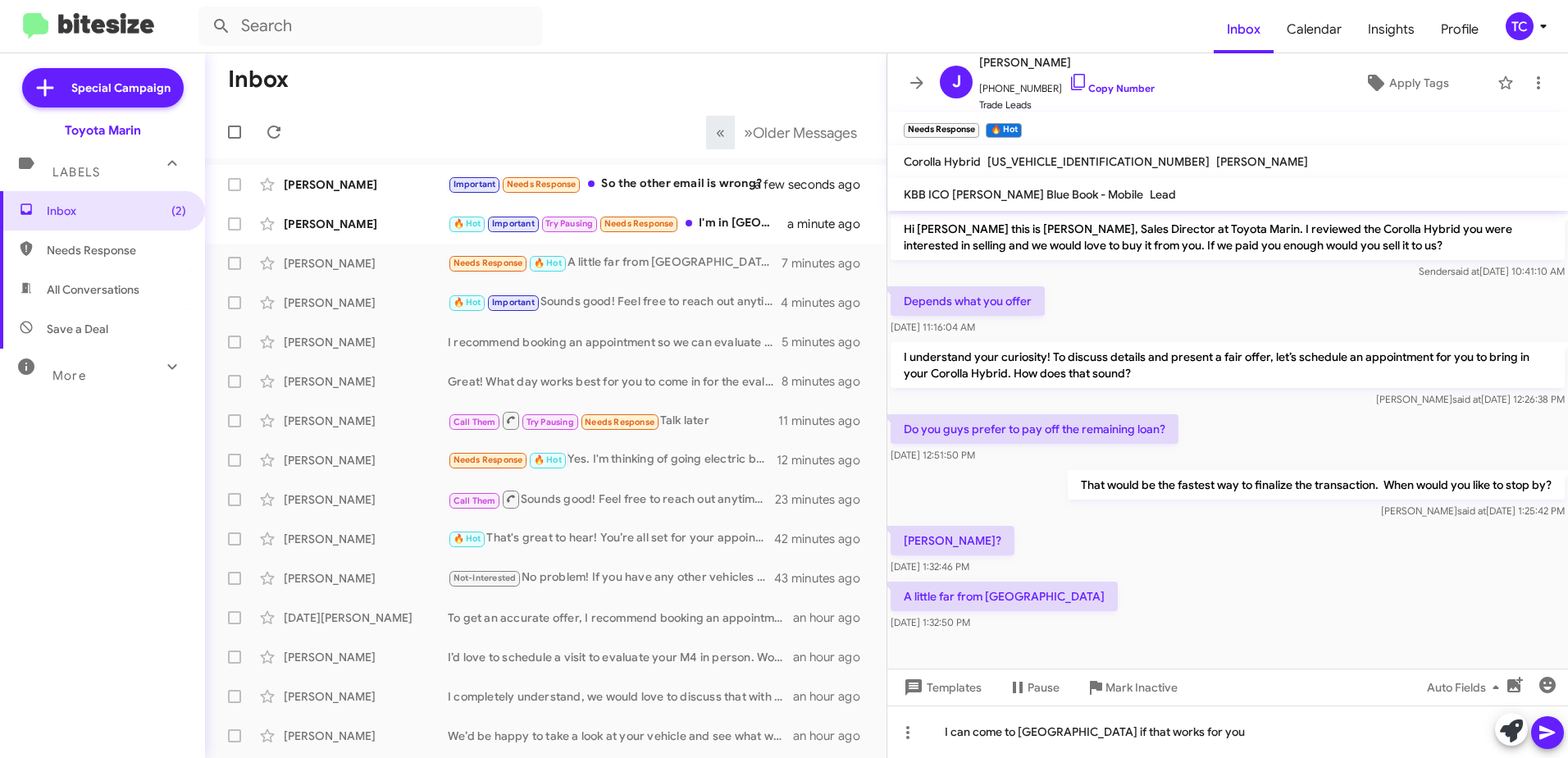
click at [1551, 731] on icon at bounding box center [1547, 732] width 16 height 14
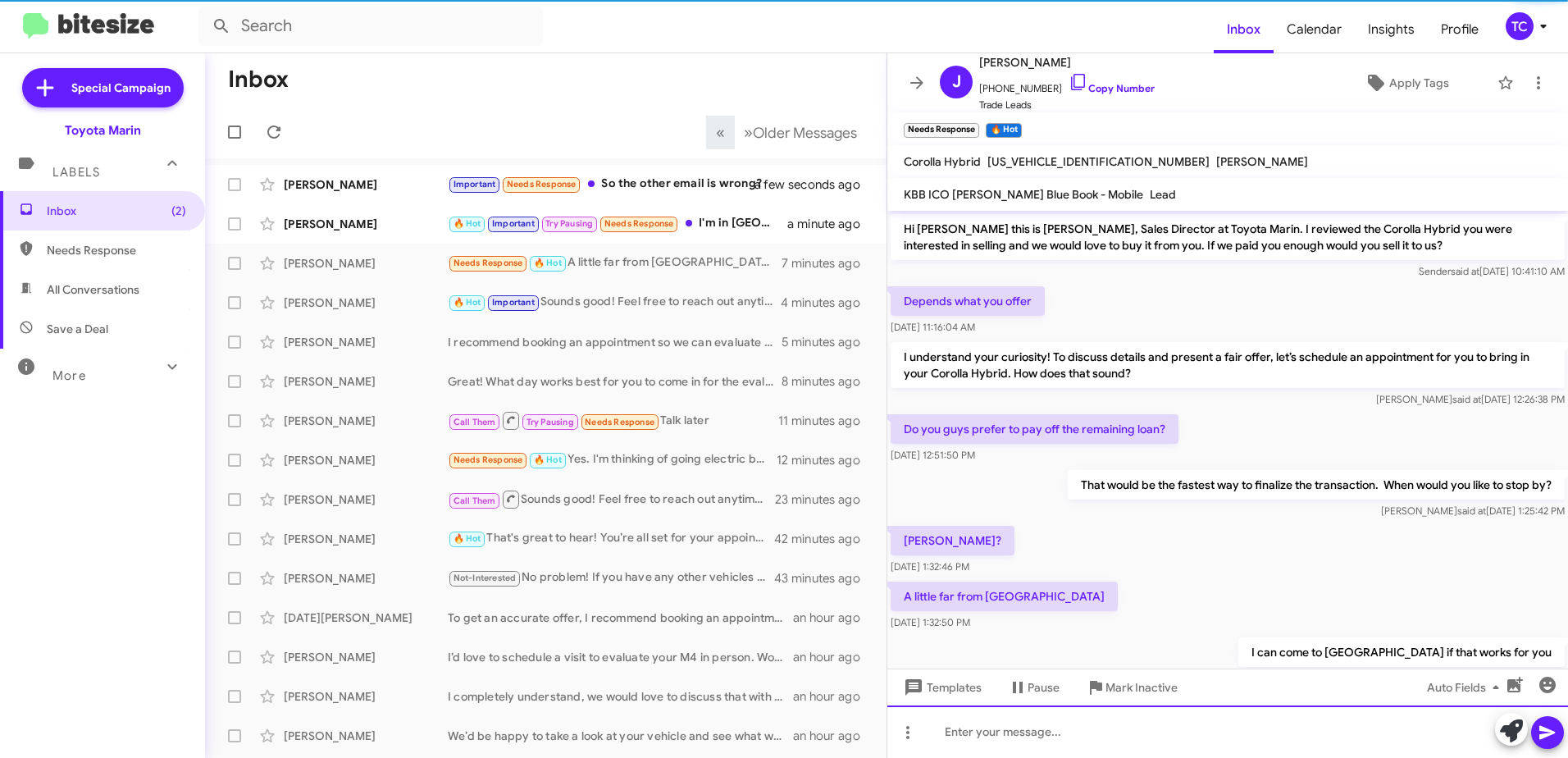
scroll to position [54, 0]
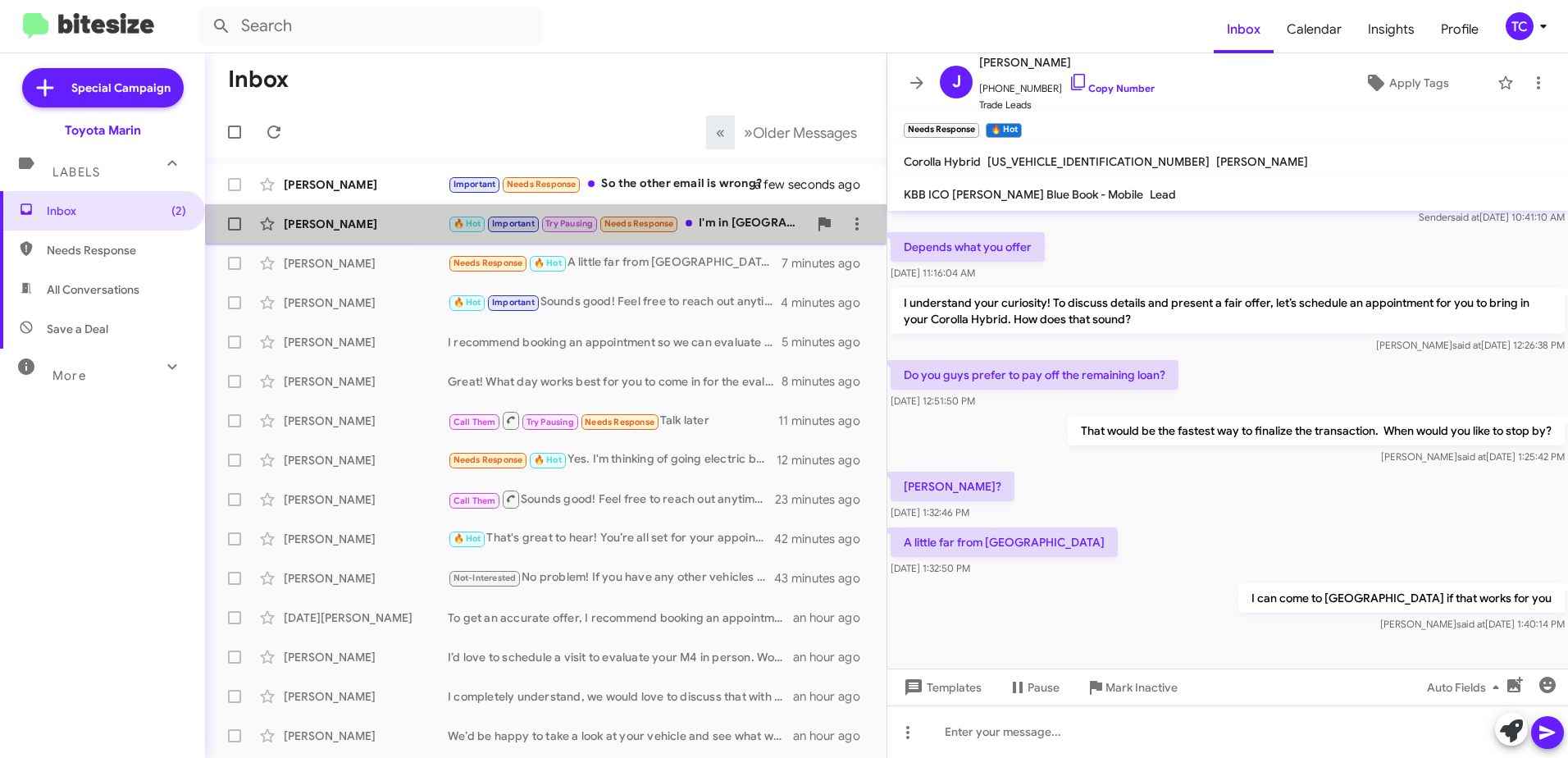
click at [729, 222] on div "🔥 Hot Important Try Pausing Needs Response I'm in San Jose Unfortunately San Ra…" at bounding box center [628, 223] width 360 height 19
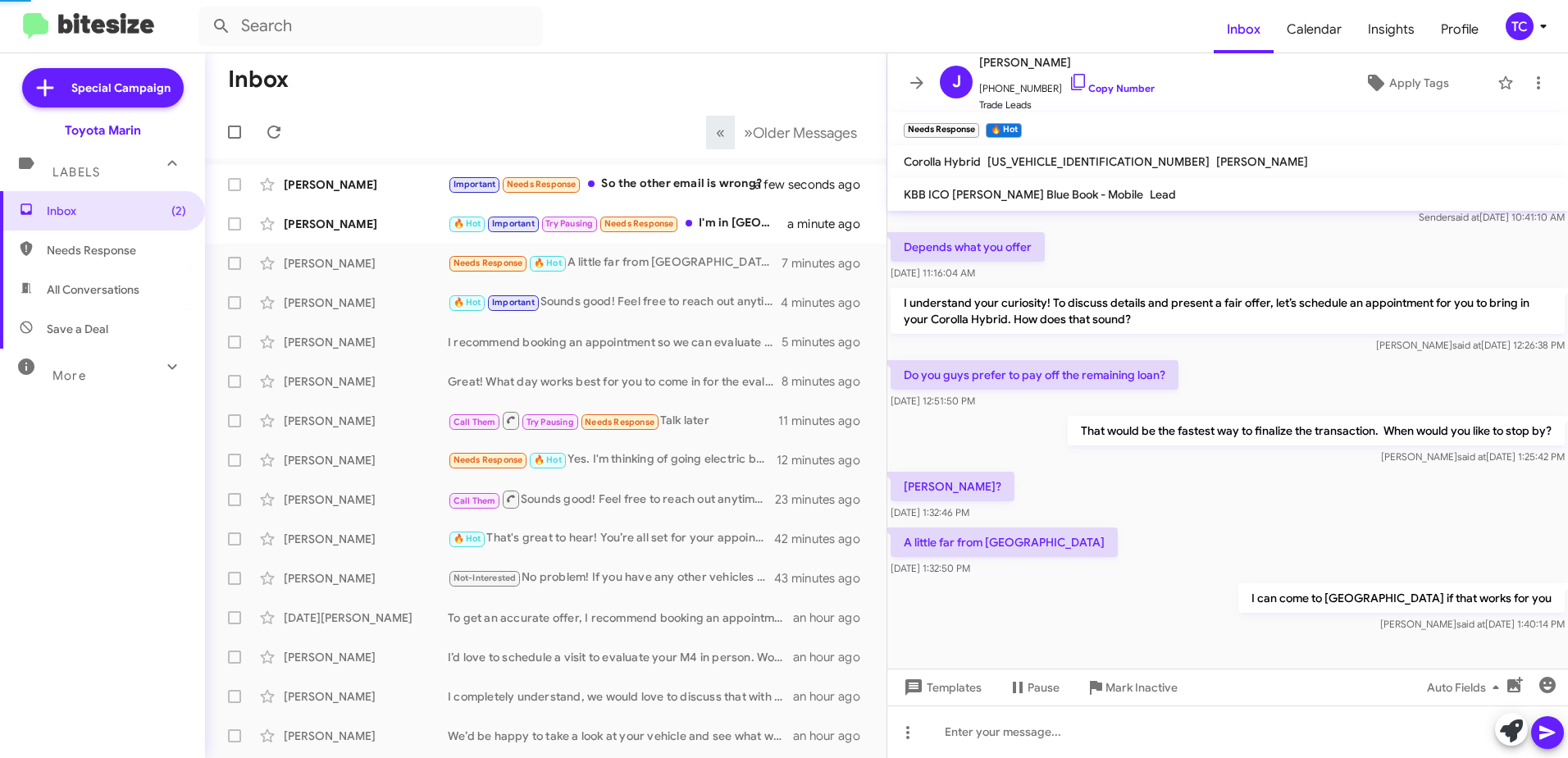
scroll to position [327, 0]
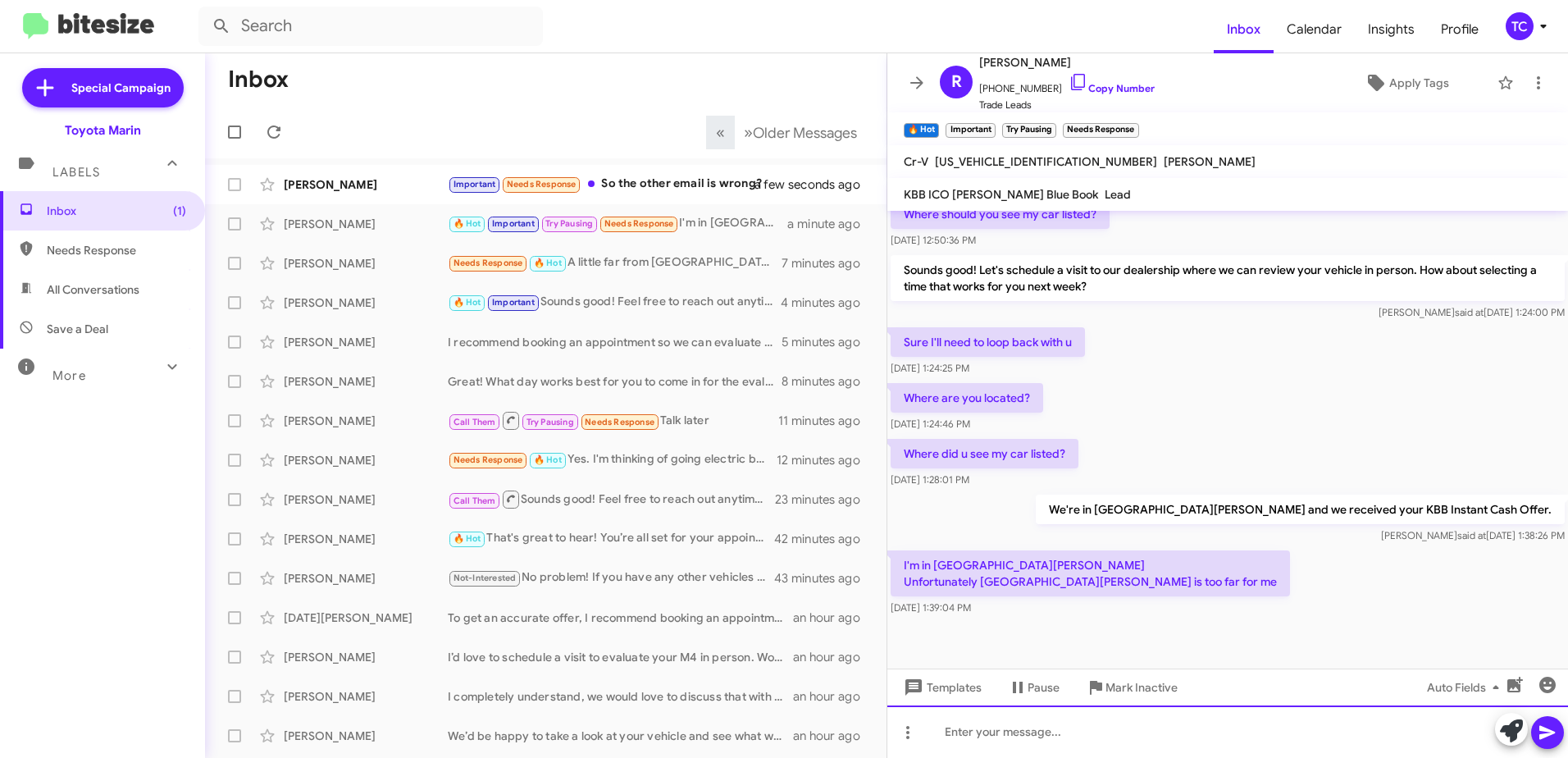
click at [1167, 723] on div at bounding box center [1228, 732] width 681 height 53
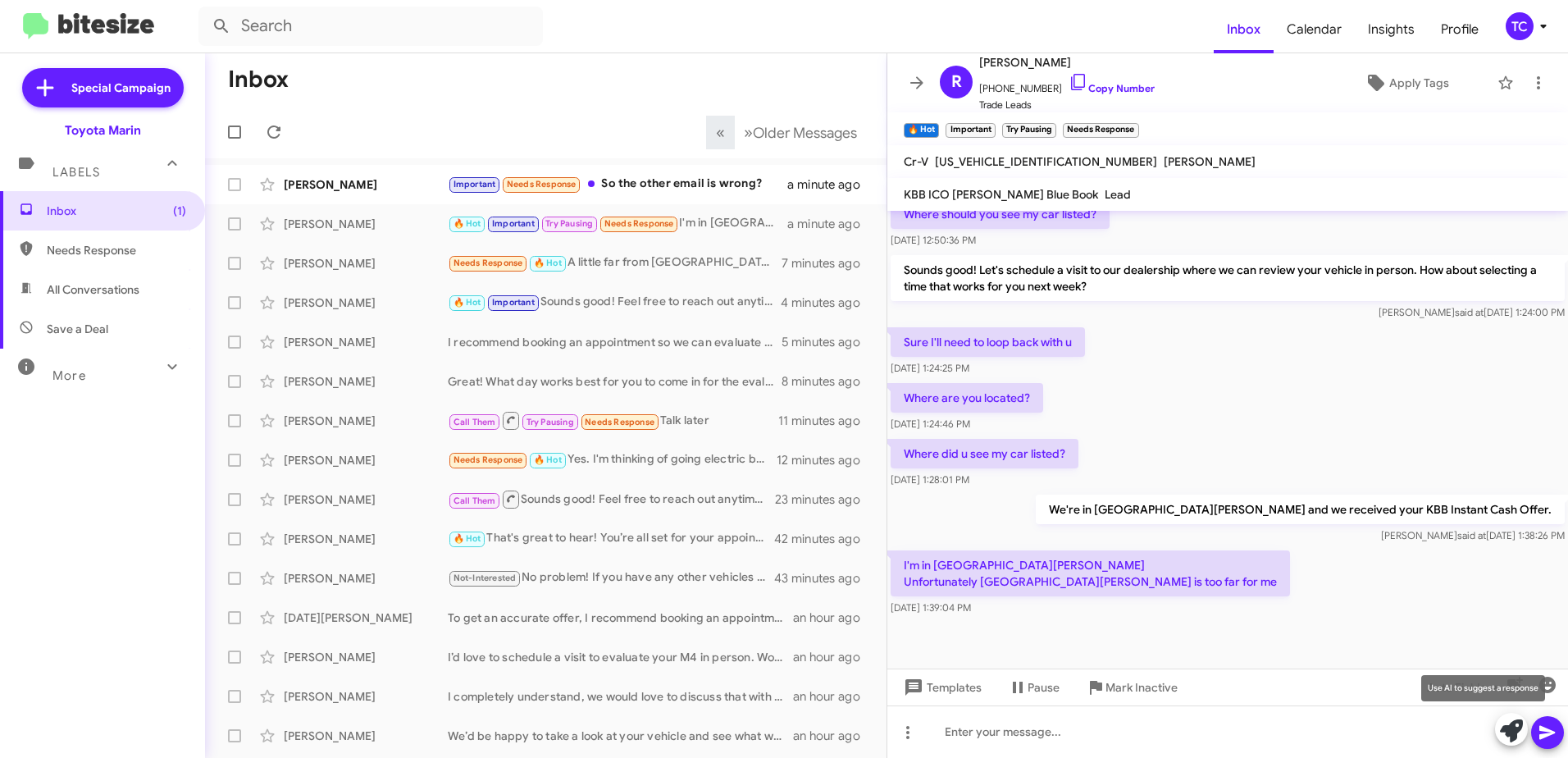
click at [1512, 729] on icon at bounding box center [1512, 731] width 23 height 23
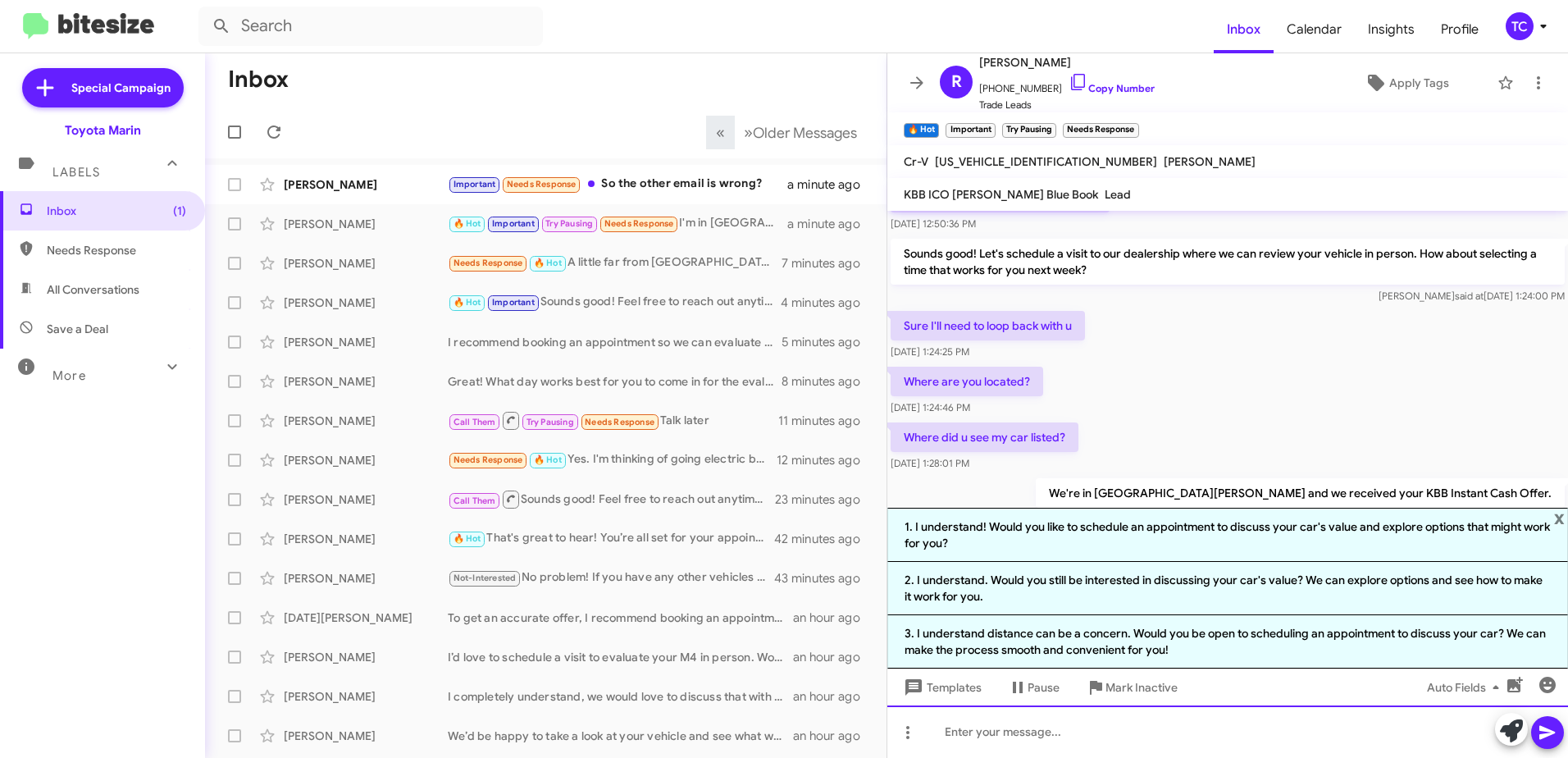
click at [1399, 743] on div at bounding box center [1228, 732] width 681 height 53
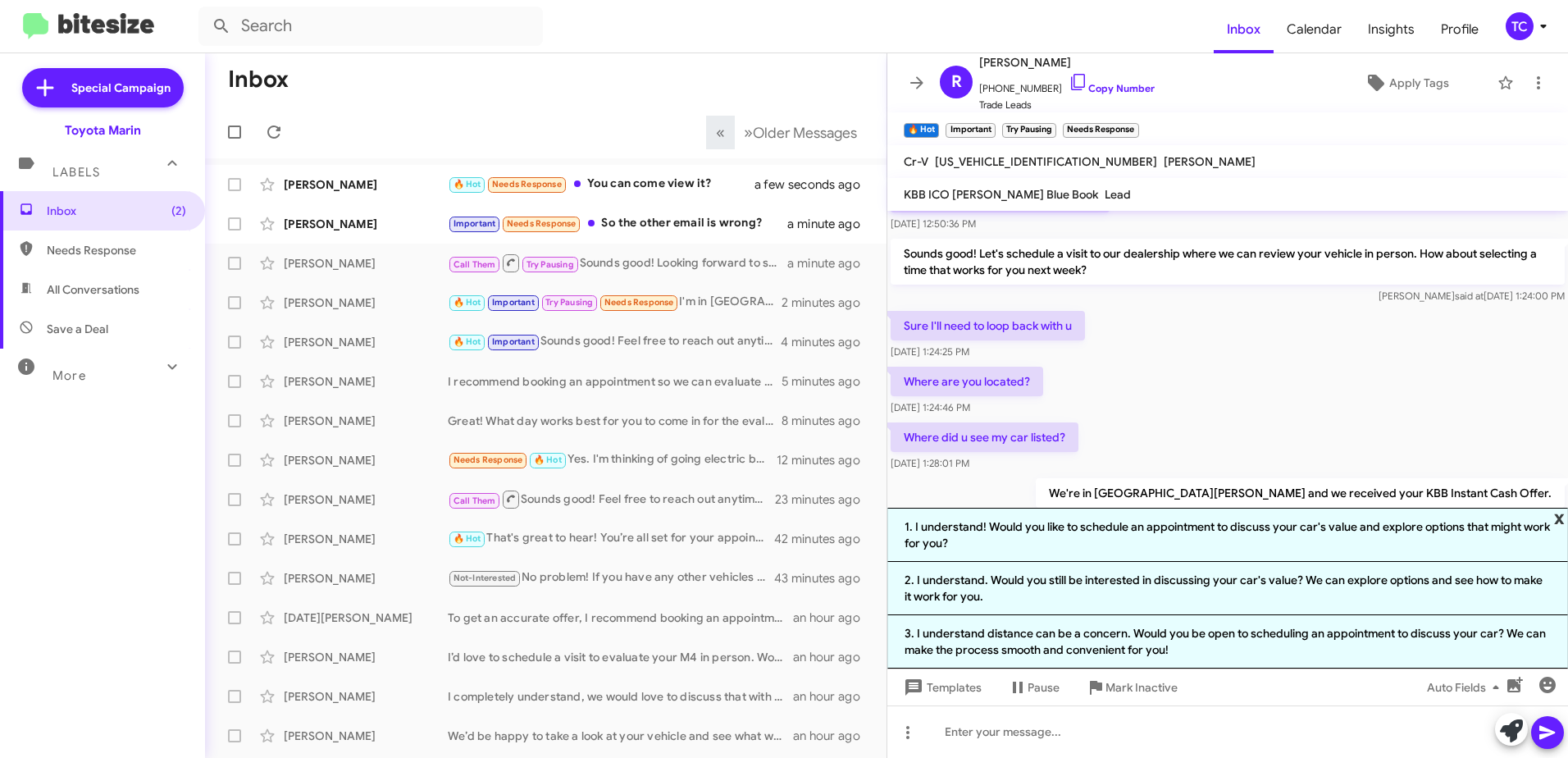
click at [1557, 517] on span "x" at bounding box center [1560, 517] width 11 height 20
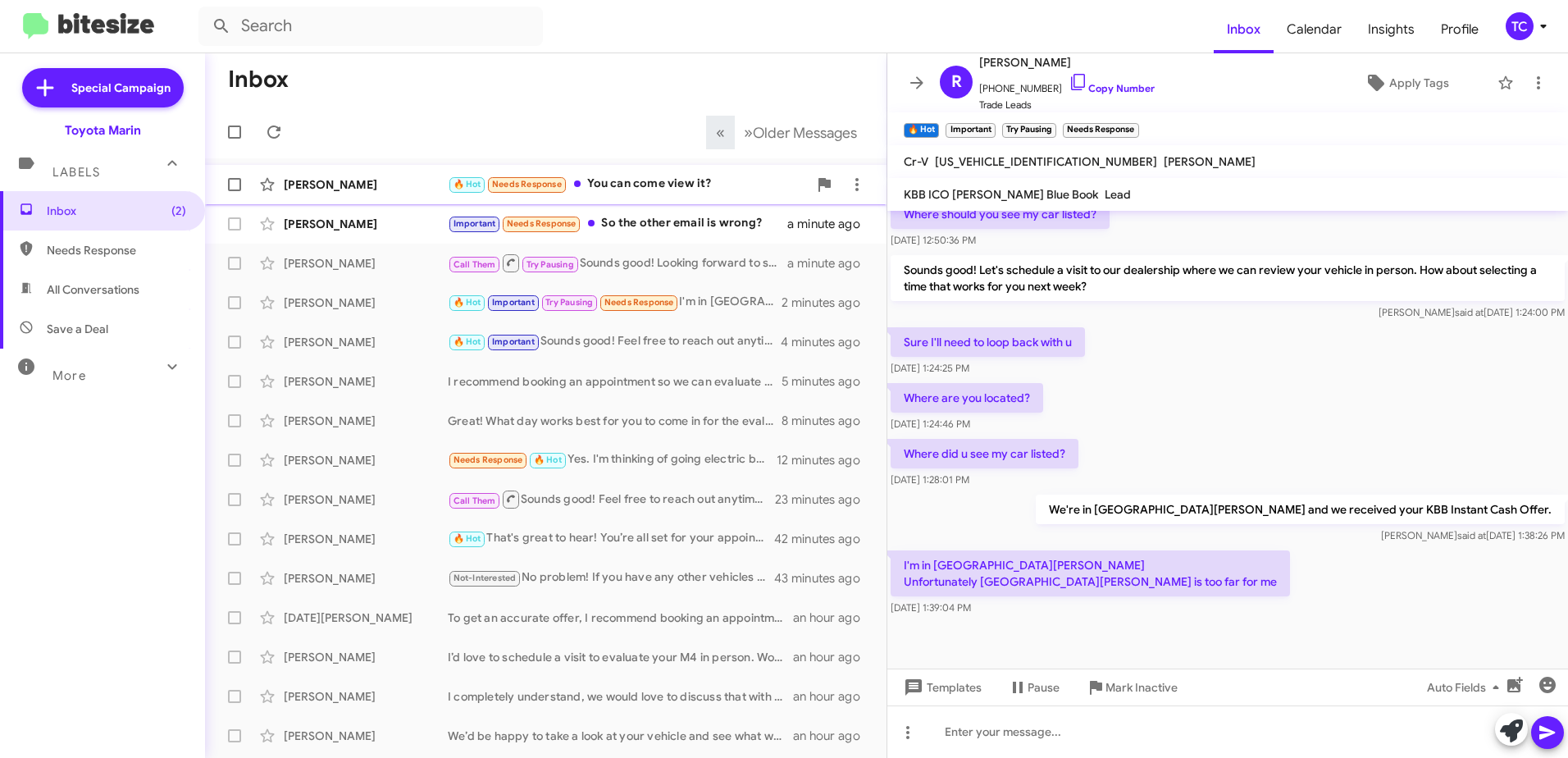
click at [692, 173] on div "Joshua Lee 🔥 Hot Needs Response You can come view it? a few seconds ago" at bounding box center [546, 184] width 655 height 33
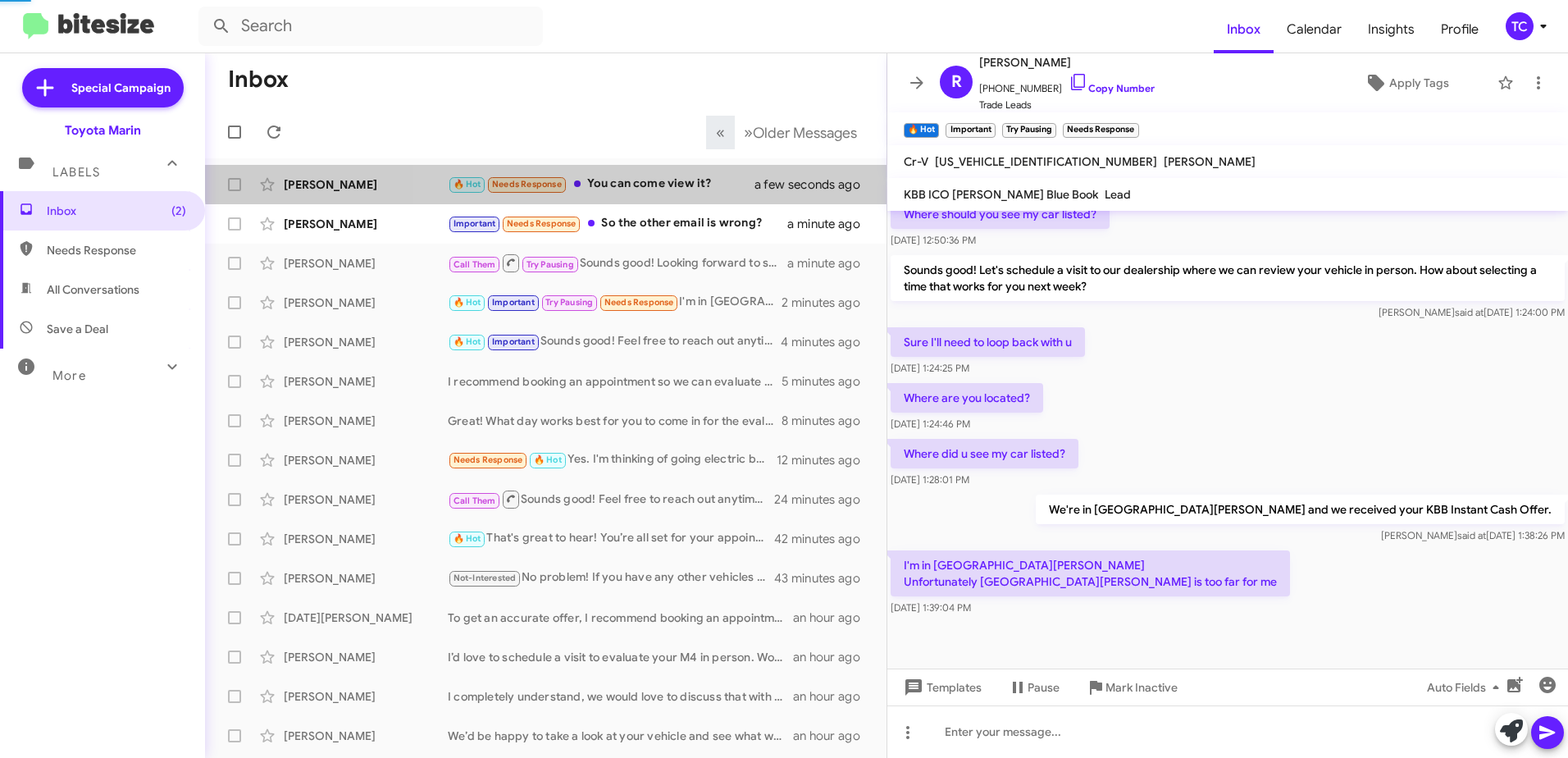
scroll to position [114, 0]
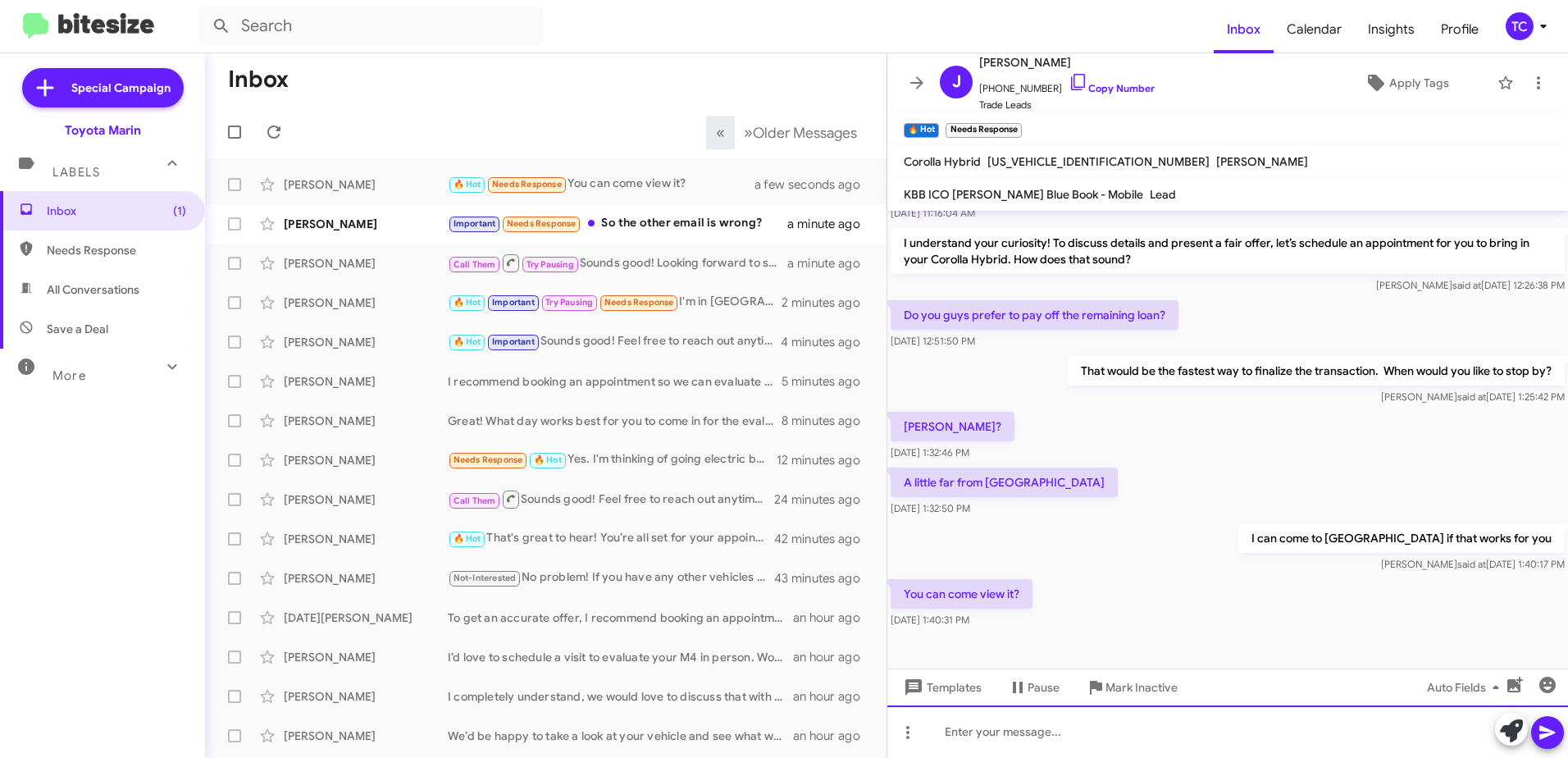
click at [1023, 729] on div at bounding box center [1228, 732] width 681 height 53
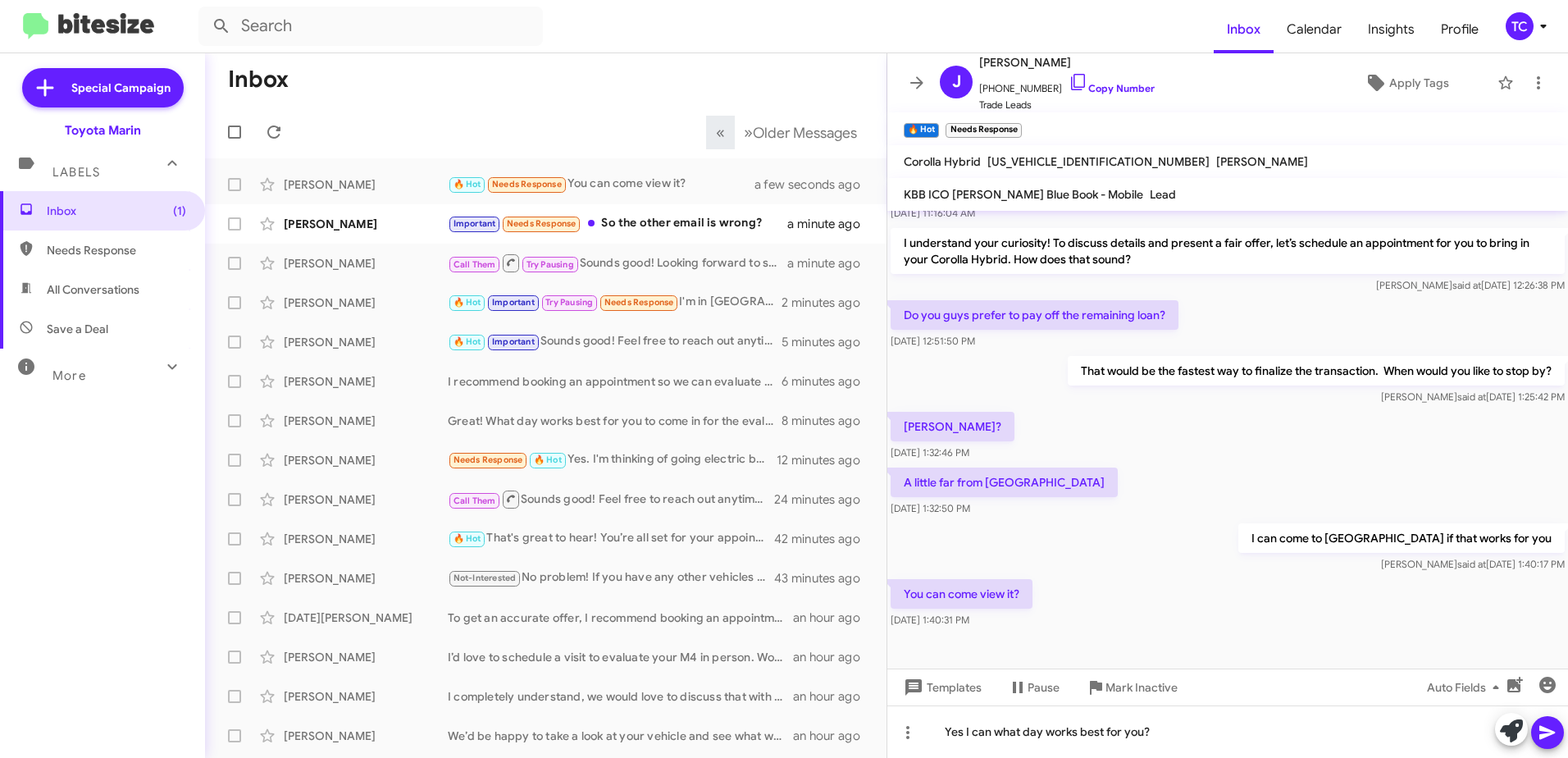
click at [1557, 732] on icon at bounding box center [1548, 732] width 20 height 20
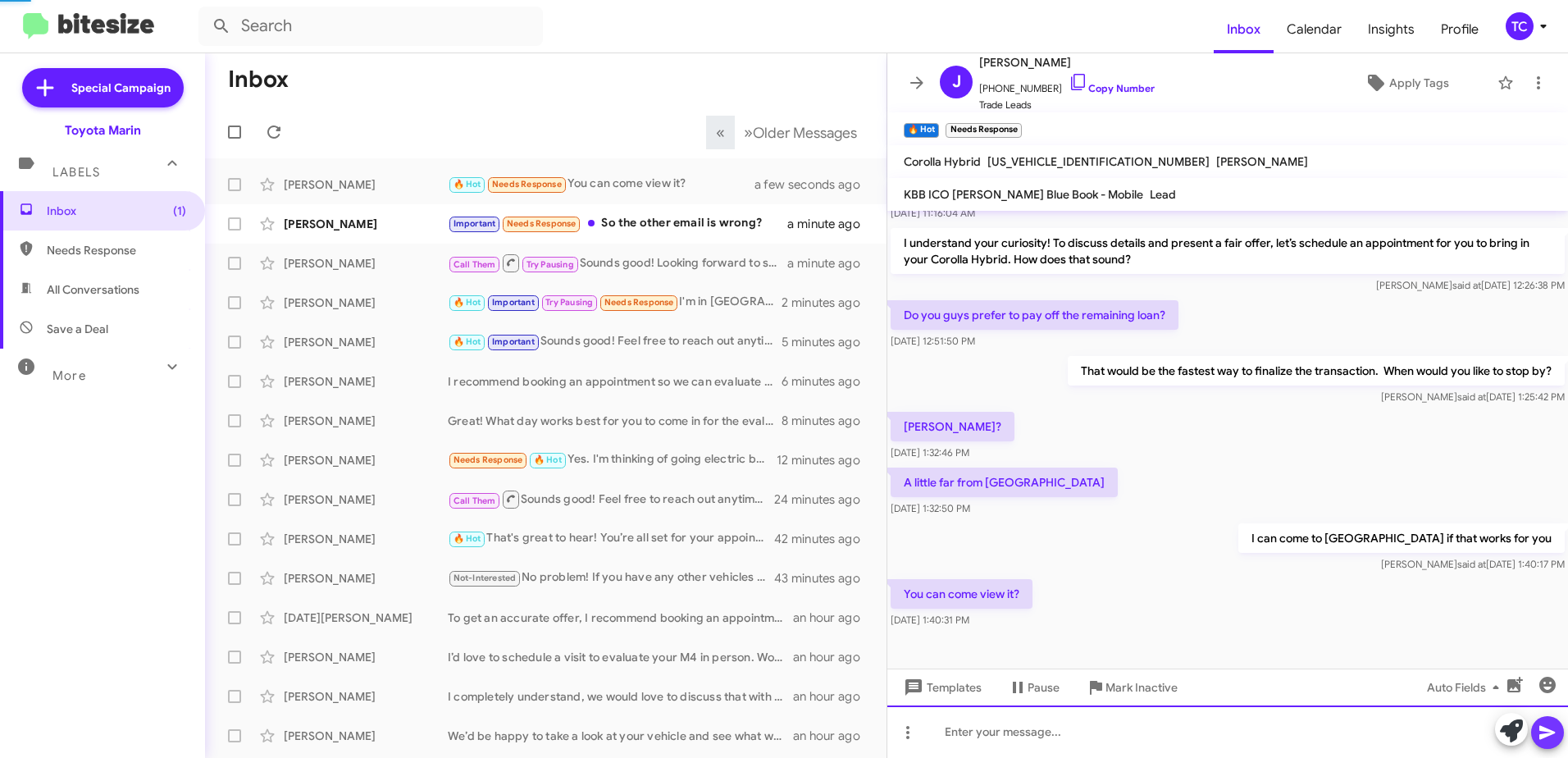
scroll to position [0, 0]
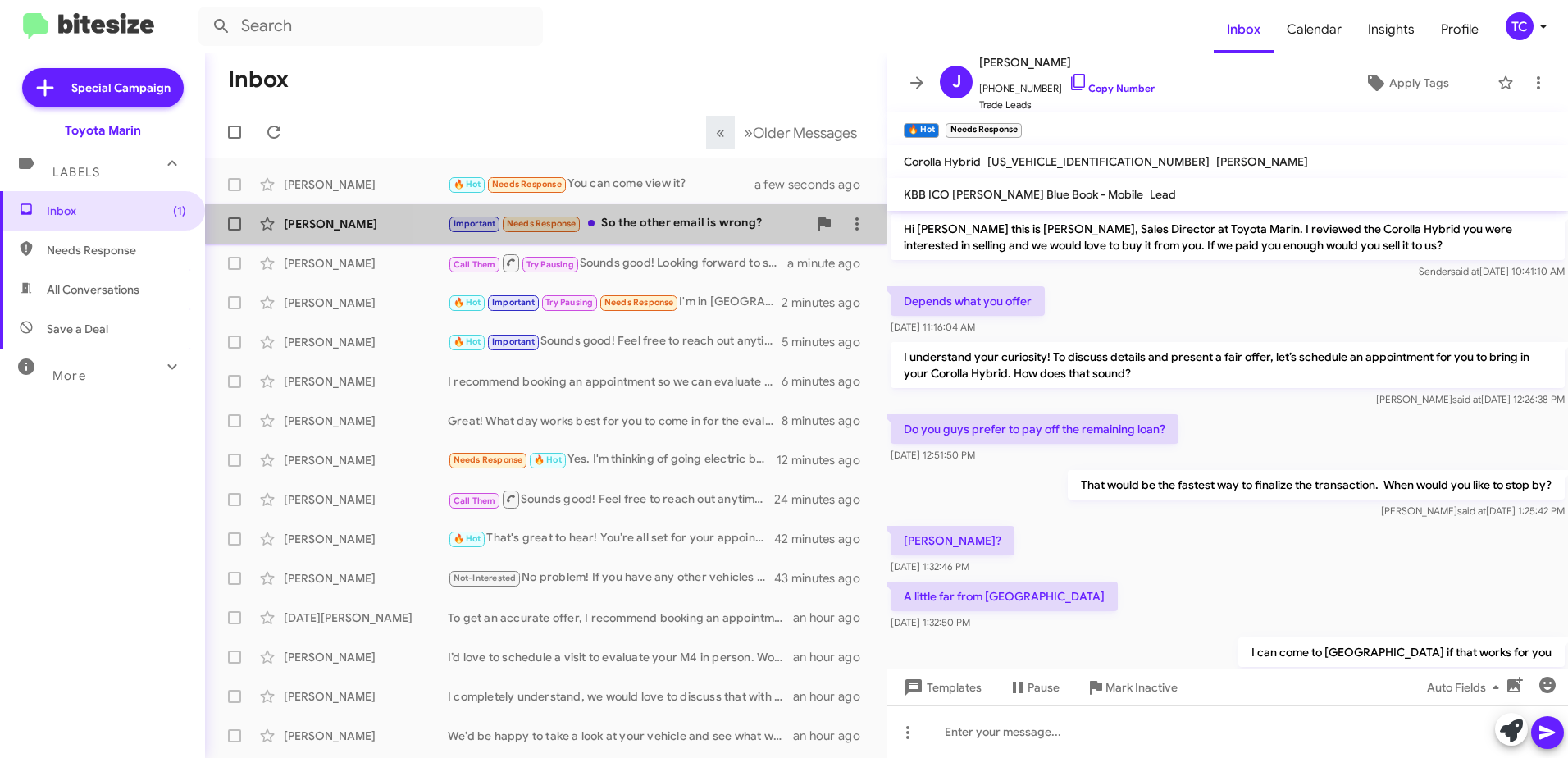
click at [656, 226] on div "Important Needs Response So the other email is wrong?" at bounding box center [628, 223] width 360 height 19
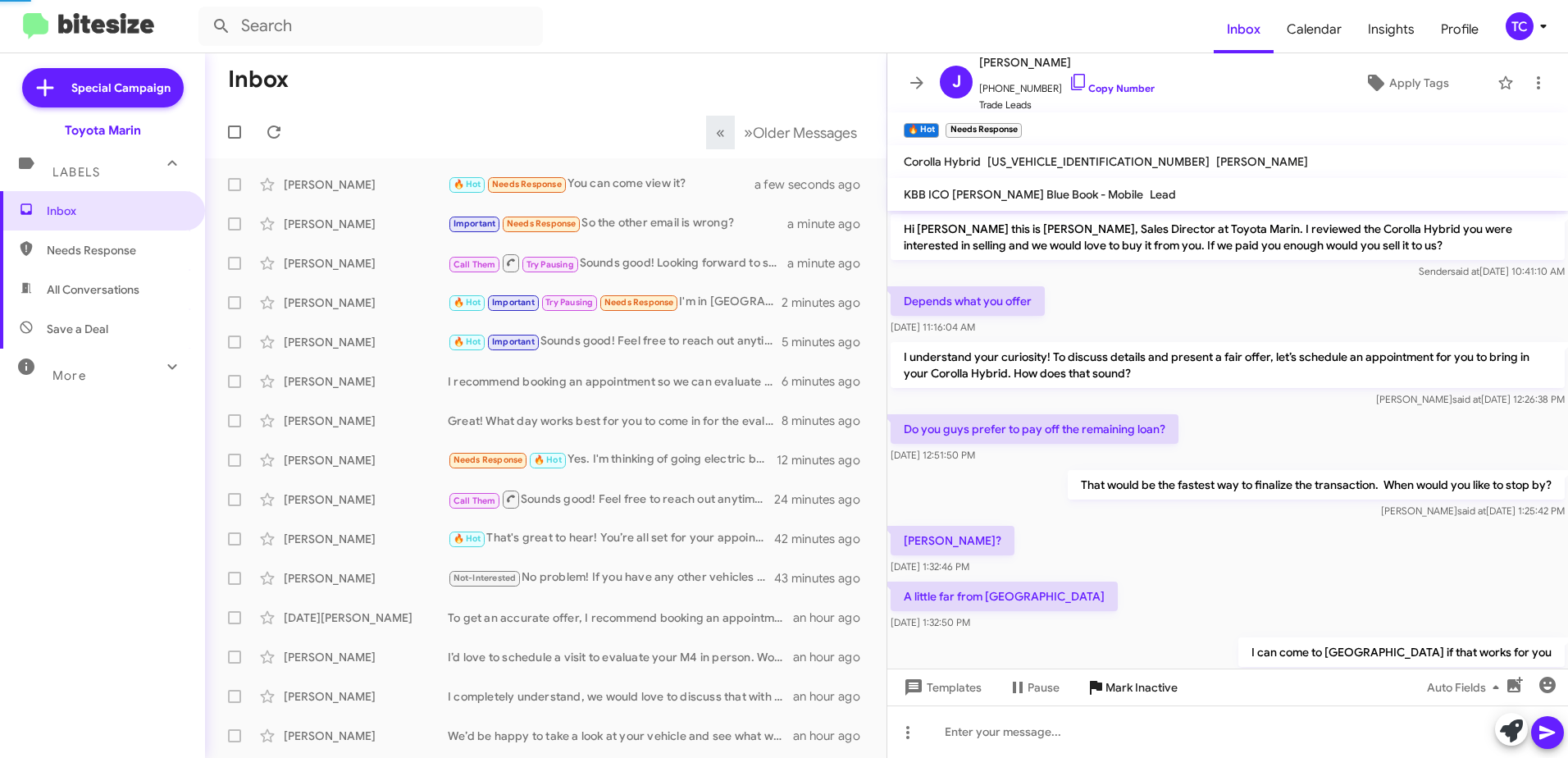
scroll to position [457, 0]
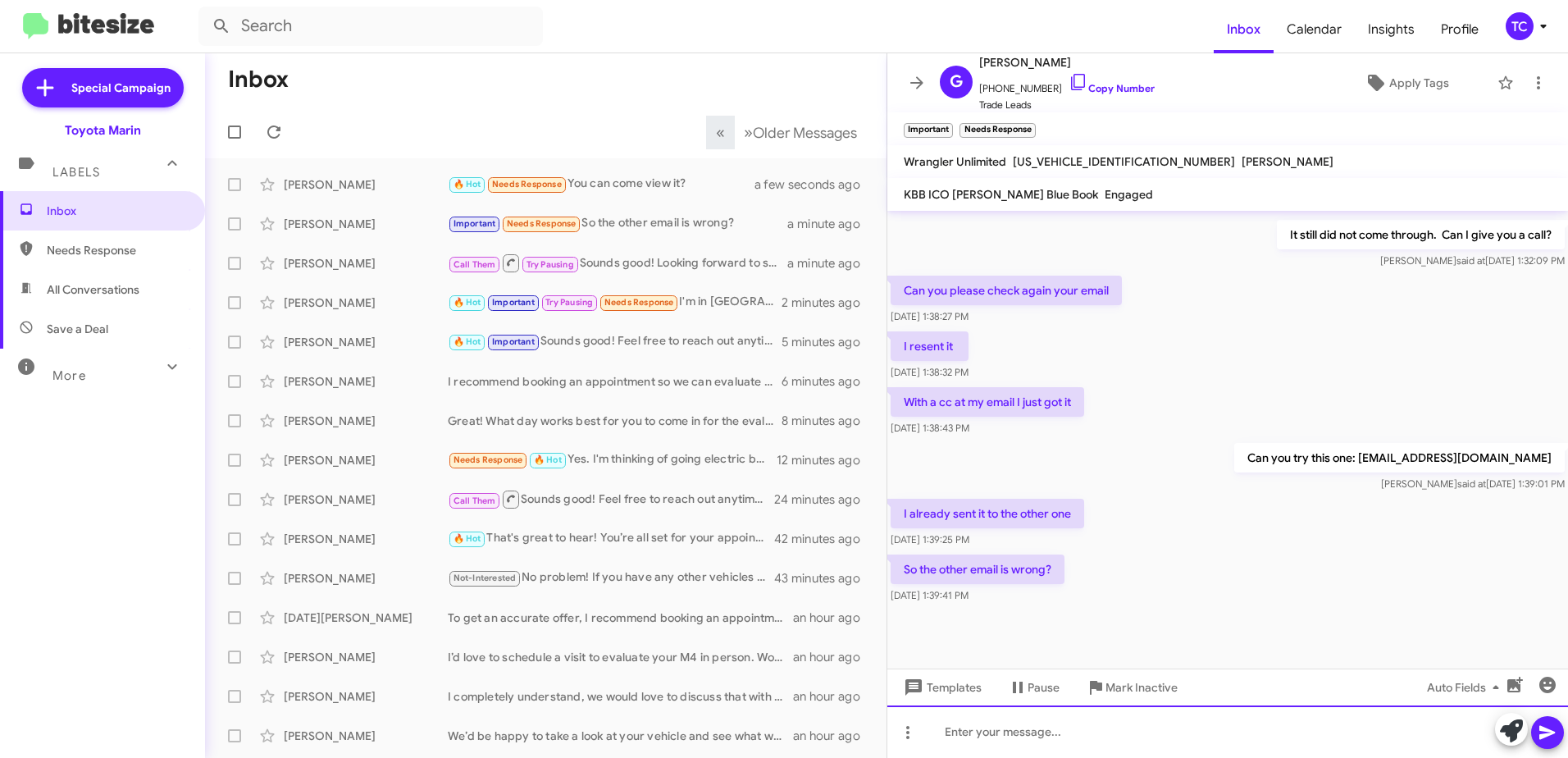
click at [1159, 736] on div at bounding box center [1228, 732] width 681 height 53
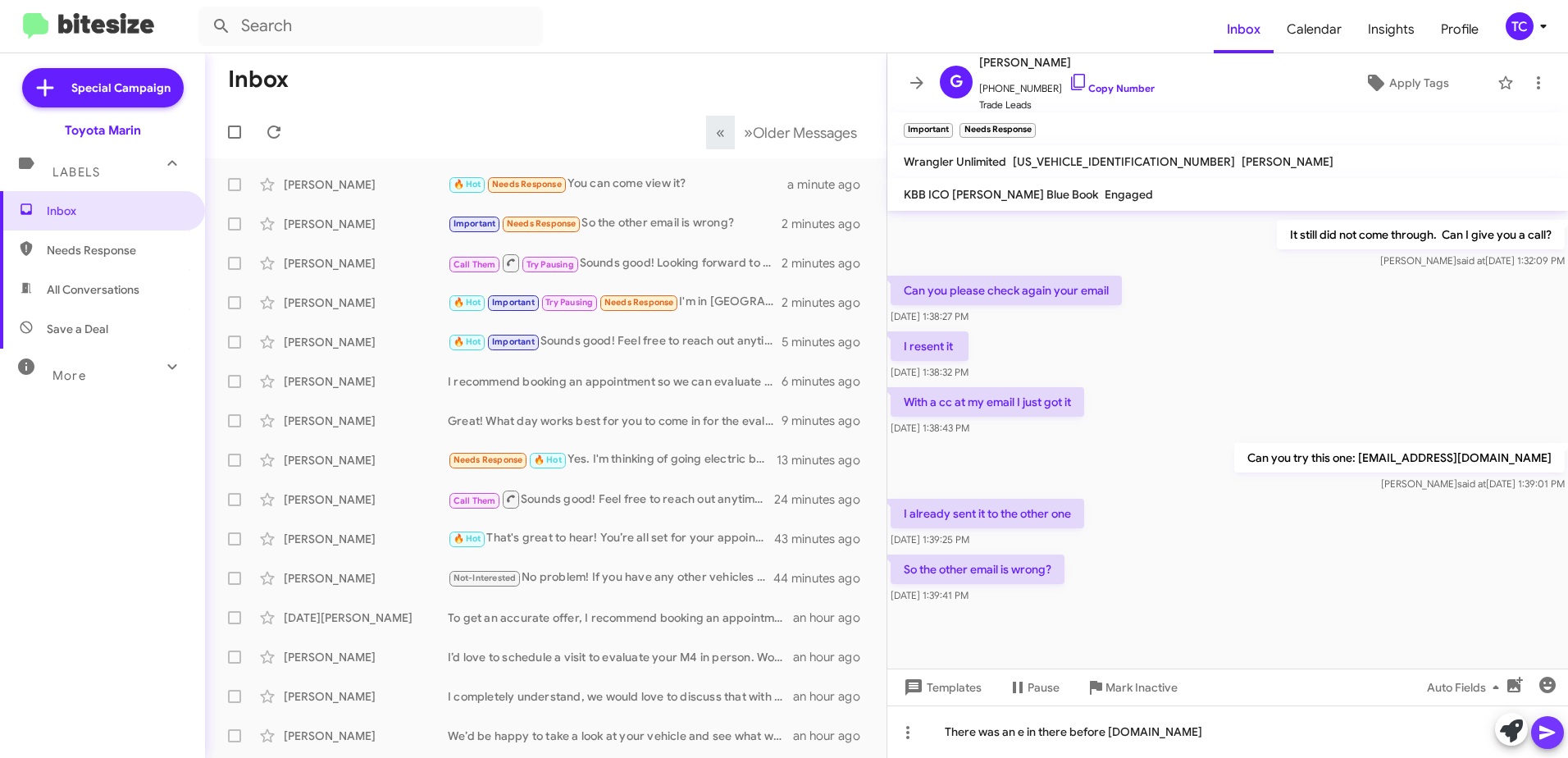
click at [1551, 732] on icon at bounding box center [1548, 732] width 20 height 20
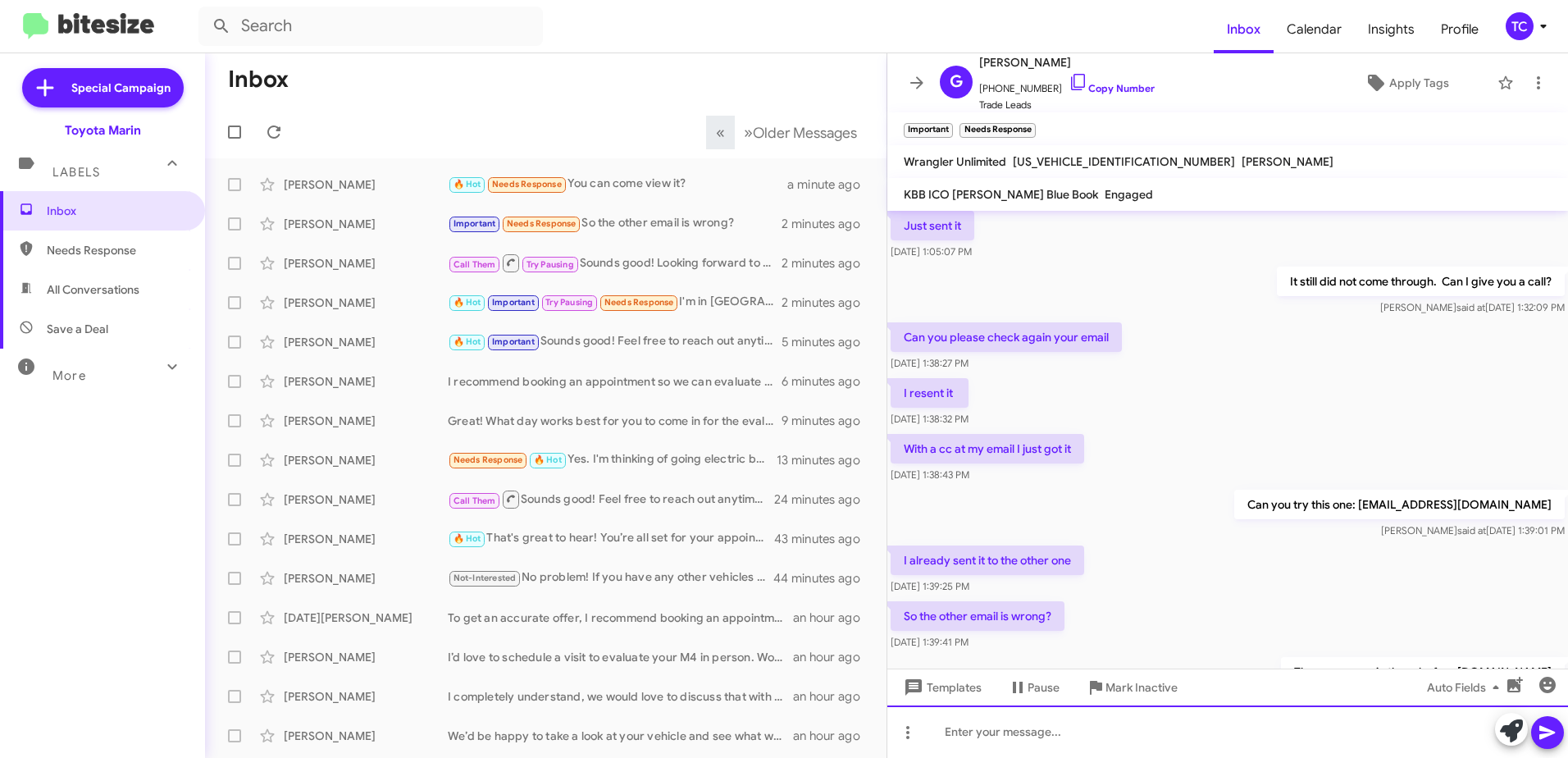
scroll to position [517, 0]
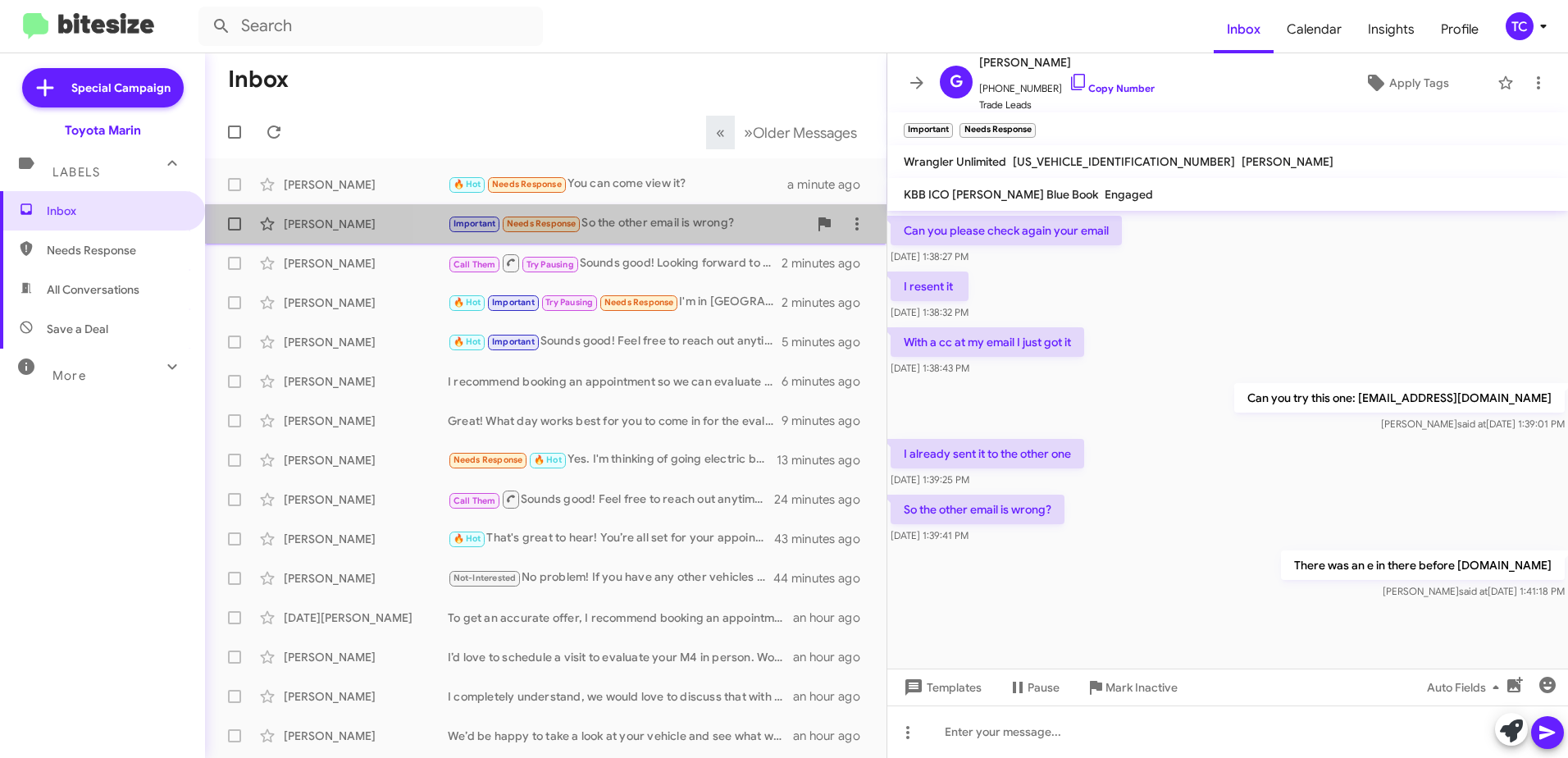
click at [627, 223] on div "Important Needs Response So the other email is wrong?" at bounding box center [628, 223] width 360 height 19
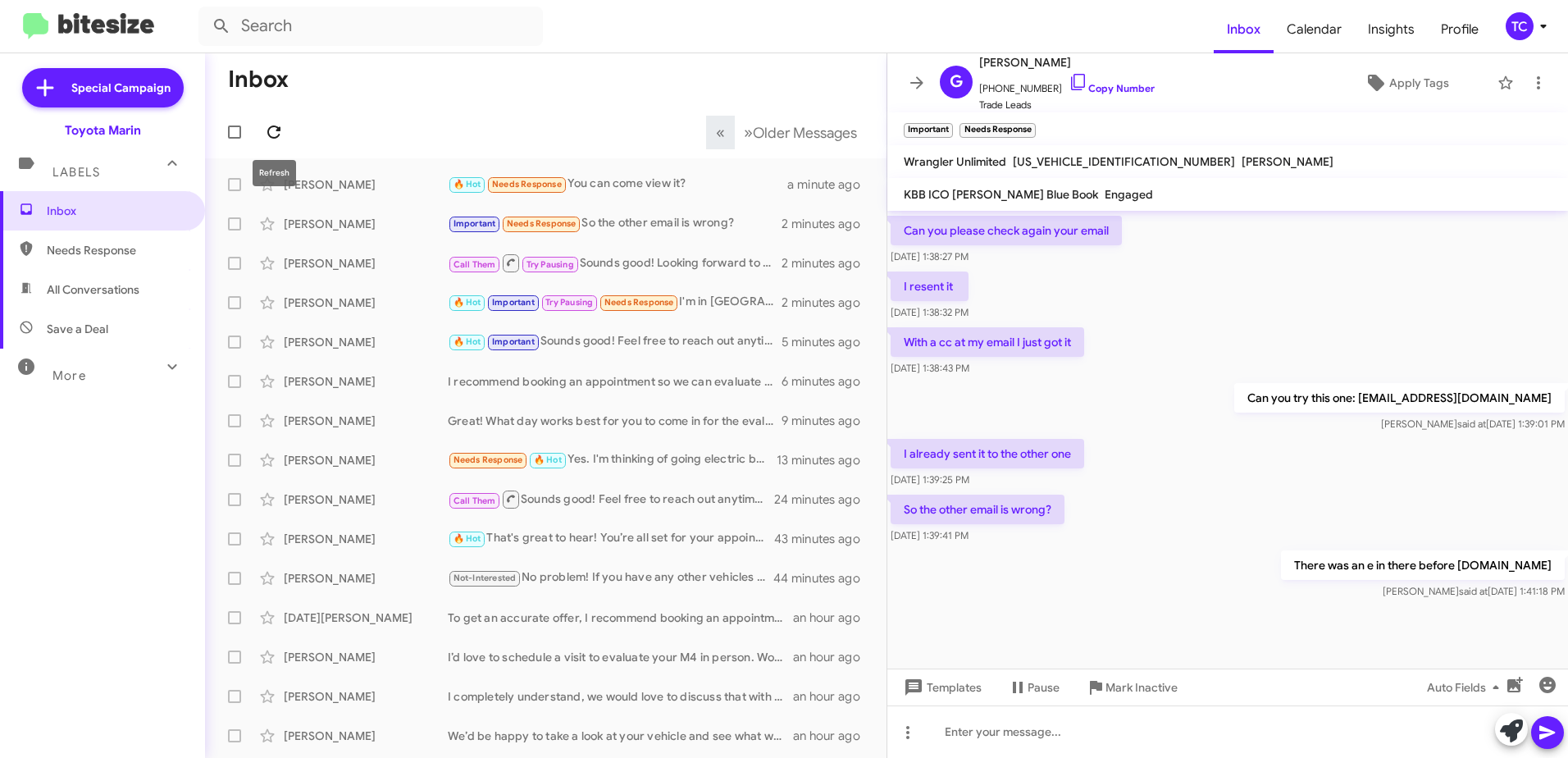
click at [269, 132] on icon at bounding box center [274, 132] width 13 height 13
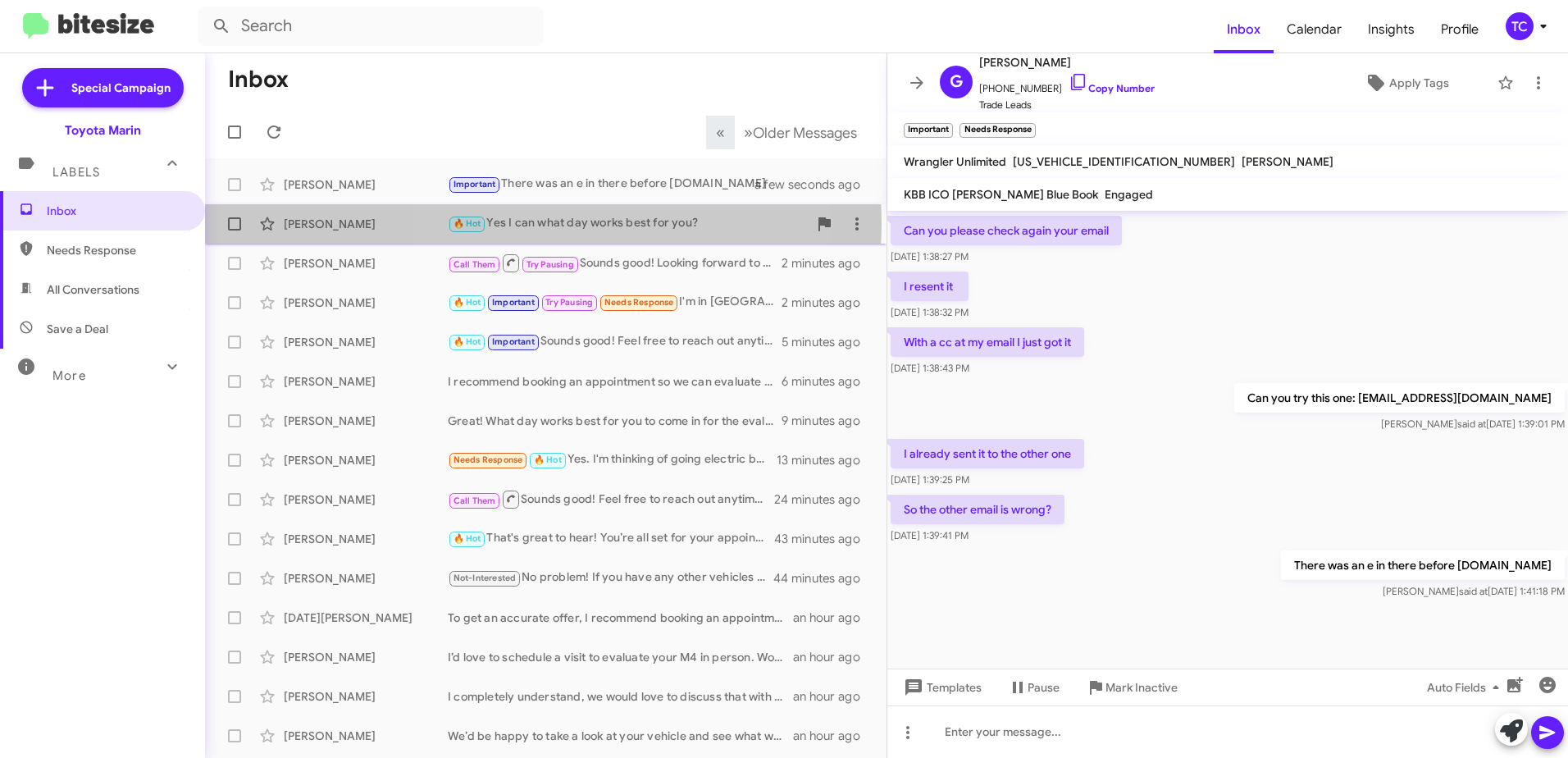
click at [543, 223] on div "🔥 Hot Yes I can what day works best for you?" at bounding box center [628, 223] width 360 height 19
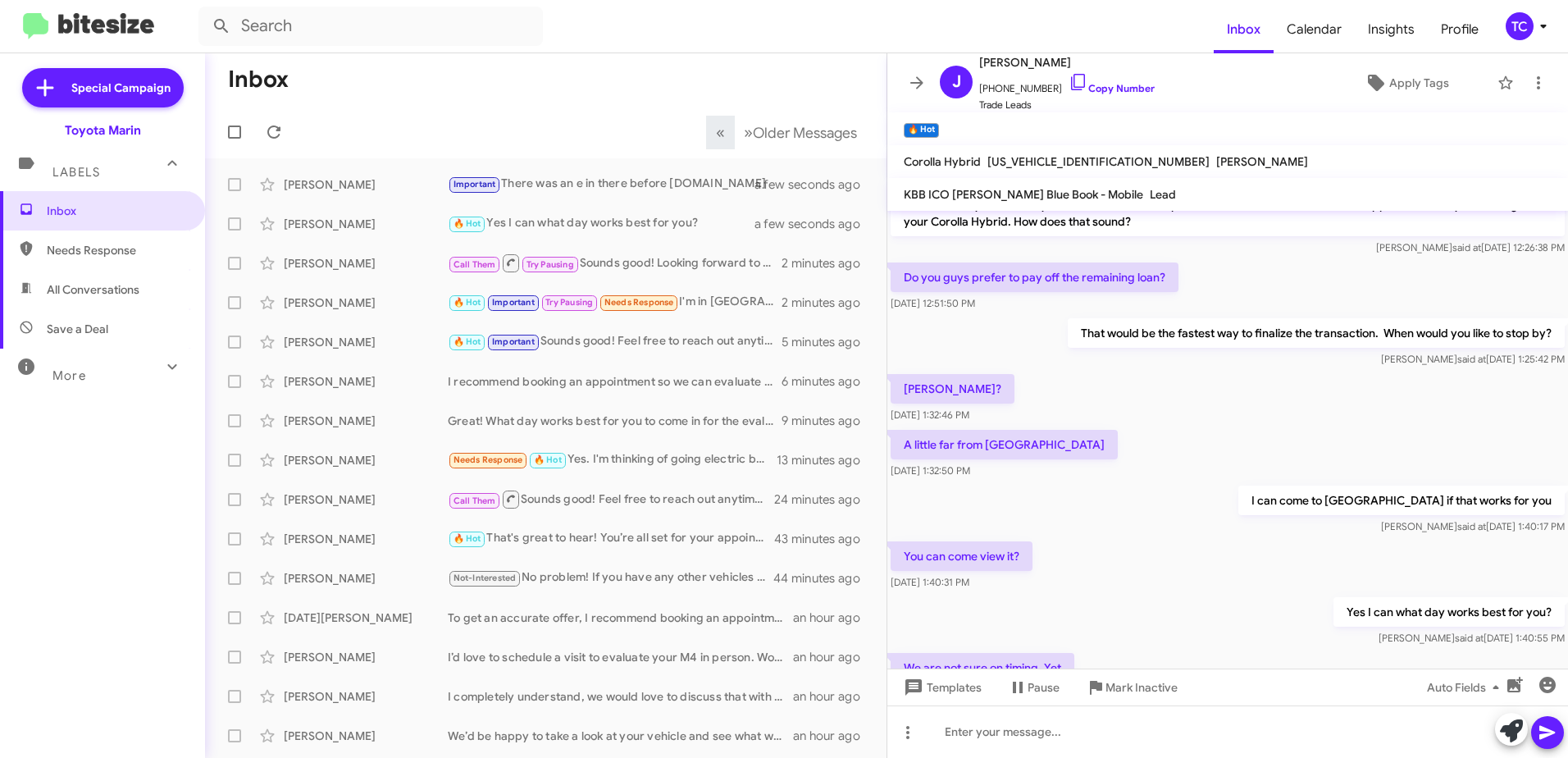
scroll to position [234, 0]
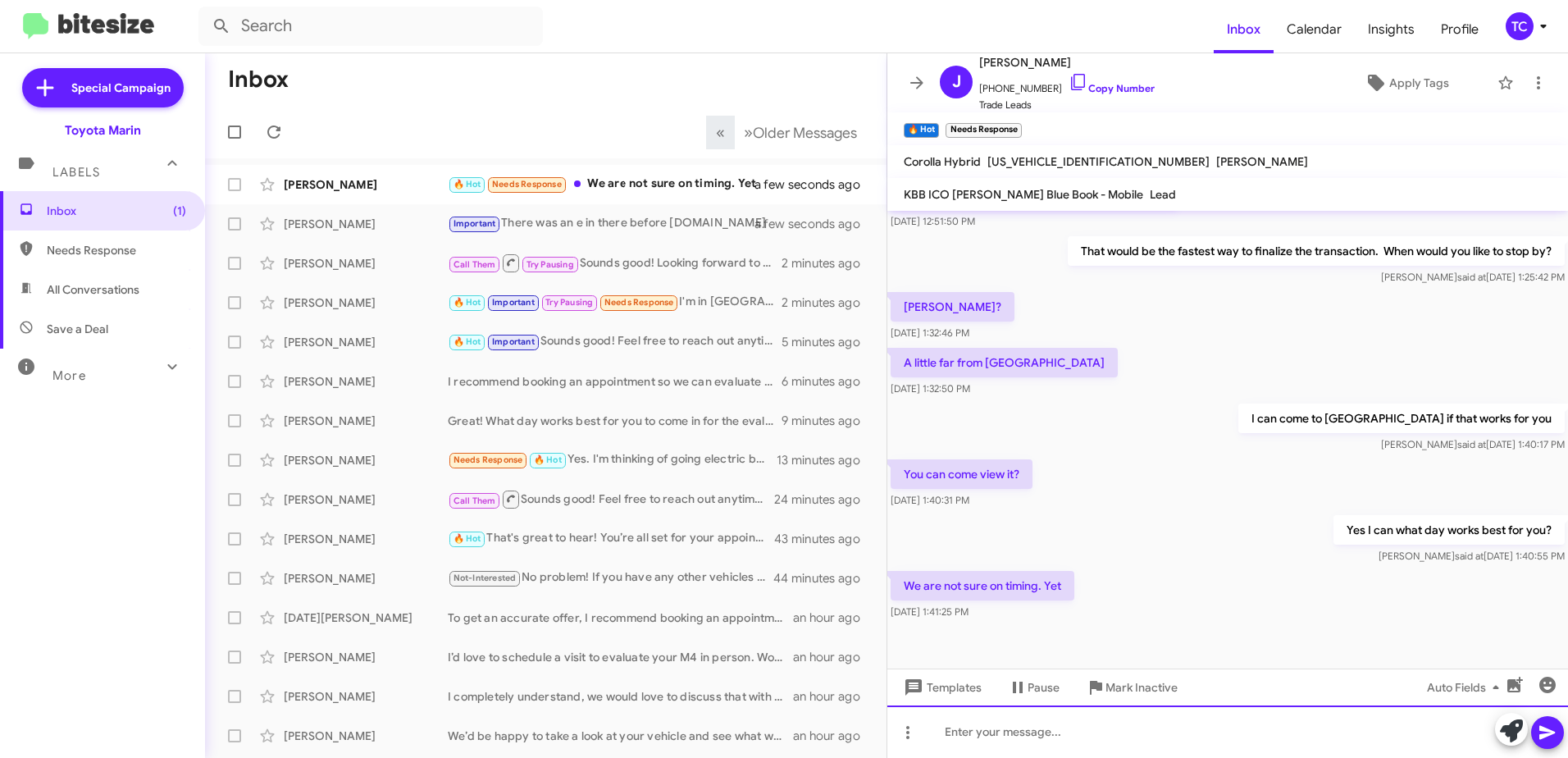
click at [1068, 736] on div at bounding box center [1228, 732] width 681 height 53
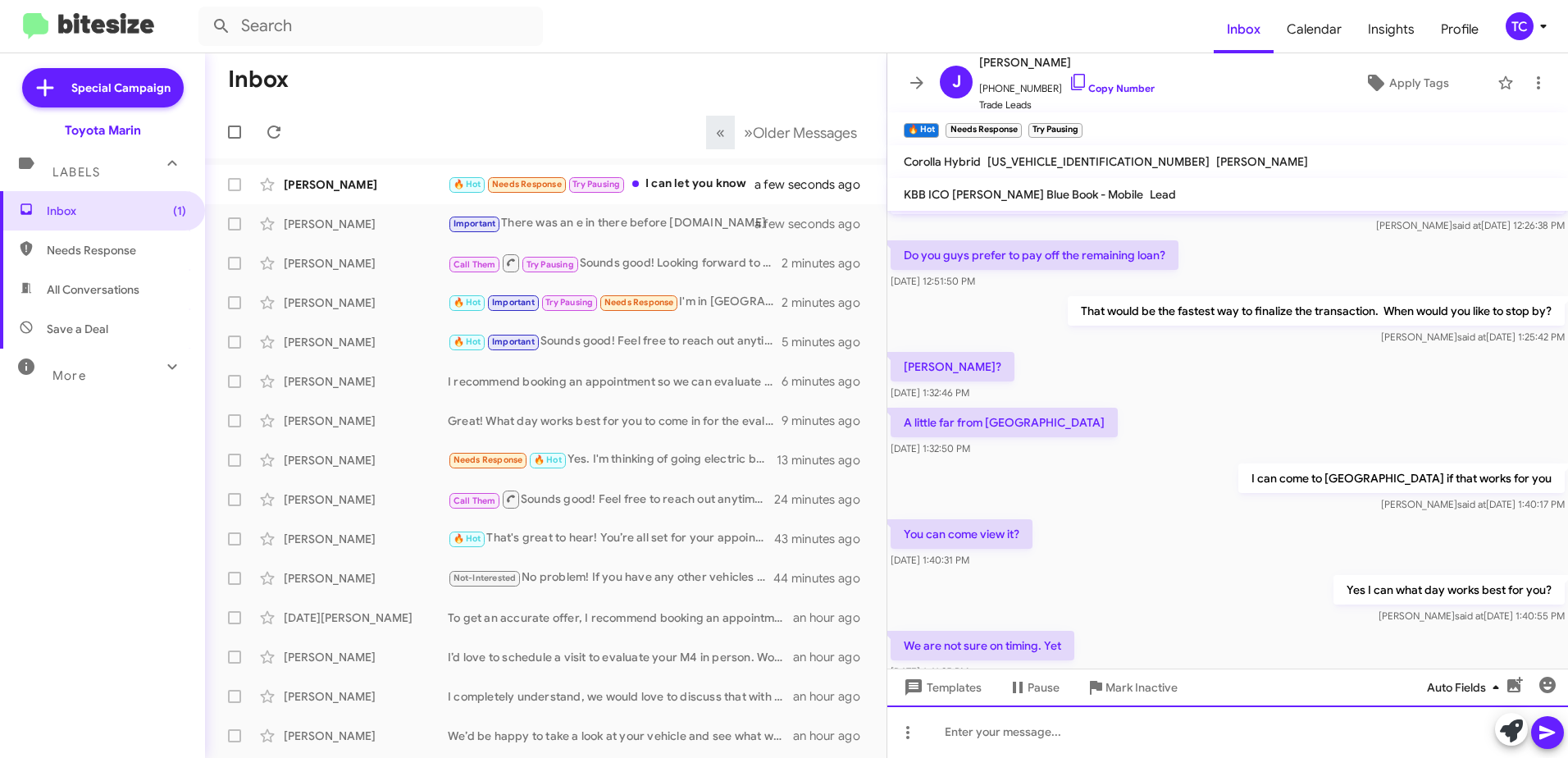
scroll to position [293, 0]
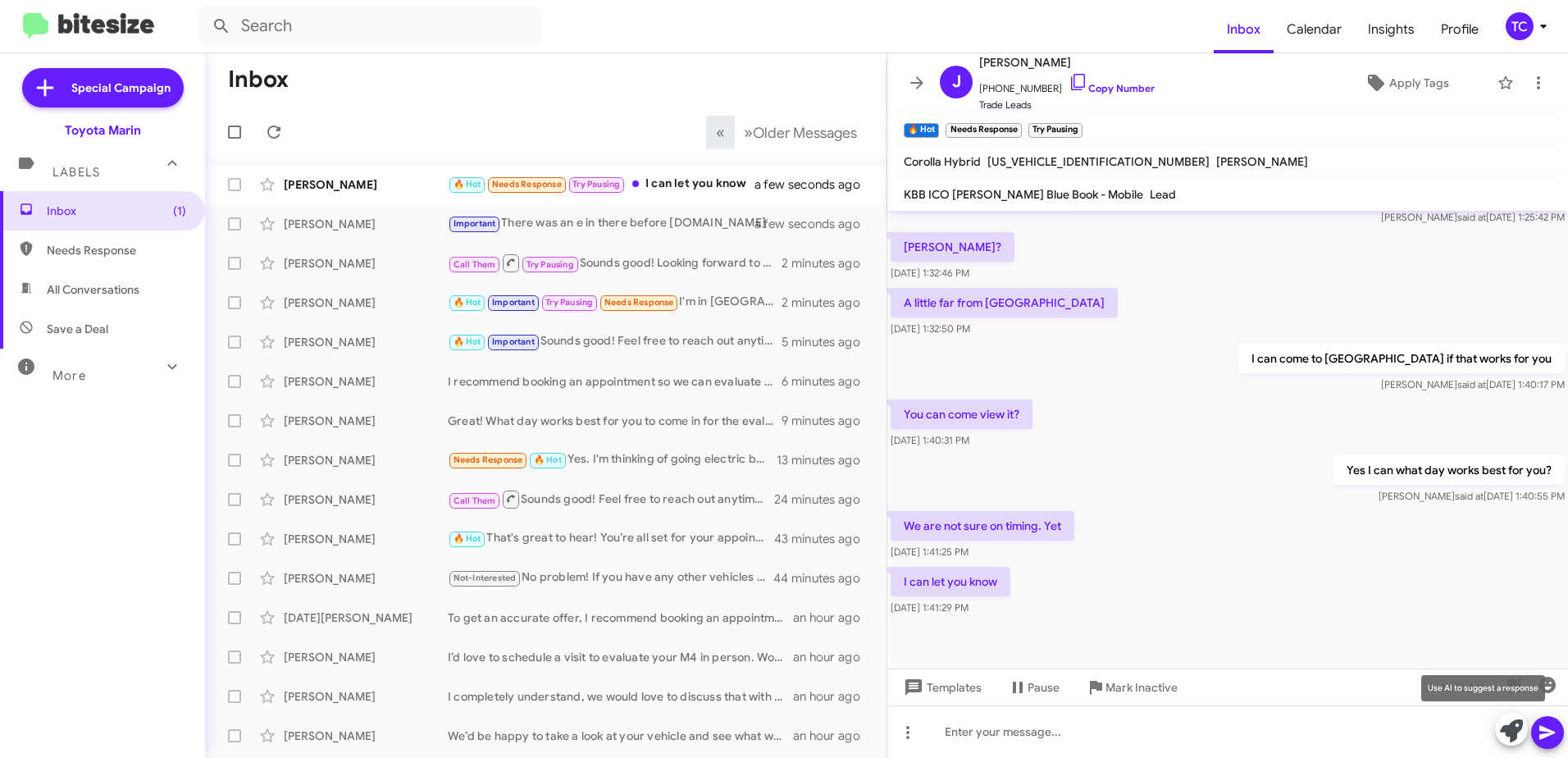
click at [1513, 722] on icon at bounding box center [1512, 731] width 23 height 23
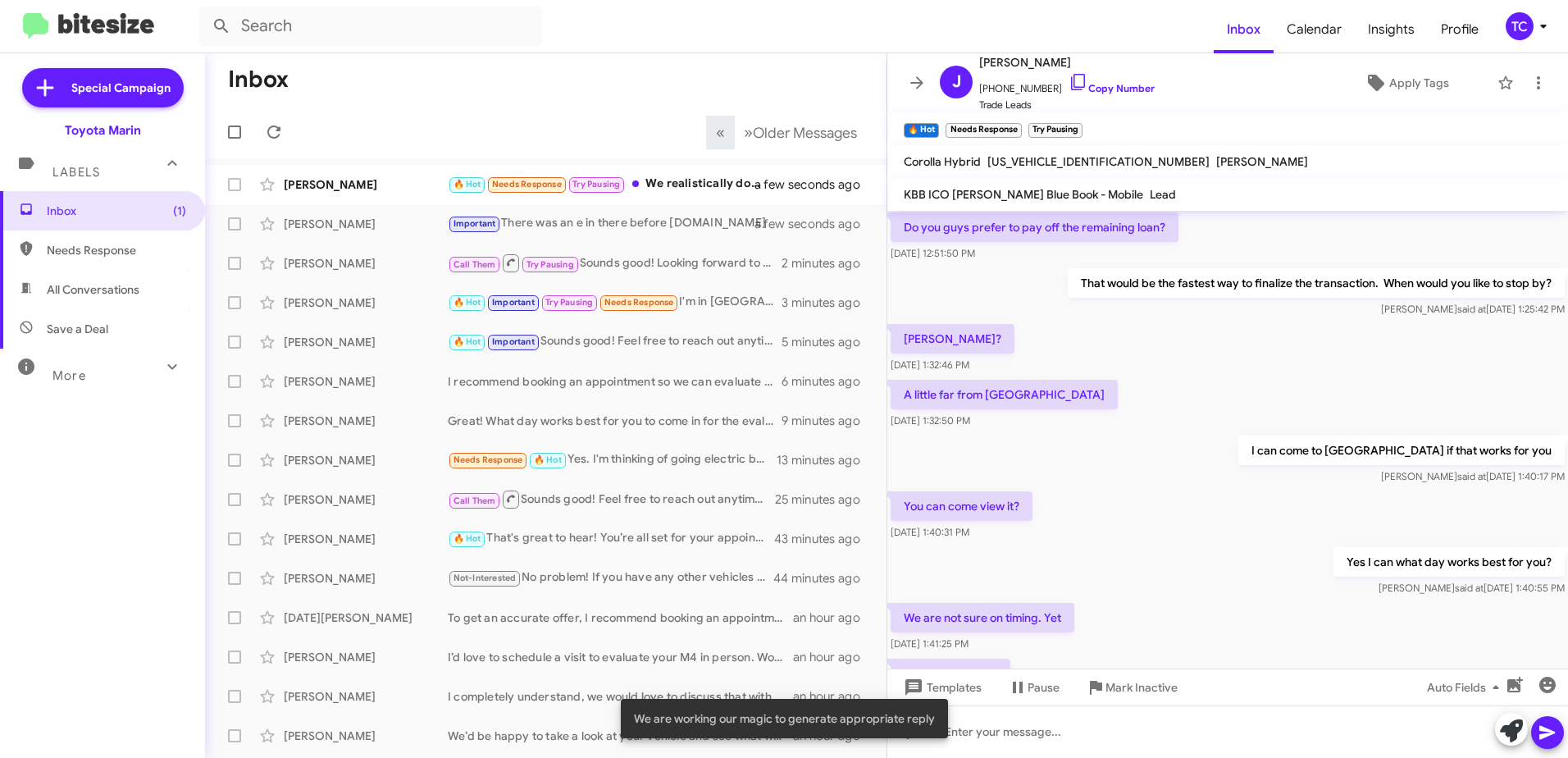
scroll to position [354, 0]
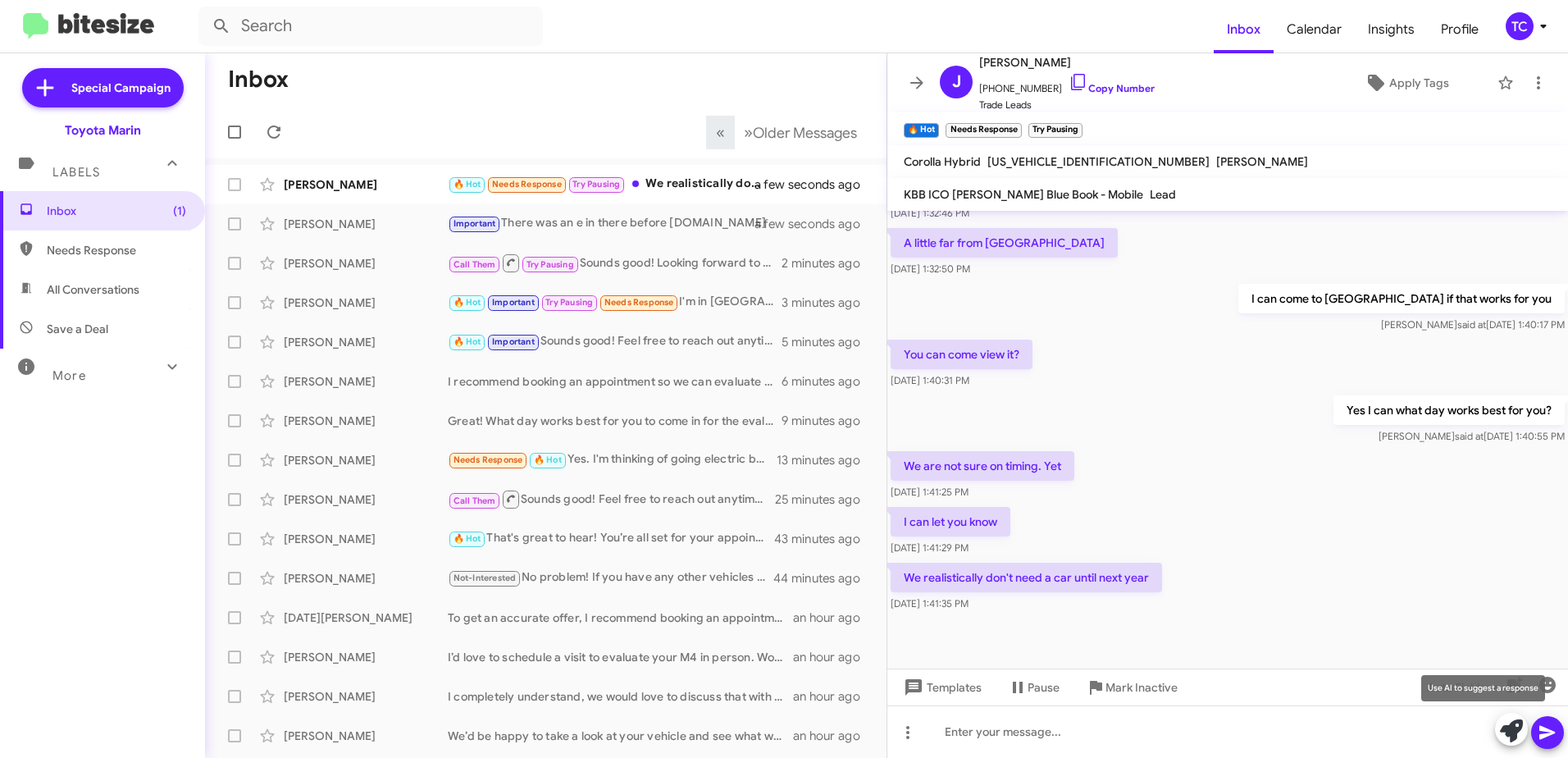
click at [1510, 732] on icon at bounding box center [1512, 731] width 23 height 23
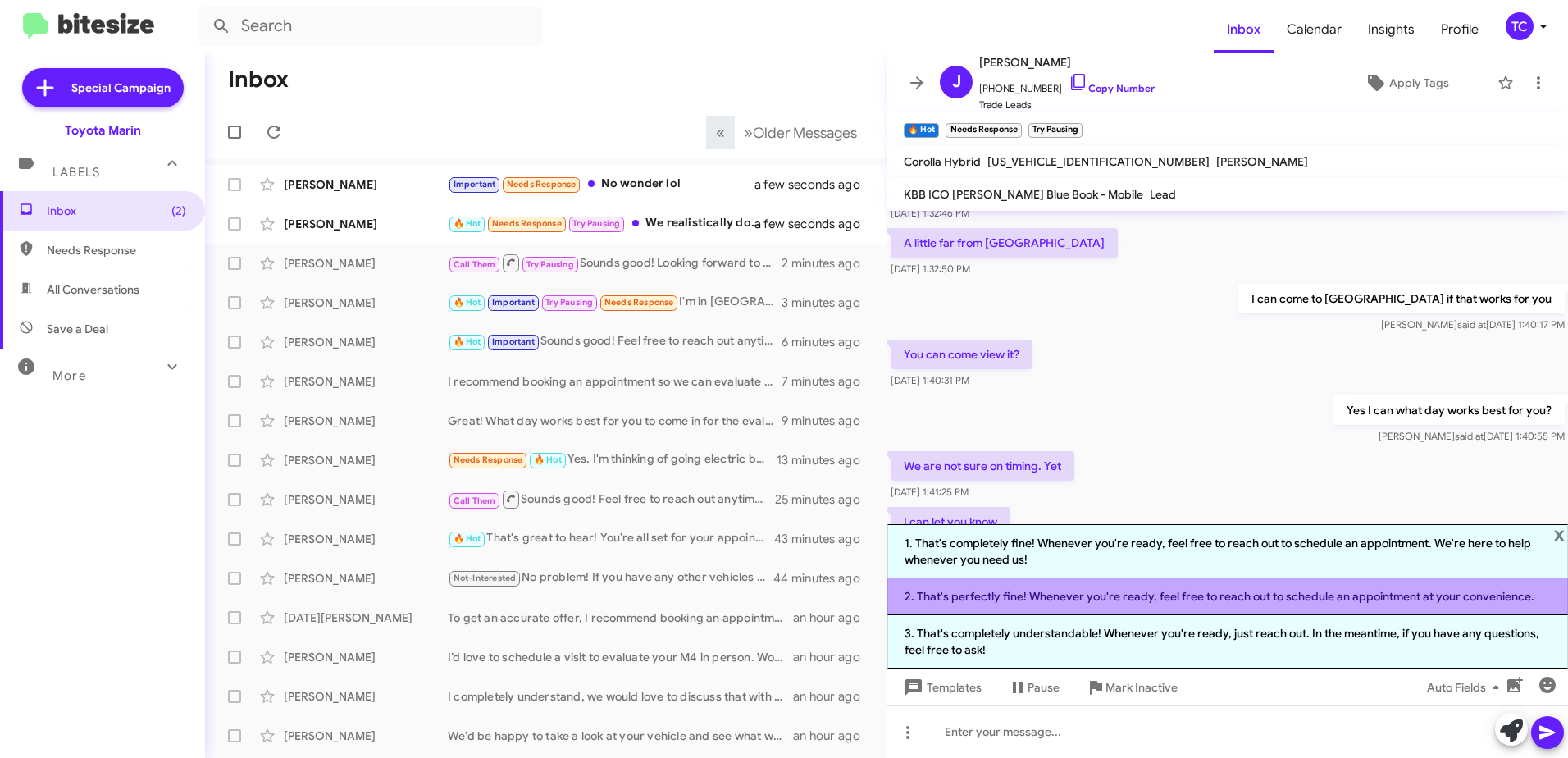
click at [1156, 600] on li "2. That's perfectly fine! Whenever you're ready, feel free to reach out to sche…" at bounding box center [1228, 597] width 681 height 37
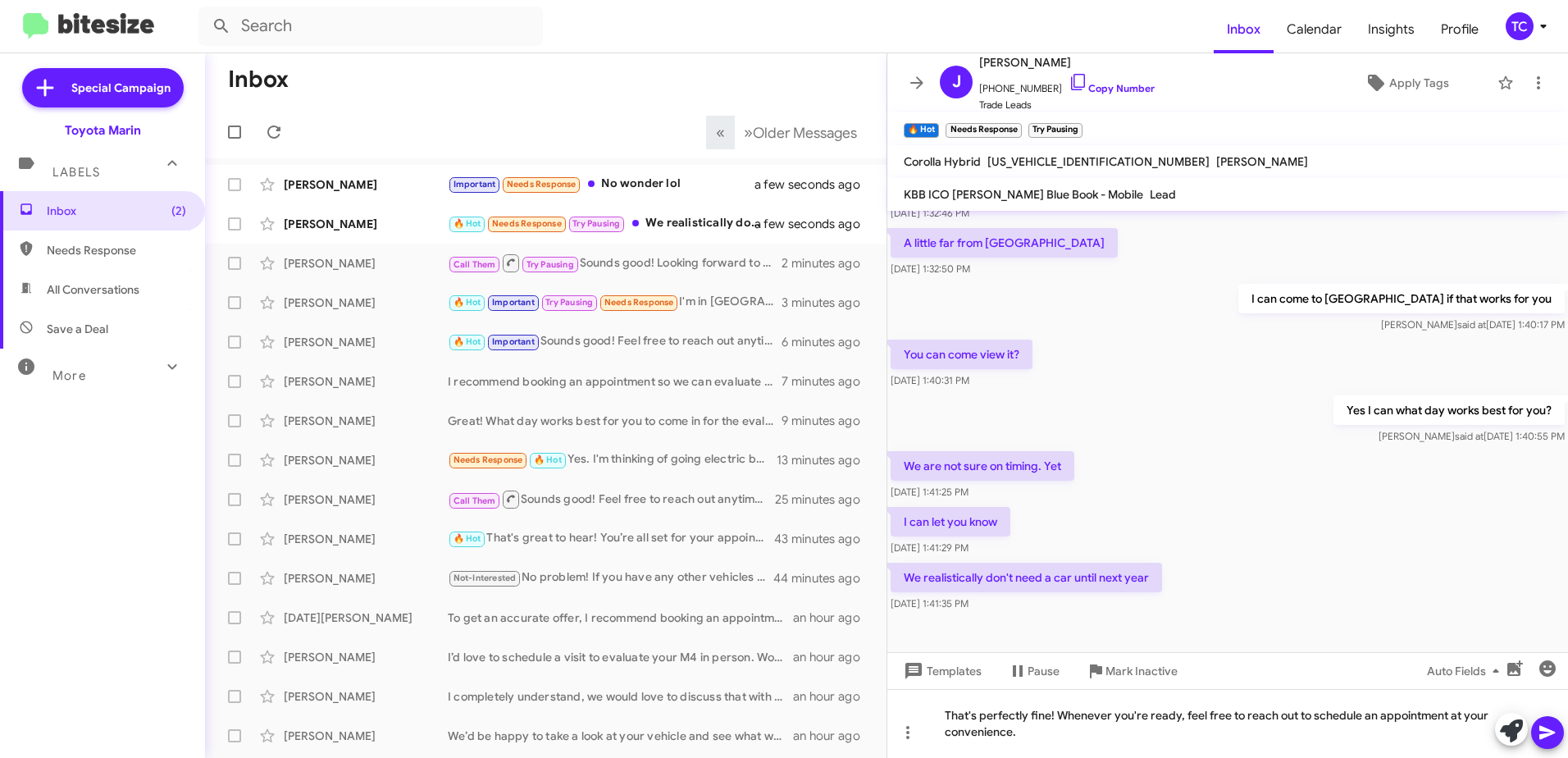
click at [1549, 741] on icon at bounding box center [1548, 732] width 20 height 20
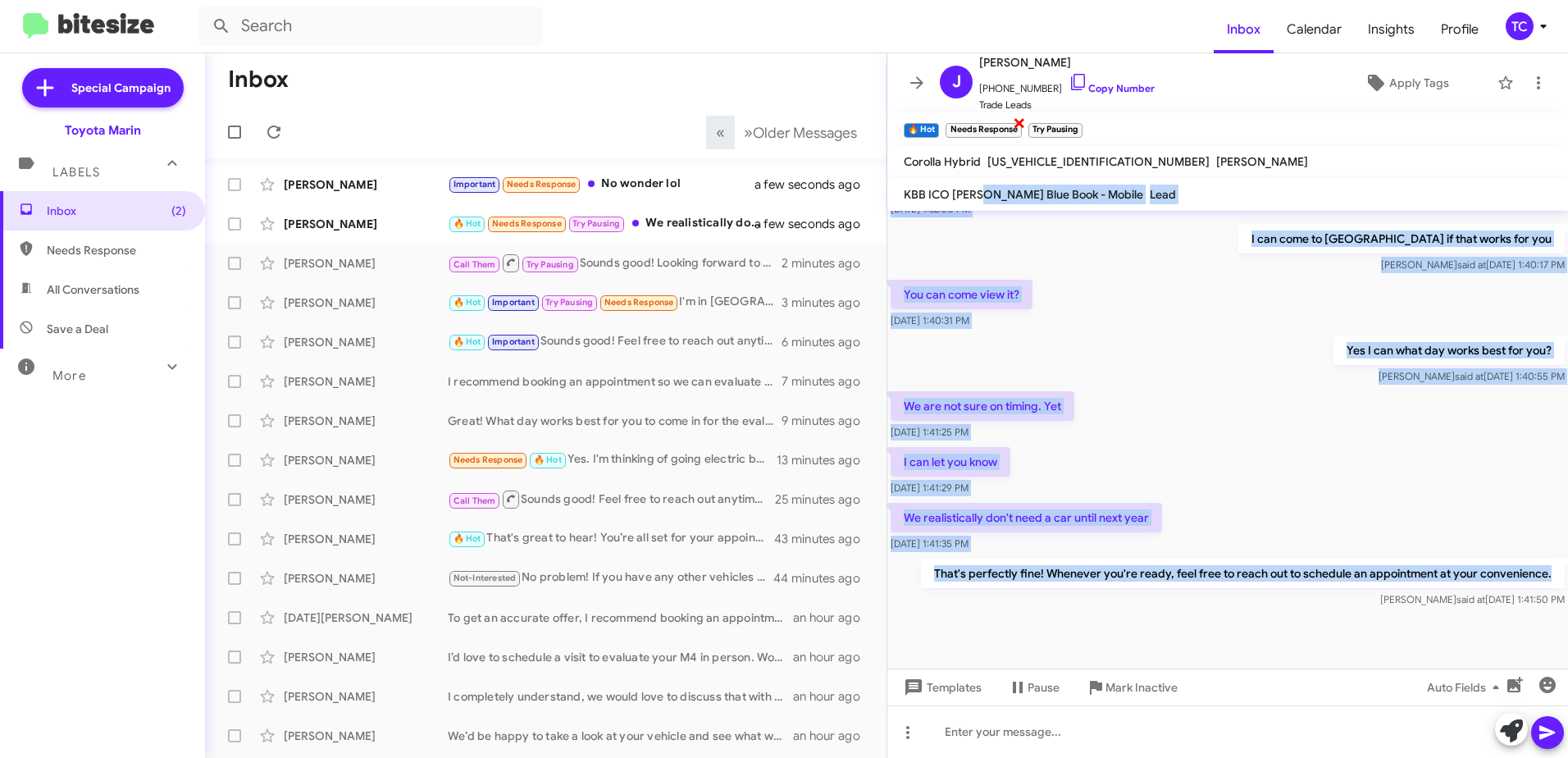
scroll to position [0, 0]
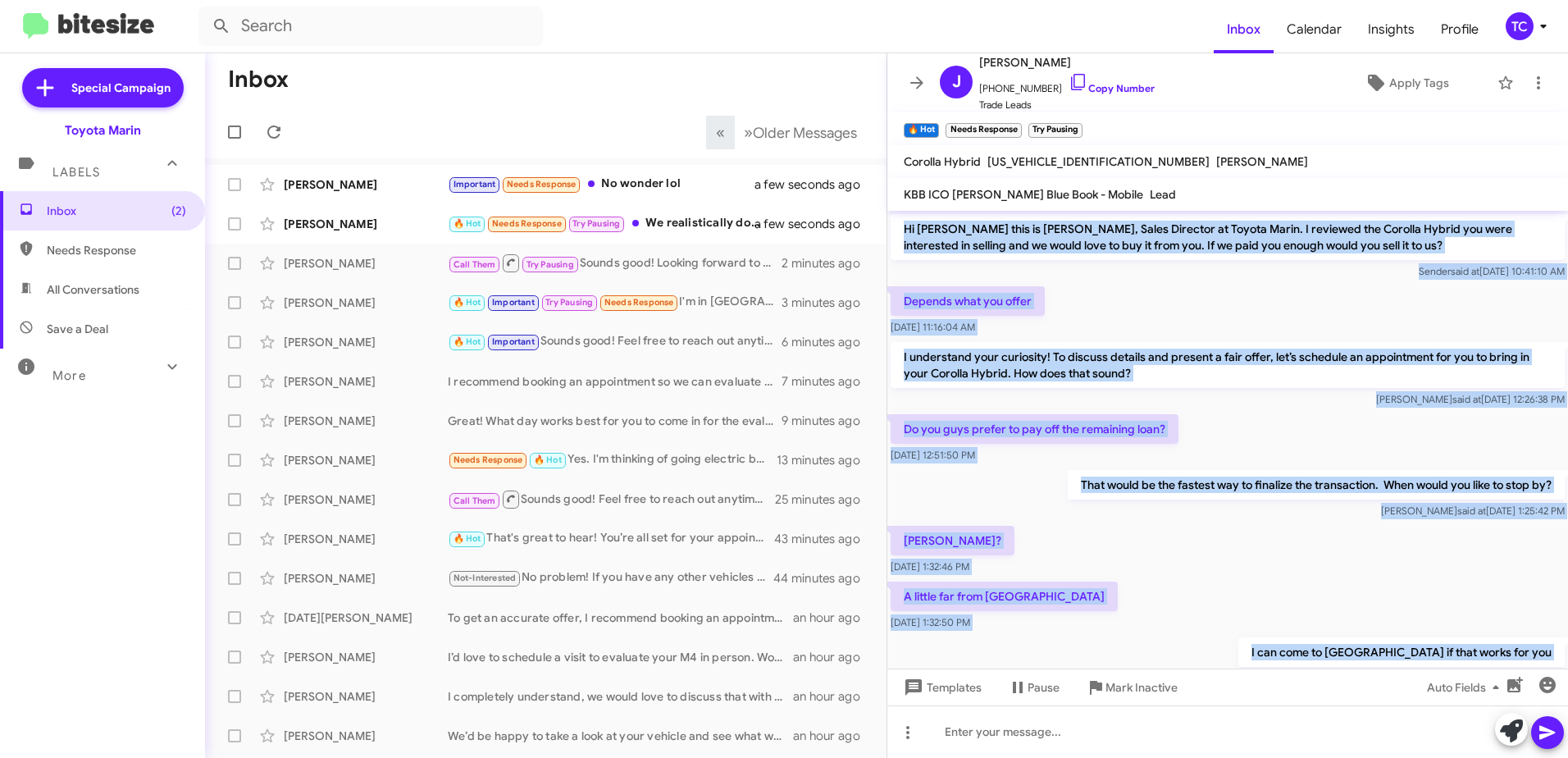
drag, startPoint x: 1542, startPoint y: 578, endPoint x: 905, endPoint y: 231, distance: 725.4
click at [905, 231] on div "Hi Joshua this is Nathan Myler, Sales Director at Toyota Marin. I reviewed the …" at bounding box center [1228, 617] width 681 height 813
drag, startPoint x: 905, startPoint y: 231, endPoint x: 927, endPoint y: 236, distance: 22.6
copy div "Hi Joshua this is Nathan Myler, Sales Director at Toyota Marin. I reviewed the …"
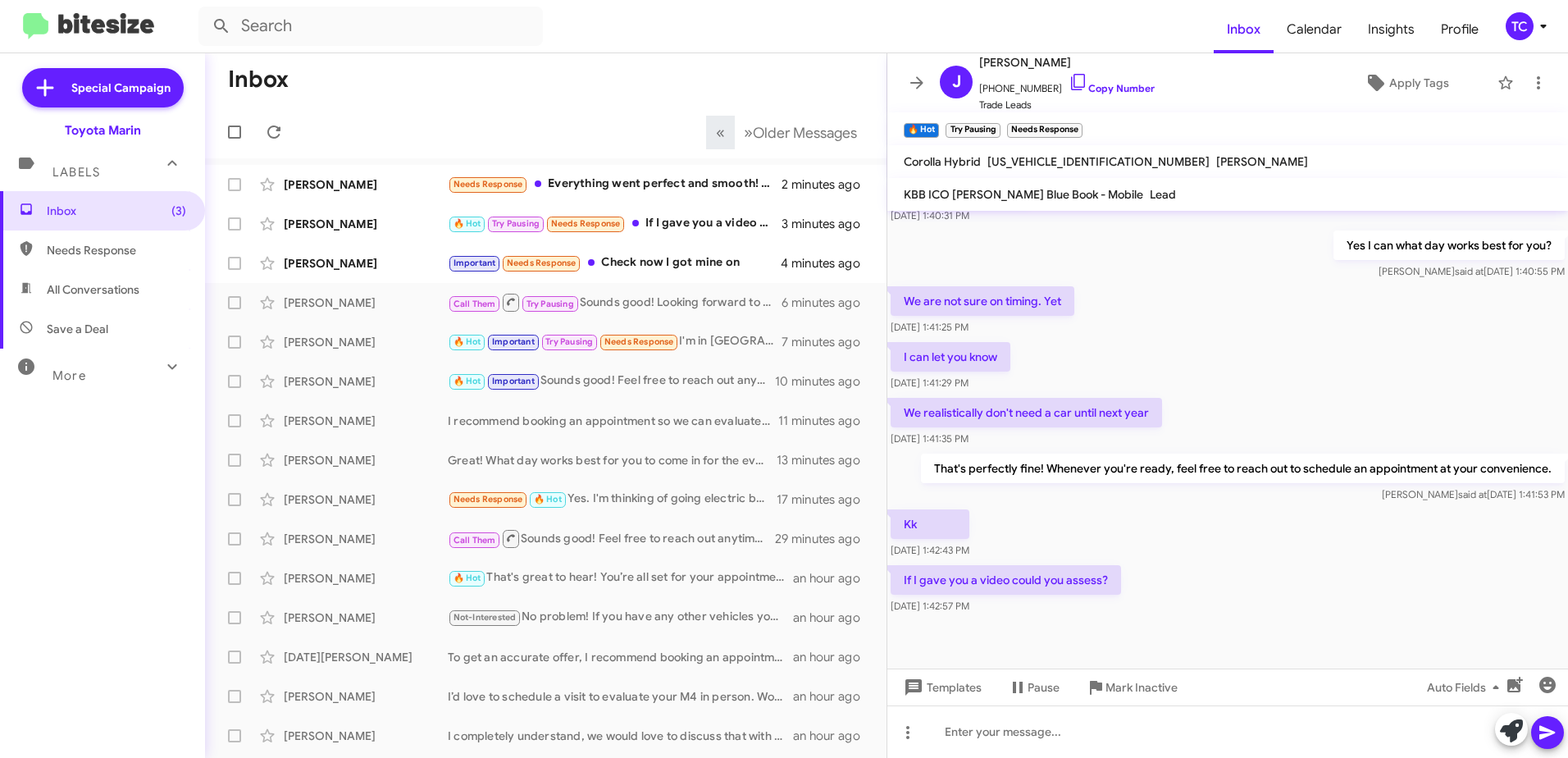
scroll to position [533, 0]
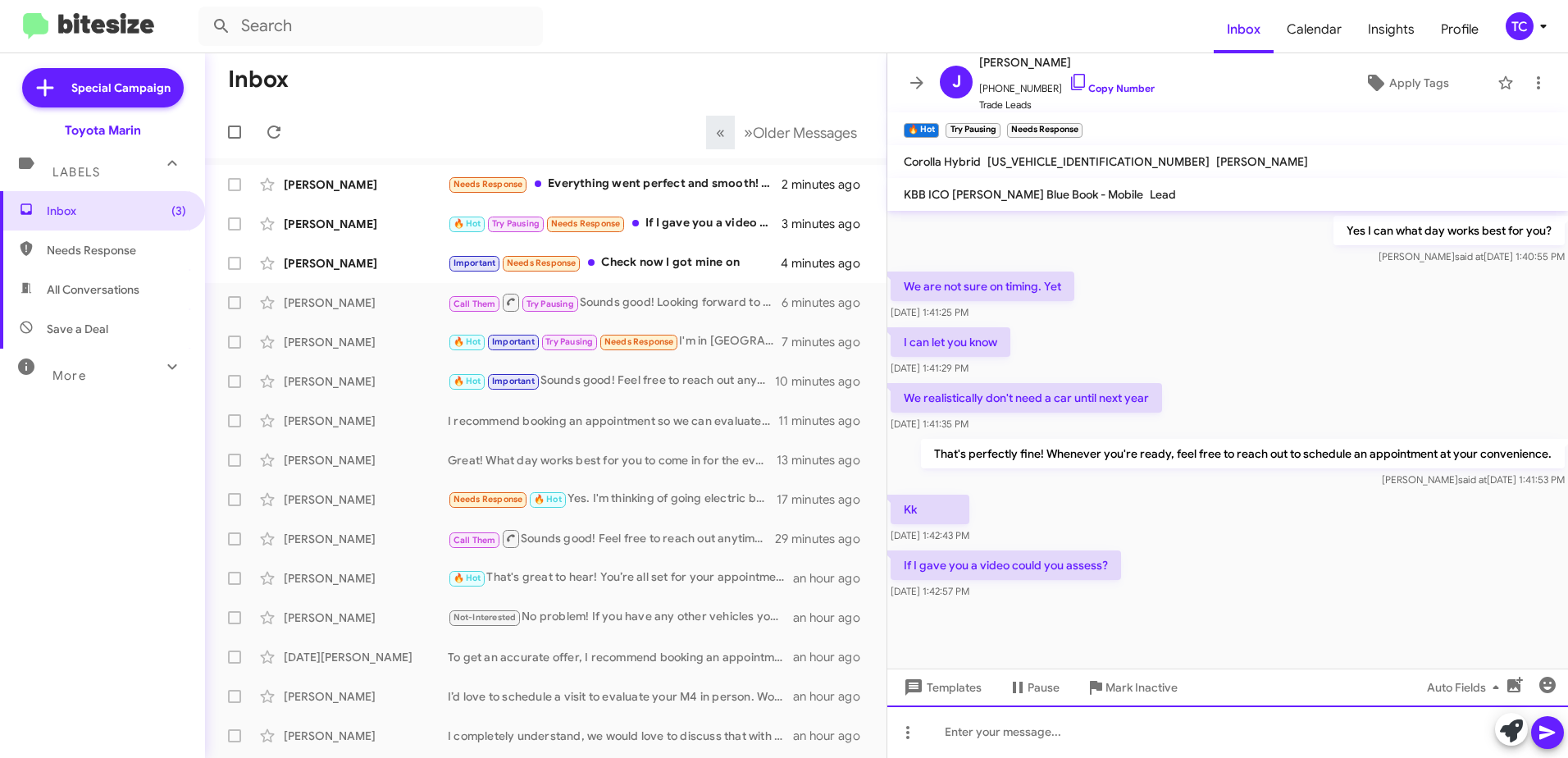
click at [1106, 723] on div at bounding box center [1228, 732] width 681 height 53
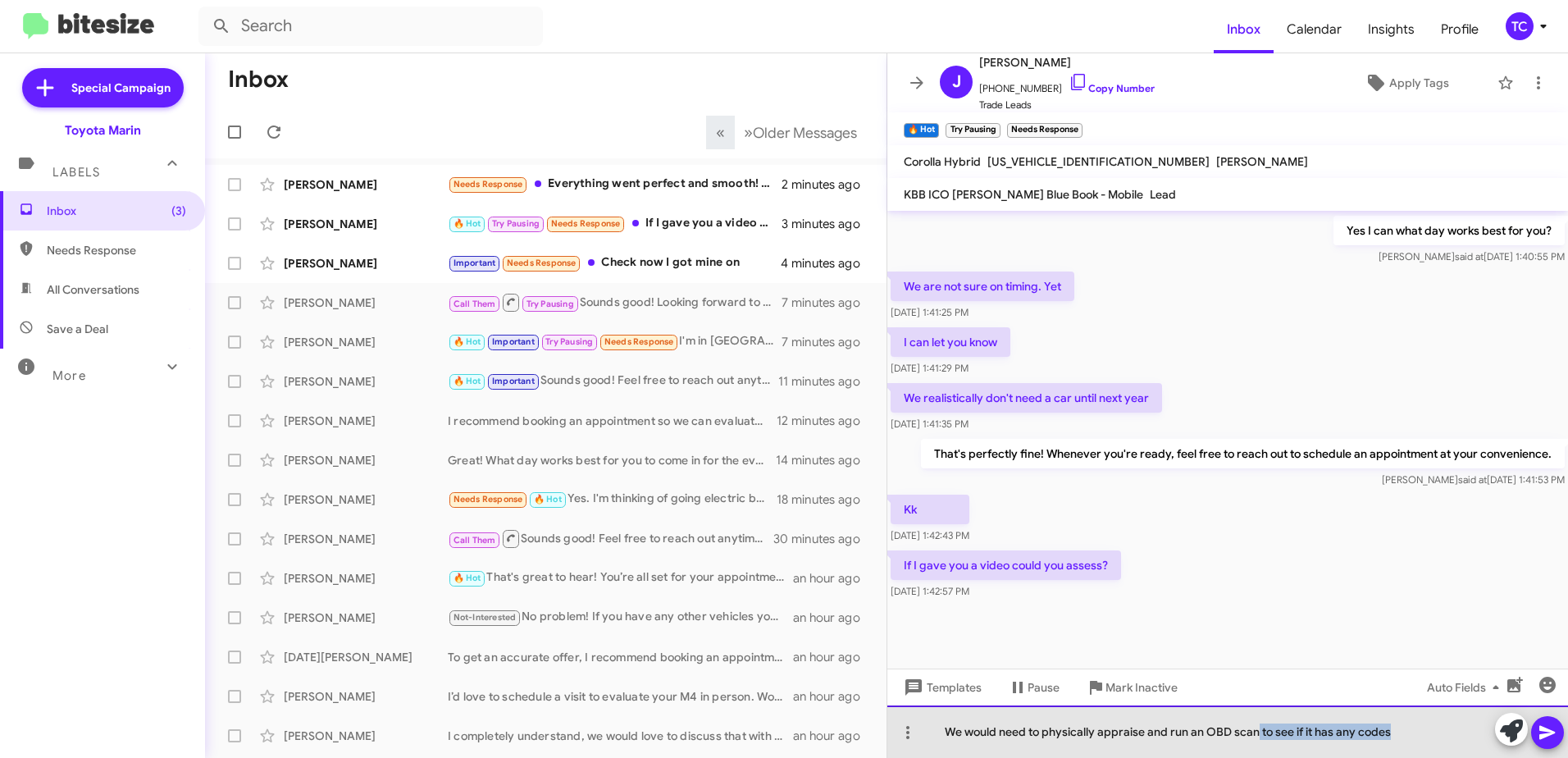
drag, startPoint x: 1398, startPoint y: 733, endPoint x: 1262, endPoint y: 730, distance: 136.0
click at [1260, 727] on div "We would need to physically appraise and run an OBD scan to see if it has any c…" at bounding box center [1228, 732] width 681 height 53
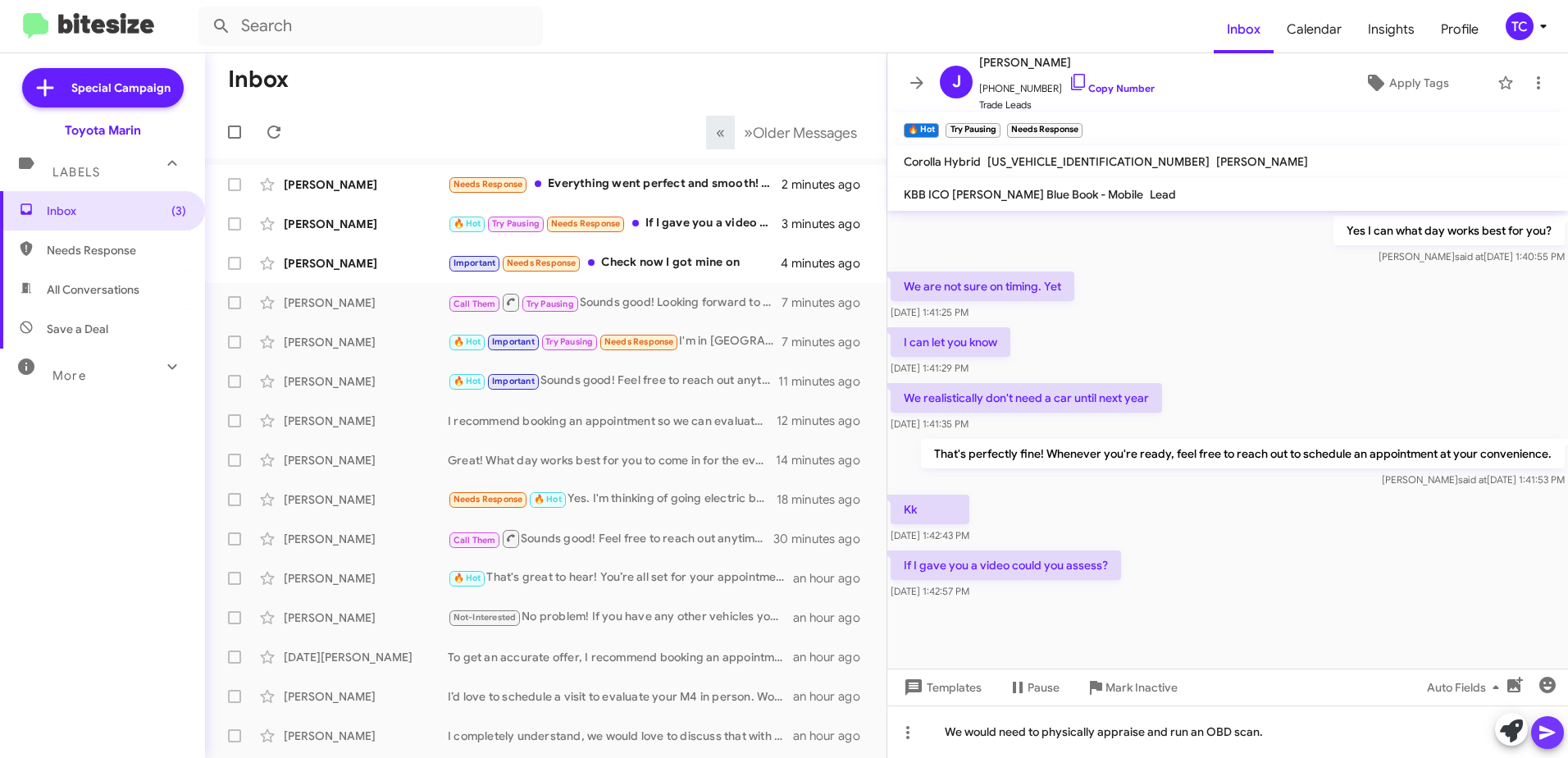
click at [1544, 727] on icon at bounding box center [1548, 732] width 20 height 20
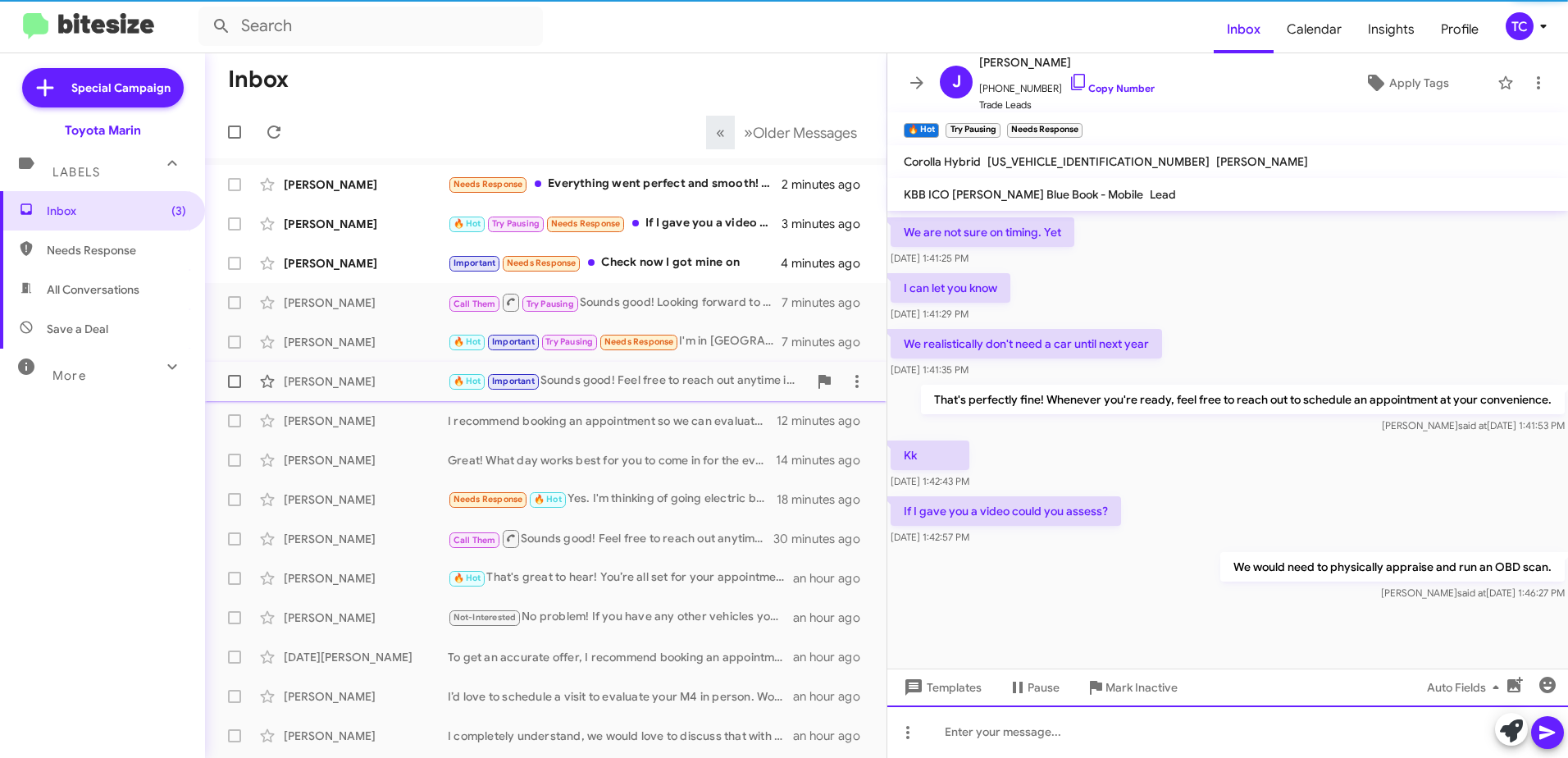
scroll to position [593, 0]
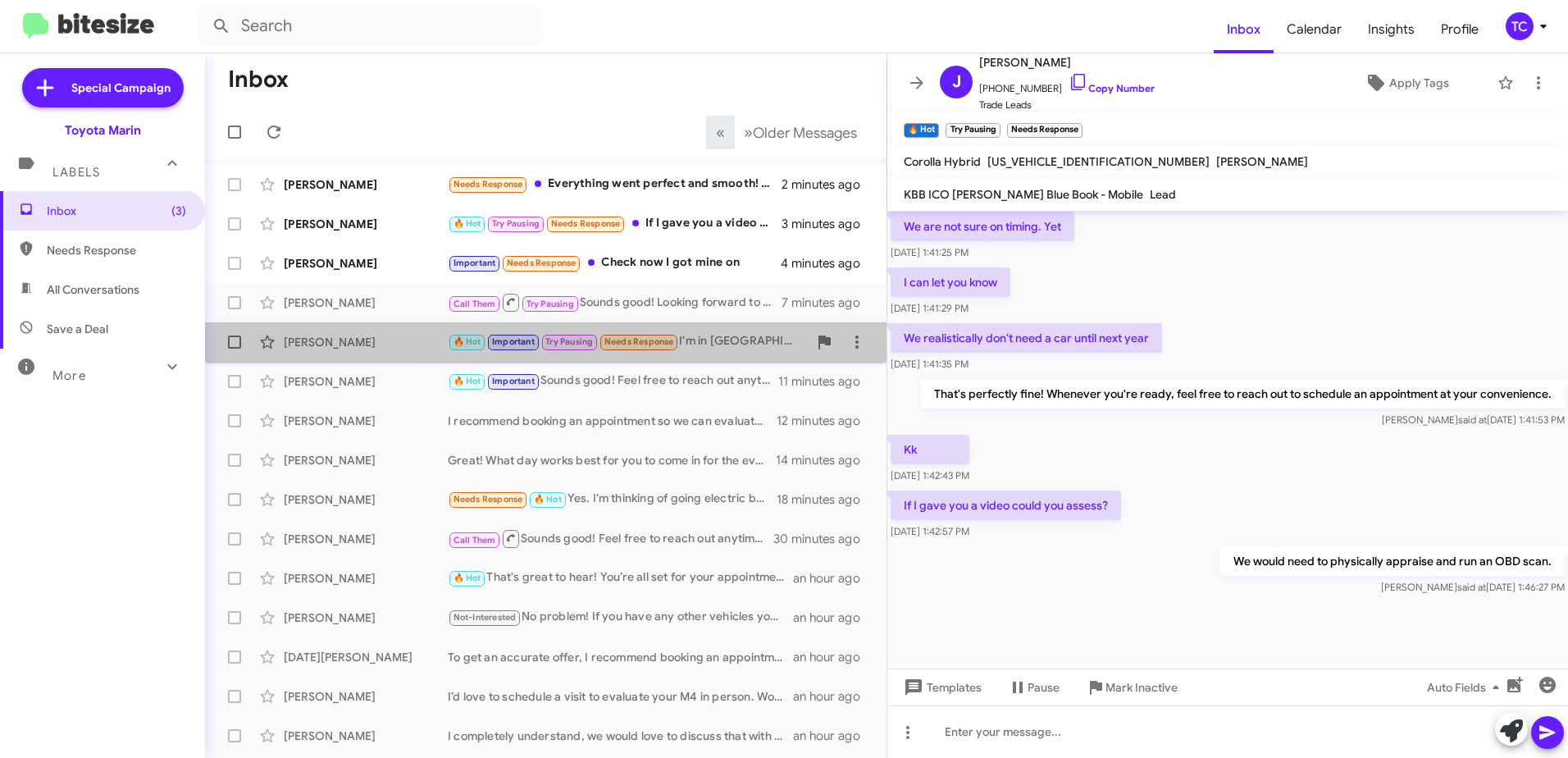
click at [699, 343] on div "🔥 Hot Important Try Pausing Needs Response I'm in San Jose Unfortunately San Ra…" at bounding box center [628, 341] width 360 height 19
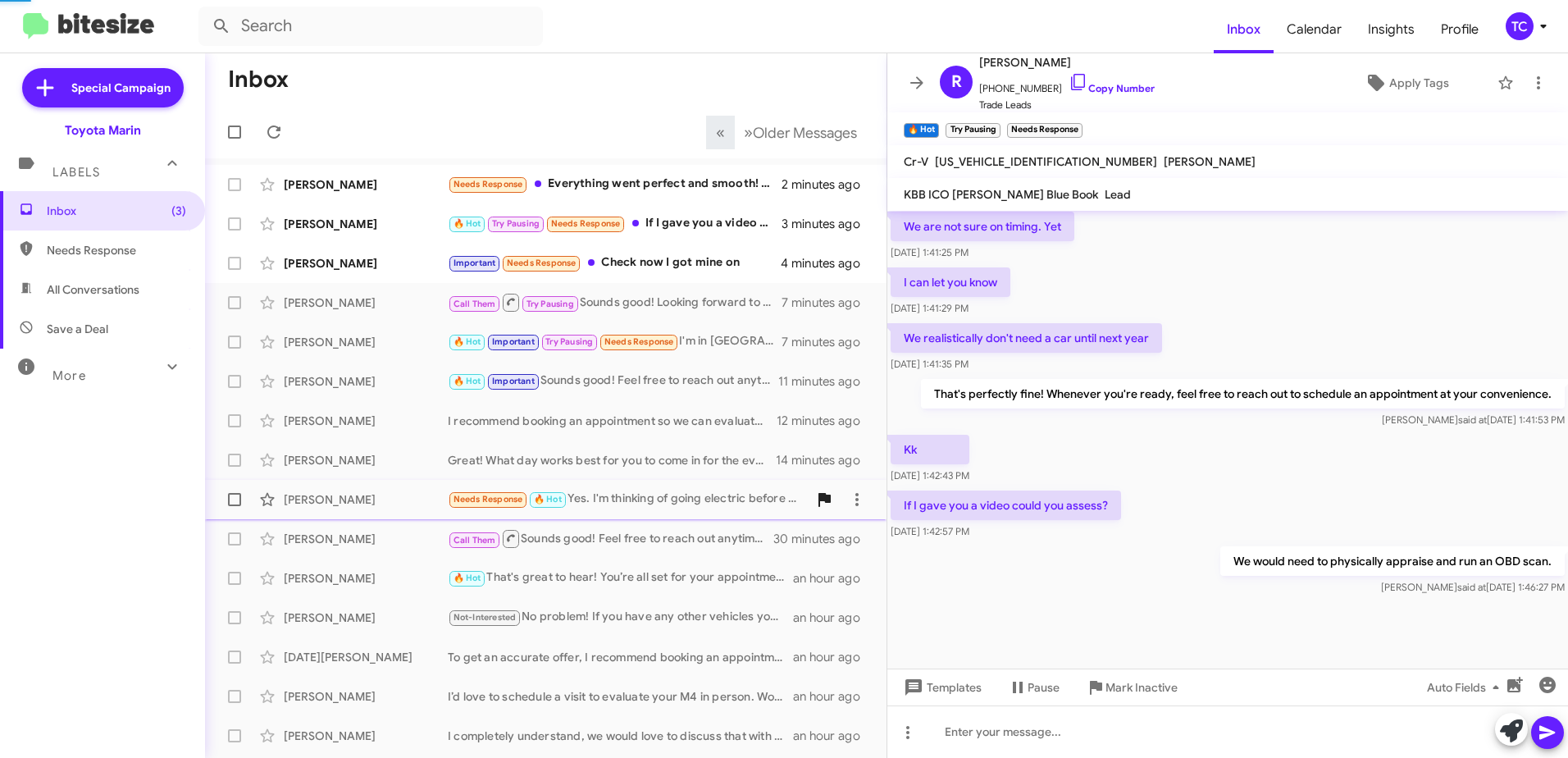
scroll to position [327, 0]
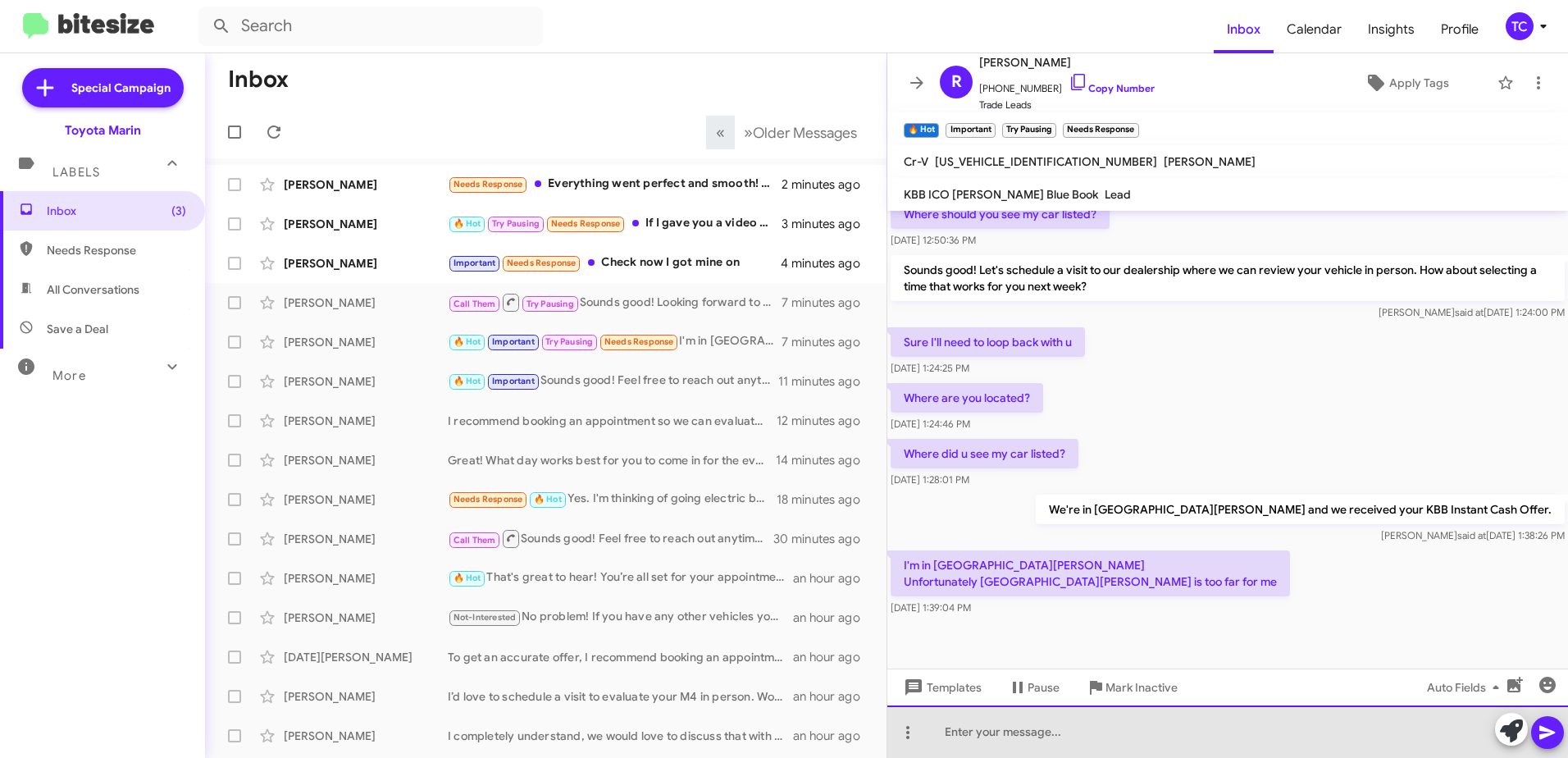
click at [1112, 730] on div at bounding box center [1228, 732] width 681 height 53
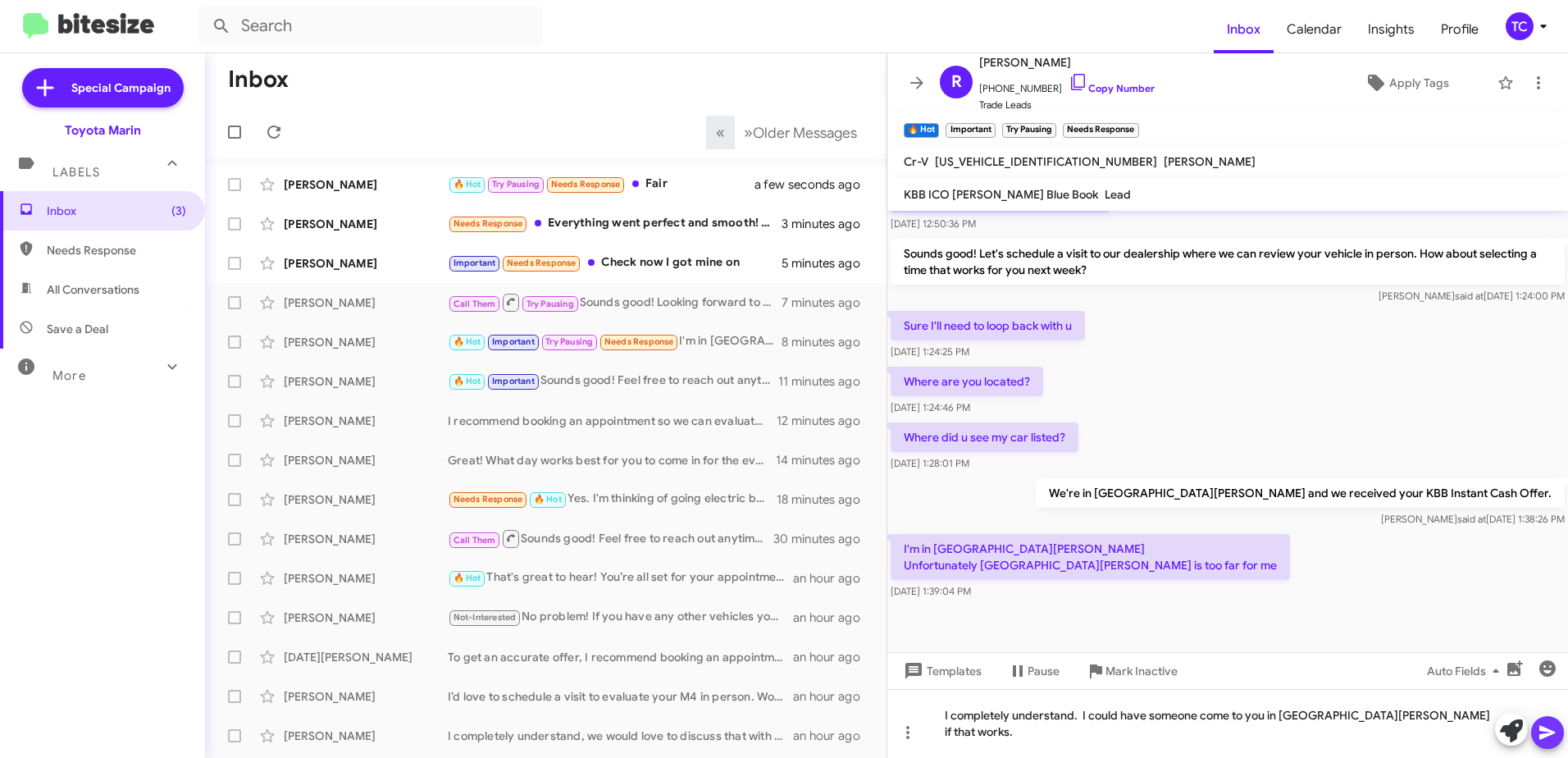
click at [1548, 719] on span at bounding box center [1548, 732] width 20 height 33
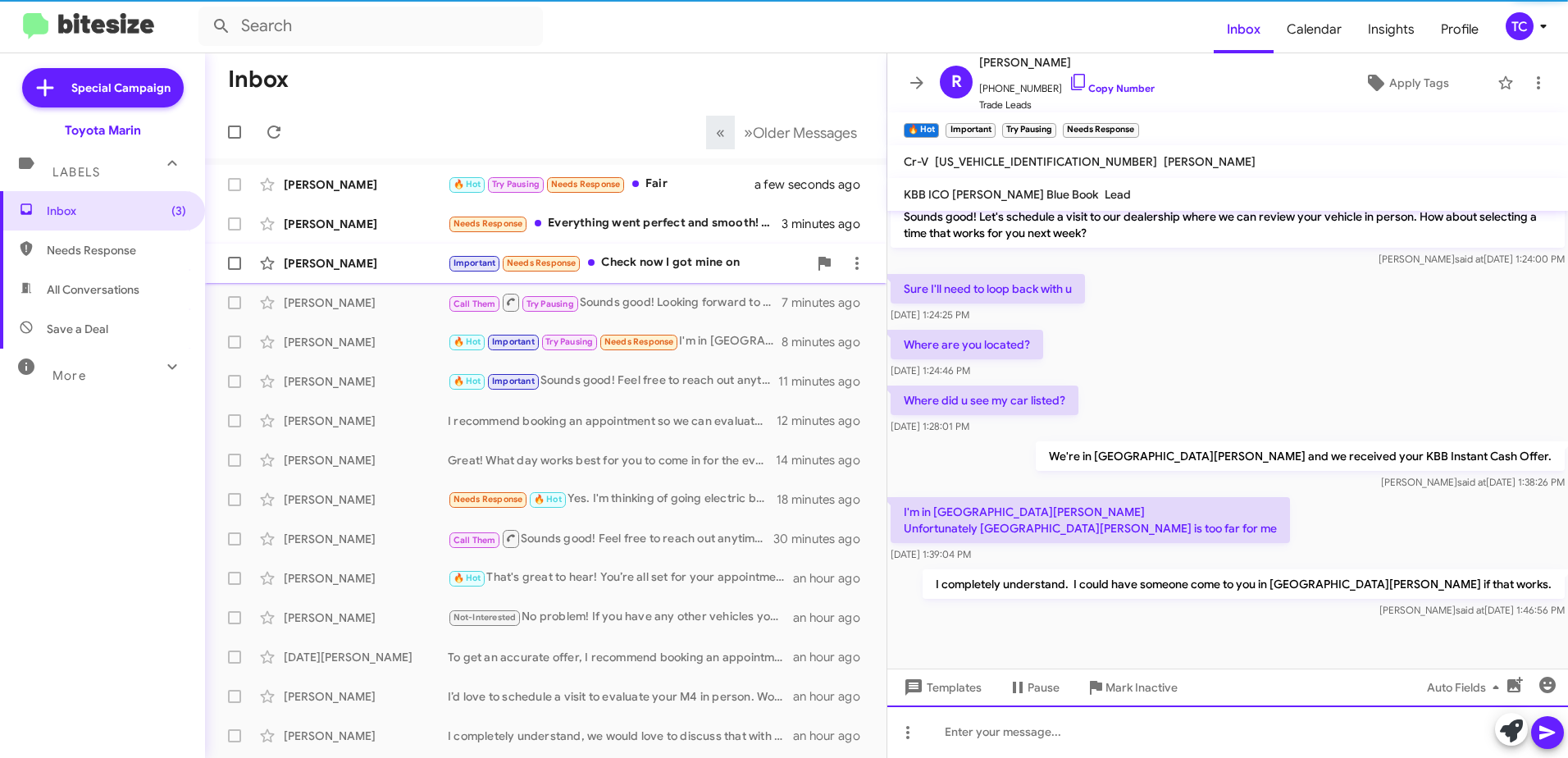
scroll to position [386, 0]
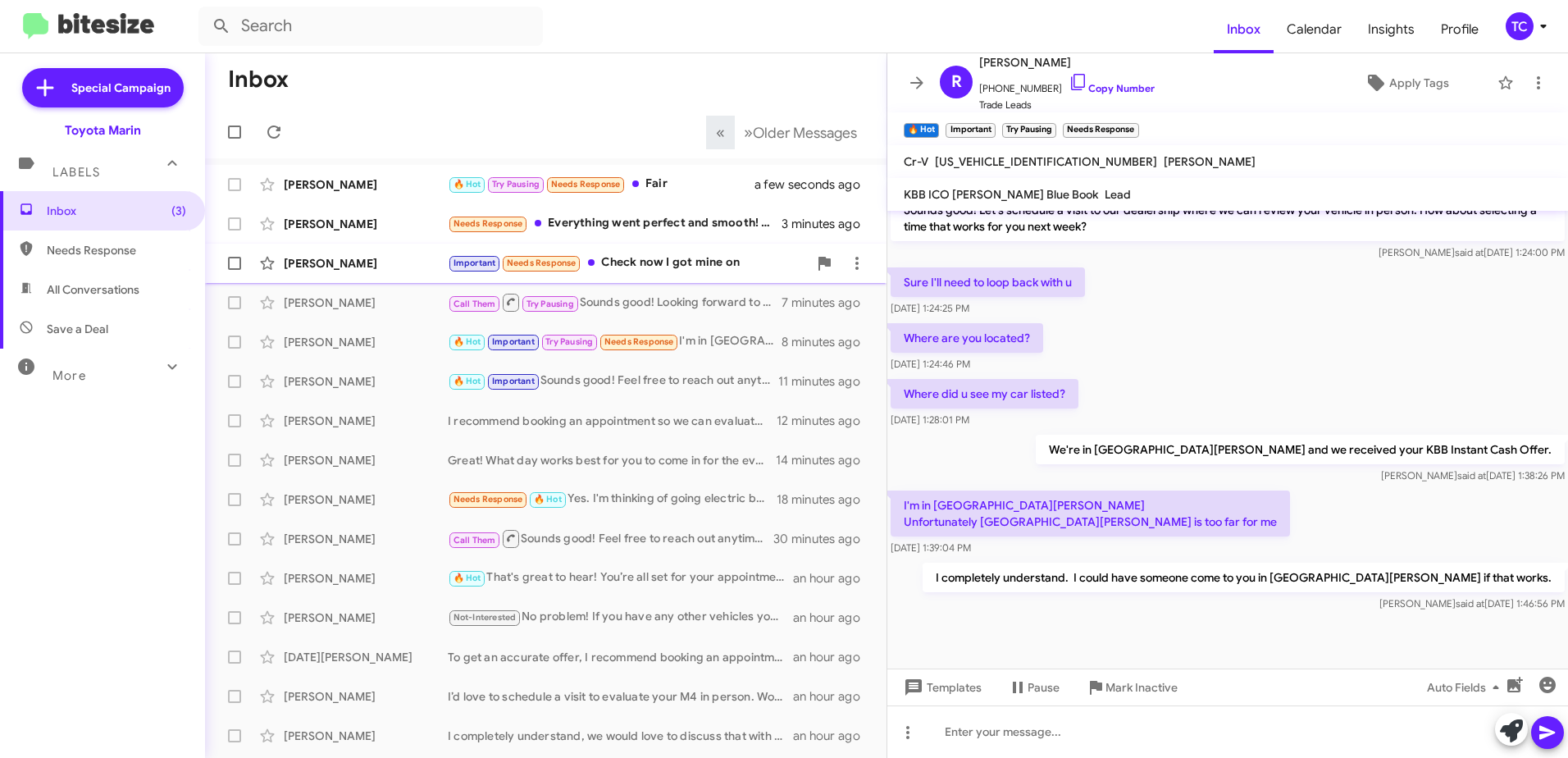
click at [661, 265] on div "Important Needs Response Check now I got mine on" at bounding box center [628, 263] width 360 height 19
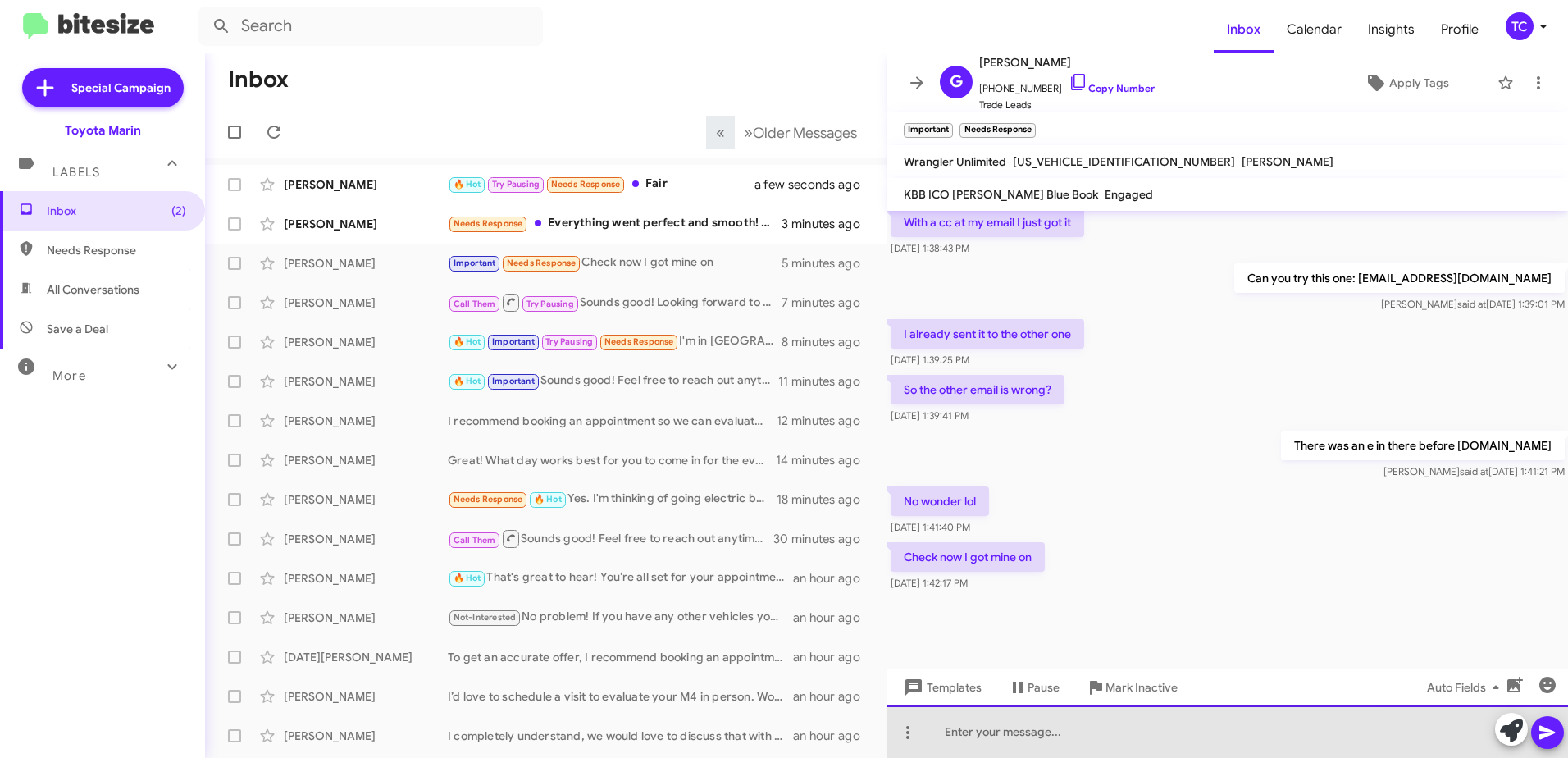
click at [1056, 735] on div at bounding box center [1228, 732] width 681 height 53
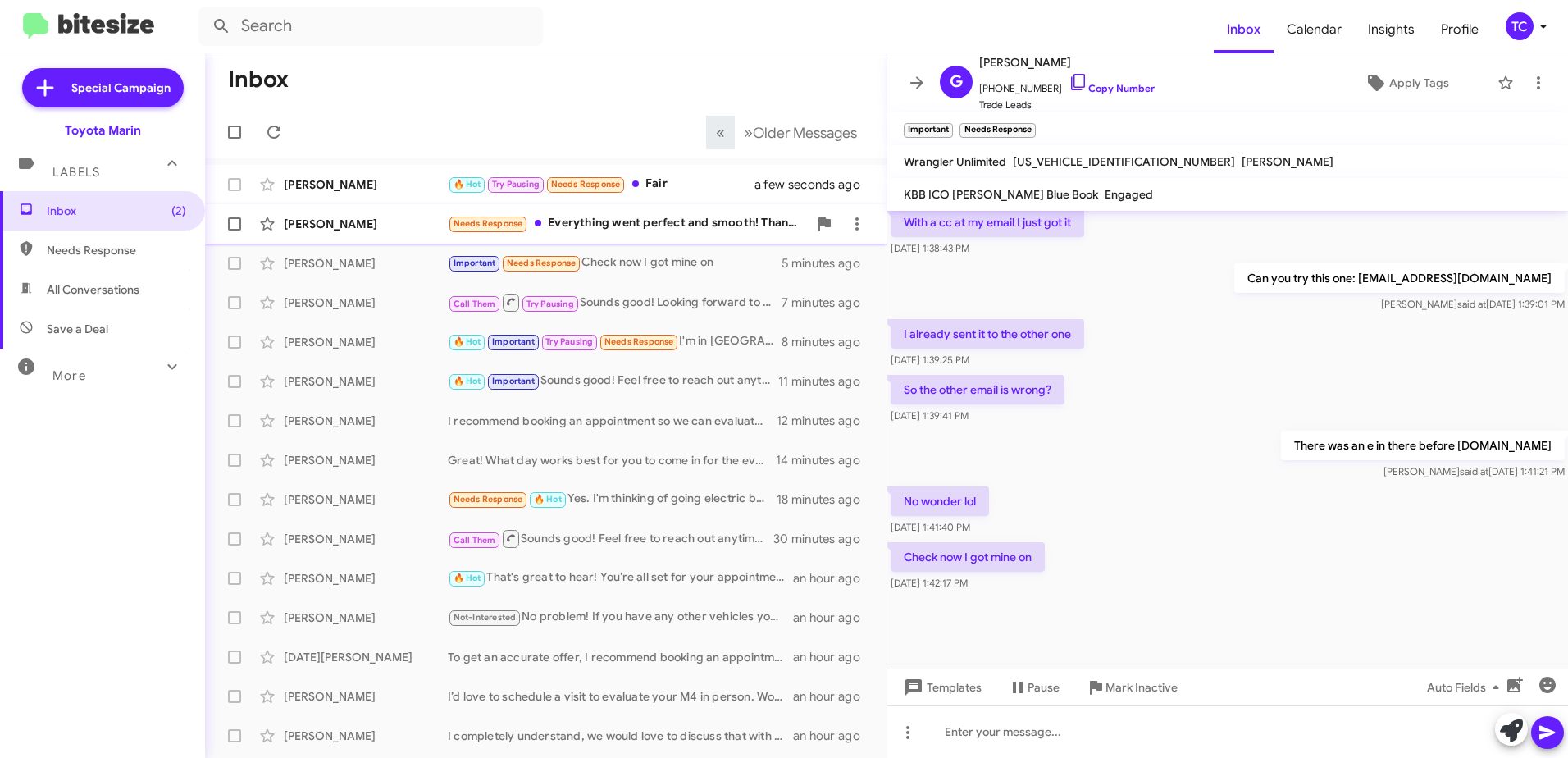
click at [635, 226] on div "Needs Response Everything went perfect and smooth! Thank you and Emerson for al…" at bounding box center [628, 223] width 360 height 19
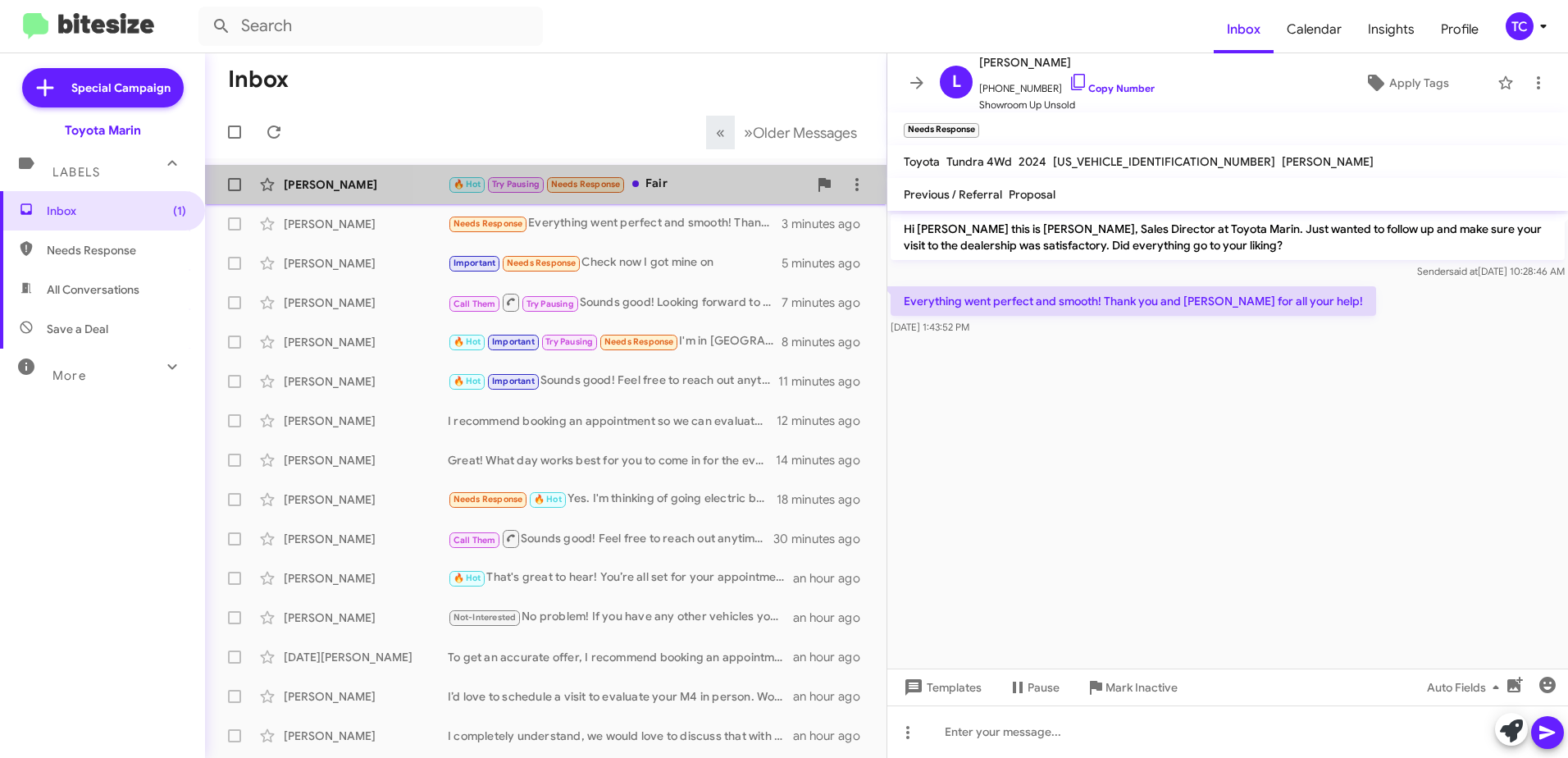
click at [668, 184] on div "🔥 Hot Try Pausing Needs Response Fair" at bounding box center [628, 184] width 360 height 19
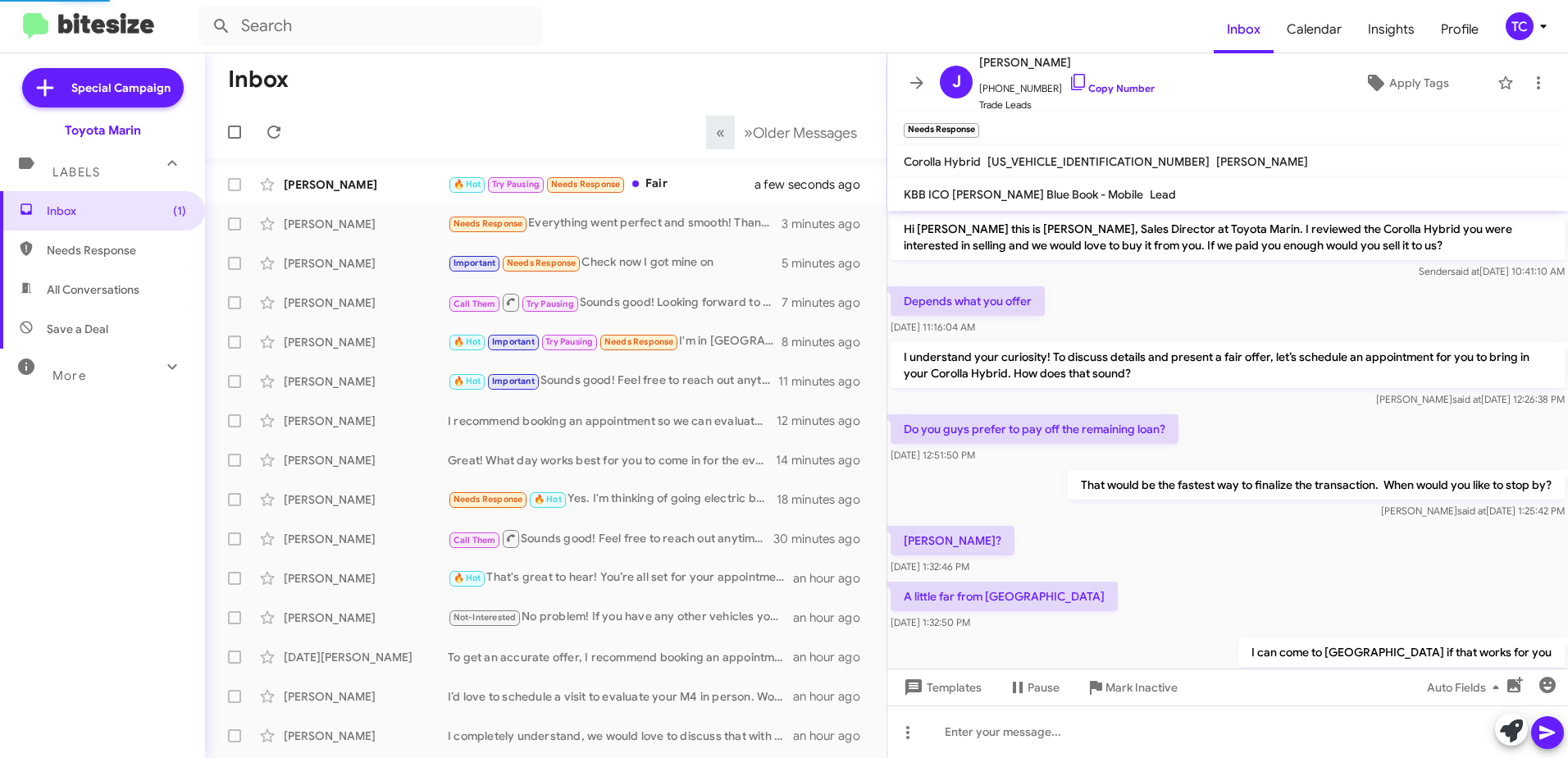
scroll to position [653, 0]
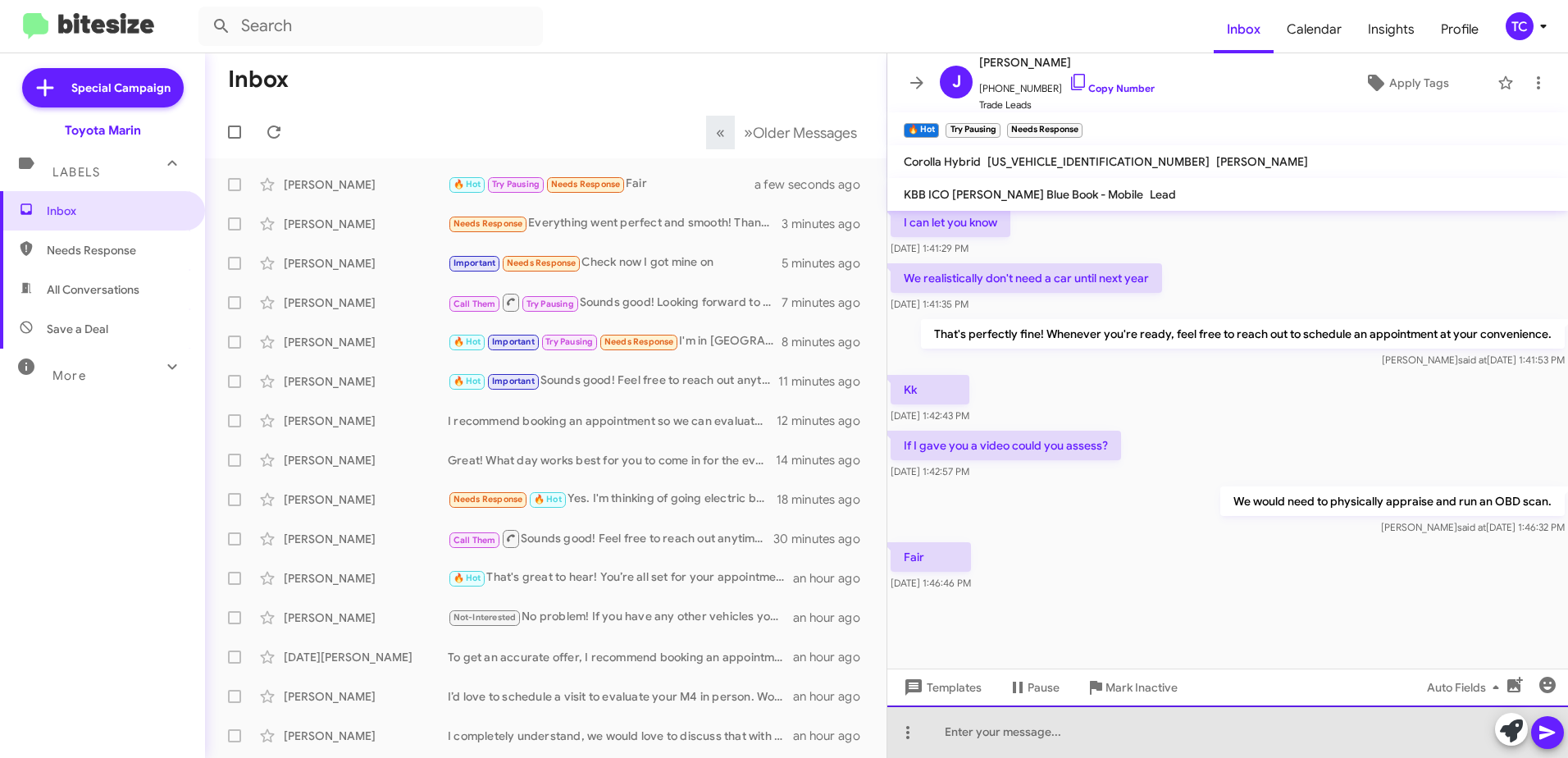
click at [1090, 717] on div at bounding box center [1228, 732] width 681 height 53
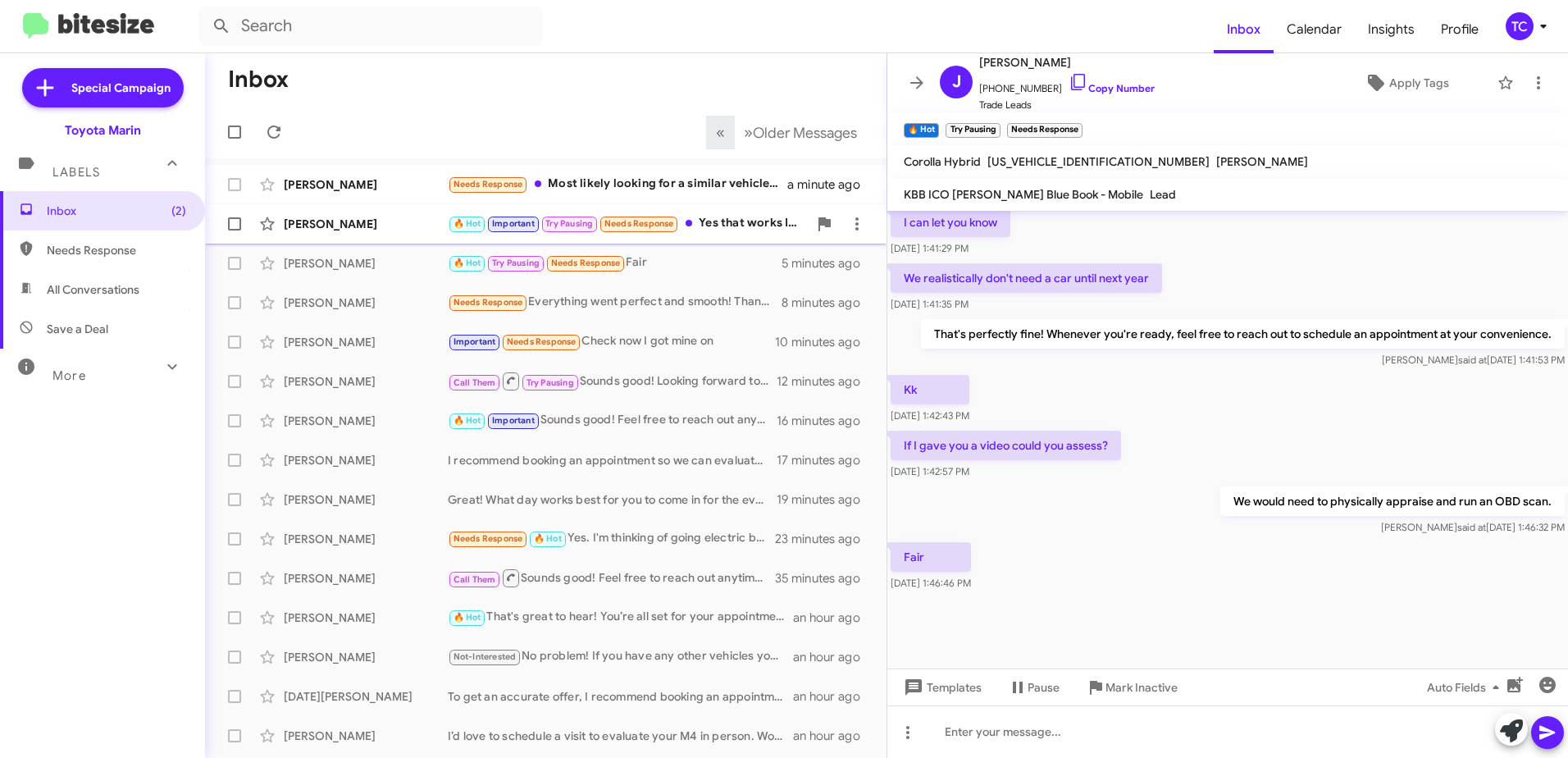
click at [734, 221] on div "🔥 Hot Important Try Pausing Needs Response Yes that works I'm in south San Jose…" at bounding box center [628, 223] width 360 height 19
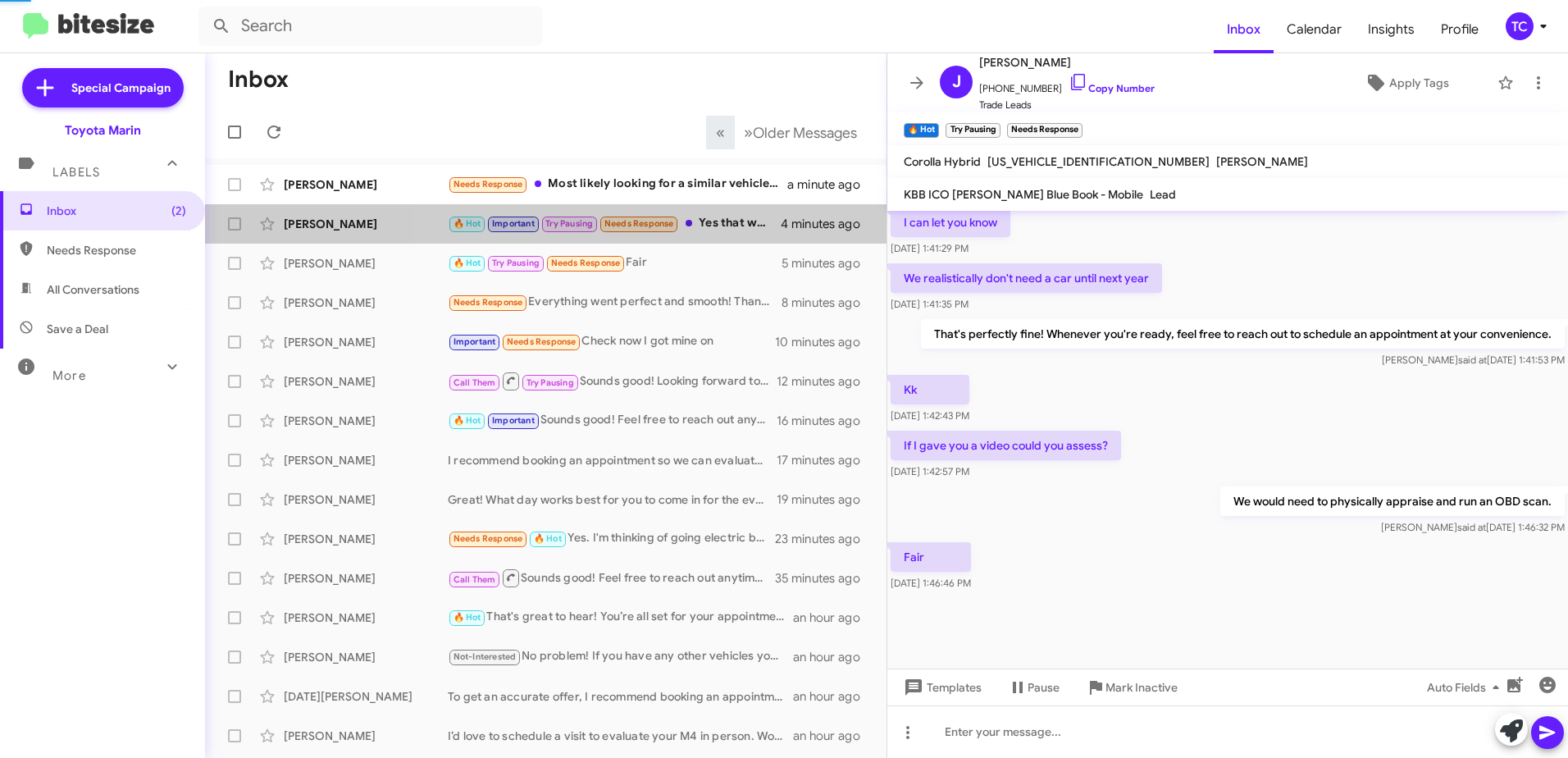
scroll to position [446, 0]
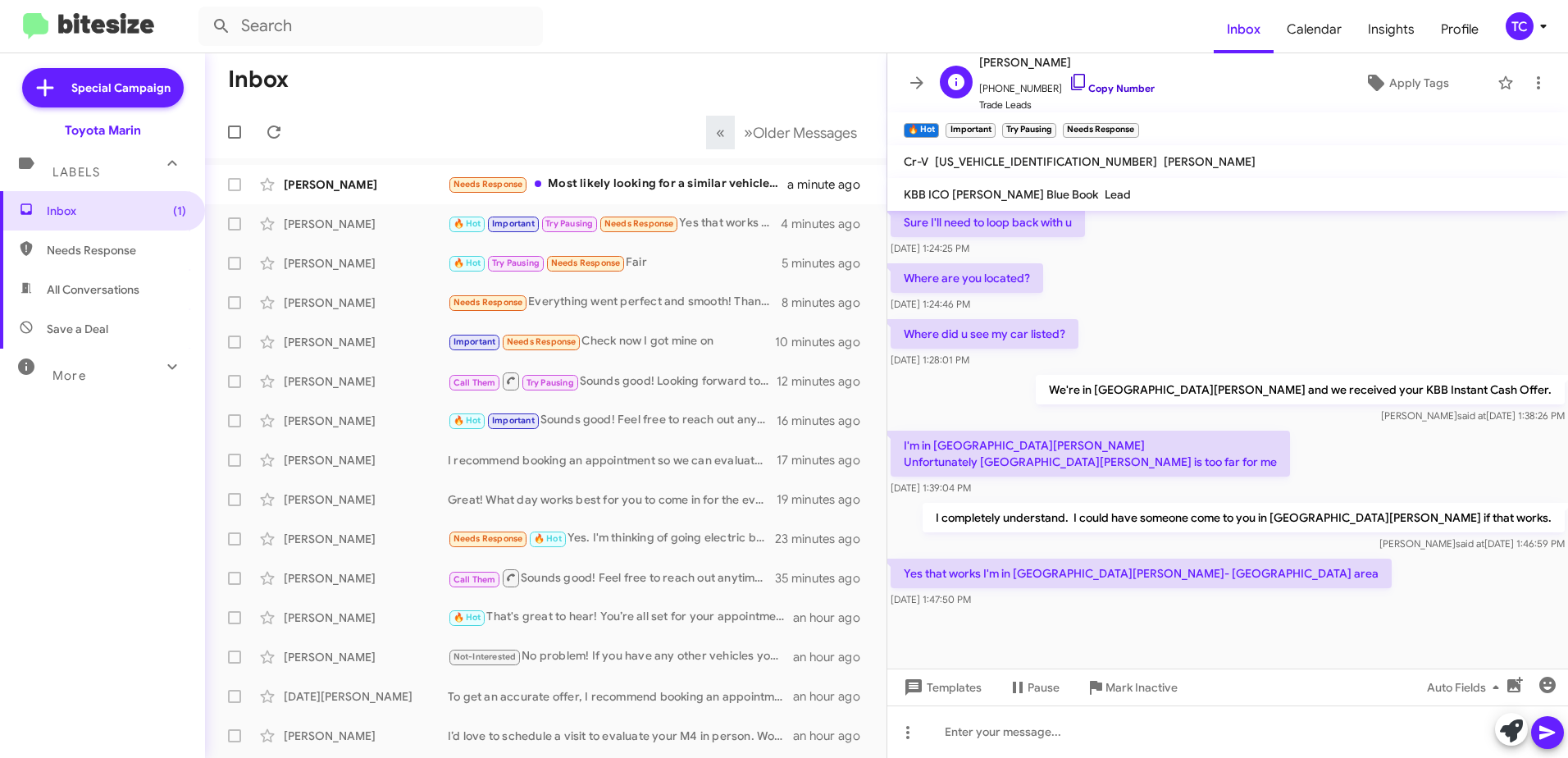
click at [1069, 80] on icon at bounding box center [1079, 82] width 20 height 20
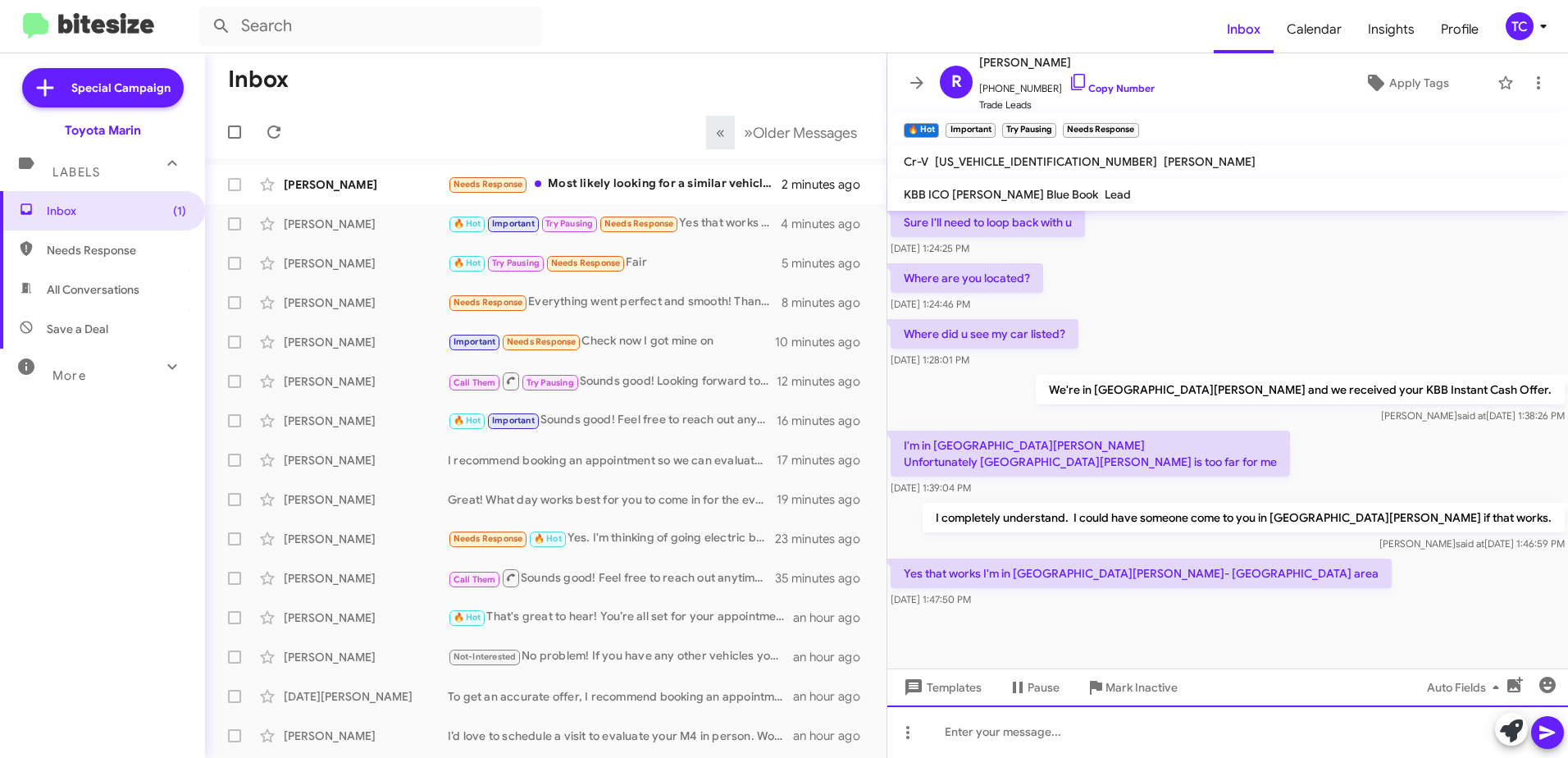
click at [1226, 730] on div at bounding box center [1228, 732] width 681 height 53
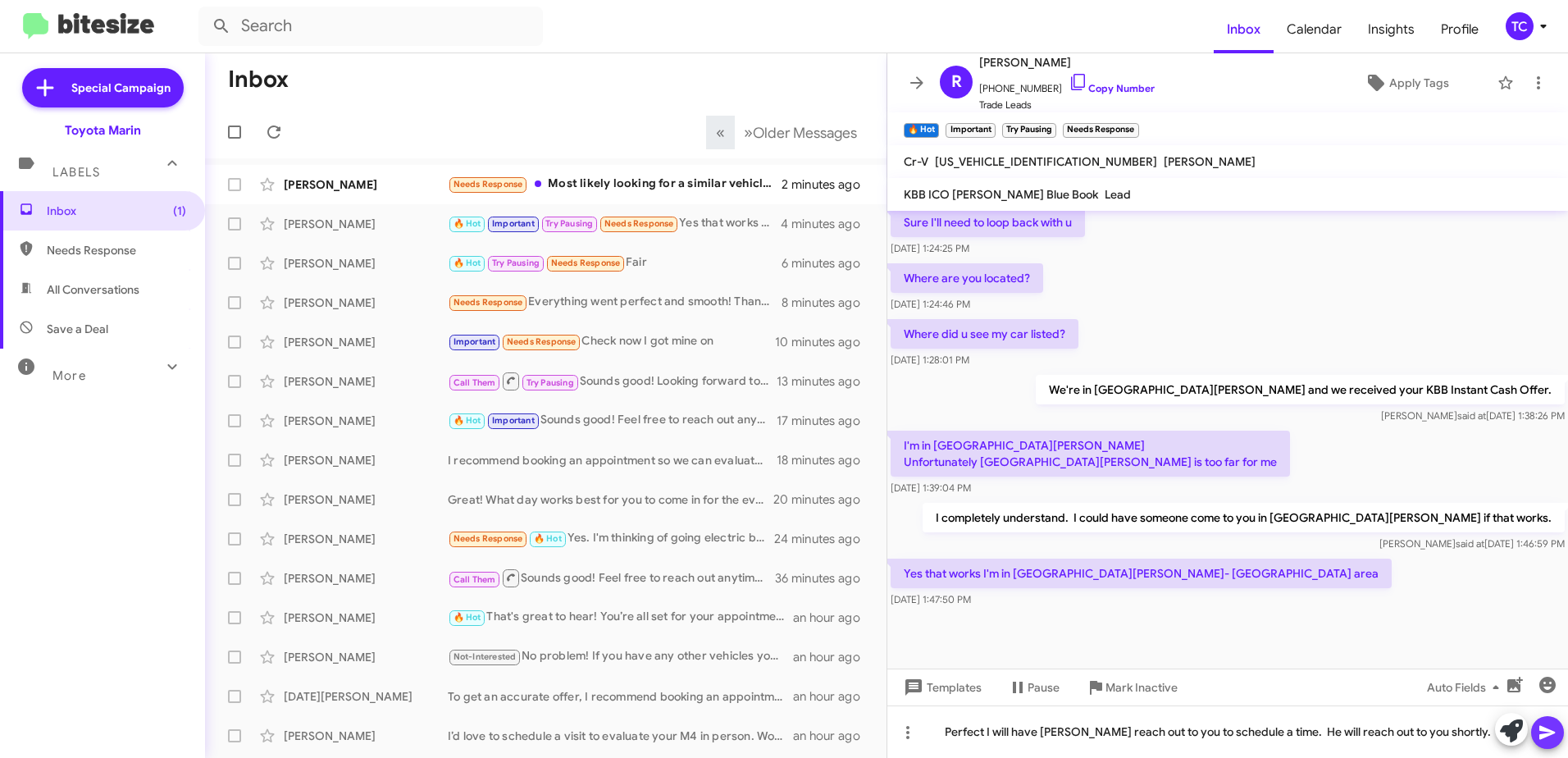
click at [1546, 726] on icon at bounding box center [1548, 732] width 20 height 20
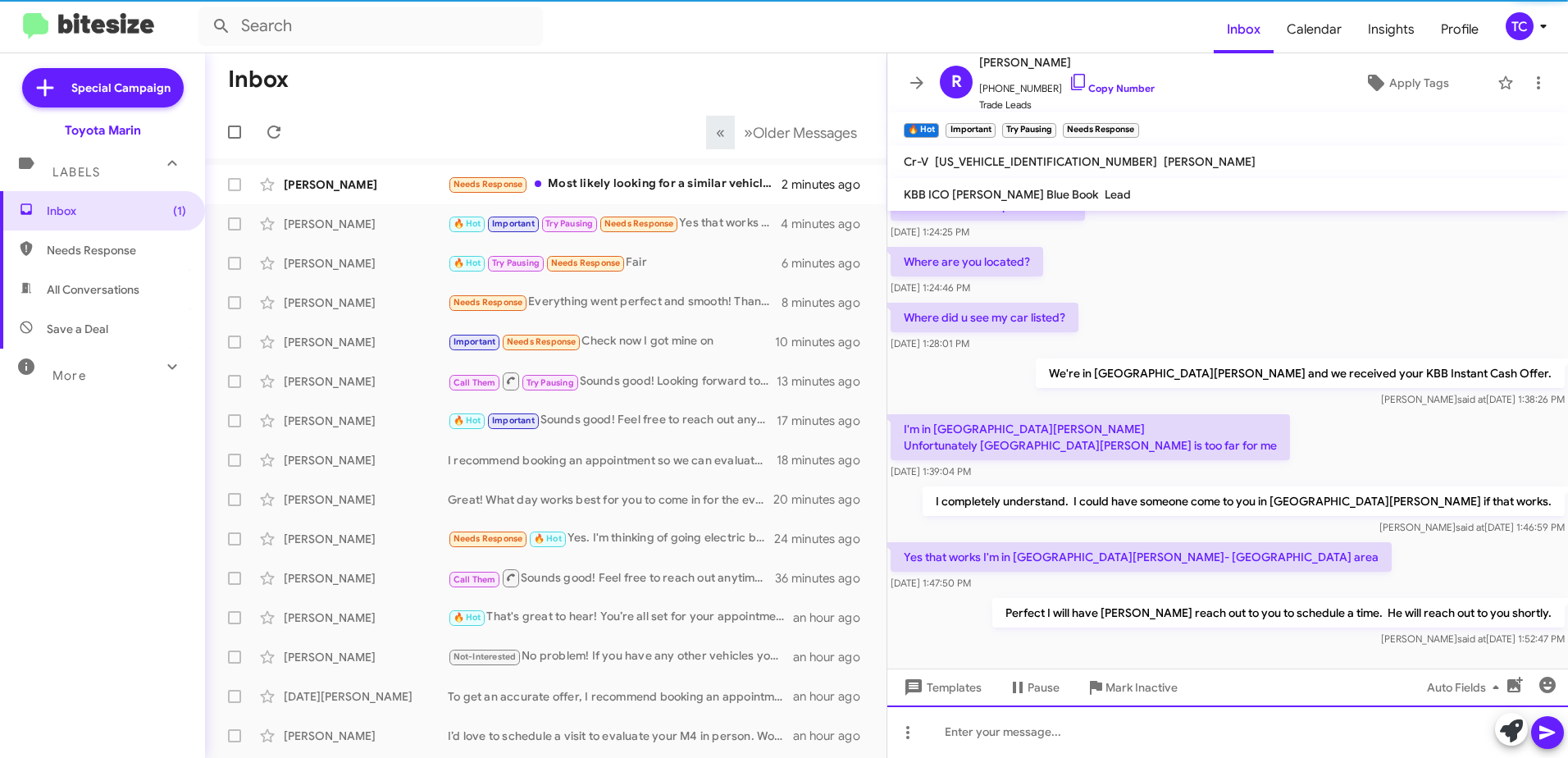
scroll to position [0, 0]
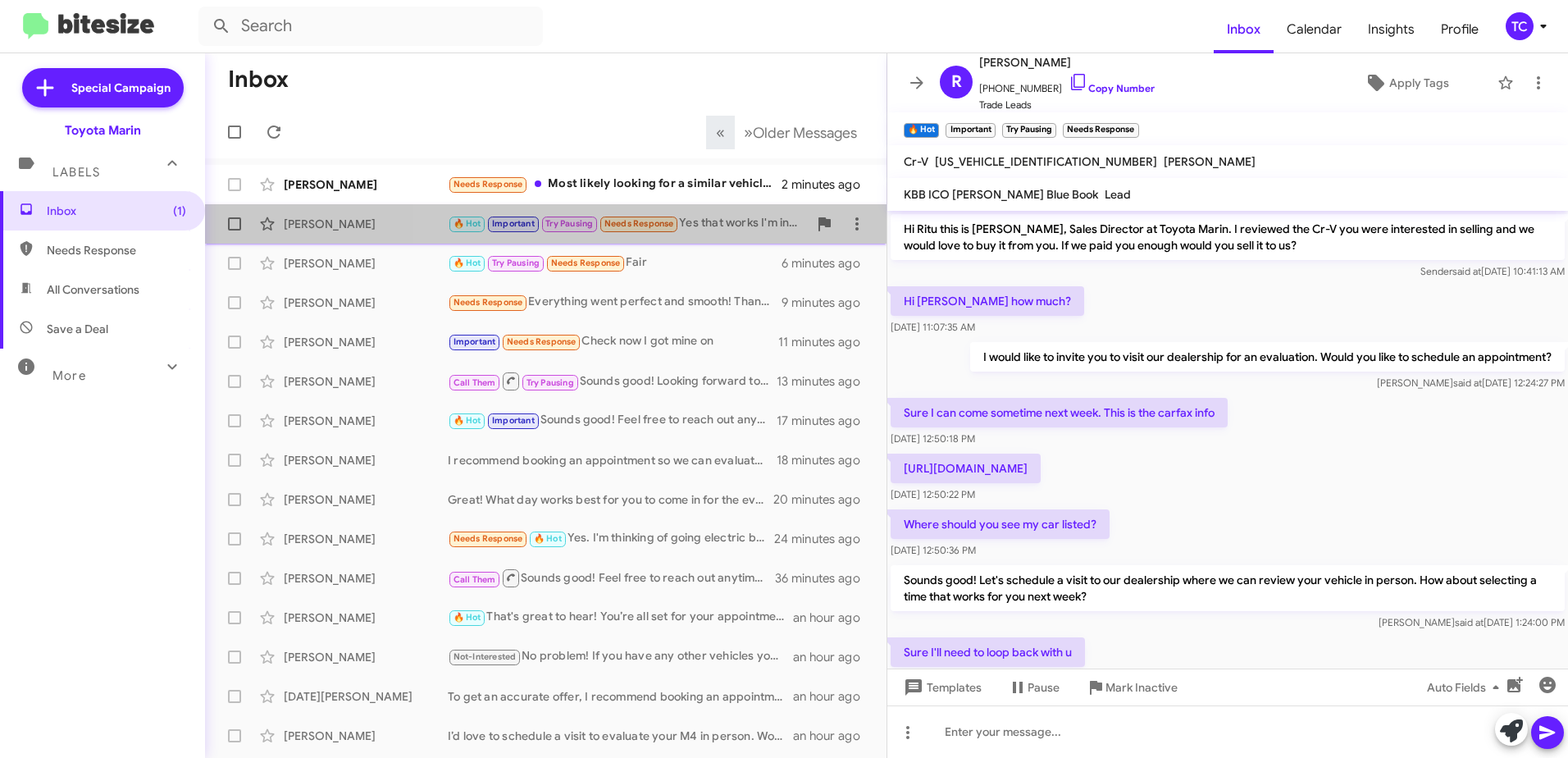
click at [730, 226] on div "🔥 Hot Important Try Pausing Needs Response Yes that works I'm in south San Jose…" at bounding box center [628, 223] width 360 height 19
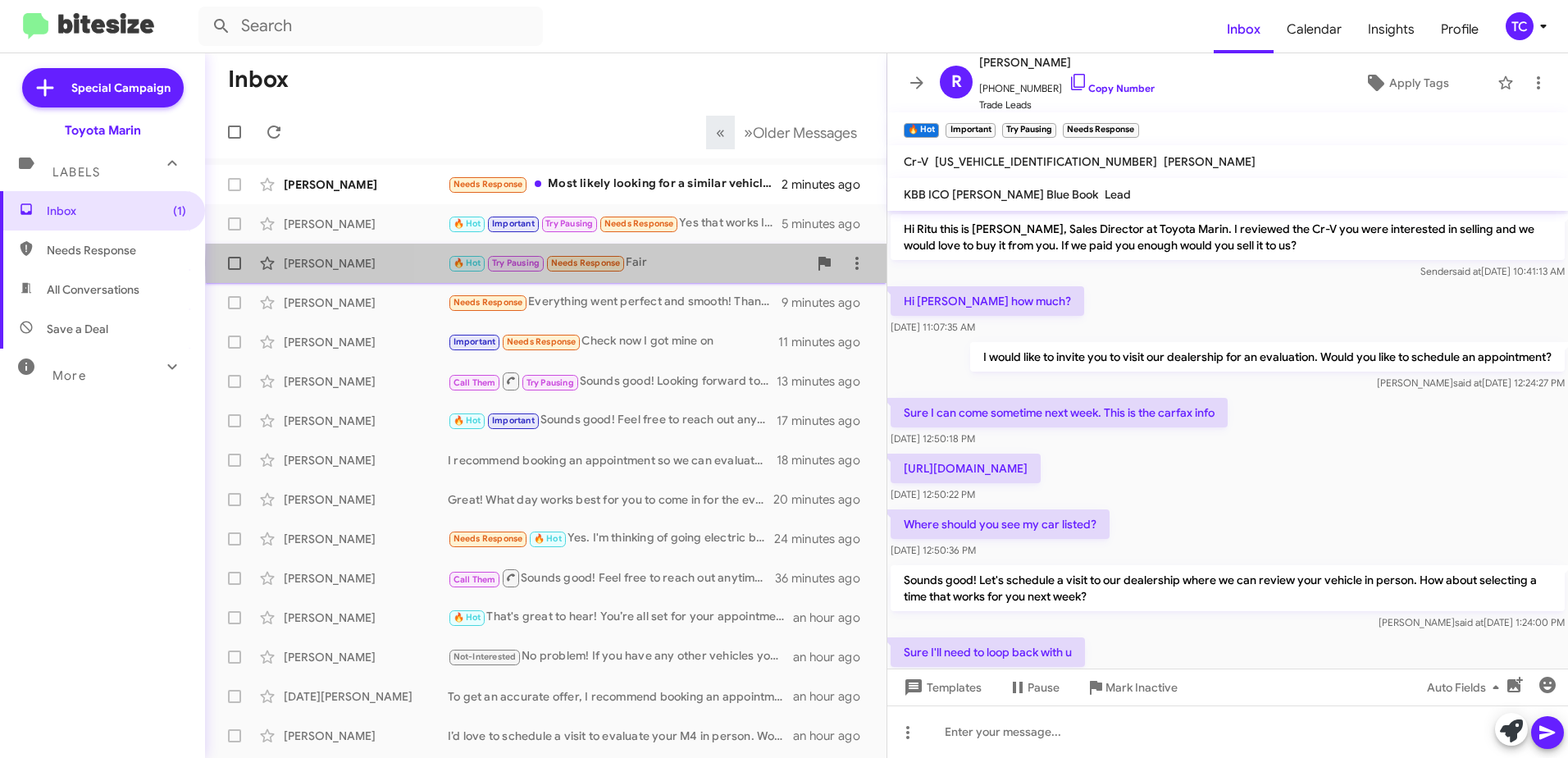
click at [712, 264] on div "🔥 Hot Try Pausing Needs Response Fair" at bounding box center [628, 263] width 360 height 19
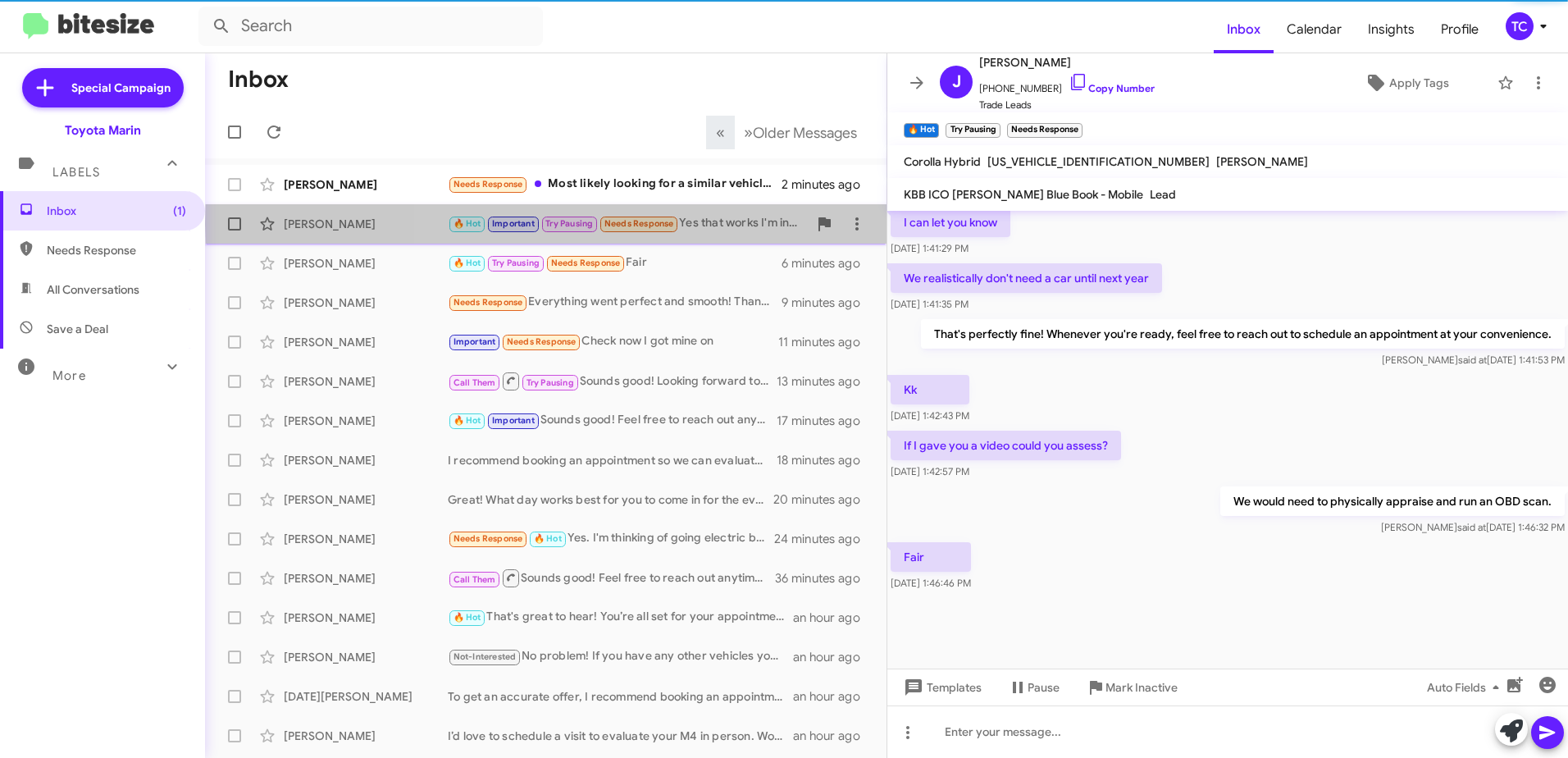
click at [723, 224] on div "🔥 Hot Important Try Pausing Needs Response Yes that works I'm in south San Jose…" at bounding box center [628, 223] width 360 height 19
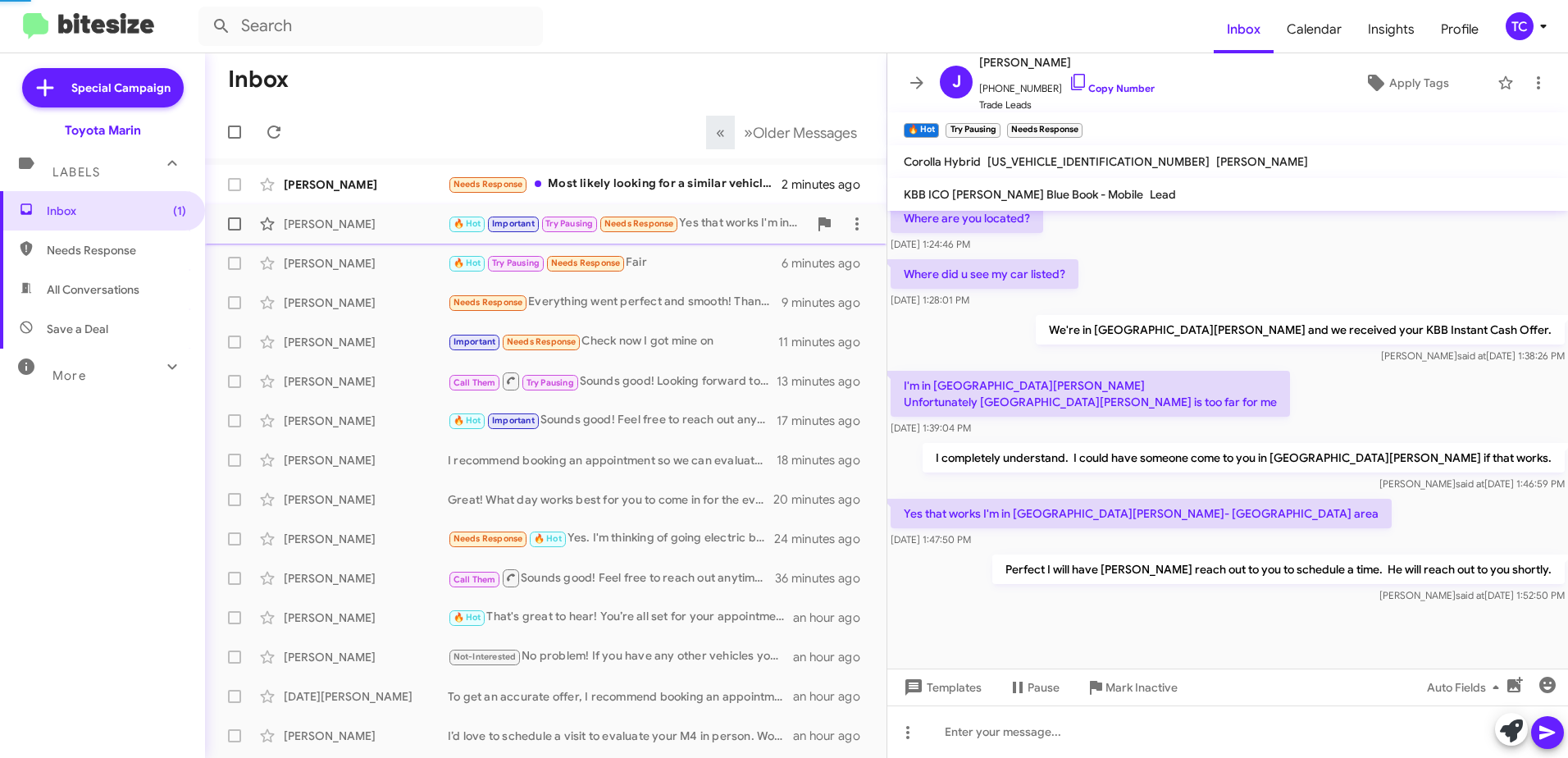
scroll to position [506, 0]
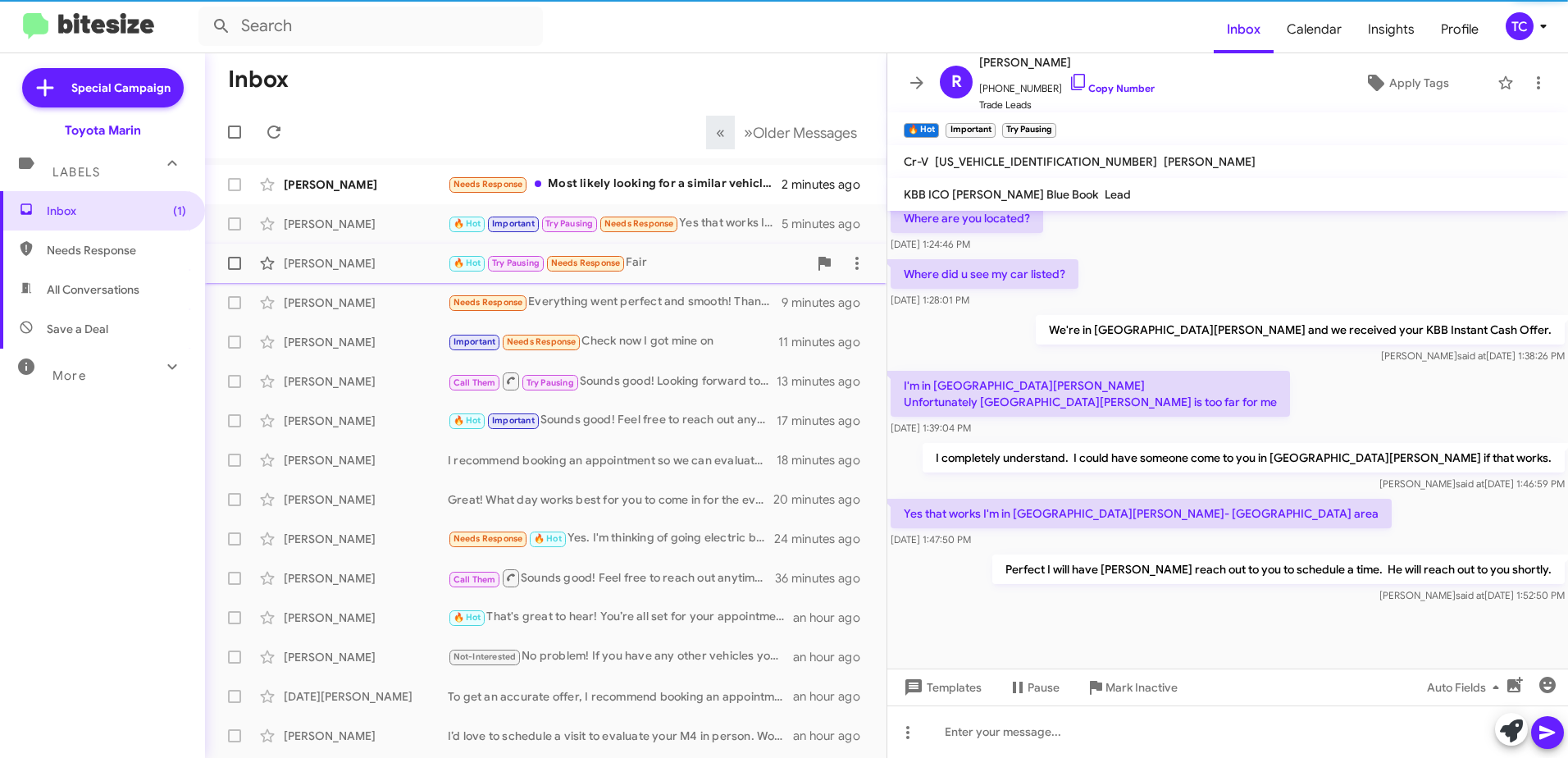
click at [711, 271] on div "🔥 Hot Try Pausing Needs Response Fair" at bounding box center [628, 263] width 360 height 19
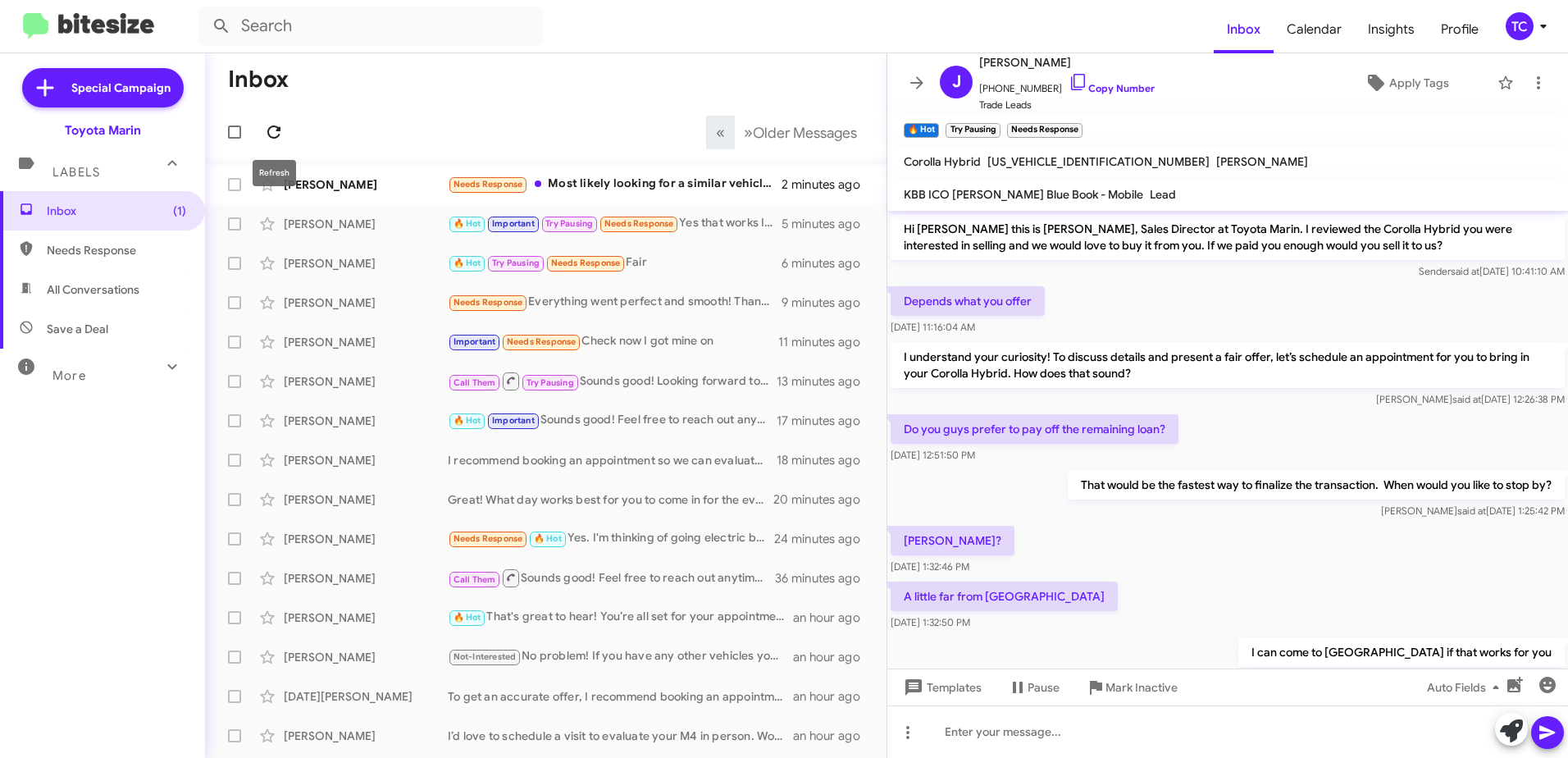
click at [279, 122] on button at bounding box center [274, 132] width 33 height 33
click at [270, 136] on icon at bounding box center [274, 132] width 20 height 20
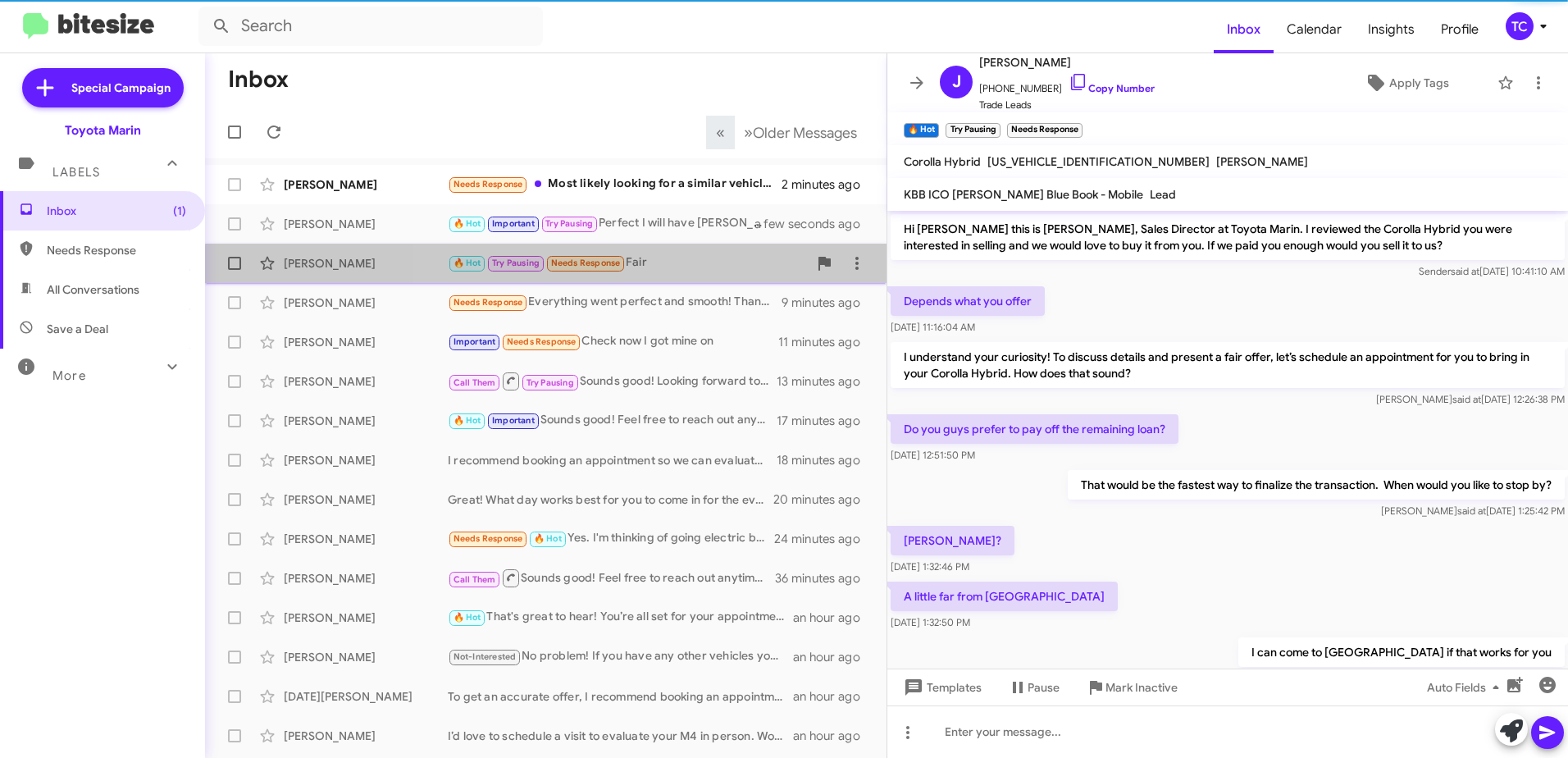
click at [657, 272] on div "🔥 Hot Try Pausing Needs Response Fair" at bounding box center [628, 263] width 360 height 19
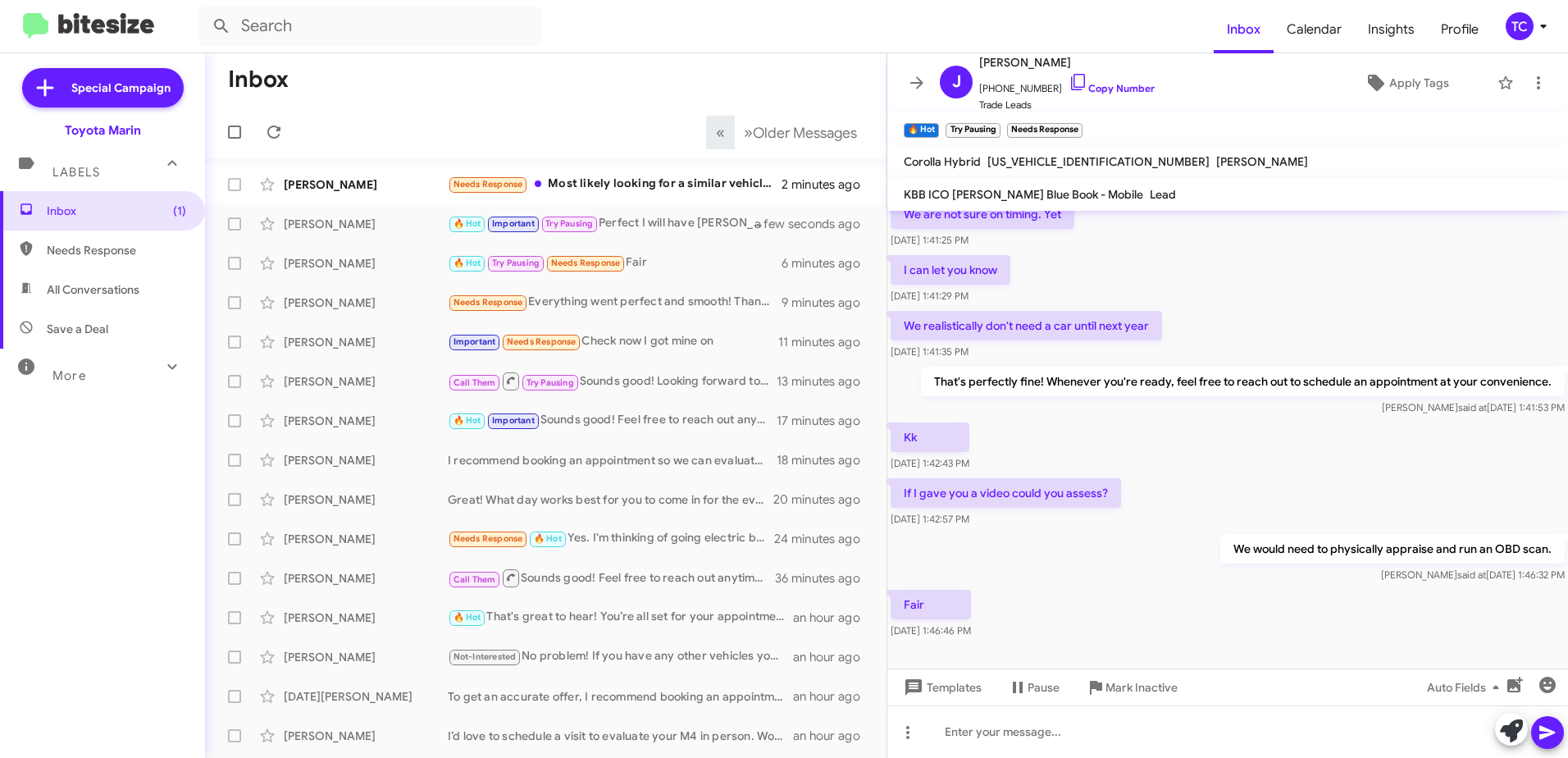
scroll to position [653, 0]
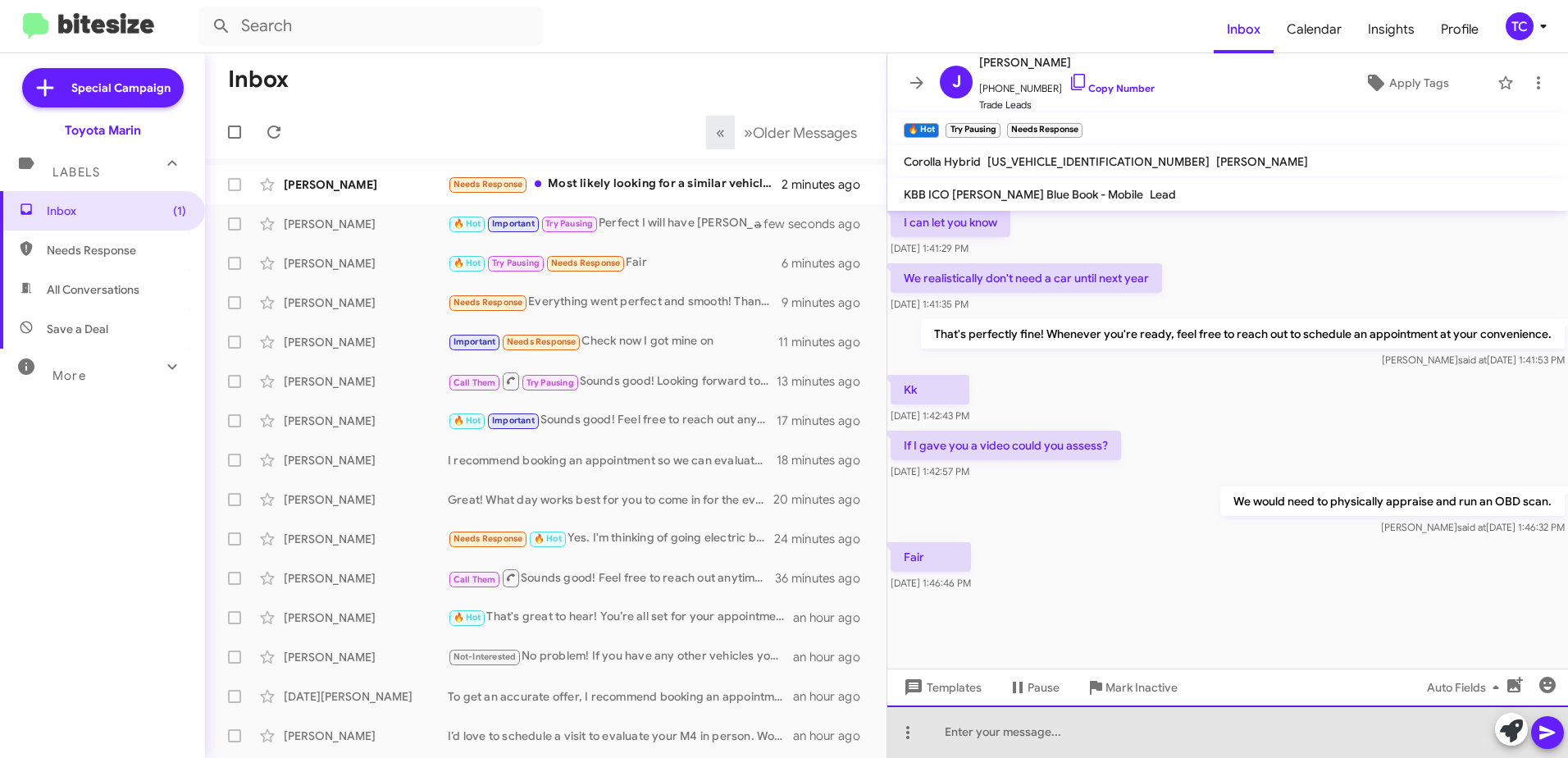
click at [1128, 713] on div at bounding box center [1228, 732] width 681 height 53
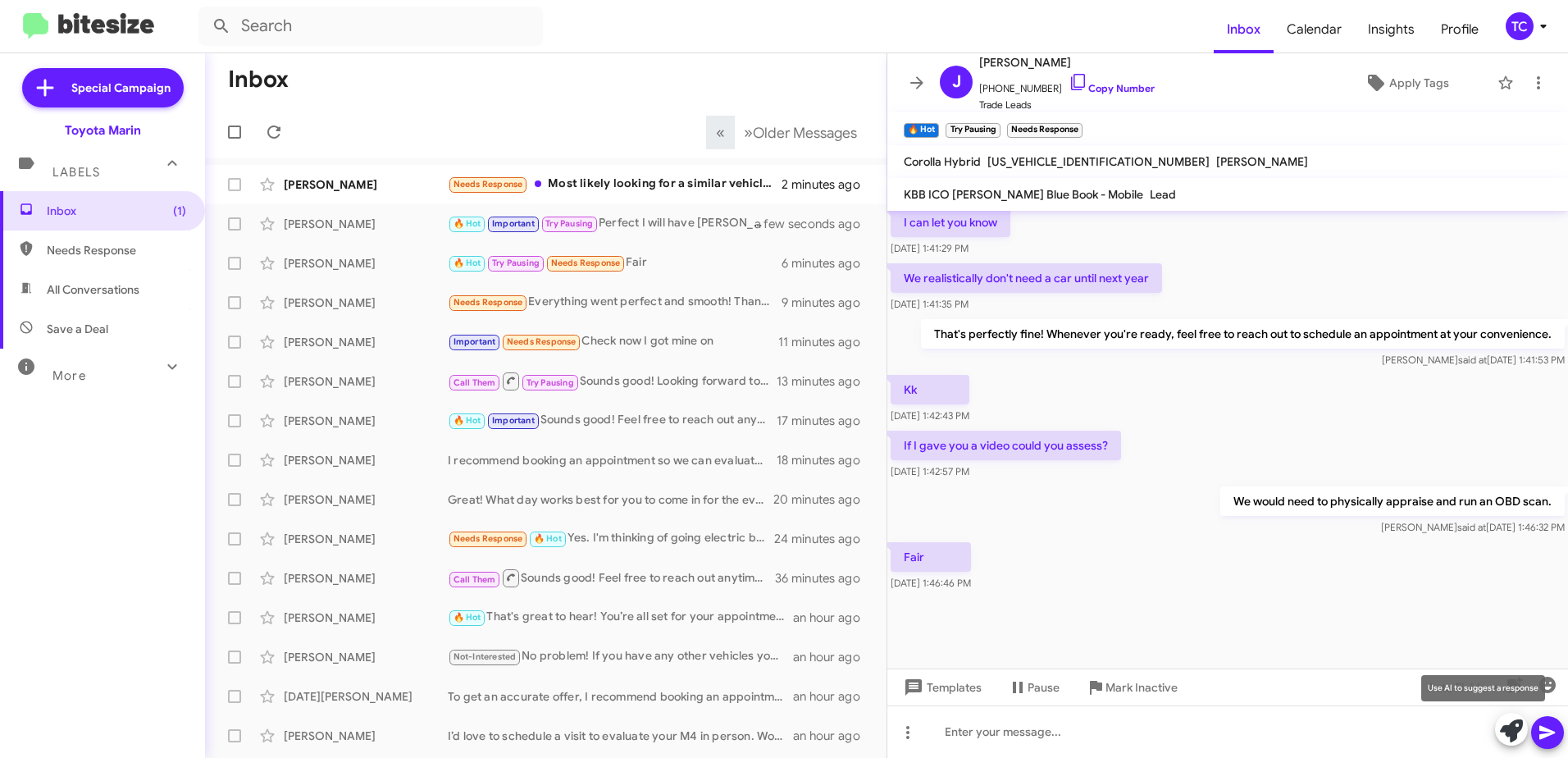
click at [1508, 729] on icon at bounding box center [1512, 731] width 23 height 23
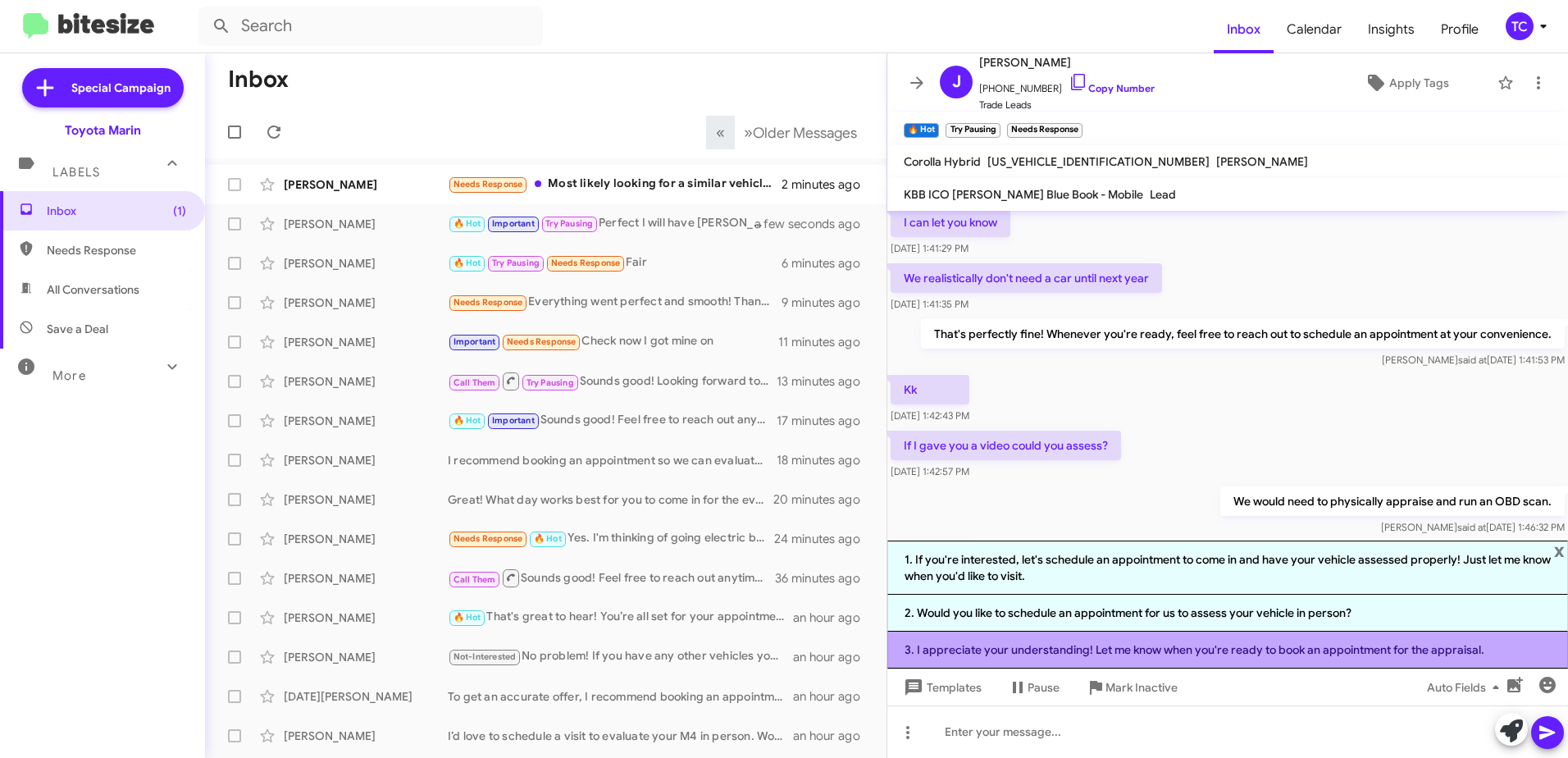
click at [1118, 651] on li "3. I appreciate your understanding! Let me know when you're ready to book an ap…" at bounding box center [1228, 650] width 681 height 37
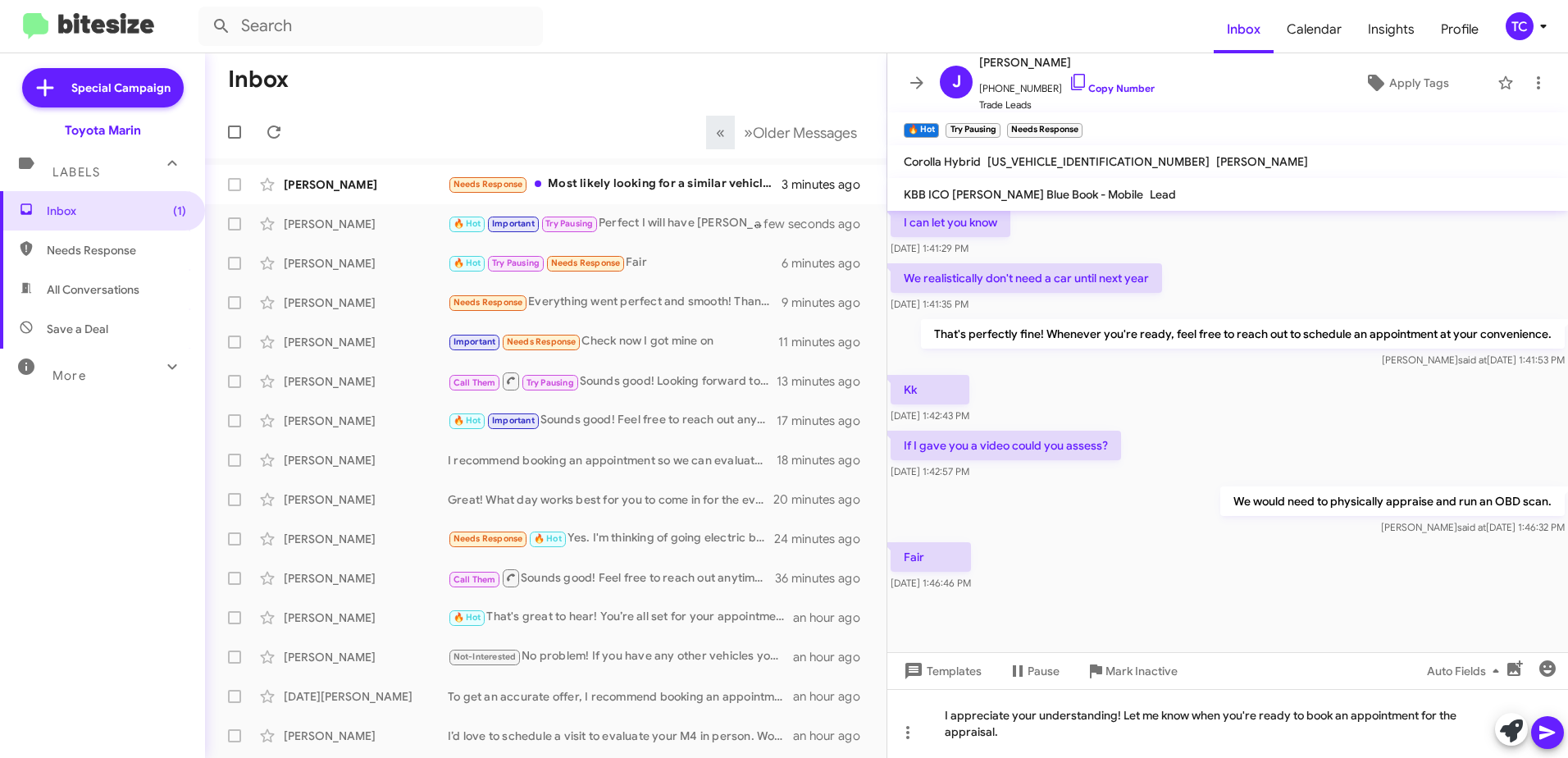
click at [1541, 723] on icon at bounding box center [1548, 732] width 20 height 20
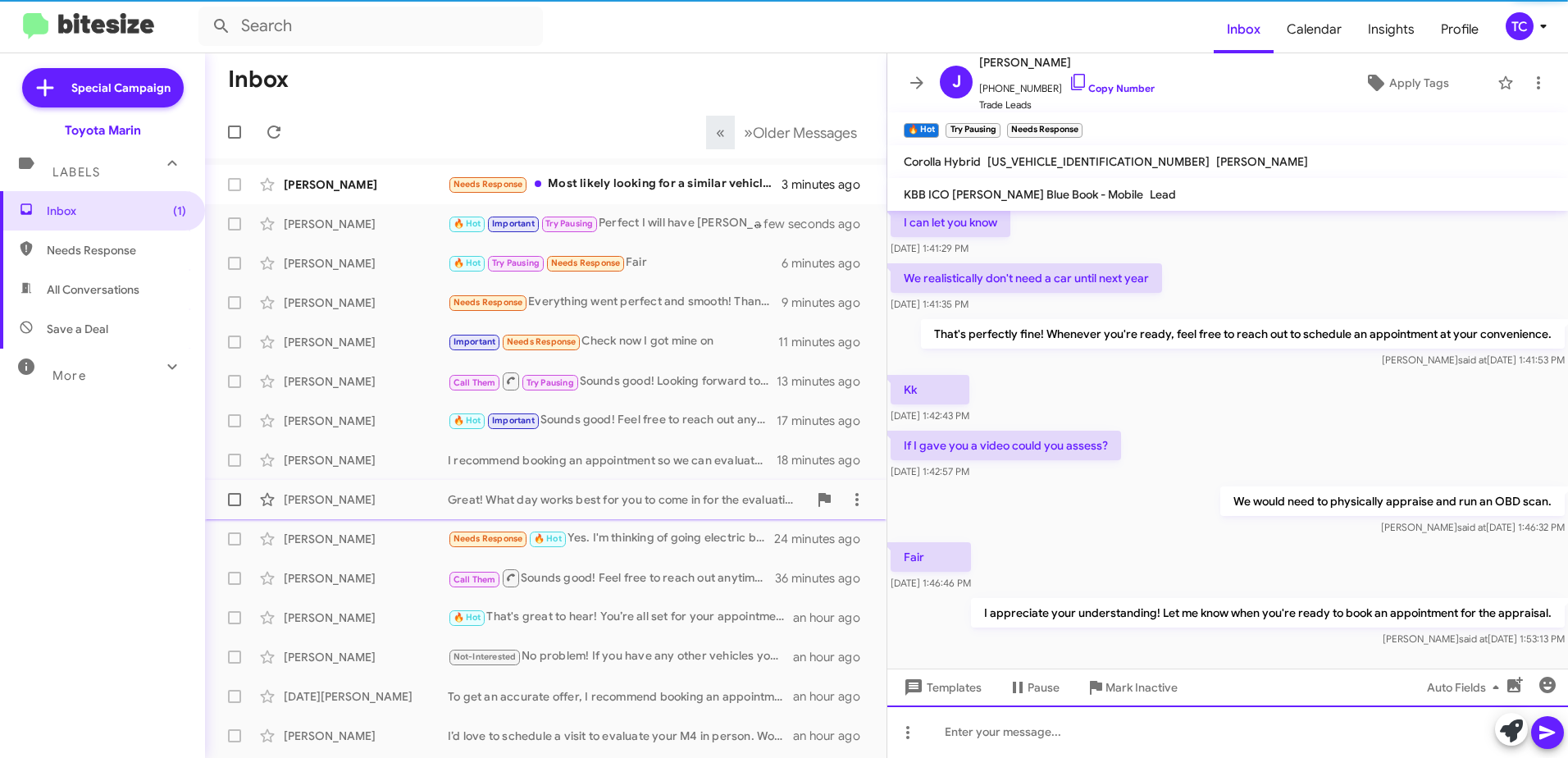
scroll to position [0, 0]
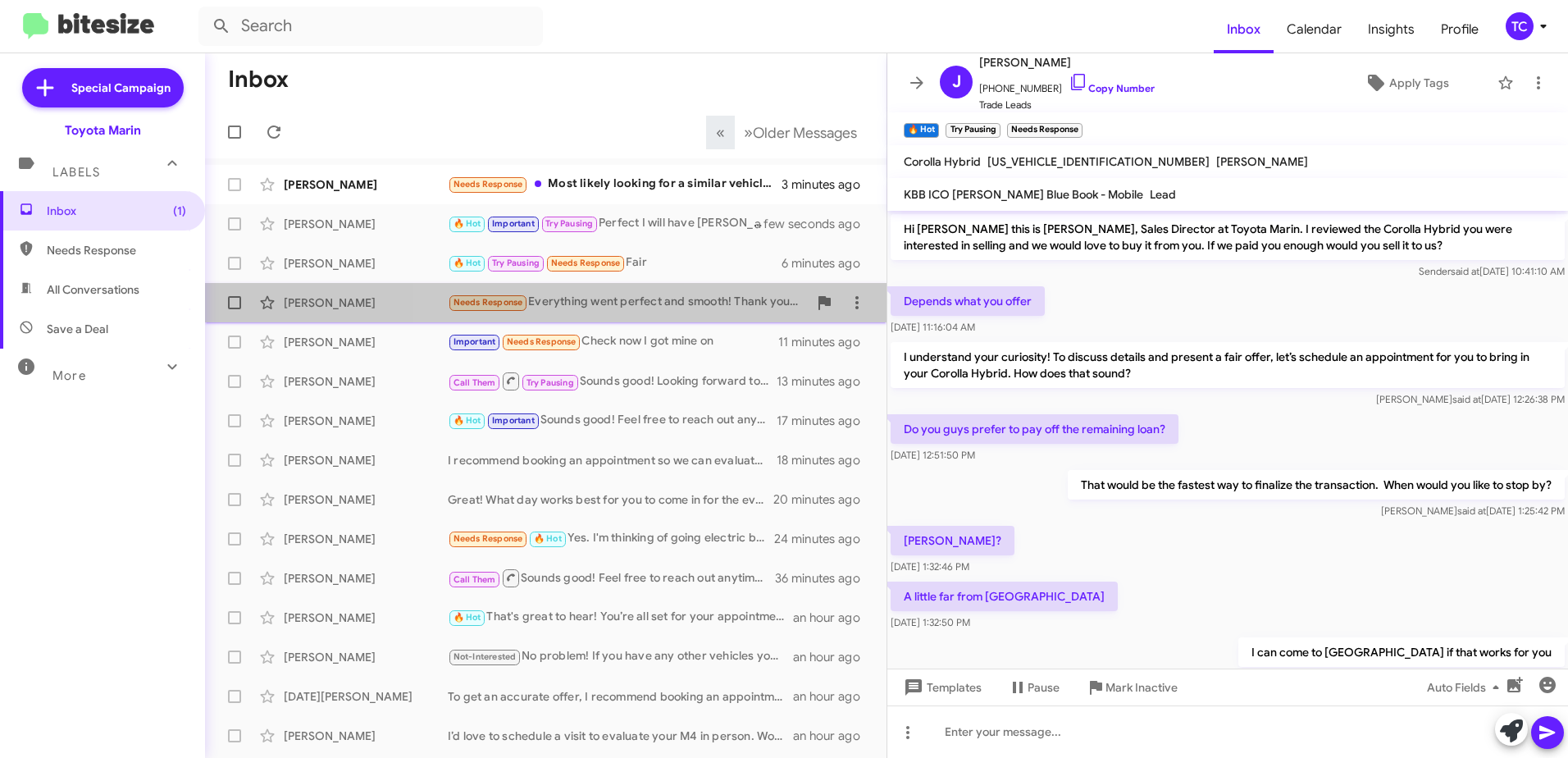
click at [653, 301] on div "Needs Response Everything went perfect and smooth! Thank you and Emerson for al…" at bounding box center [628, 302] width 360 height 19
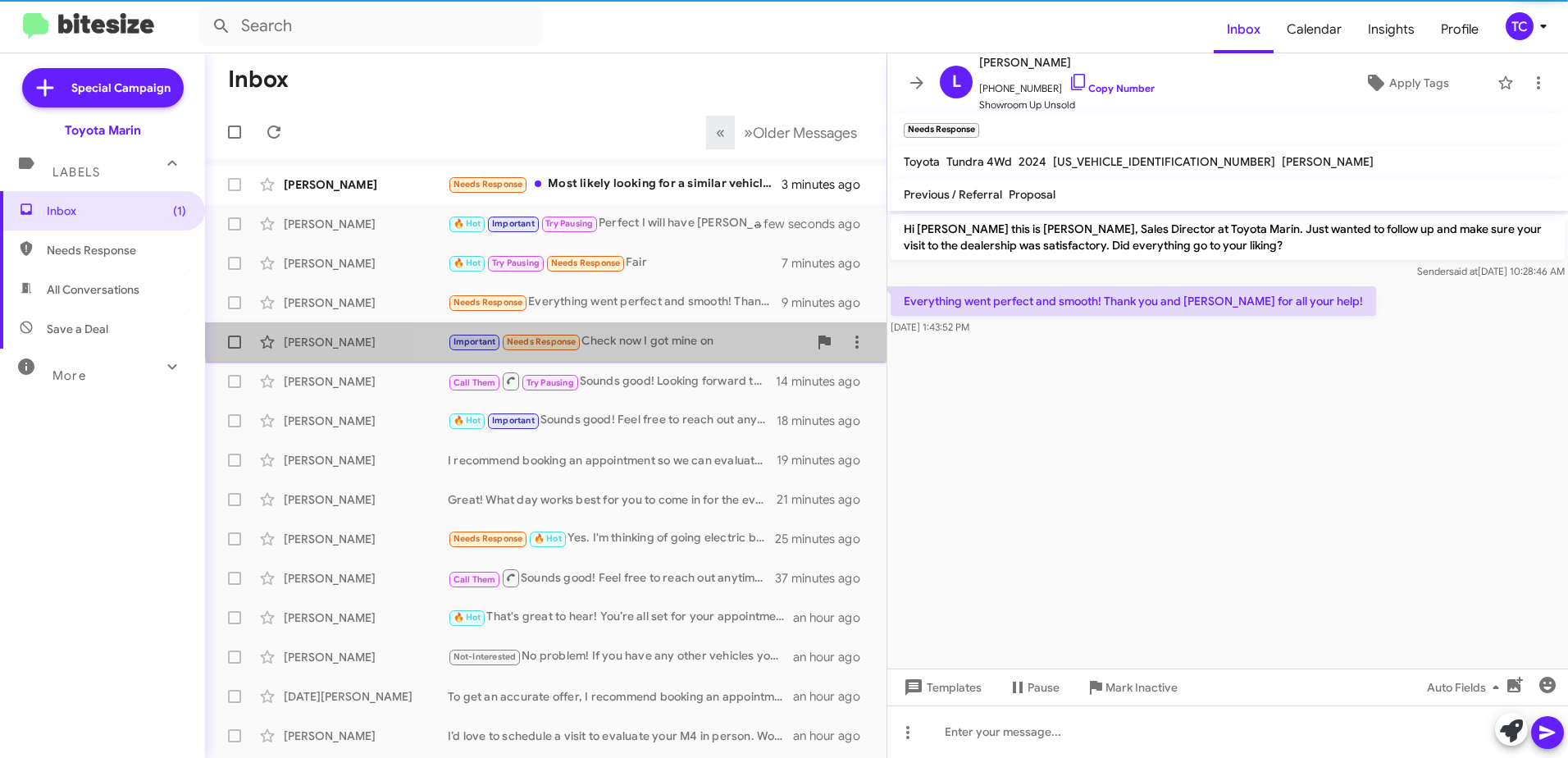
click at [644, 331] on div "Gloria Piedrasanta Important Needs Response Check now I got mine on 11 minutes …" at bounding box center [546, 342] width 655 height 33
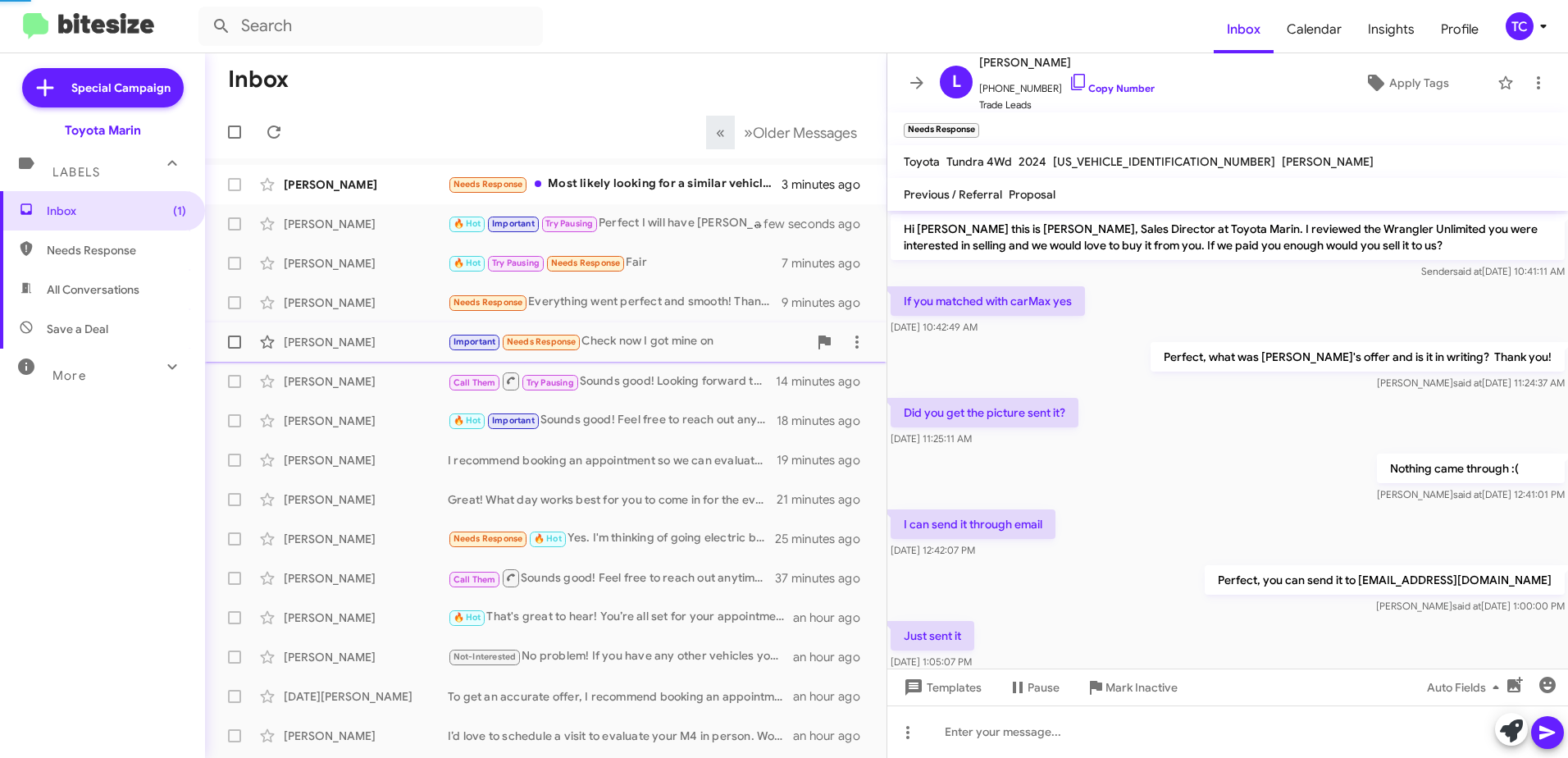
scroll to position [636, 0]
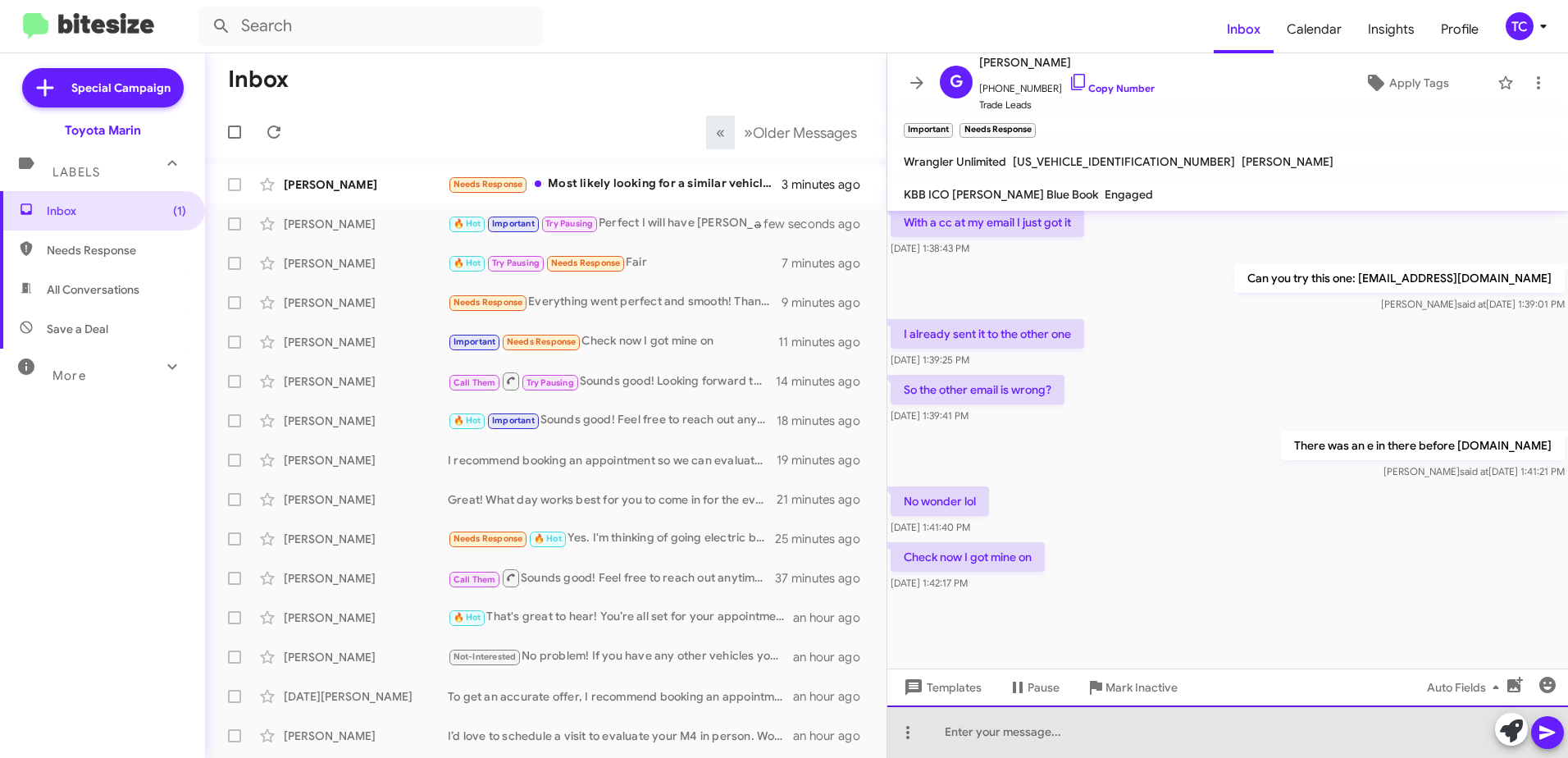
click at [1062, 731] on div at bounding box center [1228, 732] width 681 height 53
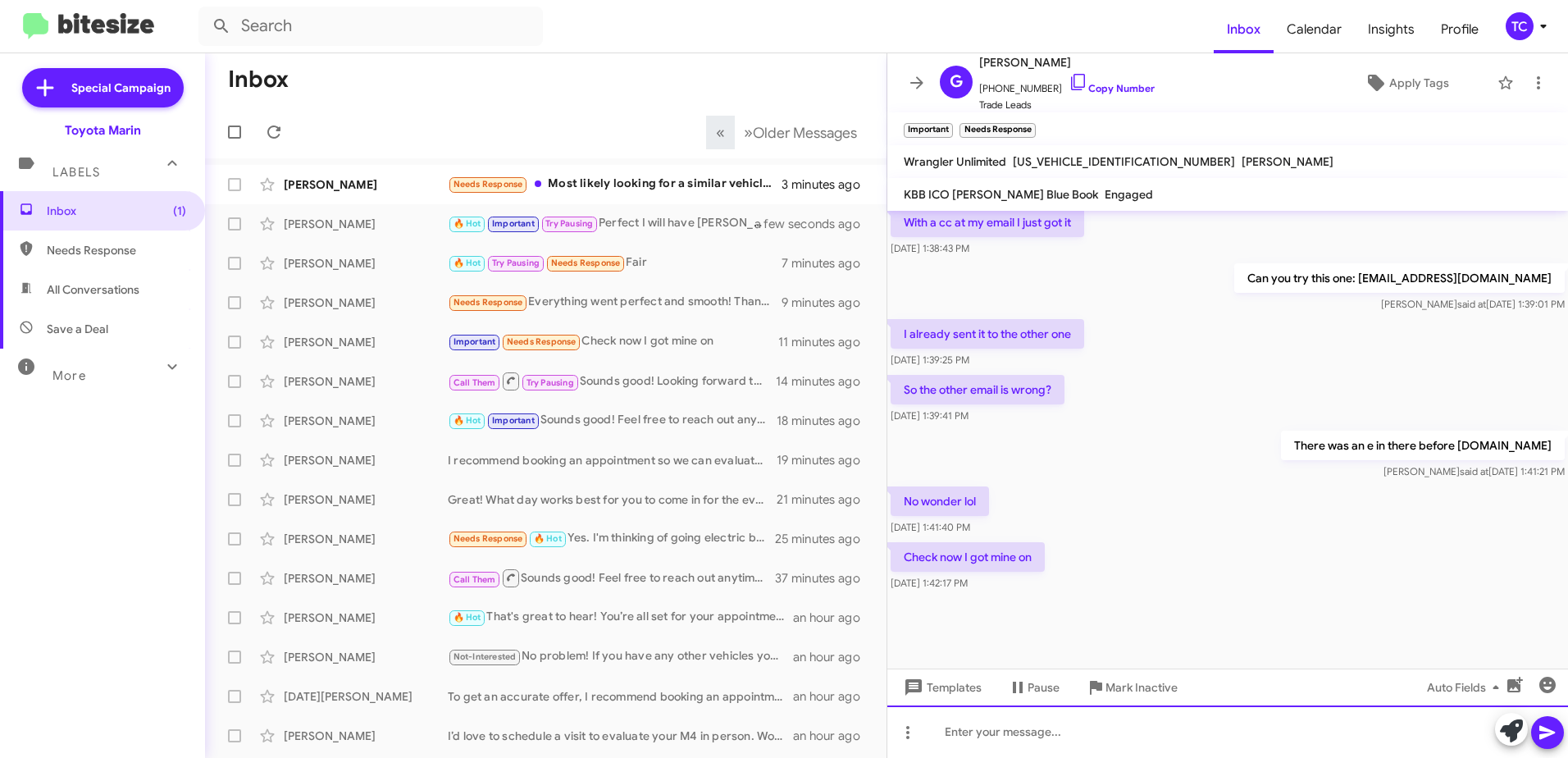
click at [1336, 725] on div at bounding box center [1228, 732] width 681 height 53
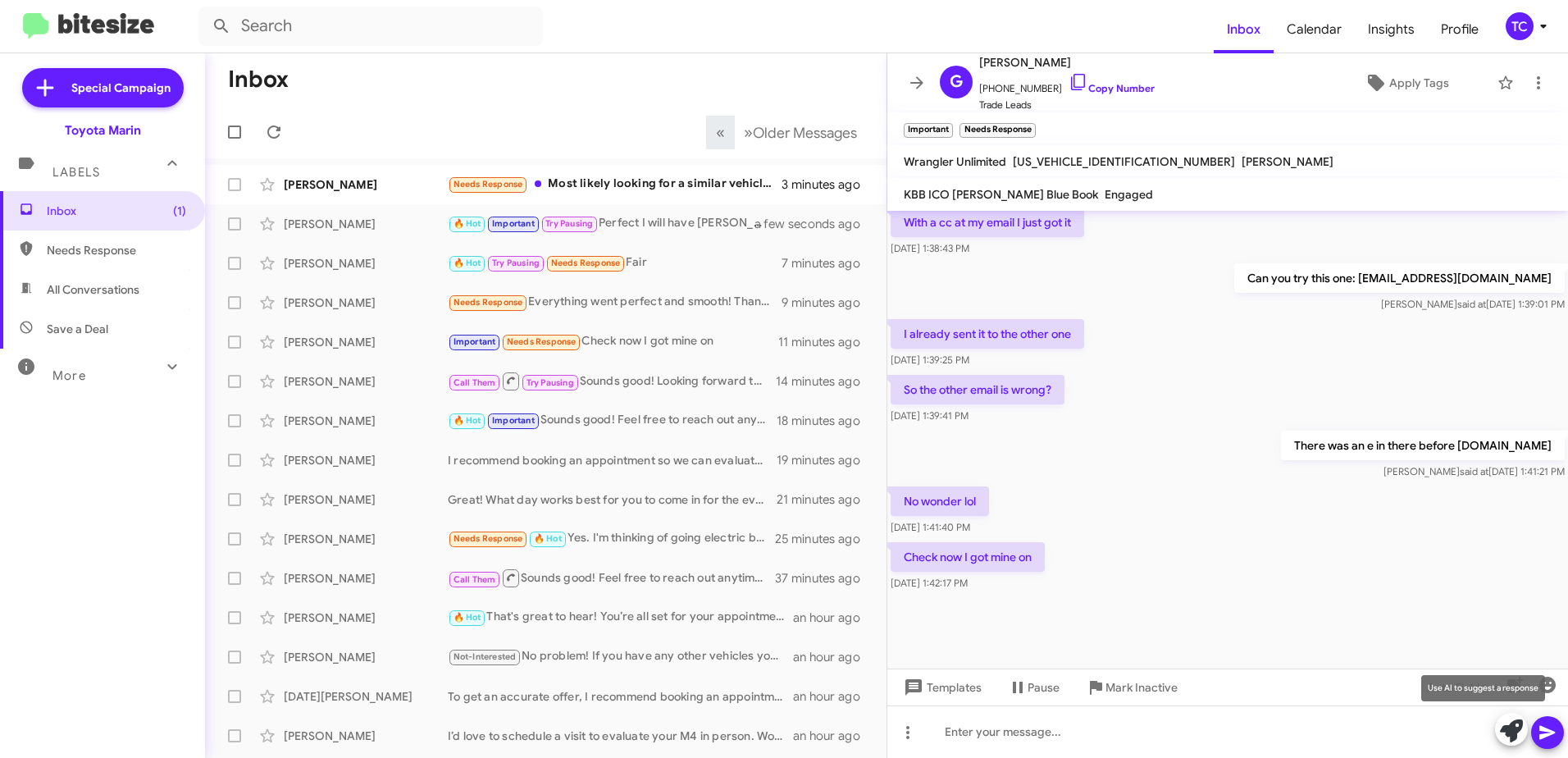
click at [1513, 725] on icon at bounding box center [1512, 731] width 23 height 23
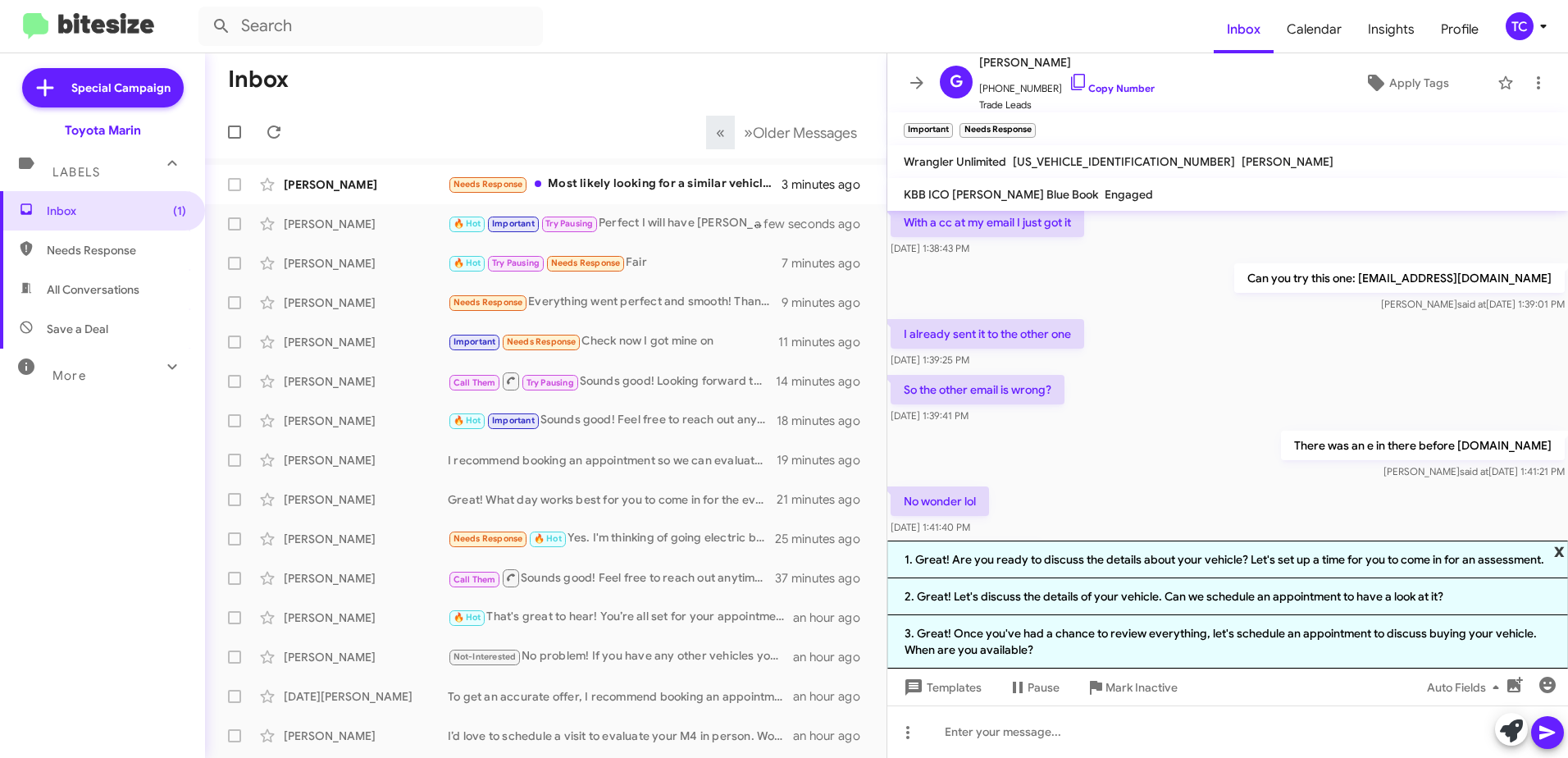
click at [1556, 548] on span "x" at bounding box center [1560, 551] width 11 height 20
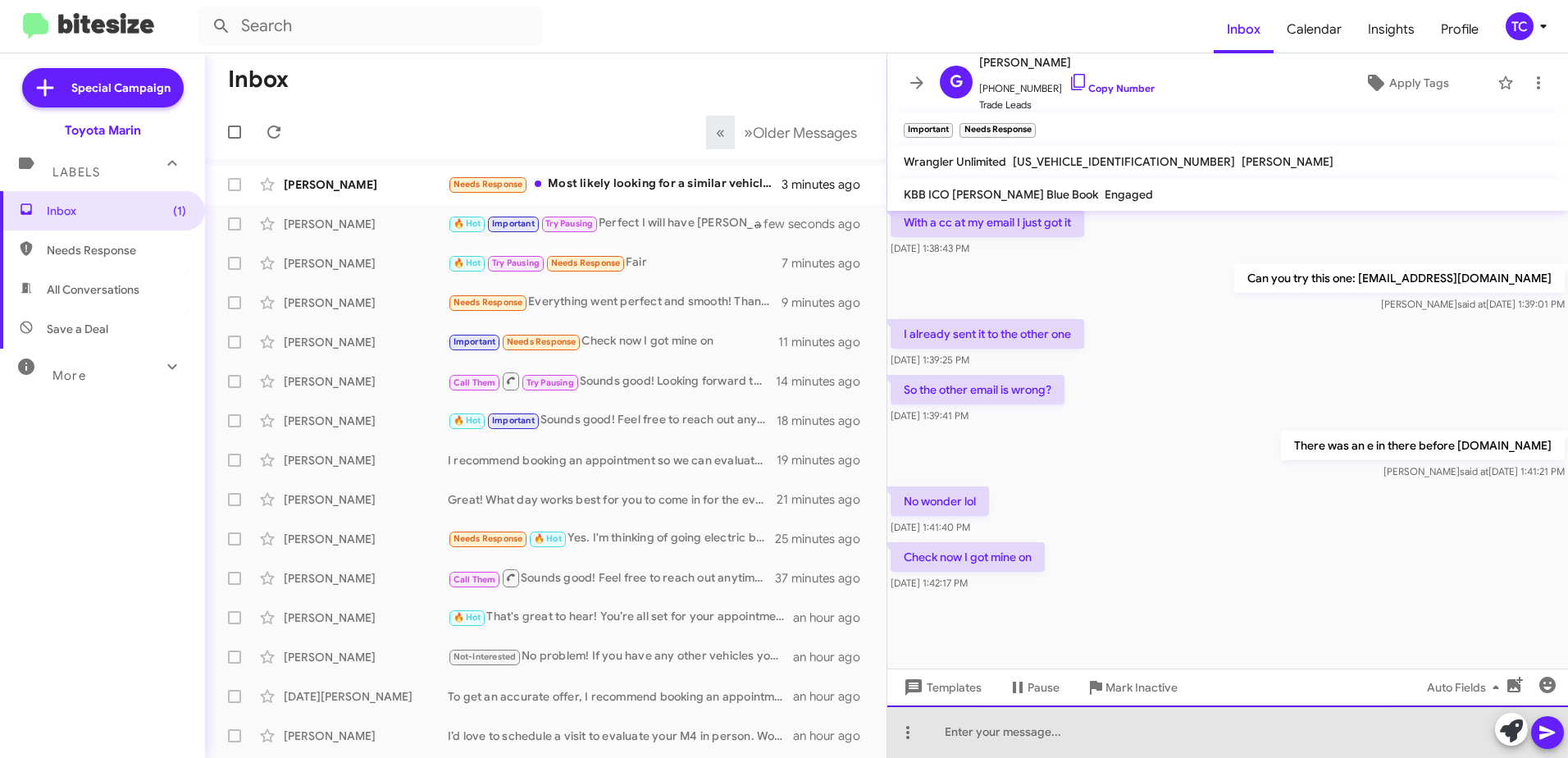
click at [1169, 729] on div at bounding box center [1228, 732] width 681 height 53
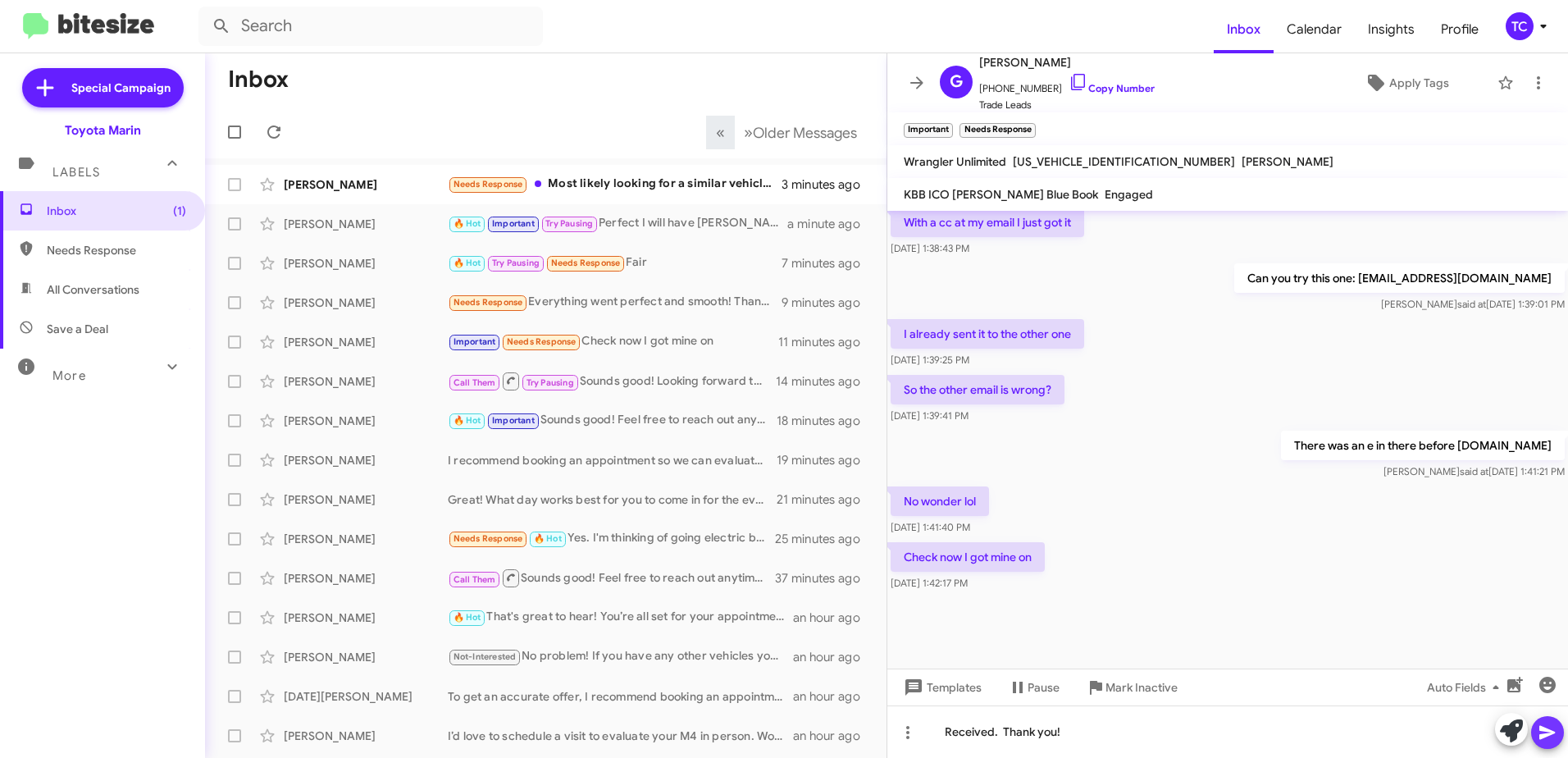
click at [1547, 737] on icon at bounding box center [1548, 732] width 20 height 20
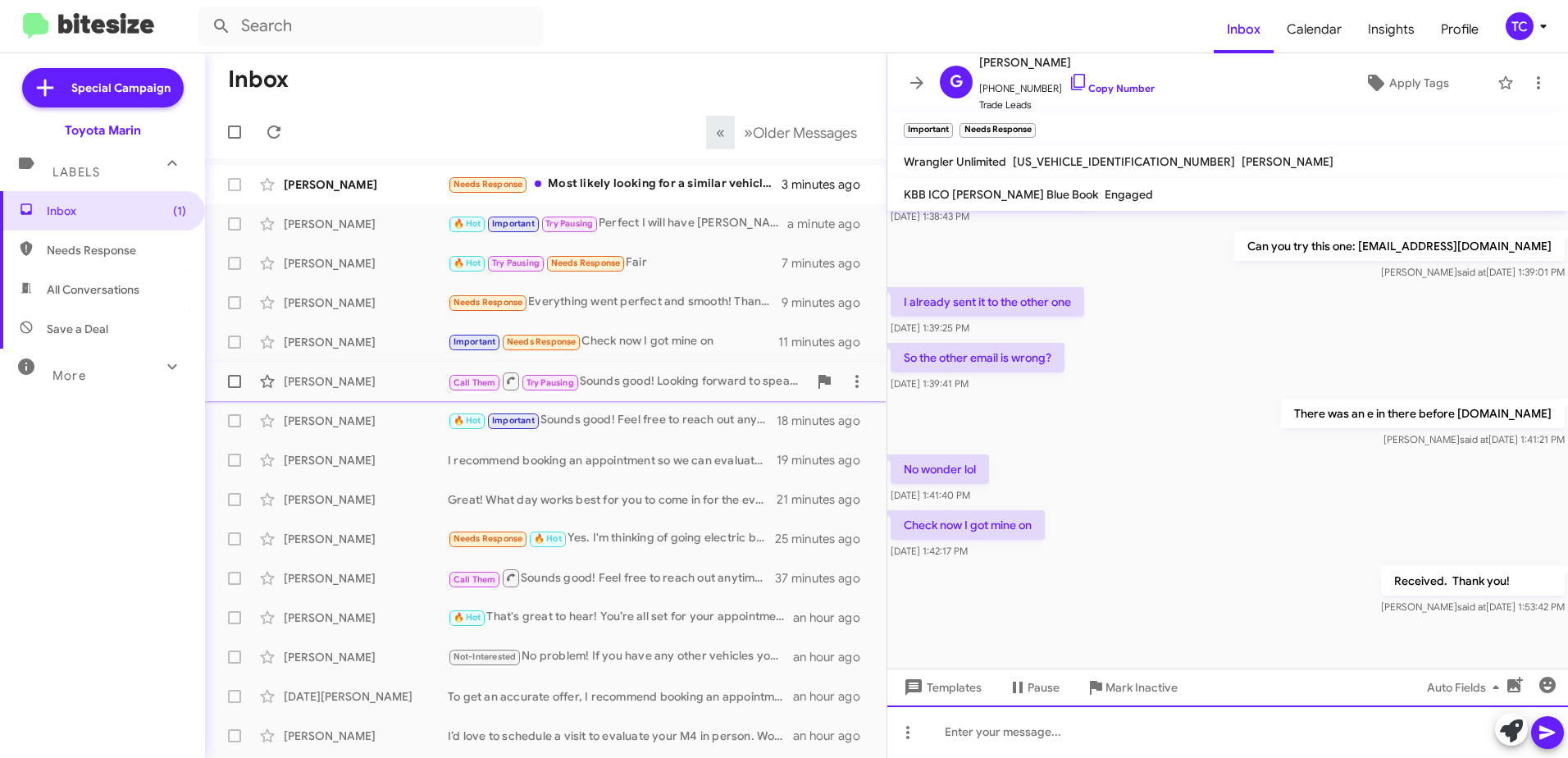
scroll to position [697, 0]
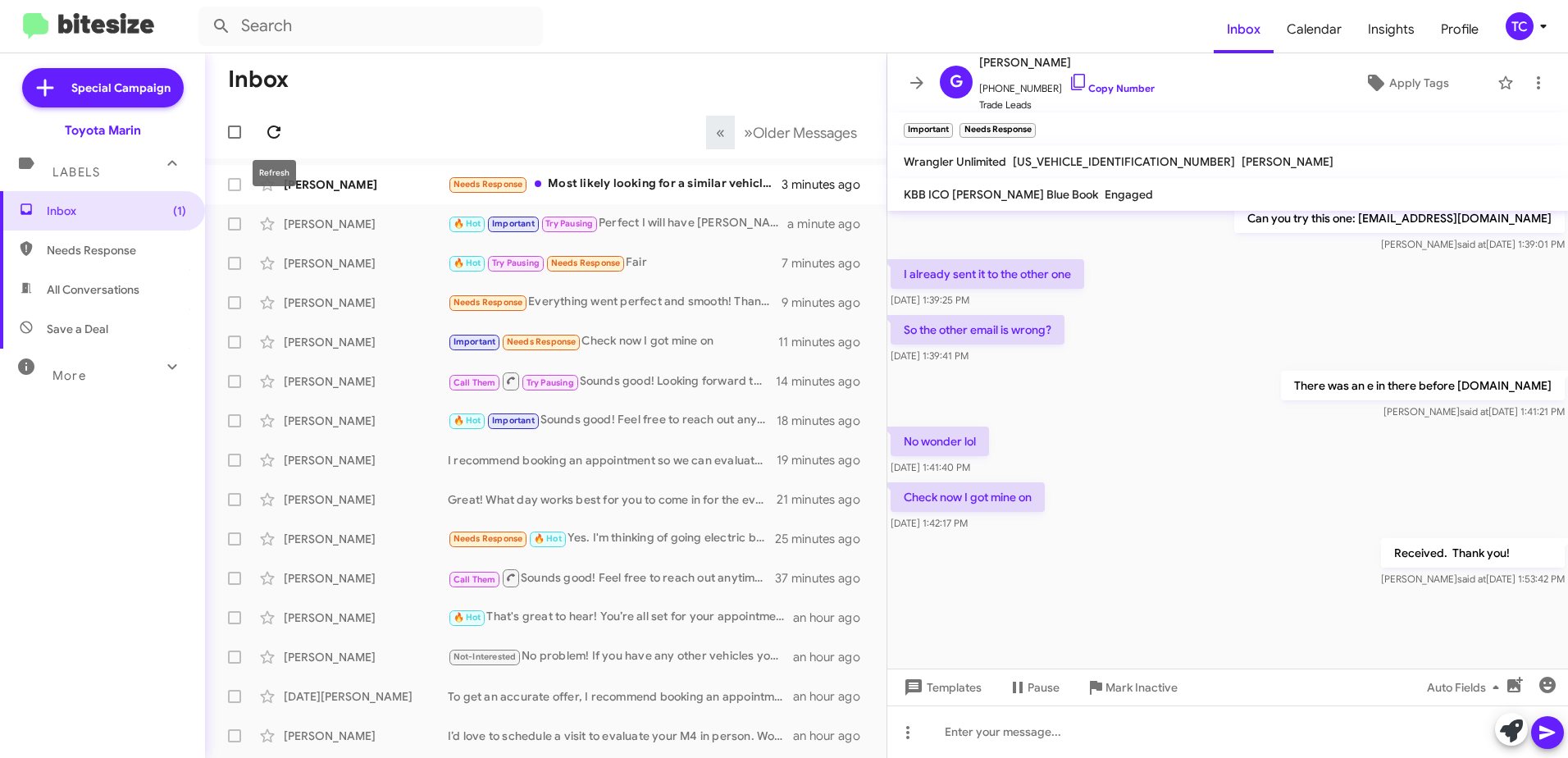
click at [270, 127] on icon at bounding box center [274, 132] width 13 height 13
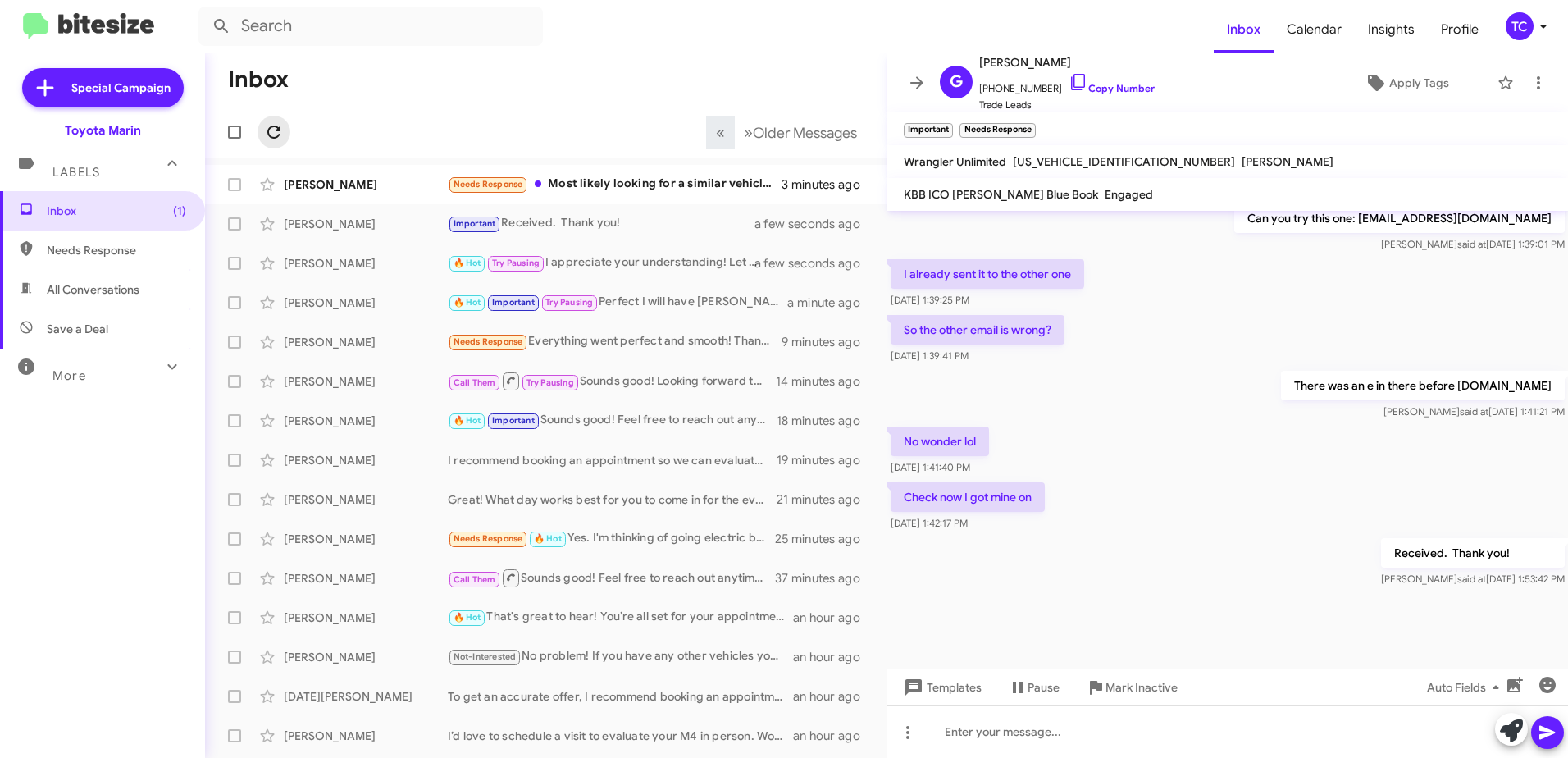
click at [270, 127] on icon at bounding box center [274, 132] width 13 height 13
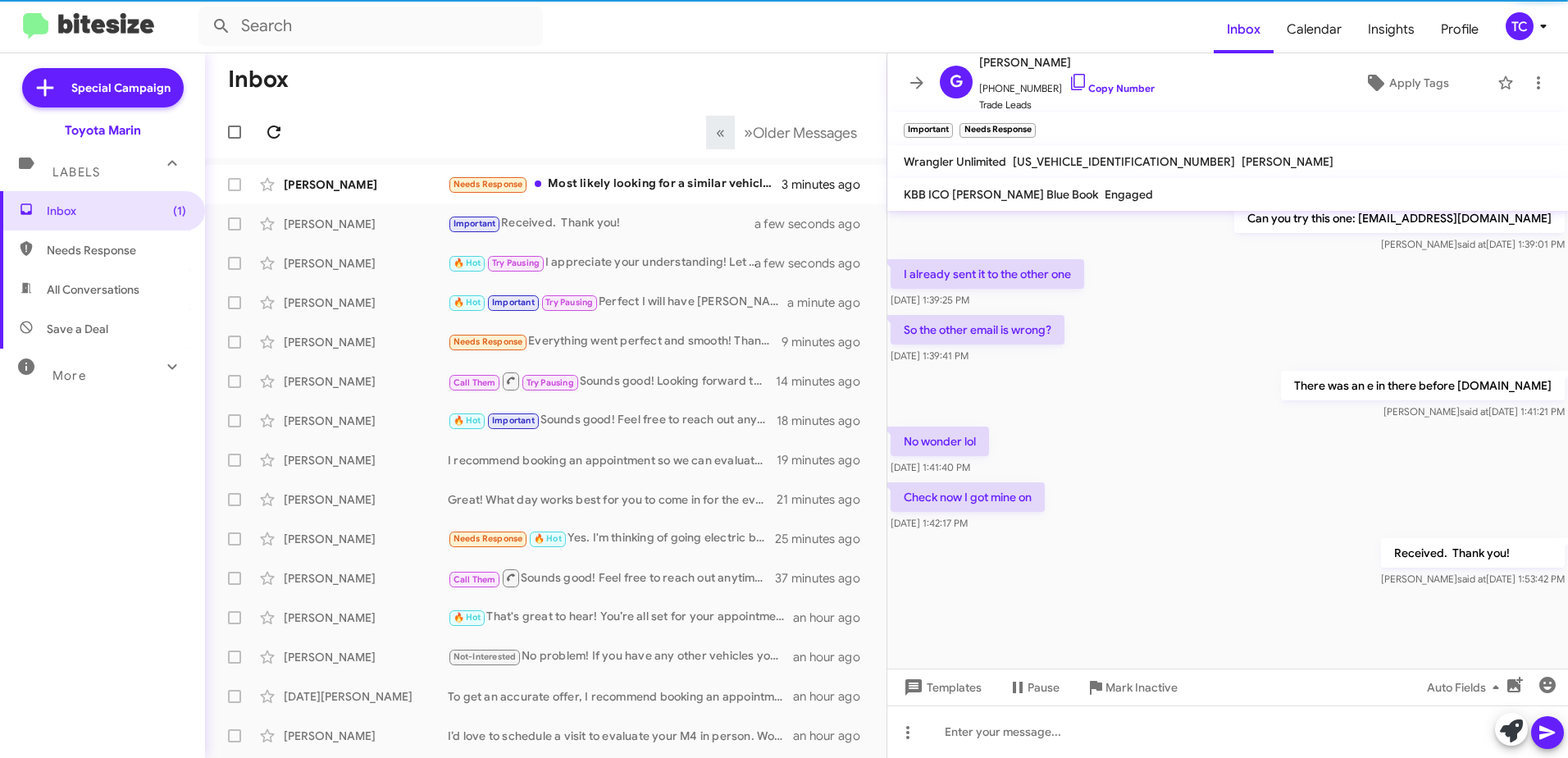
click at [270, 127] on icon at bounding box center [274, 132] width 13 height 13
click at [270, 126] on icon at bounding box center [274, 132] width 20 height 20
click at [270, 126] on icon at bounding box center [274, 132] width 20 height 20
click at [270, 123] on icon at bounding box center [274, 132] width 20 height 20
click at [271, 122] on icon at bounding box center [274, 132] width 20 height 20
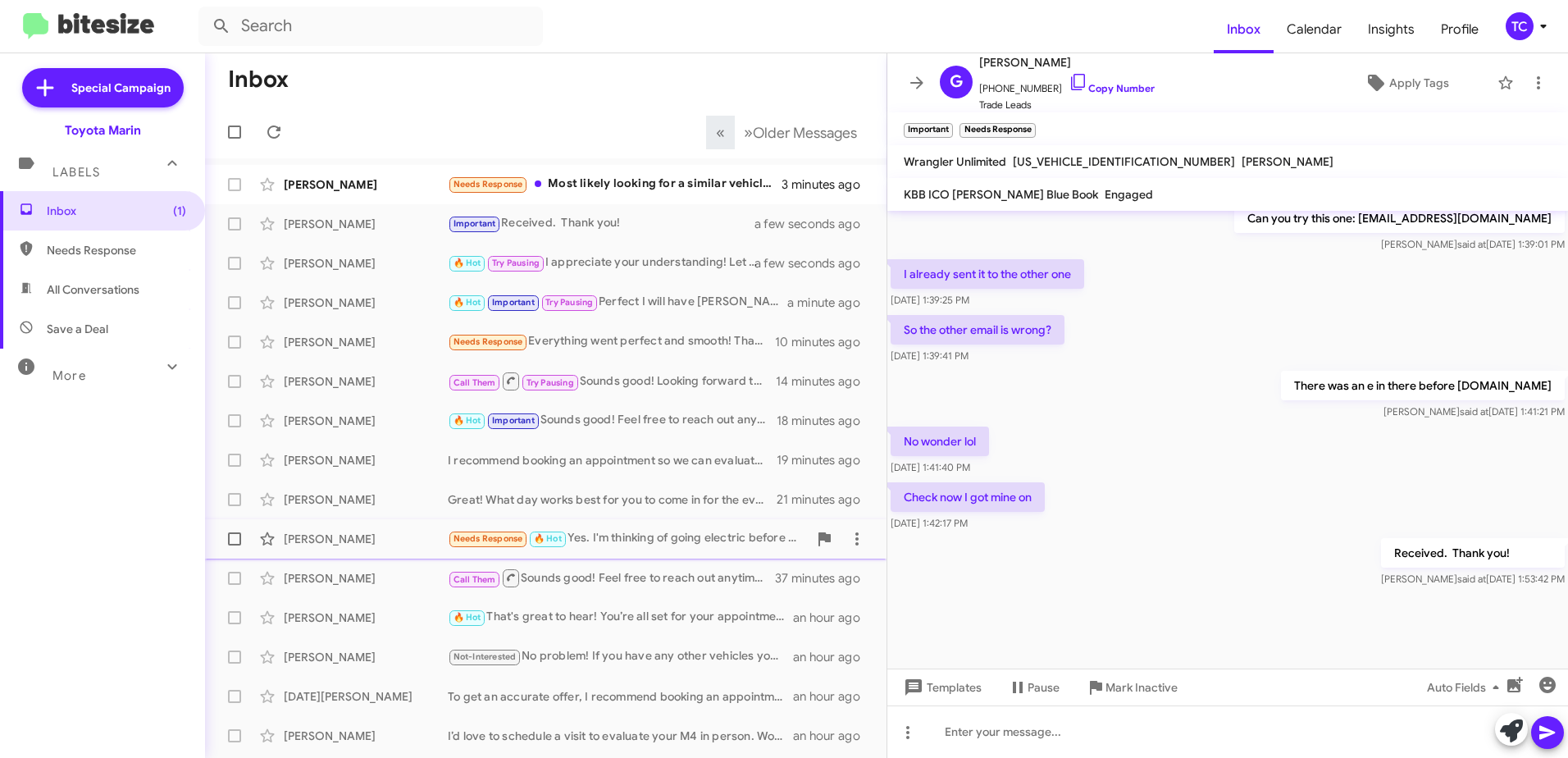
click at [694, 545] on div "Needs Response 🔥 Hot Yes. I'm thinking of going electric before subsidies end. …" at bounding box center [628, 538] width 360 height 19
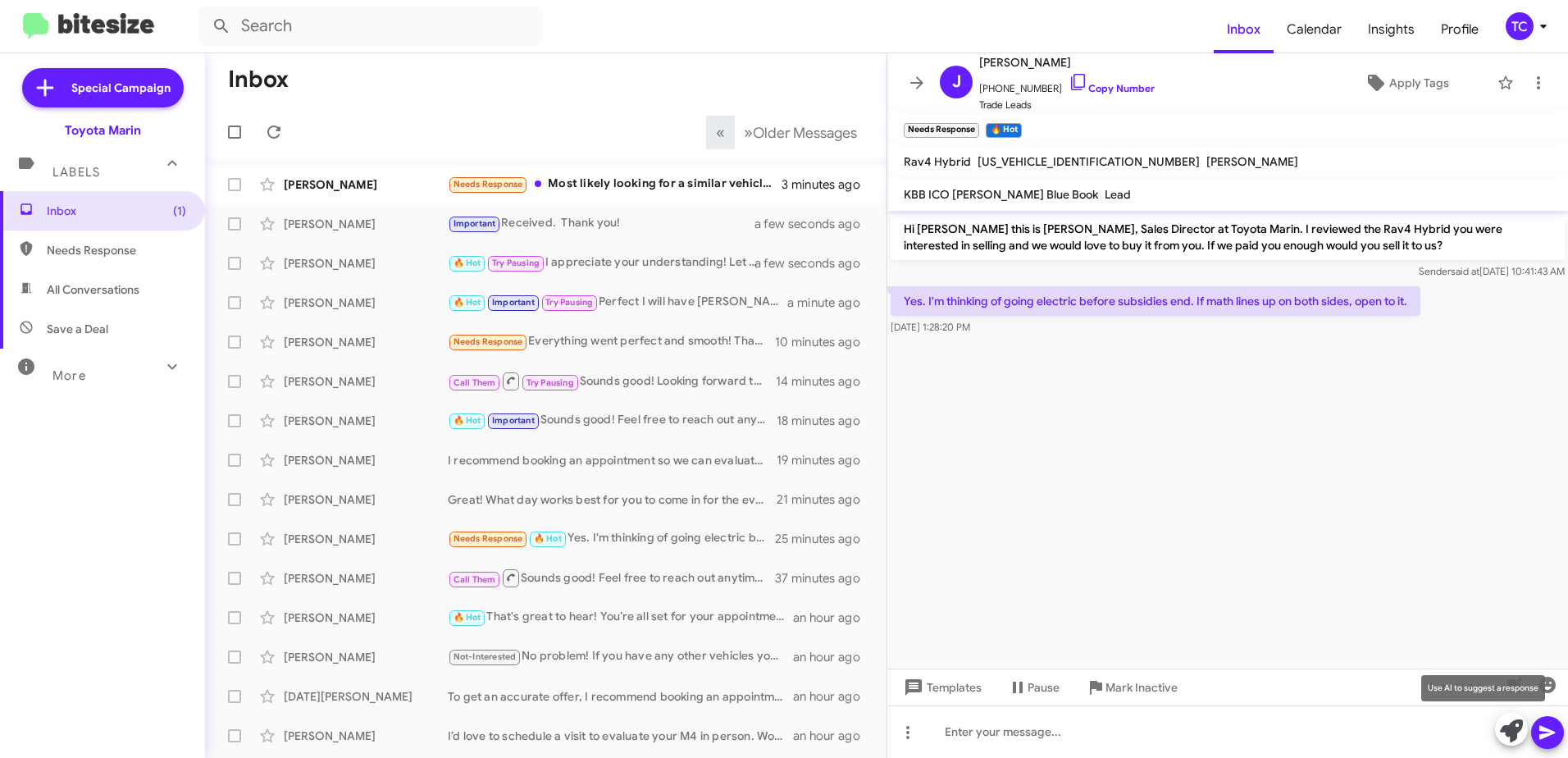
drag, startPoint x: 1517, startPoint y: 730, endPoint x: 1209, endPoint y: 510, distance: 378.5
click at [1516, 730] on icon at bounding box center [1512, 731] width 23 height 23
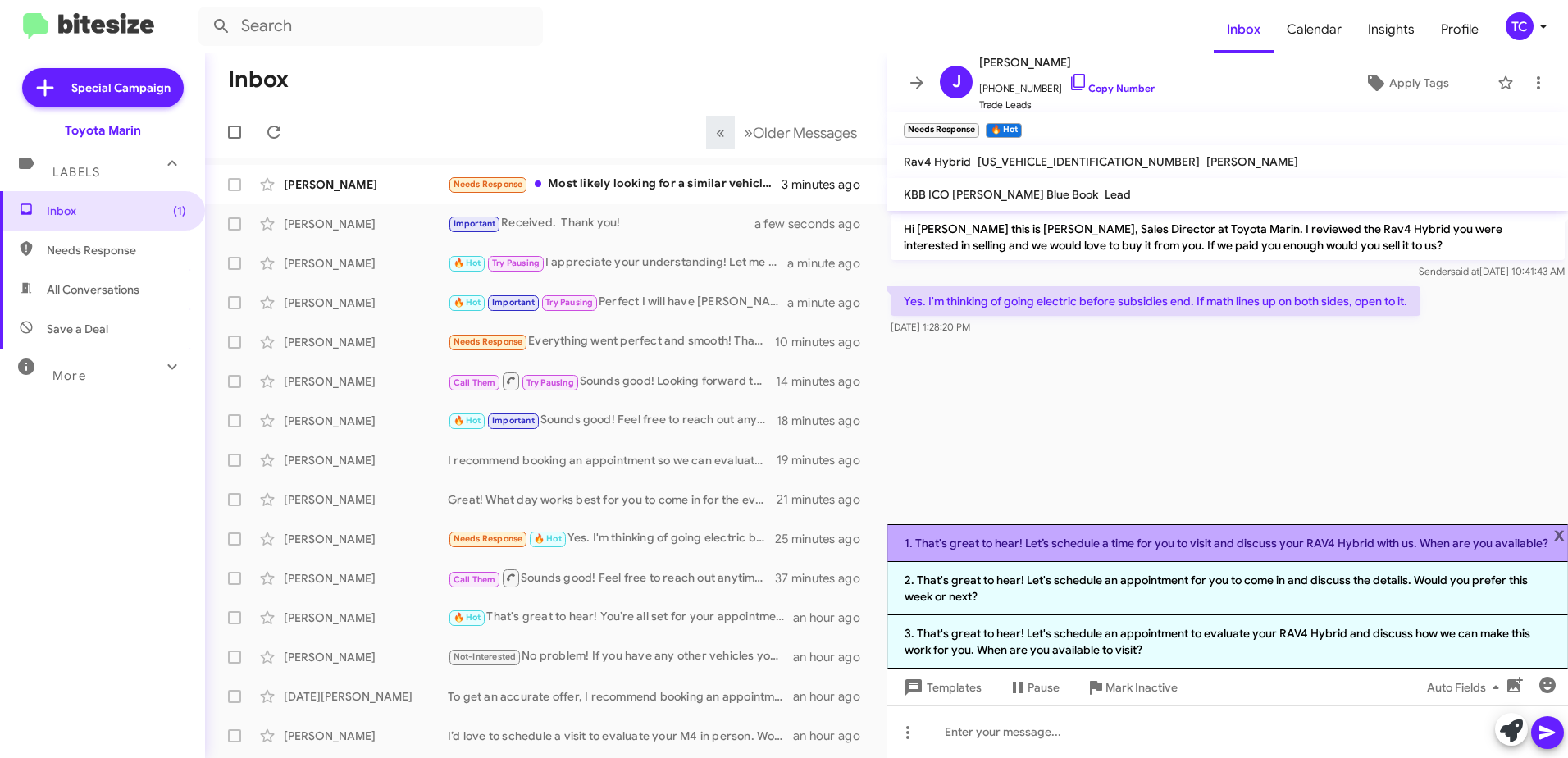
click at [1205, 542] on li "1. That's great to hear! Let’s schedule a time for you to visit and discuss you…" at bounding box center [1228, 543] width 681 height 38
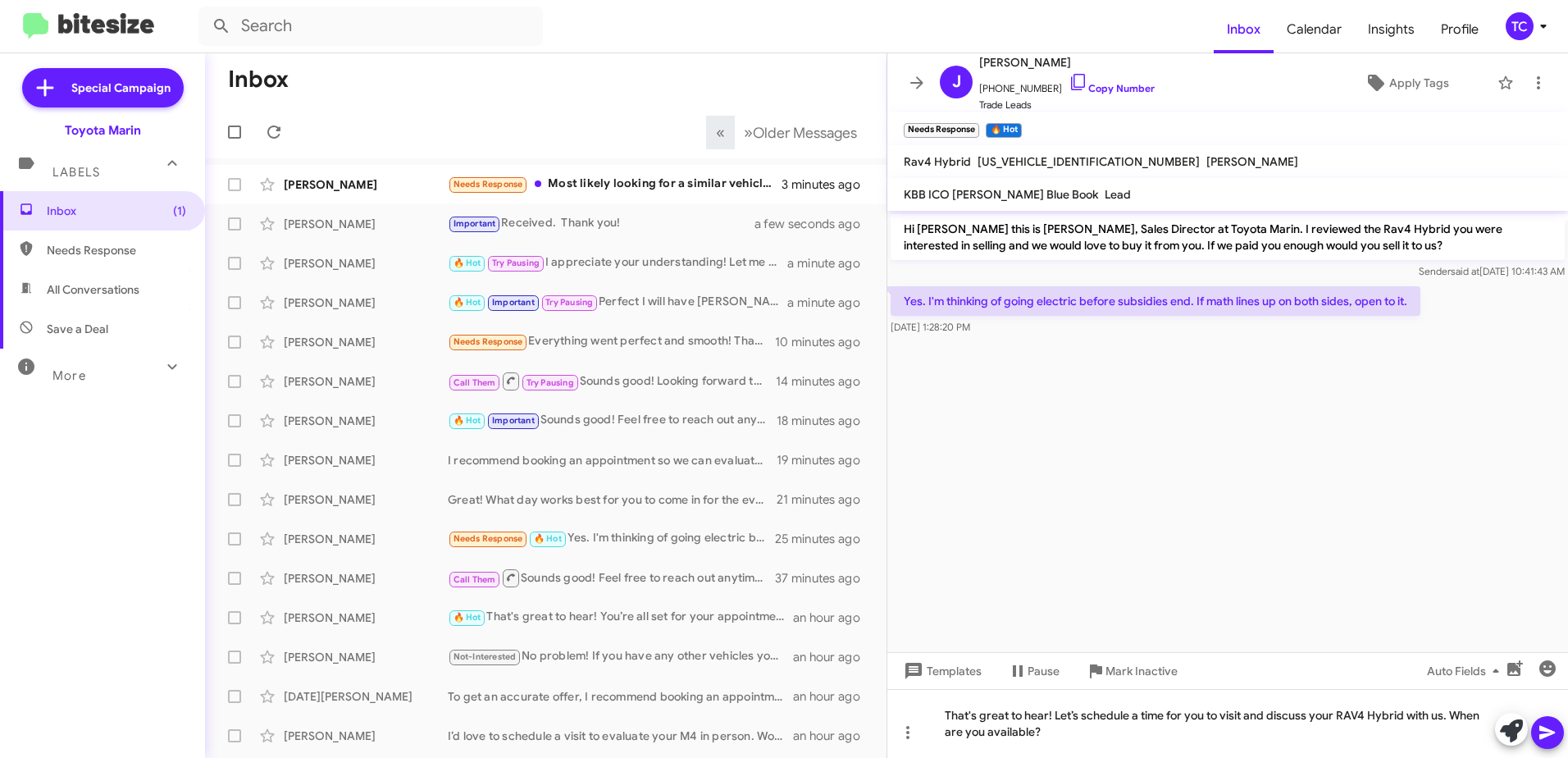
click at [1542, 731] on icon at bounding box center [1547, 732] width 16 height 14
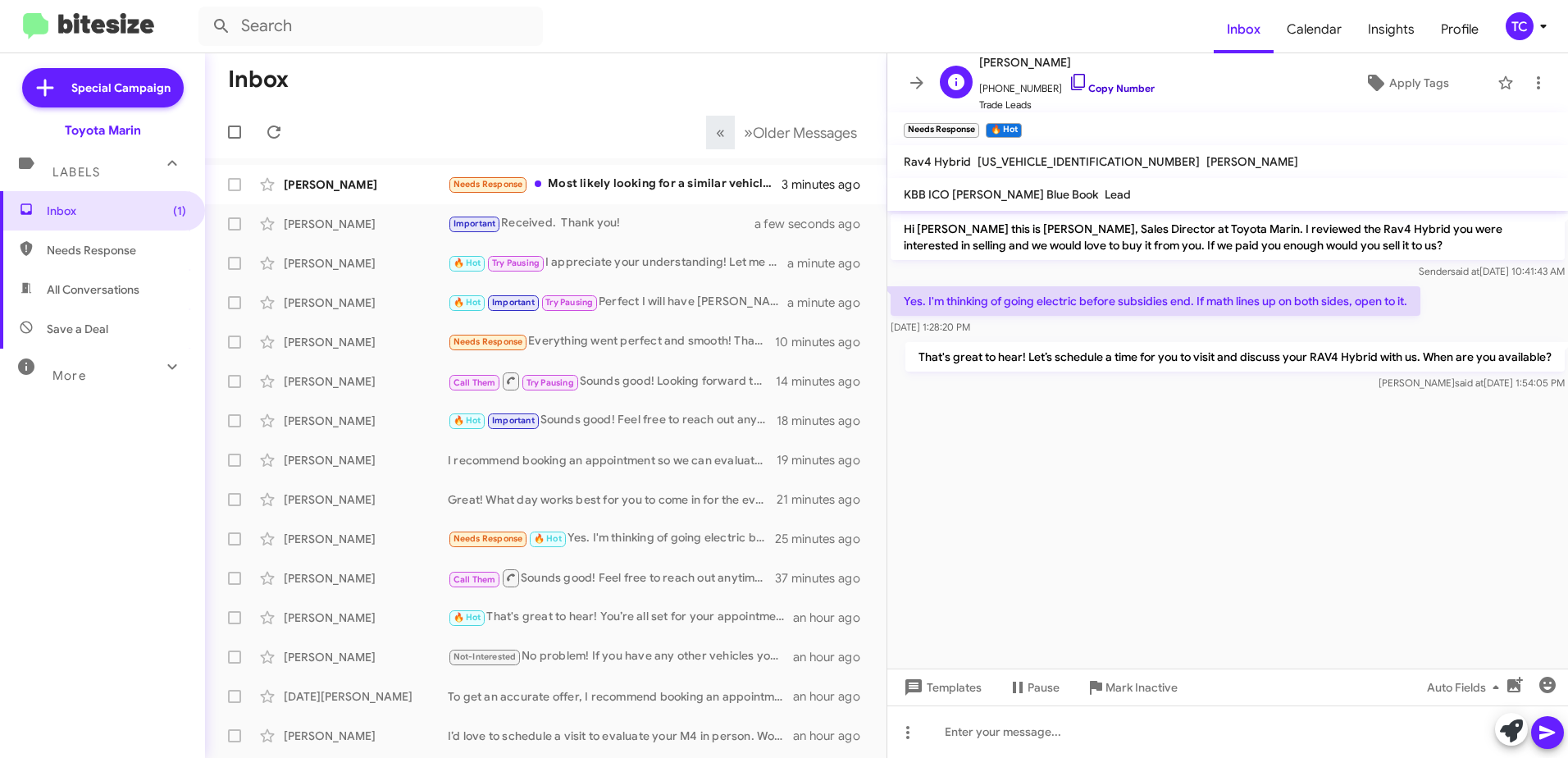
click at [1069, 77] on icon at bounding box center [1079, 82] width 20 height 20
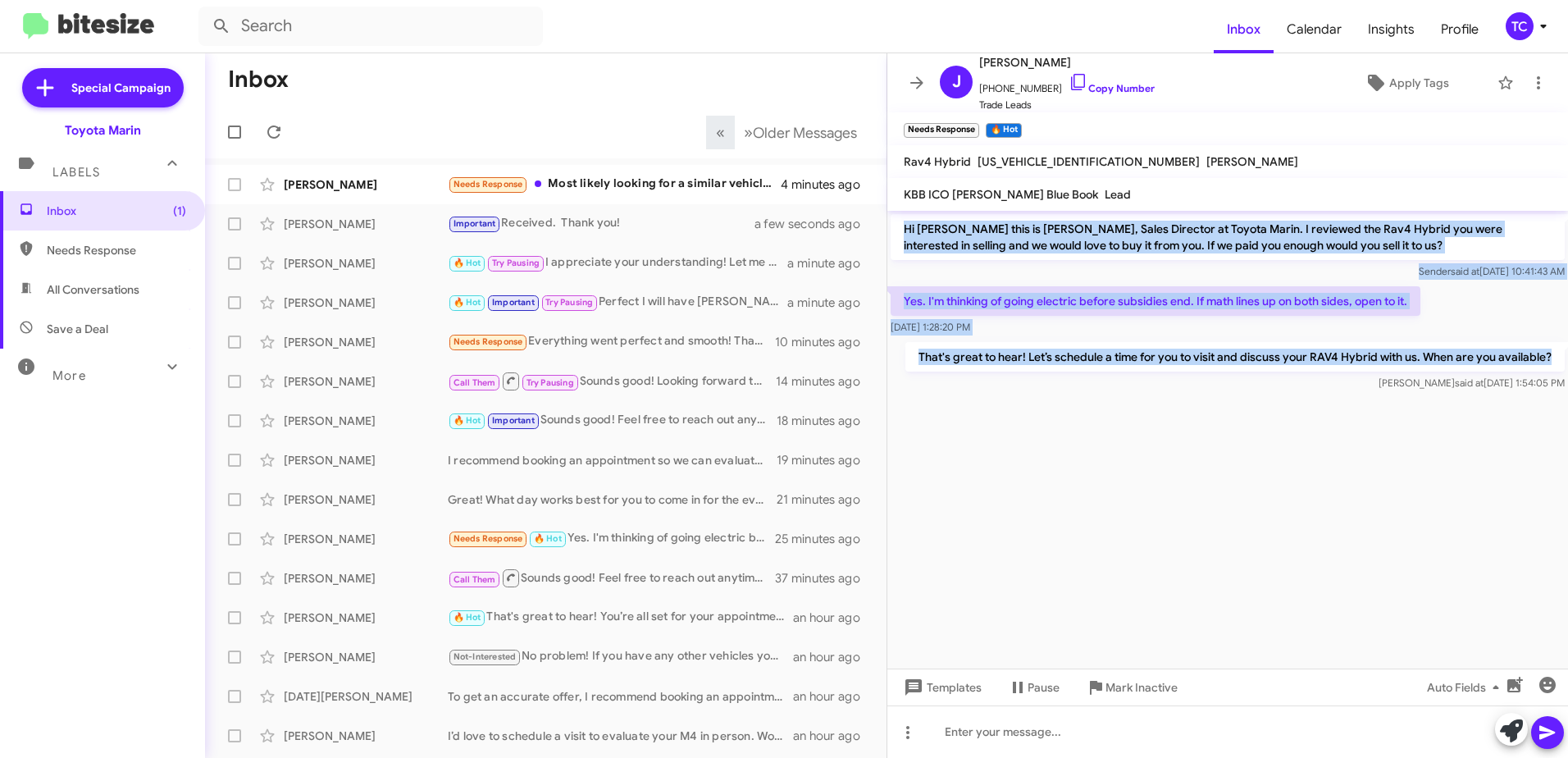
drag, startPoint x: 1564, startPoint y: 360, endPoint x: 905, endPoint y: 225, distance: 672.7
click at [905, 225] on div "Hi Justin this is Nathan Myler, Sales Director at Toyota Marin. I reviewed the …" at bounding box center [1228, 303] width 681 height 184
drag, startPoint x: 905, startPoint y: 225, endPoint x: 919, endPoint y: 228, distance: 14.3
copy div "Hi Justin this is Nathan Myler, Sales Director at Toyota Marin. I reviewed the …"
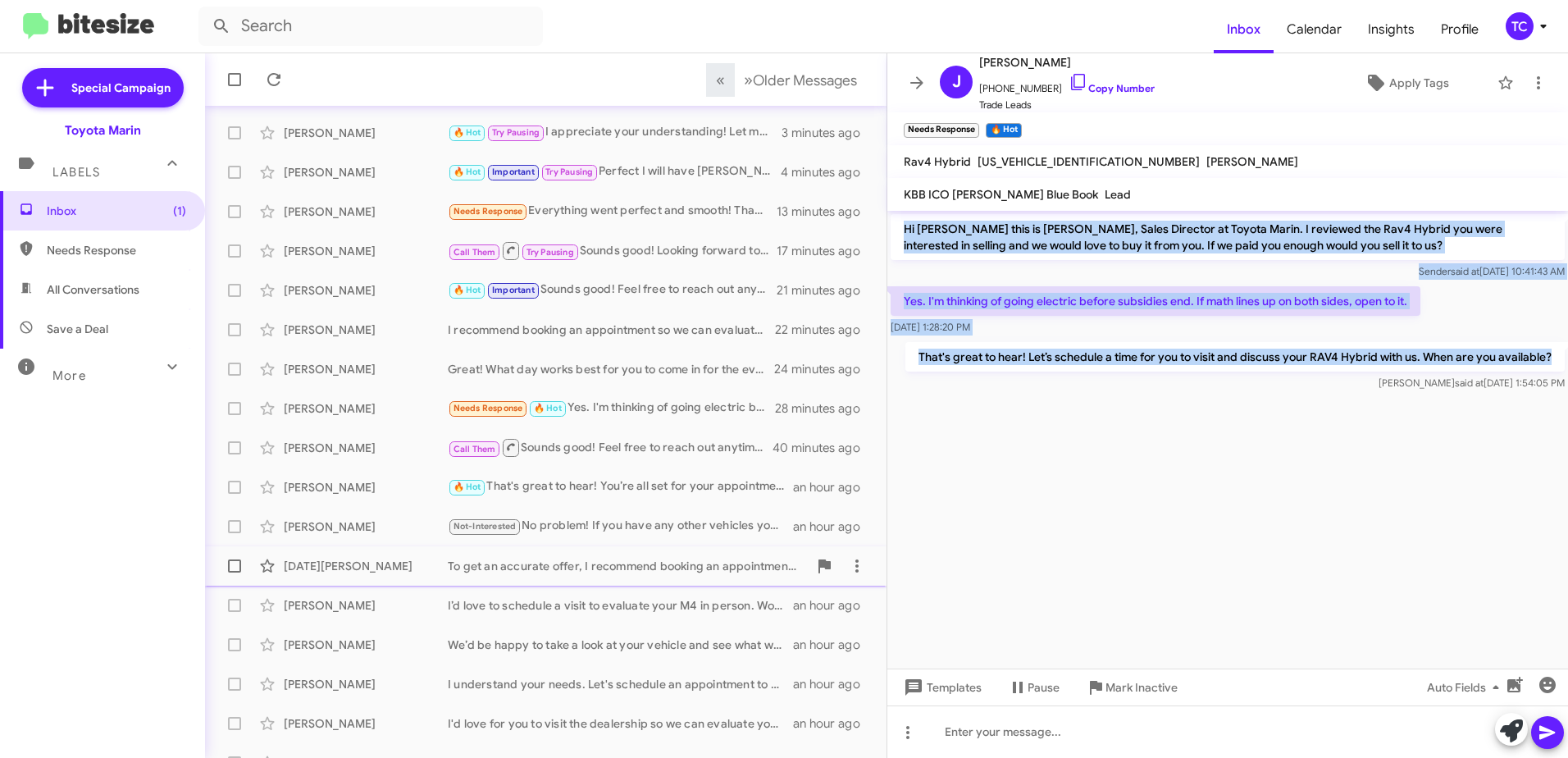
scroll to position [194, 0]
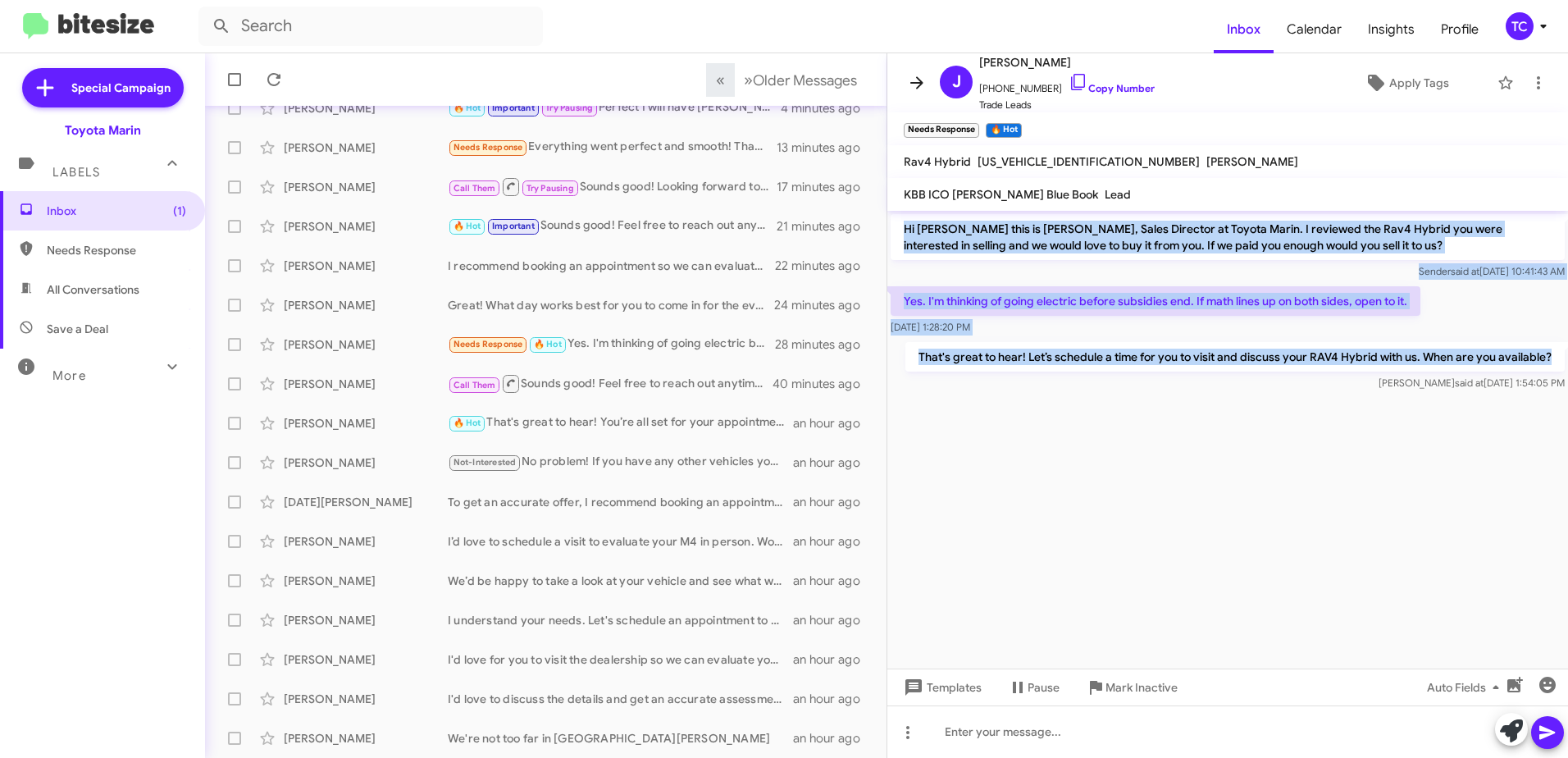
click at [913, 80] on icon at bounding box center [917, 83] width 20 height 20
